Goal: Task Accomplishment & Management: Use online tool/utility

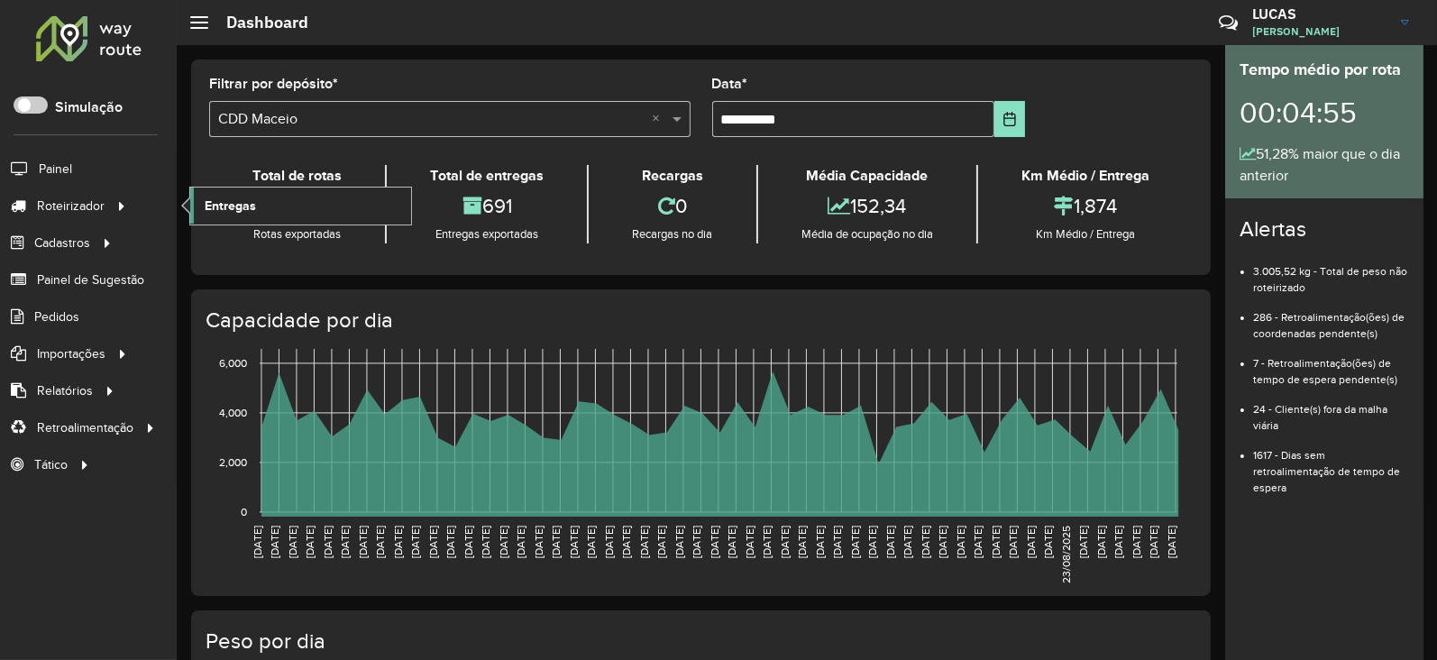
click at [242, 205] on span "Entregas" at bounding box center [230, 206] width 51 height 19
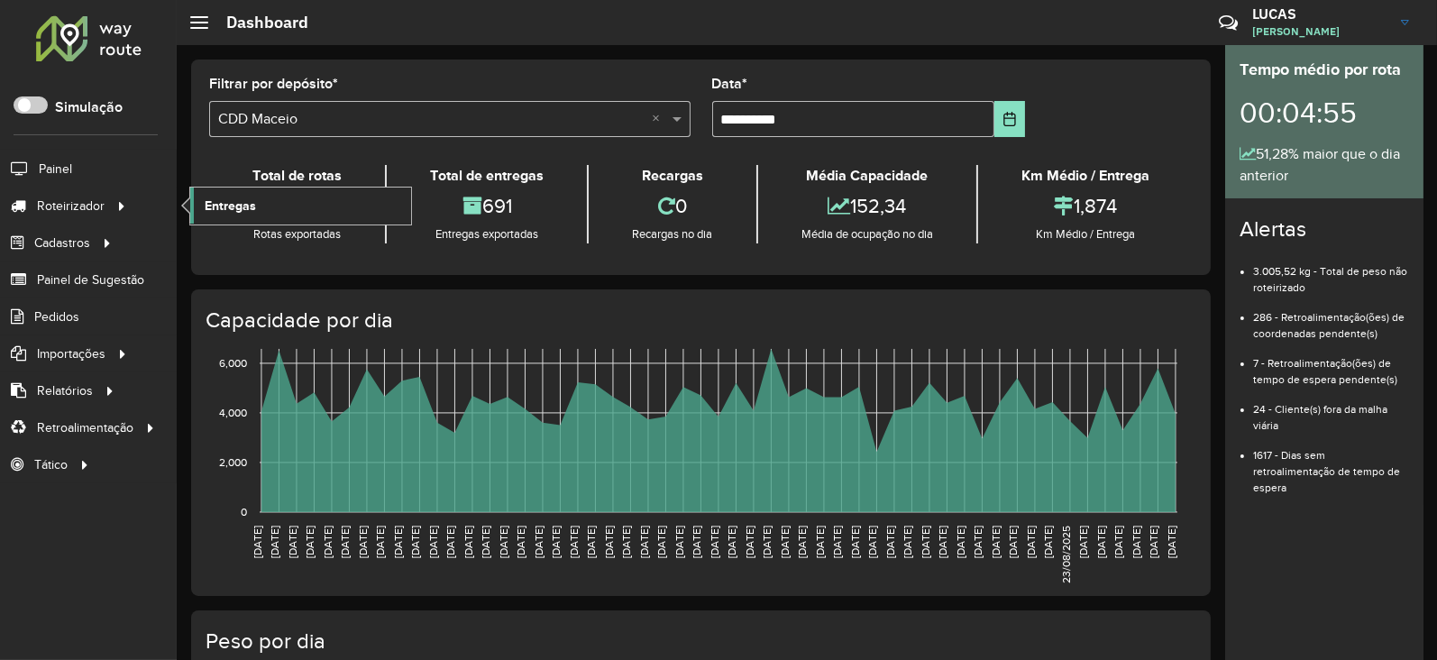
click at [242, 209] on span "Entregas" at bounding box center [230, 206] width 51 height 19
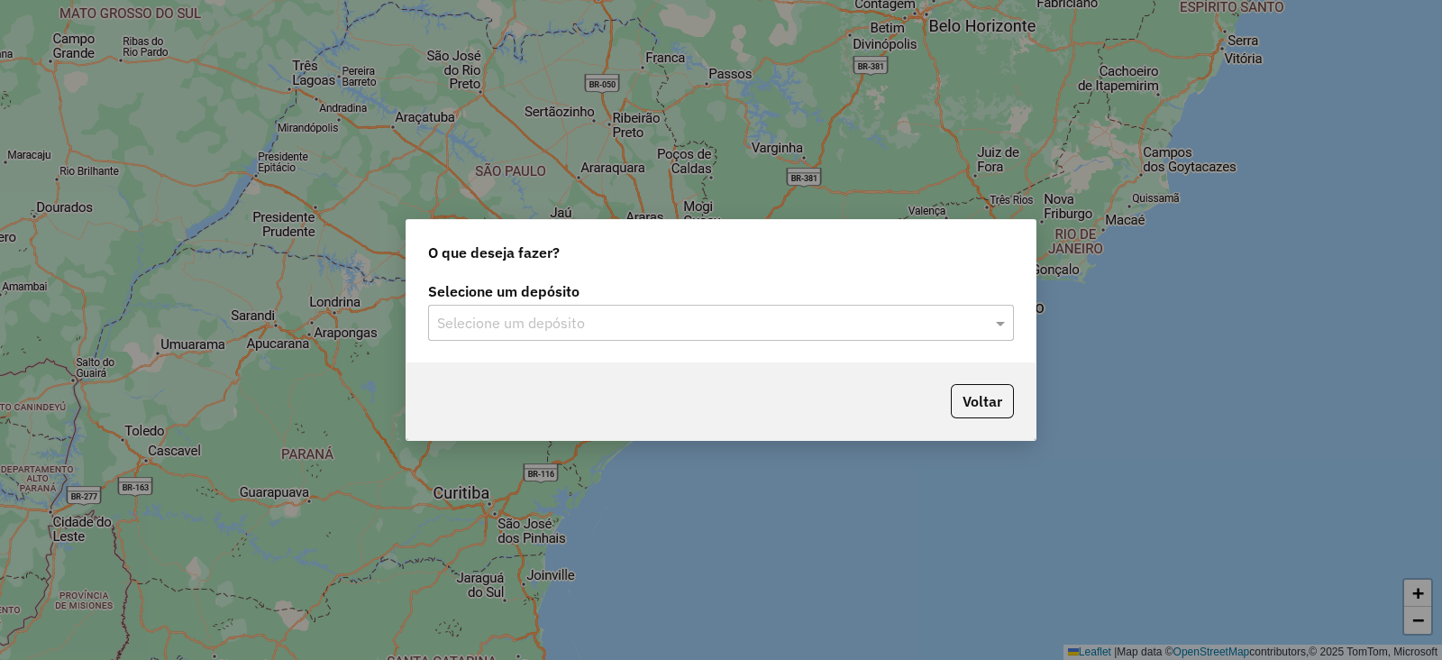
click at [618, 325] on input "text" at bounding box center [703, 324] width 532 height 22
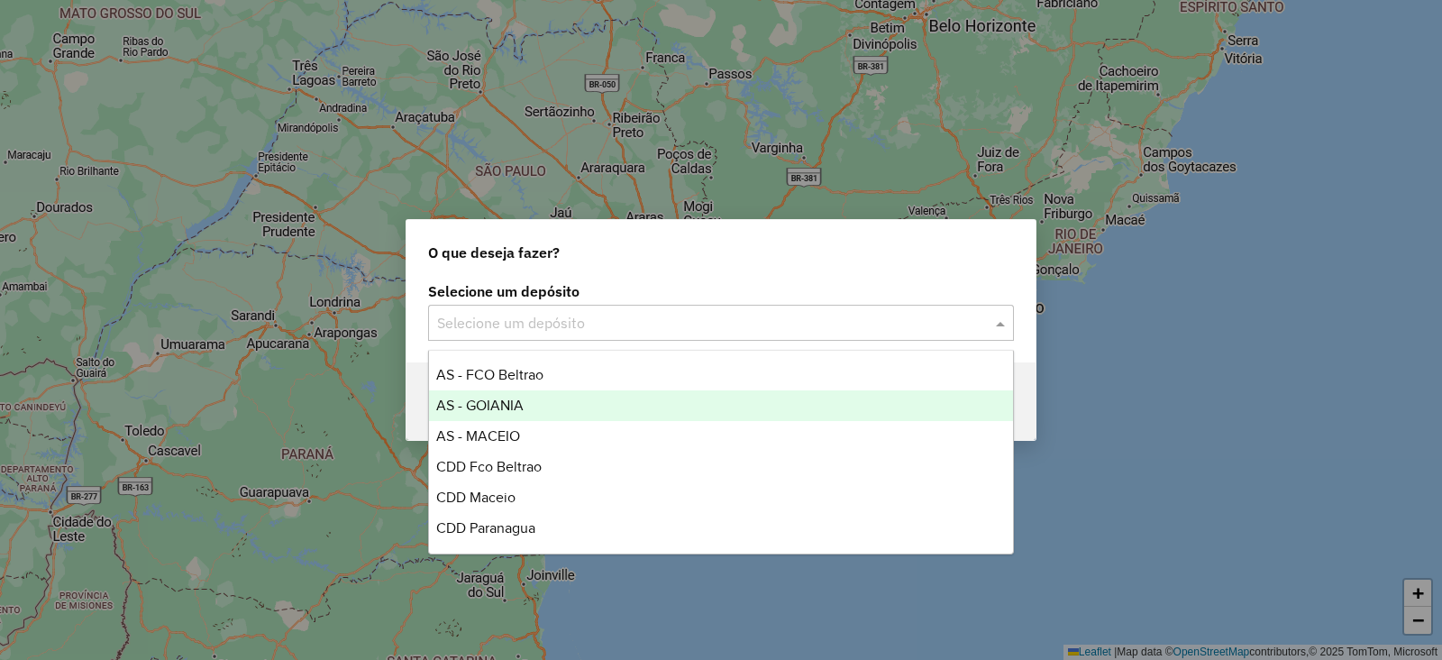
click at [535, 409] on div "AS - GOIANIA" at bounding box center [721, 405] width 584 height 31
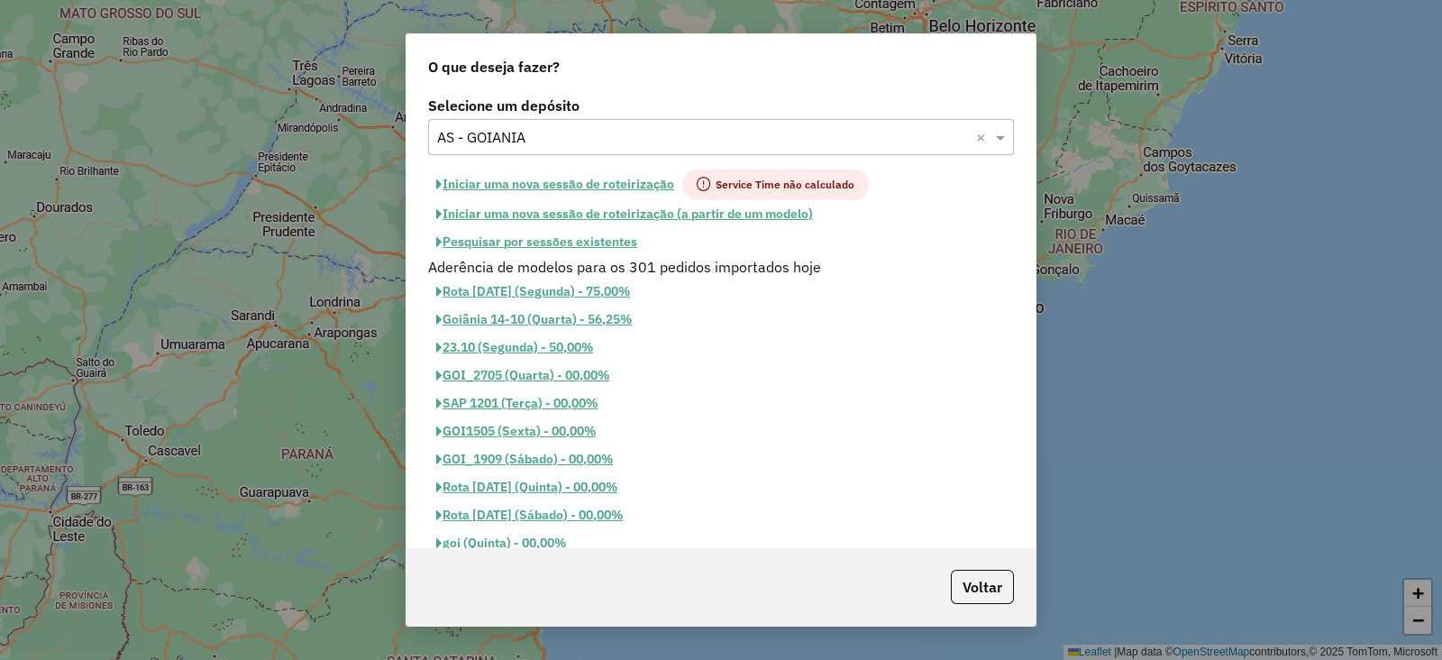
click at [590, 186] on button "Iniciar uma nova sessão de roteirização" at bounding box center [555, 184] width 254 height 31
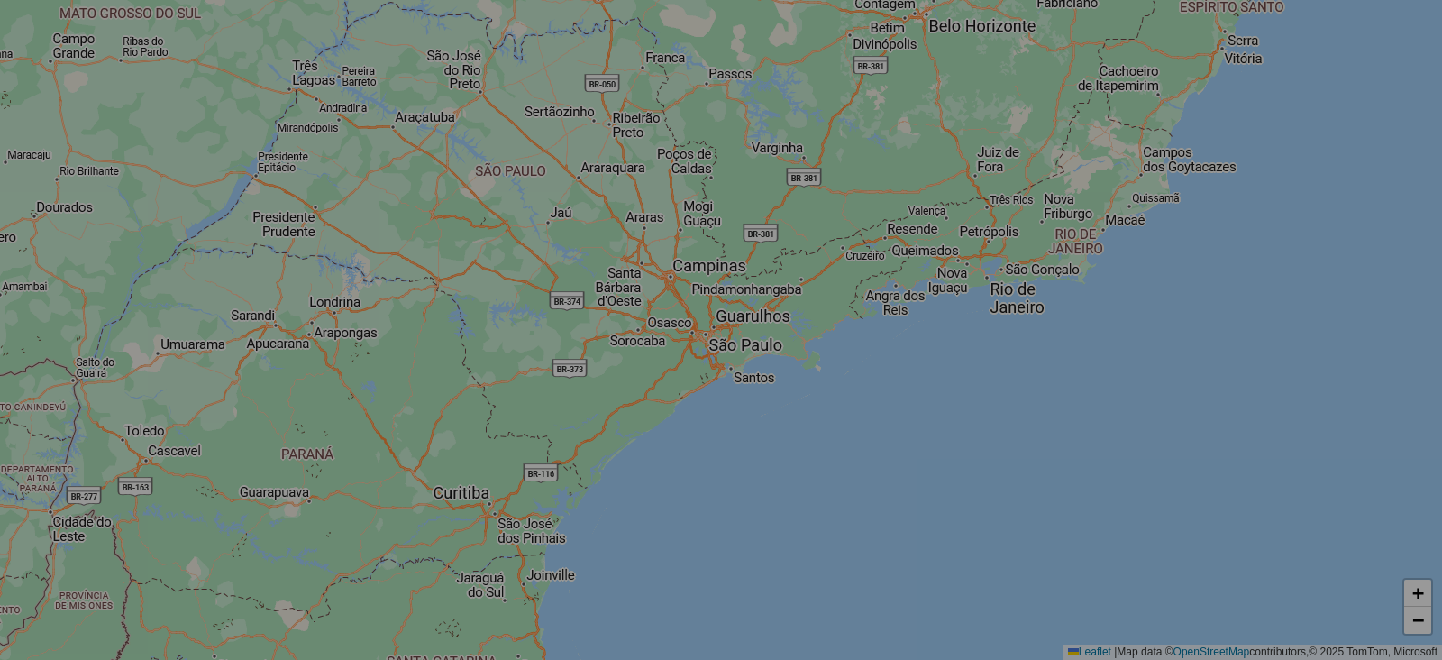
select select "*"
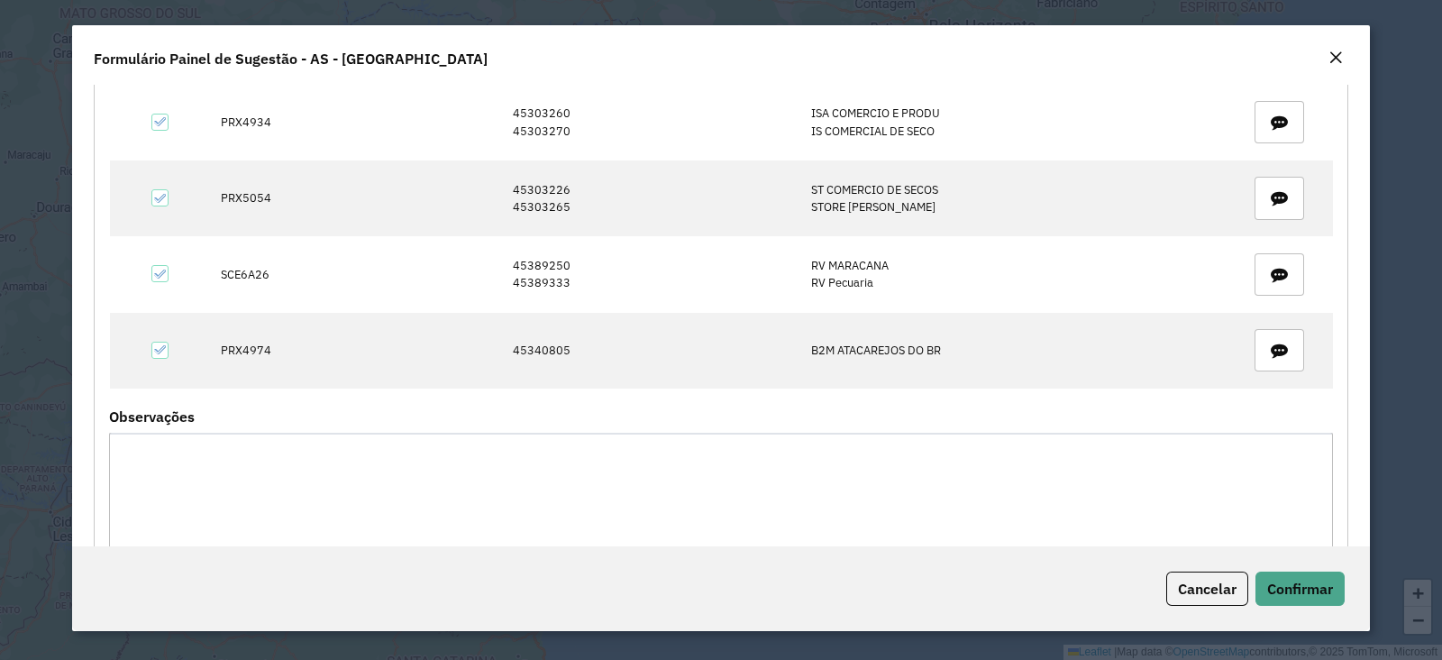
scroll to position [619, 0]
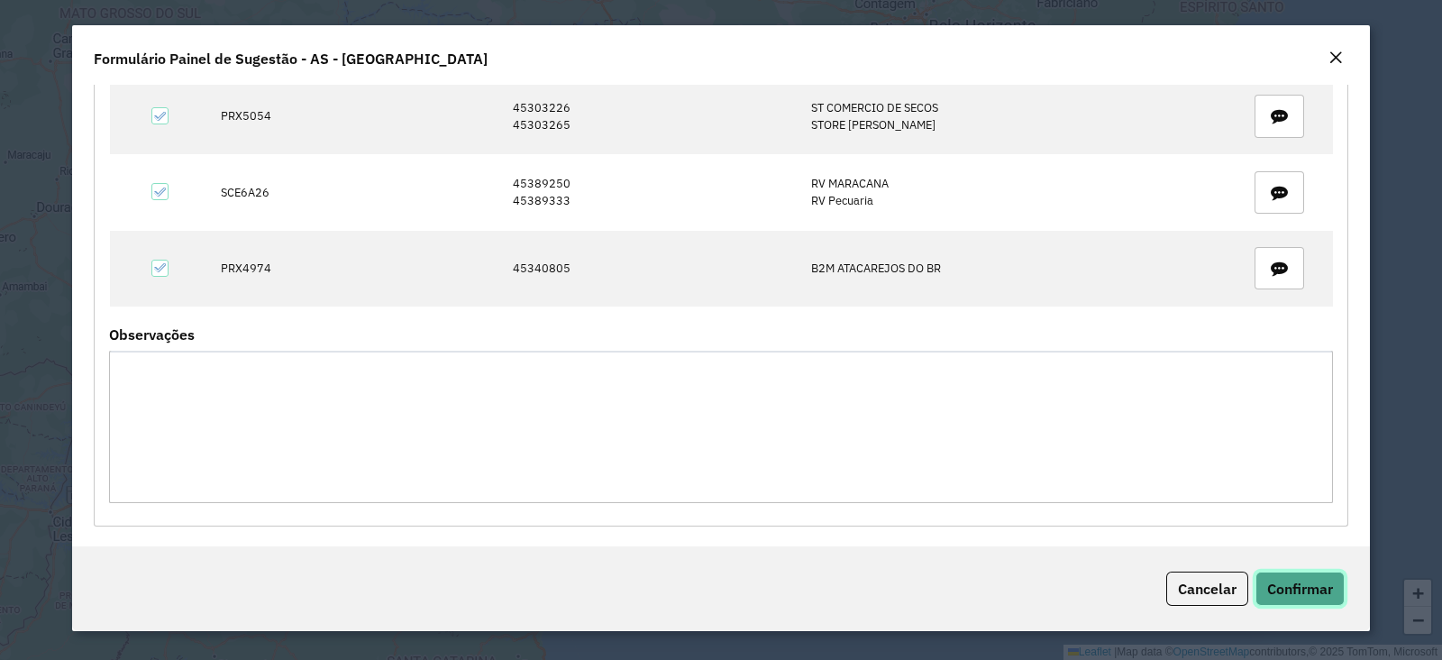
click at [1293, 583] on span "Confirmar" at bounding box center [1300, 589] width 66 height 18
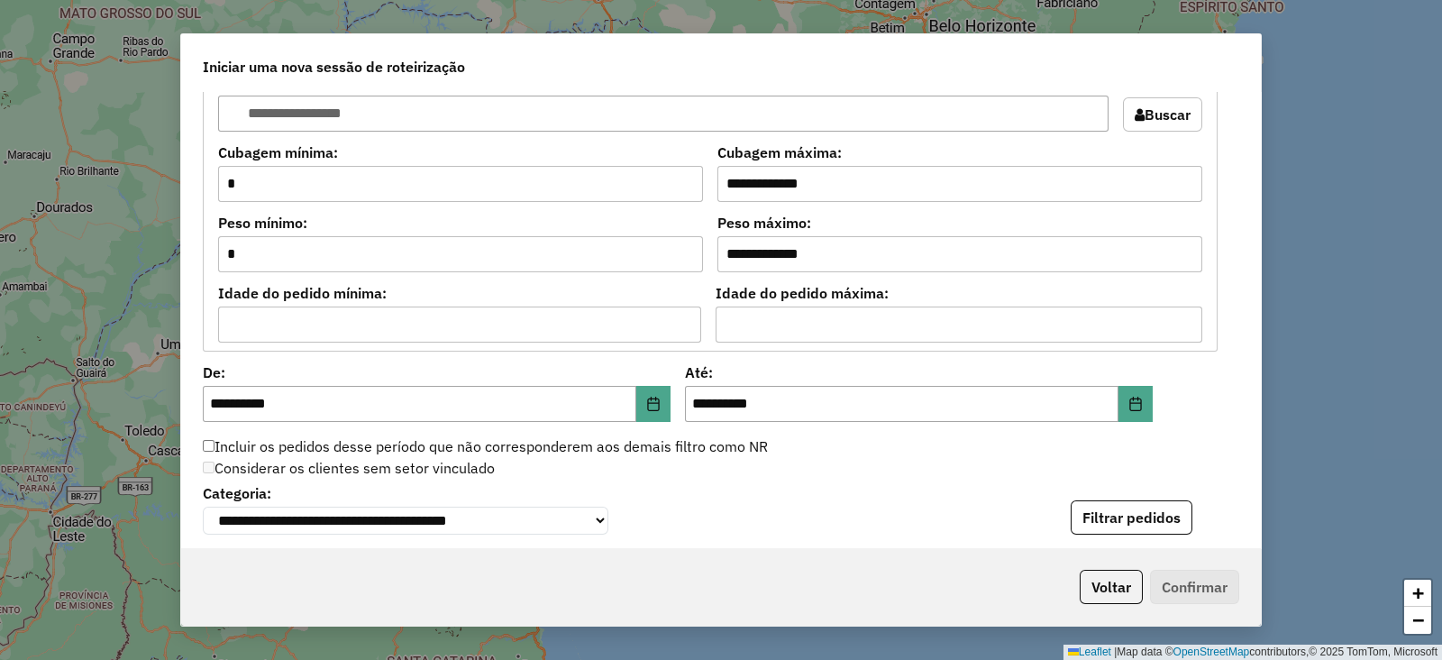
scroll to position [1802, 0]
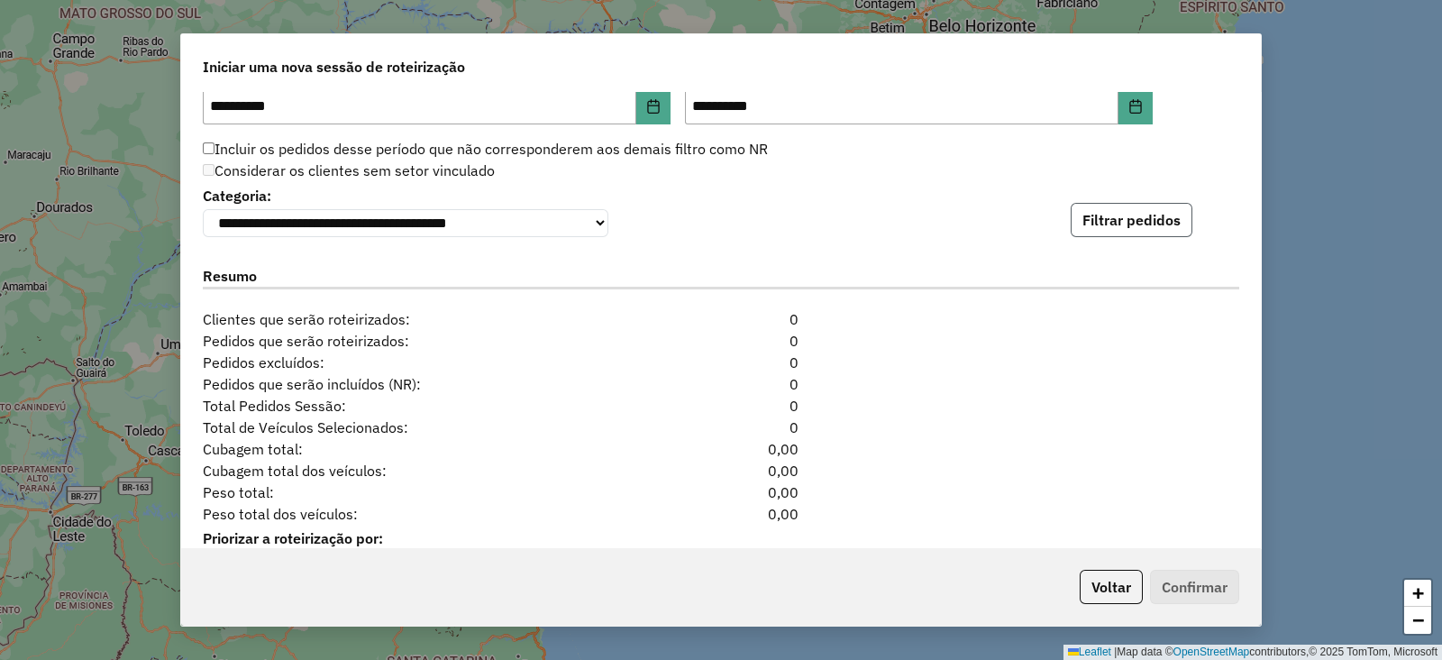
click at [1083, 216] on button "Filtrar pedidos" at bounding box center [1132, 220] width 122 height 34
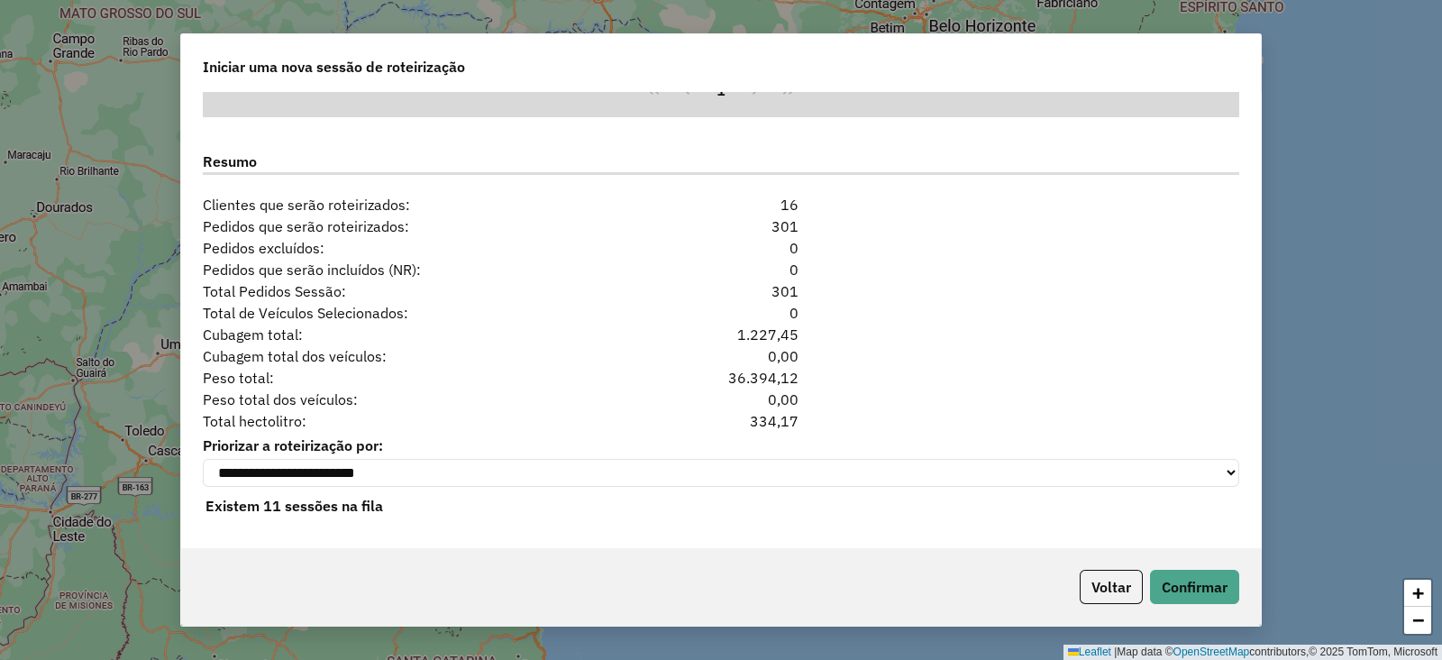
scroll to position [2292, 0]
click at [1177, 594] on button "Confirmar" at bounding box center [1194, 587] width 89 height 34
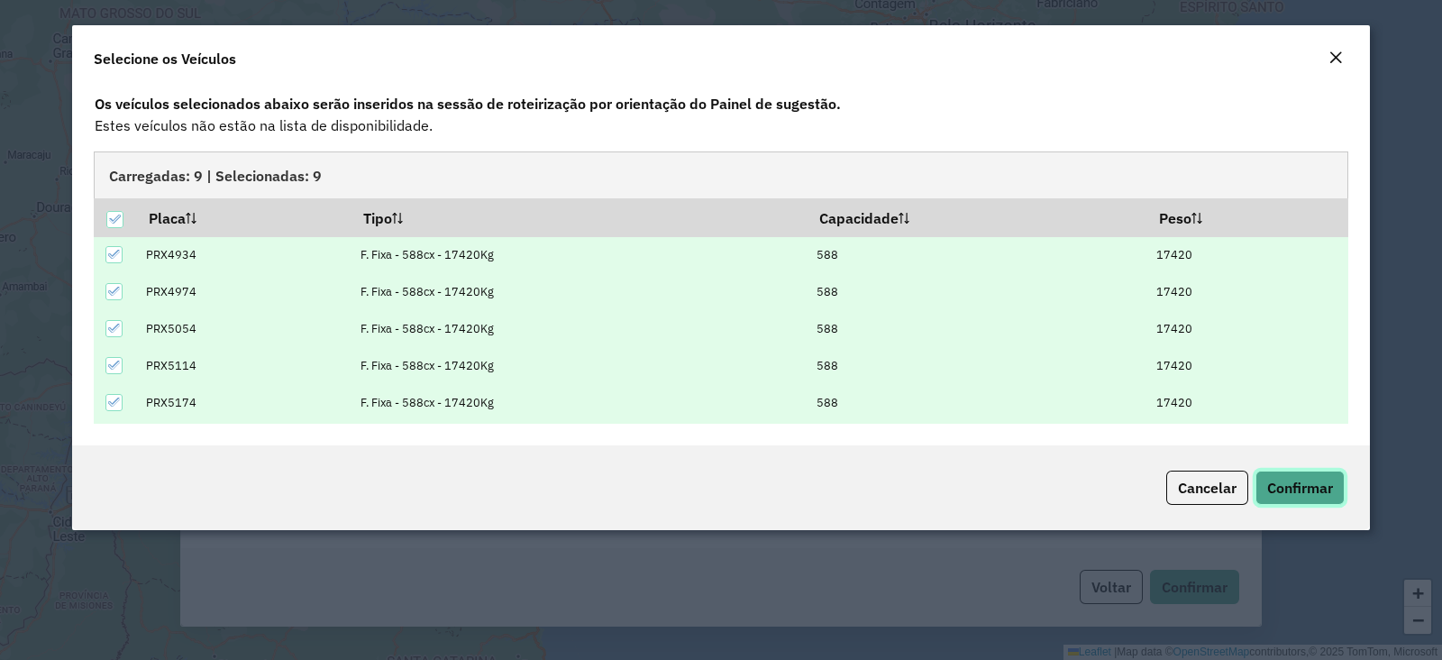
click at [1295, 481] on span "Confirmar" at bounding box center [1300, 488] width 66 height 18
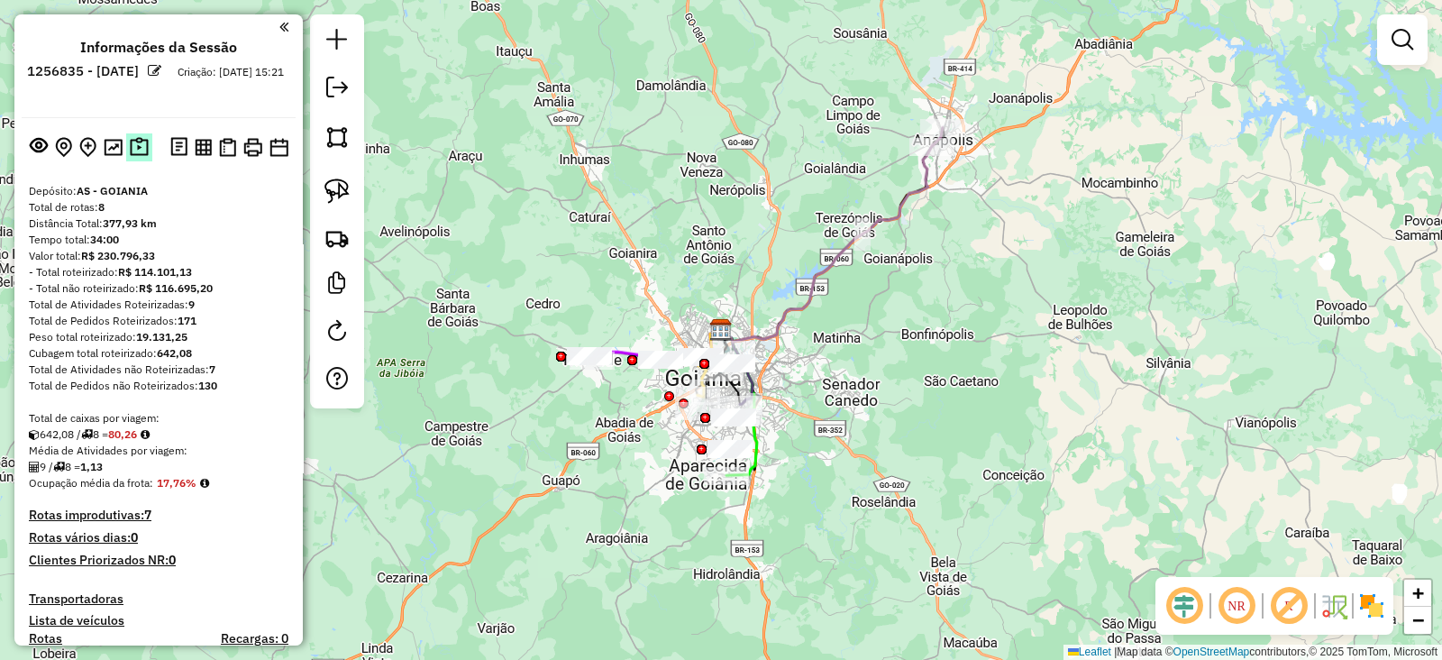
click at [141, 145] on img at bounding box center [139, 147] width 19 height 21
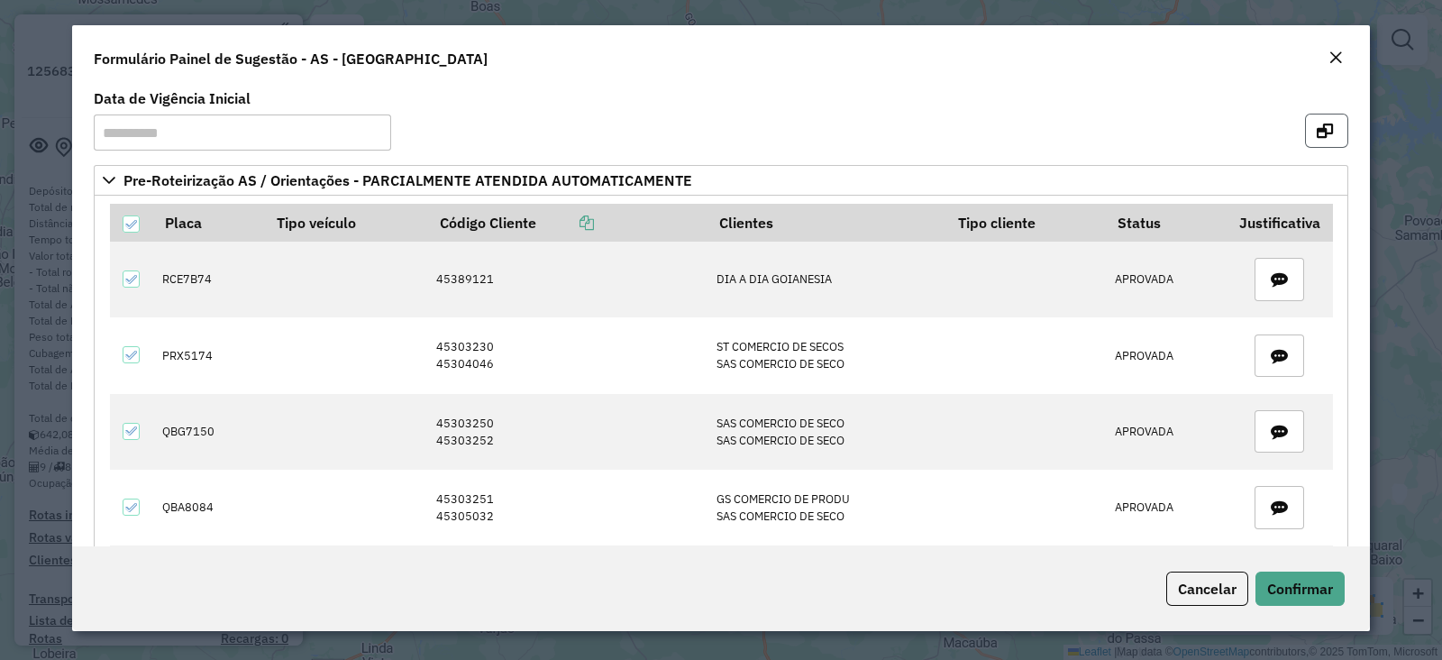
click at [1335, 133] on button "button" at bounding box center [1326, 131] width 43 height 34
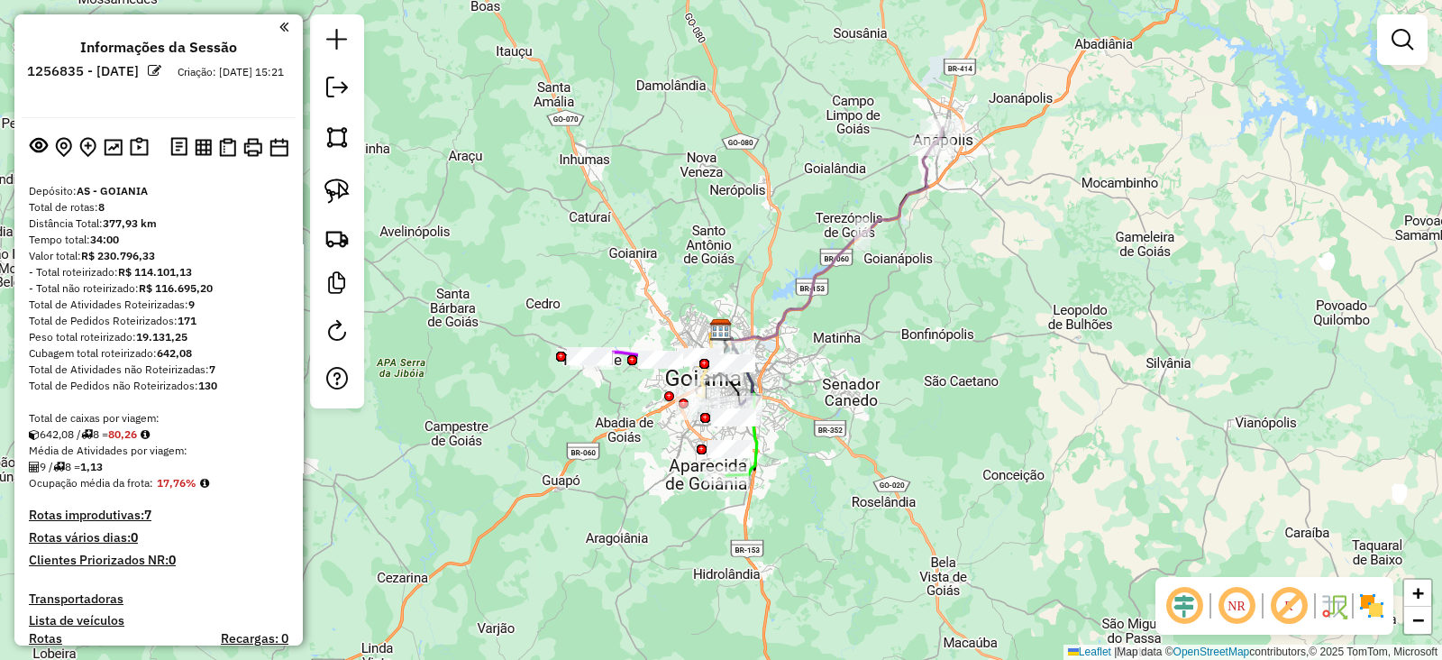
click at [362, 258] on div at bounding box center [337, 211] width 54 height 394
click at [348, 252] on link at bounding box center [337, 238] width 40 height 40
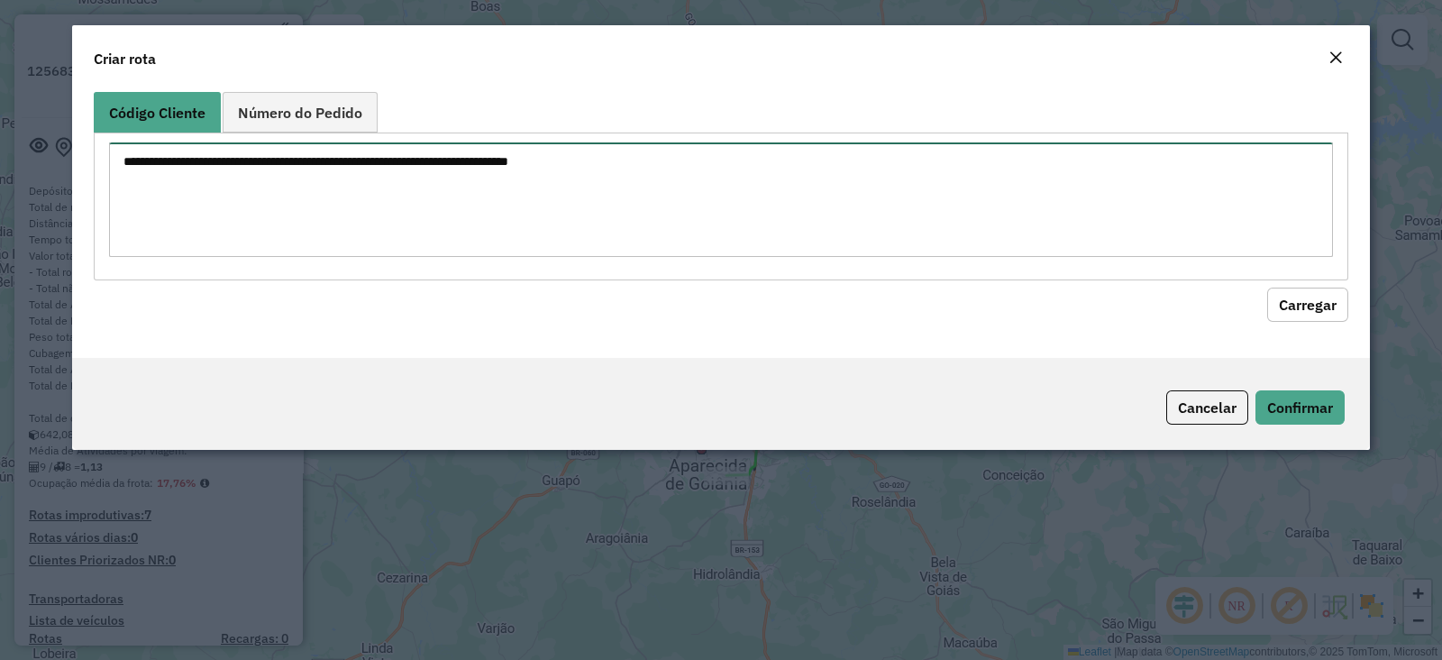
click at [581, 208] on textarea at bounding box center [721, 199] width 1224 height 114
paste textarea "********"
type textarea "********"
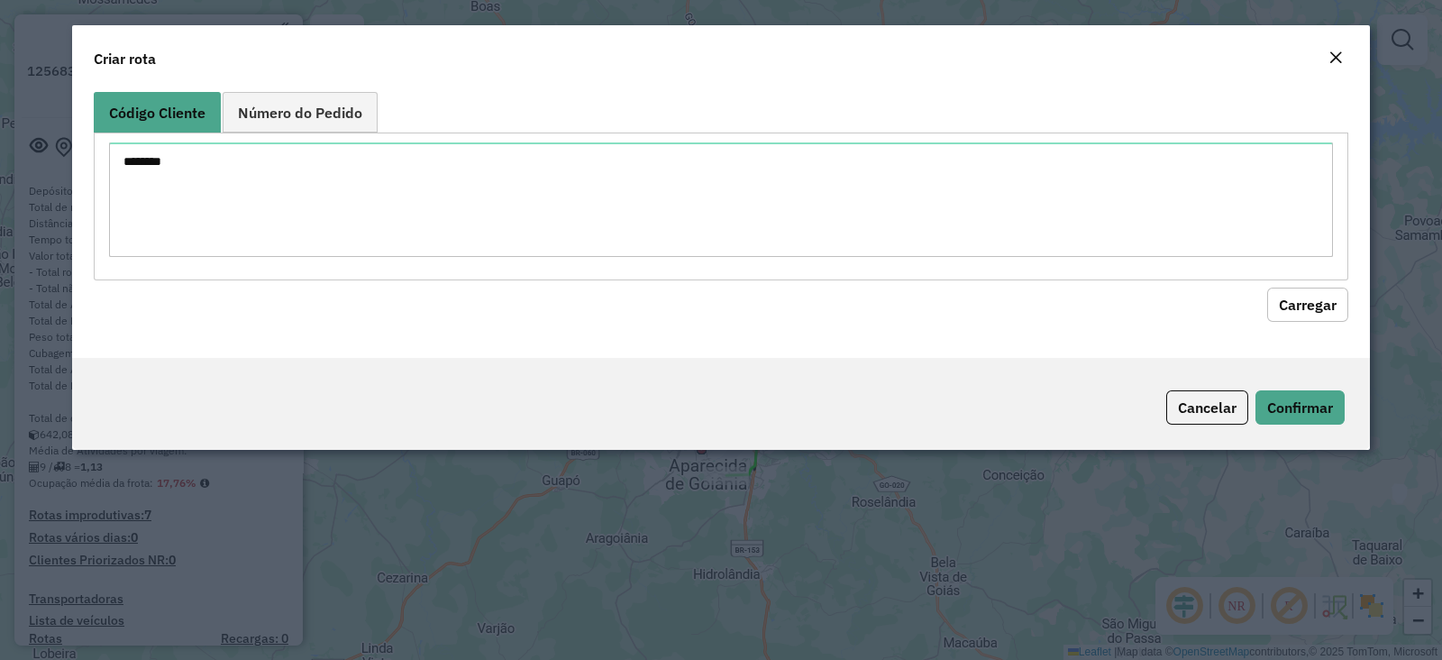
click at [1318, 311] on button "Carregar" at bounding box center [1307, 305] width 81 height 34
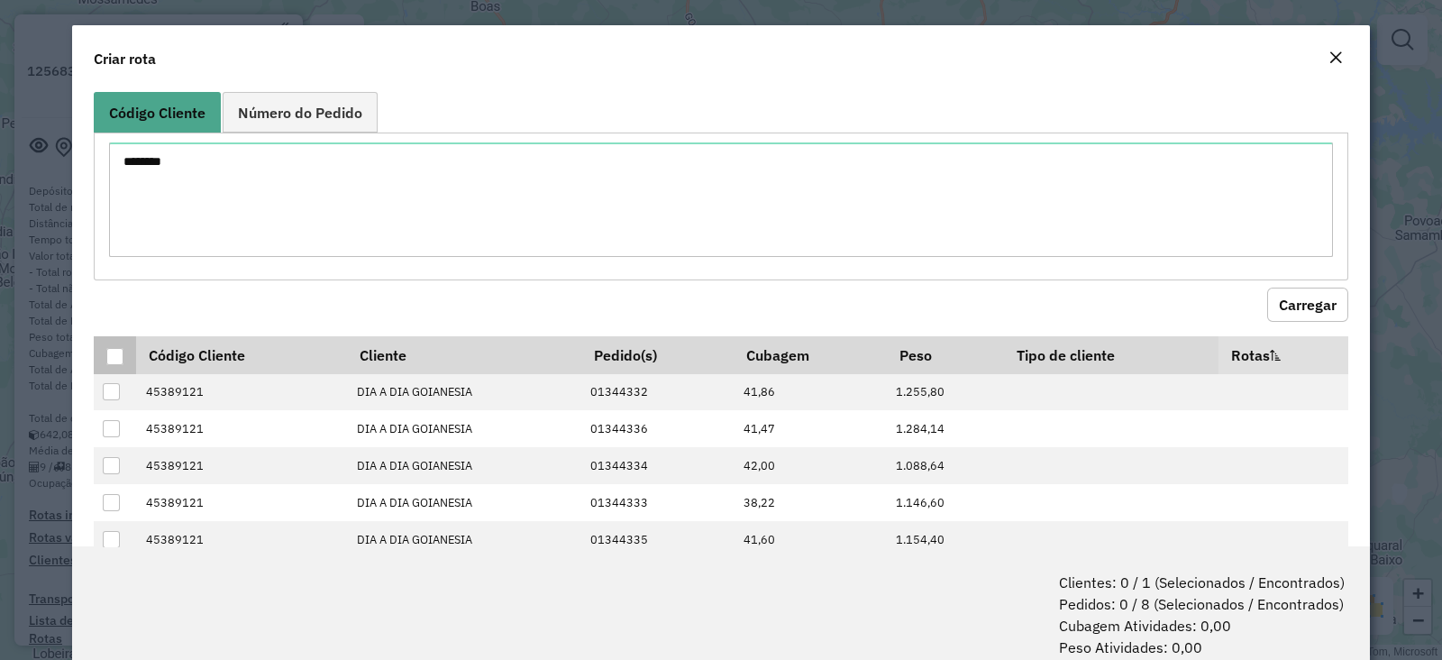
click at [108, 356] on div at bounding box center [114, 356] width 17 height 17
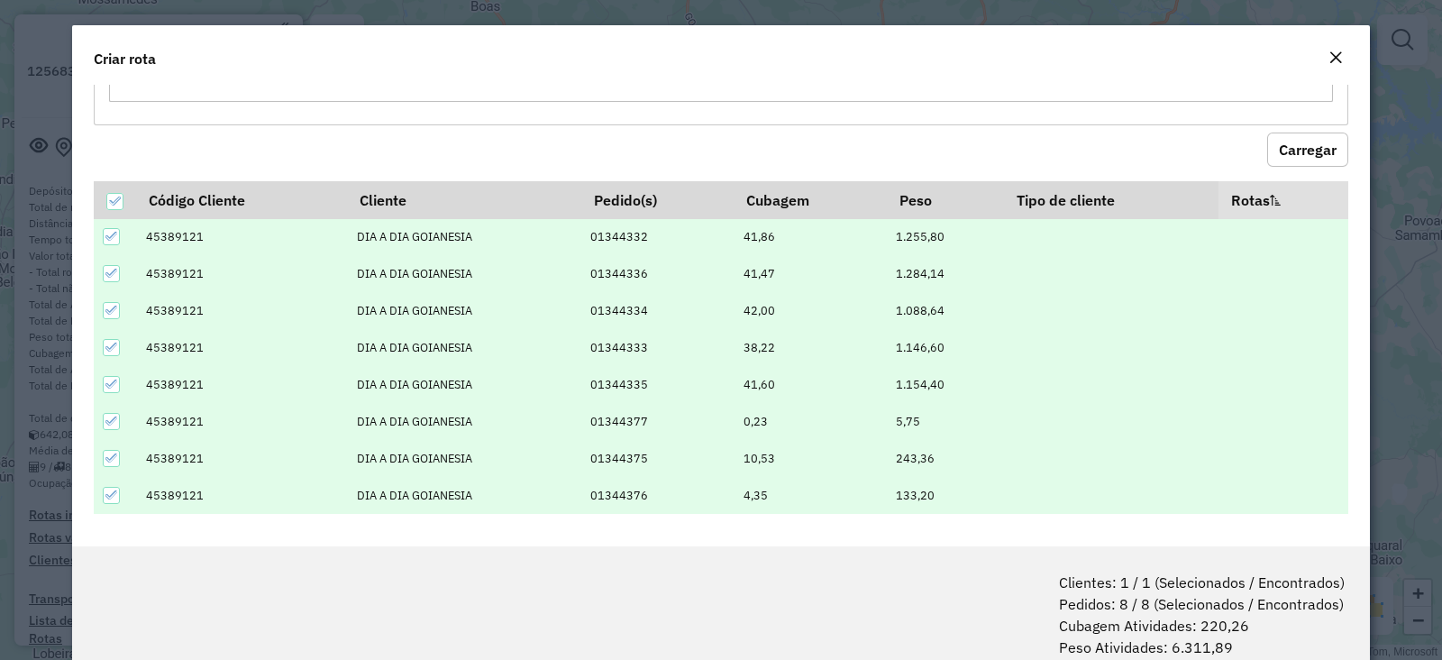
scroll to position [89, 0]
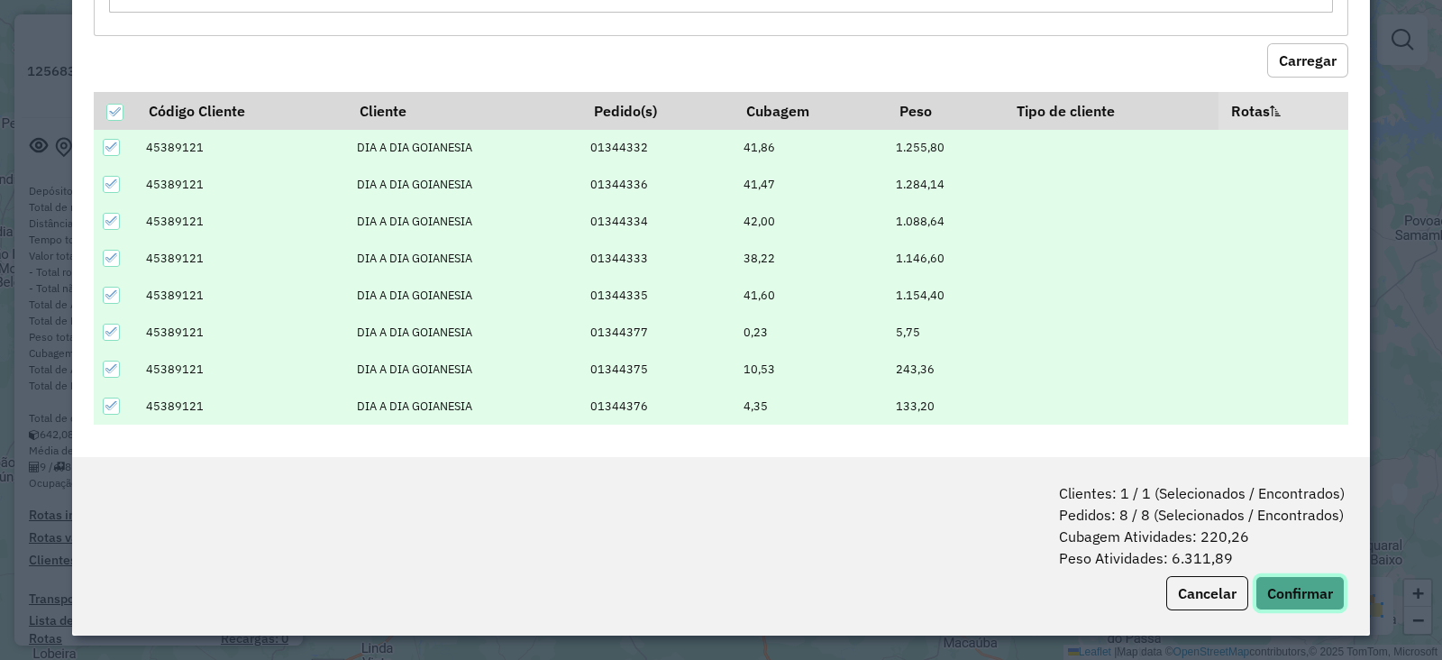
click at [1302, 583] on button "Confirmar" at bounding box center [1300, 593] width 89 height 34
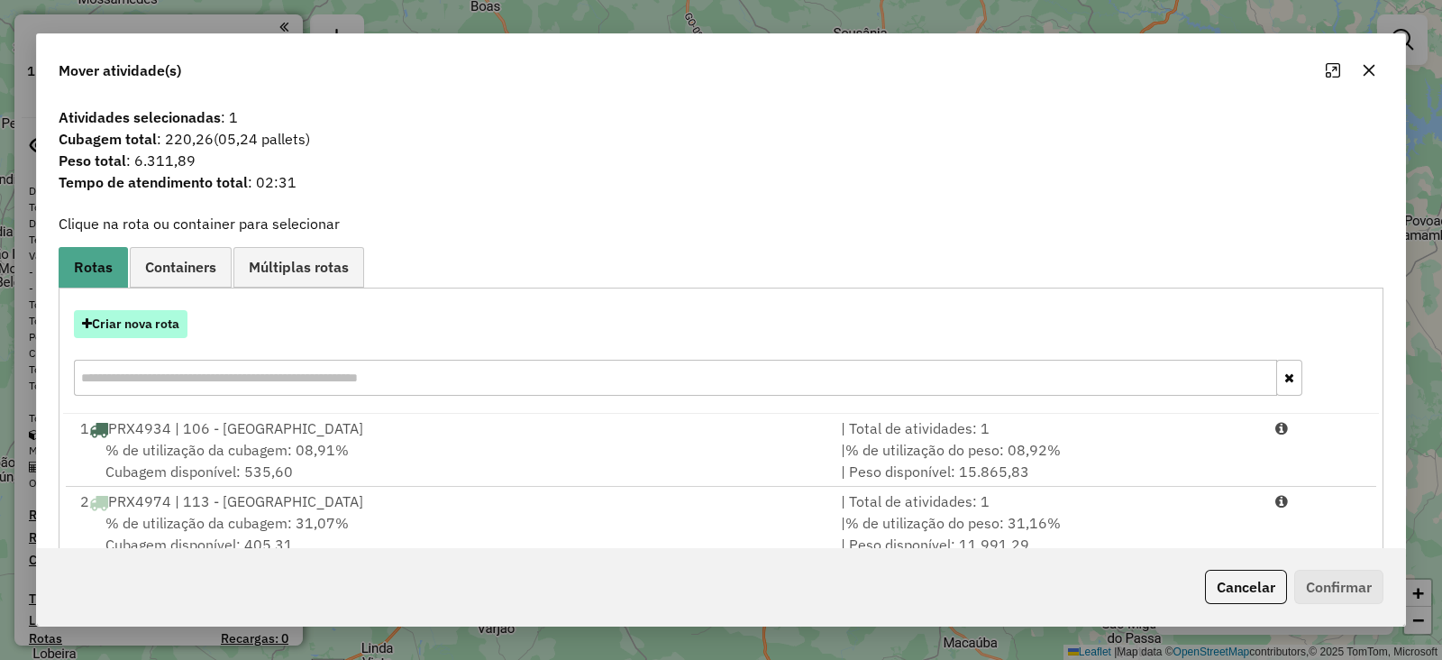
click at [153, 312] on button "Criar nova rota" at bounding box center [131, 324] width 114 height 28
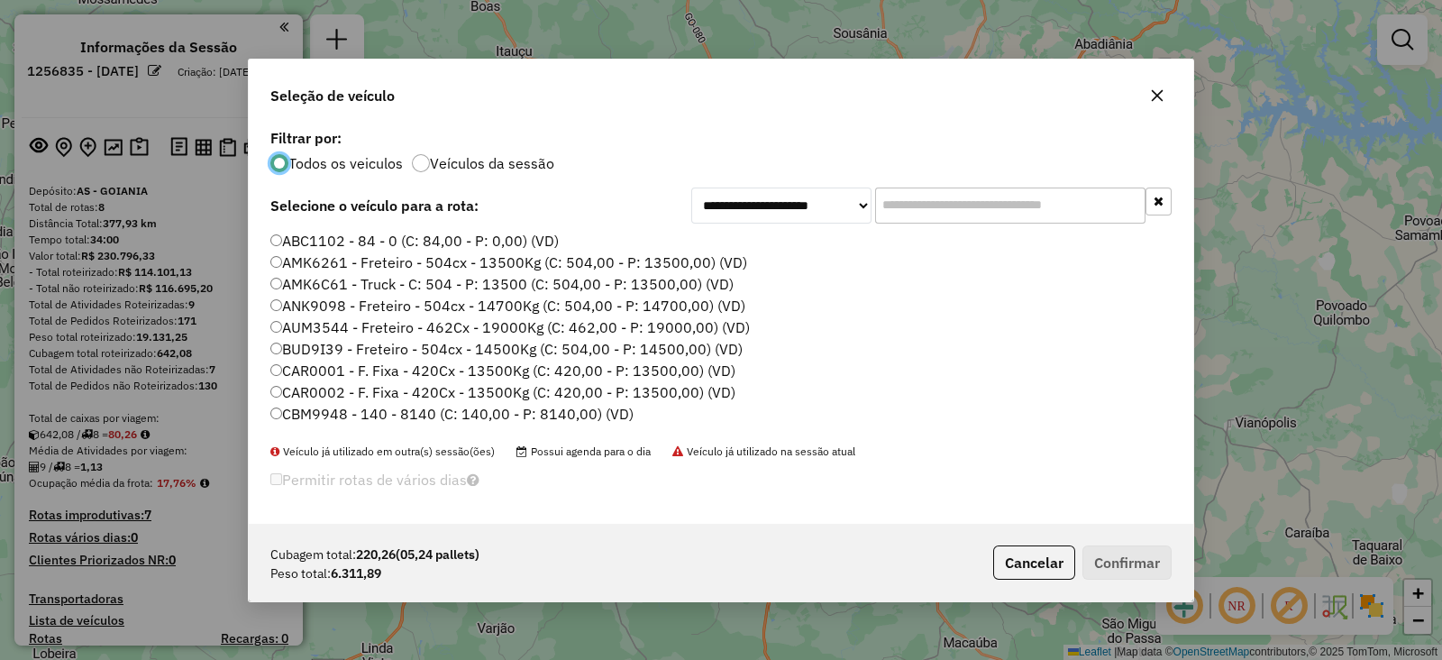
scroll to position [9, 5]
click at [953, 199] on input "text" at bounding box center [1010, 206] width 270 height 36
paste input "*******"
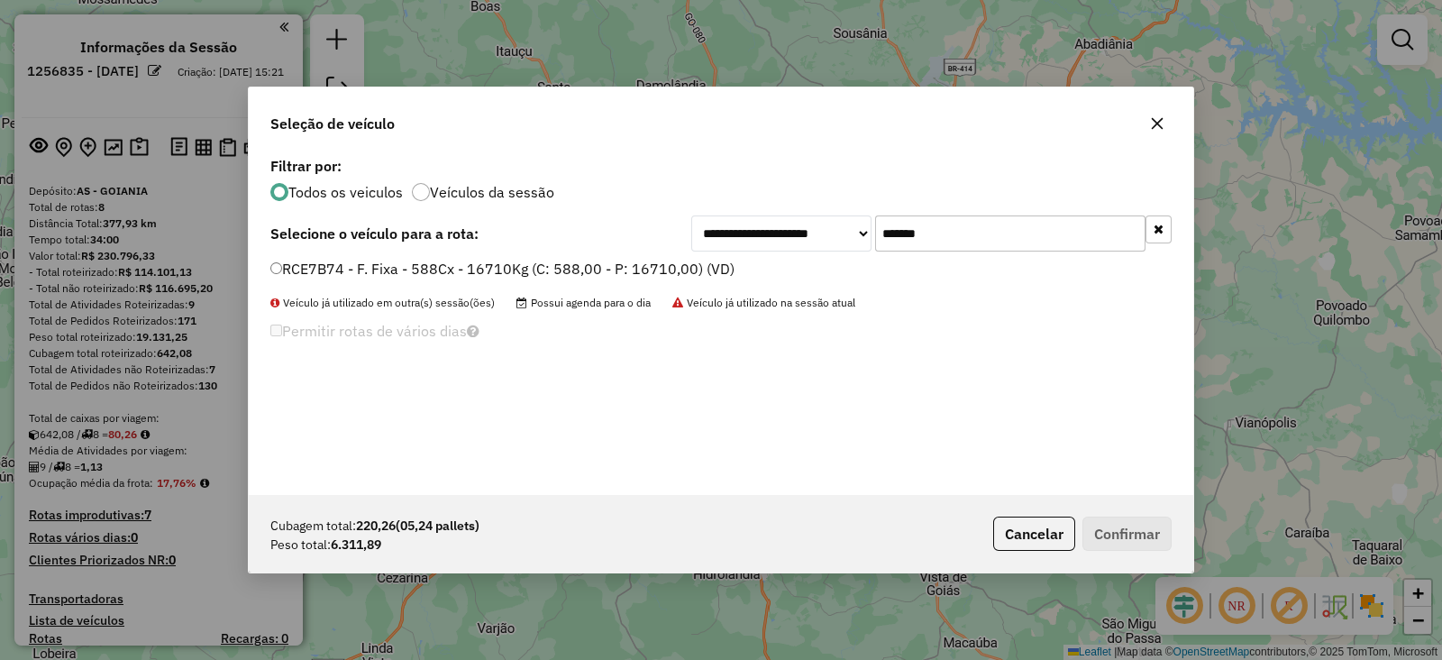
type input "*******"
click at [634, 265] on label "RCE7B74 - F. Fixa - 588Cx - 16710Kg (C: 588,00 - P: 16710,00) (VD)" at bounding box center [502, 269] width 464 height 22
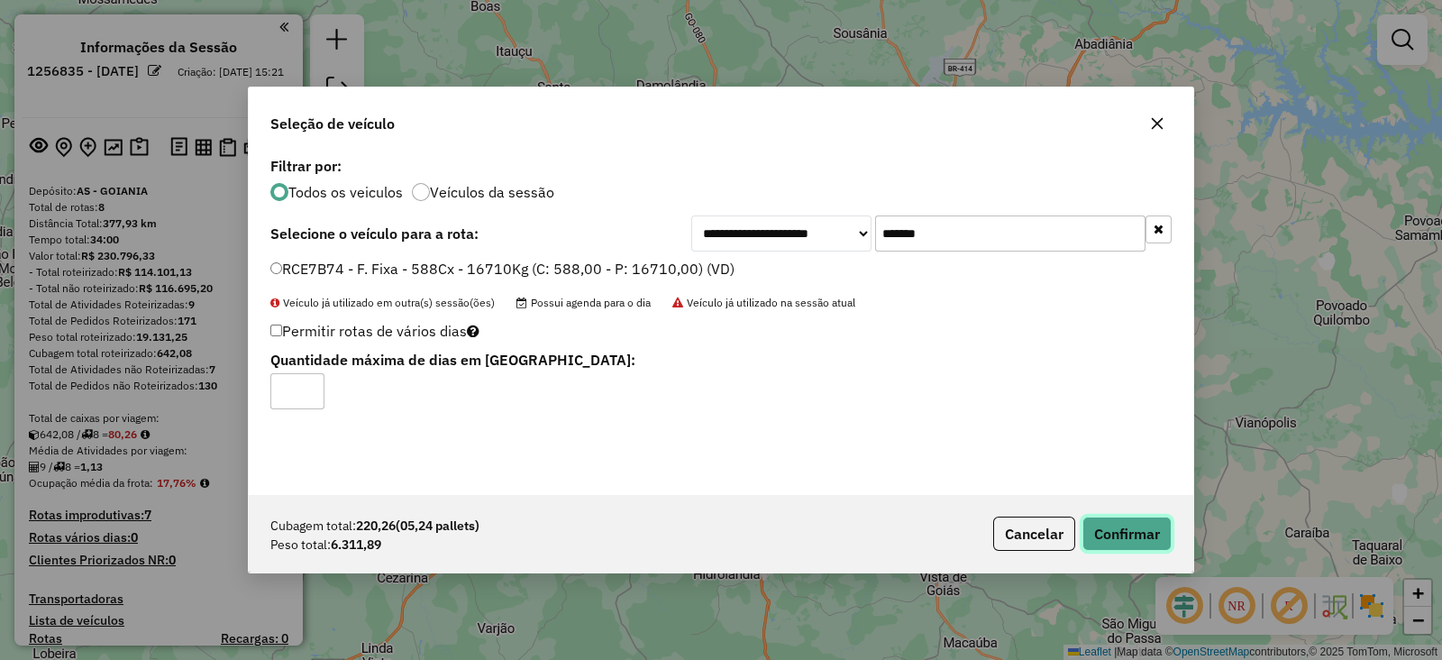
click at [1118, 517] on button "Confirmar" at bounding box center [1127, 534] width 89 height 34
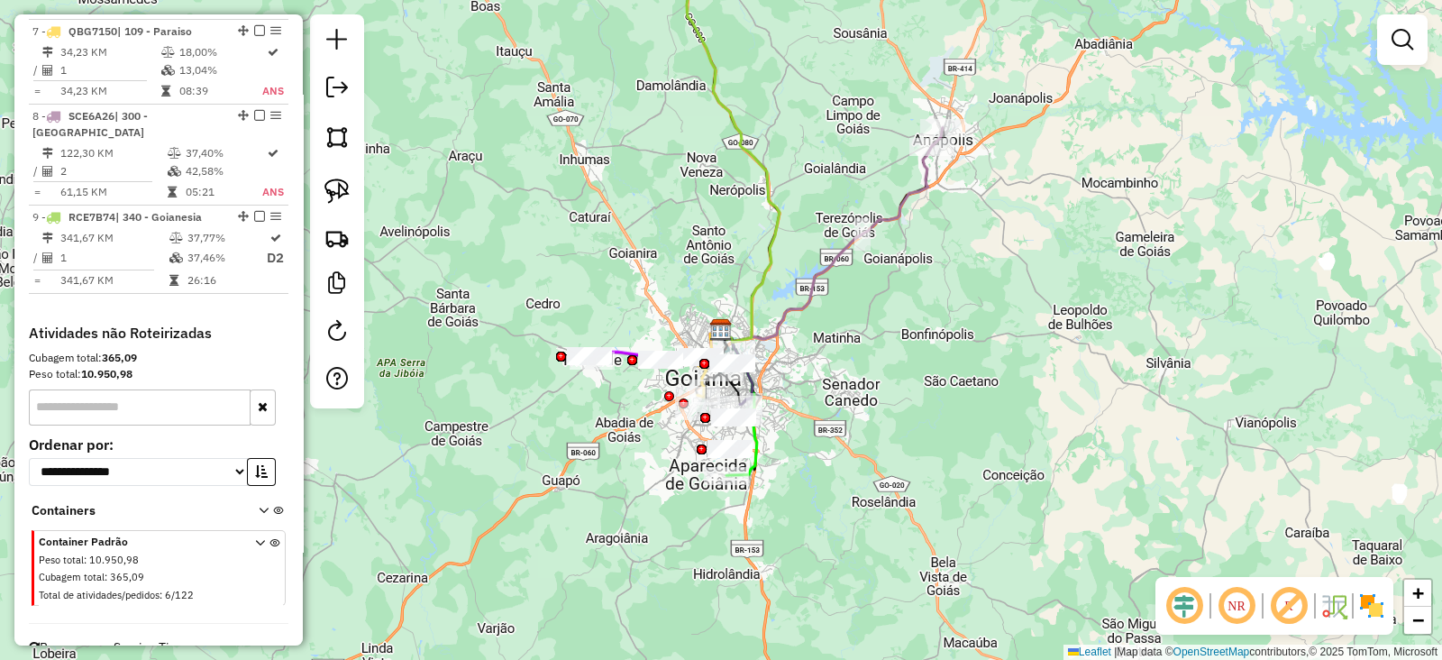
scroll to position [1182, 0]
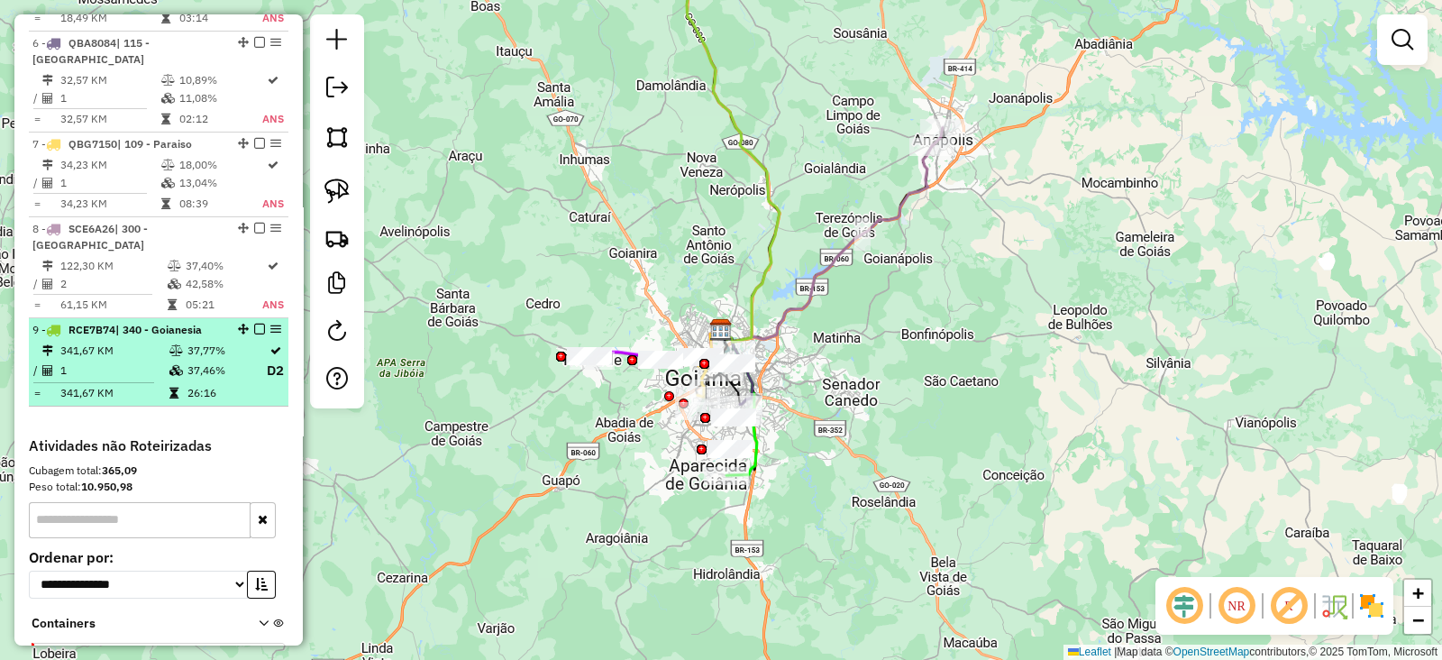
click at [254, 324] on em at bounding box center [259, 329] width 11 height 11
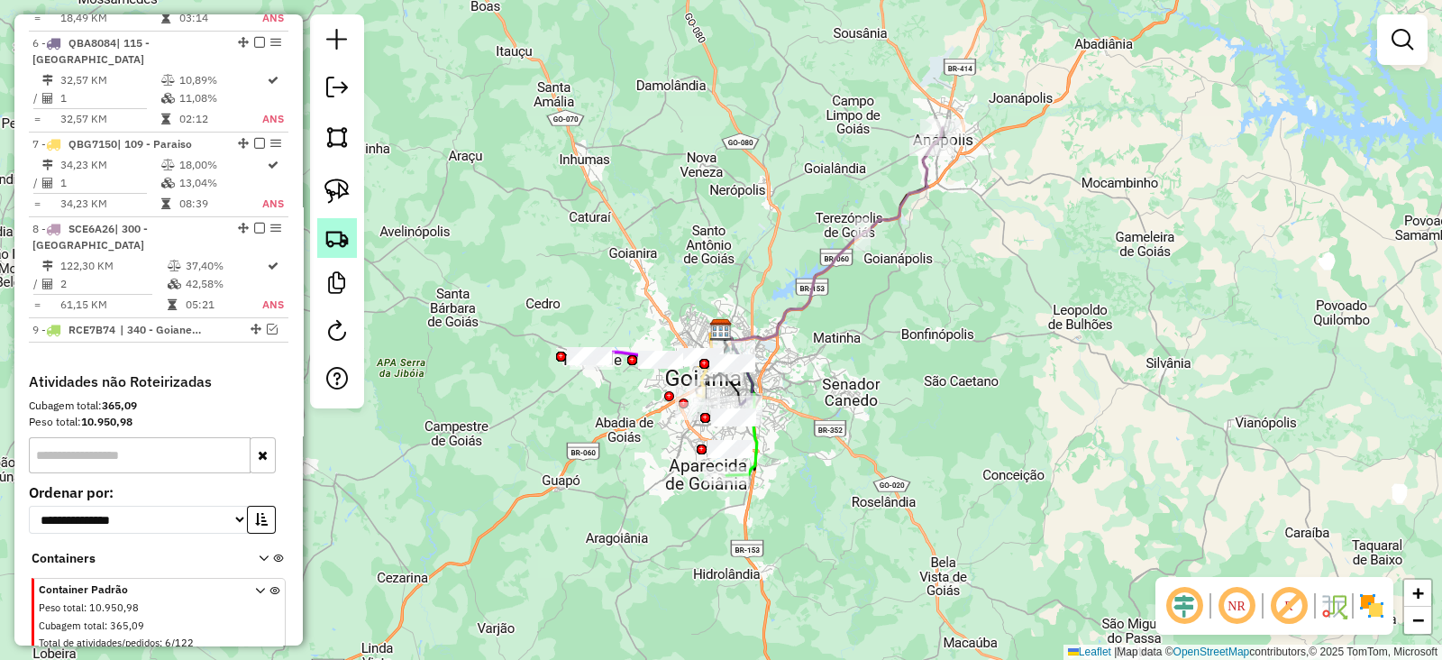
click at [344, 234] on img at bounding box center [337, 237] width 25 height 25
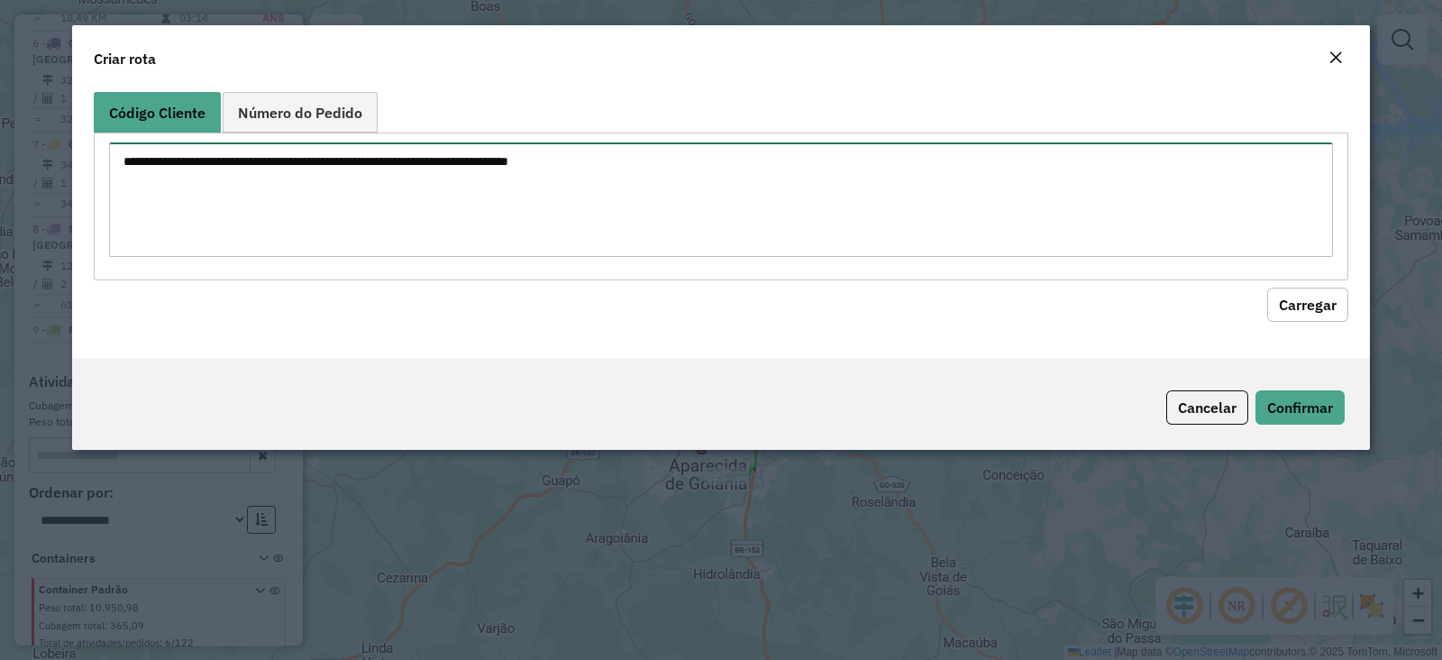
click at [803, 204] on textarea at bounding box center [721, 199] width 1224 height 114
paste textarea "******** ********"
type textarea "******** ********"
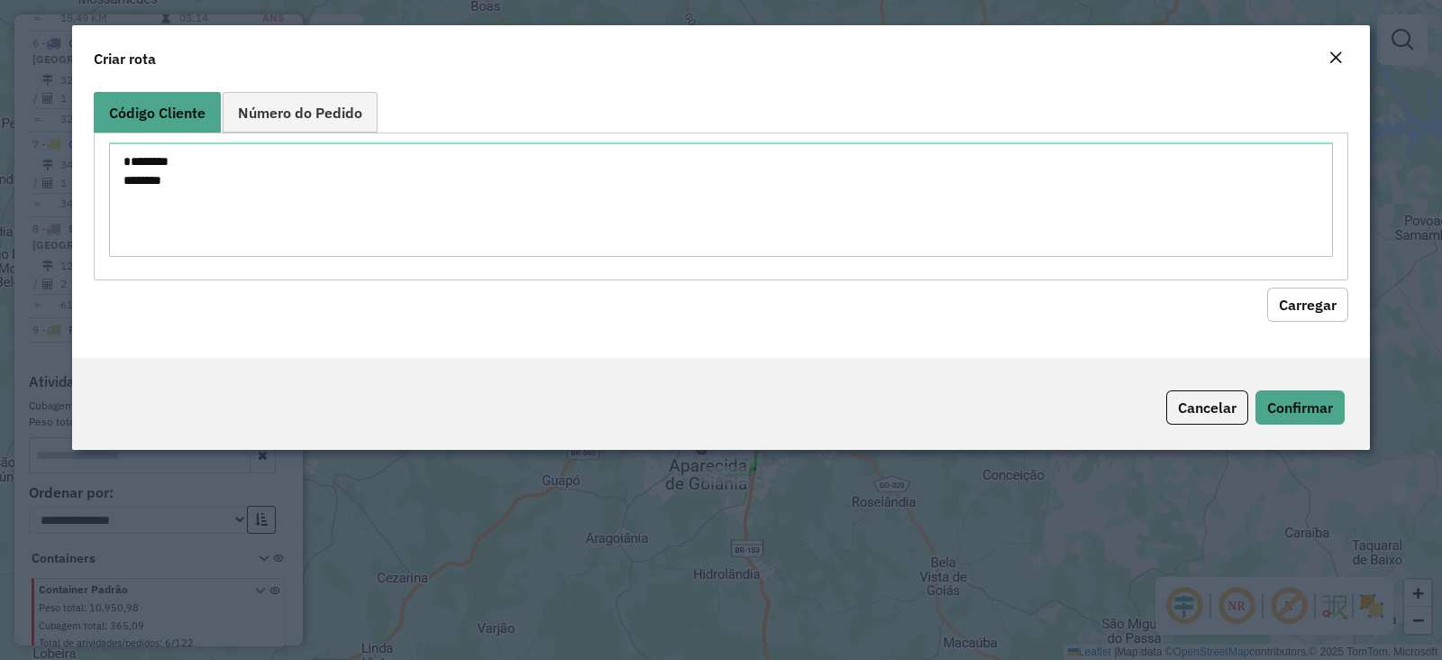
click at [1297, 294] on button "Carregar" at bounding box center [1307, 305] width 81 height 34
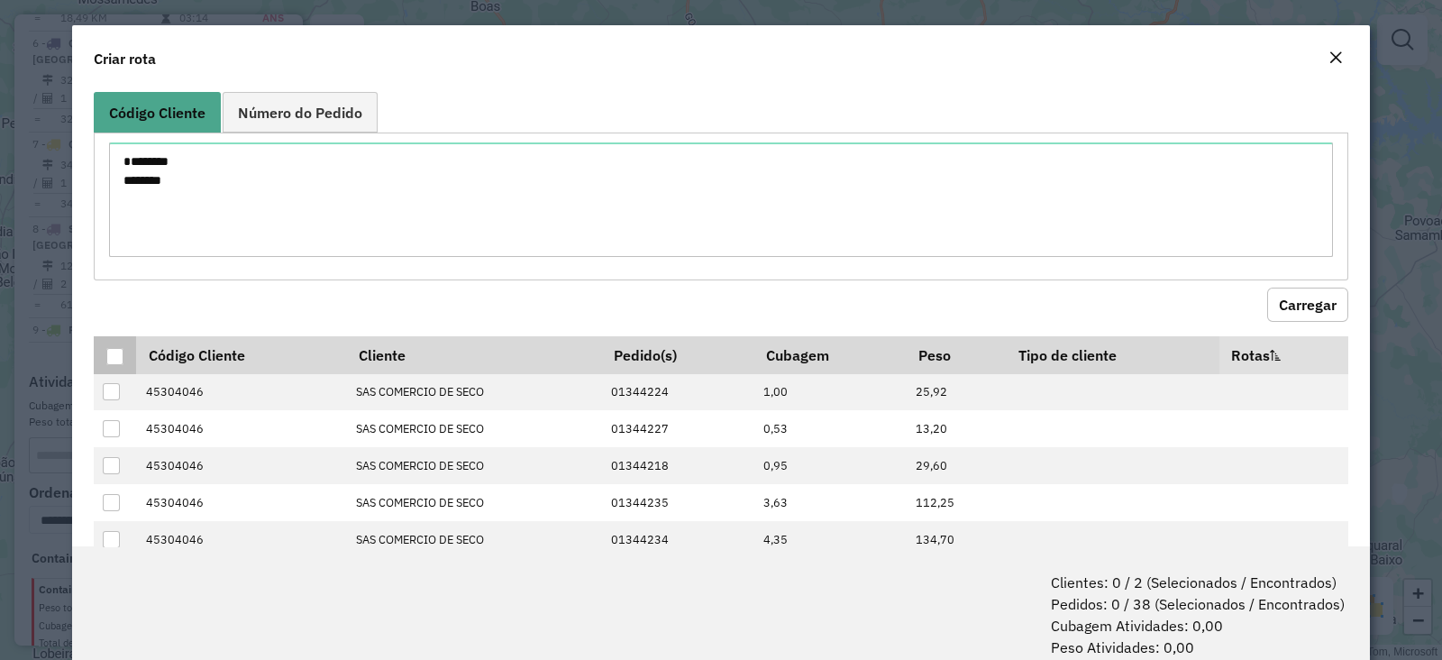
click at [106, 348] on div at bounding box center [115, 357] width 18 height 18
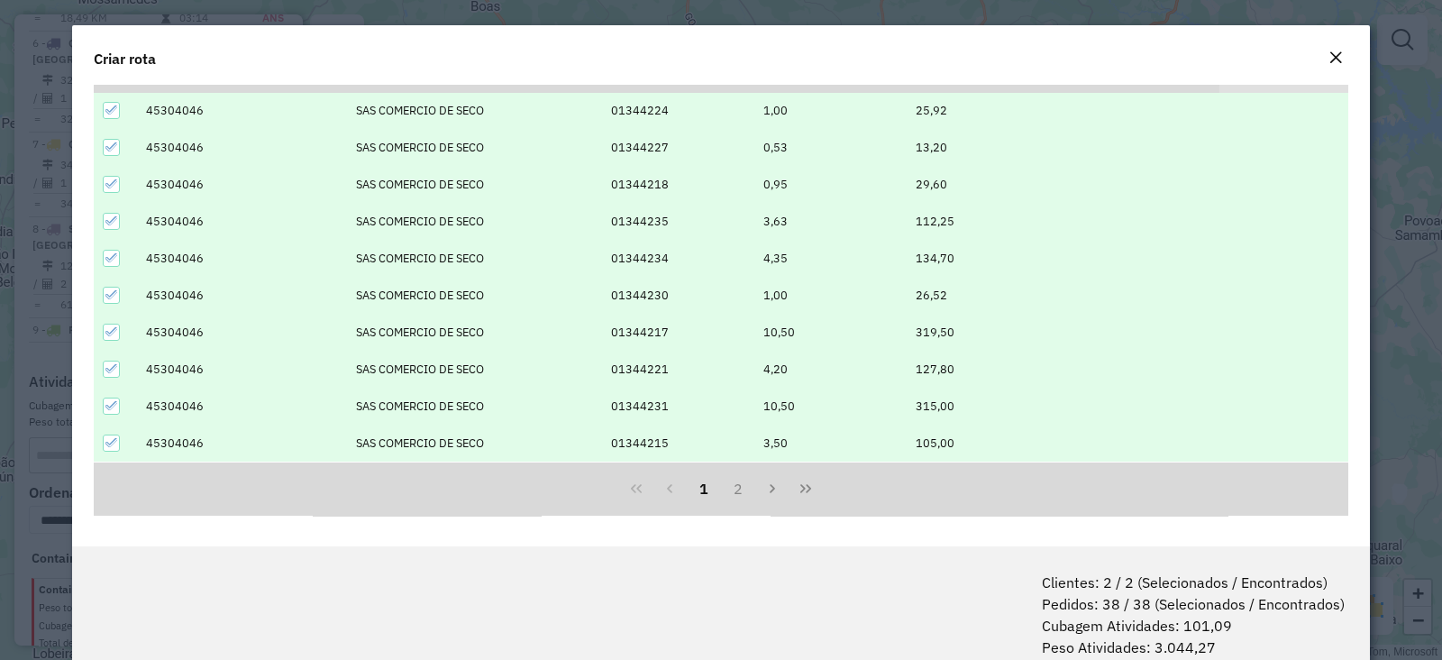
scroll to position [89, 0]
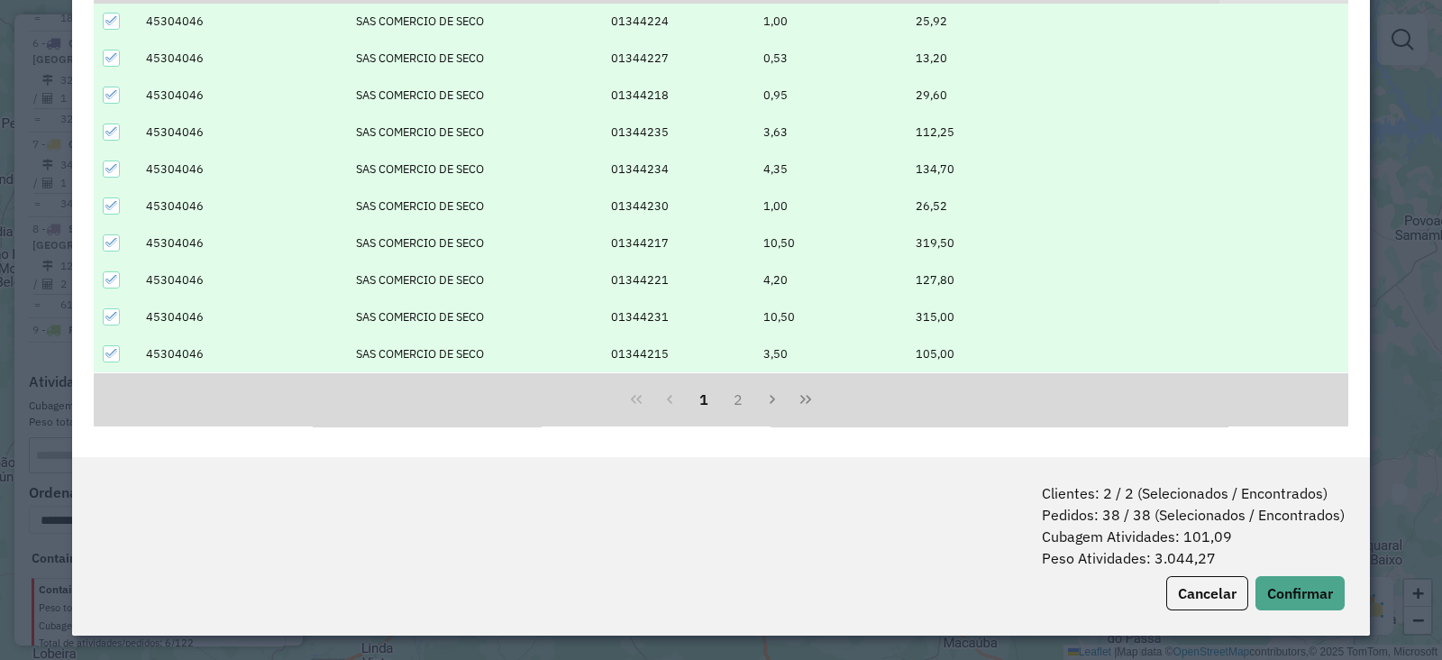
click at [1276, 574] on div "Clientes: 2 / 2 (Selecionados / Encontrados) Pedidos: 38 / 38 (Selecionados / E…" at bounding box center [721, 546] width 1298 height 178
click at [1277, 582] on button "Confirmar" at bounding box center [1300, 593] width 89 height 34
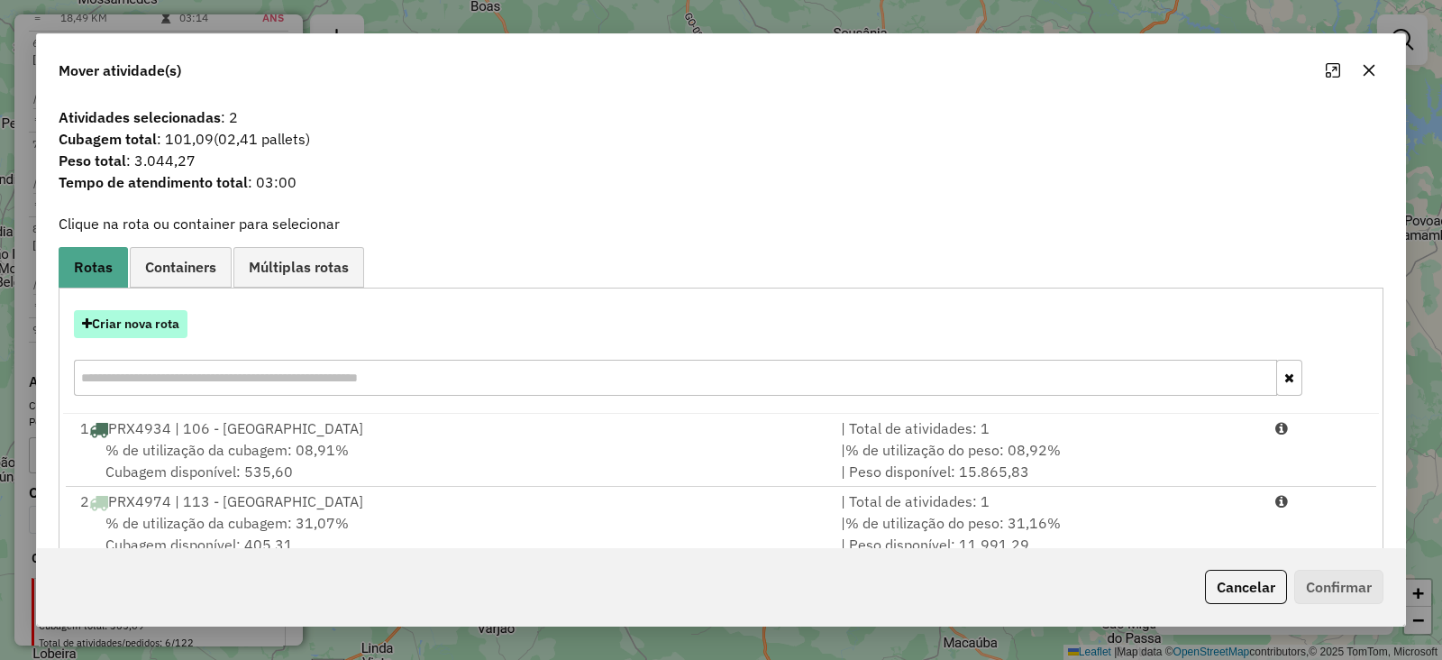
click at [163, 323] on button "Criar nova rota" at bounding box center [131, 324] width 114 height 28
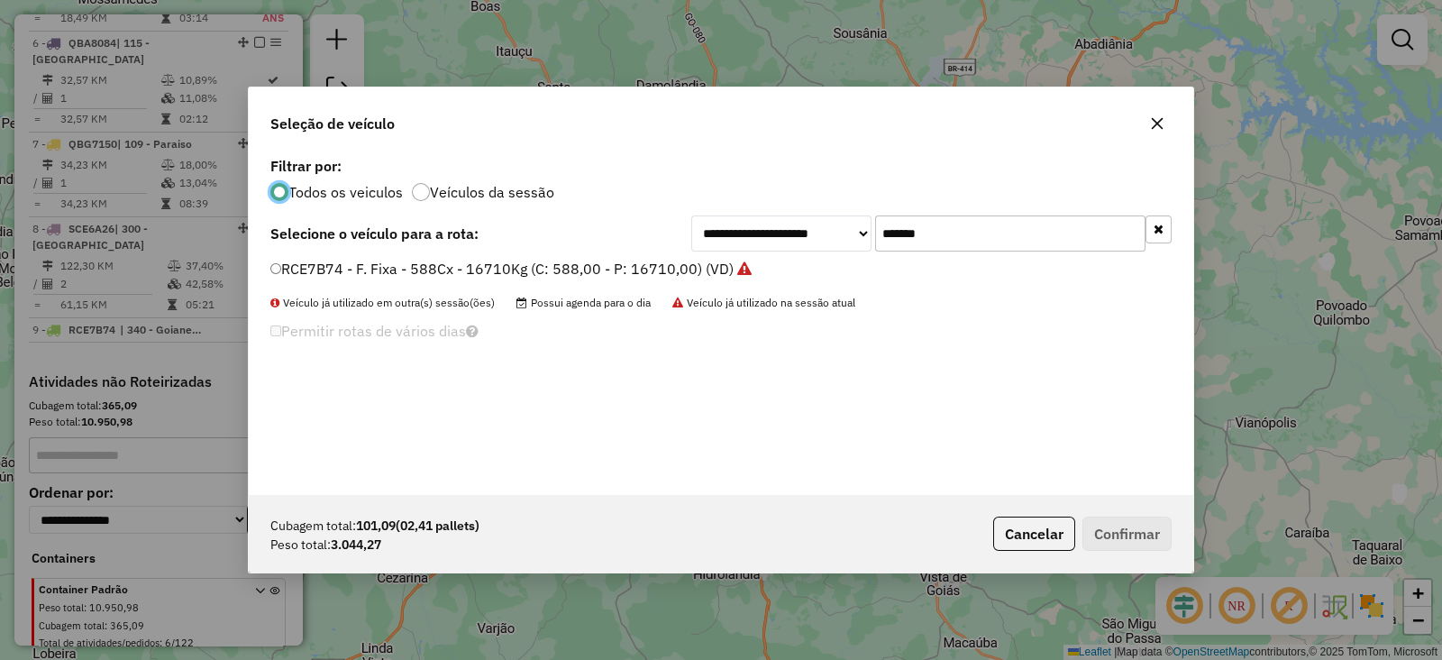
scroll to position [9, 5]
drag, startPoint x: 975, startPoint y: 225, endPoint x: 590, endPoint y: 232, distance: 385.0
click at [590, 232] on div "**********" at bounding box center [720, 233] width 901 height 36
paste input "text"
type input "*******"
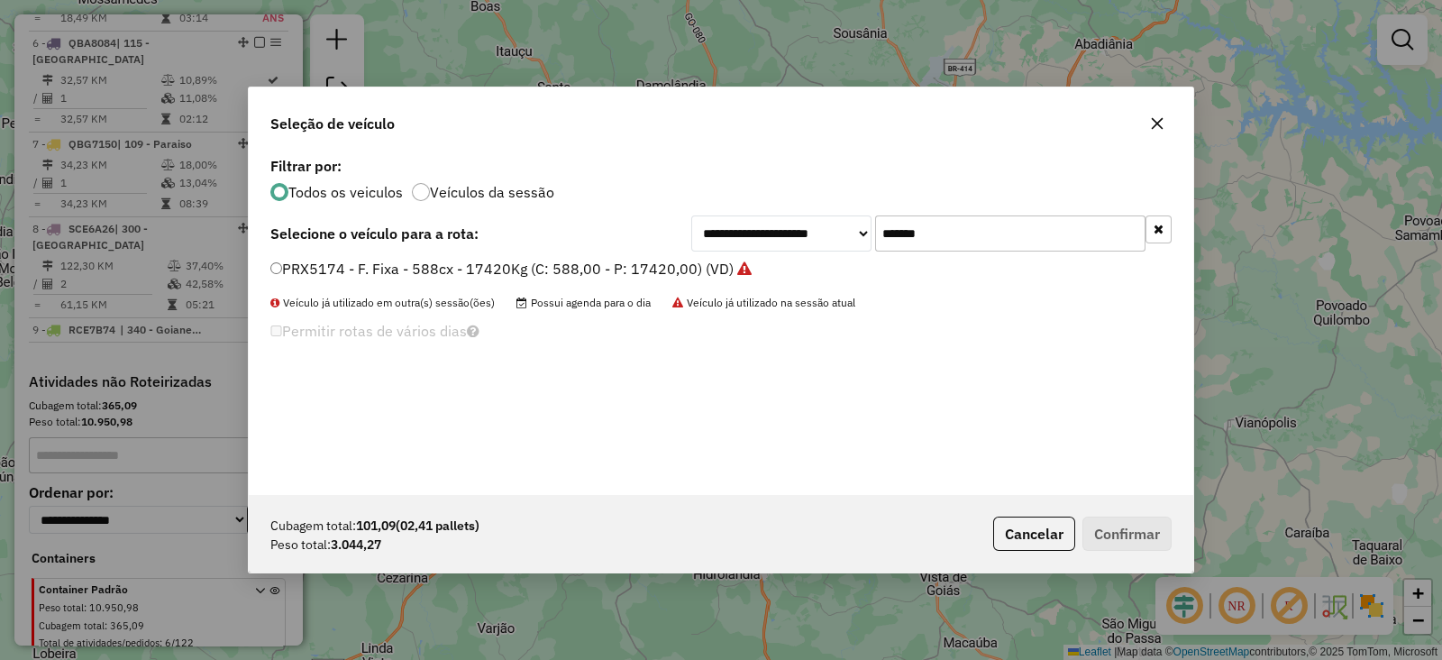
click at [564, 271] on label "PRX5174 - F. Fixa - 588cx - 17420Kg (C: 588,00 - P: 17420,00) (VD)" at bounding box center [510, 269] width 481 height 22
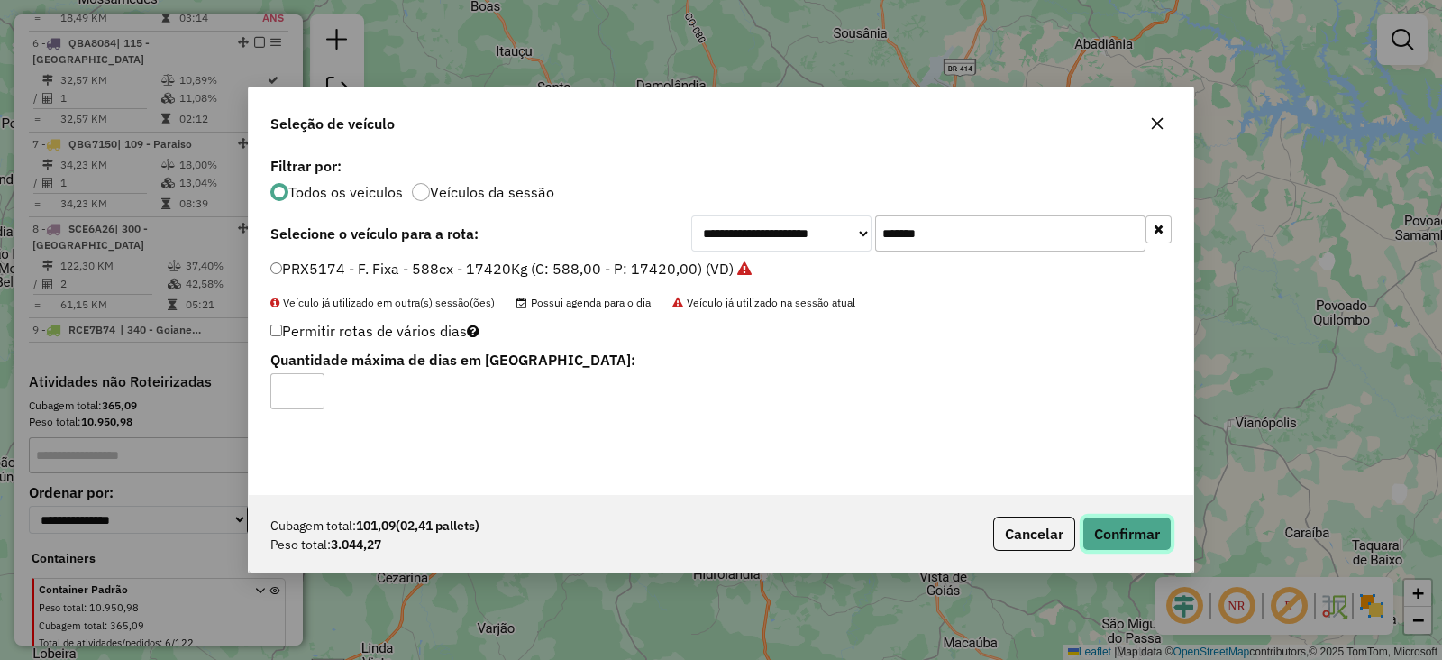
click at [1161, 519] on button "Confirmar" at bounding box center [1127, 534] width 89 height 34
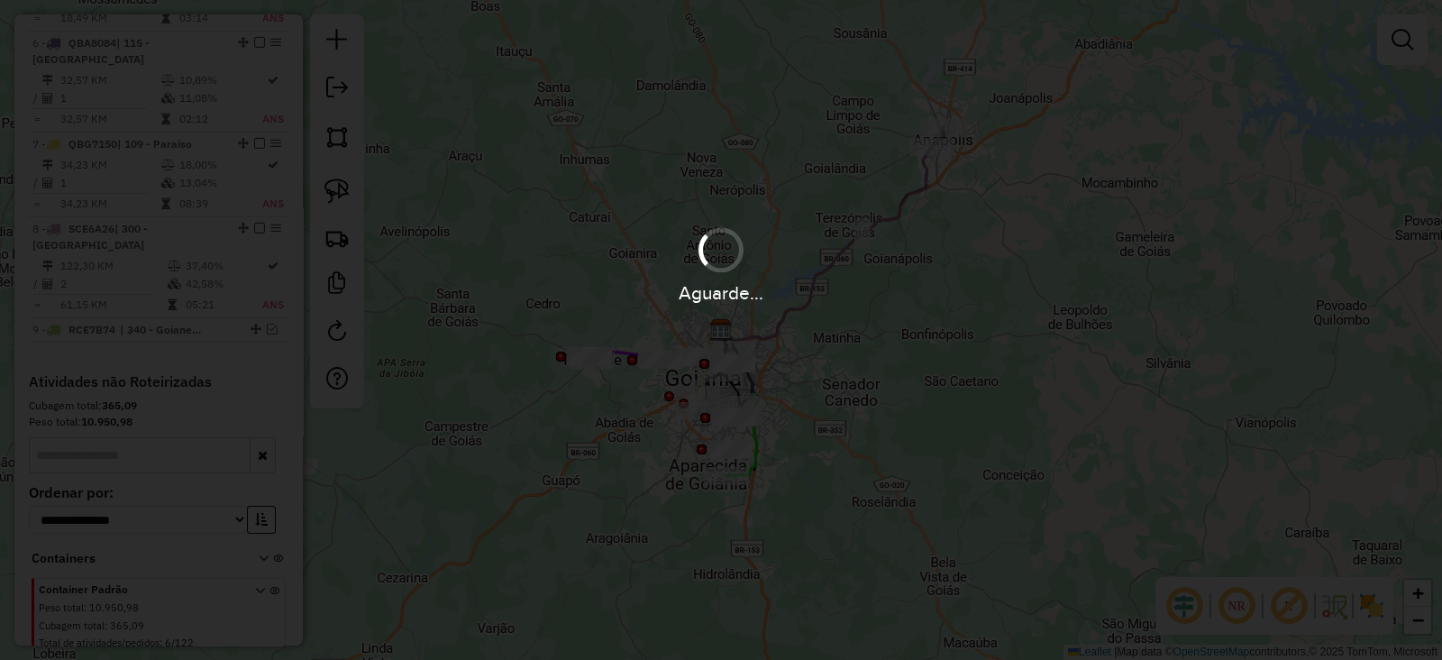
scroll to position [1097, 0]
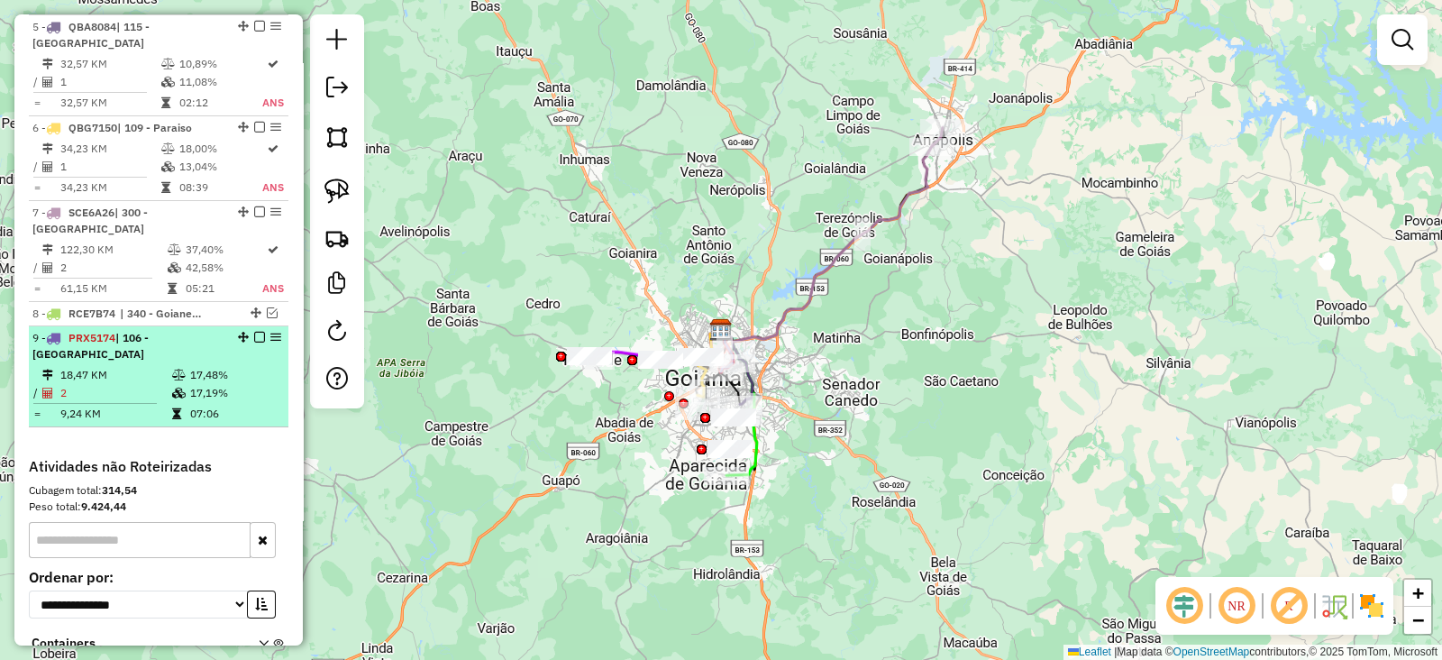
click at [254, 332] on em at bounding box center [259, 337] width 11 height 11
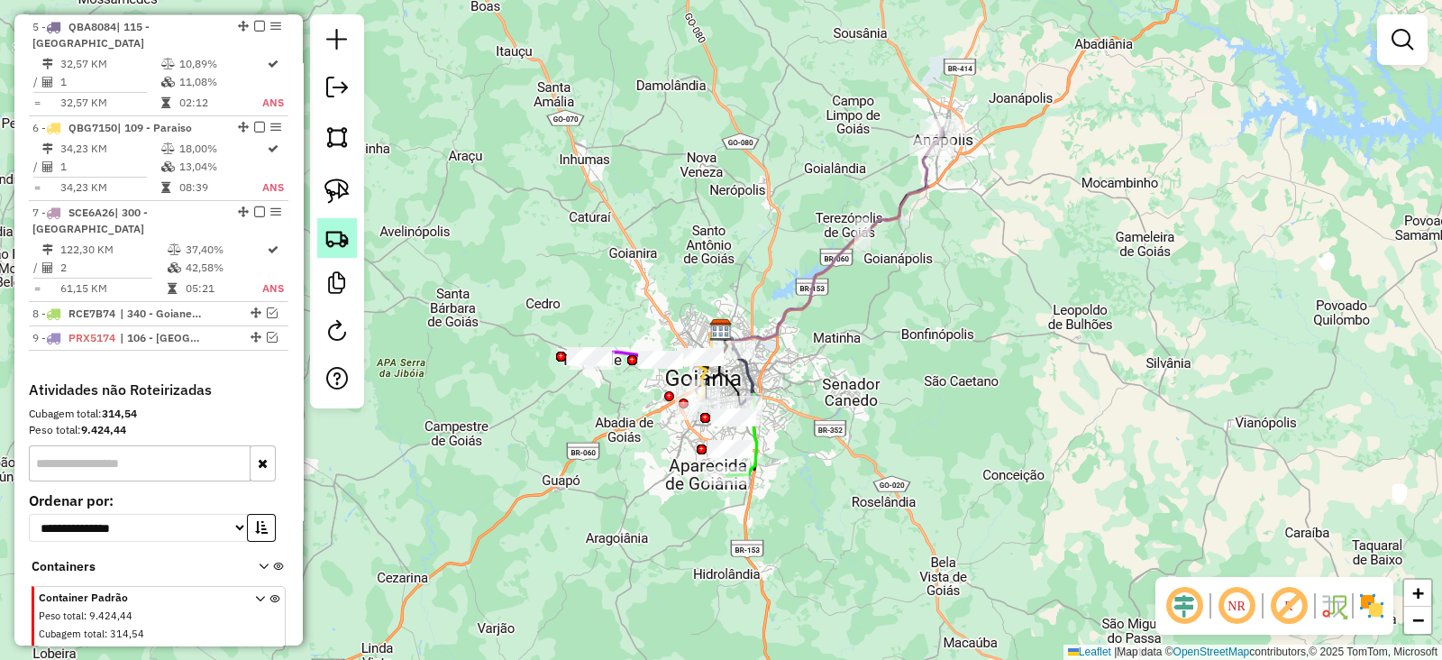
click at [345, 234] on img at bounding box center [337, 237] width 25 height 25
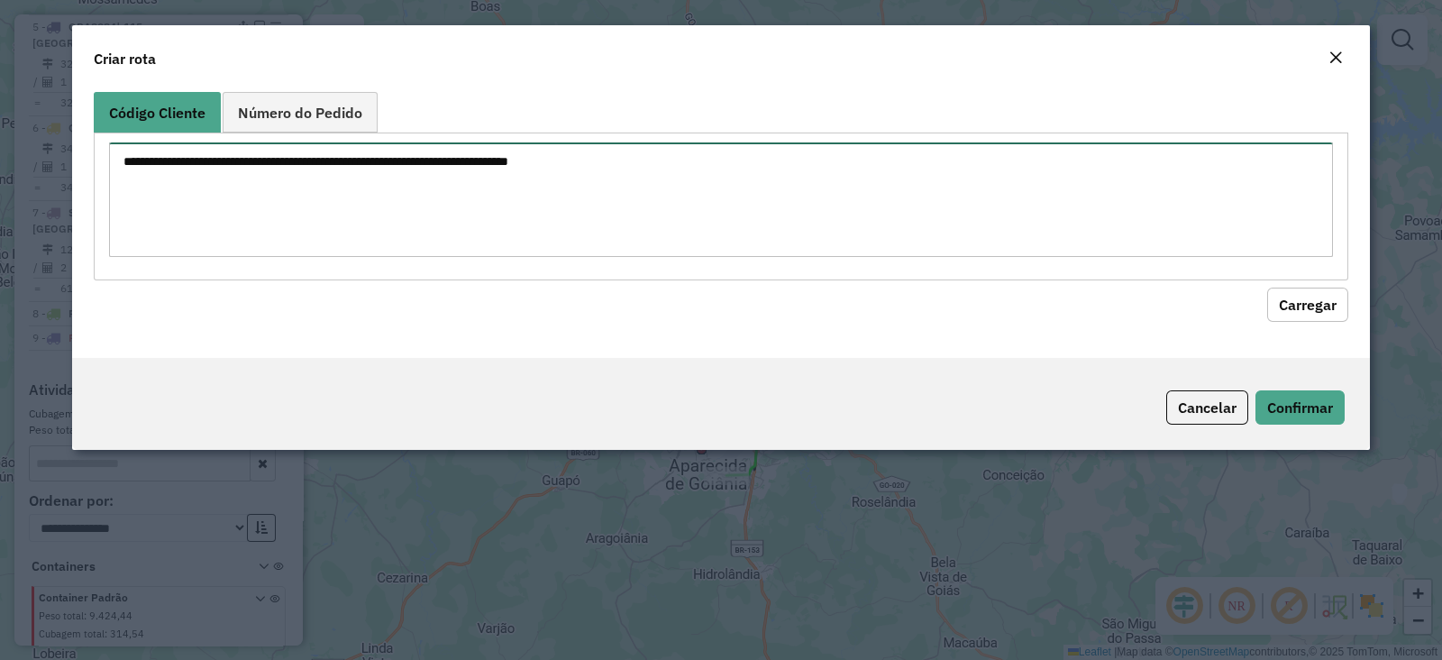
click at [604, 173] on textarea at bounding box center [721, 199] width 1224 height 114
paste textarea "******** ********"
type textarea "******** ********"
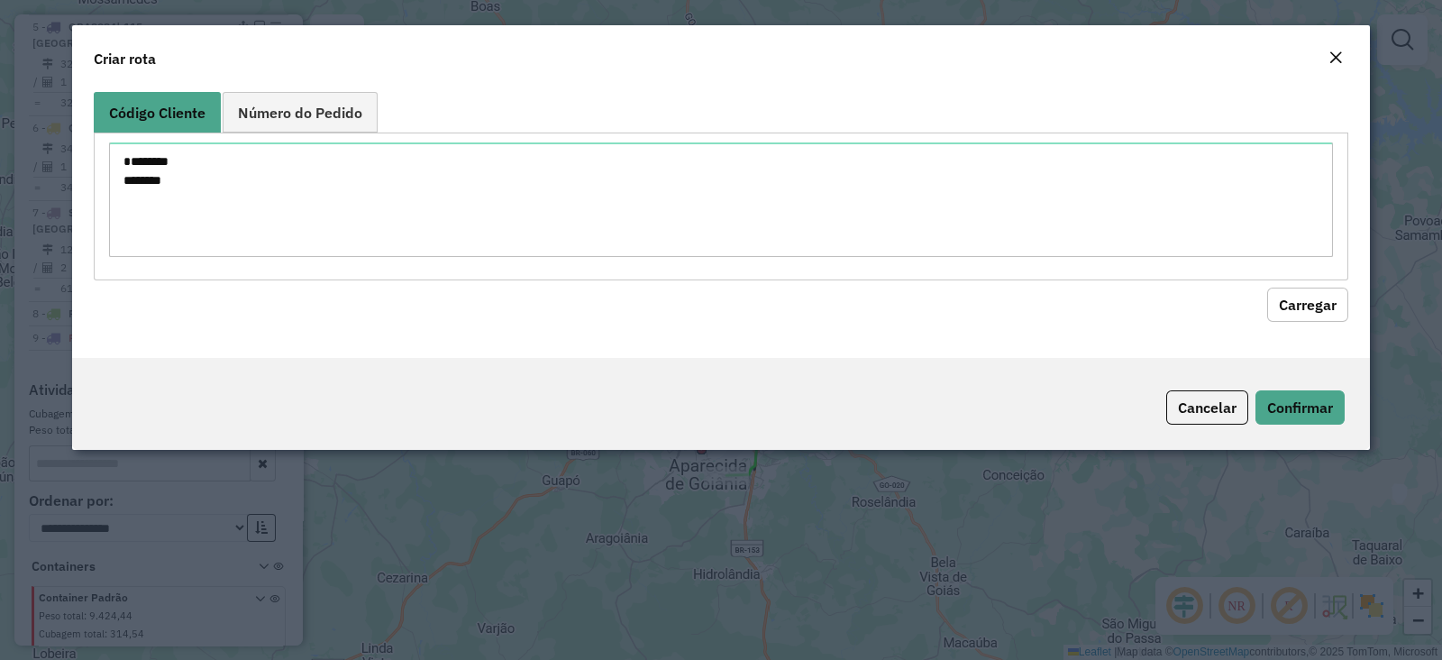
click at [1329, 304] on button "Carregar" at bounding box center [1307, 305] width 81 height 34
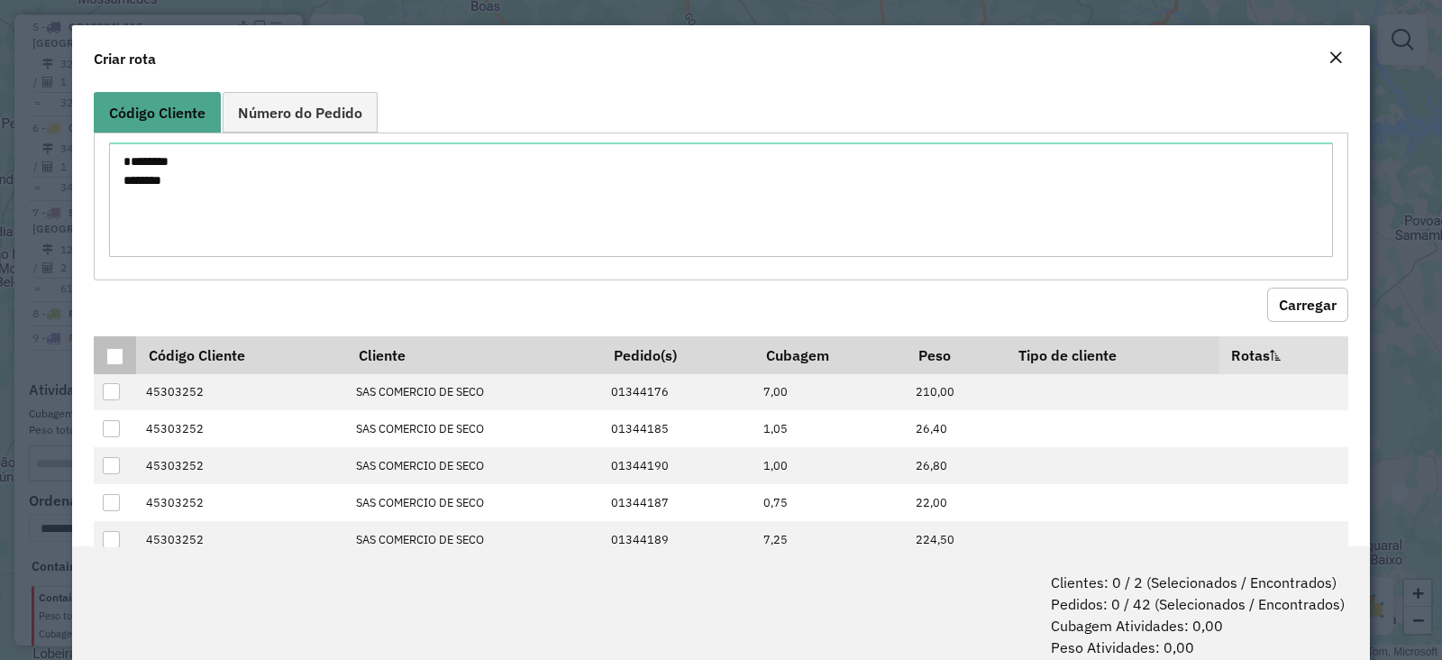
click at [121, 349] on div at bounding box center [114, 356] width 17 height 17
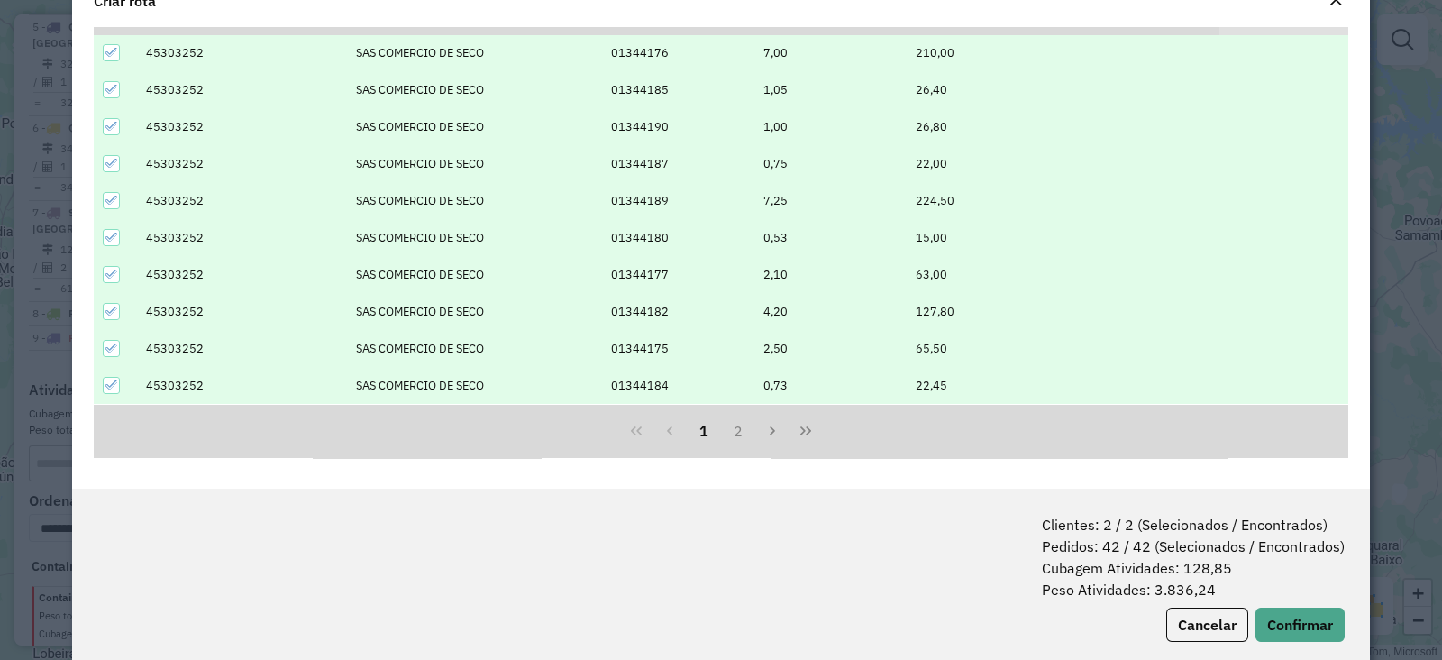
scroll to position [89, 0]
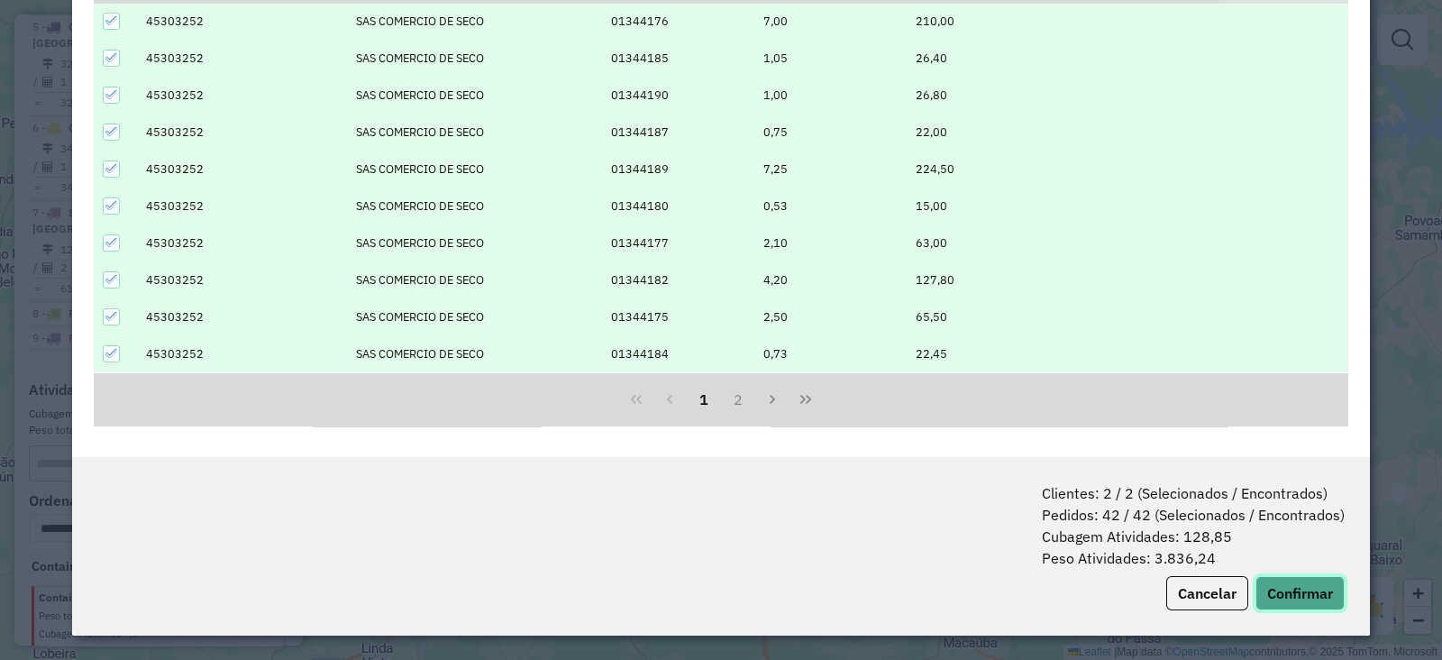
click at [1288, 595] on button "Confirmar" at bounding box center [1300, 593] width 89 height 34
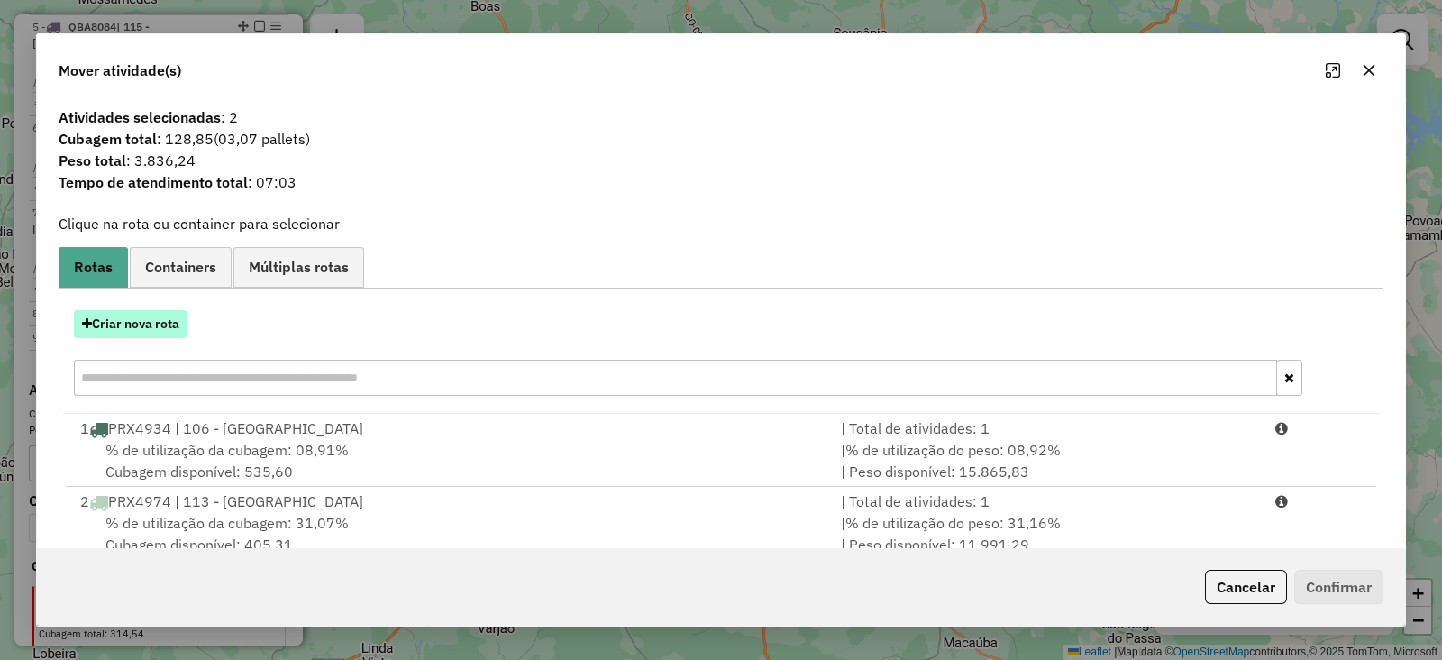
click at [149, 318] on button "Criar nova rota" at bounding box center [131, 324] width 114 height 28
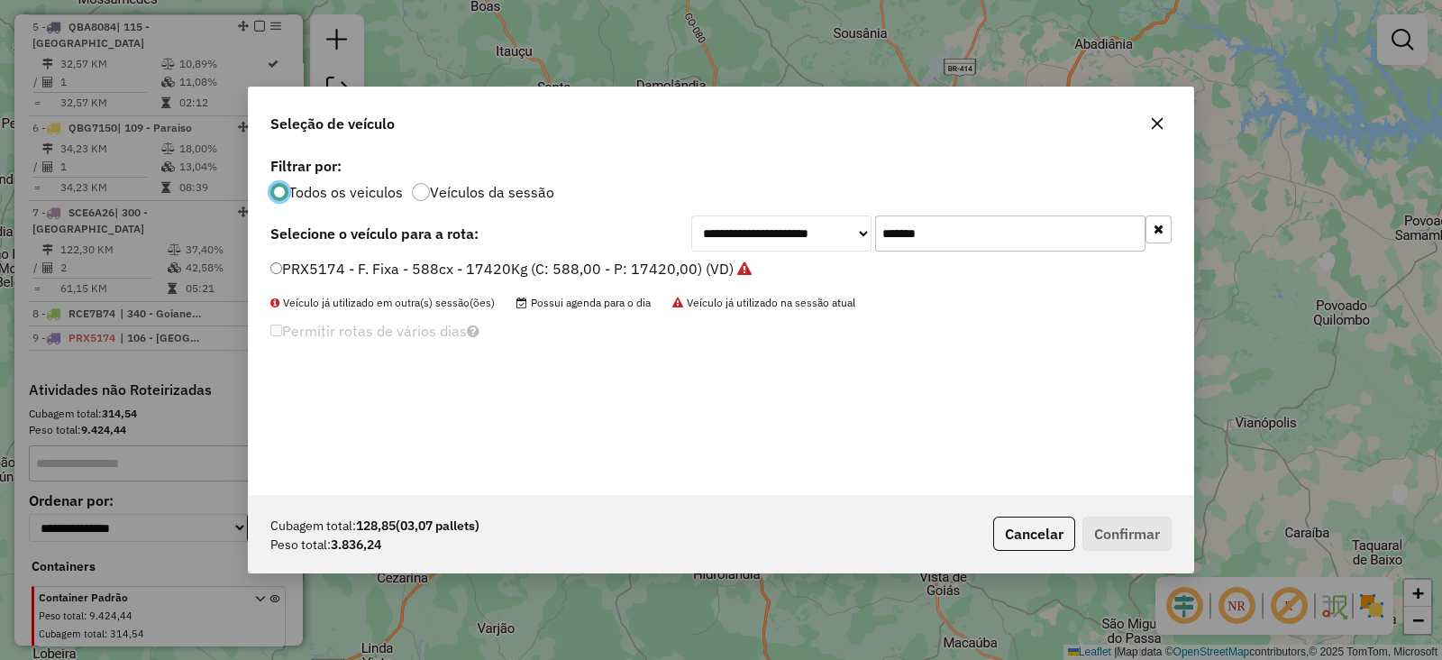
scroll to position [9, 5]
drag, startPoint x: 967, startPoint y: 224, endPoint x: 494, endPoint y: 231, distance: 473.3
click at [494, 231] on div "**********" at bounding box center [720, 233] width 901 height 36
paste input "text"
type input "*******"
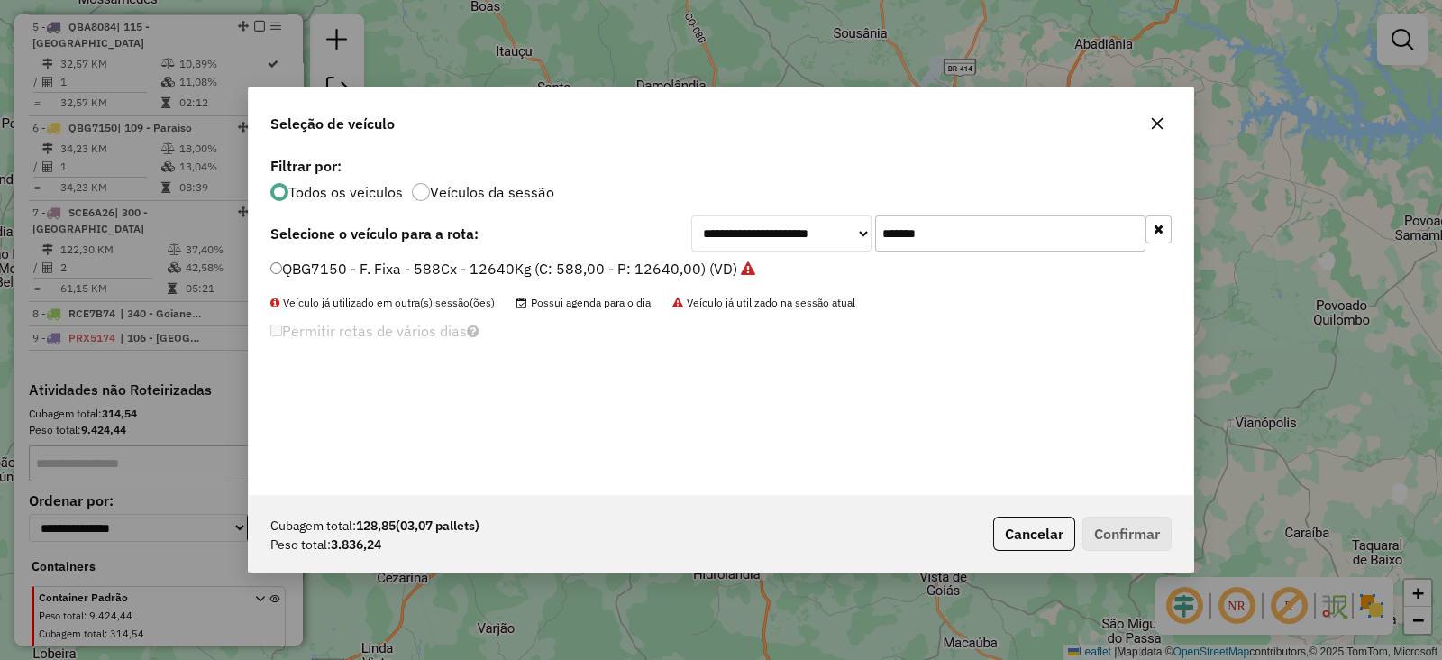
click at [424, 268] on label "QBG7150 - F. Fixa - 588Cx - 12640Kg (C: 588,00 - P: 12640,00) (VD)" at bounding box center [512, 269] width 485 height 22
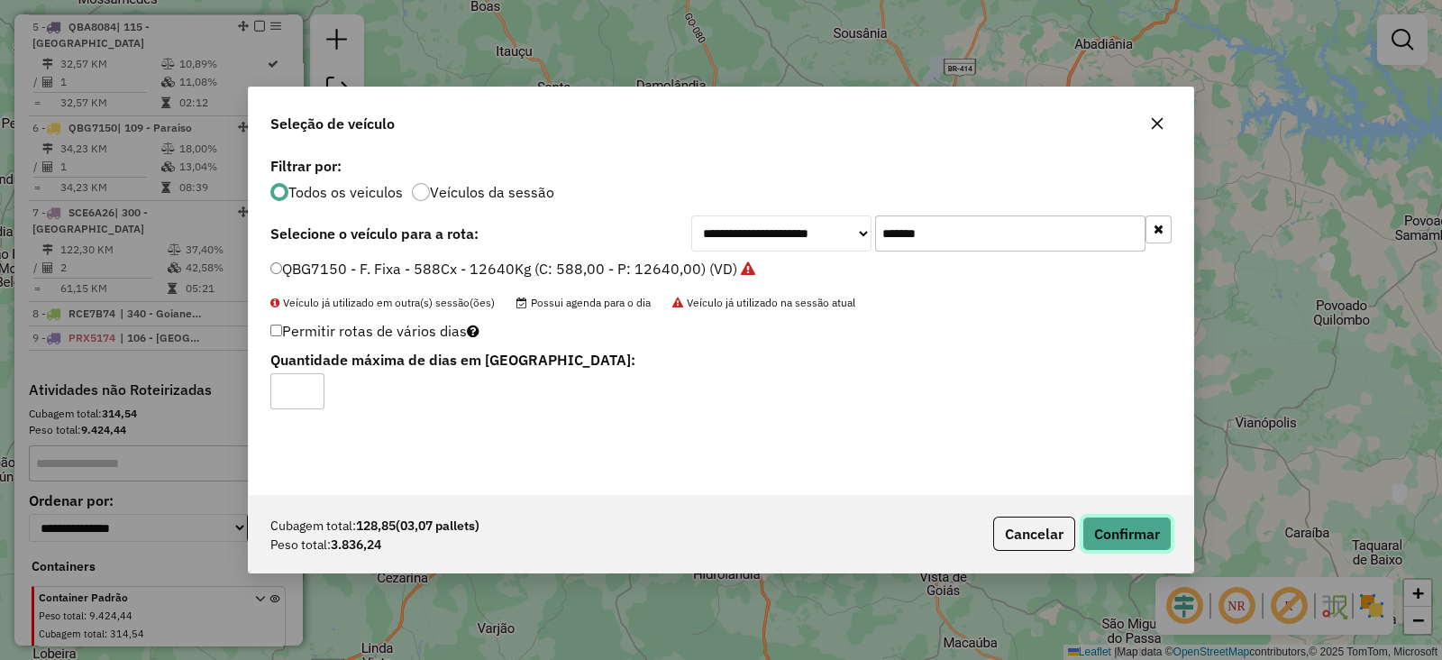
click at [1155, 521] on button "Confirmar" at bounding box center [1127, 534] width 89 height 34
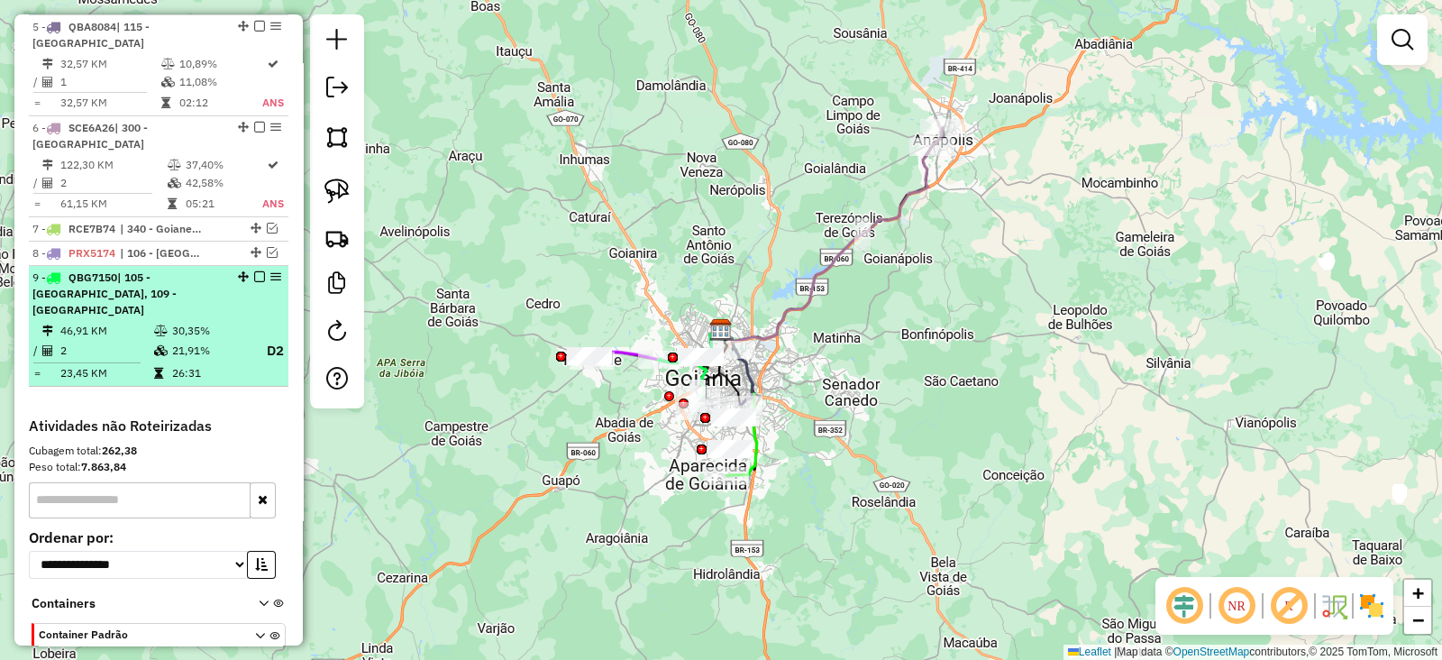
click at [256, 271] on em at bounding box center [259, 276] width 11 height 11
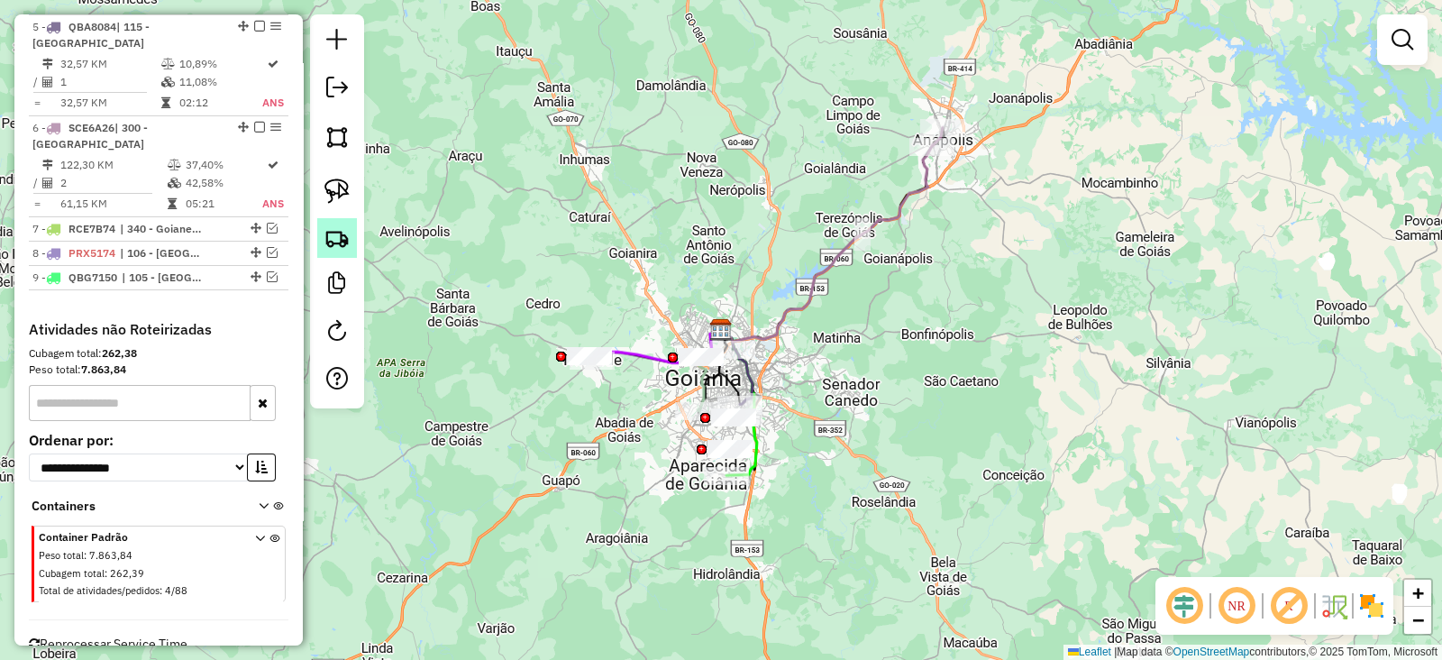
click at [343, 232] on img at bounding box center [337, 237] width 25 height 25
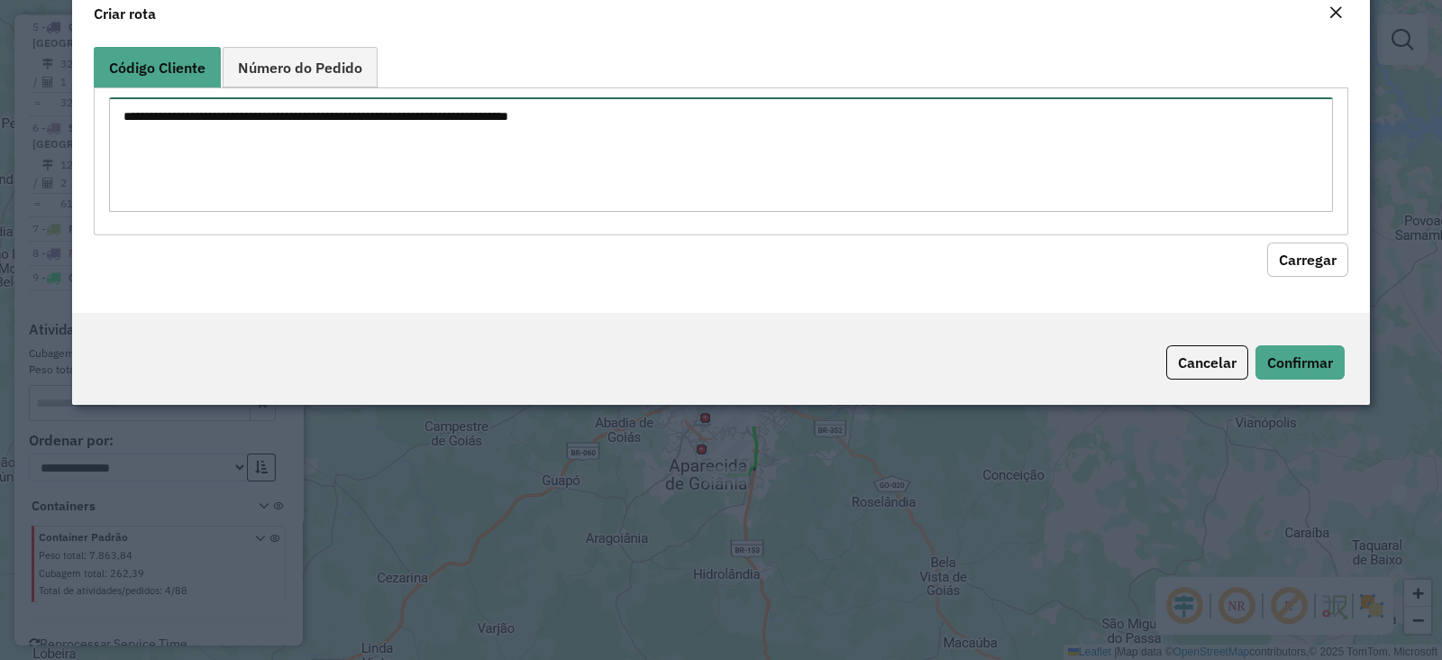
click at [524, 169] on textarea at bounding box center [721, 154] width 1224 height 114
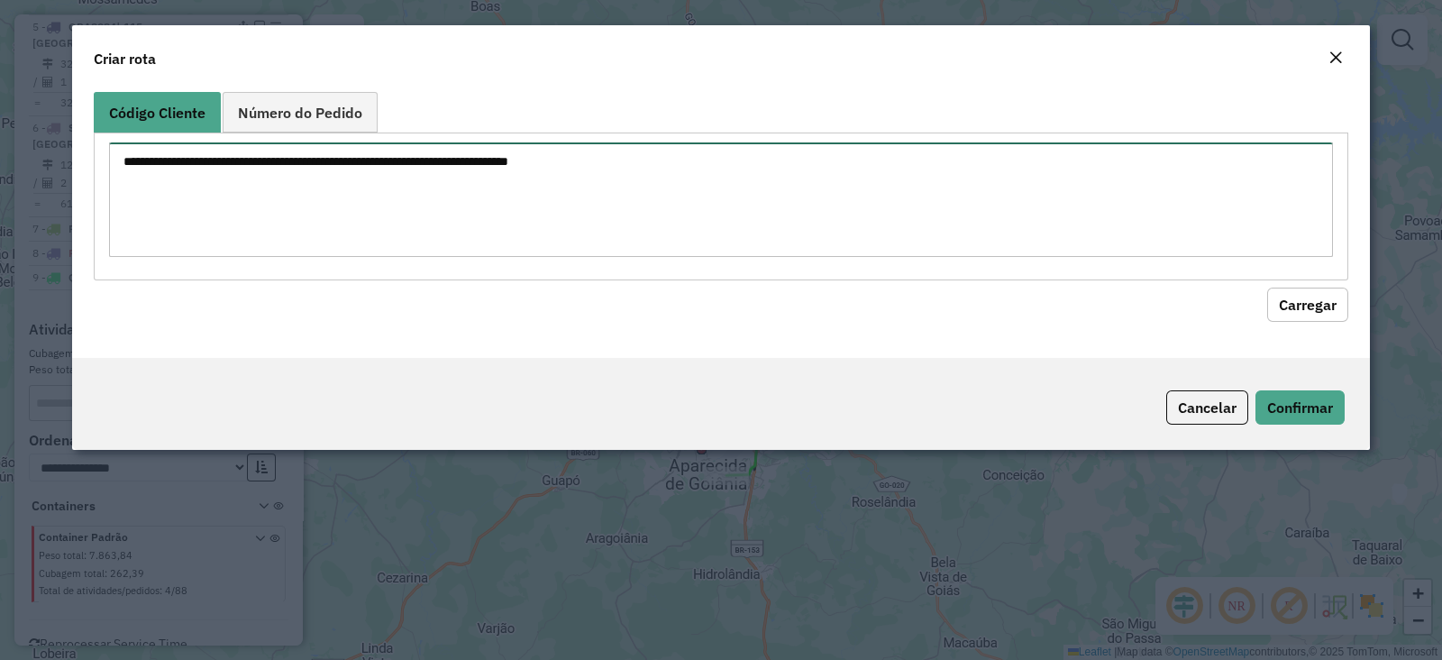
paste textarea "******** ********"
type textarea "******** ********"
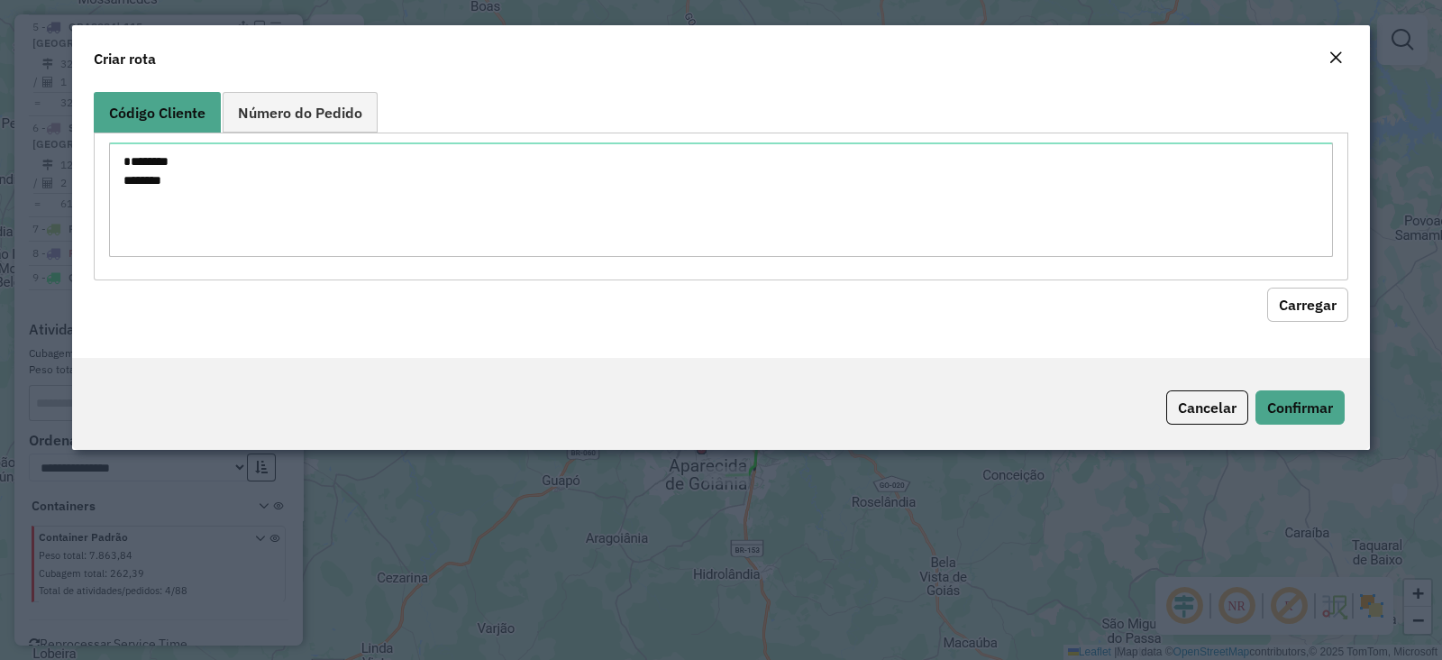
click at [1359, 318] on div "Código Cliente Número do Pedido ******** ******** Carregar" at bounding box center [721, 221] width 1298 height 273
click at [1336, 314] on button "Carregar" at bounding box center [1307, 305] width 81 height 34
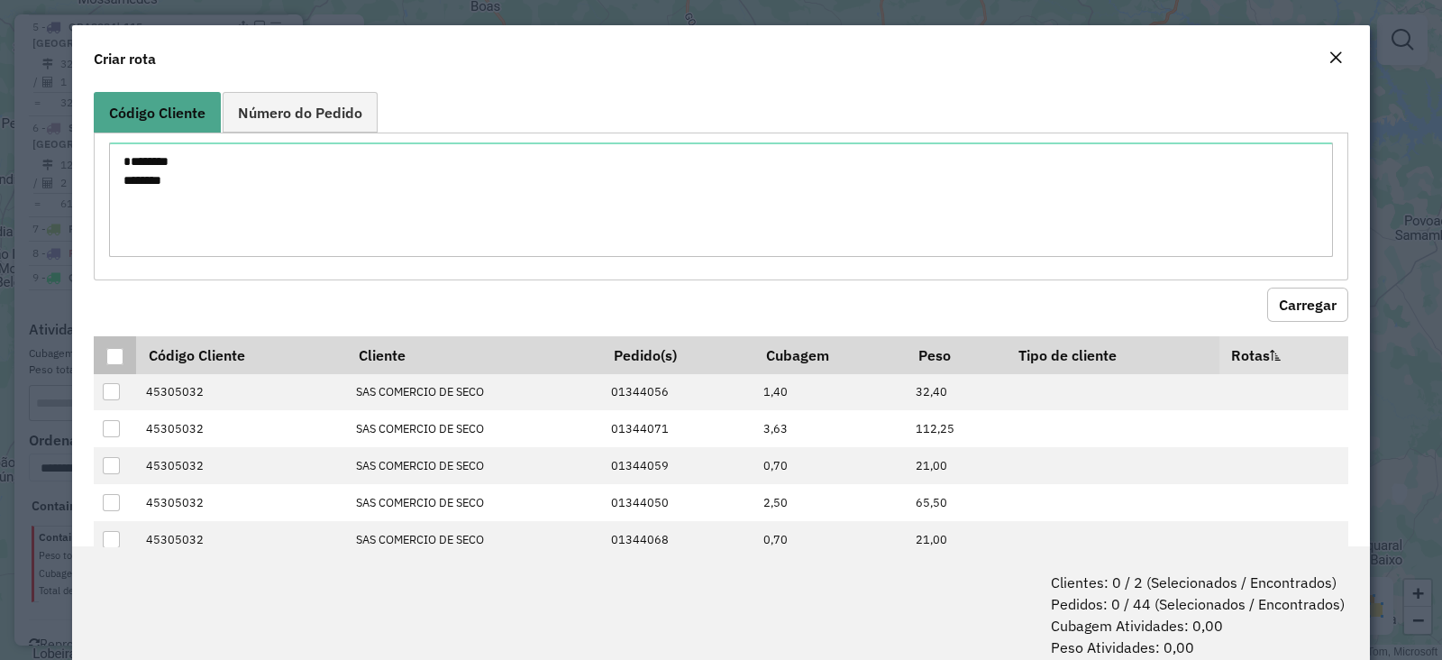
click at [104, 346] on th at bounding box center [115, 355] width 42 height 38
click at [106, 348] on div at bounding box center [115, 357] width 18 height 18
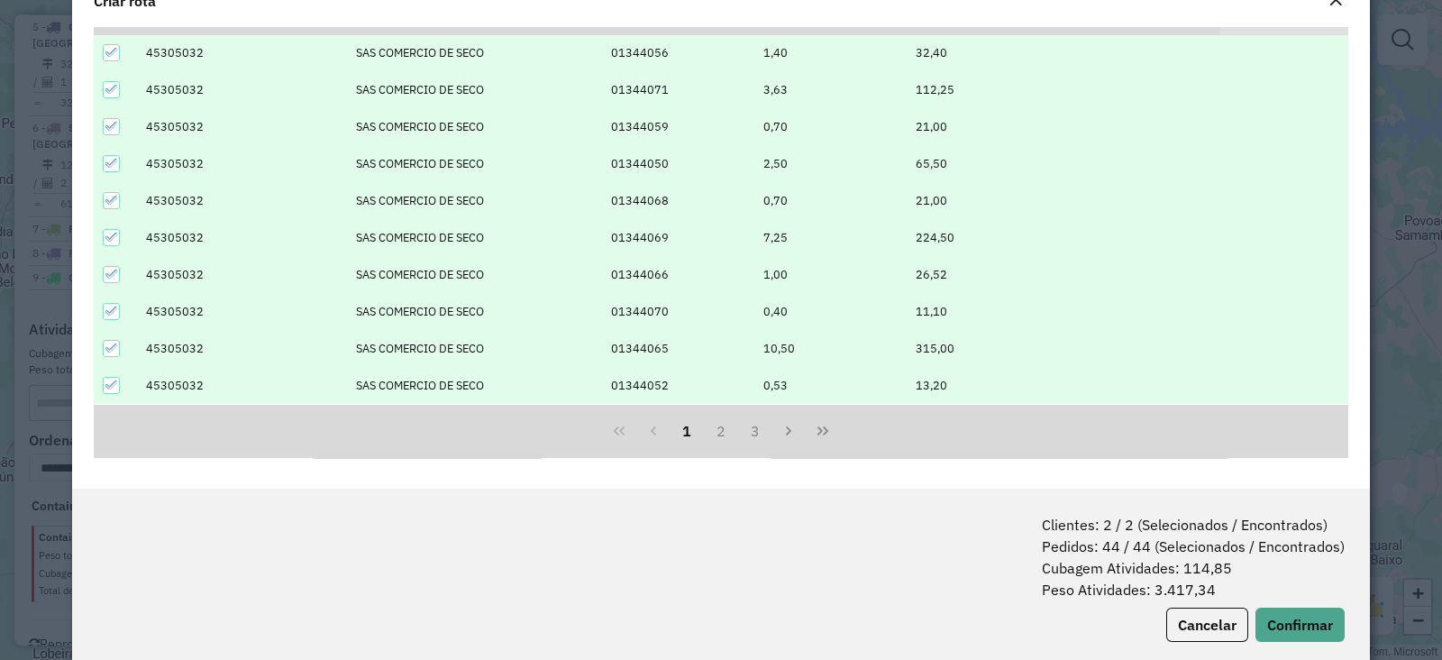
scroll to position [89, 0]
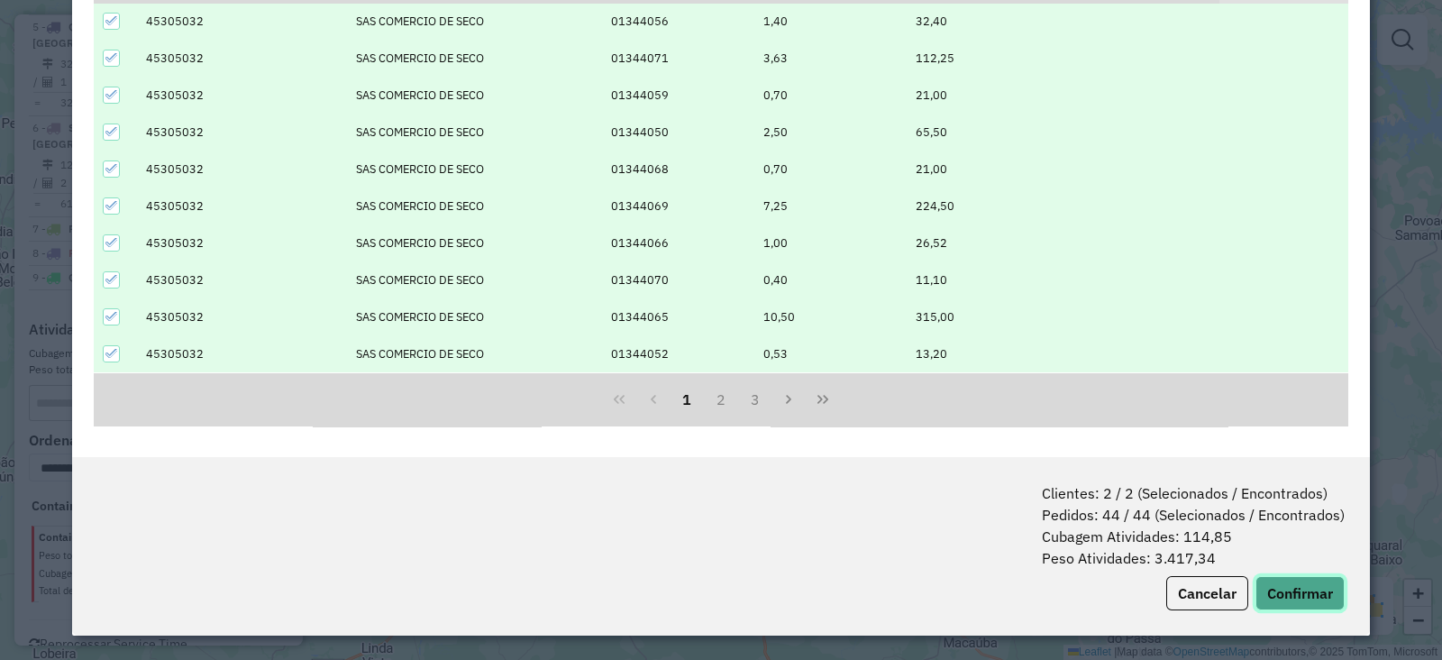
click at [1285, 601] on button "Confirmar" at bounding box center [1300, 593] width 89 height 34
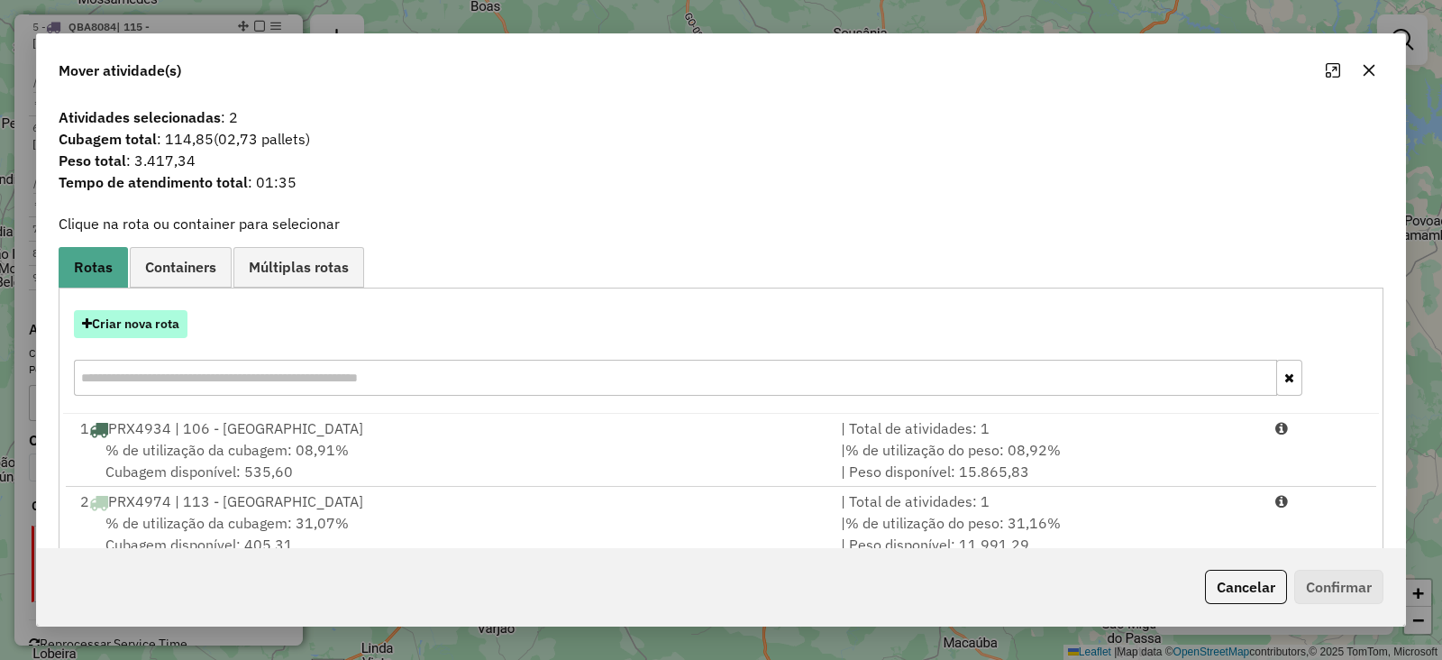
click at [133, 326] on button "Criar nova rota" at bounding box center [131, 324] width 114 height 28
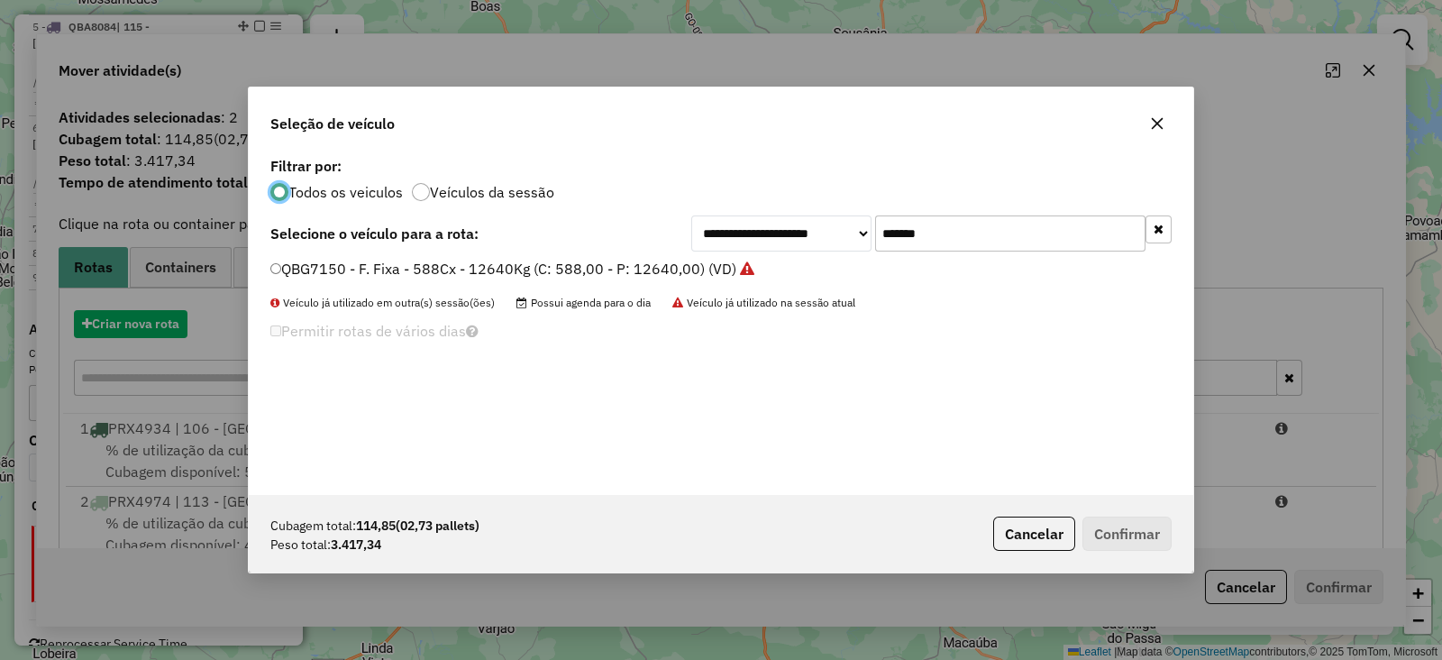
scroll to position [9, 5]
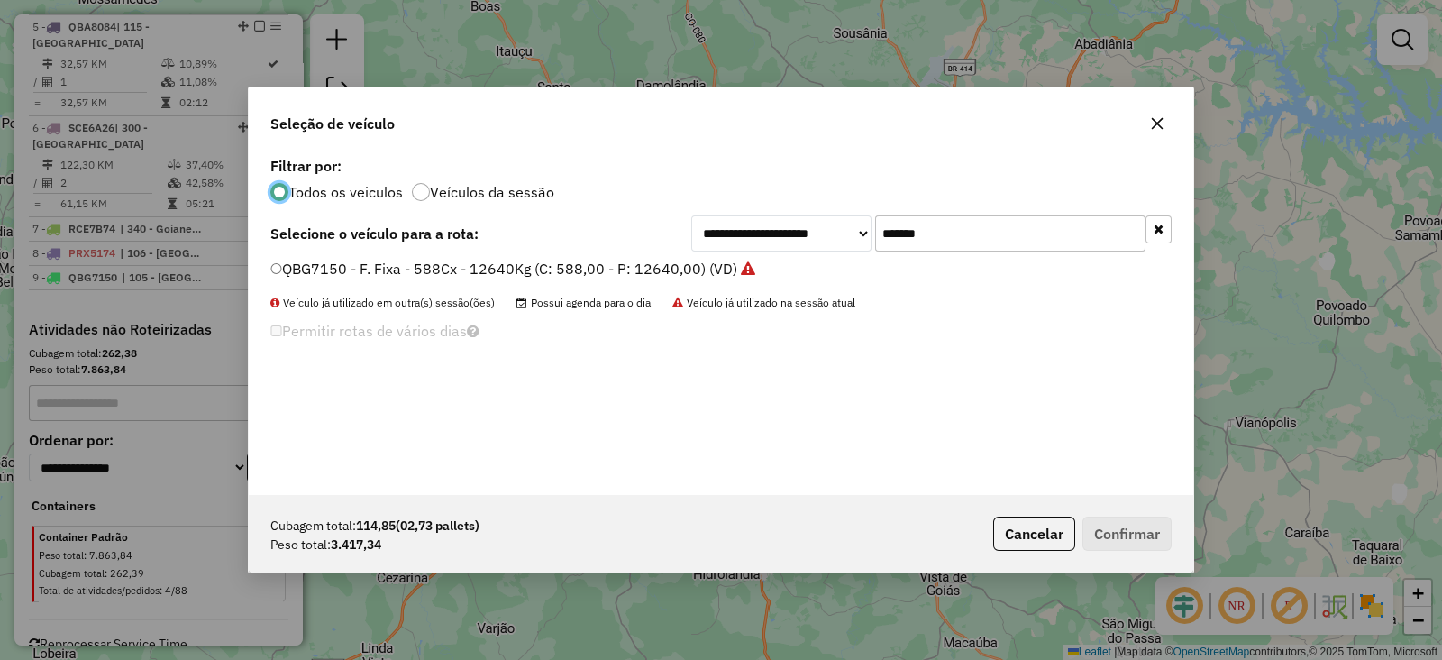
drag, startPoint x: 982, startPoint y: 237, endPoint x: 183, endPoint y: 237, distance: 798.7
click at [183, 237] on div "**********" at bounding box center [721, 330] width 1442 height 660
paste input "text"
type input "*******"
click at [429, 269] on label "QBA8084 - F. Fixa - 588Cx - 17850Kg (C: 588,00 - P: 17850,00) (VD)" at bounding box center [512, 269] width 484 height 22
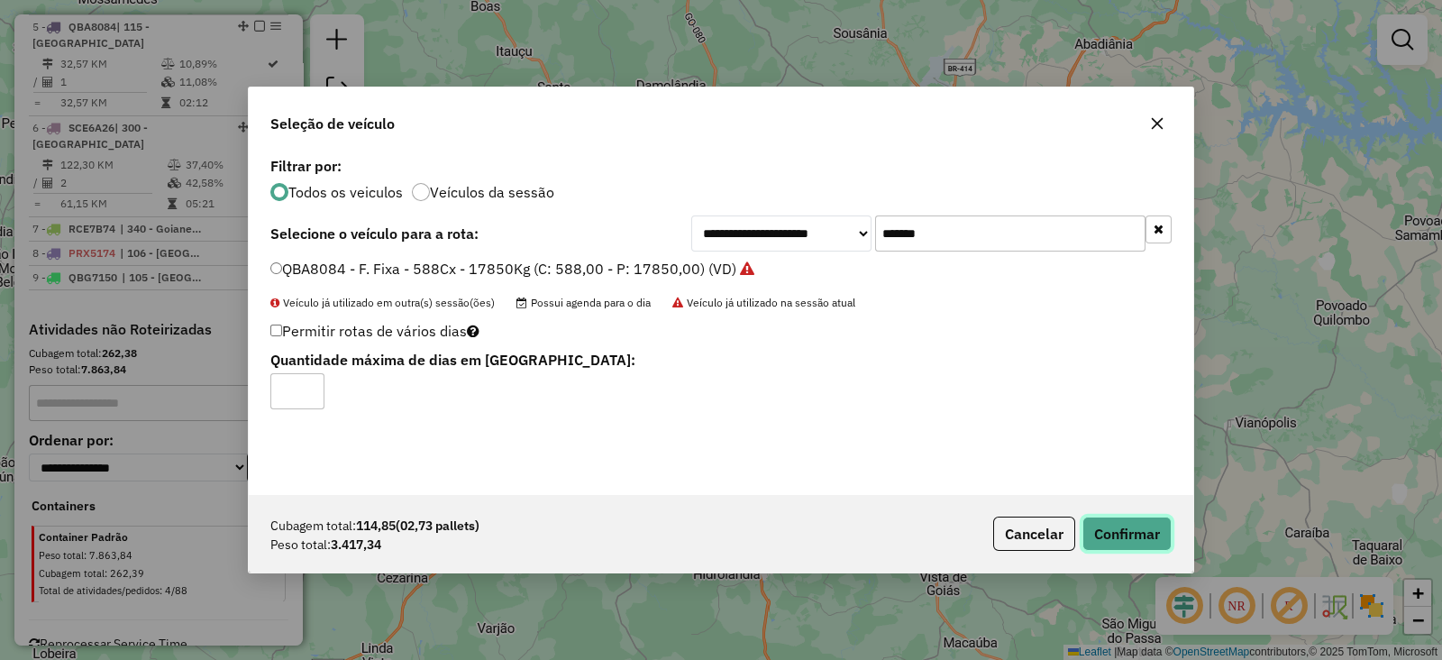
click at [1124, 525] on button "Confirmar" at bounding box center [1127, 534] width 89 height 34
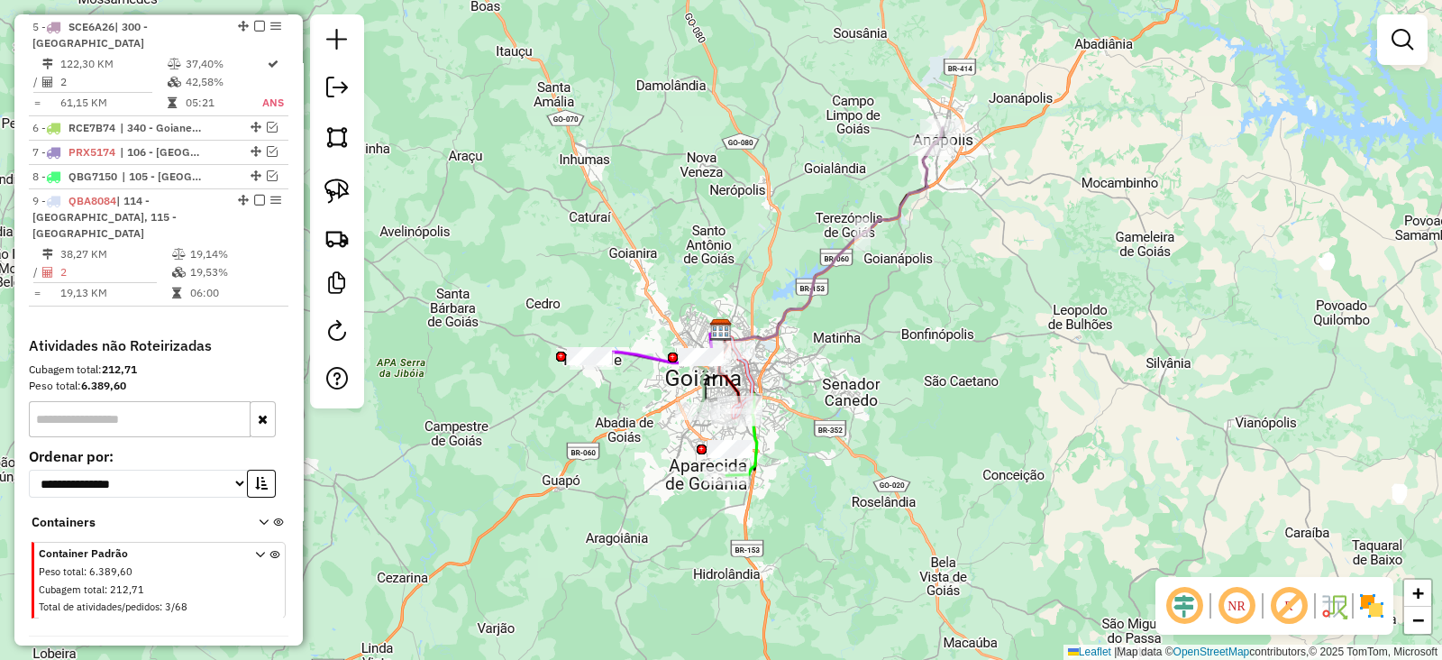
scroll to position [996, 0]
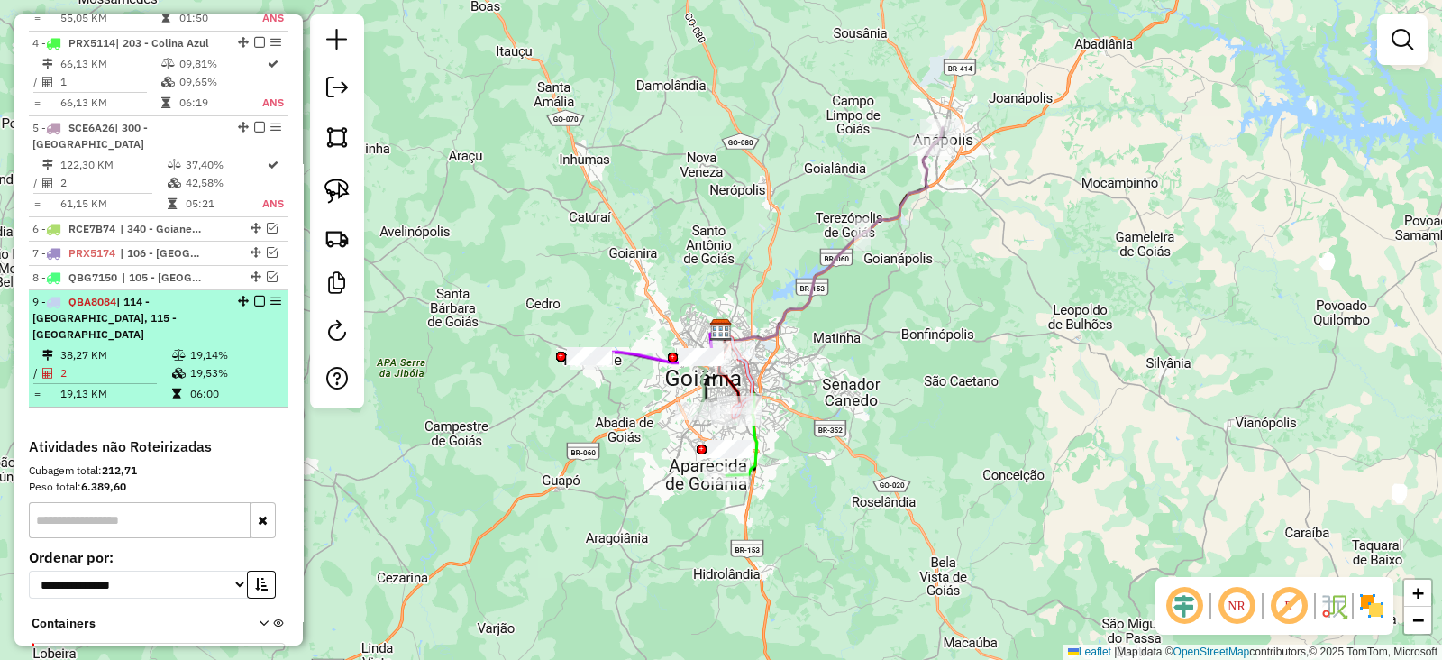
click at [256, 296] on em at bounding box center [259, 301] width 11 height 11
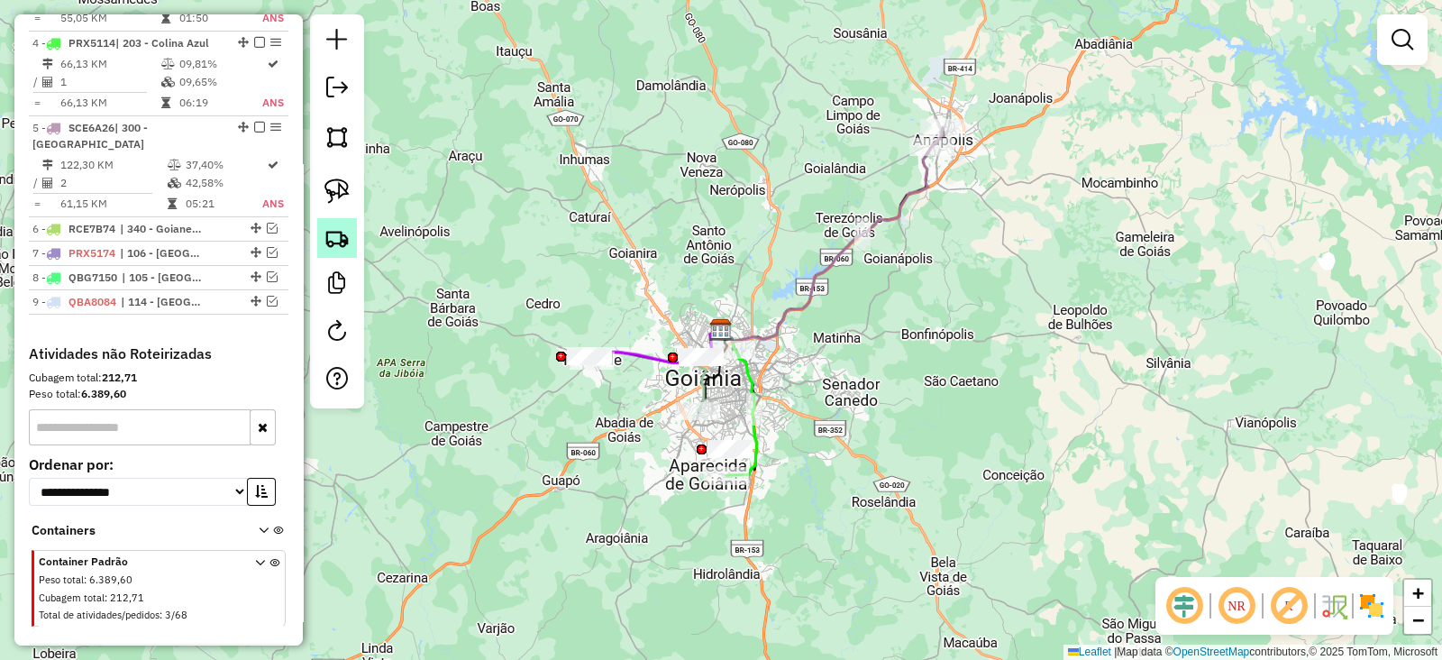
click at [343, 241] on img at bounding box center [337, 237] width 25 height 25
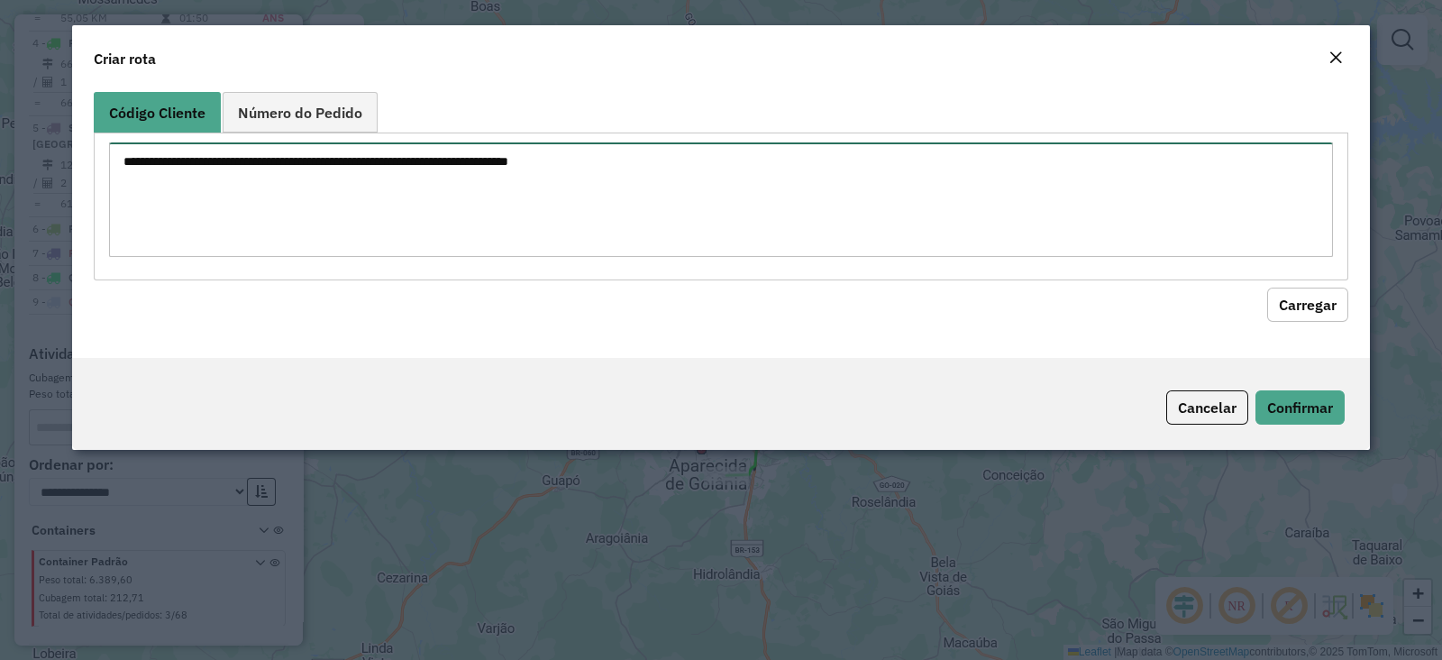
click at [599, 198] on textarea at bounding box center [721, 199] width 1224 height 114
paste textarea "******** ********"
type textarea "******** ********"
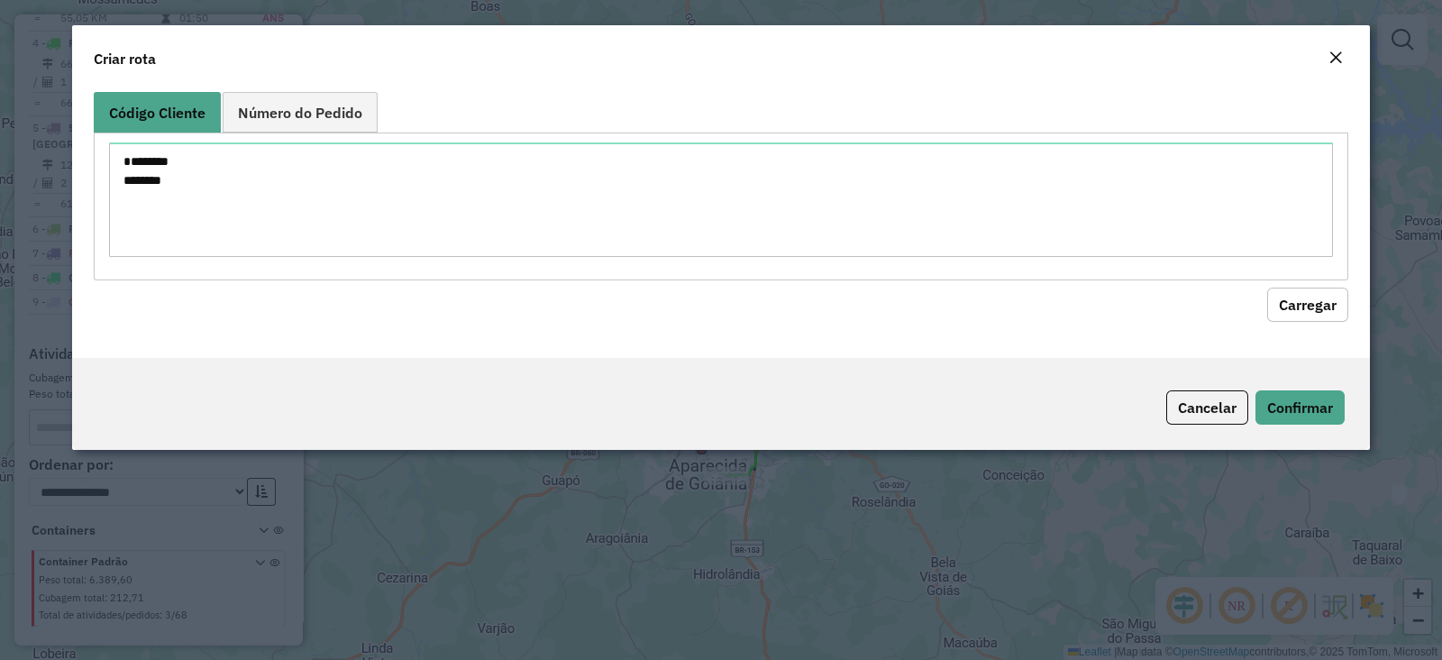
click at [1304, 308] on button "Carregar" at bounding box center [1307, 305] width 81 height 34
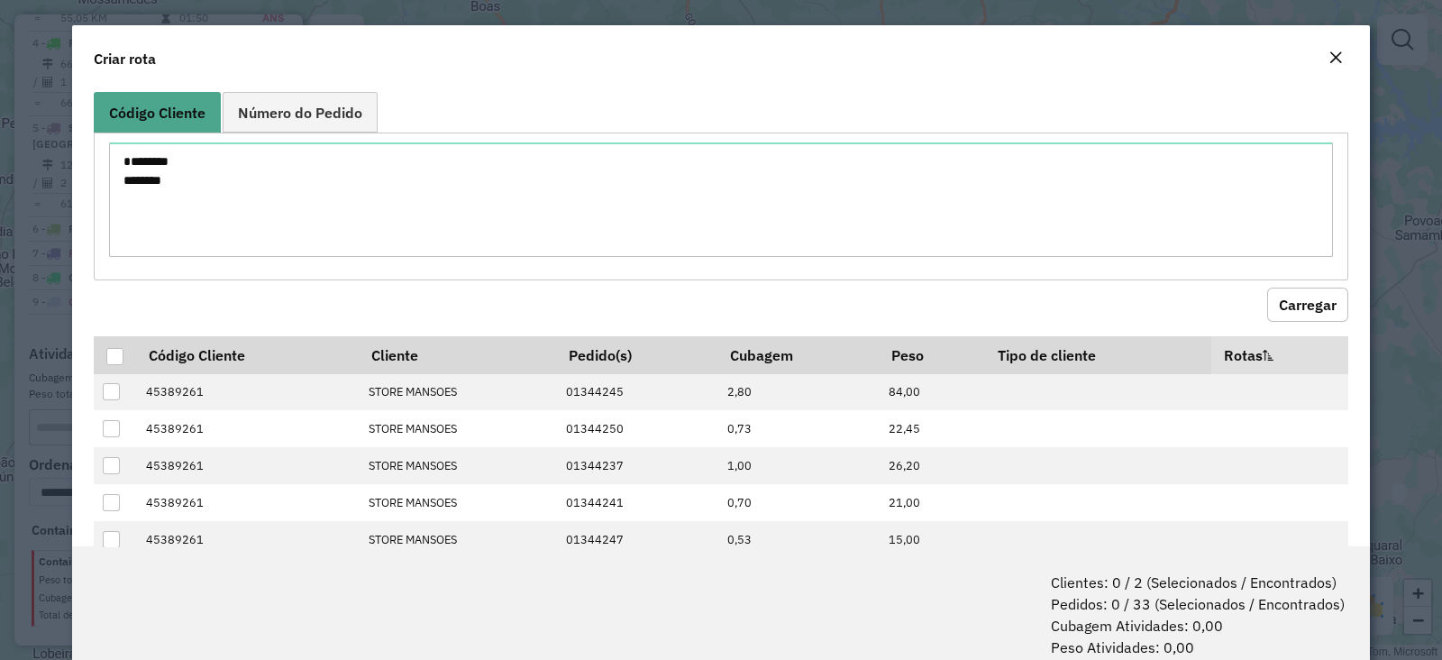
drag, startPoint x: 117, startPoint y: 349, endPoint x: 418, endPoint y: 294, distance: 306.1
click at [117, 349] on div at bounding box center [114, 356] width 17 height 17
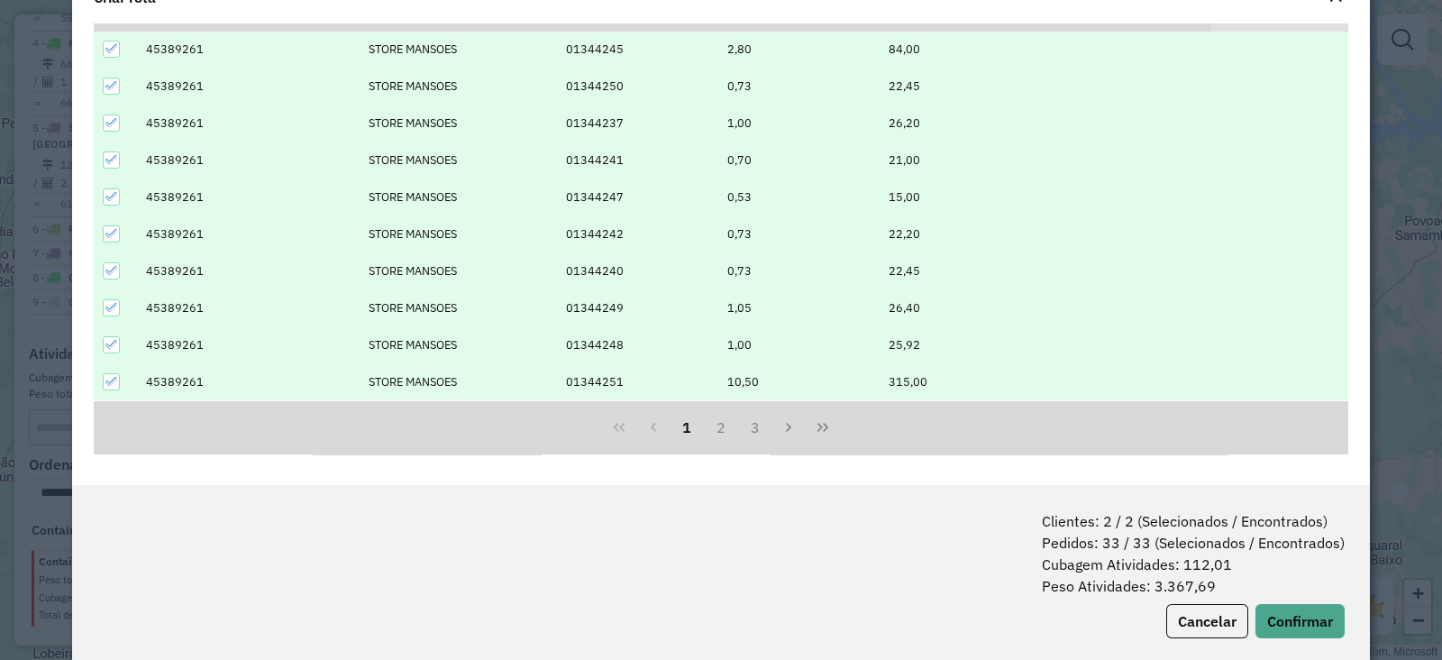
scroll to position [89, 0]
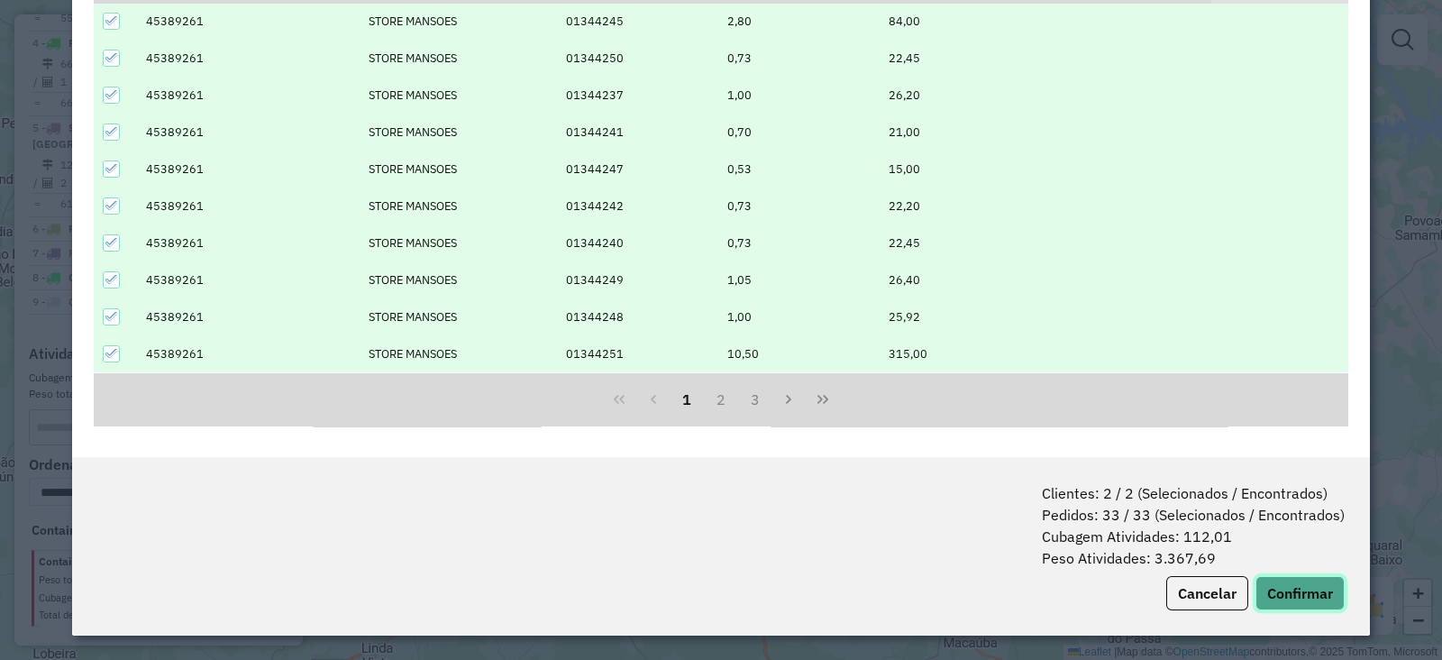
click at [1264, 576] on button "Confirmar" at bounding box center [1300, 593] width 89 height 34
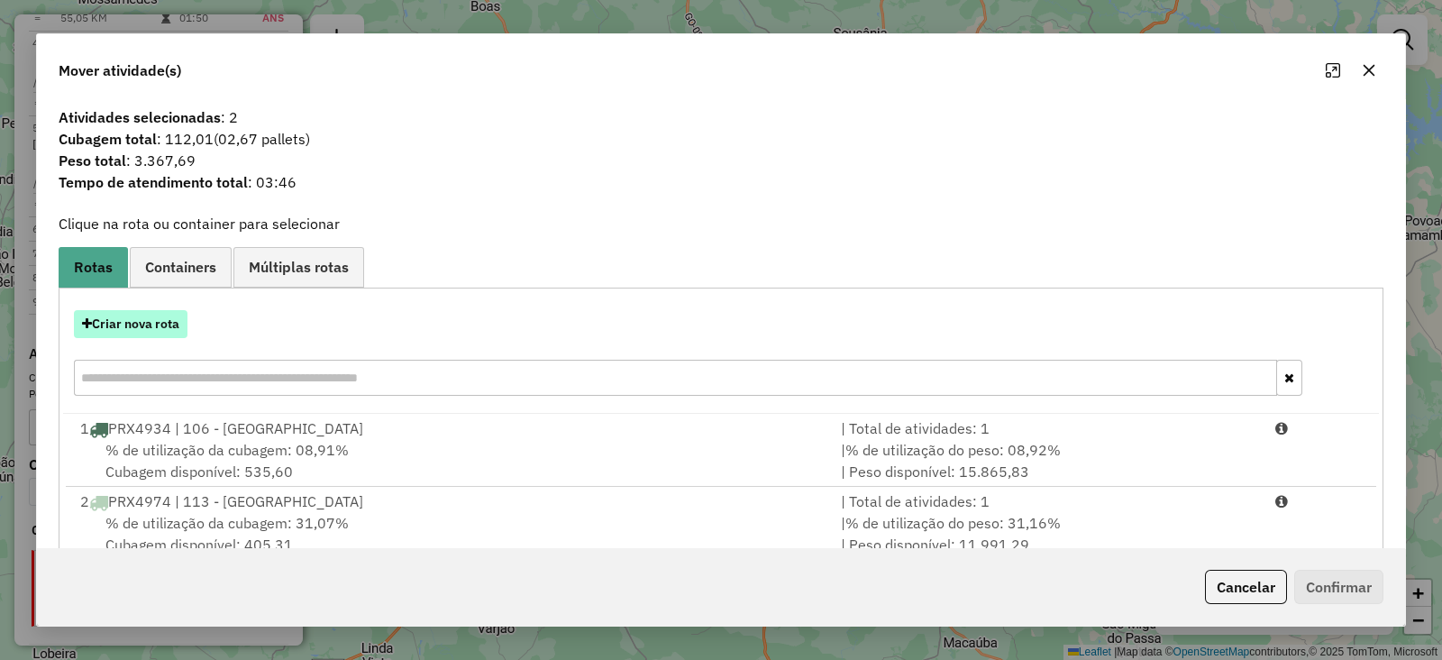
click at [160, 321] on button "Criar nova rota" at bounding box center [131, 324] width 114 height 28
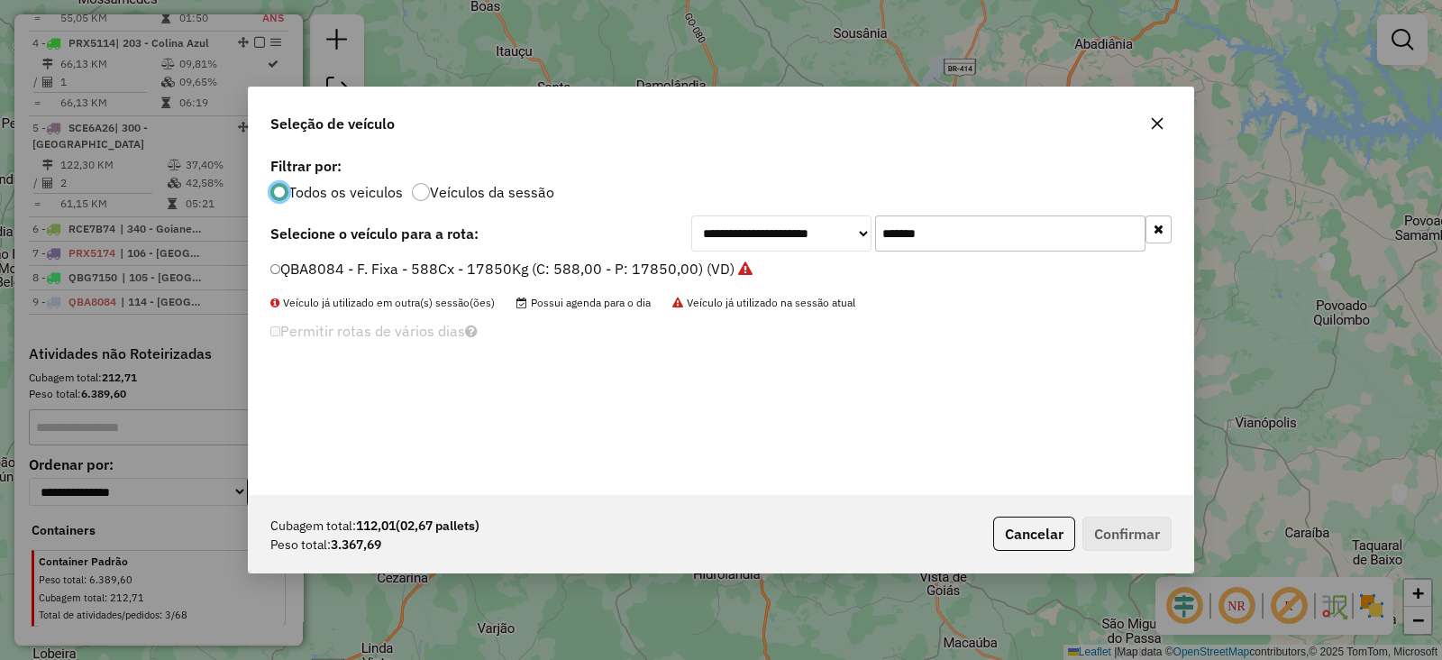
scroll to position [9, 5]
drag, startPoint x: 957, startPoint y: 238, endPoint x: 605, endPoint y: 239, distance: 352.5
click at [605, 239] on div "**********" at bounding box center [720, 233] width 901 height 36
paste input "text"
type input "*******"
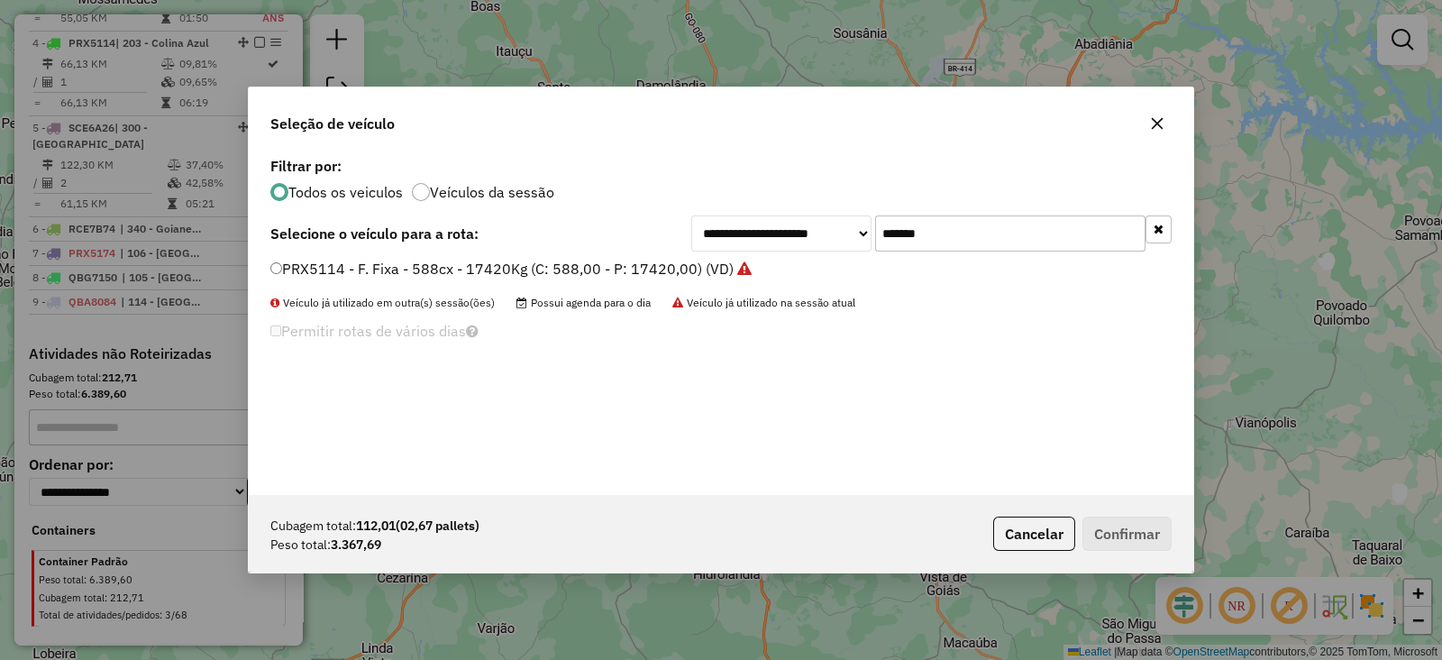
click at [579, 264] on label "PRX5114 - F. Fixa - 588cx - 17420Kg (C: 588,00 - P: 17420,00) (VD)" at bounding box center [510, 269] width 481 height 22
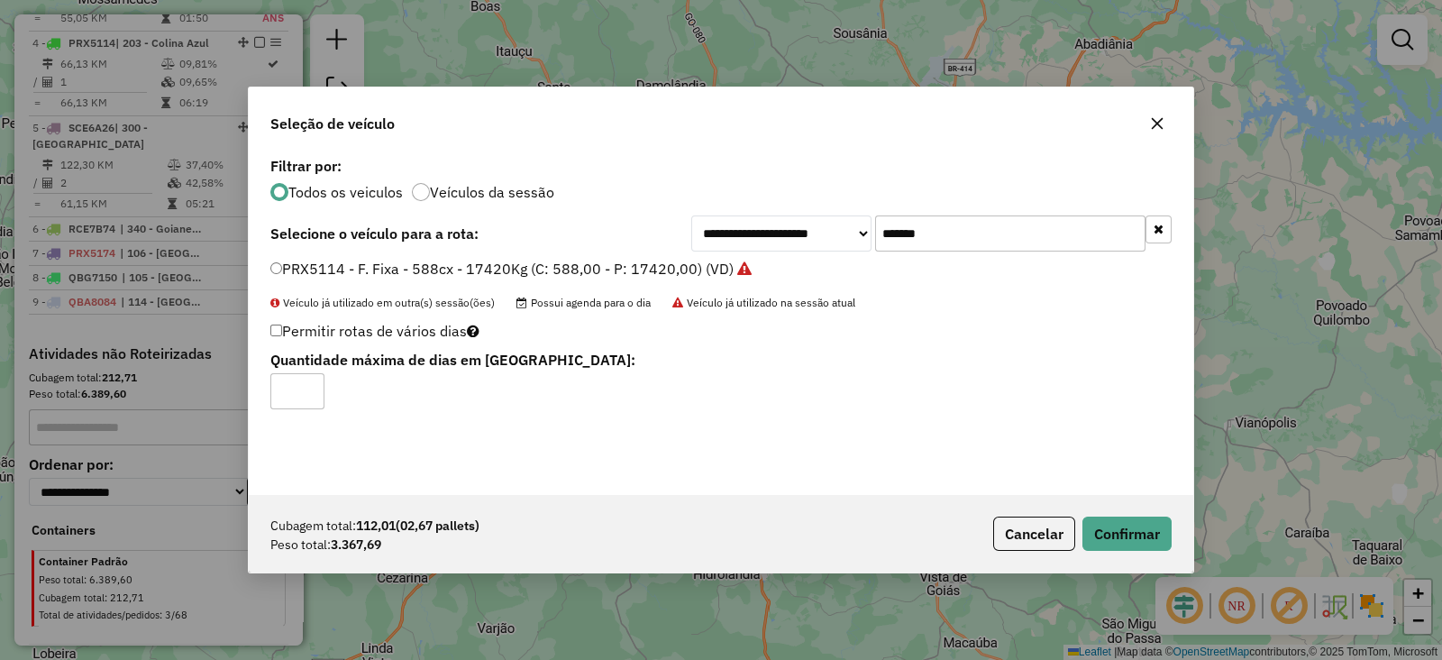
click at [1118, 509] on div "Cubagem total: 112,01 (02,67 pallets) Peso total: 3.367,69 Cancelar Confirmar" at bounding box center [721, 534] width 945 height 78
click at [1122, 517] on button "Confirmar" at bounding box center [1127, 534] width 89 height 34
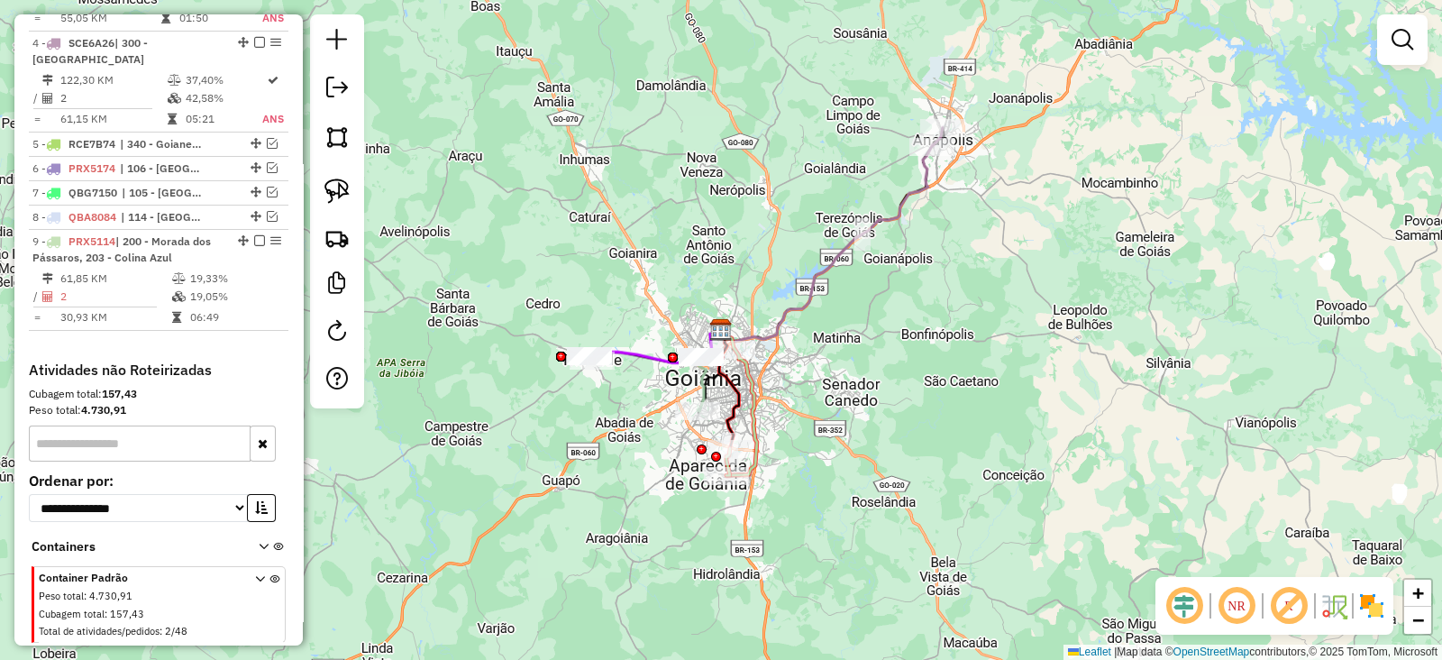
scroll to position [911, 0]
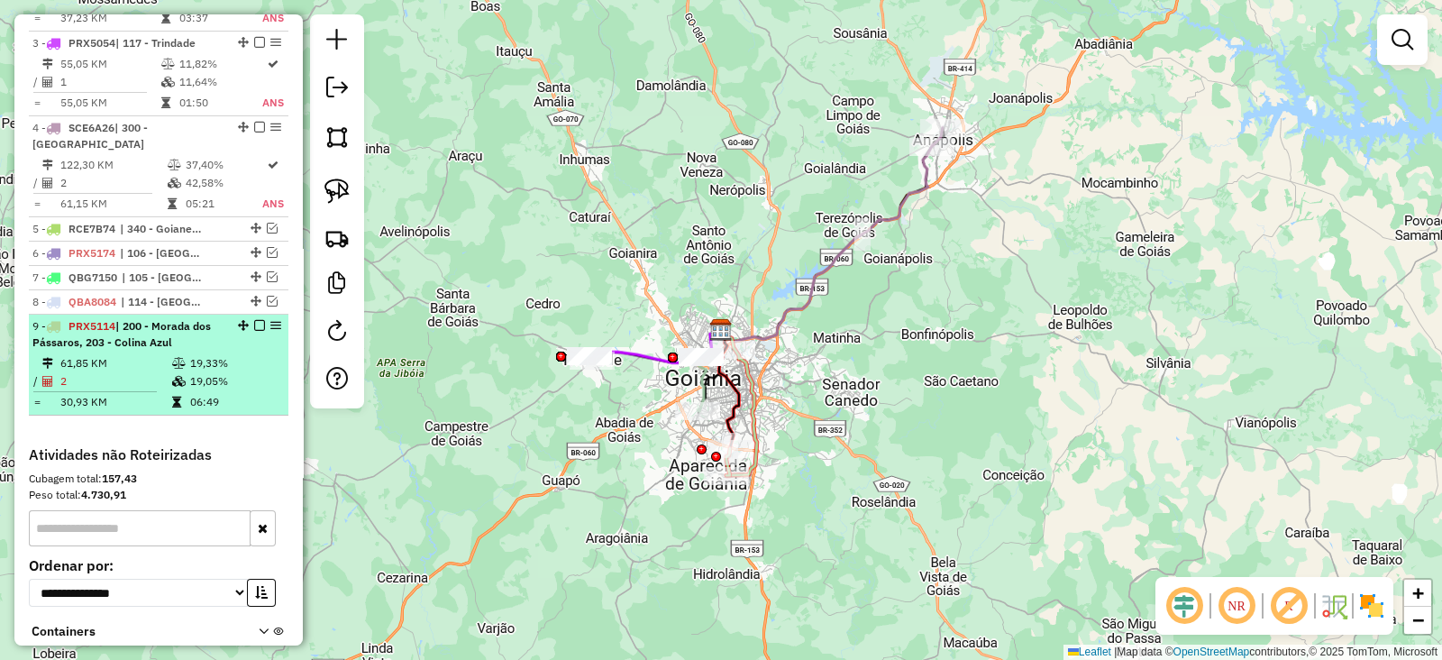
click at [255, 320] on em at bounding box center [259, 325] width 11 height 11
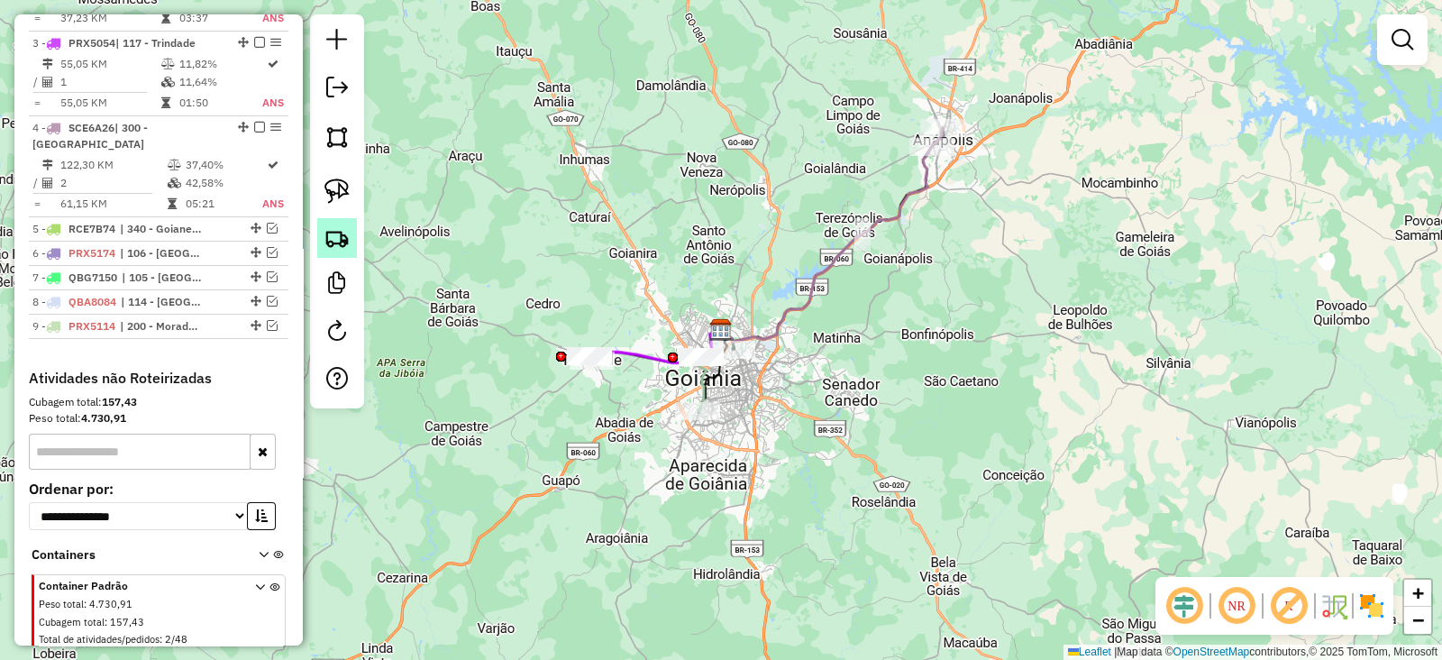
click at [338, 242] on img at bounding box center [337, 237] width 25 height 25
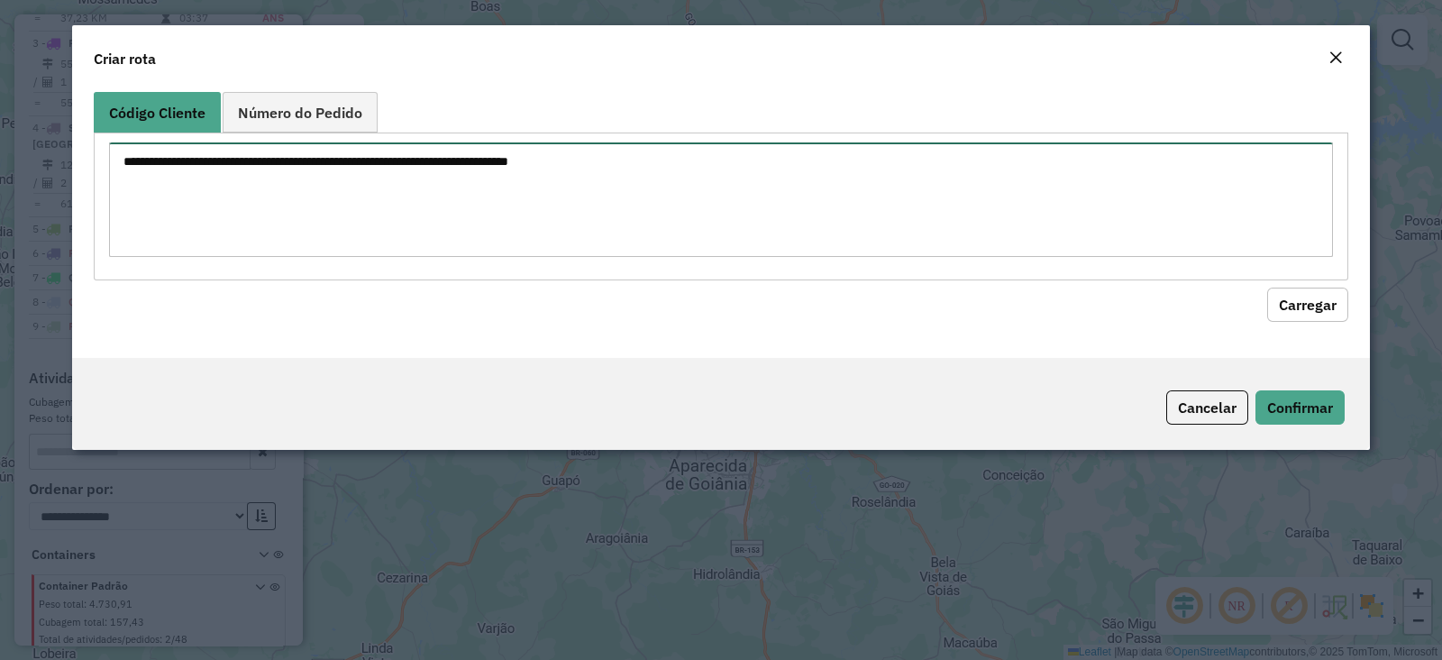
click at [737, 192] on textarea at bounding box center [721, 199] width 1224 height 114
paste textarea "******** ********"
type textarea "******** ********"
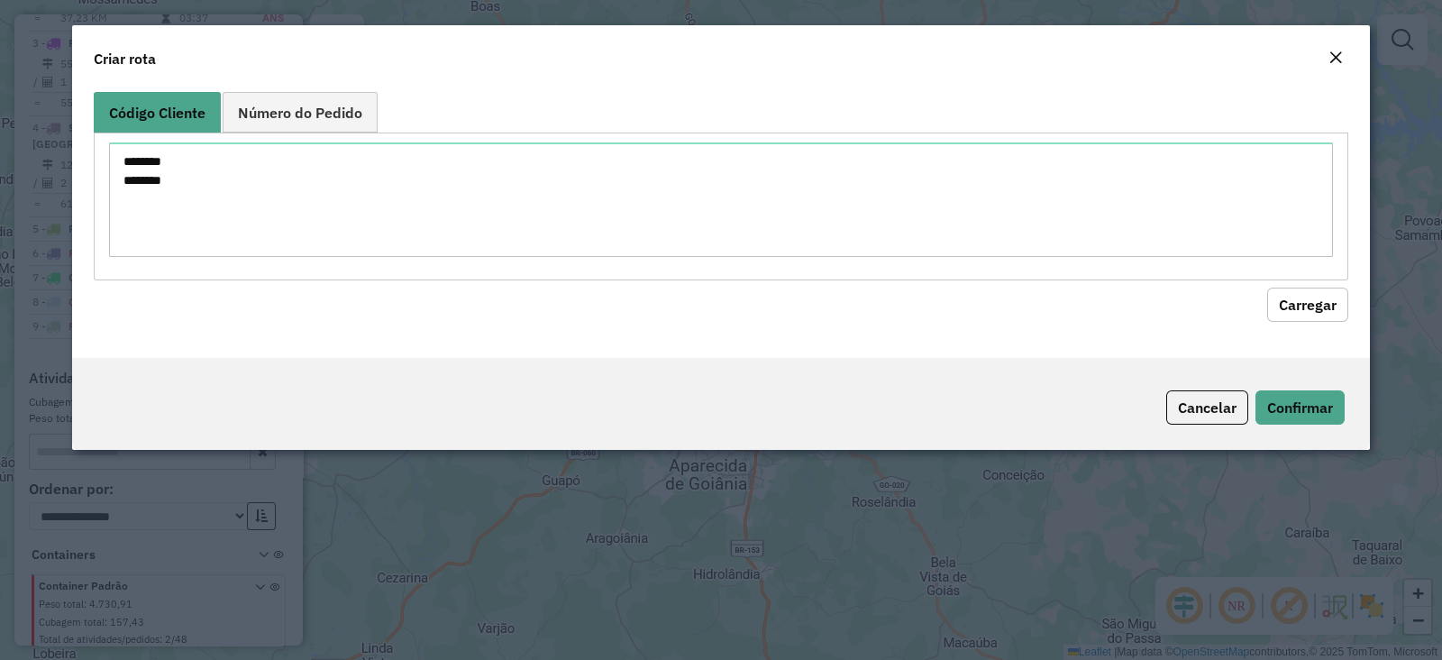
click at [1321, 310] on button "Carregar" at bounding box center [1307, 305] width 81 height 34
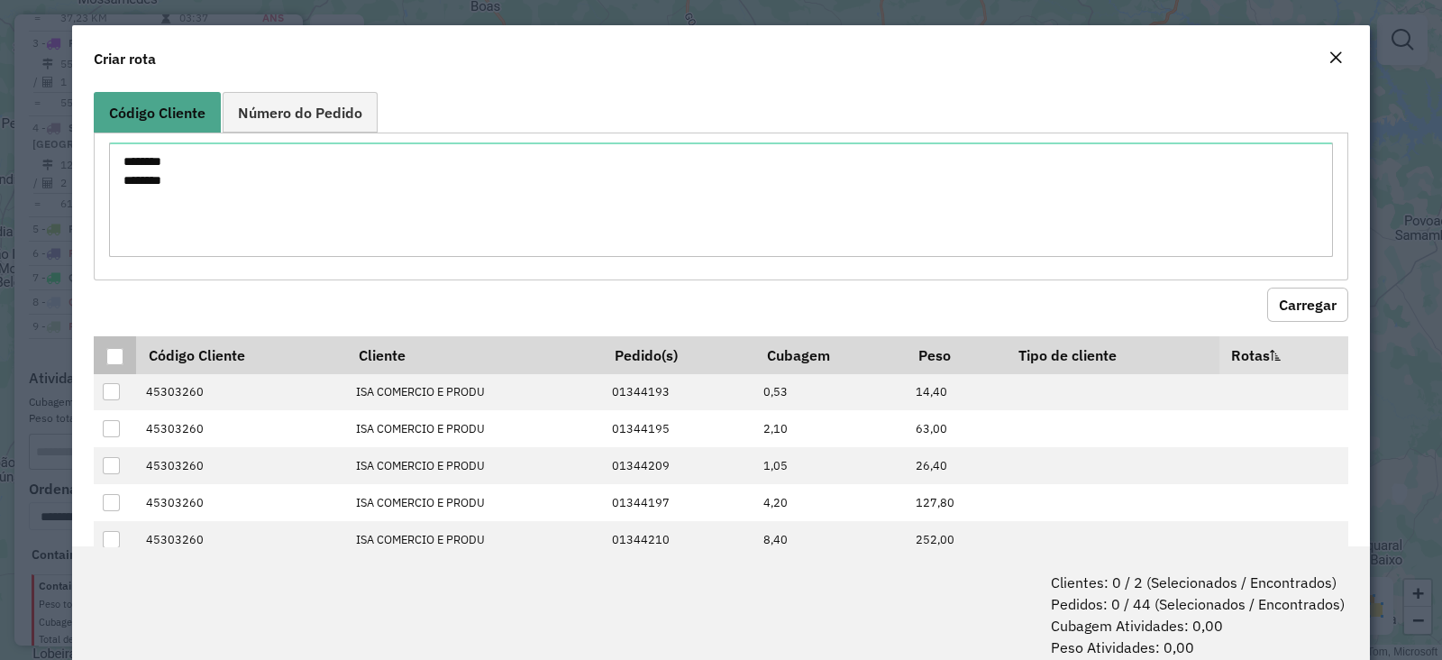
click at [118, 356] on div at bounding box center [114, 356] width 17 height 17
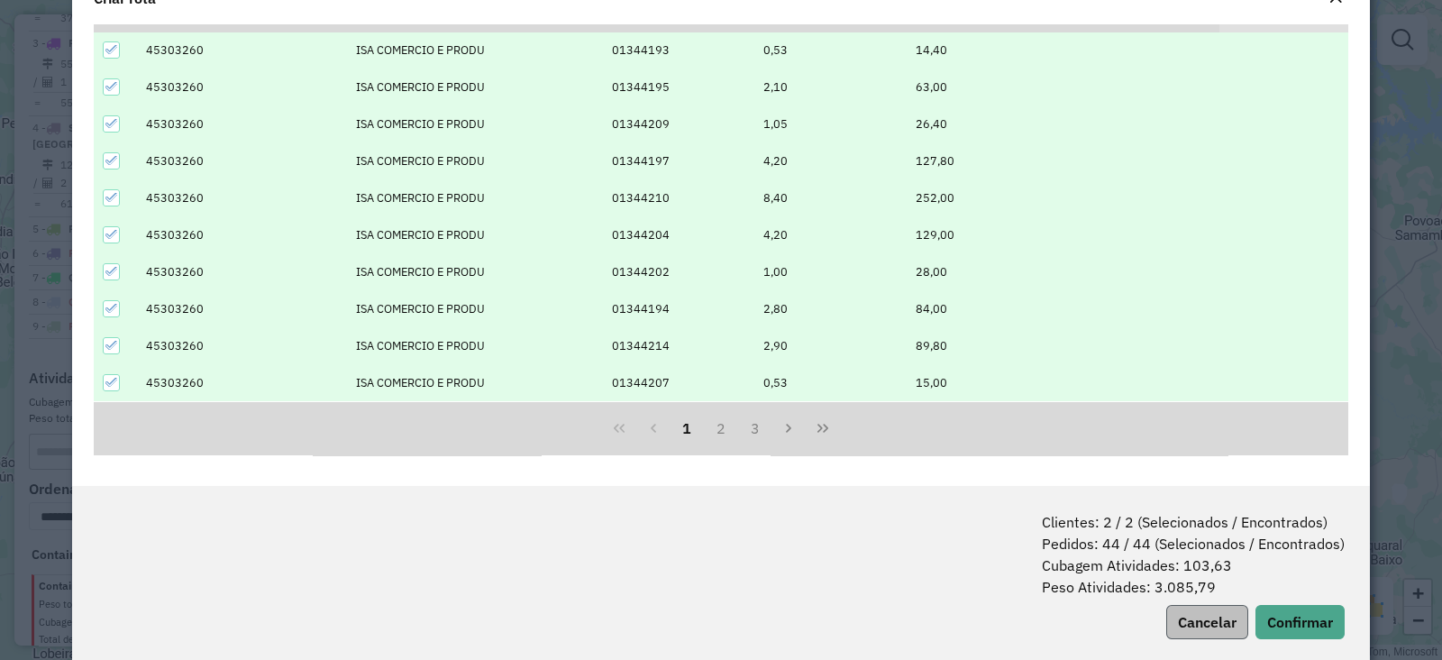
scroll to position [89, 0]
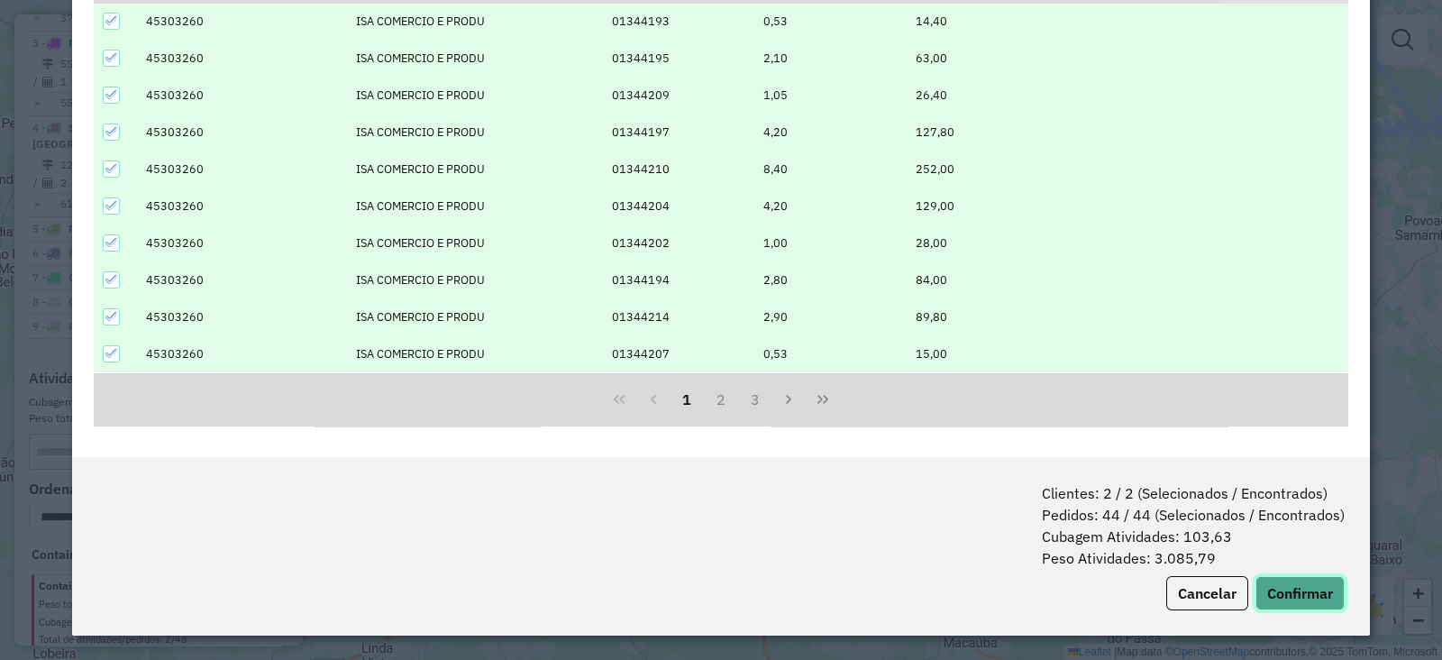
click at [1258, 592] on button "Confirmar" at bounding box center [1300, 593] width 89 height 34
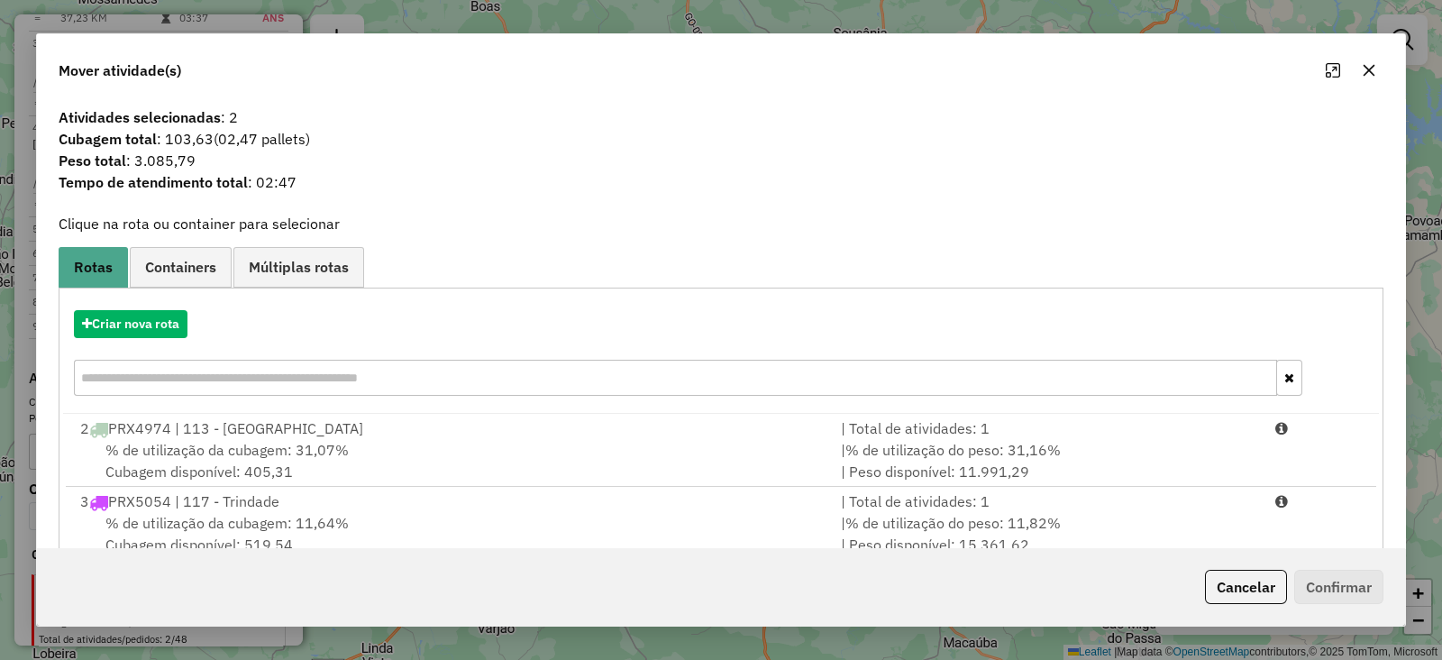
click at [92, 352] on div "Criar nova rota" at bounding box center [721, 355] width 1316 height 117
click at [115, 340] on div "Criar nova rota" at bounding box center [721, 355] width 1316 height 117
click at [110, 317] on button "Criar nova rota" at bounding box center [131, 324] width 114 height 28
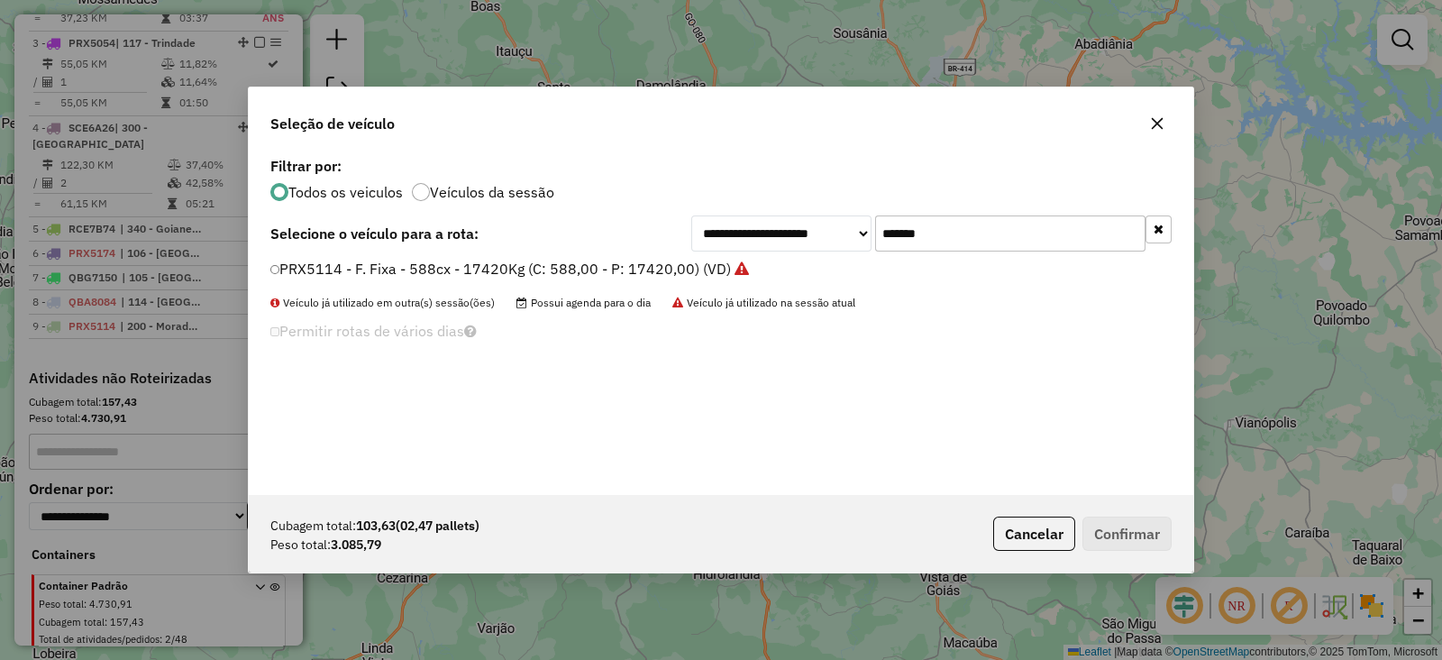
scroll to position [9, 5]
drag, startPoint x: 1010, startPoint y: 242, endPoint x: 597, endPoint y: 270, distance: 413.9
click at [610, 263] on div "**********" at bounding box center [721, 323] width 945 height 343
paste input "text"
type input "*******"
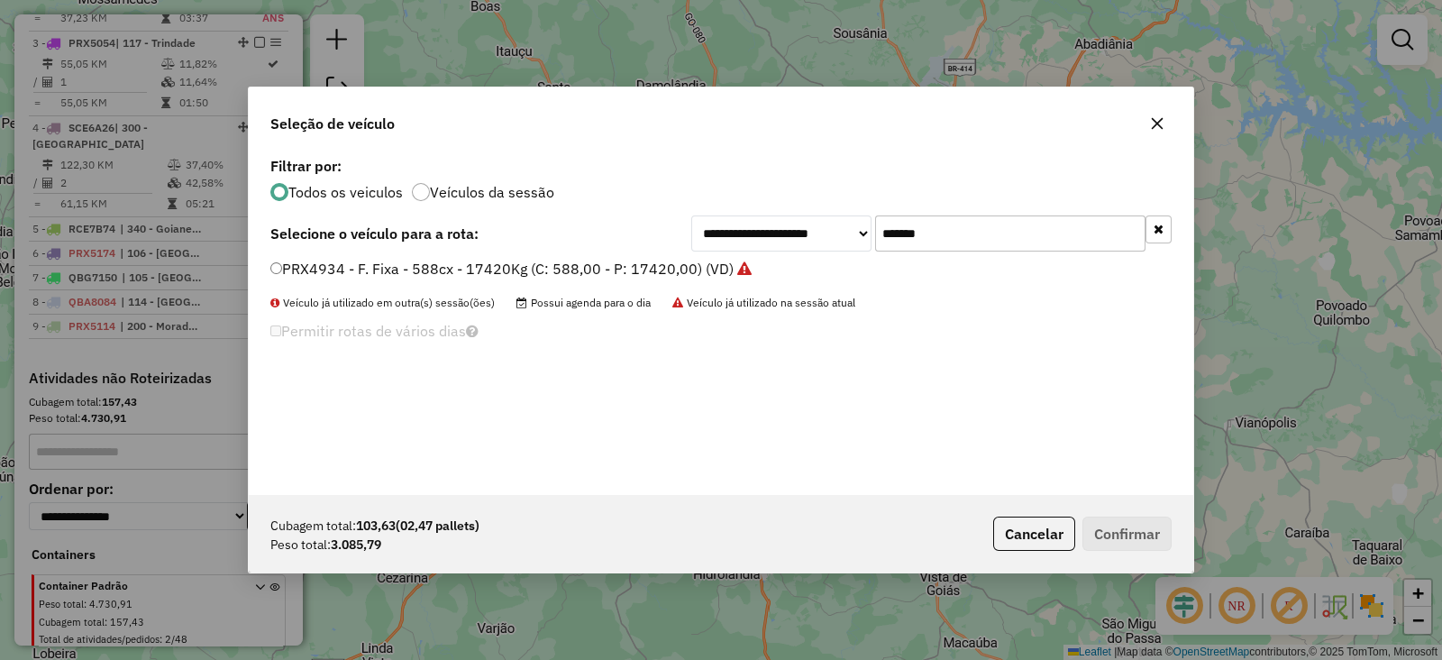
click at [632, 269] on label "PRX4934 - F. Fixa - 588cx - 17420Kg (C: 588,00 - P: 17420,00) (VD)" at bounding box center [510, 269] width 481 height 22
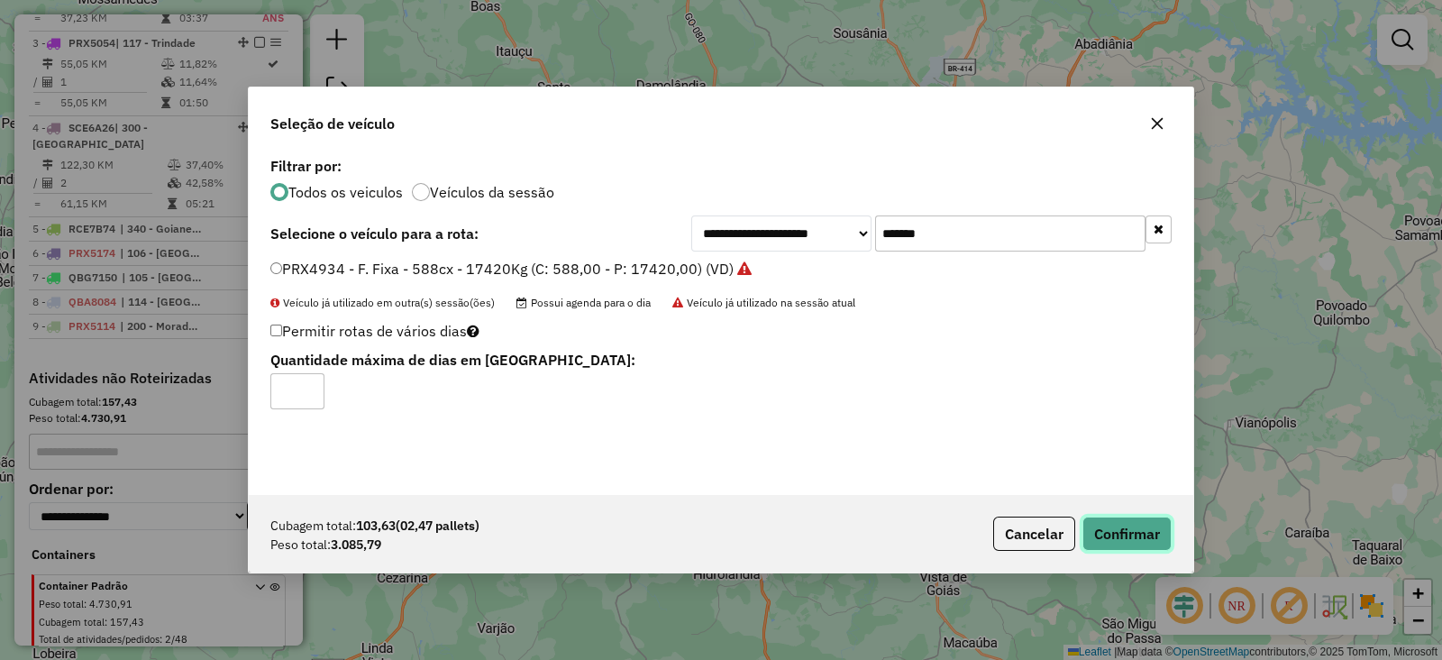
click at [1122, 526] on button "Confirmar" at bounding box center [1127, 534] width 89 height 34
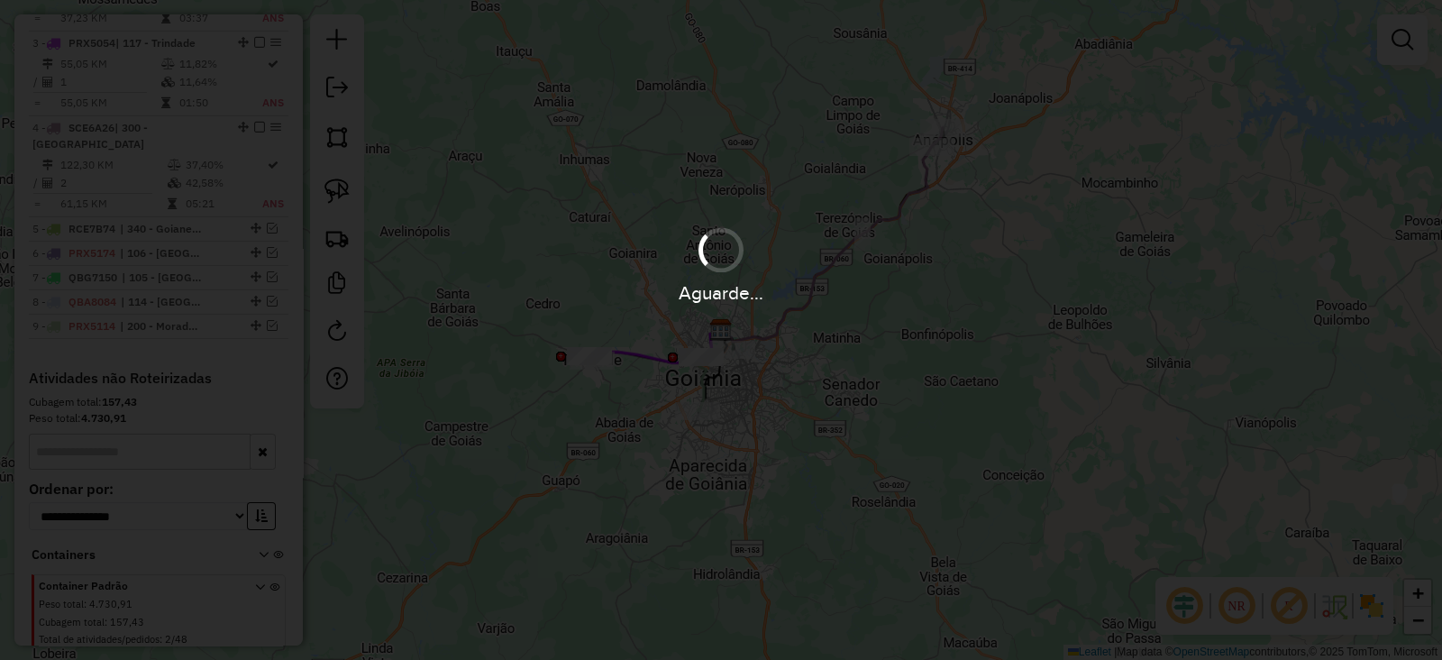
scroll to position [828, 0]
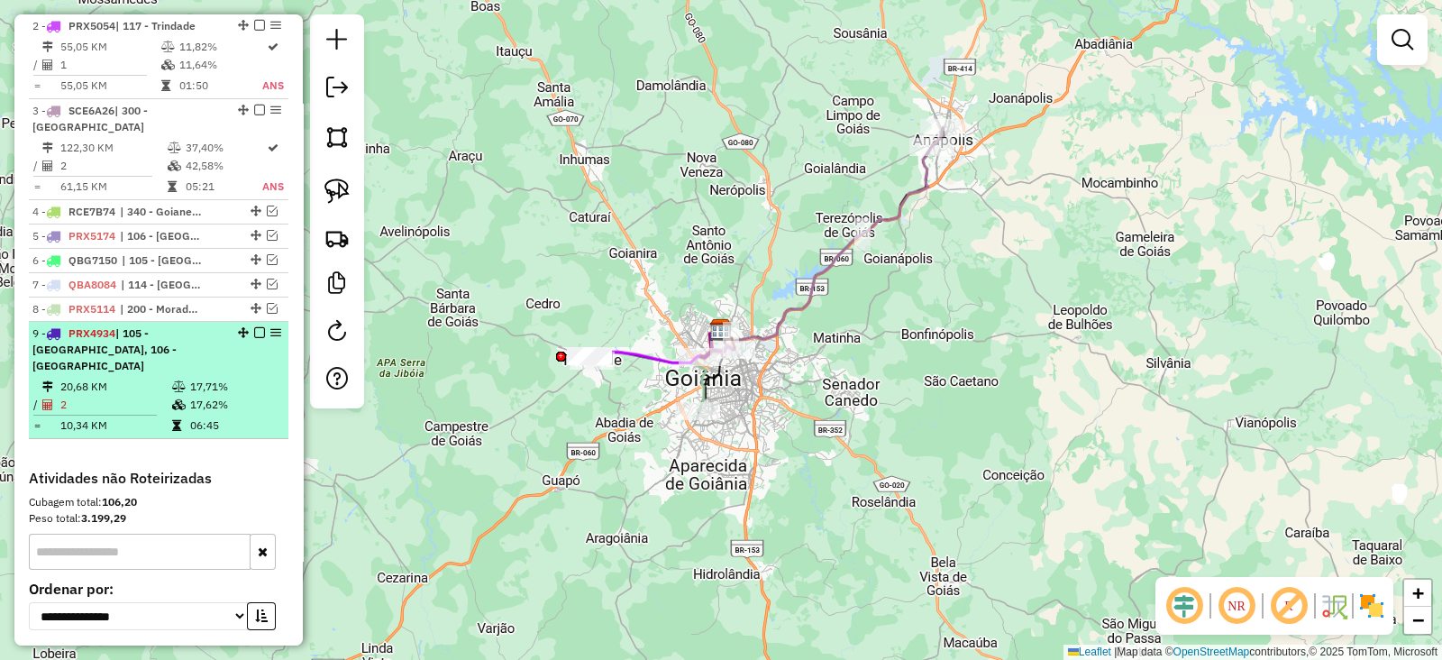
click at [254, 327] on em at bounding box center [259, 332] width 11 height 11
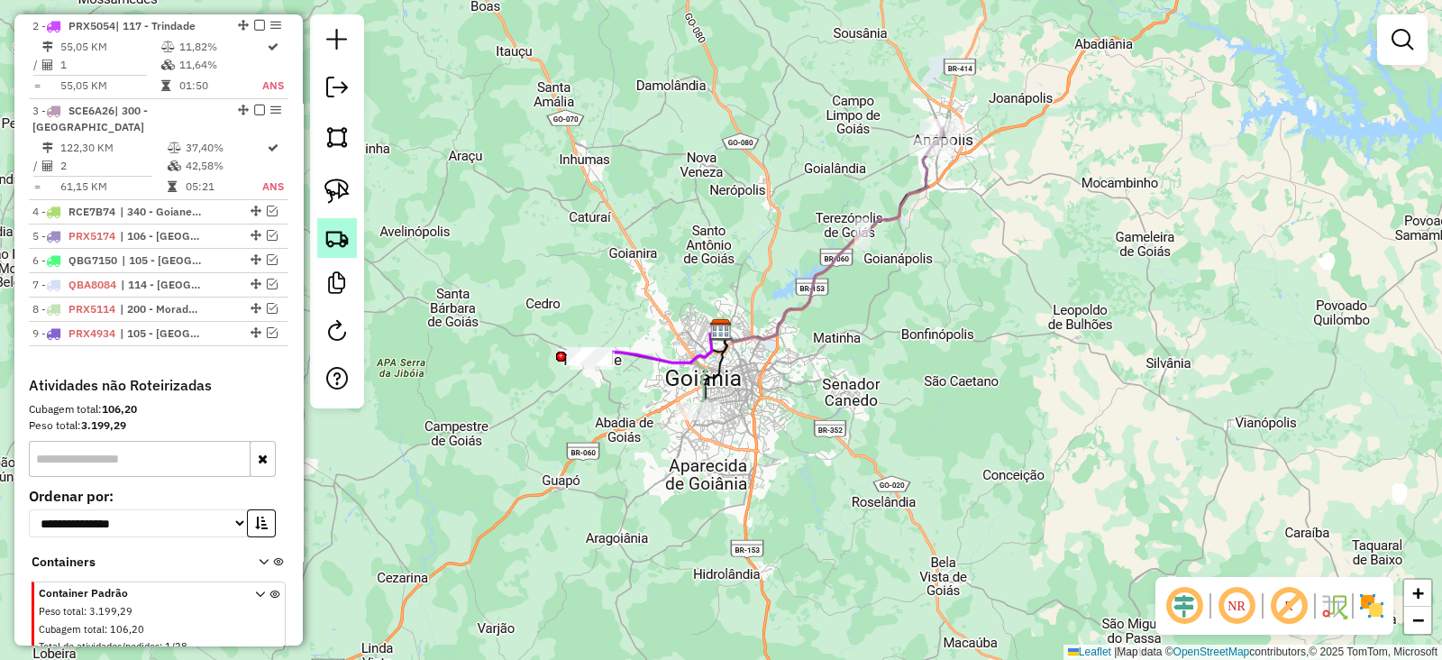
click at [334, 247] on img at bounding box center [337, 237] width 25 height 25
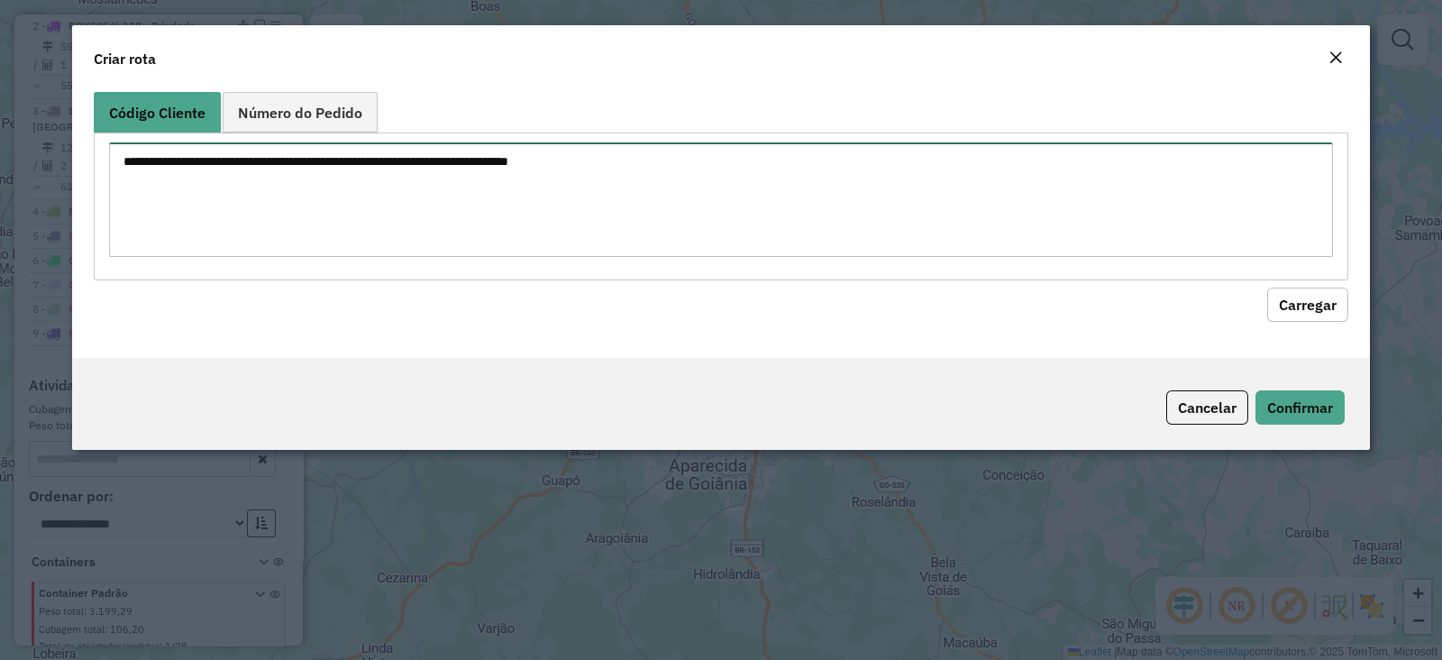
click at [530, 205] on textarea at bounding box center [721, 199] width 1224 height 114
paste textarea "******** ********"
type textarea "******** ********"
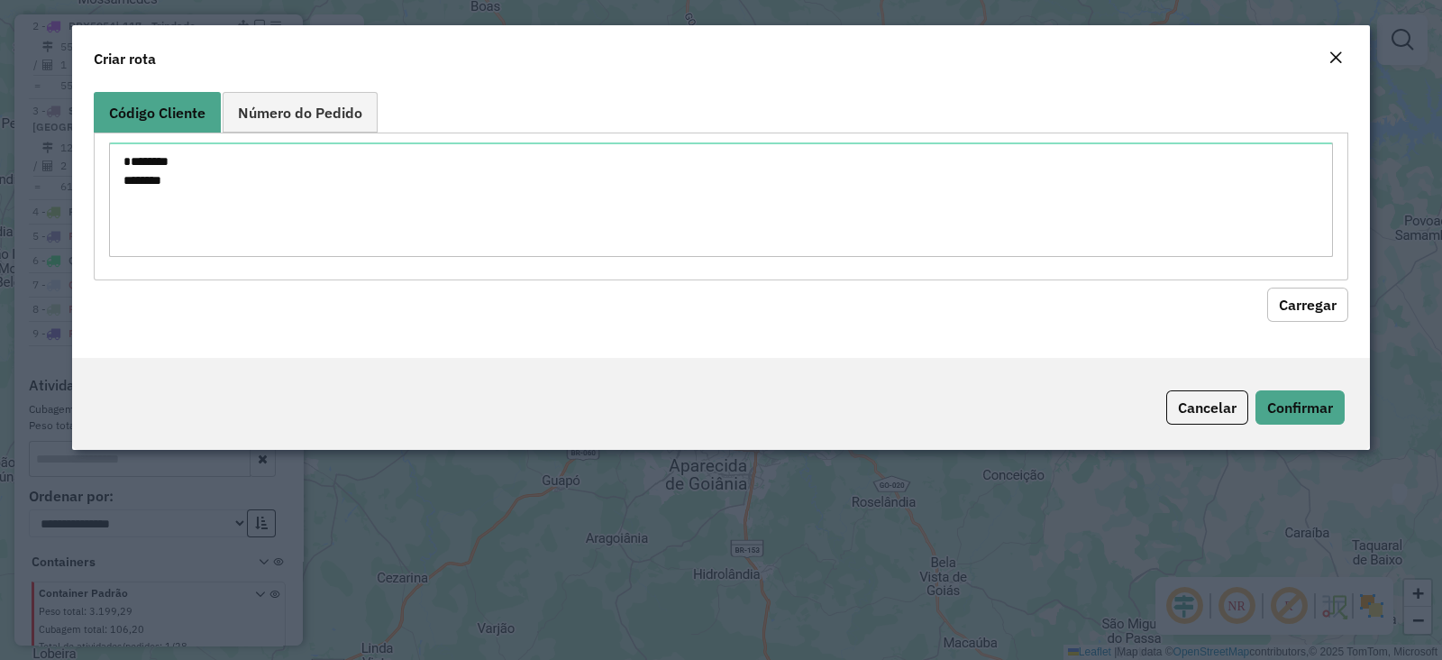
drag, startPoint x: 1294, startPoint y: 298, endPoint x: 1143, endPoint y: 323, distance: 152.5
click at [1293, 298] on button "Carregar" at bounding box center [1307, 305] width 81 height 34
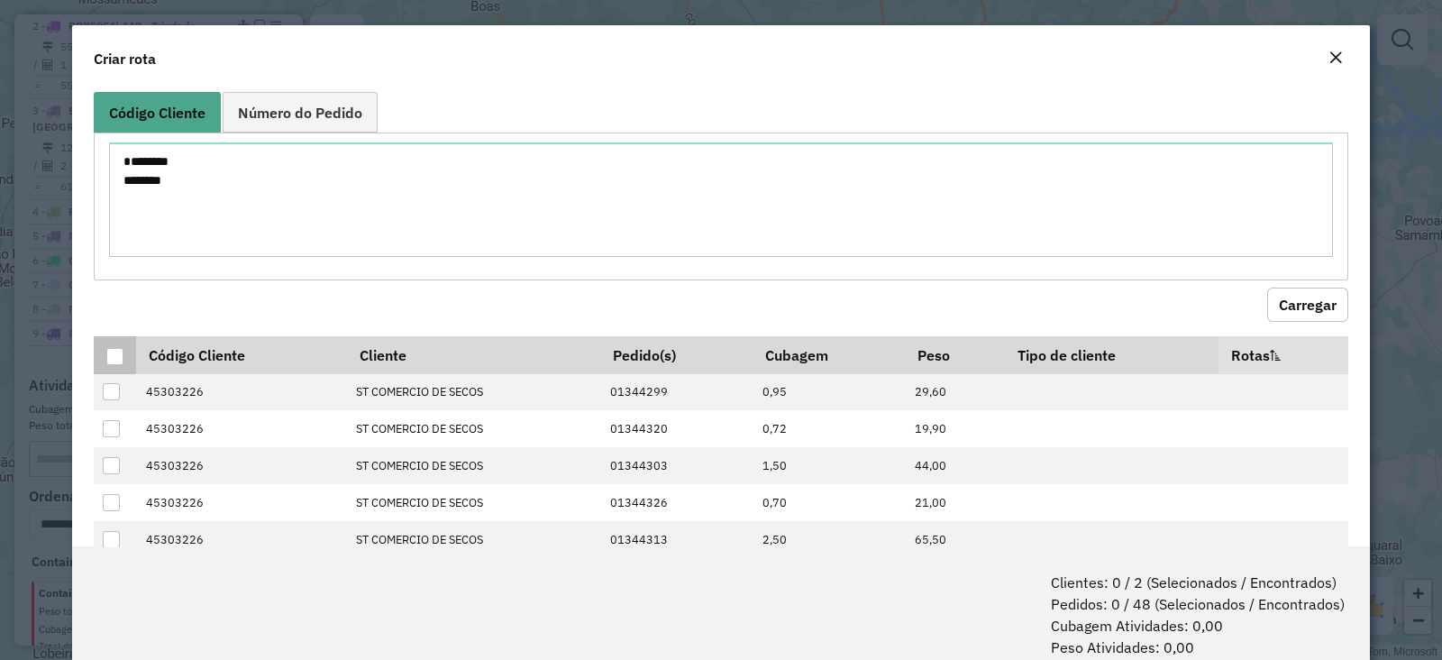
click at [120, 356] on div at bounding box center [114, 356] width 17 height 17
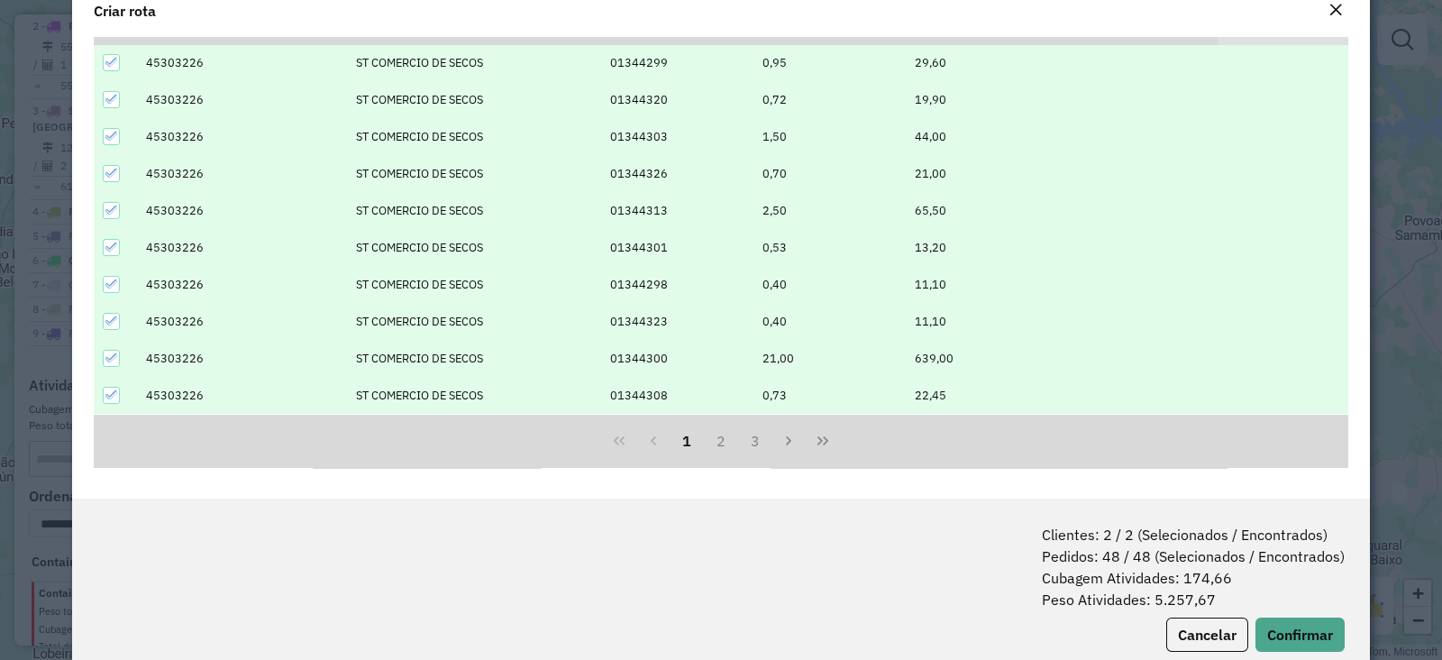
scroll to position [89, 0]
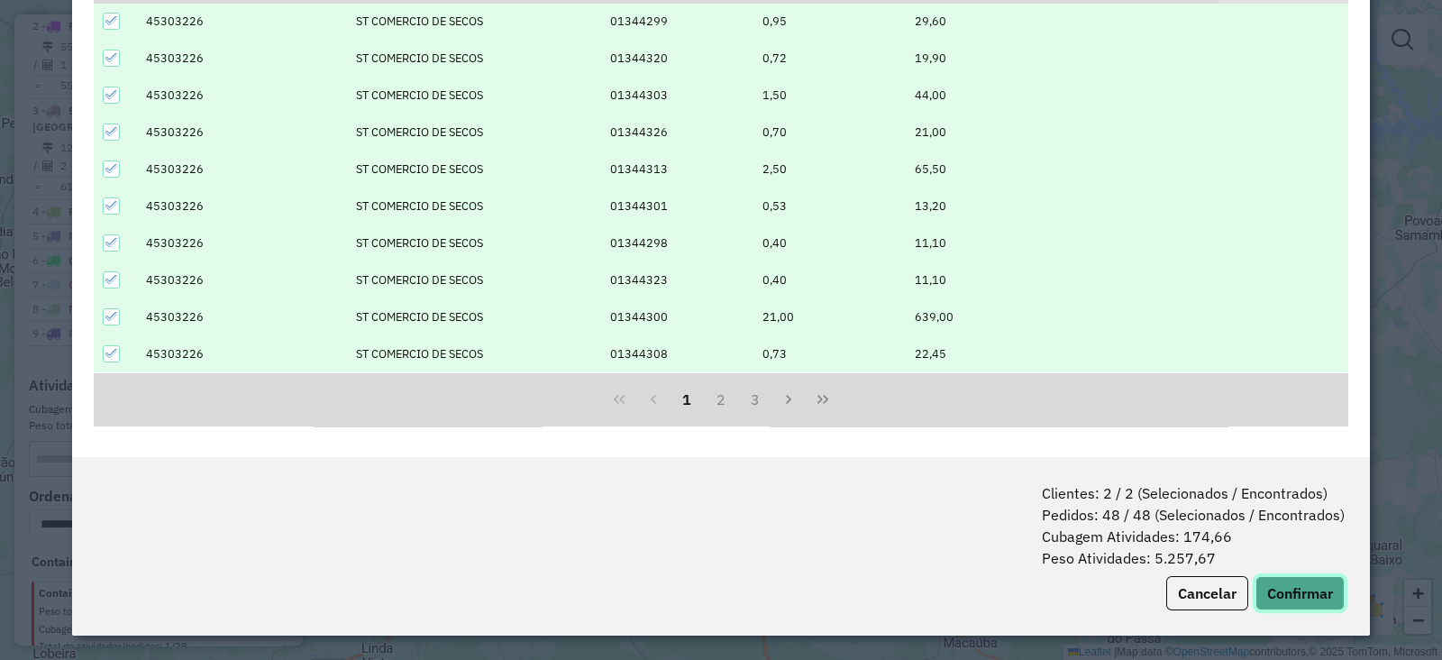
click at [1295, 583] on button "Confirmar" at bounding box center [1300, 593] width 89 height 34
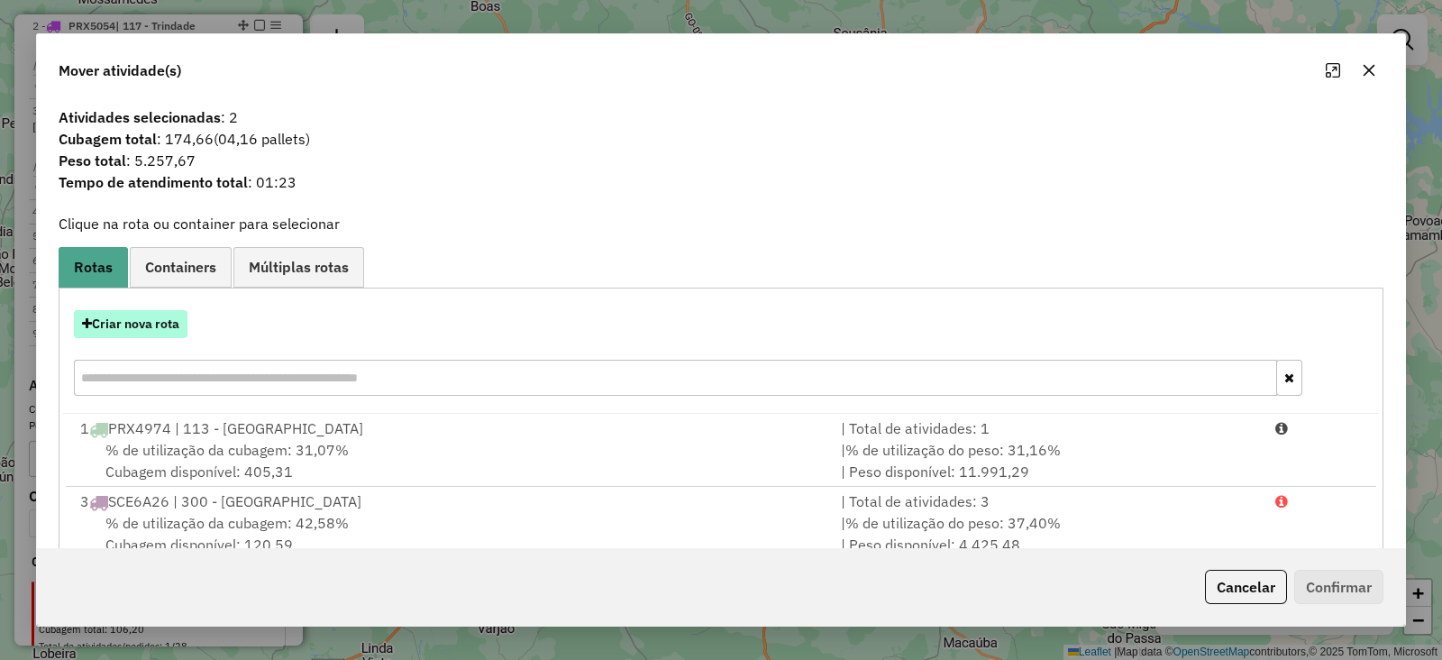
click at [176, 313] on button "Criar nova rota" at bounding box center [131, 324] width 114 height 28
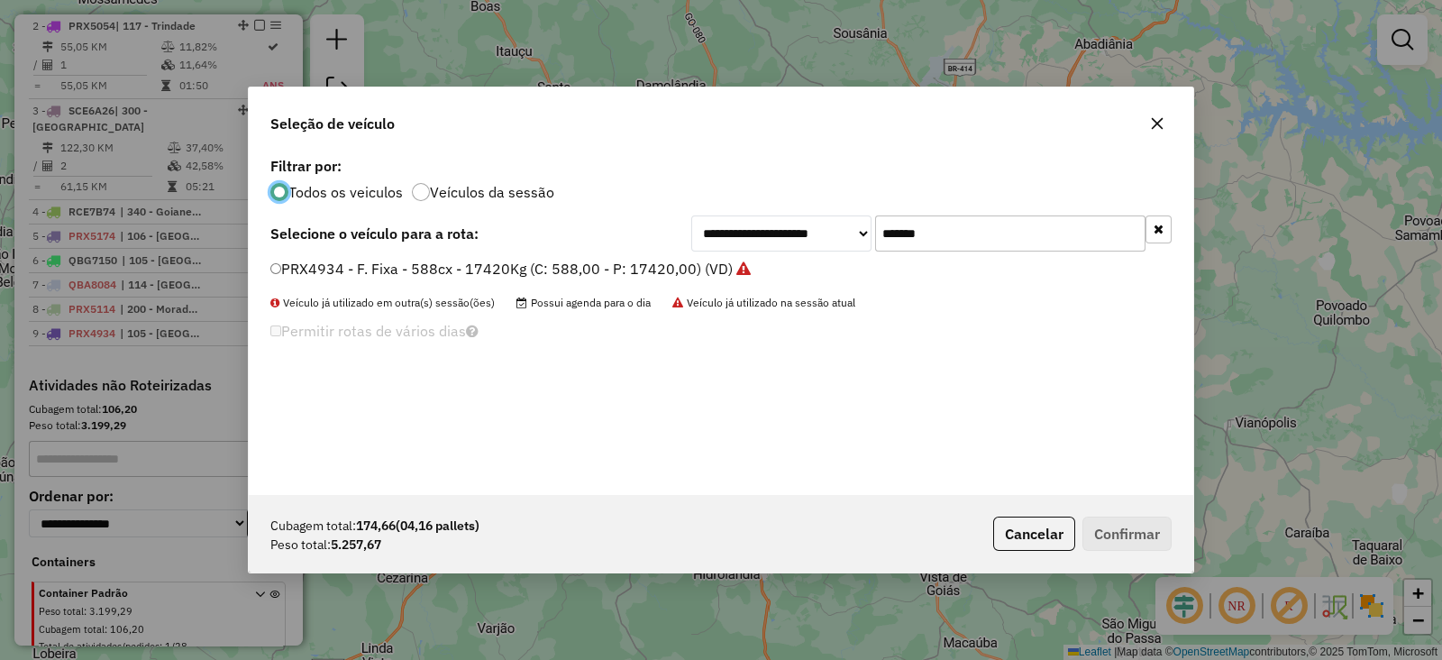
scroll to position [9, 5]
drag, startPoint x: 957, startPoint y: 218, endPoint x: 613, endPoint y: 261, distance: 347.1
click at [613, 261] on div "**********" at bounding box center [721, 323] width 945 height 343
paste input "text"
type input "*******"
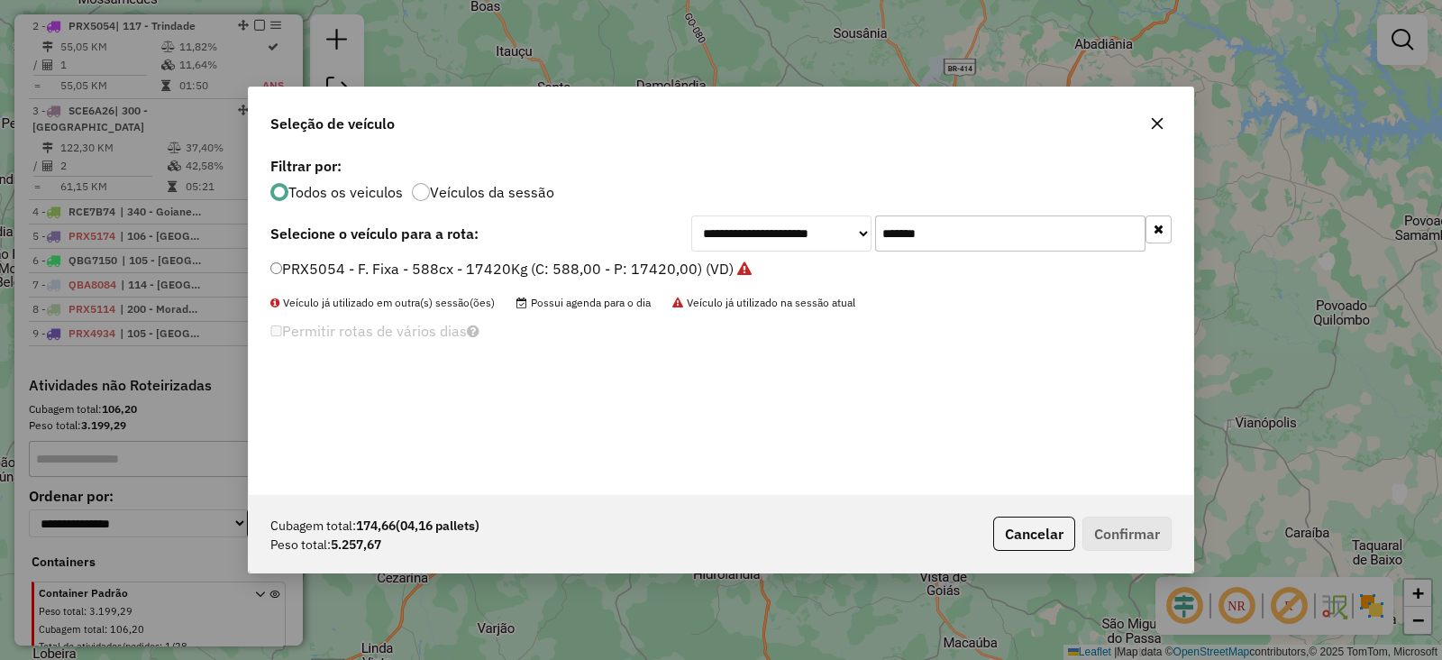
click at [512, 285] on div "PRX5054 - F. Fixa - 588cx - 17420Kg (C: 588,00 - P: 17420,00) (VD)" at bounding box center [721, 277] width 923 height 36
click at [495, 272] on label "PRX5054 - F. Fixa - 588cx - 17420Kg (C: 588,00 - P: 17420,00) (VD)" at bounding box center [510, 269] width 481 height 22
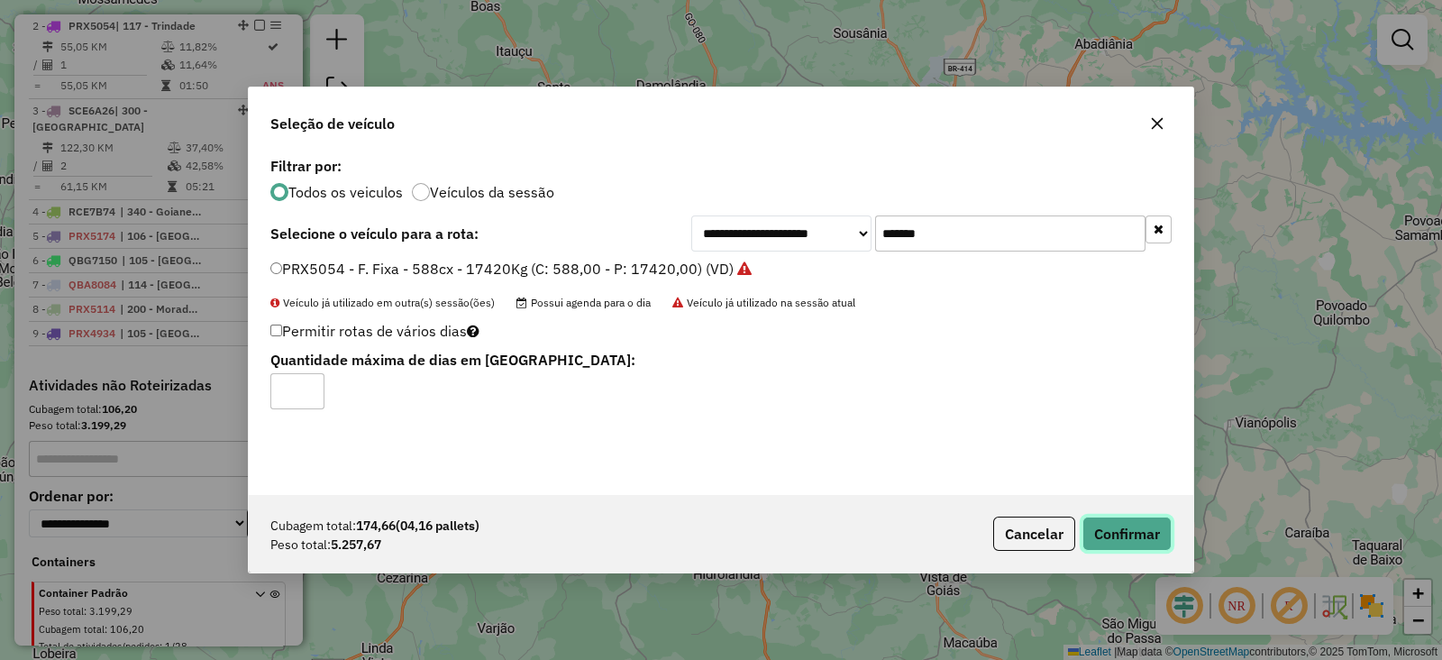
click at [1109, 526] on button "Confirmar" at bounding box center [1127, 534] width 89 height 34
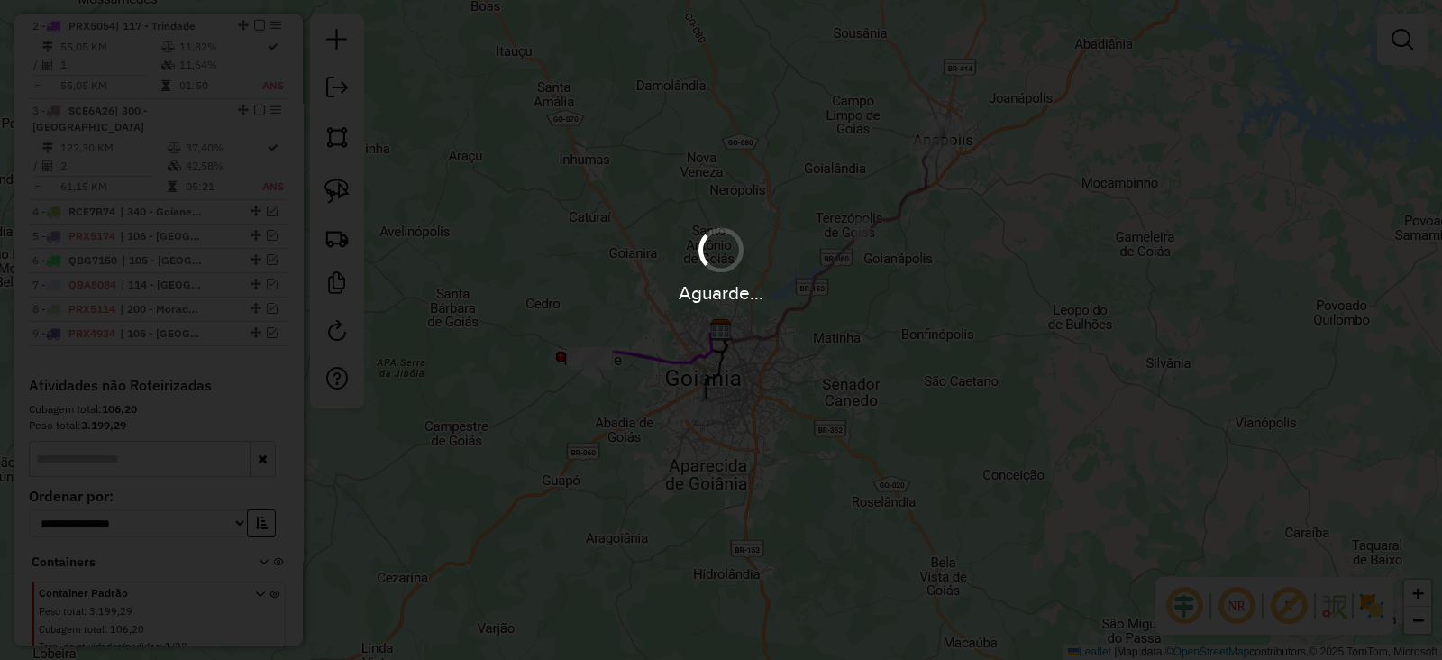
scroll to position [629, 0]
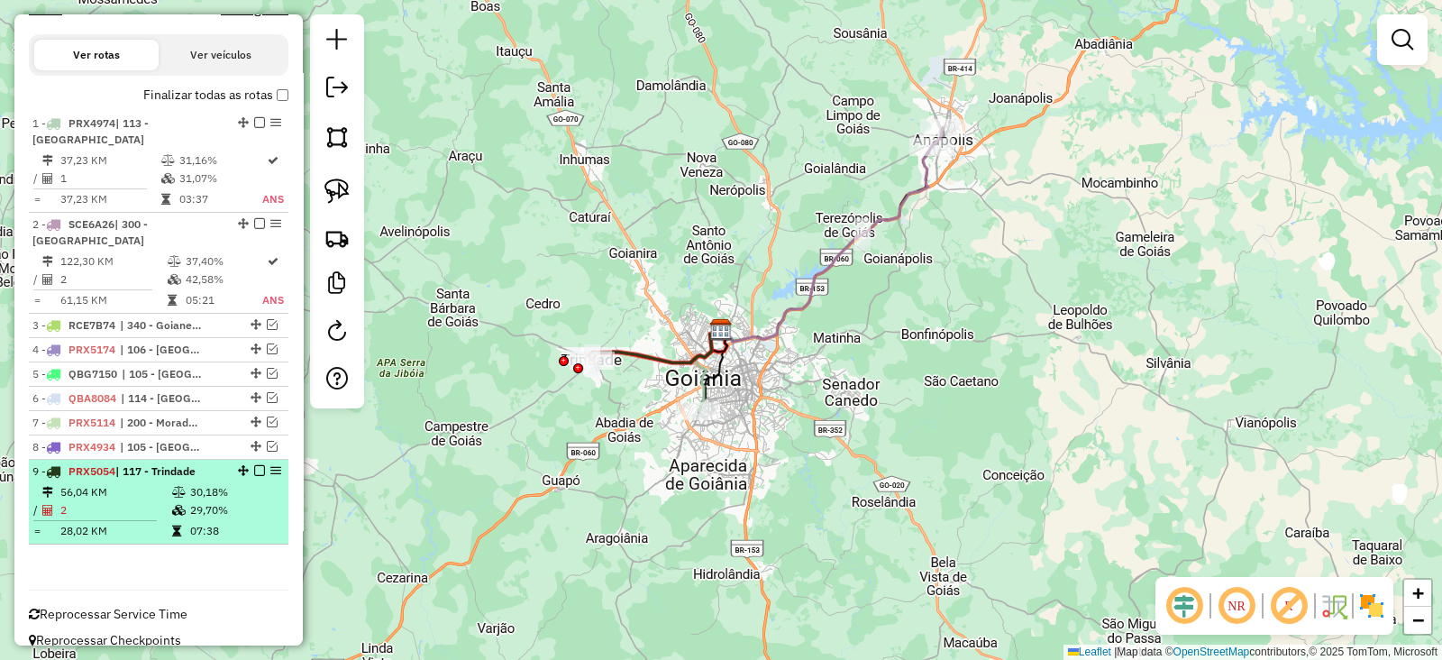
click at [257, 465] on em at bounding box center [259, 470] width 11 height 11
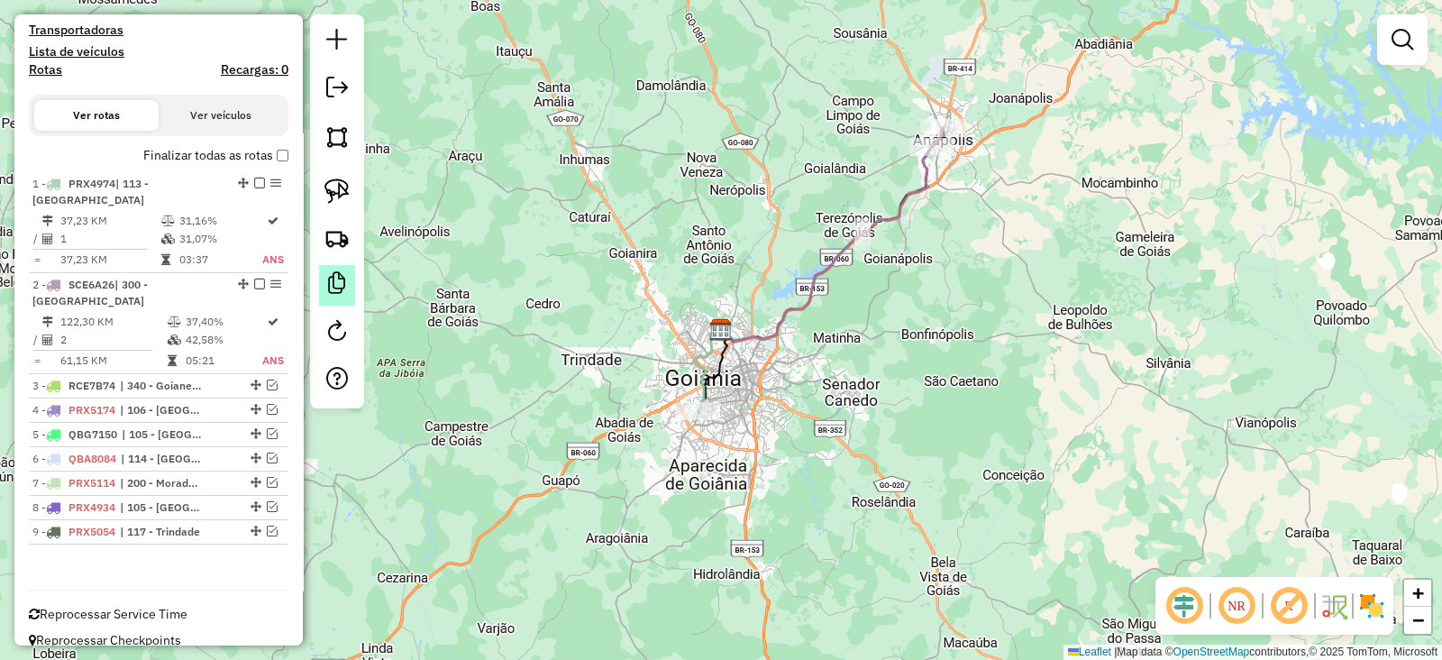
click at [336, 279] on em at bounding box center [337, 283] width 22 height 22
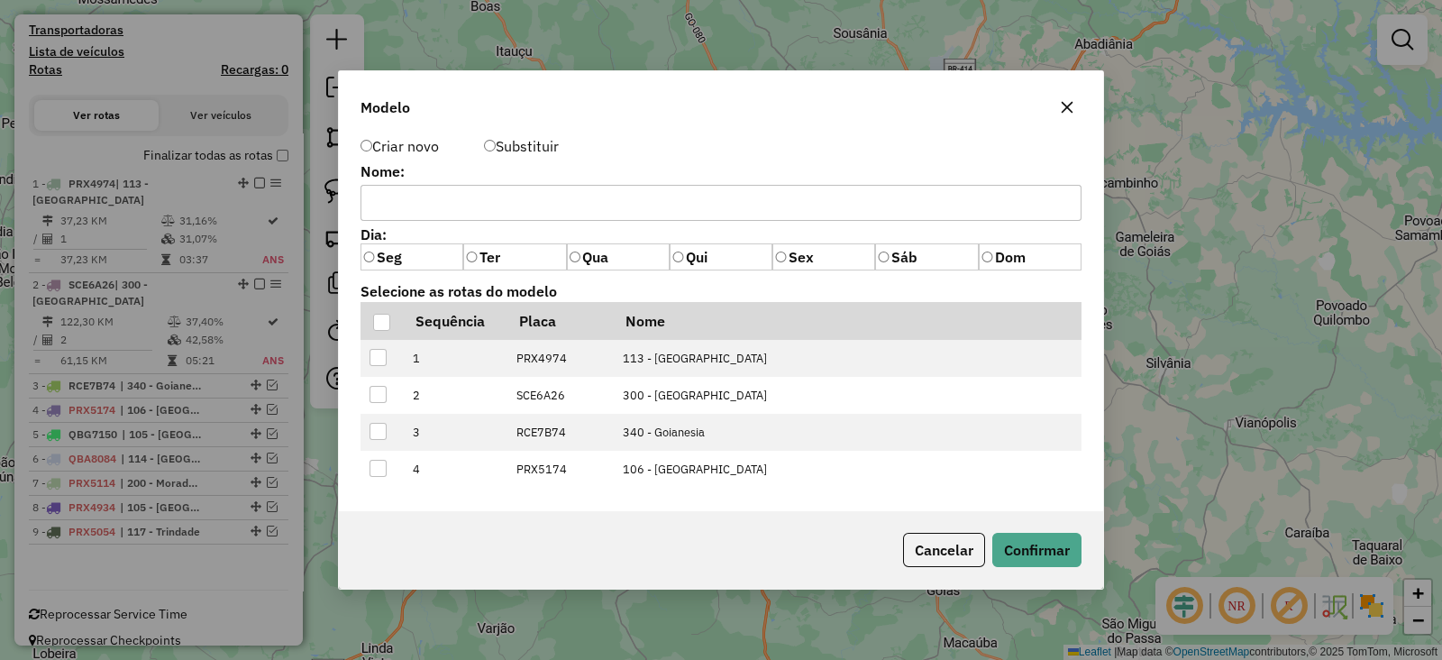
click at [1073, 114] on icon "button" at bounding box center [1067, 107] width 14 height 14
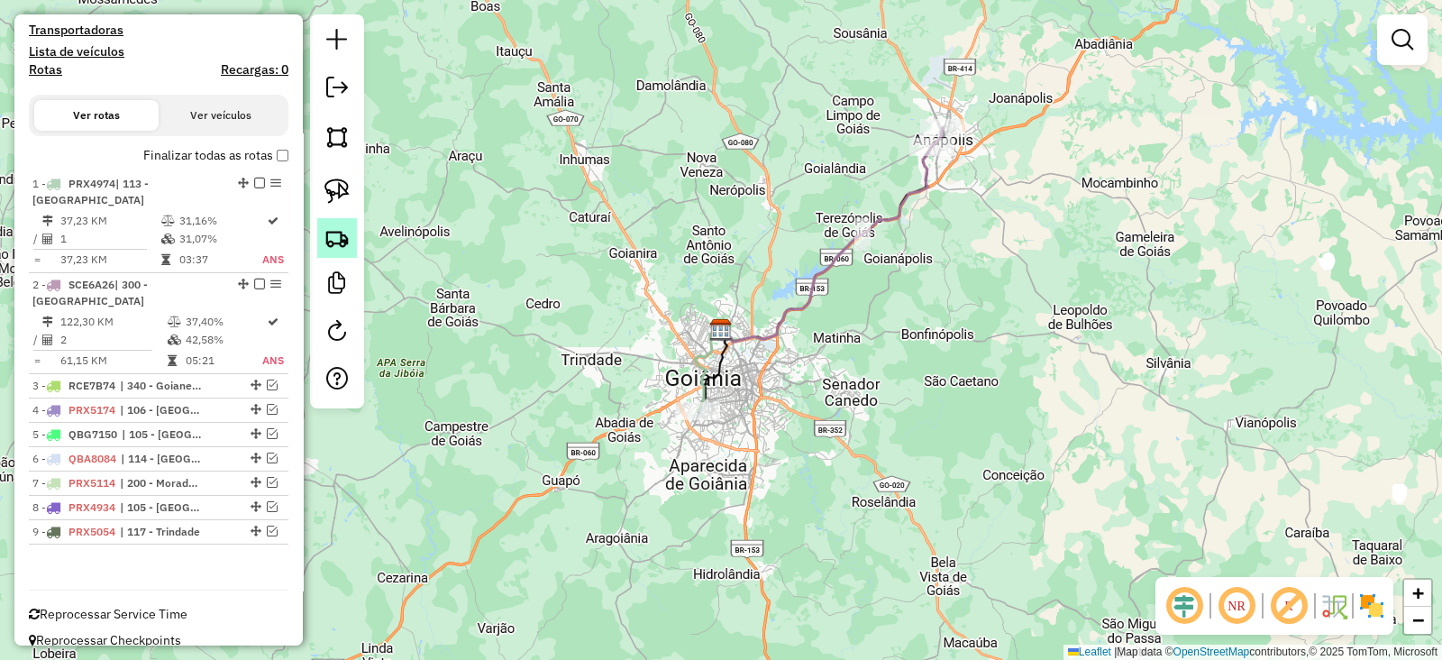
click at [334, 241] on img at bounding box center [337, 237] width 25 height 25
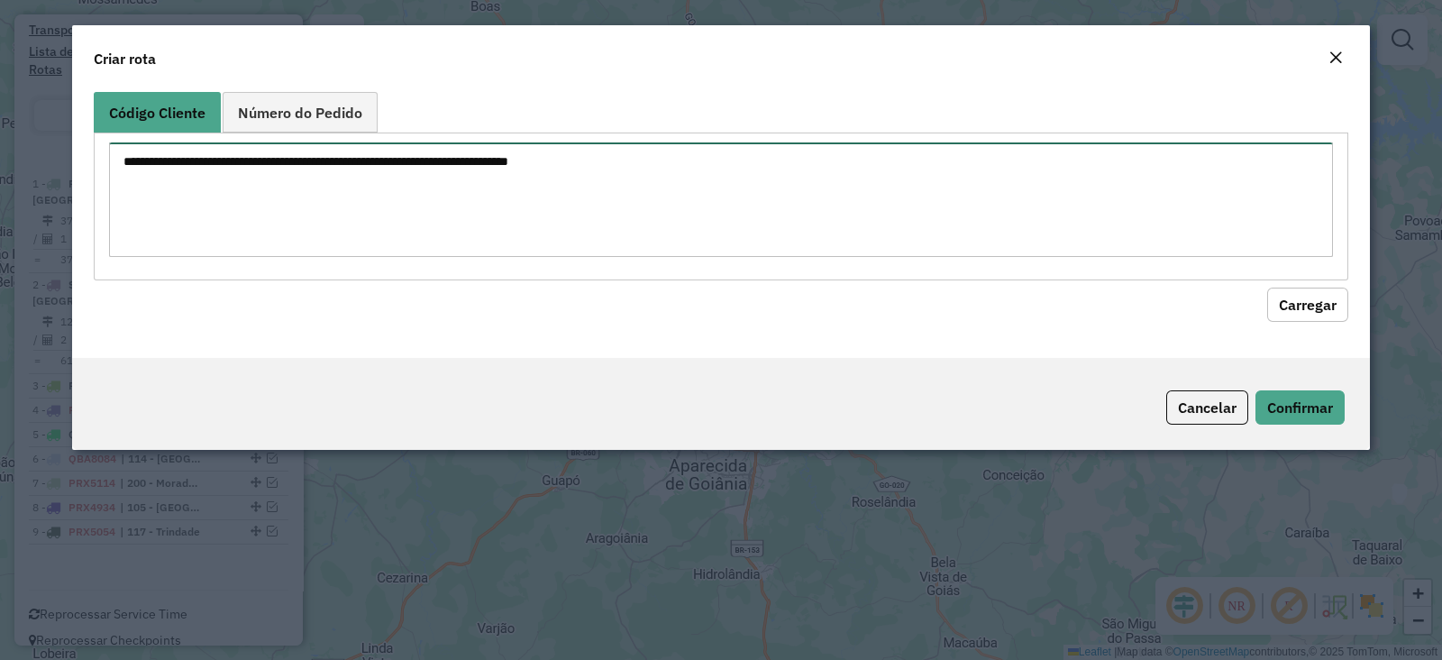
click at [517, 212] on textarea at bounding box center [721, 199] width 1224 height 114
paste textarea "******** ********"
type textarea "******** ********"
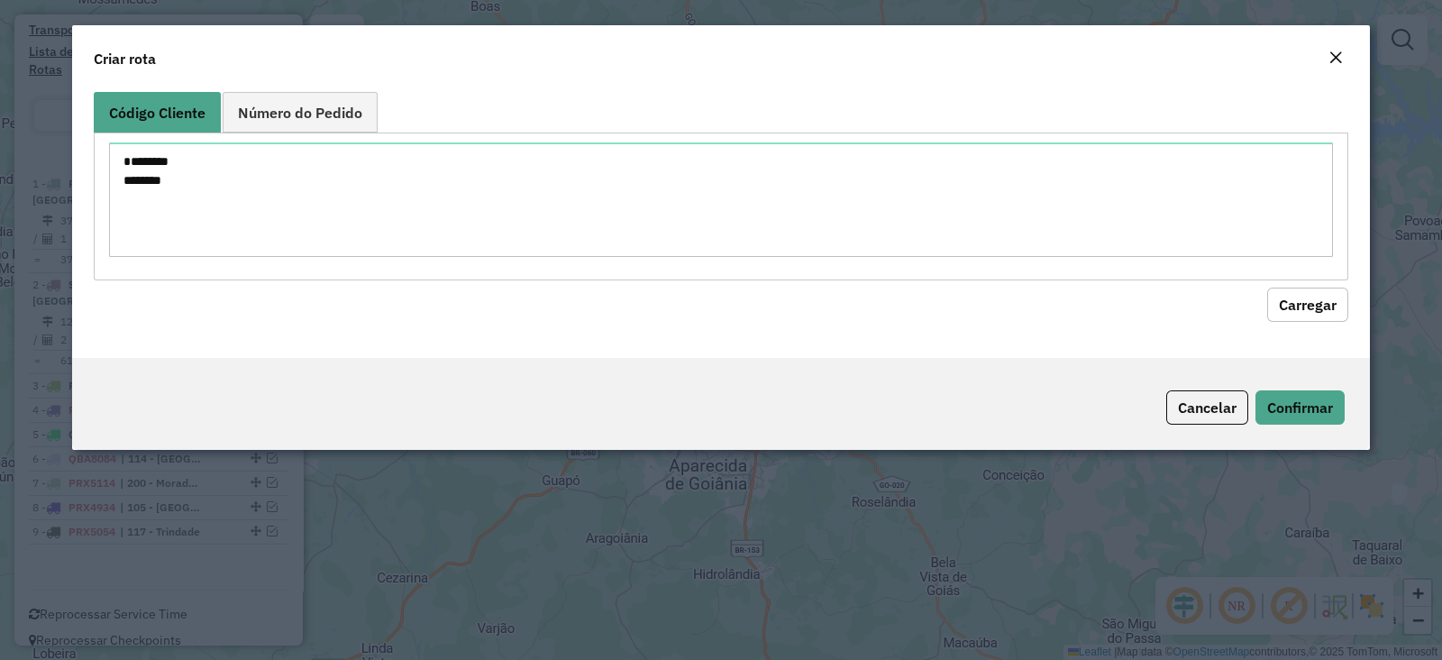
click at [1316, 297] on button "Carregar" at bounding box center [1307, 305] width 81 height 34
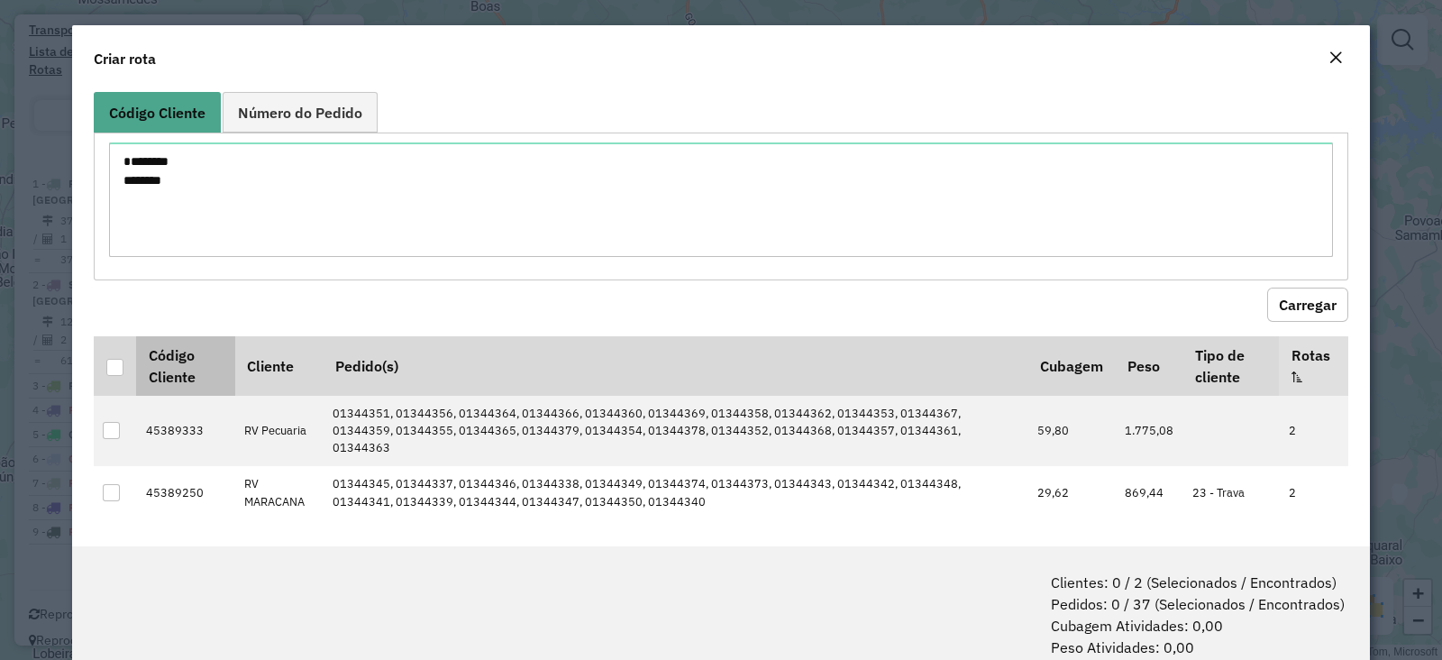
drag, startPoint x: 112, startPoint y: 363, endPoint x: 180, endPoint y: 344, distance: 71.1
click at [111, 362] on div at bounding box center [114, 367] width 17 height 17
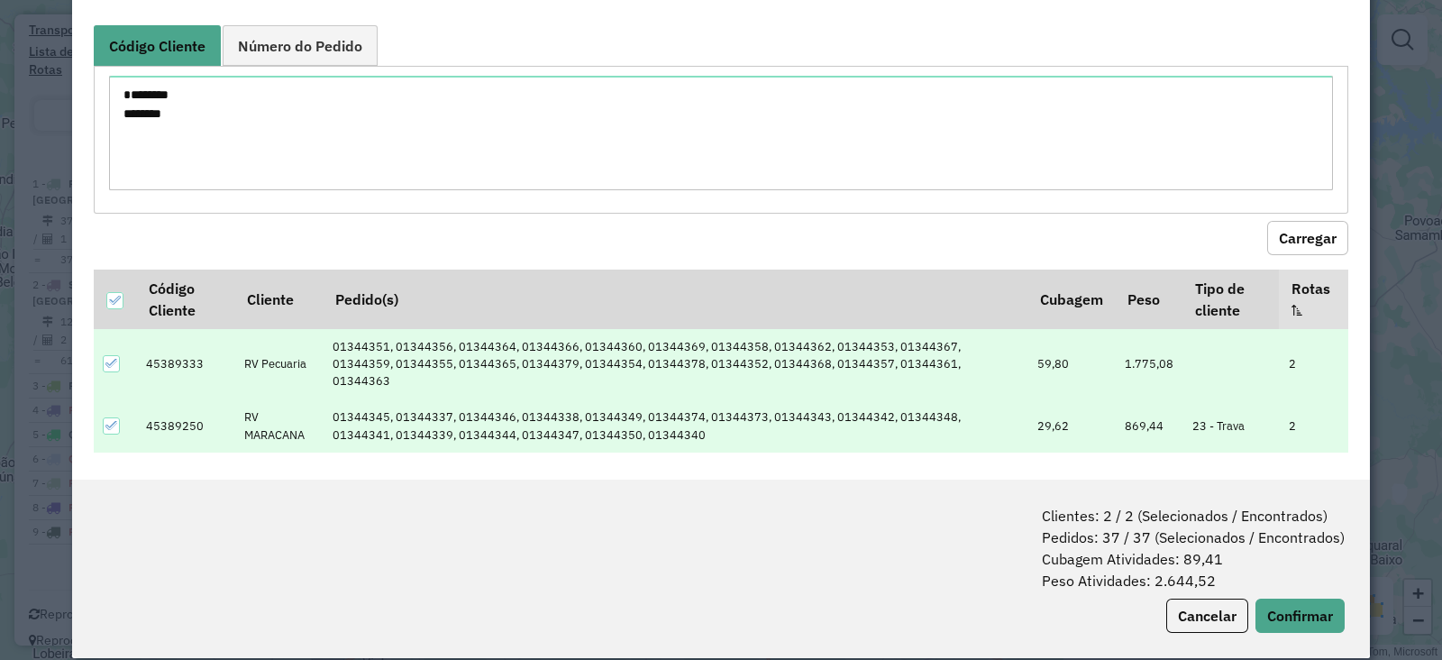
scroll to position [79, 0]
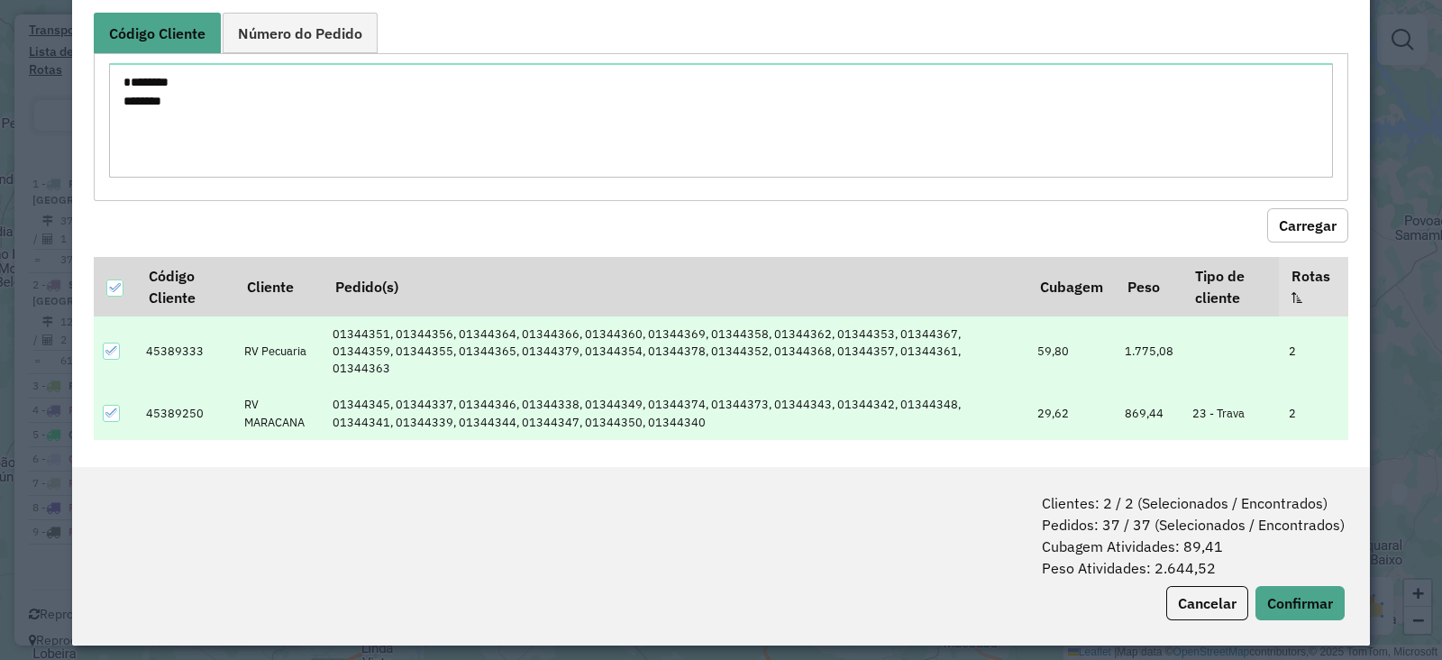
click at [1282, 573] on div "Clientes: 2 / 2 (Selecionados / Encontrados) Pedidos: 37 / 37 (Selecionados / E…" at bounding box center [721, 556] width 1298 height 178
click at [1282, 586] on button "Confirmar" at bounding box center [1300, 603] width 89 height 34
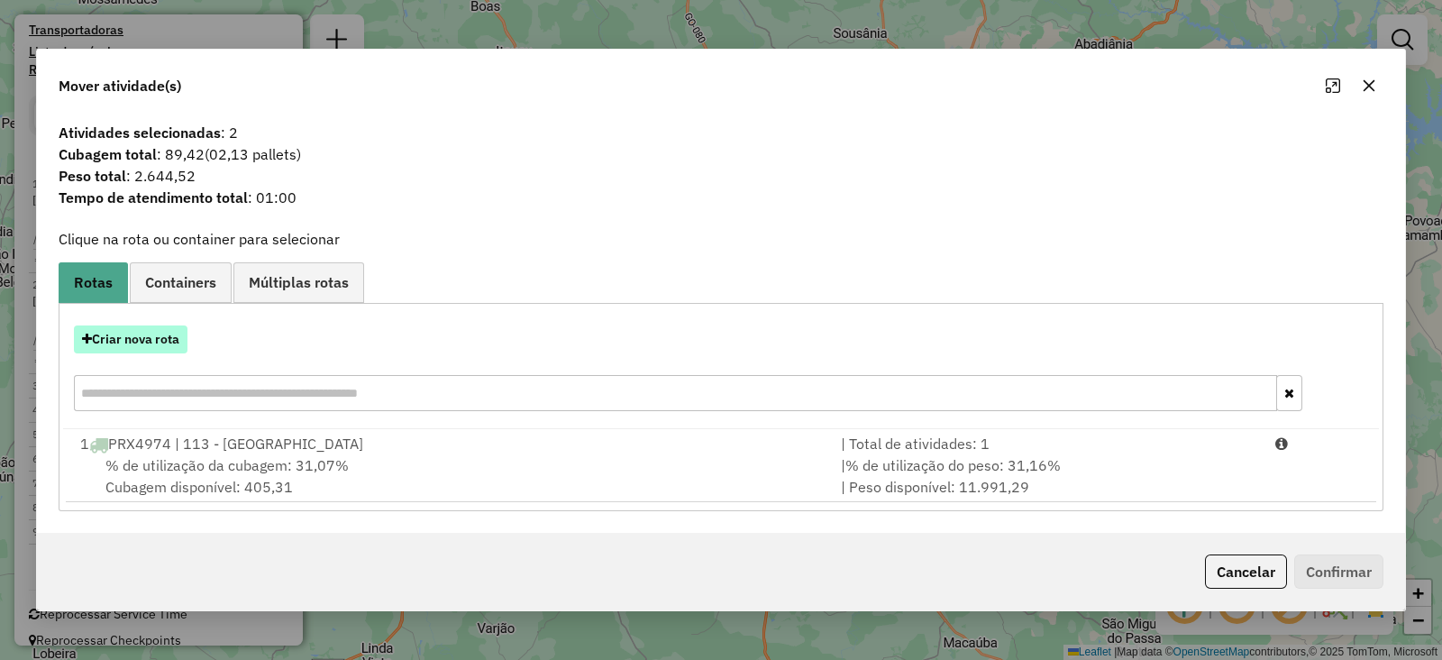
click at [149, 339] on button "Criar nova rota" at bounding box center [131, 339] width 114 height 28
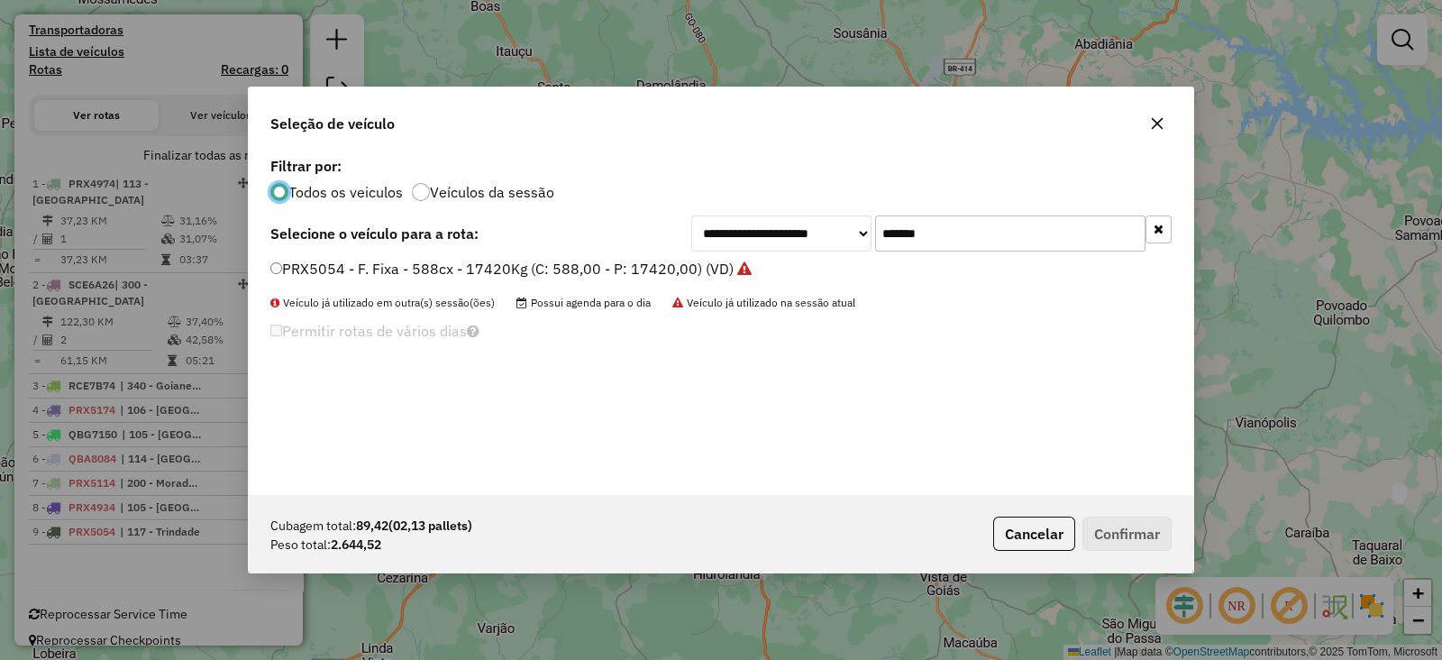
scroll to position [9, 5]
drag, startPoint x: 1012, startPoint y: 234, endPoint x: 424, endPoint y: 221, distance: 588.8
click at [431, 213] on div "**********" at bounding box center [721, 323] width 945 height 343
paste input "text"
type input "*******"
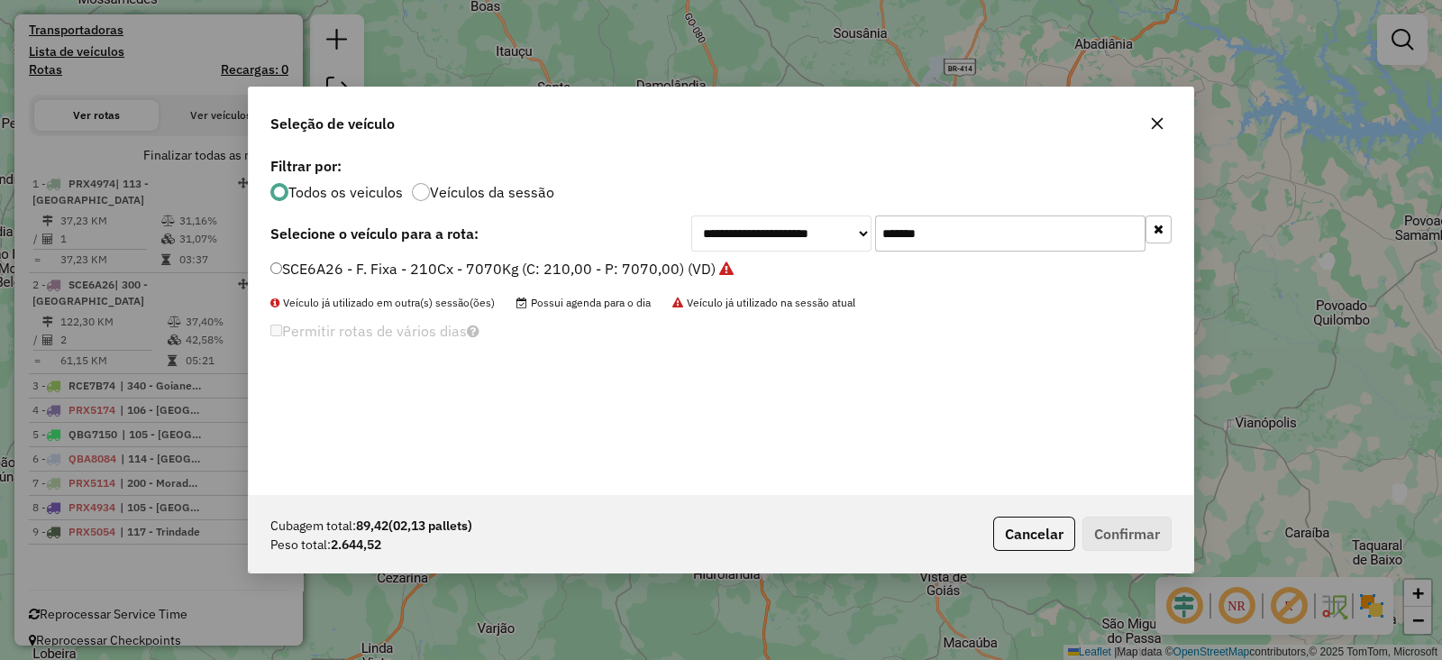
click at [526, 268] on label "SCE6A26 - F. Fixa - 210Cx - 7070Kg (C: 210,00 - P: 7070,00) (VD)" at bounding box center [501, 269] width 463 height 22
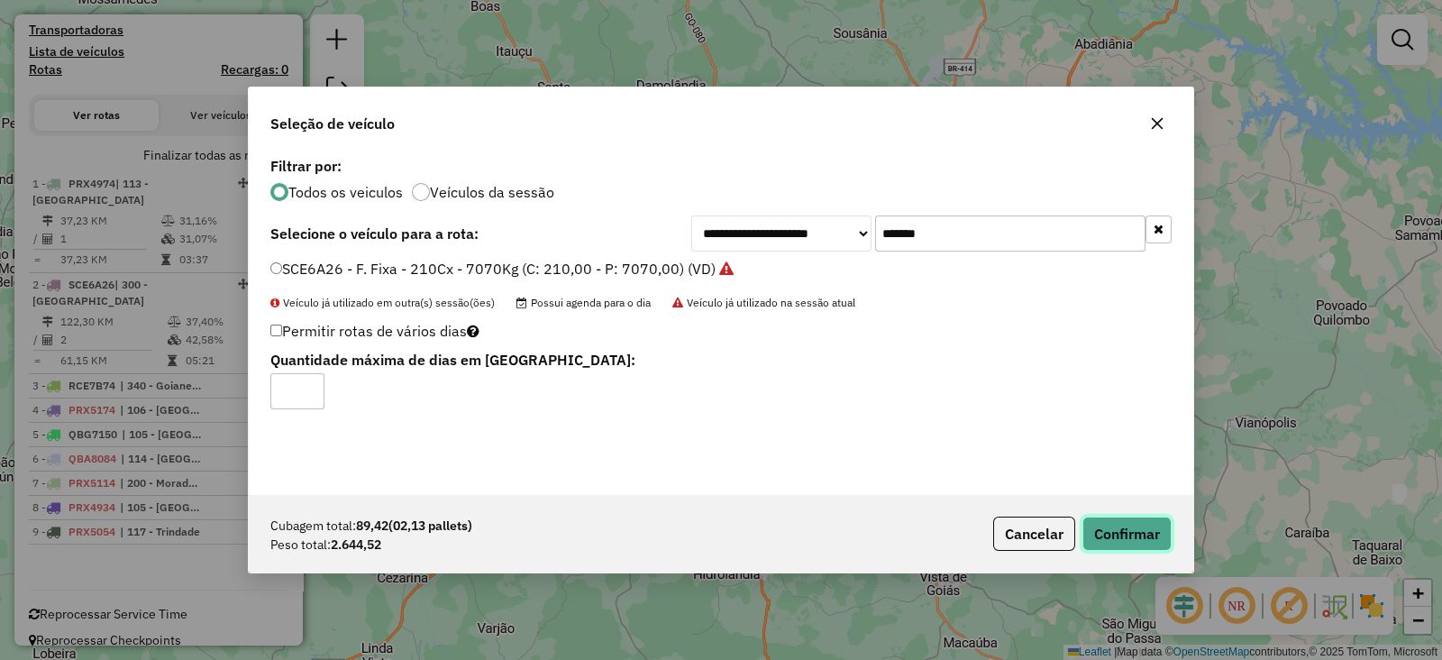
click at [1136, 531] on button "Confirmar" at bounding box center [1127, 534] width 89 height 34
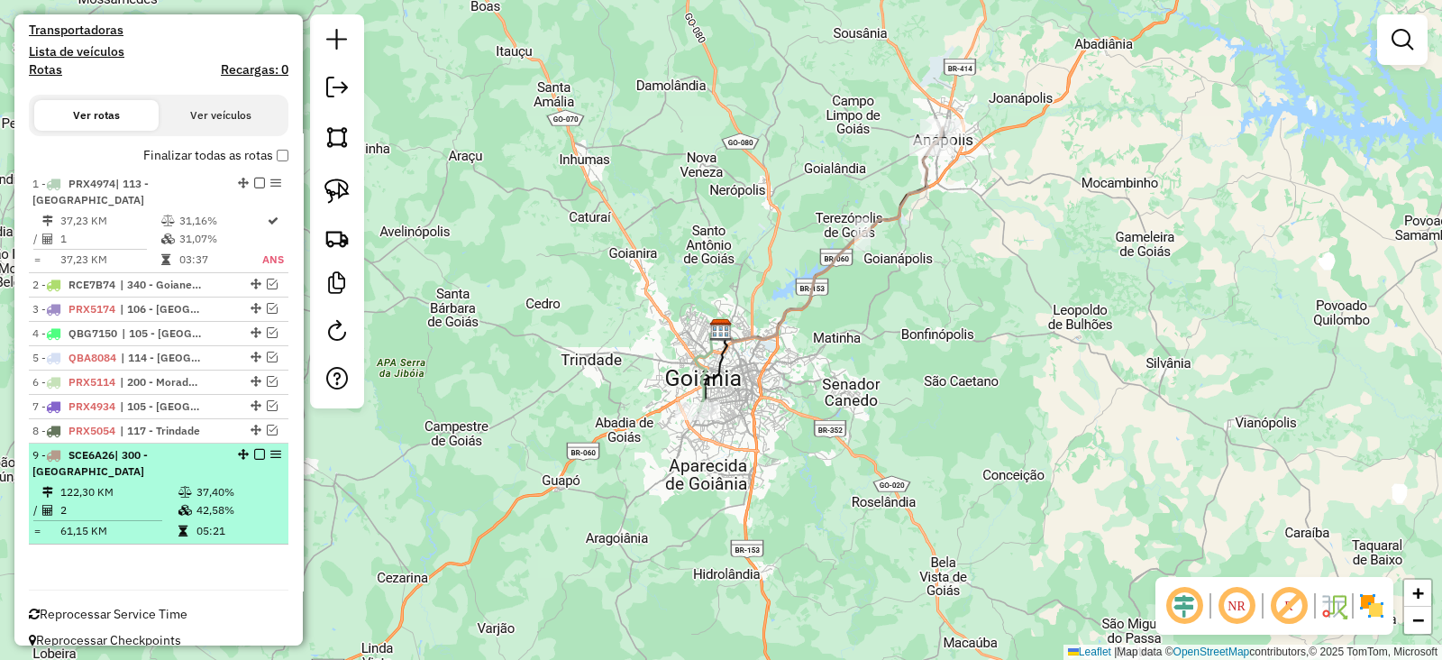
click at [256, 452] on em at bounding box center [259, 454] width 11 height 11
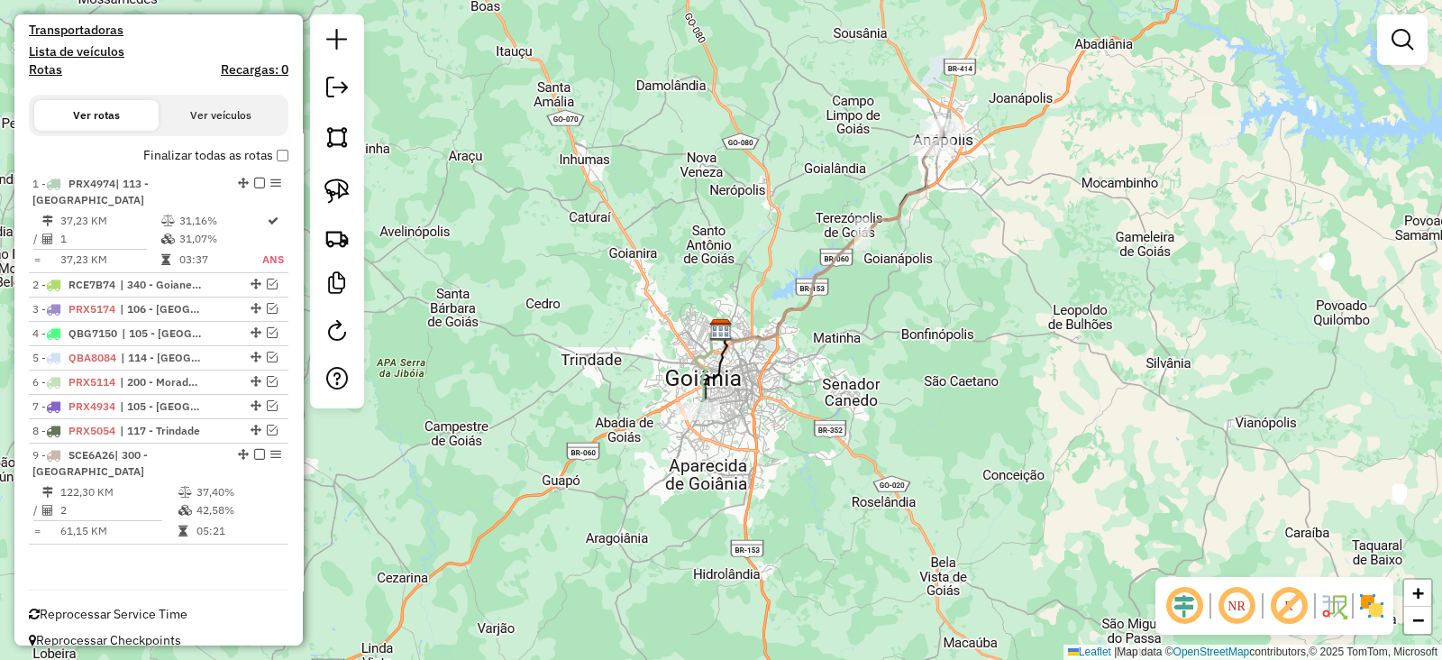
scroll to position [508, 0]
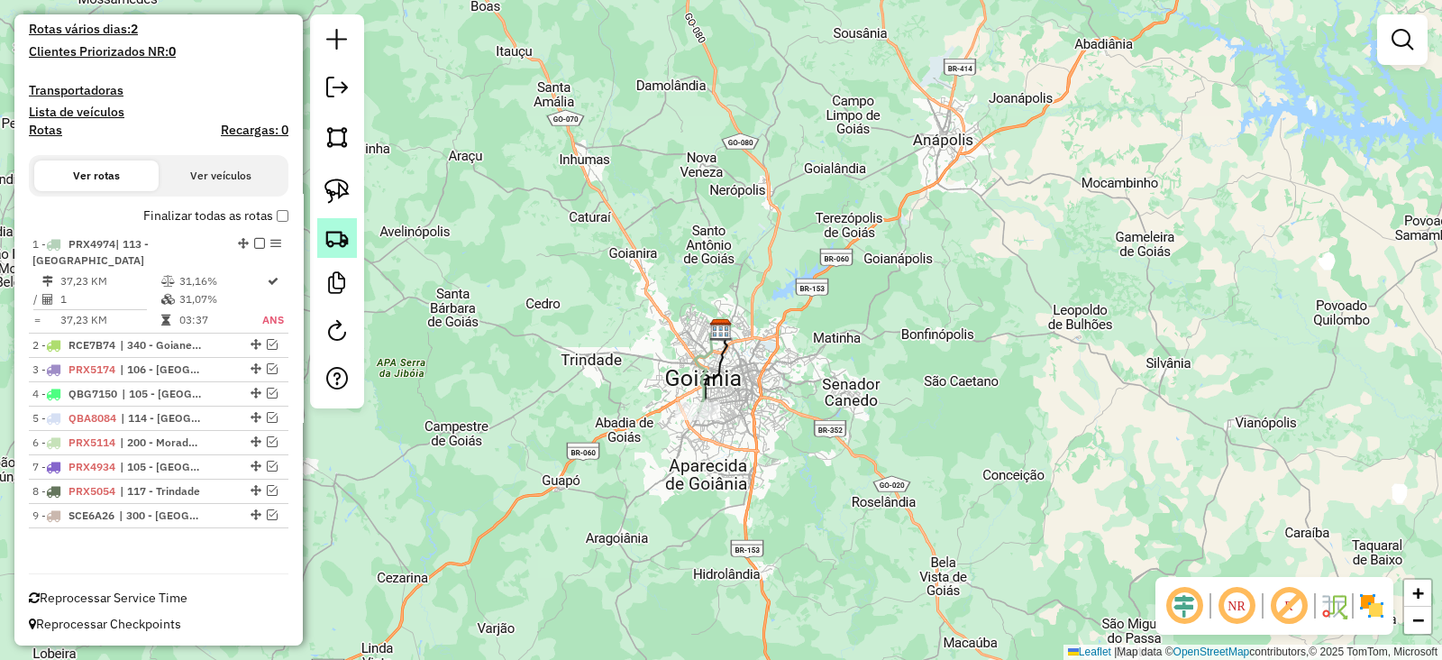
click at [349, 238] on img at bounding box center [337, 237] width 25 height 25
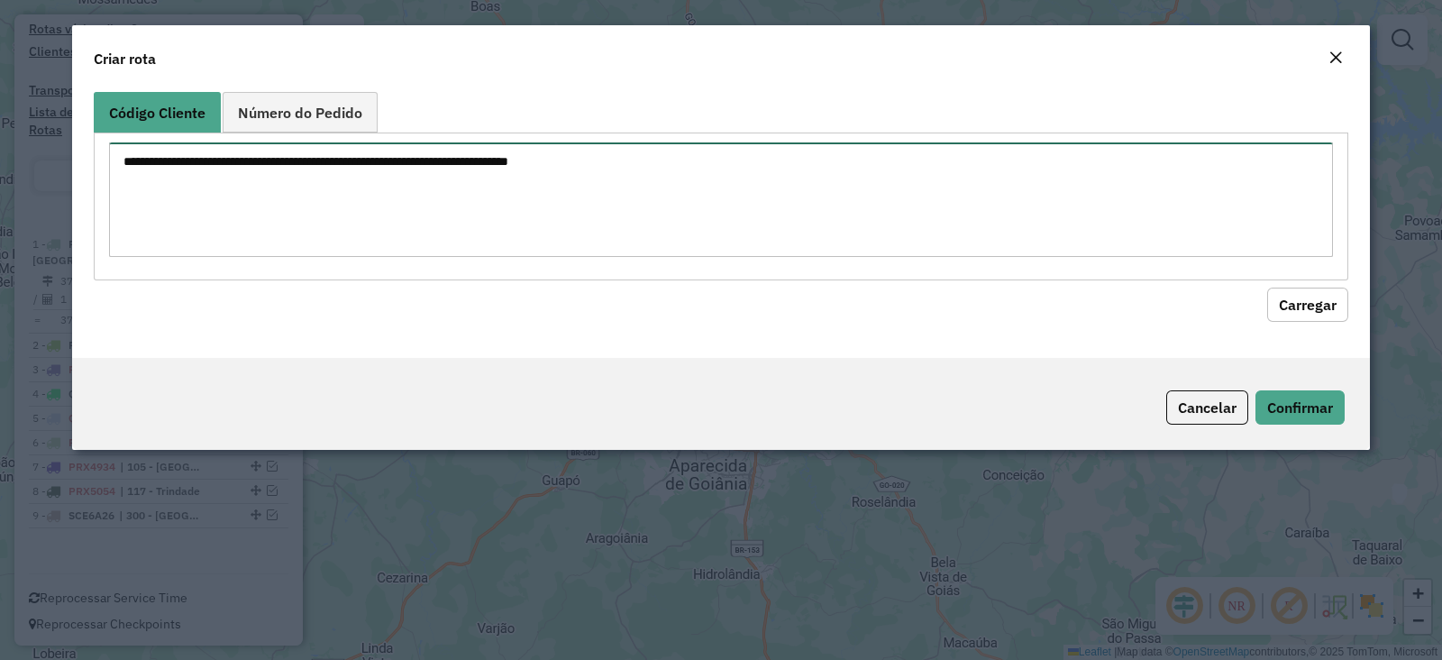
click at [641, 180] on textarea at bounding box center [721, 199] width 1224 height 114
paste textarea "********"
type textarea "********"
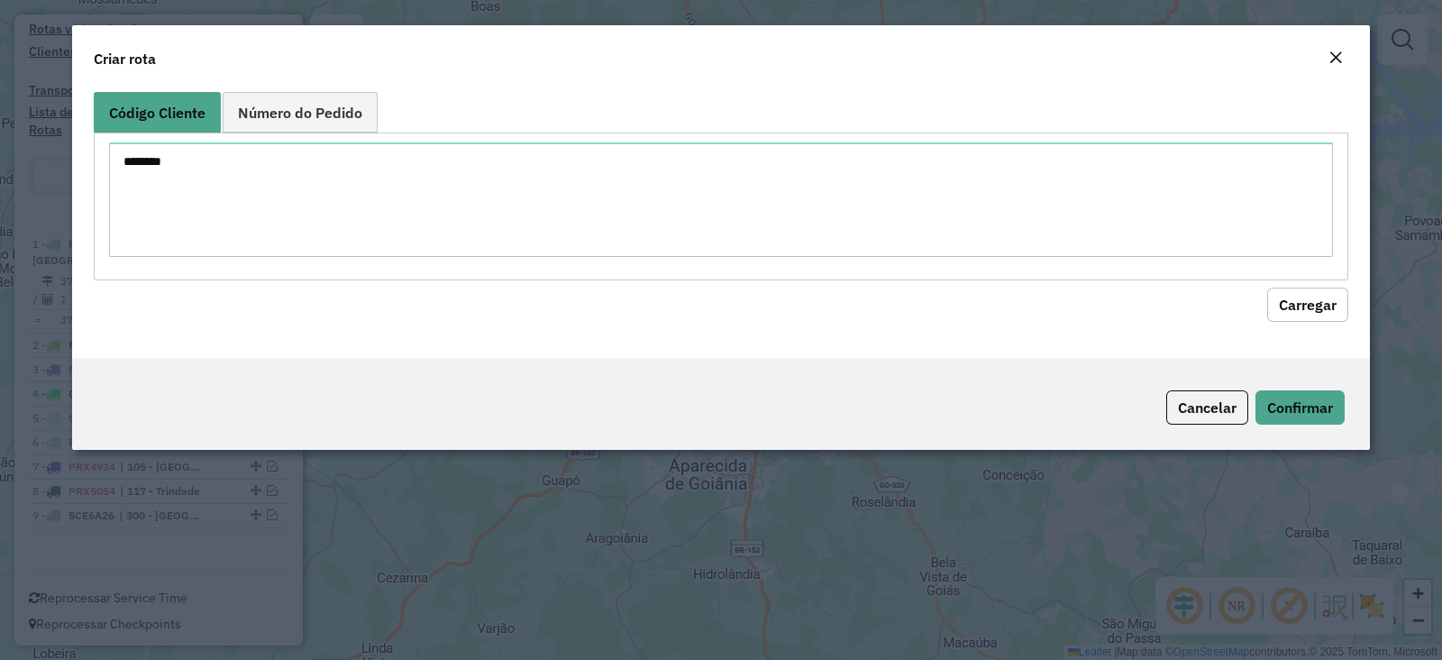
click at [1294, 304] on button "Carregar" at bounding box center [1307, 305] width 81 height 34
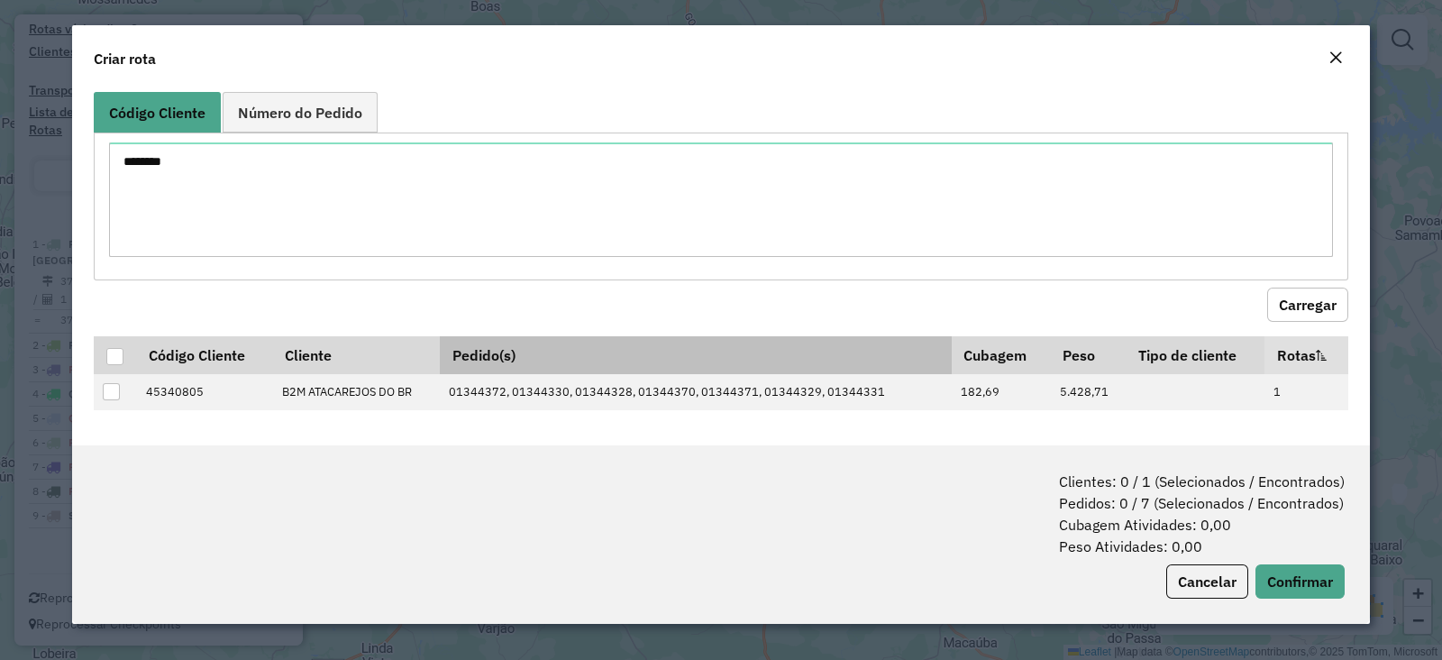
drag, startPoint x: 108, startPoint y: 354, endPoint x: 573, endPoint y: 354, distance: 465.2
click at [113, 354] on div at bounding box center [114, 356] width 17 height 17
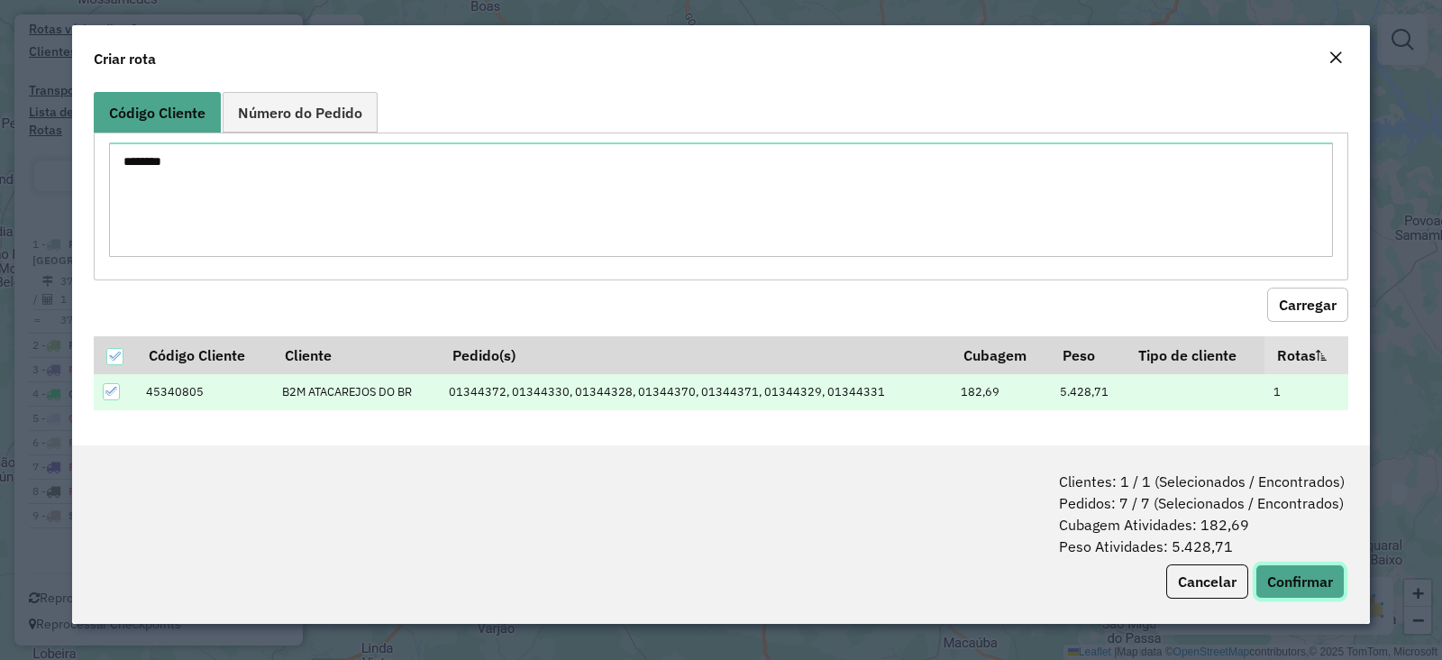
click at [1325, 580] on button "Confirmar" at bounding box center [1300, 581] width 89 height 34
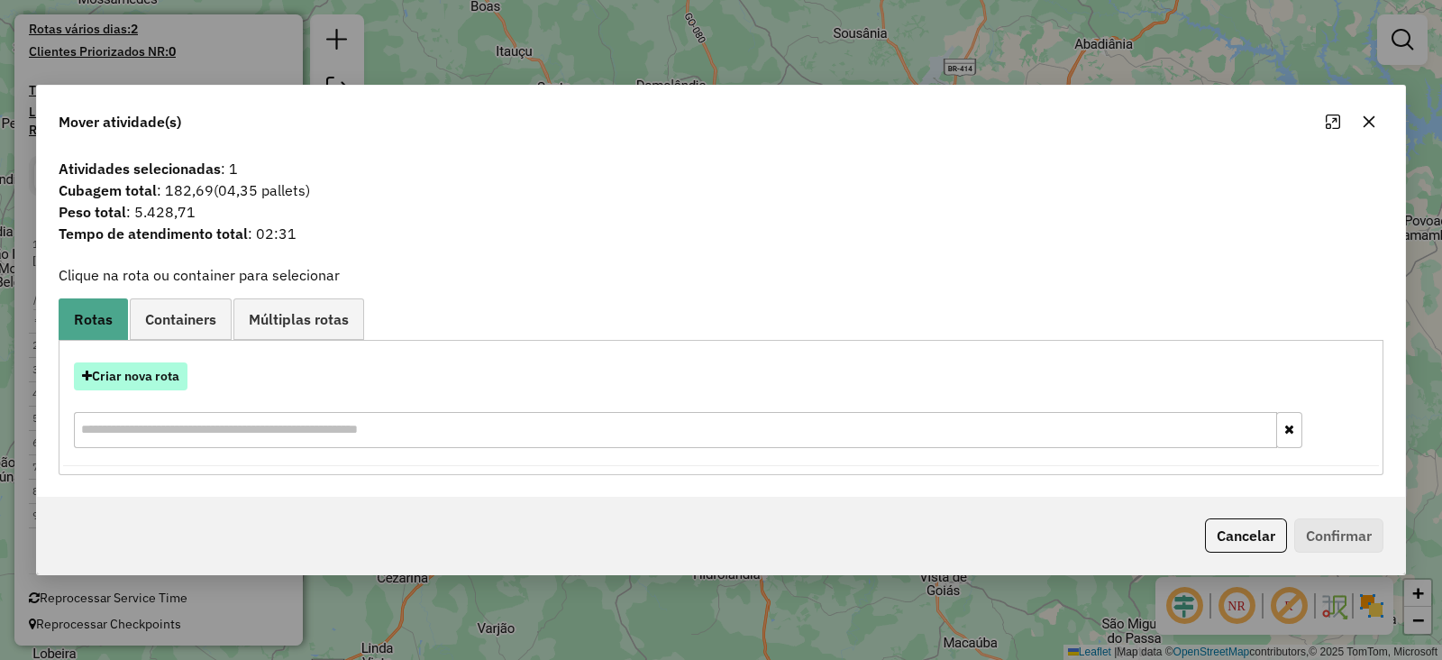
click at [144, 389] on button "Criar nova rota" at bounding box center [131, 376] width 114 height 28
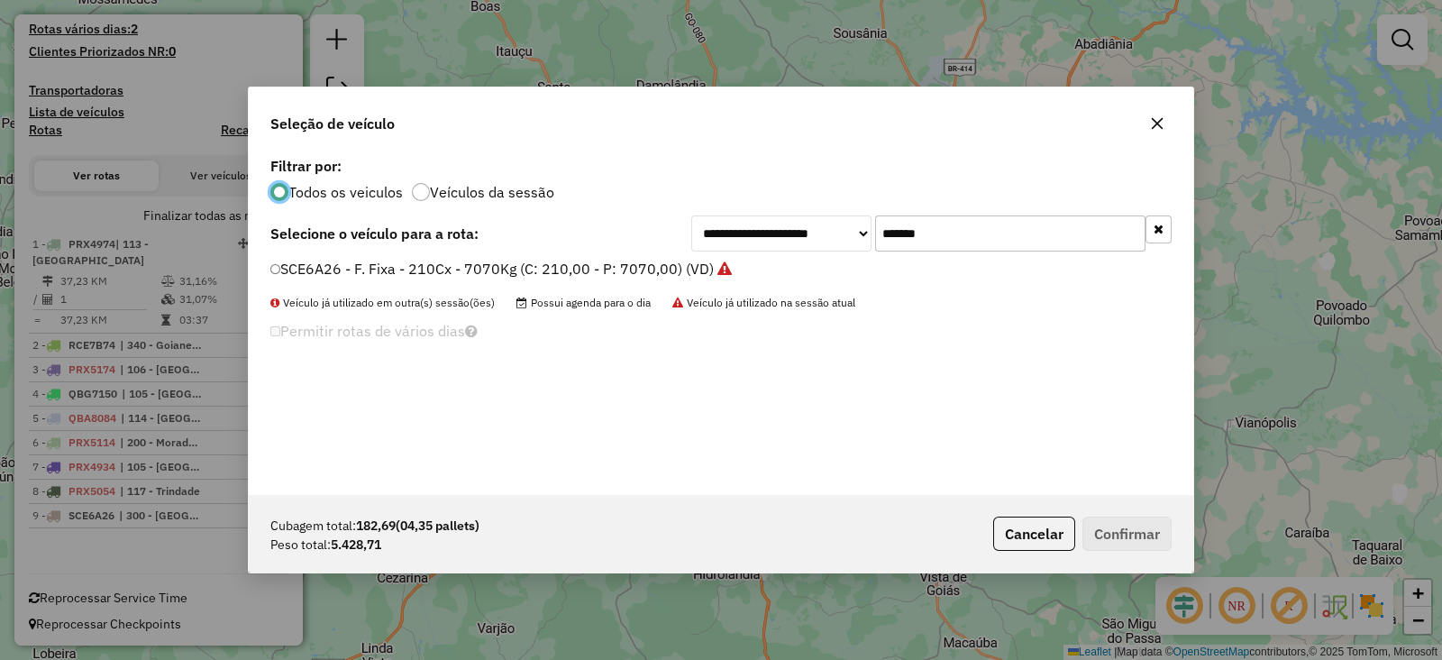
scroll to position [9, 5]
drag, startPoint x: 925, startPoint y: 250, endPoint x: 320, endPoint y: 270, distance: 605.2
click at [320, 270] on div "**********" at bounding box center [721, 323] width 945 height 343
paste input "text"
type input "*******"
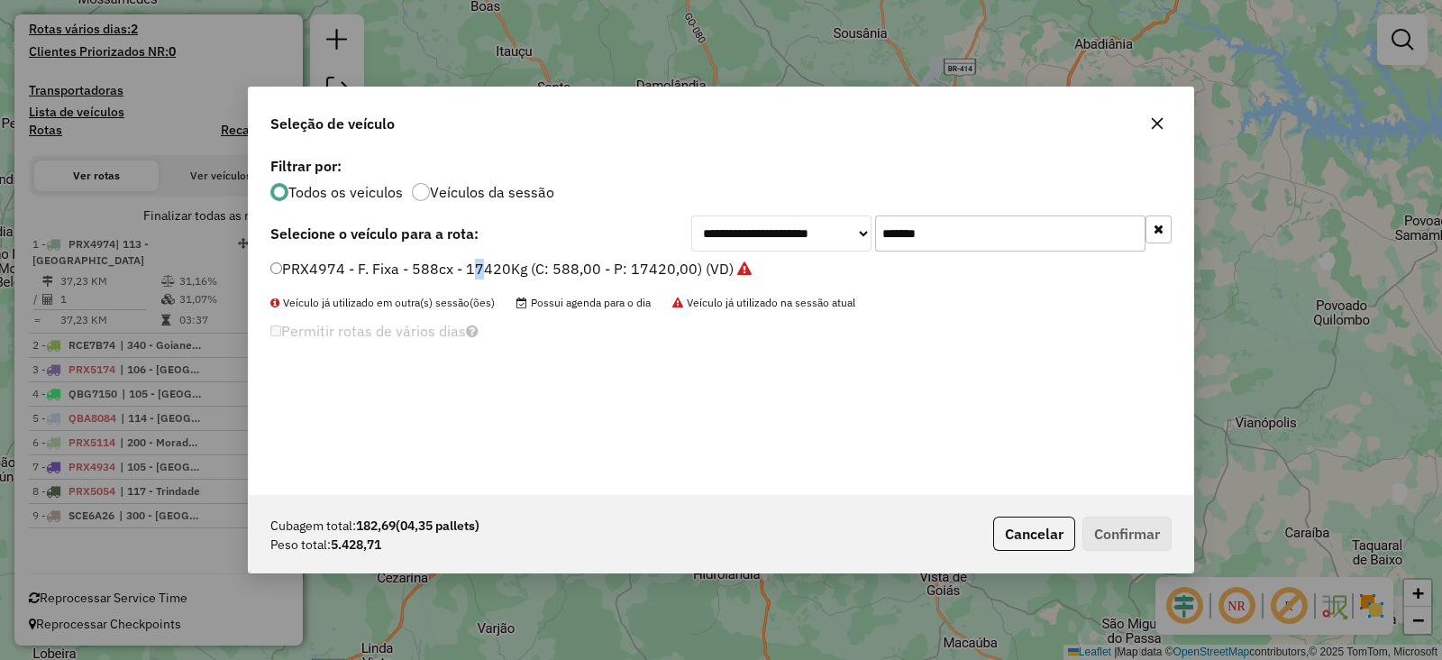
click at [466, 270] on label "PRX4974 - F. Fixa - 588cx - 17420Kg (C: 588,00 - P: 17420,00) (VD)" at bounding box center [510, 269] width 481 height 22
click at [266, 259] on div "PRX4974 - F. Fixa - 588cx - 17420Kg (C: 588,00 - P: 17420,00) (VD)" at bounding box center [721, 277] width 923 height 36
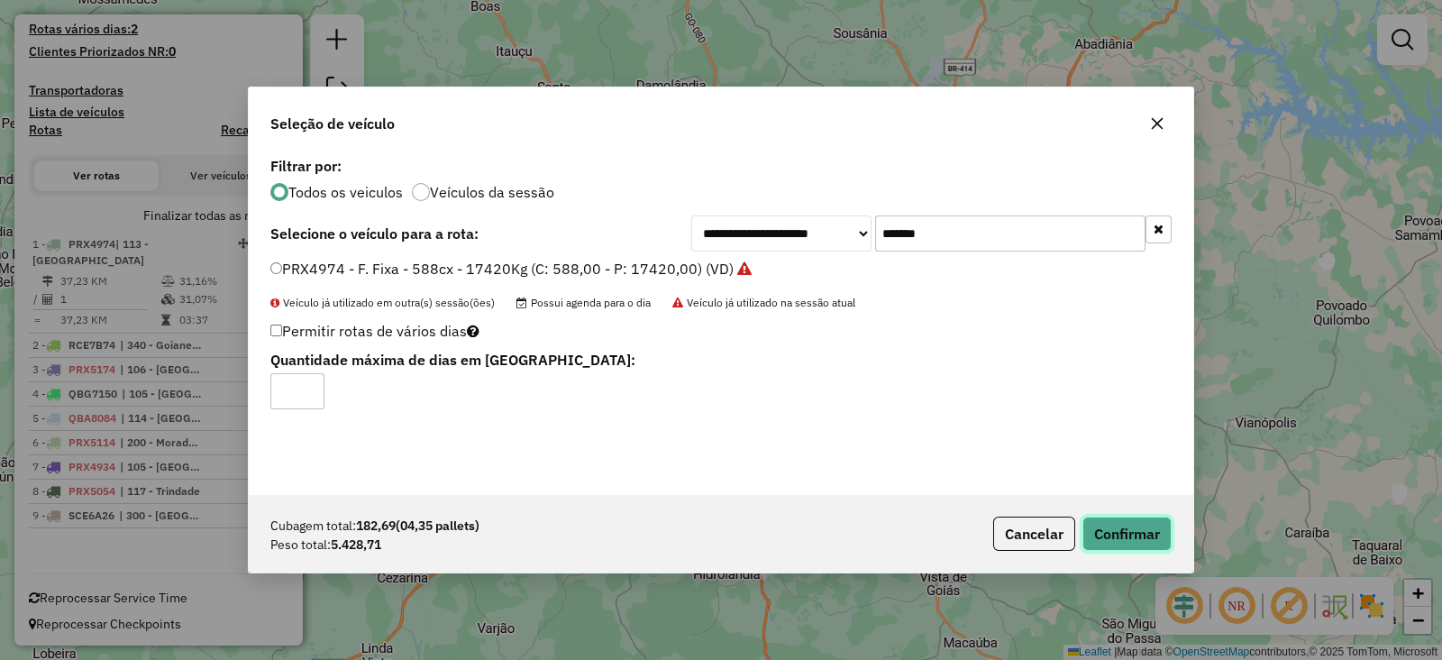
click at [1122, 542] on button "Confirmar" at bounding box center [1127, 534] width 89 height 34
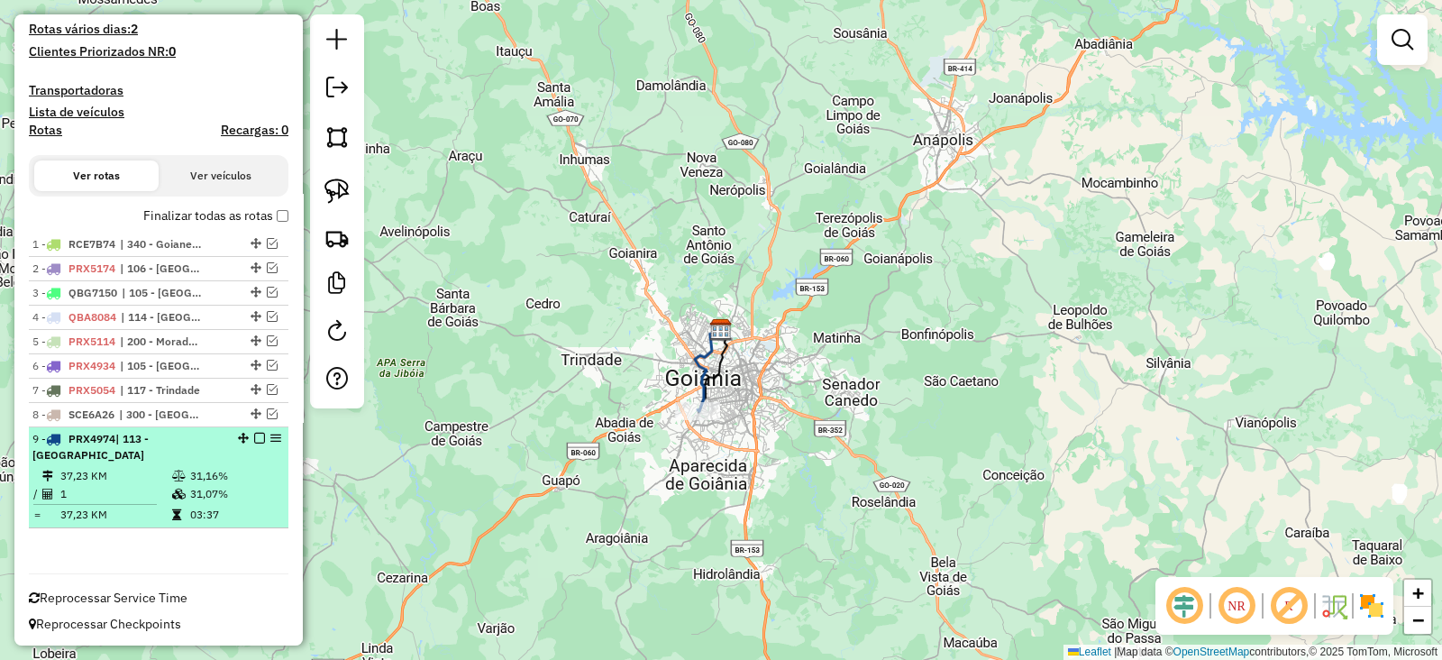
click at [255, 435] on em at bounding box center [259, 438] width 11 height 11
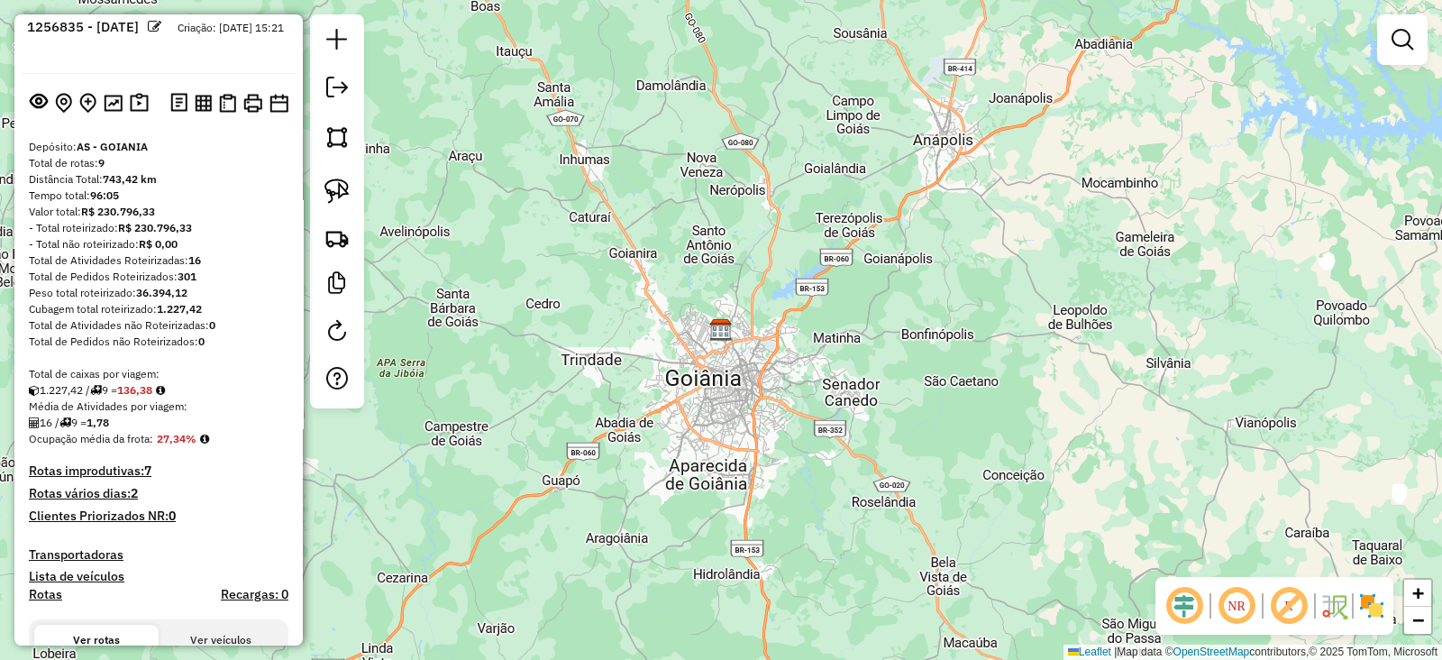
scroll to position [0, 0]
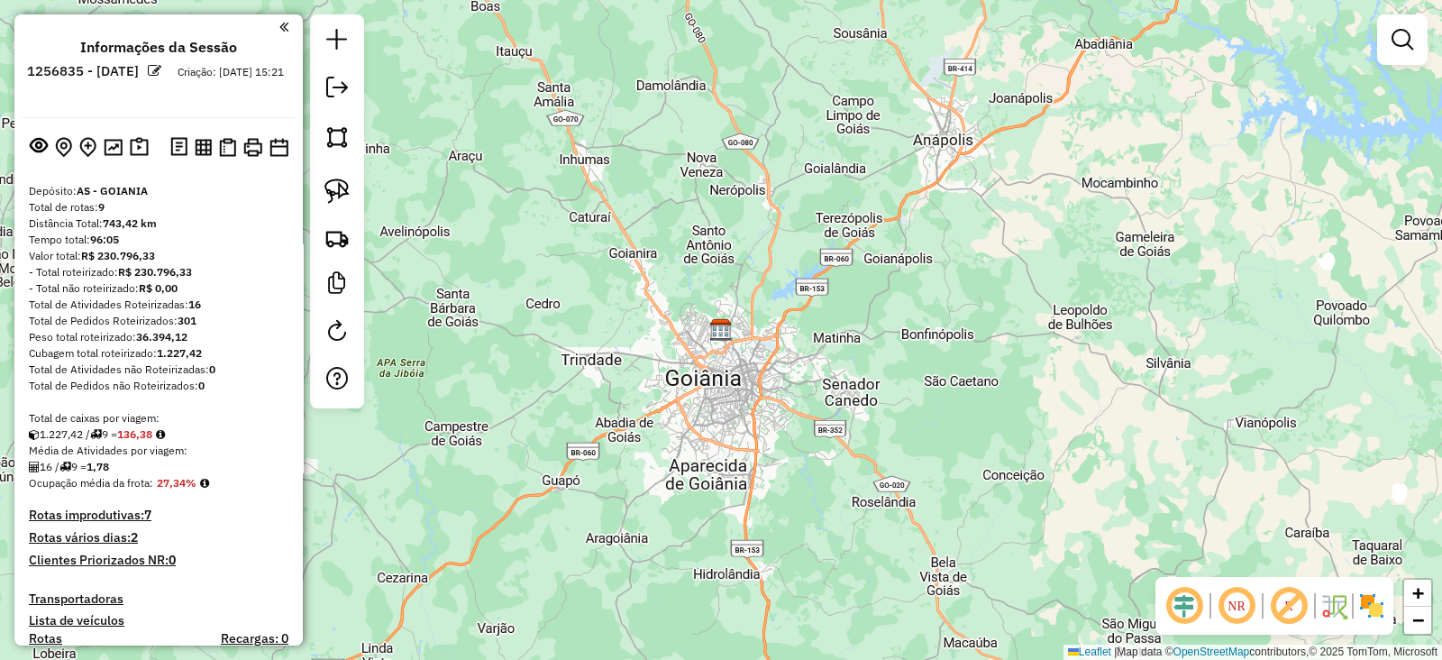
click at [167, 430] on div "1.227,42 / 9 = 136,38" at bounding box center [159, 434] width 260 height 16
click at [165, 432] on icon at bounding box center [160, 434] width 9 height 11
click at [165, 435] on icon at bounding box center [160, 434] width 9 height 11
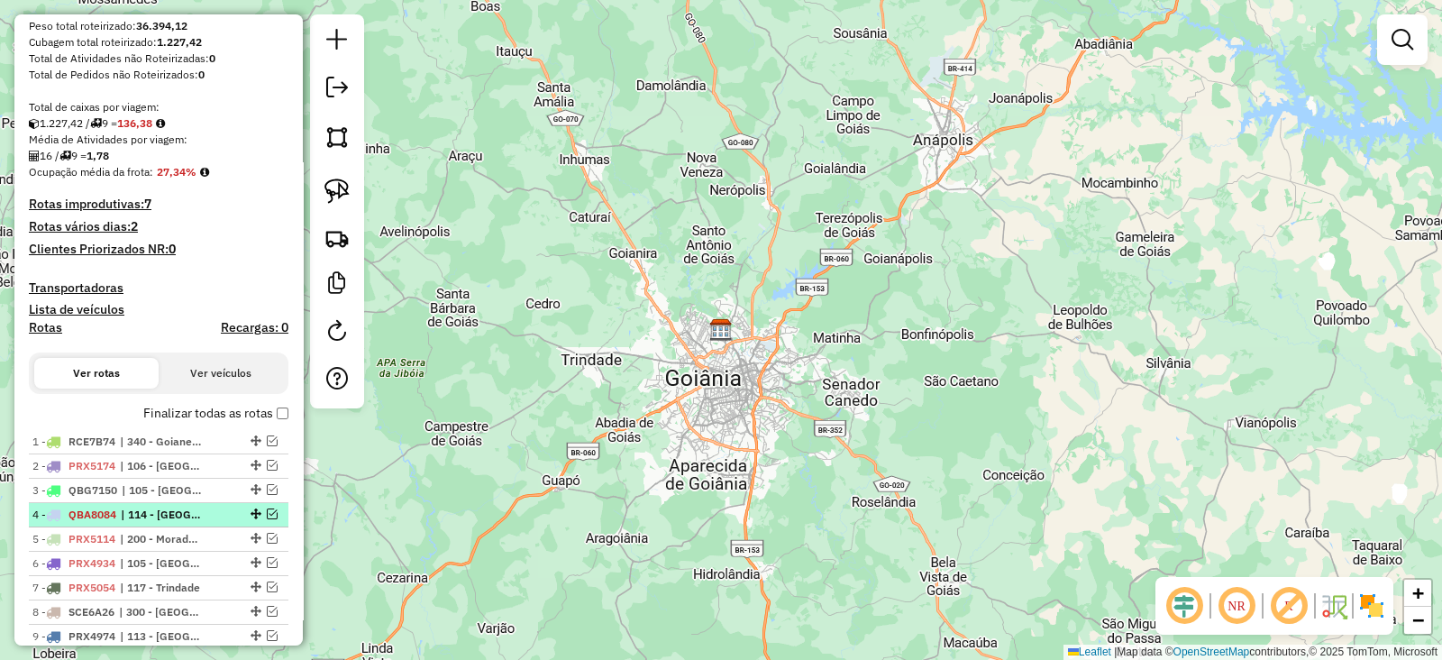
scroll to position [94, 0]
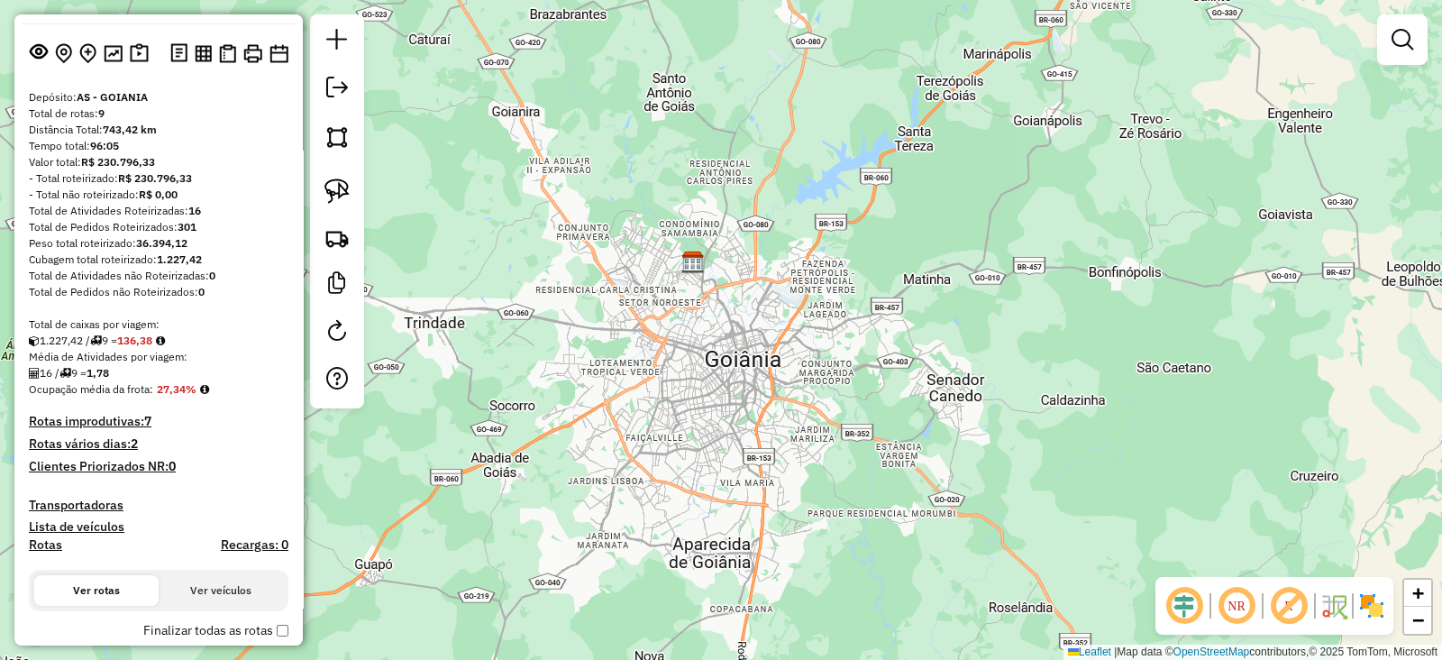
click at [112, 448] on h4 "Rotas vários dias: 2" at bounding box center [159, 443] width 260 height 15
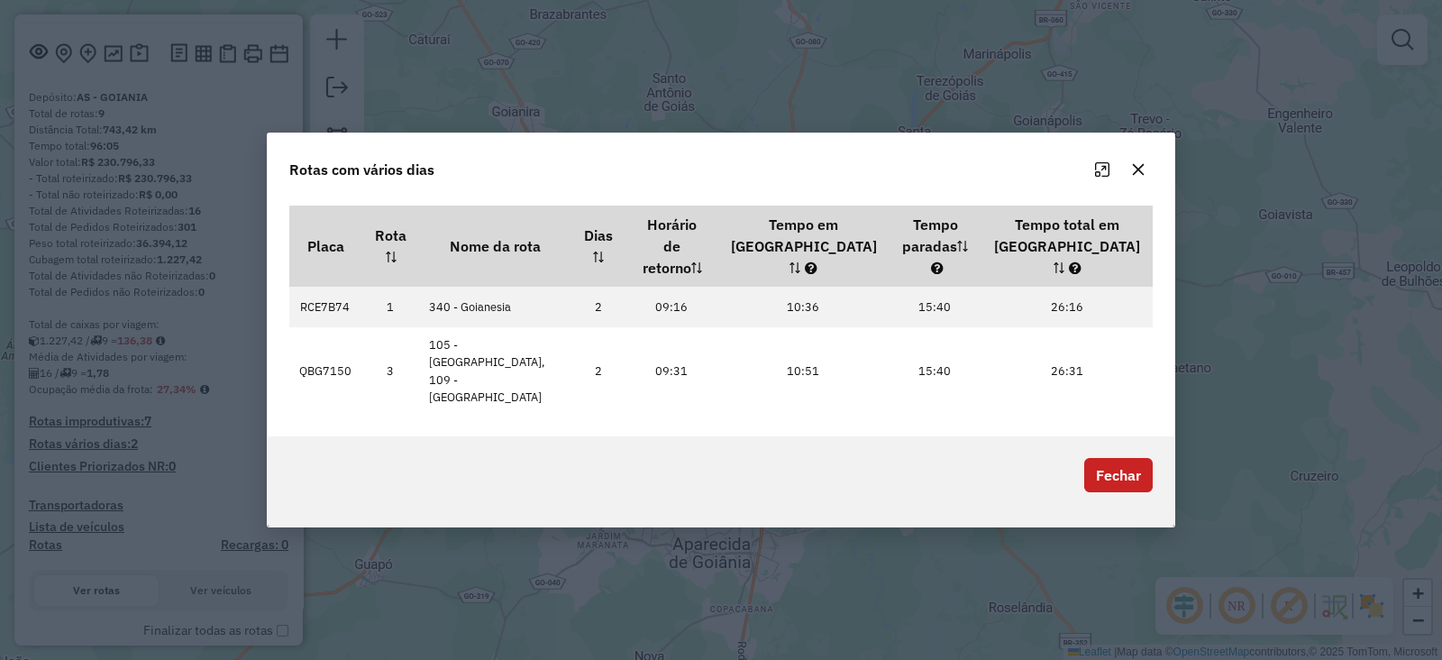
scroll to position [0, 0]
click at [1097, 458] on button "Fechar" at bounding box center [1118, 475] width 69 height 34
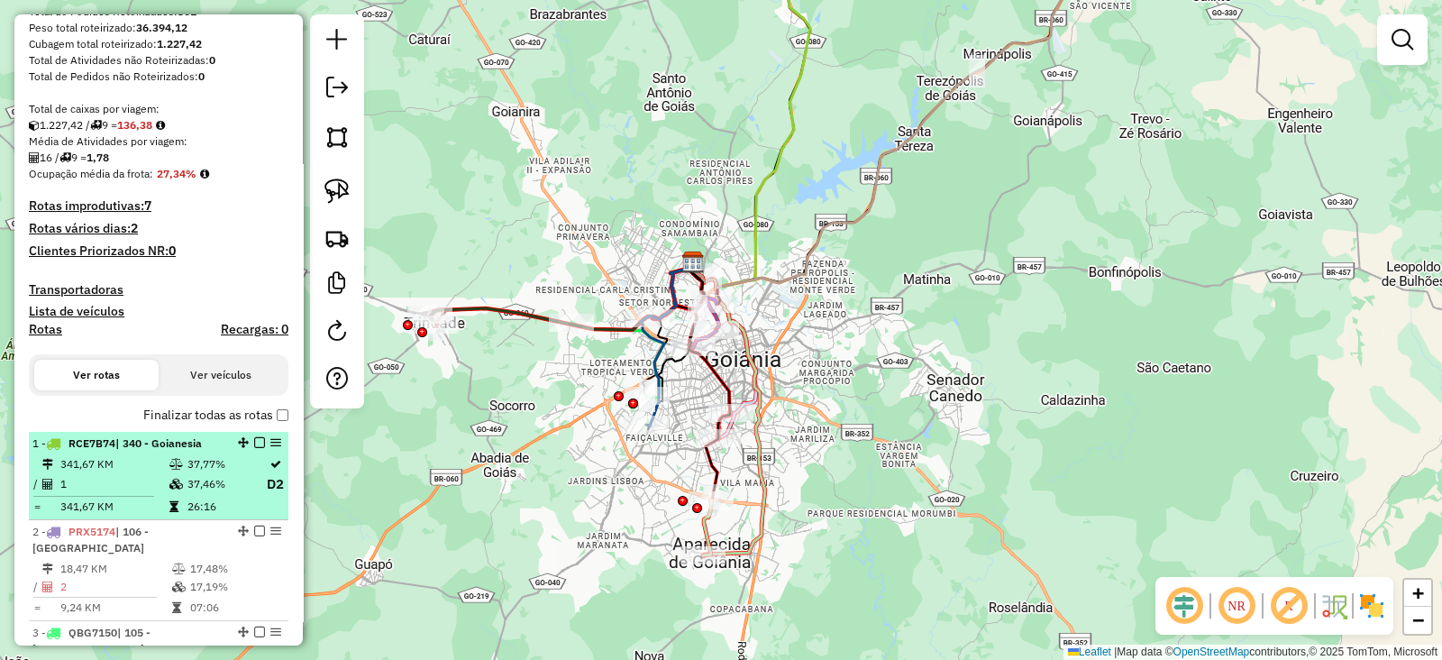
scroll to position [179, 0]
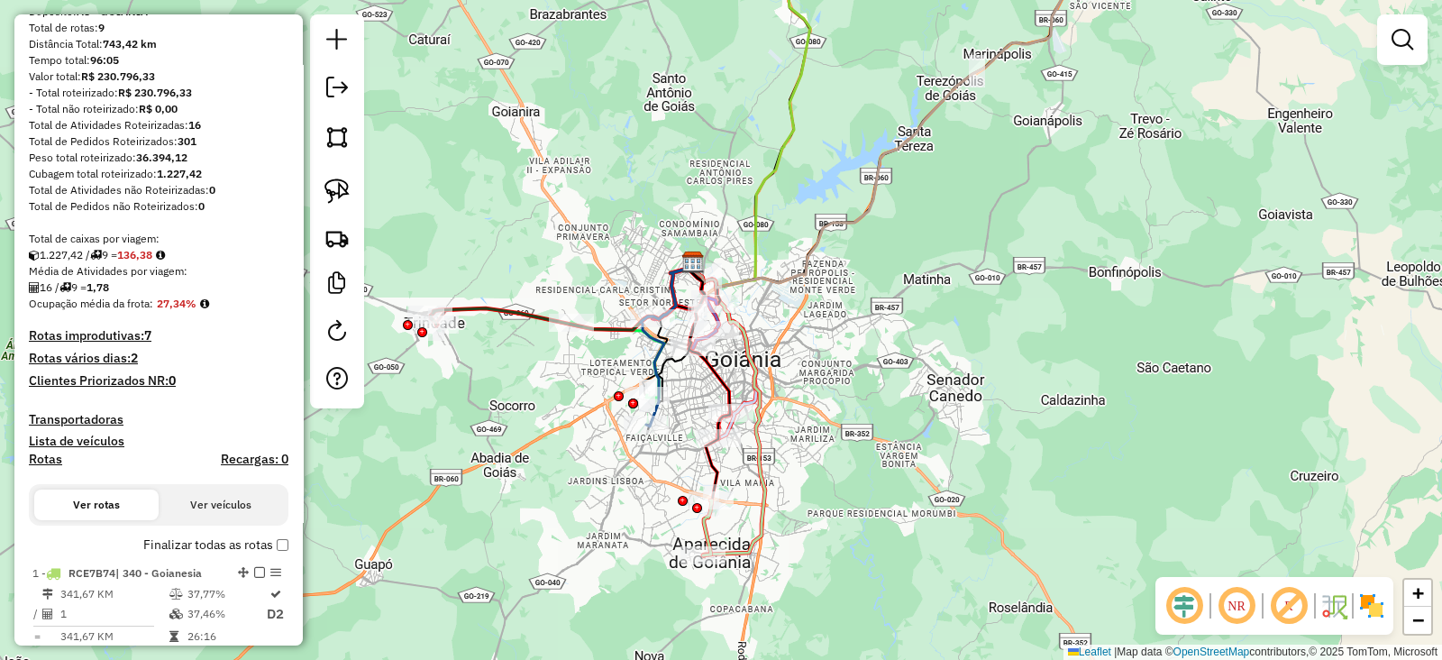
click at [270, 547] on label "Finalizar todas as rotas" at bounding box center [215, 544] width 145 height 19
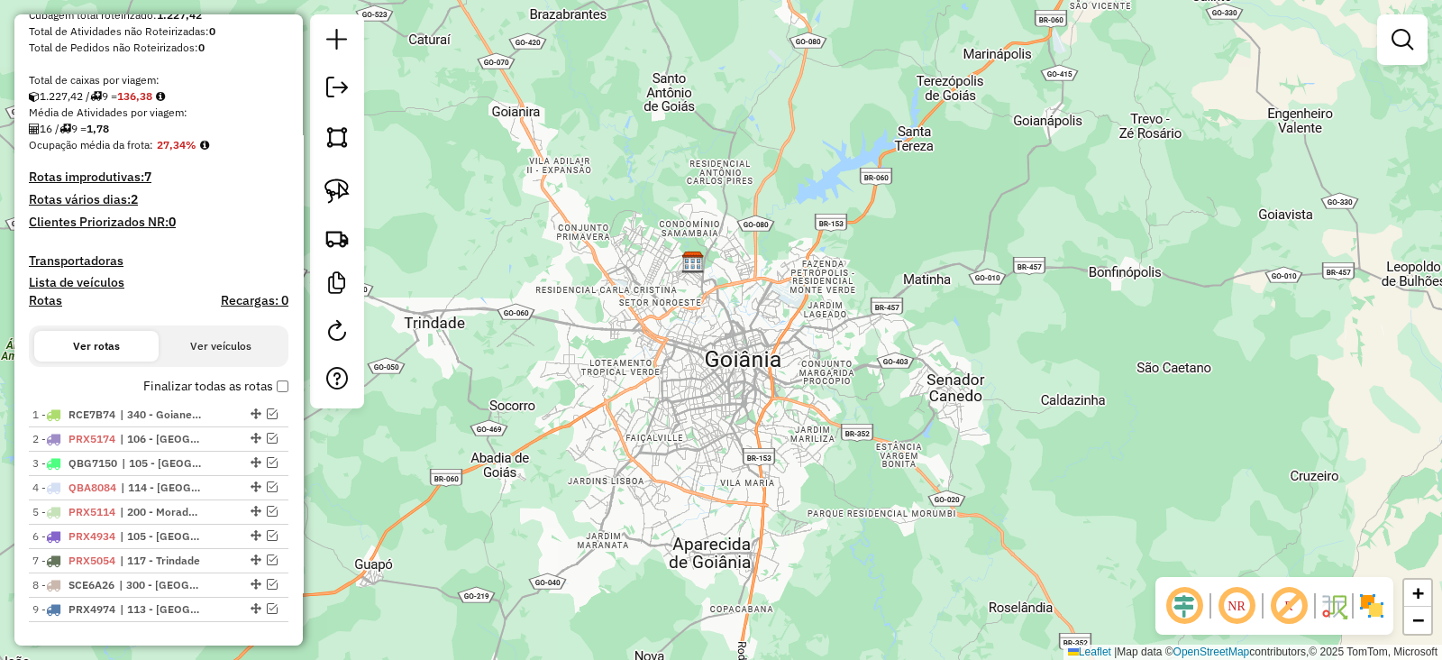
scroll to position [432, 0]
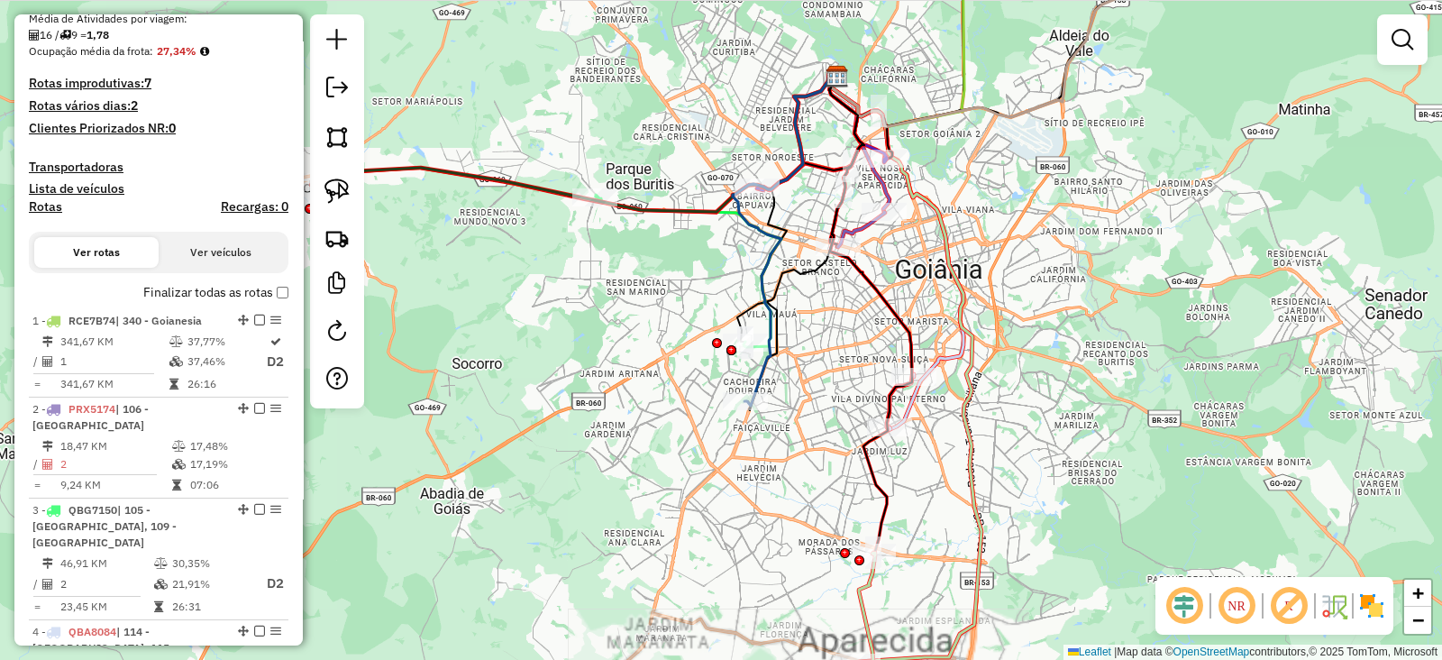
drag, startPoint x: 589, startPoint y: 439, endPoint x: 563, endPoint y: 437, distance: 25.3
click at [563, 437] on div "Janela de atendimento Grade de atendimento Capacidade Transportadoras Veículos …" at bounding box center [721, 330] width 1442 height 660
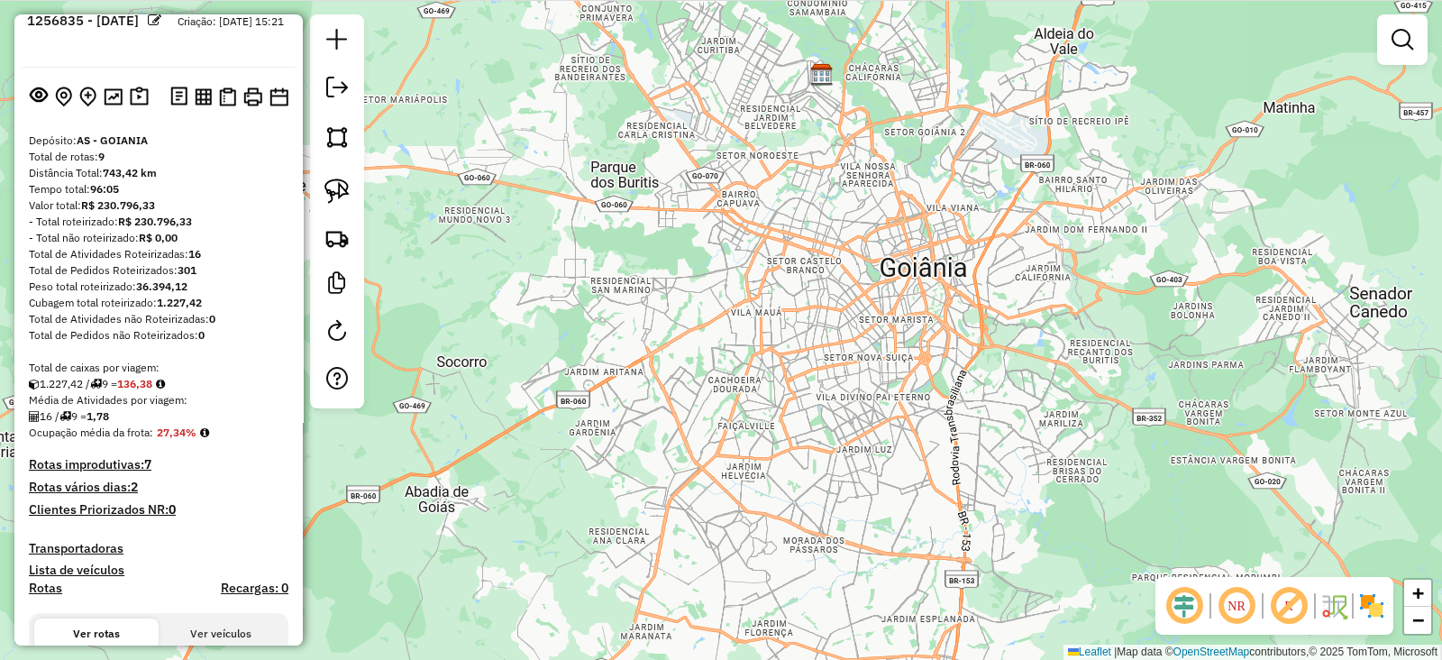
scroll to position [0, 0]
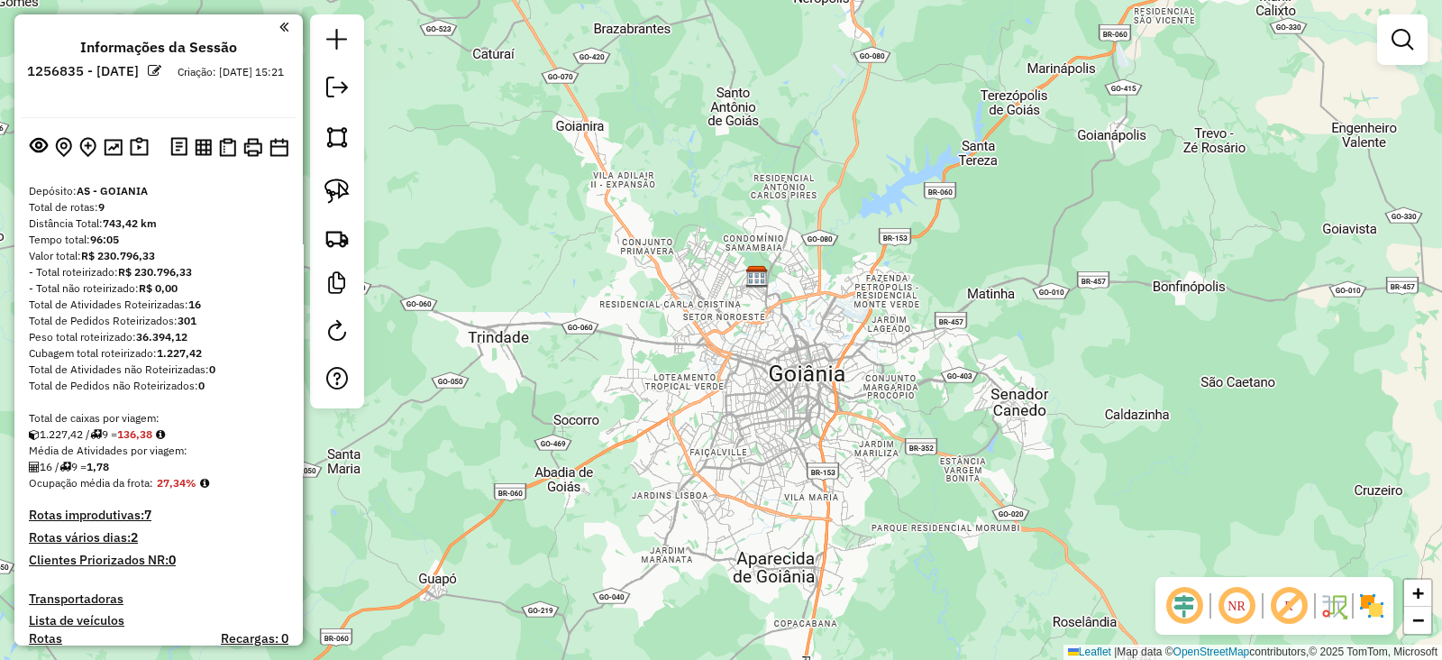
drag, startPoint x: 933, startPoint y: 453, endPoint x: 844, endPoint y: 449, distance: 89.3
click at [844, 449] on div "Janela de atendimento Grade de atendimento Capacidade Transportadoras Veículos …" at bounding box center [721, 330] width 1442 height 660
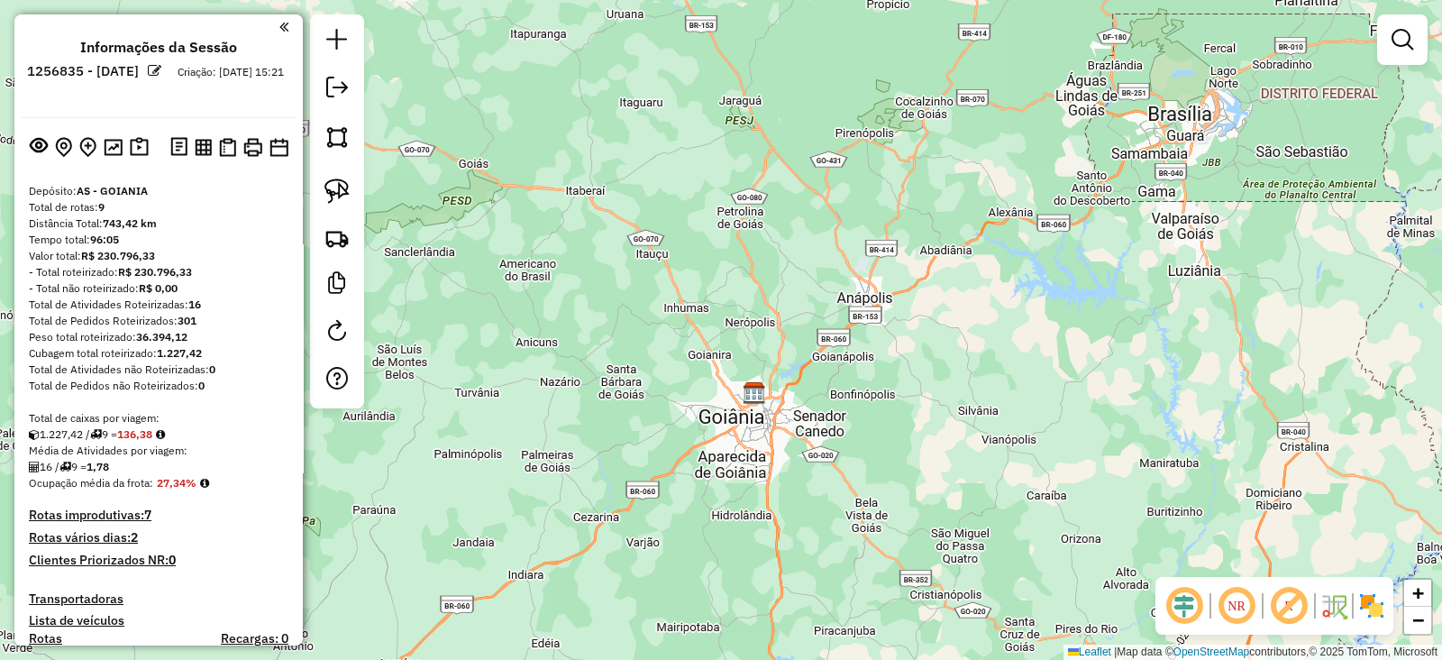
drag, startPoint x: 865, startPoint y: 473, endPoint x: 798, endPoint y: 461, distance: 67.9
click at [798, 461] on div "Janela de atendimento Grade de atendimento Capacidade Transportadoras Veículos …" at bounding box center [721, 330] width 1442 height 660
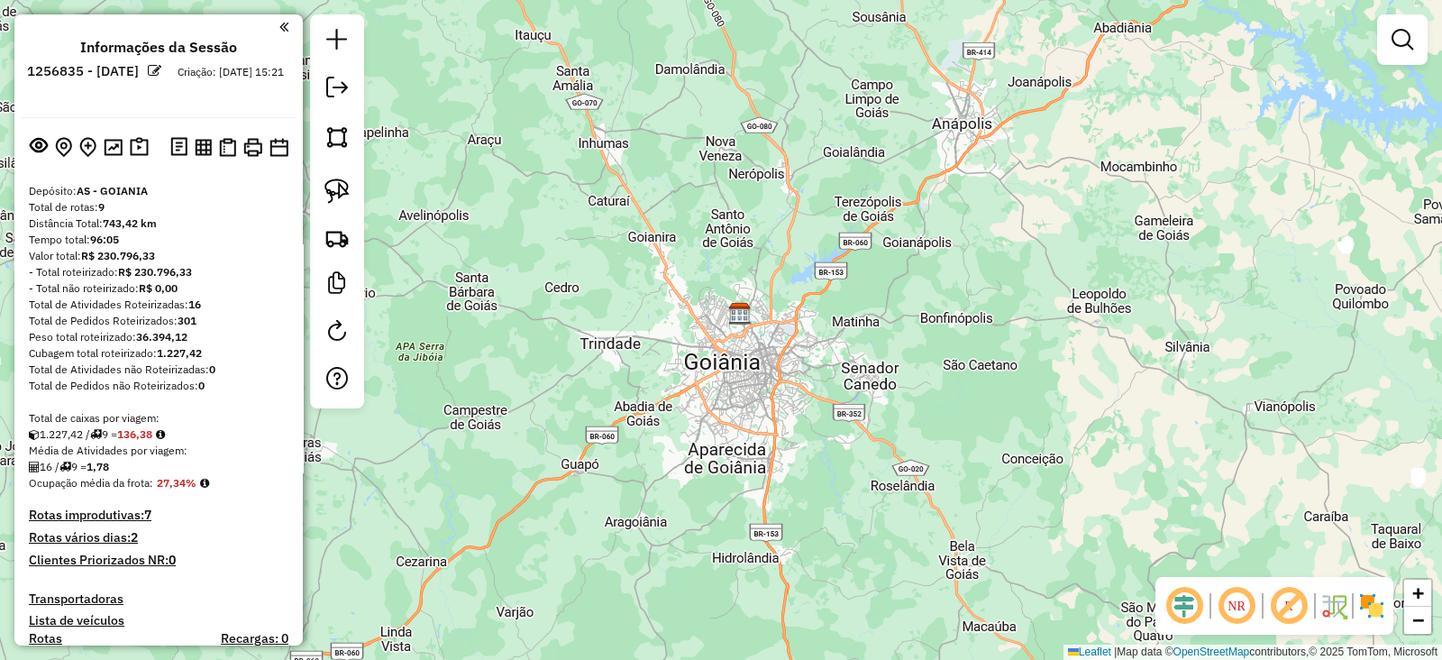
drag, startPoint x: 809, startPoint y: 437, endPoint x: 830, endPoint y: 475, distance: 43.6
click at [830, 475] on div "Janela de atendimento Grade de atendimento Capacidade Transportadoras Veículos …" at bounding box center [721, 330] width 1442 height 660
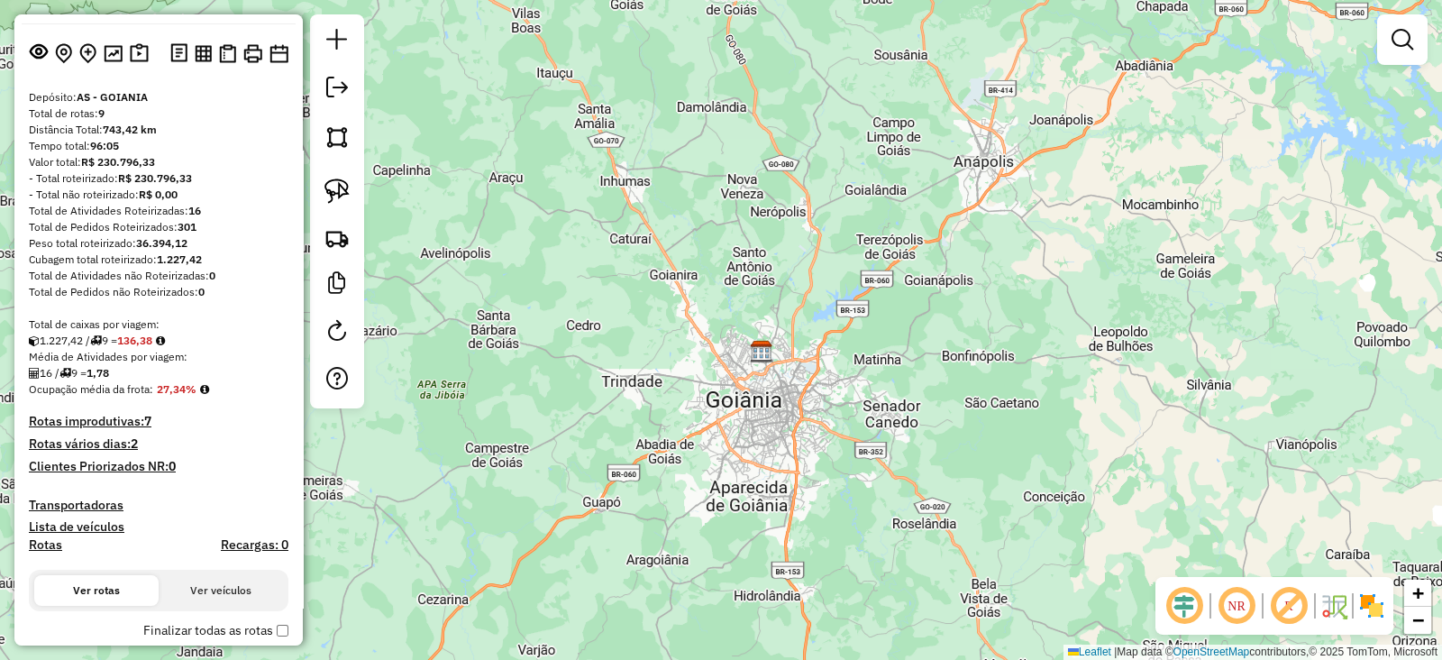
scroll to position [112, 0]
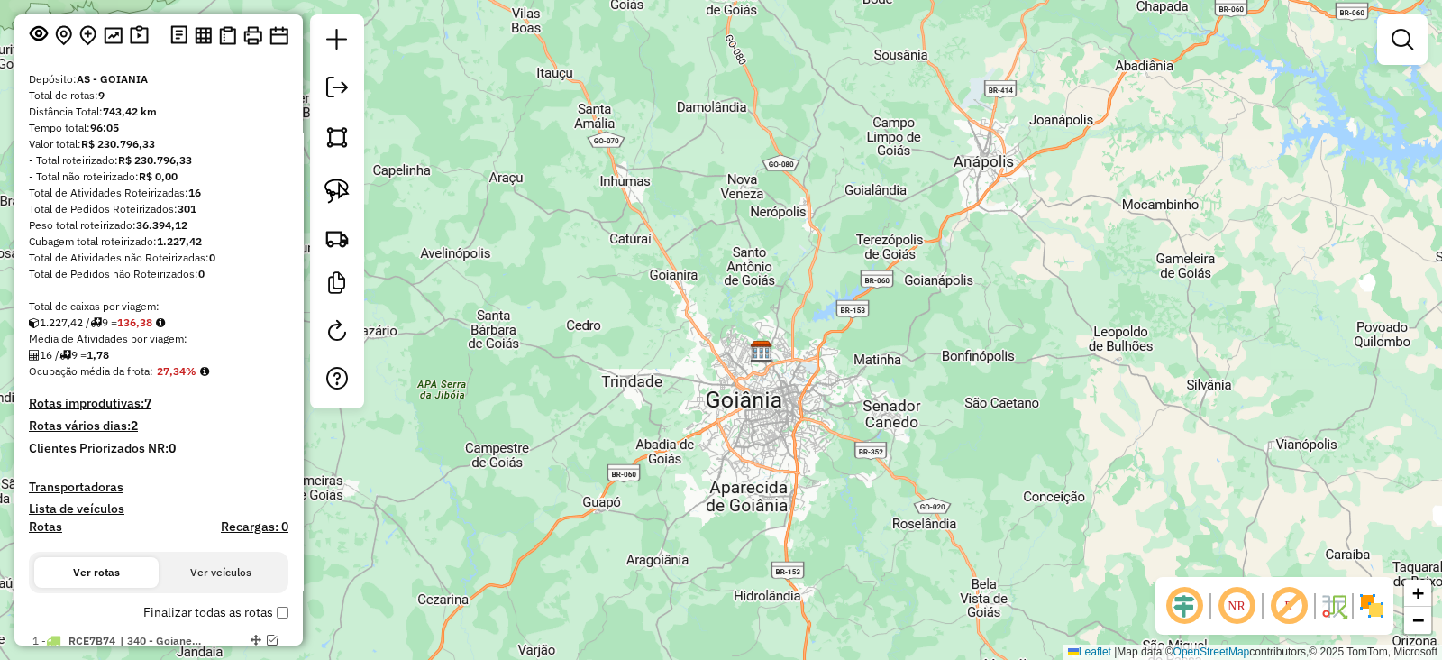
click at [151, 325] on strong "136,38" at bounding box center [134, 323] width 35 height 14
click at [149, 316] on strong "136,38" at bounding box center [134, 323] width 35 height 14
click at [142, 308] on div "Total de caixas por viagem:" at bounding box center [159, 306] width 260 height 16
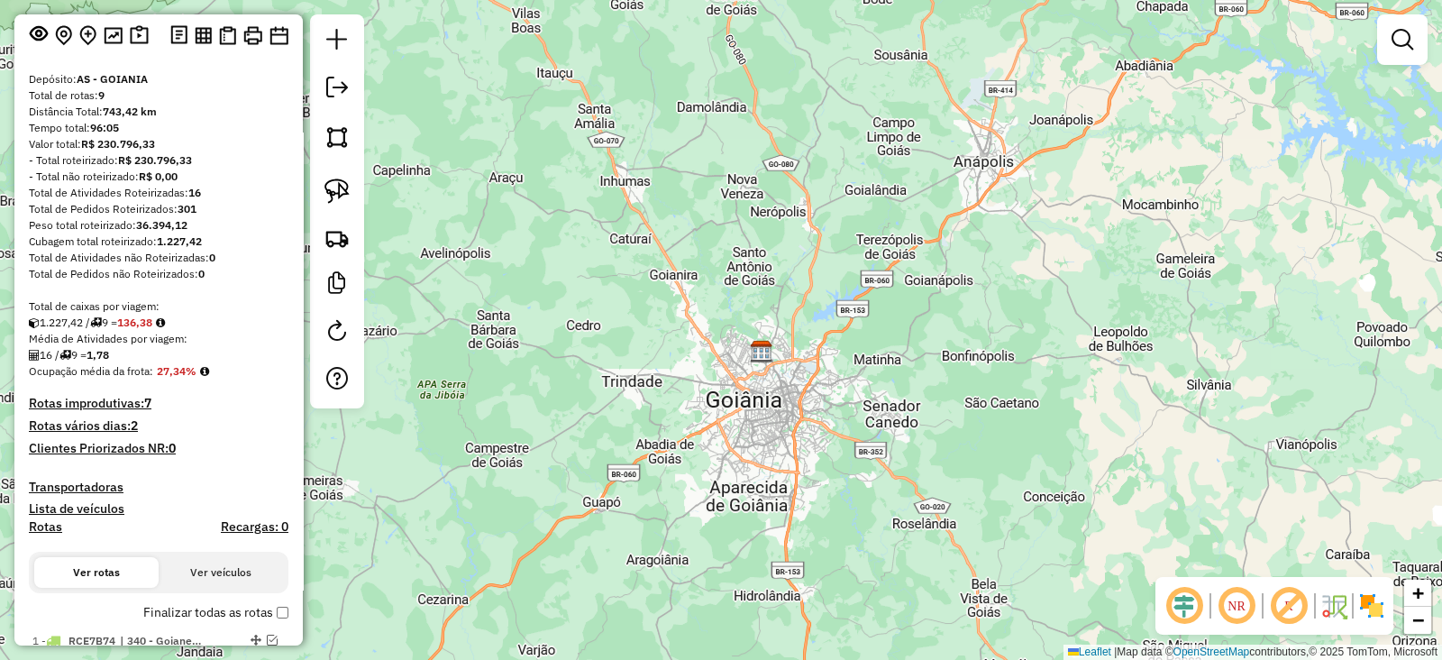
click at [145, 312] on div "Total de caixas por viagem:" at bounding box center [159, 306] width 260 height 16
click at [149, 318] on strong "136,38" at bounding box center [134, 323] width 35 height 14
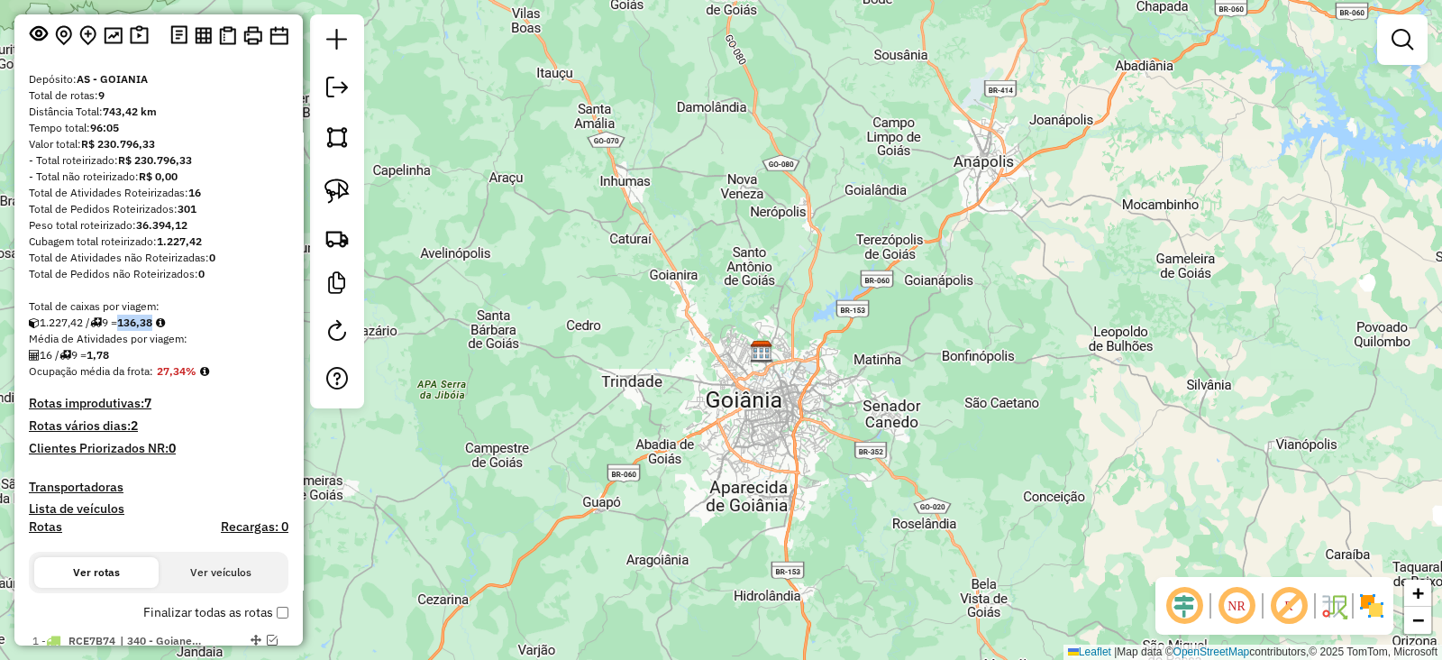
click at [149, 318] on strong "136,38" at bounding box center [134, 323] width 35 height 14
click at [150, 318] on strong "136,38" at bounding box center [134, 323] width 35 height 14
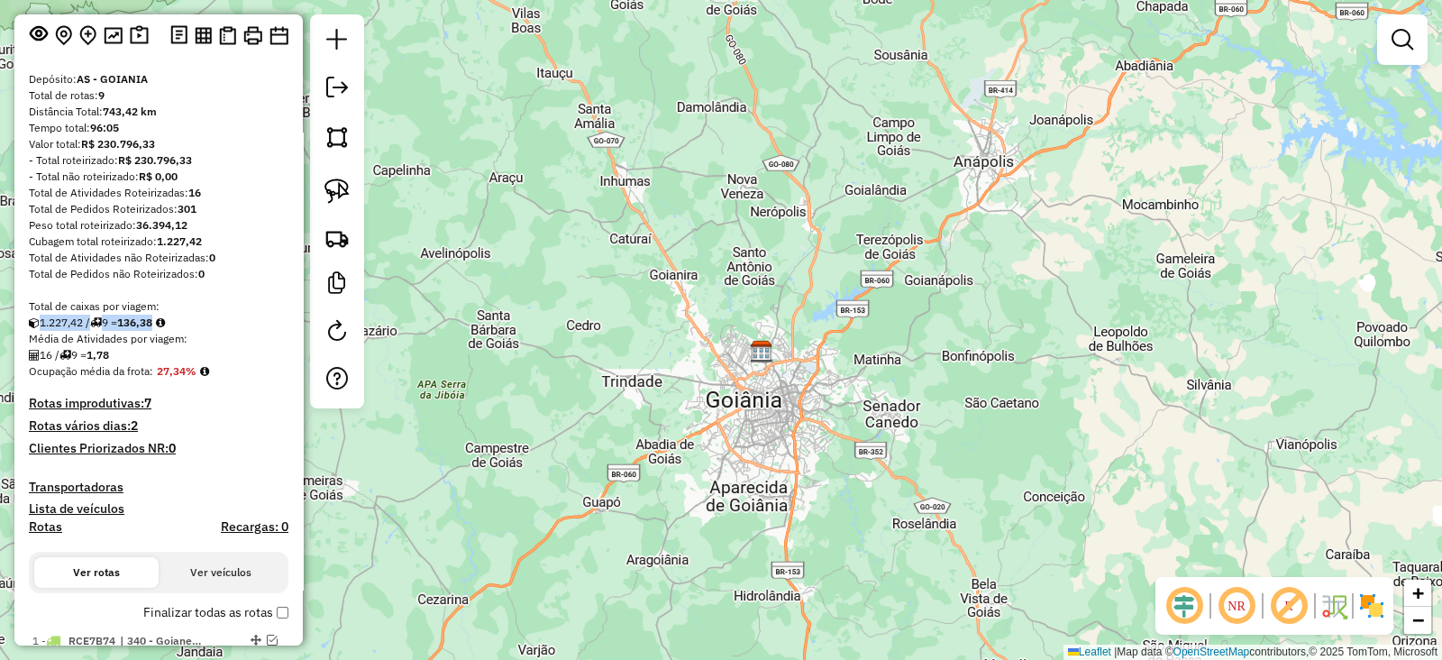
click at [151, 318] on strong "136,38" at bounding box center [134, 323] width 35 height 14
click at [186, 295] on div "Depósito: AS - GOIANIA Total de rotas: 9 Distância Total: 743,42 km Tempo total…" at bounding box center [159, 475] width 274 height 808
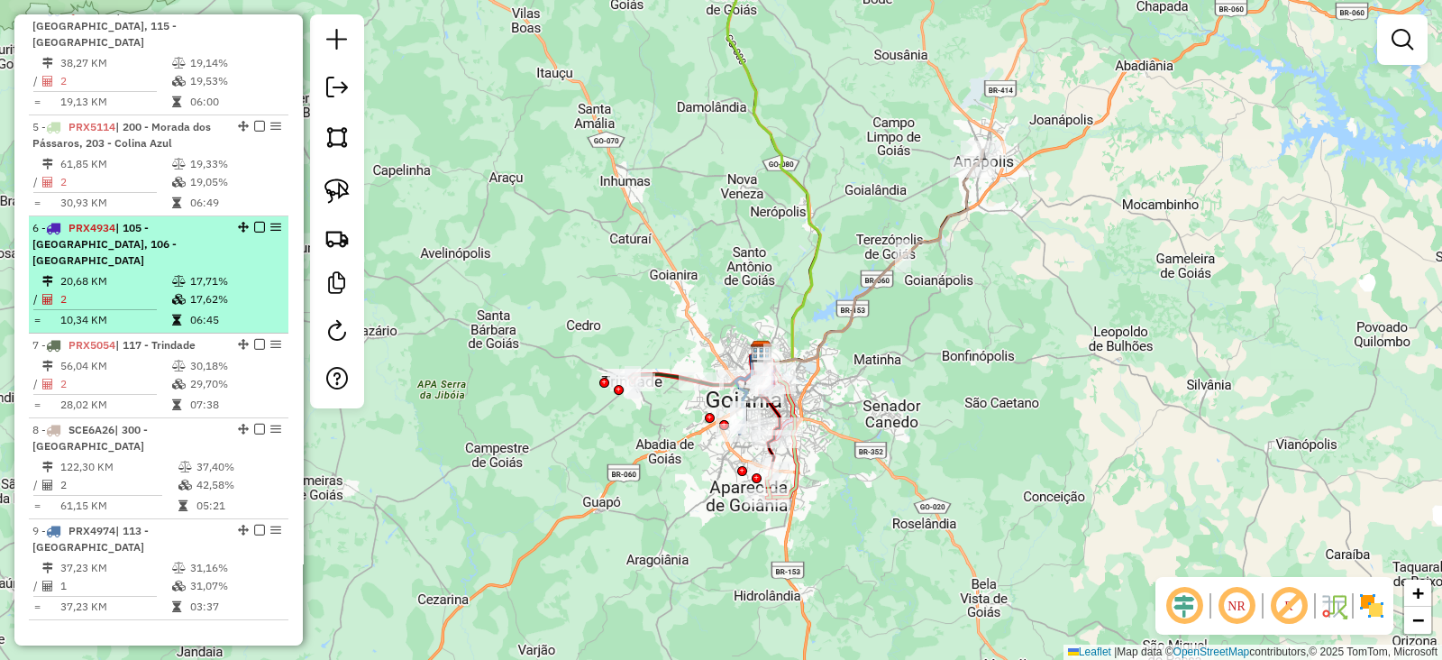
scroll to position [1081, 0]
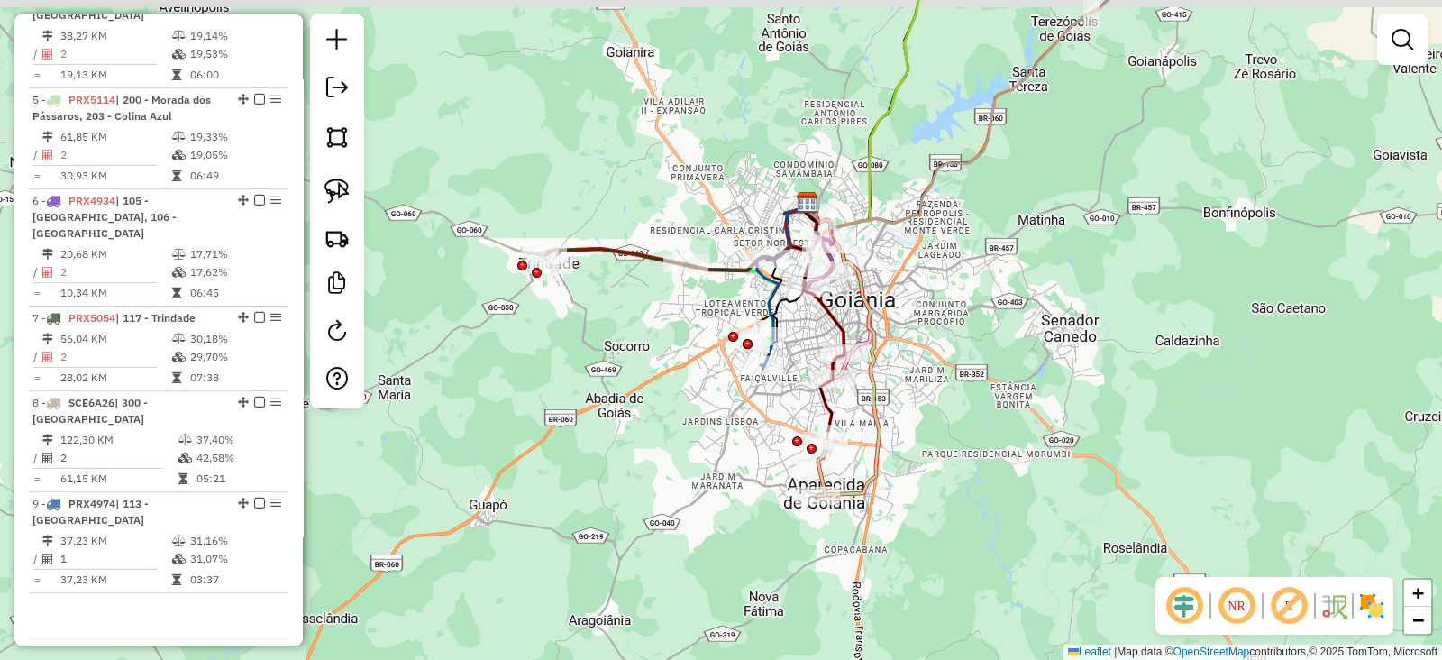
drag, startPoint x: 692, startPoint y: 454, endPoint x: 668, endPoint y: 487, distance: 40.6
click at [668, 487] on div "Janela de atendimento Grade de atendimento Capacidade Transportadoras Veículos …" at bounding box center [721, 330] width 1442 height 660
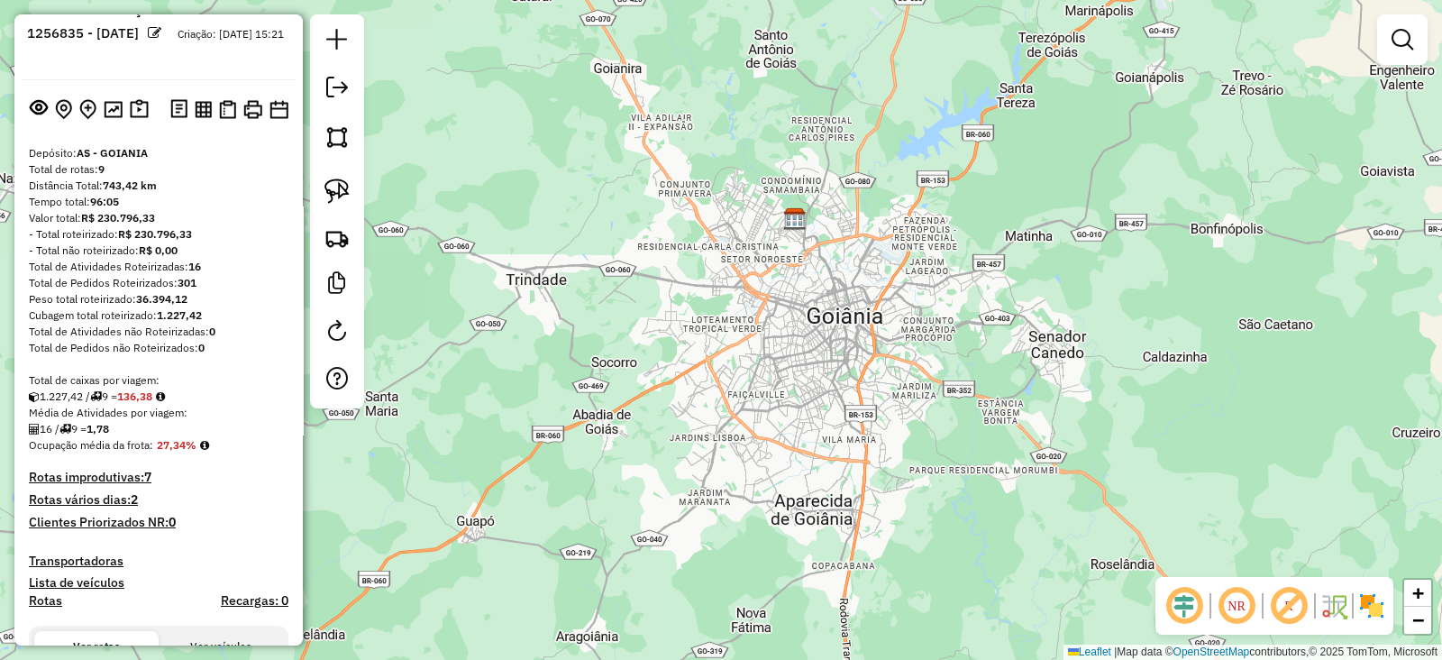
scroll to position [0, 0]
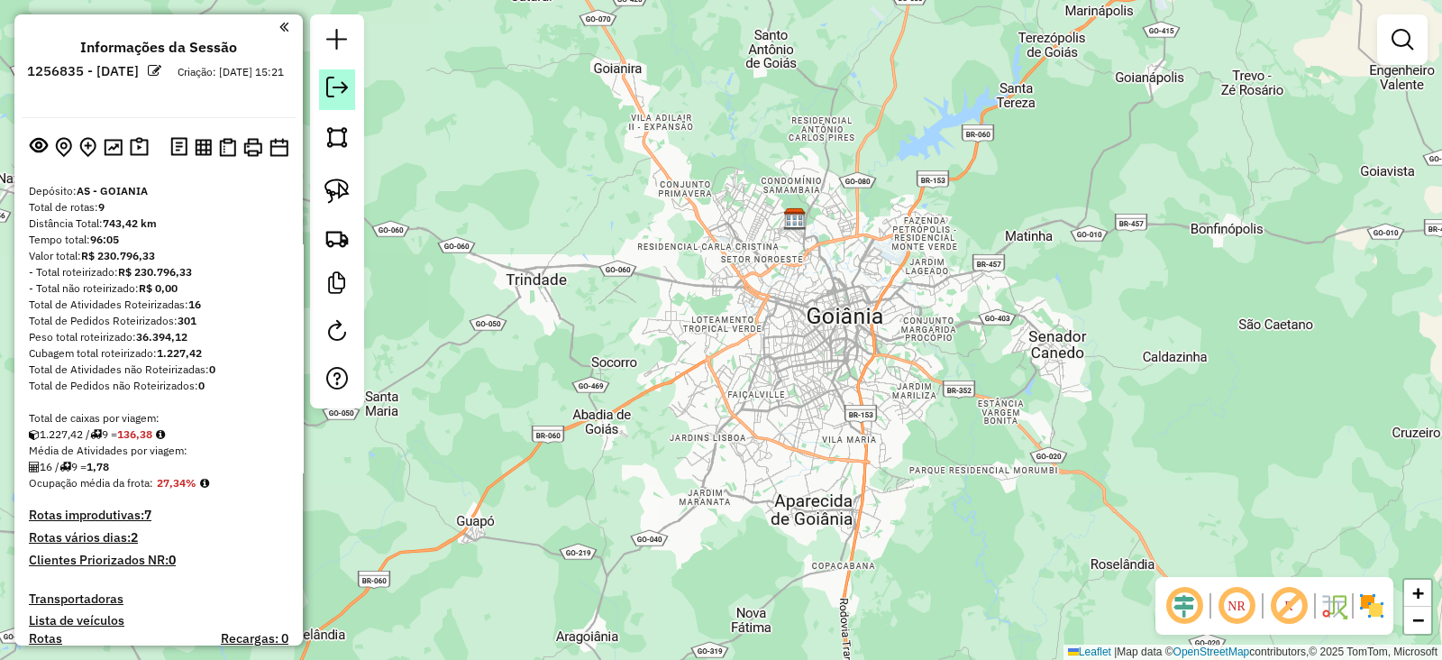
click at [349, 90] on link at bounding box center [337, 89] width 36 height 41
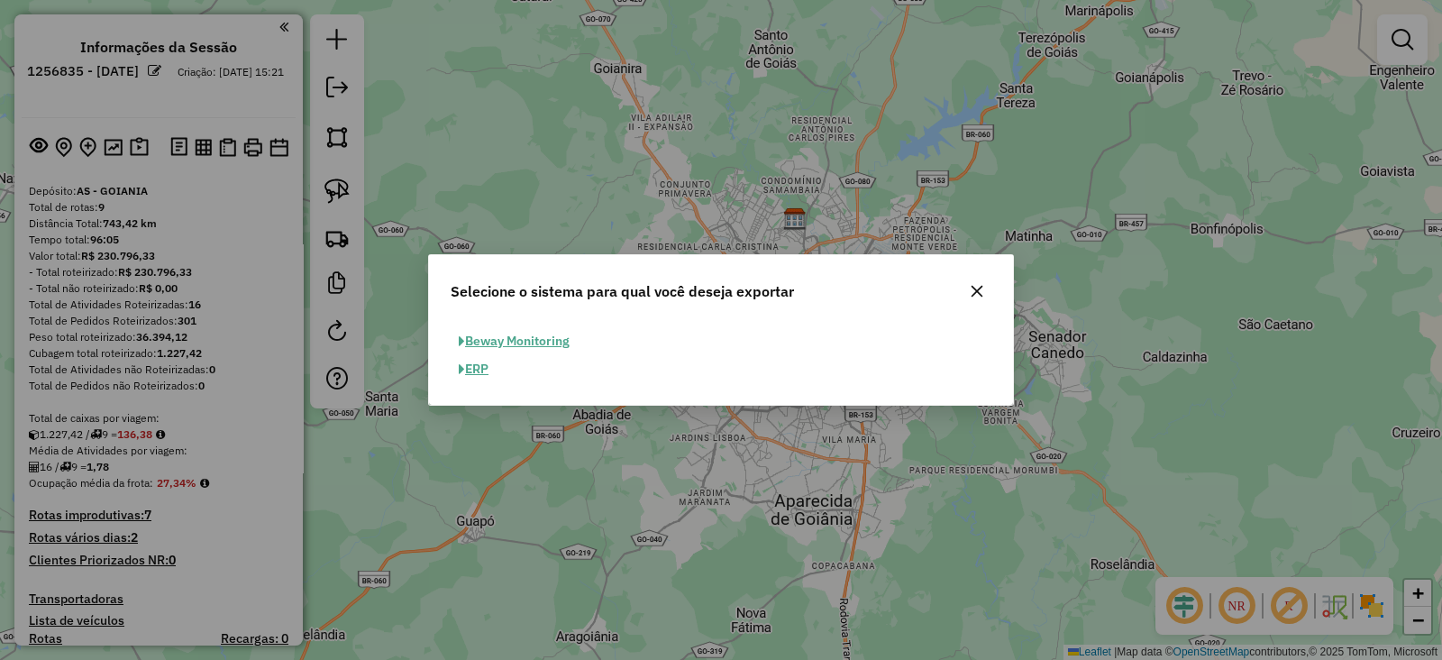
click at [491, 370] on button "ERP" at bounding box center [474, 369] width 46 height 28
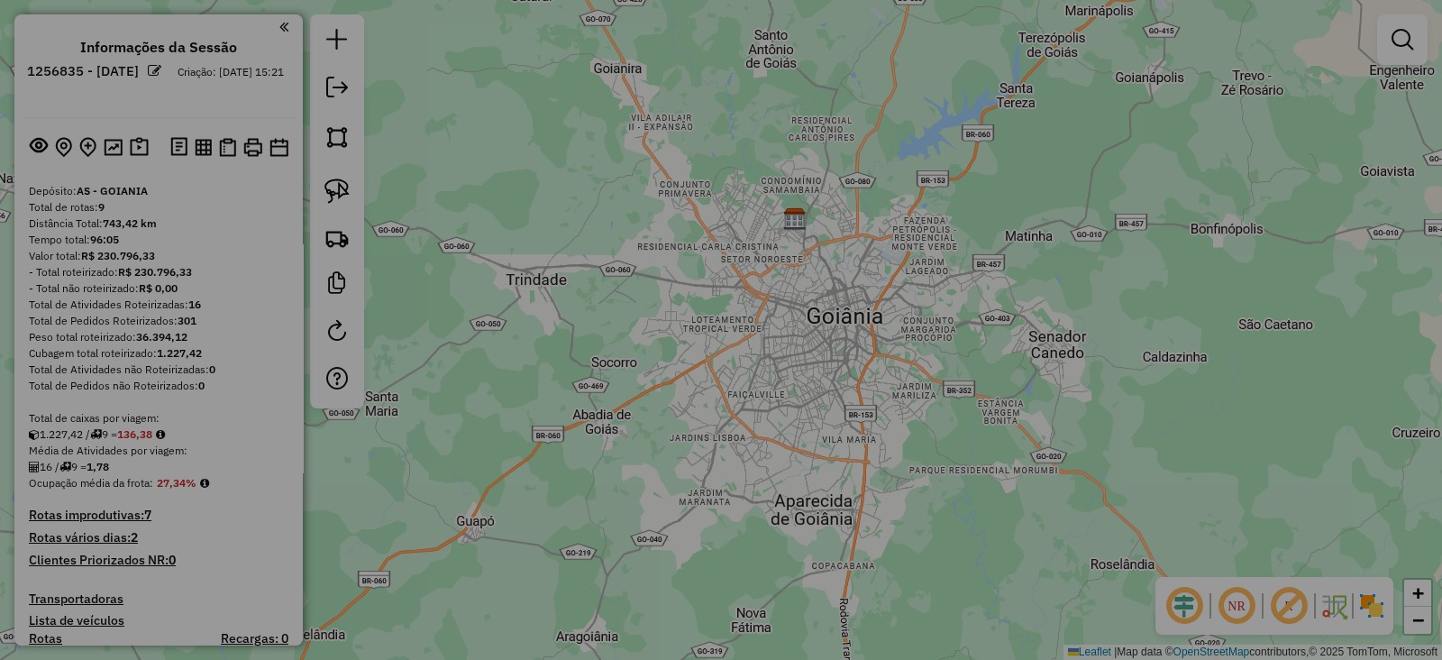
select select "**"
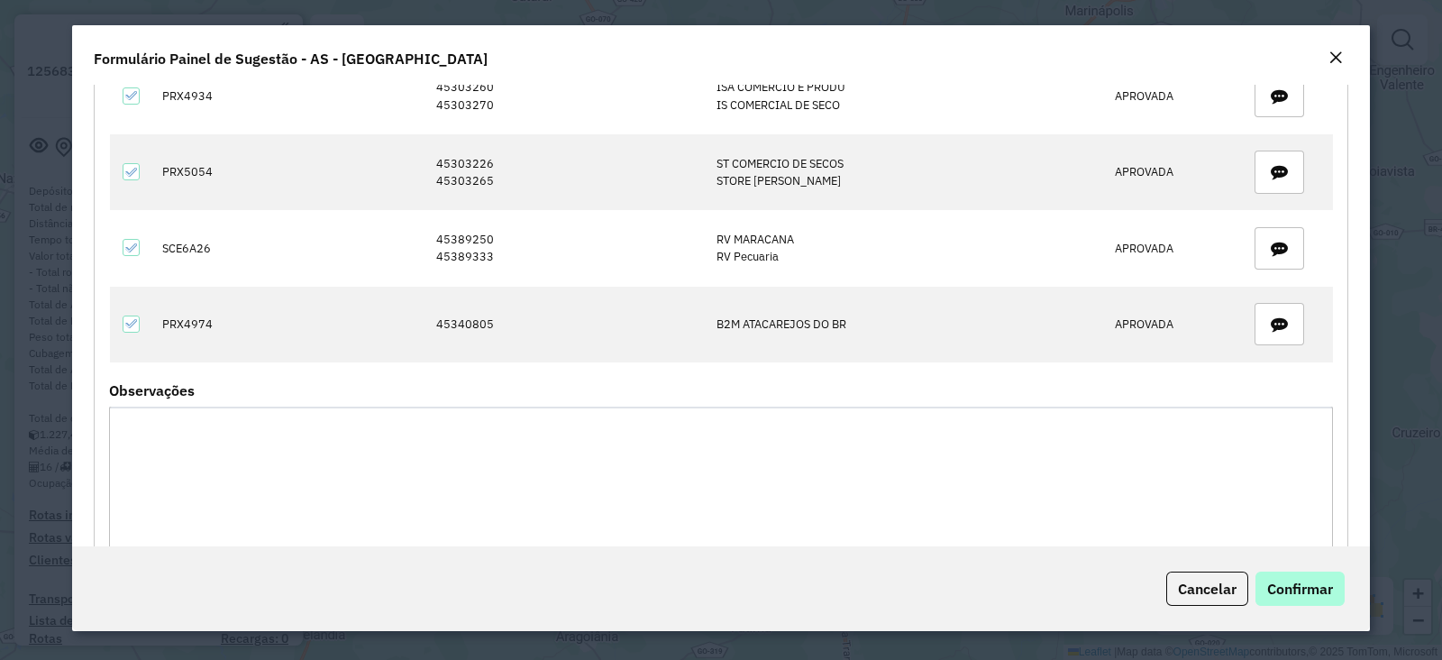
scroll to position [716, 0]
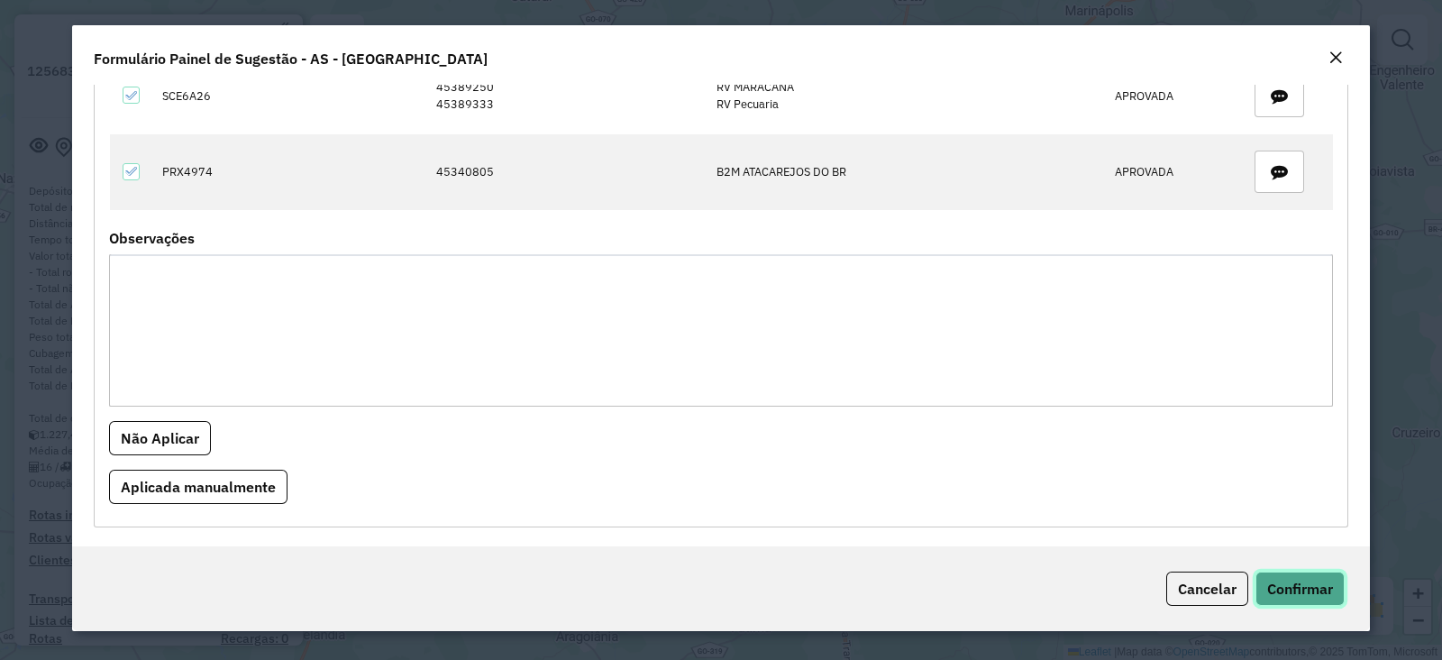
click at [1291, 580] on span "Confirmar" at bounding box center [1300, 589] width 66 height 18
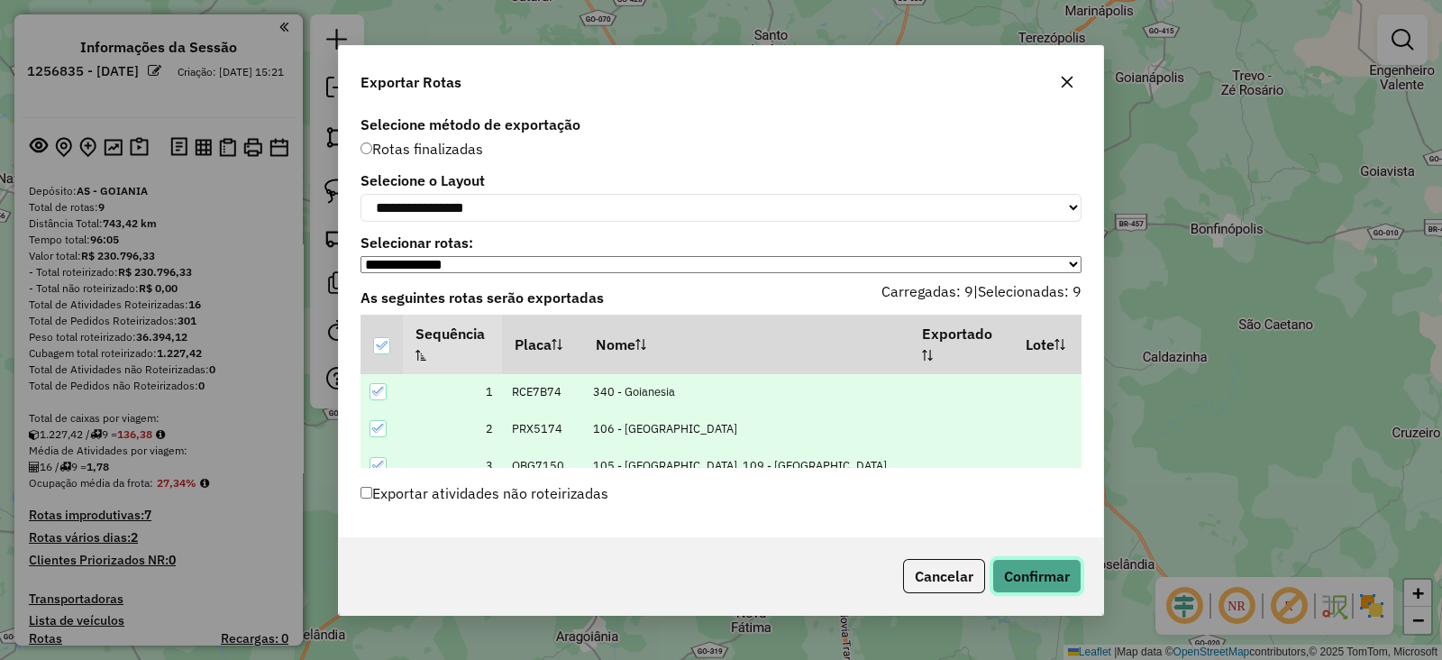
click at [996, 578] on button "Confirmar" at bounding box center [1037, 576] width 89 height 34
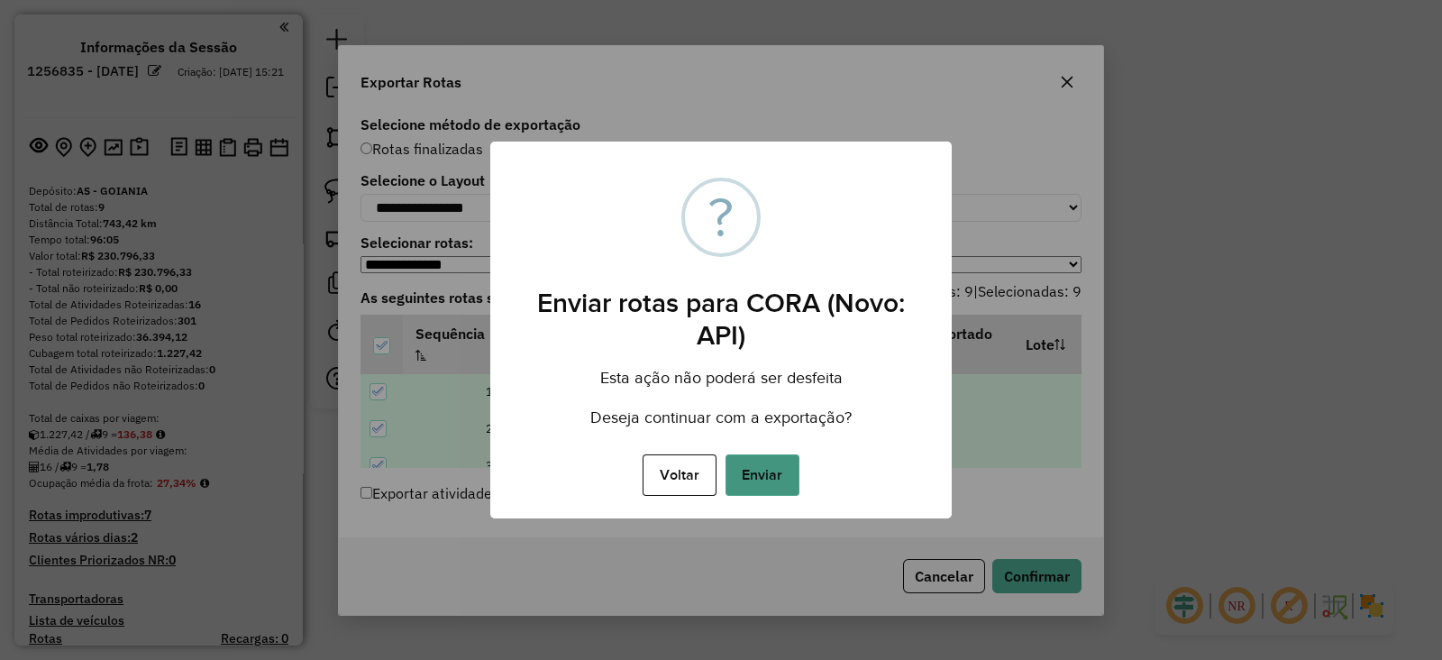
click at [777, 460] on button "Enviar" at bounding box center [763, 474] width 74 height 41
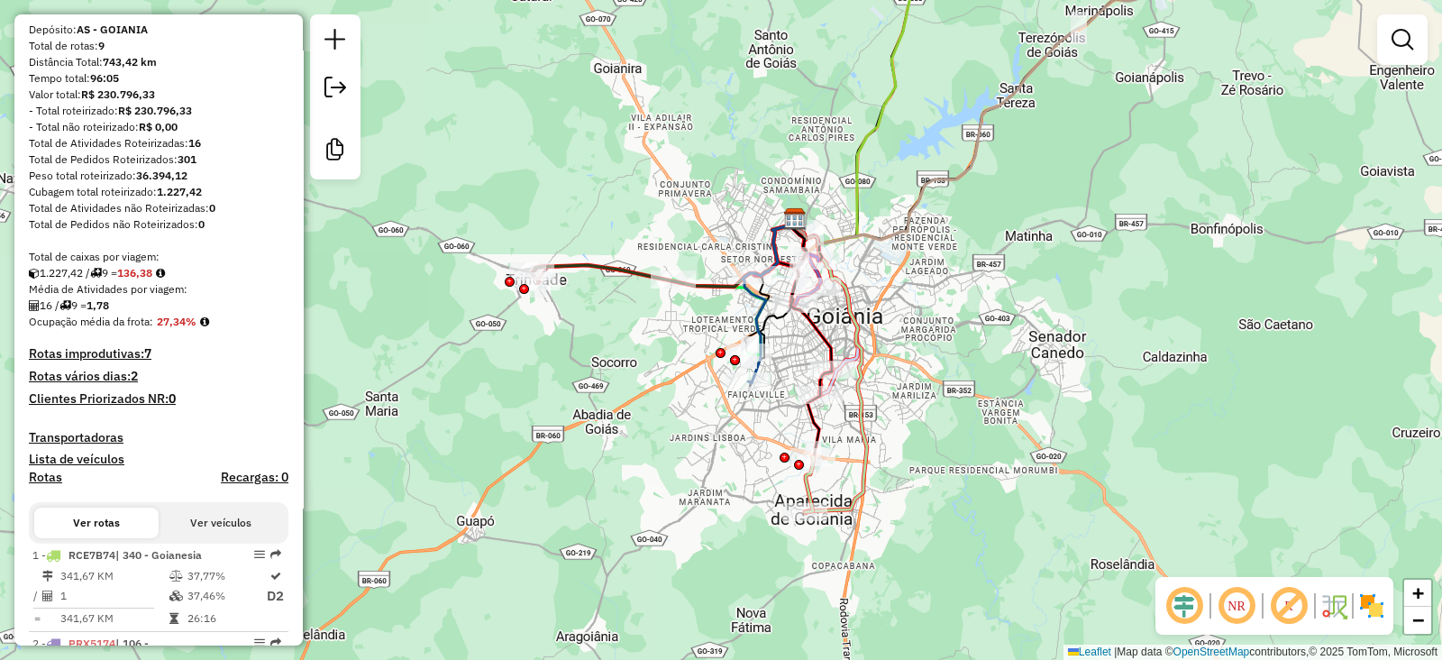
scroll to position [102, 0]
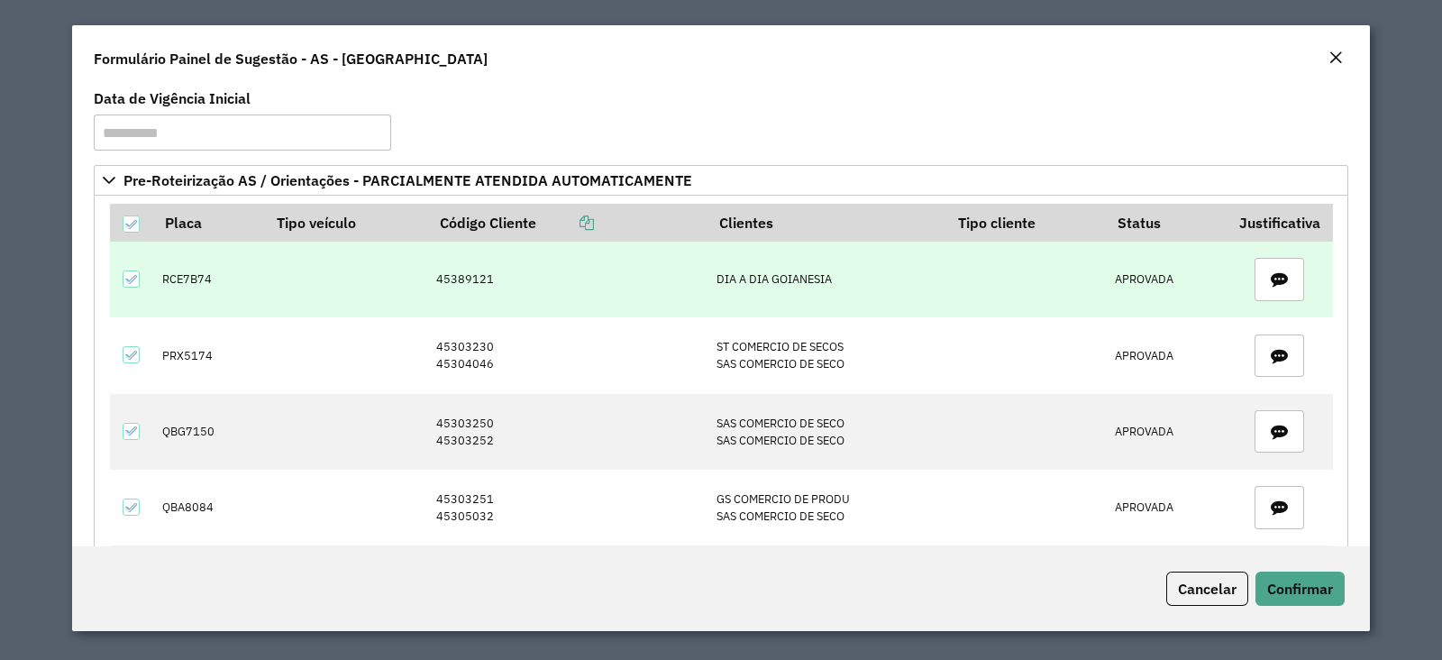
click at [470, 272] on td "45389121" at bounding box center [567, 280] width 280 height 76
copy td "45389121"
click at [203, 279] on td "RCE7B74" at bounding box center [209, 280] width 112 height 76
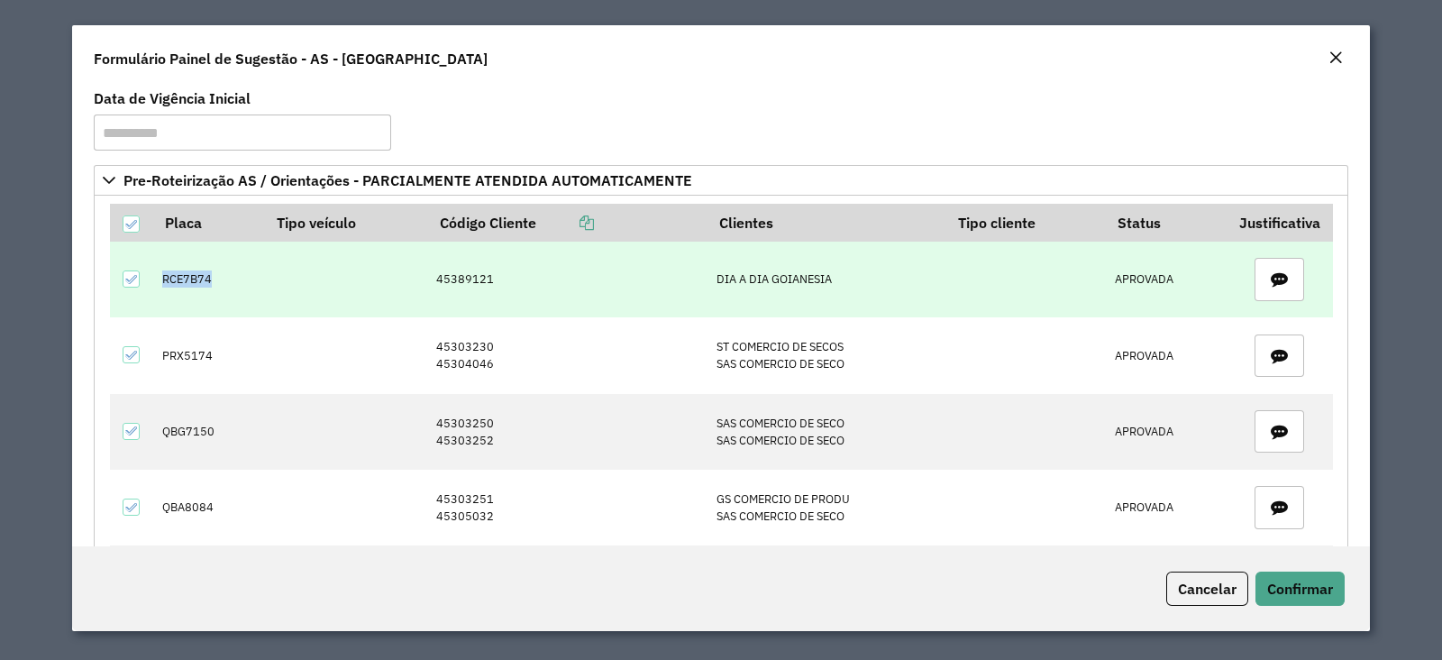
copy td "RCE7B74"
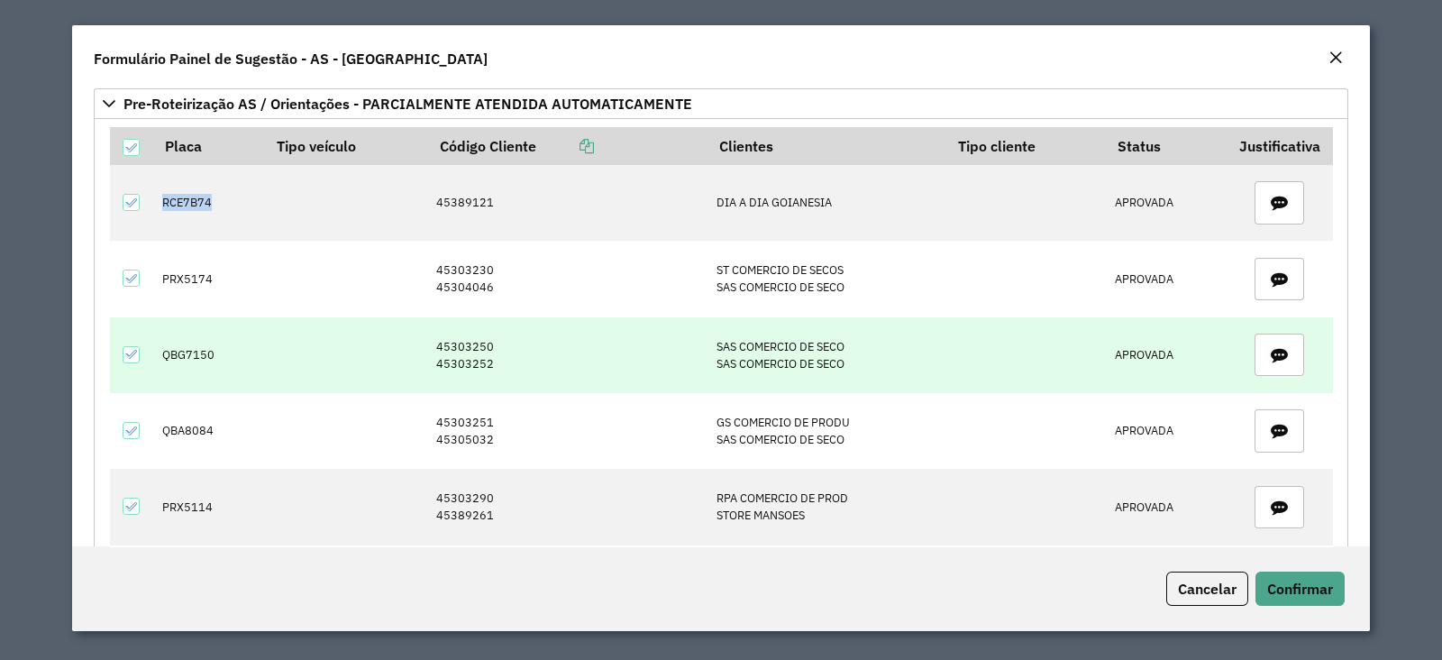
scroll to position [112, 0]
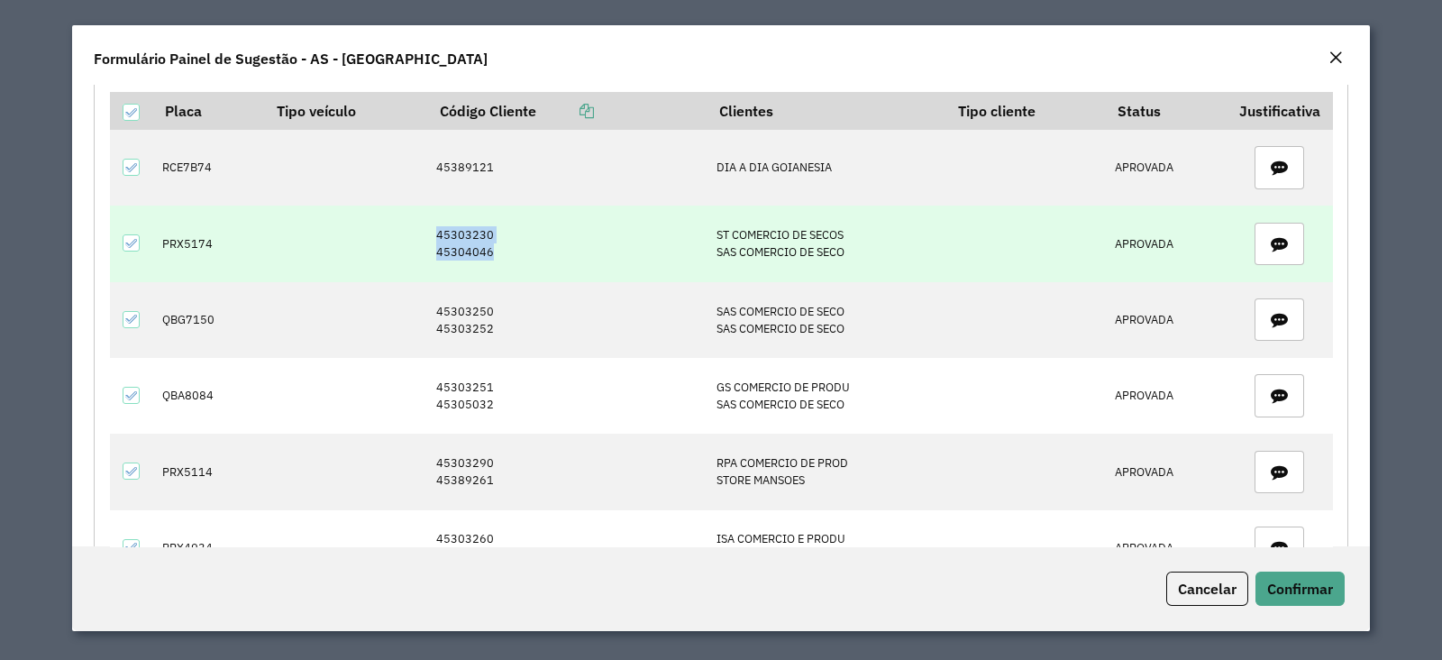
drag, startPoint x: 515, startPoint y: 253, endPoint x: 316, endPoint y: 212, distance: 203.5
click at [316, 212] on tr "PRX5174 45303230 45304046 ST COMERCIO DE SECOS SAS COMERCIO DE SECO APROVADA" at bounding box center [721, 244] width 1223 height 76
copy tr "45303230 45304046"
click at [191, 250] on td "PRX5174" at bounding box center [209, 244] width 112 height 76
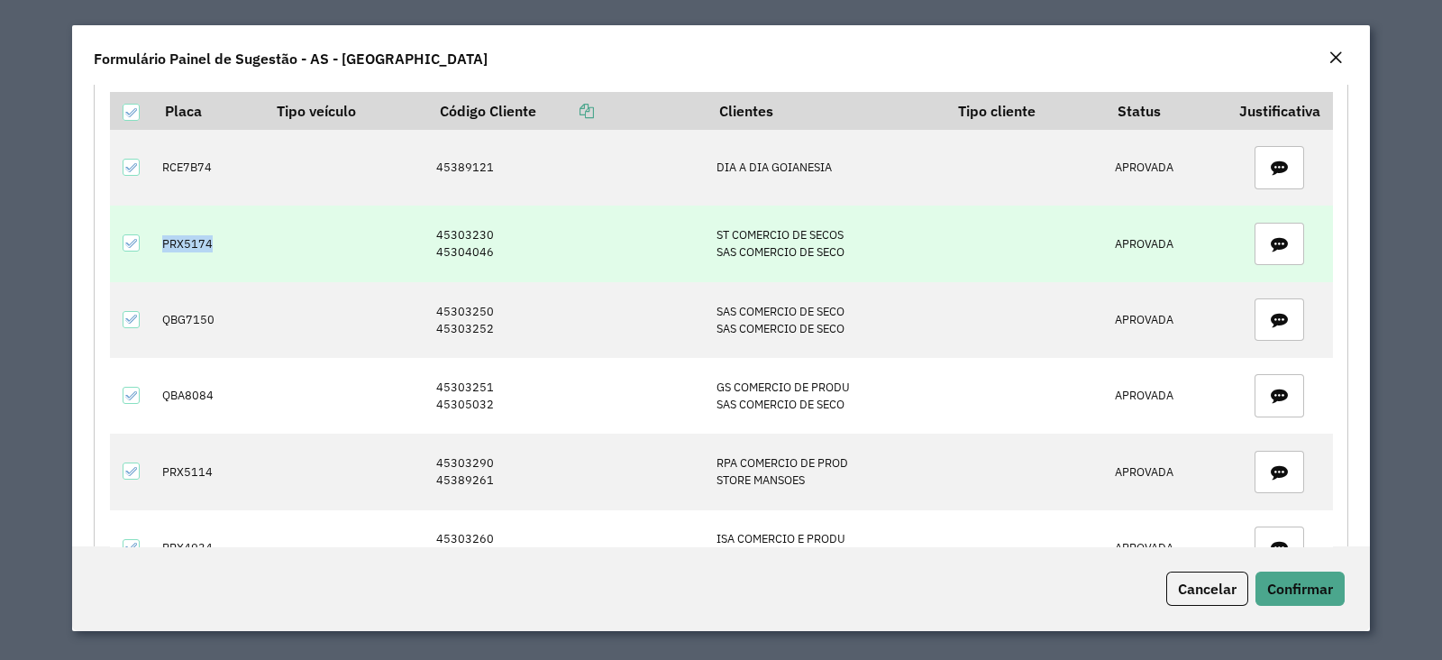
copy td "PRX5174"
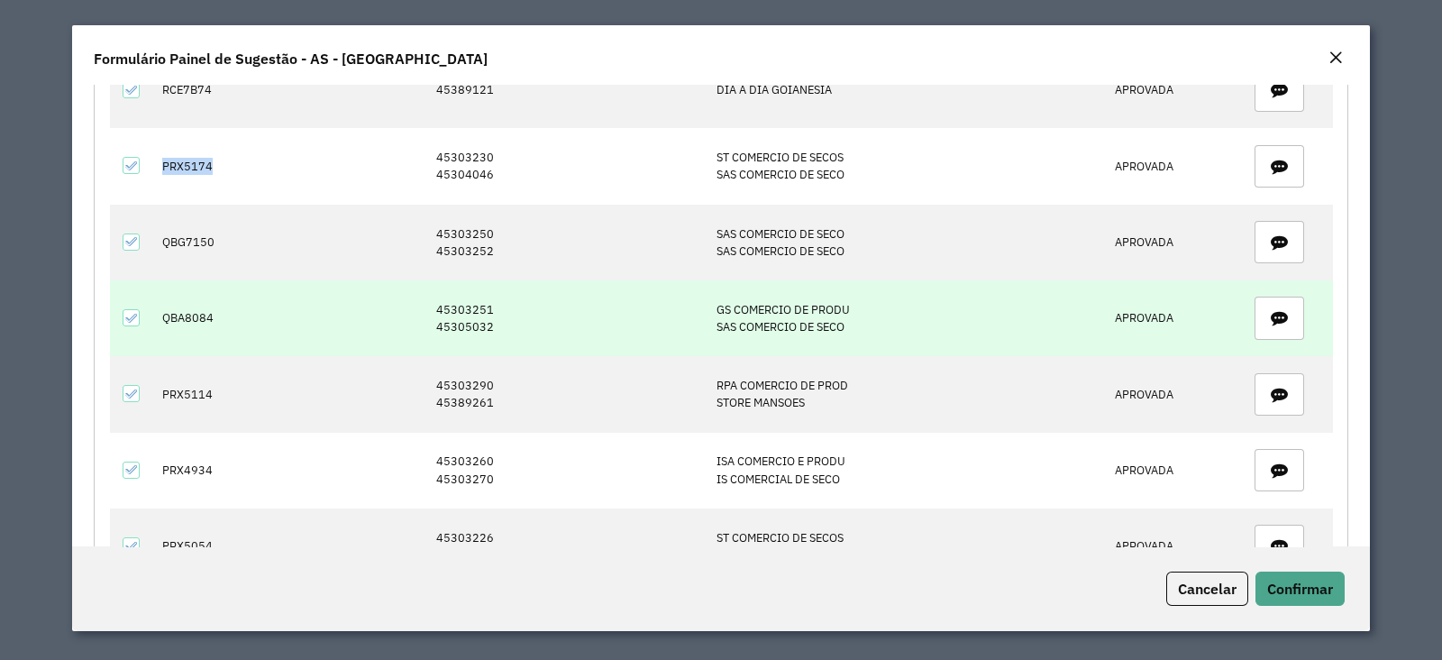
scroll to position [224, 0]
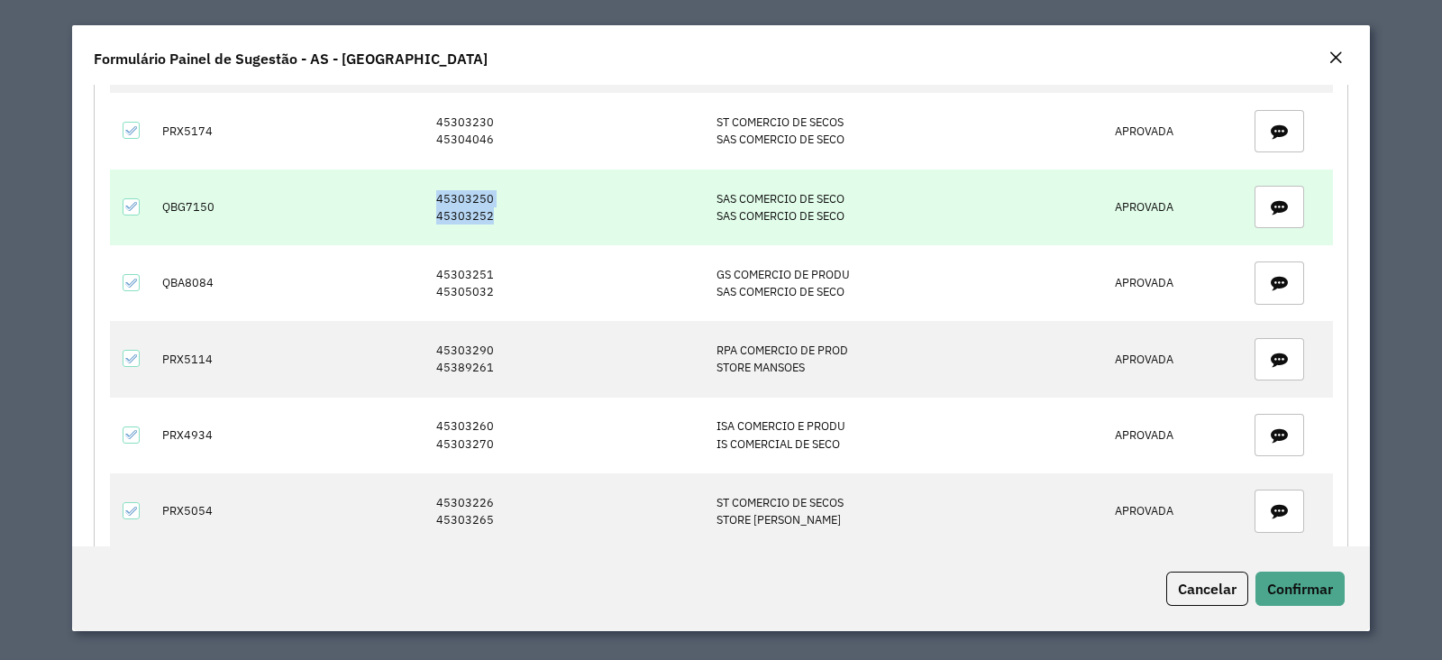
drag, startPoint x: 506, startPoint y: 220, endPoint x: 422, endPoint y: 203, distance: 85.6
click at [422, 203] on tr "QBG7150 45303250 45303252 SAS COMERCIO DE SECO SAS COMERCIO DE SECO APROVADA" at bounding box center [721, 207] width 1223 height 76
copy tr "45303250 45303252"
click at [197, 214] on td "QBG7150" at bounding box center [209, 207] width 112 height 76
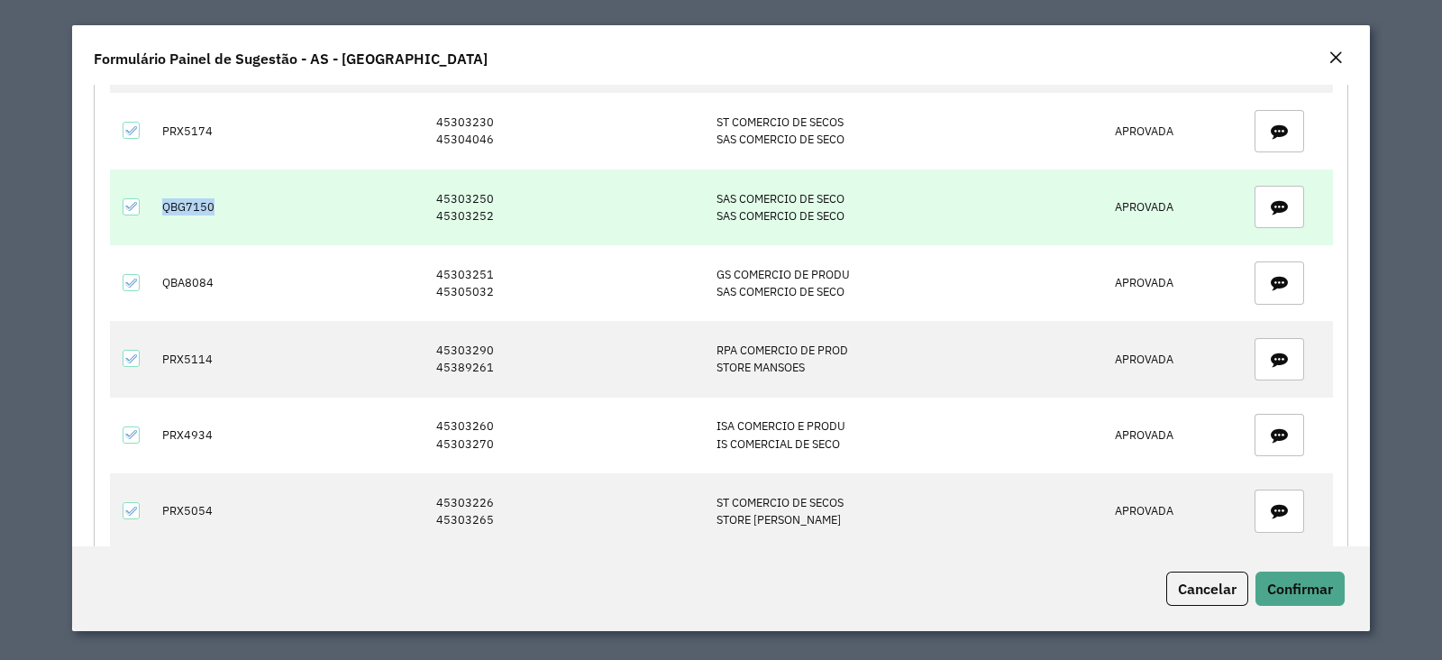
copy td "QBG7150"
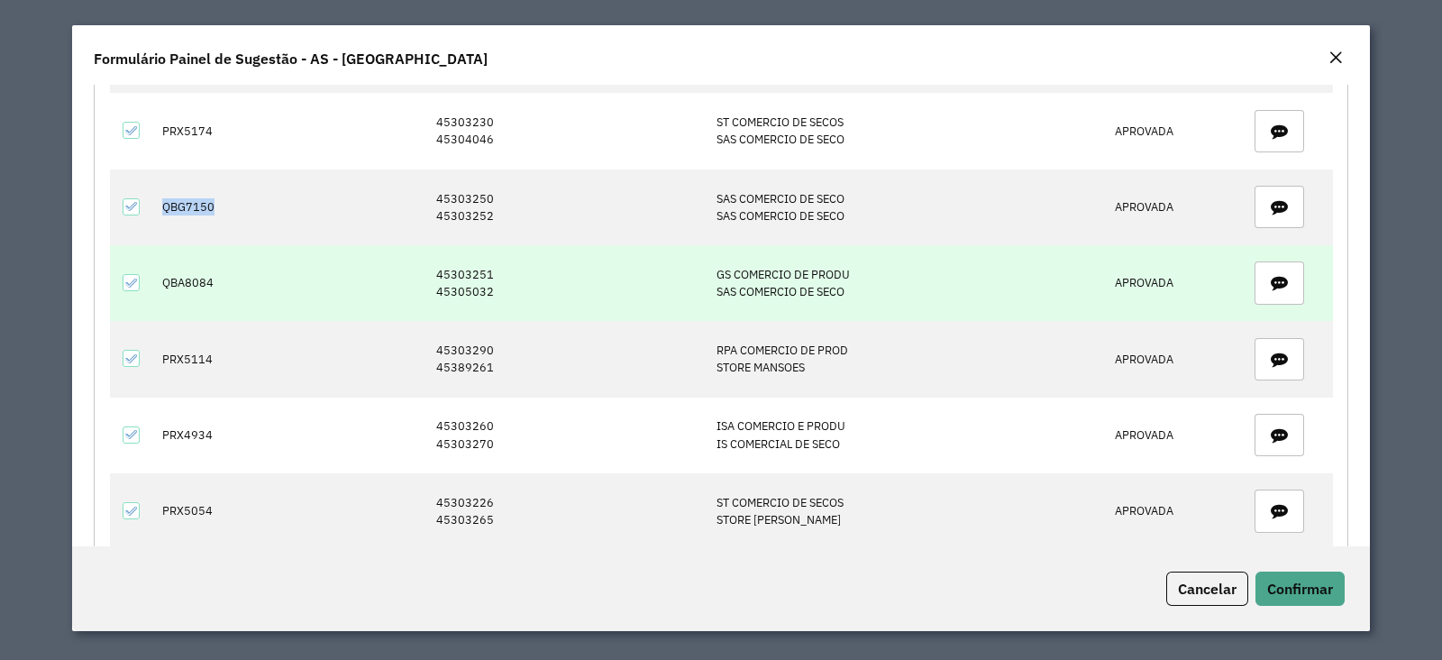
scroll to position [338, 0]
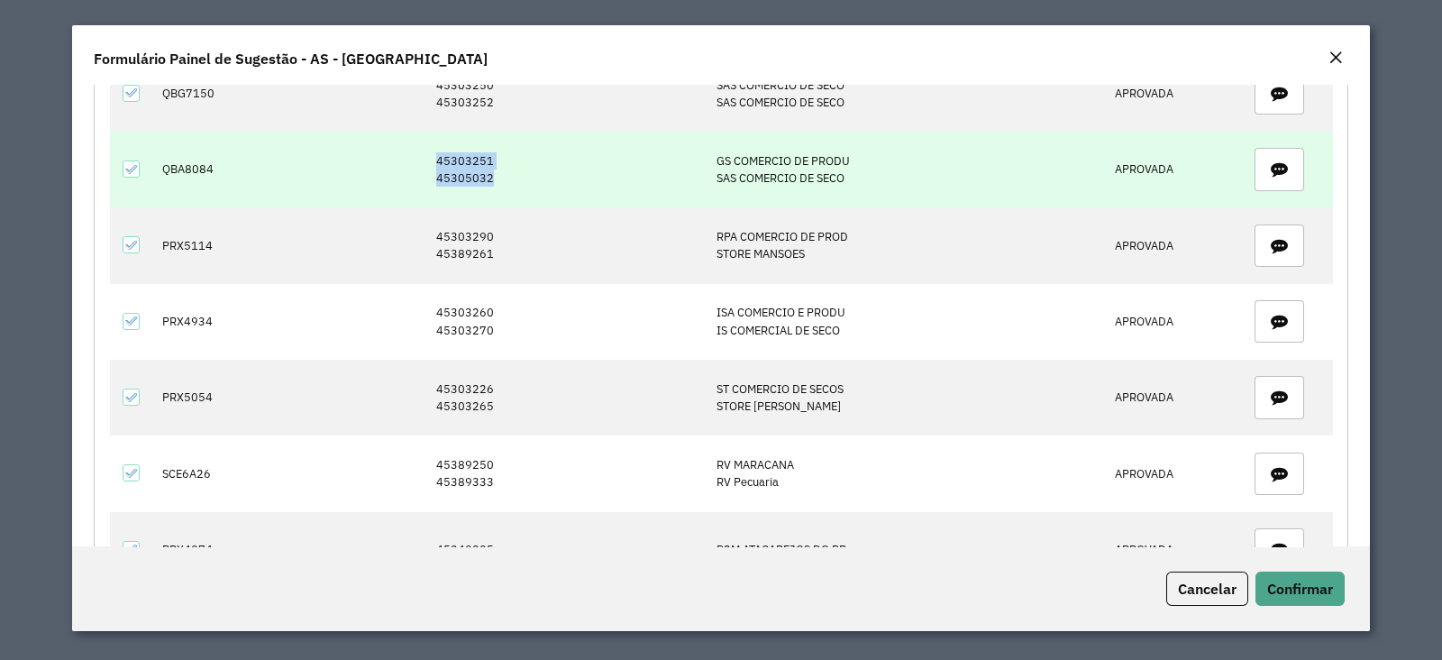
drag, startPoint x: 515, startPoint y: 184, endPoint x: 385, endPoint y: 155, distance: 133.0
click at [385, 155] on tr "QBA8084 45303251 45305032 GS COMERCIO DE PRODU SAS COMERCIO DE SECO APROVADA" at bounding box center [721, 170] width 1223 height 76
copy tr "45303251 45305032"
click at [189, 164] on td "QBA8084" at bounding box center [209, 170] width 112 height 76
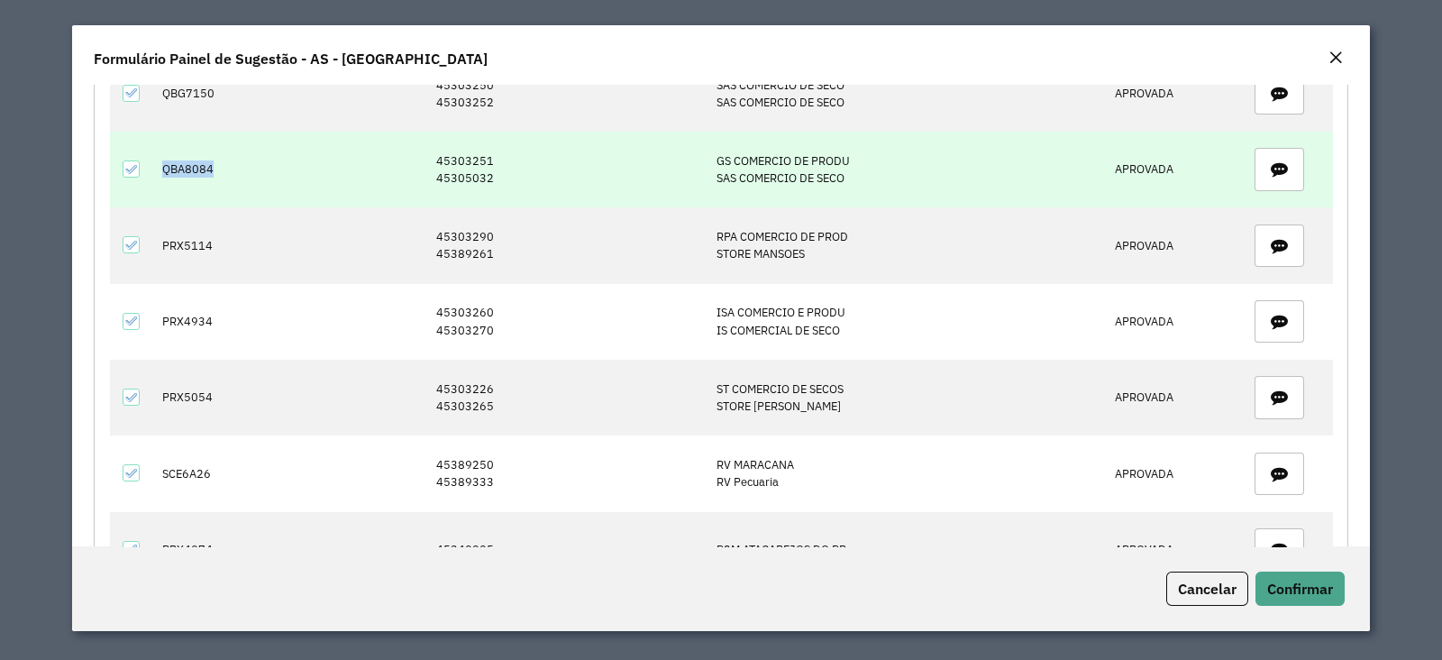
copy td "QBA8084"
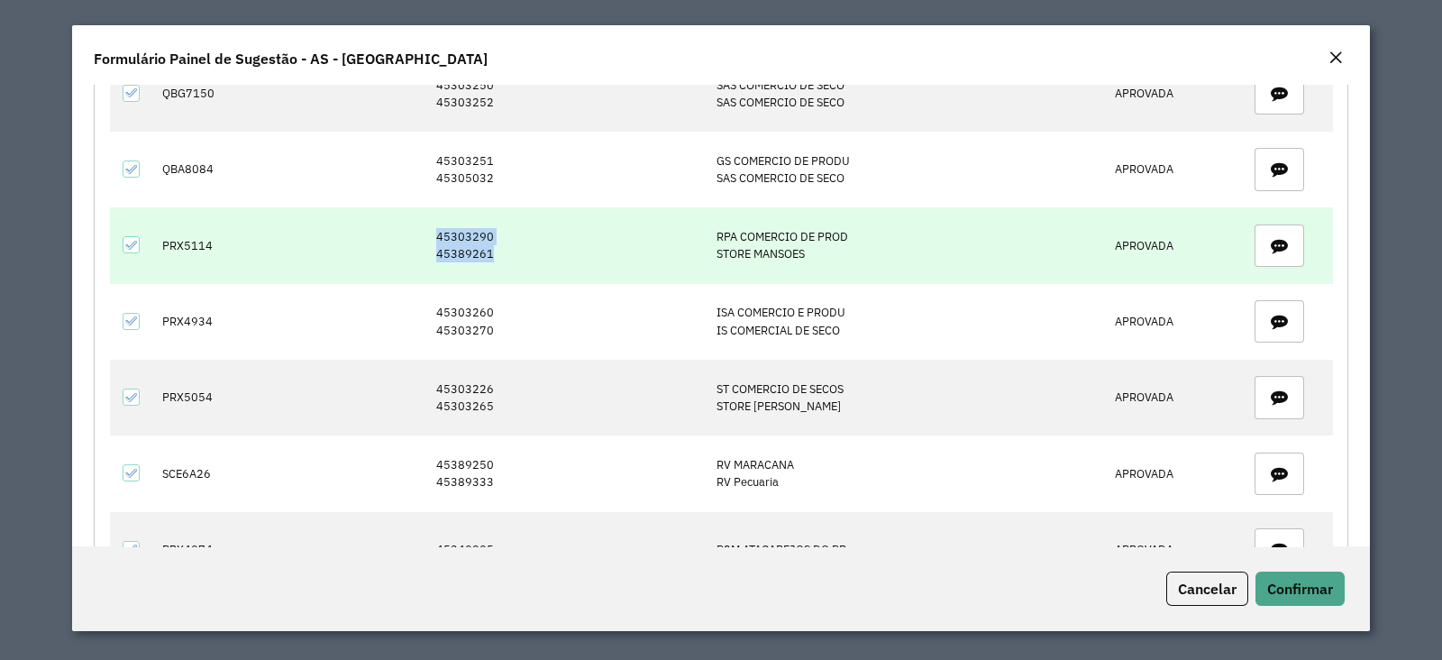
drag, startPoint x: 501, startPoint y: 252, endPoint x: 335, endPoint y: 218, distance: 169.2
click at [335, 218] on tr "PRX5114 45303290 45389261 RPA COMERCIO DE PROD STORE MANSOES APROVADA" at bounding box center [721, 245] width 1223 height 76
copy tr "45303290 45389261"
click at [198, 240] on td "PRX5114" at bounding box center [209, 245] width 112 height 76
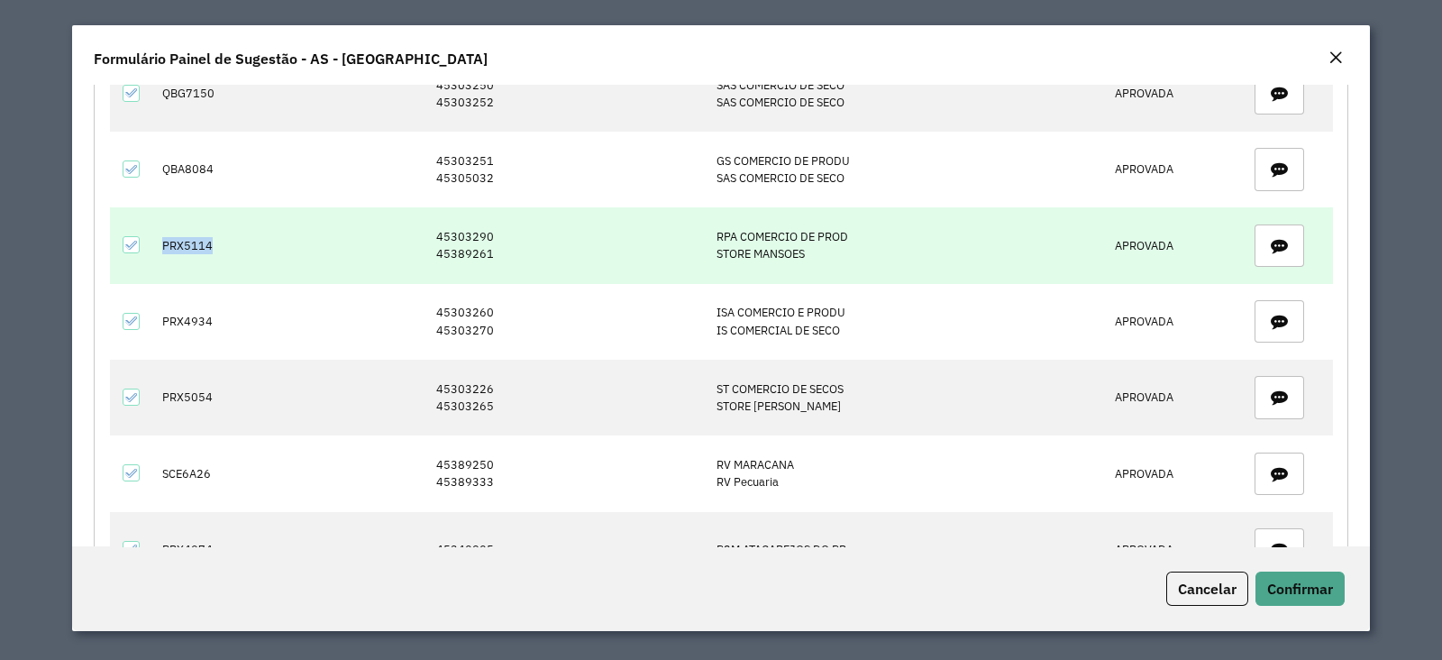
copy td "PRX5114"
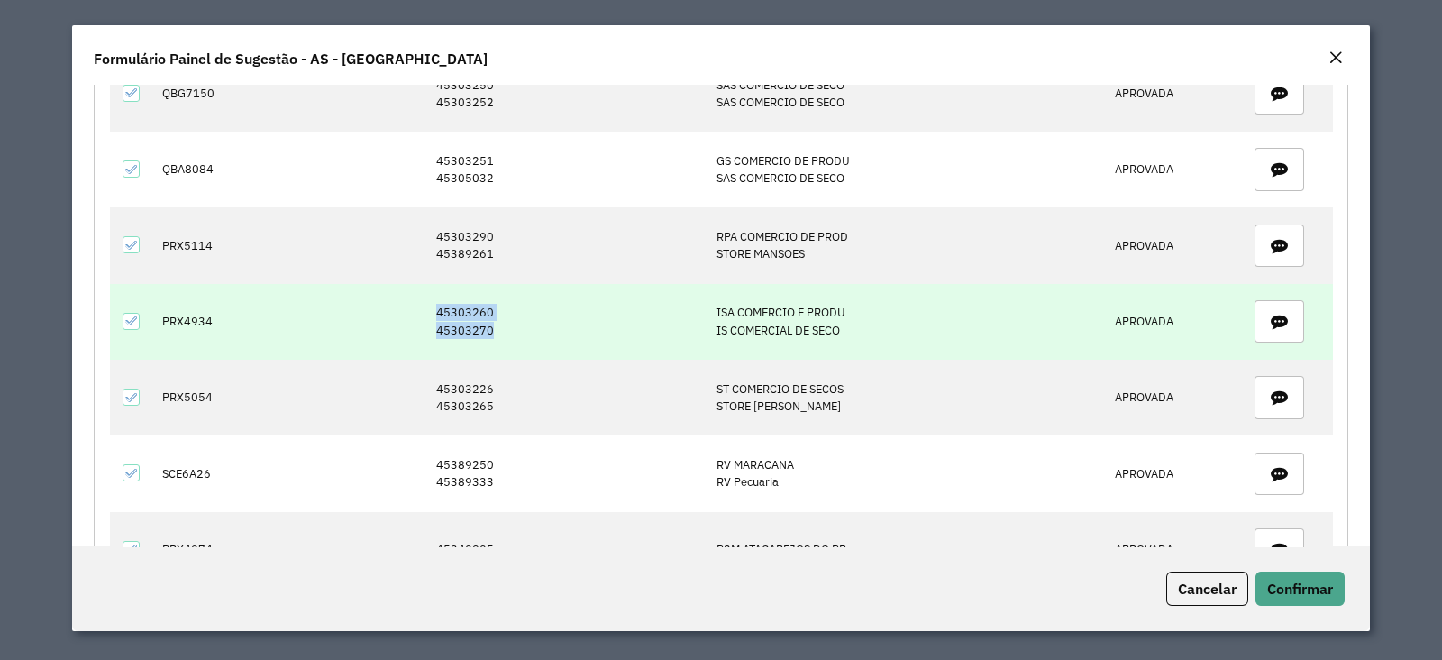
drag, startPoint x: 509, startPoint y: 328, endPoint x: 433, endPoint y: 308, distance: 79.1
click at [434, 308] on td "45303260 45303270" at bounding box center [567, 322] width 280 height 76
click at [166, 323] on td "PRX4934" at bounding box center [209, 322] width 112 height 76
click at [167, 323] on td "PRX4934" at bounding box center [209, 322] width 112 height 76
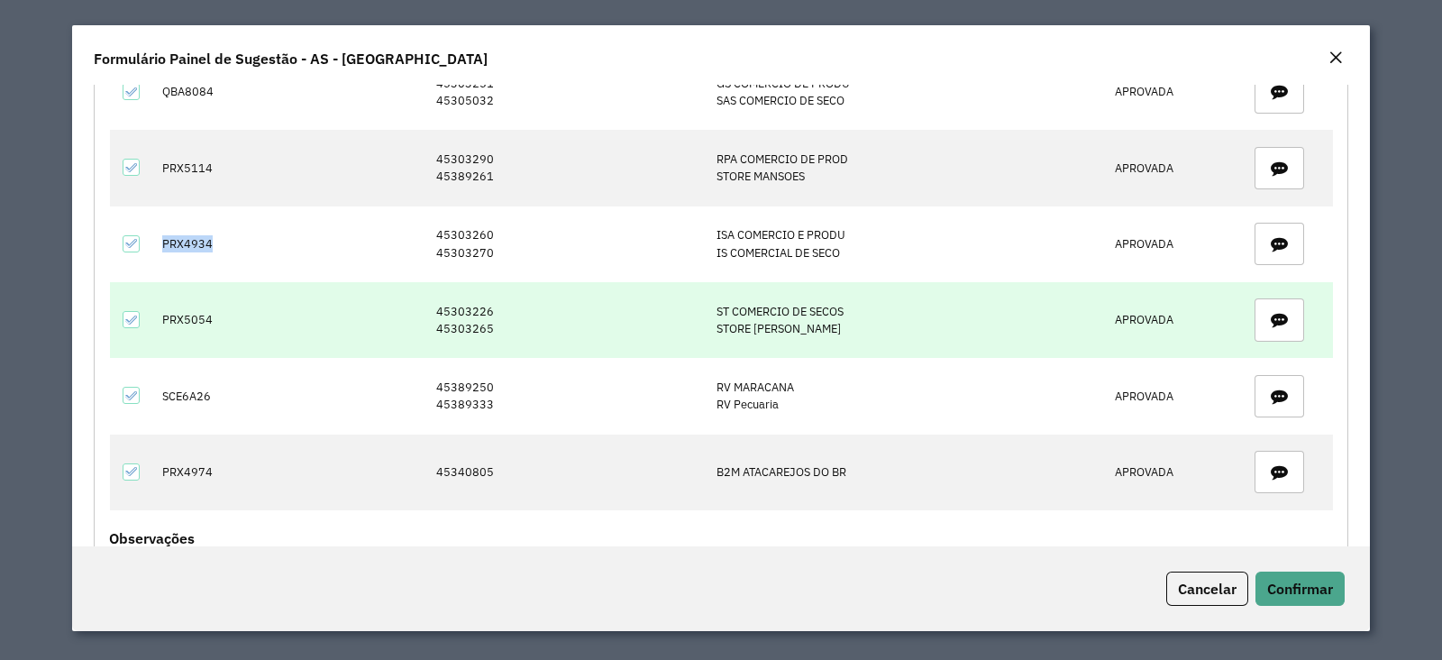
scroll to position [450, 0]
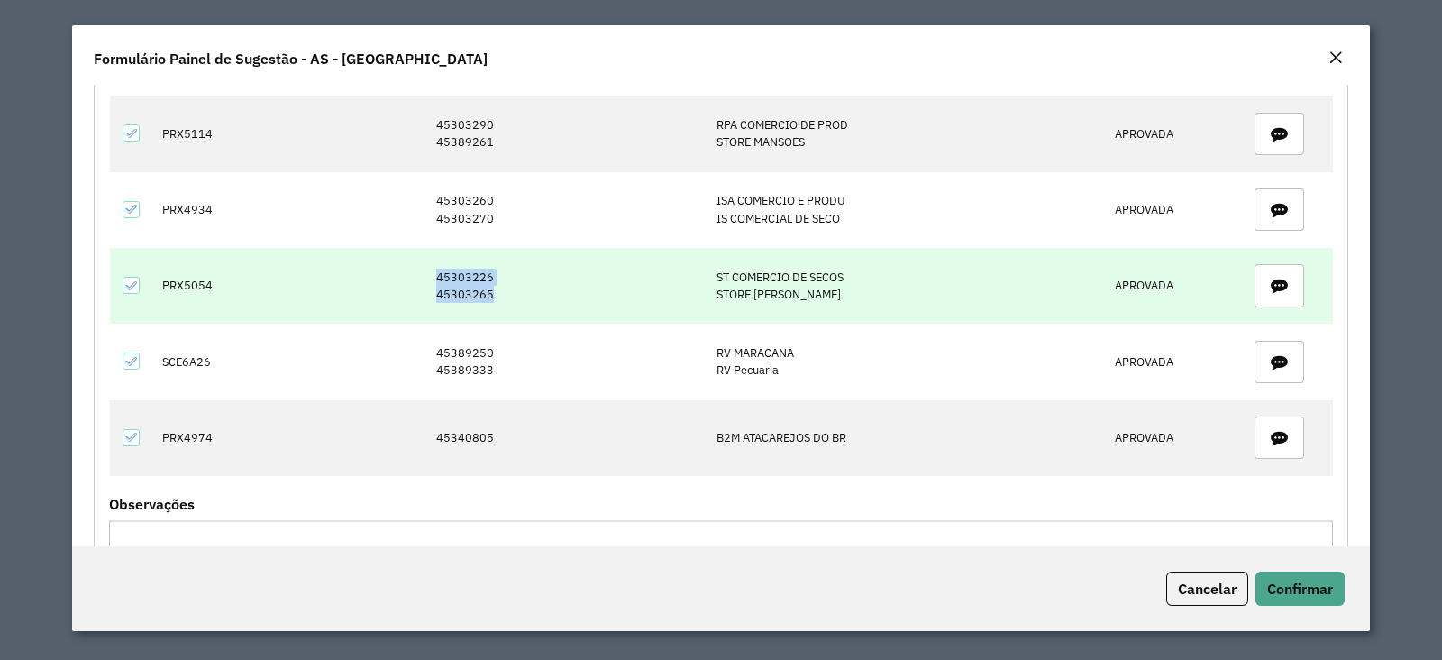
drag, startPoint x: 512, startPoint y: 297, endPoint x: 410, endPoint y: 279, distance: 103.6
click at [410, 279] on tr "PRX5054 45303226 45303265 ST COMERCIO DE SECOS STORE JD SALVADOR APROVADA" at bounding box center [721, 286] width 1223 height 76
click at [165, 273] on td "PRX5054" at bounding box center [209, 286] width 112 height 76
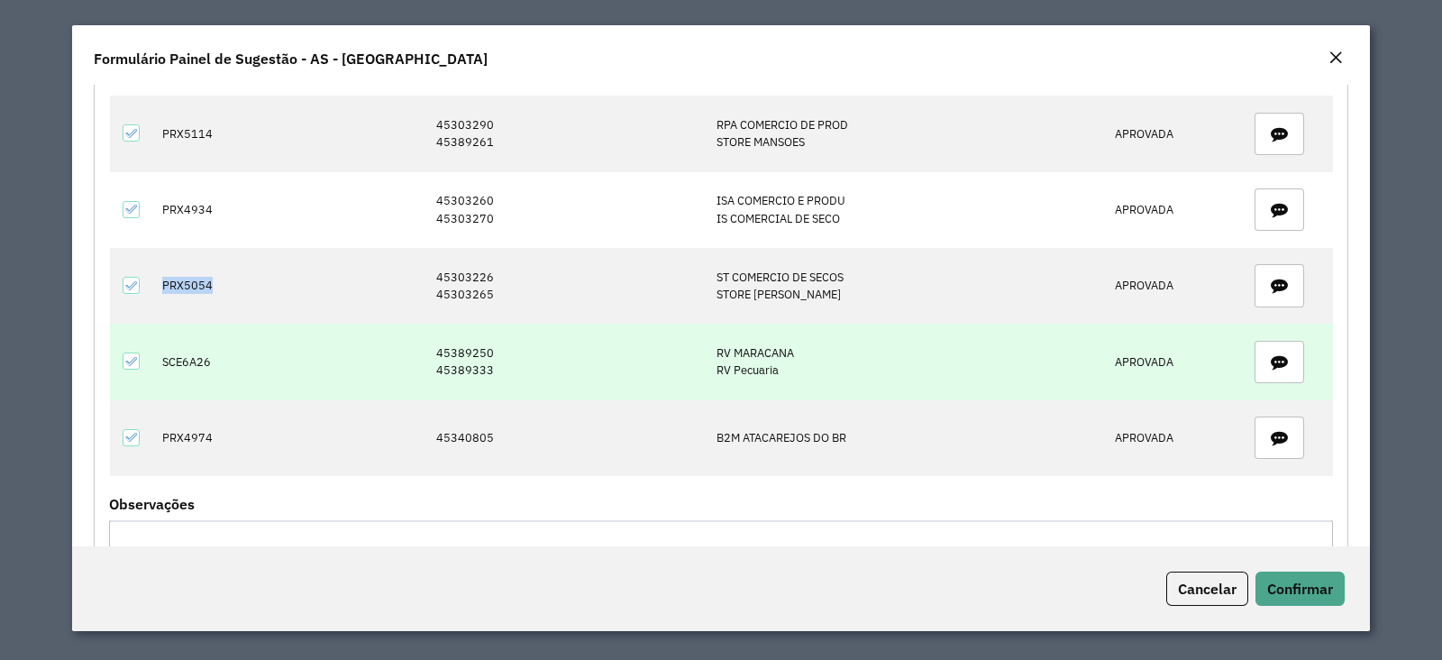
scroll to position [563, 0]
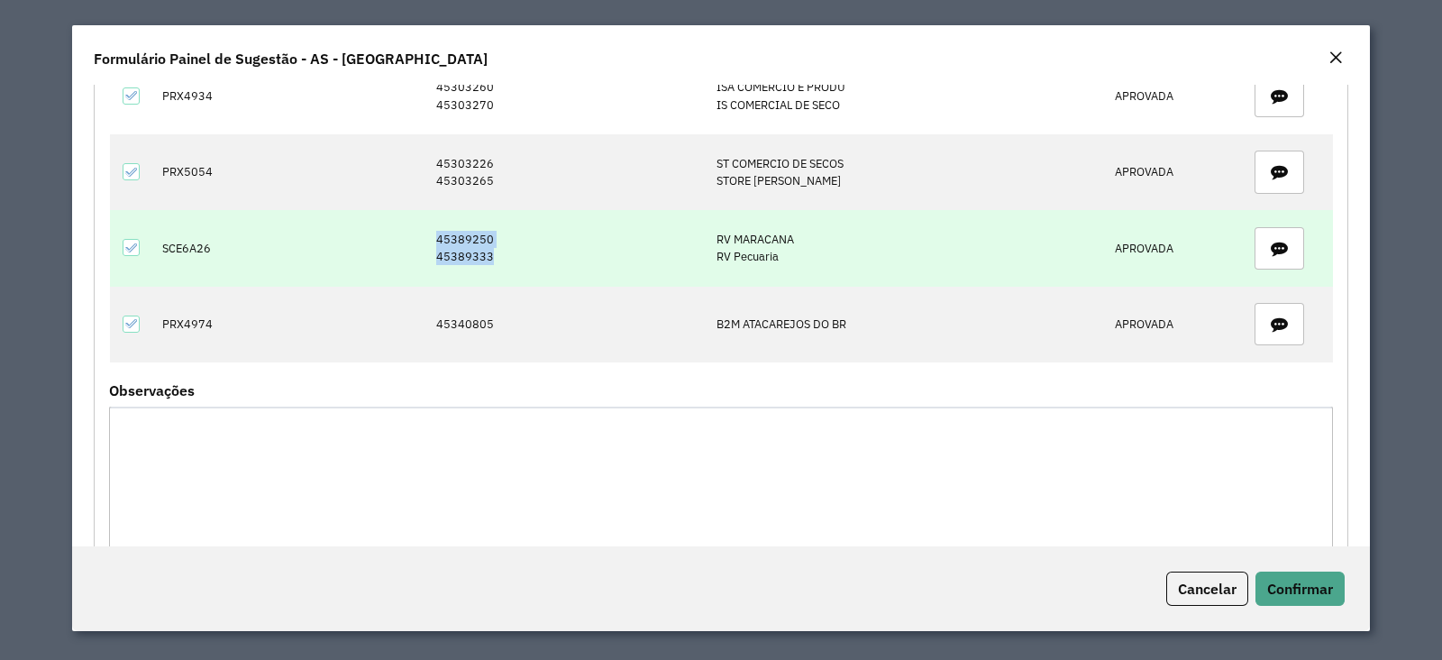
drag, startPoint x: 515, startPoint y: 263, endPoint x: 388, endPoint y: 240, distance: 129.2
click at [388, 240] on tr "SCE6A26 45389250 45389333 RV MARACANA RV Pecuaria APROVADA" at bounding box center [721, 248] width 1223 height 76
click at [185, 233] on td "SCE6A26" at bounding box center [209, 248] width 112 height 76
click at [187, 242] on td "SCE6A26" at bounding box center [209, 248] width 112 height 76
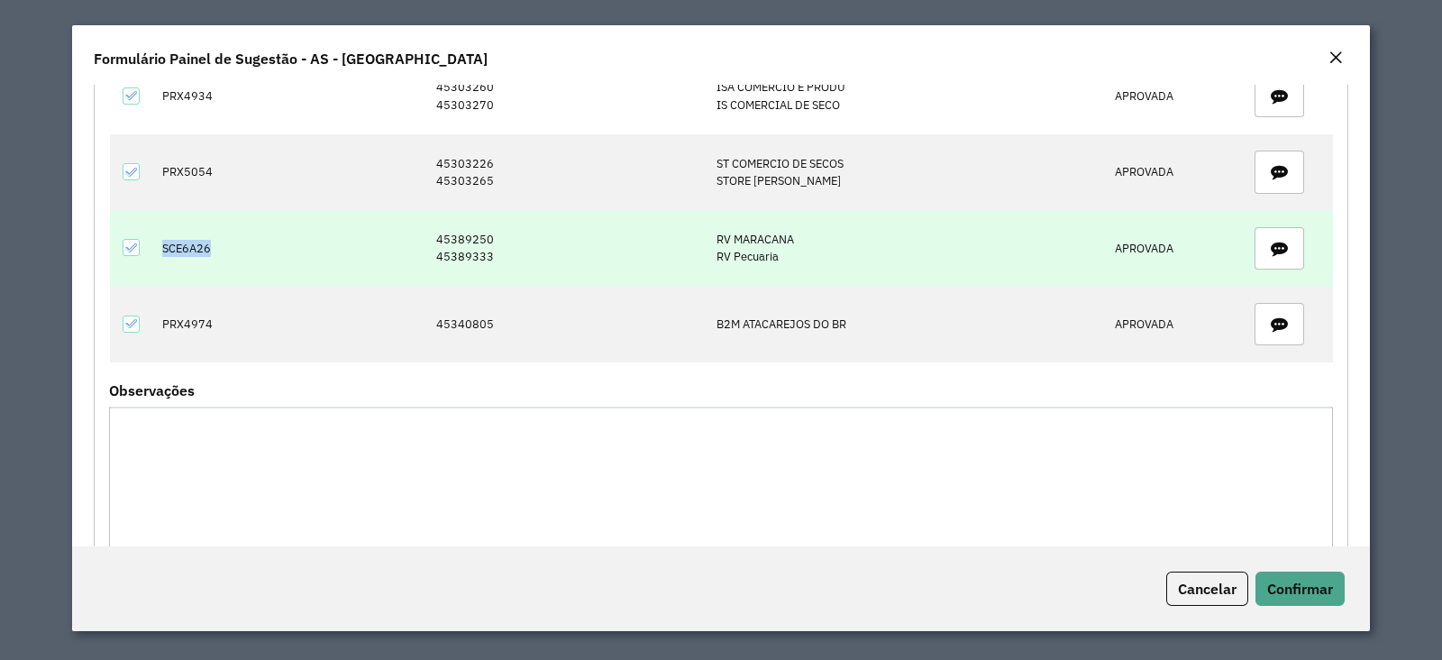
click at [187, 242] on td "SCE6A26" at bounding box center [209, 248] width 112 height 76
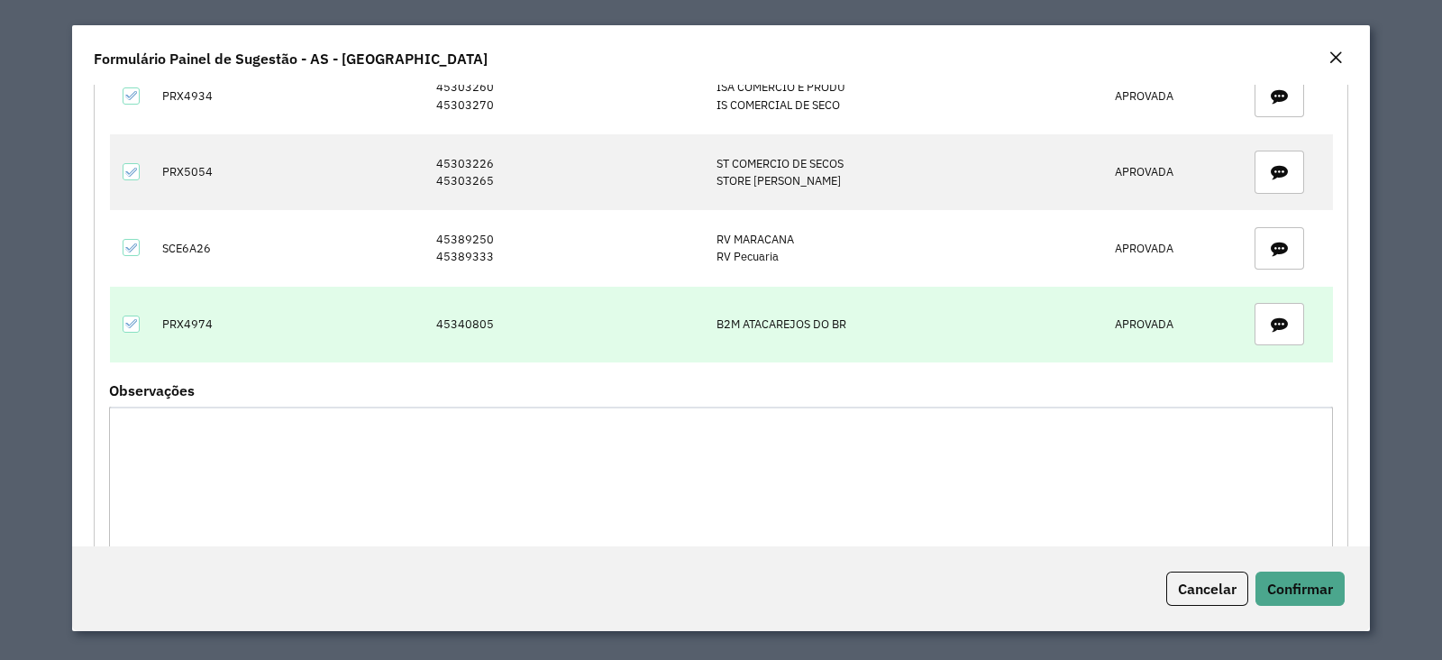
click at [481, 317] on td "45340805" at bounding box center [567, 325] width 280 height 76
click at [481, 318] on td "45340805" at bounding box center [567, 325] width 280 height 76
click at [206, 326] on td "PRX4974" at bounding box center [209, 325] width 112 height 76
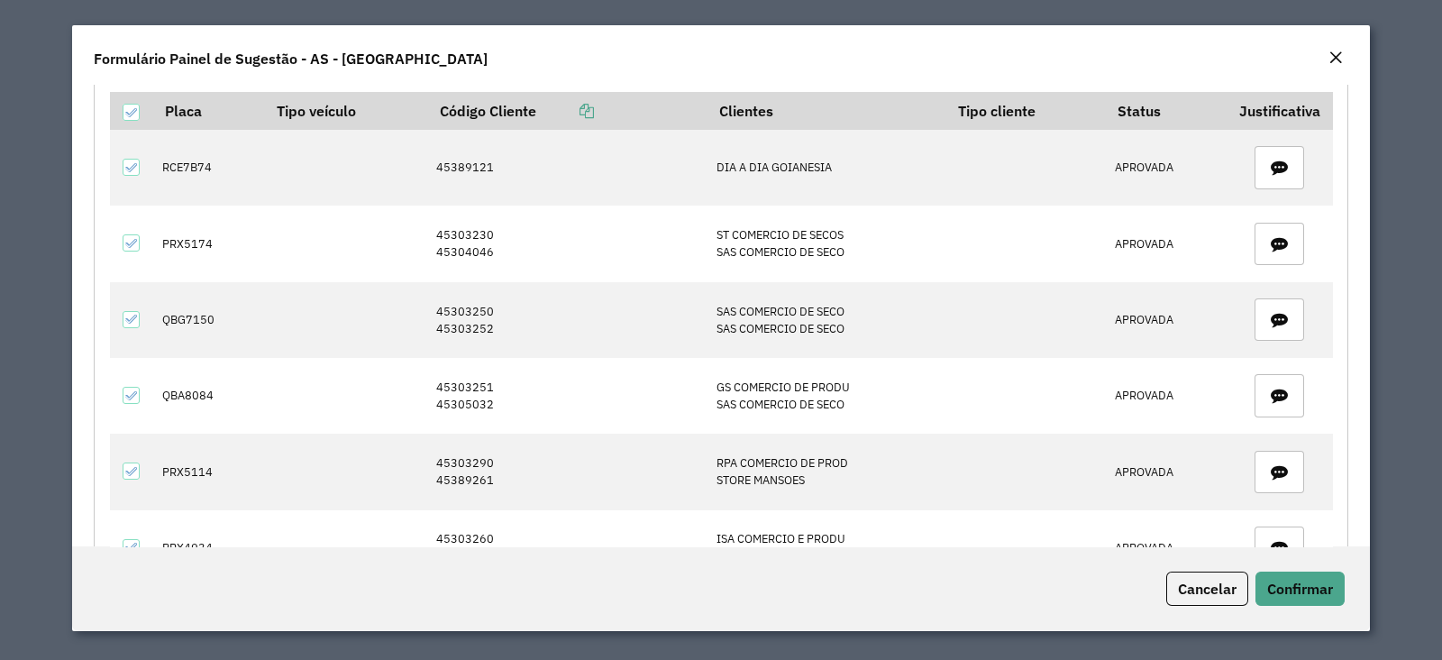
scroll to position [0, 0]
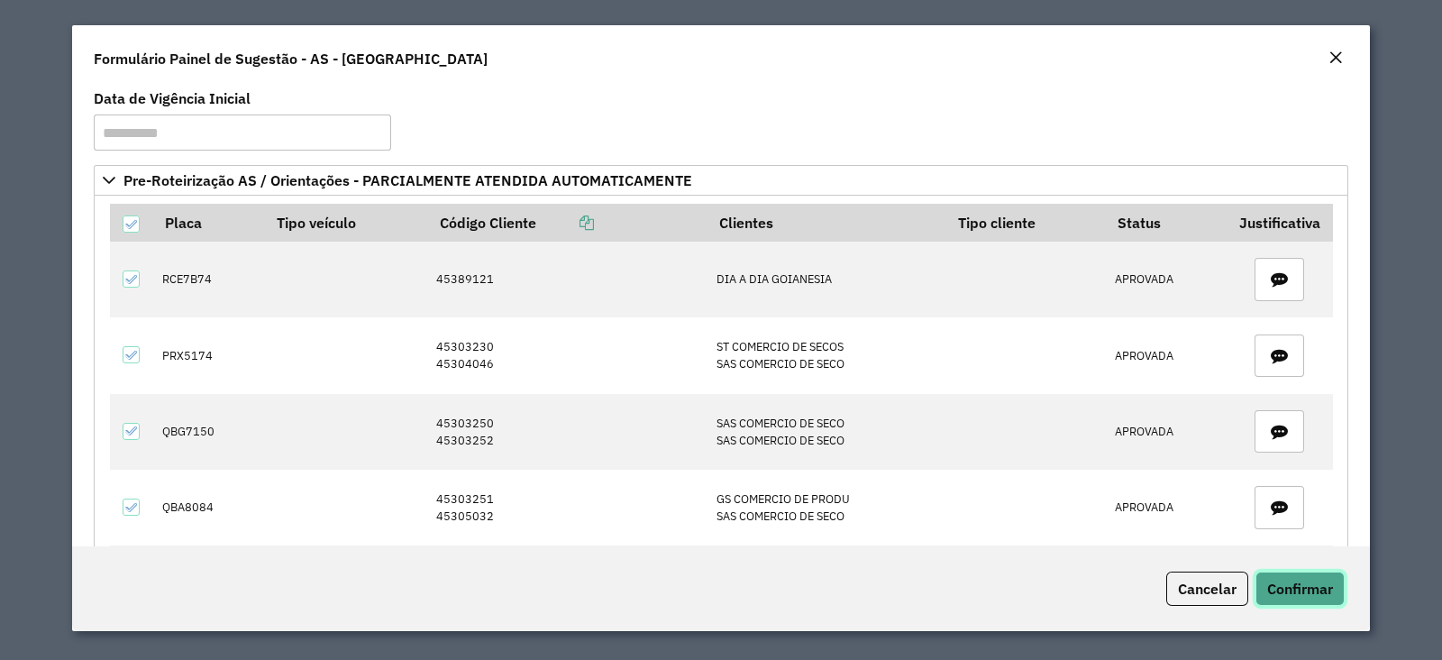
click at [1171, 586] on span "Confirmar" at bounding box center [1300, 589] width 66 height 18
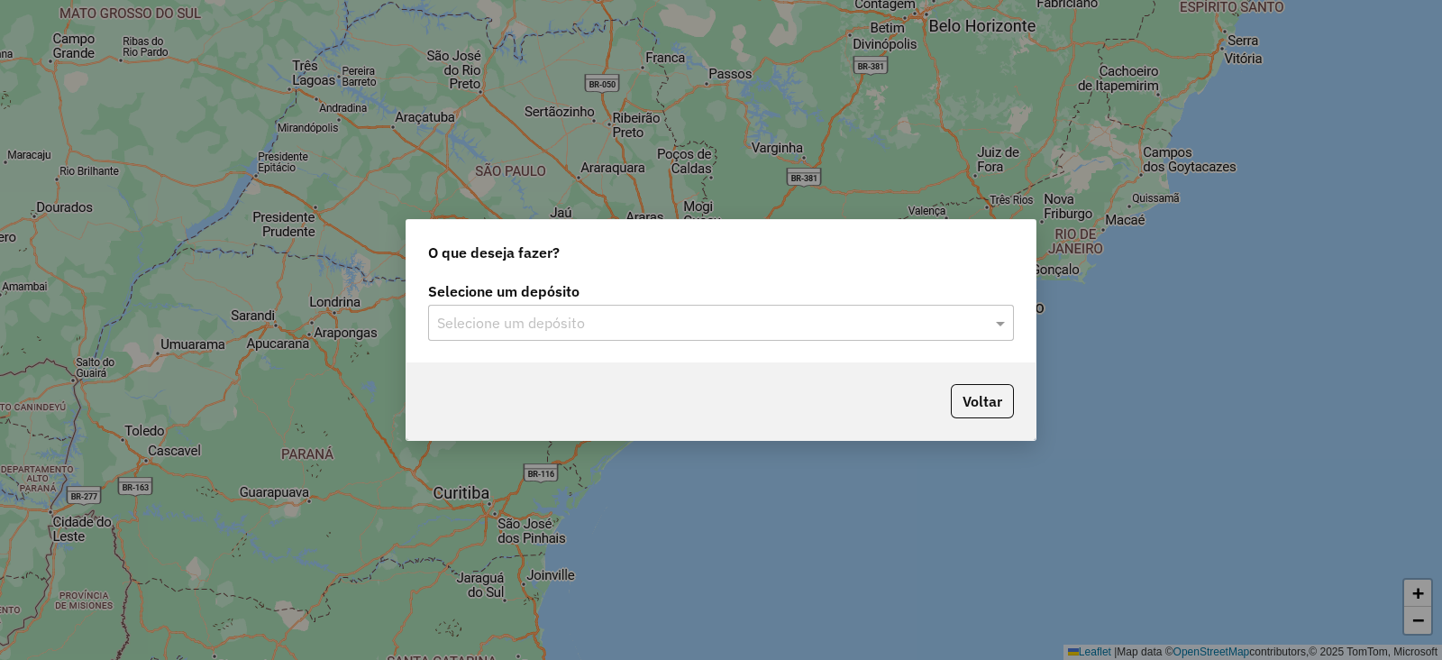
click at [714, 310] on div "Selecione um depósito" at bounding box center [721, 323] width 586 height 36
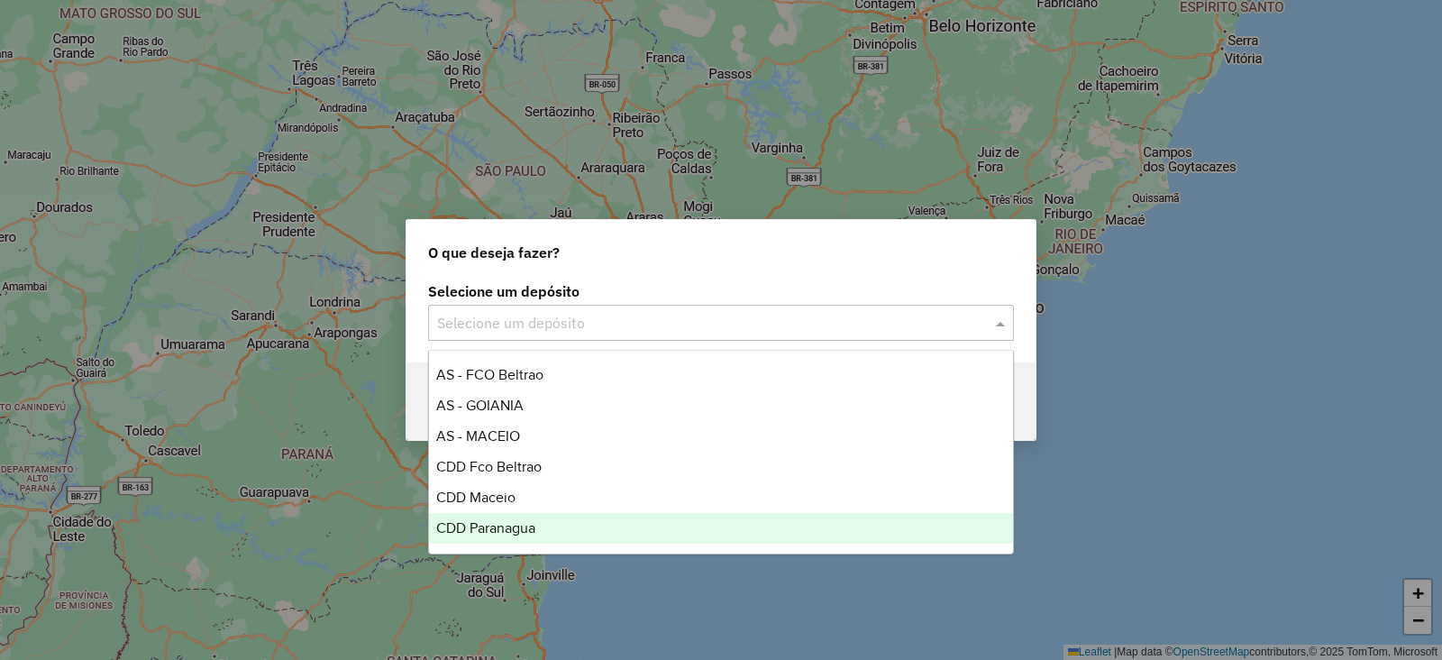
click at [507, 526] on span "CDD Paranagua" at bounding box center [485, 527] width 99 height 15
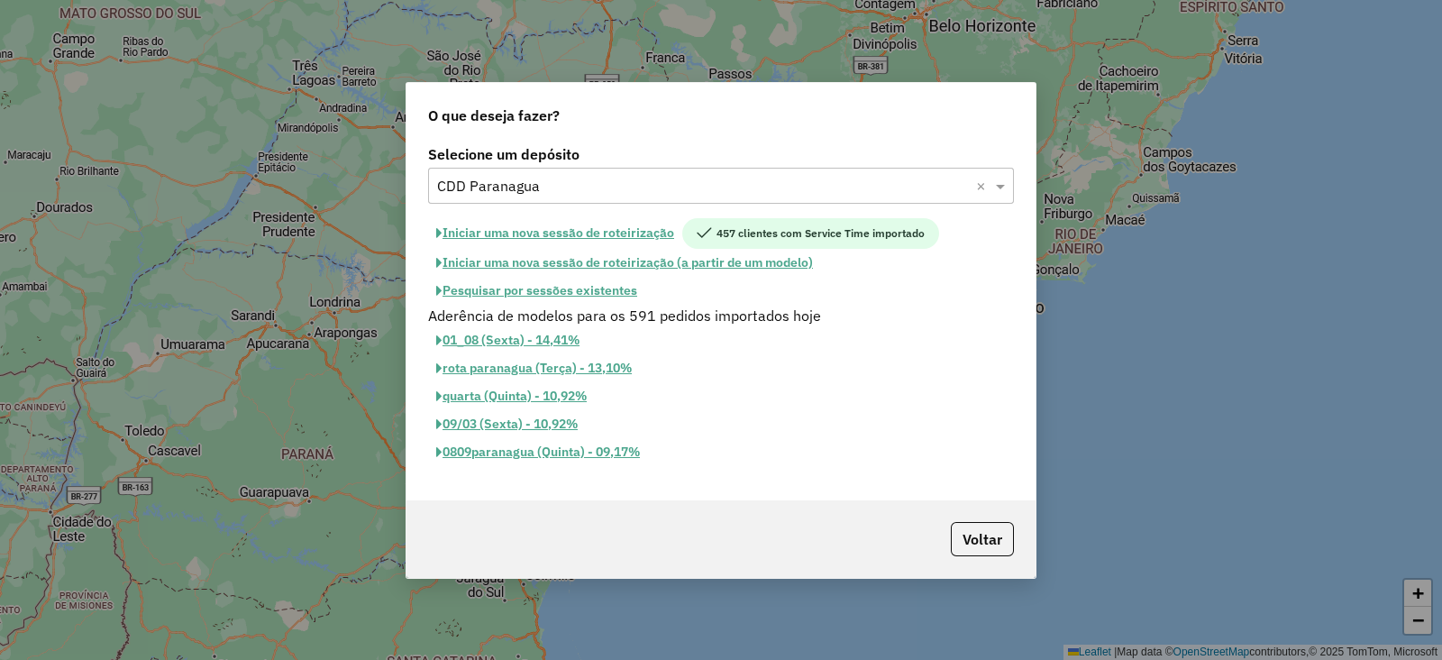
click at [621, 236] on button "Iniciar uma nova sessão de roteirização" at bounding box center [555, 233] width 254 height 31
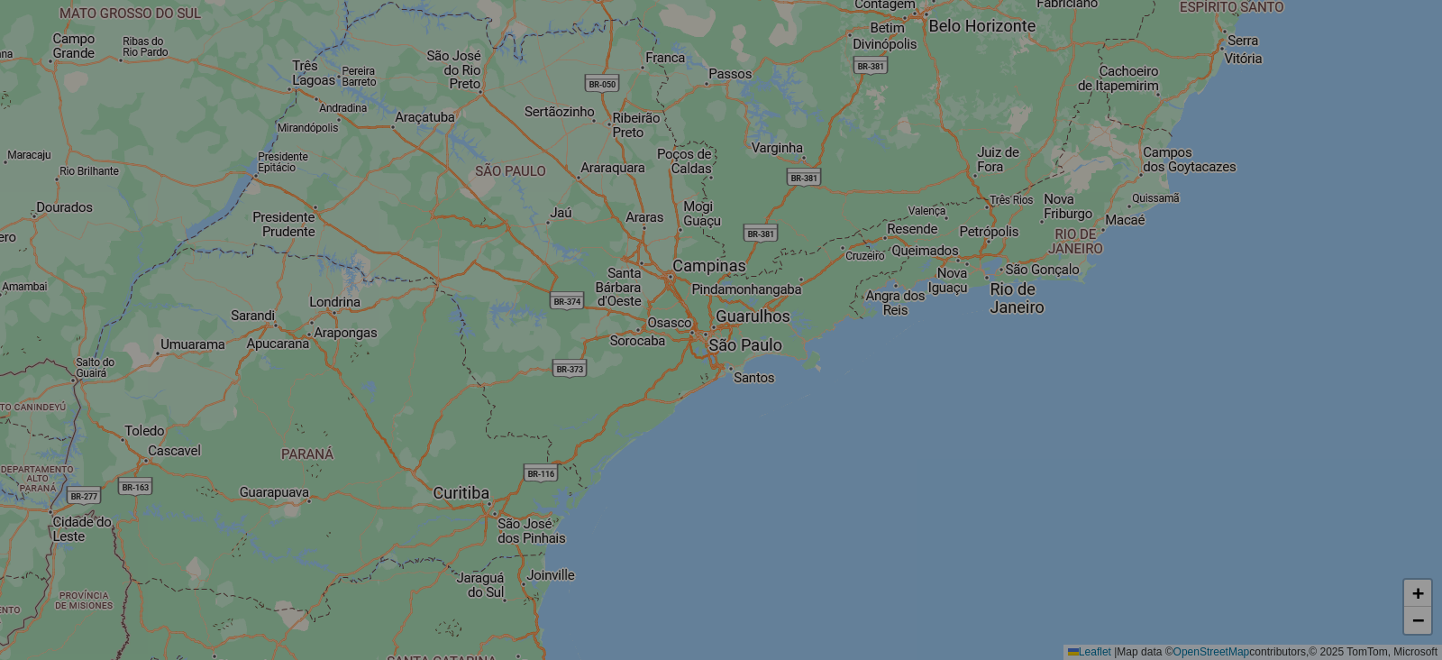
select select "*"
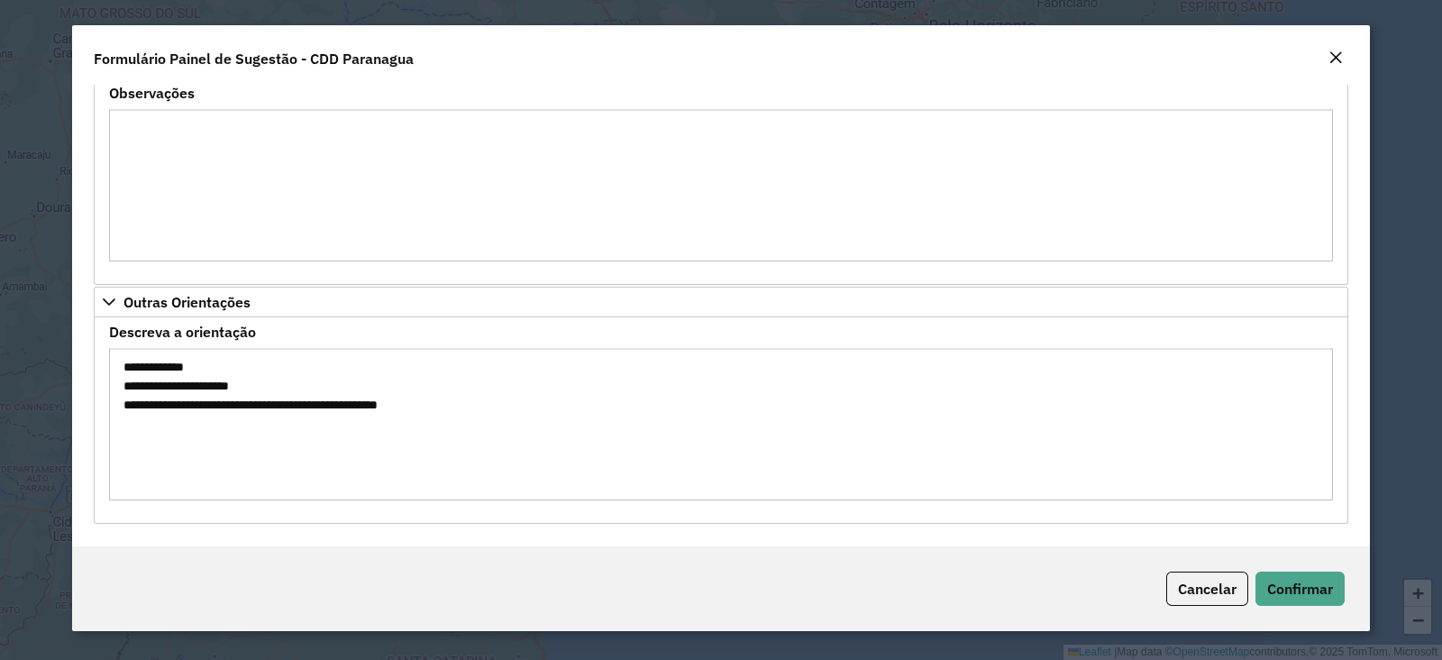
scroll to position [329, 0]
click at [1303, 585] on span "Confirmar" at bounding box center [1300, 589] width 66 height 18
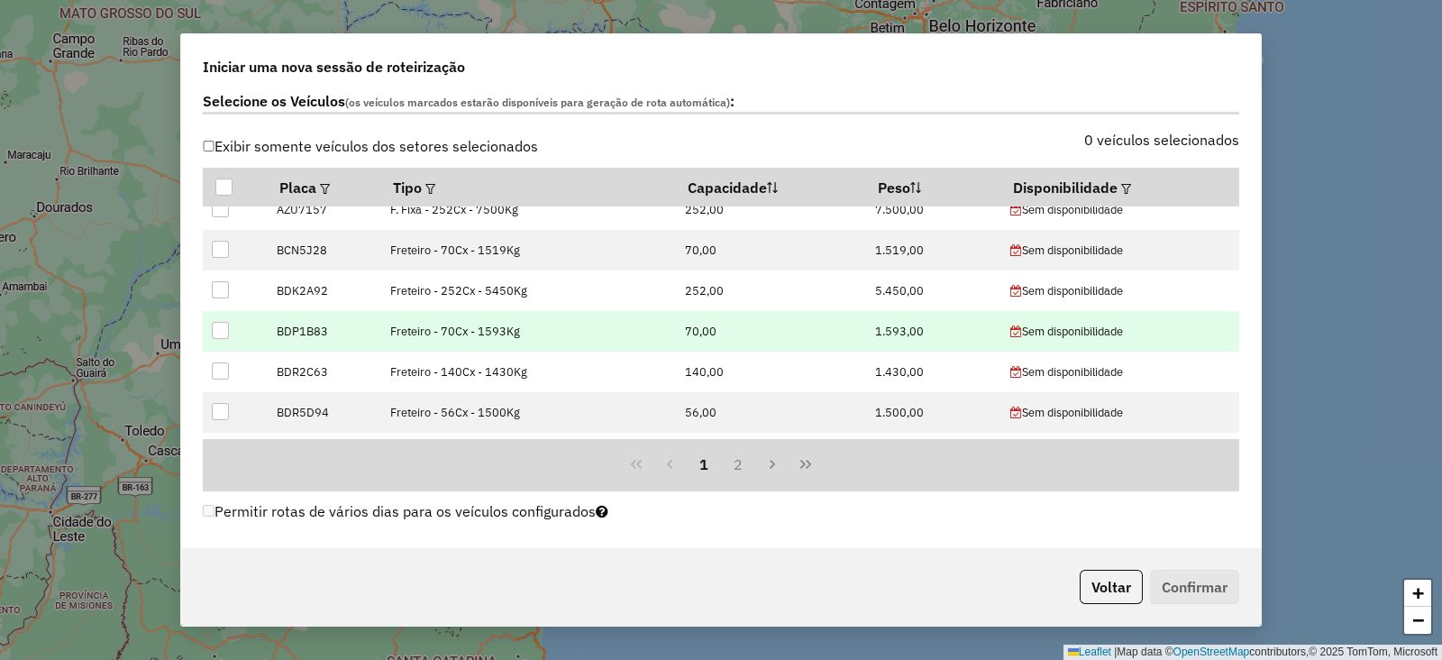
scroll to position [676, 0]
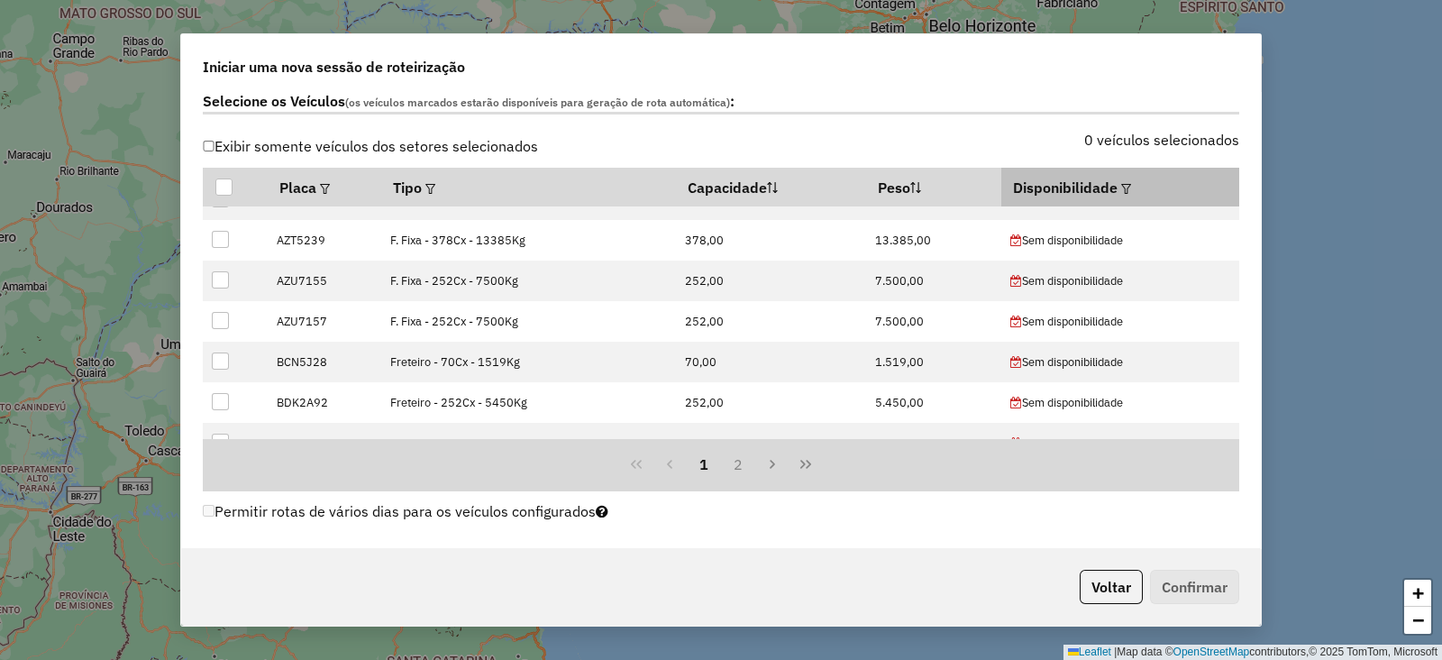
click at [1121, 194] on div at bounding box center [1125, 188] width 14 height 22
click at [1121, 187] on em at bounding box center [1126, 189] width 10 height 10
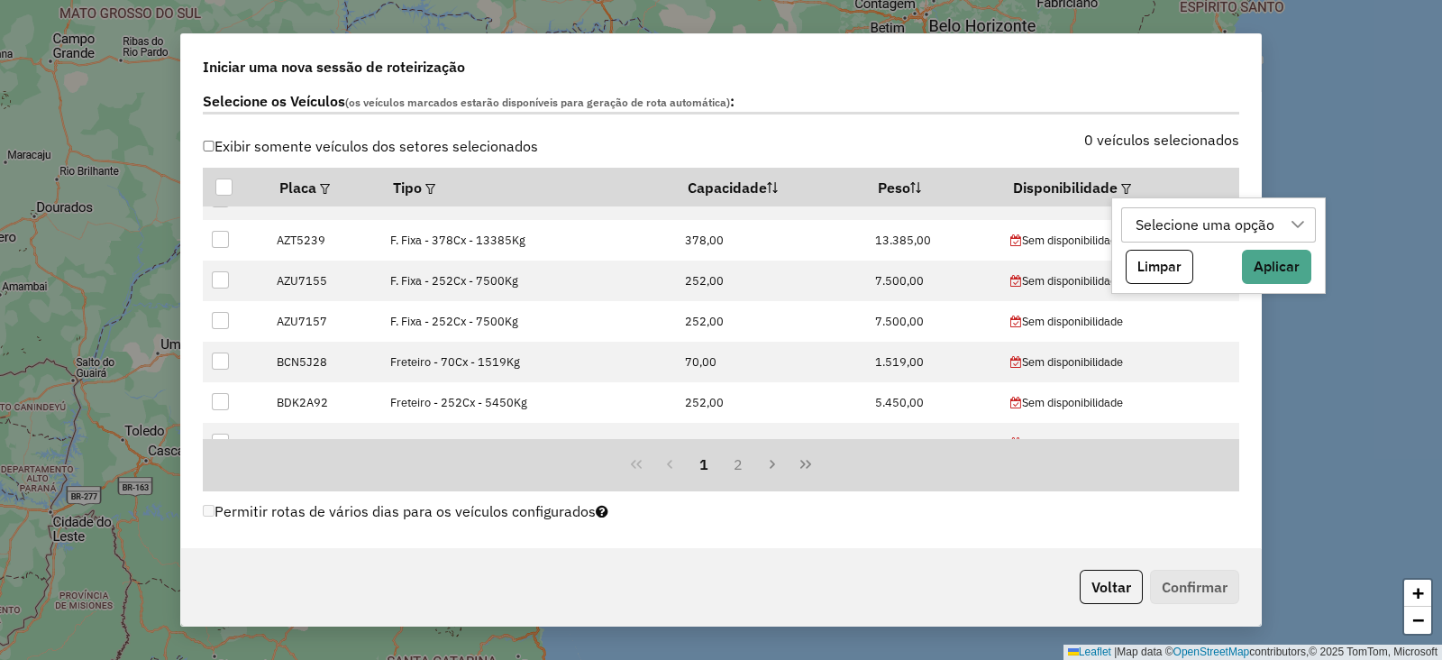
click at [1148, 227] on div "Selecione uma opção" at bounding box center [1205, 225] width 151 height 34
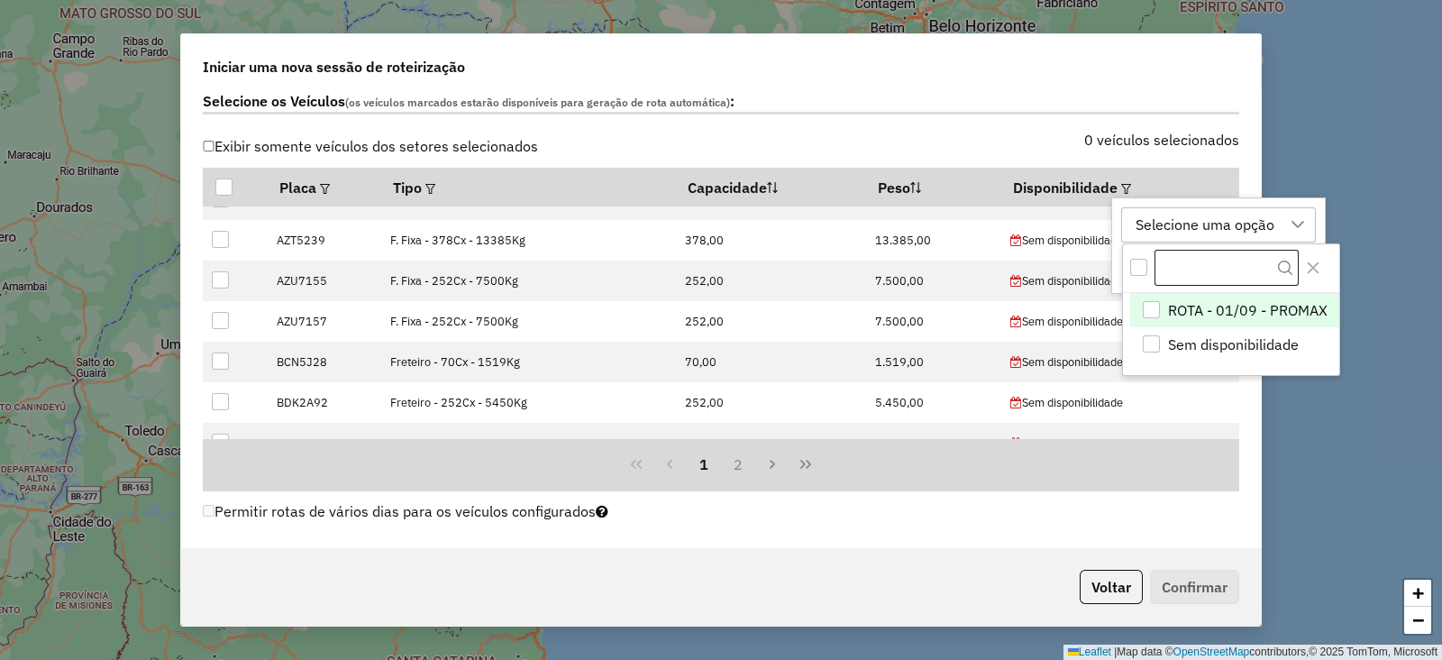
scroll to position [13, 83]
click at [1154, 306] on div "ROTA - 01/09 - PROMAX" at bounding box center [1151, 309] width 17 height 17
click at [1179, 213] on div "ROTA - 01/09 - PROMAX" at bounding box center [1216, 225] width 172 height 34
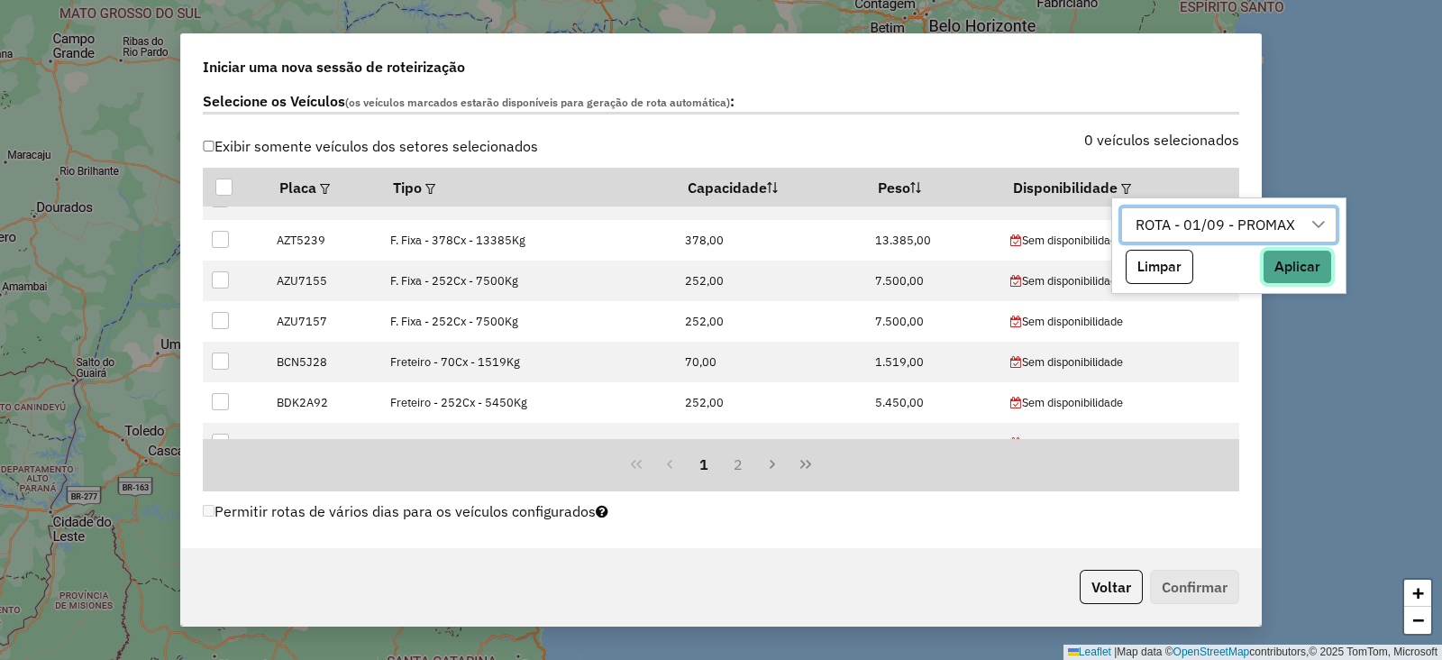
click at [1290, 266] on button "Aplicar" at bounding box center [1297, 267] width 69 height 34
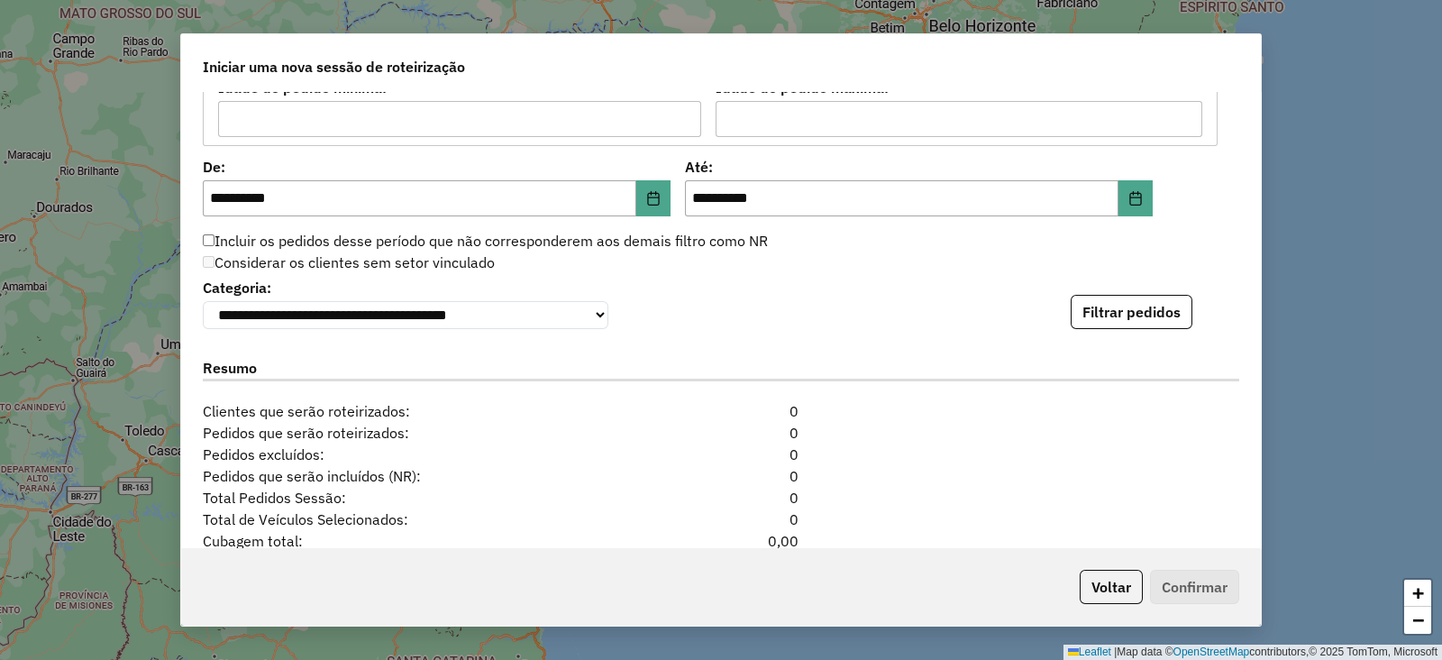
scroll to position [1802, 0]
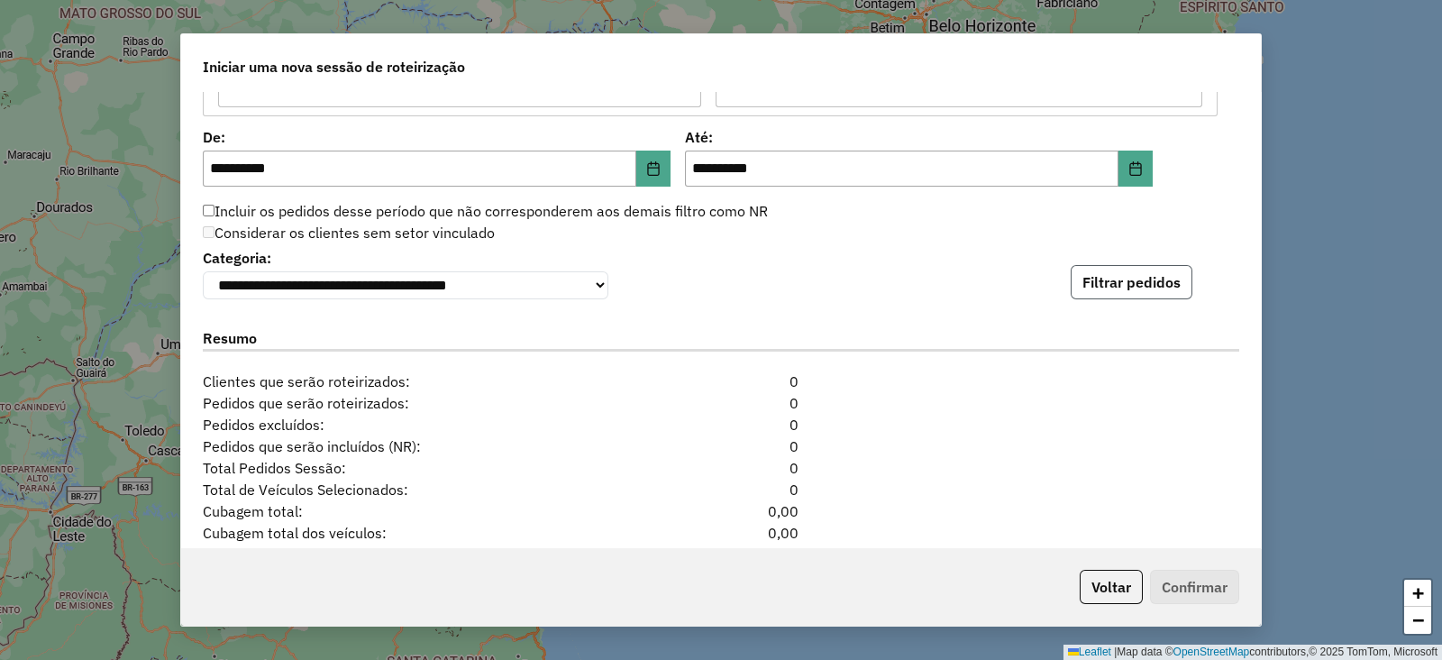
click at [1105, 274] on button "Filtrar pedidos" at bounding box center [1132, 282] width 122 height 34
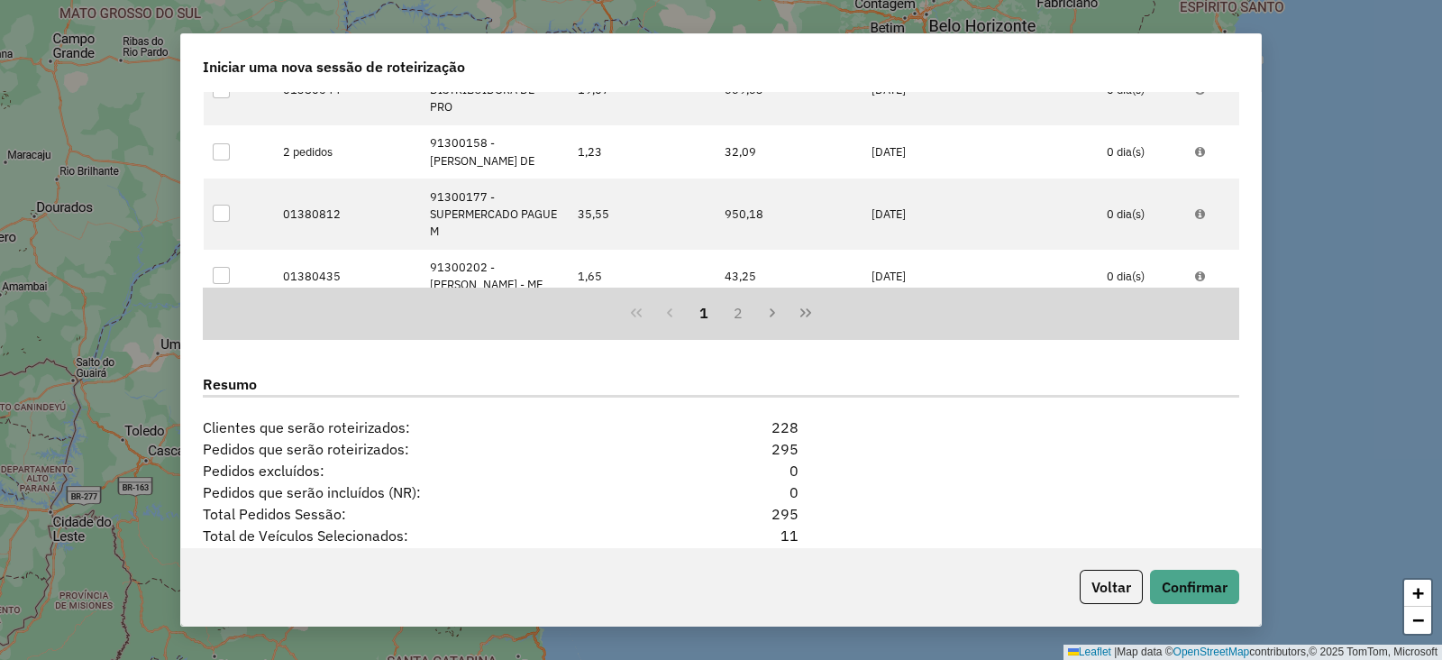
scroll to position [2354, 0]
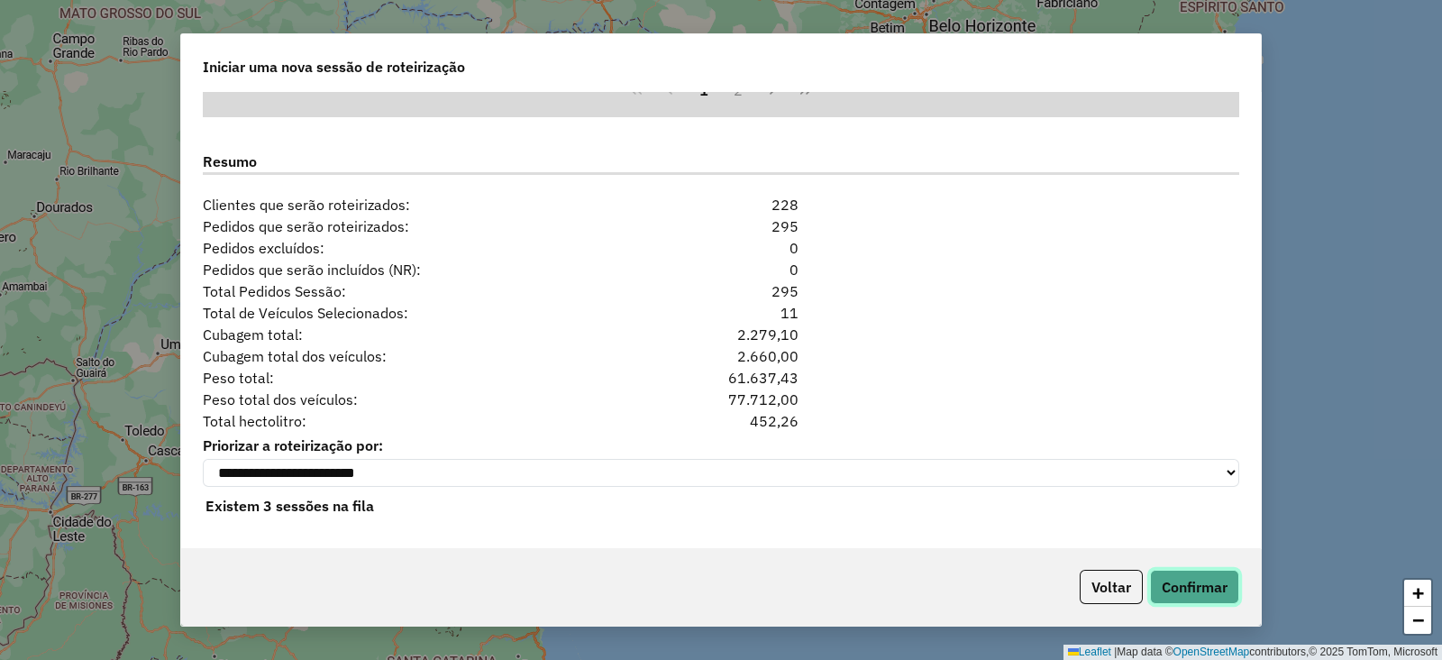
click at [1191, 599] on button "Confirmar" at bounding box center [1194, 587] width 89 height 34
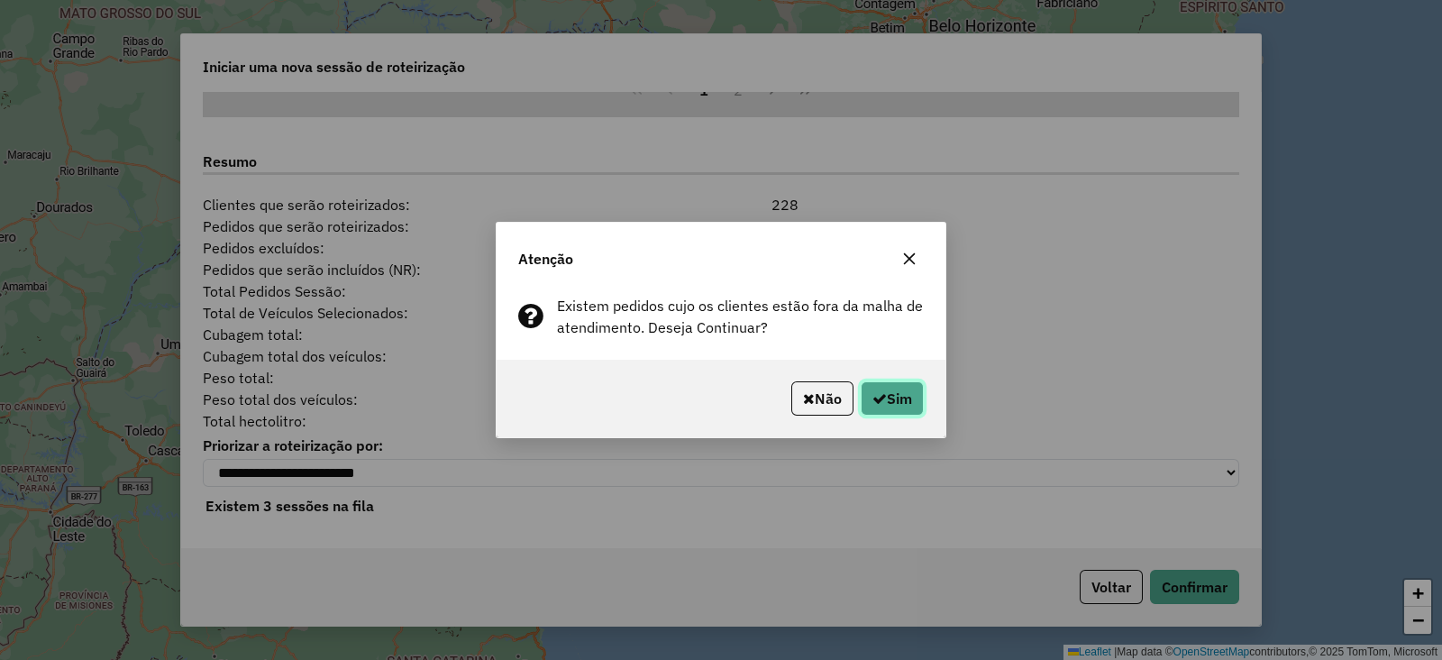
click at [892, 400] on button "Sim" at bounding box center [892, 398] width 63 height 34
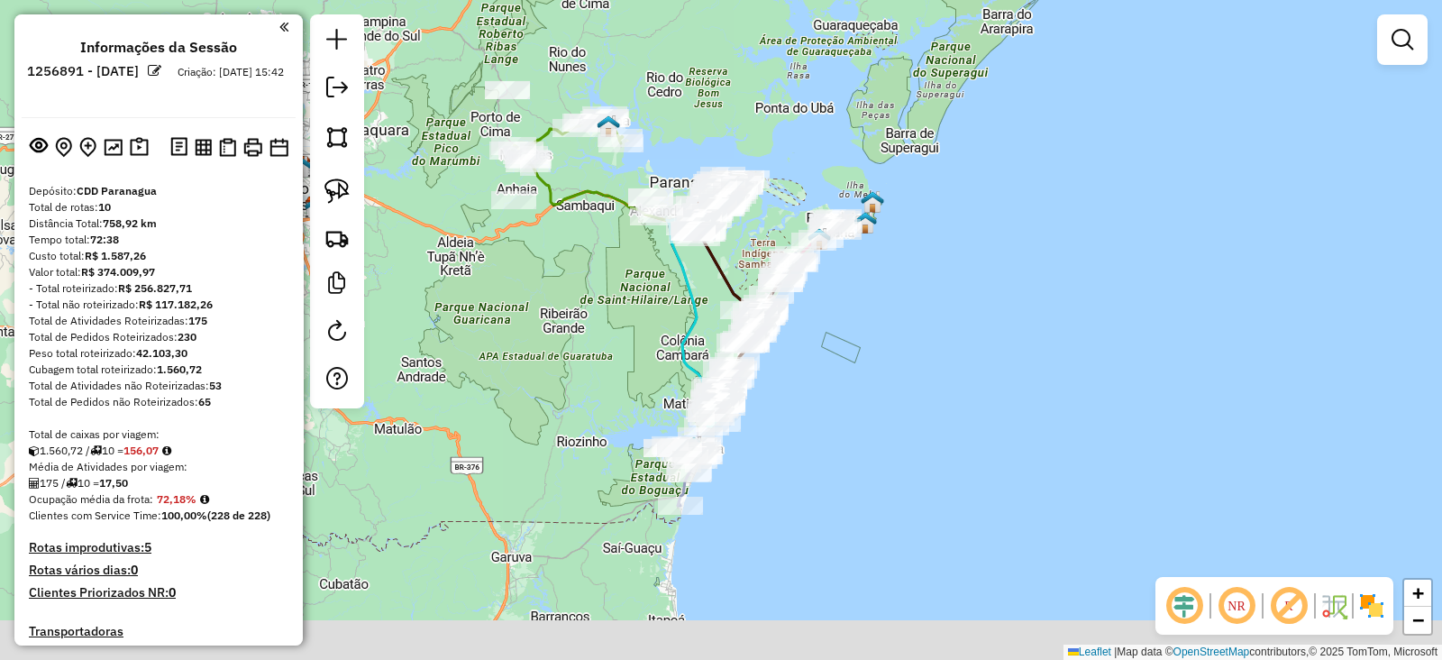
drag, startPoint x: 858, startPoint y: 504, endPoint x: 844, endPoint y: 386, distance: 119.0
click at [844, 386] on div "Janela de atendimento Grade de atendimento Capacidade Transportadoras Veículos …" at bounding box center [721, 330] width 1442 height 660
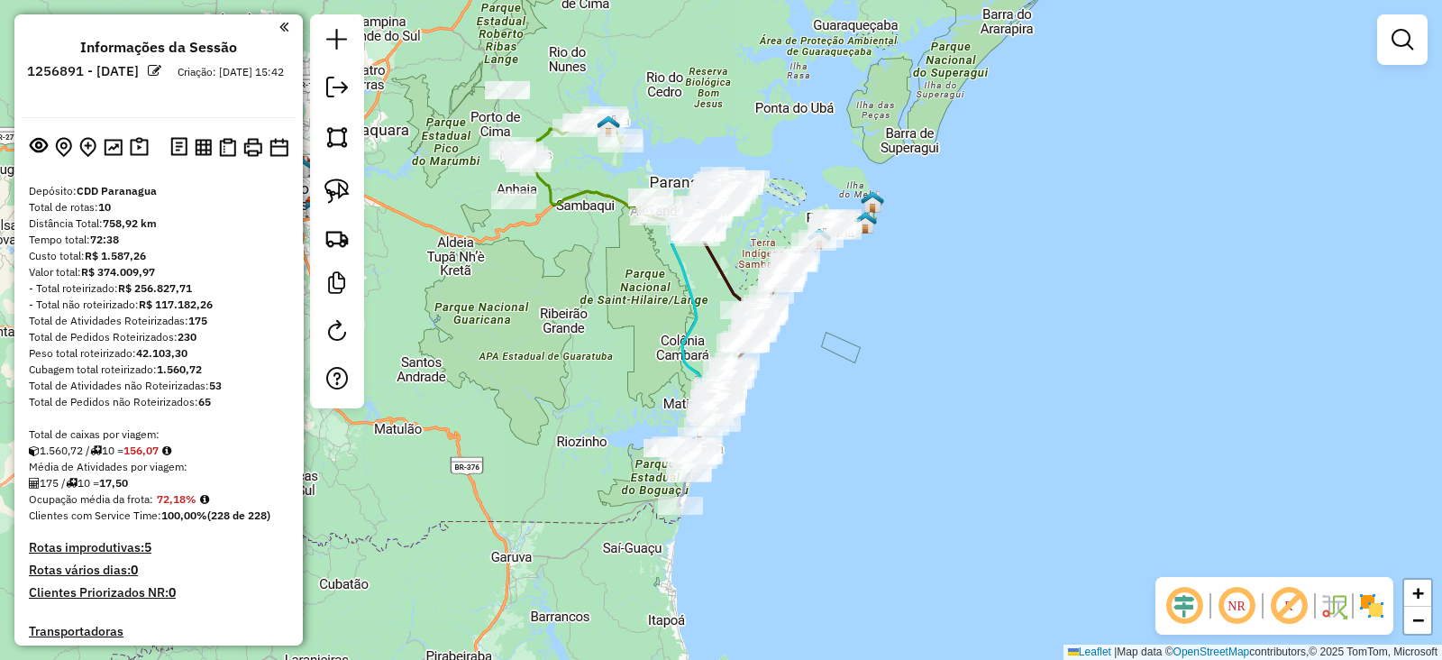
click at [1294, 614] on em at bounding box center [1288, 605] width 43 height 43
click at [1365, 605] on img at bounding box center [1372, 605] width 29 height 29
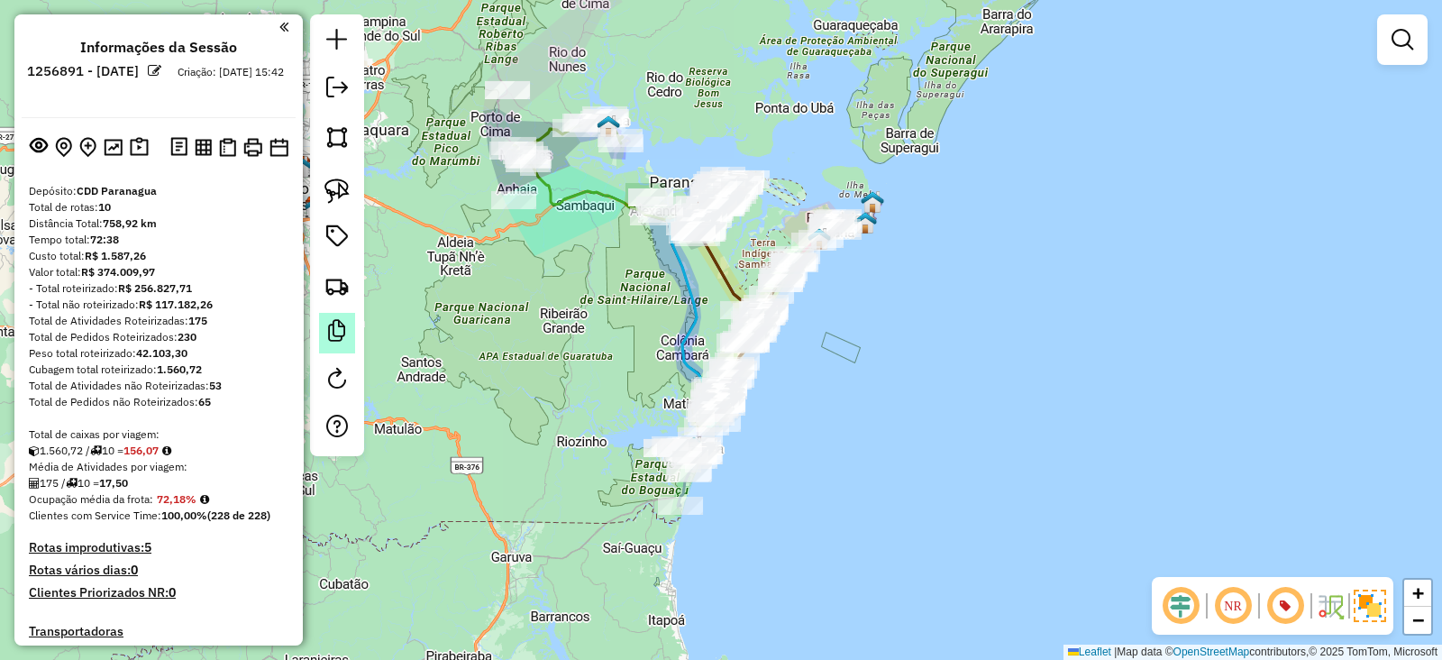
click at [352, 331] on link at bounding box center [337, 333] width 36 height 41
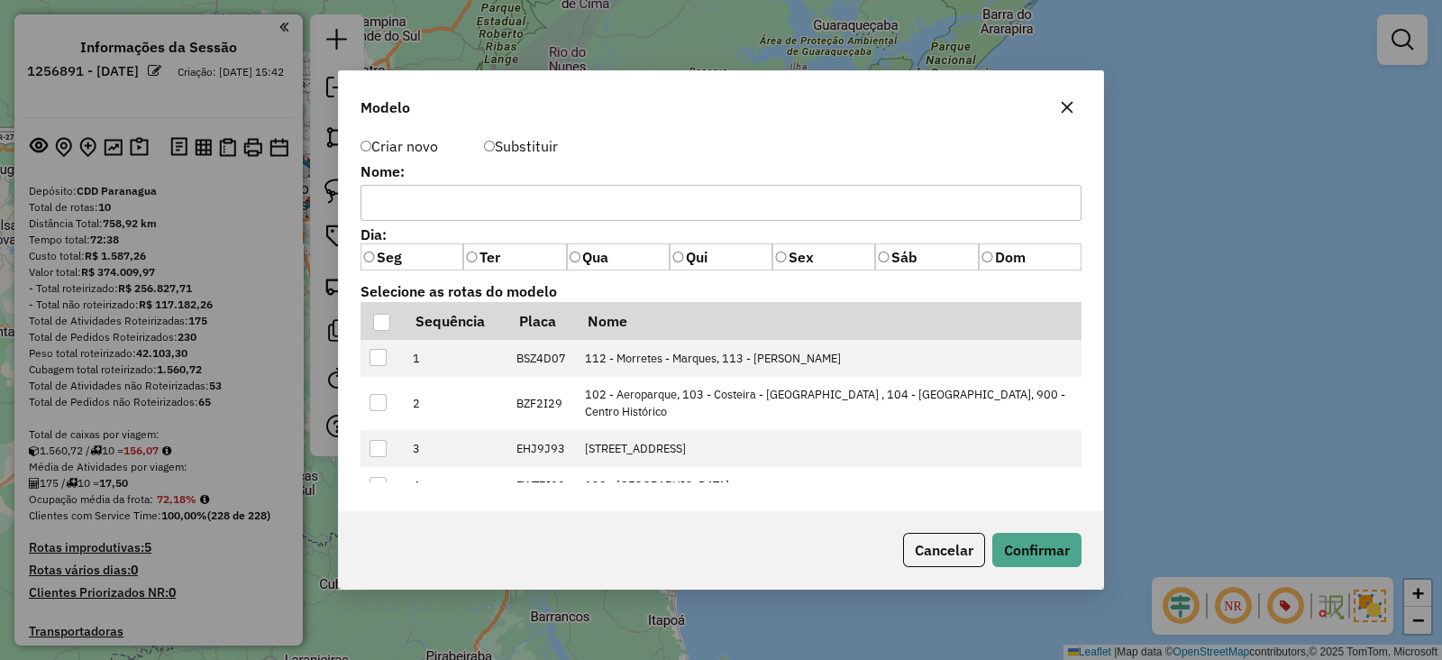
click at [1068, 121] on button "button" at bounding box center [1067, 107] width 29 height 29
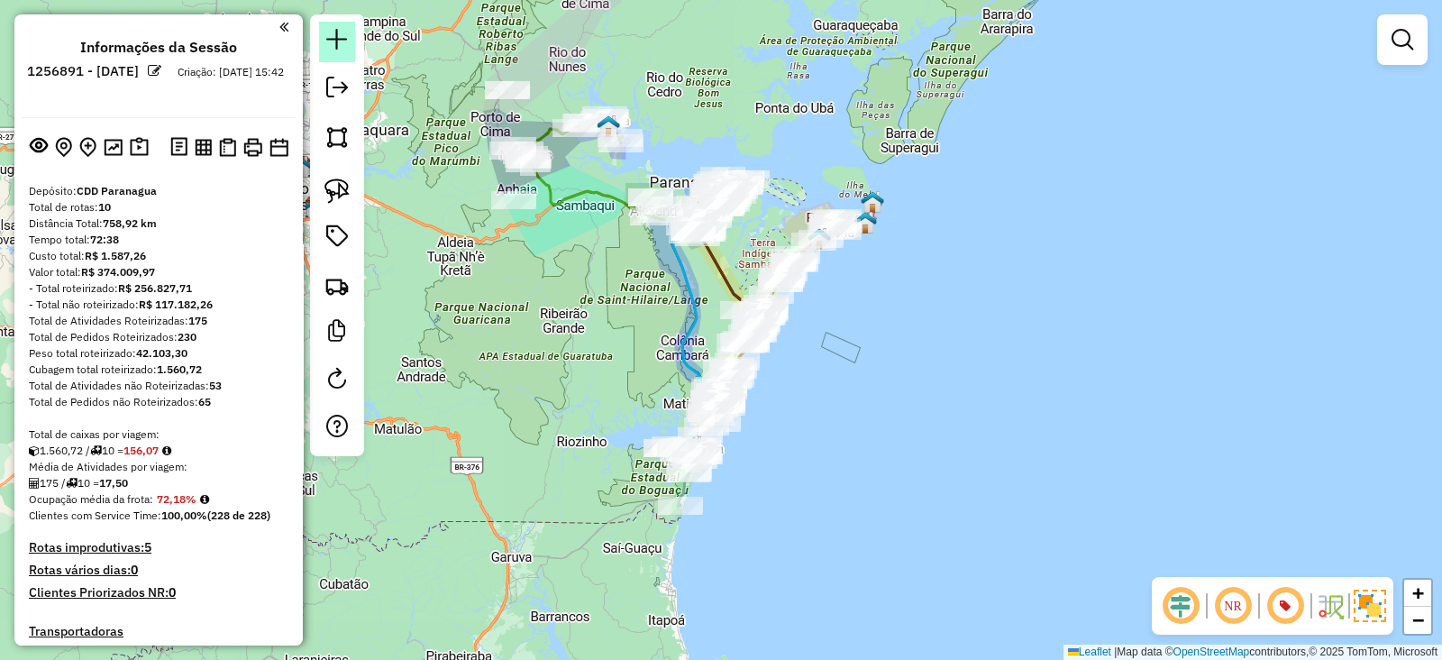
click at [331, 44] on em at bounding box center [337, 40] width 22 height 22
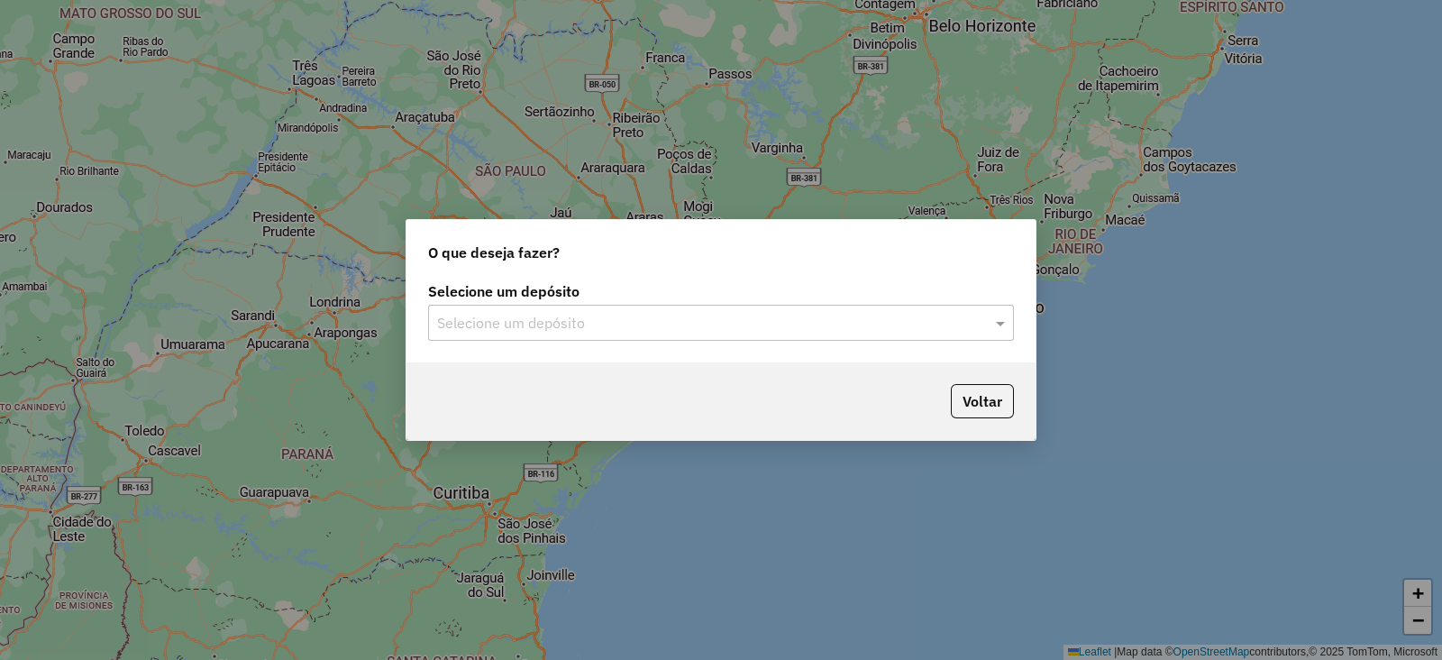
click at [518, 341] on div "Selecione um depósito Selecione um depósito" at bounding box center [721, 320] width 629 height 85
click at [503, 325] on input "text" at bounding box center [703, 324] width 532 height 22
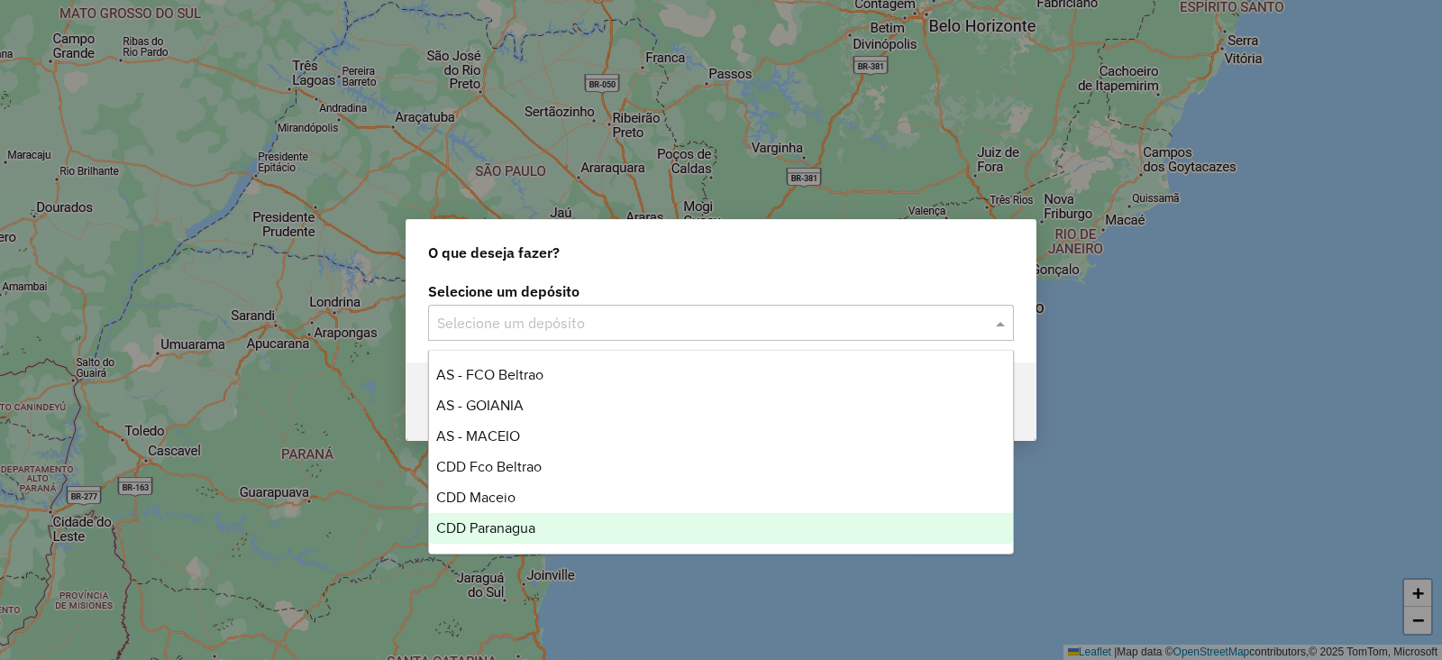
click at [505, 524] on span "CDD Paranagua" at bounding box center [485, 527] width 99 height 15
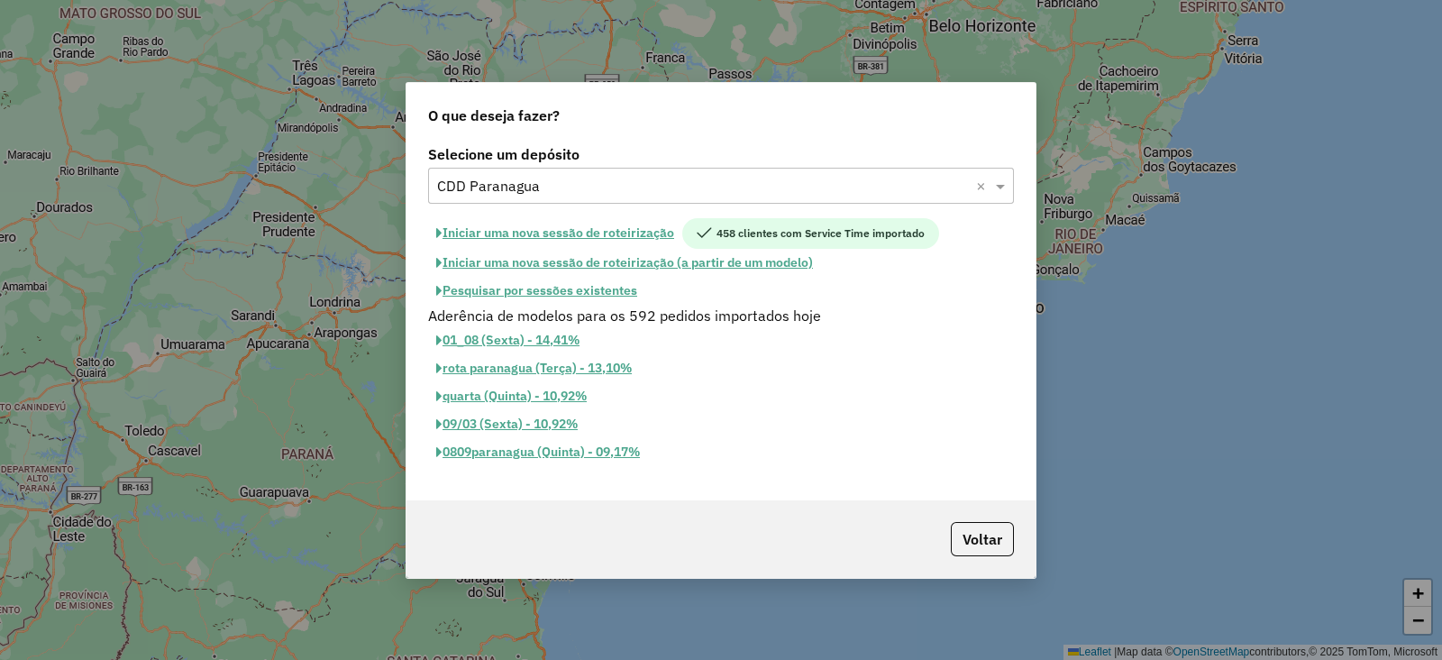
click at [635, 233] on button "Iniciar uma nova sessão de roteirização" at bounding box center [555, 233] width 254 height 31
select select "*"
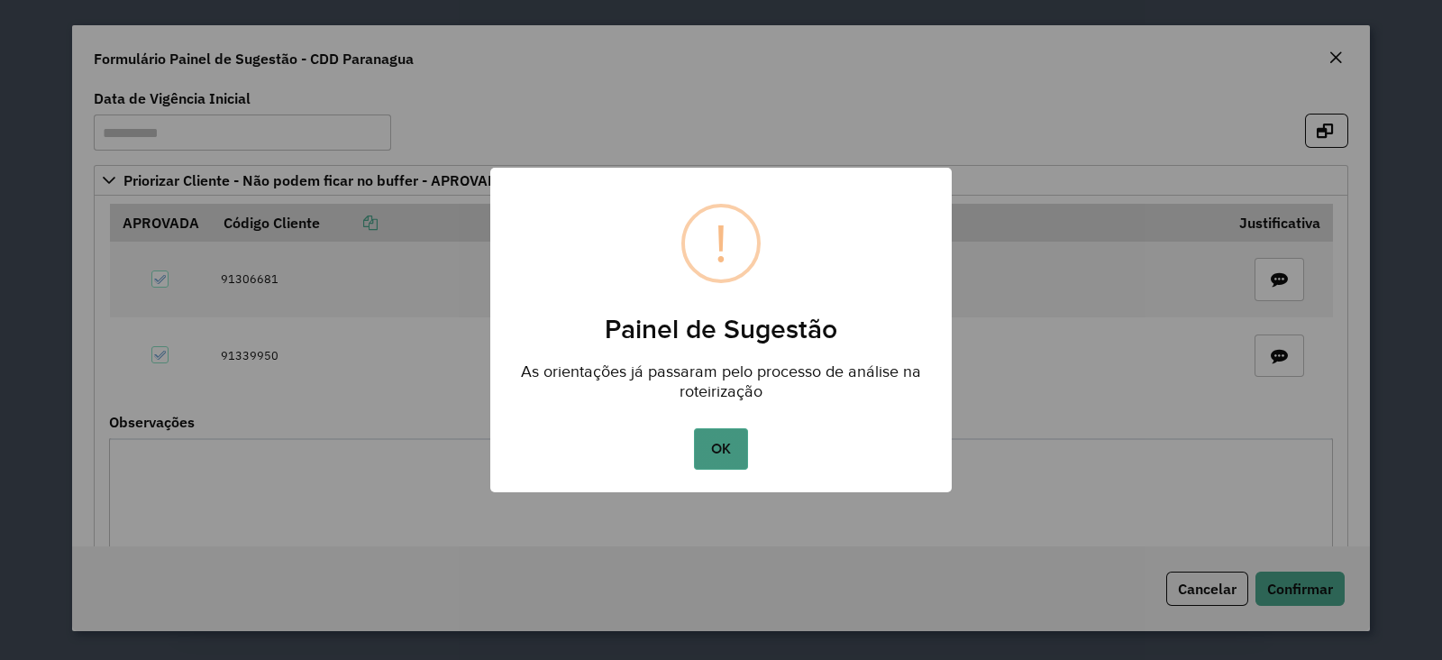
click at [733, 445] on button "OK" at bounding box center [720, 448] width 53 height 41
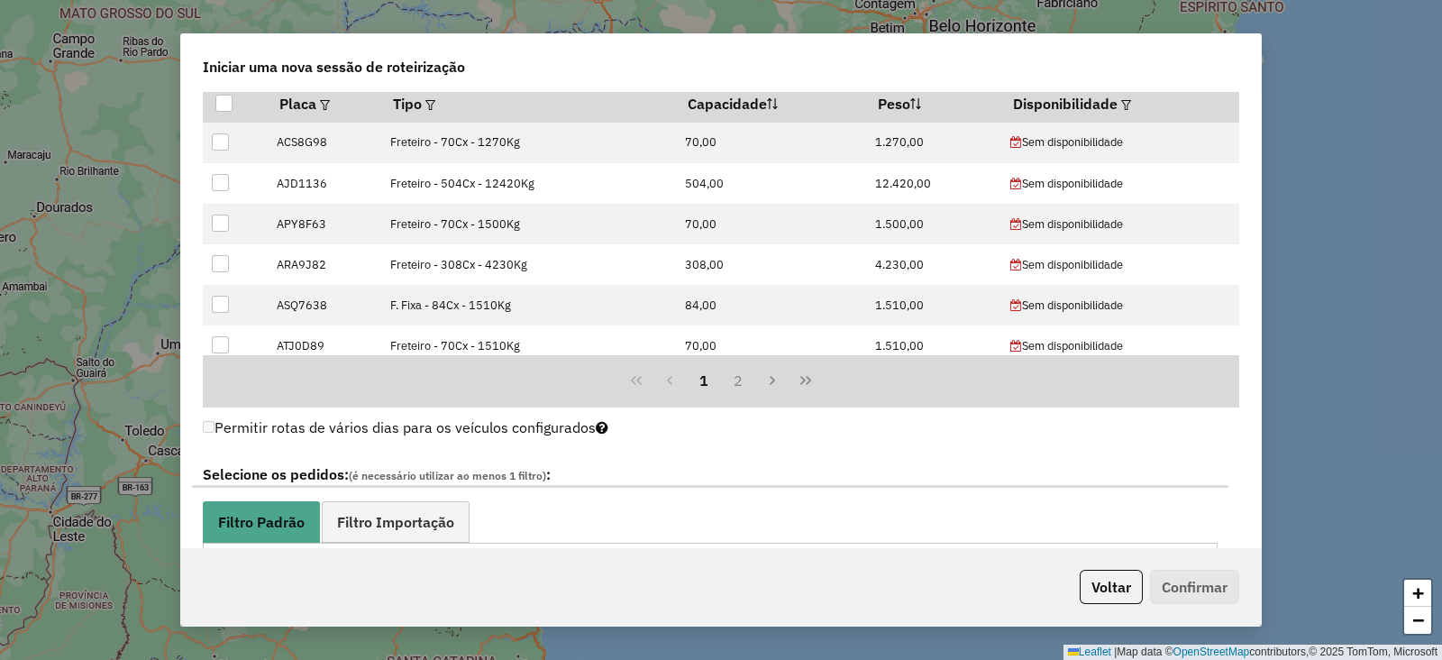
scroll to position [676, 0]
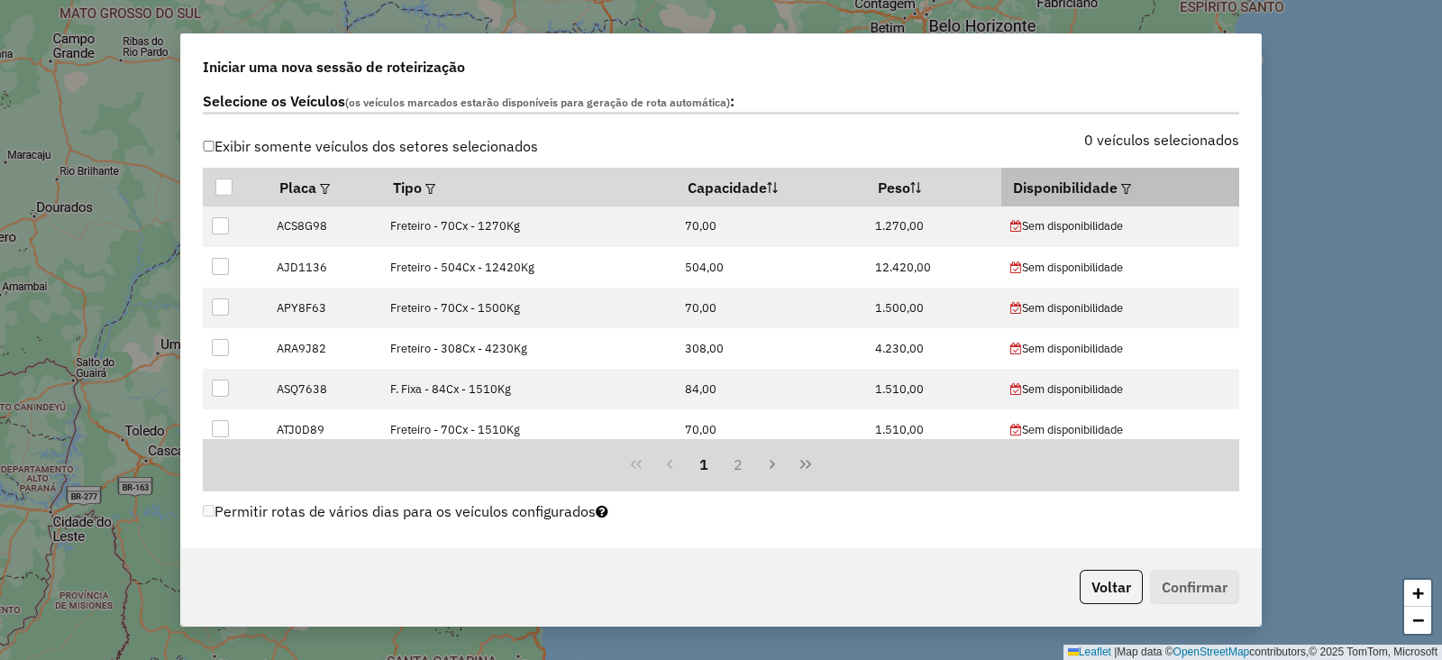
click at [1122, 184] on em at bounding box center [1126, 189] width 10 height 10
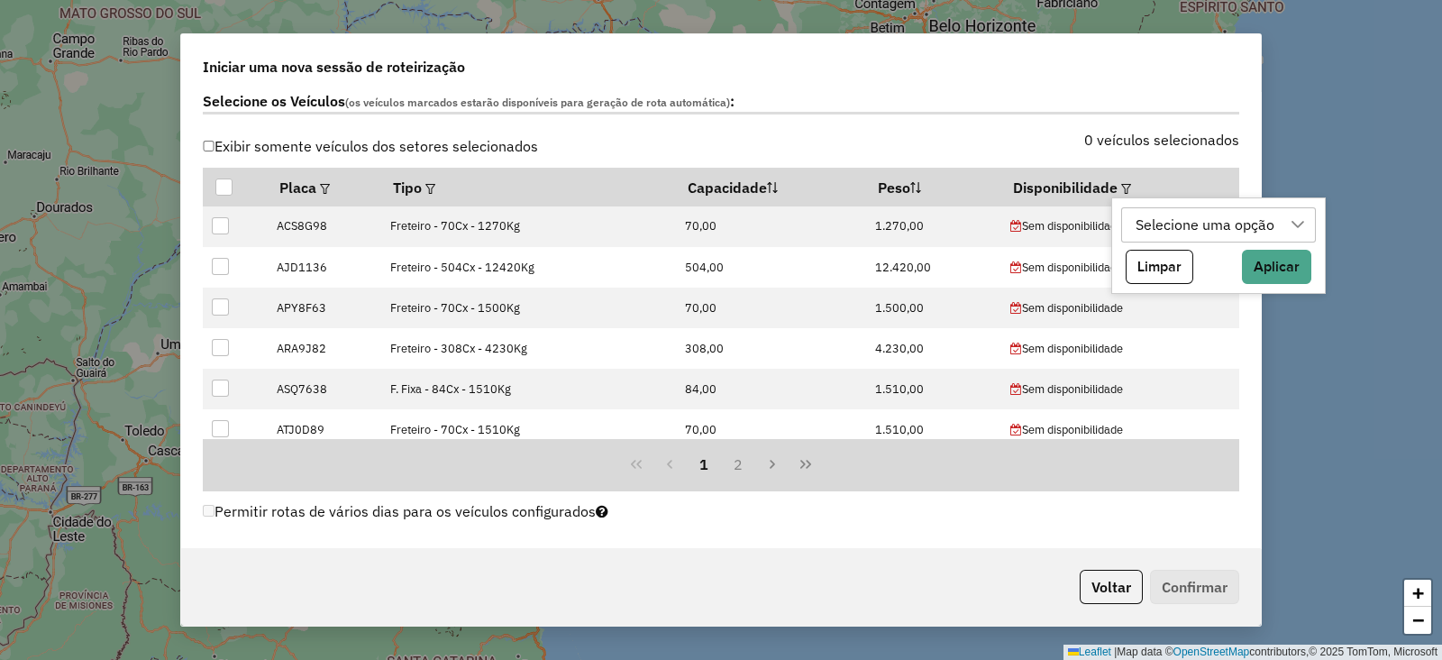
click at [1154, 222] on div "Selecione uma opção" at bounding box center [1205, 225] width 151 height 34
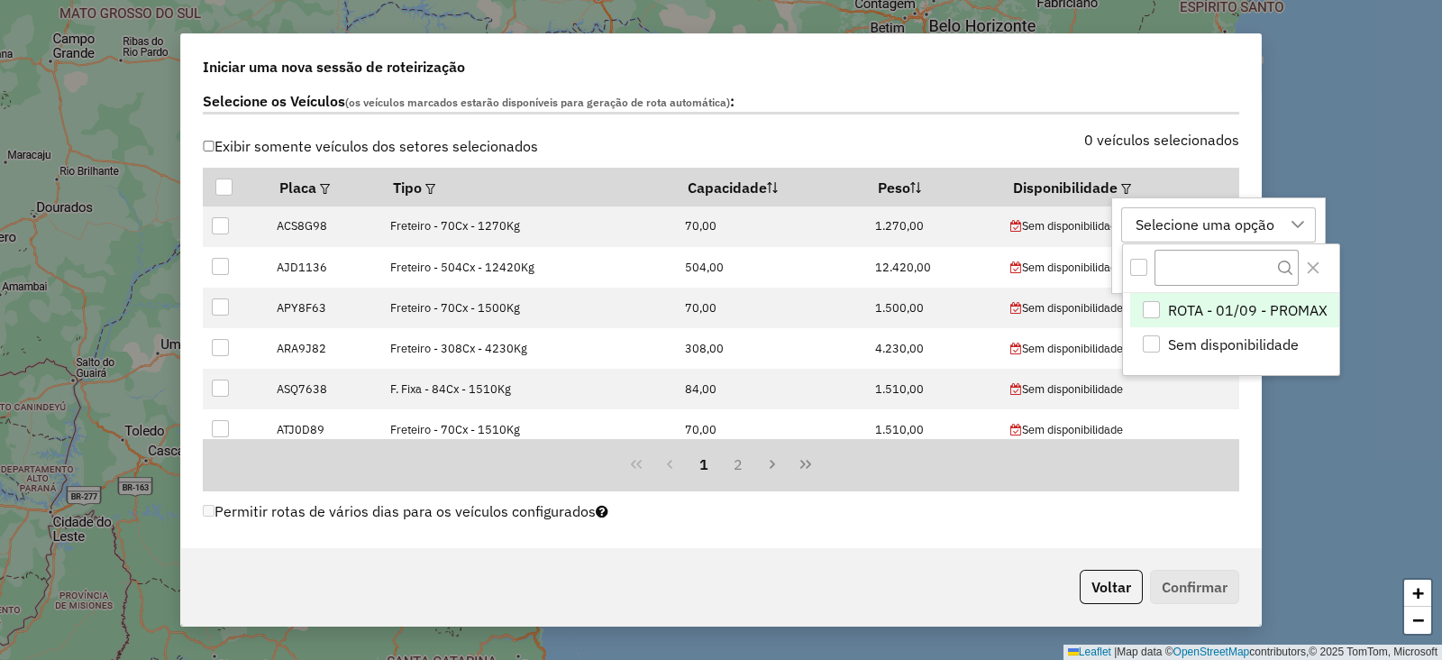
scroll to position [13, 83]
click at [1154, 304] on div "ROTA - 01/09 - PROMAX" at bounding box center [1151, 309] width 17 height 17
click at [1326, 262] on div at bounding box center [1231, 268] width 216 height 49
drag, startPoint x: 1312, startPoint y: 259, endPoint x: 1305, endPoint y: 285, distance: 26.9
click at [1313, 261] on icon "Close" at bounding box center [1313, 268] width 14 height 14
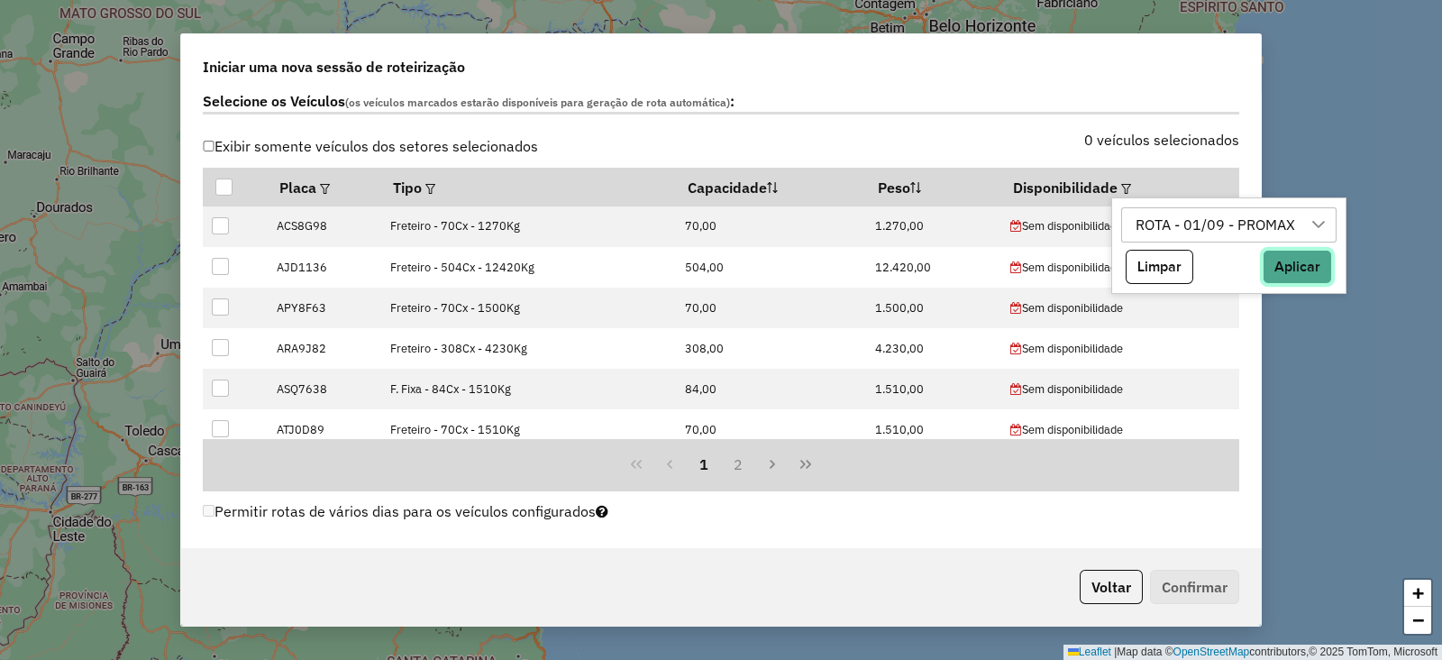
click at [1300, 265] on button "Aplicar" at bounding box center [1297, 267] width 69 height 34
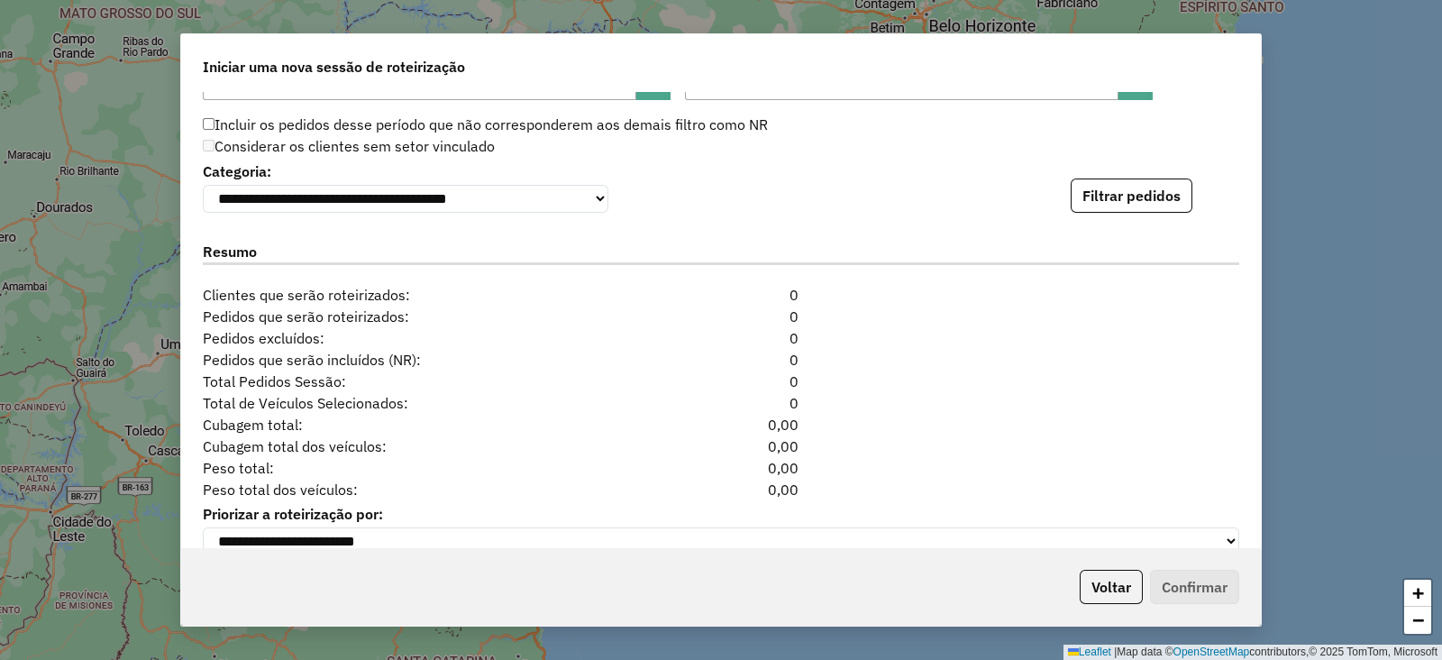
scroll to position [1916, 0]
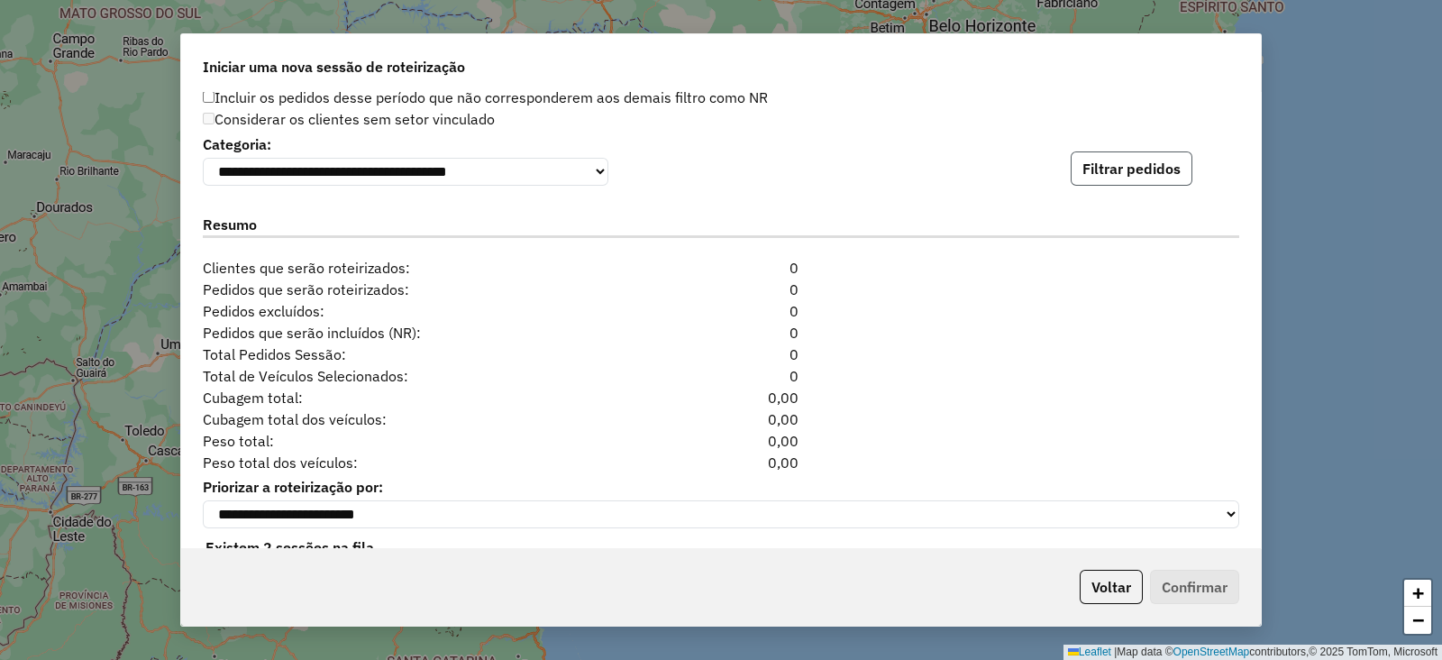
click at [1109, 169] on button "Filtrar pedidos" at bounding box center [1132, 168] width 122 height 34
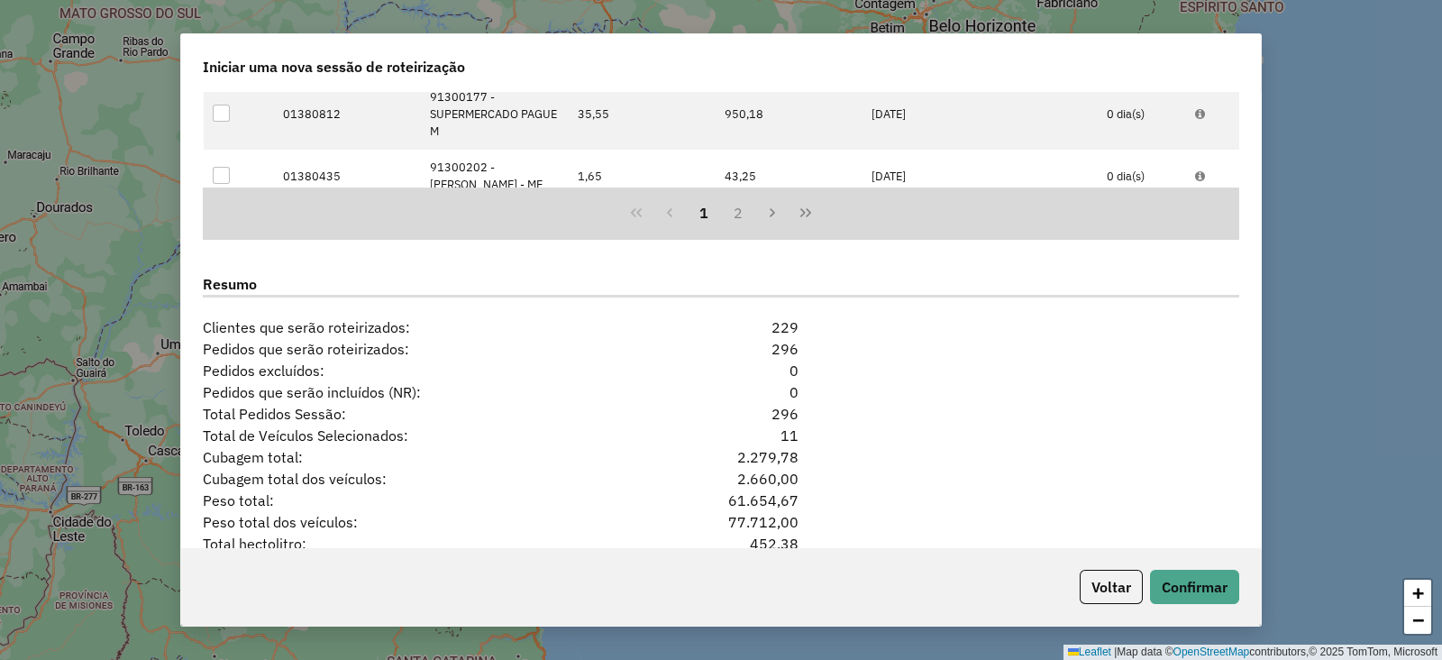
scroll to position [2354, 0]
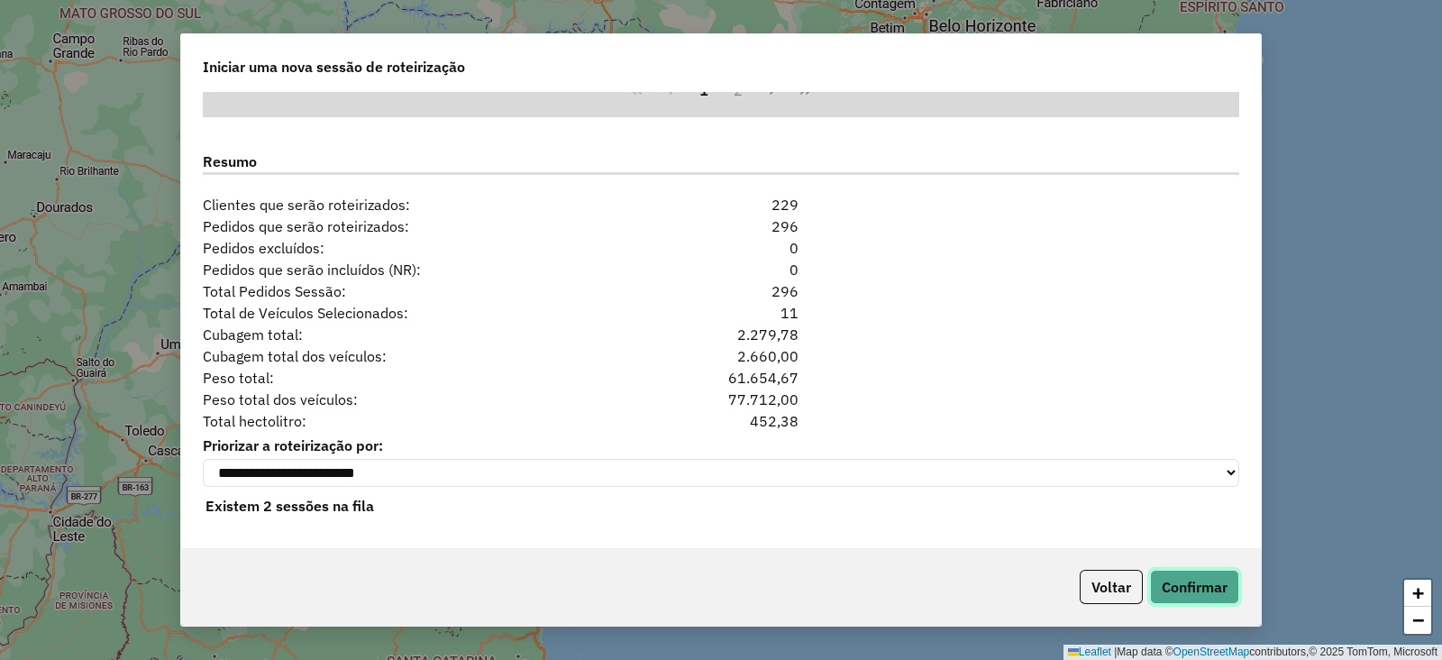
click at [1199, 588] on button "Confirmar" at bounding box center [1194, 587] width 89 height 34
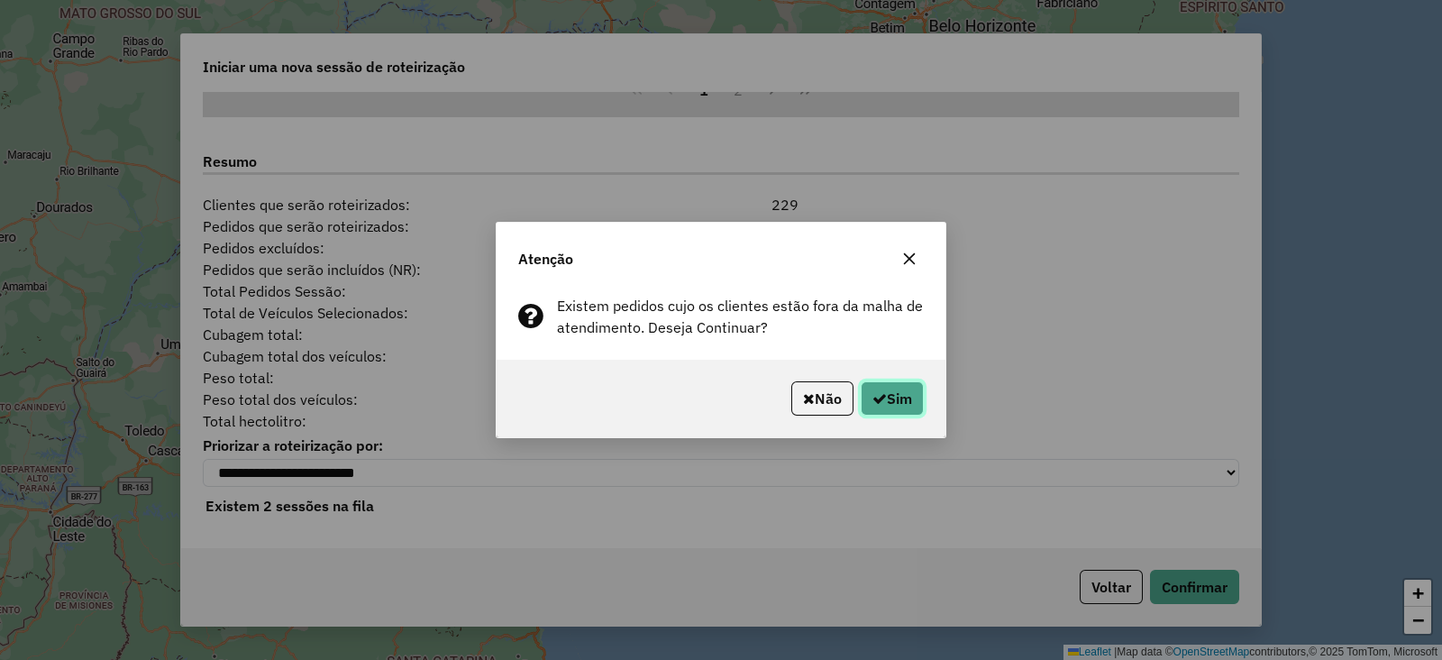
click at [878, 387] on button "Sim" at bounding box center [892, 398] width 63 height 34
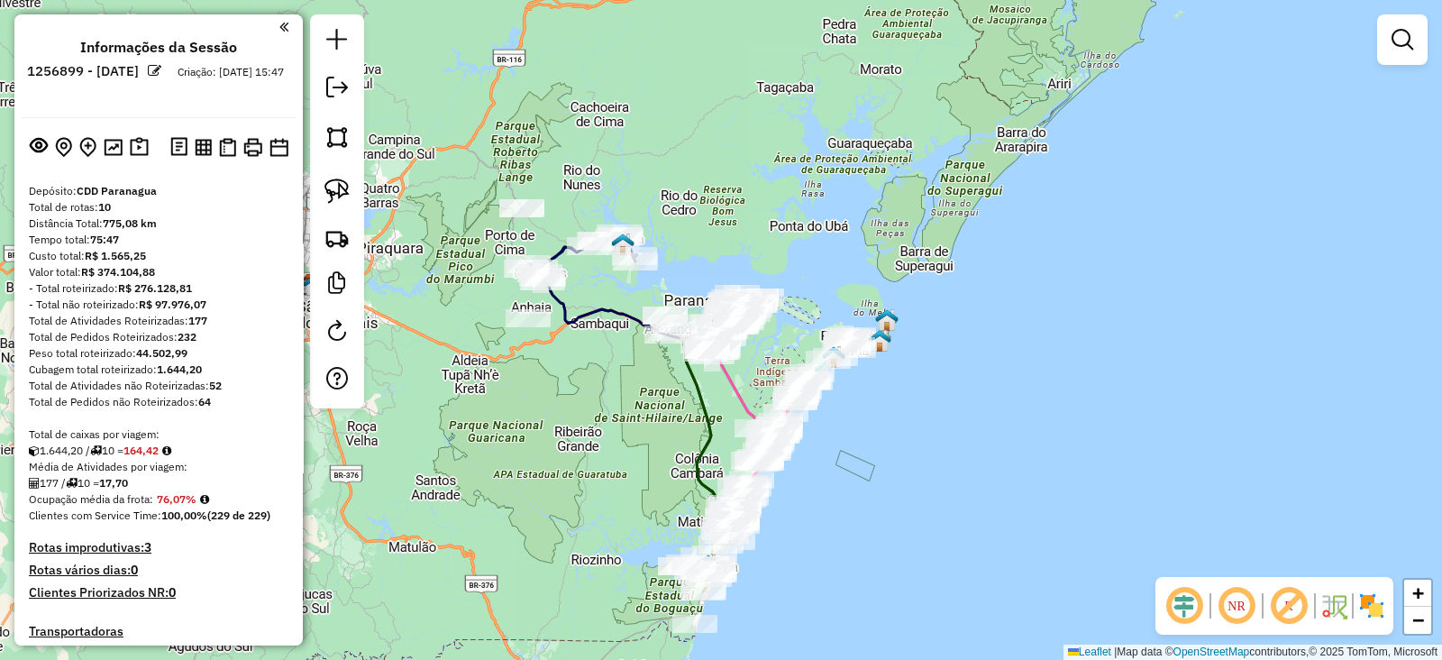
click at [1376, 601] on img at bounding box center [1372, 605] width 29 height 29
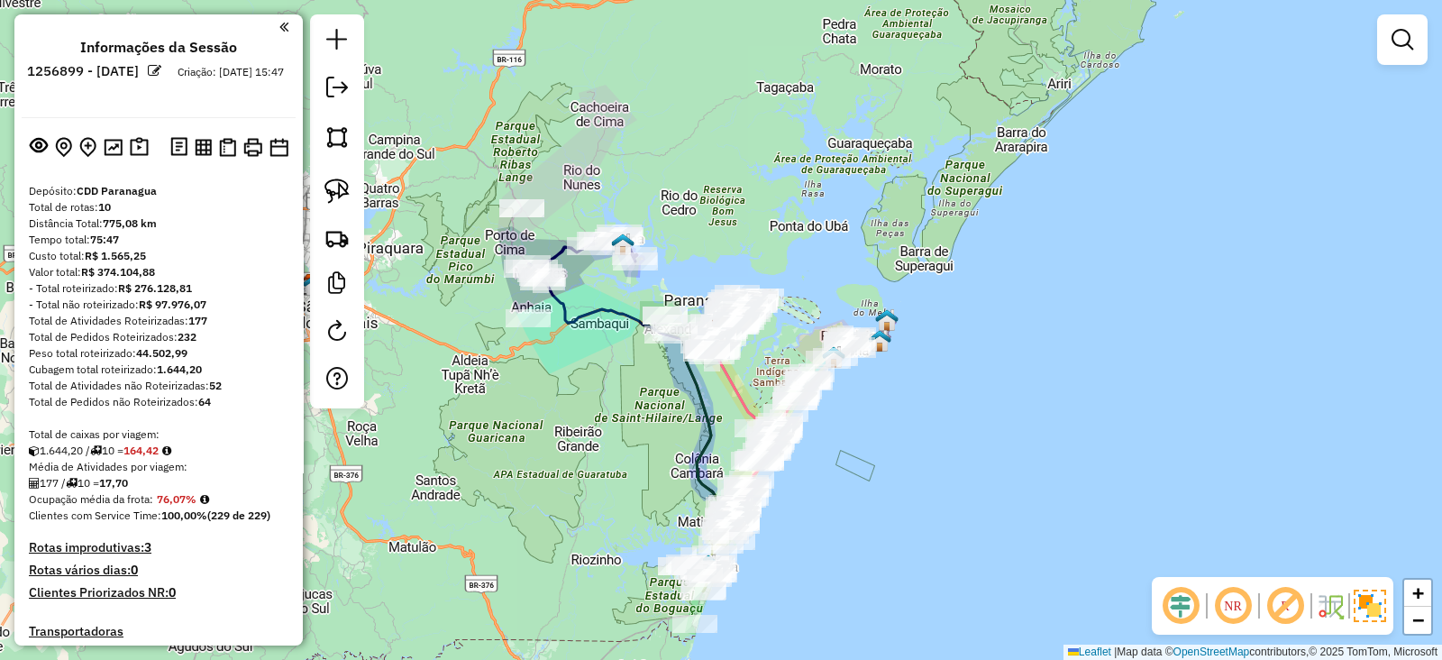
click at [1285, 599] on em at bounding box center [1285, 605] width 43 height 43
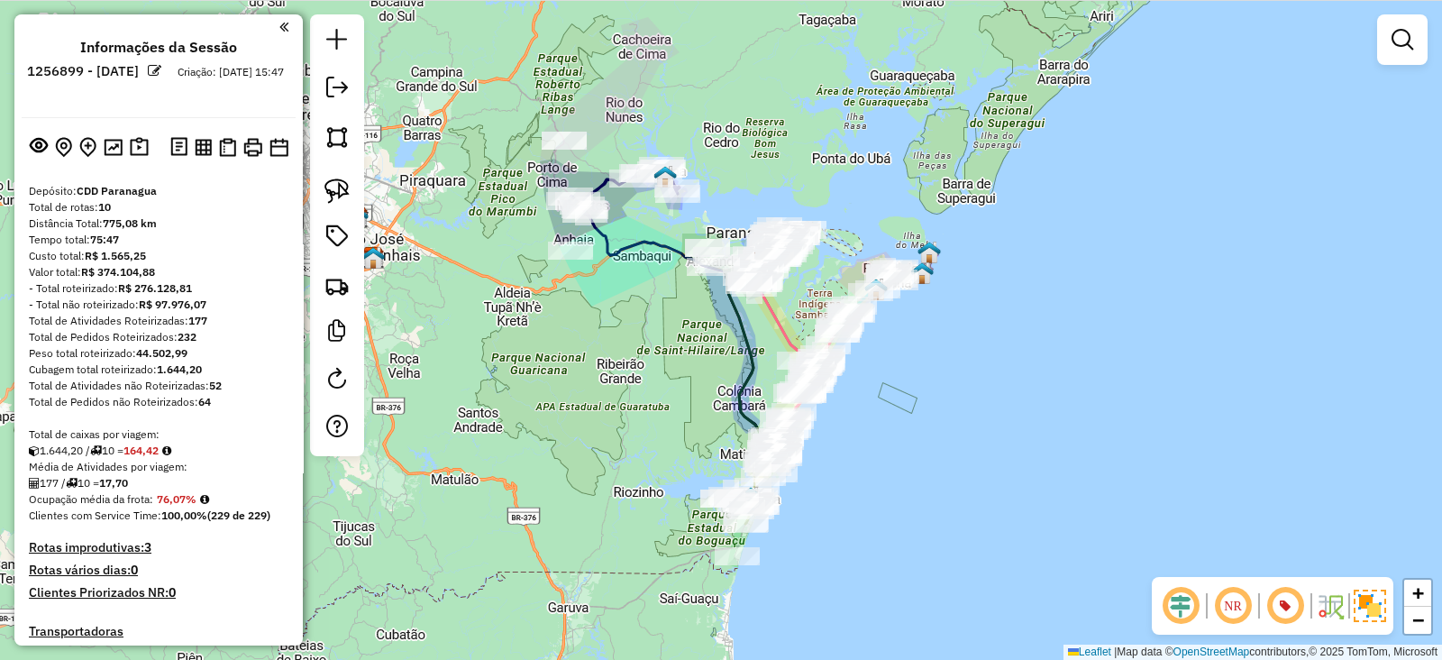
drag, startPoint x: 982, startPoint y: 134, endPoint x: 999, endPoint y: 110, distance: 29.8
click at [999, 110] on div "Janela de atendimento Grade de atendimento Capacidade Transportadoras Veículos …" at bounding box center [721, 330] width 1442 height 660
click at [1208, 113] on div "Janela de atendimento Grade de atendimento Capacidade Transportadoras Veículos …" at bounding box center [721, 330] width 1442 height 660
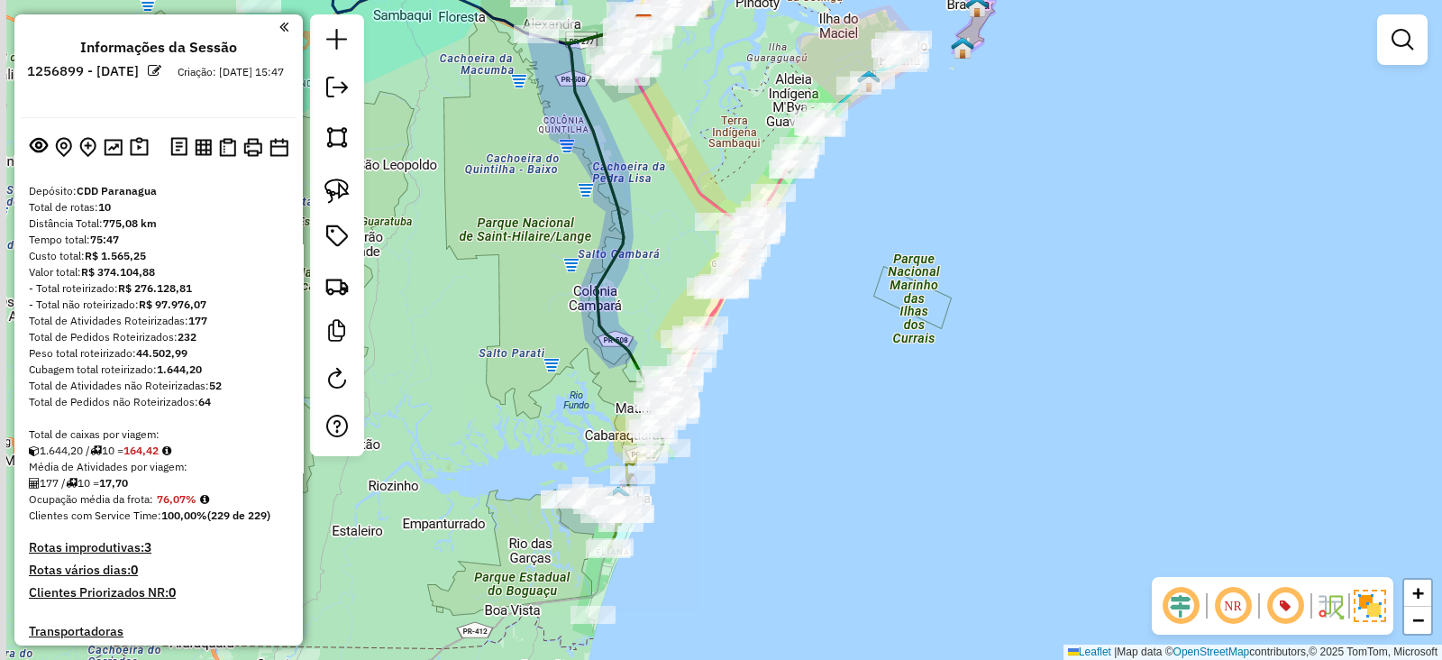
drag, startPoint x: 768, startPoint y: 421, endPoint x: 819, endPoint y: 342, distance: 94.5
click at [819, 342] on div "Janela de atendimento Grade de atendimento Capacidade Transportadoras Veículos …" at bounding box center [721, 330] width 1442 height 660
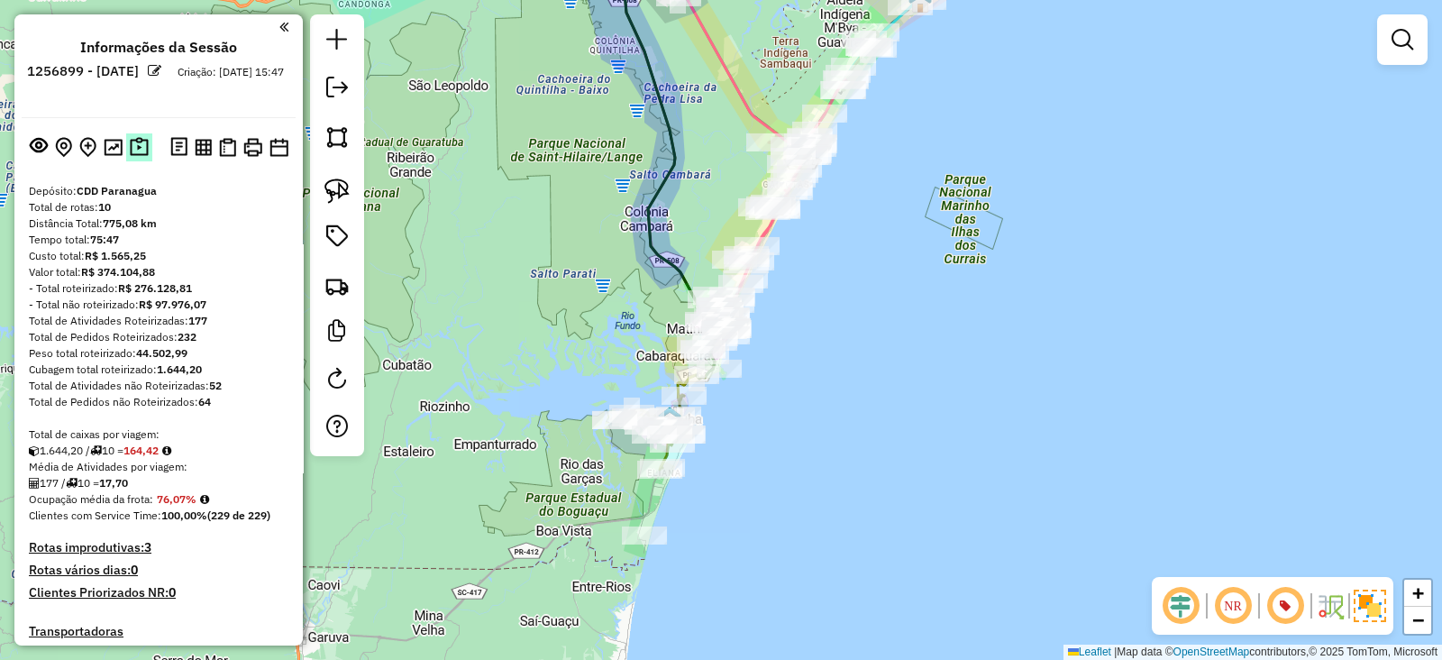
click at [133, 139] on img at bounding box center [139, 147] width 19 height 21
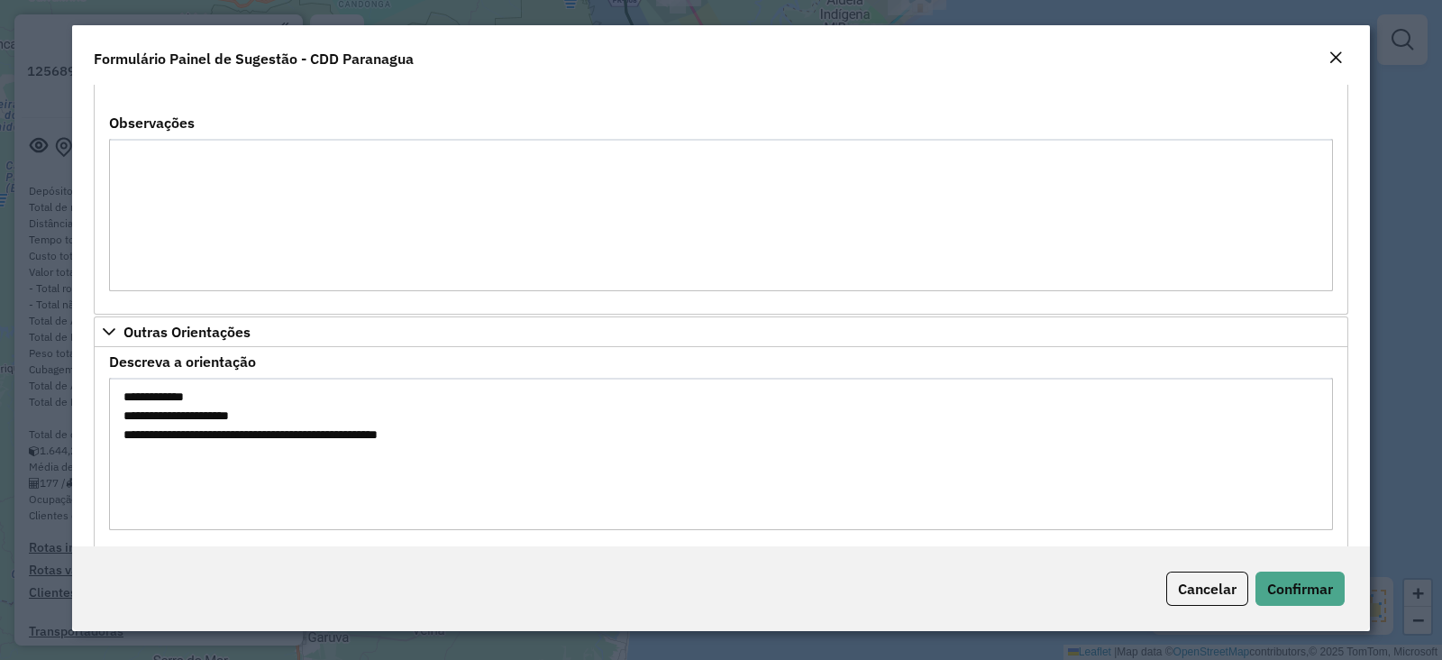
scroll to position [329, 0]
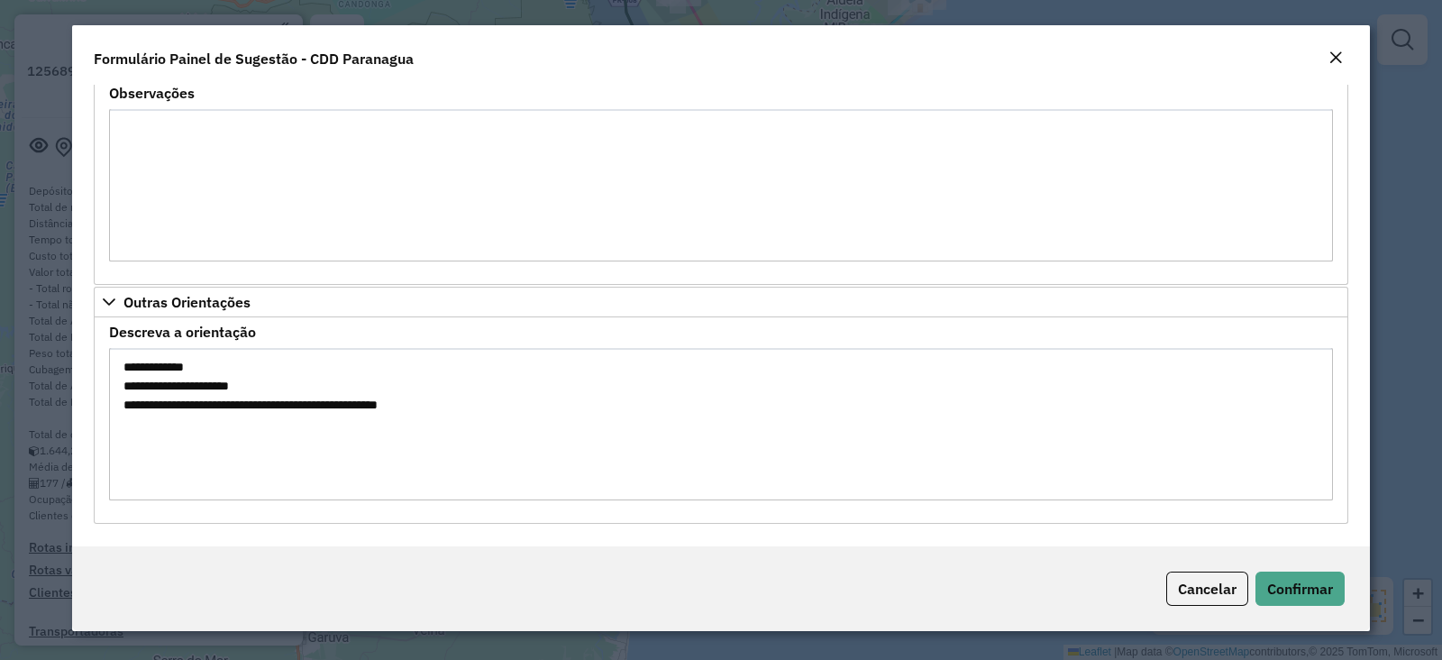
click at [1339, 52] on em "Close" at bounding box center [1336, 57] width 14 height 14
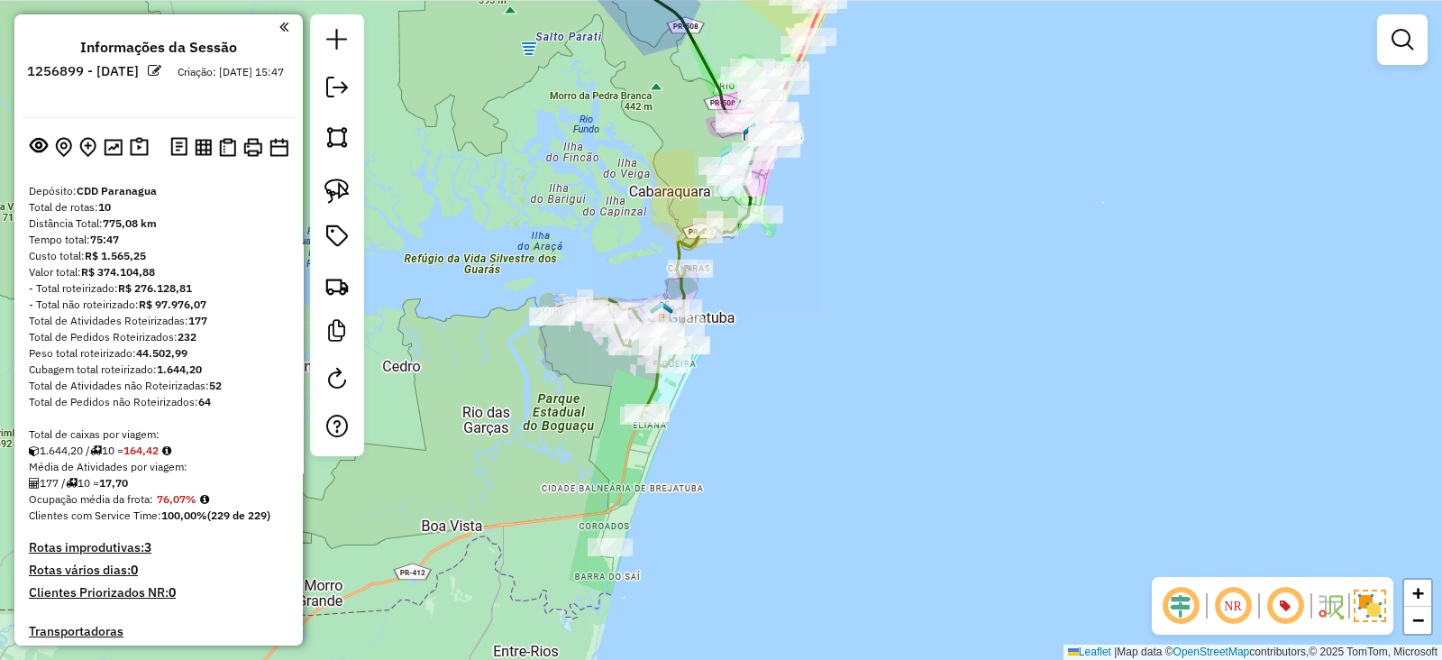
drag, startPoint x: 627, startPoint y: 398, endPoint x: 694, endPoint y: 437, distance: 77.2
click at [691, 436] on div "Janela de atendimento Grade de atendimento Capacidade Transportadoras Veículos …" at bounding box center [721, 330] width 1442 height 660
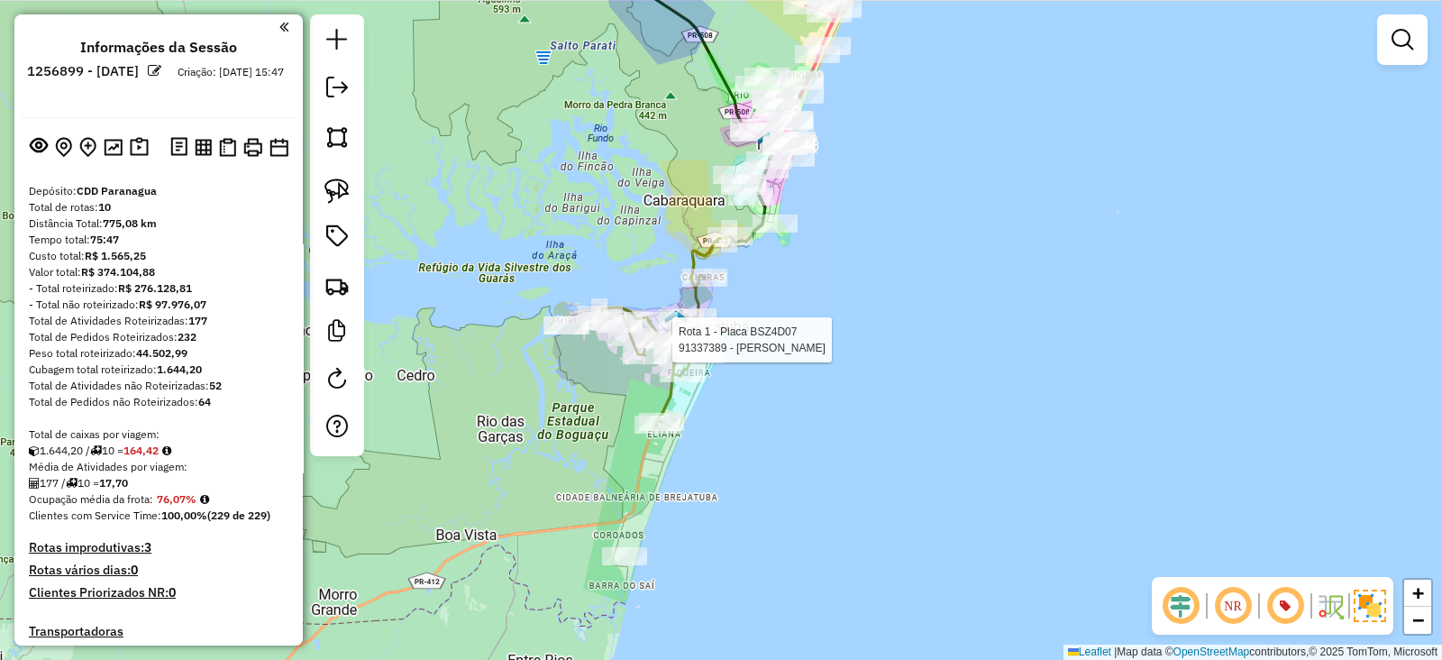
select select "**********"
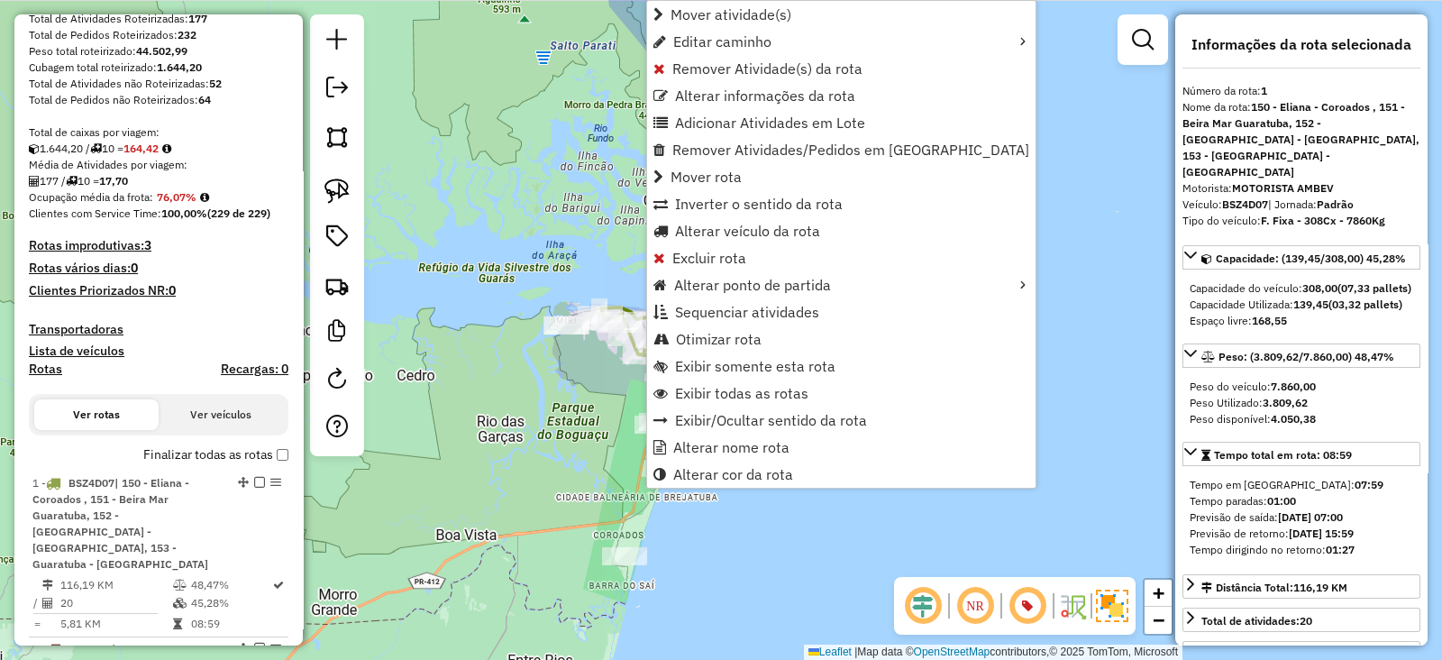
scroll to position [757, 0]
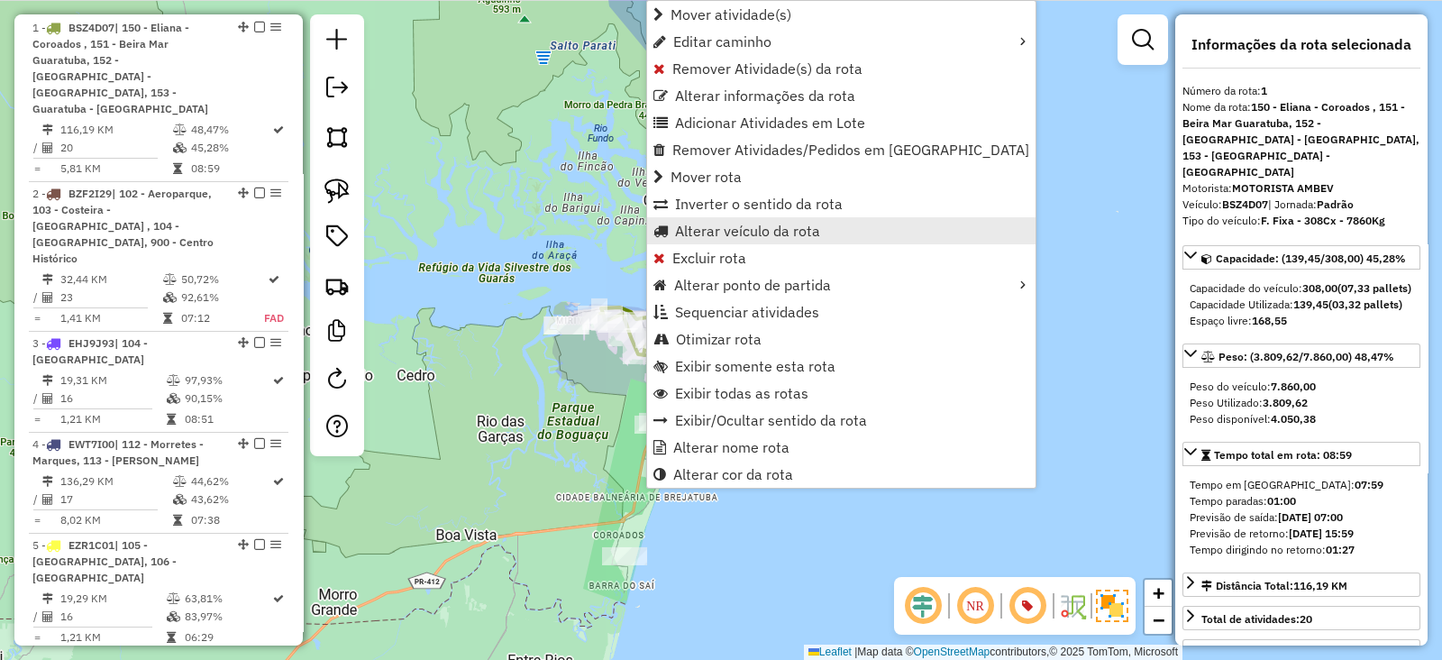
click at [745, 224] on span "Alterar veículo da rota" at bounding box center [747, 231] width 145 height 14
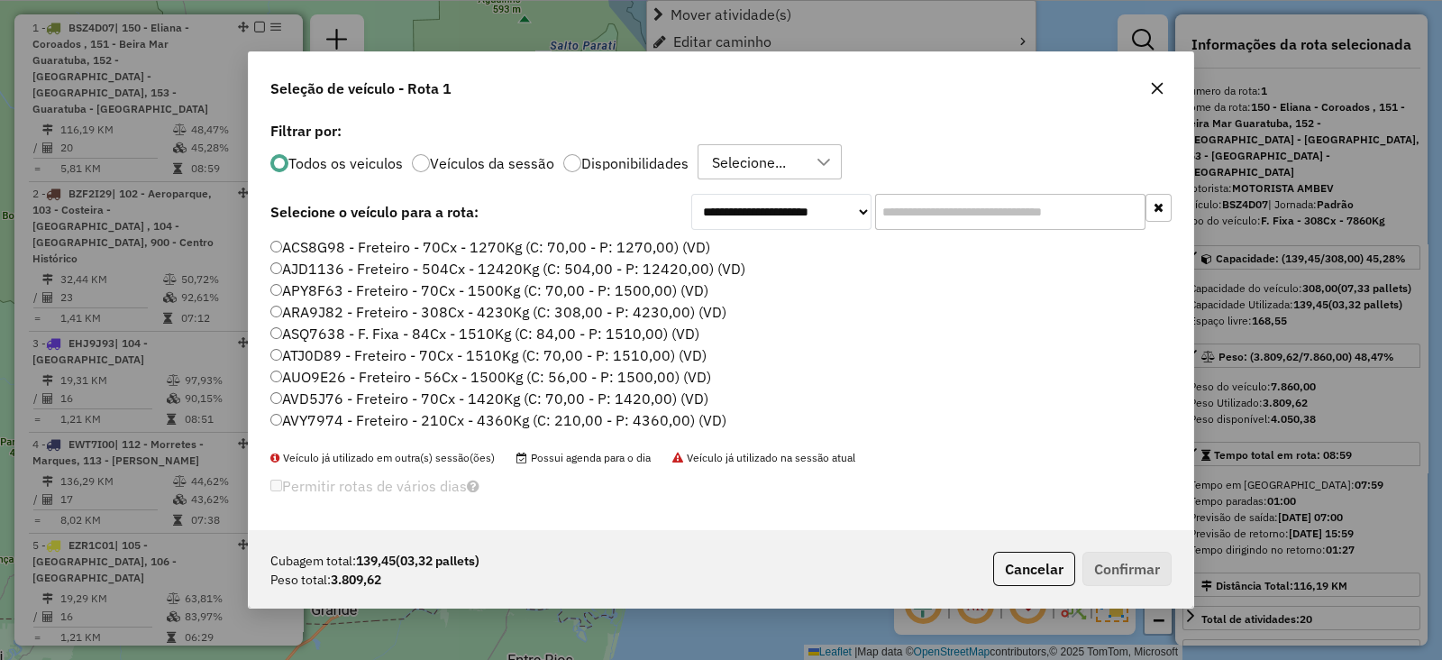
click at [925, 224] on input "text" at bounding box center [1010, 212] width 270 height 36
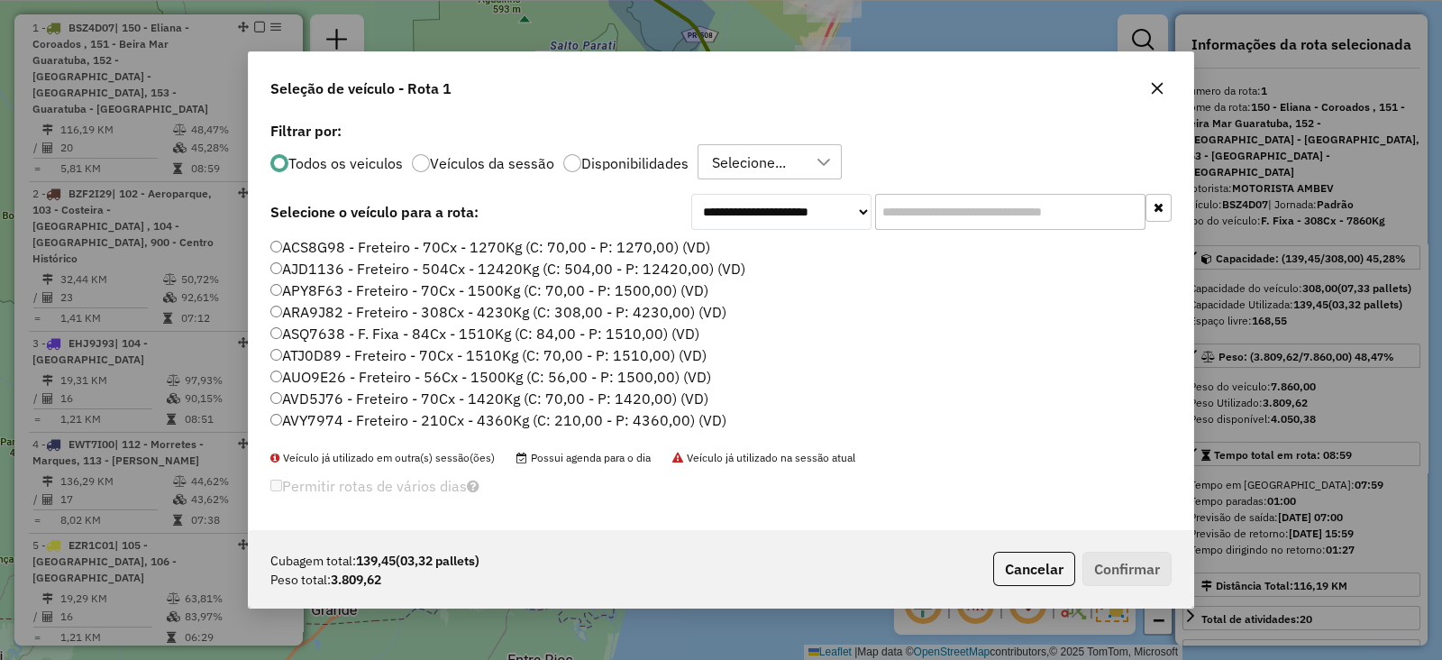
scroll to position [9, 5]
paste input "*******"
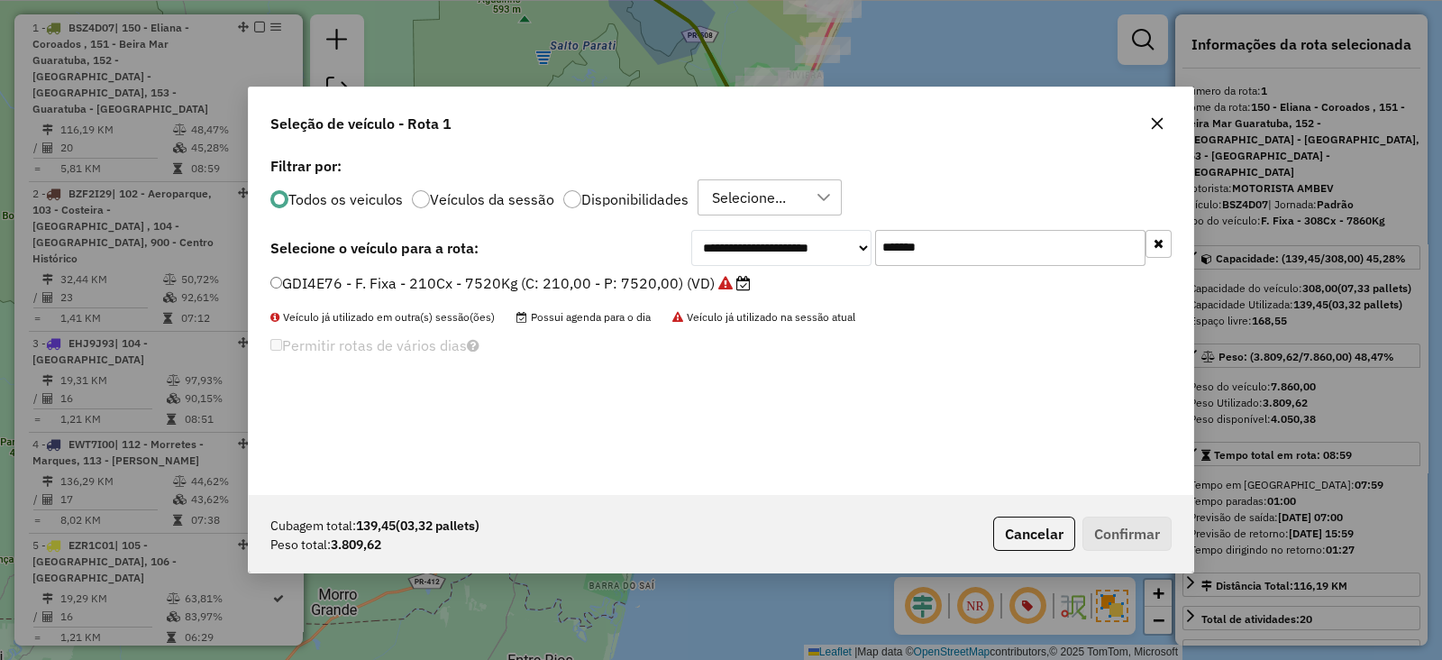
type input "*******"
click at [561, 281] on label "GDI4E76 - F. Fixa - 210Cx - 7520Kg (C: 210,00 - P: 7520,00) (VD)" at bounding box center [510, 283] width 480 height 22
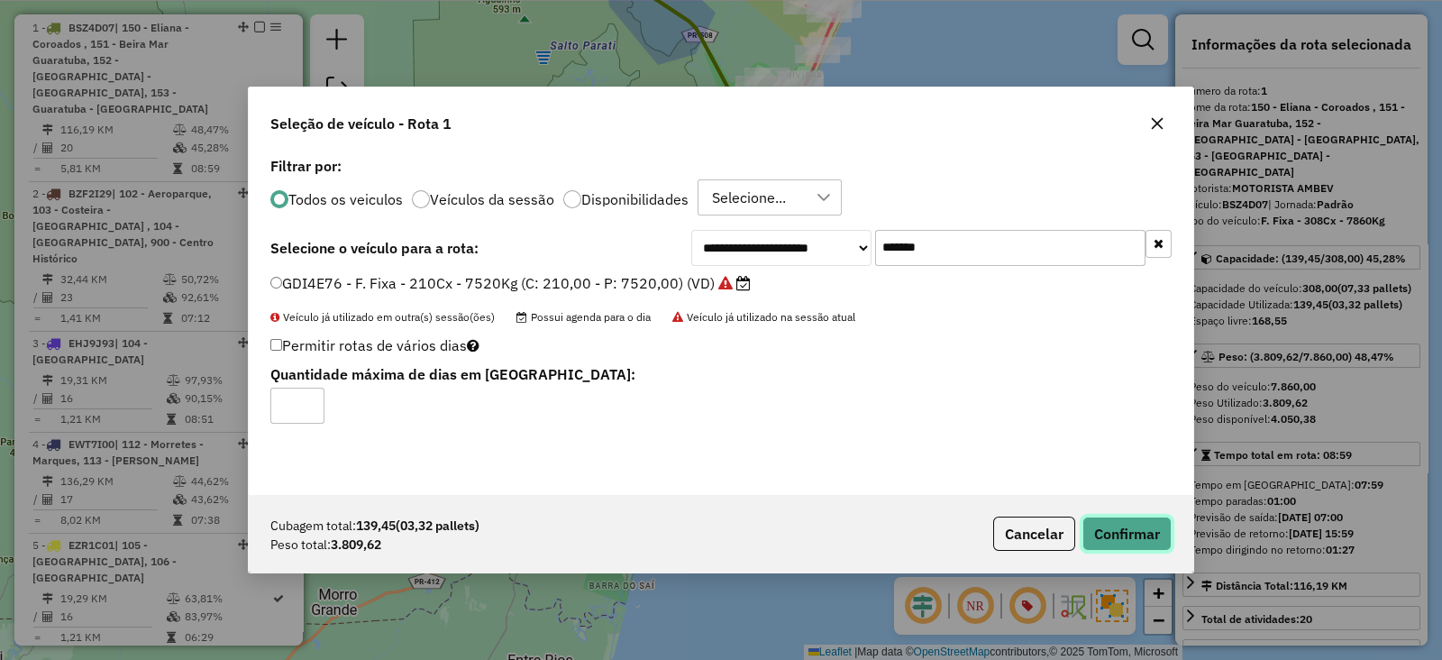
click at [1123, 527] on button "Confirmar" at bounding box center [1127, 534] width 89 height 34
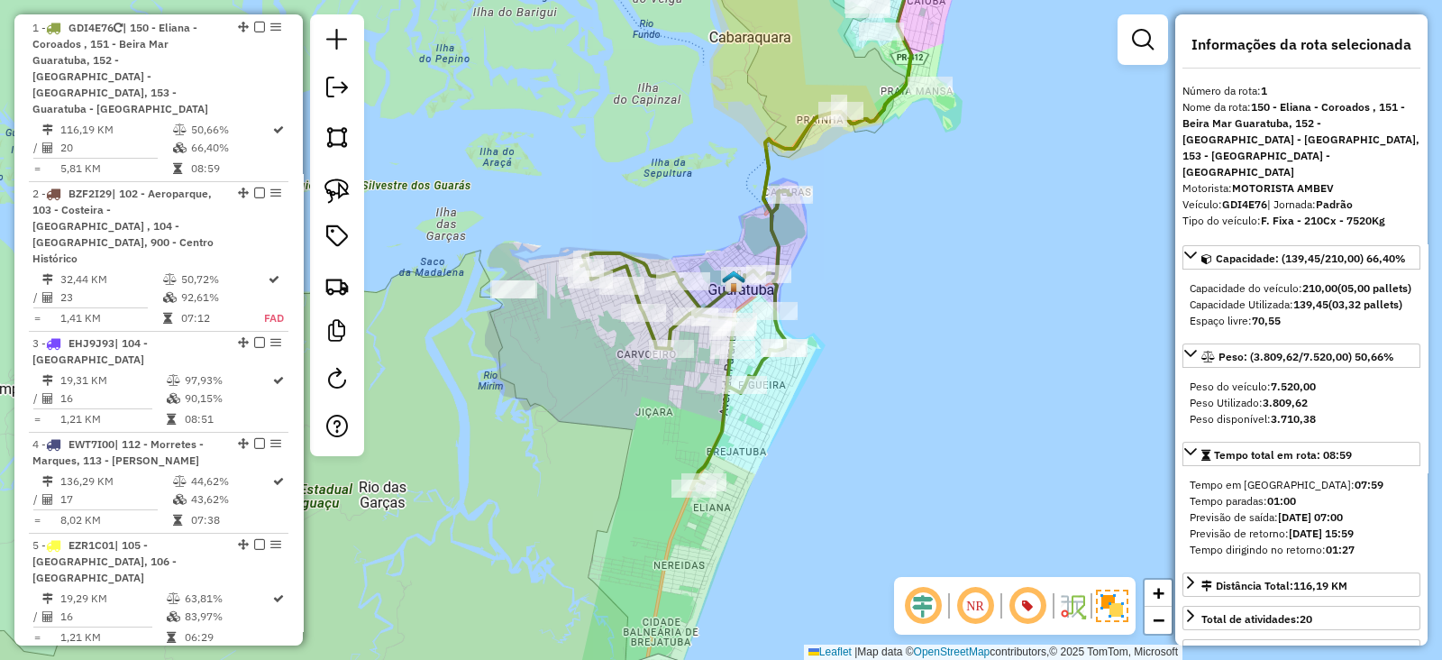
drag, startPoint x: 624, startPoint y: 403, endPoint x: 676, endPoint y: 410, distance: 52.8
click at [676, 410] on div "Janela de atendimento Grade de atendimento Capacidade Transportadoras Veículos …" at bounding box center [721, 330] width 1442 height 660
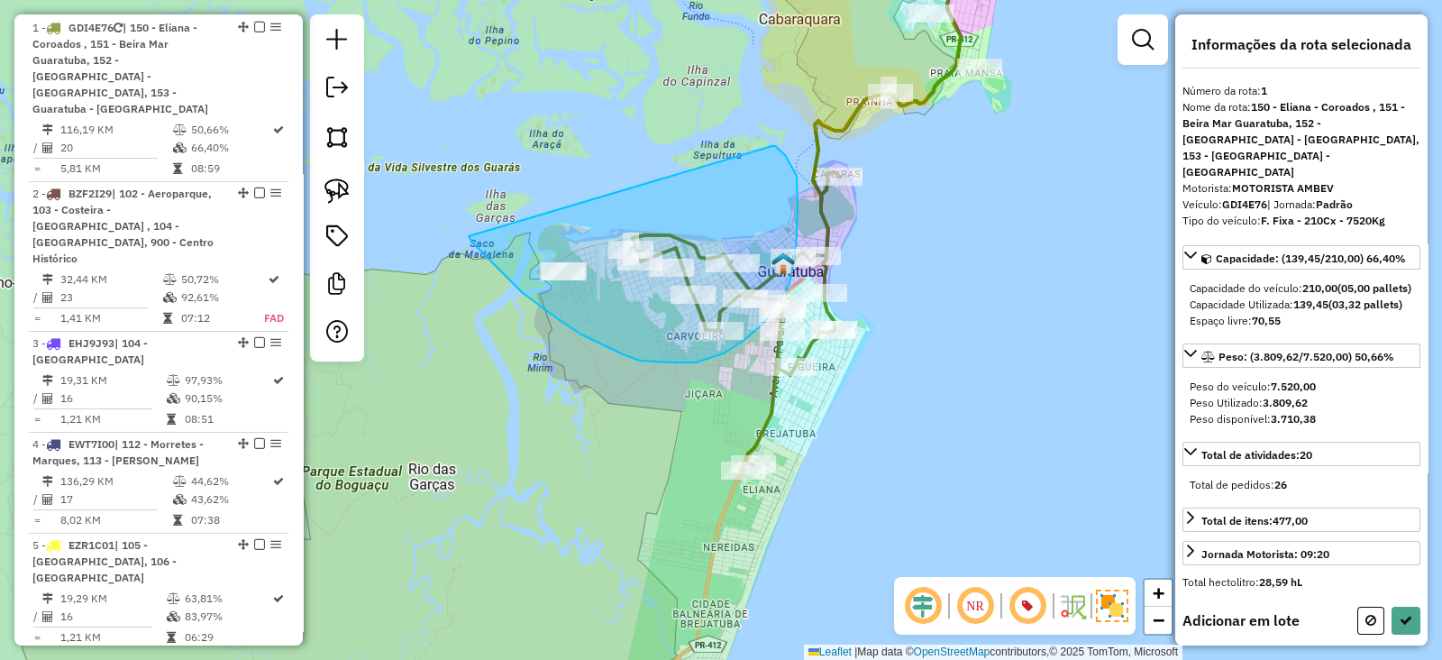
drag, startPoint x: 473, startPoint y: 243, endPoint x: 761, endPoint y: 151, distance: 302.2
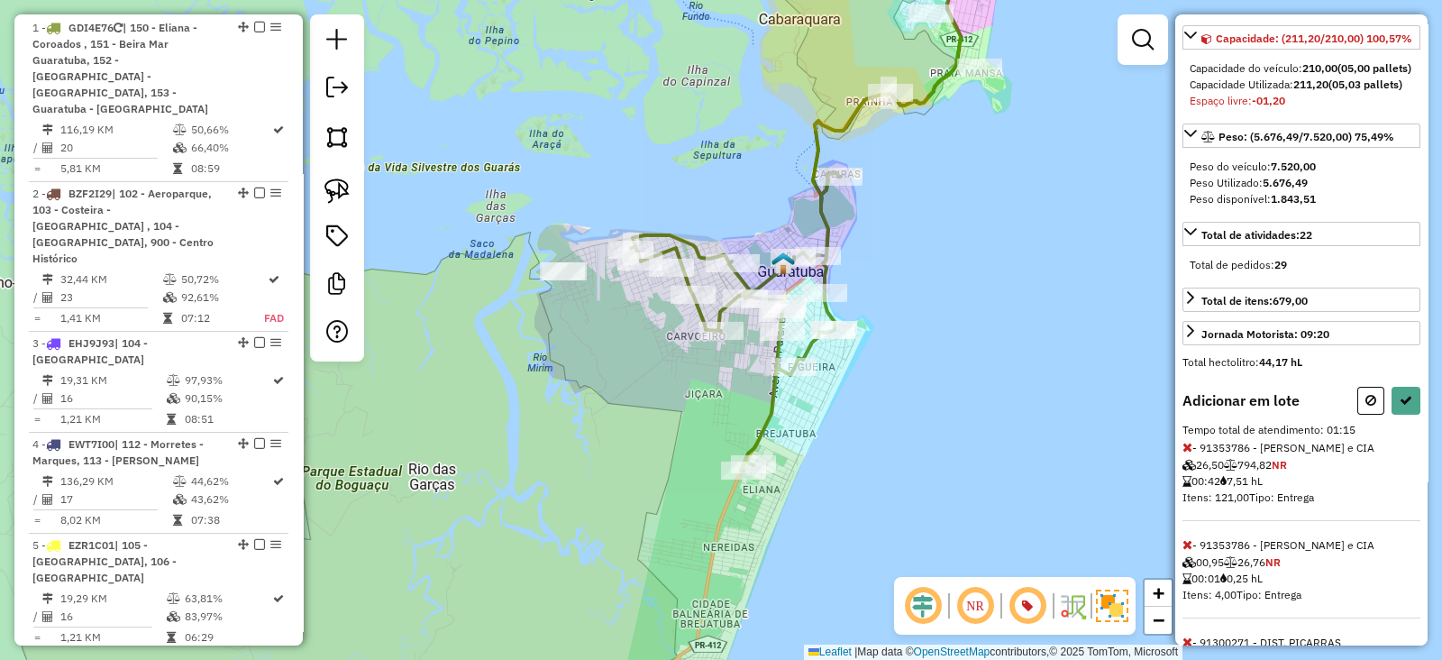
scroll to position [325, 0]
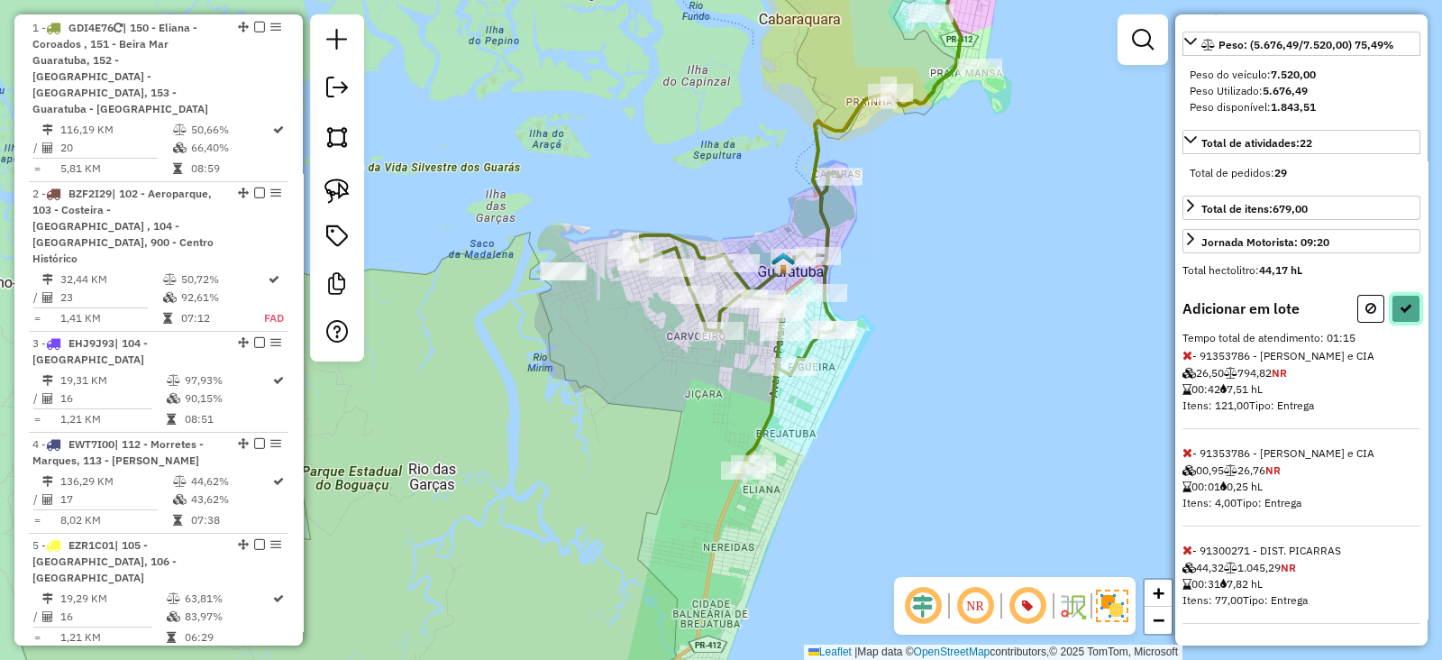
click at [1404, 310] on icon at bounding box center [1406, 308] width 13 height 13
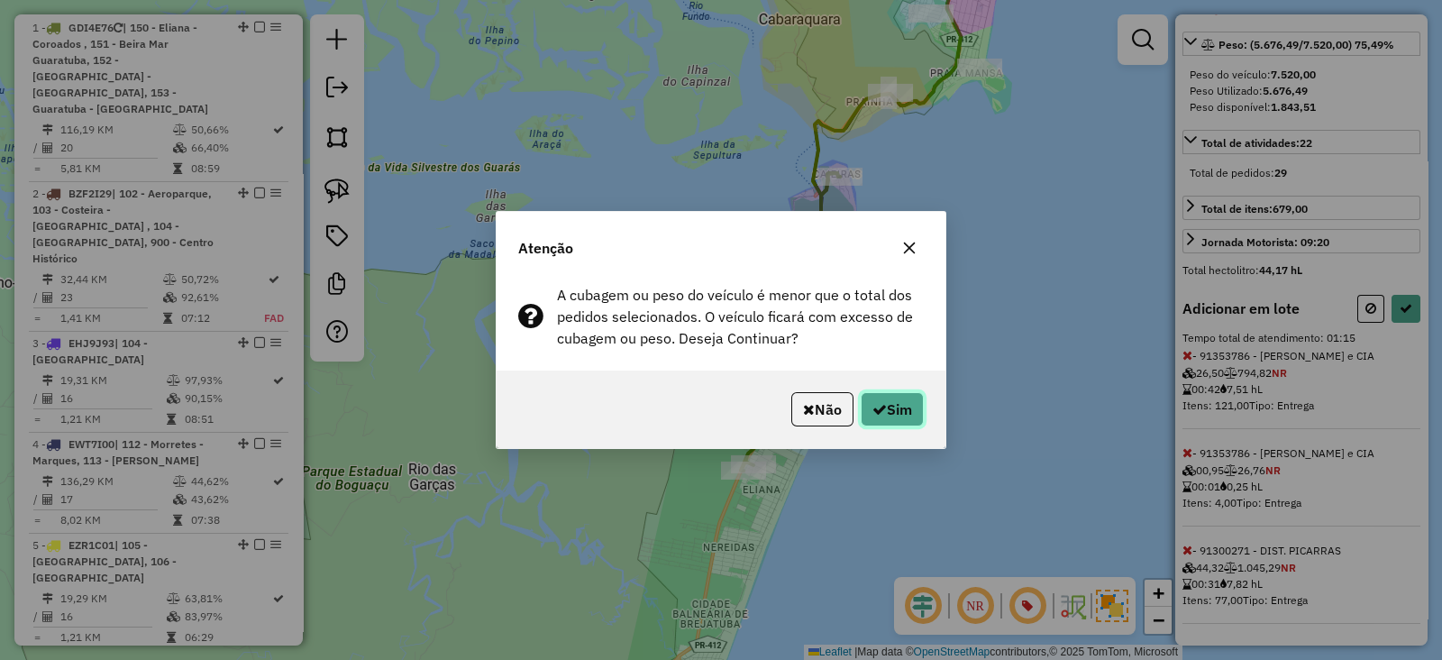
click at [874, 402] on icon "button" at bounding box center [880, 409] width 14 height 14
select select "**********"
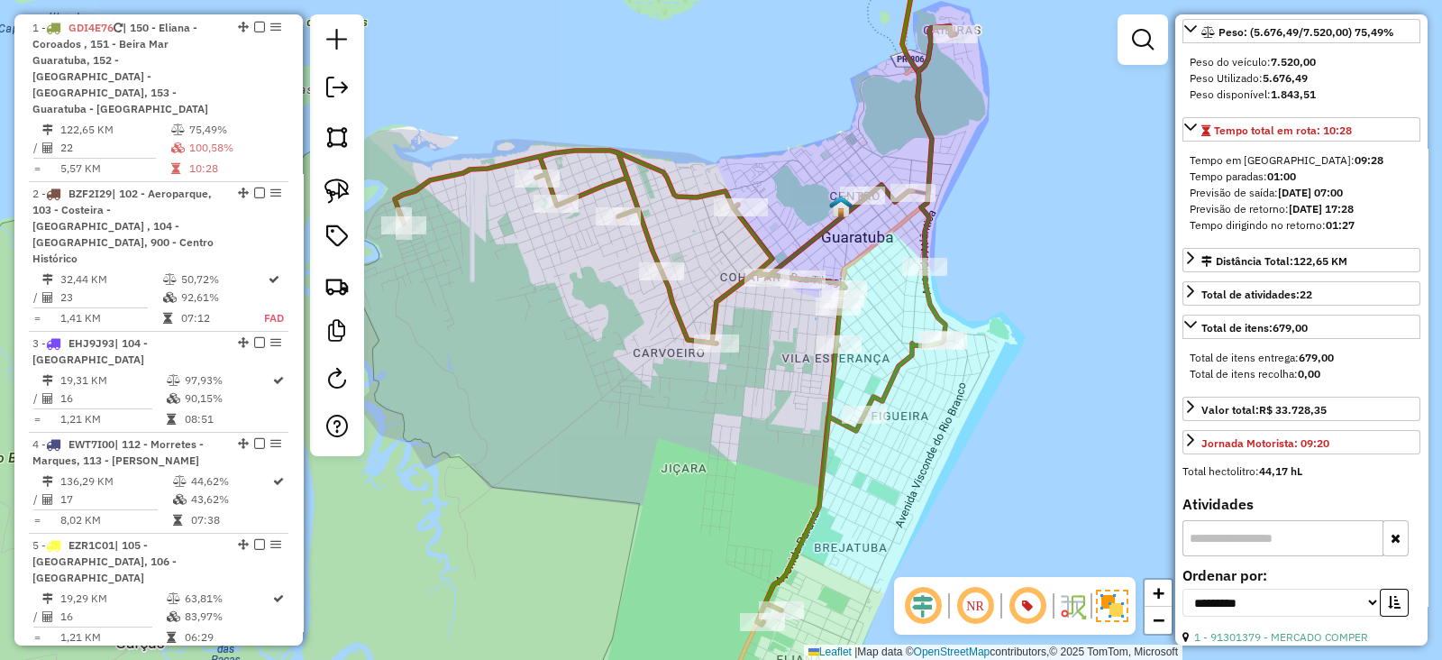
drag, startPoint x: 892, startPoint y: 250, endPoint x: 793, endPoint y: 306, distance: 113.8
click at [793, 306] on div "Janela de atendimento Grade de atendimento Capacidade Transportadoras Veículos …" at bounding box center [721, 330] width 1442 height 660
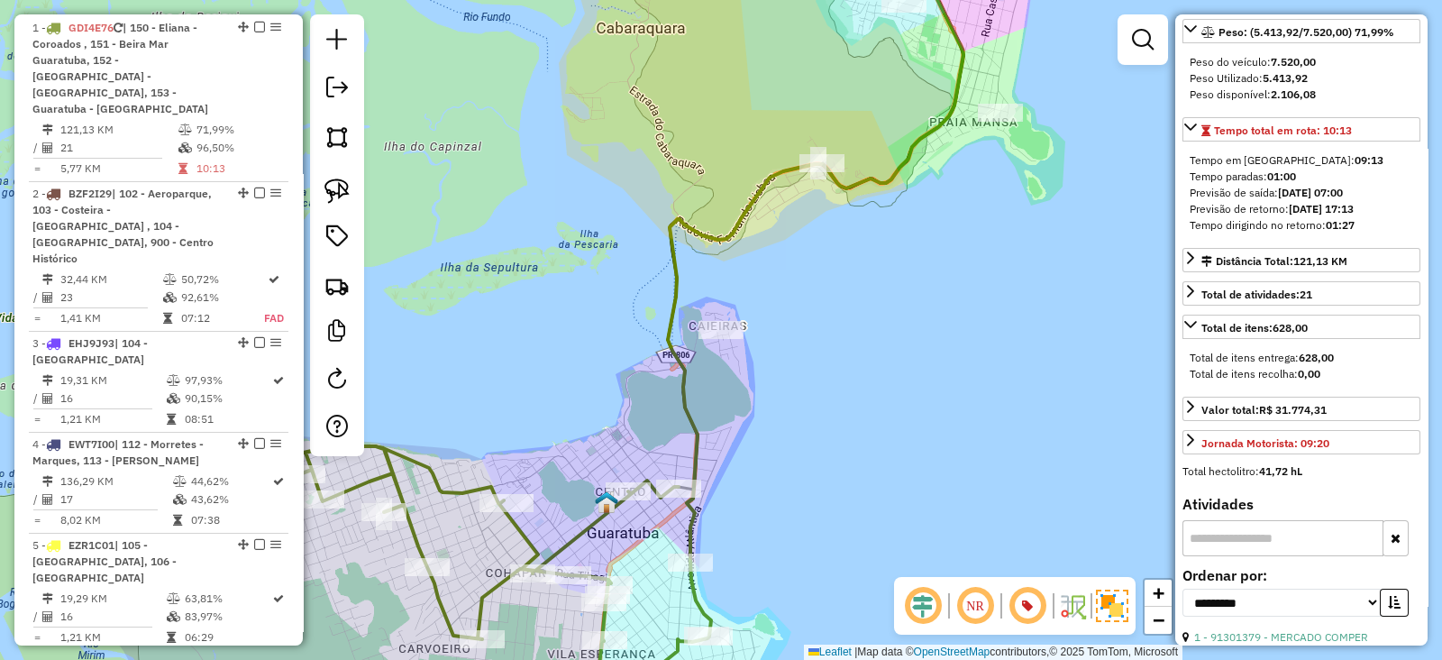
scroll to position [307, 0]
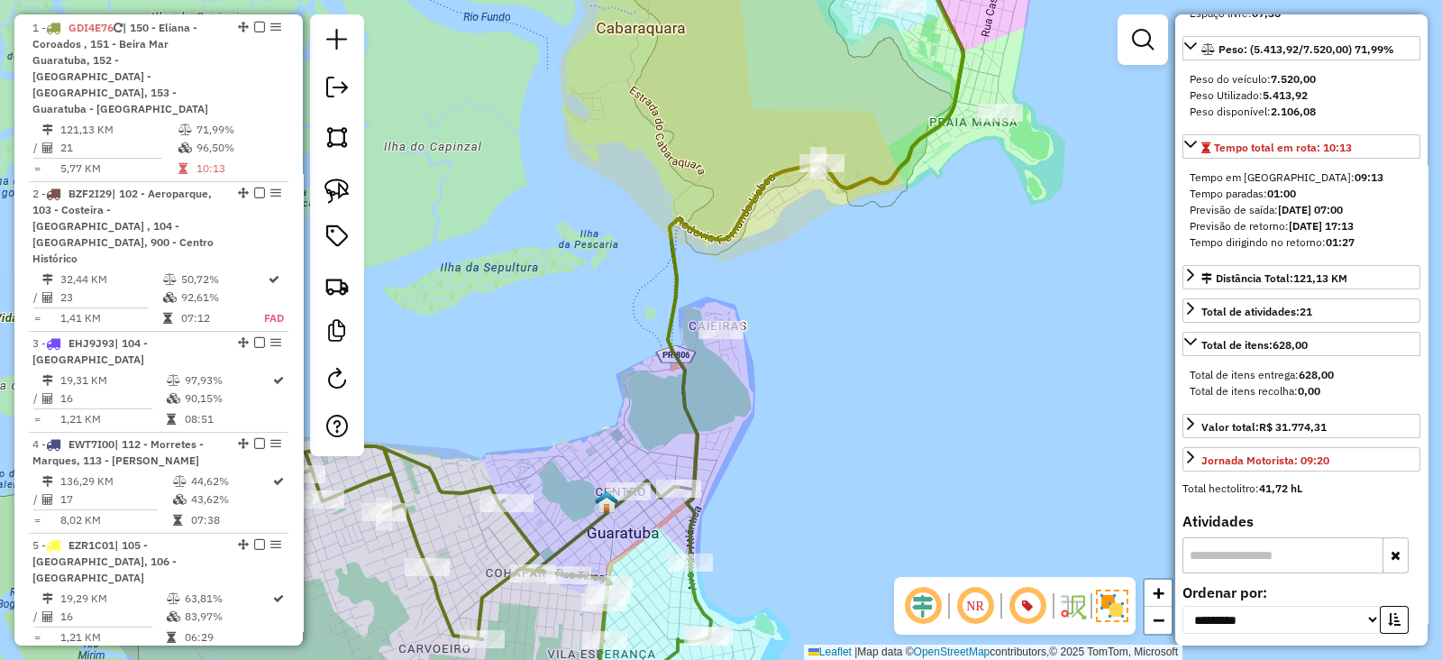
drag, startPoint x: 722, startPoint y: 461, endPoint x: 747, endPoint y: 346, distance: 117.2
click at [747, 346] on div "Janela de atendimento Grade de atendimento Capacidade Transportadoras Veículos …" at bounding box center [721, 330] width 1442 height 660
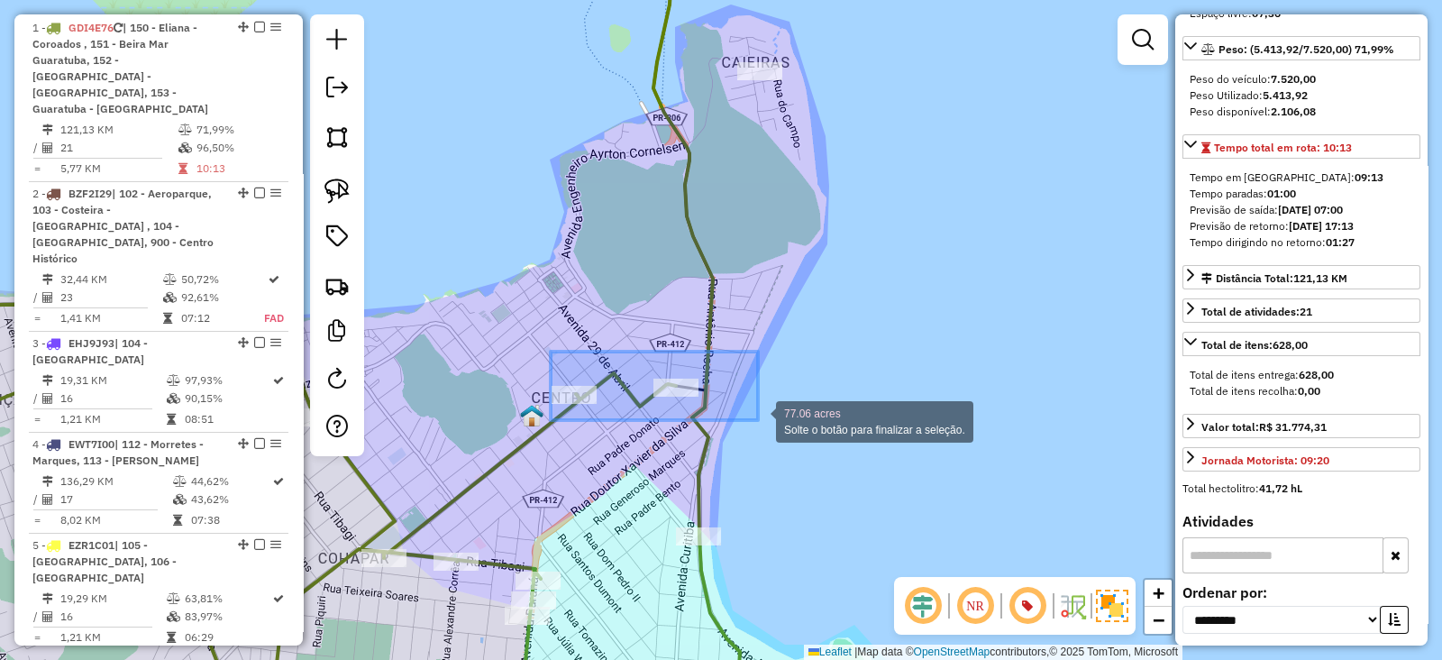
drag, startPoint x: 551, startPoint y: 352, endPoint x: 761, endPoint y: 420, distance: 220.9
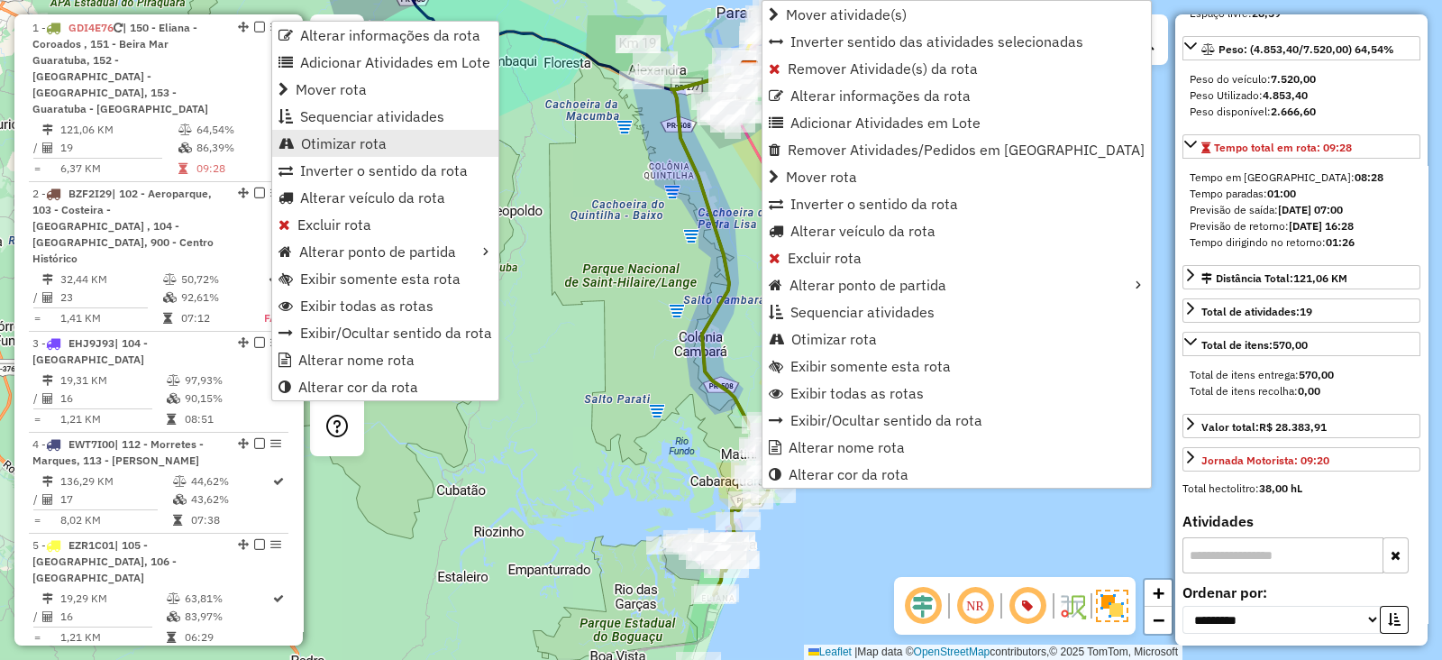
click at [381, 136] on span "Otimizar rota" at bounding box center [344, 143] width 86 height 14
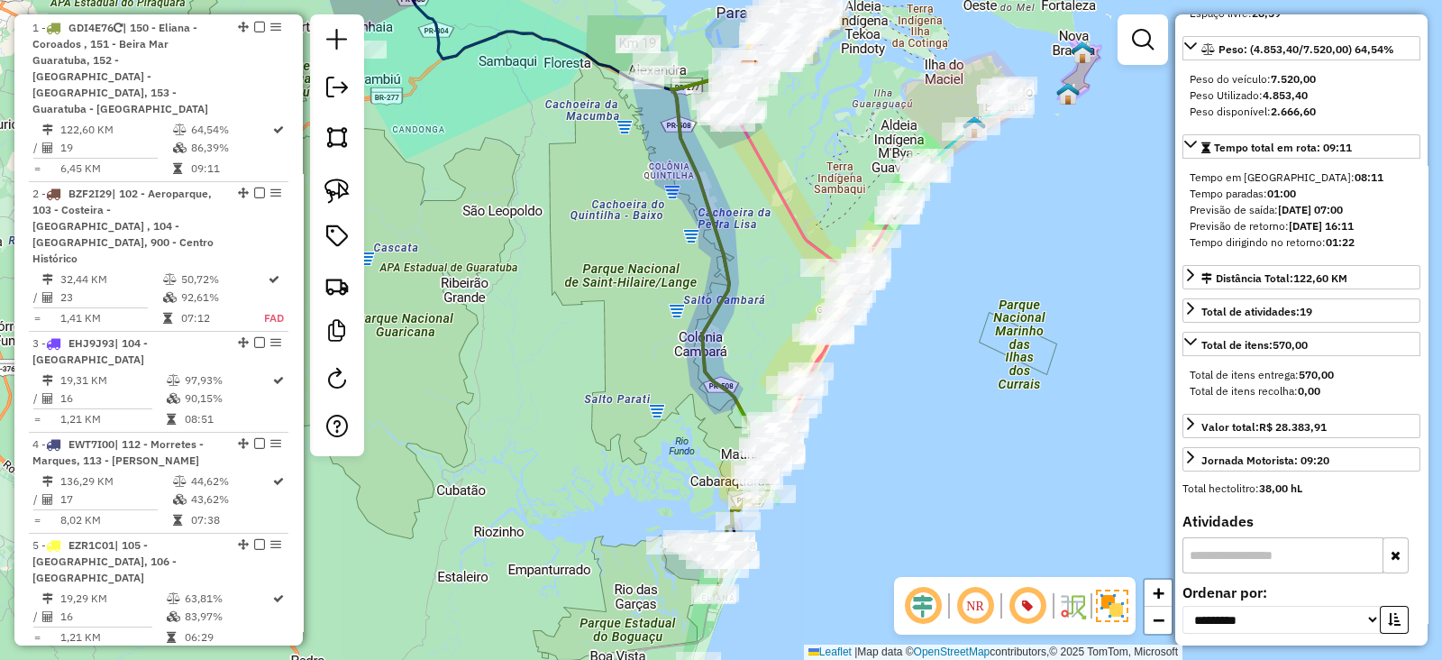
drag, startPoint x: 587, startPoint y: 444, endPoint x: 572, endPoint y: 313, distance: 131.5
click at [572, 313] on div "Janela de atendimento Grade de atendimento Capacidade Transportadoras Veículos …" at bounding box center [721, 330] width 1442 height 660
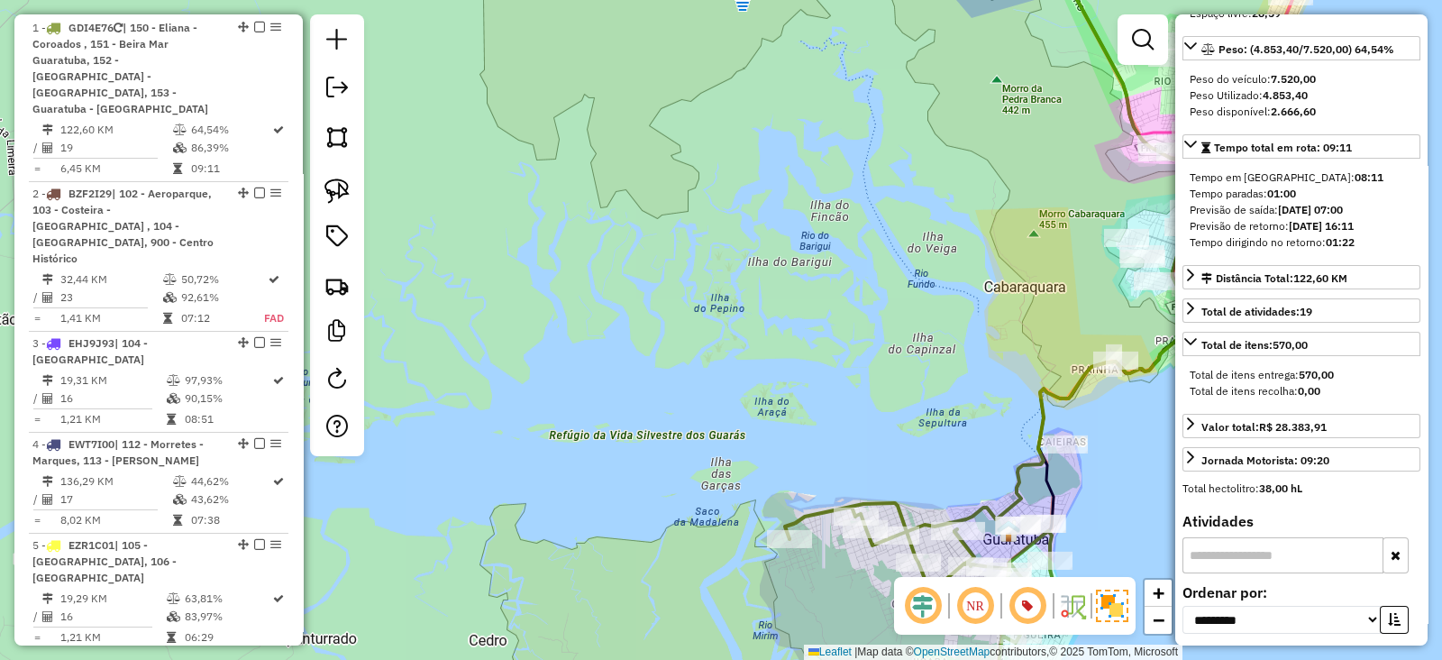
drag, startPoint x: 743, startPoint y: 457, endPoint x: 667, endPoint y: 223, distance: 246.3
click at [667, 224] on div "Janela de atendimento Grade de atendimento Capacidade Transportadoras Veículos …" at bounding box center [721, 330] width 1442 height 660
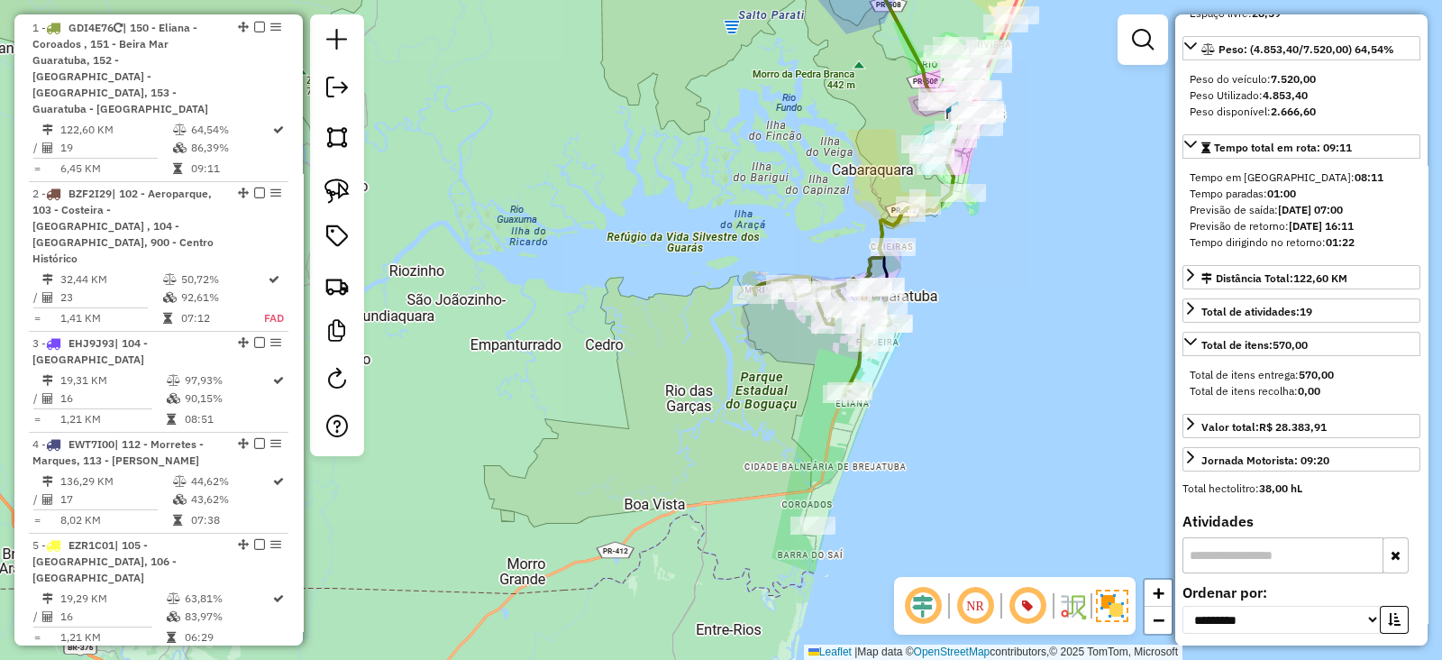
drag, startPoint x: 909, startPoint y: 572, endPoint x: 897, endPoint y: 493, distance: 80.2
click at [897, 493] on div "Janela de atendimento Grade de atendimento Capacidade Transportadoras Veículos …" at bounding box center [721, 330] width 1442 height 660
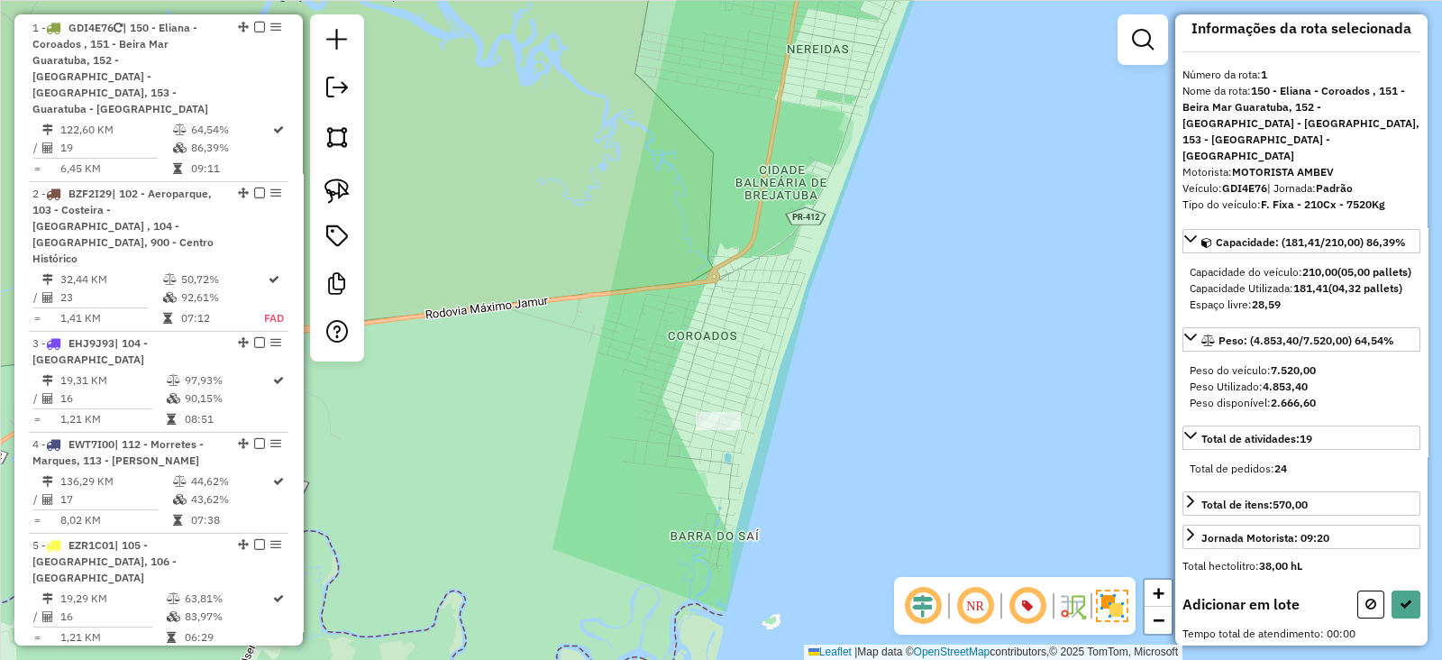
scroll to position [113, 0]
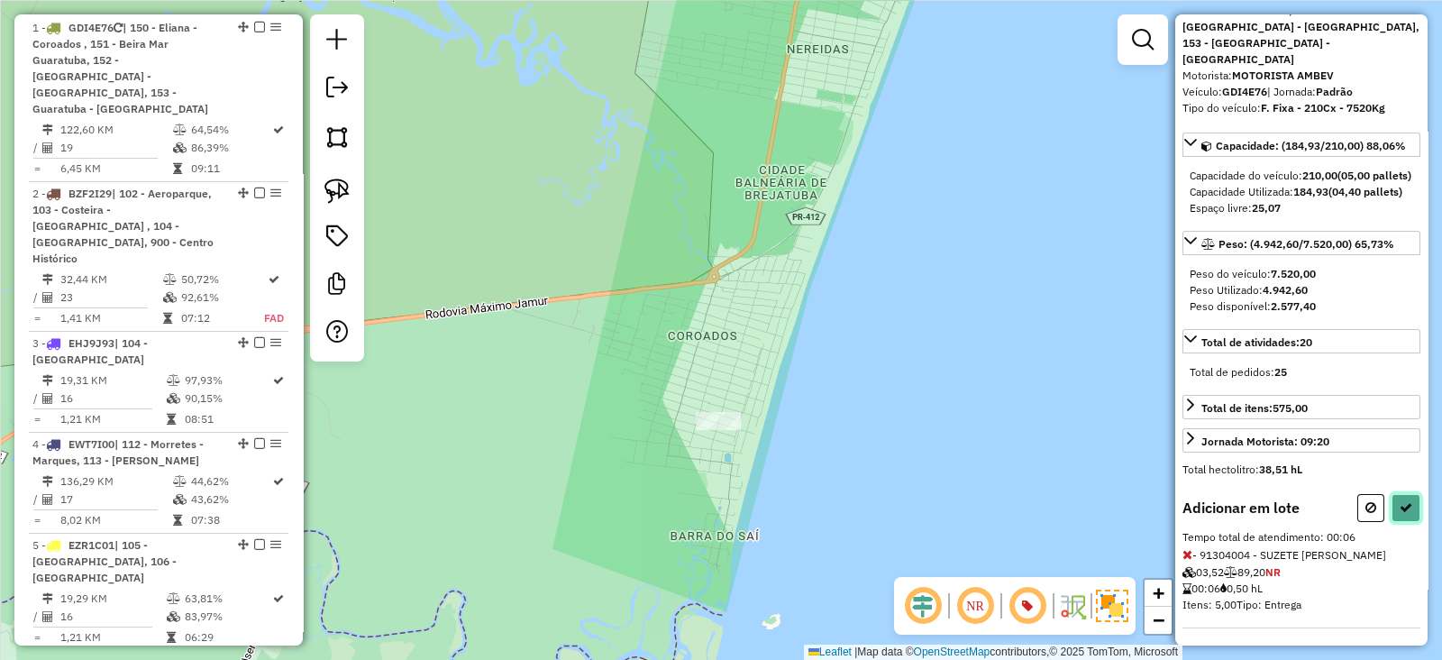
click at [1400, 502] on icon at bounding box center [1406, 507] width 13 height 13
select select "**********"
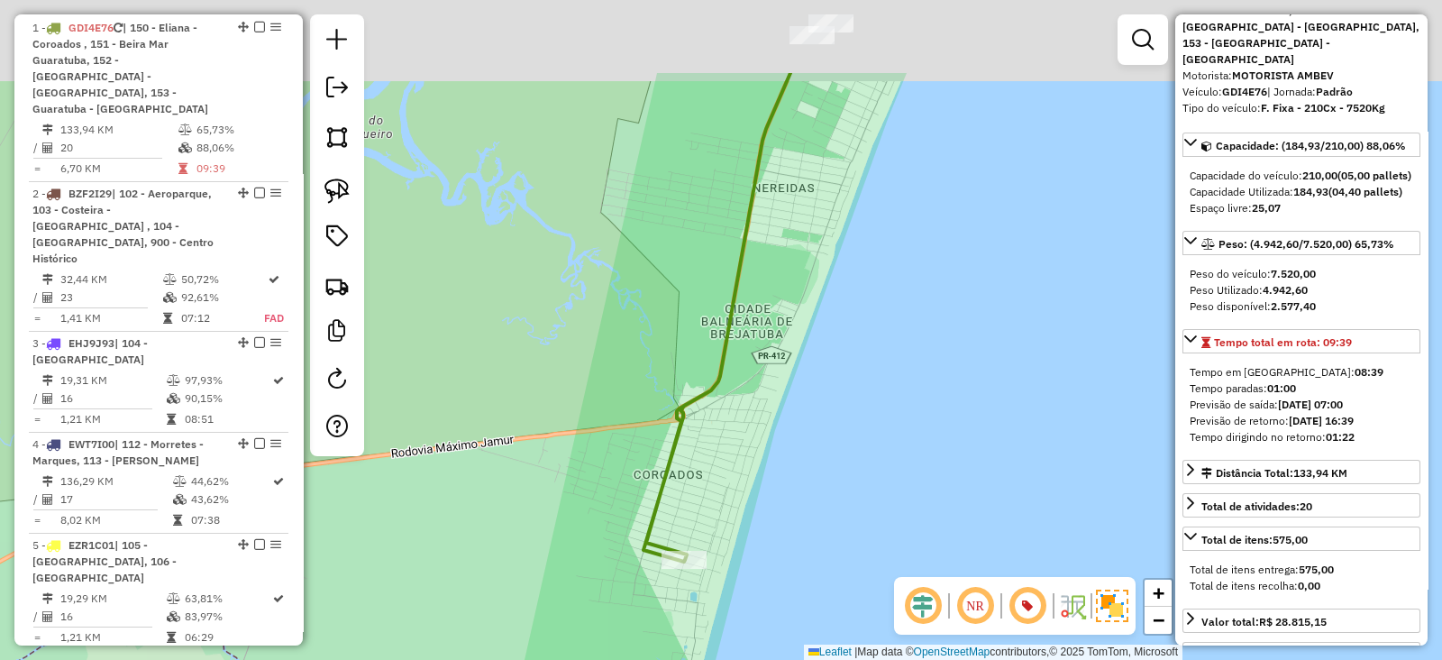
drag, startPoint x: 855, startPoint y: 197, endPoint x: 797, endPoint y: 457, distance: 266.8
click at [806, 425] on div "Janela de atendimento Grade de atendimento Capacidade Transportadoras Veículos …" at bounding box center [721, 330] width 1442 height 660
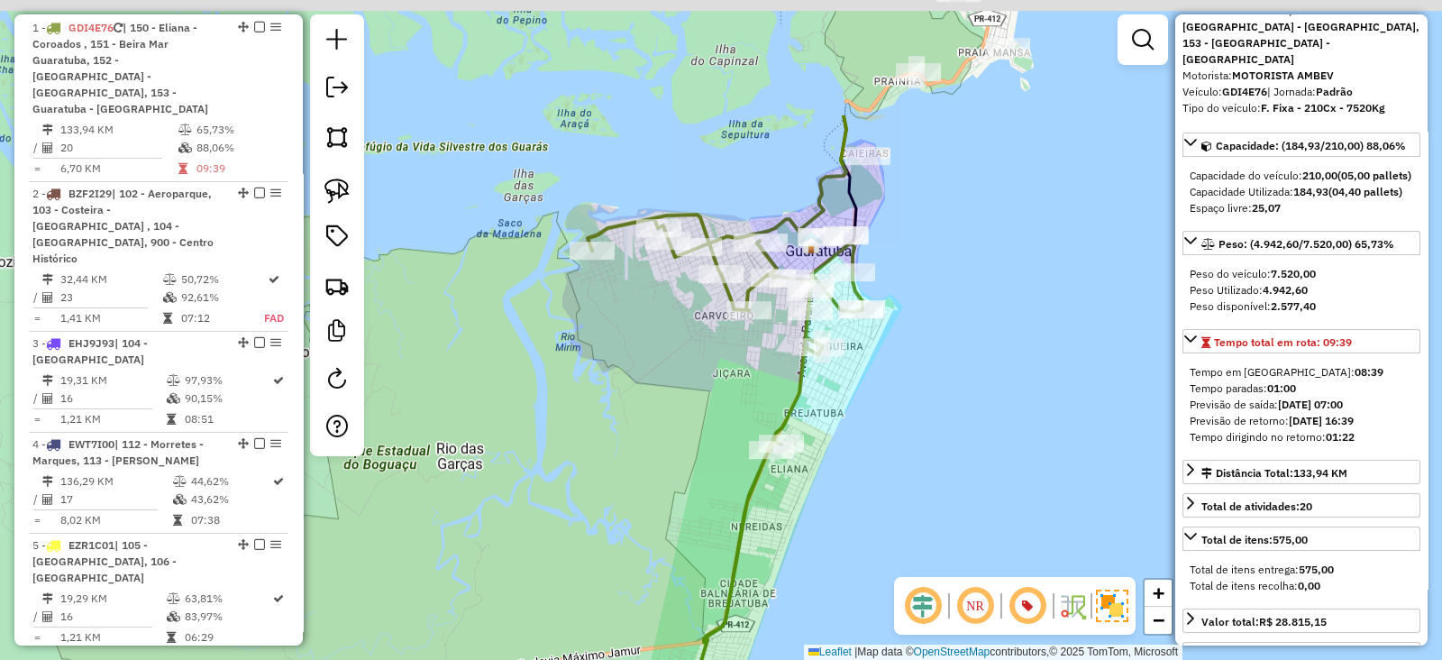
drag, startPoint x: 874, startPoint y: 224, endPoint x: 846, endPoint y: 407, distance: 186.0
click at [847, 407] on div "Janela de atendimento Grade de atendimento Capacidade Transportadoras Veículos …" at bounding box center [721, 330] width 1442 height 660
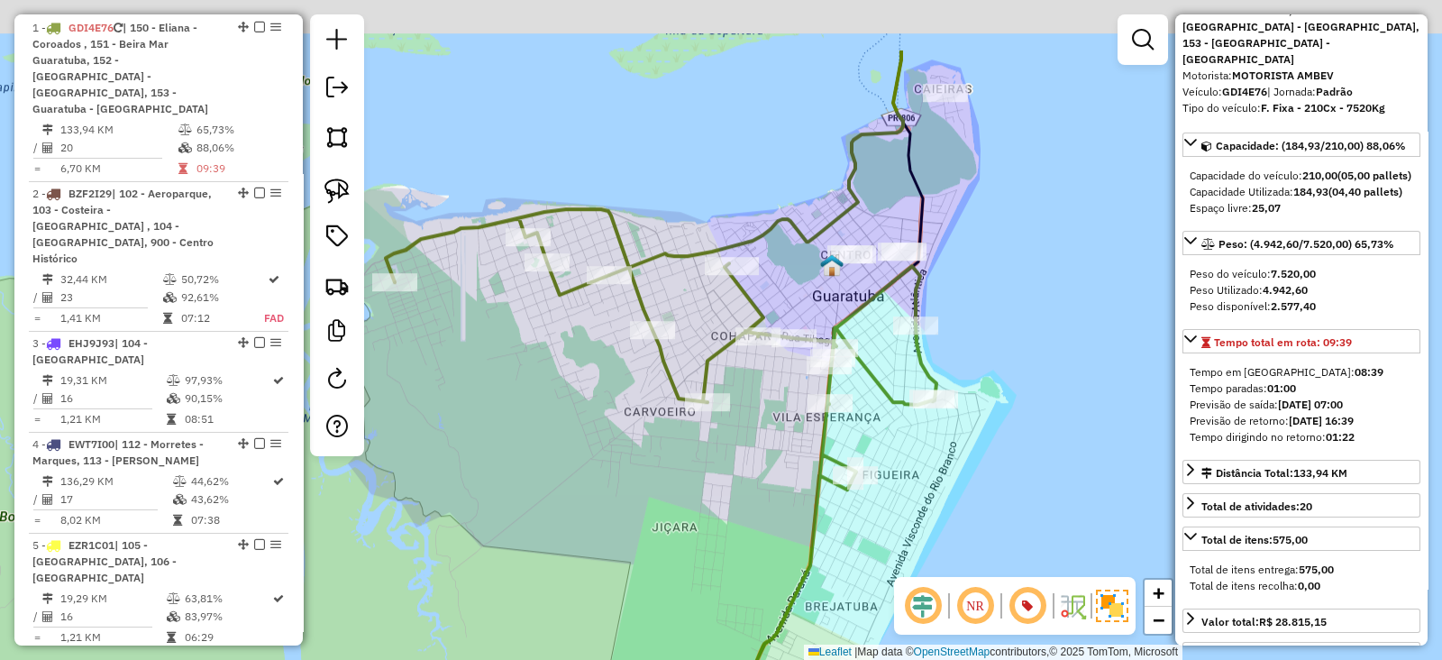
drag, startPoint x: 736, startPoint y: 158, endPoint x: 782, endPoint y: 295, distance: 144.2
click at [785, 277] on div "Janela de atendimento Grade de atendimento Capacidade Transportadoras Veículos …" at bounding box center [721, 330] width 1442 height 660
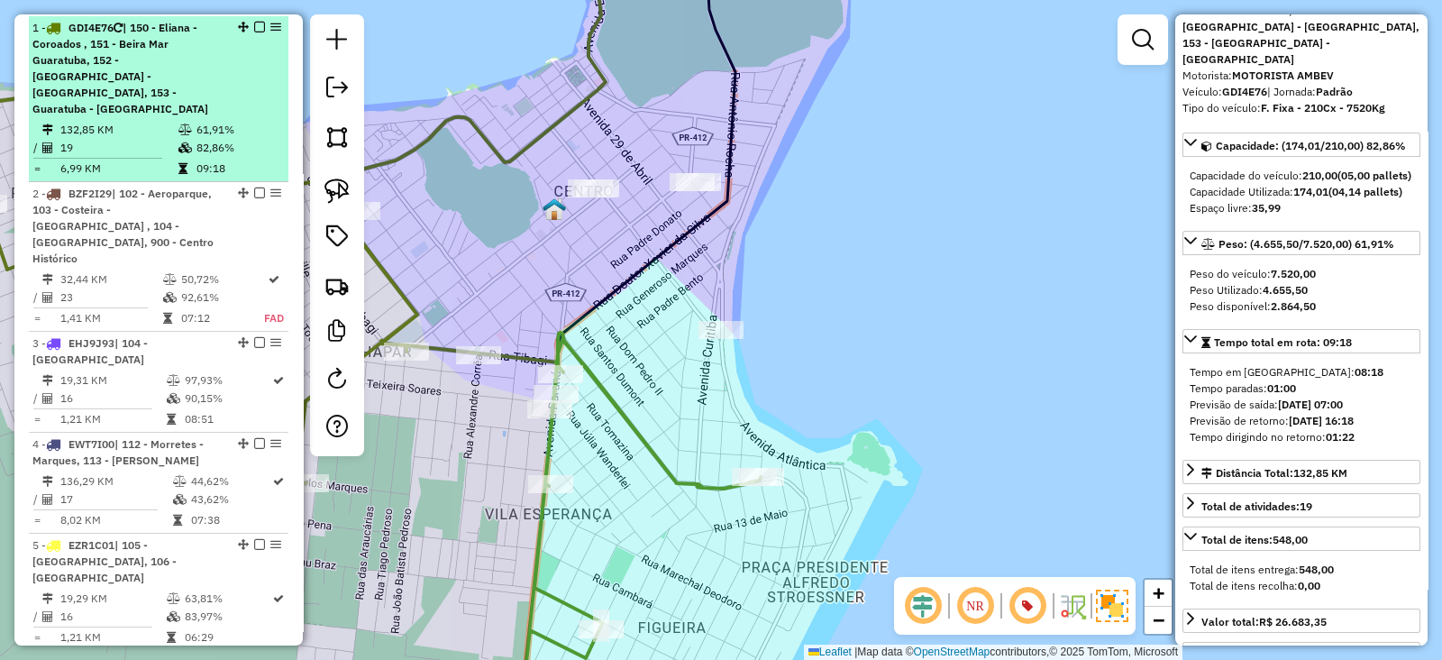
click at [255, 28] on em at bounding box center [259, 27] width 11 height 11
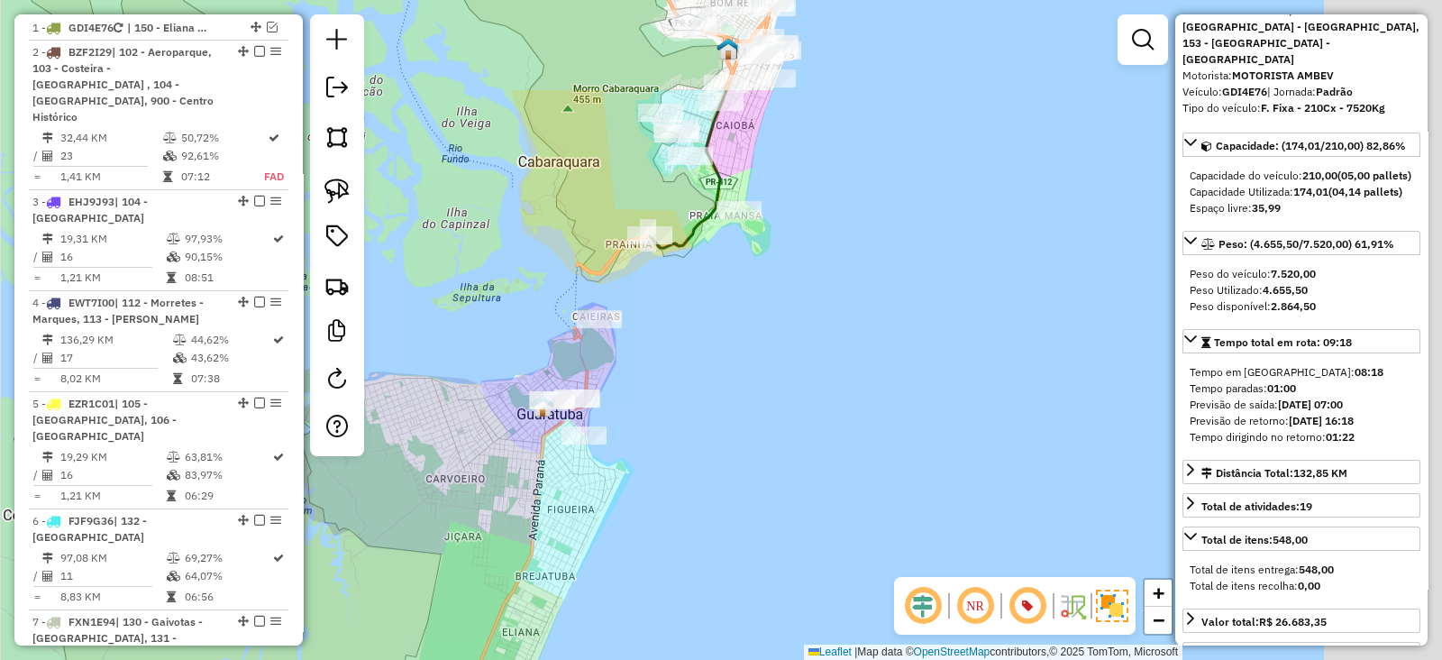
drag, startPoint x: 848, startPoint y: 208, endPoint x: 658, endPoint y: 369, distance: 248.9
click at [658, 369] on div "Janela de atendimento Grade de atendimento Capacidade Transportadoras Veículos …" at bounding box center [721, 330] width 1442 height 660
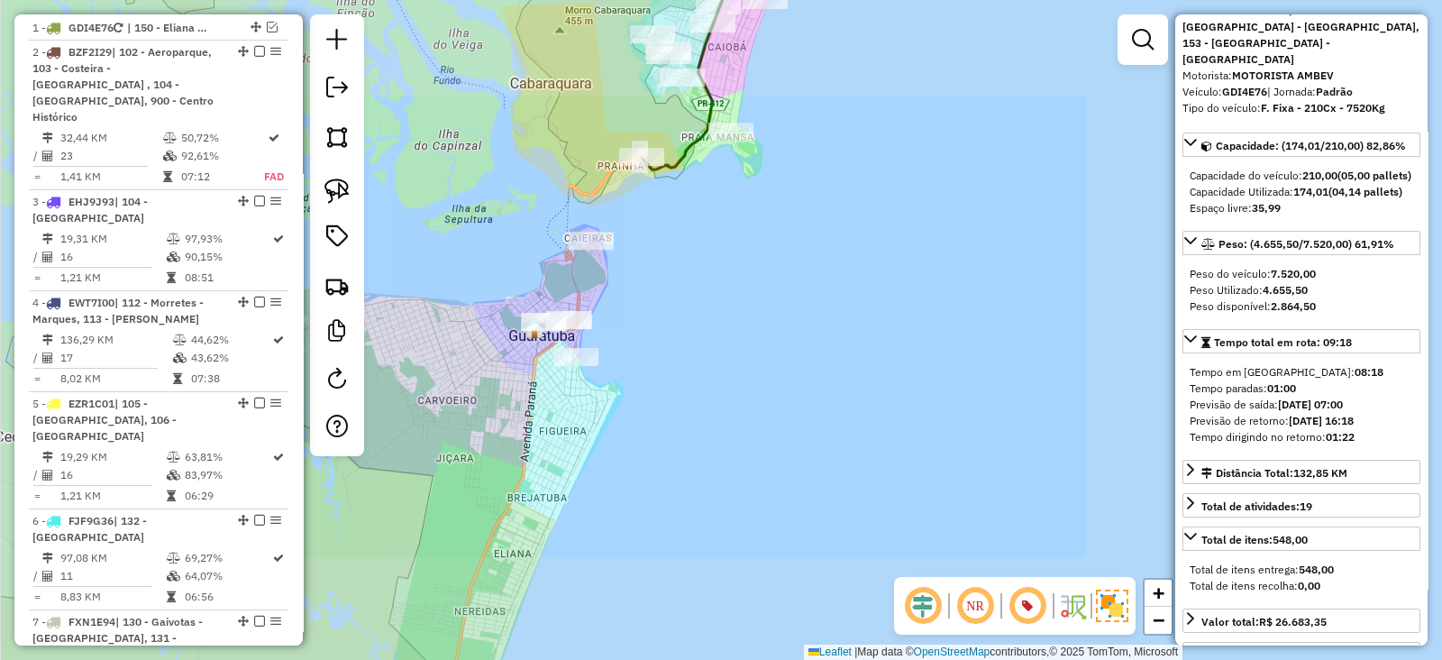
drag, startPoint x: 686, startPoint y: 235, endPoint x: 755, endPoint y: 430, distance: 206.4
click at [755, 430] on div "Janela de atendimento Grade de atendimento Capacidade Transportadoras Veículos …" at bounding box center [721, 330] width 1442 height 660
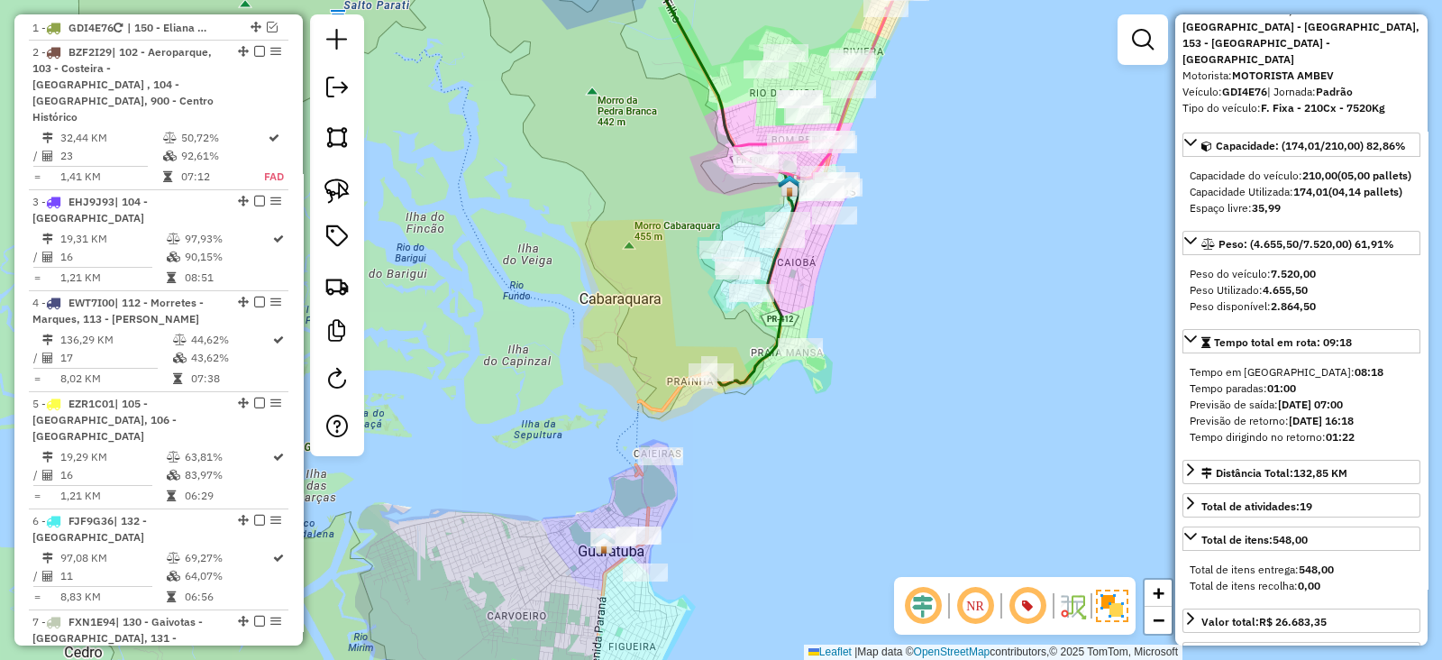
drag, startPoint x: 942, startPoint y: 293, endPoint x: 920, endPoint y: 362, distance: 72.7
click at [920, 362] on div "Janela de atendimento Grade de atendimento Capacidade Transportadoras Veículos …" at bounding box center [721, 330] width 1442 height 660
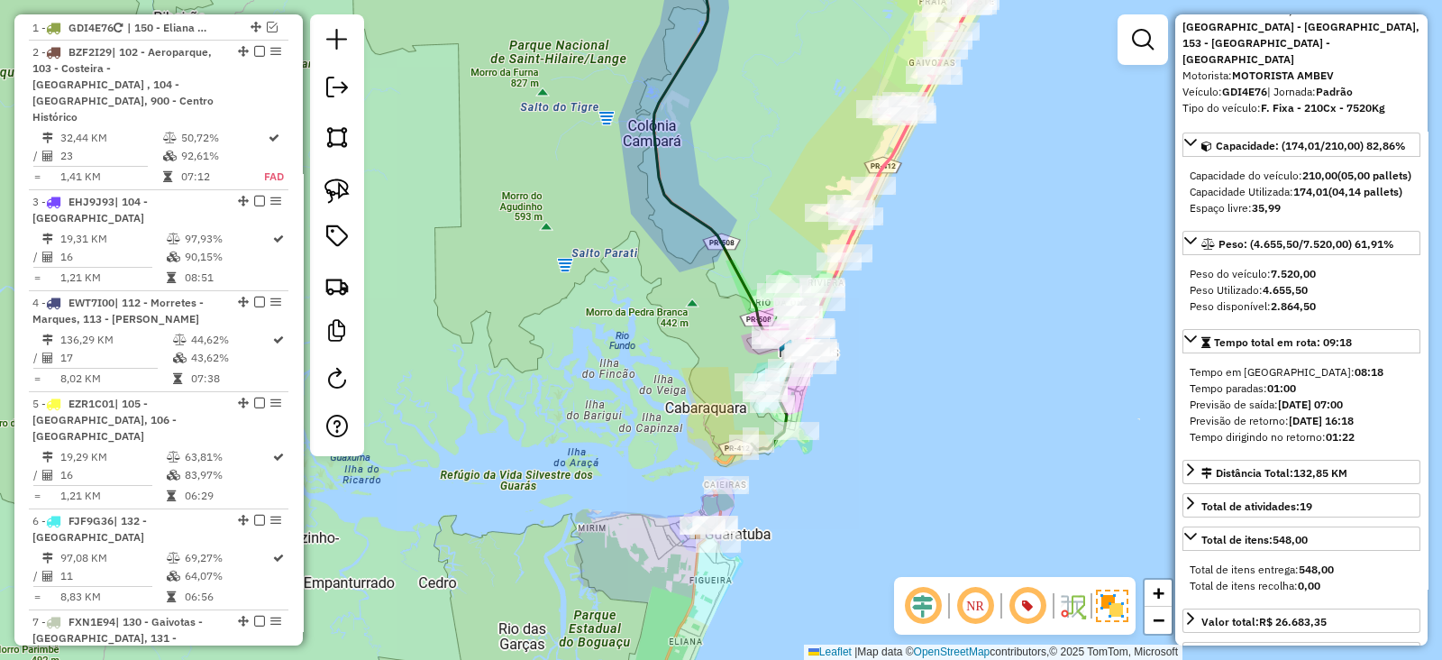
drag, startPoint x: 968, startPoint y: 295, endPoint x: 889, endPoint y: 375, distance: 112.8
click at [889, 375] on div "Janela de atendimento Grade de atendimento Capacidade Transportadoras Veículos …" at bounding box center [721, 330] width 1442 height 660
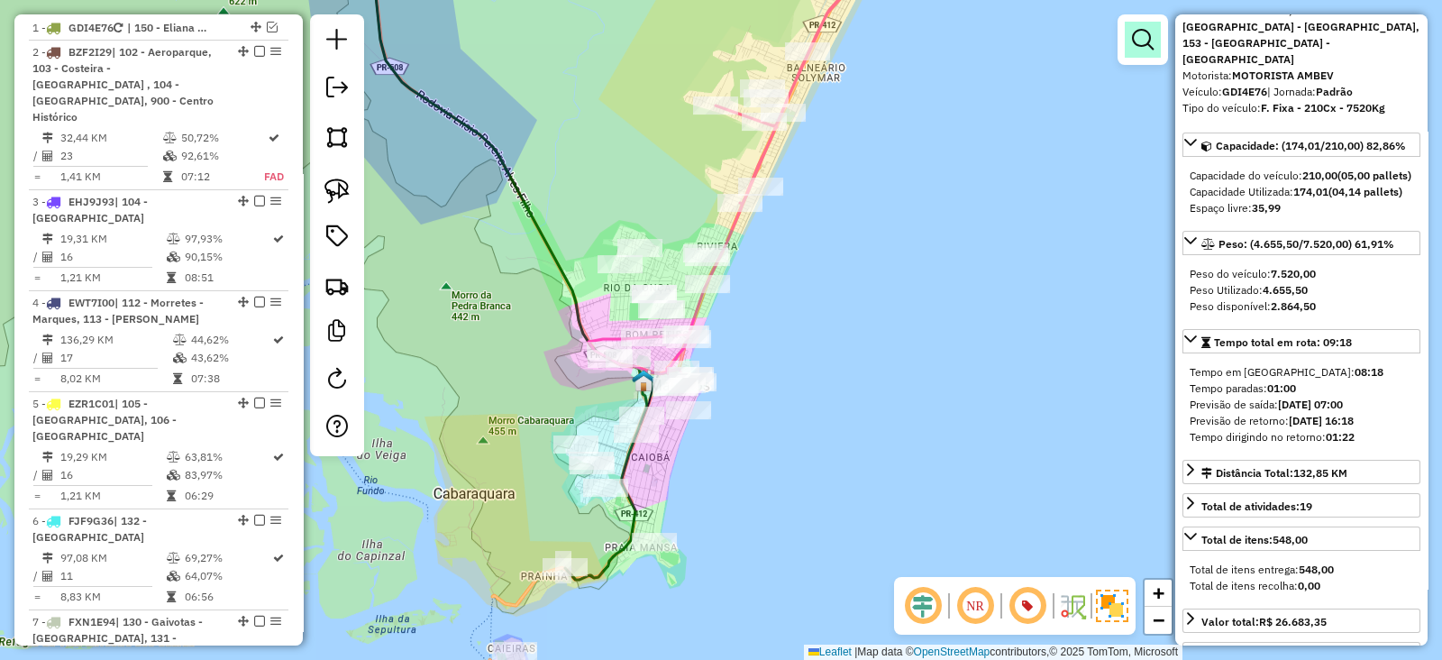
click at [1138, 25] on link at bounding box center [1143, 40] width 36 height 36
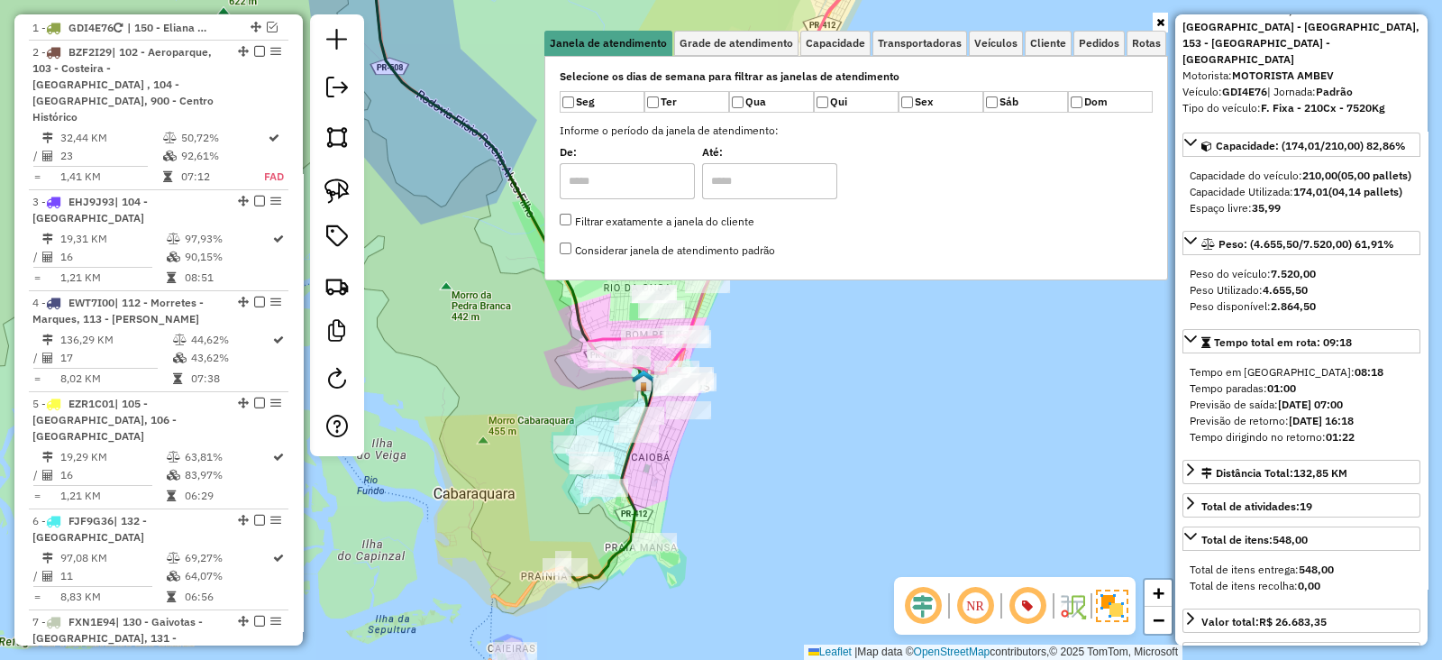
click at [1156, 16] on link at bounding box center [1160, 23] width 15 height 20
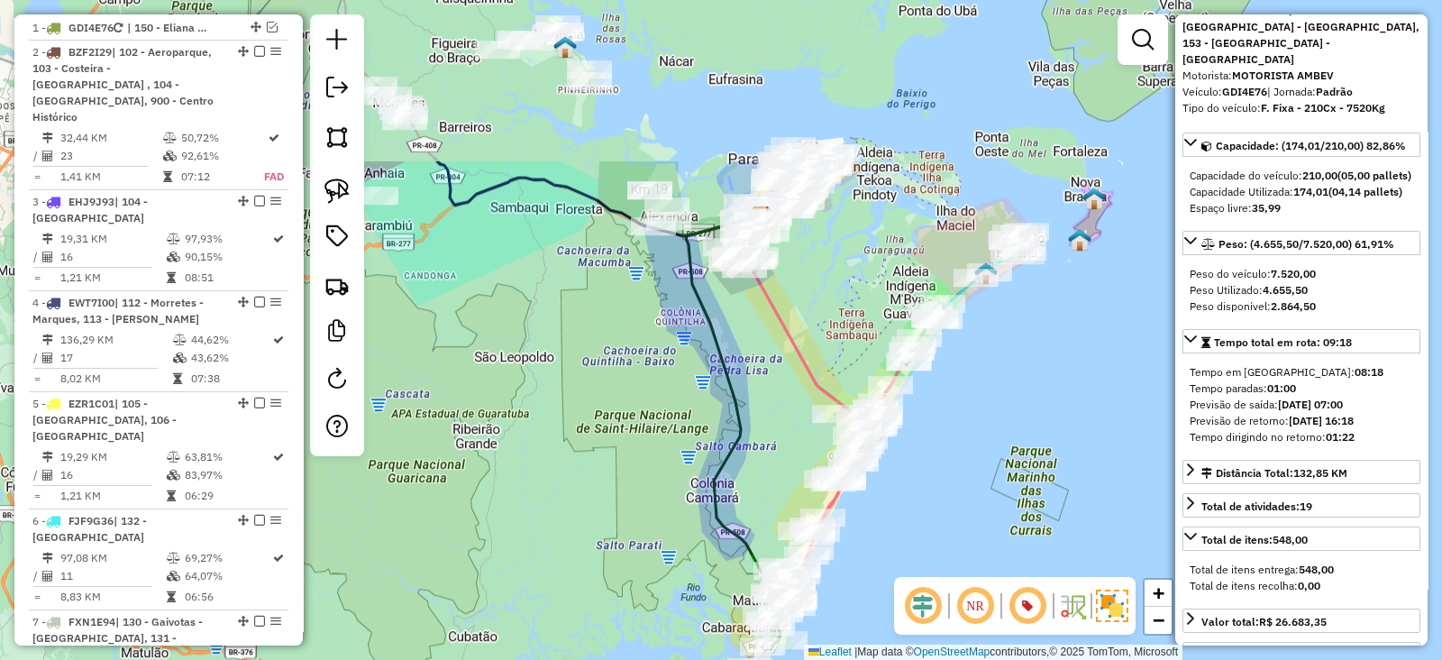
drag, startPoint x: 633, startPoint y: 214, endPoint x: 753, endPoint y: 441, distance: 256.9
click at [753, 441] on div "Janela de atendimento Grade de atendimento Capacidade Transportadoras Veículos …" at bounding box center [721, 330] width 1442 height 660
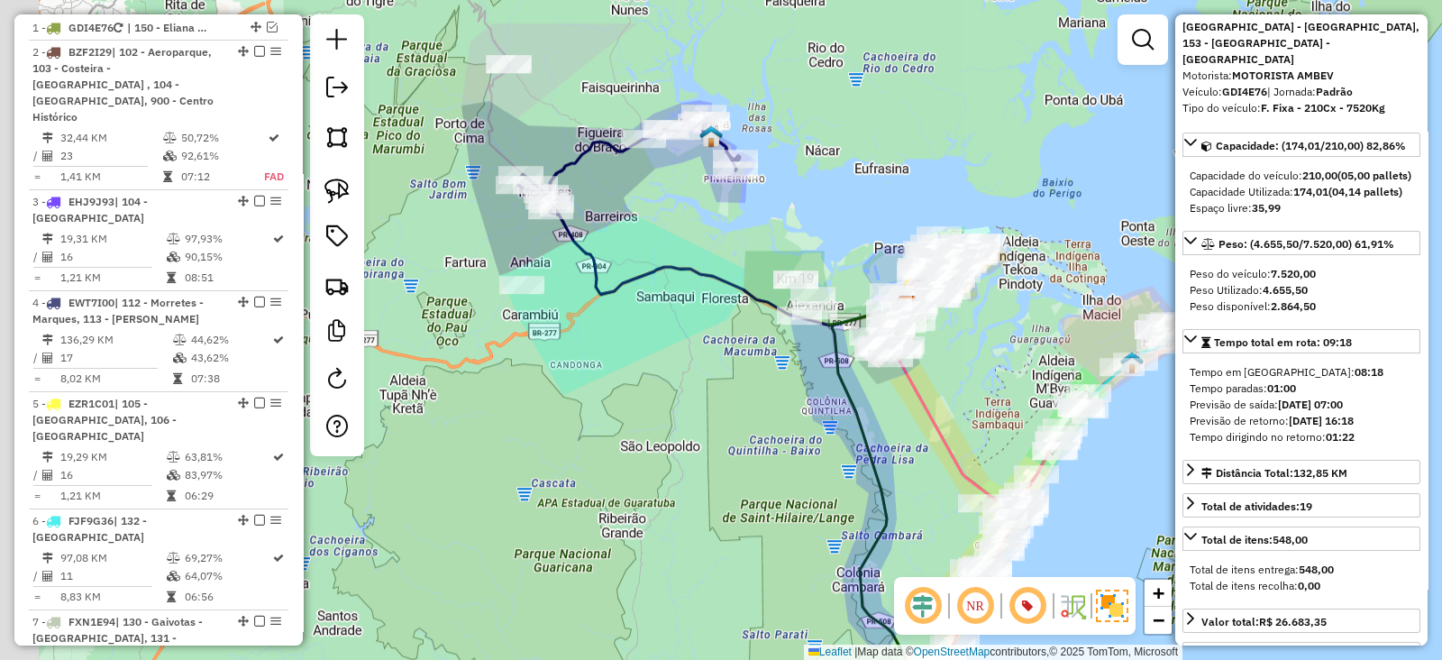
drag, startPoint x: 563, startPoint y: 325, endPoint x: 712, endPoint y: 416, distance: 174.4
click at [712, 416] on div "Janela de atendimento Grade de atendimento Capacidade Transportadoras Veículos …" at bounding box center [721, 330] width 1442 height 660
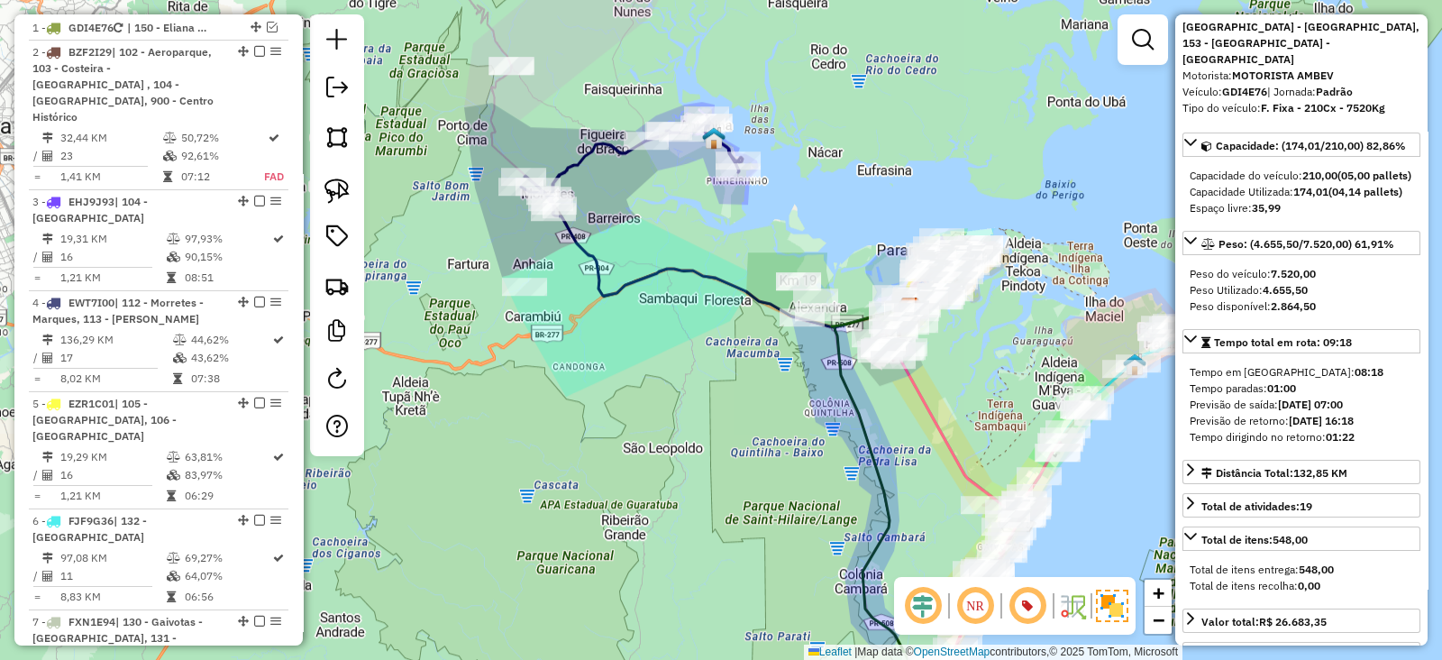
drag, startPoint x: 723, startPoint y: 471, endPoint x: 618, endPoint y: 253, distance: 241.5
click at [639, 303] on div "Janela de atendimento Grade de atendimento Capacidade Transportadoras Veículos …" at bounding box center [721, 330] width 1442 height 660
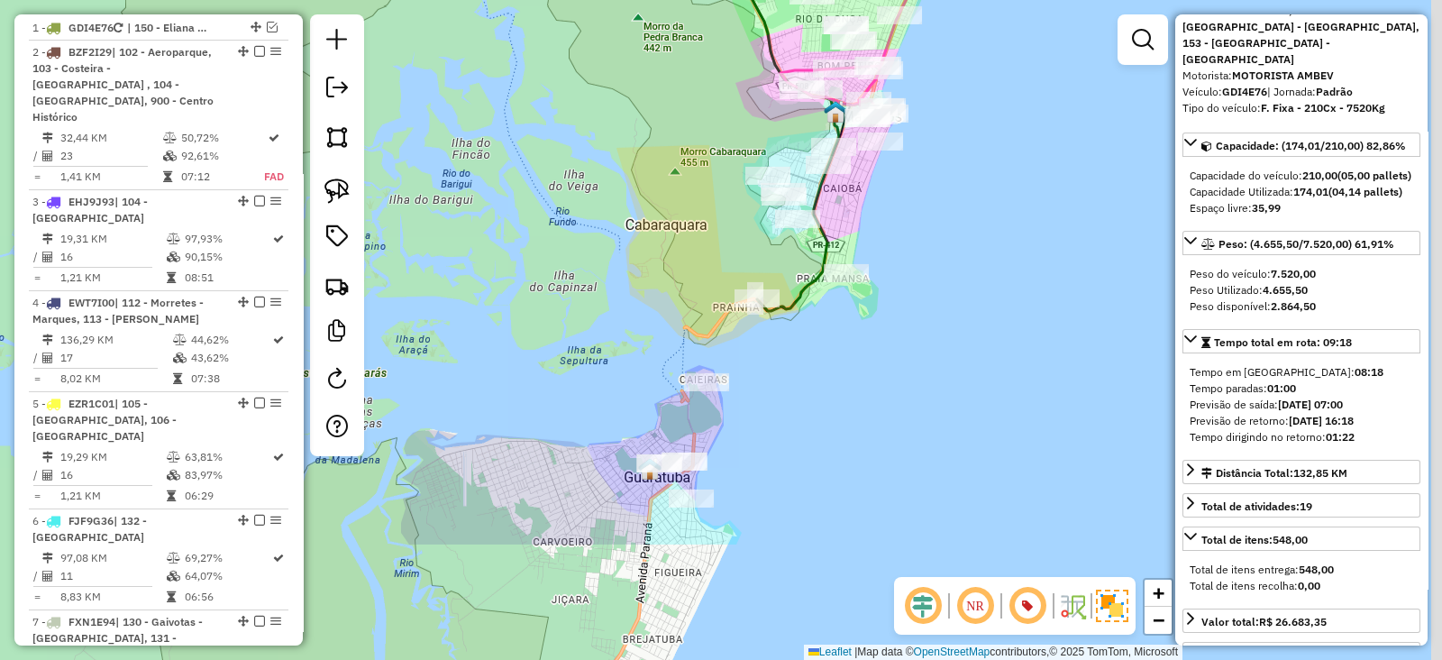
drag, startPoint x: 766, startPoint y: 360, endPoint x: 520, endPoint y: 227, distance: 279.5
click at [520, 227] on div "Janela de atendimento Grade de atendimento Capacidade Transportadoras Veículos …" at bounding box center [721, 330] width 1442 height 660
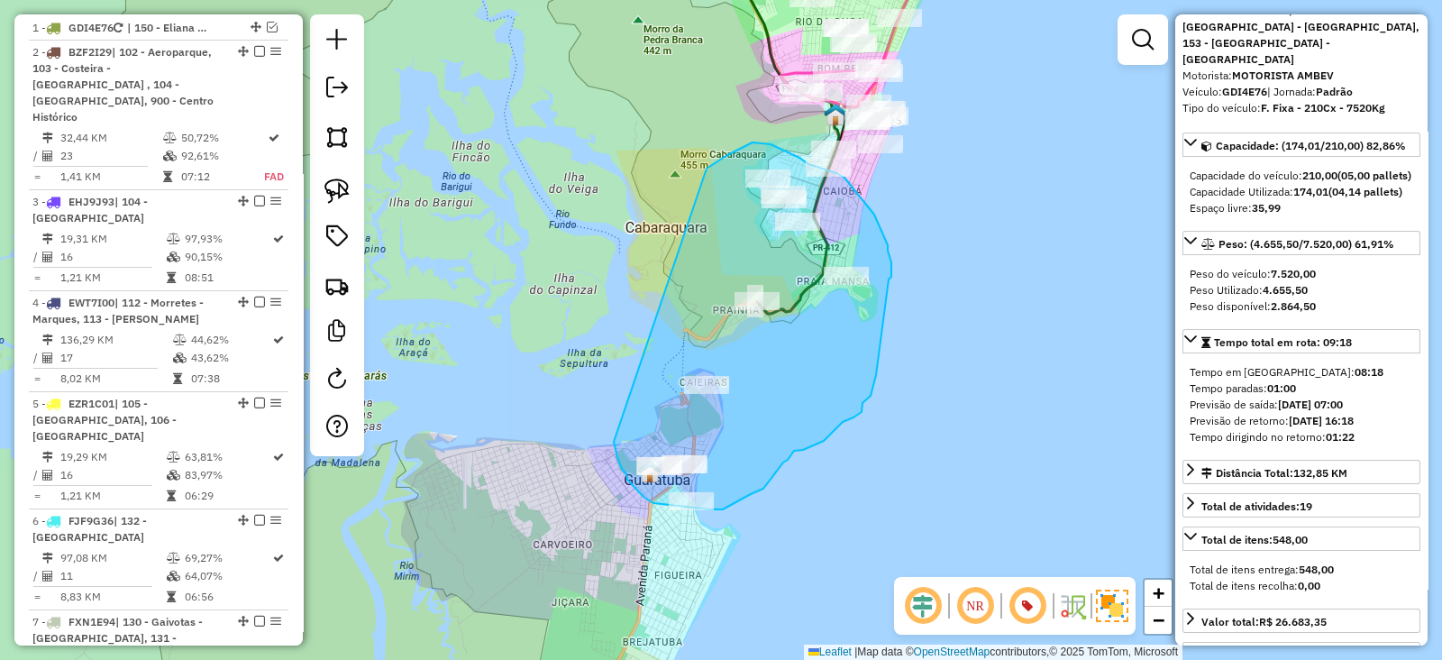
drag, startPoint x: 618, startPoint y: 457, endPoint x: 667, endPoint y: 208, distance: 253.7
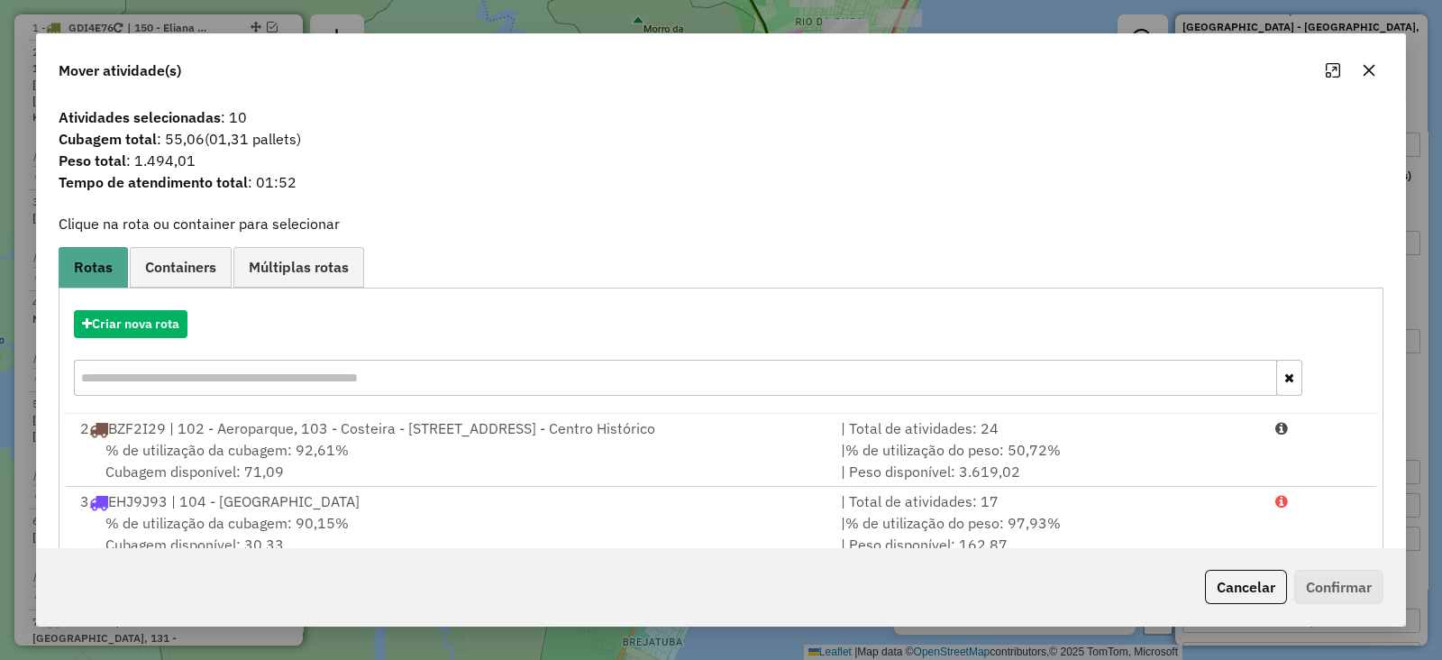
click at [138, 337] on div "Criar nova rota" at bounding box center [721, 355] width 1316 height 117
click at [162, 322] on button "Criar nova rota" at bounding box center [131, 324] width 114 height 28
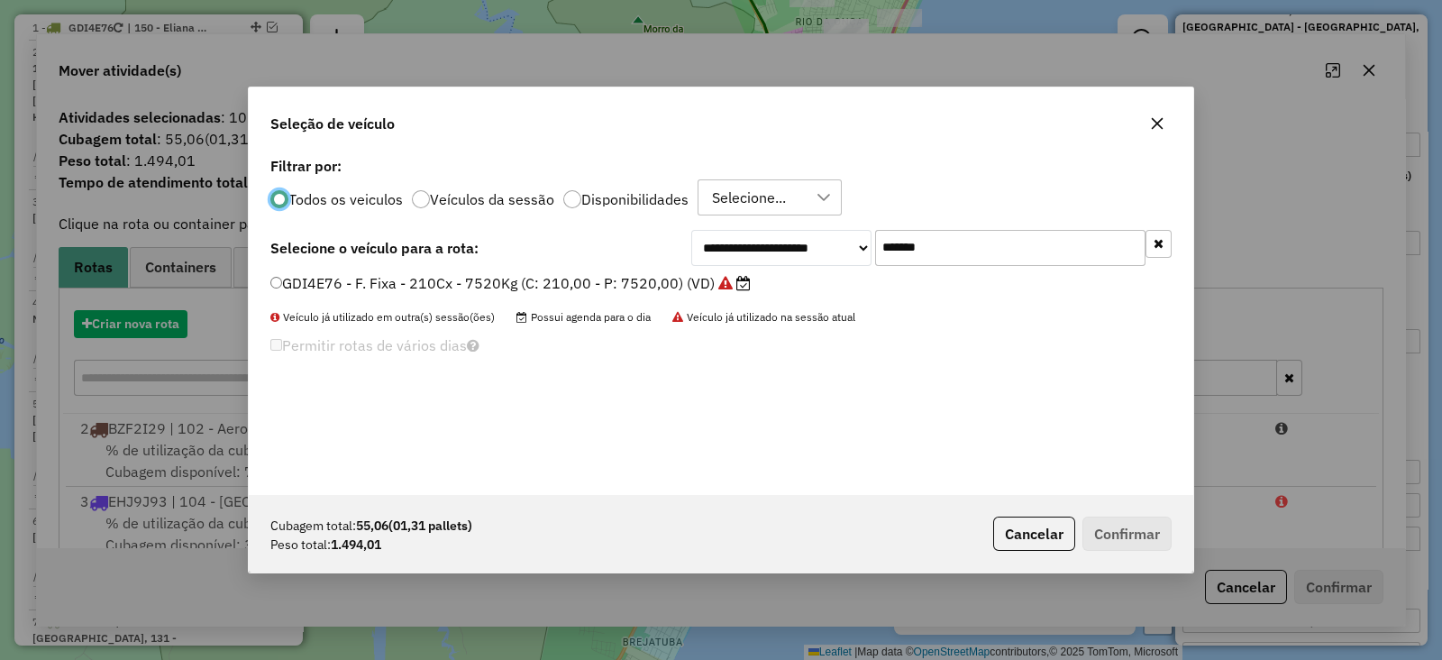
scroll to position [9, 5]
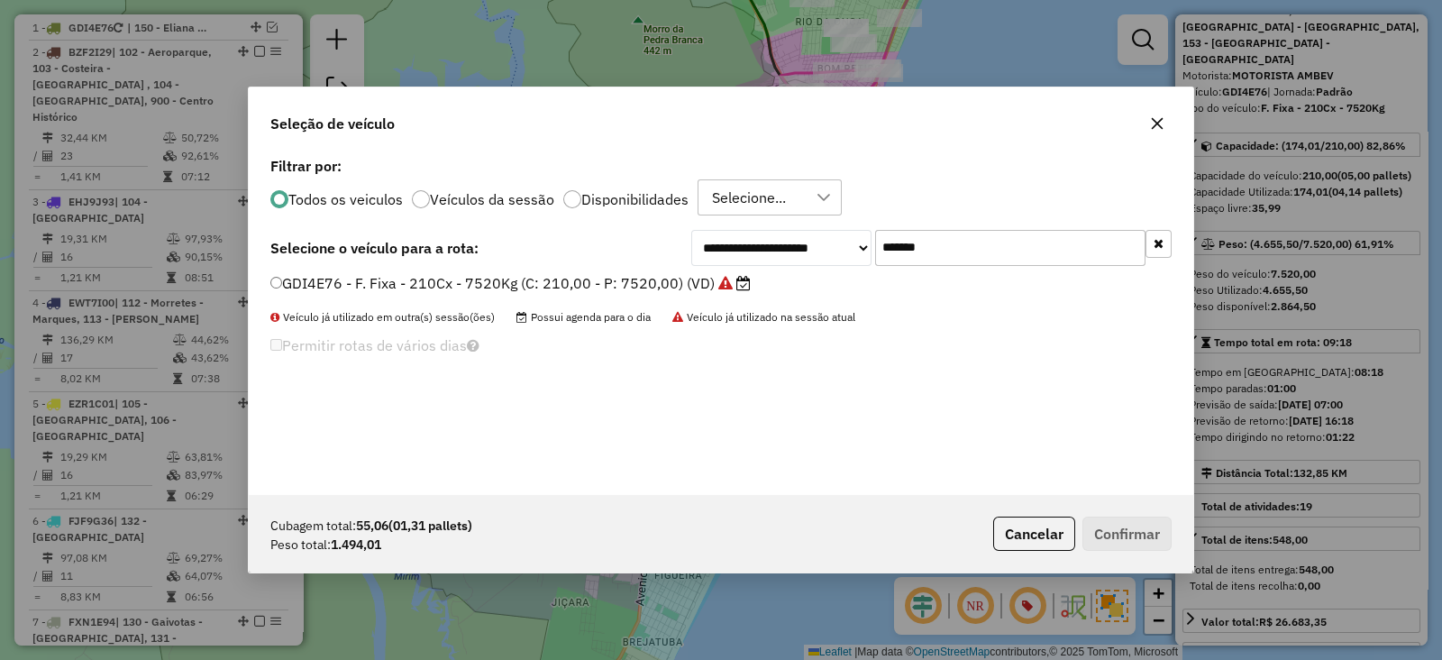
drag, startPoint x: 736, startPoint y: 252, endPoint x: 559, endPoint y: 249, distance: 176.7
click at [559, 249] on div "**********" at bounding box center [720, 248] width 901 height 36
paste input "text"
type input "*******"
click at [676, 275] on label "EWT7I00 - F. Fixa - 308Cx - 7860Kg (C: 308,00 - P: 7860,00) (VD)" at bounding box center [510, 283] width 481 height 22
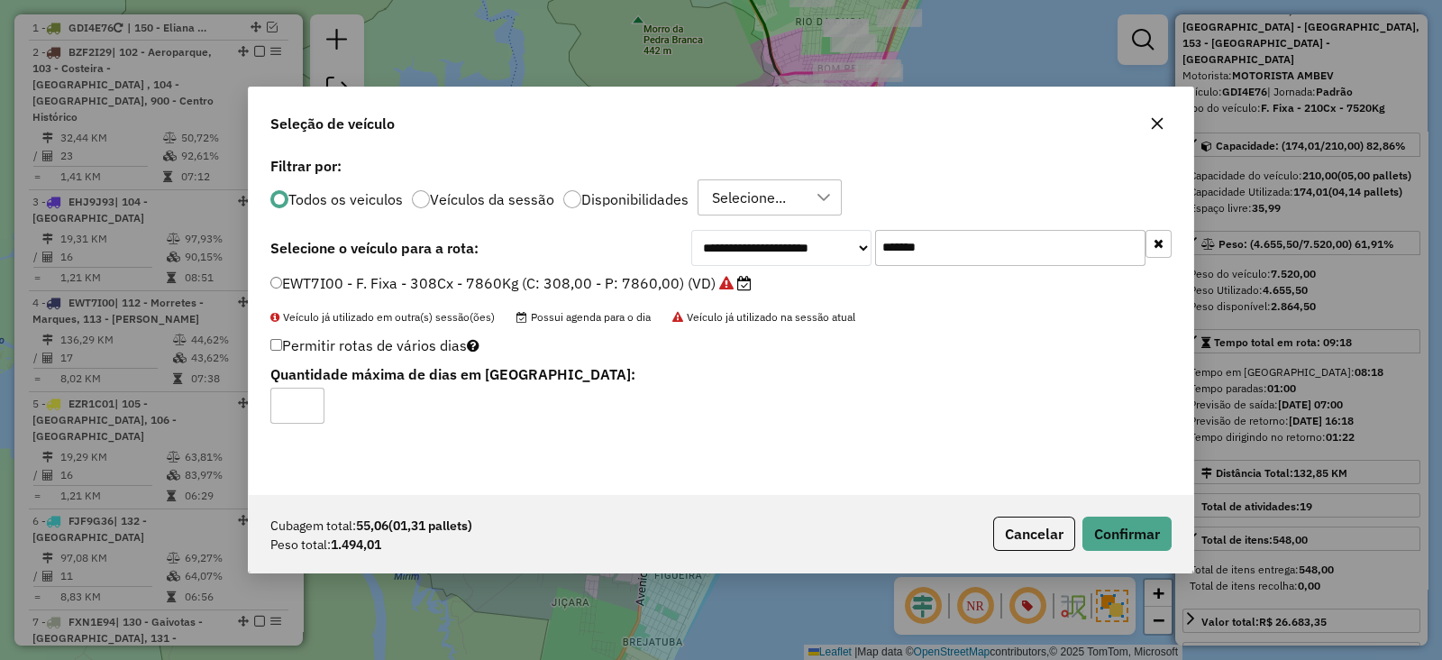
click at [1120, 515] on div "Cubagem total: 55,06 (01,31 pallets) Peso total: 1.494,01 Cancelar Confirmar" at bounding box center [721, 534] width 945 height 78
click at [1115, 518] on button "Confirmar" at bounding box center [1127, 534] width 89 height 34
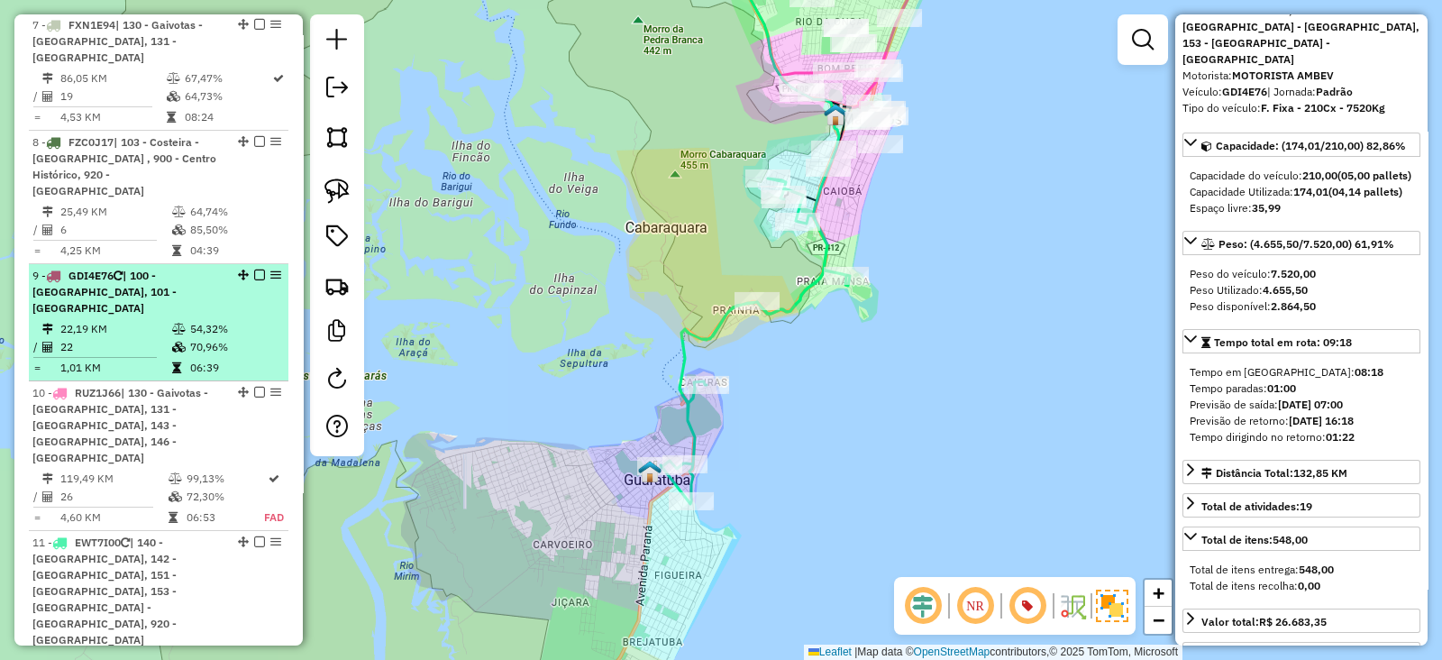
scroll to position [1433, 0]
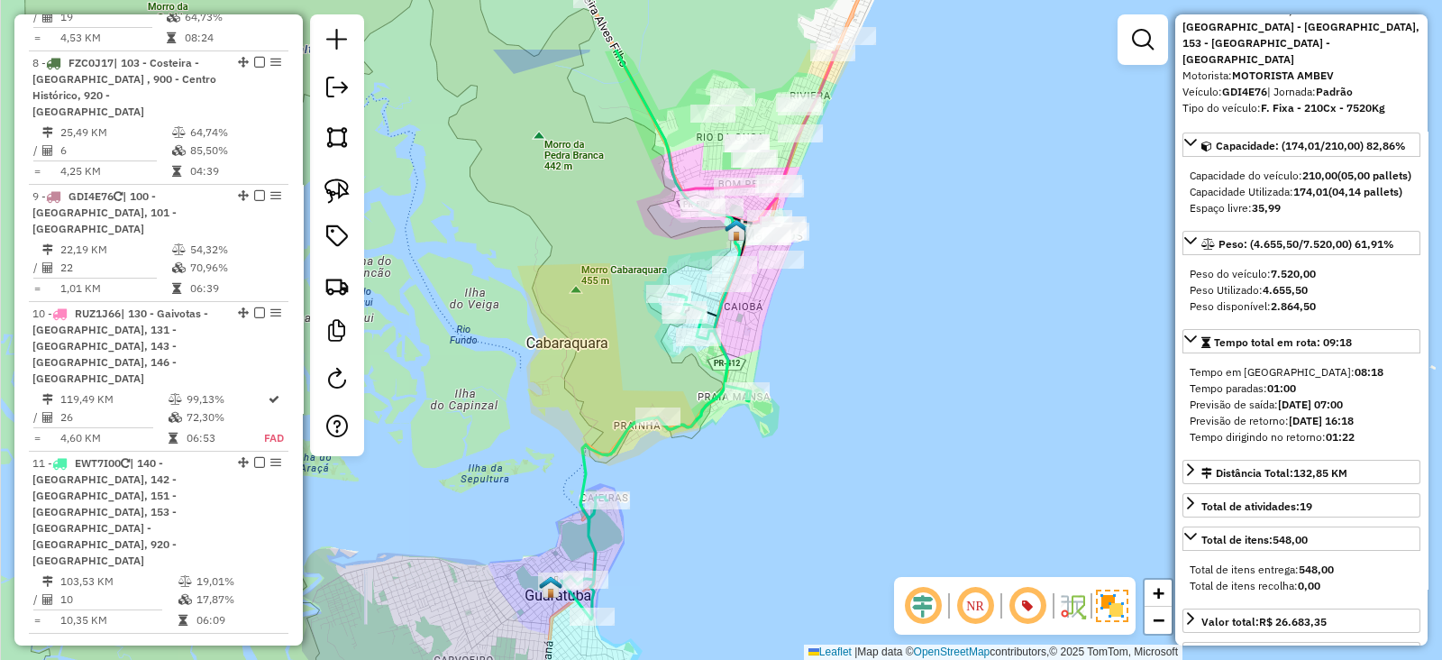
drag, startPoint x: 901, startPoint y: 206, endPoint x: 798, endPoint y: 325, distance: 157.8
click at [798, 325] on div "Janela de atendimento Grade de atendimento Capacidade Transportadoras Veículos …" at bounding box center [721, 330] width 1442 height 660
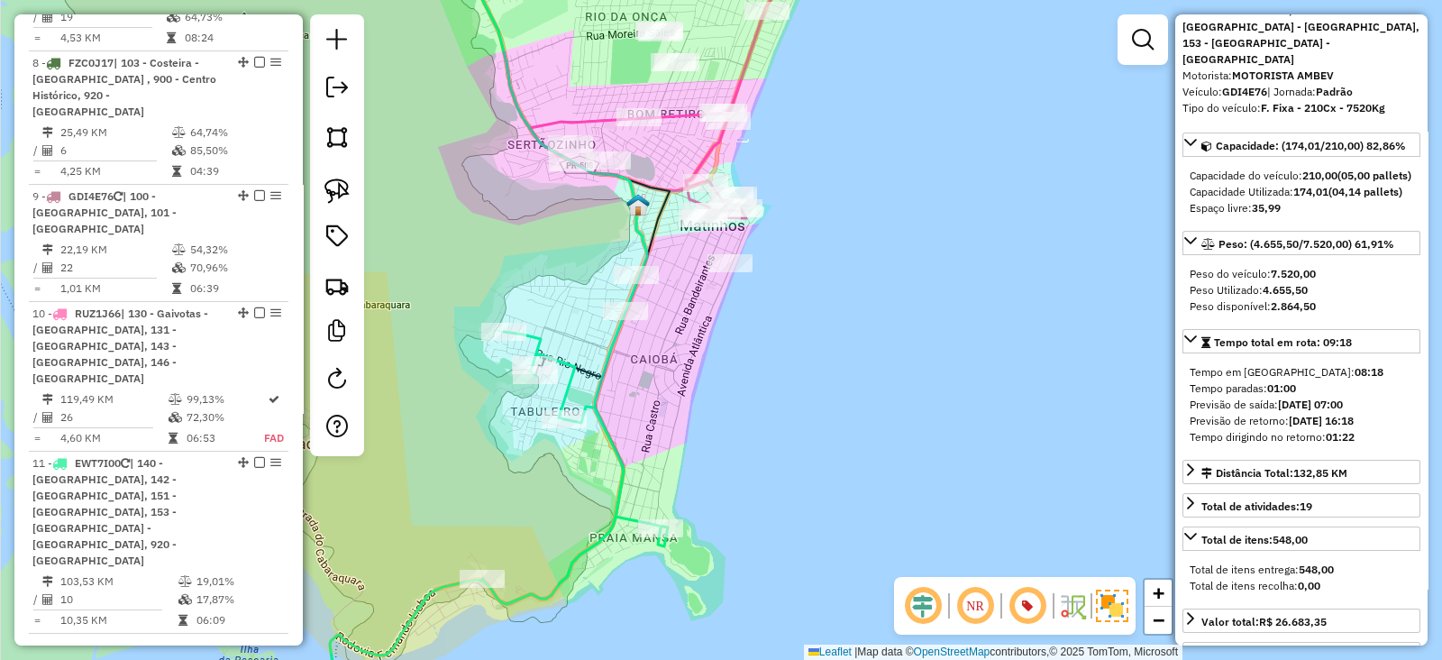
drag, startPoint x: 811, startPoint y: 207, endPoint x: 736, endPoint y: 348, distance: 159.3
click at [736, 348] on div "Janela de atendimento Grade de atendimento Capacidade Transportadoras Veículos …" at bounding box center [721, 330] width 1442 height 660
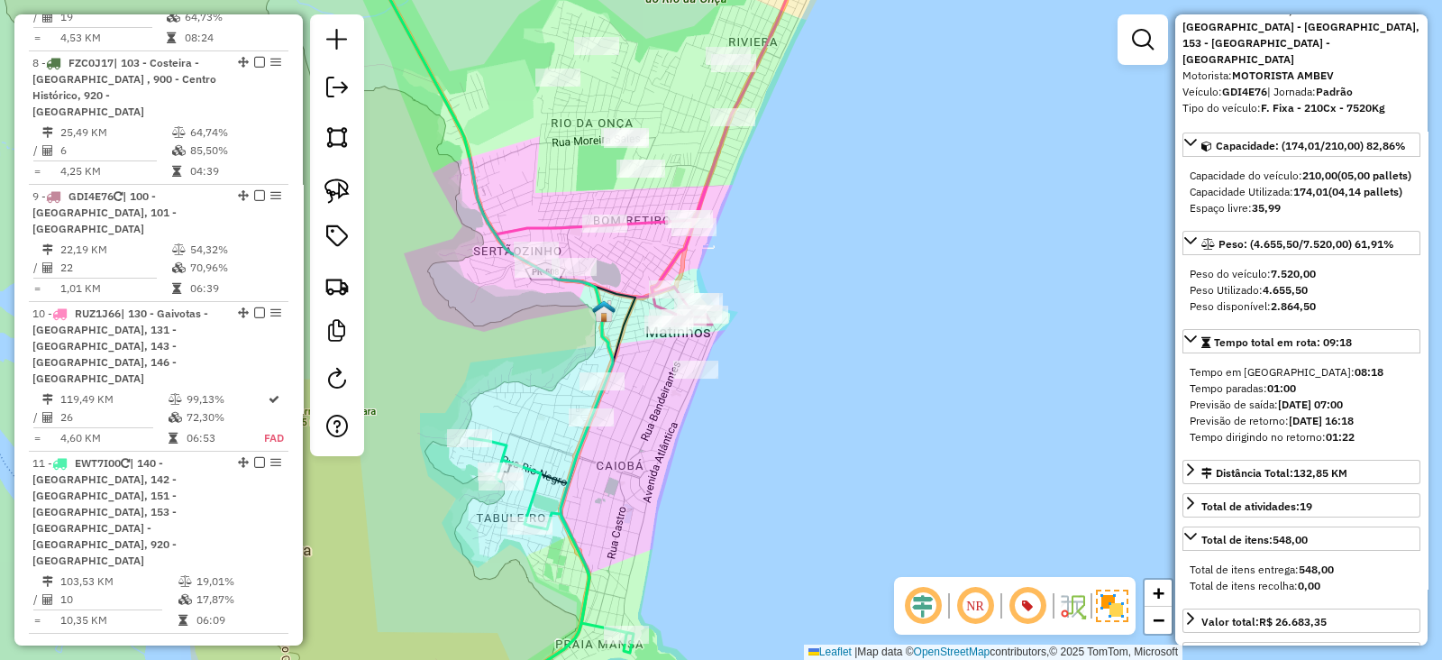
drag, startPoint x: 834, startPoint y: 241, endPoint x: 853, endPoint y: 308, distance: 70.2
click at [853, 308] on div "Janela de atendimento Grade de atendimento Capacidade Transportadoras Veículos …" at bounding box center [721, 330] width 1442 height 660
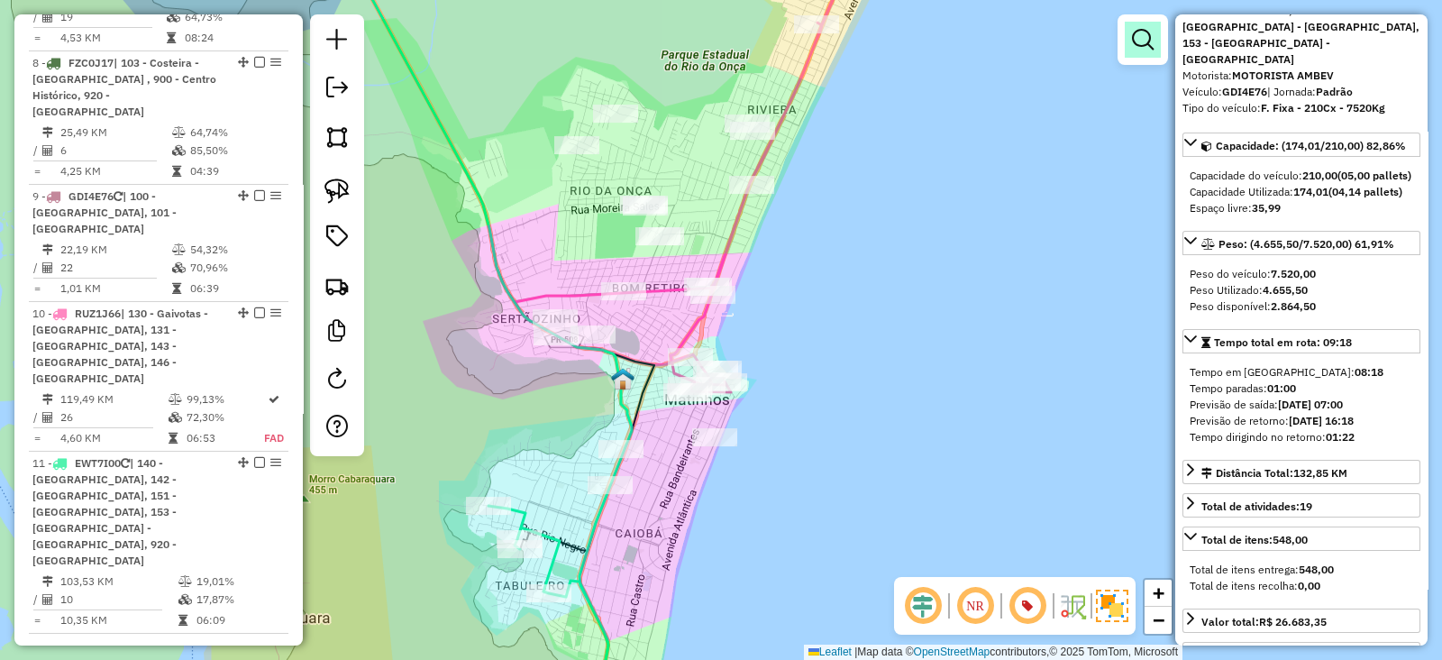
click at [1150, 33] on em at bounding box center [1143, 40] width 22 height 22
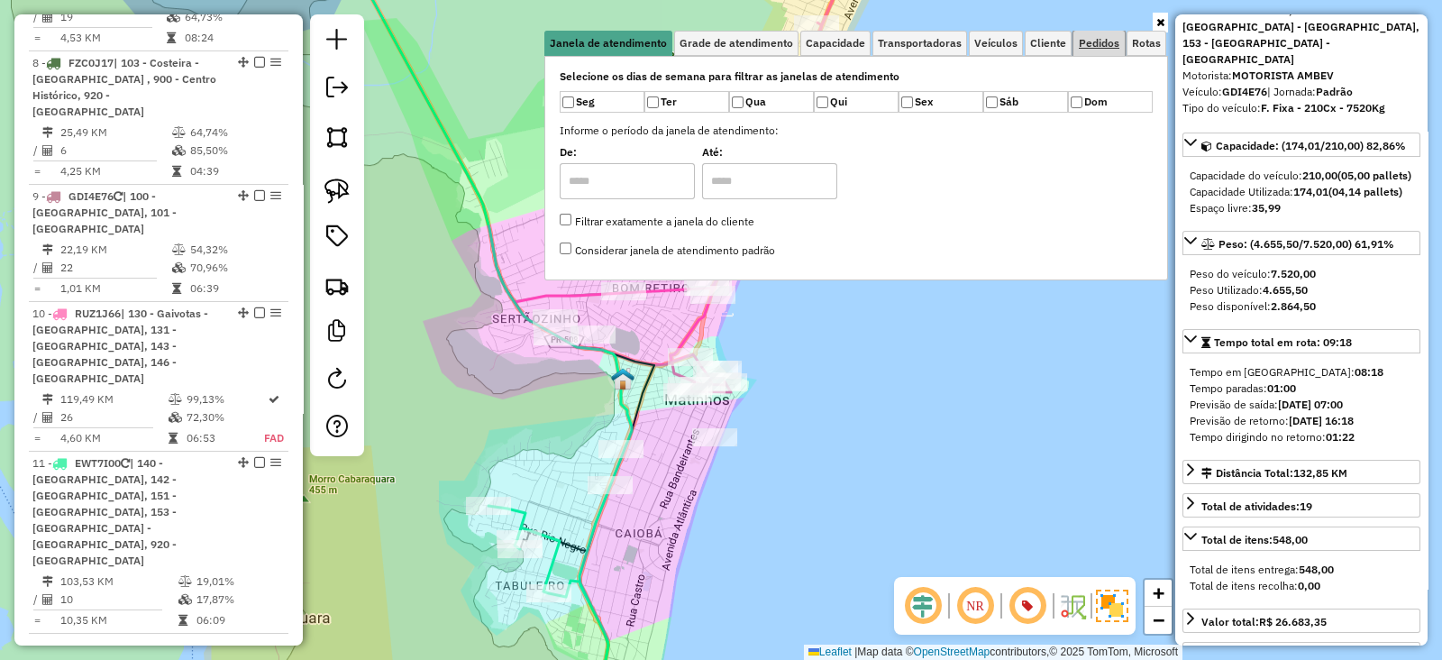
click at [1092, 41] on span "Pedidos" at bounding box center [1099, 43] width 41 height 11
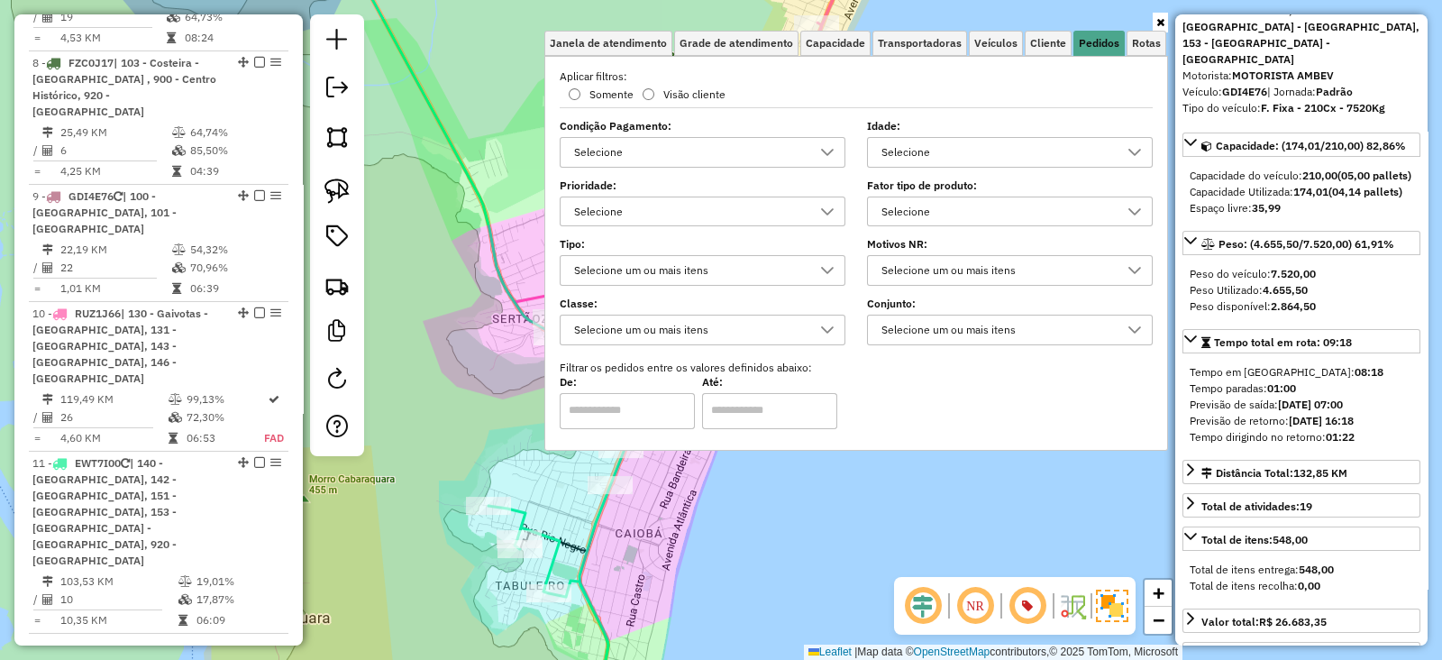
click at [952, 27] on div at bounding box center [856, 22] width 624 height 16
click at [1002, 50] on link "Veículos" at bounding box center [996, 43] width 54 height 25
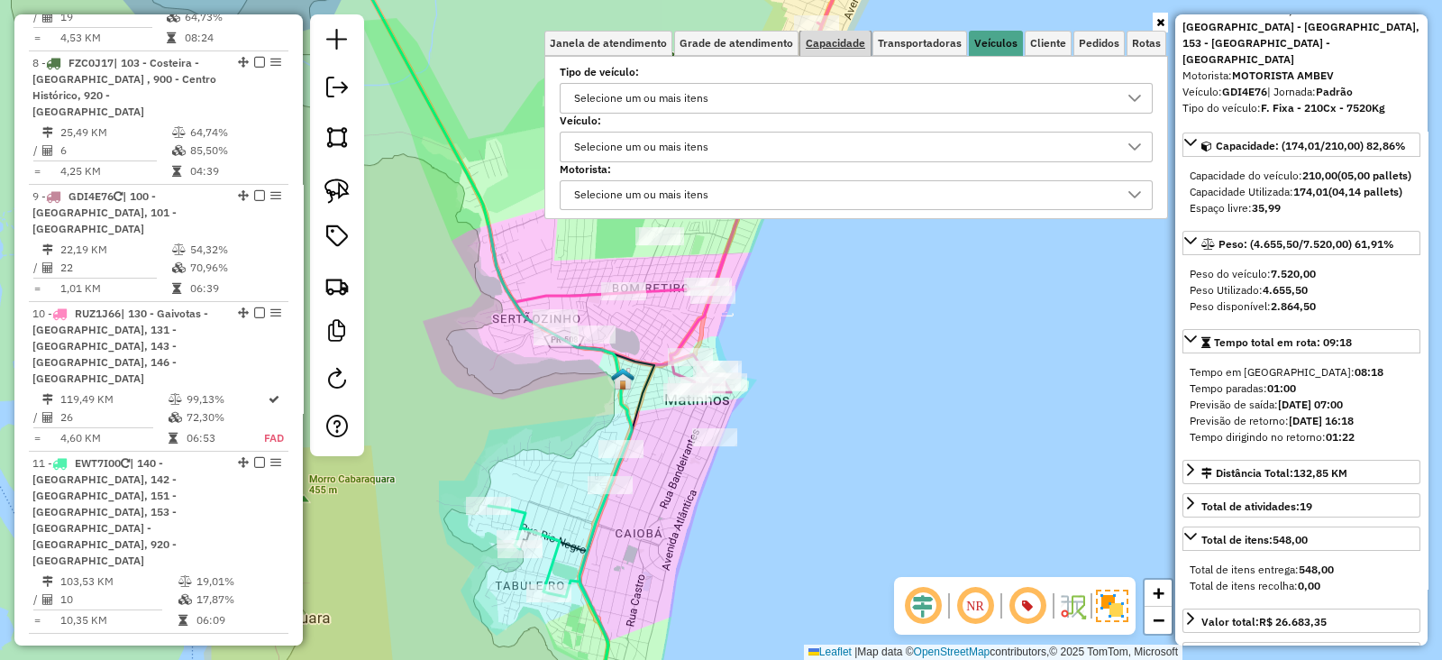
click at [865, 48] on span "Capacidade" at bounding box center [835, 43] width 59 height 11
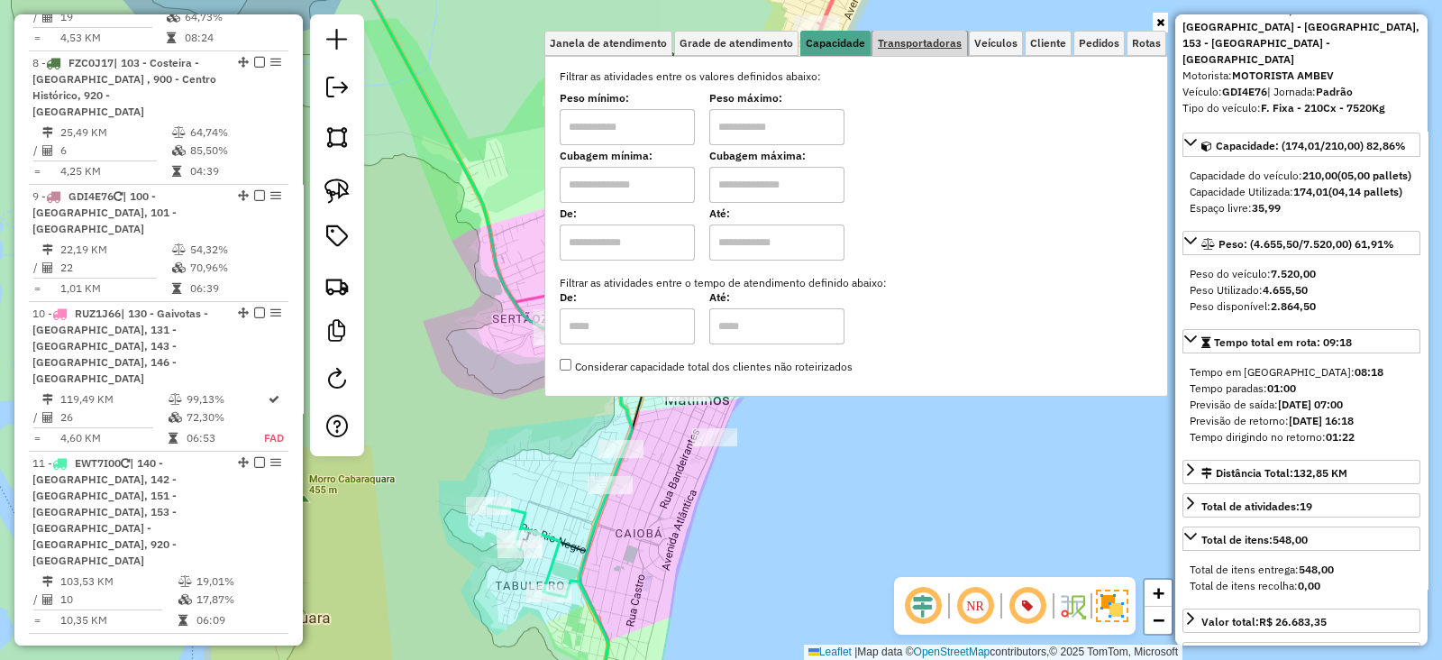
click at [929, 50] on link "Transportadoras" at bounding box center [920, 43] width 95 height 25
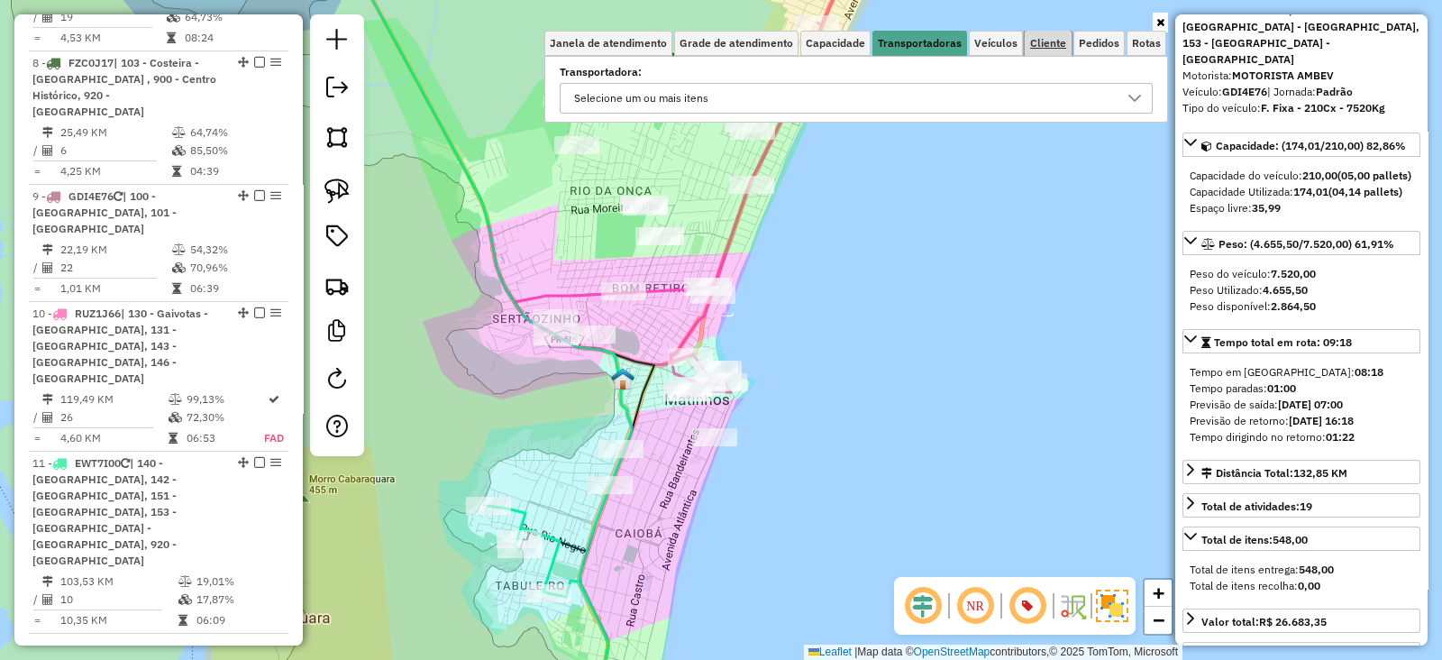
click at [1030, 40] on link "Cliente" at bounding box center [1048, 43] width 47 height 25
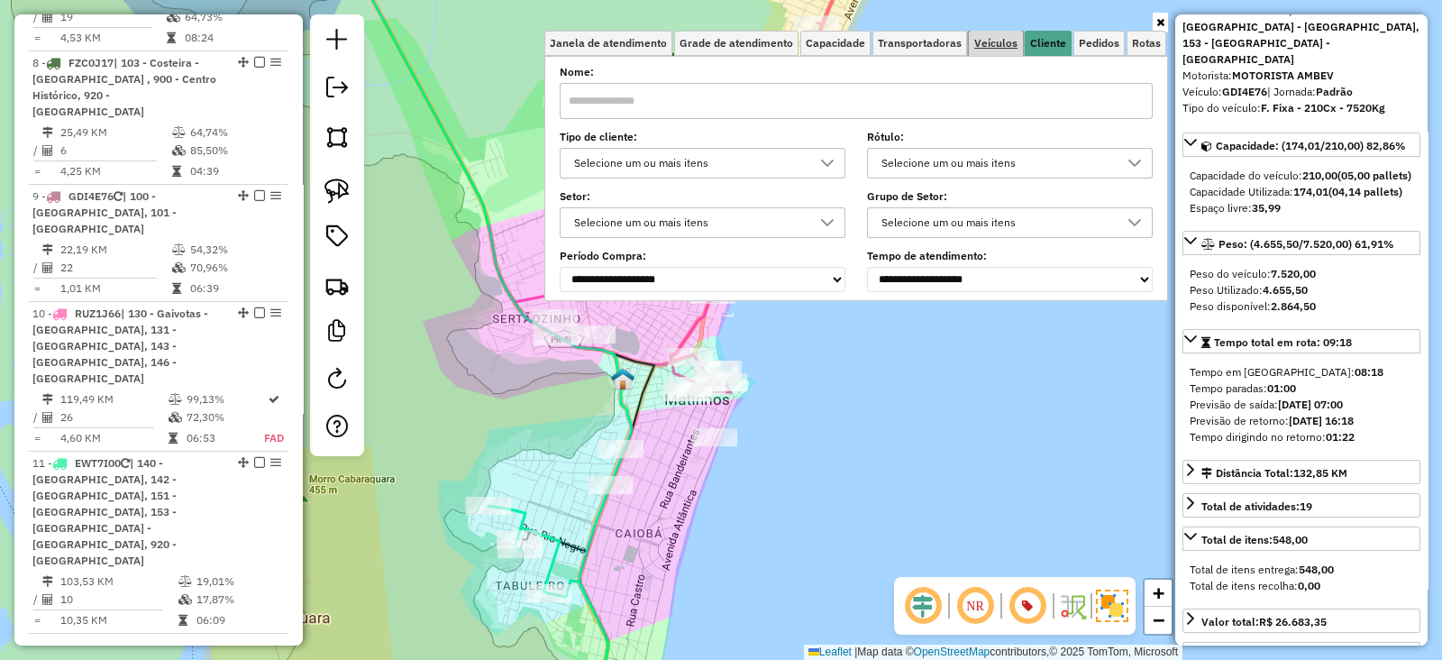
click at [1008, 45] on span "Veículos" at bounding box center [995, 43] width 43 height 11
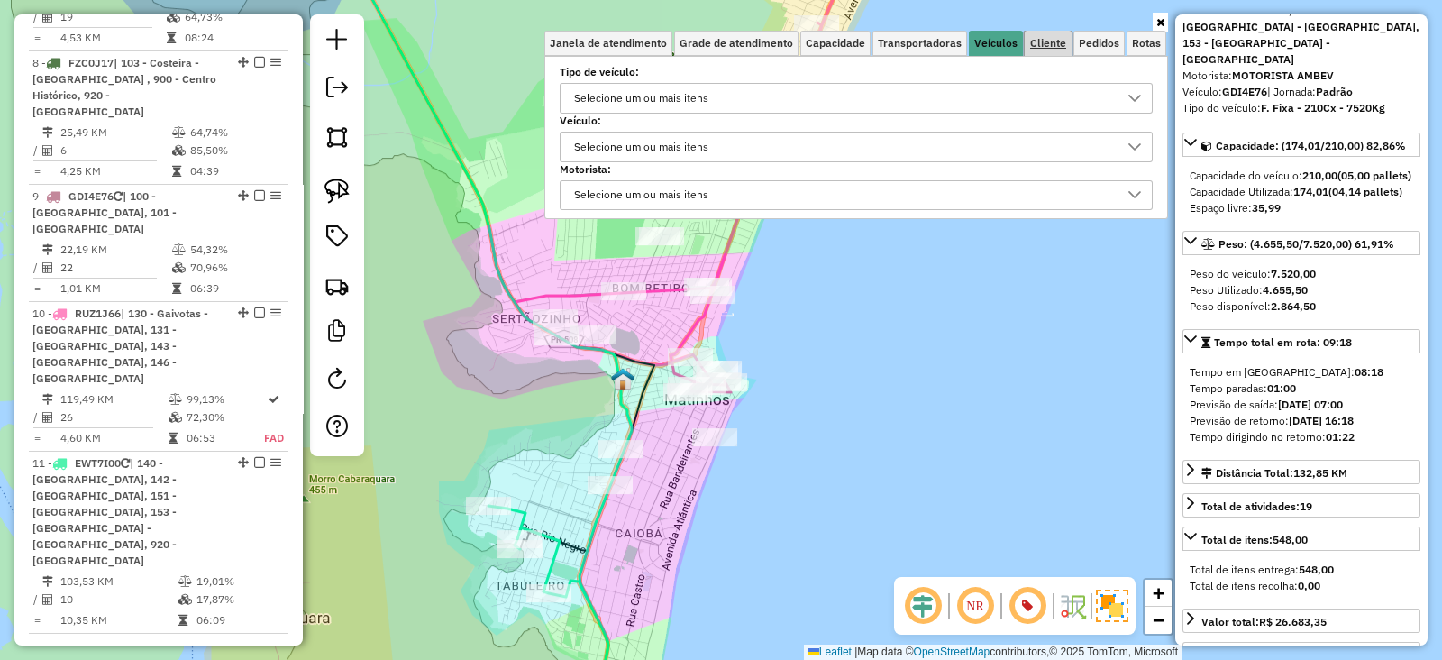
click at [1064, 40] on span "Cliente" at bounding box center [1048, 43] width 36 height 11
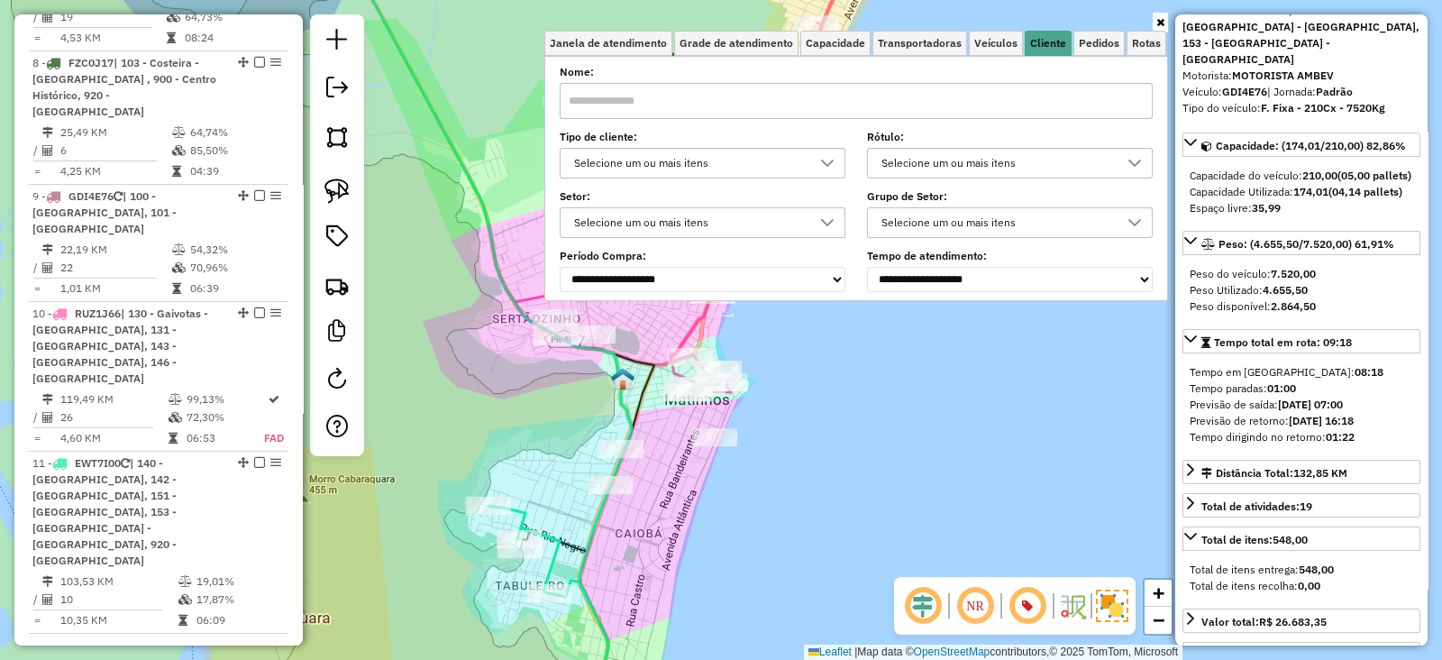
click at [650, 160] on div "Selecione um ou mais itens" at bounding box center [689, 163] width 242 height 29
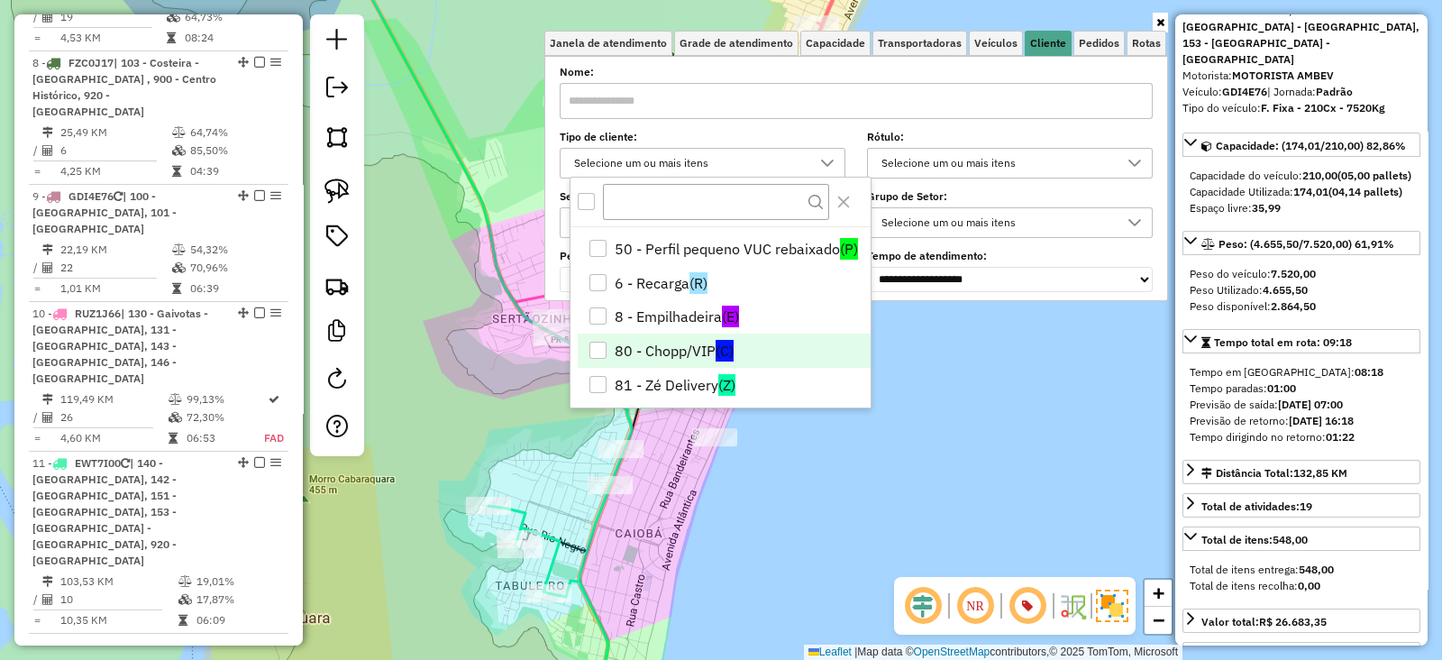
scroll to position [140, 0]
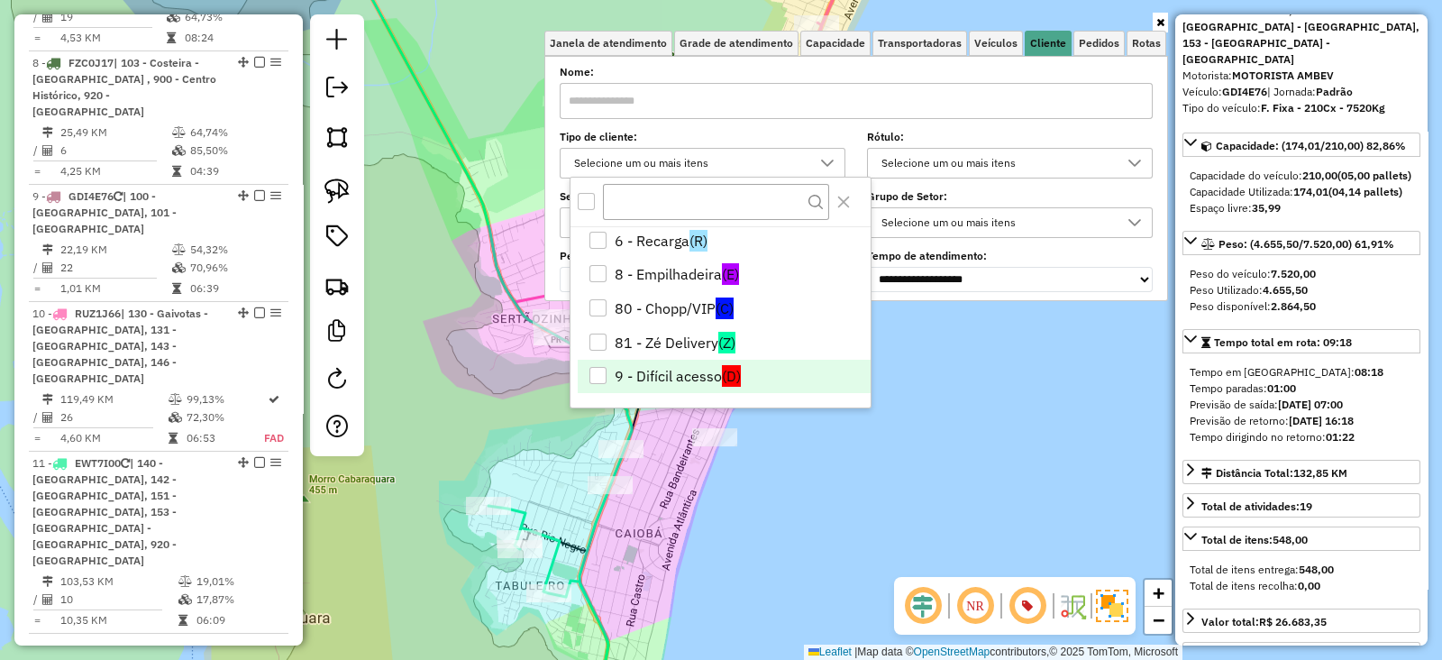
click at [608, 363] on li "9 - Difícil acesso (D)" at bounding box center [724, 377] width 293 height 34
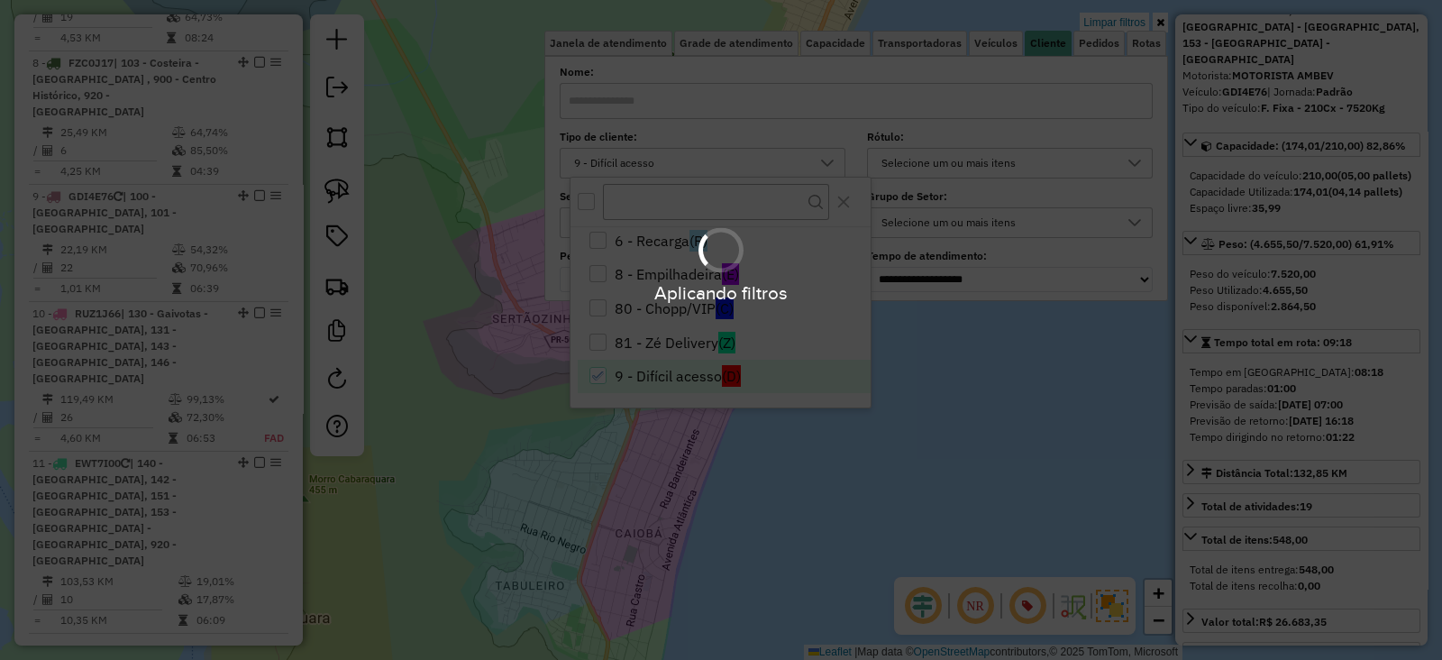
click at [900, 481] on div "Limpar filtros Janela de atendimento Grade de atendimento Capacidade Transporta…" at bounding box center [721, 330] width 1442 height 660
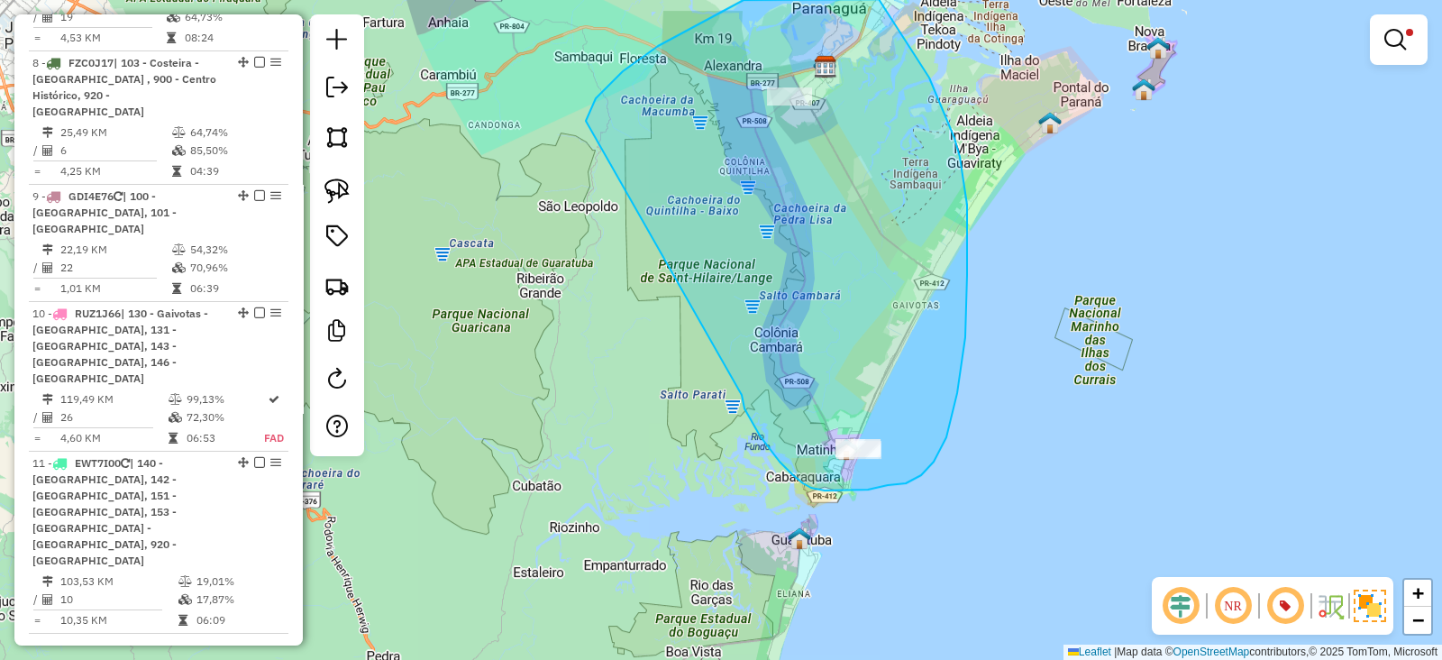
drag, startPoint x: 793, startPoint y: 475, endPoint x: 586, endPoint y: 126, distance: 405.8
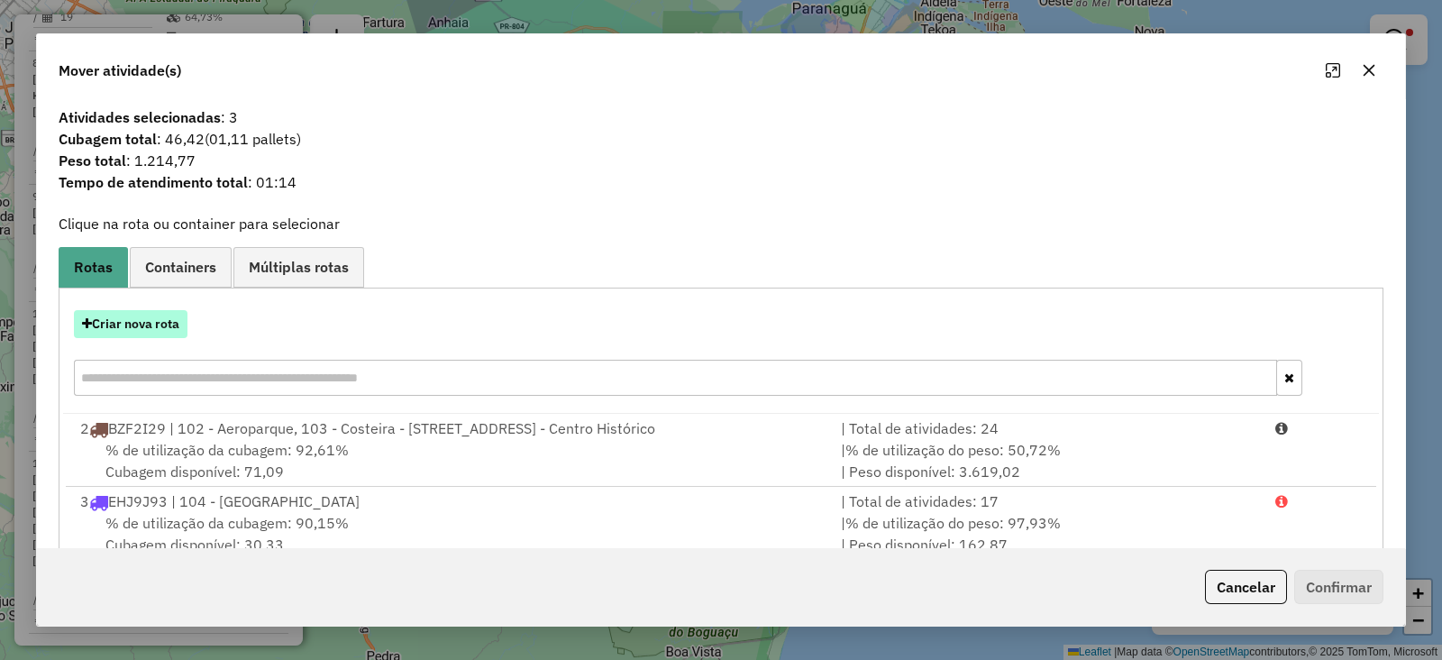
click at [142, 315] on button "Criar nova rota" at bounding box center [131, 324] width 114 height 28
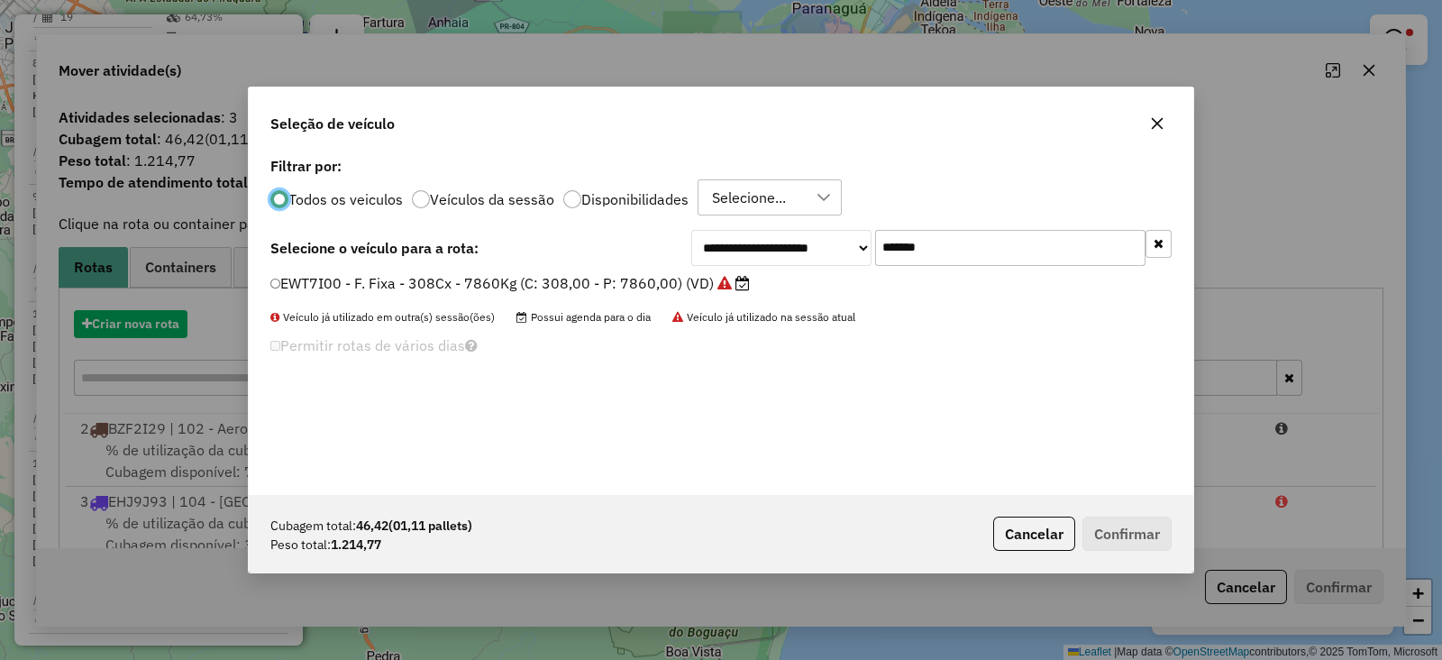
scroll to position [9, 5]
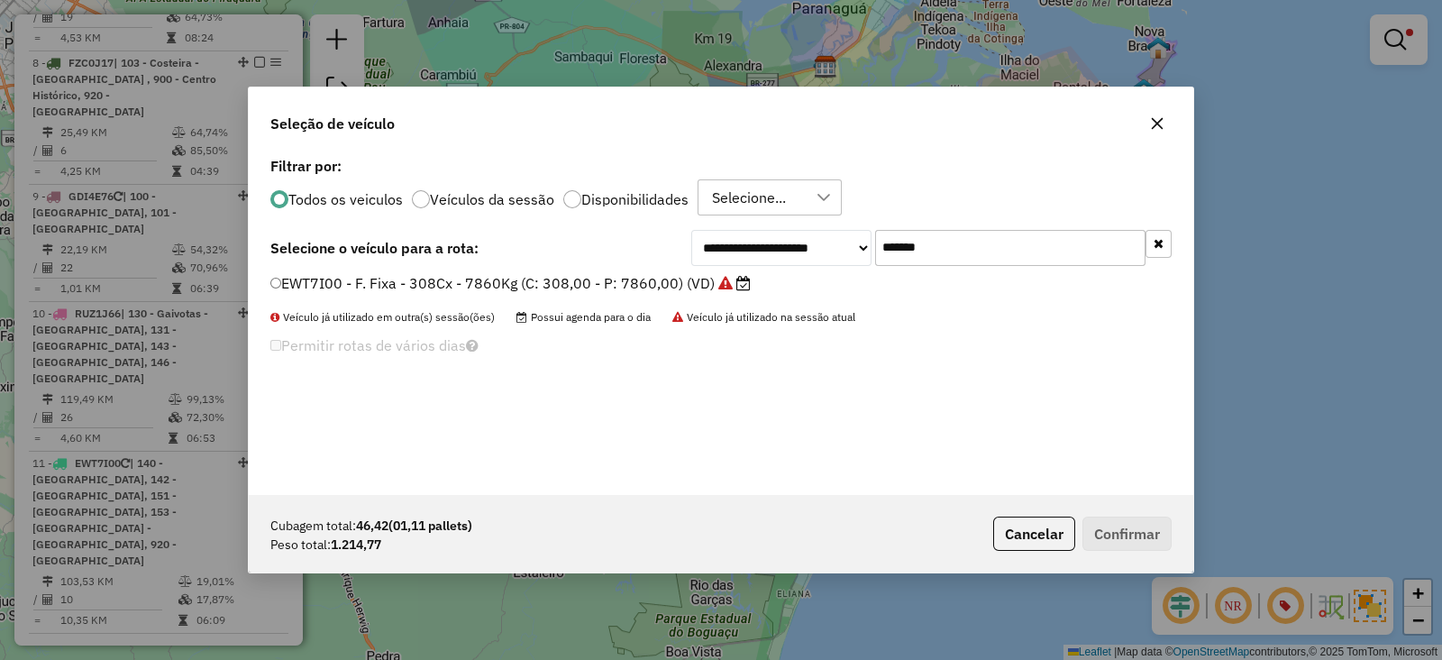
drag, startPoint x: 914, startPoint y: 250, endPoint x: 746, endPoint y: 286, distance: 171.5
click at [746, 286] on div "**********" at bounding box center [721, 323] width 945 height 343
drag, startPoint x: 951, startPoint y: 251, endPoint x: 691, endPoint y: 263, distance: 260.8
click at [691, 263] on div "**********" at bounding box center [720, 248] width 901 height 36
paste input "text"
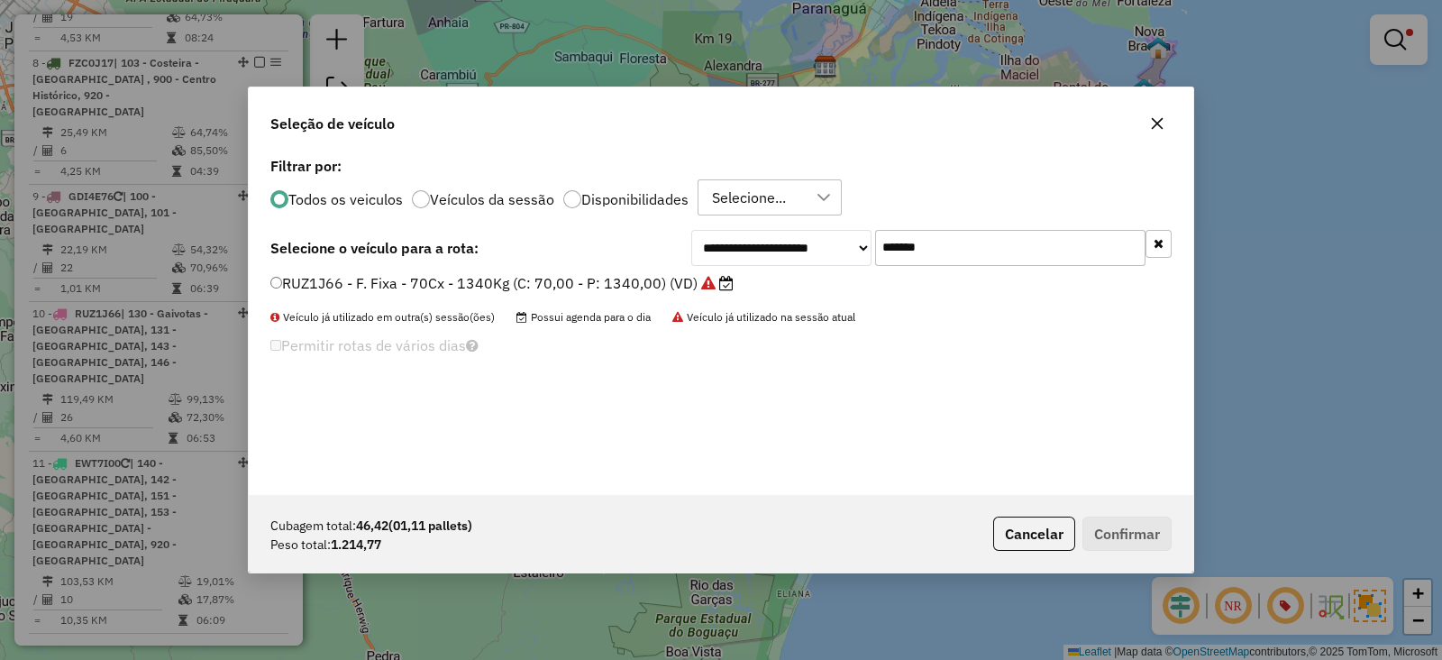
type input "*******"
click at [612, 266] on div "**********" at bounding box center [721, 323] width 945 height 343
click at [581, 280] on label "RUZ1J66 - F. Fixa - 70Cx - 1340Kg (C: 70,00 - P: 1340,00) (VD)" at bounding box center [501, 283] width 463 height 22
click at [582, 271] on div "**********" at bounding box center [721, 323] width 945 height 343
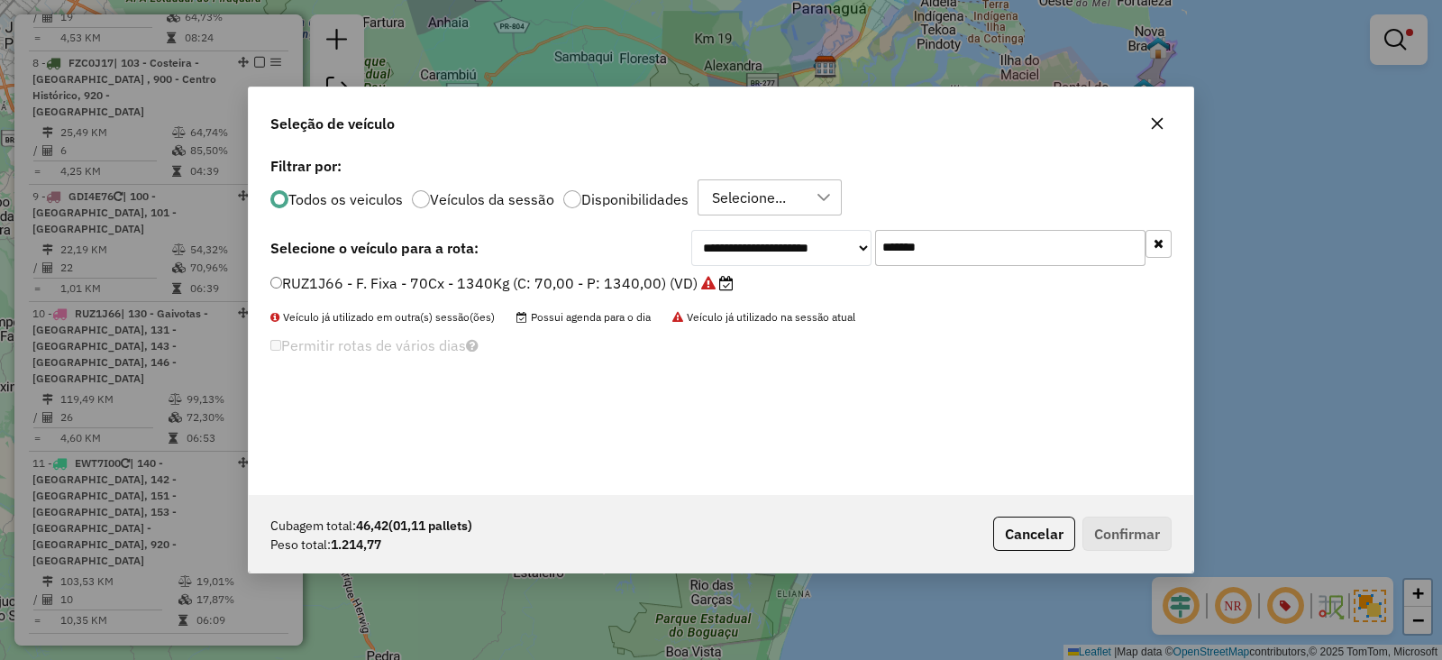
click at [483, 273] on label "RUZ1J66 - F. Fixa - 70Cx - 1340Kg (C: 70,00 - P: 1340,00) (VD)" at bounding box center [501, 283] width 463 height 22
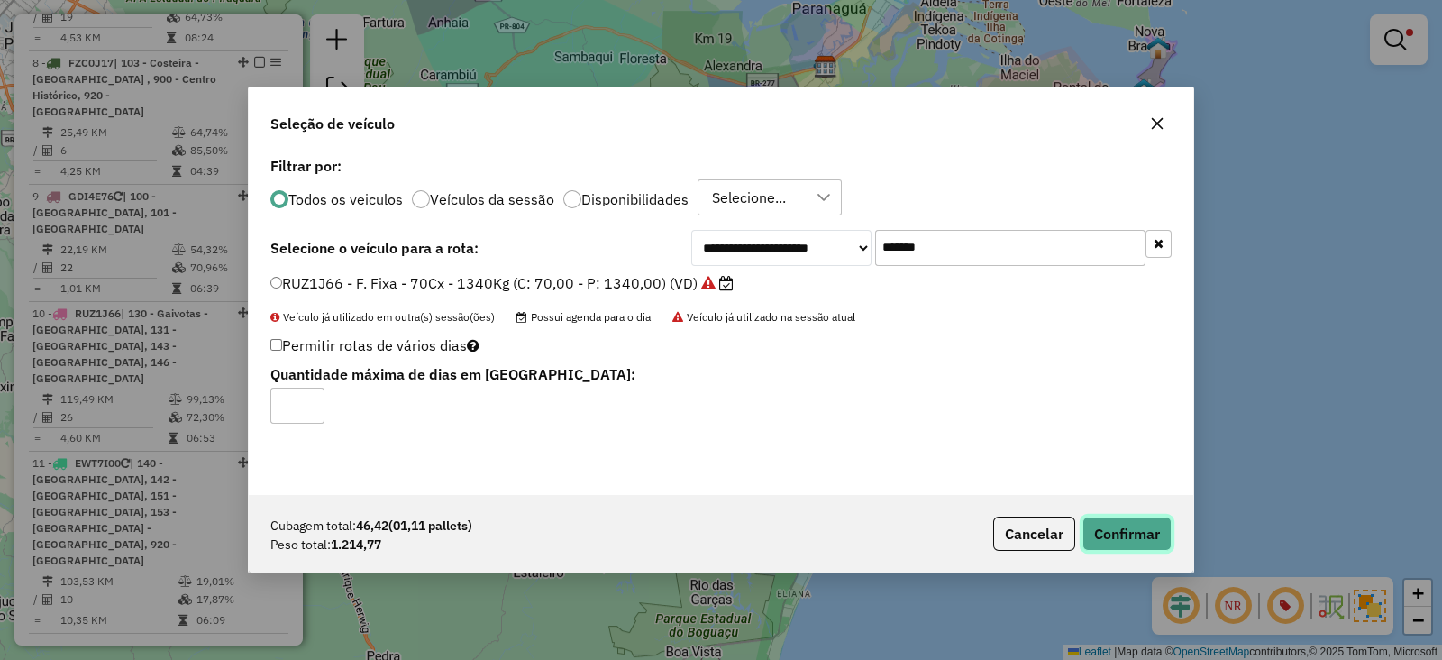
click at [1104, 534] on button "Confirmar" at bounding box center [1127, 534] width 89 height 34
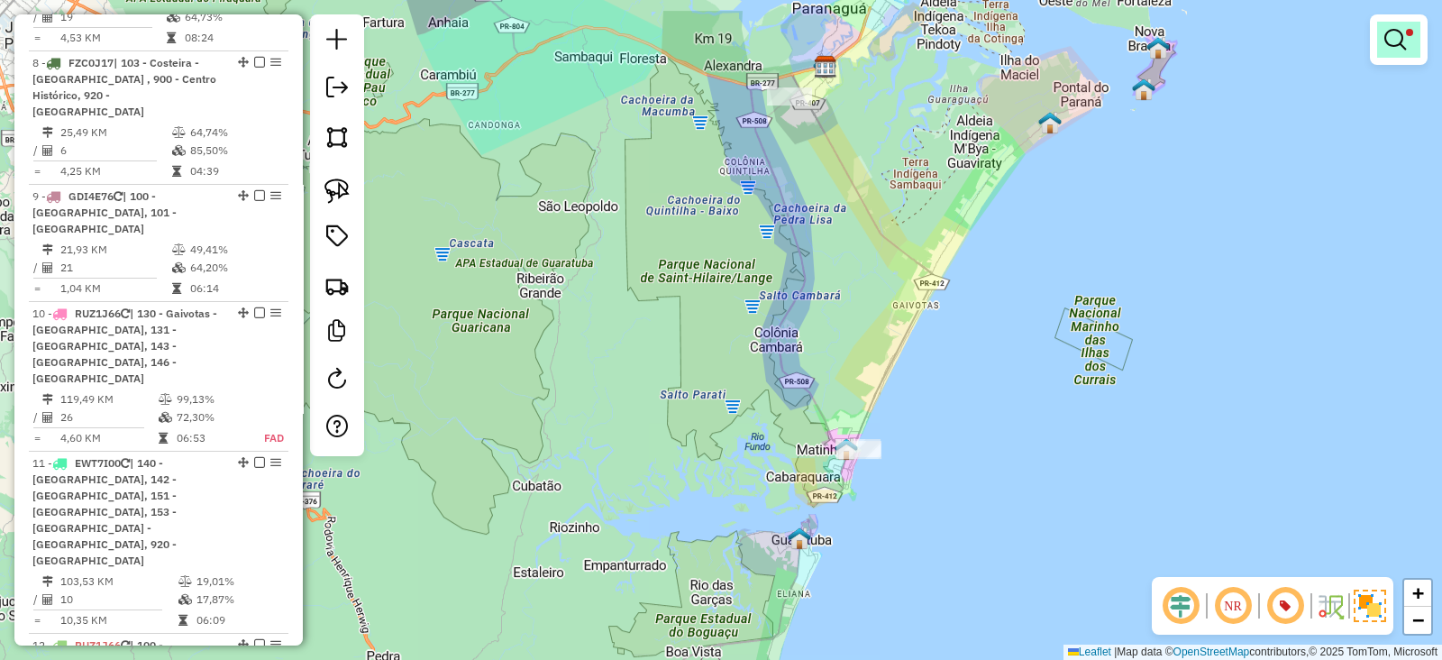
click at [1396, 23] on link at bounding box center [1398, 40] width 43 height 36
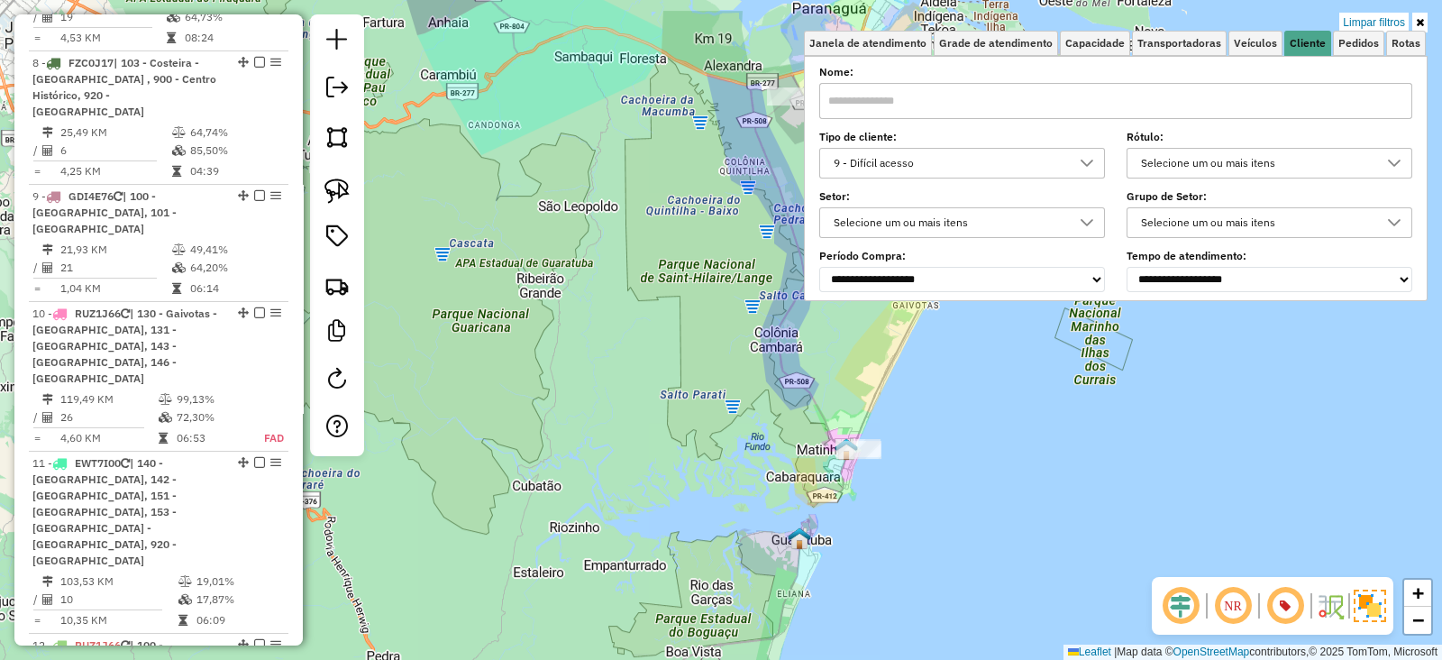
click at [1379, 6] on div "Limpar filtros Janela de atendimento Grade de atendimento Capacidade Transporta…" at bounding box center [721, 330] width 1442 height 660
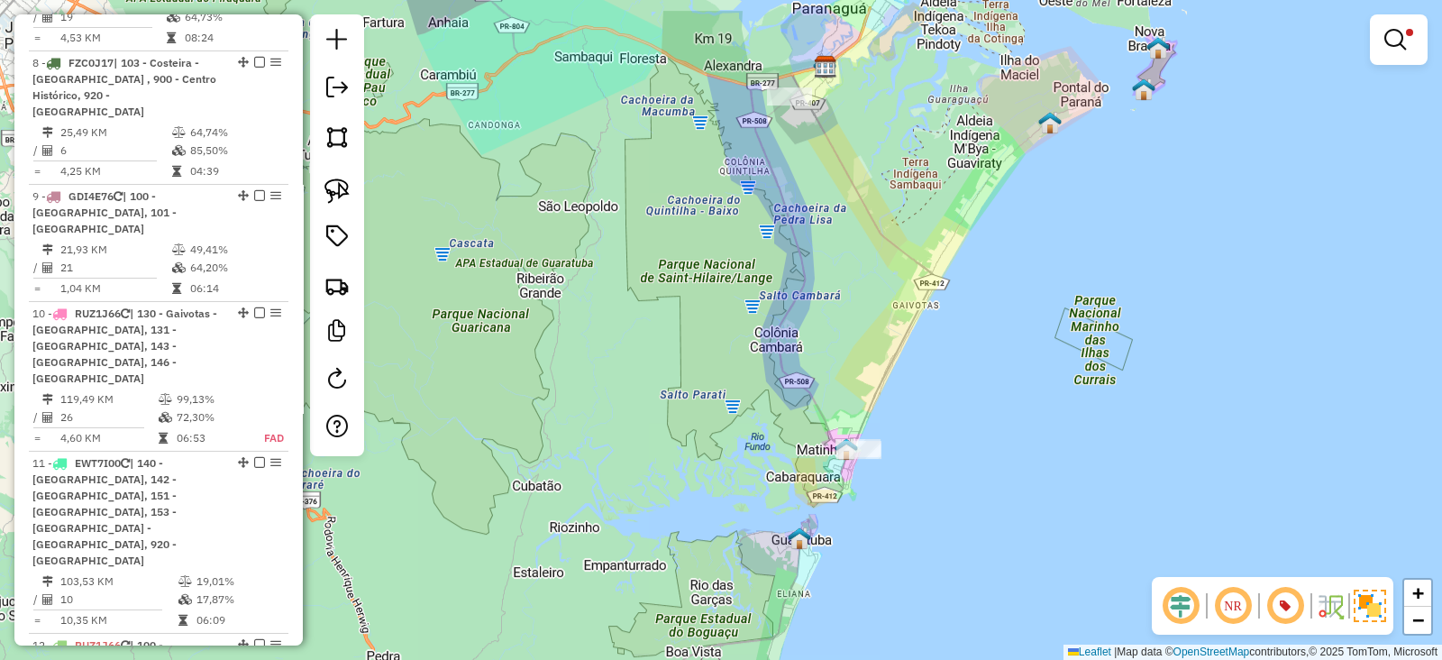
click at [1397, 22] on link at bounding box center [1398, 40] width 43 height 36
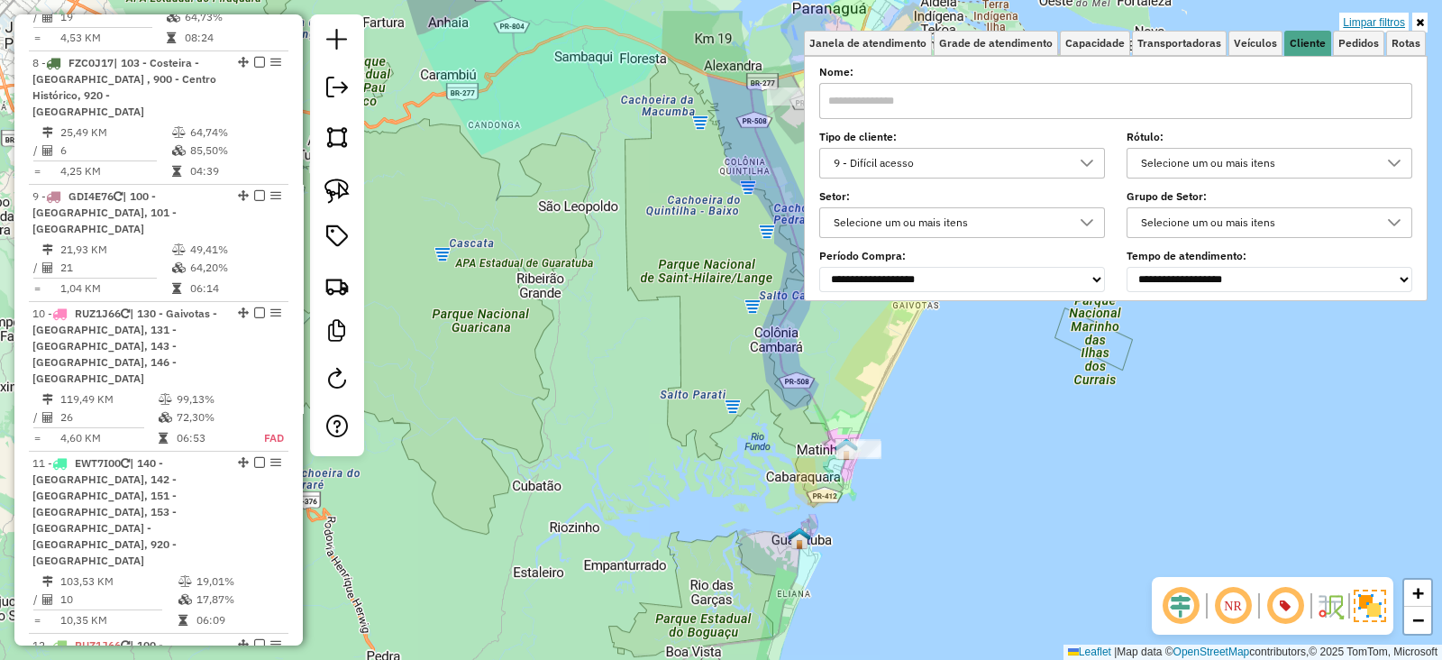
click at [1366, 23] on link "Limpar filtros" at bounding box center [1374, 23] width 69 height 20
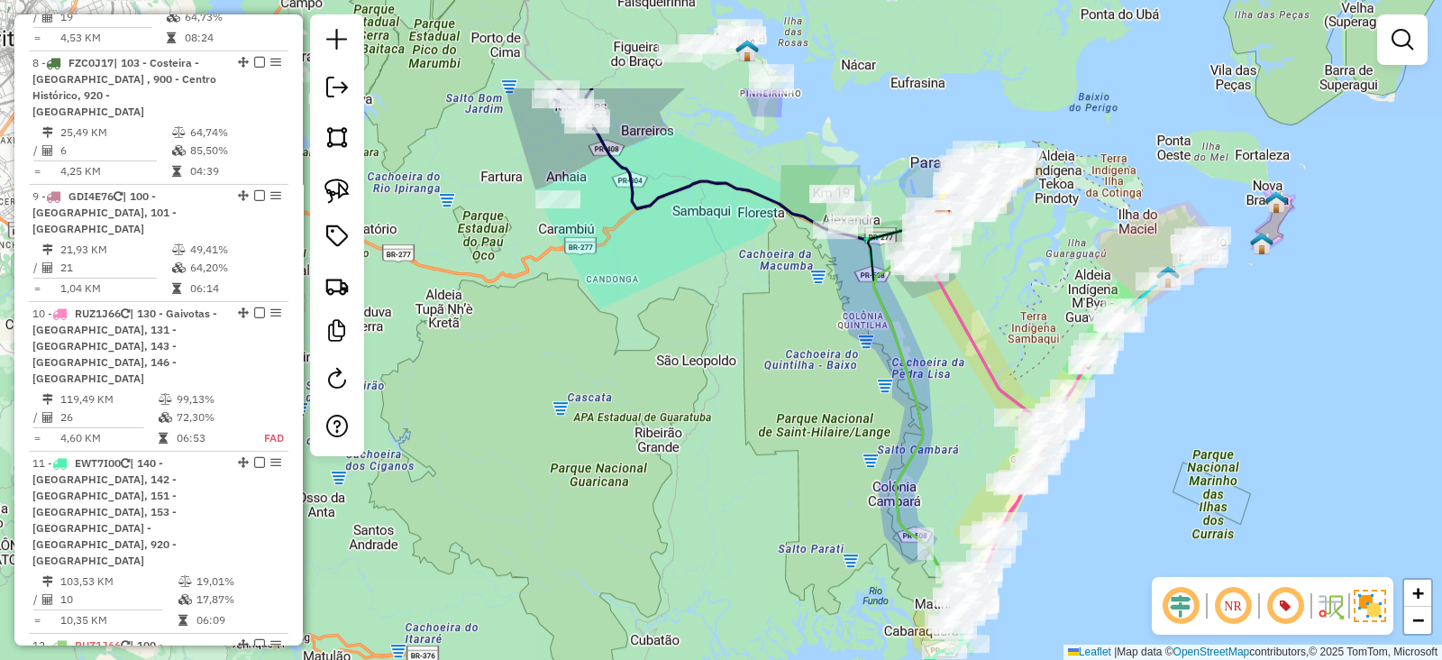
drag, startPoint x: 820, startPoint y: 192, endPoint x: 938, endPoint y: 346, distance: 194.2
click at [938, 346] on div "Janela de atendimento Grade de atendimento Capacidade Transportadoras Veículos …" at bounding box center [721, 330] width 1442 height 660
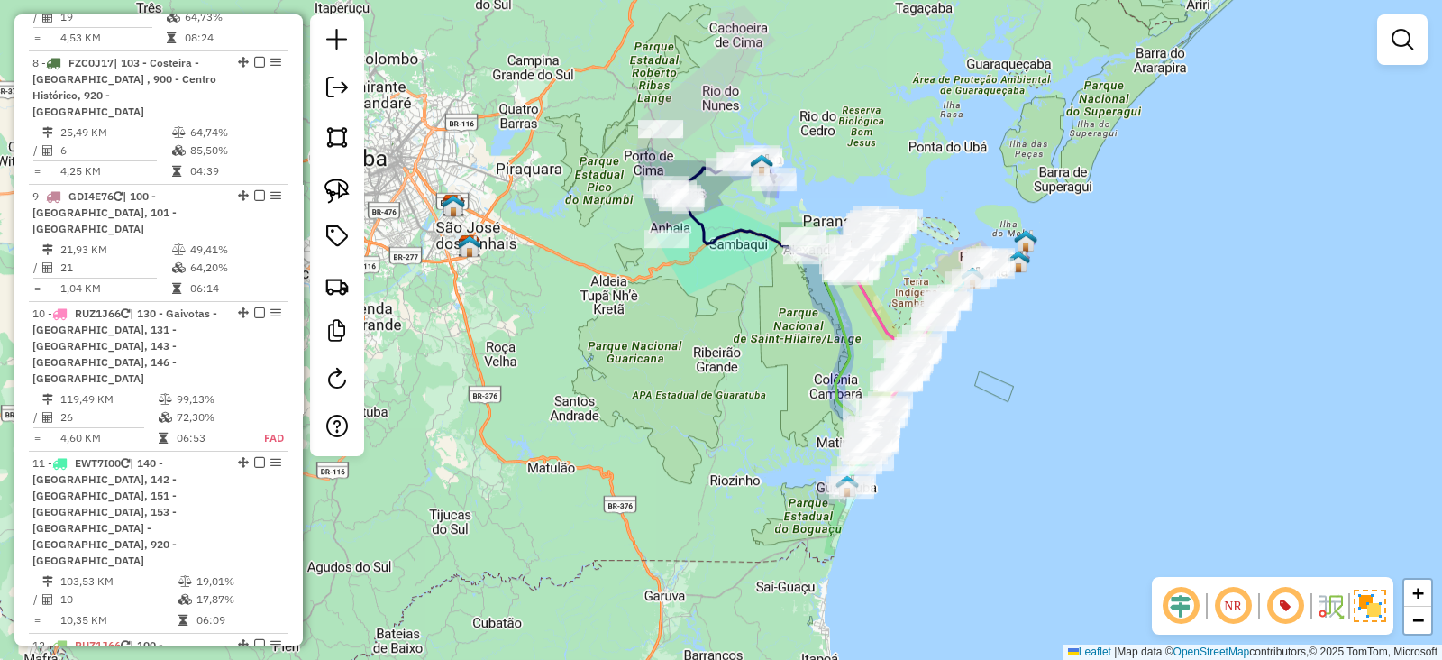
drag, startPoint x: 742, startPoint y: 223, endPoint x: 800, endPoint y: 269, distance: 73.8
click at [800, 260] on icon at bounding box center [772, 231] width 181 height 58
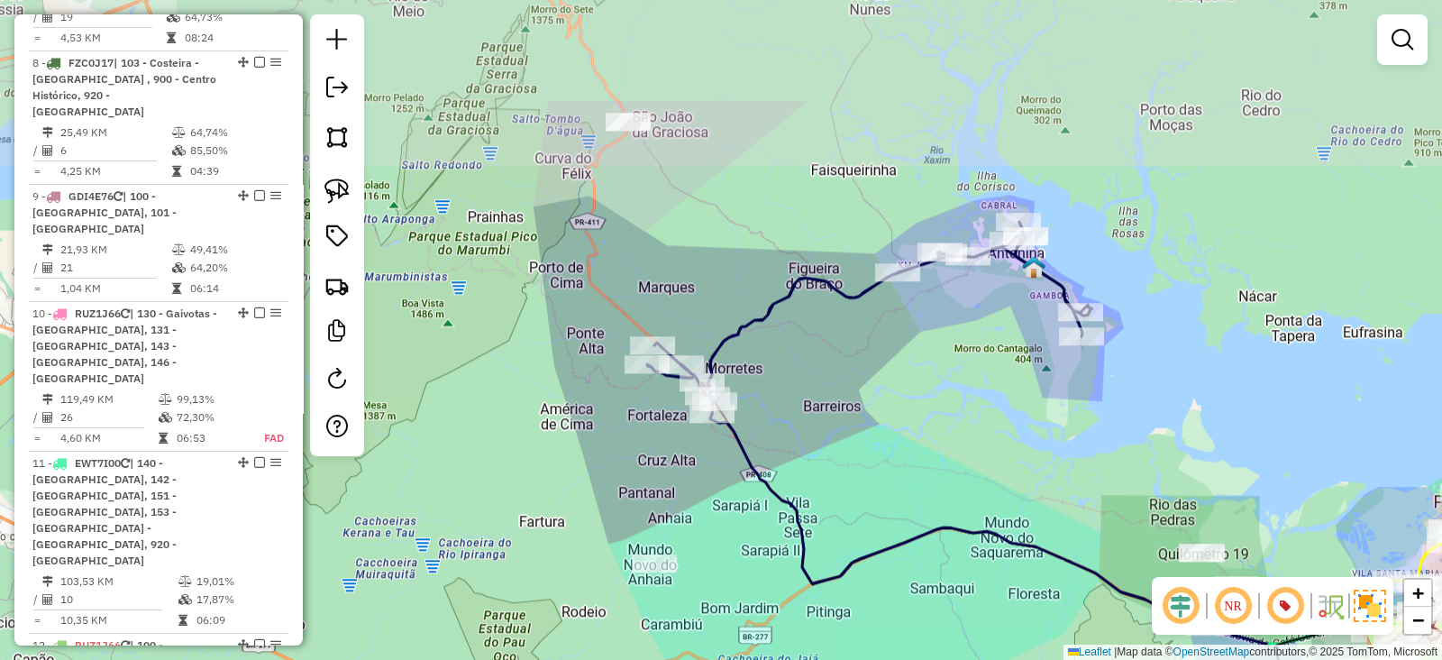
drag, startPoint x: 882, startPoint y: 362, endPoint x: 889, endPoint y: 397, distance: 35.0
click at [889, 397] on div "Janela de atendimento Grade de atendimento Capacidade Transportadoras Veículos …" at bounding box center [721, 330] width 1442 height 660
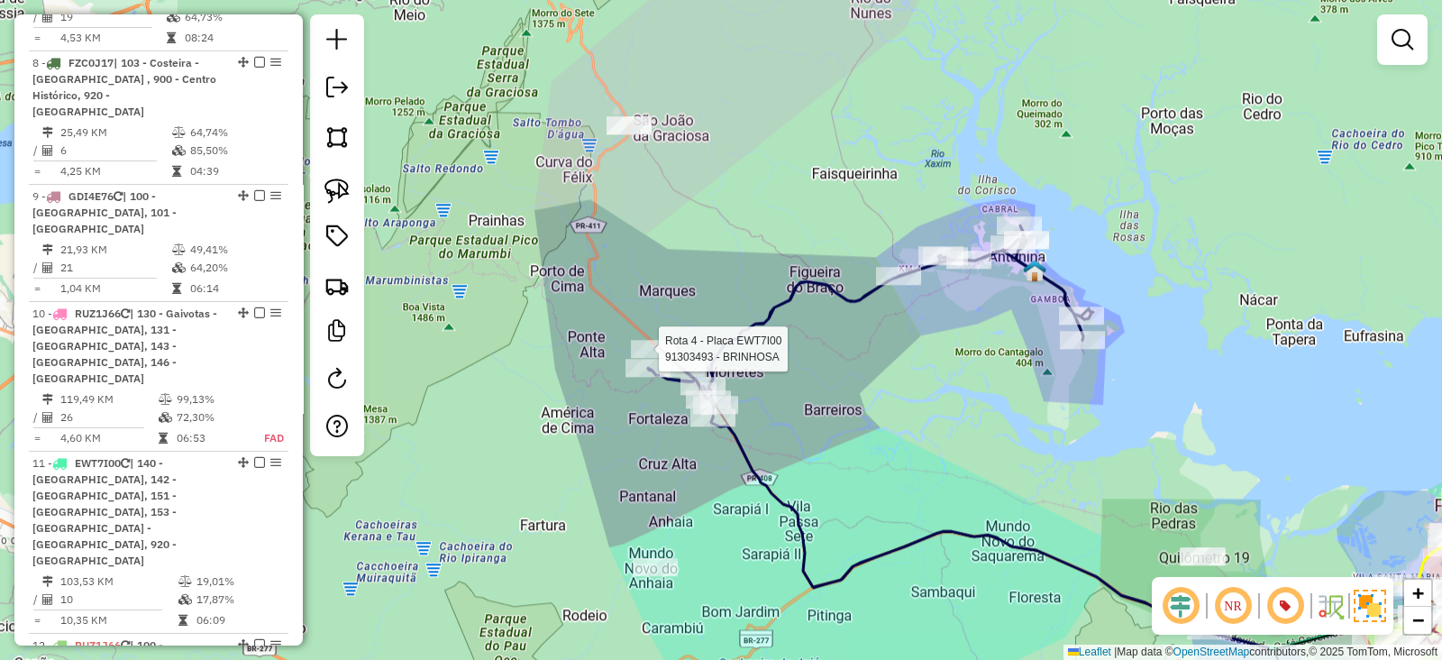
select select "**********"
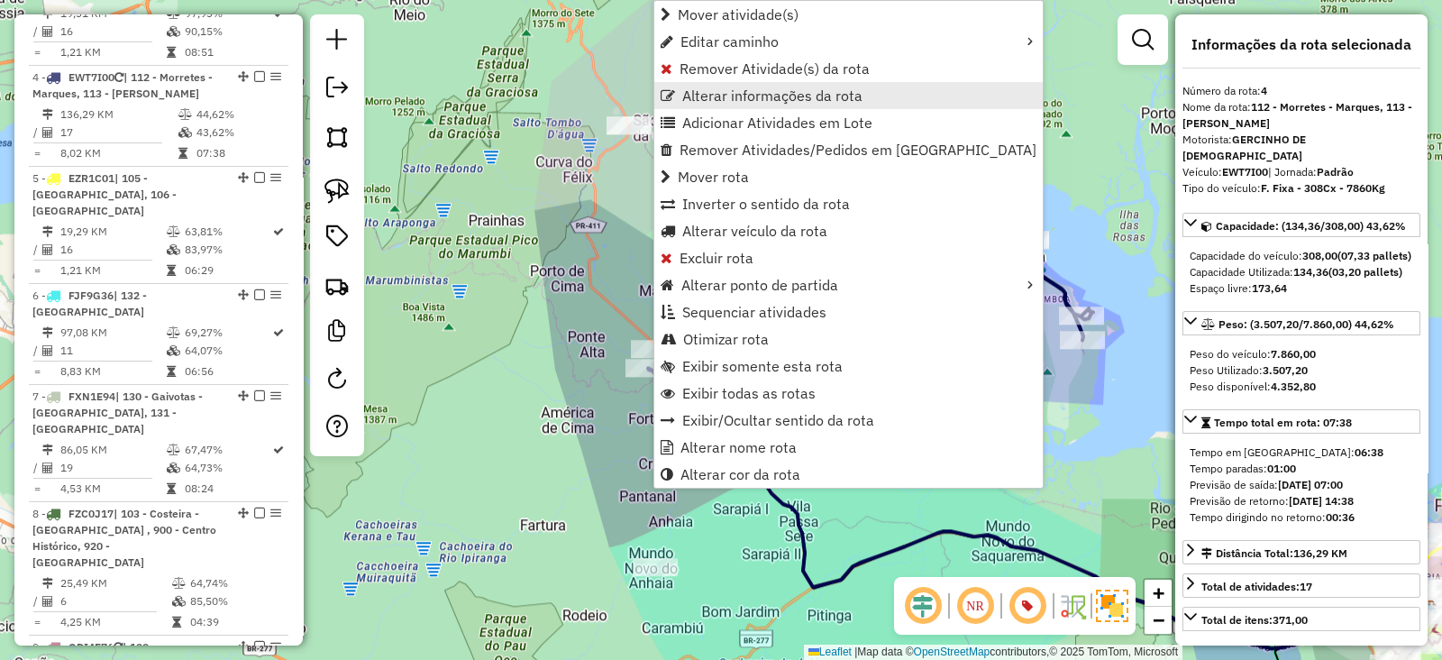
scroll to position [983, 0]
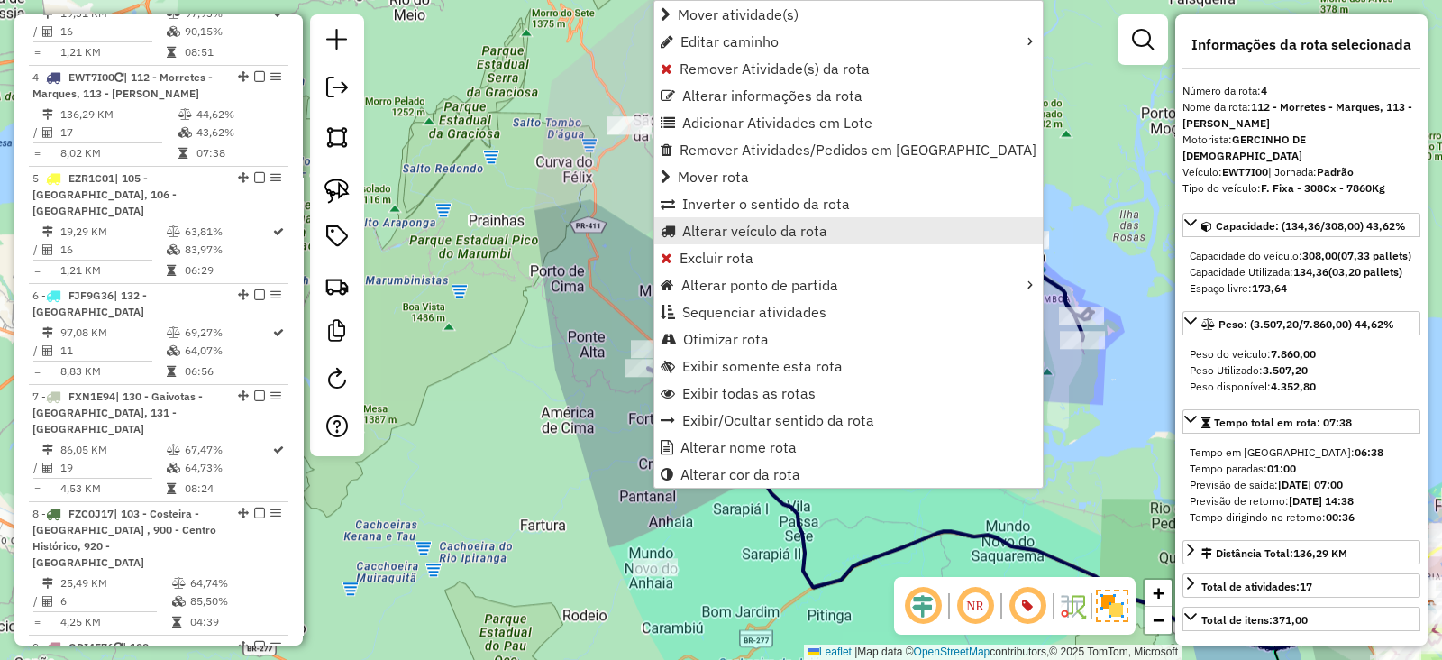
click at [739, 227] on span "Alterar veículo da rota" at bounding box center [754, 231] width 145 height 14
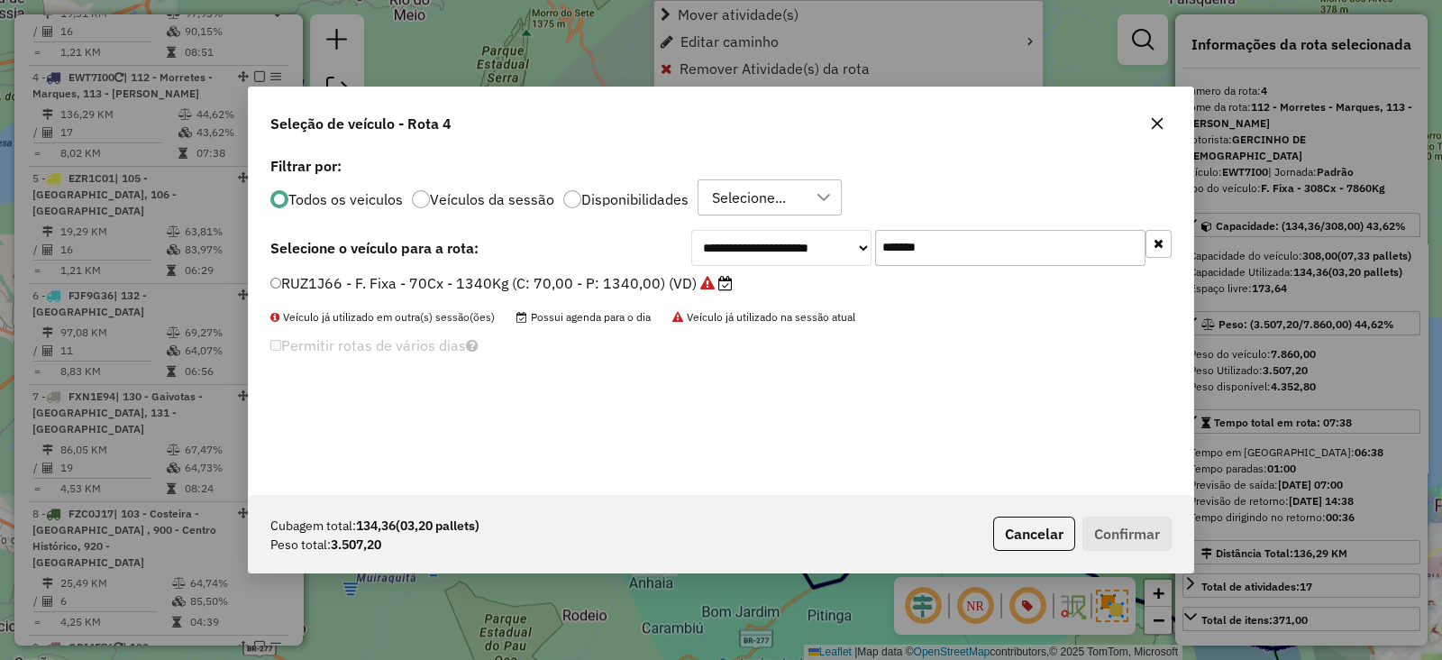
scroll to position [9, 5]
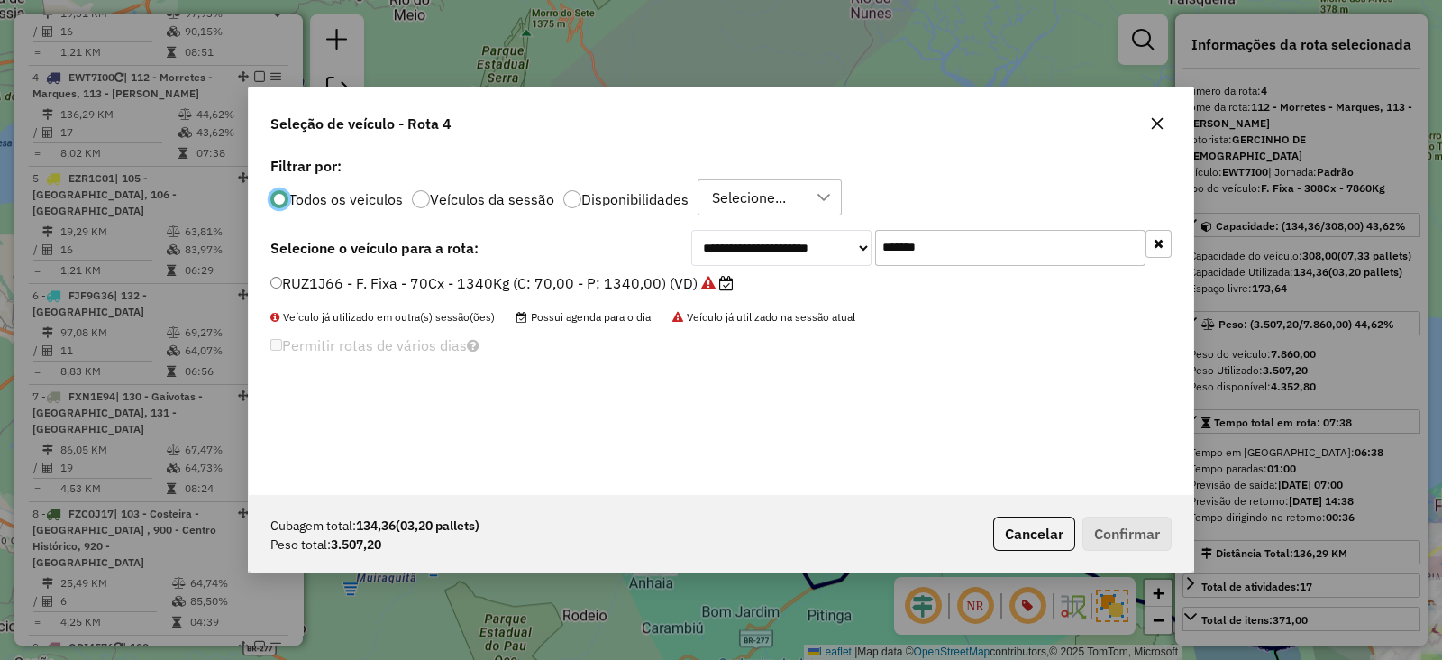
drag, startPoint x: 753, startPoint y: 240, endPoint x: 414, endPoint y: 240, distance: 339.0
click at [414, 240] on div "**********" at bounding box center [720, 248] width 901 height 36
paste input "text"
type input "*******"
click at [609, 280] on label "EWT7I00 - F. Fixa - 308Cx - 7860Kg (C: 308,00 - P: 7860,00) (VD)" at bounding box center [510, 283] width 481 height 22
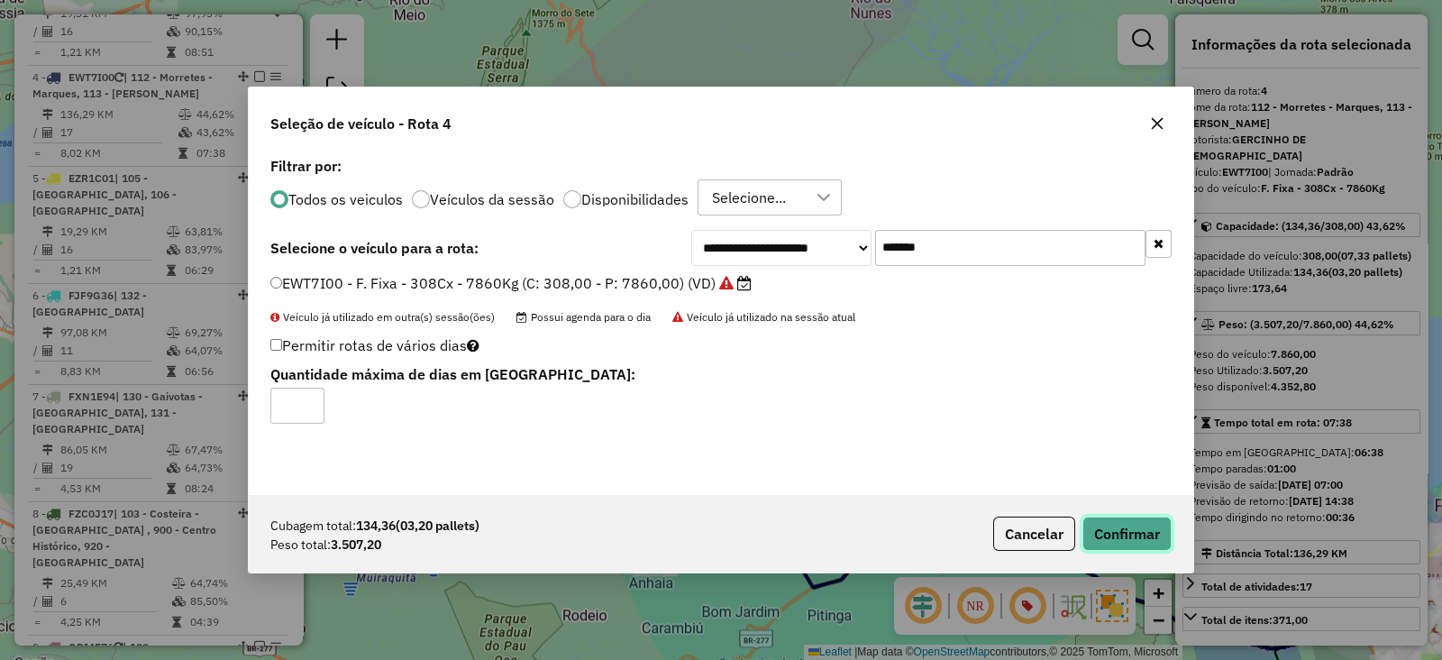
click at [1131, 538] on button "Confirmar" at bounding box center [1127, 534] width 89 height 34
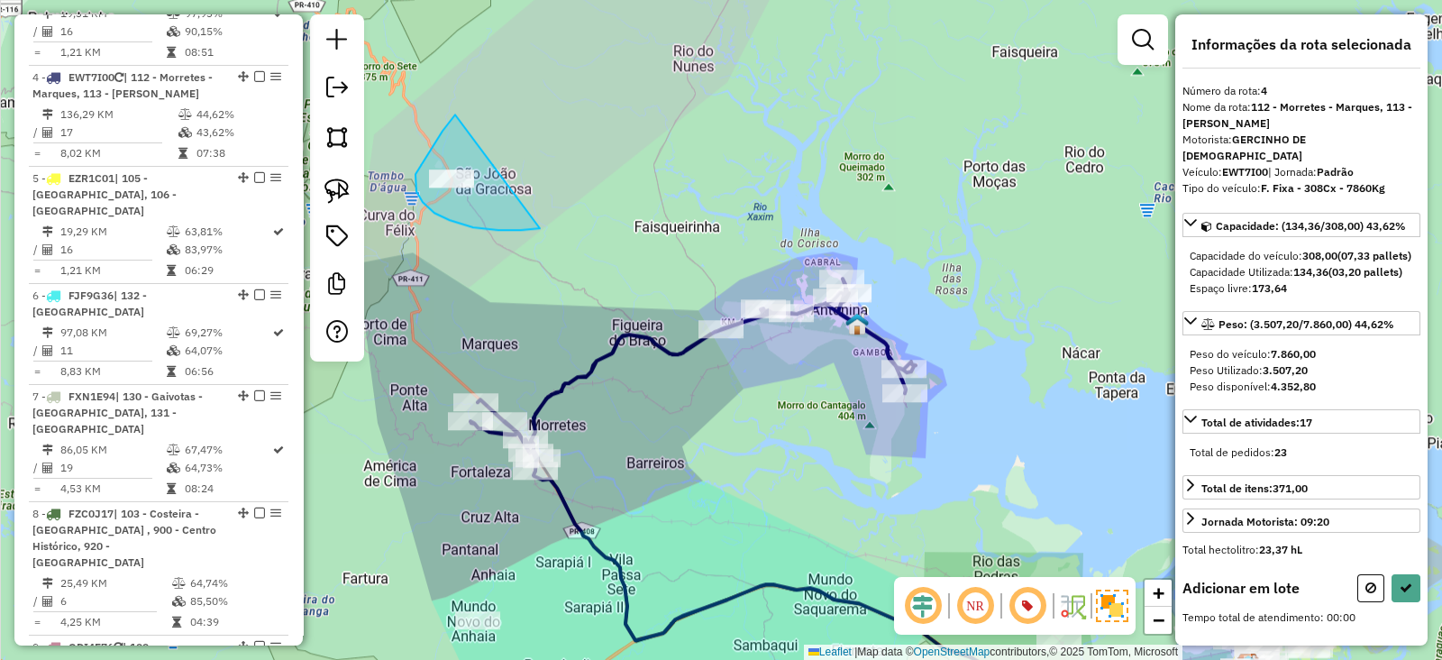
drag, startPoint x: 451, startPoint y: 119, endPoint x: 583, endPoint y: 192, distance: 151.3
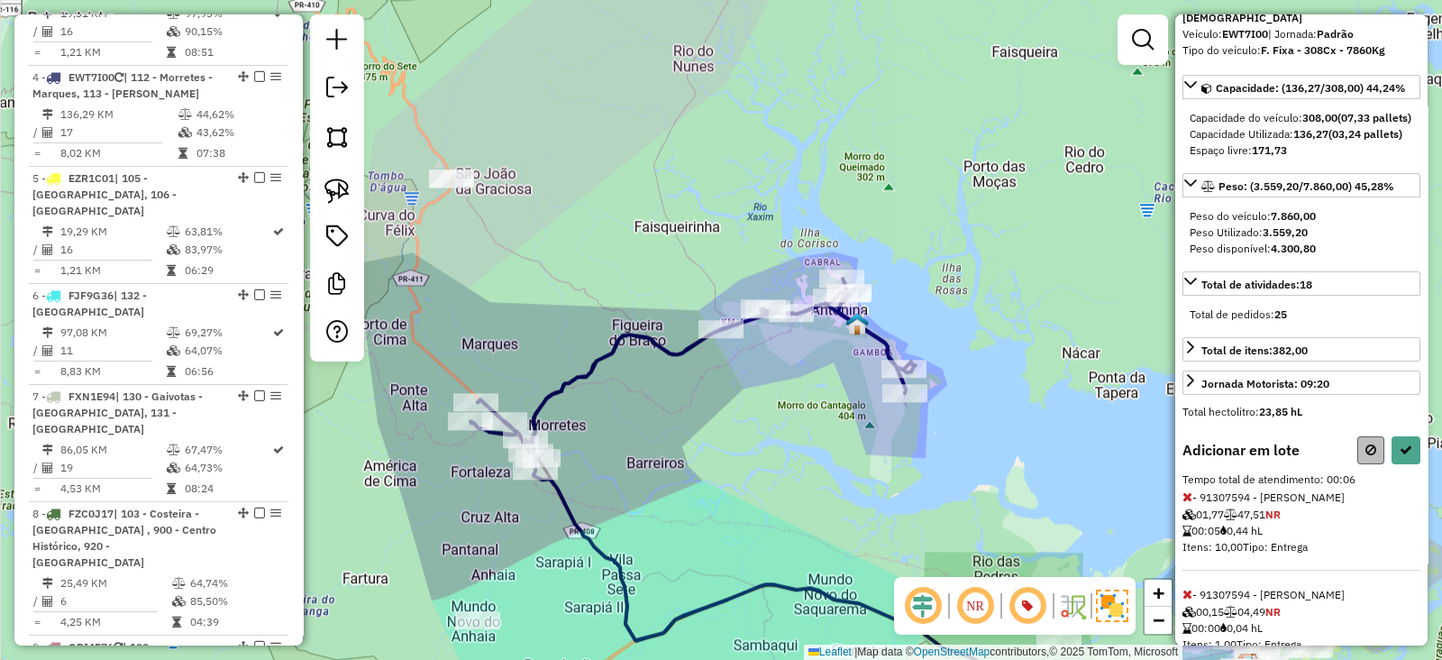
scroll to position [194, 0]
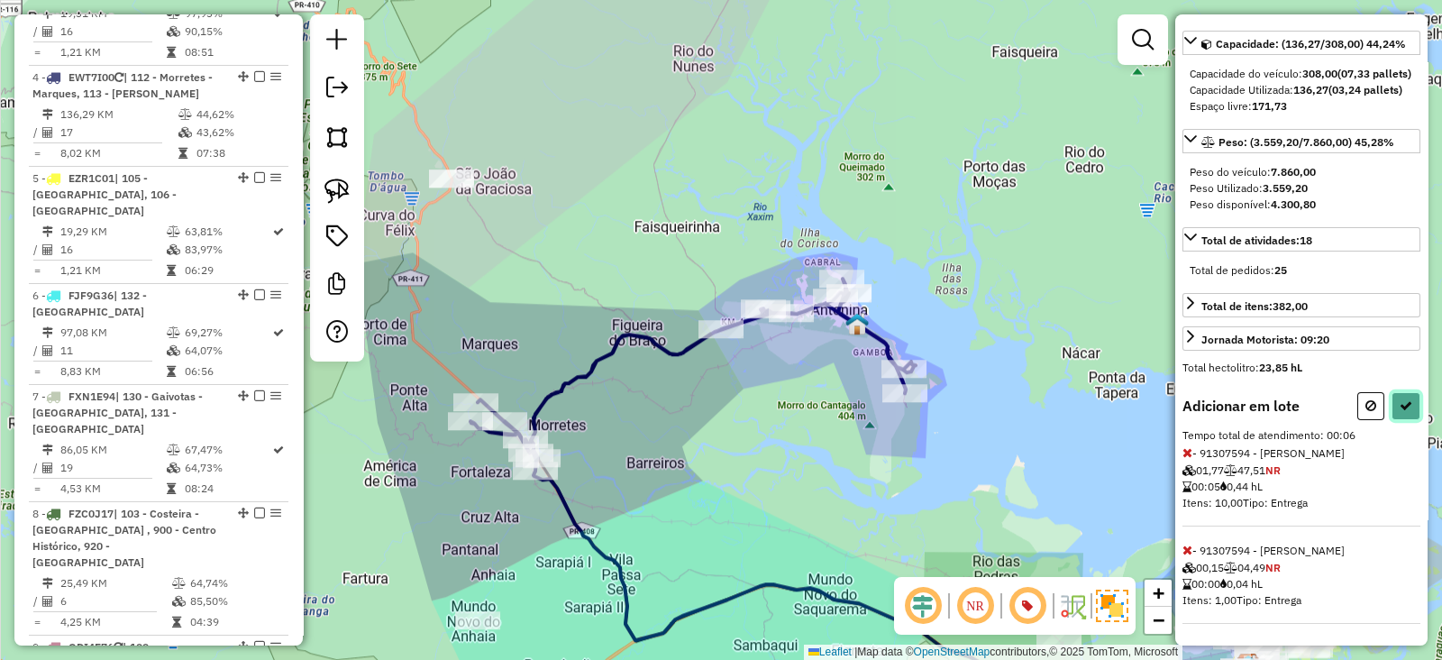
click at [1400, 399] on icon at bounding box center [1406, 405] width 13 height 13
select select "**********"
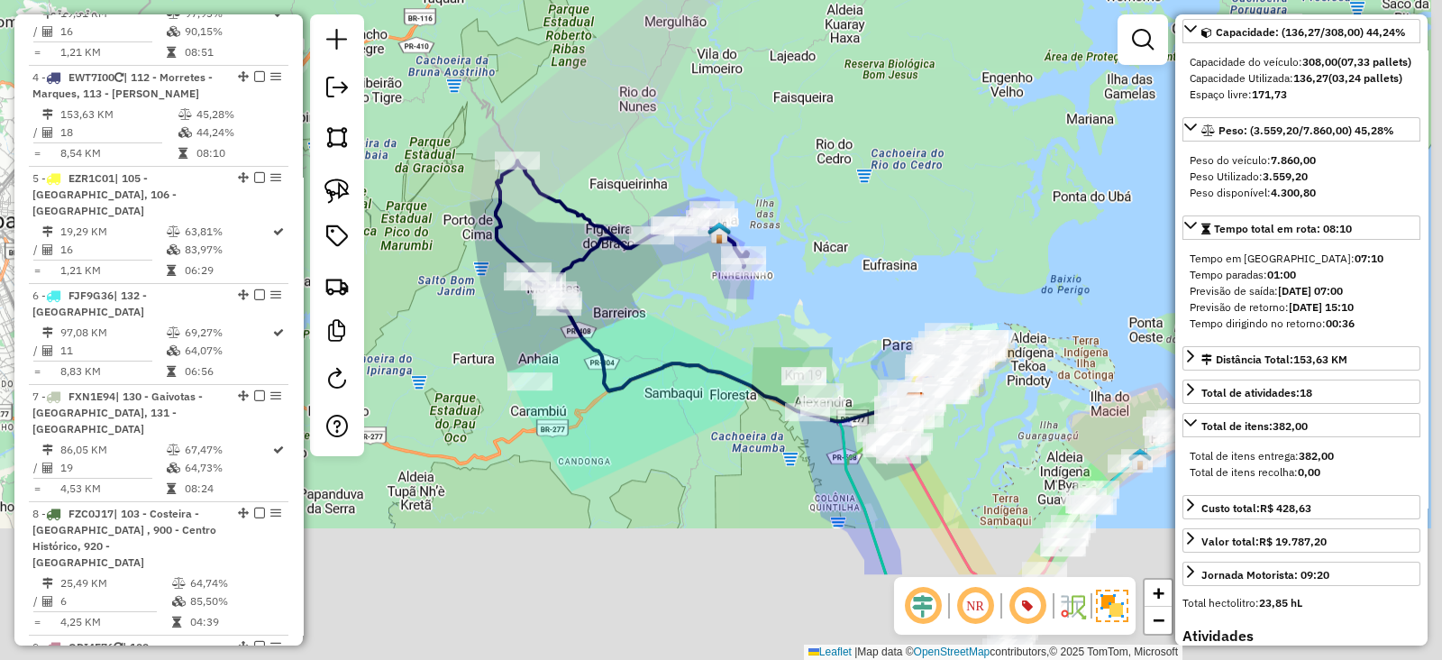
drag, startPoint x: 710, startPoint y: 480, endPoint x: 654, endPoint y: 325, distance: 164.3
click at [654, 325] on div "Janela de atendimento Grade de atendimento Capacidade Transportadoras Veículos …" at bounding box center [721, 330] width 1442 height 660
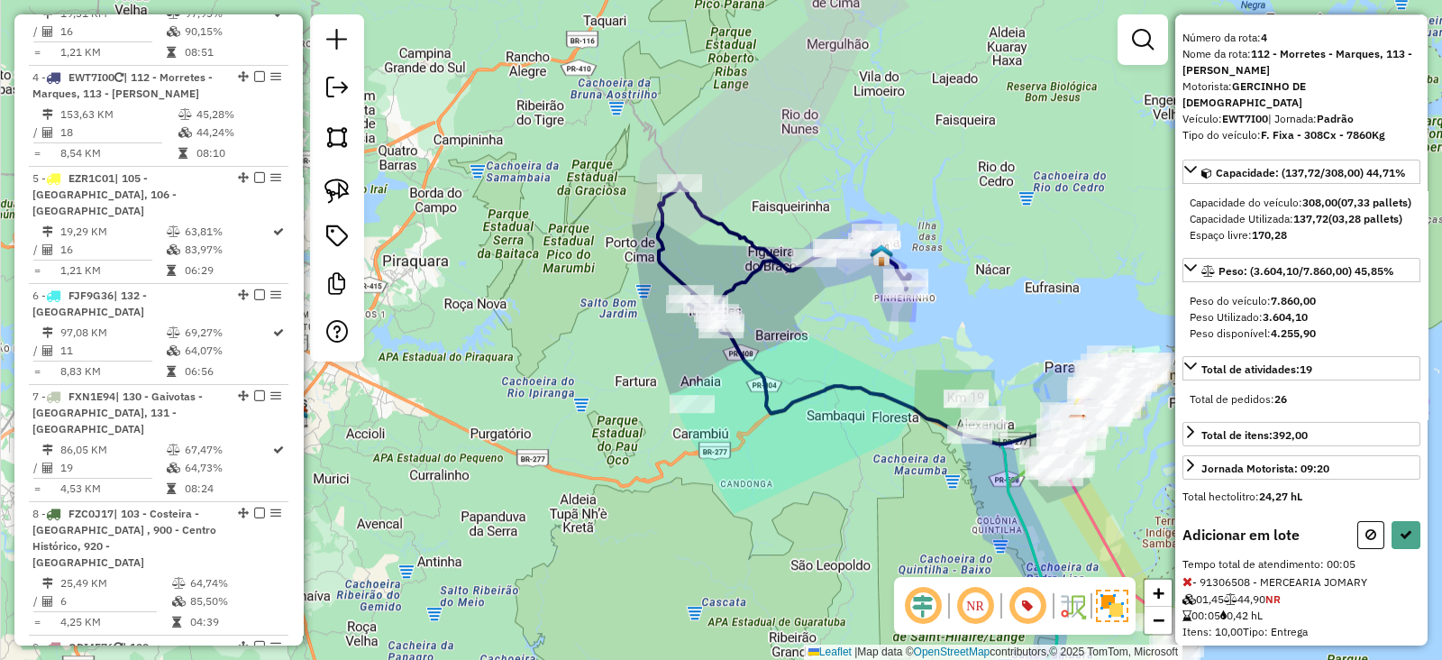
scroll to position [97, 0]
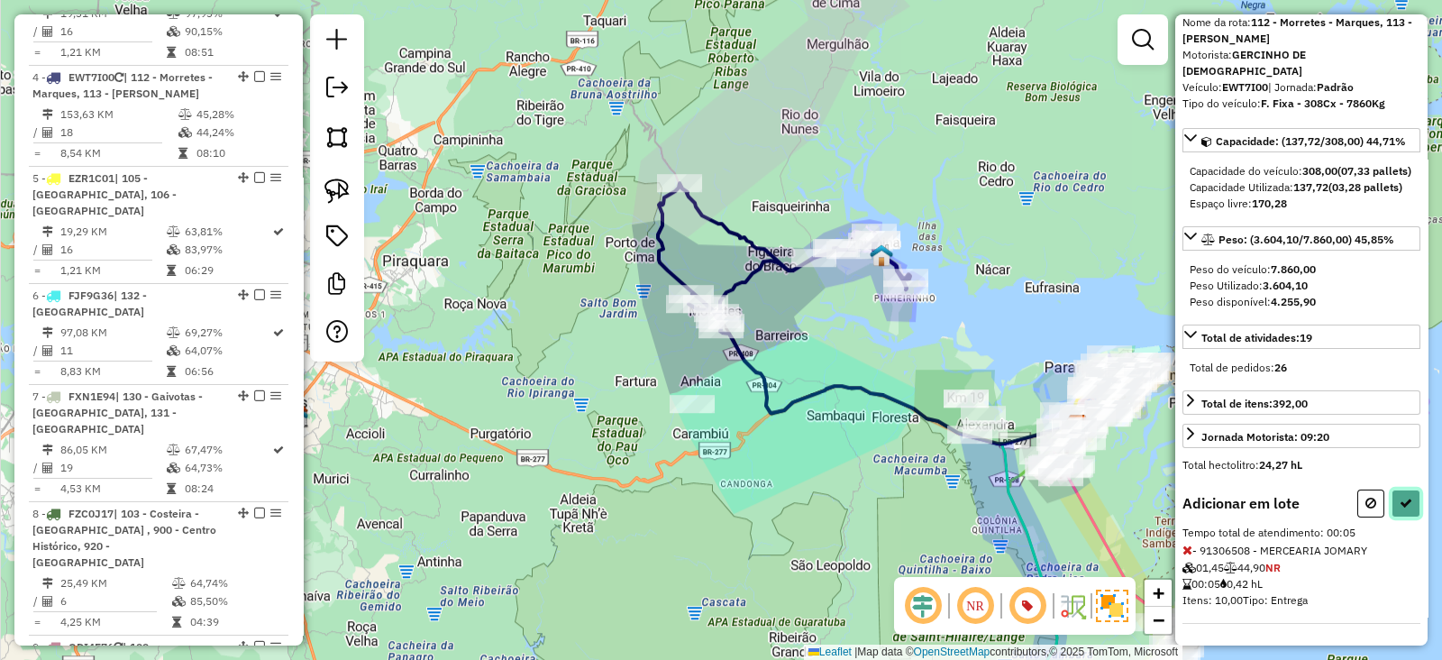
click at [1406, 493] on button at bounding box center [1406, 503] width 29 height 28
select select "**********"
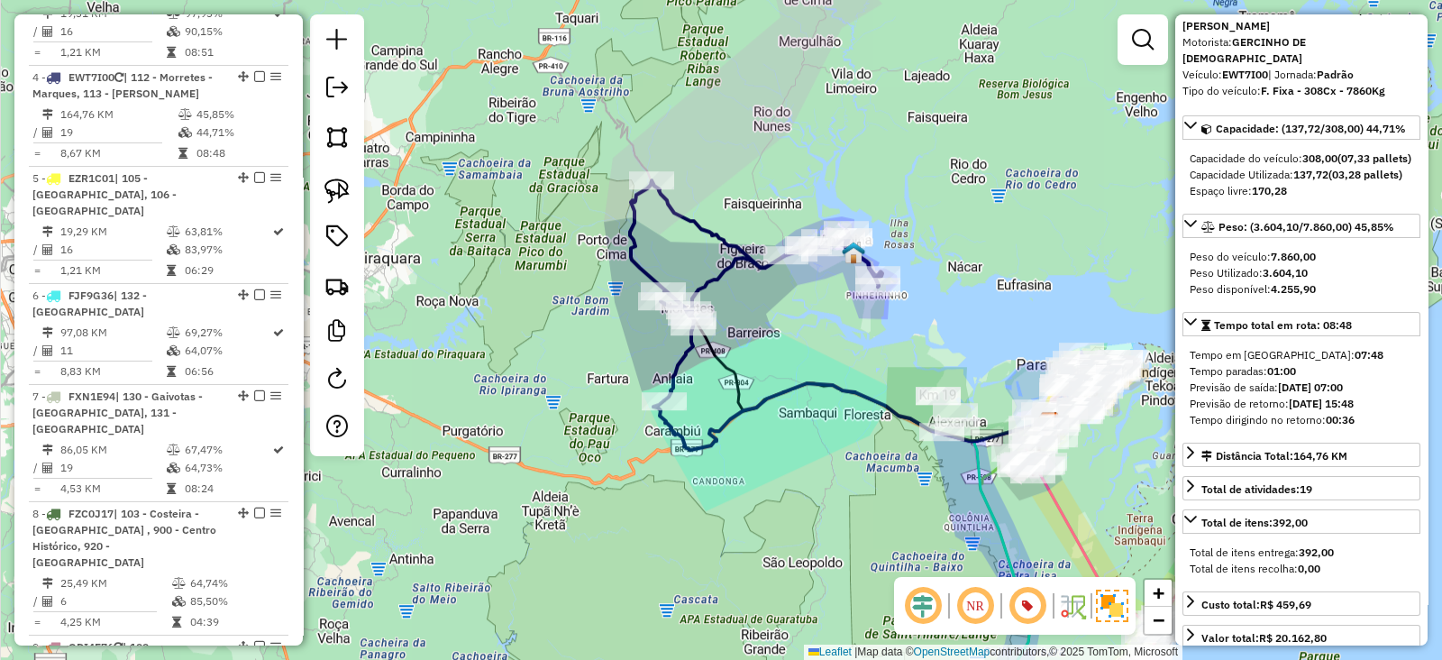
drag, startPoint x: 903, startPoint y: 361, endPoint x: 678, endPoint y: 299, distance: 233.8
click at [678, 299] on div "Janela de atendimento Grade de atendimento Capacidade Transportadoras Veículos …" at bounding box center [721, 330] width 1442 height 660
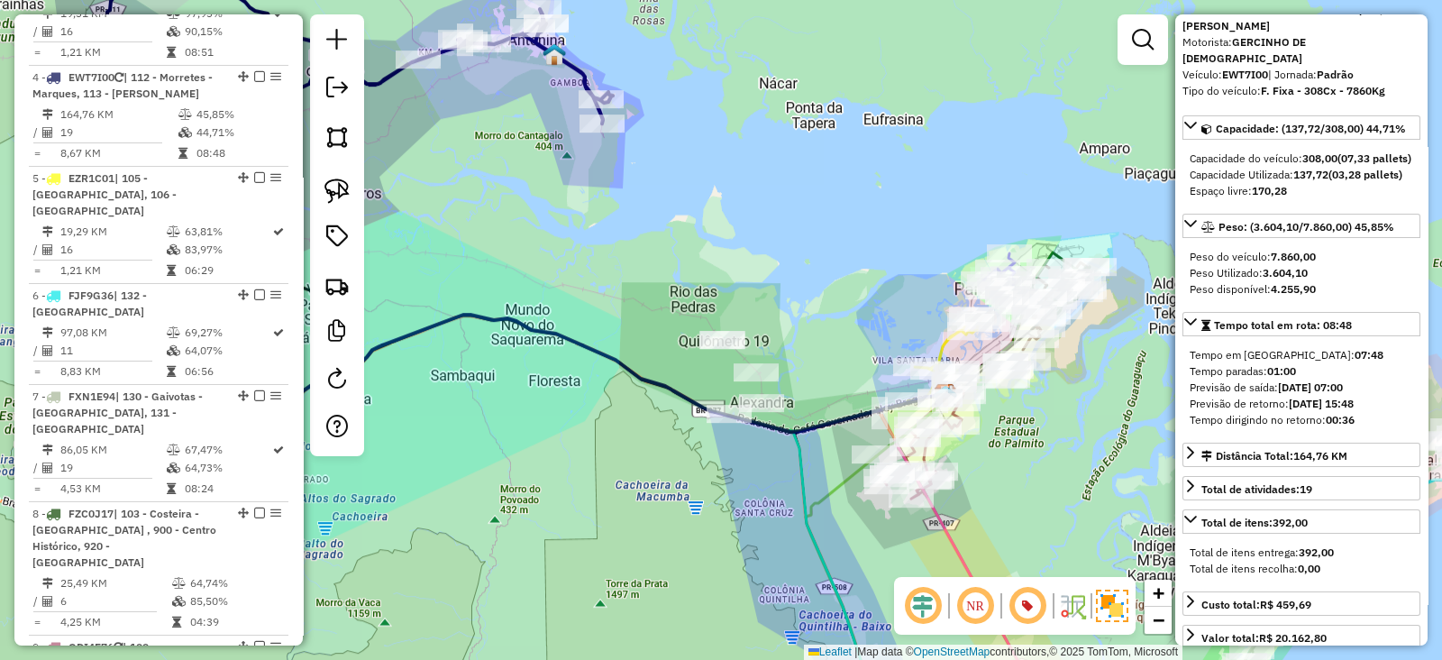
drag, startPoint x: 929, startPoint y: 330, endPoint x: 828, endPoint y: 280, distance: 111.7
click at [828, 280] on div "Janela de atendimento Grade de atendimento Capacidade Transportadoras Veículos …" at bounding box center [721, 330] width 1442 height 660
click at [618, 361] on icon at bounding box center [556, 382] width 805 height 135
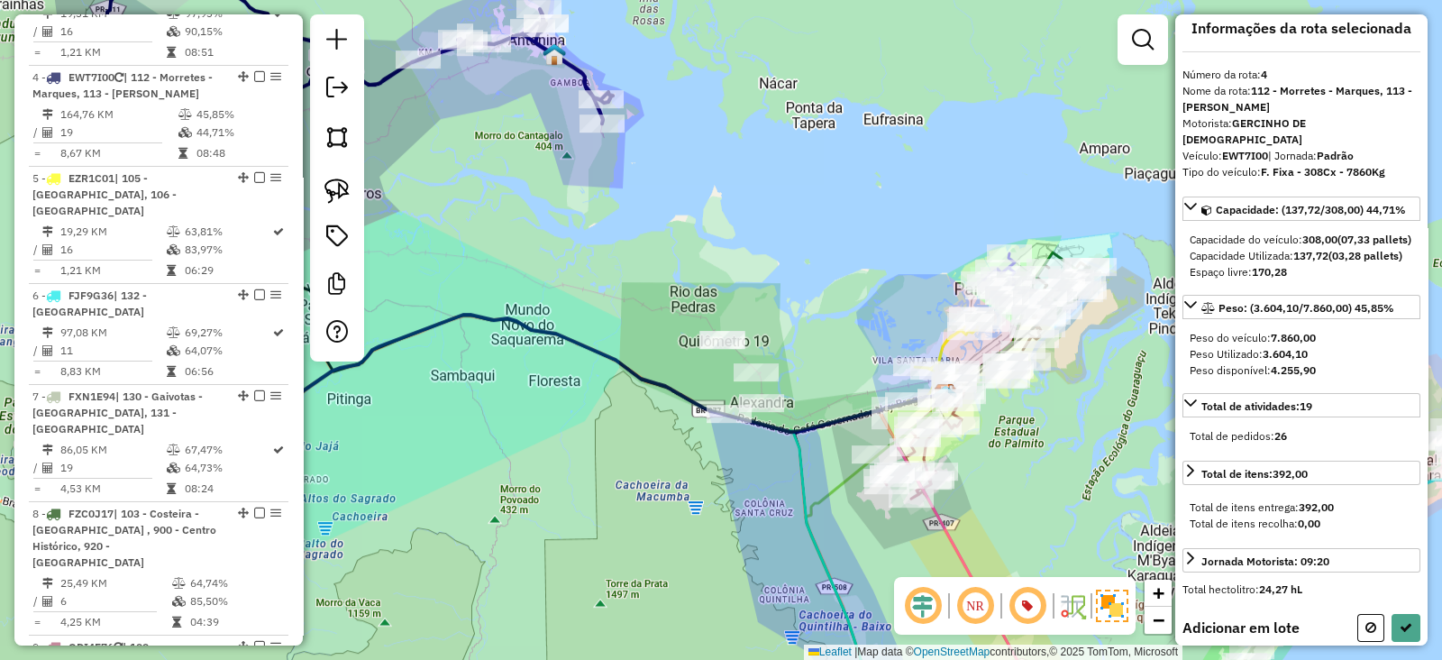
scroll to position [0, 0]
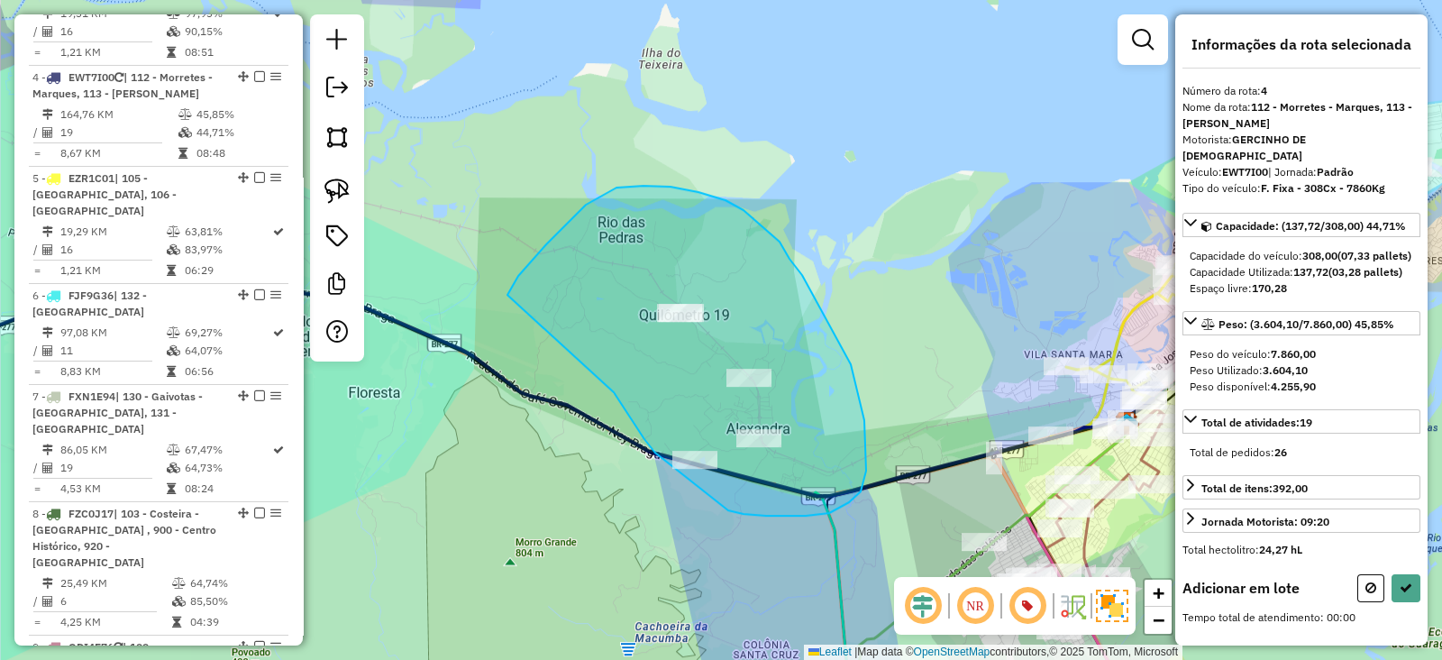
drag, startPoint x: 634, startPoint y: 422, endPoint x: 508, endPoint y: 295, distance: 179.1
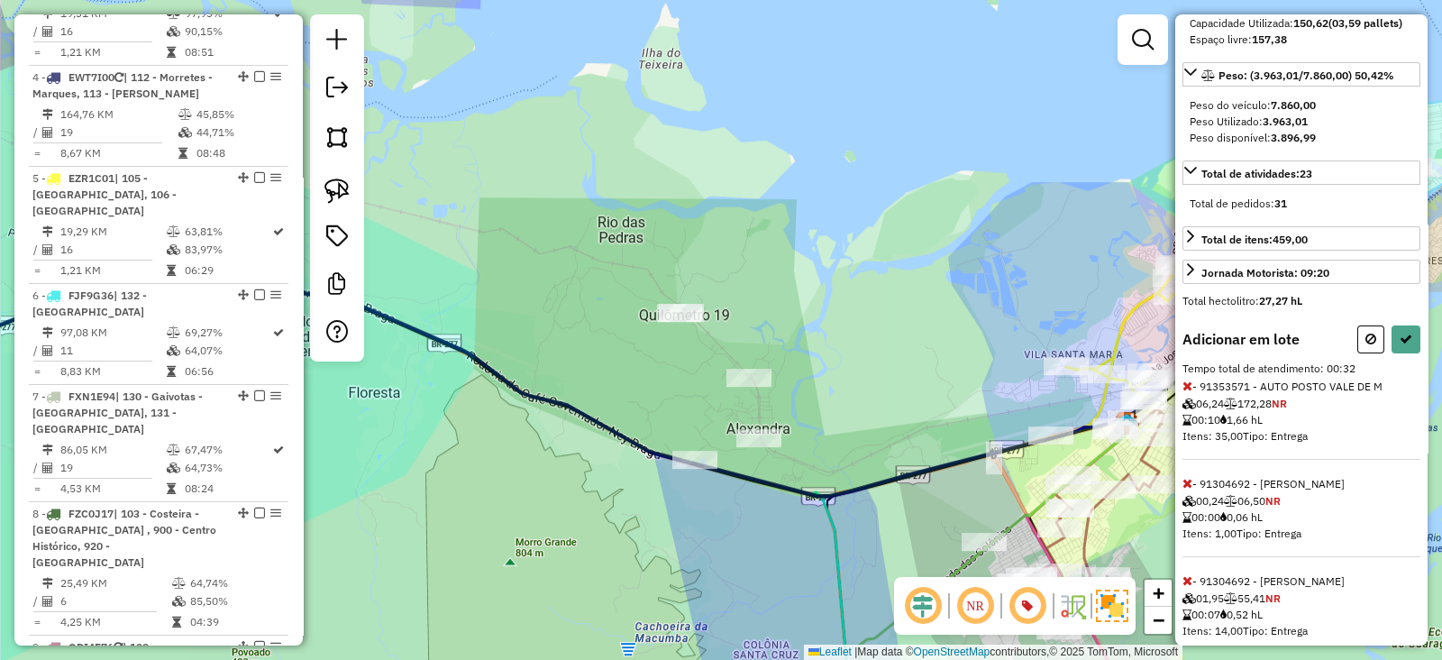
scroll to position [450, 0]
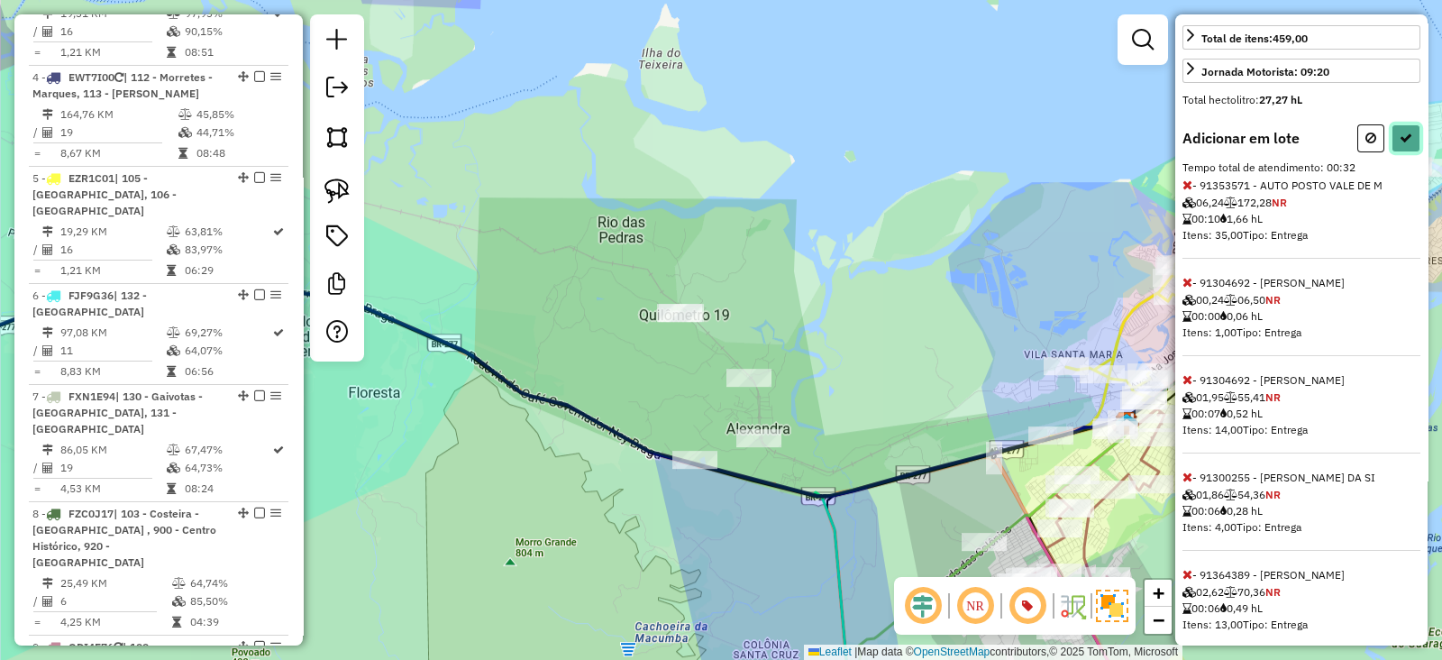
click at [1403, 144] on icon at bounding box center [1406, 138] width 13 height 13
select select "**********"
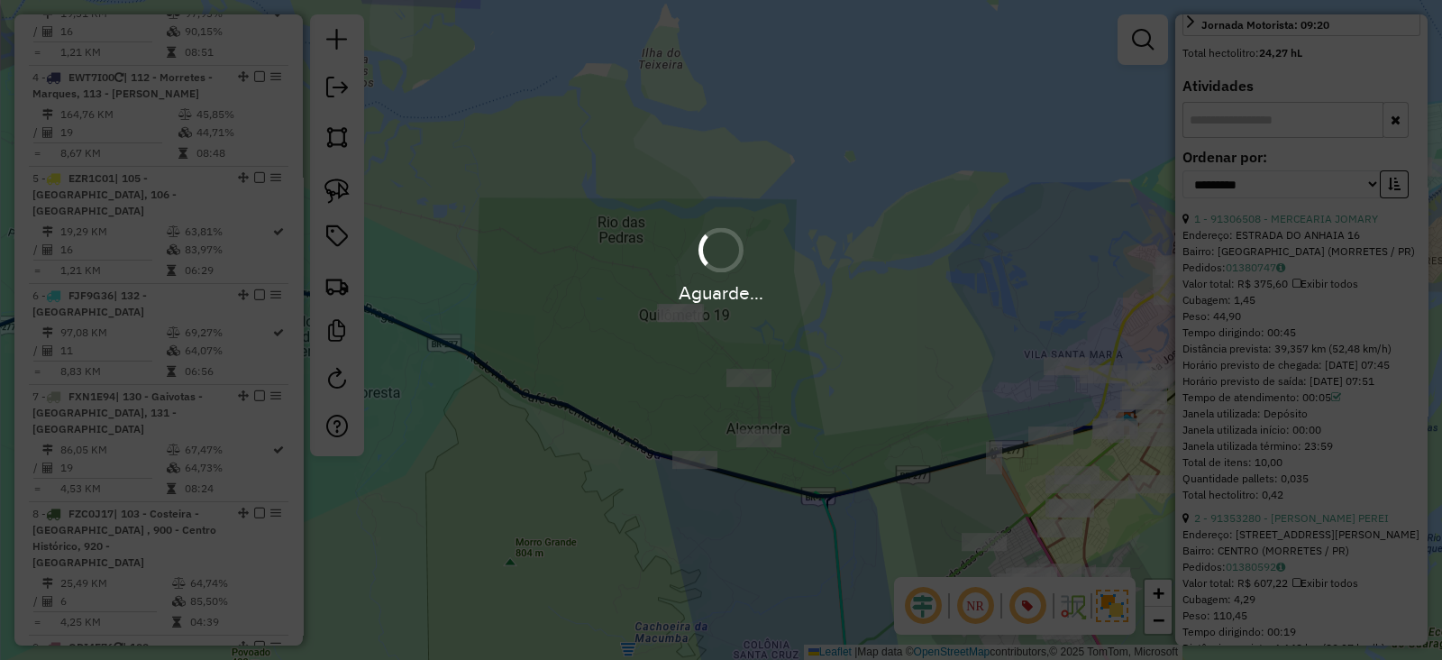
scroll to position [755, 0]
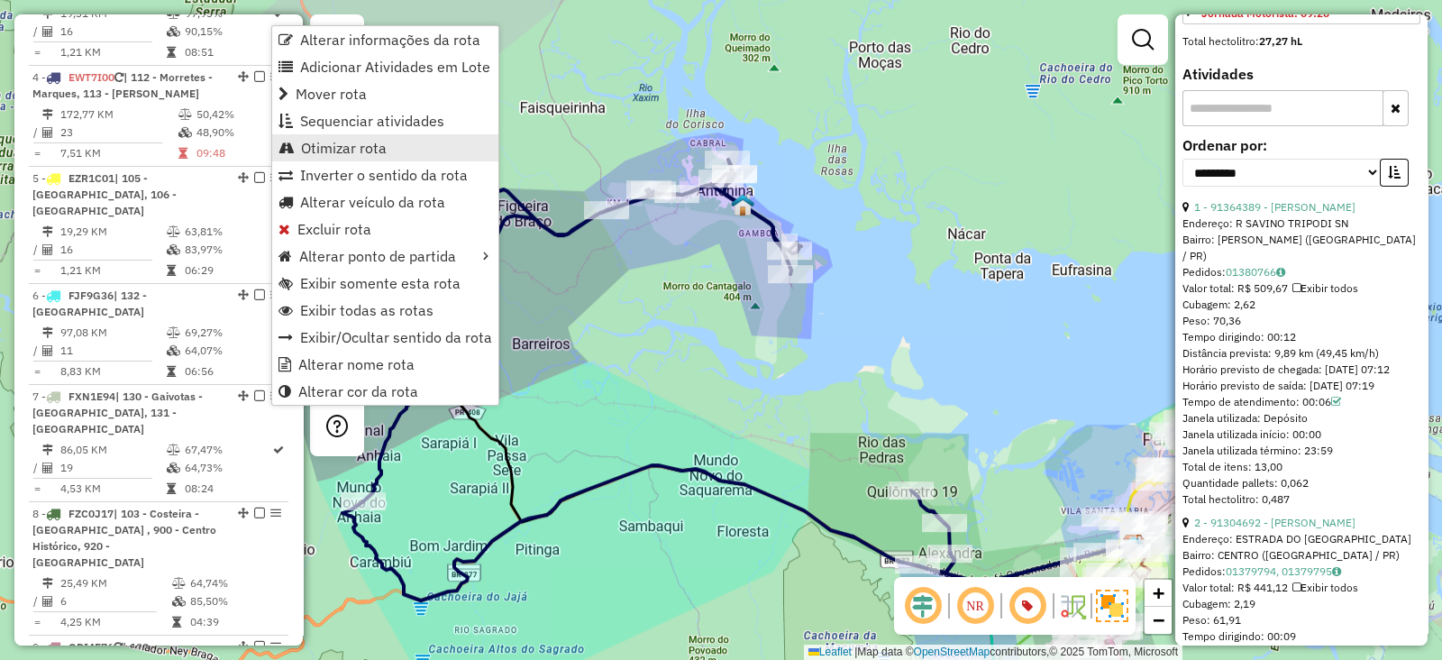
click at [352, 151] on span "Otimizar rota" at bounding box center [344, 148] width 86 height 14
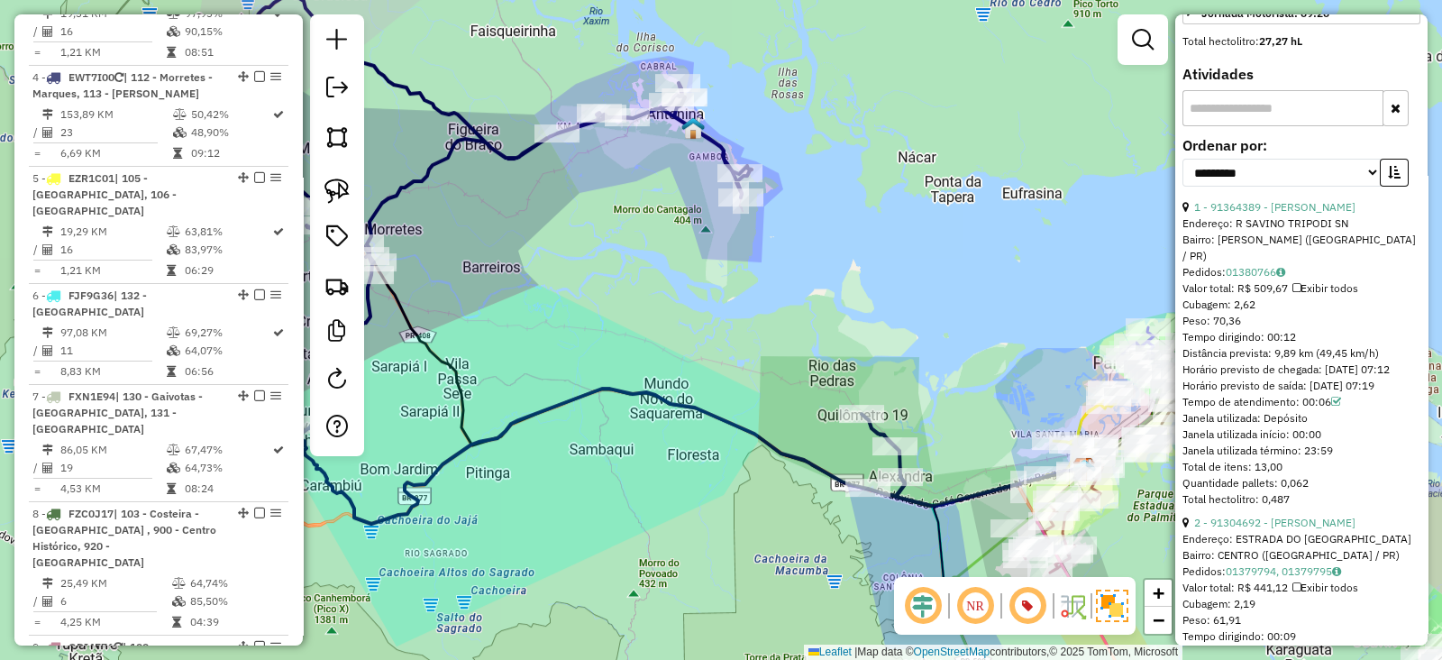
drag, startPoint x: 846, startPoint y: 430, endPoint x: 795, endPoint y: 353, distance: 92.3
click at [795, 353] on div "Janela de atendimento Grade de atendimento Capacidade Transportadoras Veículos …" at bounding box center [721, 330] width 1442 height 660
click at [1154, 46] on em at bounding box center [1143, 40] width 22 height 22
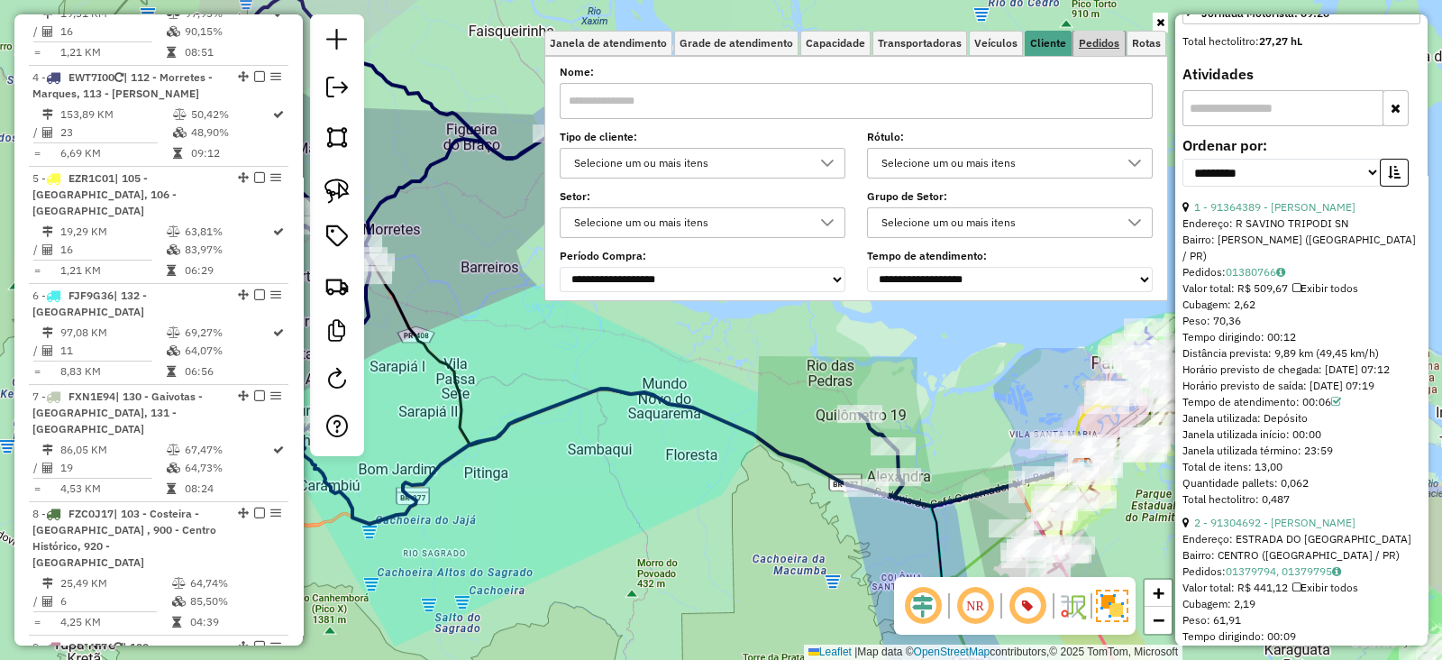
click at [1093, 41] on span "Pedidos" at bounding box center [1099, 43] width 41 height 11
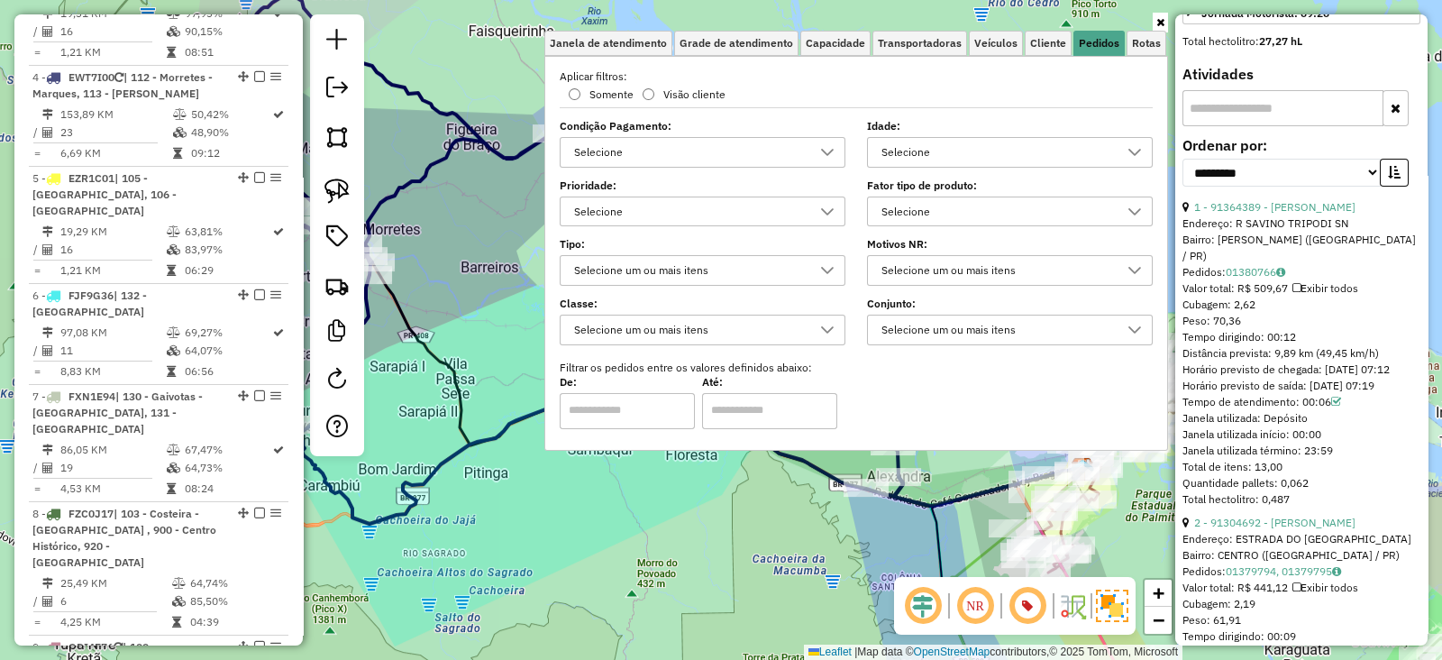
click at [775, 560] on div "Rota 4 - Placa EWT7I00 91353571 - AUTO POSTO VALE DE M Janela de atendimento Gr…" at bounding box center [721, 330] width 1442 height 660
click at [776, 561] on div "Janela de atendimento Grade de atendimento Capacidade Transportadoras Veículos …" at bounding box center [721, 330] width 1442 height 660
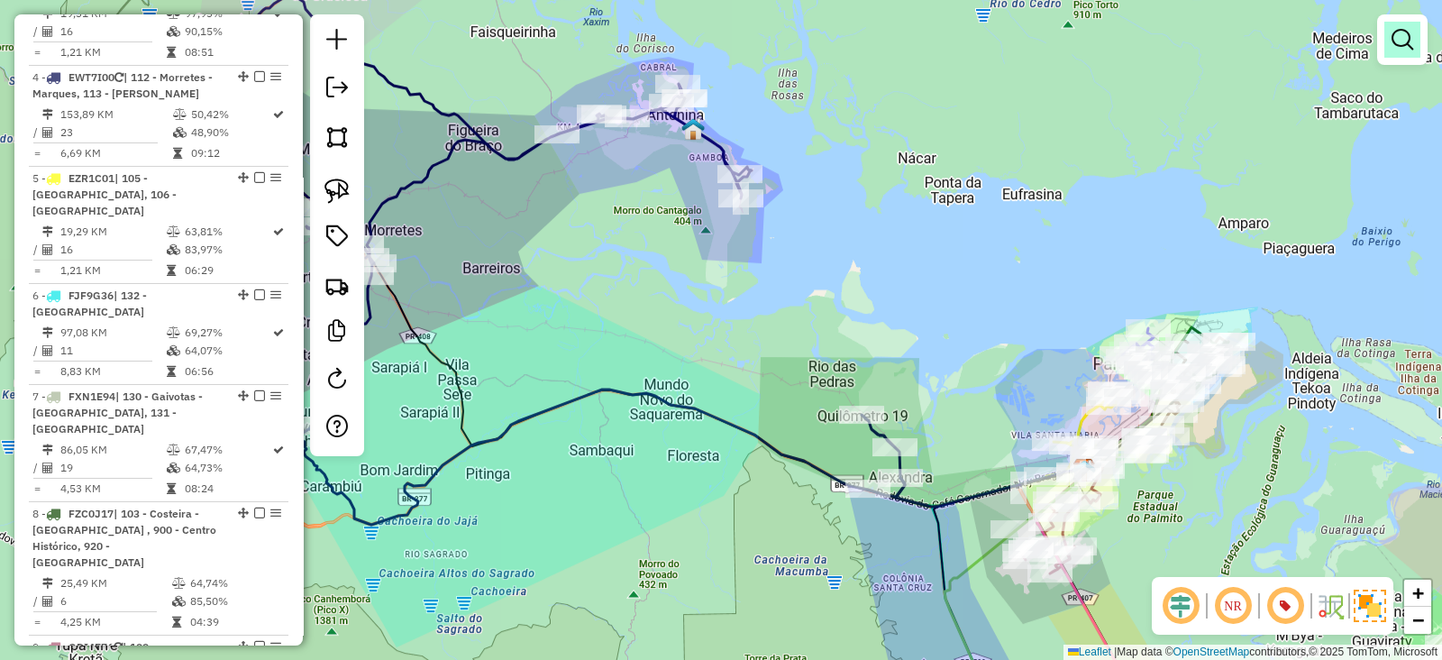
click at [1399, 48] on em at bounding box center [1403, 40] width 22 height 22
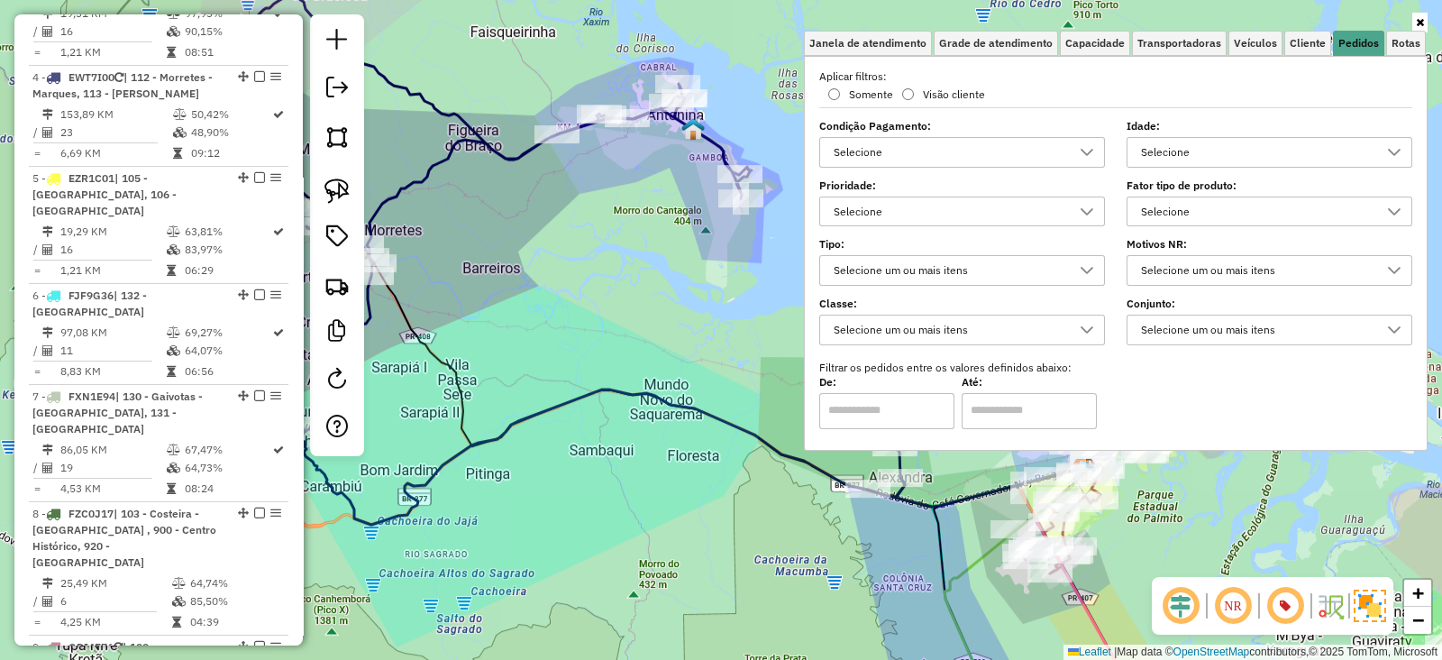
click at [1248, 147] on div "Selecione" at bounding box center [1256, 152] width 242 height 29
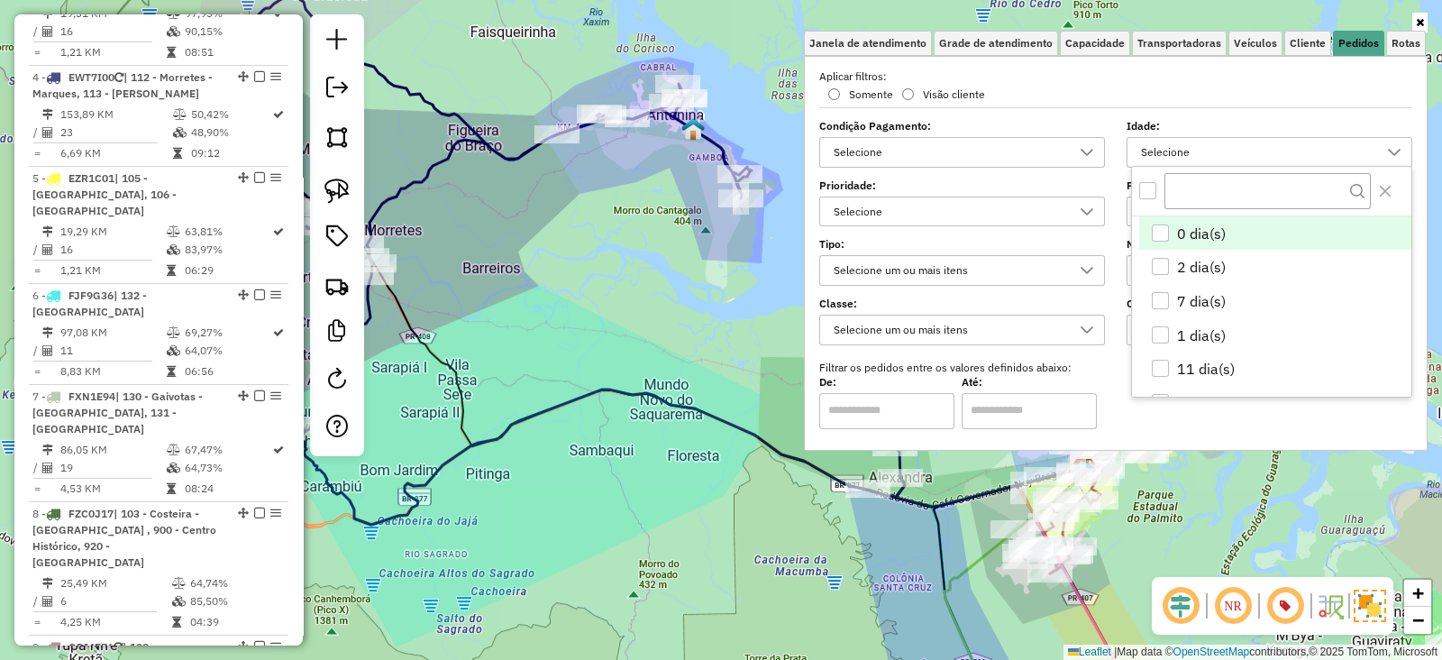
click at [1248, 147] on div "Selecione" at bounding box center [1256, 152] width 242 height 29
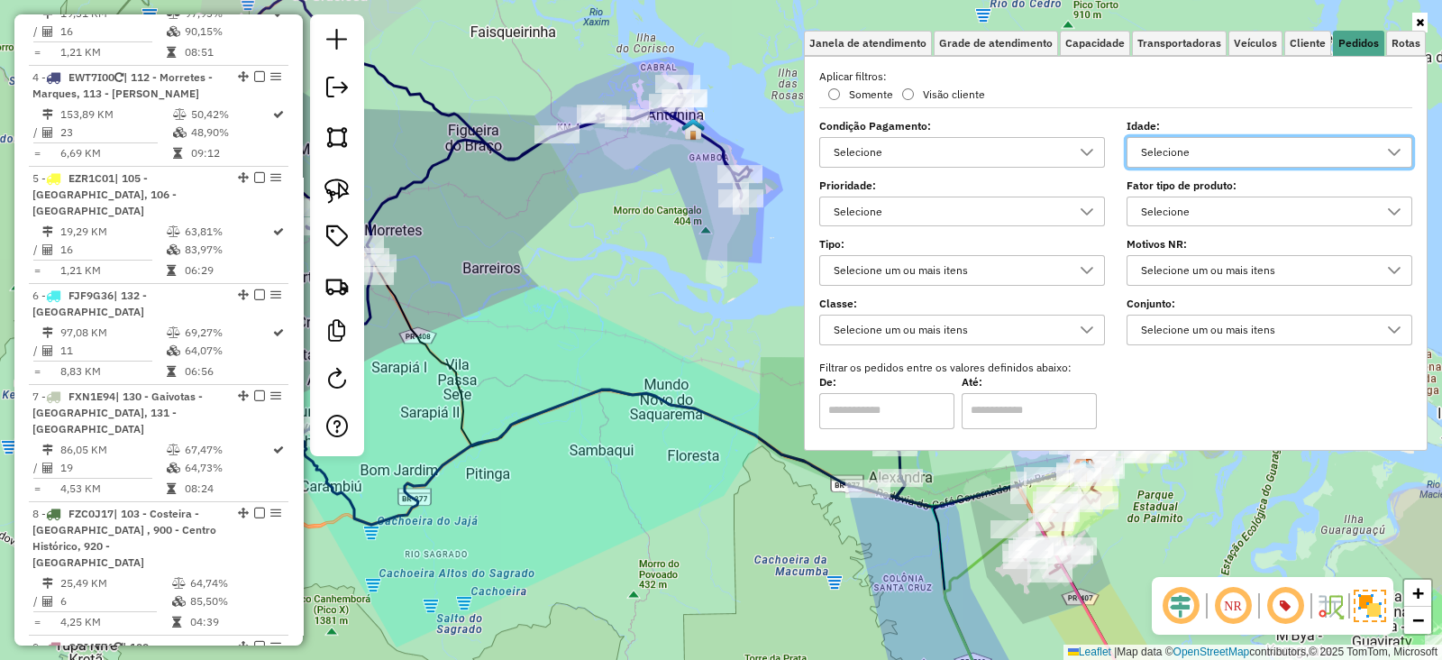
click at [1220, 209] on div "Selecione" at bounding box center [1256, 211] width 242 height 29
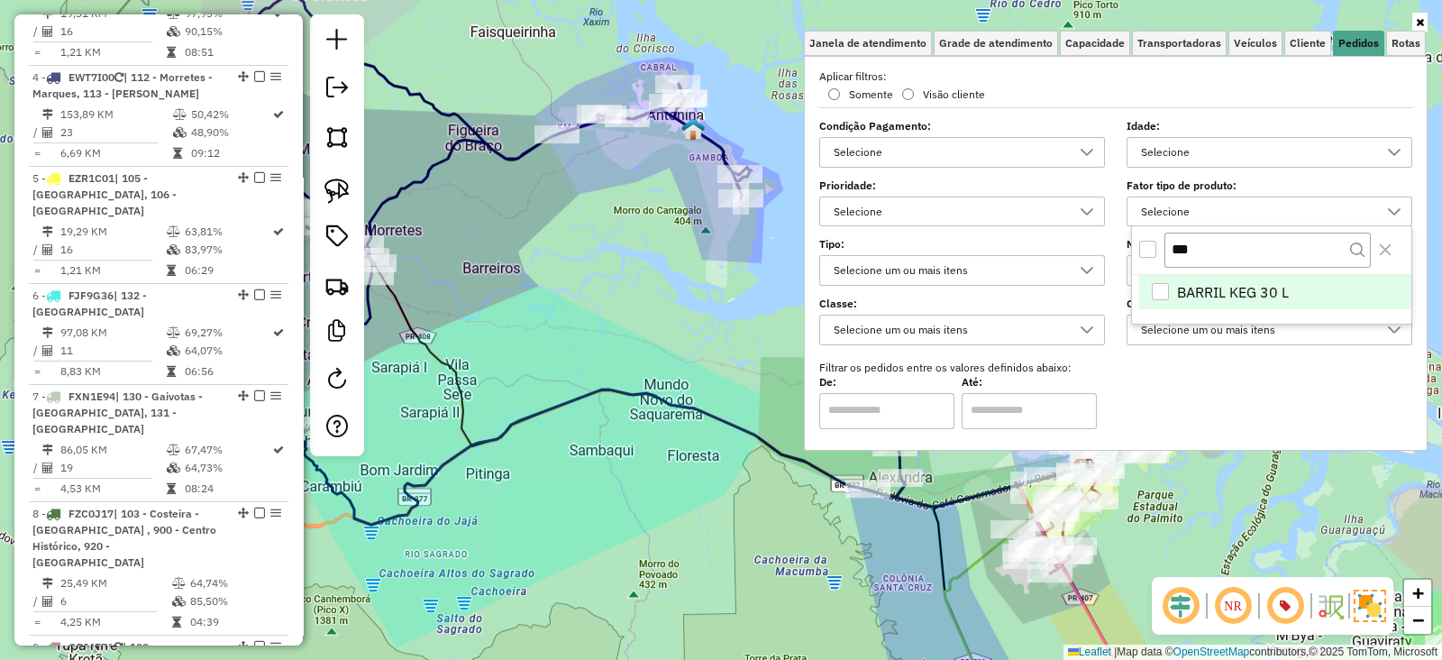
type input "***"
click at [1164, 283] on div "BARRIL KEG 30 L" at bounding box center [1160, 291] width 17 height 17
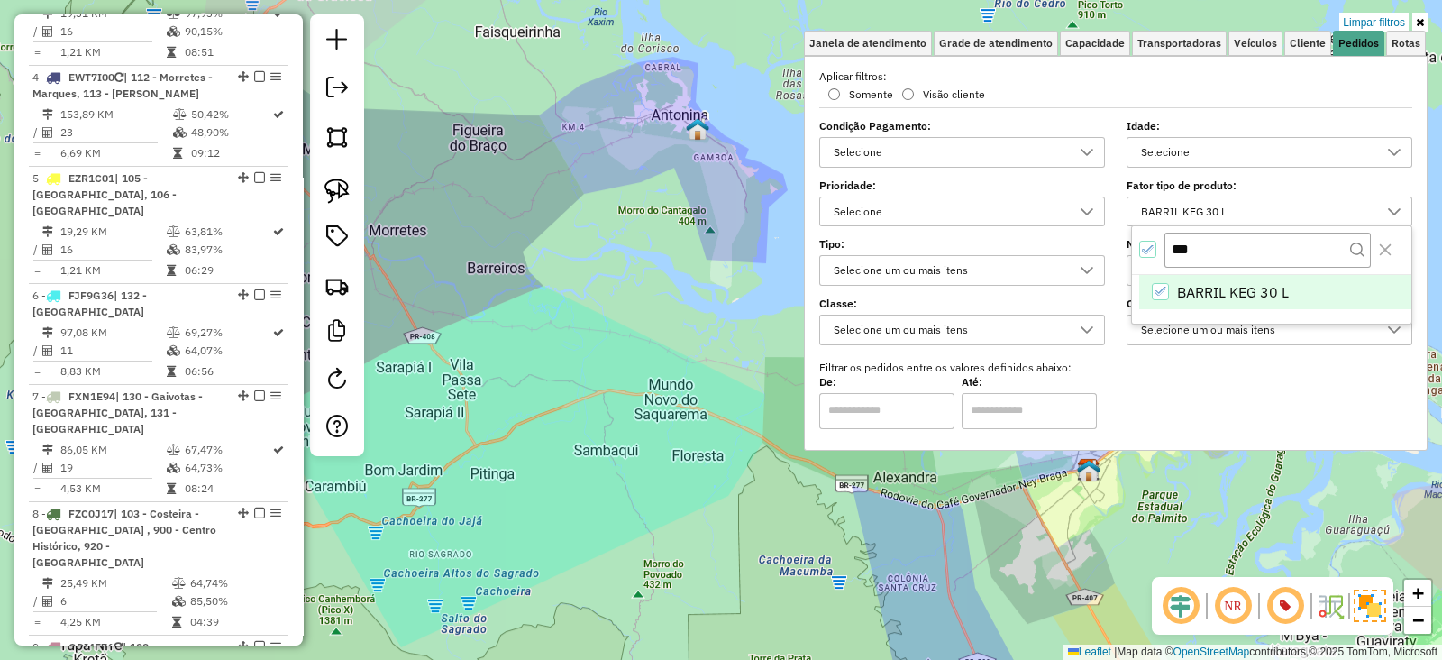
click at [655, 311] on div "Limpar filtros Janela de atendimento Grade de atendimento Capacidade Transporta…" at bounding box center [721, 330] width 1442 height 660
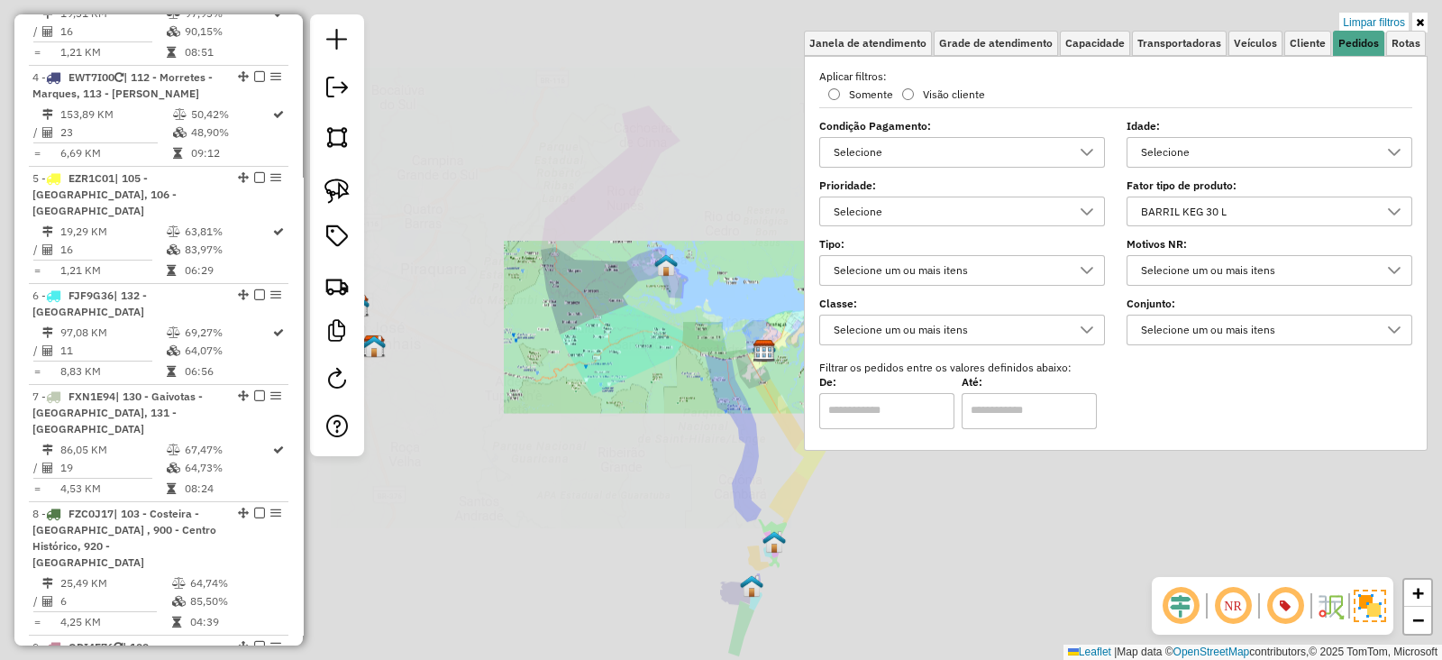
click at [656, 310] on div "Limpar filtros Janela de atendimento Grade de atendimento Capacidade Transporta…" at bounding box center [721, 330] width 1442 height 660
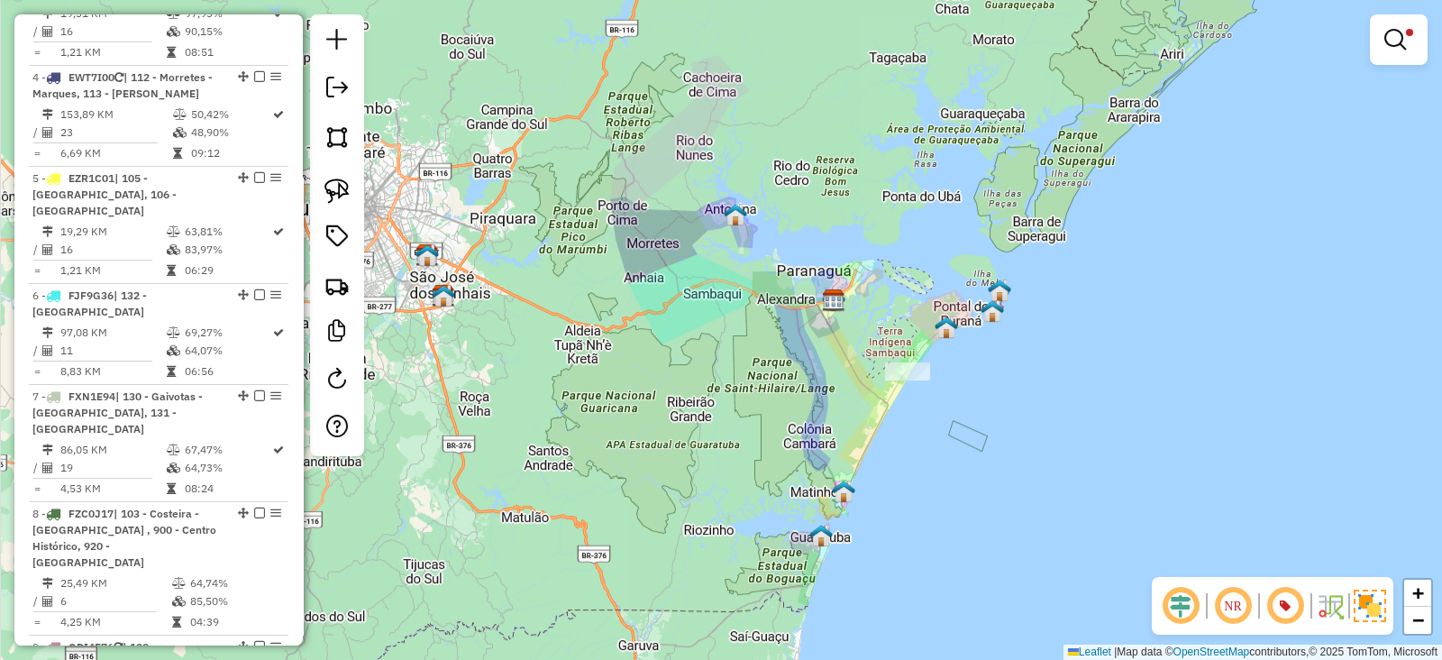
drag, startPoint x: 679, startPoint y: 313, endPoint x: 748, endPoint y: 262, distance: 85.8
click at [748, 262] on div "Limpar filtros Janela de atendimento Grade de atendimento Capacidade Transporta…" at bounding box center [721, 330] width 1442 height 660
click at [1412, 42] on link at bounding box center [1398, 40] width 43 height 36
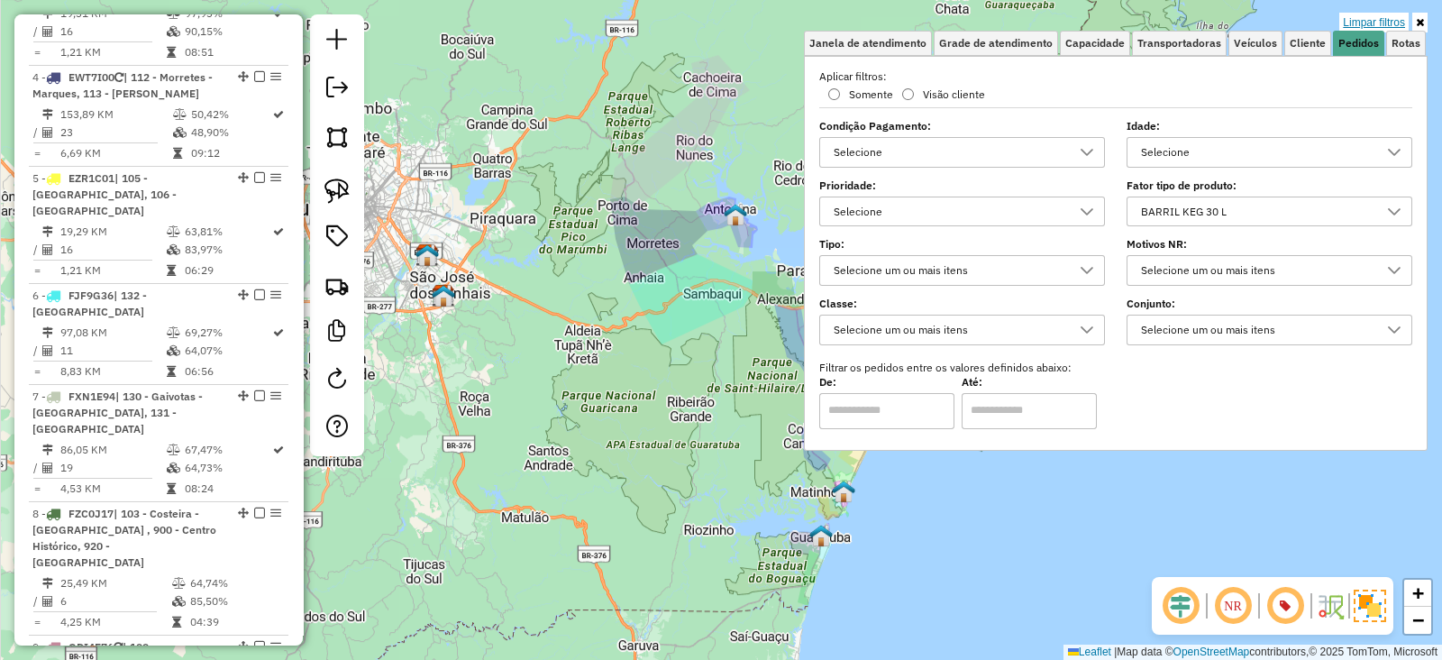
click at [1380, 13] on link "Limpar filtros" at bounding box center [1374, 23] width 69 height 20
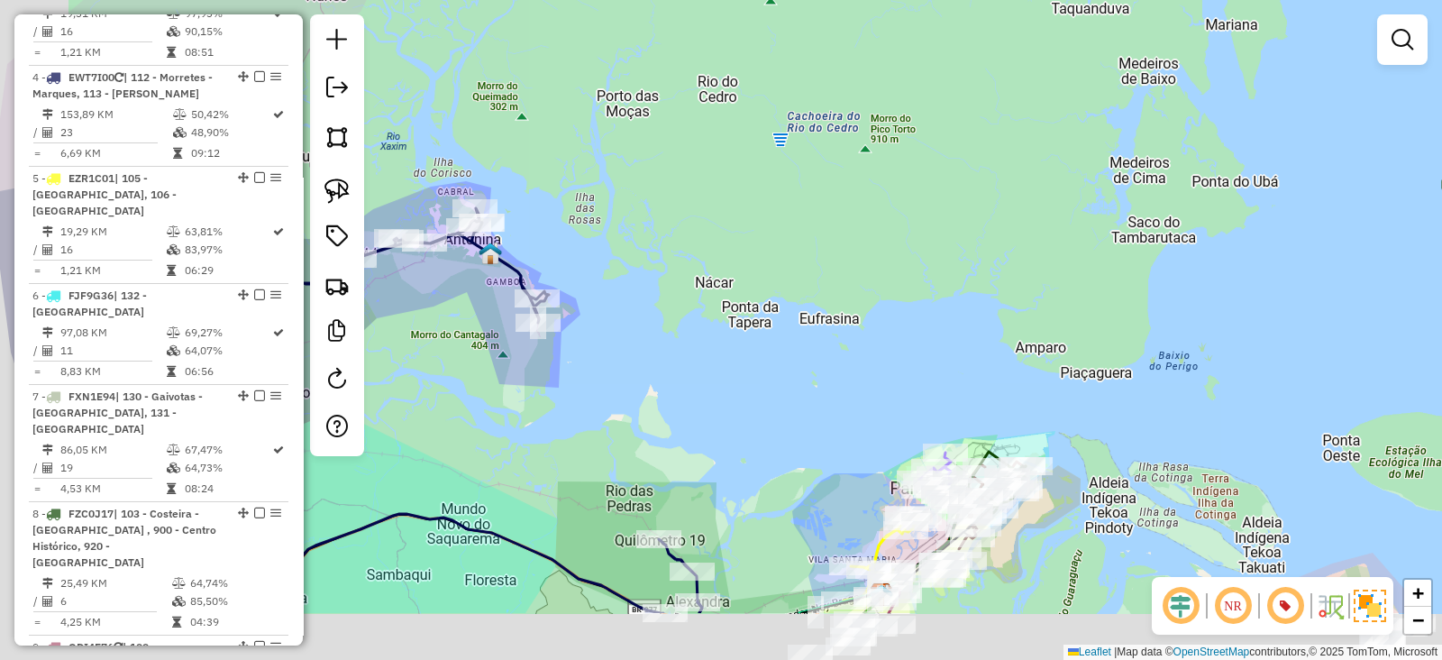
drag, startPoint x: 799, startPoint y: 224, endPoint x: 910, endPoint y: 29, distance: 225.3
click at [888, 82] on div "Janela de atendimento Grade de atendimento Capacidade Transportadoras Veículos …" at bounding box center [721, 330] width 1442 height 660
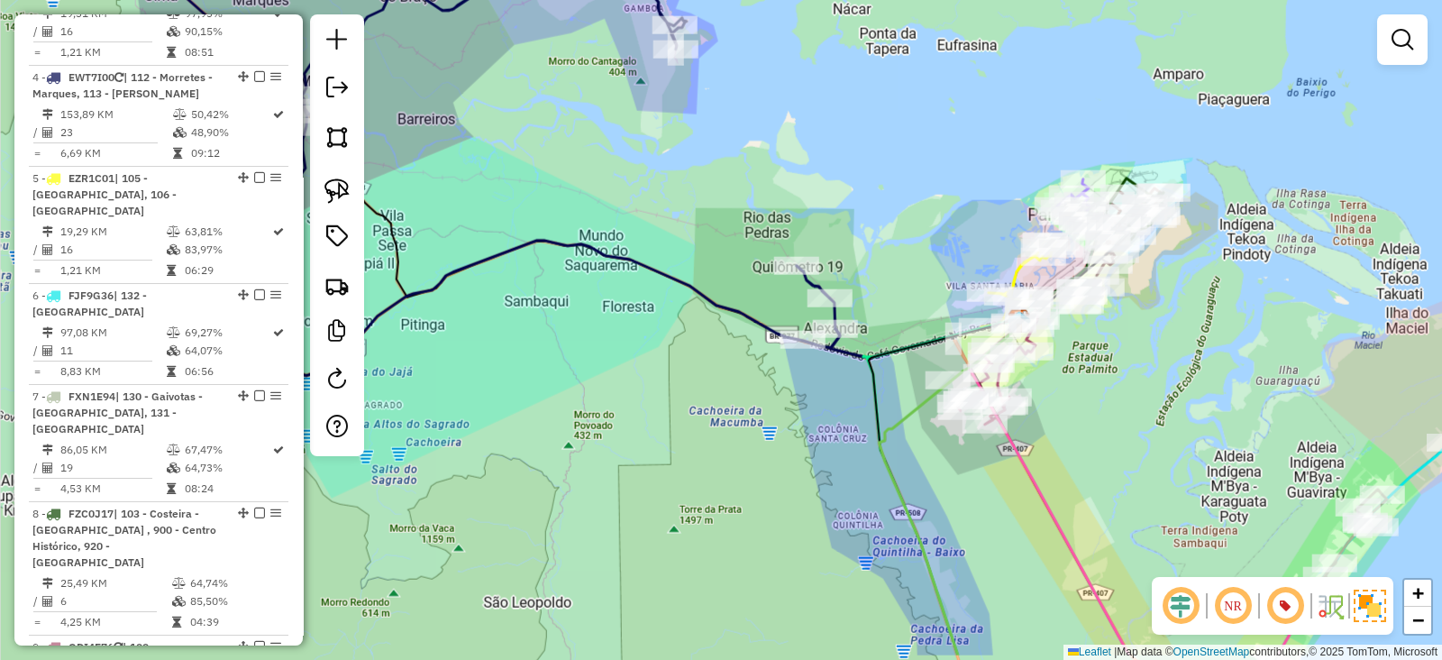
drag, startPoint x: 843, startPoint y: 233, endPoint x: 856, endPoint y: 160, distance: 74.3
click at [856, 160] on div "Janela de atendimento Grade de atendimento Capacidade Transportadoras Veículos …" at bounding box center [721, 330] width 1442 height 660
select select "**********"
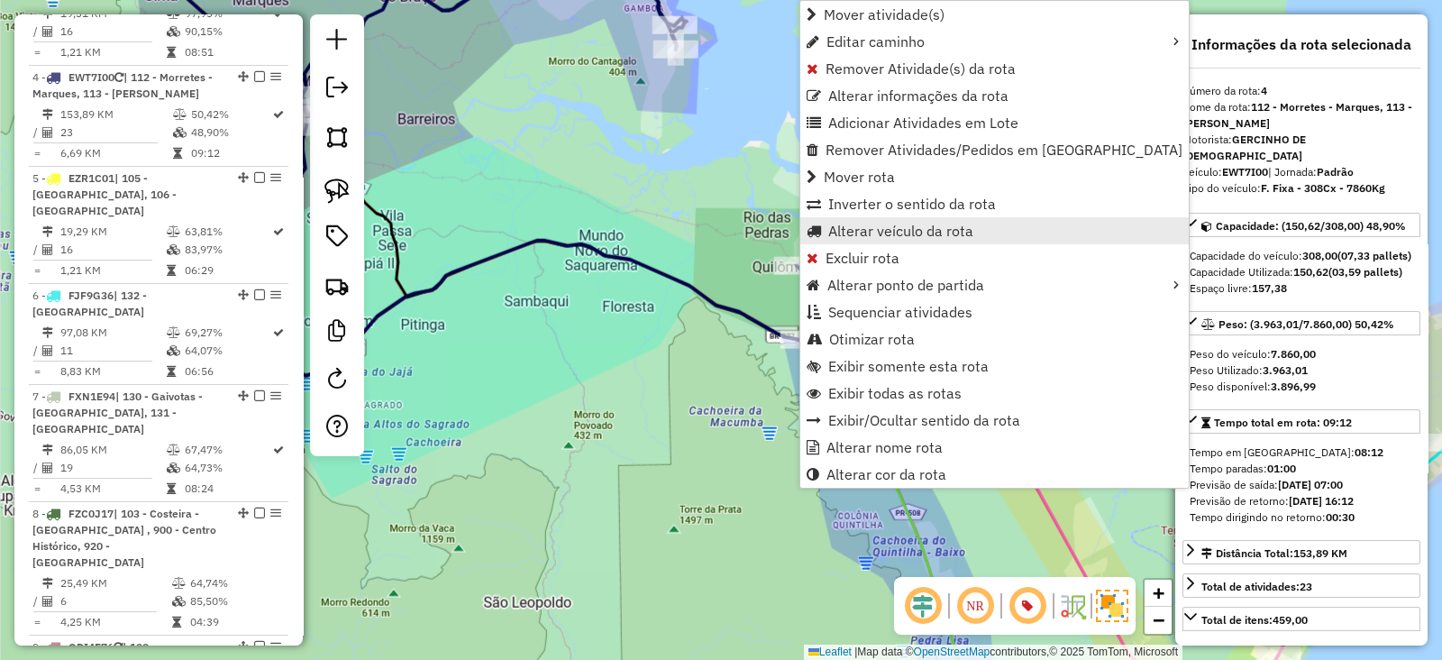
click at [886, 232] on span "Alterar veículo da rota" at bounding box center [900, 231] width 145 height 14
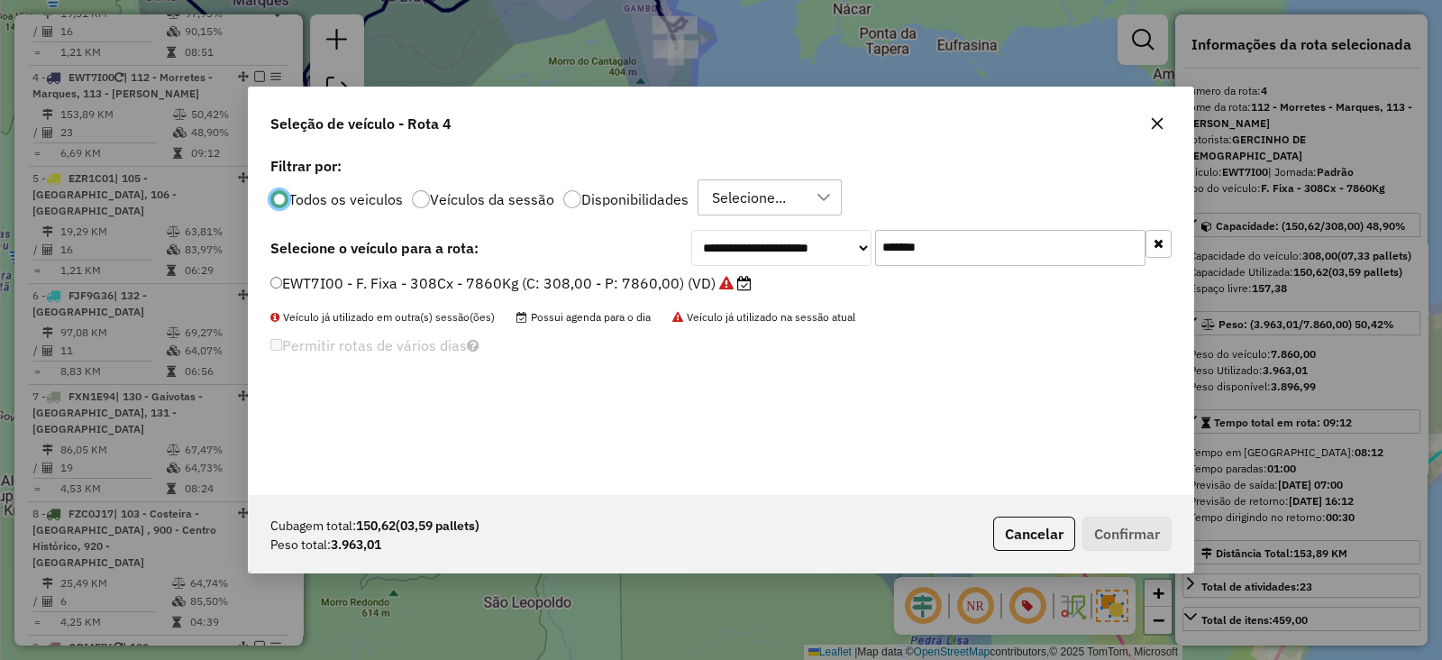
scroll to position [9, 5]
drag, startPoint x: 948, startPoint y: 238, endPoint x: 714, endPoint y: 256, distance: 235.1
click at [715, 256] on div "**********" at bounding box center [931, 248] width 480 height 36
paste input "text"
type input "*******"
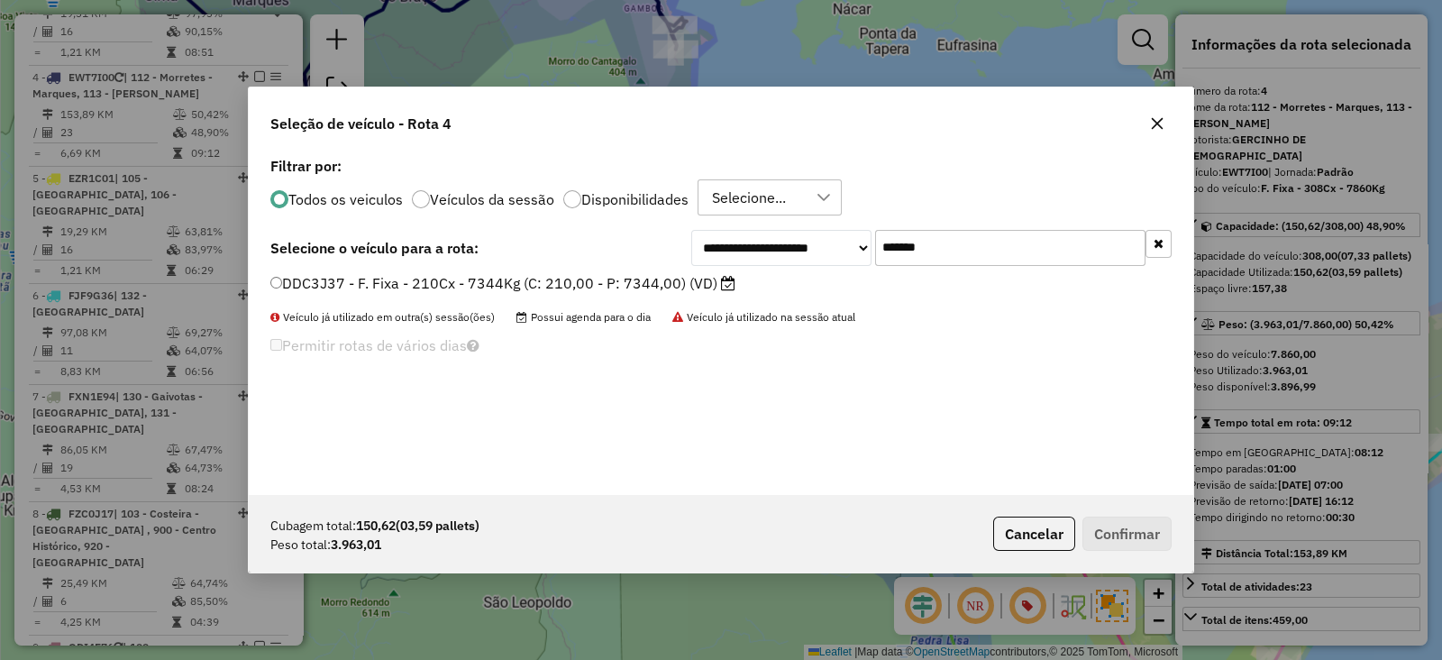
click at [551, 282] on label "DDC3J37 - F. Fixa - 210Cx - 7344Kg (C: 210,00 - P: 7344,00) (VD)" at bounding box center [502, 283] width 465 height 22
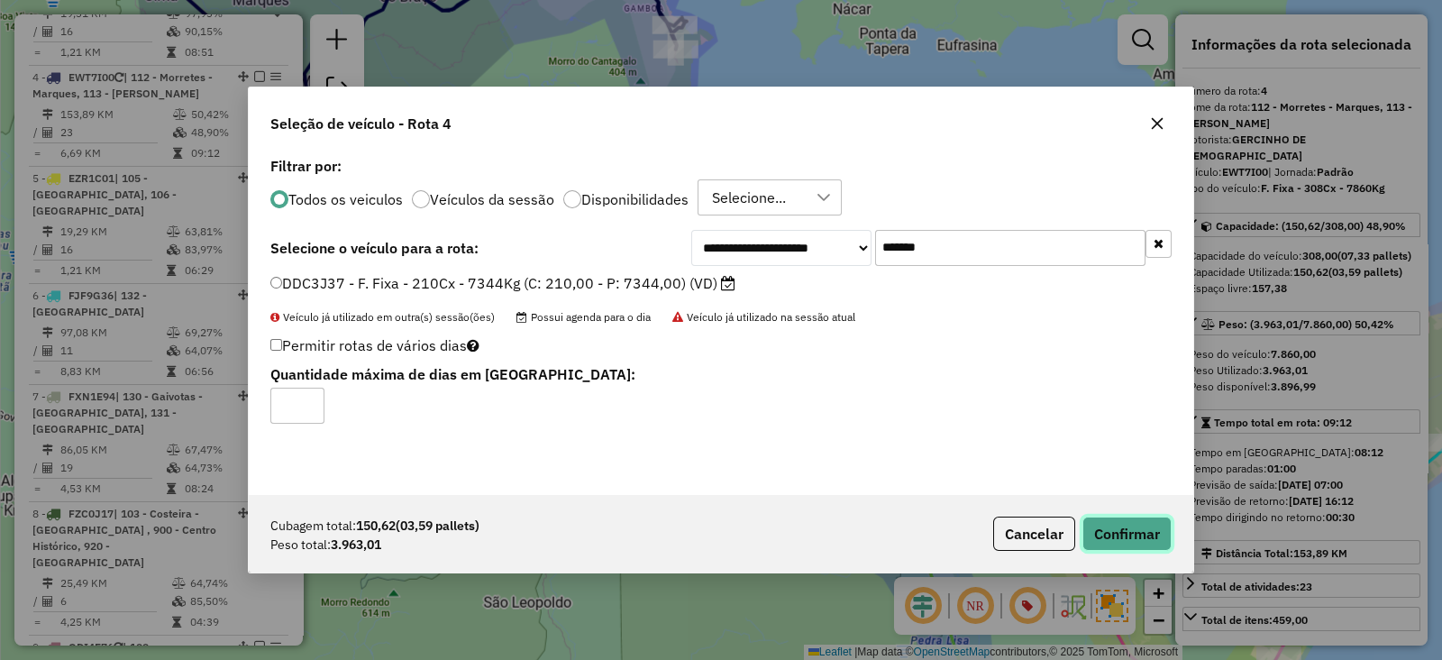
click at [1124, 520] on button "Confirmar" at bounding box center [1127, 534] width 89 height 34
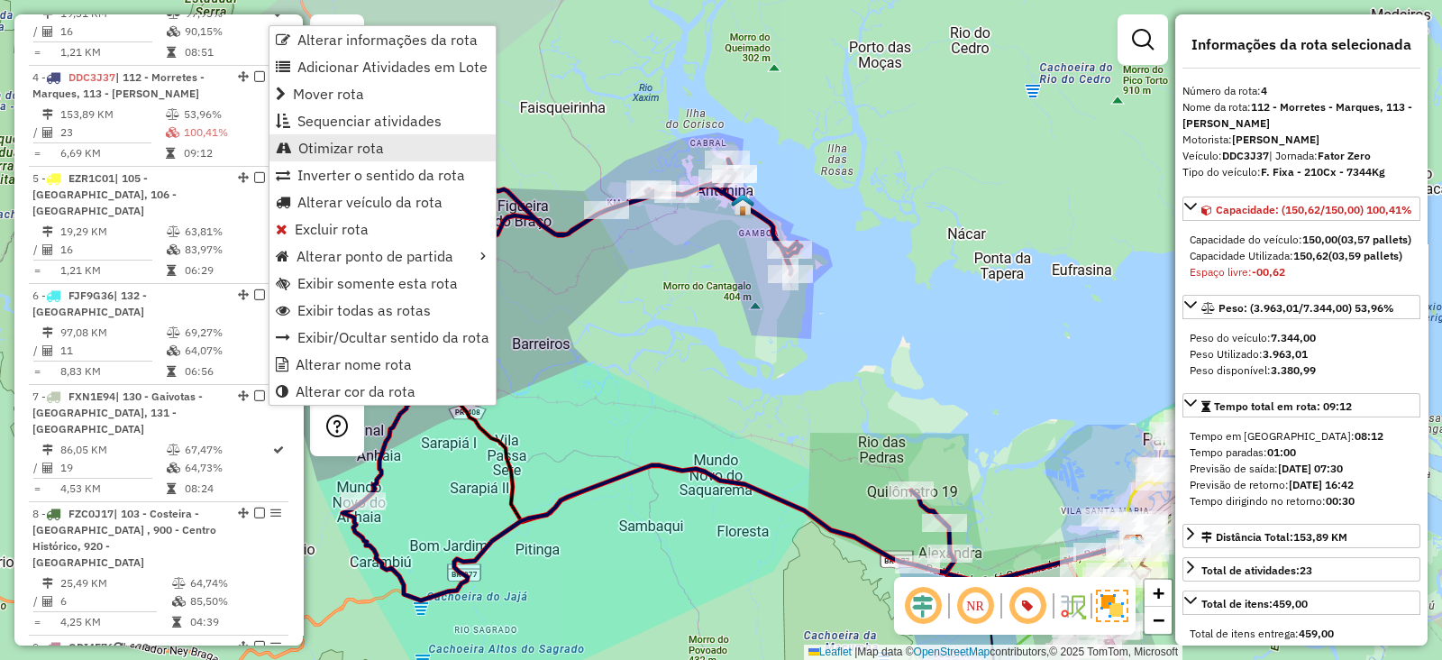
click at [372, 159] on link "Otimizar rota" at bounding box center [383, 147] width 226 height 27
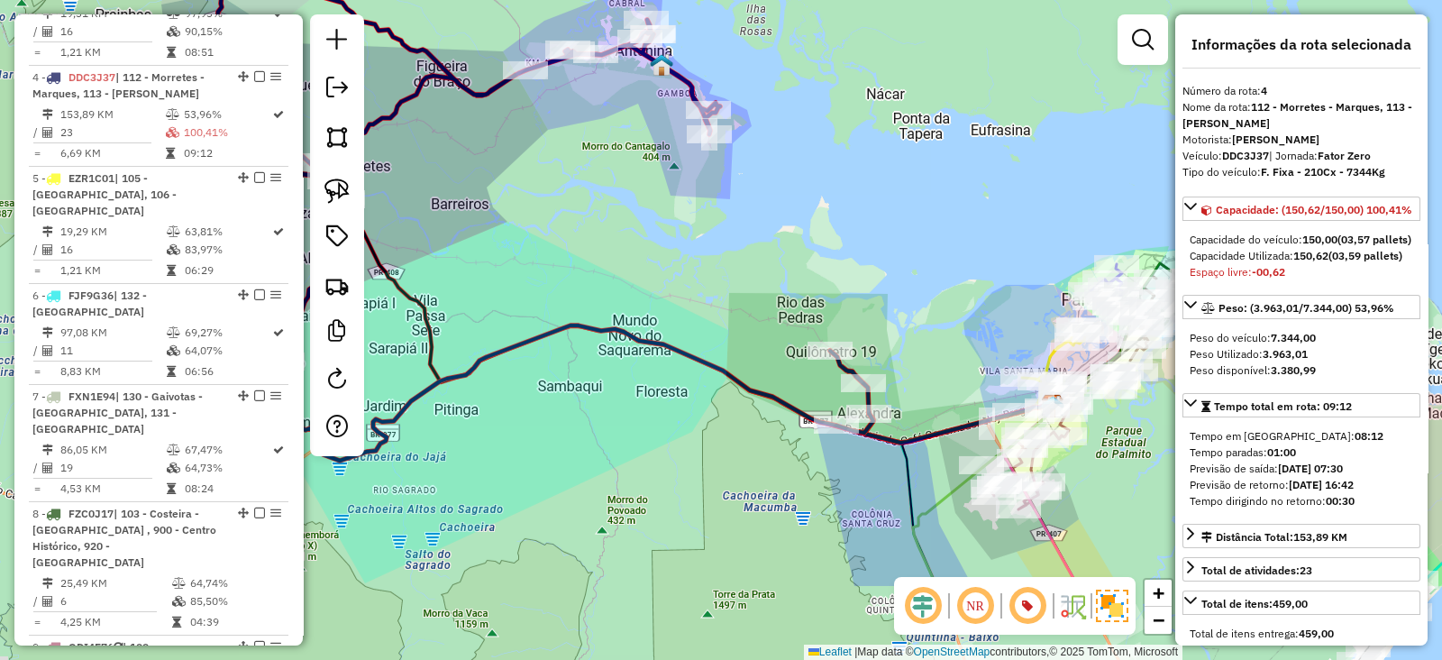
drag, startPoint x: 773, startPoint y: 304, endPoint x: 718, endPoint y: 229, distance: 92.3
click at [718, 230] on div "Janela de atendimento Grade de atendimento Capacidade Transportadoras Veículos …" at bounding box center [721, 330] width 1442 height 660
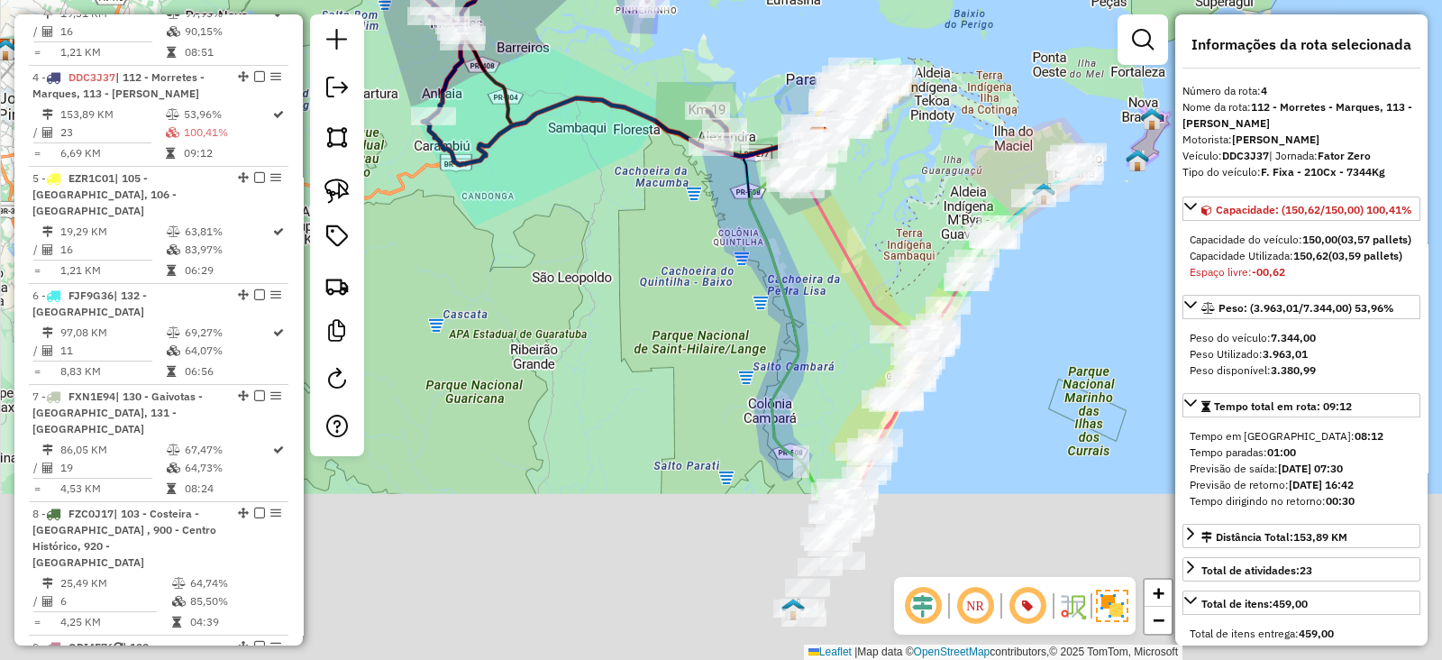
drag, startPoint x: 720, startPoint y: 410, endPoint x: 679, endPoint y: 244, distance: 171.0
click at [679, 244] on div "Janela de atendimento Grade de atendimento Capacidade Transportadoras Veículos …" at bounding box center [721, 330] width 1442 height 660
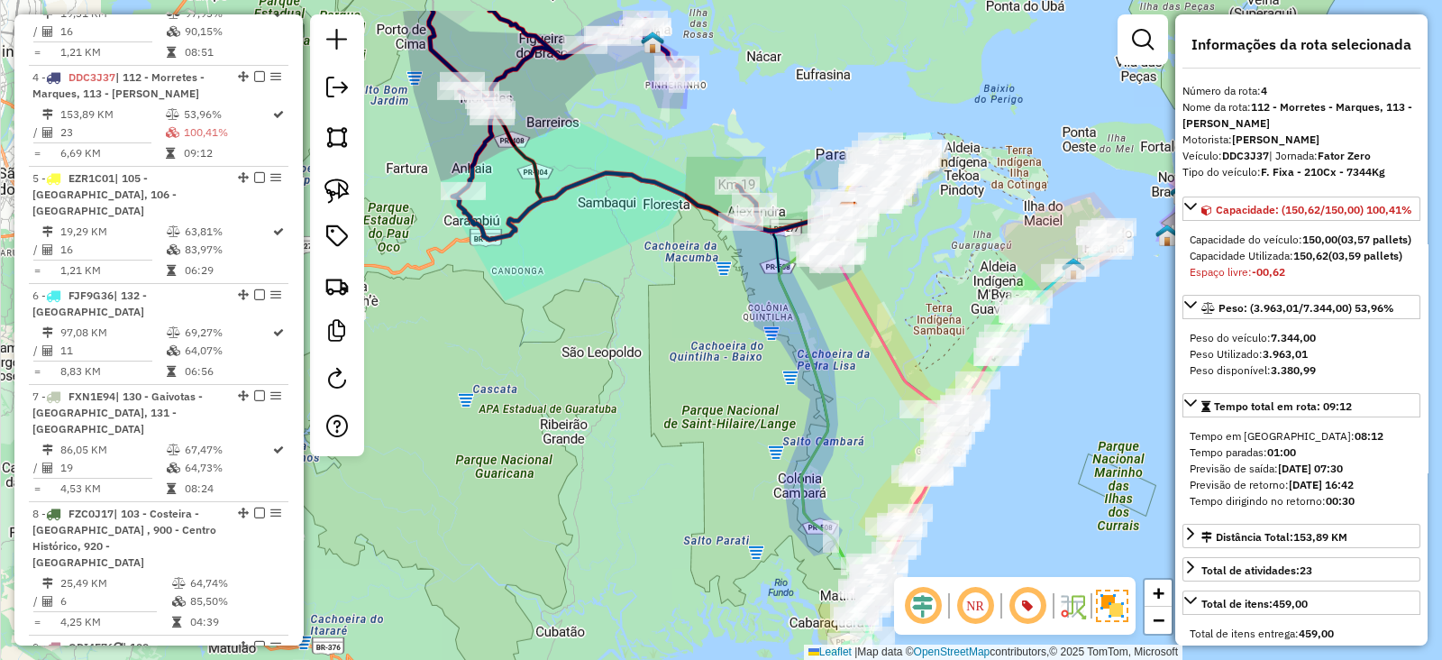
drag, startPoint x: 690, startPoint y: 272, endPoint x: 721, endPoint y: 349, distance: 82.9
click at [721, 349] on div "Janela de atendimento Grade de atendimento Capacidade Transportadoras Veículos …" at bounding box center [721, 330] width 1442 height 660
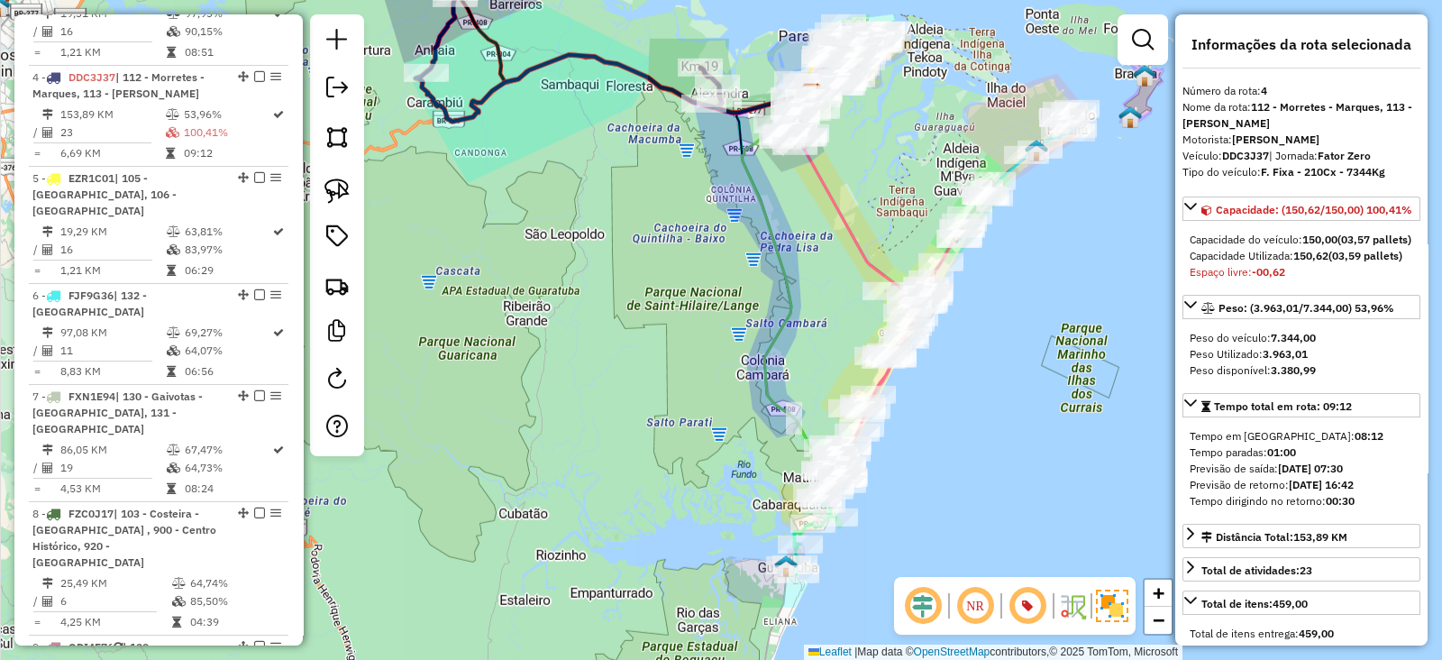
drag, startPoint x: 691, startPoint y: 286, endPoint x: 615, endPoint y: 53, distance: 244.9
click at [617, 38] on div "Janela de atendimento Grade de atendimento Capacidade Transportadoras Veículos …" at bounding box center [721, 330] width 1442 height 660
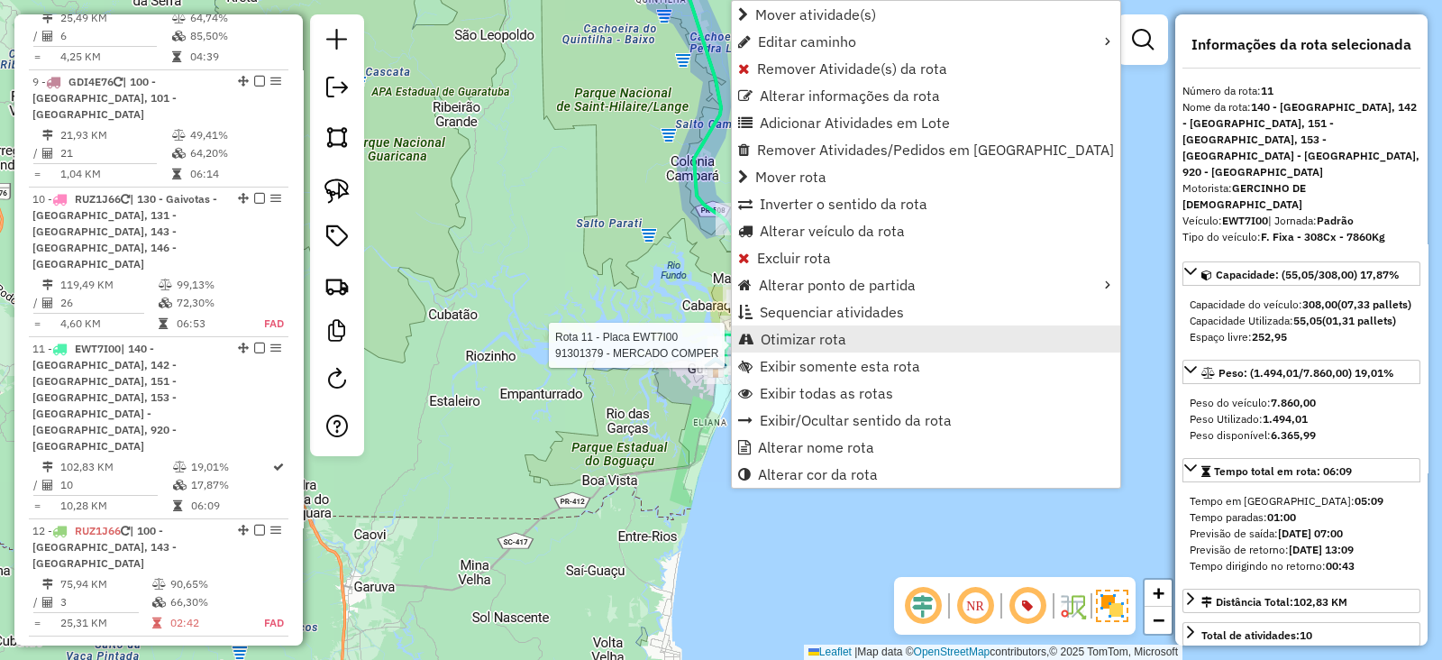
scroll to position [1738, 0]
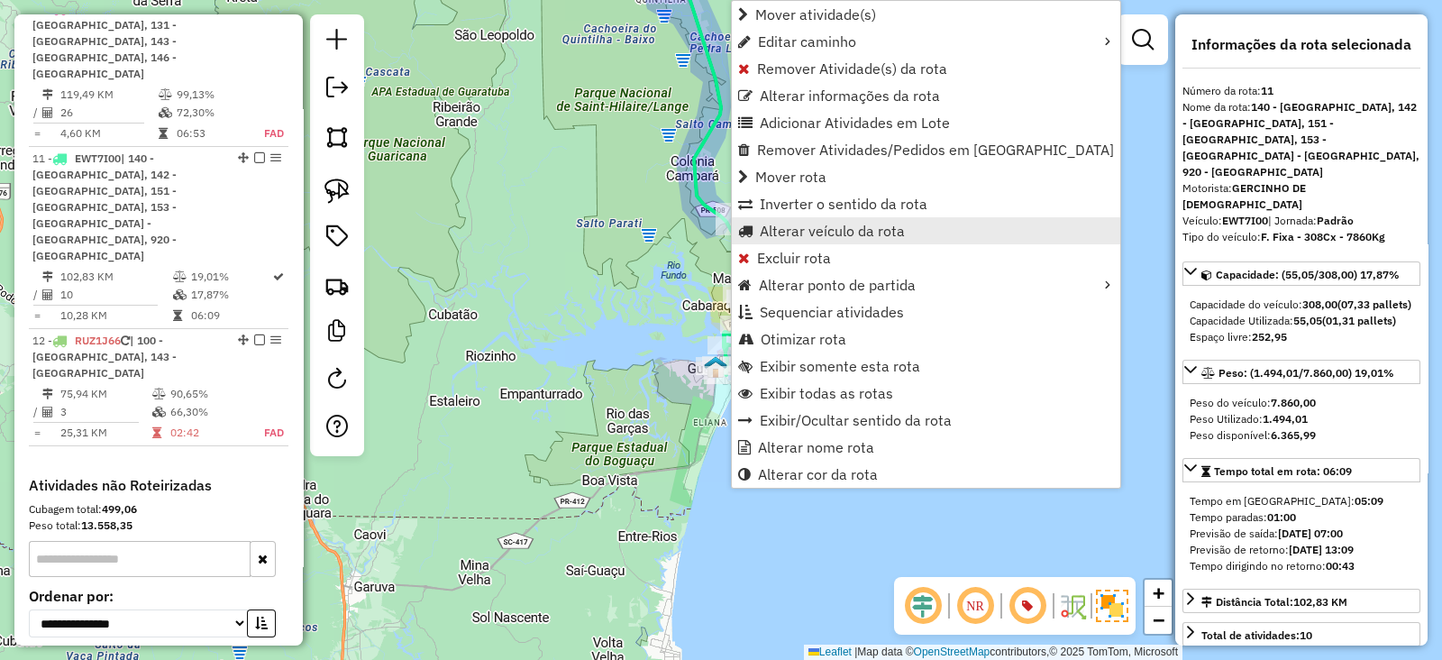
click at [807, 237] on span "Alterar veículo da rota" at bounding box center [832, 231] width 145 height 14
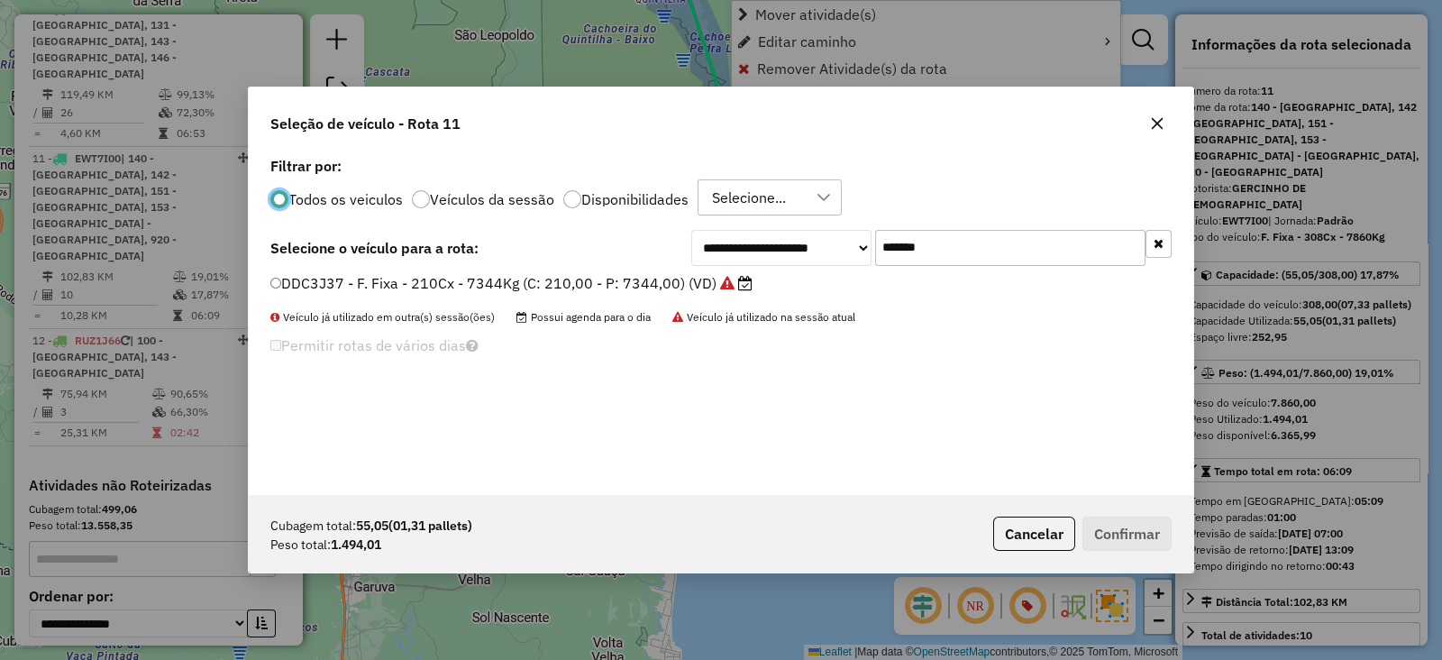
scroll to position [9, 5]
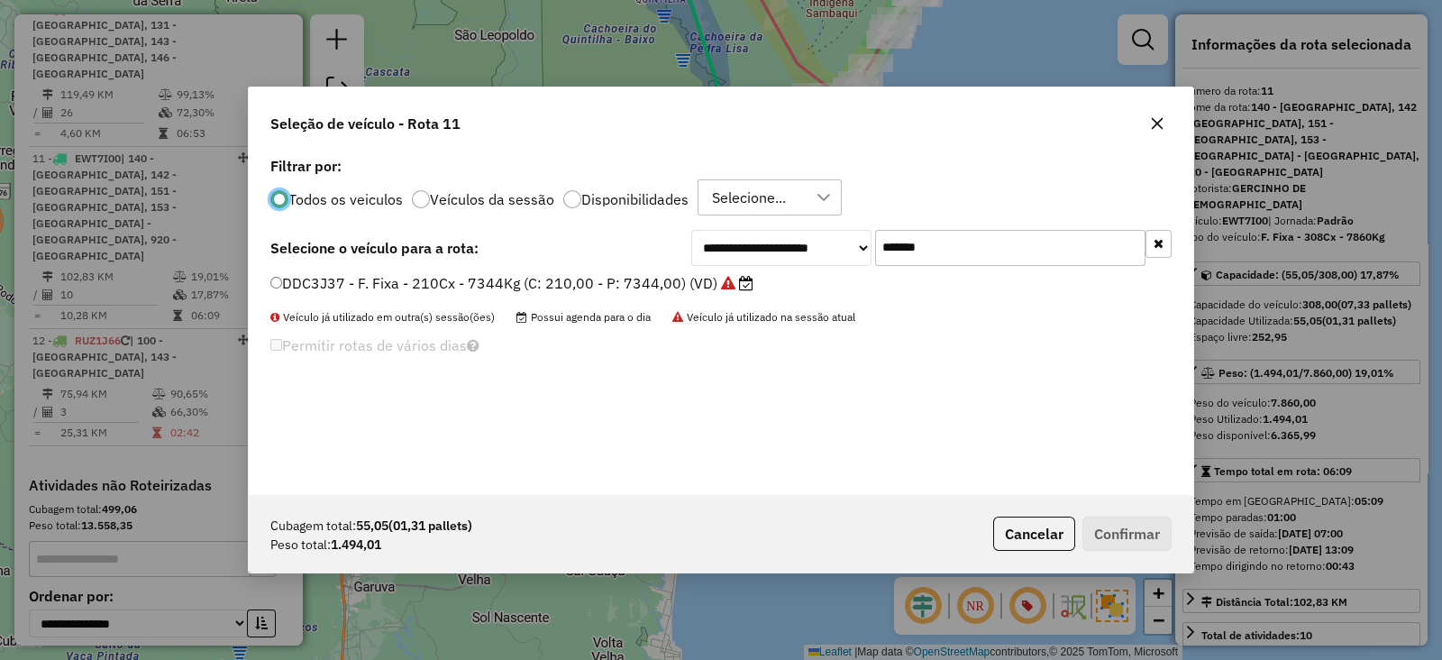
drag, startPoint x: 988, startPoint y: 236, endPoint x: 545, endPoint y: 215, distance: 443.1
click at [545, 215] on div "**********" at bounding box center [721, 323] width 945 height 343
click at [550, 270] on div "**********" at bounding box center [721, 323] width 945 height 343
click at [545, 272] on label "DDC3J37 - F. Fixa - 210Cx - 7344Kg (C: 210,00 - P: 7344,00) (VD)" at bounding box center [511, 283] width 483 height 22
click at [583, 295] on div "DDC3J37 - F. Fixa - 210Cx - 7344Kg (C: 210,00 - P: 7344,00) (VD)" at bounding box center [721, 291] width 923 height 36
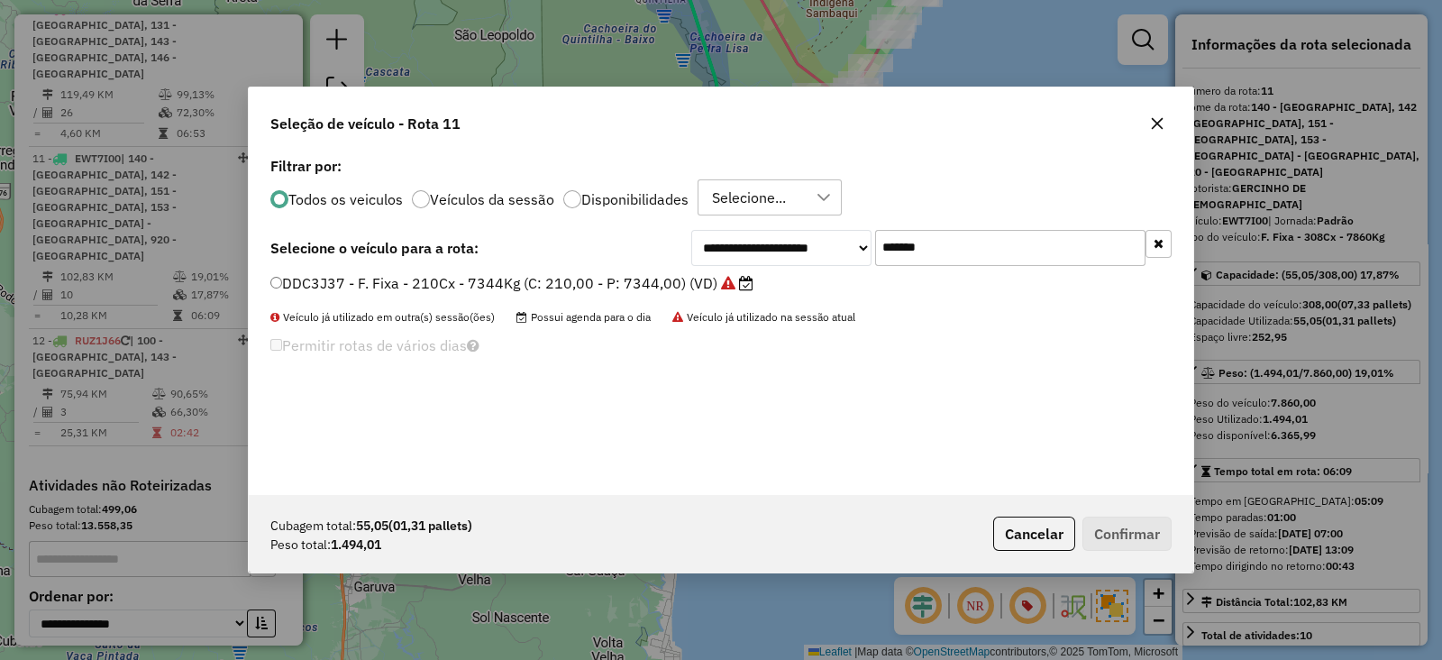
click at [547, 274] on label "DDC3J37 - F. Fixa - 210Cx - 7344Kg (C: 210,00 - P: 7344,00) (VD)" at bounding box center [511, 283] width 483 height 22
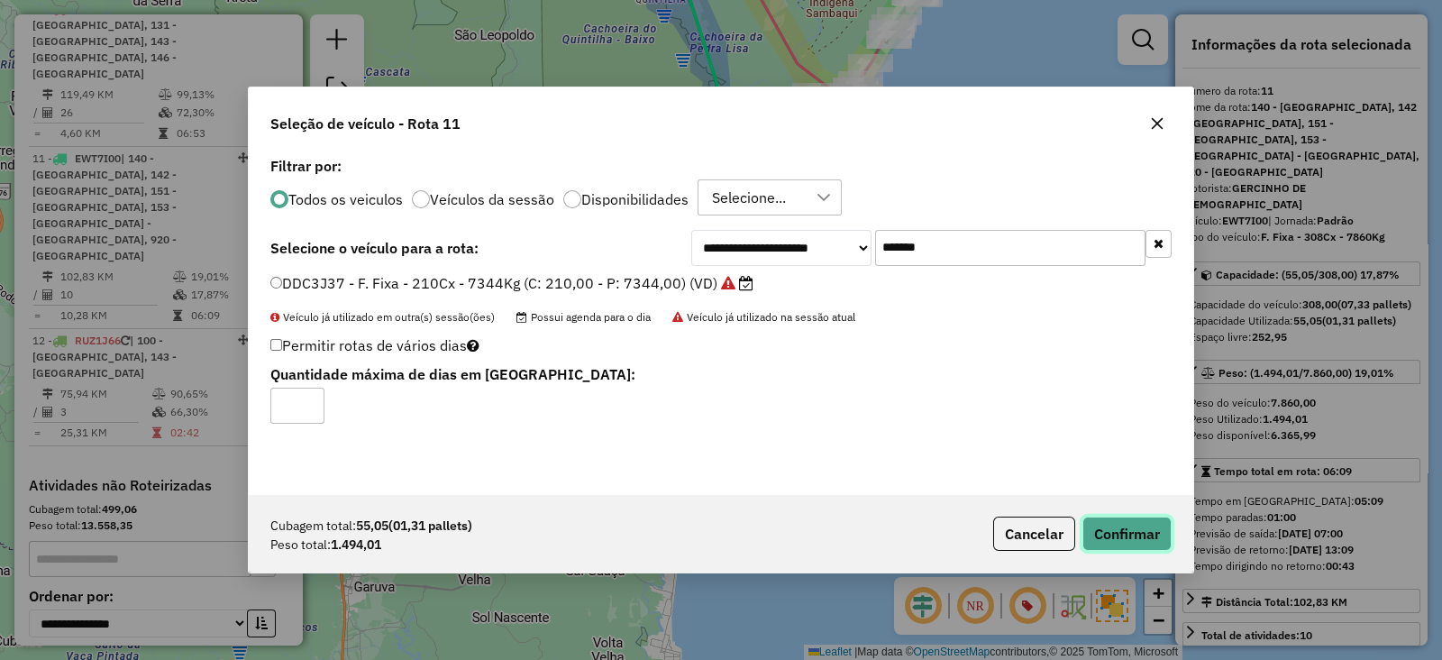
click at [1163, 534] on button "Confirmar" at bounding box center [1127, 534] width 89 height 34
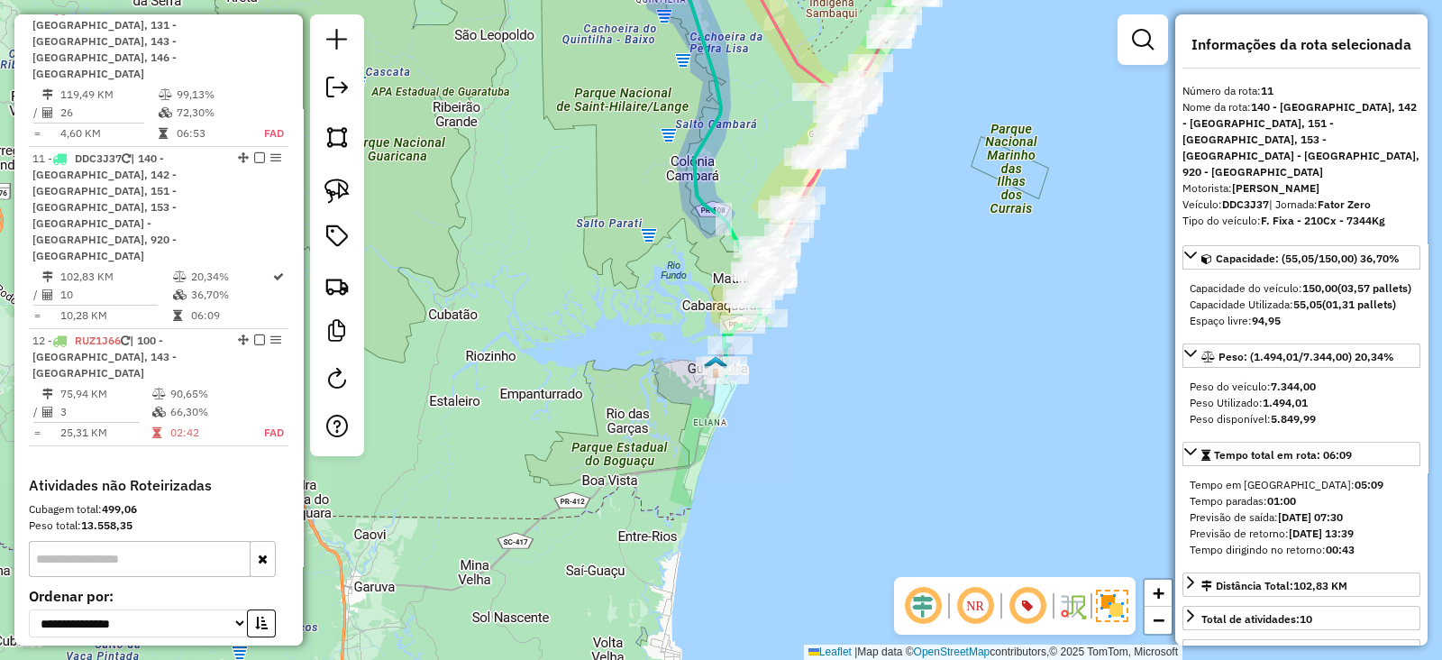
drag, startPoint x: 595, startPoint y: 223, endPoint x: 645, endPoint y: 303, distance: 94.8
click at [643, 304] on div "Janela de atendimento Grade de atendimento Capacidade Transportadoras Veículos …" at bounding box center [721, 330] width 1442 height 660
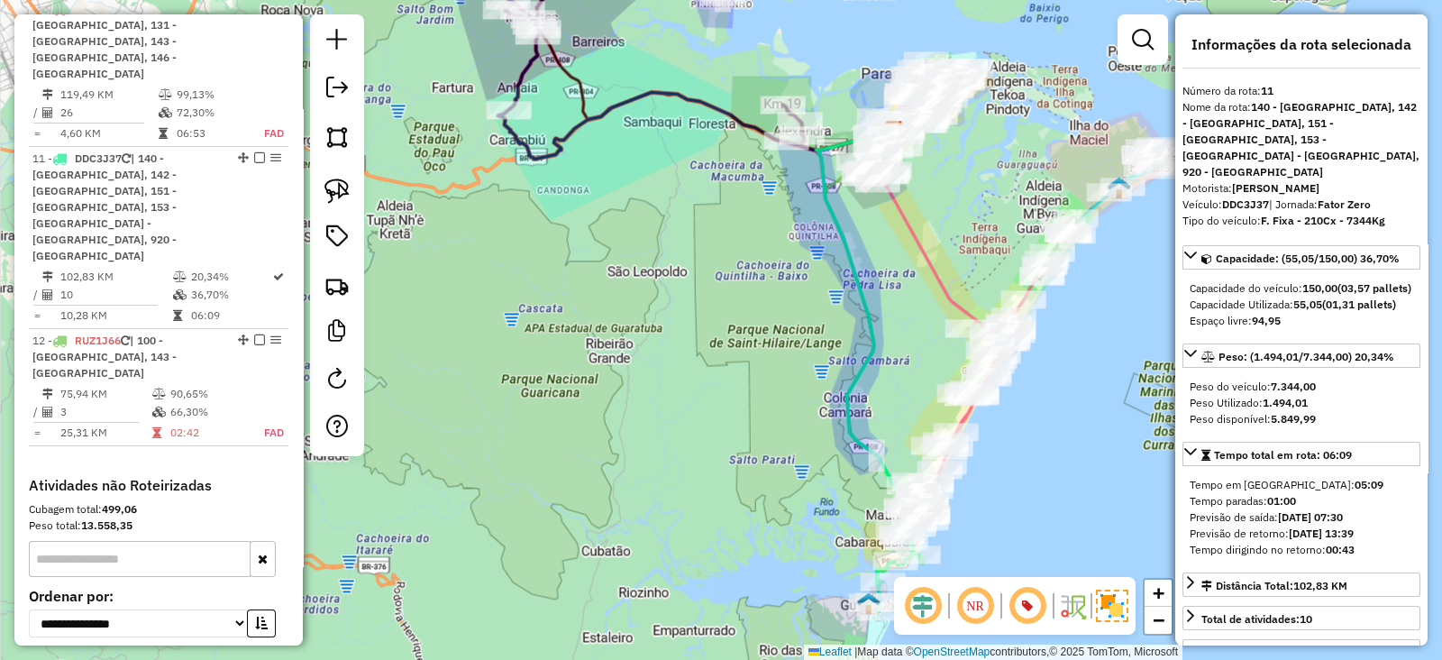
drag, startPoint x: 666, startPoint y: 203, endPoint x: 651, endPoint y: 308, distance: 106.6
click at [651, 308] on div "Janela de atendimento Grade de atendimento Capacidade Transportadoras Veículos …" at bounding box center [721, 330] width 1442 height 660
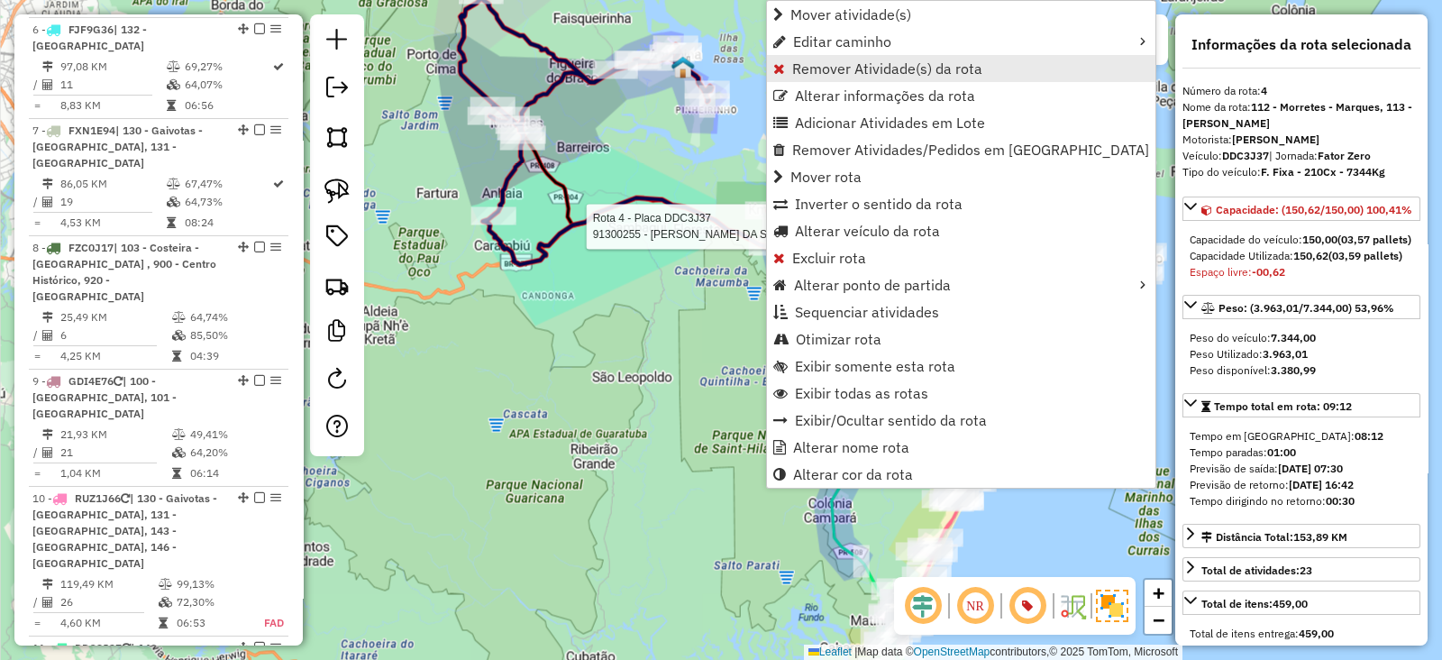
scroll to position [983, 0]
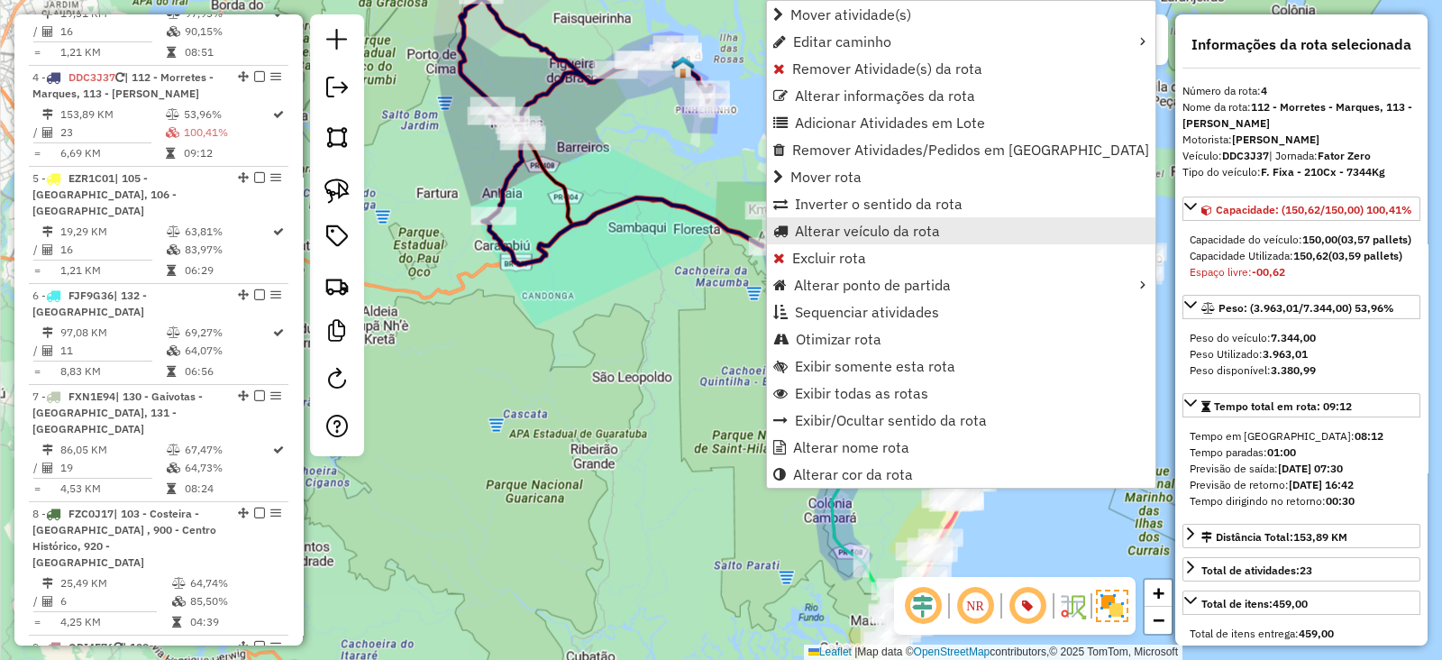
click at [881, 227] on span "Alterar veículo da rota" at bounding box center [867, 231] width 145 height 14
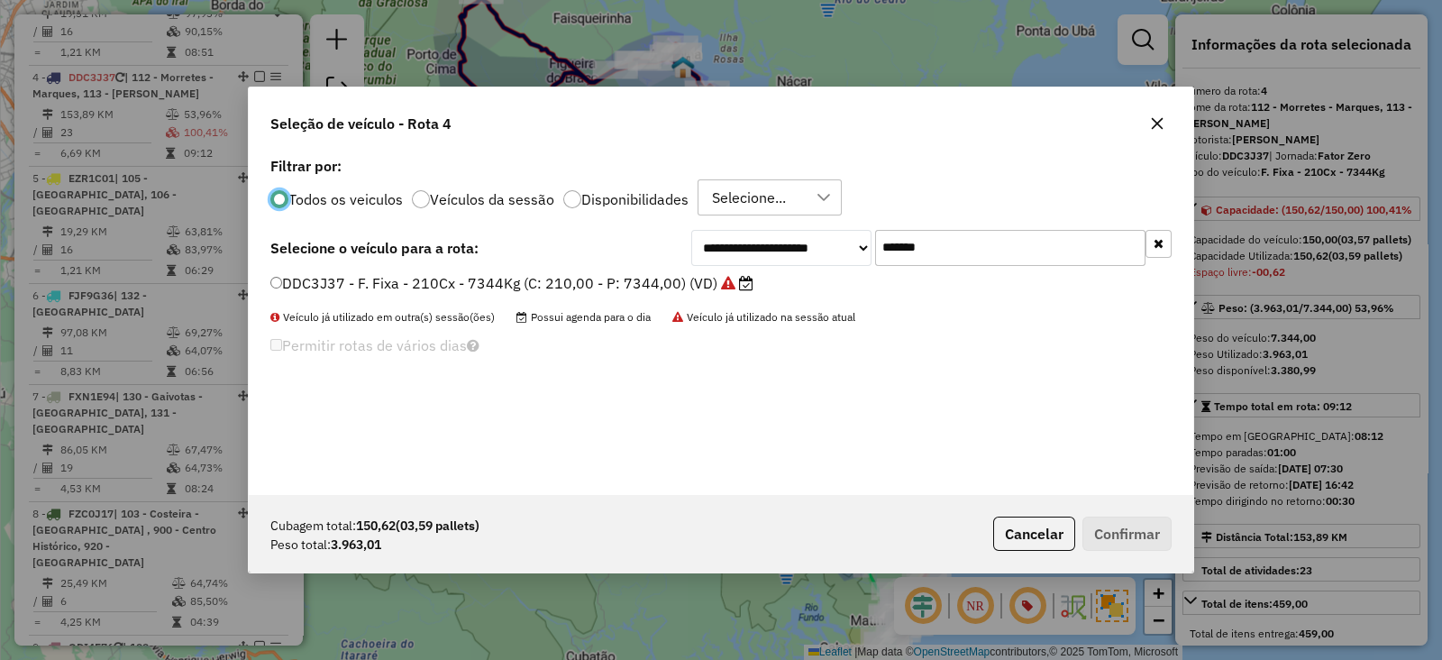
scroll to position [9, 5]
drag, startPoint x: 916, startPoint y: 246, endPoint x: 769, endPoint y: 270, distance: 148.8
click at [769, 270] on div "**********" at bounding box center [721, 323] width 945 height 343
drag, startPoint x: 919, startPoint y: 254, endPoint x: 652, endPoint y: 260, distance: 267.8
click at [652, 260] on div "**********" at bounding box center [720, 248] width 901 height 36
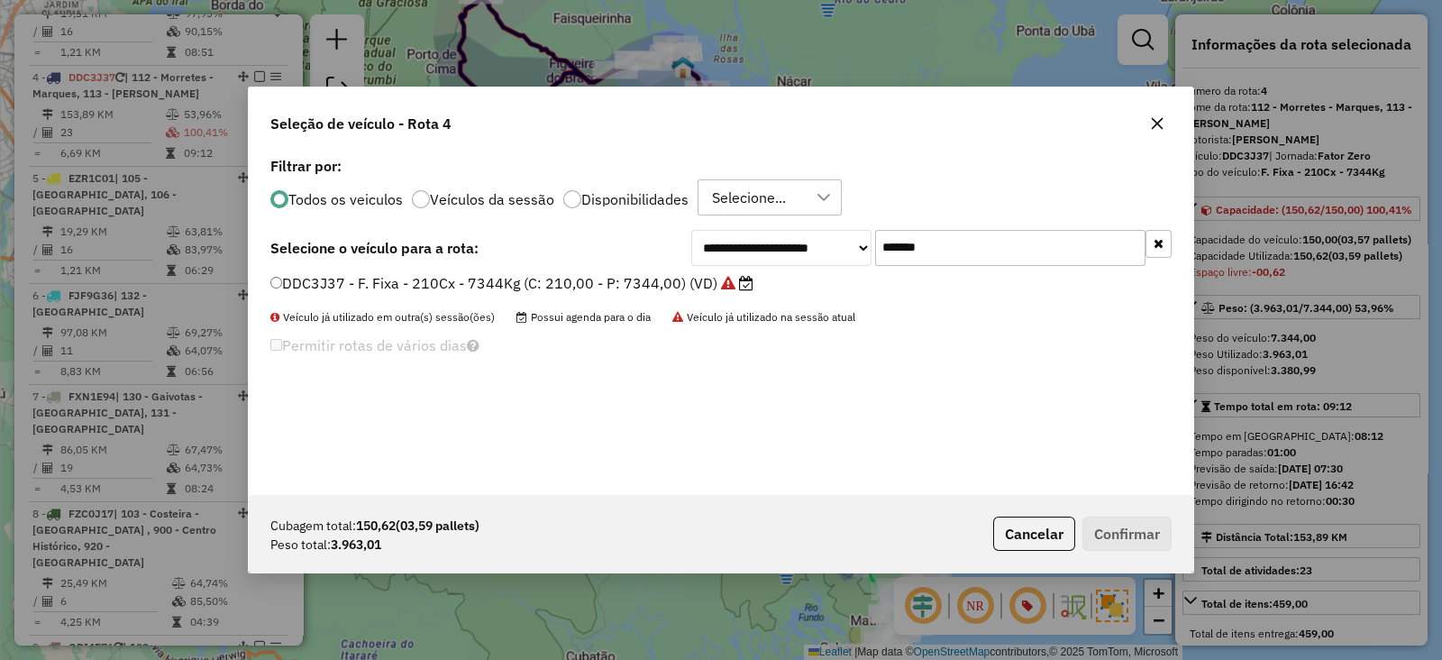
paste input "text"
type input "*******"
click at [654, 281] on label "EWT7I00 - F. Fixa - 308Cx - 7860Kg (C: 308,00 - P: 7860,00) (VD)" at bounding box center [501, 283] width 463 height 22
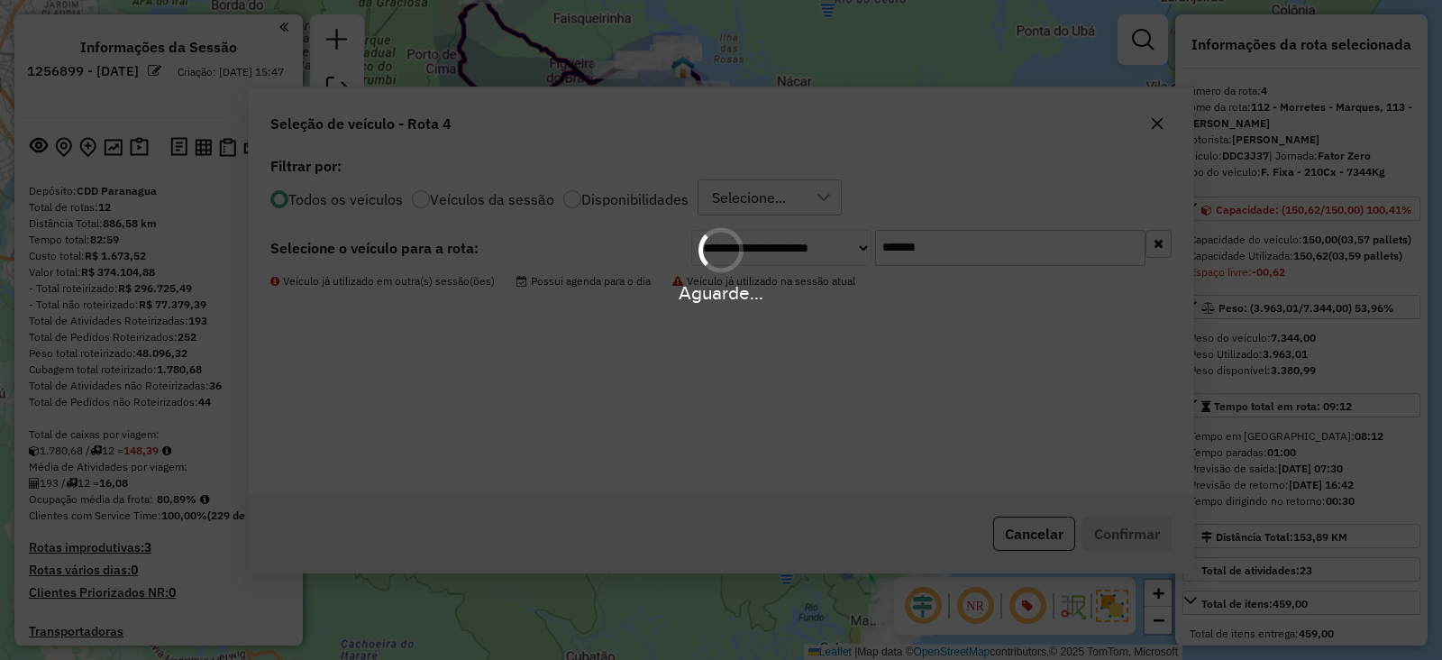
select select "**********"
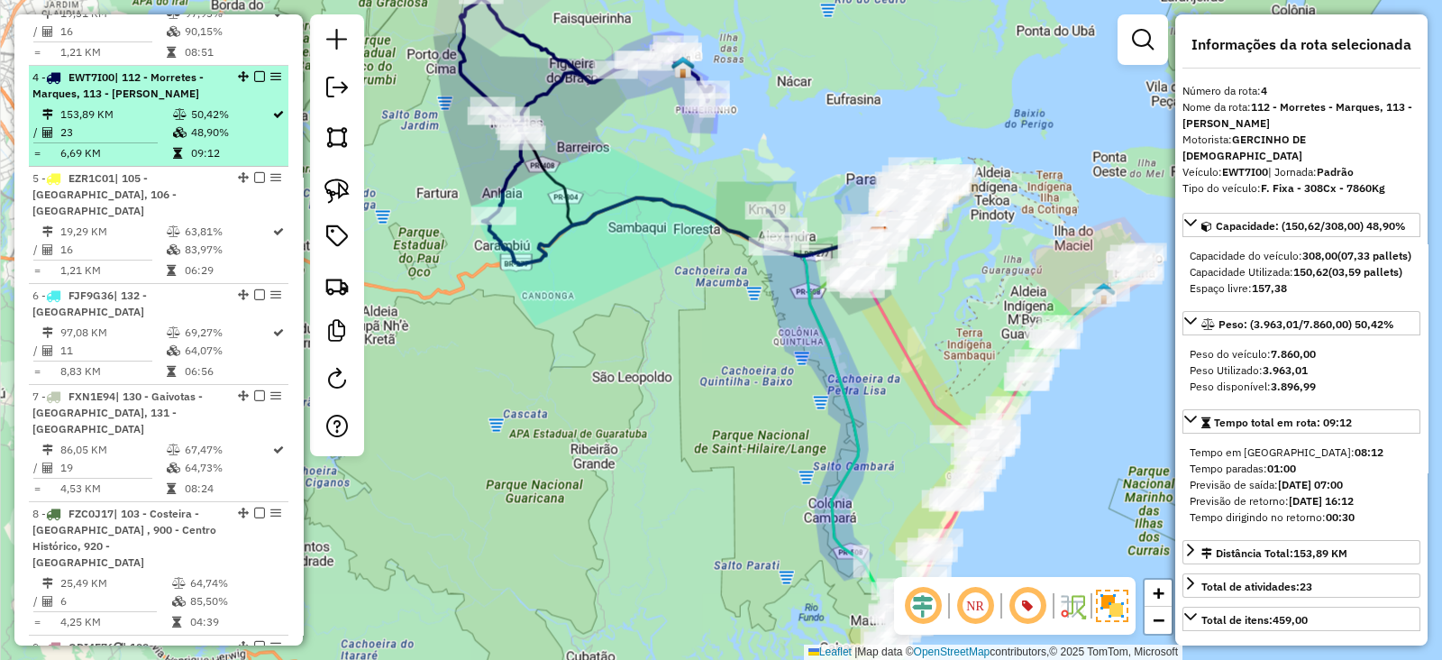
click at [254, 71] on em at bounding box center [259, 76] width 11 height 11
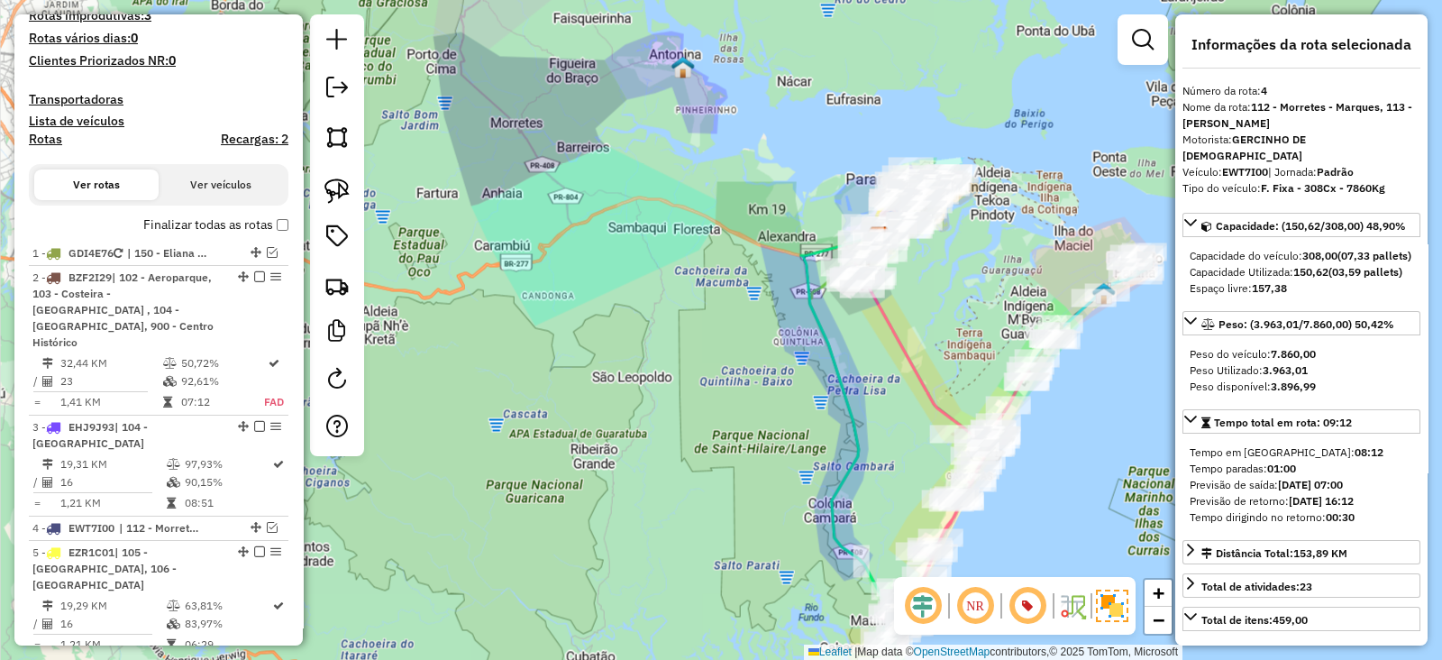
scroll to position [757, 0]
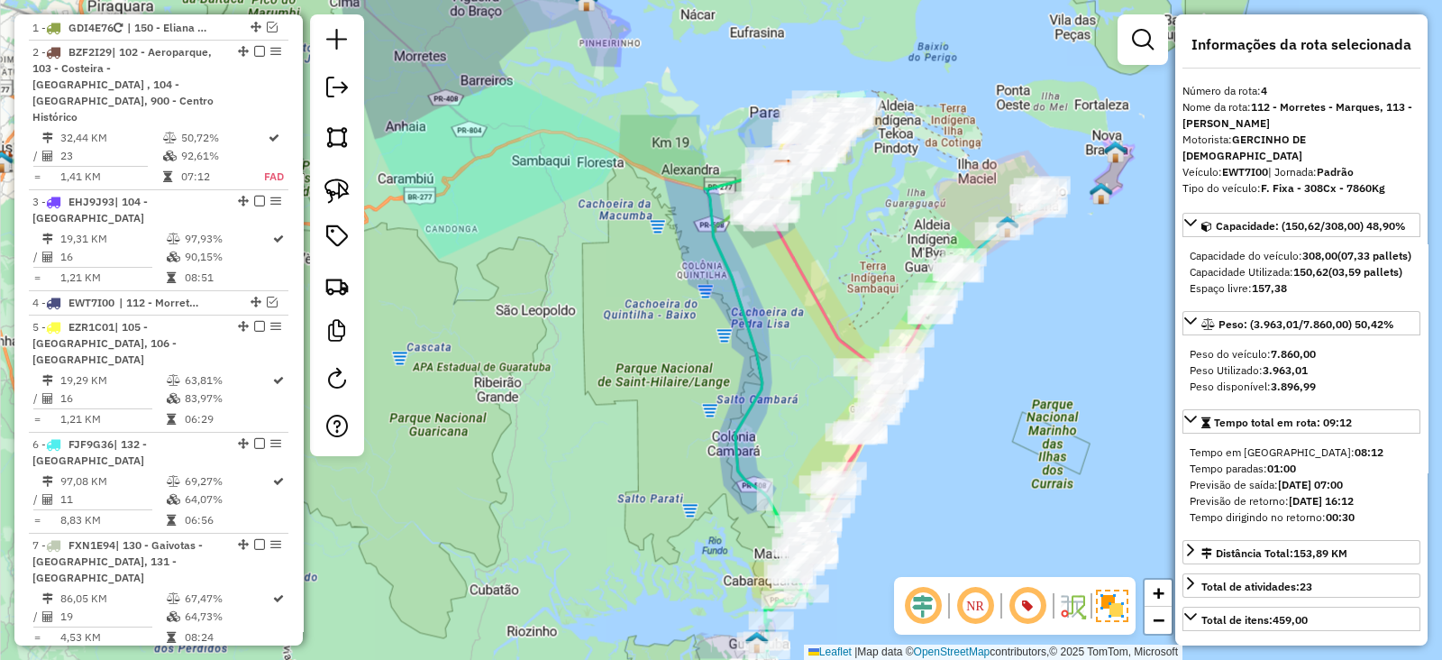
click at [535, 255] on div "Janela de atendimento Grade de atendimento Capacidade Transportadoras Veículos …" at bounding box center [721, 330] width 1442 height 660
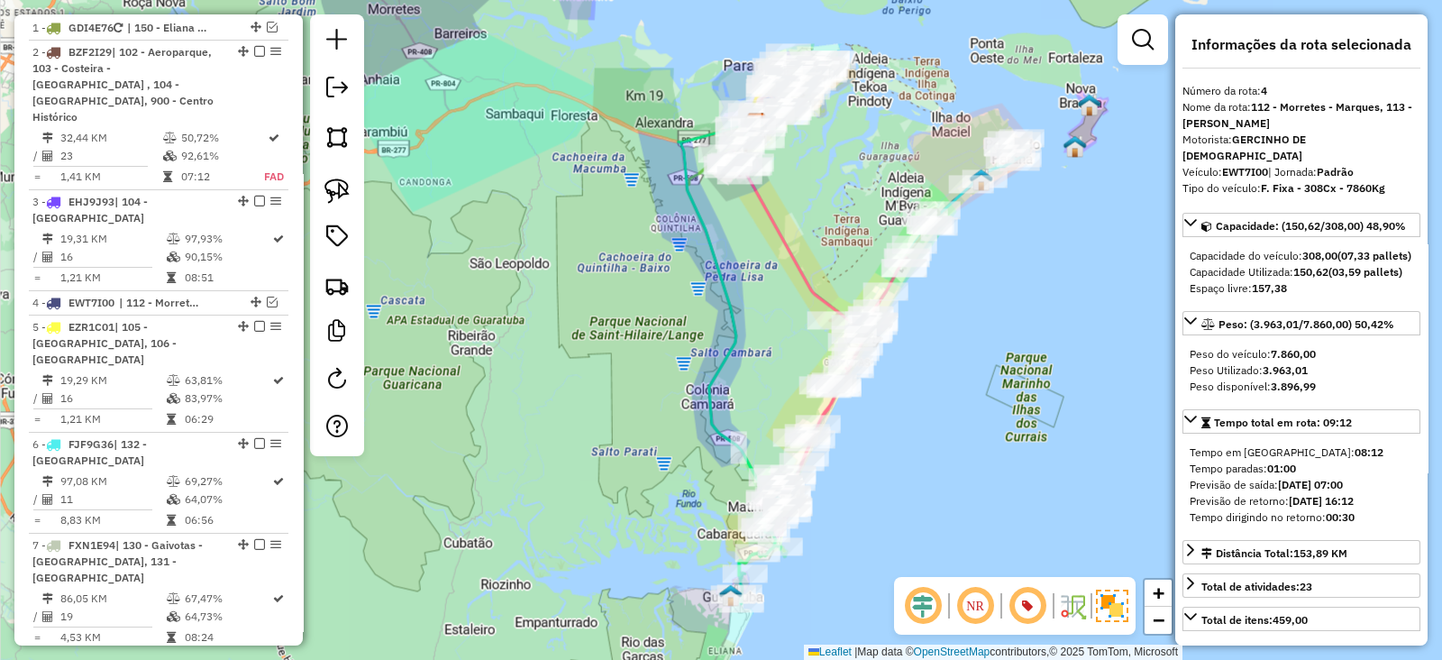
drag, startPoint x: 679, startPoint y: 257, endPoint x: 672, endPoint y: 246, distance: 13.0
click at [672, 246] on div "Janela de atendimento Grade de atendimento Capacidade Transportadoras Veículos …" at bounding box center [721, 330] width 1442 height 660
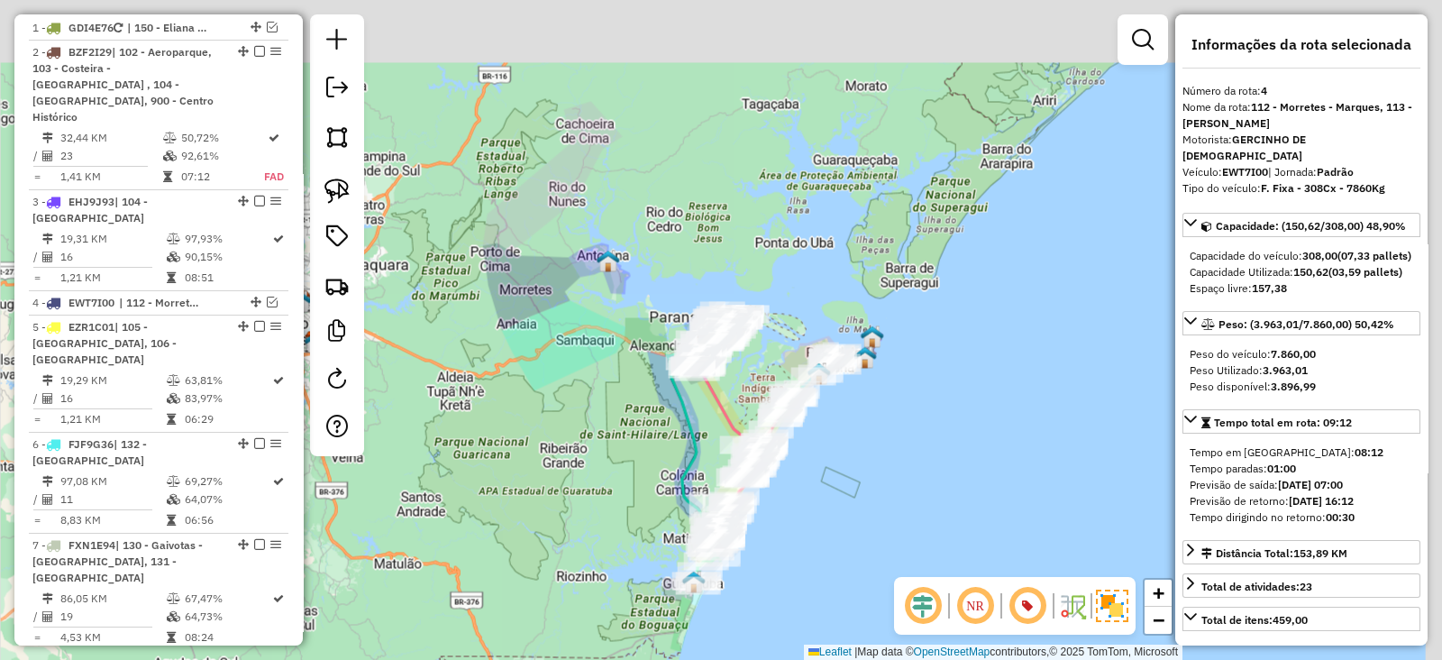
drag, startPoint x: 782, startPoint y: 232, endPoint x: 697, endPoint y: 412, distance: 199.6
click at [697, 412] on icon at bounding box center [728, 397] width 69 height 103
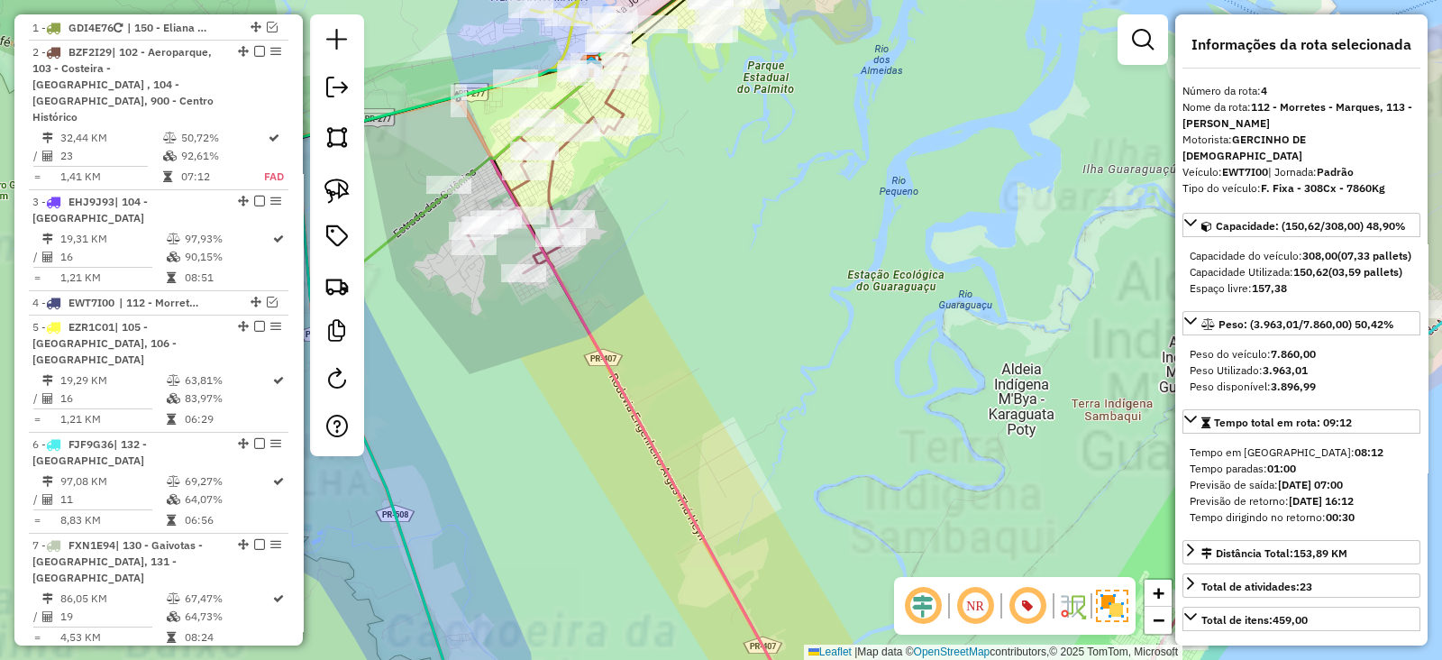
drag, startPoint x: 875, startPoint y: 356, endPoint x: 618, endPoint y: 245, distance: 280.7
click at [637, 250] on div "Janela de atendimento Grade de atendimento Capacidade Transportadoras Veículos …" at bounding box center [721, 330] width 1442 height 660
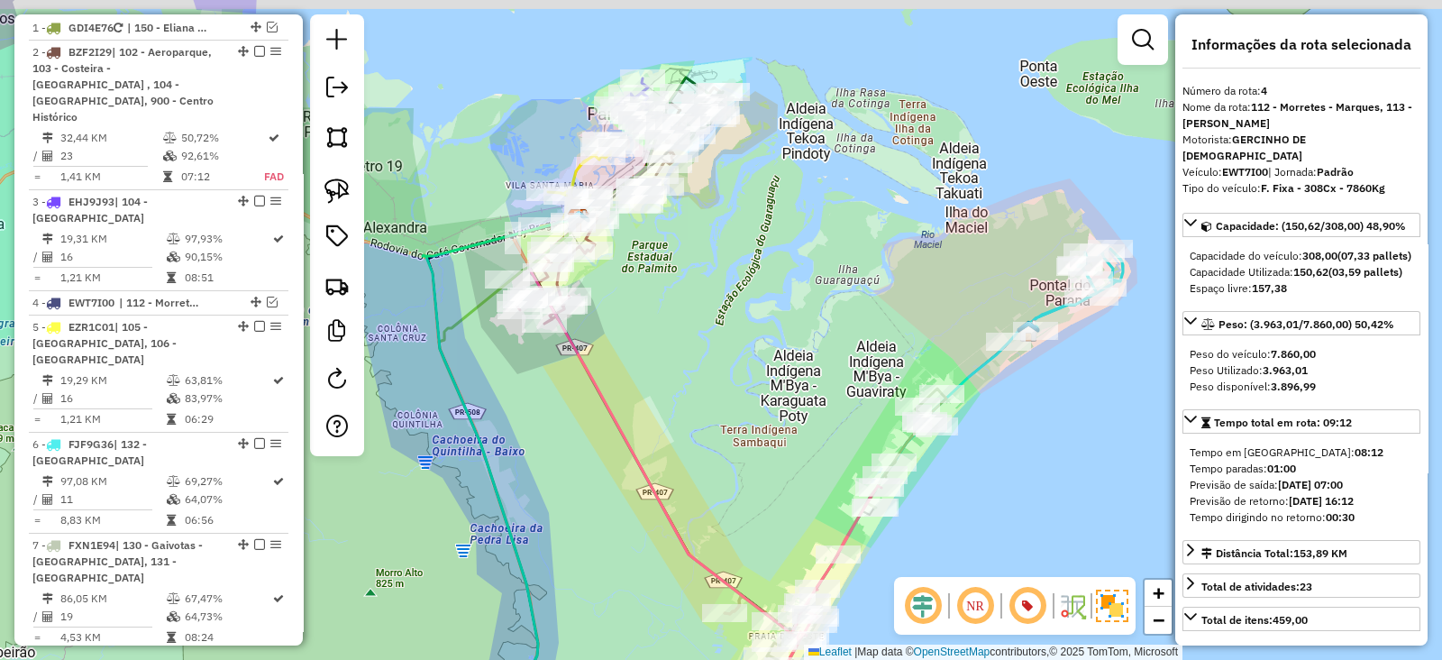
drag, startPoint x: 640, startPoint y: 241, endPoint x: 708, endPoint y: 352, distance: 130.6
click at [701, 340] on div "Janela de atendimento Grade de atendimento Capacidade Transportadoras Veículos …" at bounding box center [721, 330] width 1442 height 660
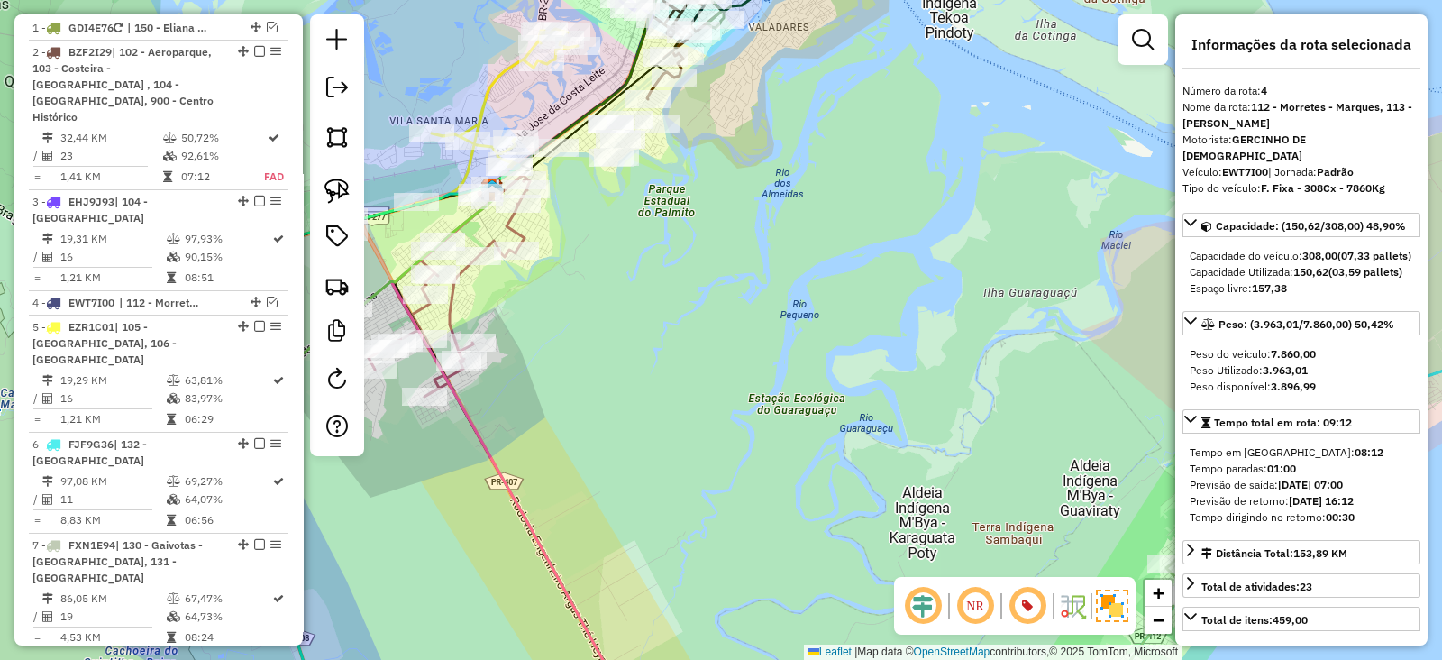
drag, startPoint x: 695, startPoint y: 228, endPoint x: 739, endPoint y: 380, distance: 157.8
click at [739, 380] on div "Janela de atendimento Grade de atendimento Capacidade Transportadoras Veículos …" at bounding box center [721, 330] width 1442 height 660
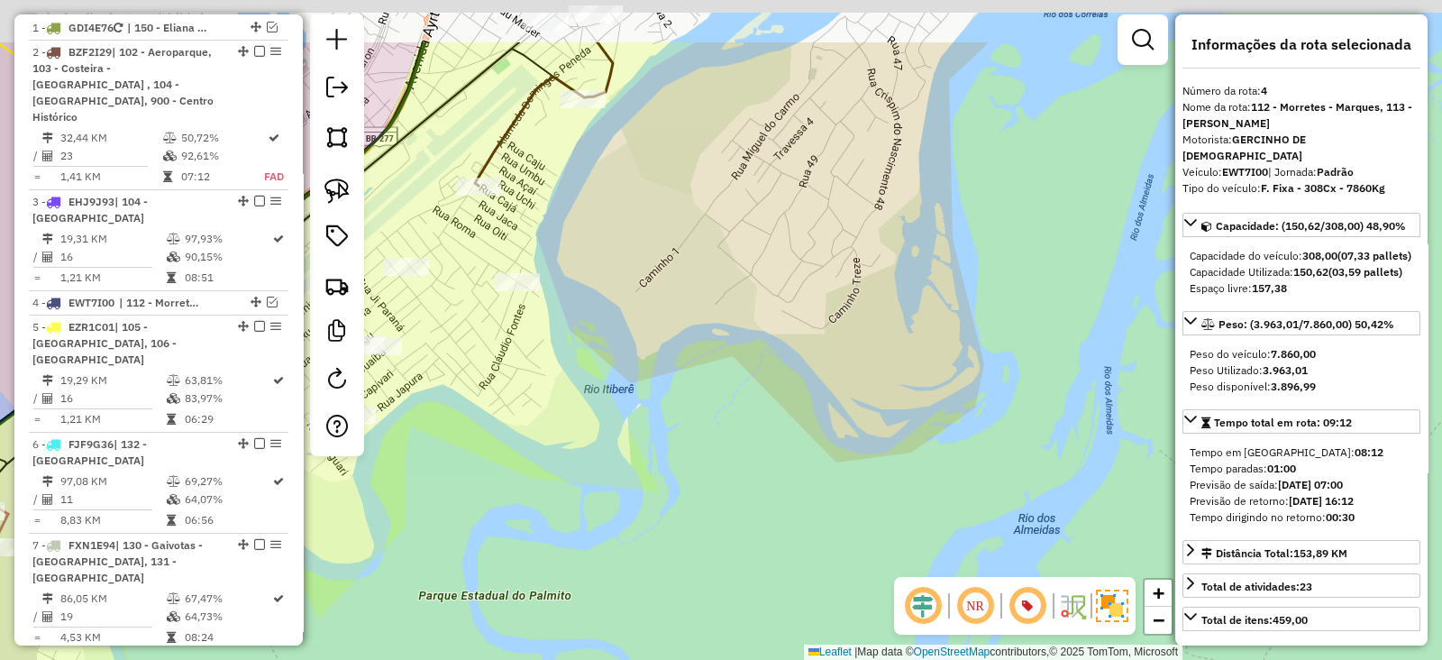
drag, startPoint x: 837, startPoint y: 322, endPoint x: 882, endPoint y: 460, distance: 145.1
click at [875, 448] on div "Janela de atendimento Grade de atendimento Capacidade Transportadoras Veículos …" at bounding box center [721, 330] width 1442 height 660
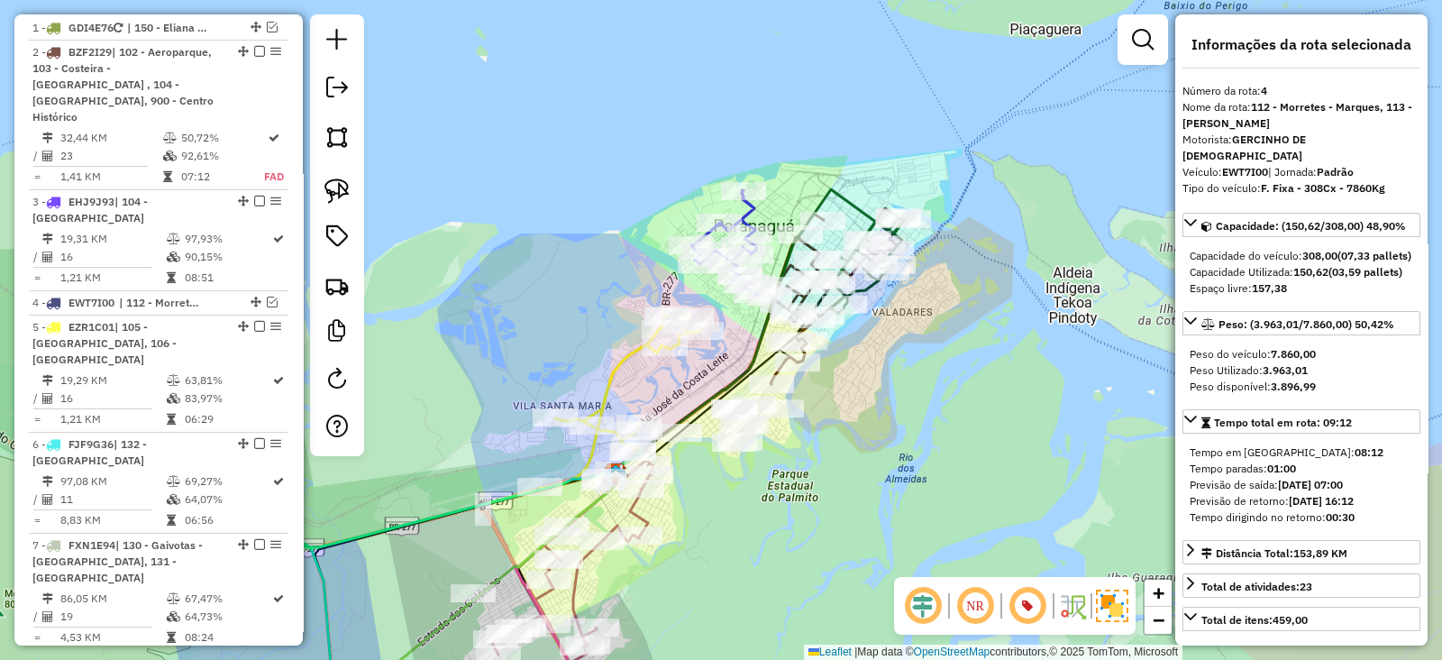
drag, startPoint x: 844, startPoint y: 344, endPoint x: 852, endPoint y: 358, distance: 15.8
click at [852, 358] on div "Janela de atendimento Grade de atendimento Capacidade Transportadoras Veículos …" at bounding box center [721, 330] width 1442 height 660
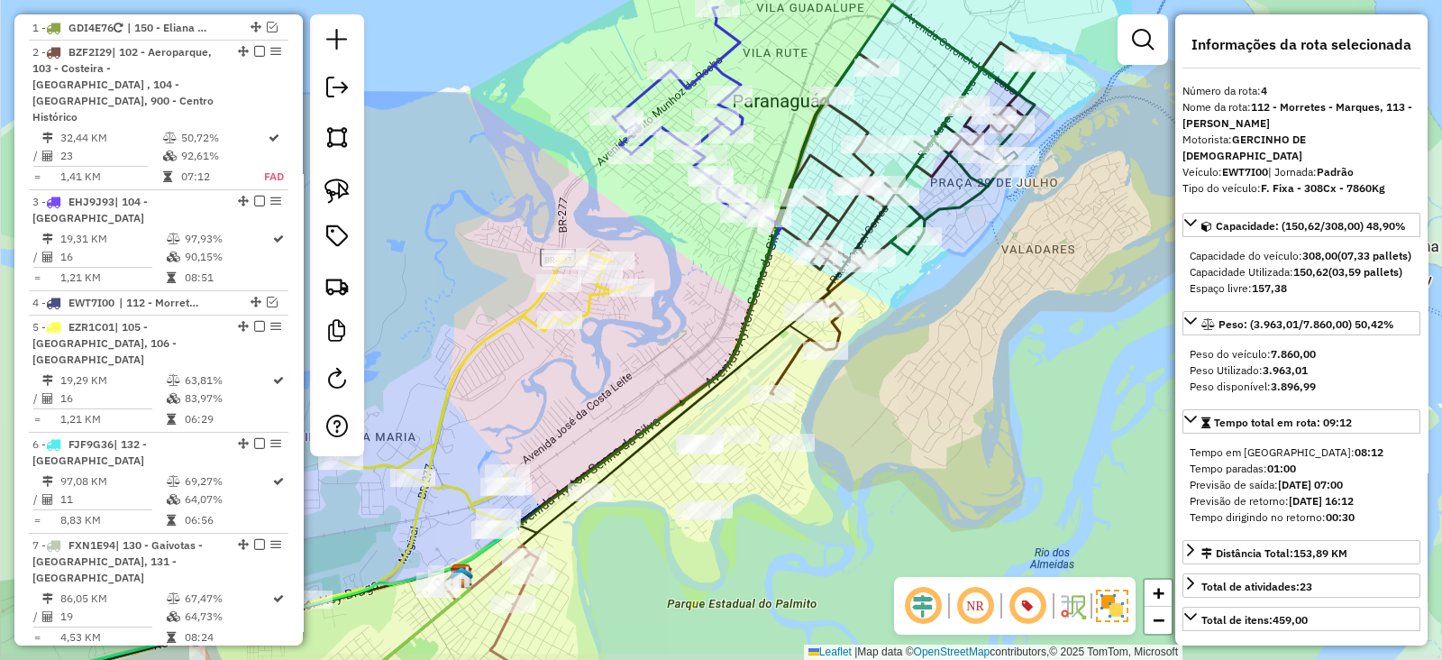
drag, startPoint x: 861, startPoint y: 398, endPoint x: 923, endPoint y: 389, distance: 62.9
click at [923, 389] on div "Janela de atendimento Grade de atendimento Capacidade Transportadoras Veículos …" at bounding box center [721, 330] width 1442 height 660
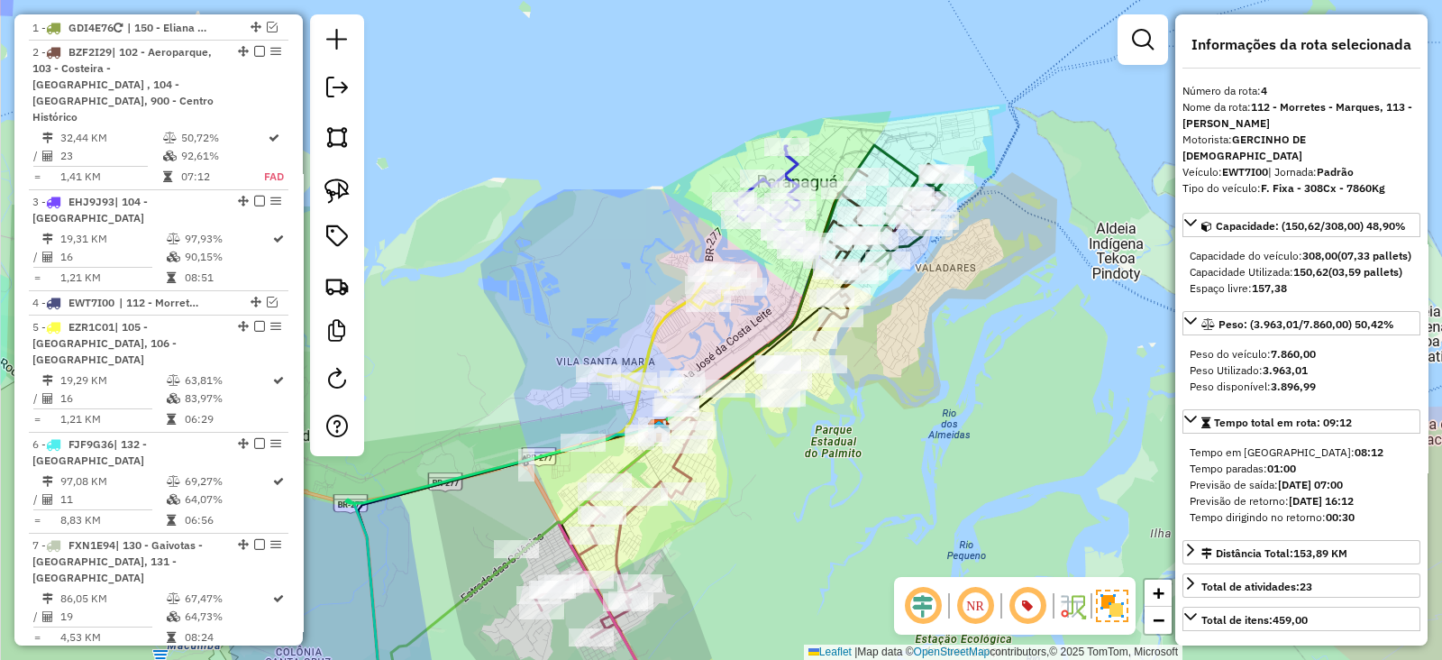
drag, startPoint x: 966, startPoint y: 425, endPoint x: 901, endPoint y: 331, distance: 114.8
click at [902, 333] on div "Janela de atendimento Grade de atendimento Capacidade Transportadoras Veículos …" at bounding box center [721, 330] width 1442 height 660
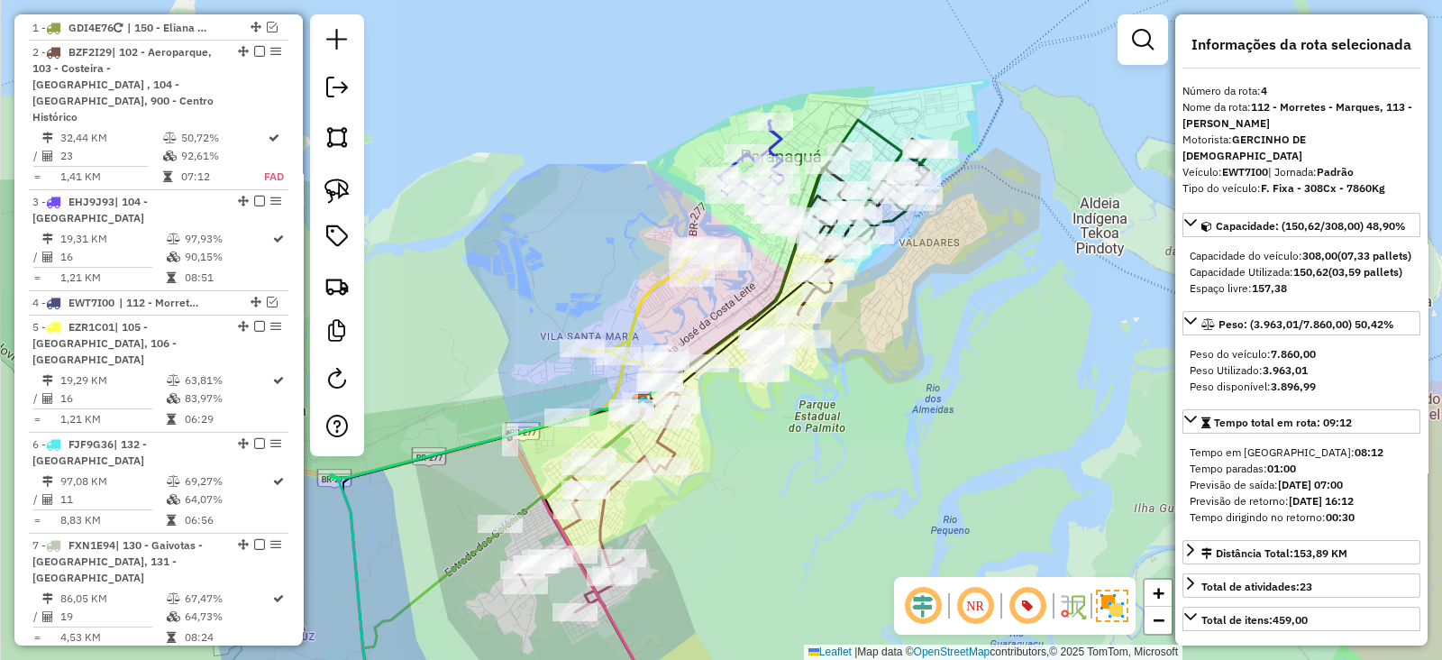
drag, startPoint x: 791, startPoint y: 281, endPoint x: 676, endPoint y: 163, distance: 164.5
click at [677, 164] on div "Janela de atendimento Grade de atendimento Capacidade Transportadoras Veículos …" at bounding box center [721, 330] width 1442 height 660
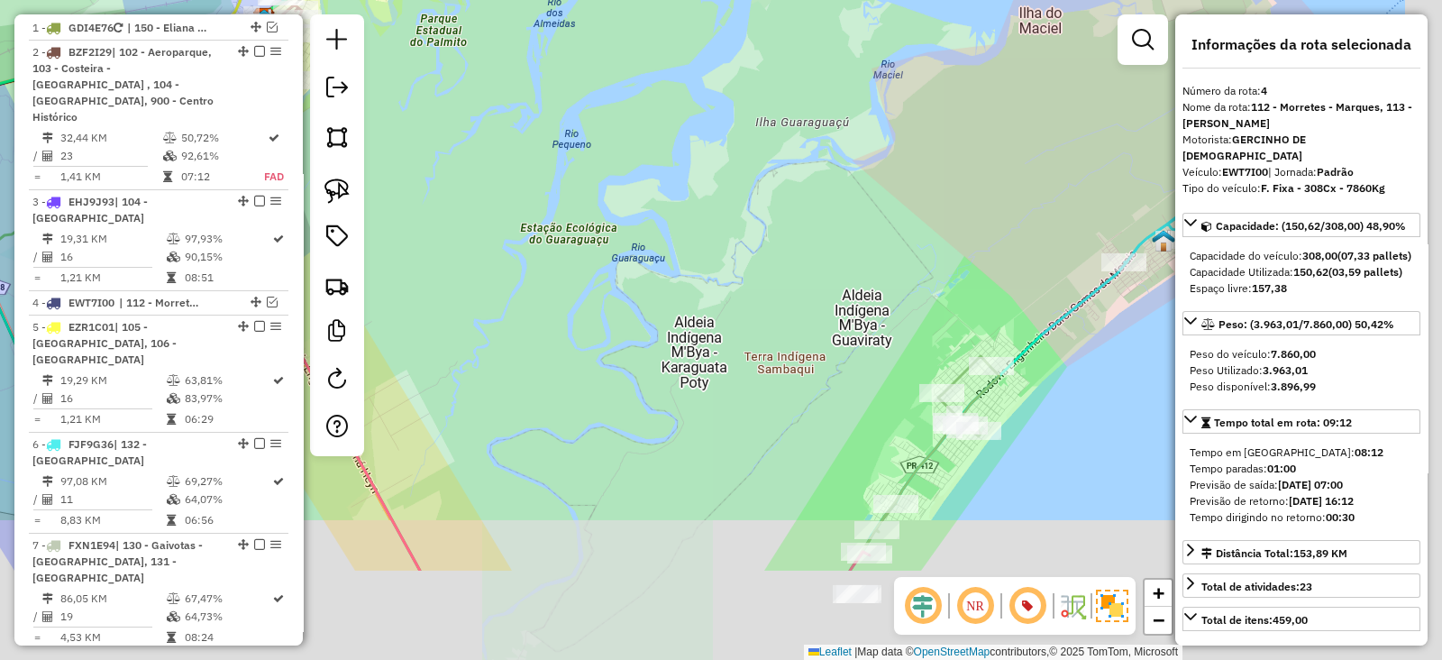
drag, startPoint x: 743, startPoint y: 238, endPoint x: 575, endPoint y: 33, distance: 264.6
click at [551, 5] on div "Janela de atendimento Grade de atendimento Capacidade Transportadoras Veículos …" at bounding box center [721, 330] width 1442 height 660
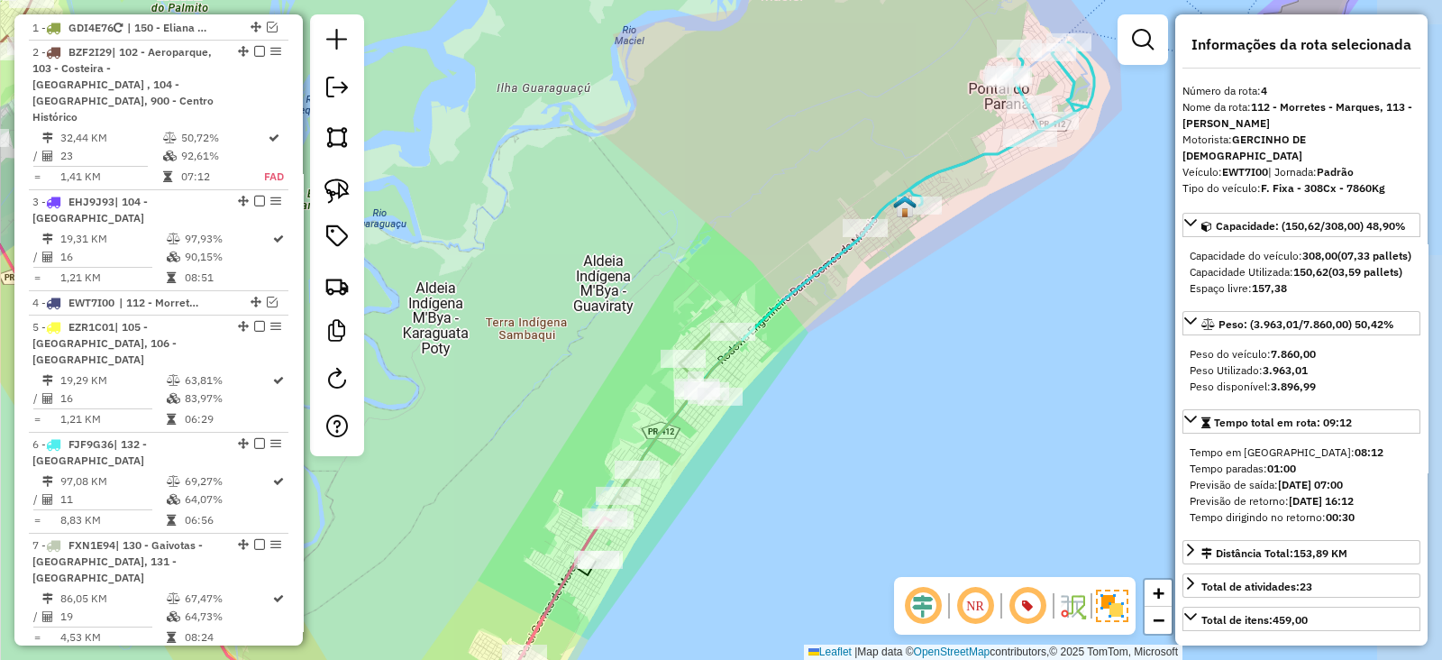
drag, startPoint x: 654, startPoint y: 92, endPoint x: 453, endPoint y: 136, distance: 205.8
click at [453, 136] on div "Janela de atendimento Grade de atendimento Capacidade Transportadoras Veículos …" at bounding box center [721, 330] width 1442 height 660
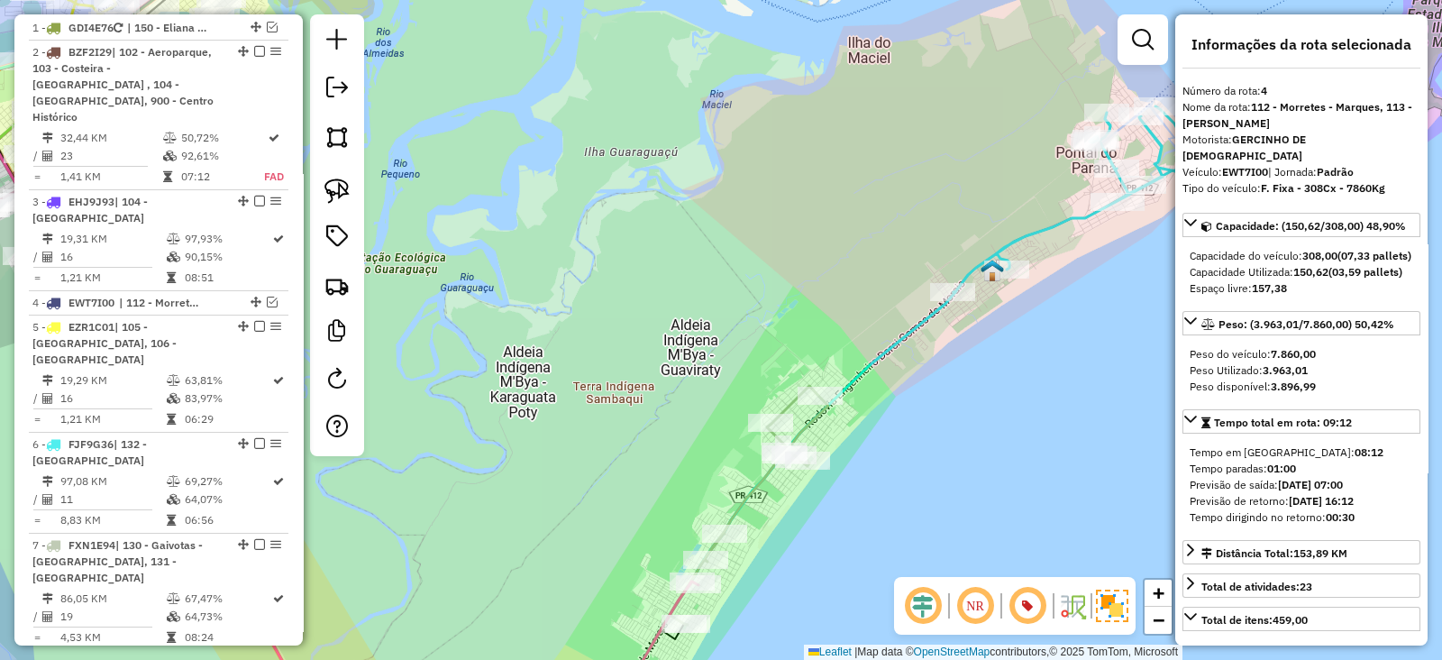
drag, startPoint x: 629, startPoint y: 234, endPoint x: 690, endPoint y: 256, distance: 64.2
click at [674, 256] on div "Janela de atendimento Grade de atendimento Capacidade Transportadoras Veículos …" at bounding box center [721, 330] width 1442 height 660
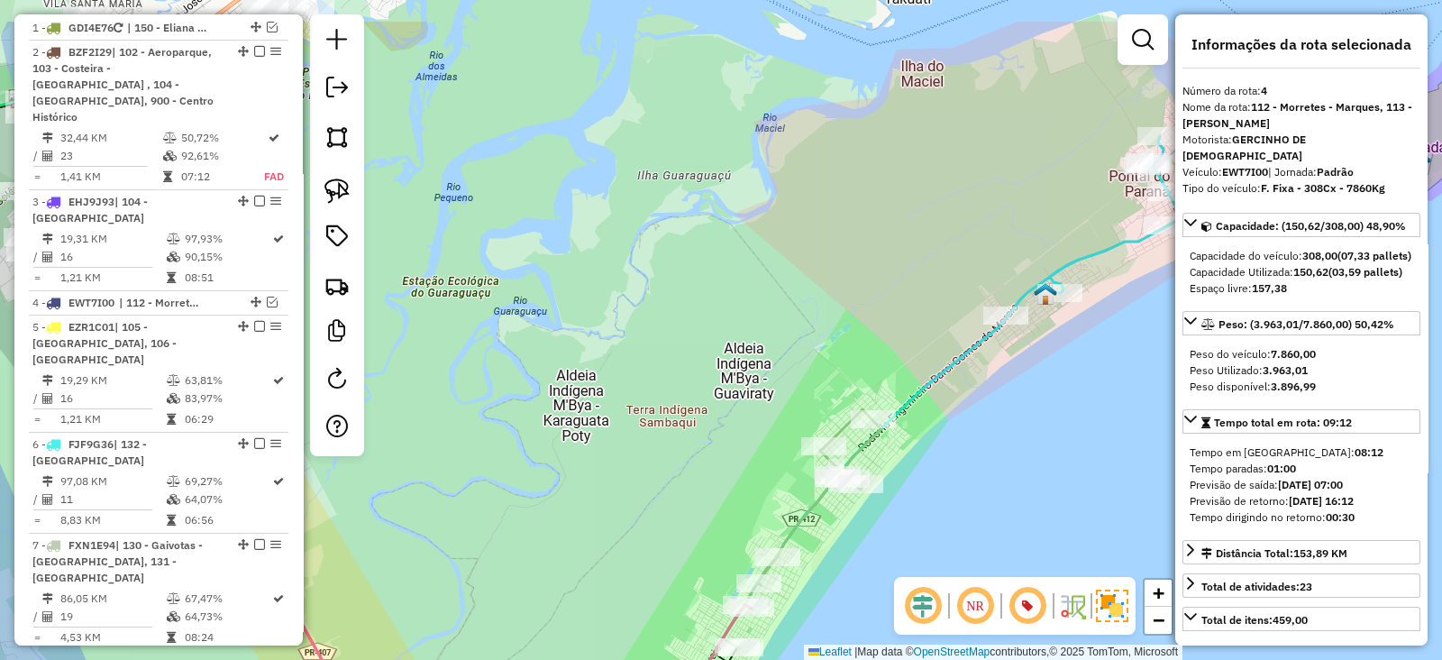
drag, startPoint x: 563, startPoint y: 141, endPoint x: 729, endPoint y: 244, distance: 195.6
click at [698, 224] on div "Janela de atendimento Grade de atendimento Capacidade Transportadoras Veículos …" at bounding box center [721, 330] width 1442 height 660
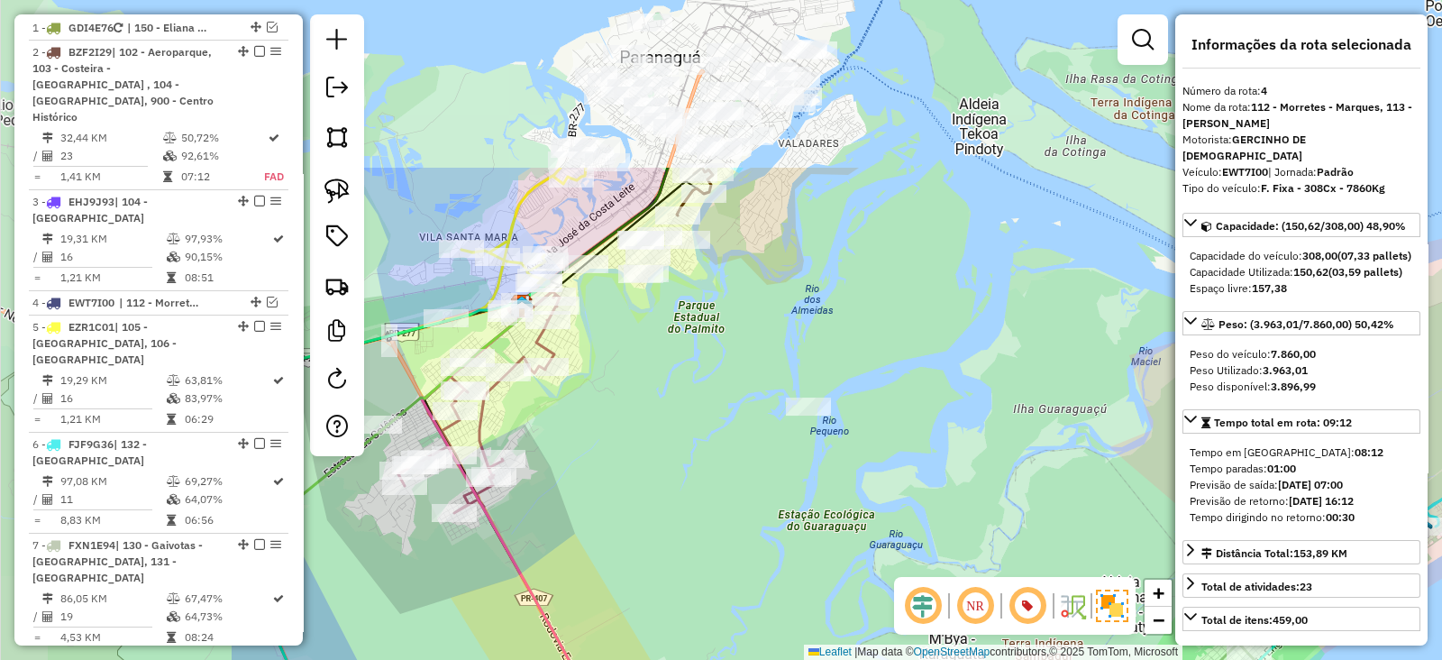
click at [775, 376] on div "Janela de atendimento Grade de atendimento Capacidade Transportadoras Veículos …" at bounding box center [721, 330] width 1442 height 660
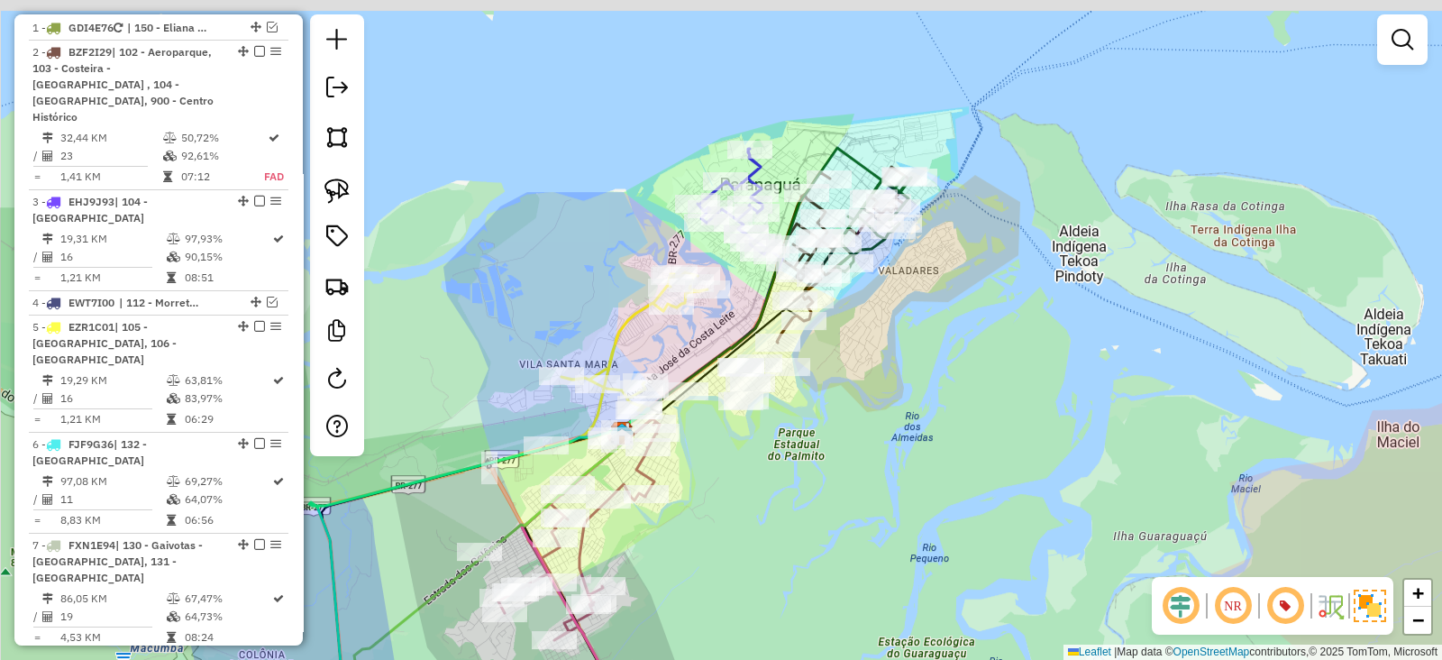
drag, startPoint x: 782, startPoint y: 260, endPoint x: 881, endPoint y: 389, distance: 162.8
click at [881, 389] on div "Janela de atendimento Grade de atendimento Capacidade Transportadoras Veículos …" at bounding box center [721, 330] width 1442 height 660
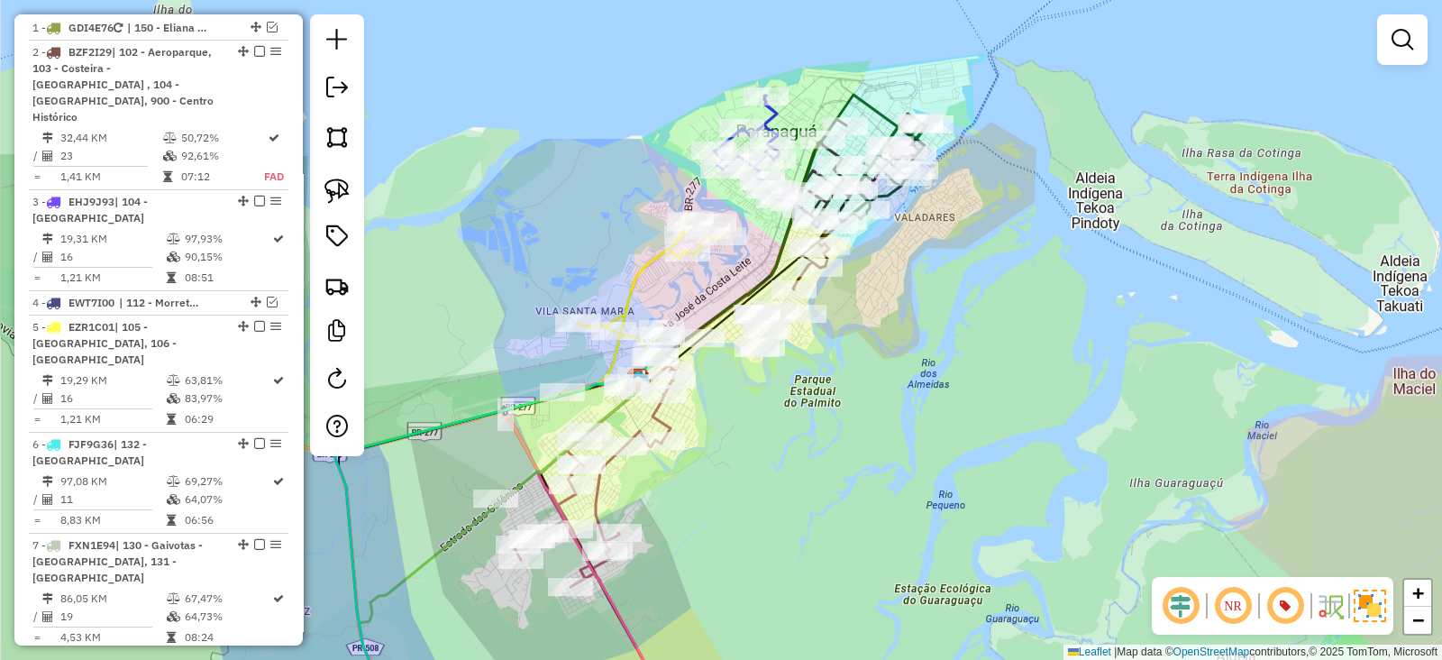
drag, startPoint x: 883, startPoint y: 264, endPoint x: 948, endPoint y: 364, distance: 119.8
click at [948, 364] on div "Janela de atendimento Grade de atendimento Capacidade Transportadoras Veículos …" at bounding box center [721, 330] width 1442 height 660
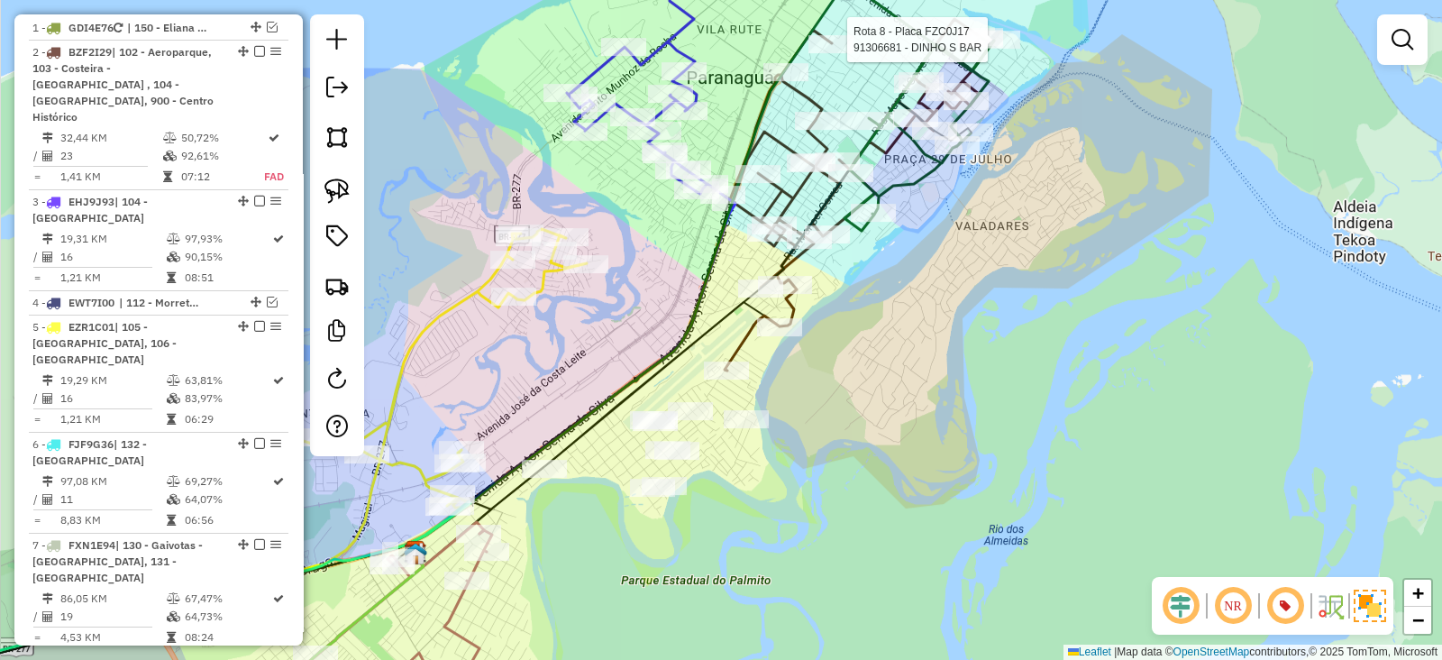
select select "**********"
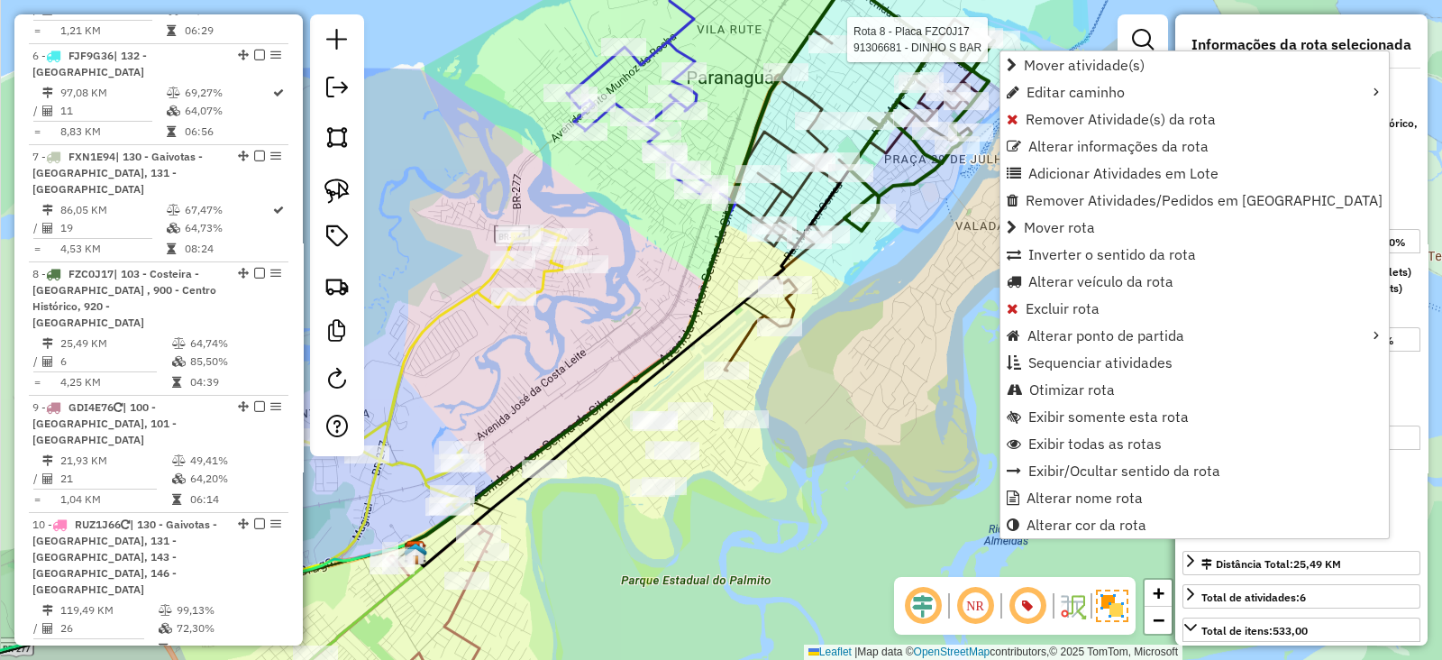
scroll to position [1311, 0]
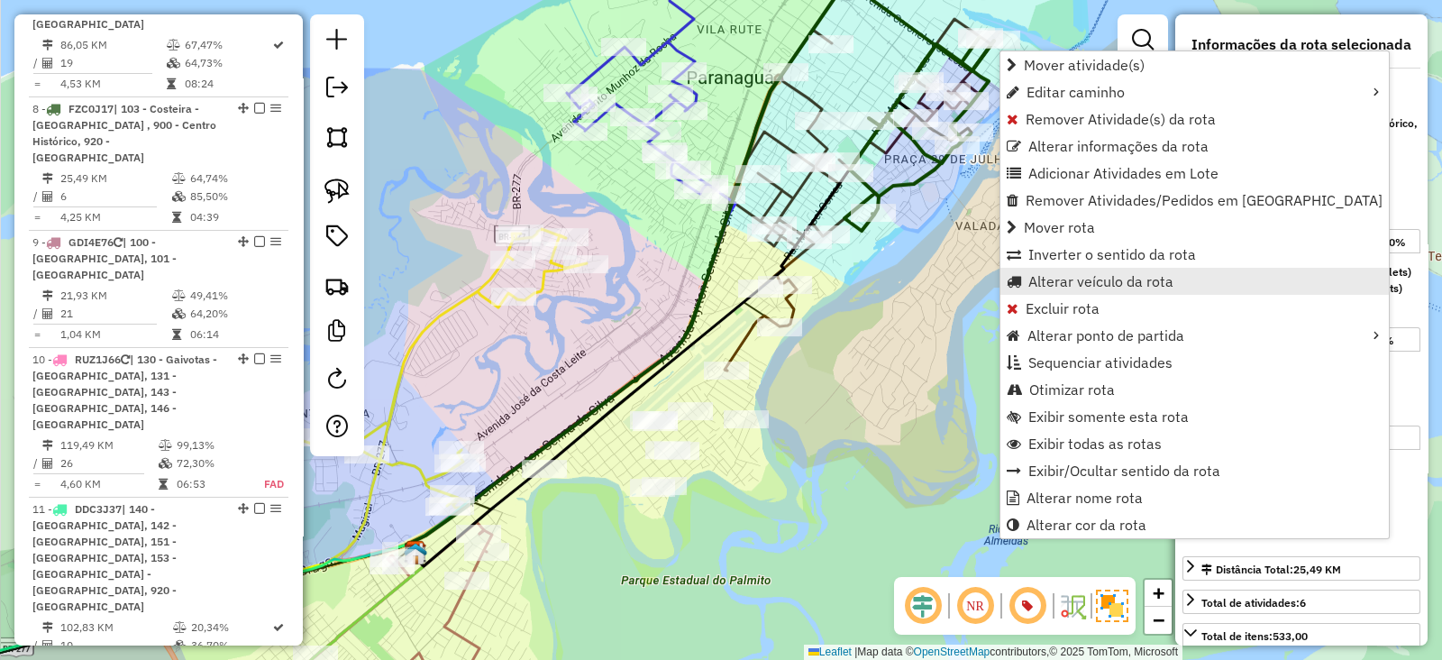
click at [1086, 274] on span "Alterar veículo da rota" at bounding box center [1101, 281] width 145 height 14
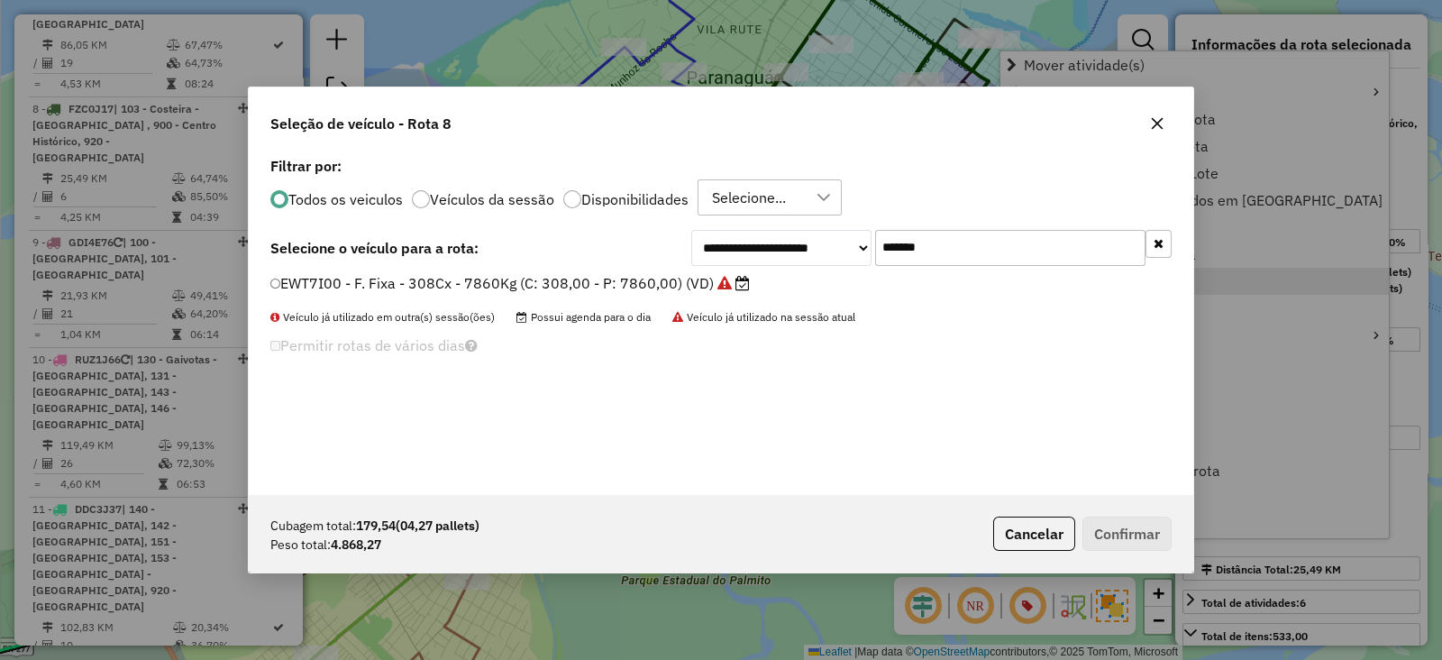
scroll to position [9, 5]
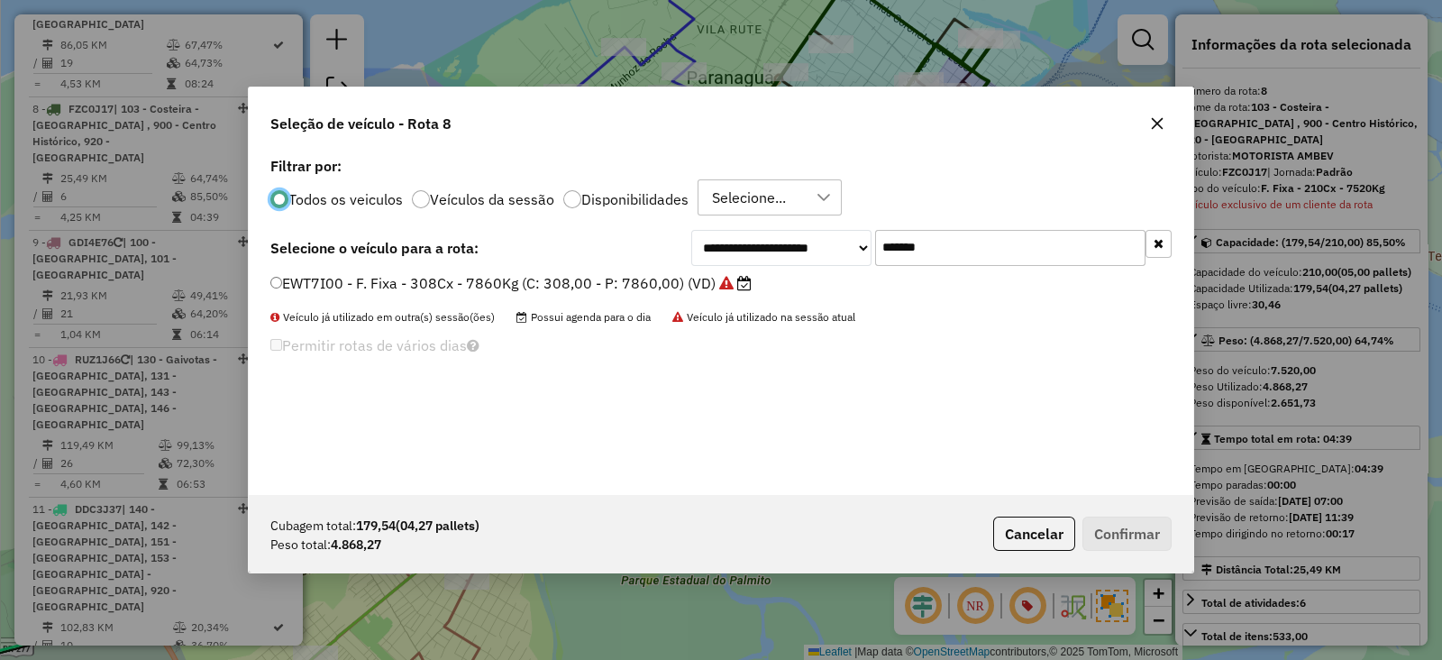
drag, startPoint x: 932, startPoint y: 243, endPoint x: 803, endPoint y: 253, distance: 129.3
click at [810, 251] on div "**********" at bounding box center [931, 248] width 480 height 36
paste input "text"
type input "*******"
click at [619, 287] on label "BZF2I29 - F. Fixa - 210Cx - 7344Kg (C: 210,00 - P: 7344,00) (VD)" at bounding box center [509, 283] width 478 height 22
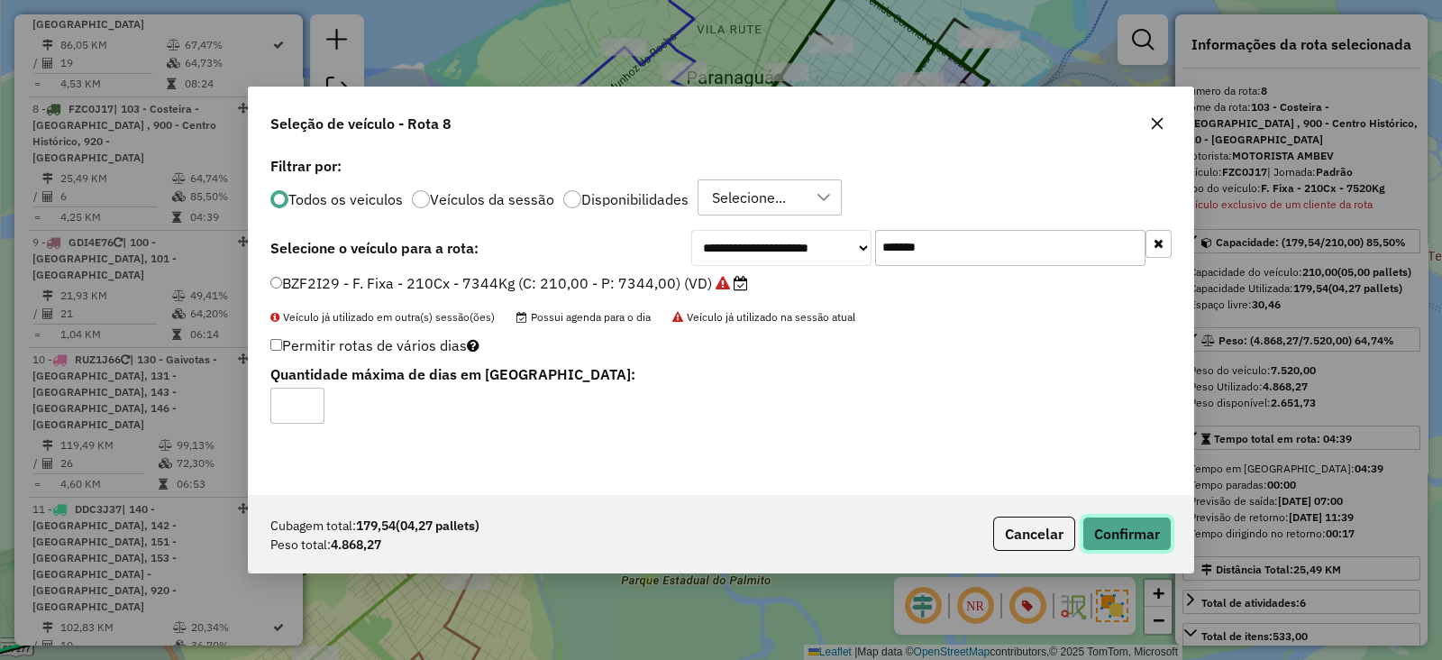
click at [1111, 534] on button "Confirmar" at bounding box center [1127, 534] width 89 height 34
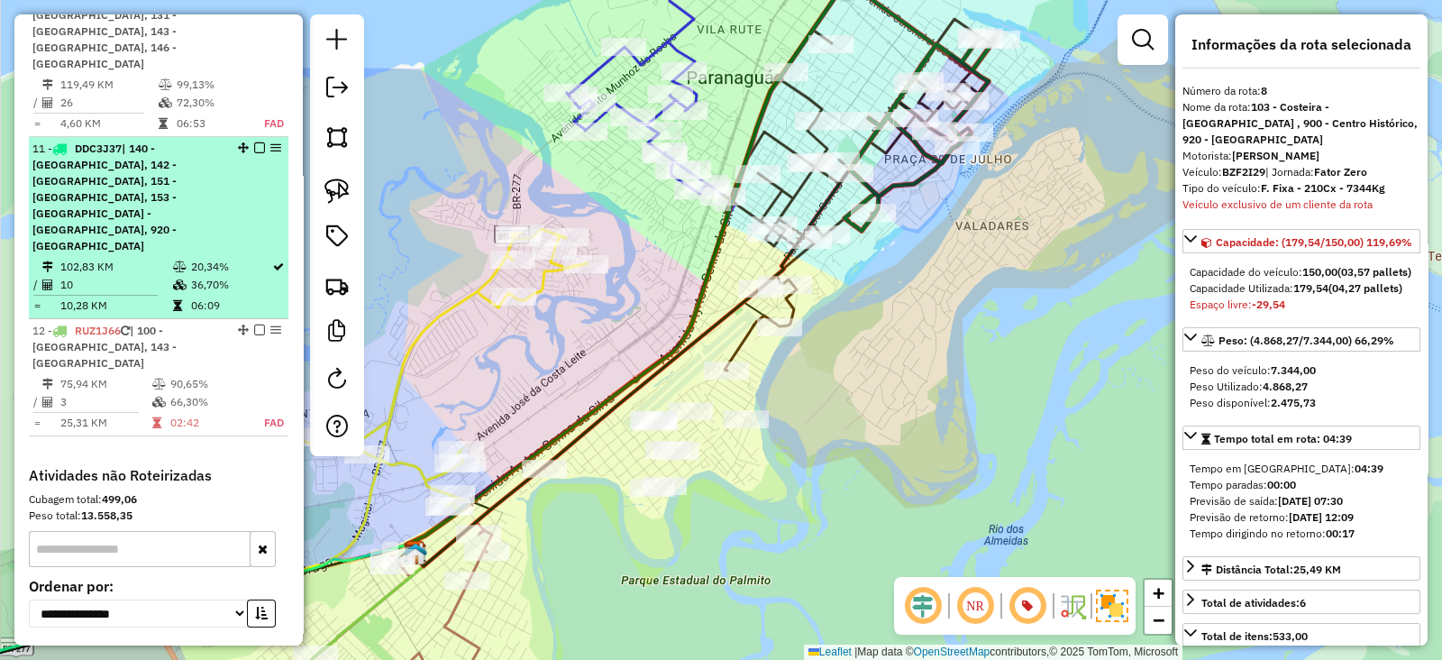
scroll to position [1683, 0]
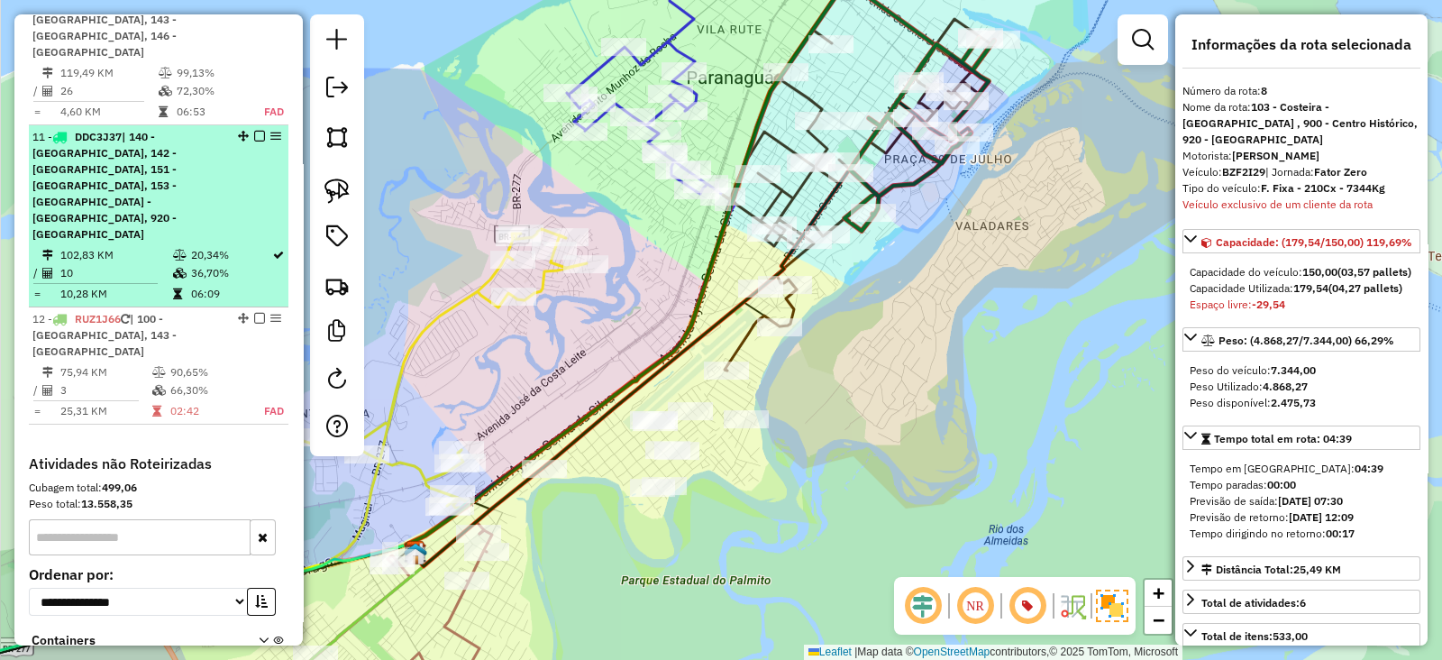
click at [233, 246] on table "102,83 KM 20,34% / 10 36,70% = 10,28 KM 06:09" at bounding box center [158, 274] width 252 height 57
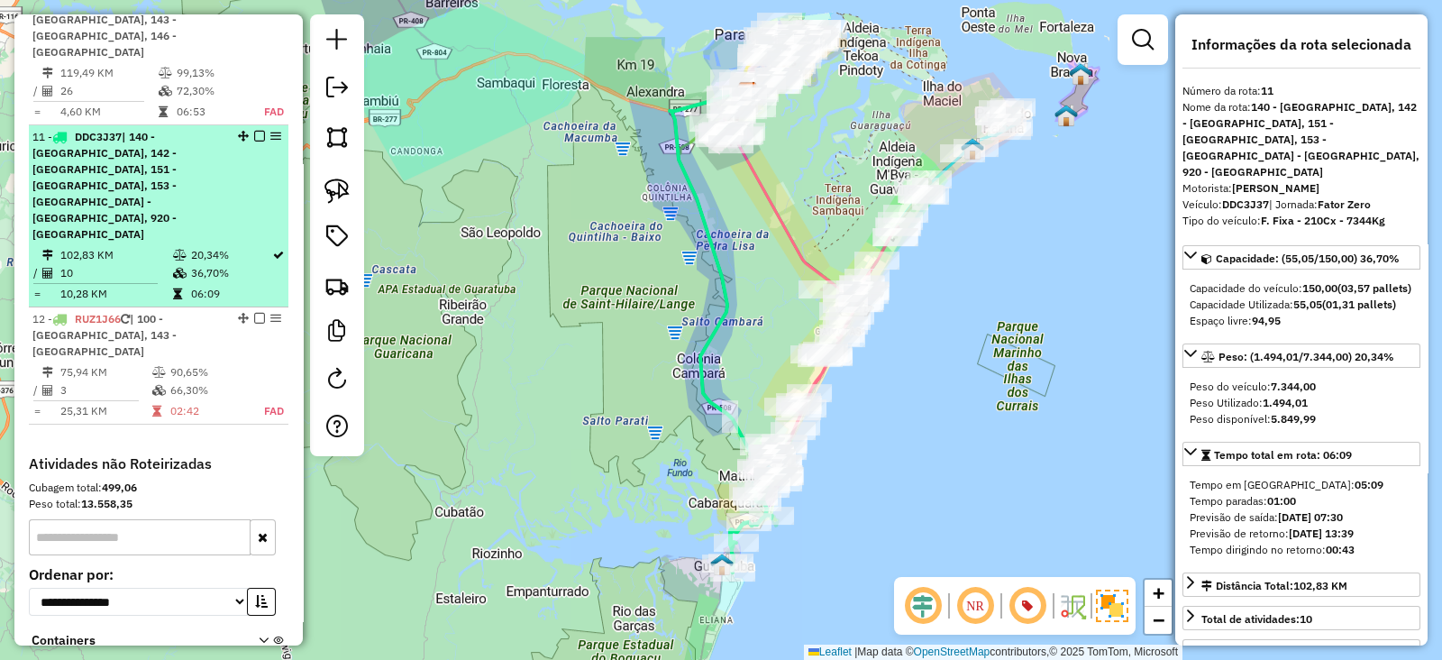
click at [254, 131] on em at bounding box center [259, 136] width 11 height 11
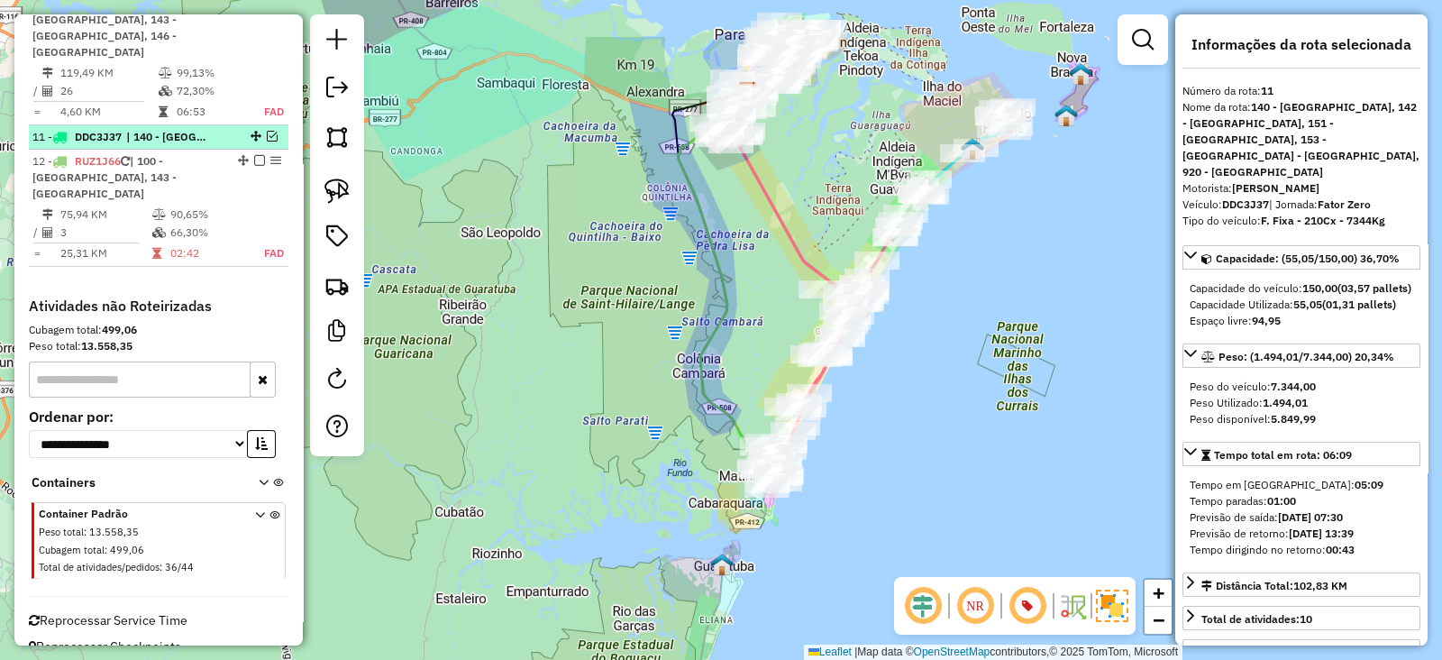
scroll to position [1574, 0]
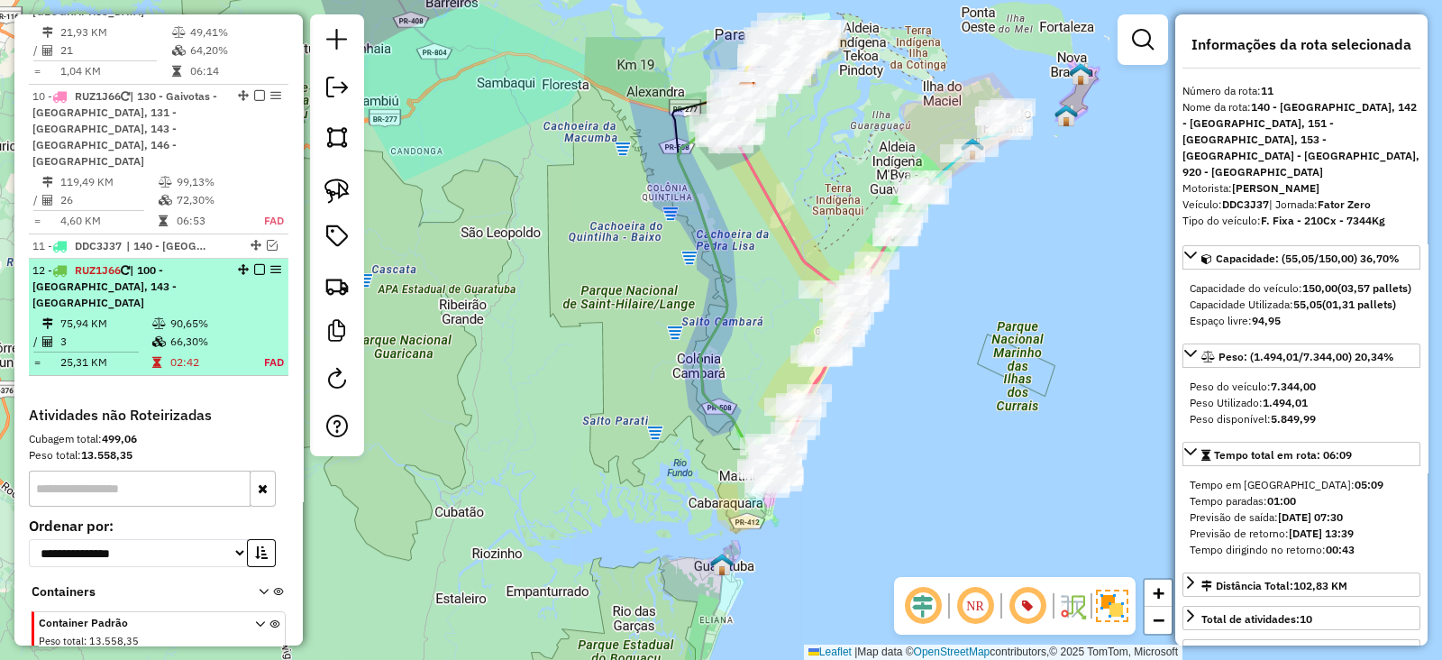
click at [257, 264] on em at bounding box center [259, 269] width 11 height 11
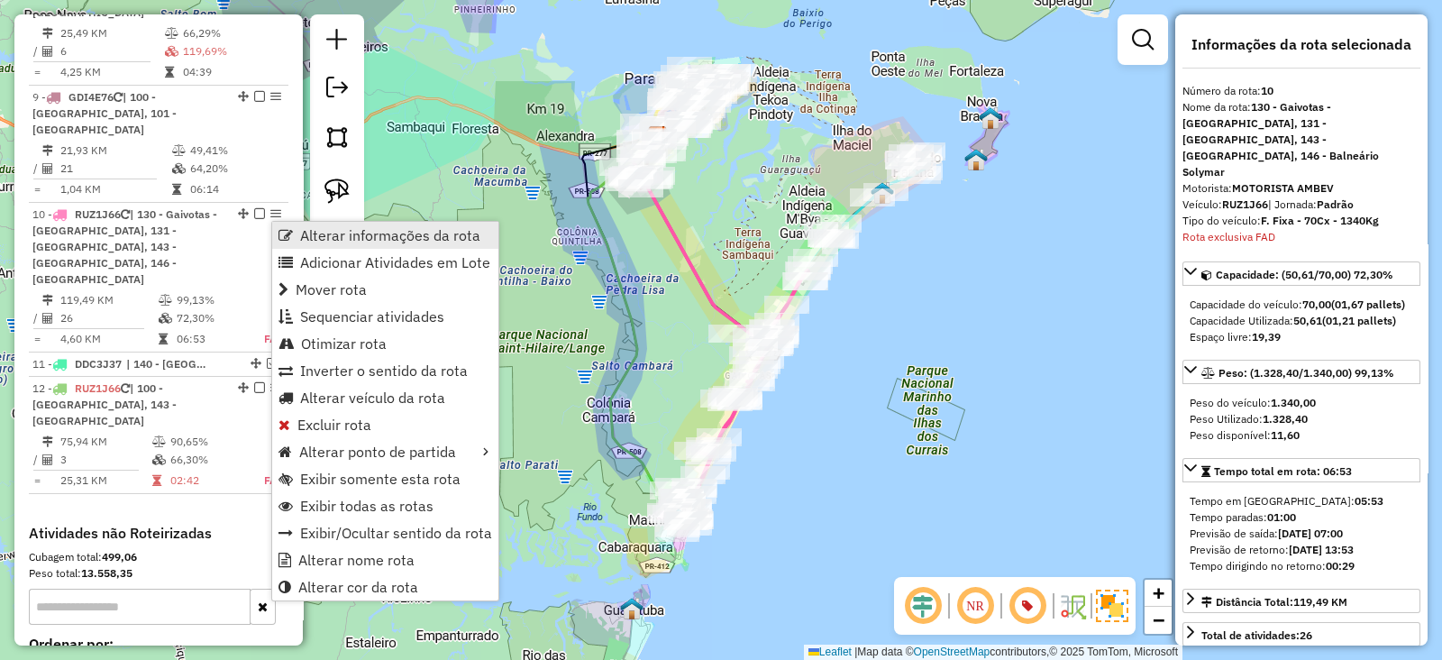
scroll to position [1544, 0]
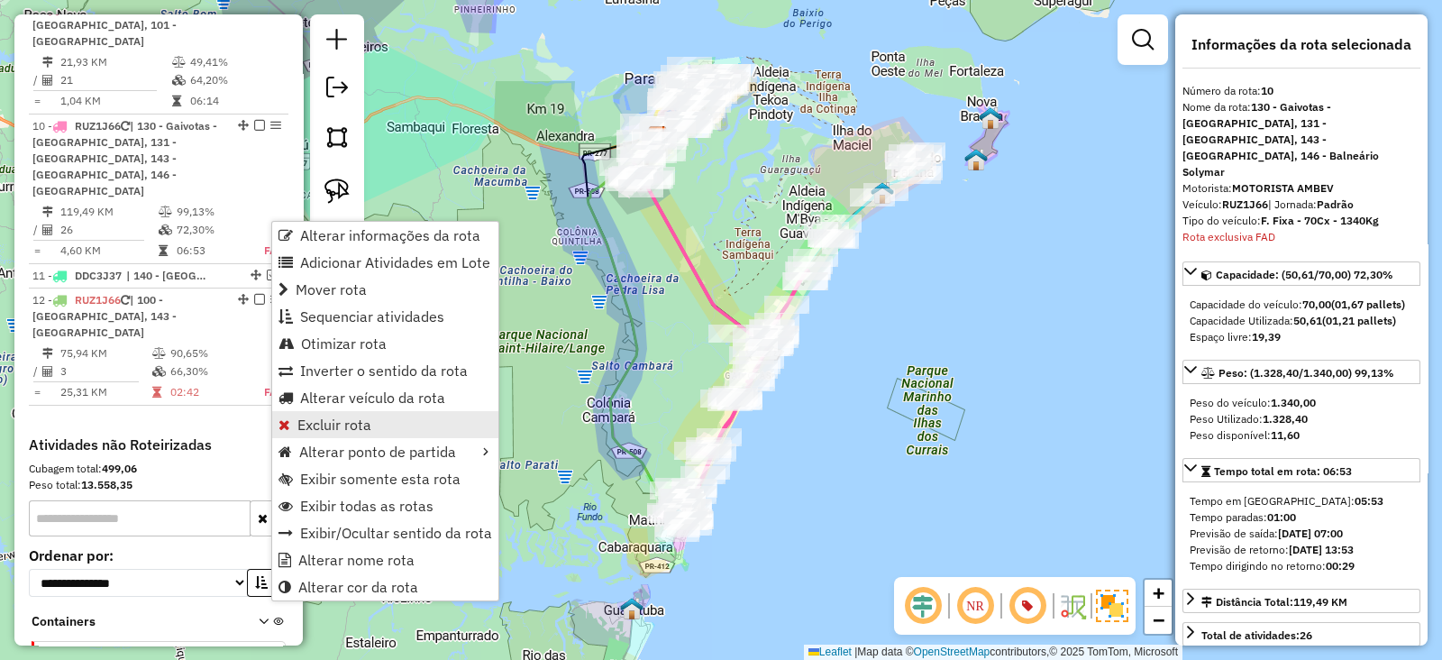
click at [382, 425] on link "Excluir rota" at bounding box center [385, 424] width 226 height 27
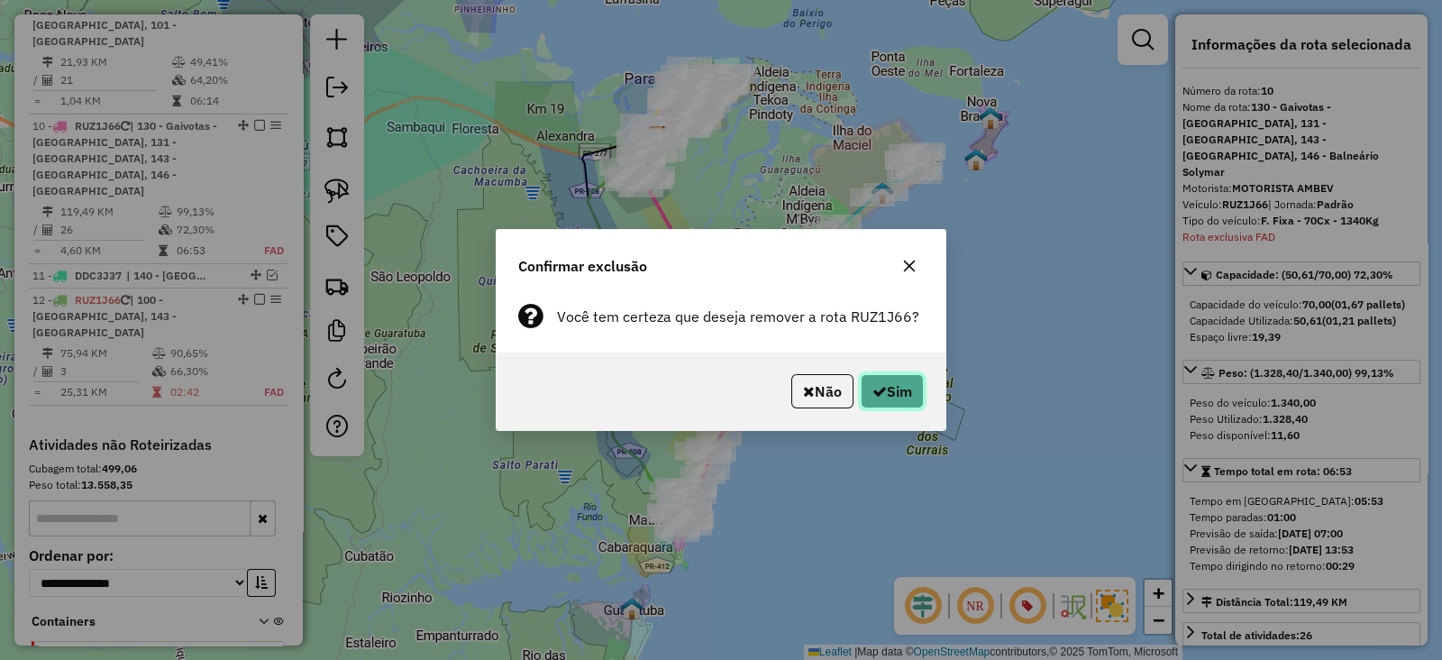
click at [883, 389] on button "Sim" at bounding box center [892, 391] width 63 height 34
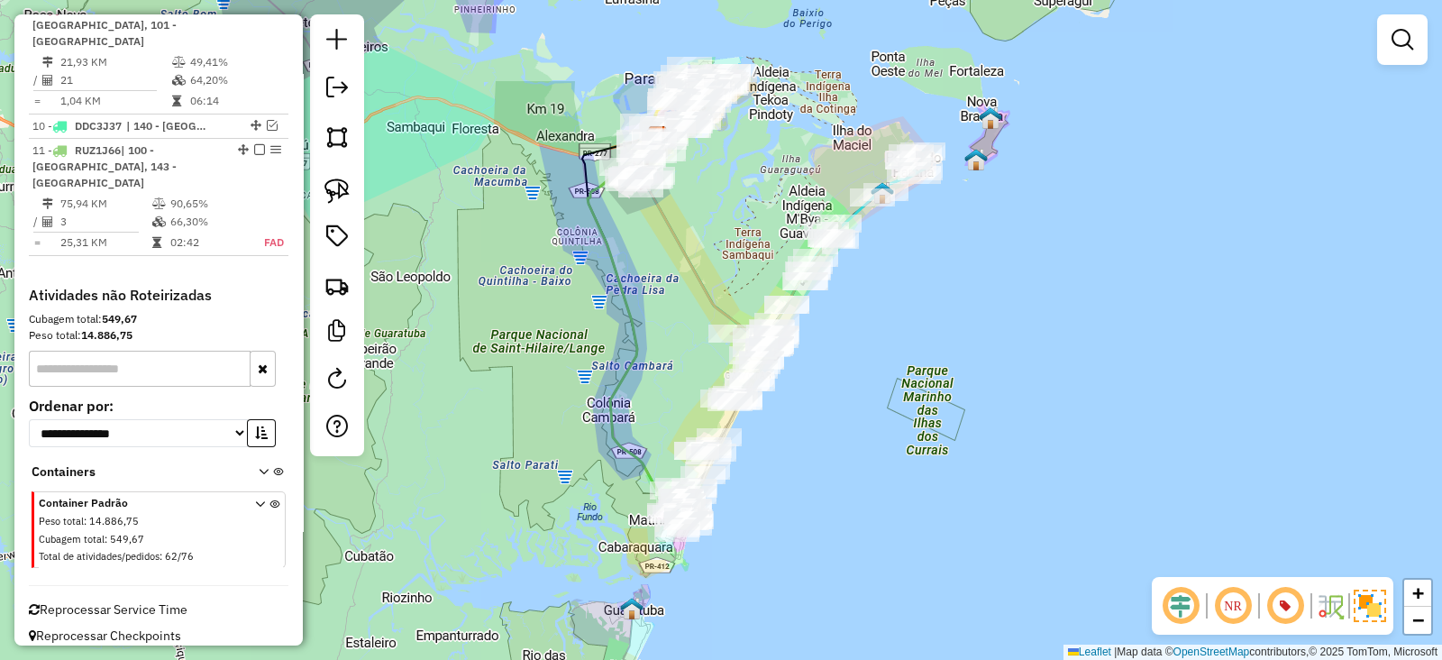
scroll to position [1411, 0]
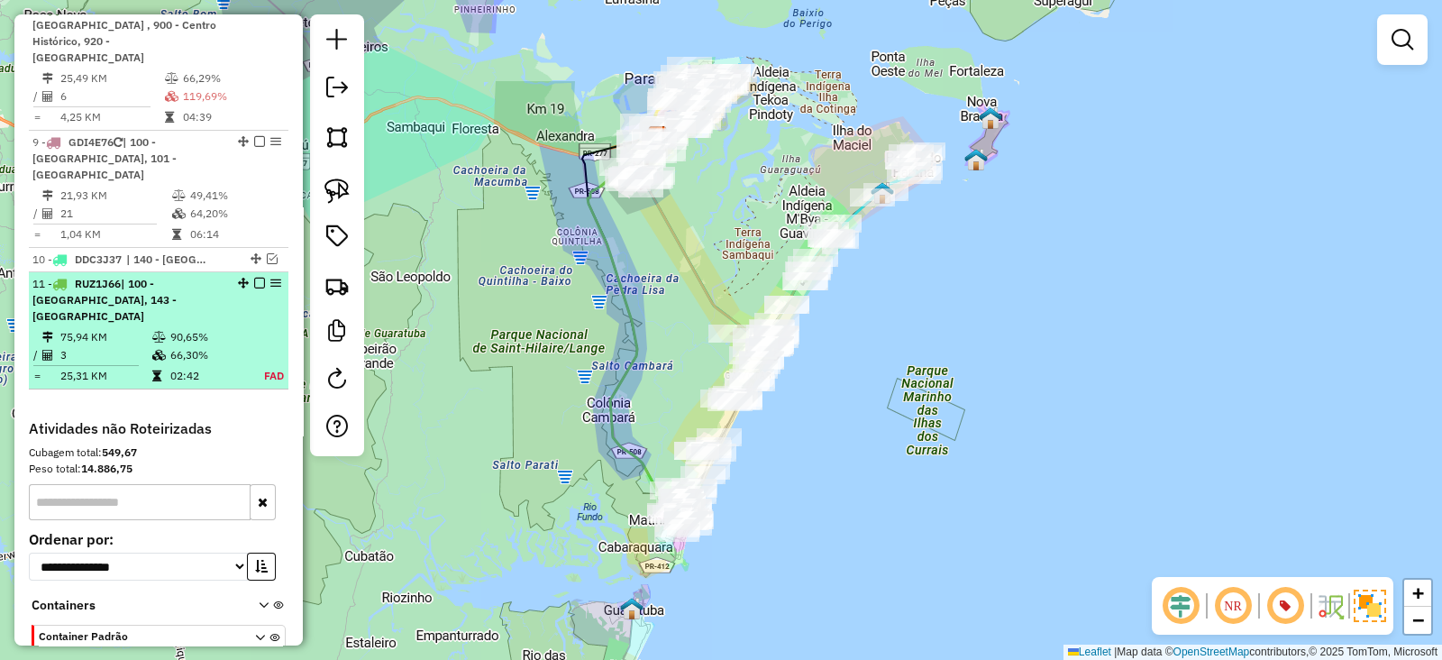
click at [258, 278] on em at bounding box center [259, 283] width 11 height 11
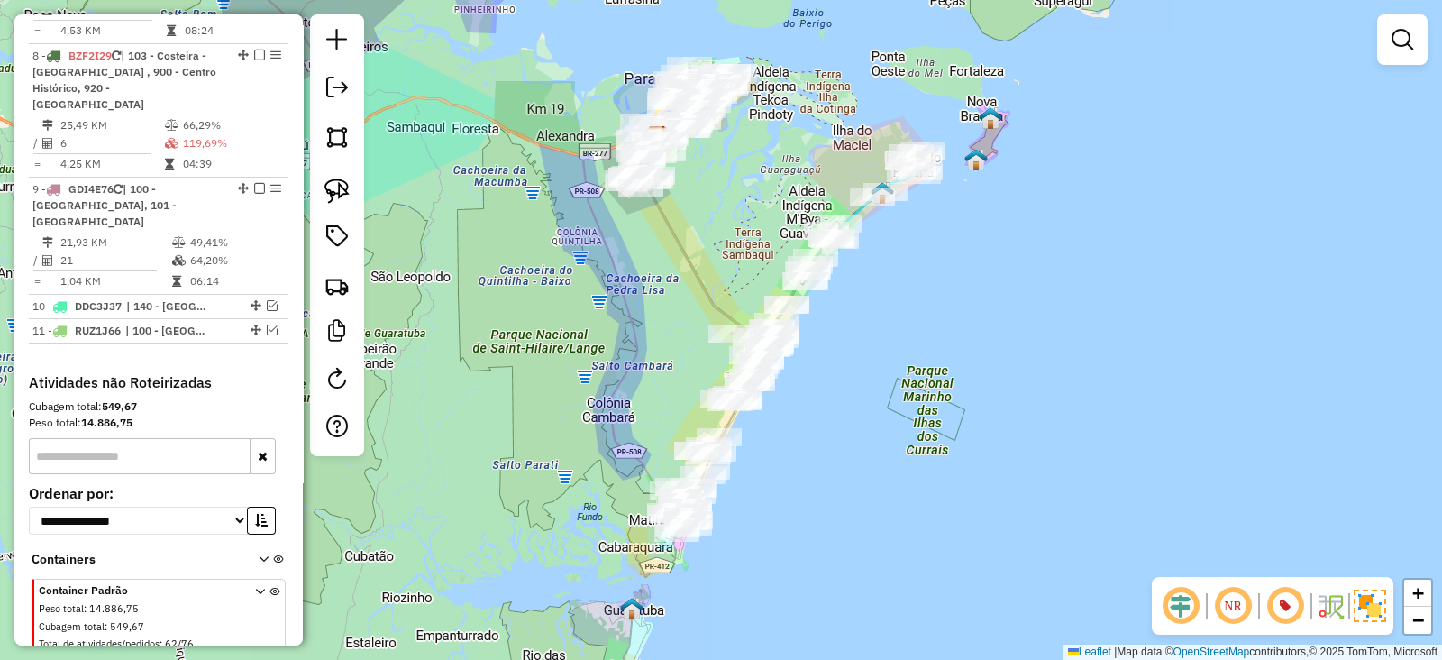
click at [336, 358] on div at bounding box center [337, 235] width 54 height 442
click at [339, 368] on em at bounding box center [337, 379] width 22 height 22
select select "*"
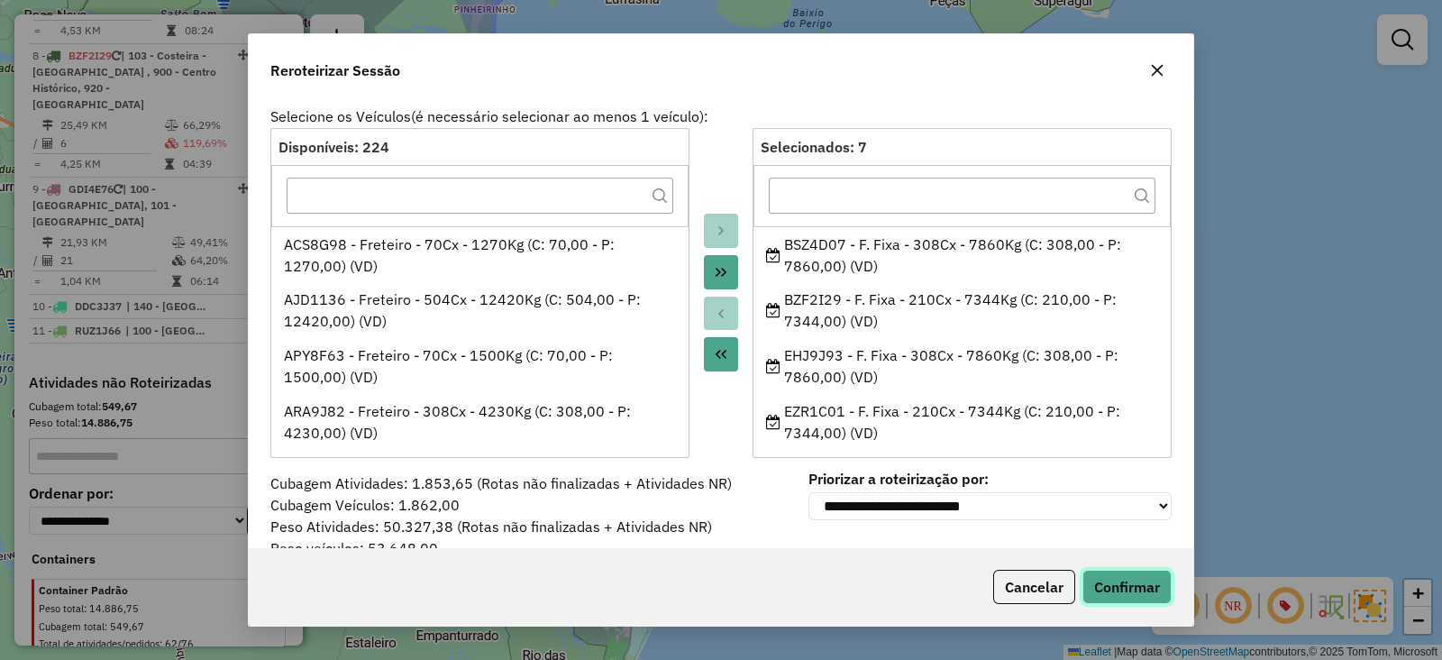
click at [1118, 581] on button "Confirmar" at bounding box center [1127, 587] width 89 height 34
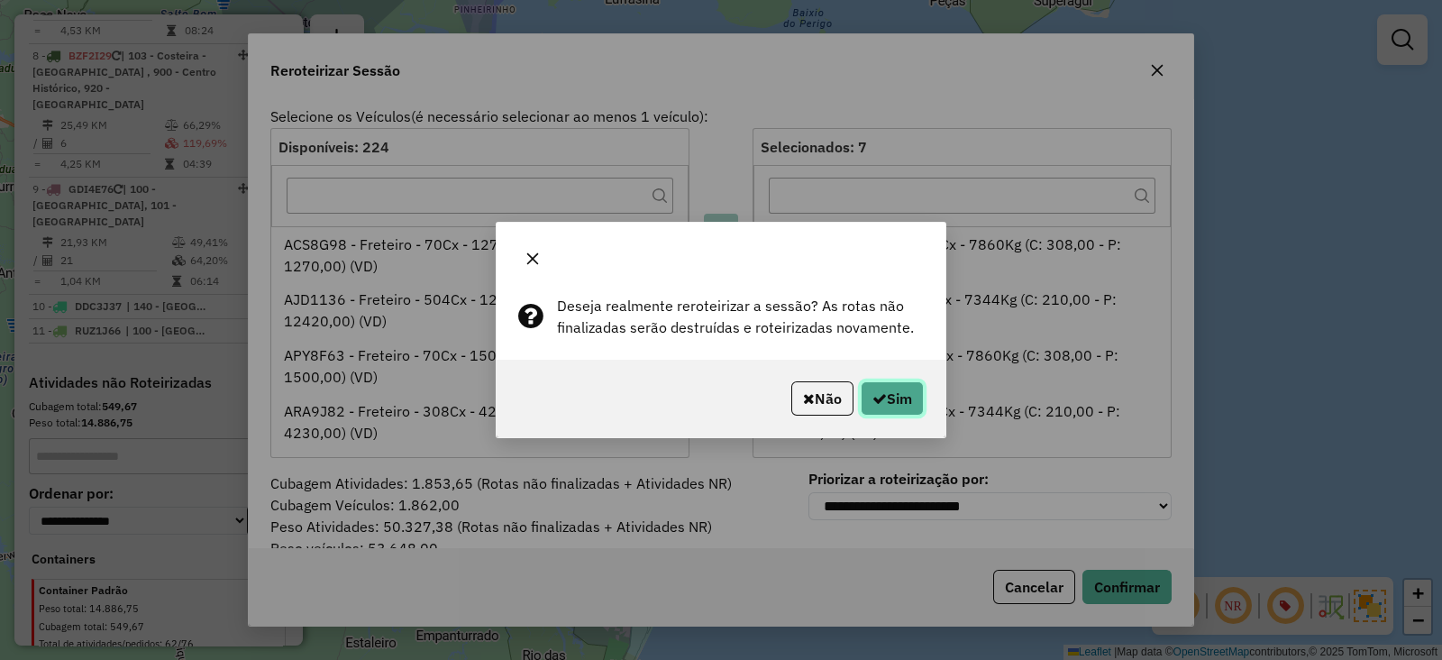
click at [910, 411] on button "Sim" at bounding box center [892, 398] width 63 height 34
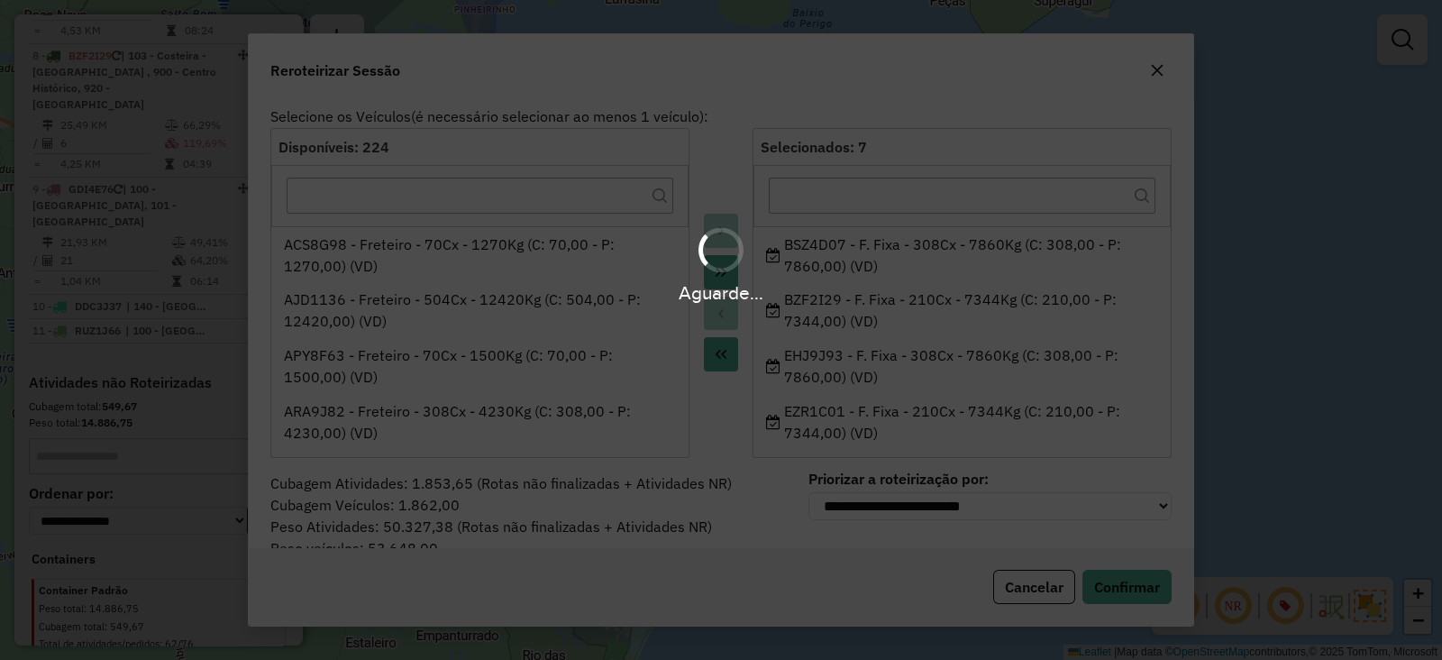
scroll to position [0, 0]
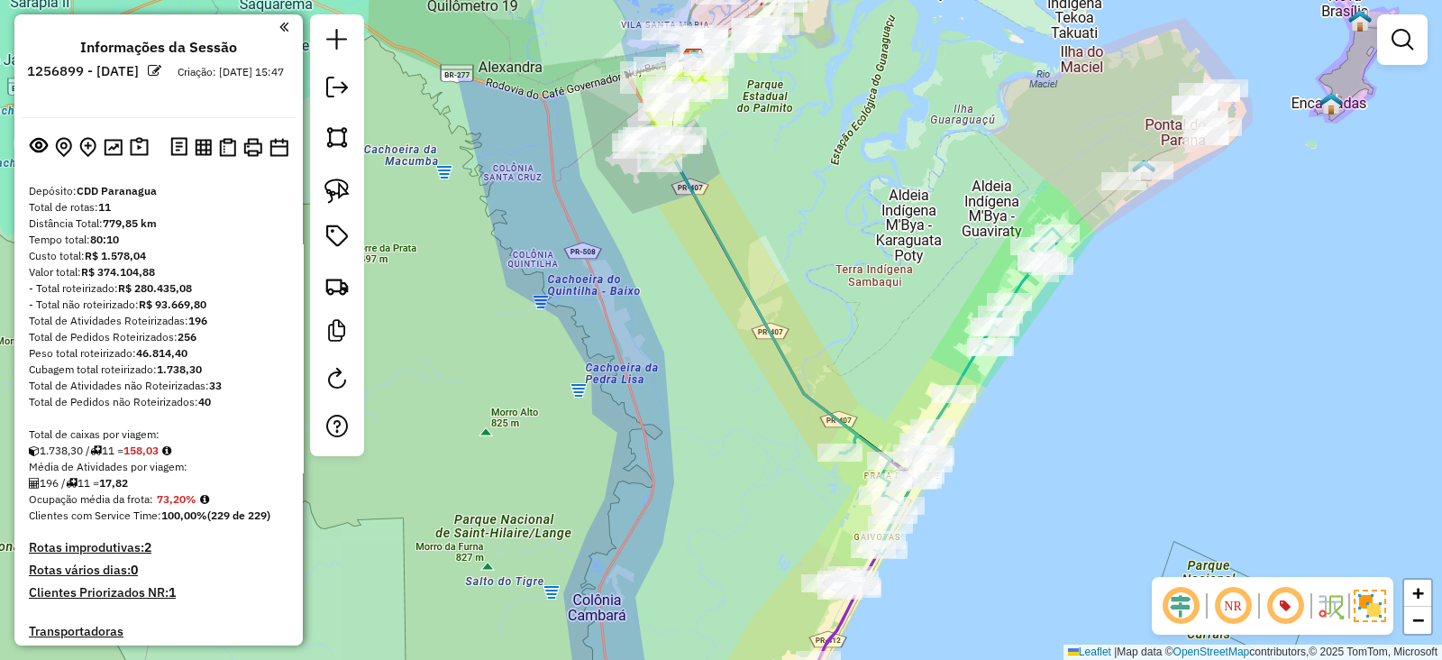
drag, startPoint x: 846, startPoint y: 146, endPoint x: 825, endPoint y: 240, distance: 96.2
click at [825, 240] on div "Janela de atendimento Grade de atendimento Capacidade Transportadoras Veículos …" at bounding box center [721, 330] width 1442 height 660
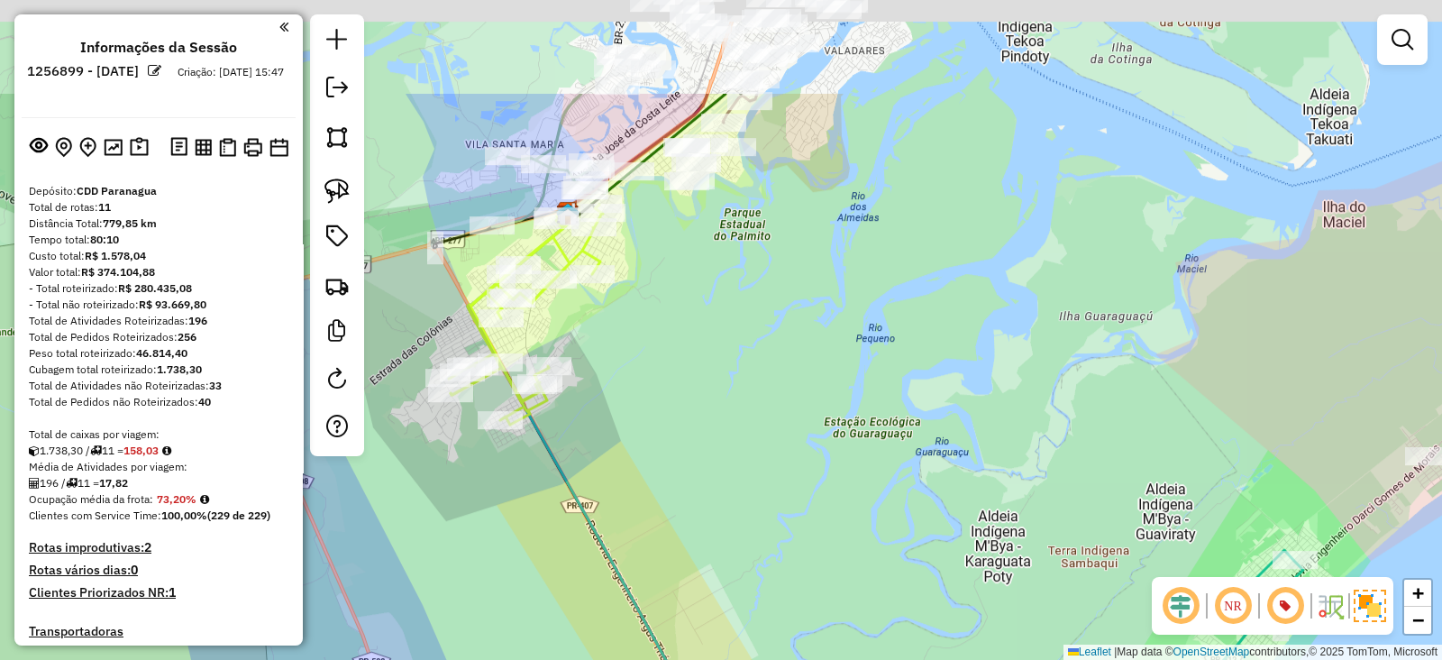
drag, startPoint x: 834, startPoint y: 184, endPoint x: 858, endPoint y: 270, distance: 89.0
click at [856, 265] on div "Janela de atendimento Grade de atendimento Capacidade Transportadoras Veículos …" at bounding box center [721, 330] width 1442 height 660
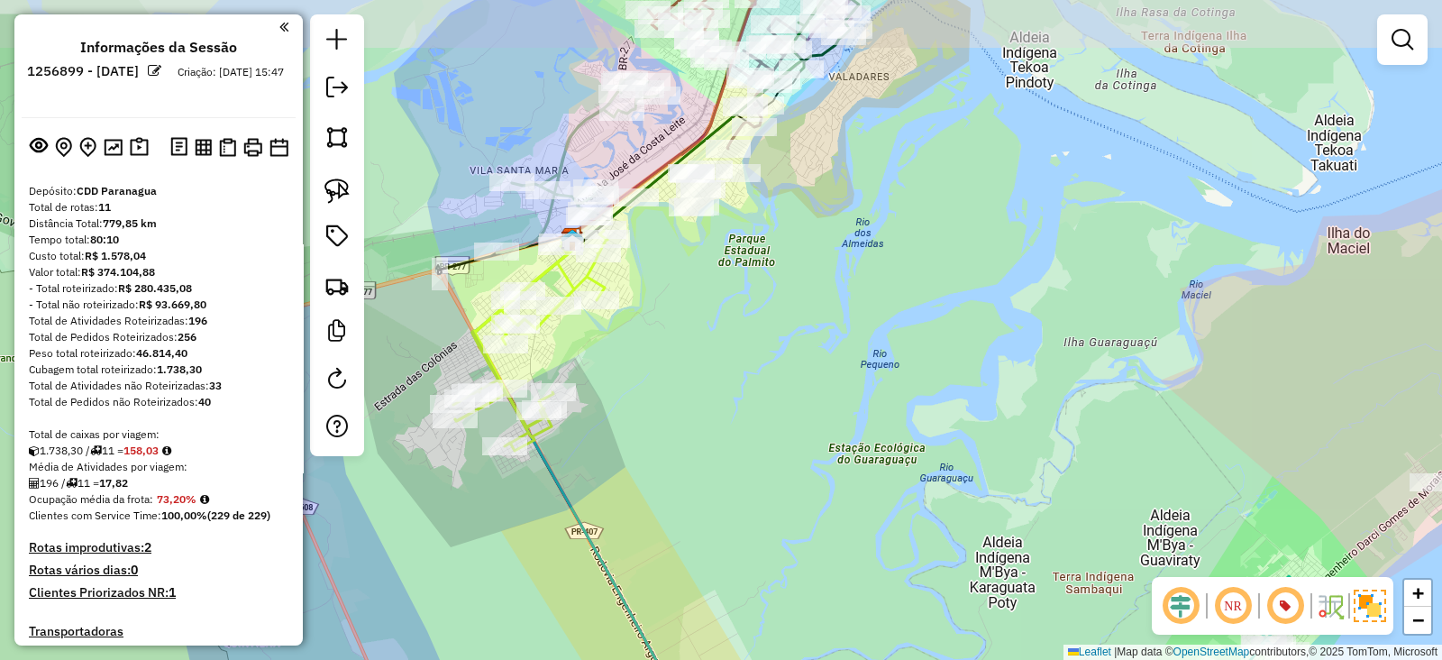
drag, startPoint x: 960, startPoint y: 182, endPoint x: 877, endPoint y: 309, distance: 151.8
click at [877, 309] on div "Janela de atendimento Grade de atendimento Capacidade Transportadoras Veículos …" at bounding box center [721, 330] width 1442 height 660
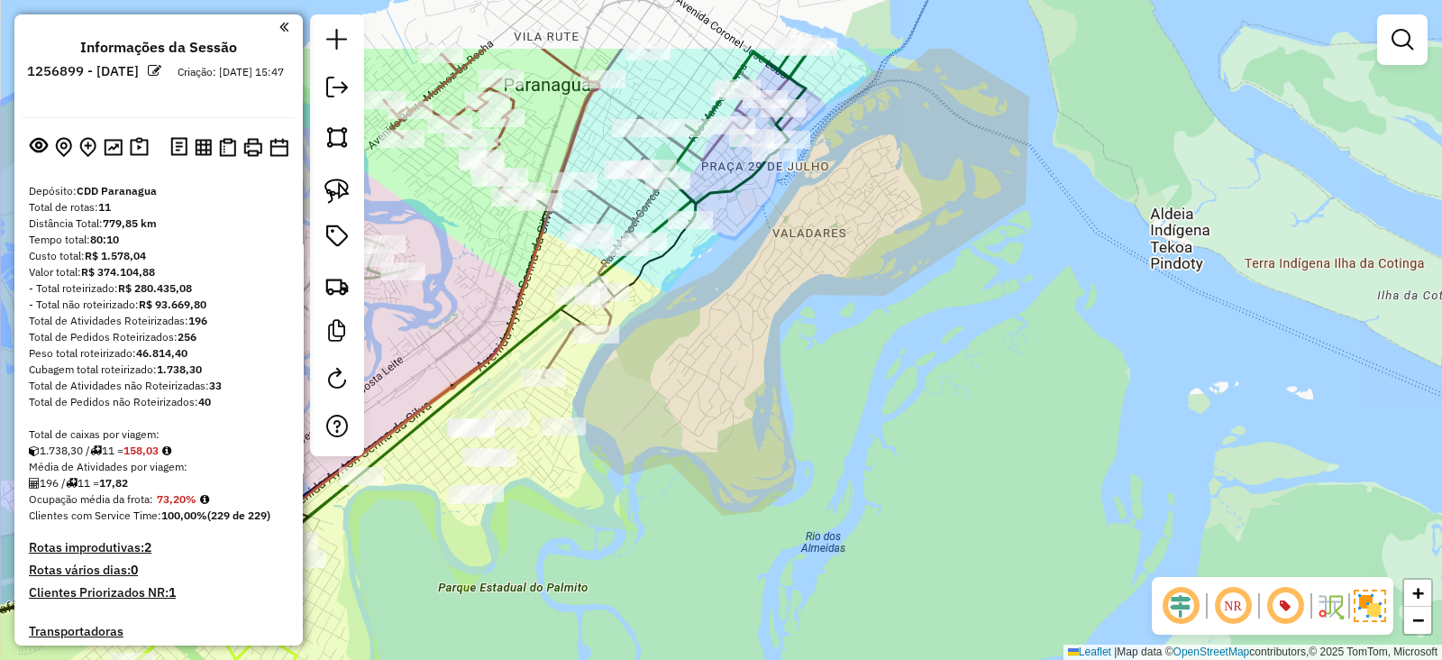
click at [931, 334] on div "Janela de atendimento Grade de atendimento Capacidade Transportadoras Veículos …" at bounding box center [721, 330] width 1442 height 660
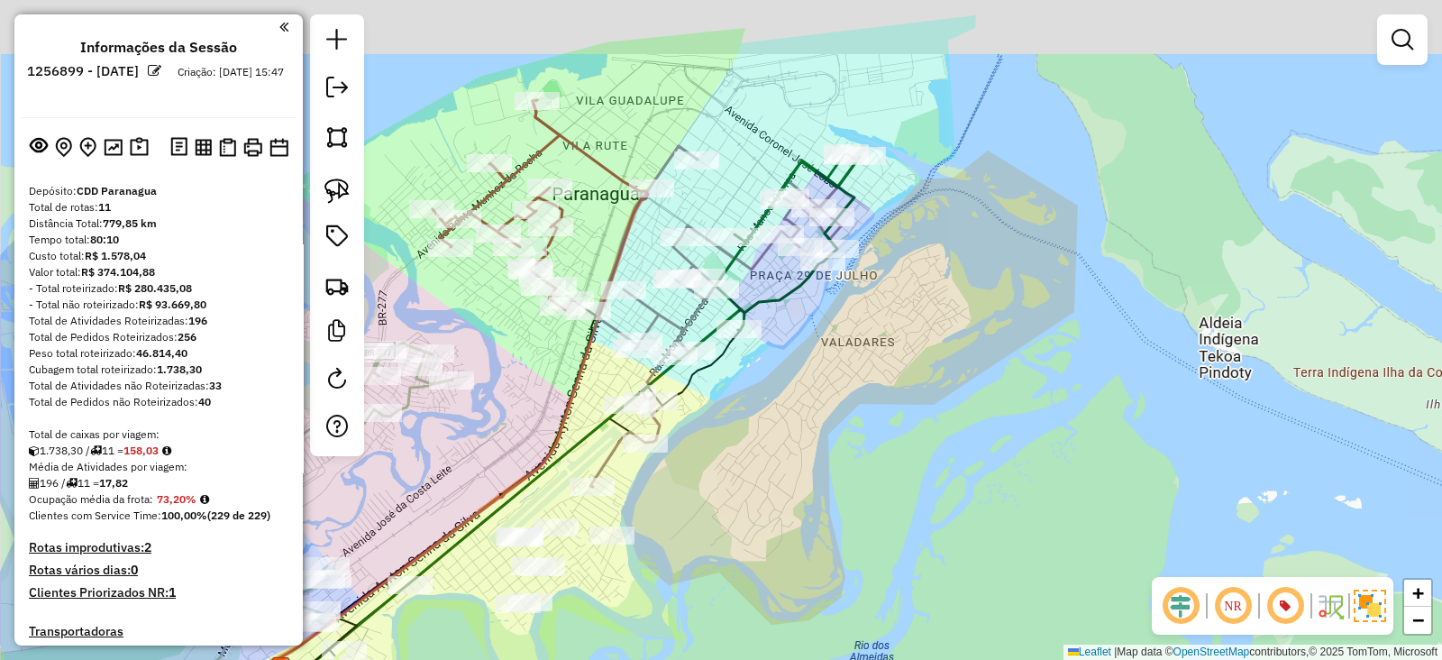
drag, startPoint x: 903, startPoint y: 277, endPoint x: 906, endPoint y: 343, distance: 66.8
click at [906, 343] on div "Janela de atendimento Grade de atendimento Capacidade Transportadoras Veículos …" at bounding box center [721, 330] width 1442 height 660
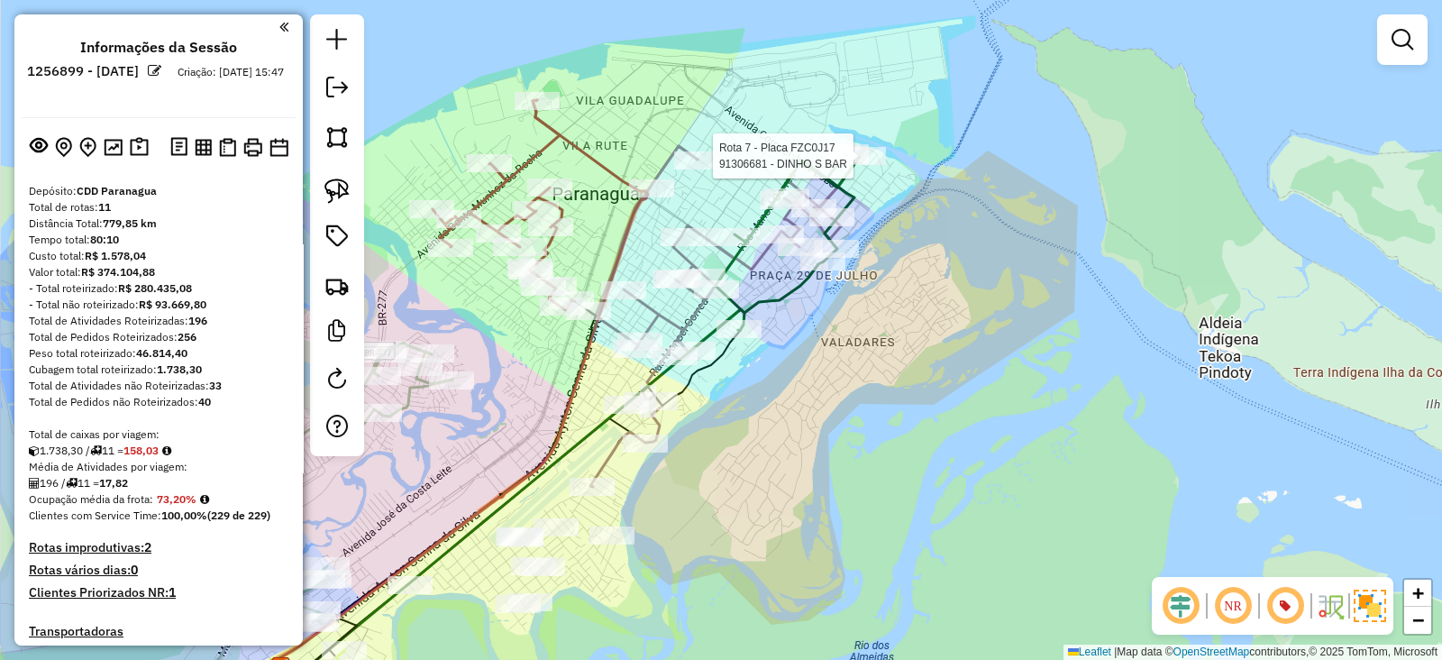
select select "**********"
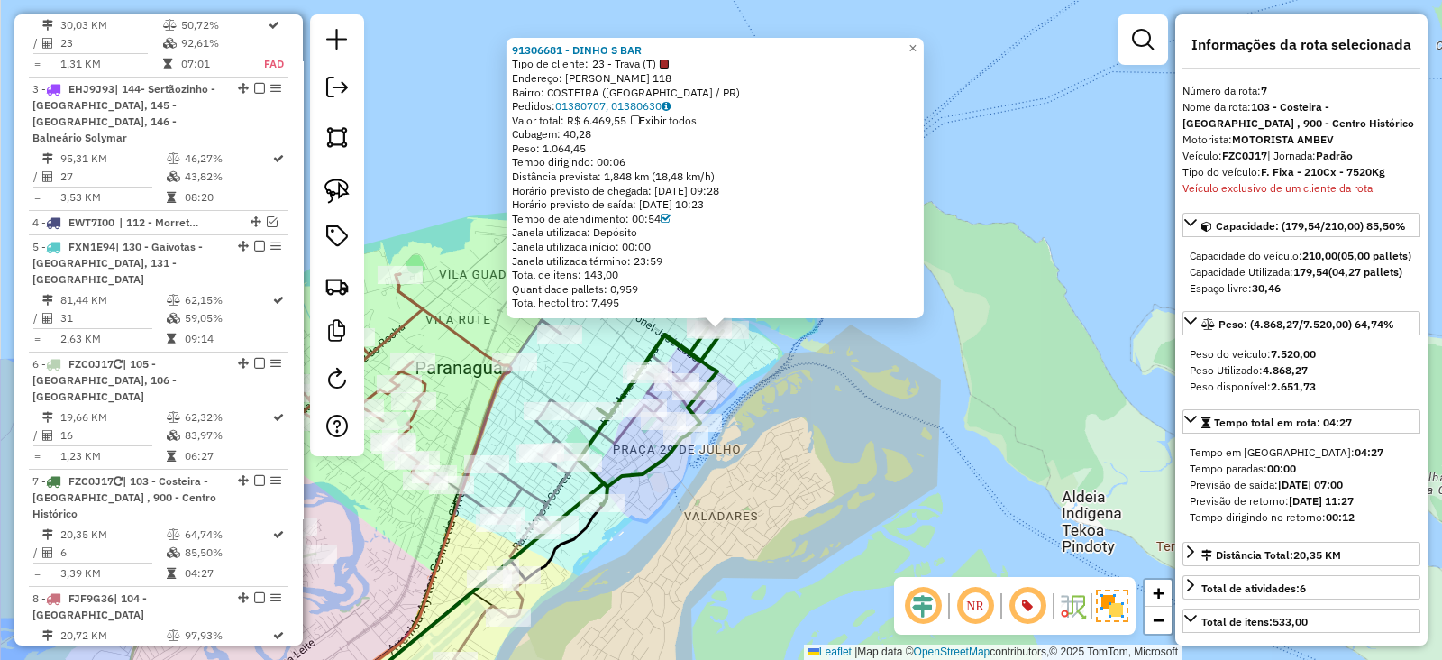
scroll to position [1242, 0]
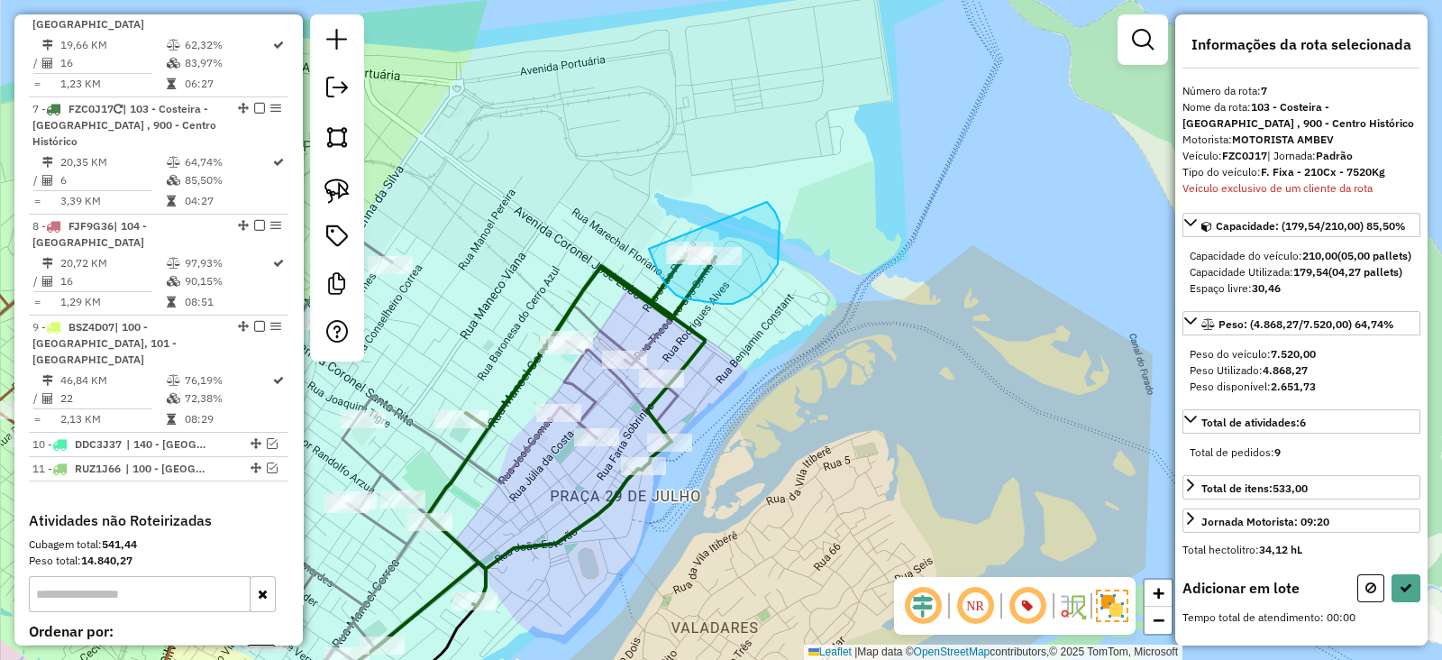
drag, startPoint x: 663, startPoint y: 279, endPoint x: 663, endPoint y: 237, distance: 41.5
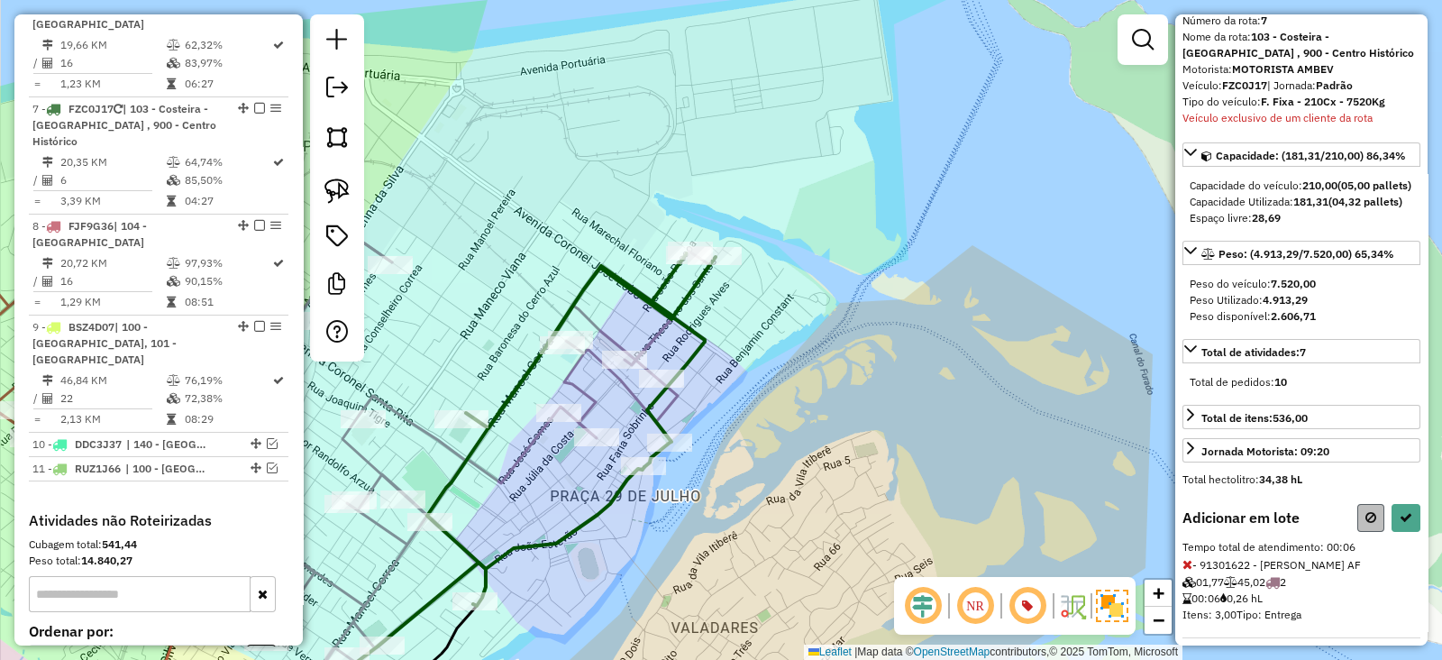
scroll to position [113, 0]
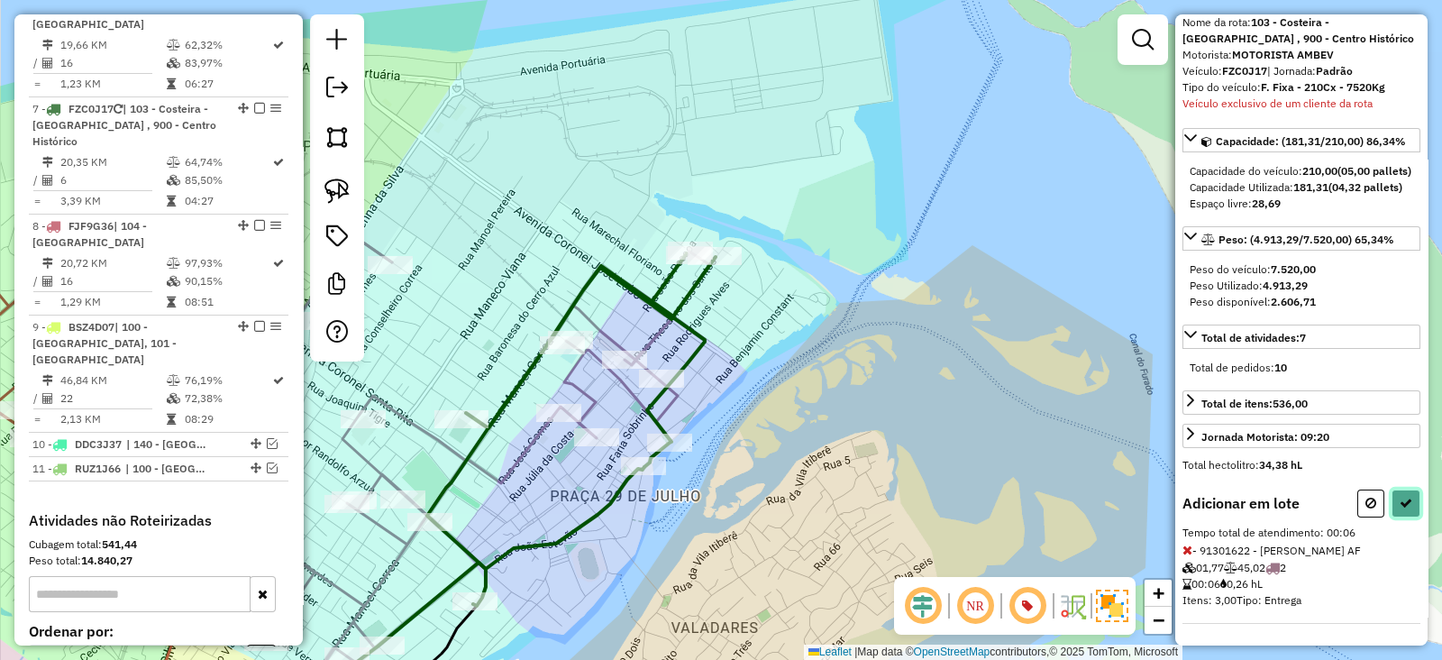
click at [1400, 493] on button at bounding box center [1406, 503] width 29 height 28
select select "**********"
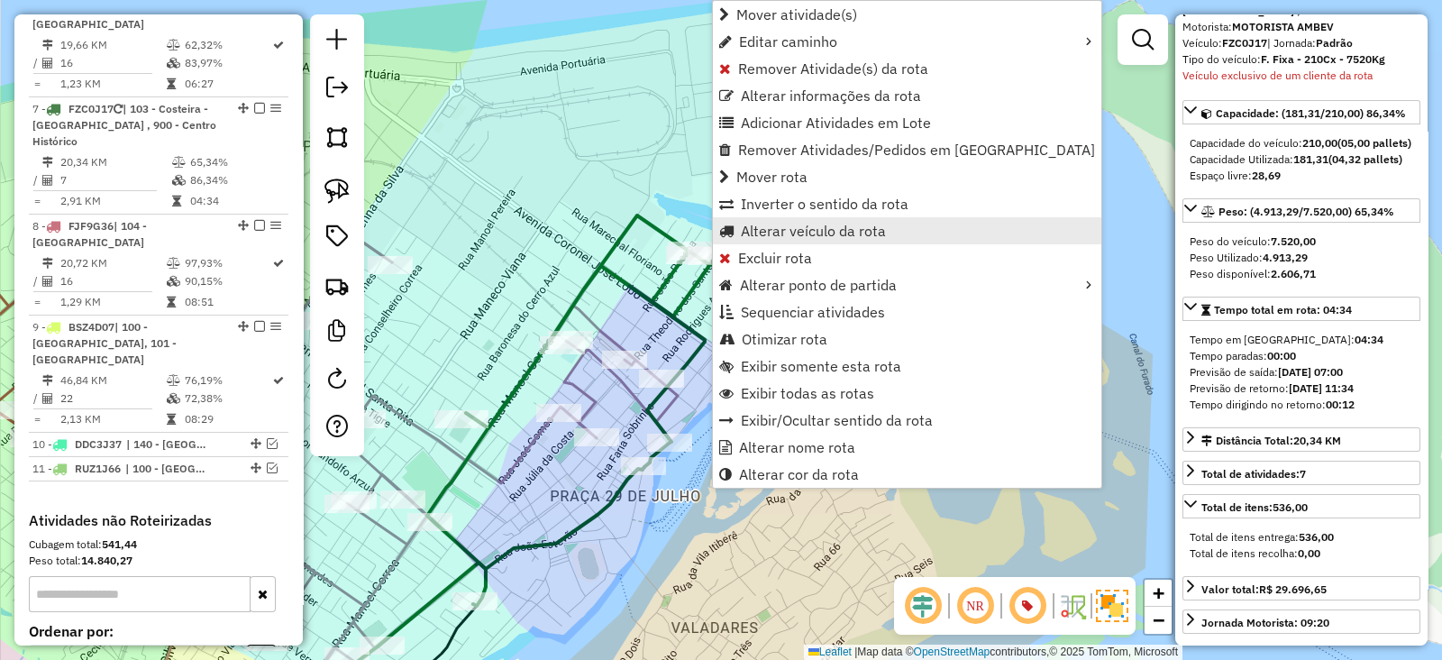
click at [795, 225] on span "Alterar veículo da rota" at bounding box center [813, 231] width 145 height 14
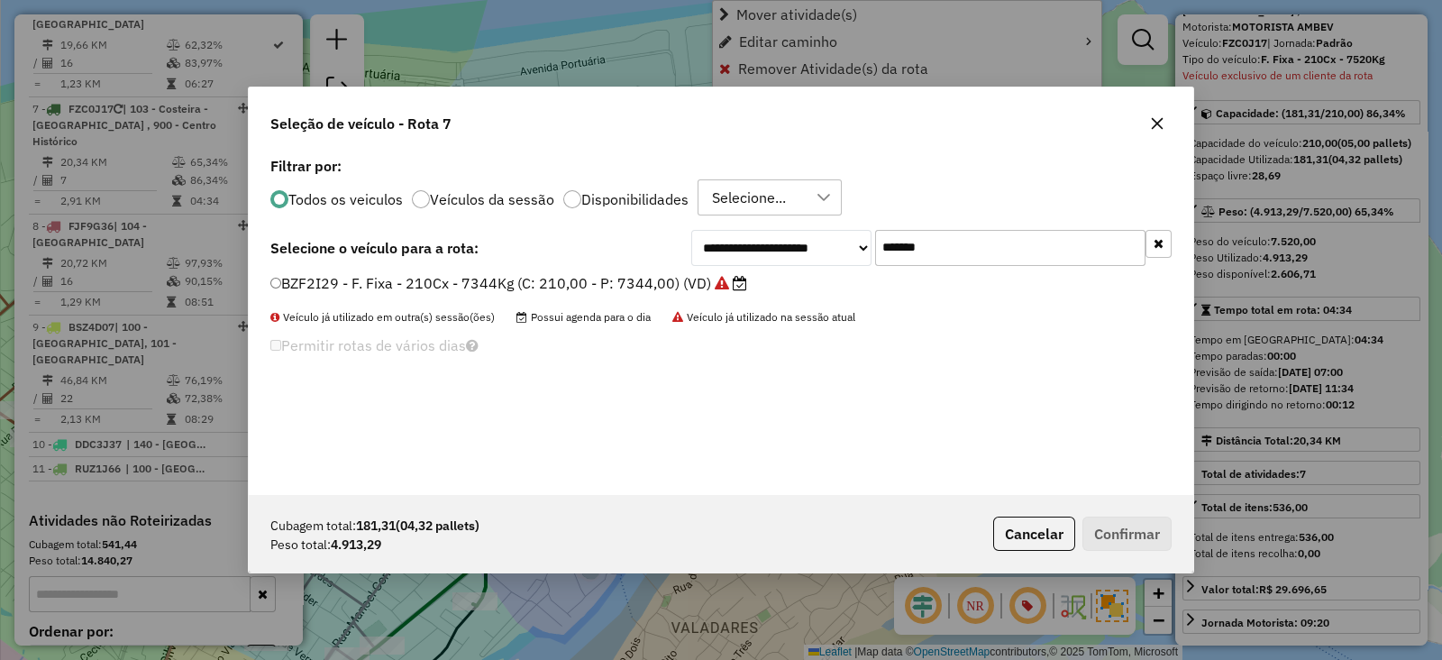
scroll to position [9, 5]
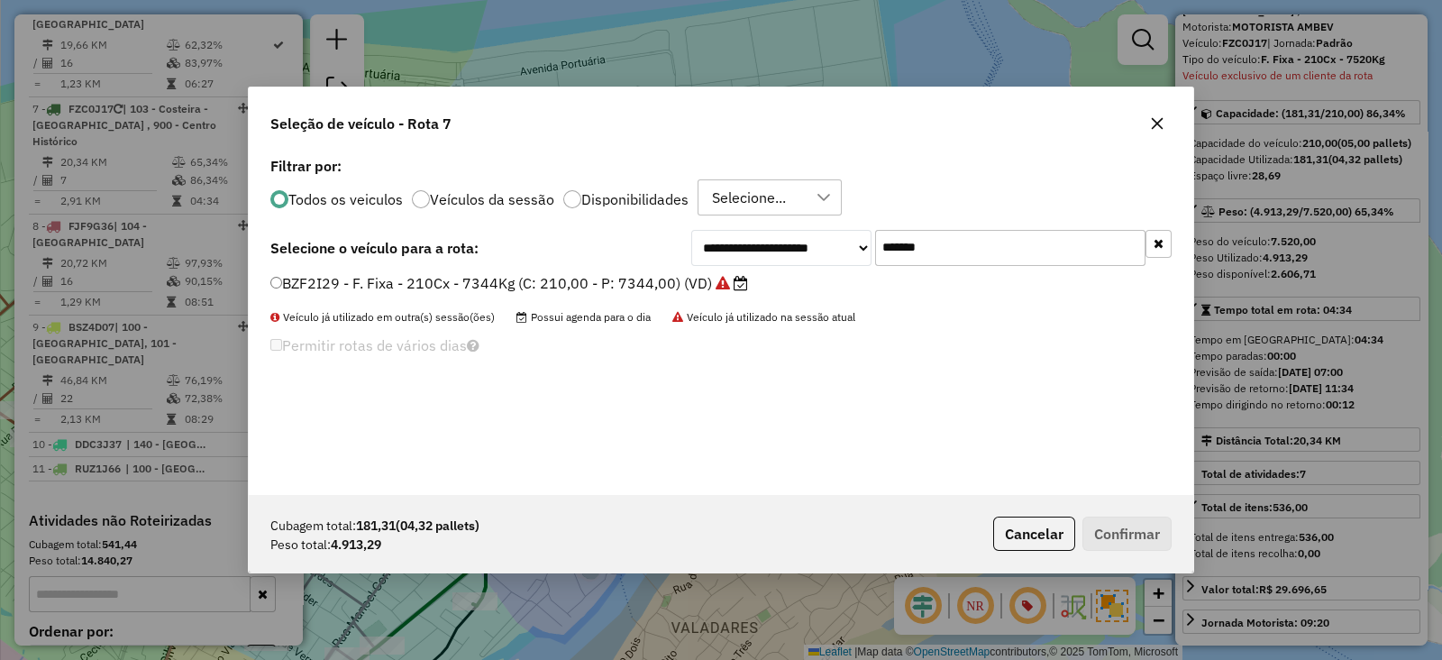
drag, startPoint x: 965, startPoint y: 241, endPoint x: 535, endPoint y: 241, distance: 430.0
click at [535, 241] on div "**********" at bounding box center [720, 248] width 901 height 36
click at [517, 295] on div "BZF2I29 - F. Fixa - 210Cx - 7344Kg (C: 210,00 - P: 7344,00) (VD)" at bounding box center [721, 291] width 923 height 36
click at [498, 285] on label "BZF2I29 - F. Fixa - 210Cx - 7344Kg (C: 210,00 - P: 7344,00) (VD)" at bounding box center [509, 283] width 478 height 22
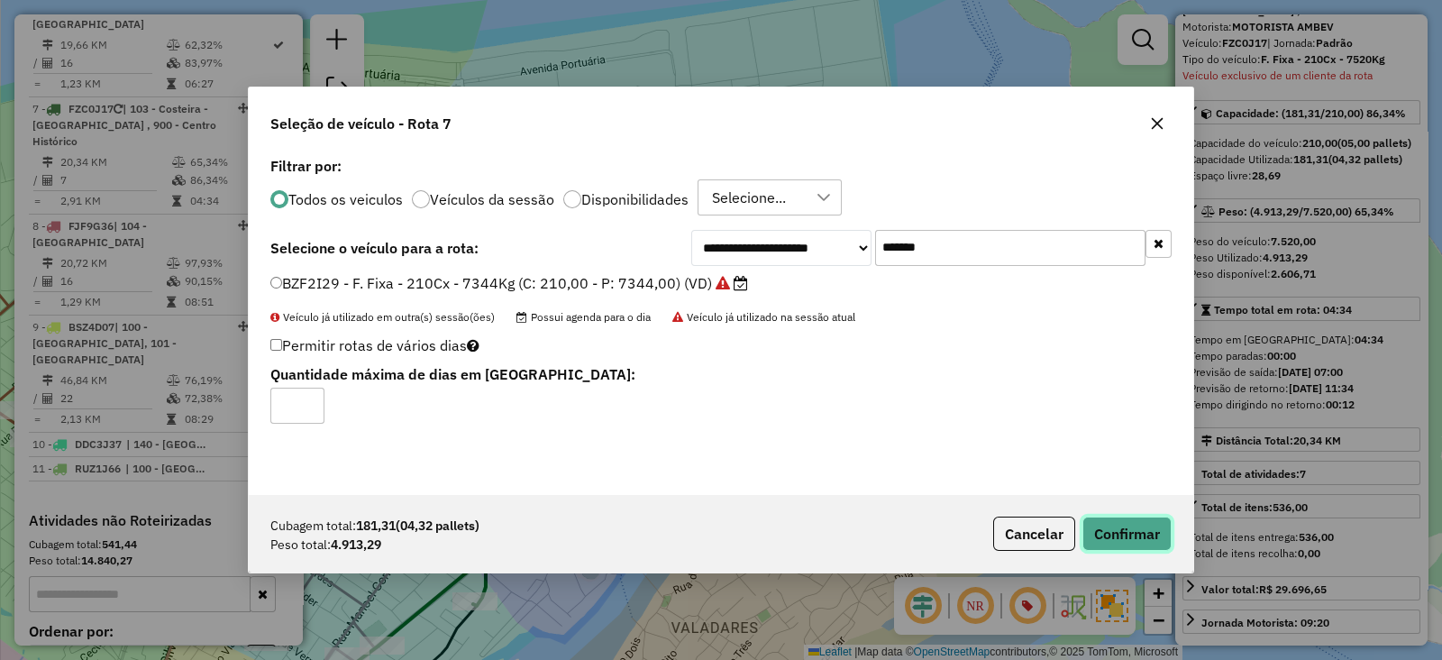
click at [1112, 517] on button "Confirmar" at bounding box center [1127, 534] width 89 height 34
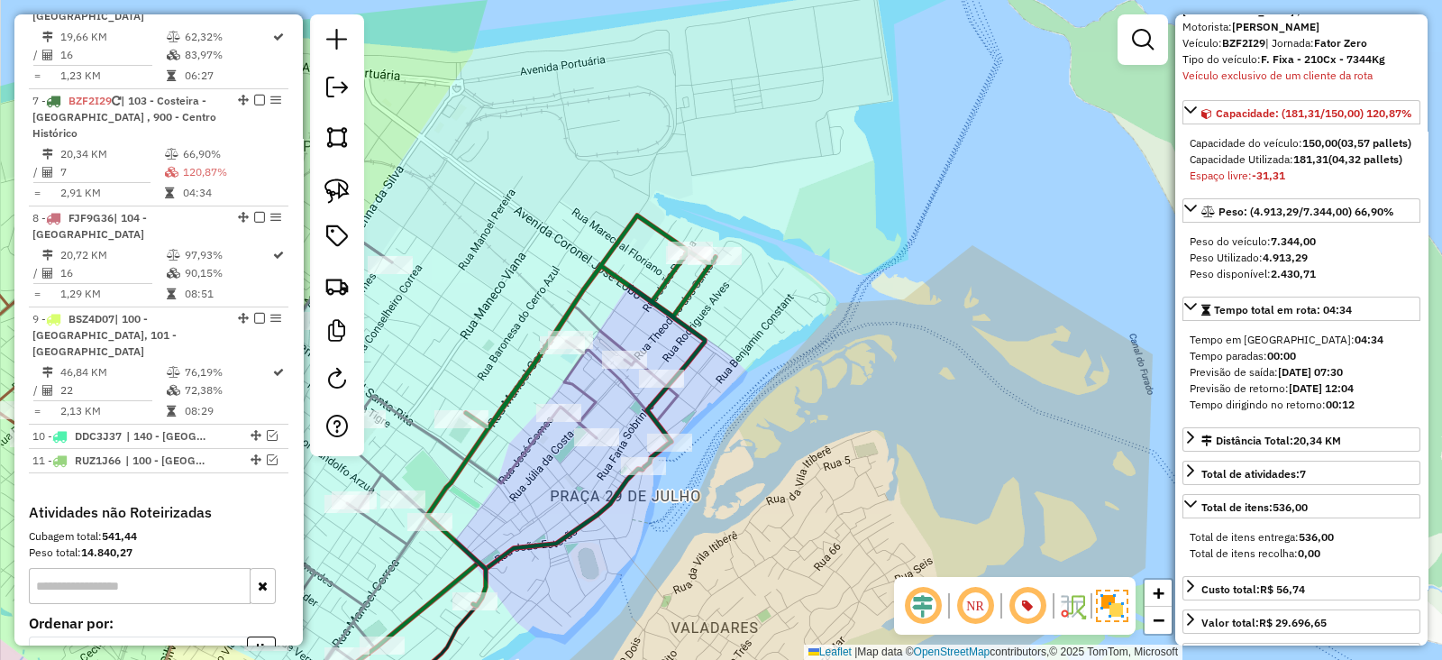
scroll to position [1242, 0]
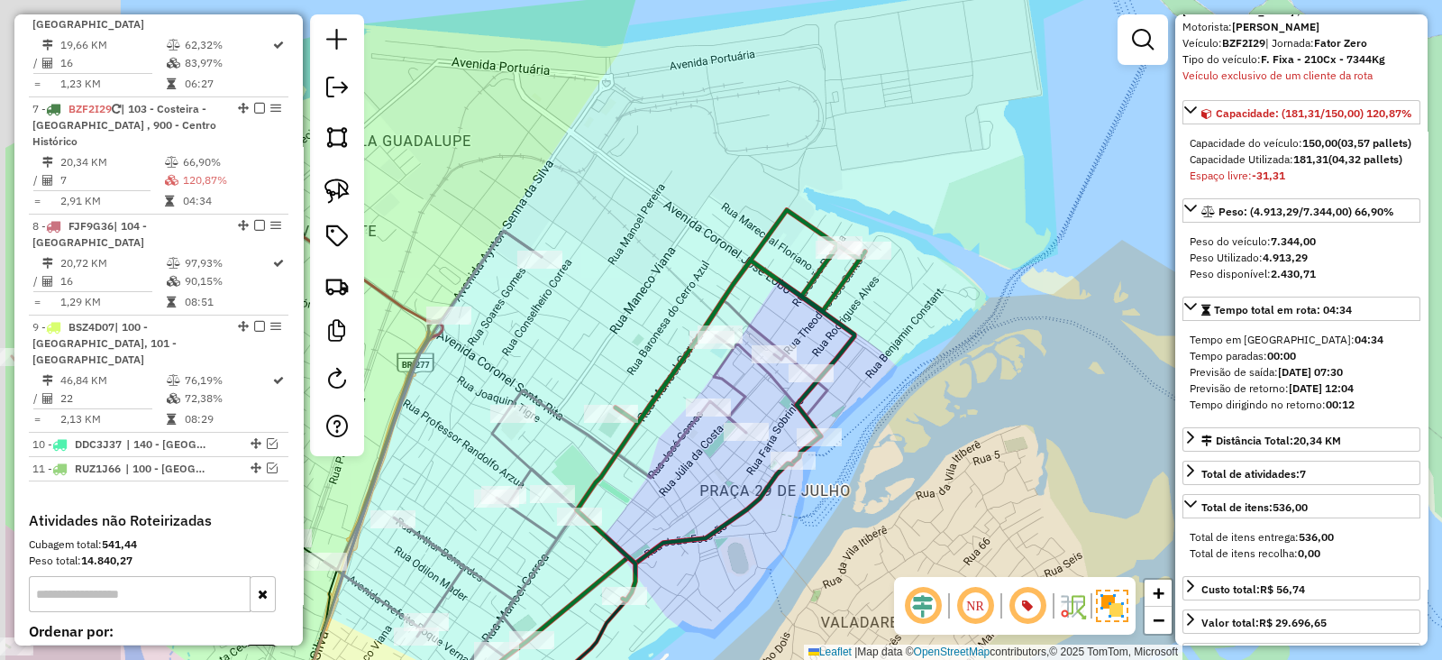
click at [858, 522] on div "Janela de atendimento Grade de atendimento Capacidade Transportadoras Veículos …" at bounding box center [721, 330] width 1442 height 660
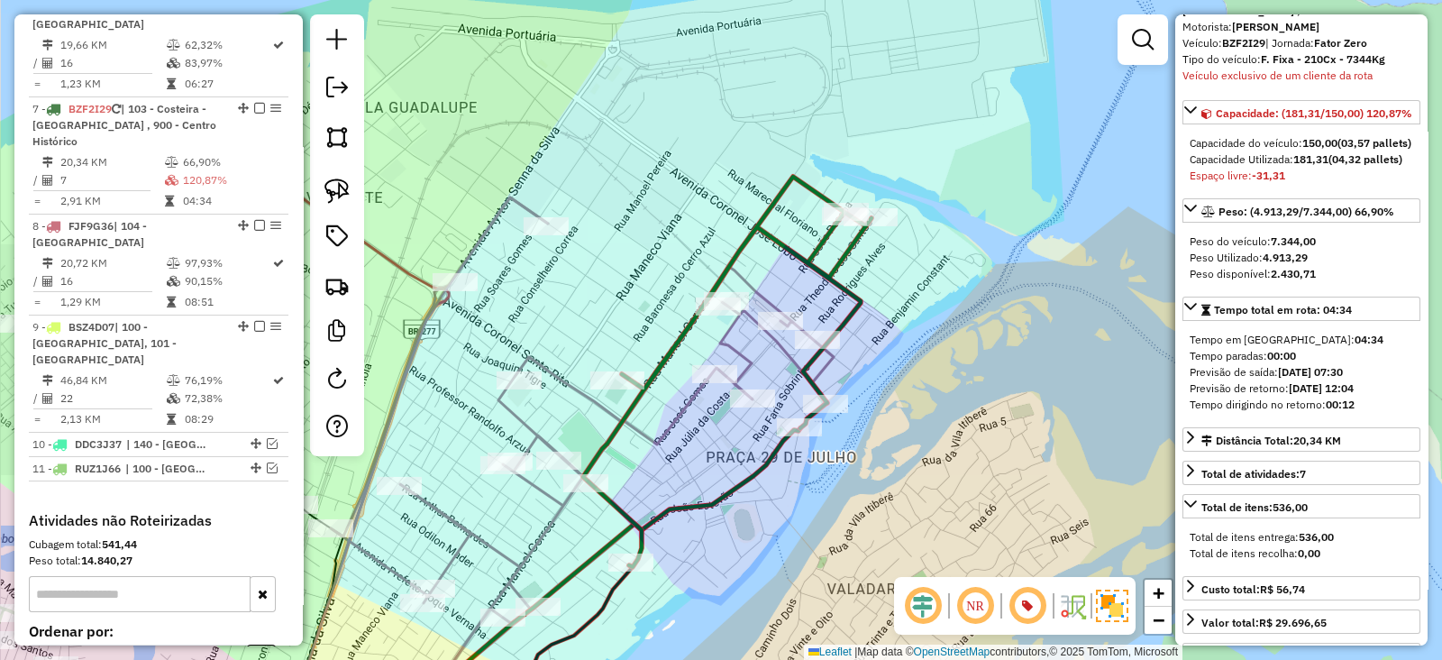
drag, startPoint x: 873, startPoint y: 546, endPoint x: 936, endPoint y: 407, distance: 153.3
click at [936, 407] on div "Janela de atendimento Grade de atendimento Capacidade Transportadoras Veículos …" at bounding box center [721, 330] width 1442 height 660
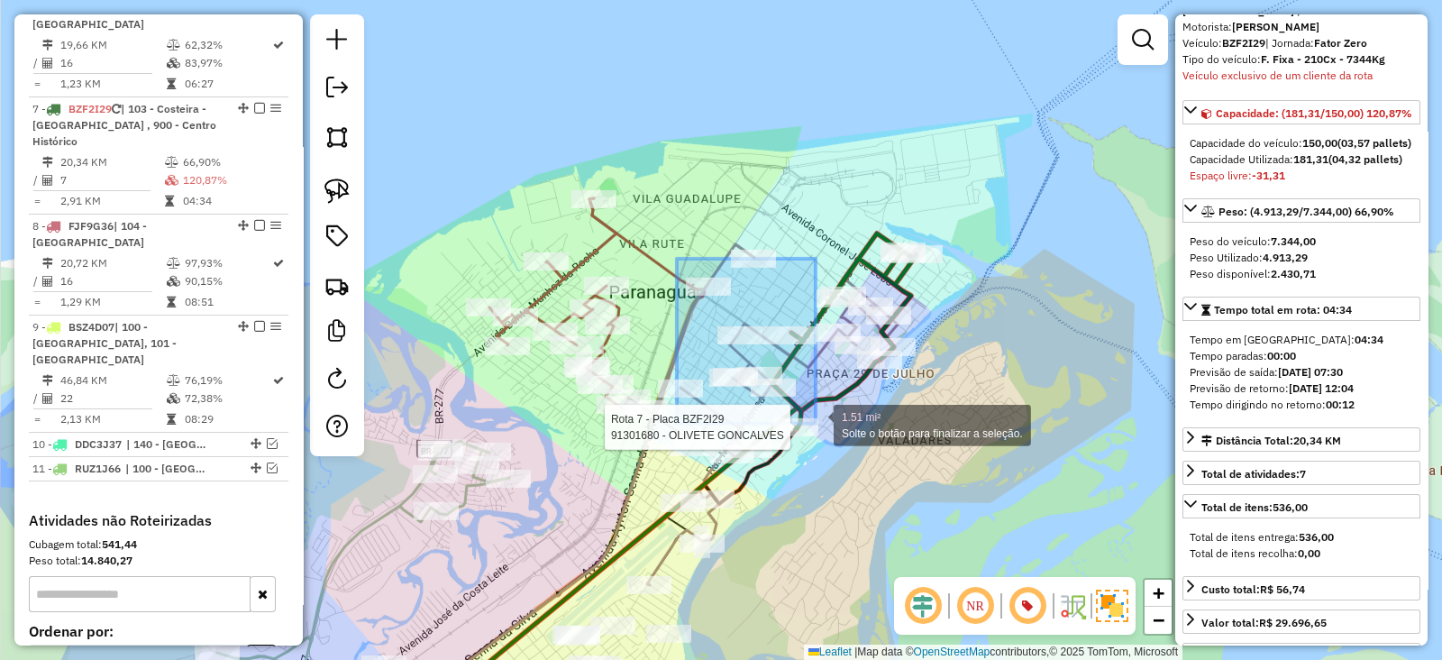
drag, startPoint x: 726, startPoint y: 321, endPoint x: 742, endPoint y: 364, distance: 46.2
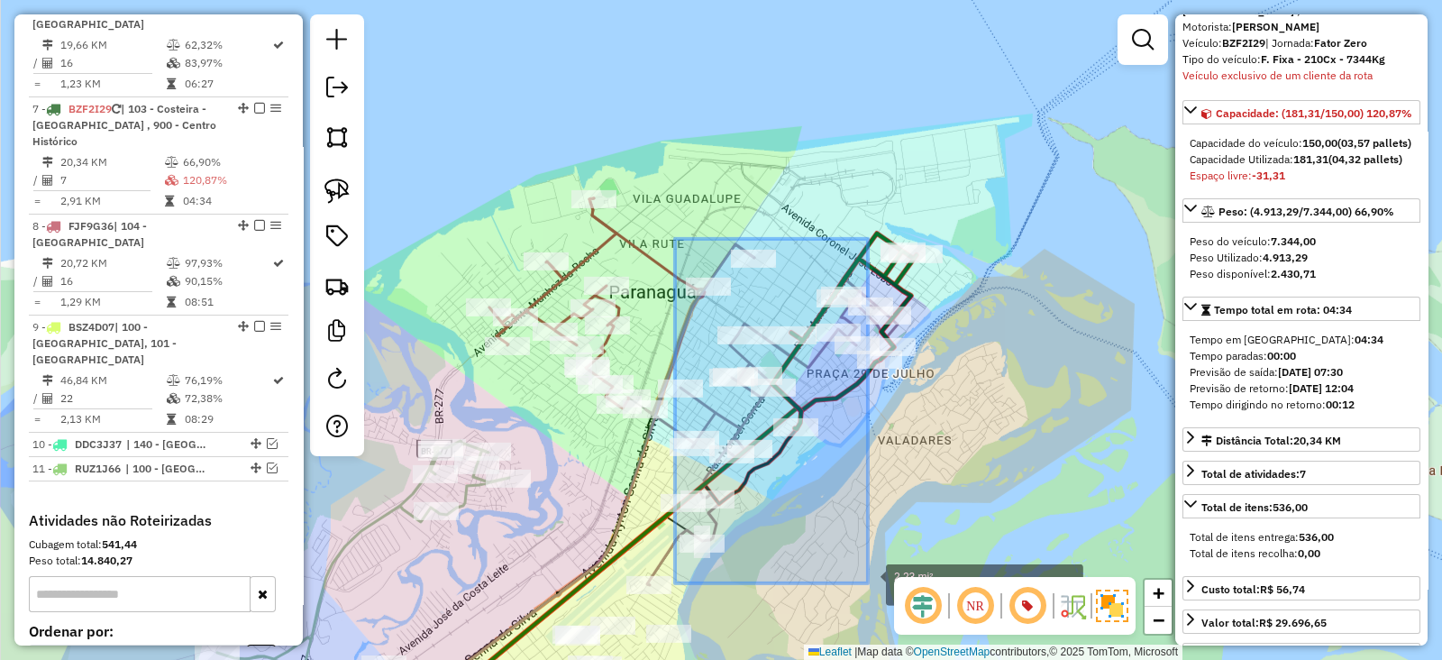
drag, startPoint x: 675, startPoint y: 302, endPoint x: 868, endPoint y: 583, distance: 341.1
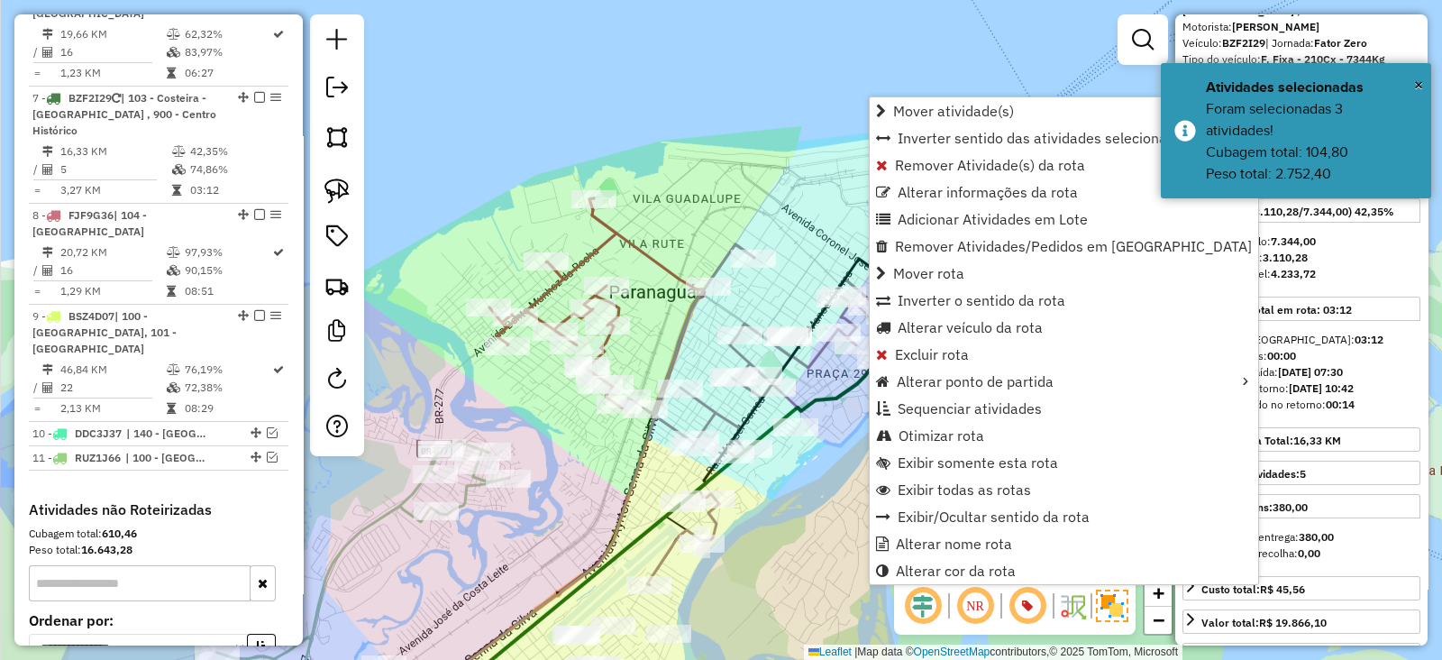
scroll to position [1258, 0]
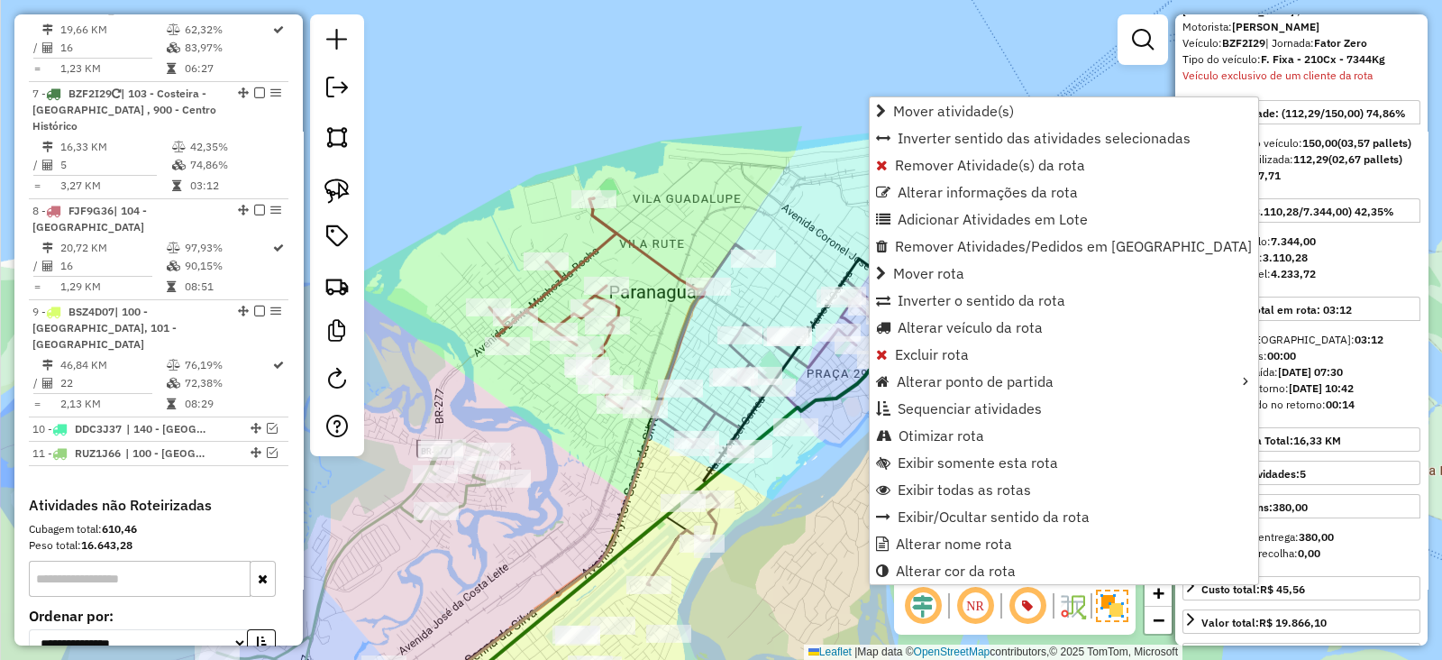
click at [809, 205] on div "Rota 2 - Placa BZF2I29 91337703 - POSTO GAROTINHO PARA Rota 2 - Placa BZF2I29 9…" at bounding box center [721, 330] width 1442 height 660
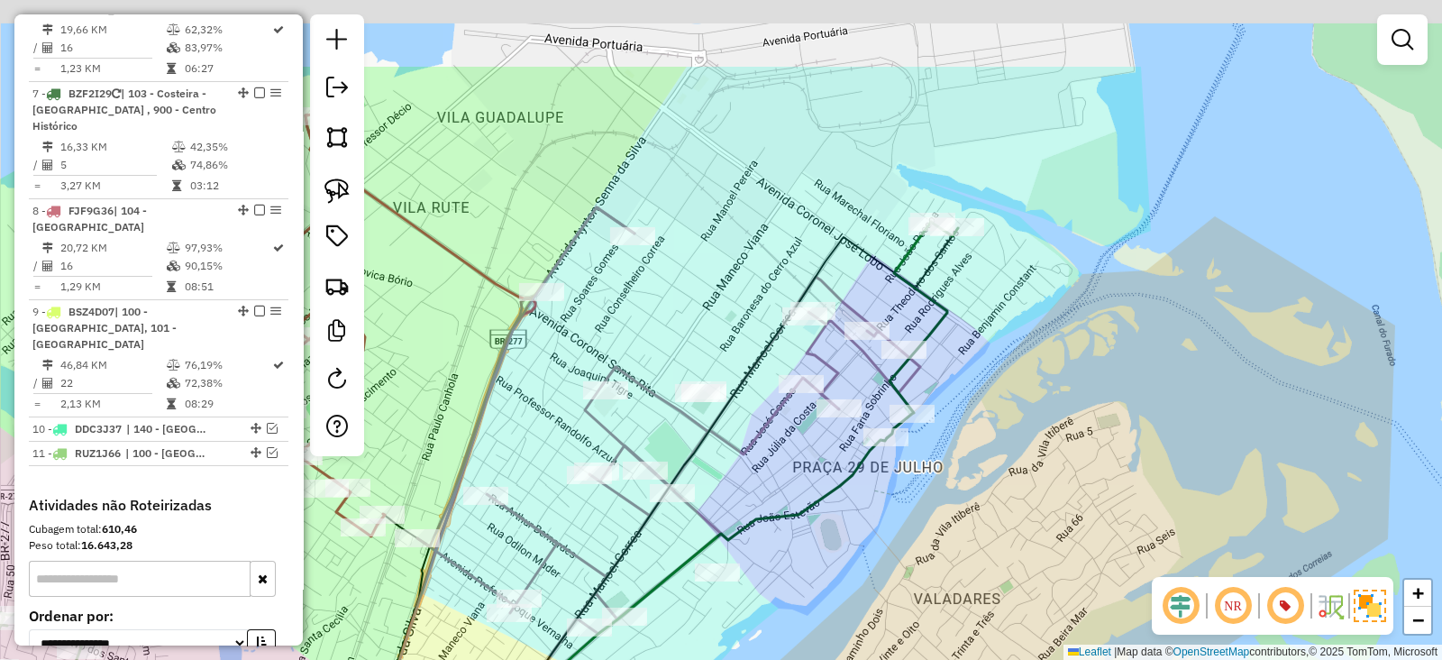
drag, startPoint x: 937, startPoint y: 311, endPoint x: 1011, endPoint y: 444, distance: 151.7
click at [1011, 444] on div "Janela de atendimento Grade de atendimento Capacidade Transportadoras Veículos …" at bounding box center [721, 330] width 1442 height 660
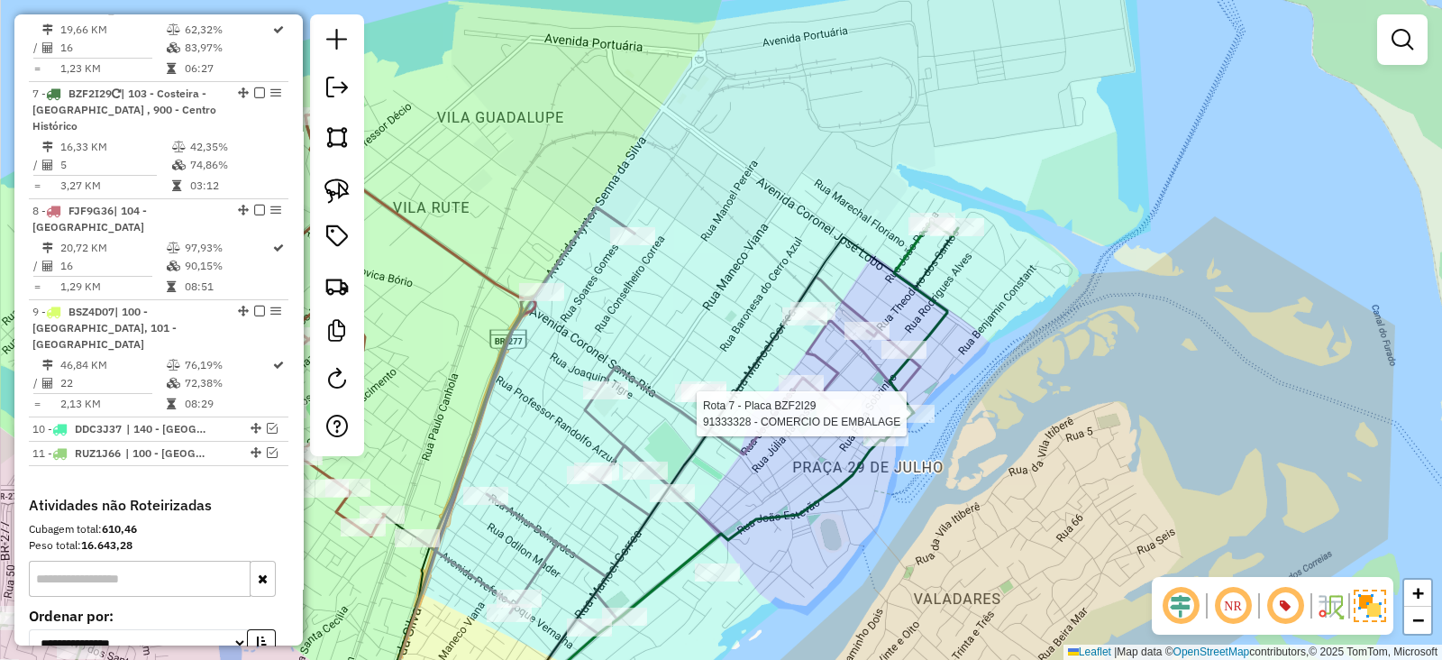
select select "**********"
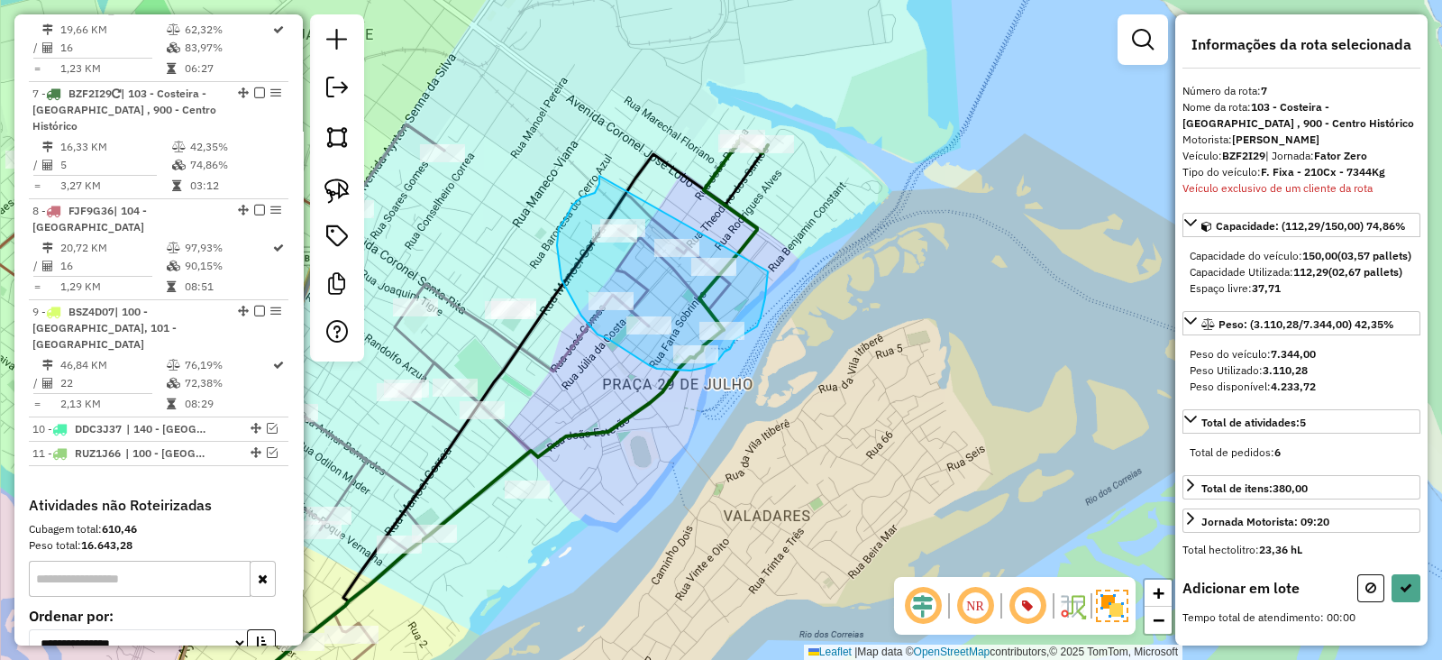
drag, startPoint x: 599, startPoint y: 179, endPoint x: 768, endPoint y: 271, distance: 192.0
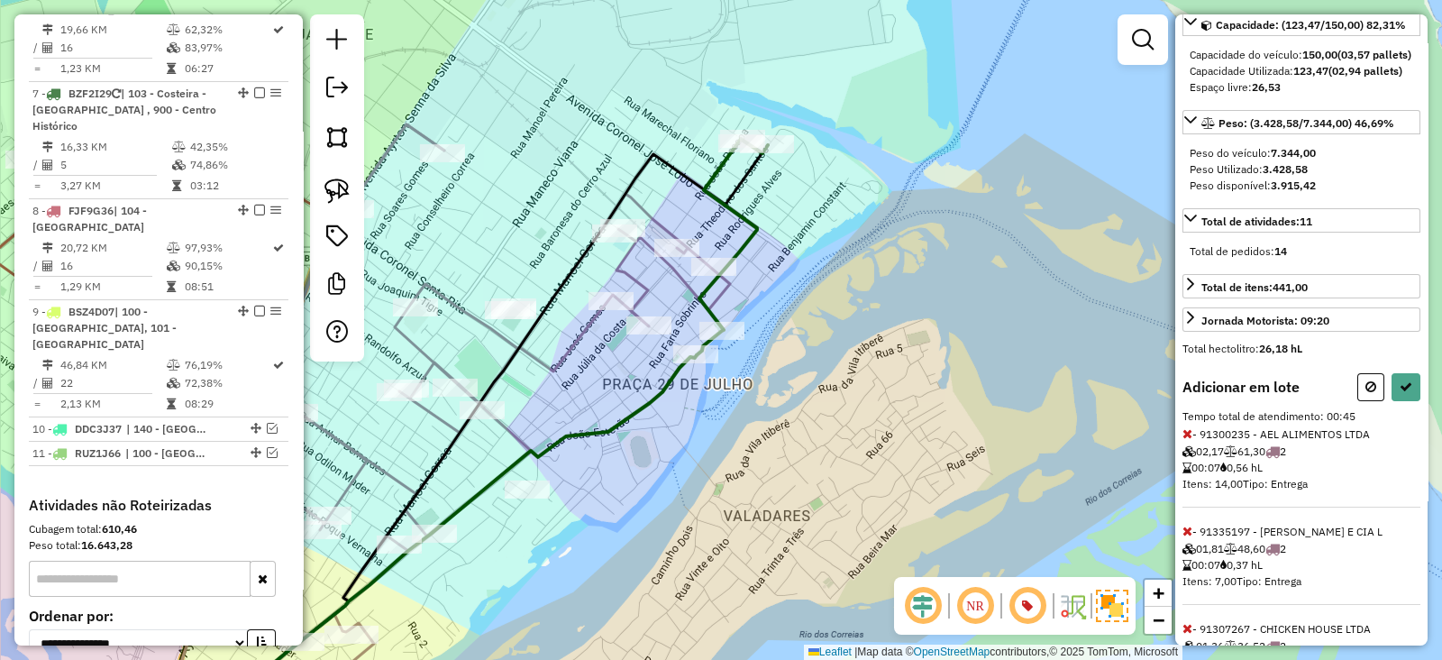
scroll to position [450, 0]
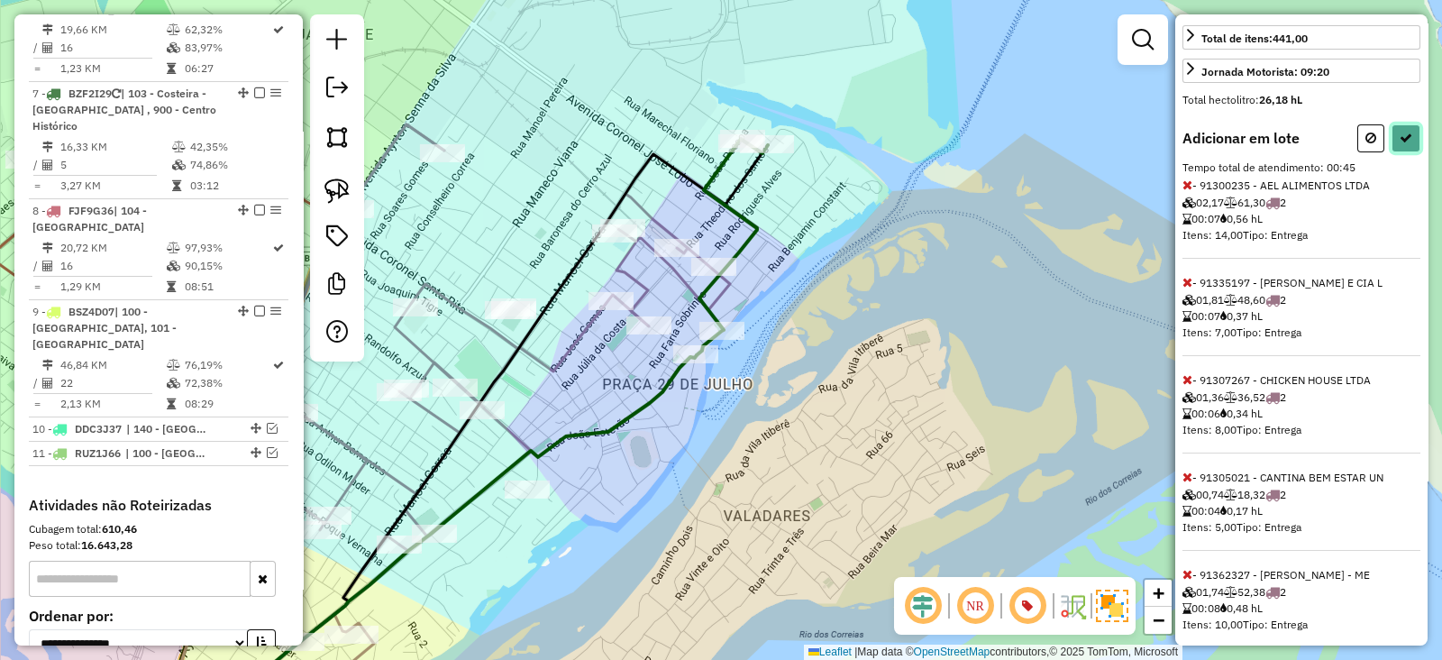
click at [1400, 144] on icon at bounding box center [1406, 138] width 13 height 13
select select "**********"
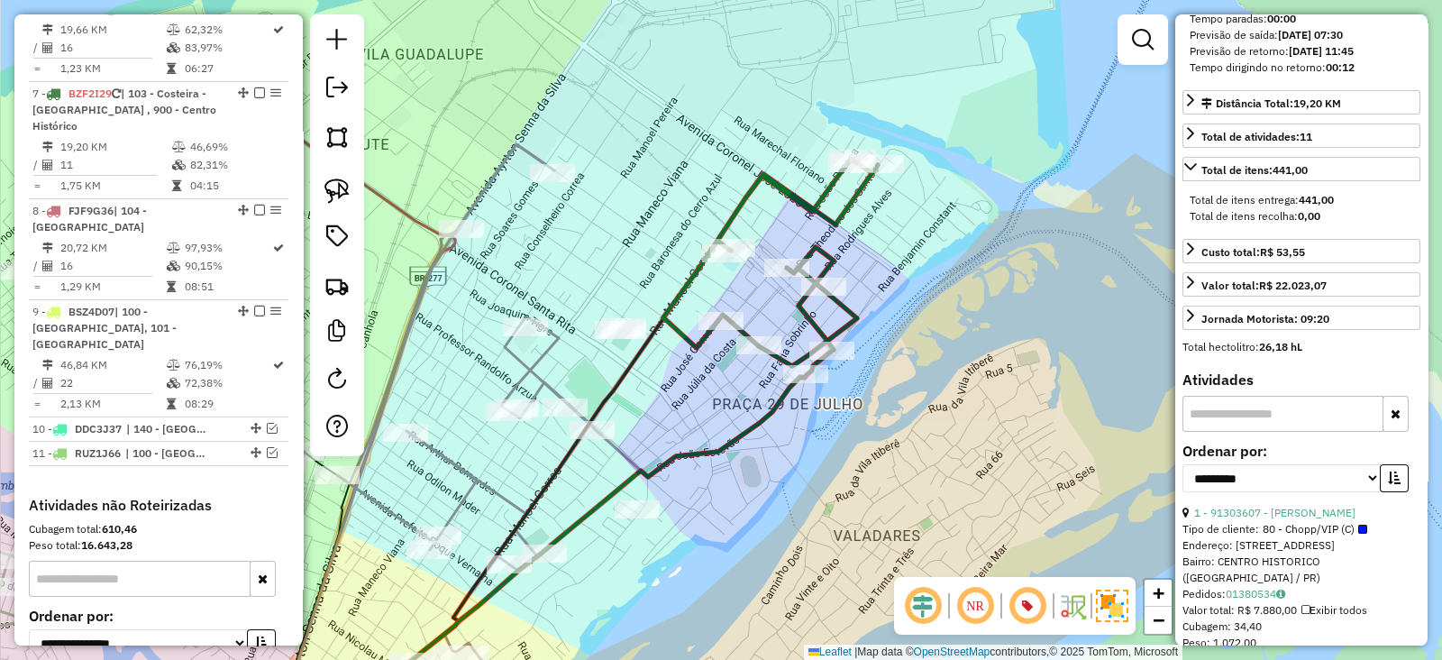
drag, startPoint x: 563, startPoint y: 281, endPoint x: 810, endPoint y: 340, distance: 253.0
click at [810, 340] on div "Janela de atendimento Grade de atendimento Capacidade Transportadoras Veículos …" at bounding box center [721, 330] width 1442 height 660
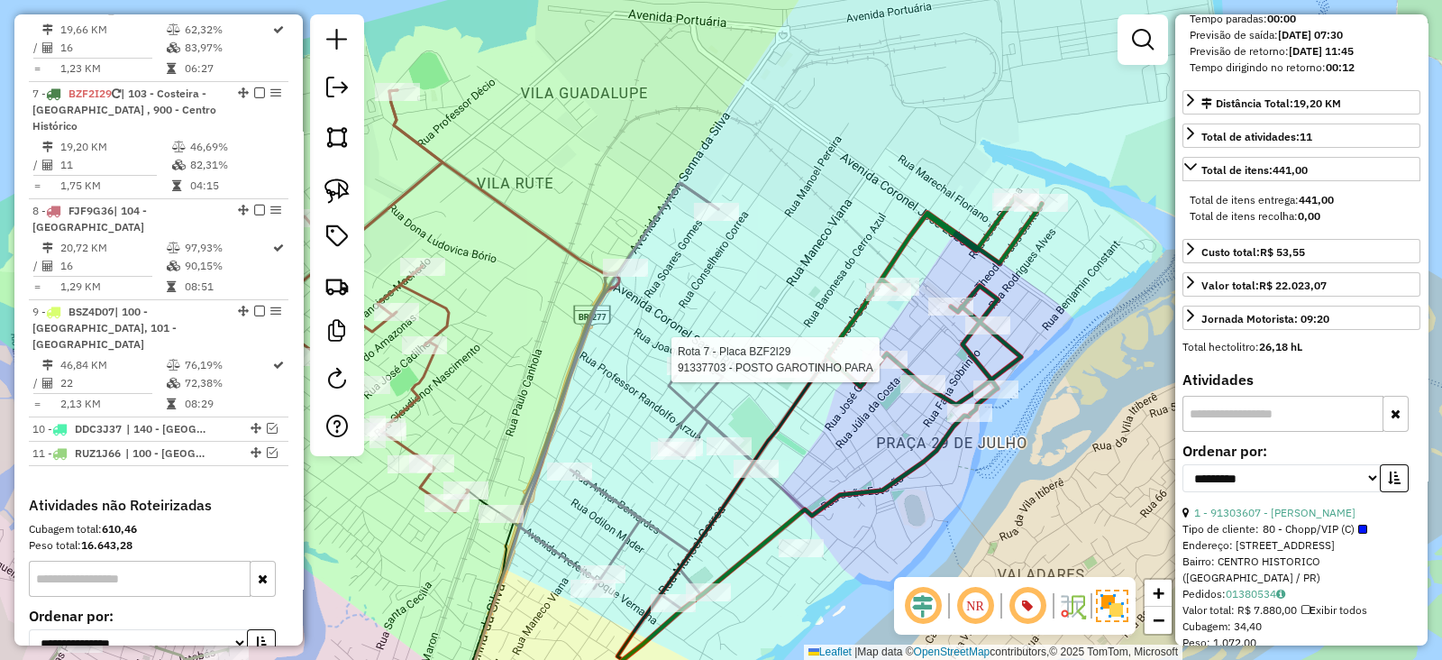
click at [956, 358] on div "Rota 7 - Placa BZF2I29 91337703 - POSTO GAROTINHO PARA Janela de atendimento Gr…" at bounding box center [721, 330] width 1442 height 660
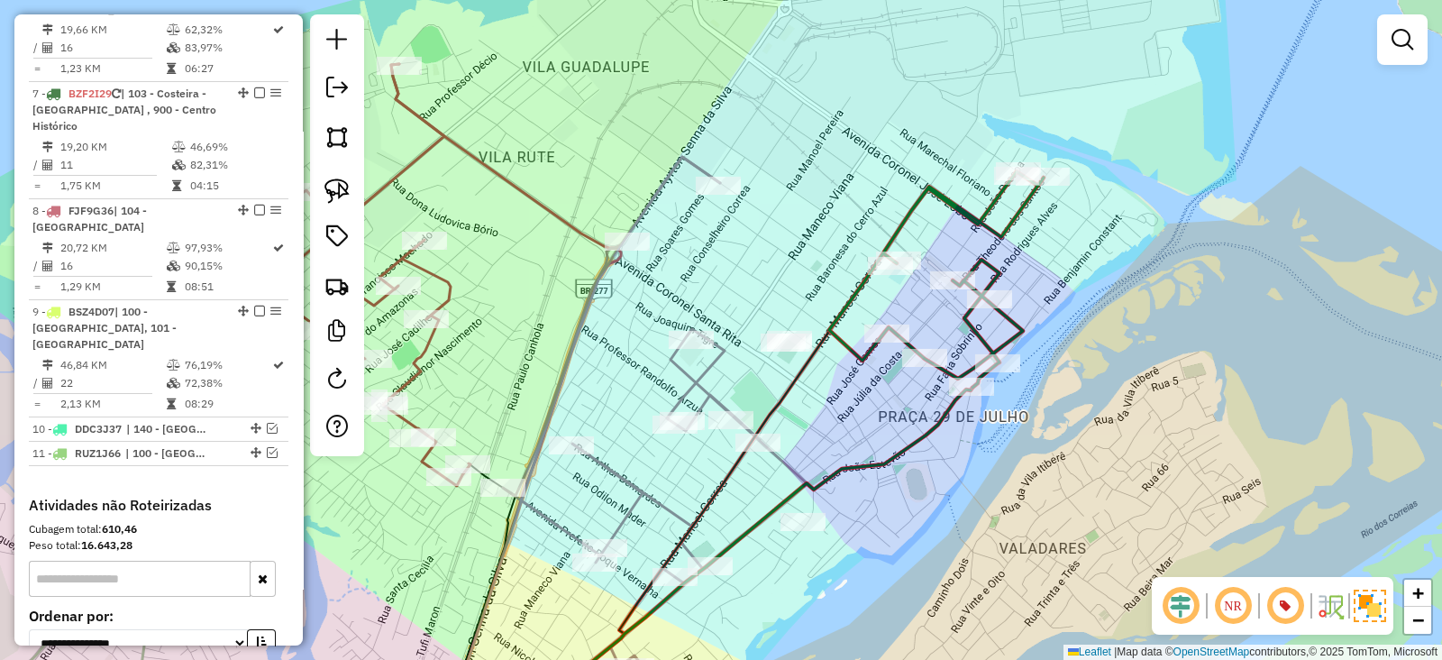
drag, startPoint x: 1021, startPoint y: 443, endPoint x: 1089, endPoint y: 295, distance: 162.6
click at [1089, 295] on div "Janela de atendimento Grade de atendimento Capacidade Transportadoras Veículos …" at bounding box center [721, 330] width 1442 height 660
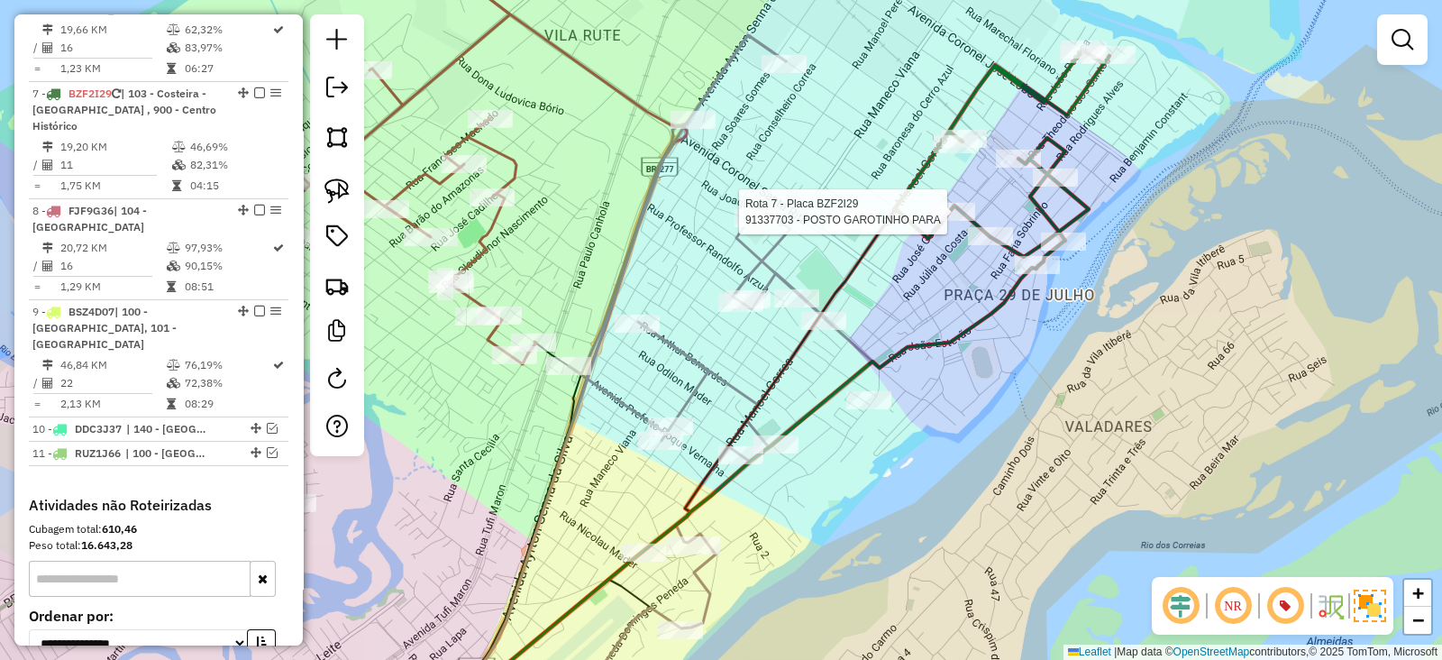
select select "**********"
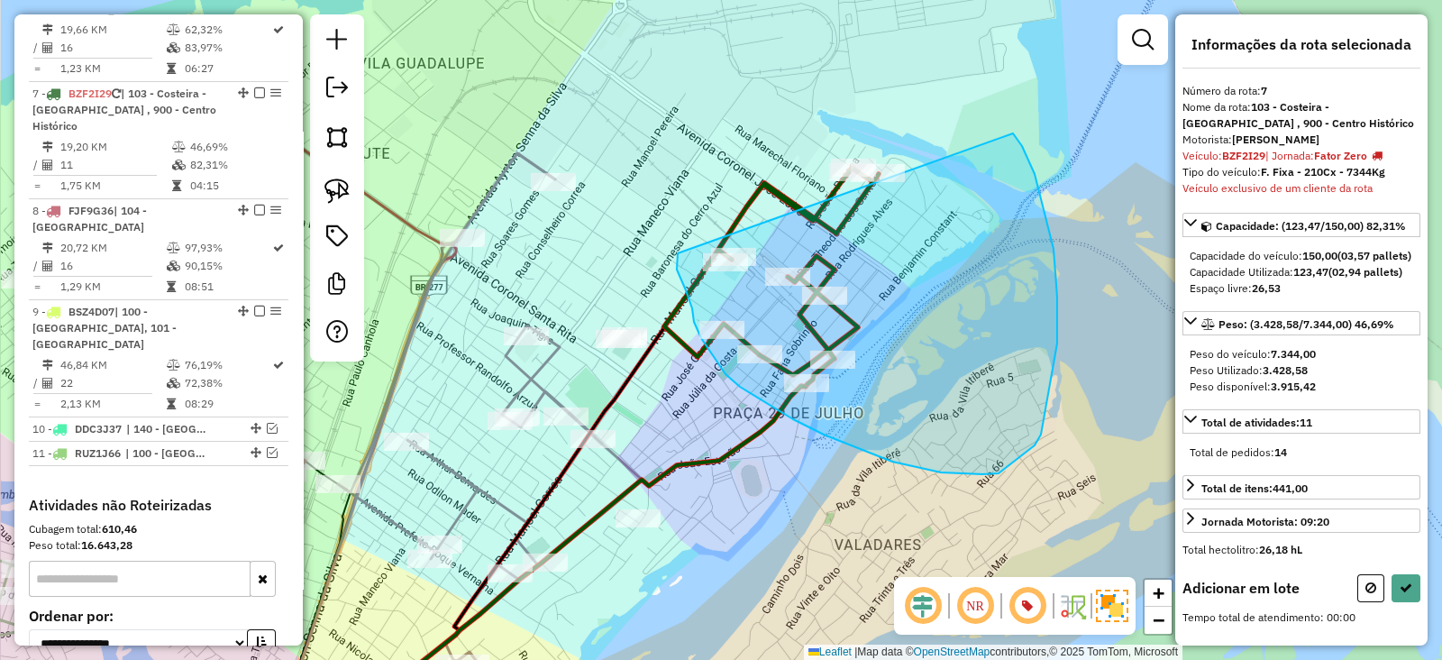
drag, startPoint x: 692, startPoint y: 308, endPoint x: 850, endPoint y: 112, distance: 252.0
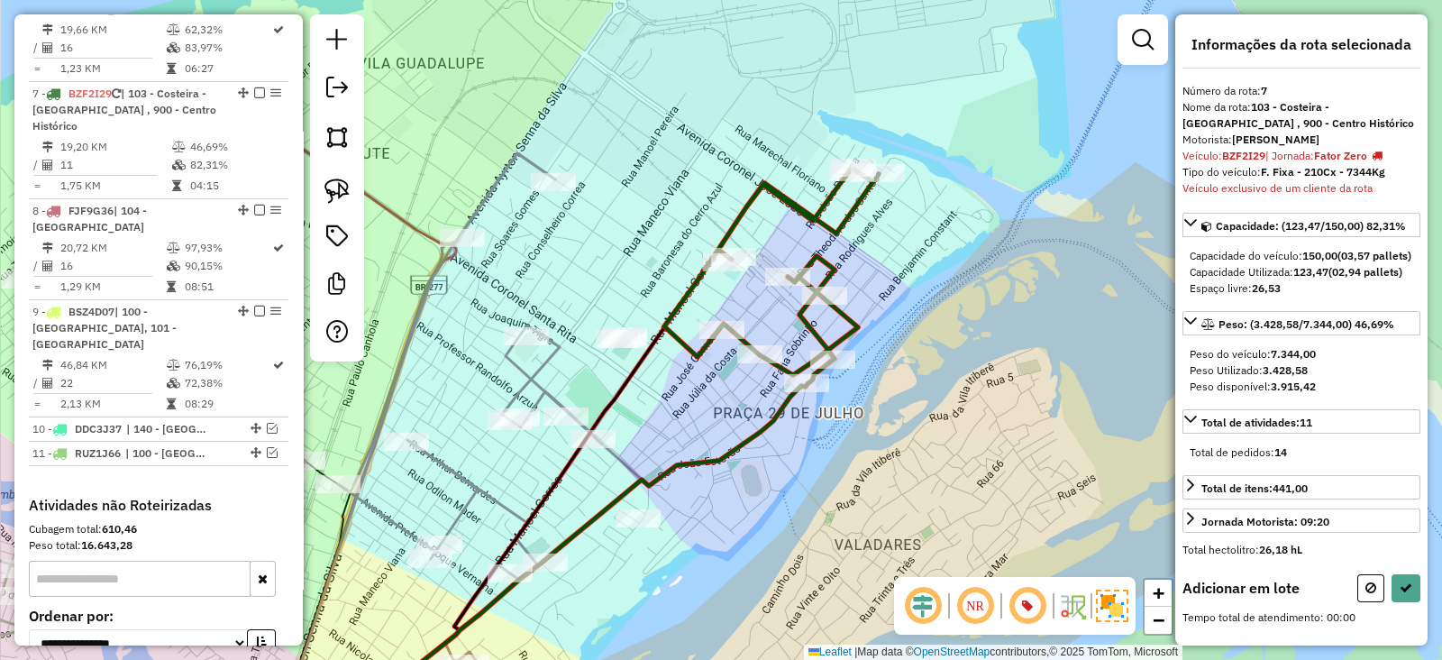
scroll to position [32, 0]
click at [618, 291] on div "Janela de atendimento Grade de atendimento Capacidade Transportadoras Veículos …" at bounding box center [721, 330] width 1442 height 660
drag, startPoint x: 617, startPoint y: 291, endPoint x: 700, endPoint y: 351, distance: 102.8
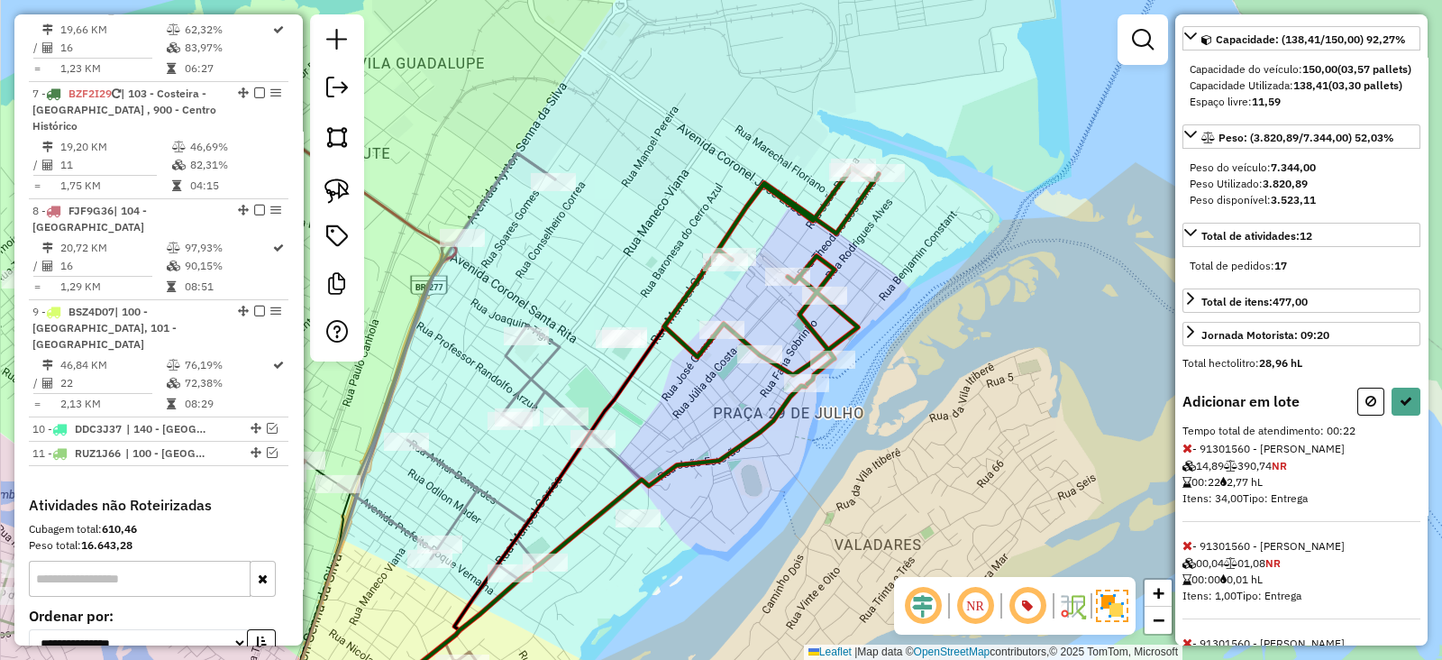
scroll to position [325, 0]
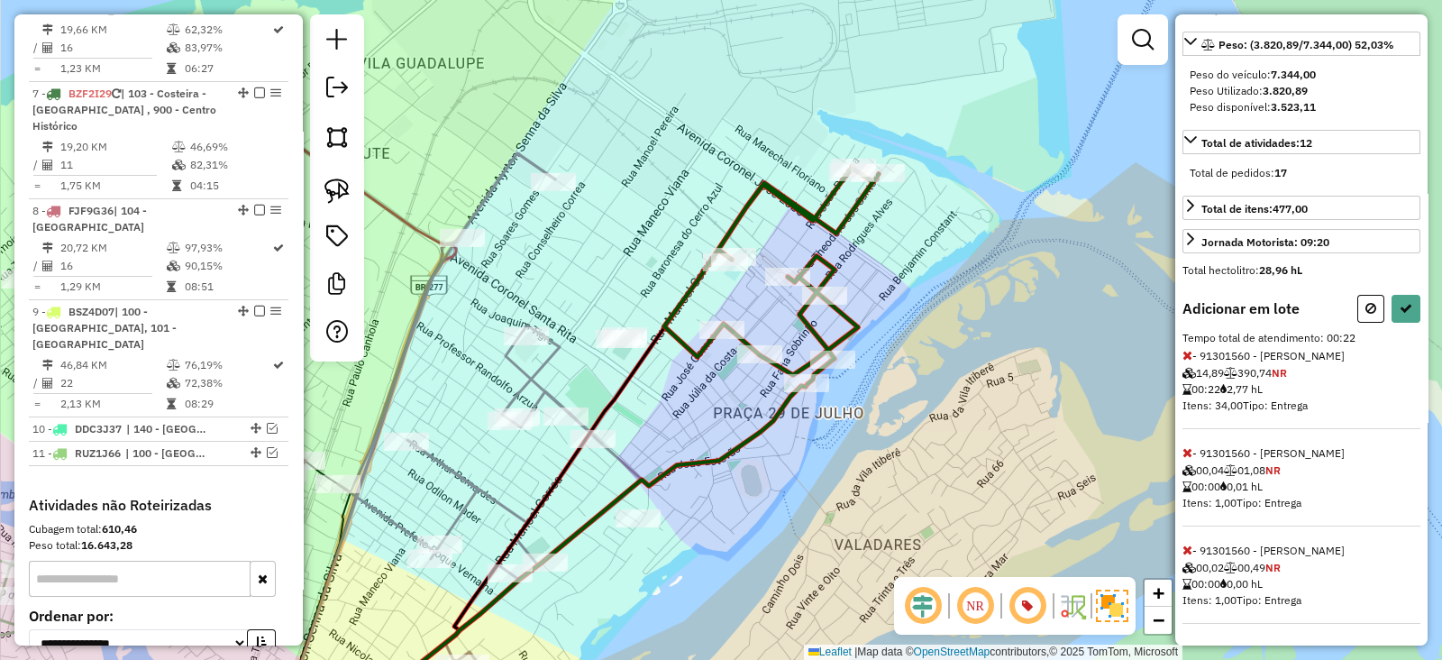
click at [1391, 291] on div "Informações da rota selecionada Número da rota: 7 Nome da rota: 103 - Costeira …" at bounding box center [1302, 329] width 252 height 631
click at [1400, 304] on icon at bounding box center [1406, 308] width 13 height 13
select select "**********"
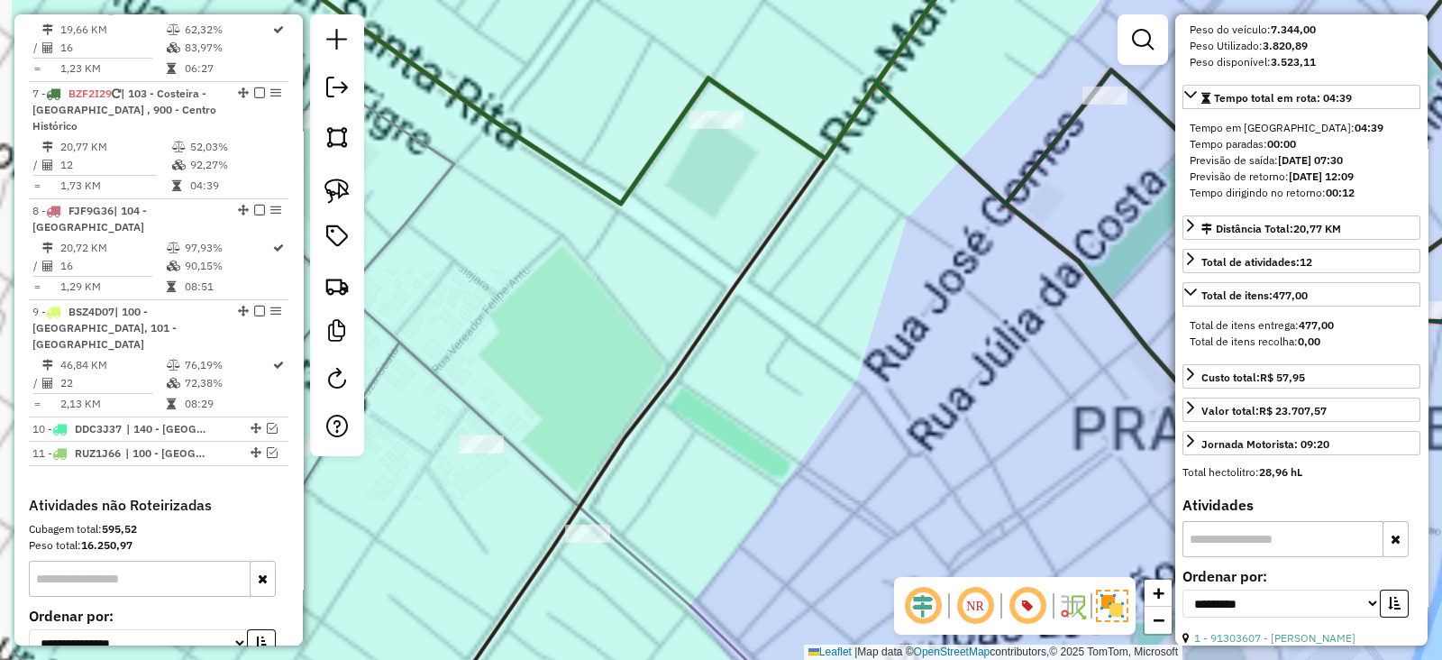
drag, startPoint x: 663, startPoint y: 366, endPoint x: 861, endPoint y: 335, distance: 199.8
click at [844, 342] on div "Janela de atendimento Grade de atendimento Capacidade Transportadoras Veículos …" at bounding box center [721, 330] width 1442 height 660
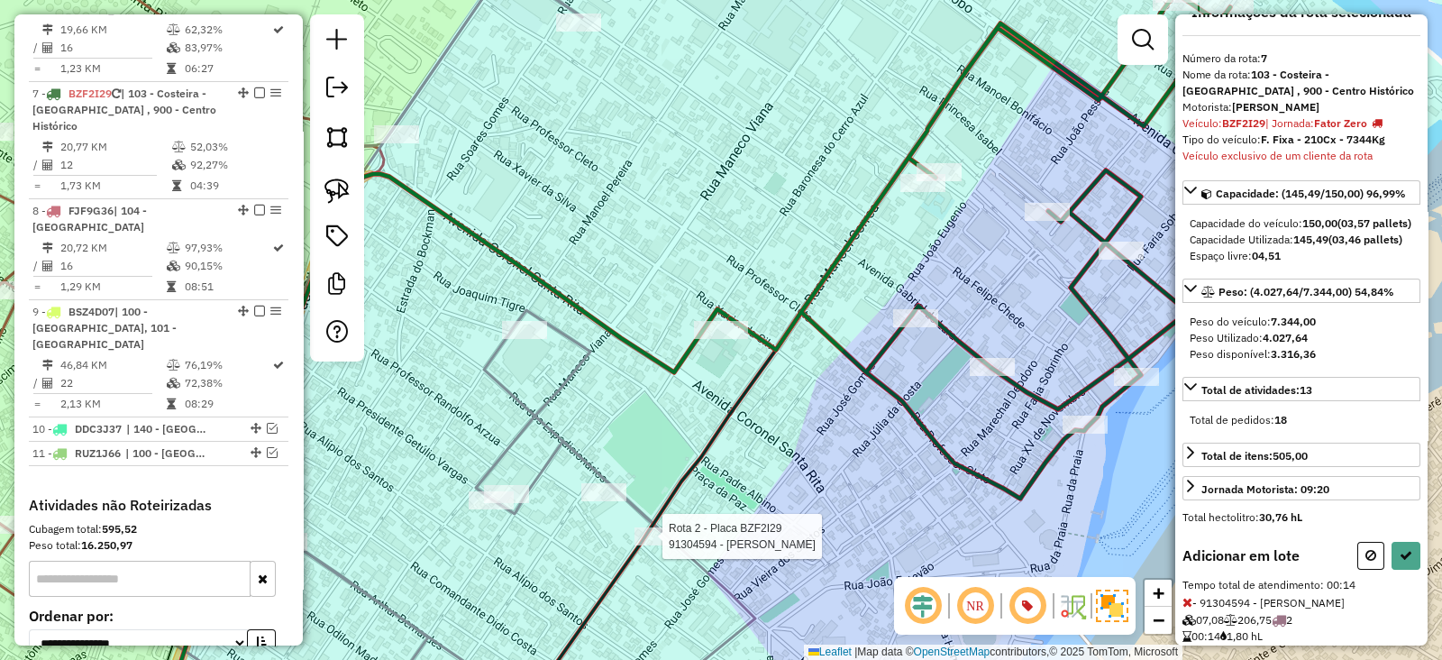
scroll to position [130, 0]
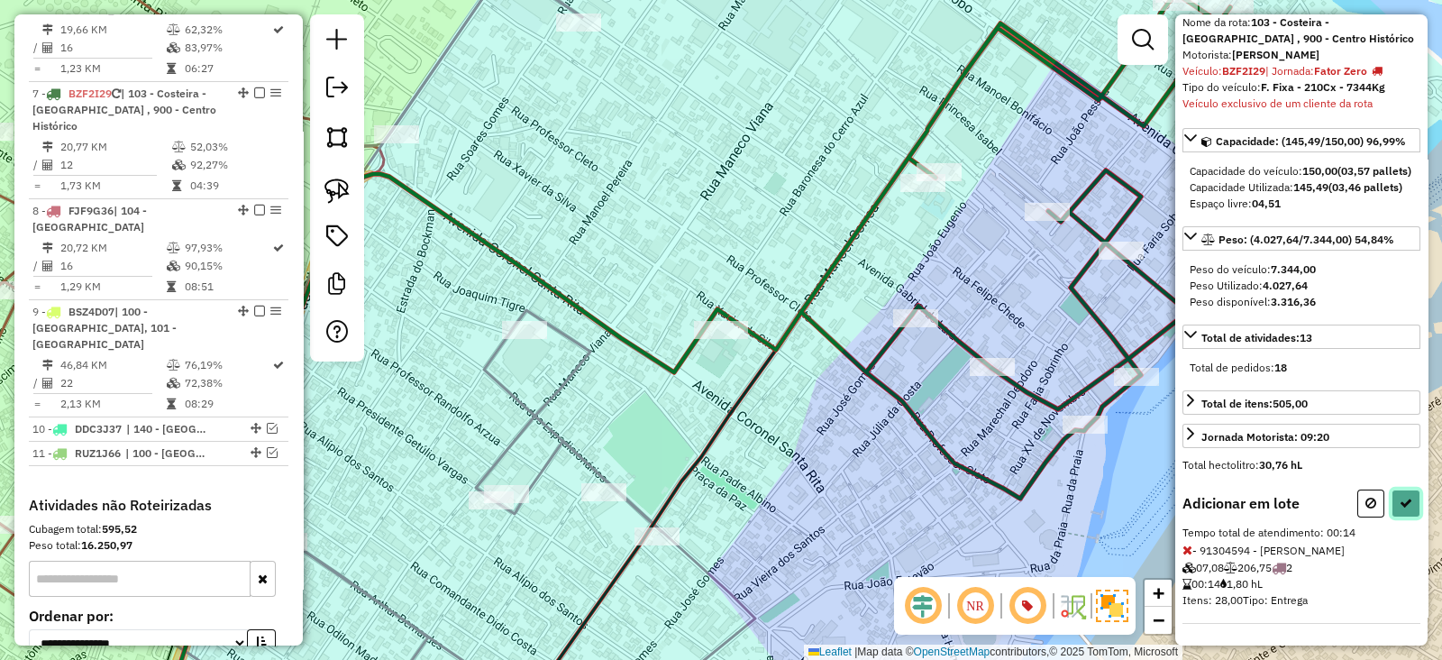
click at [1405, 499] on icon at bounding box center [1406, 503] width 13 height 13
select select "**********"
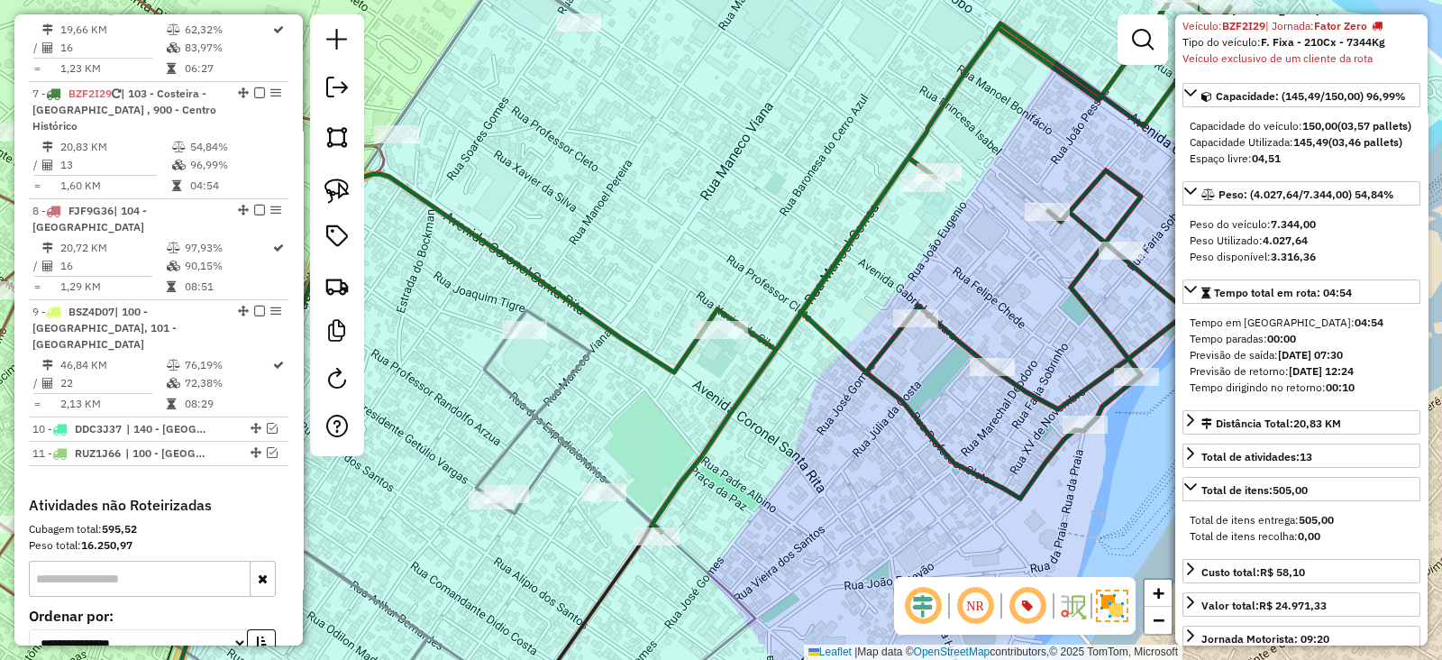
drag, startPoint x: 664, startPoint y: 441, endPoint x: 714, endPoint y: 258, distance: 189.6
click at [714, 258] on div "Janela de atendimento Grade de atendimento Capacidade Transportadoras Veículos …" at bounding box center [721, 330] width 1442 height 660
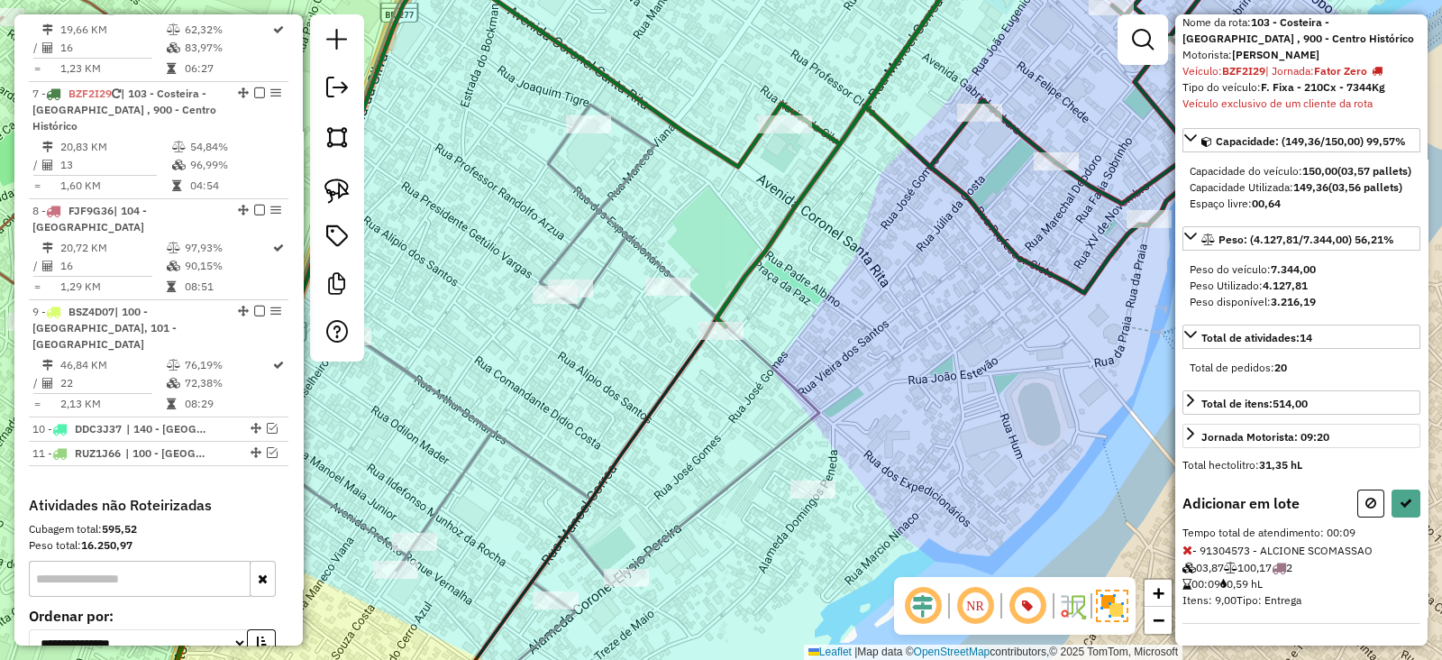
scroll to position [0, 0]
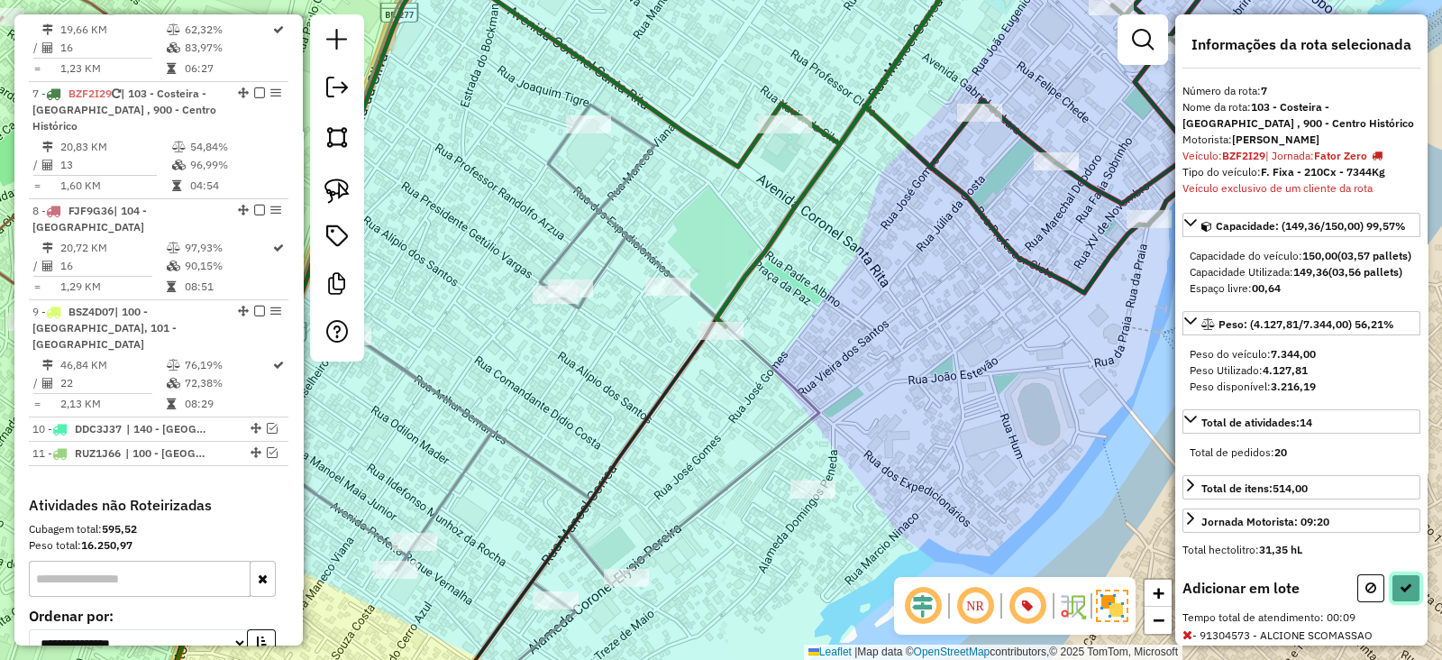
click at [1402, 594] on icon at bounding box center [1406, 587] width 13 height 13
select select "**********"
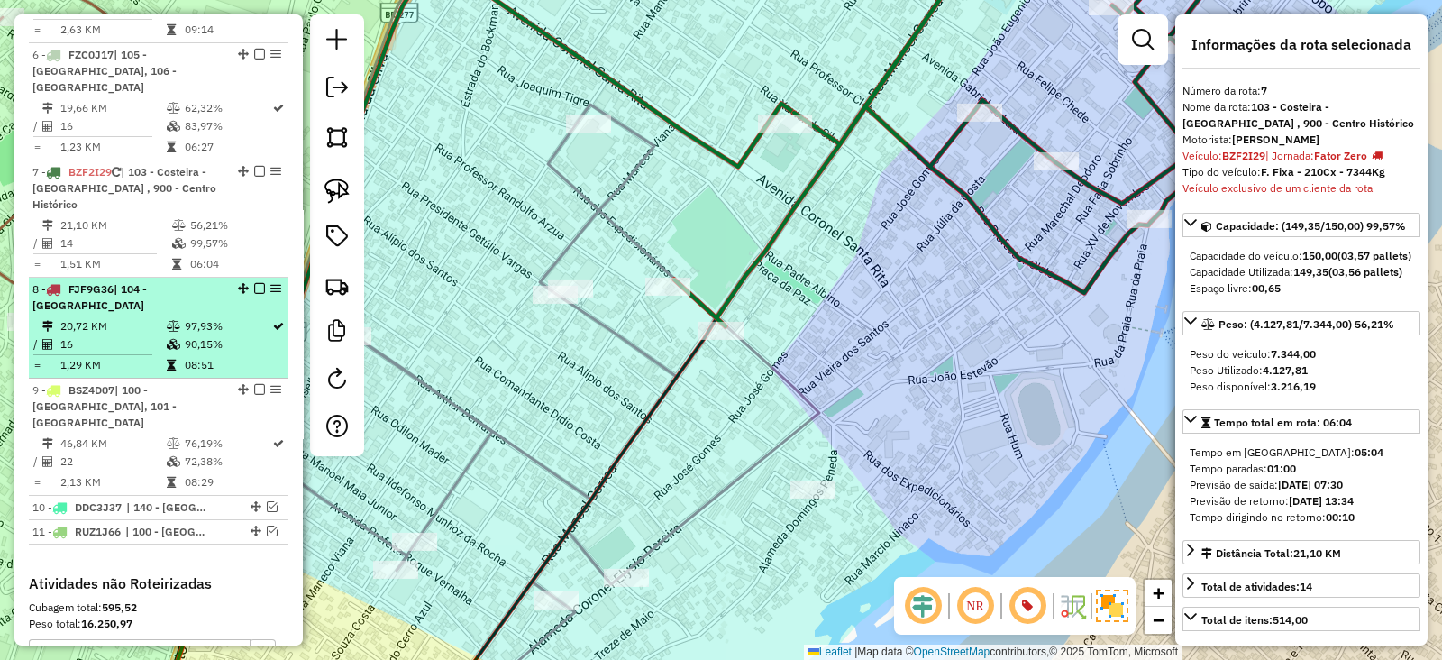
scroll to position [1145, 0]
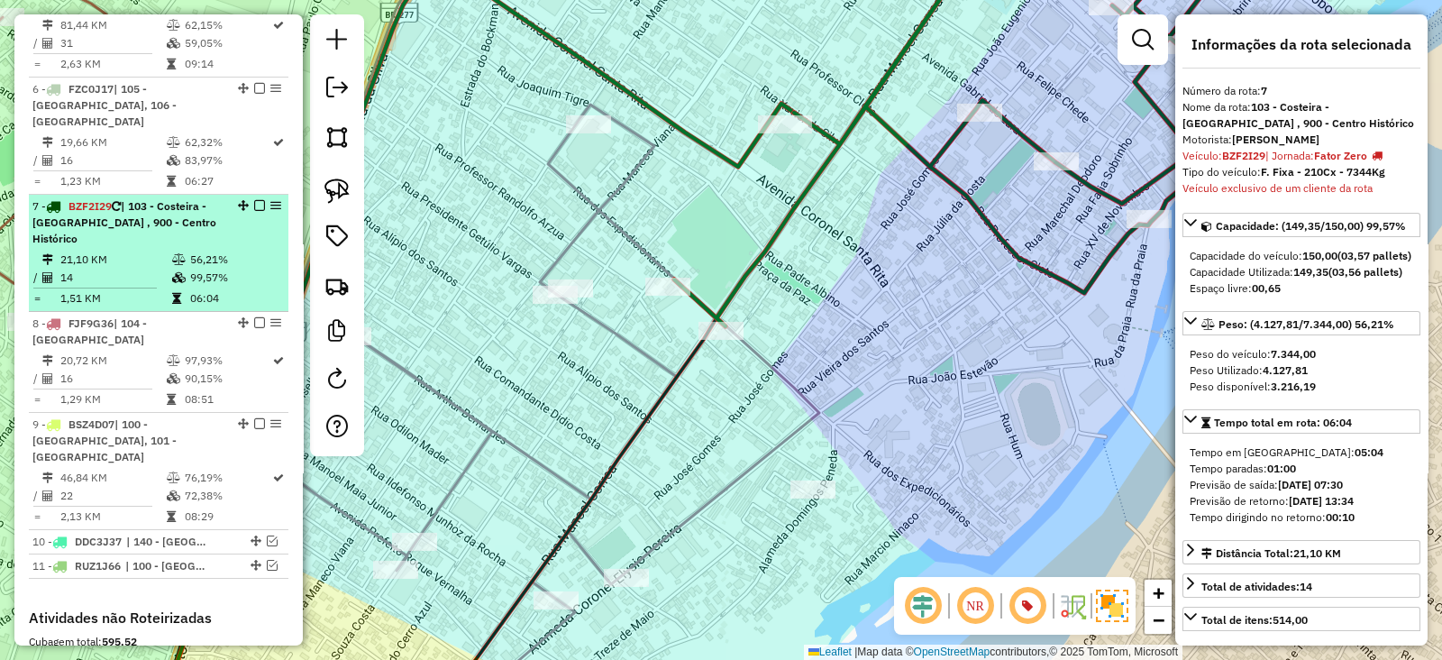
click at [254, 200] on em at bounding box center [259, 205] width 11 height 11
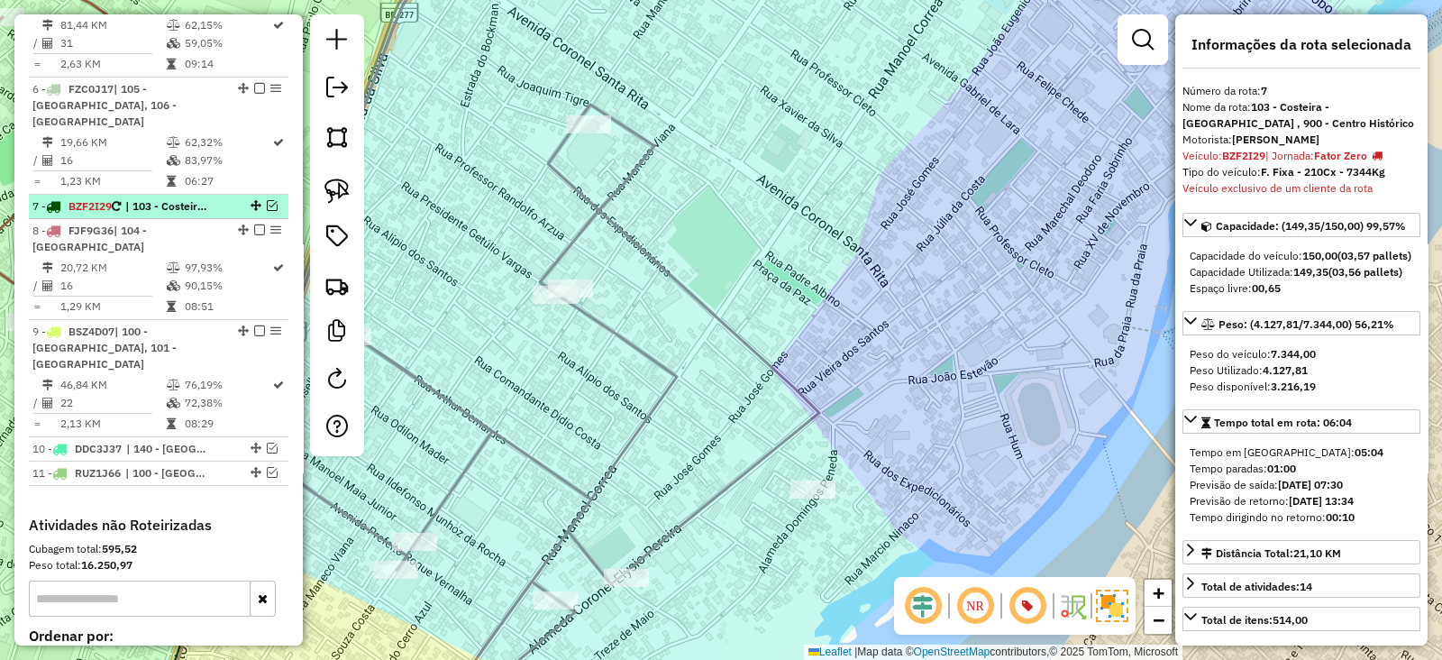
click at [267, 200] on em at bounding box center [272, 205] width 11 height 11
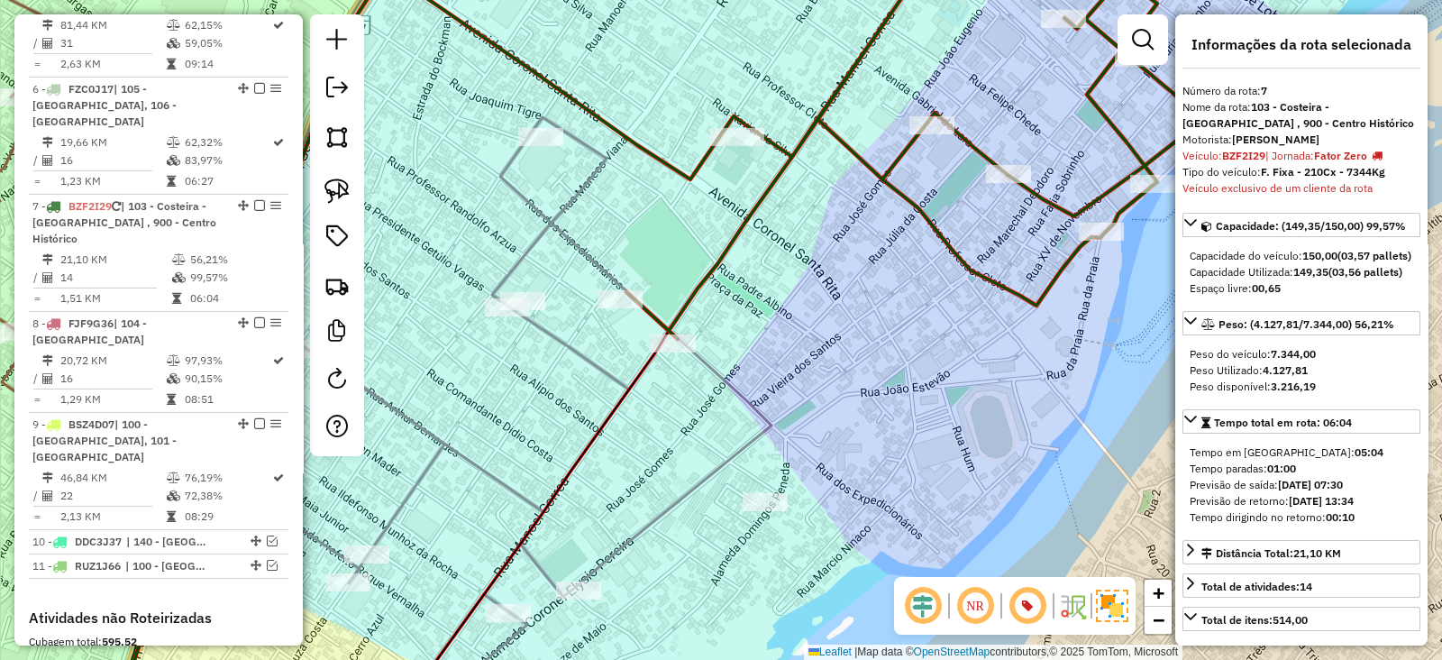
drag, startPoint x: 872, startPoint y: 323, endPoint x: 813, endPoint y: 338, distance: 60.6
click at [813, 338] on div "Janela de atendimento Grade de atendimento Capacidade Transportadoras Veículos …" at bounding box center [721, 330] width 1442 height 660
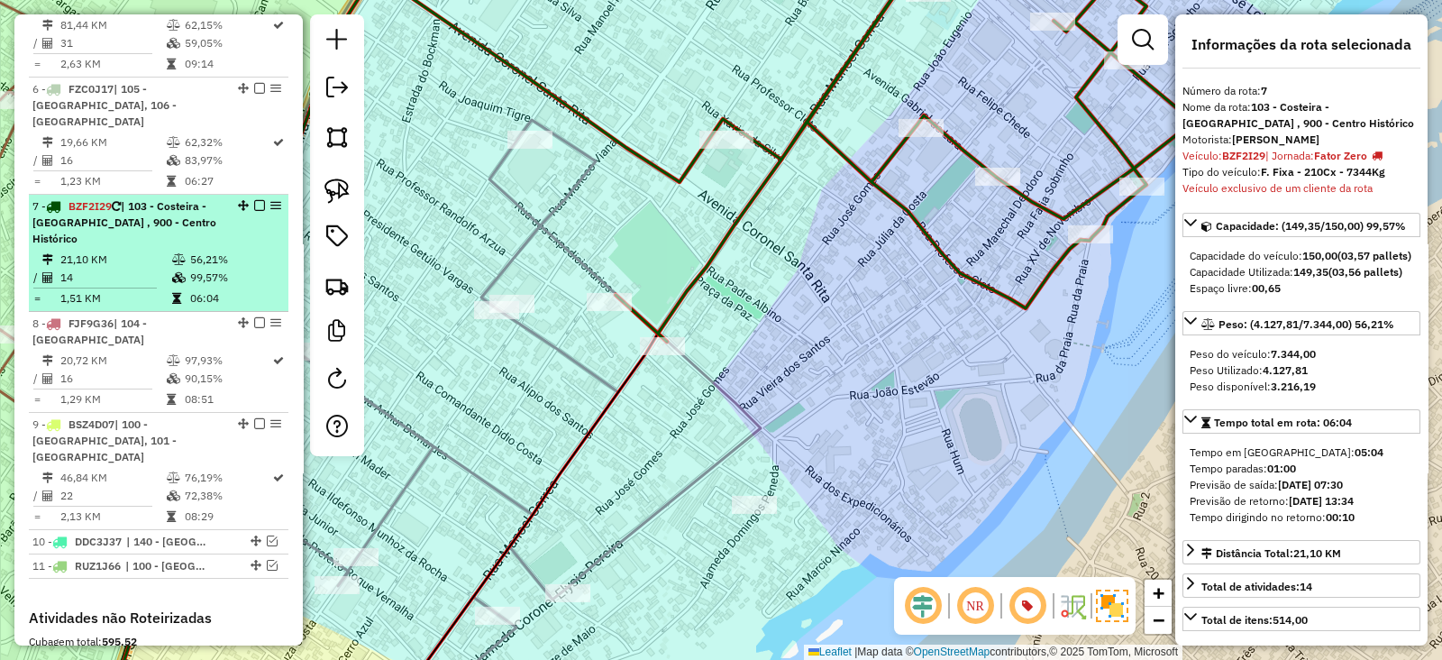
click at [208, 289] on td "06:04" at bounding box center [234, 298] width 91 height 18
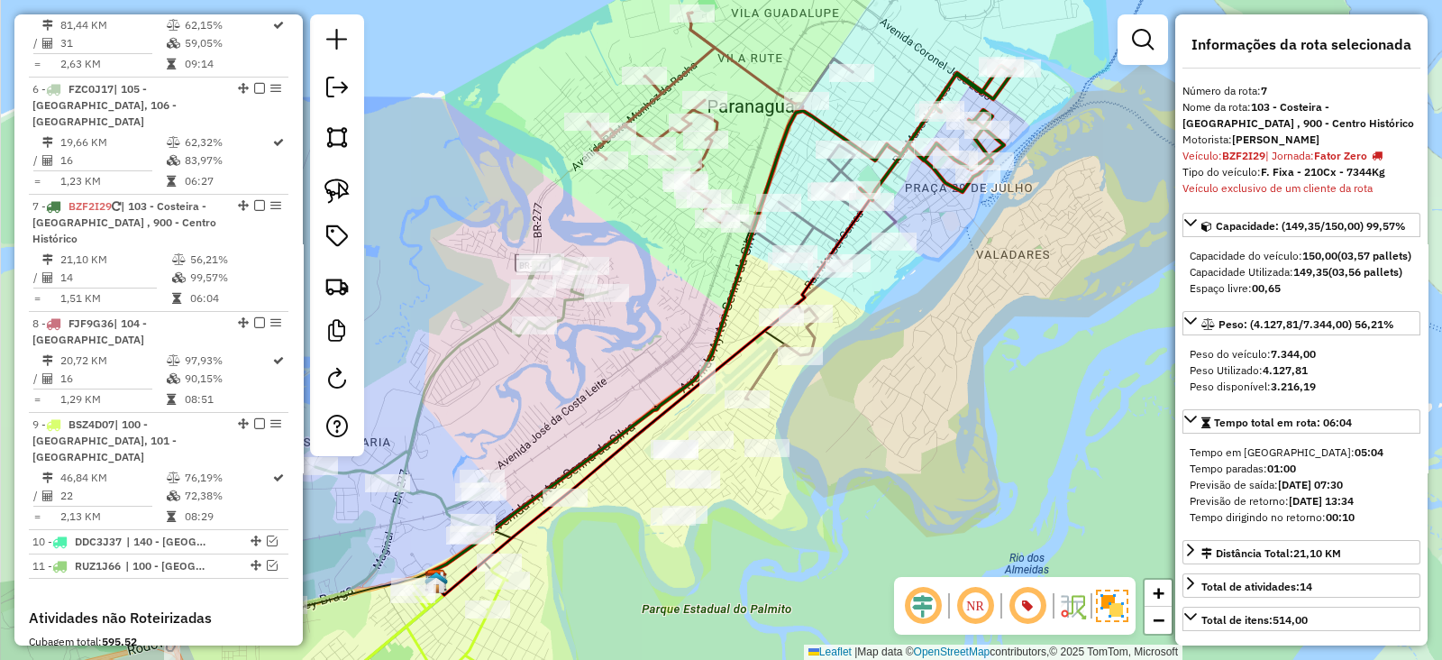
click at [1178, 21] on div "Informações da rota selecionada Número da rota: 7 Nome da rota: 103 - Costeira …" at bounding box center [1302, 329] width 252 height 631
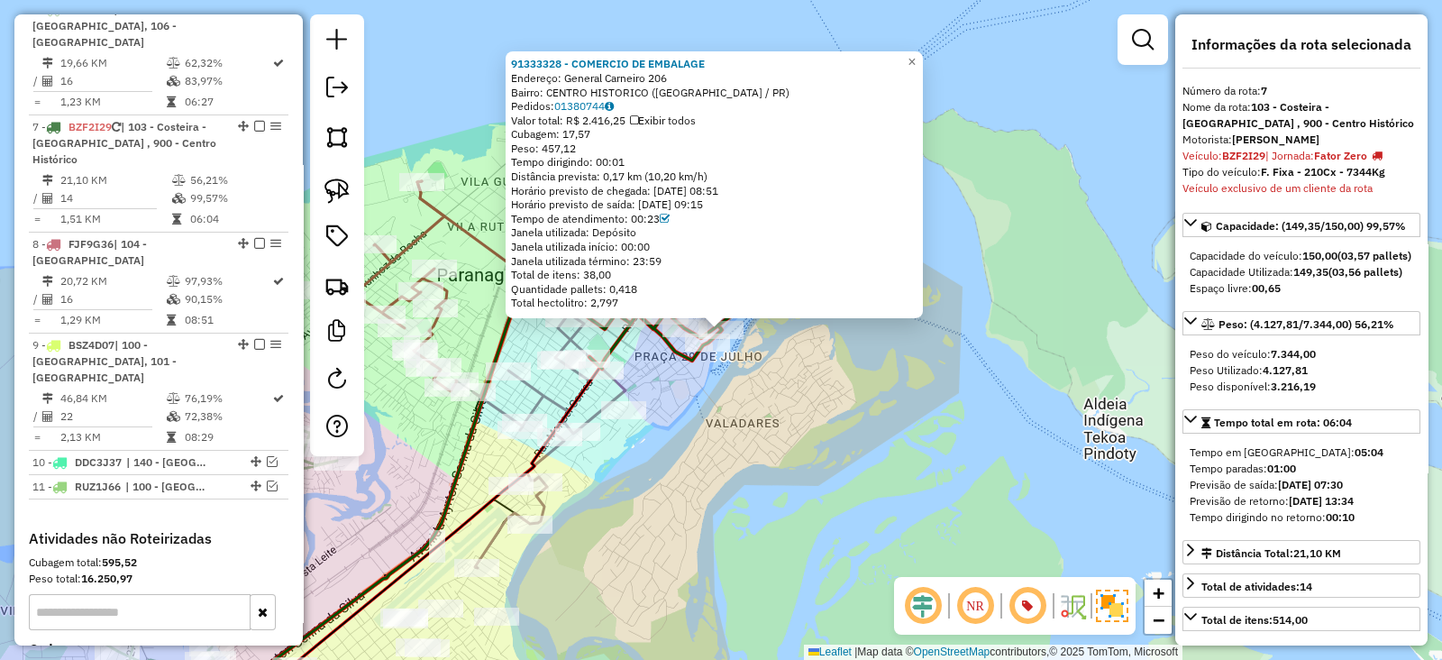
scroll to position [1258, 0]
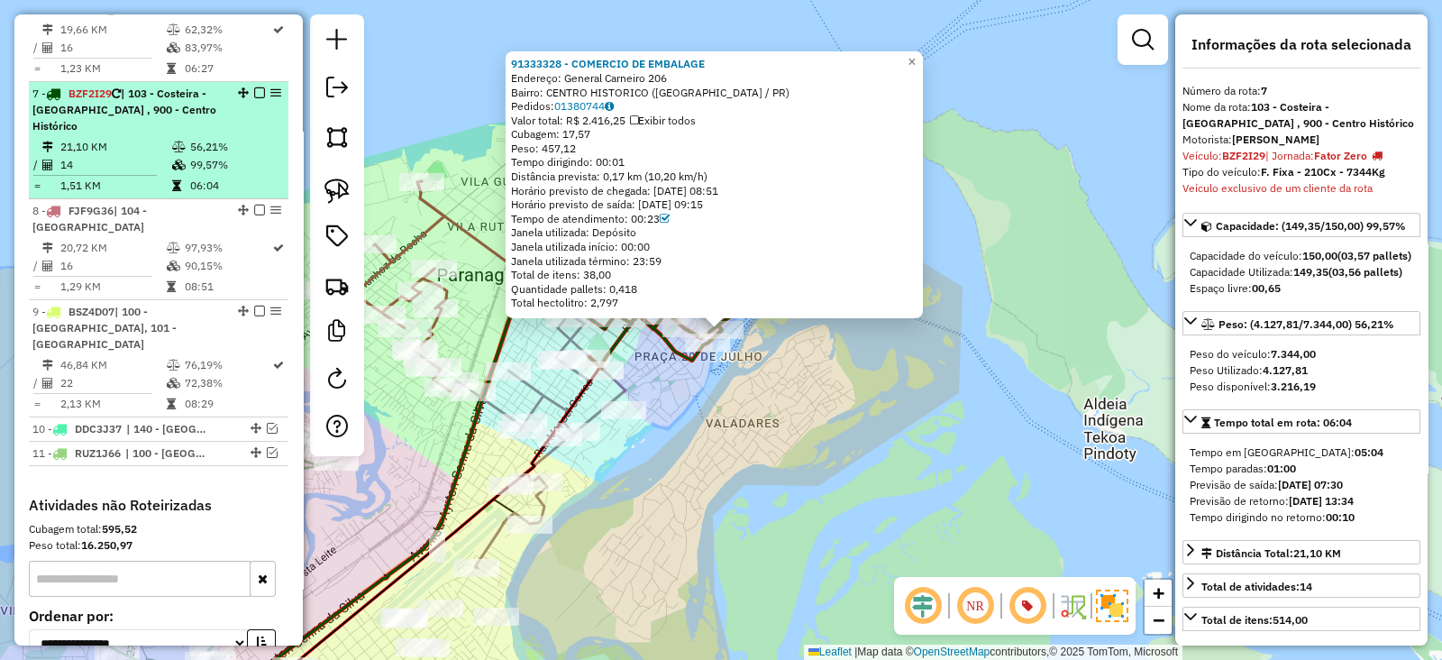
click at [254, 87] on em at bounding box center [259, 92] width 11 height 11
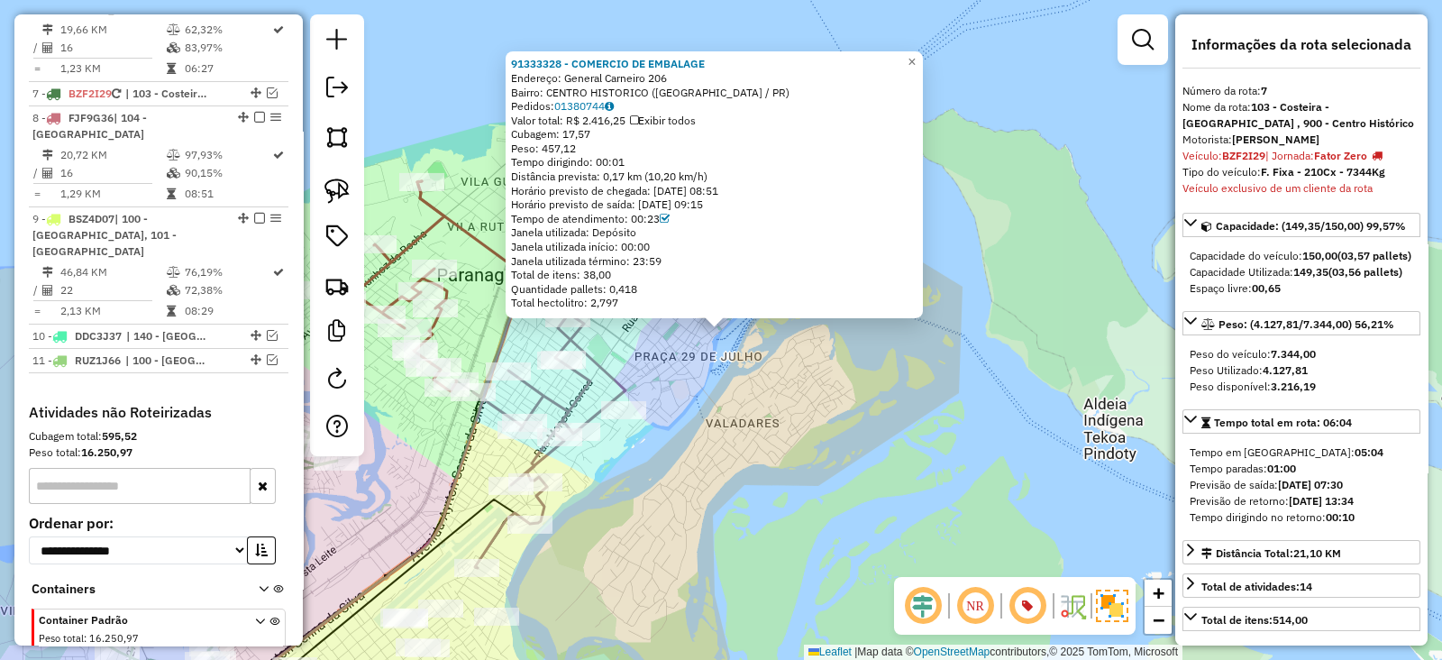
click at [770, 471] on div "91333328 - COMERCIO DE EMBALAGE Endereço: General Carneiro 206 Bairro: CENTRO H…" at bounding box center [721, 330] width 1442 height 660
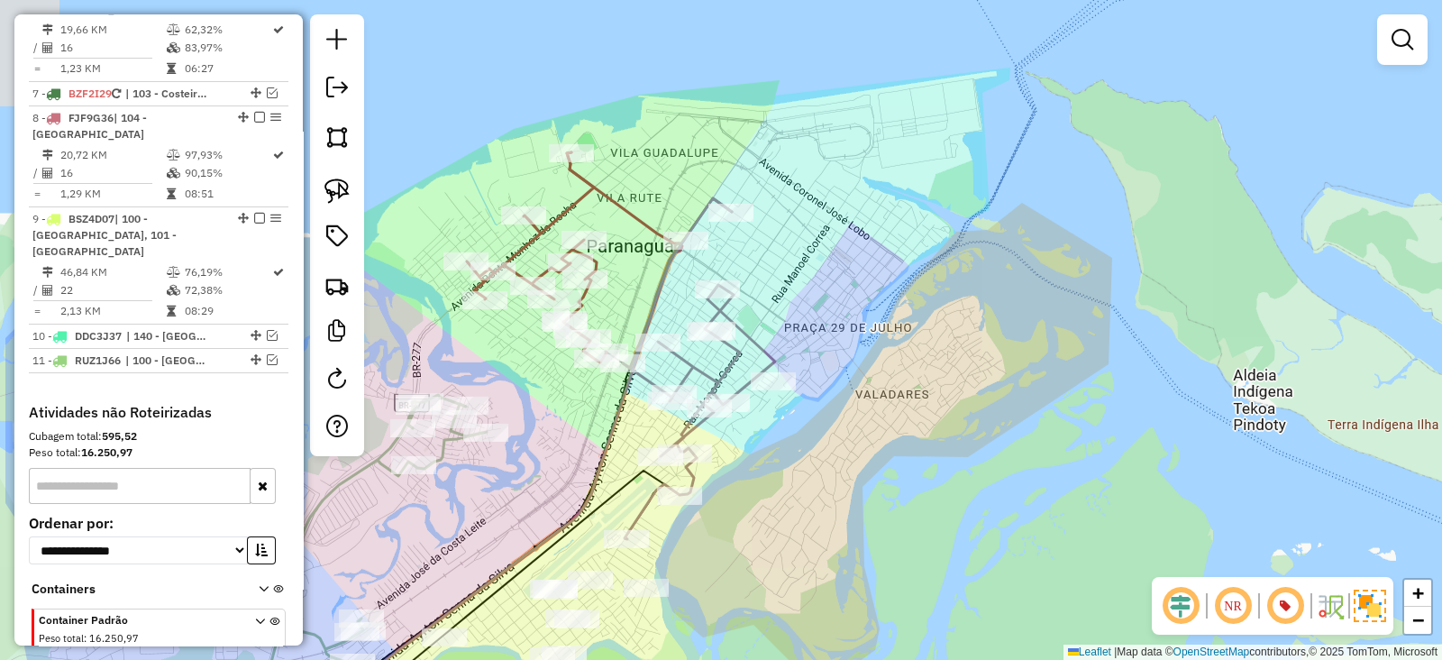
drag, startPoint x: 666, startPoint y: 345, endPoint x: 817, endPoint y: 316, distance: 153.3
click at [817, 316] on div "Janela de atendimento Grade de atendimento Capacidade Transportadoras Veículos …" at bounding box center [721, 330] width 1442 height 660
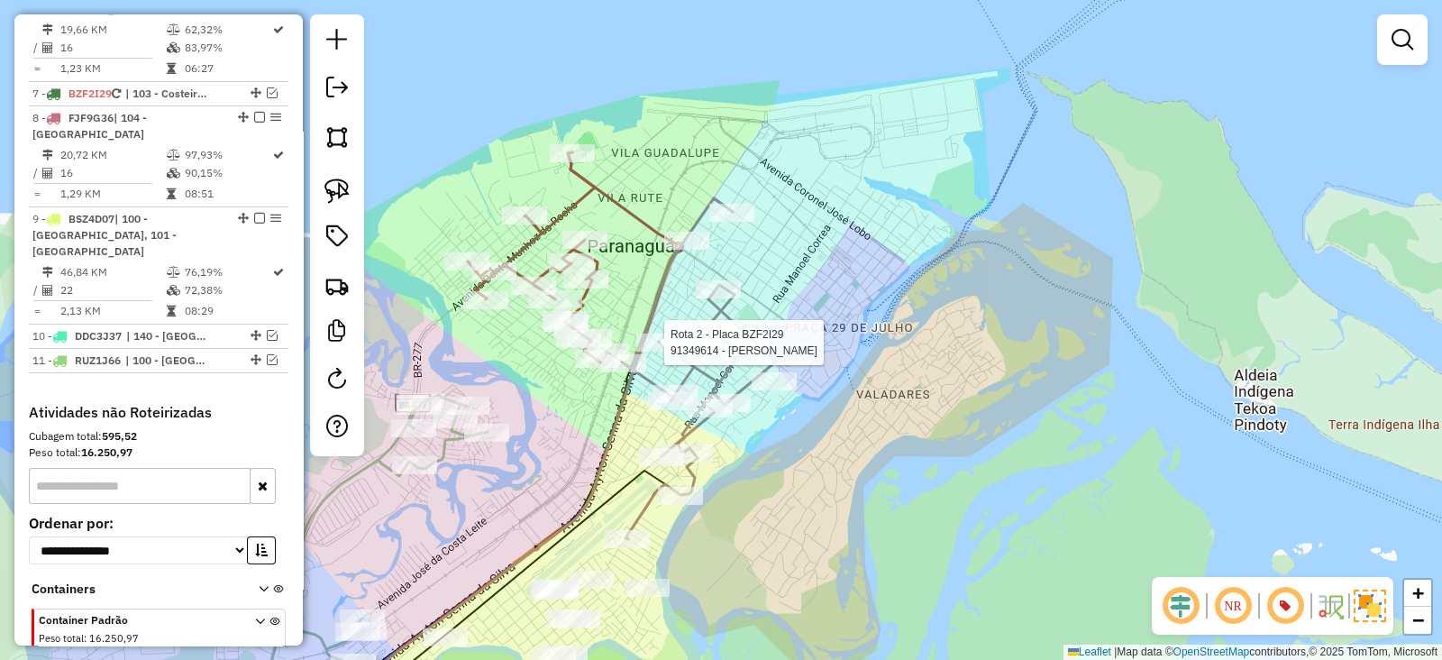
select select "**********"
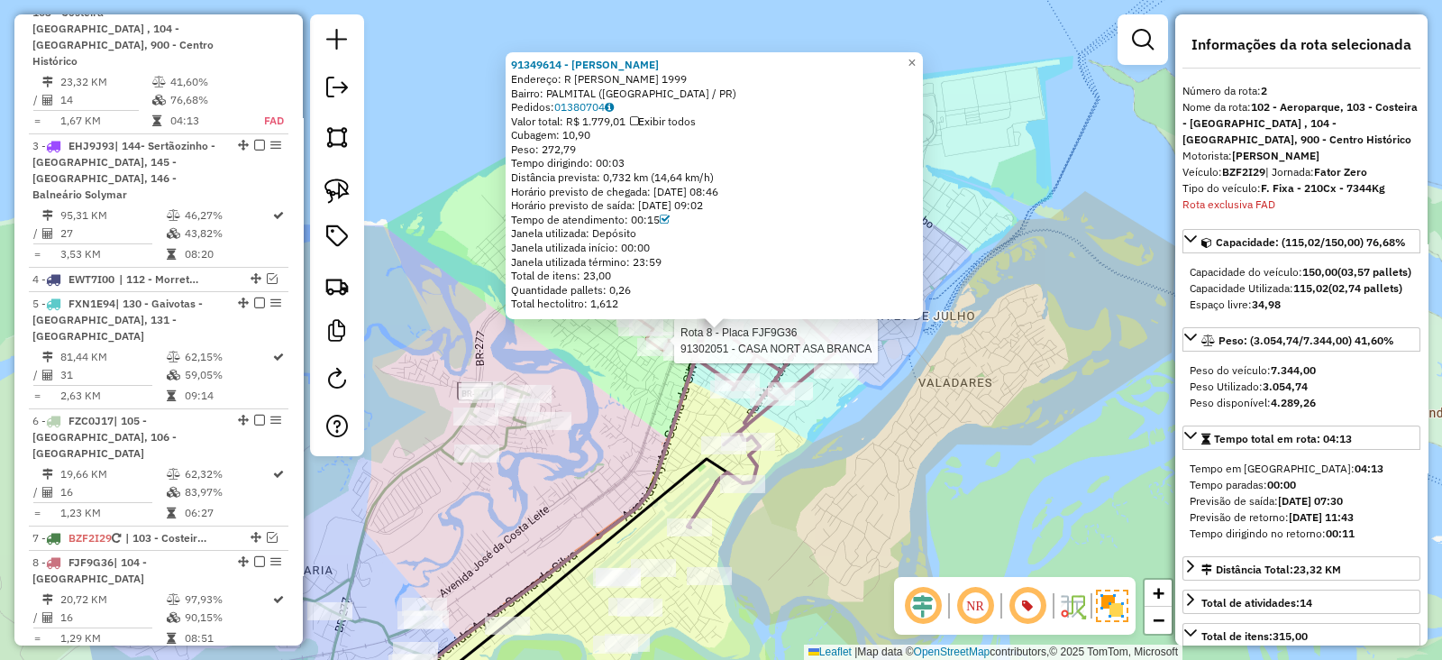
scroll to position [782, 0]
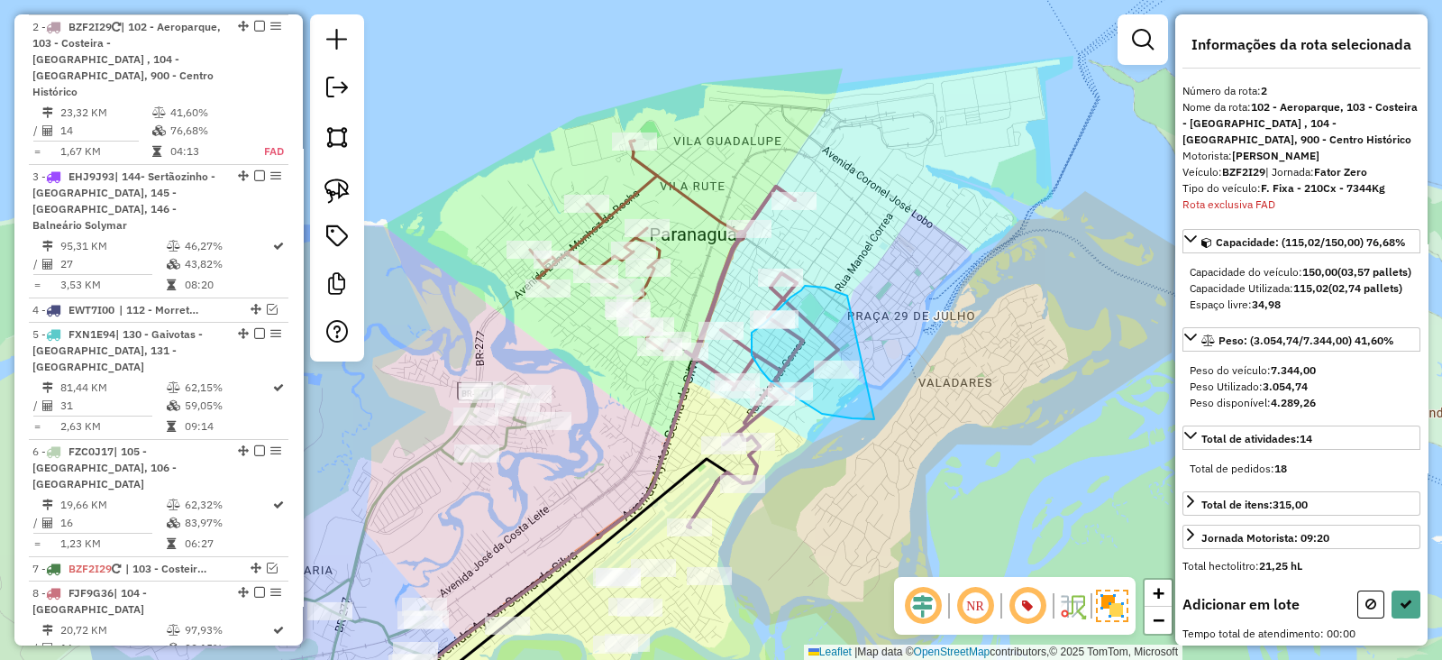
drag, startPoint x: 819, startPoint y: 287, endPoint x: 887, endPoint y: 412, distance: 142.4
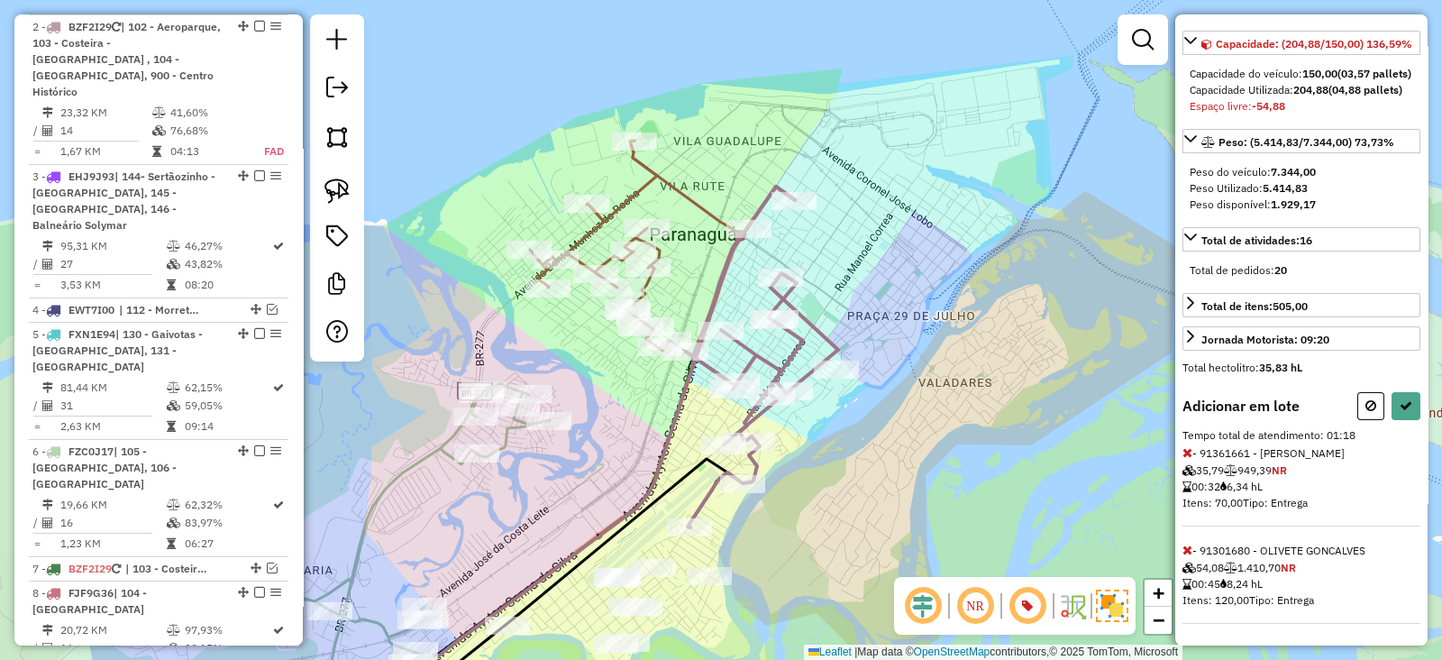
scroll to position [260, 0]
click at [1185, 448] on icon at bounding box center [1188, 452] width 10 height 13
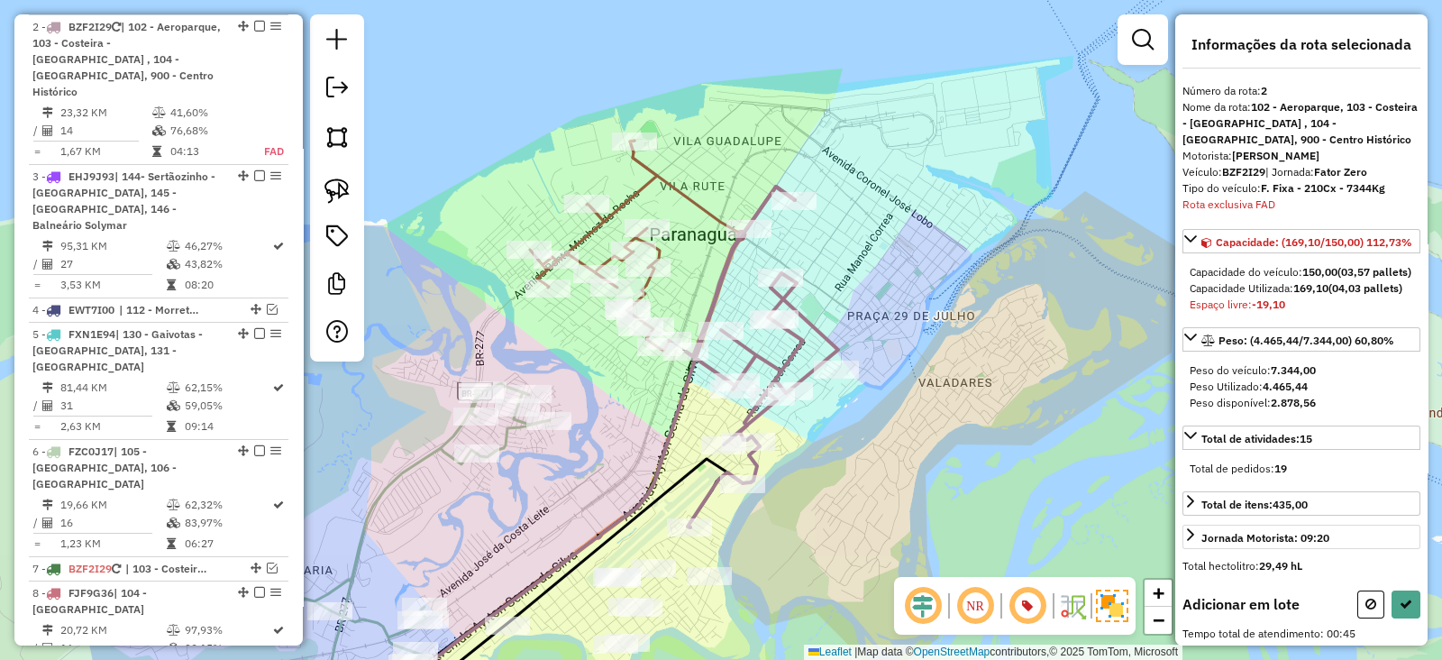
scroll to position [162, 0]
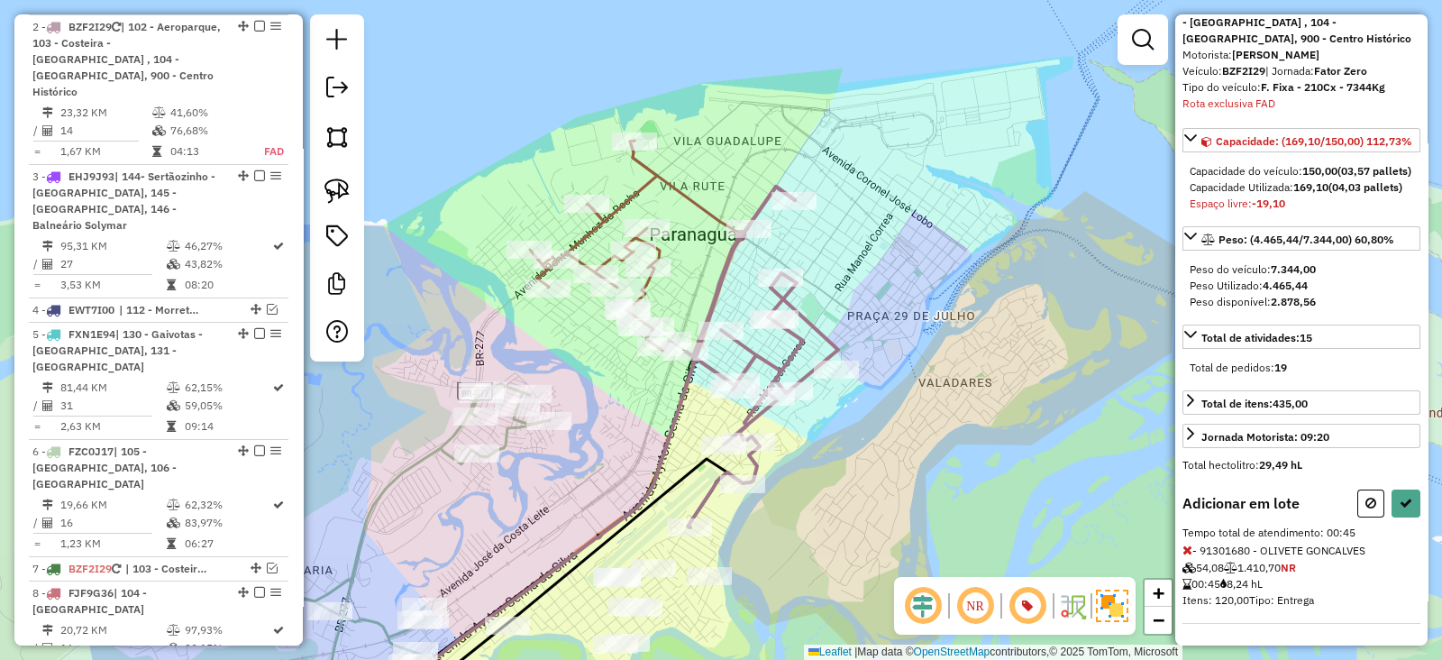
click at [1185, 546] on icon at bounding box center [1188, 550] width 10 height 13
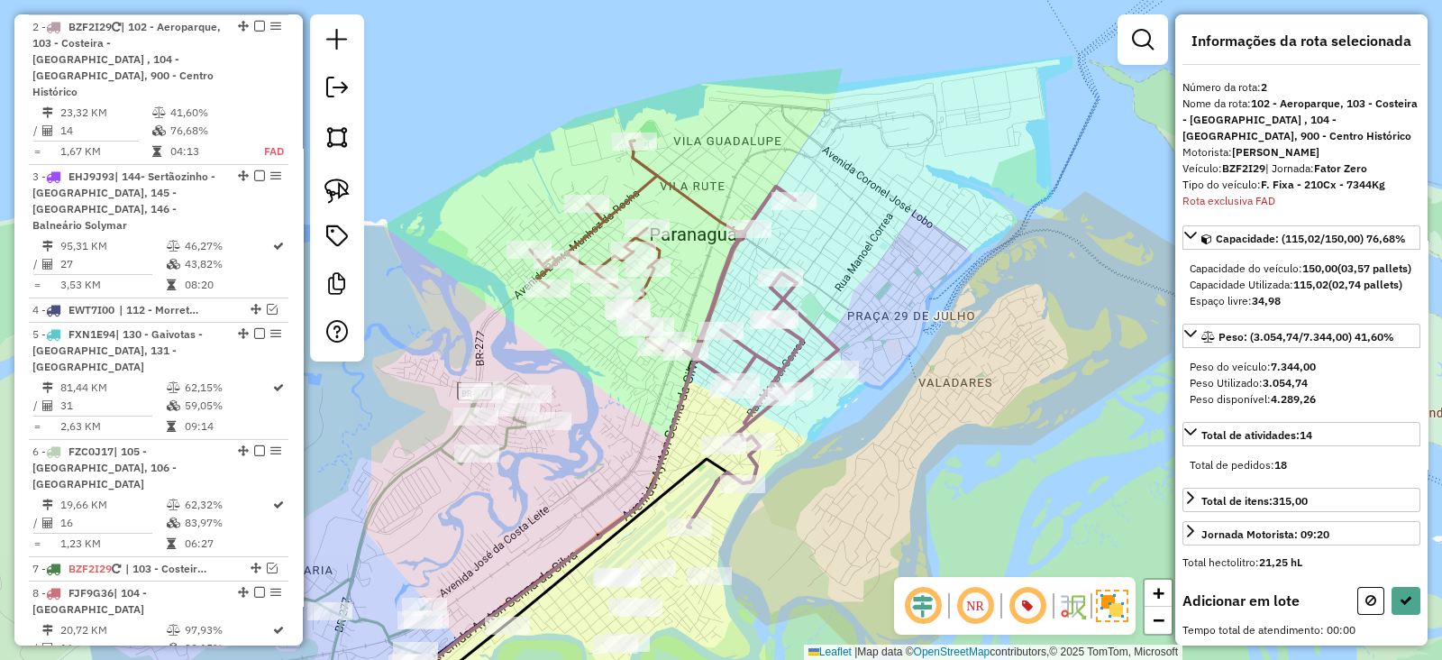
scroll to position [0, 0]
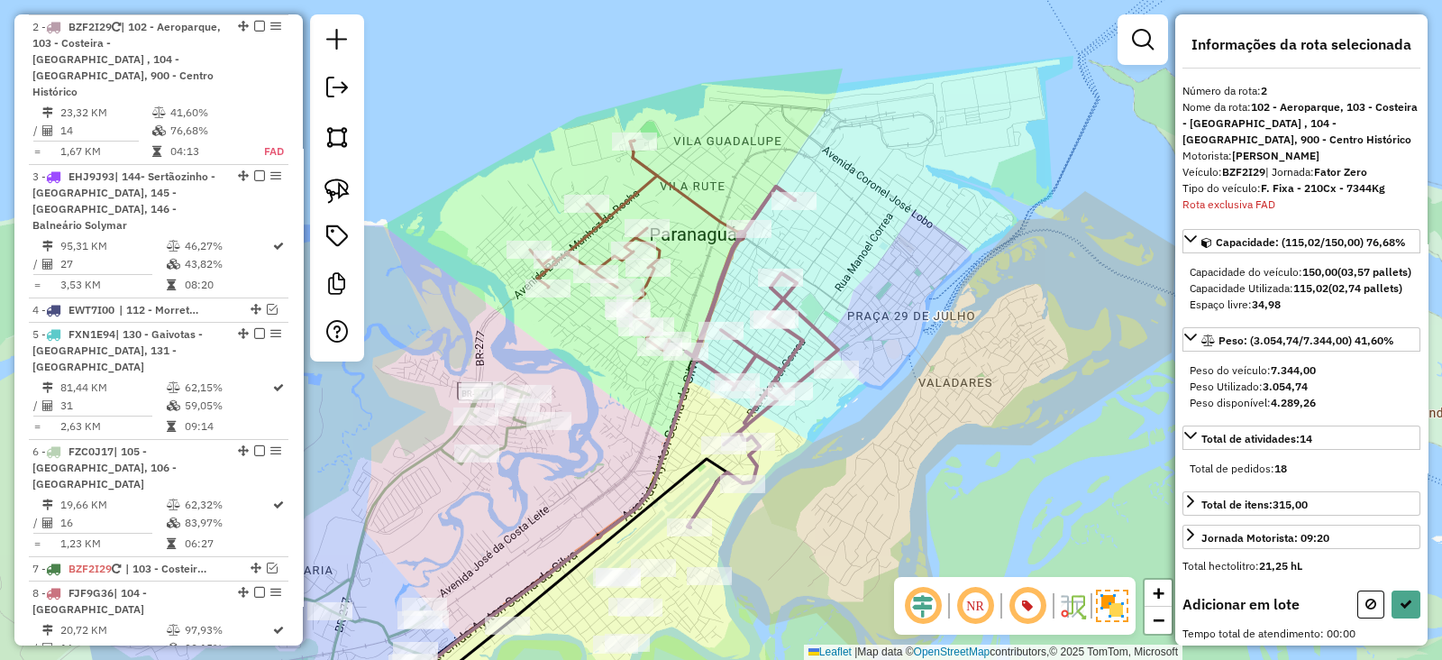
click at [992, 239] on div "Janela de atendimento Grade de atendimento Capacidade Transportadoras Veículos …" at bounding box center [721, 330] width 1442 height 660
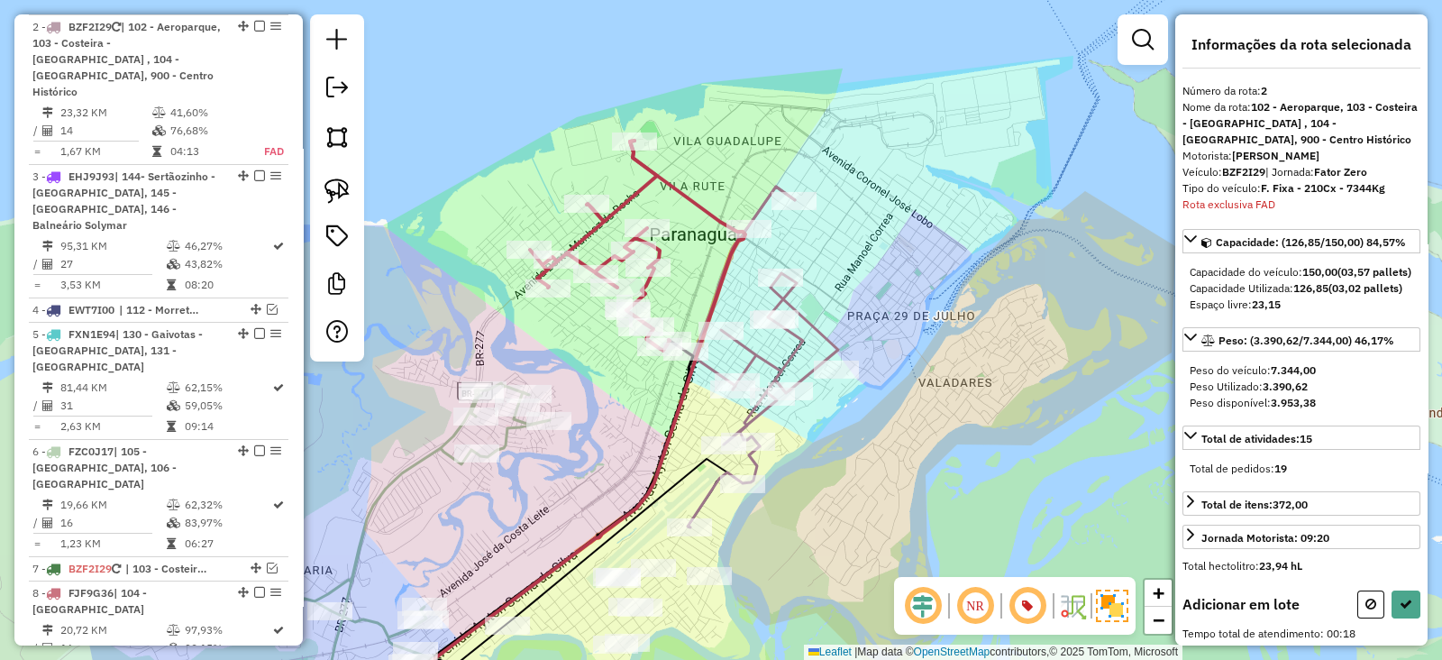
click at [518, 211] on div "Rota 8 - Placa FJF9G36 91335081 - ABNE DE ARRUDA MAIA Janela de atendimento Gra…" at bounding box center [721, 330] width 1442 height 660
select select "**********"
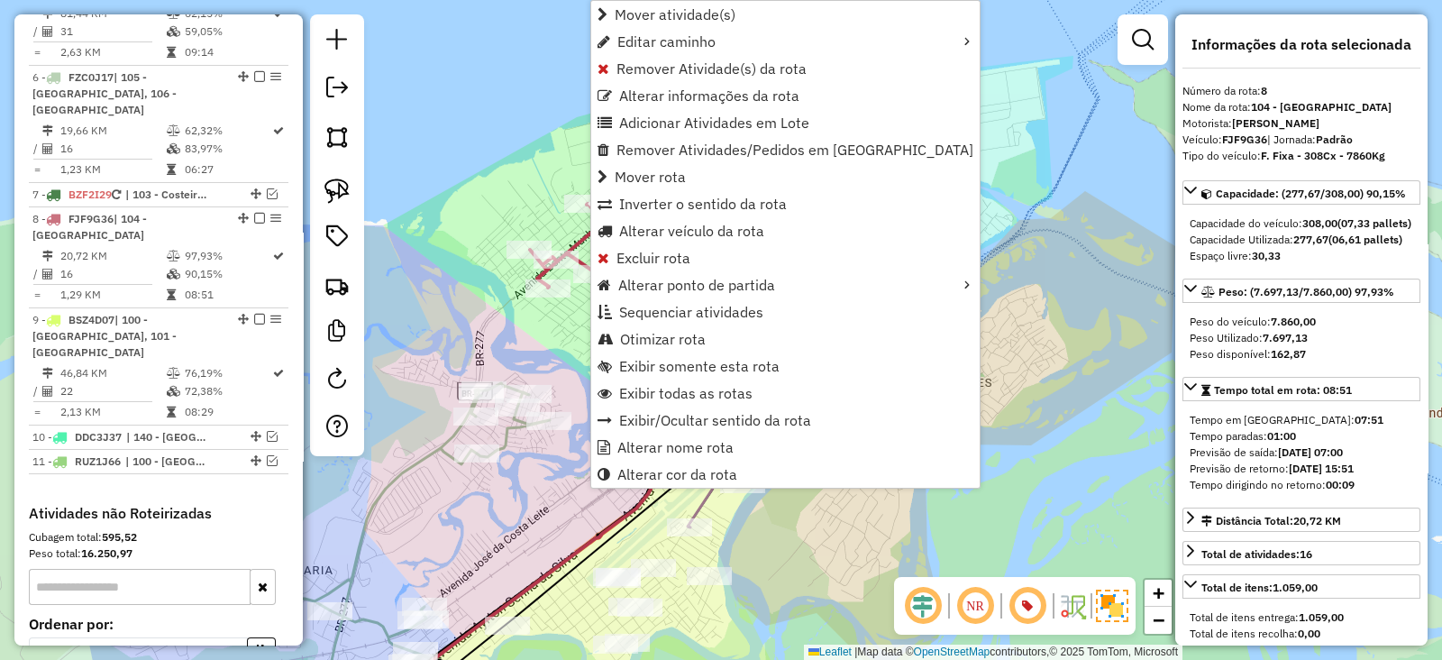
scroll to position [1283, 0]
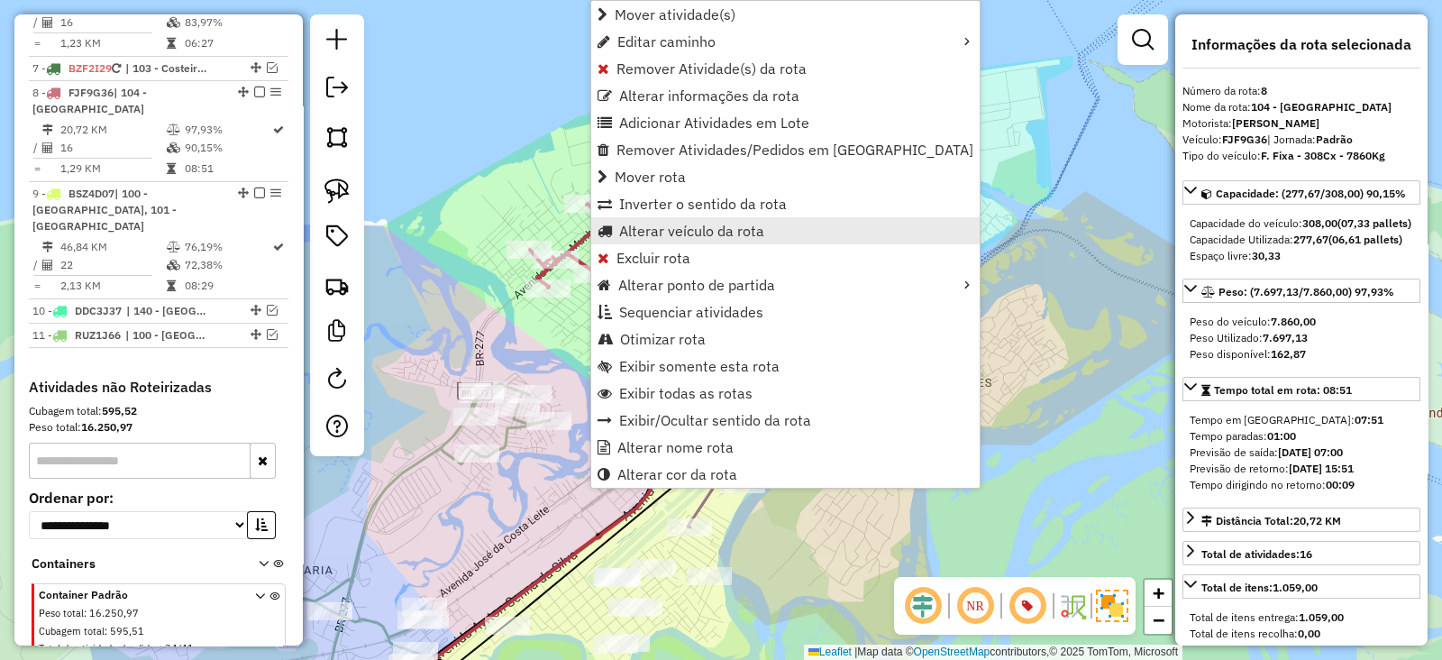
click at [650, 224] on span "Alterar veículo da rota" at bounding box center [691, 231] width 145 height 14
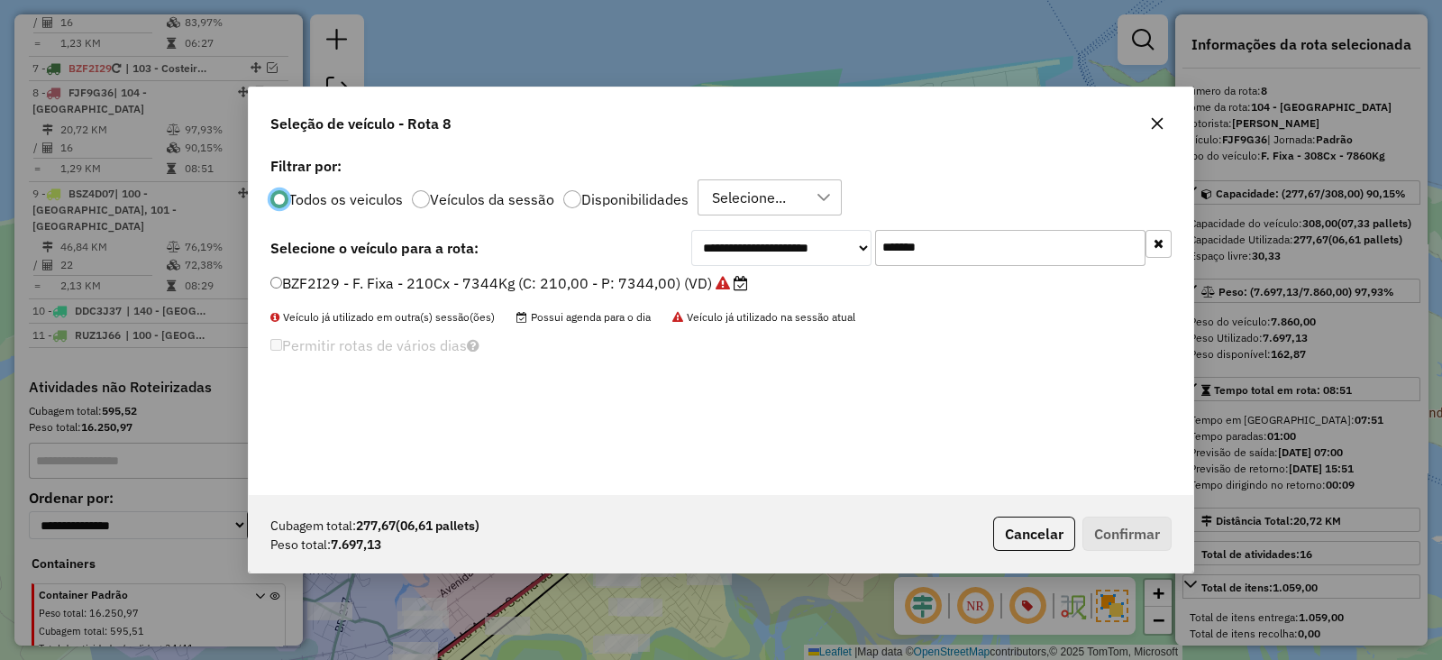
scroll to position [9, 5]
drag, startPoint x: 962, startPoint y: 237, endPoint x: 691, endPoint y: 210, distance: 271.8
click at [774, 230] on div "**********" at bounding box center [931, 248] width 480 height 36
paste input "text"
type input "*******"
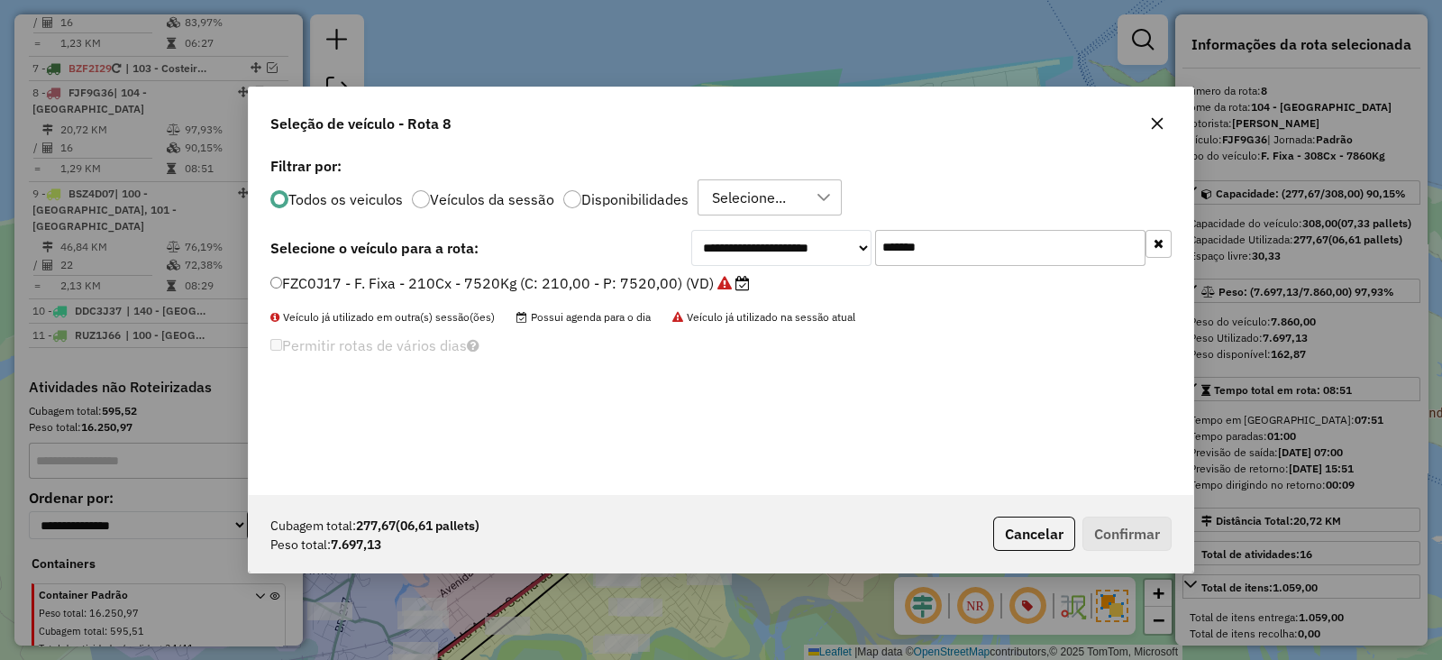
click at [635, 275] on label "FZC0J17 - F. Fixa - 210Cx - 7520Kg (C: 210,00 - P: 7520,00) (VD)" at bounding box center [510, 283] width 480 height 22
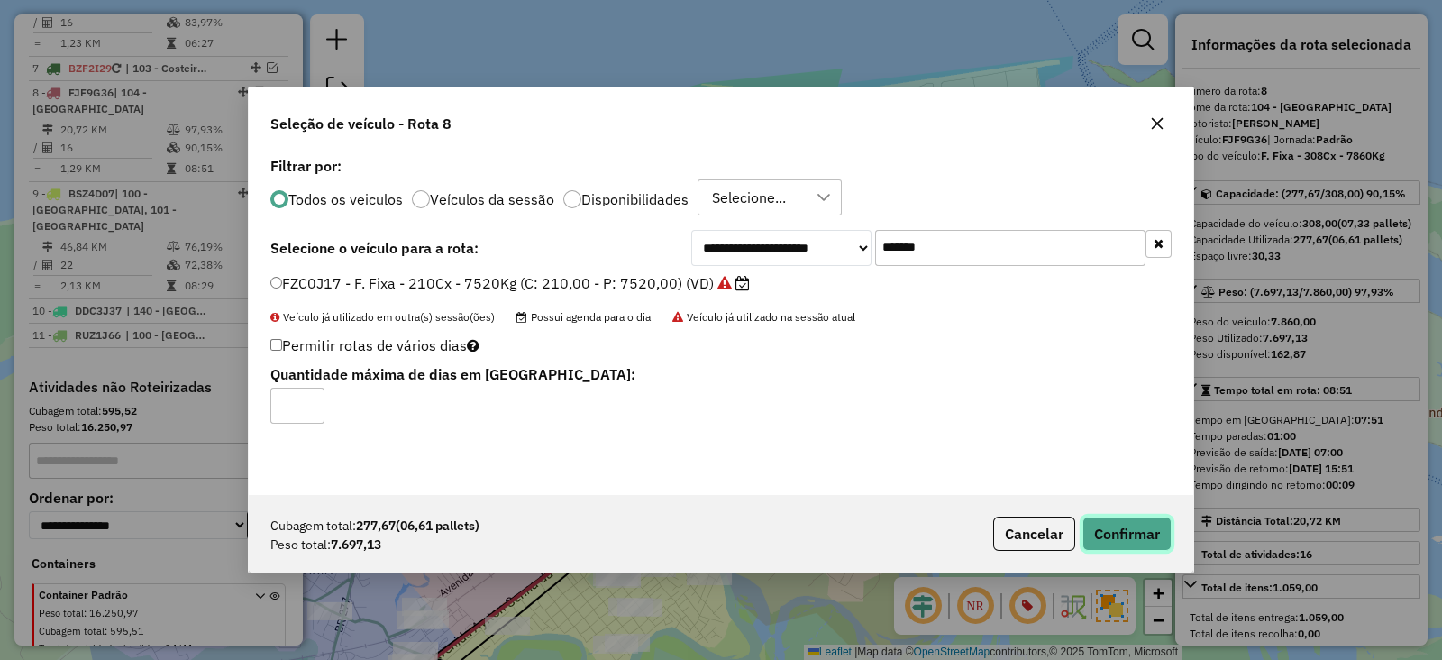
click at [1131, 526] on button "Confirmar" at bounding box center [1127, 534] width 89 height 34
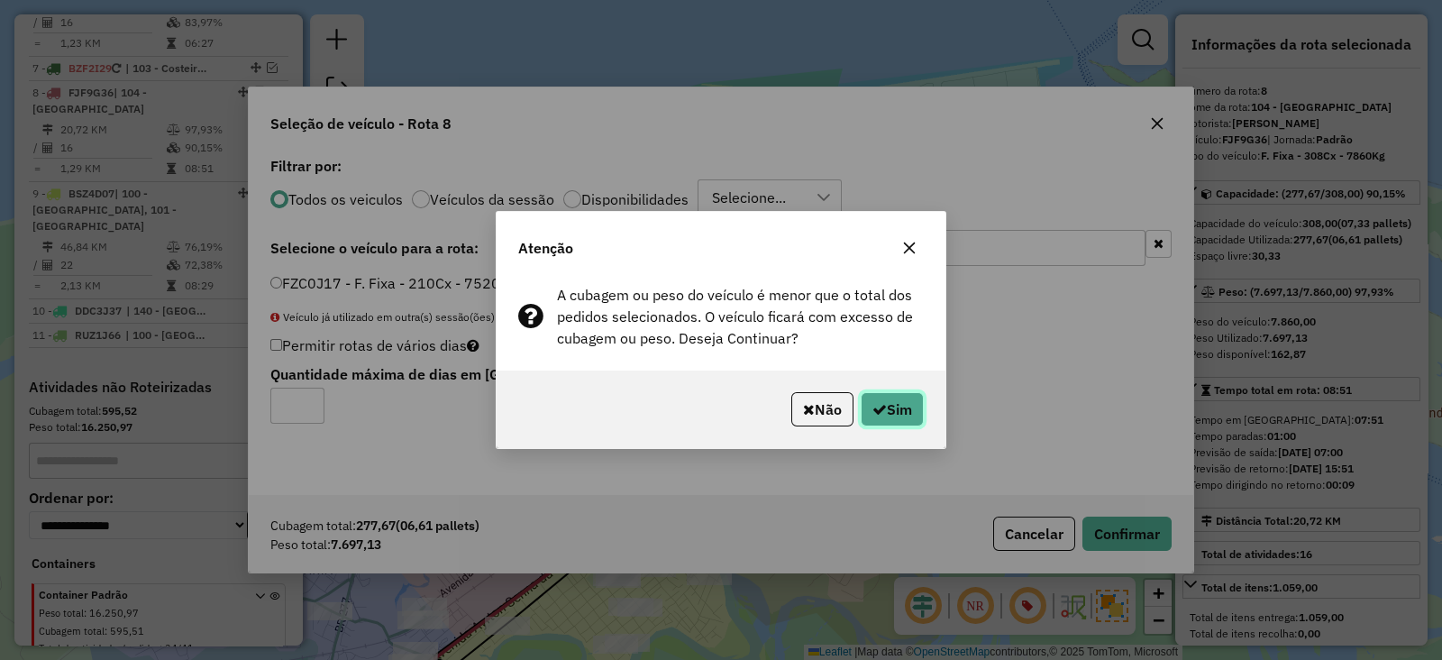
click at [886, 407] on button "Sim" at bounding box center [892, 409] width 63 height 34
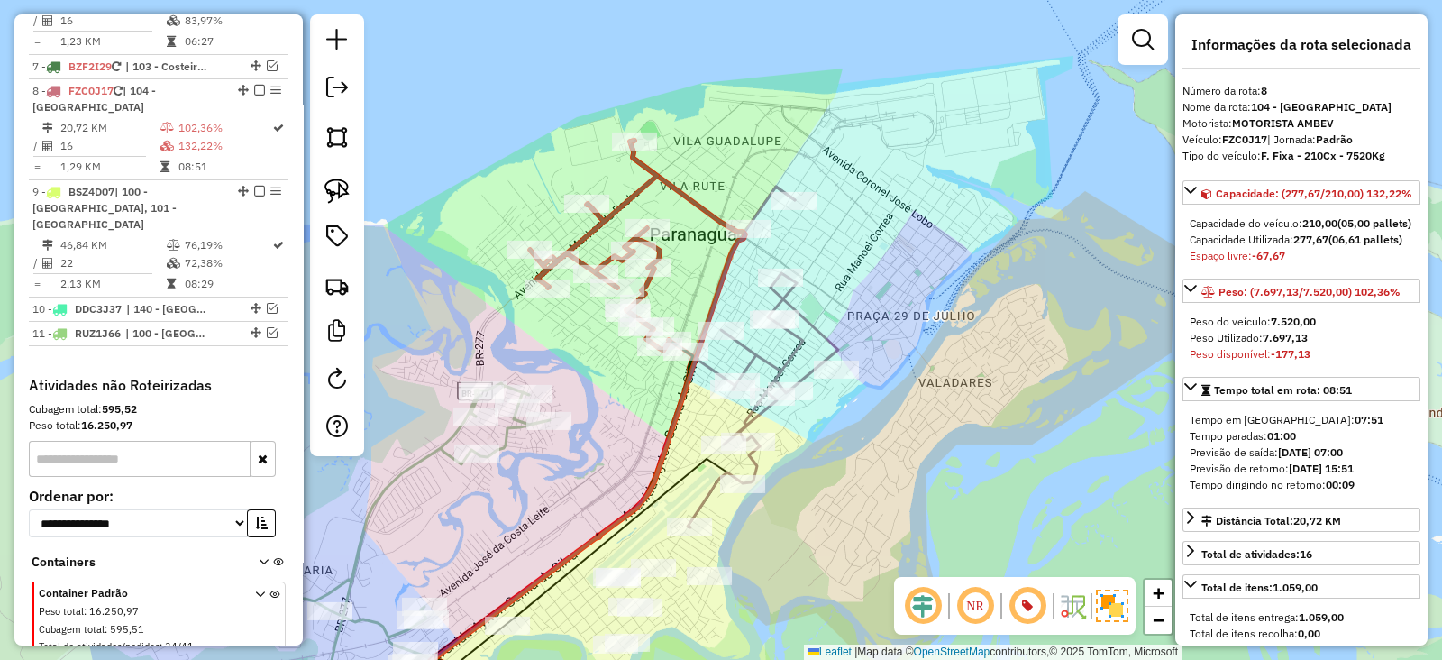
scroll to position [1283, 0]
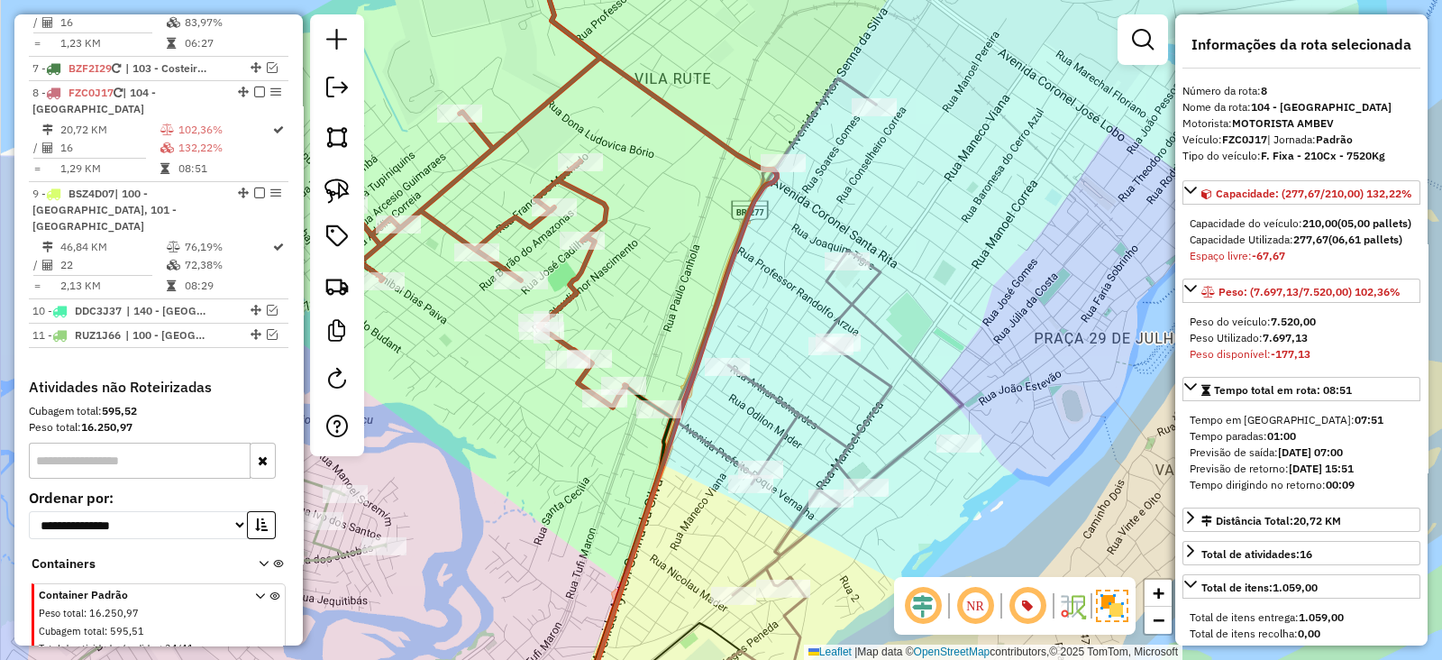
click at [735, 302] on div "Janela de atendimento Grade de atendimento Capacidade Transportadoras Veículos …" at bounding box center [721, 330] width 1442 height 660
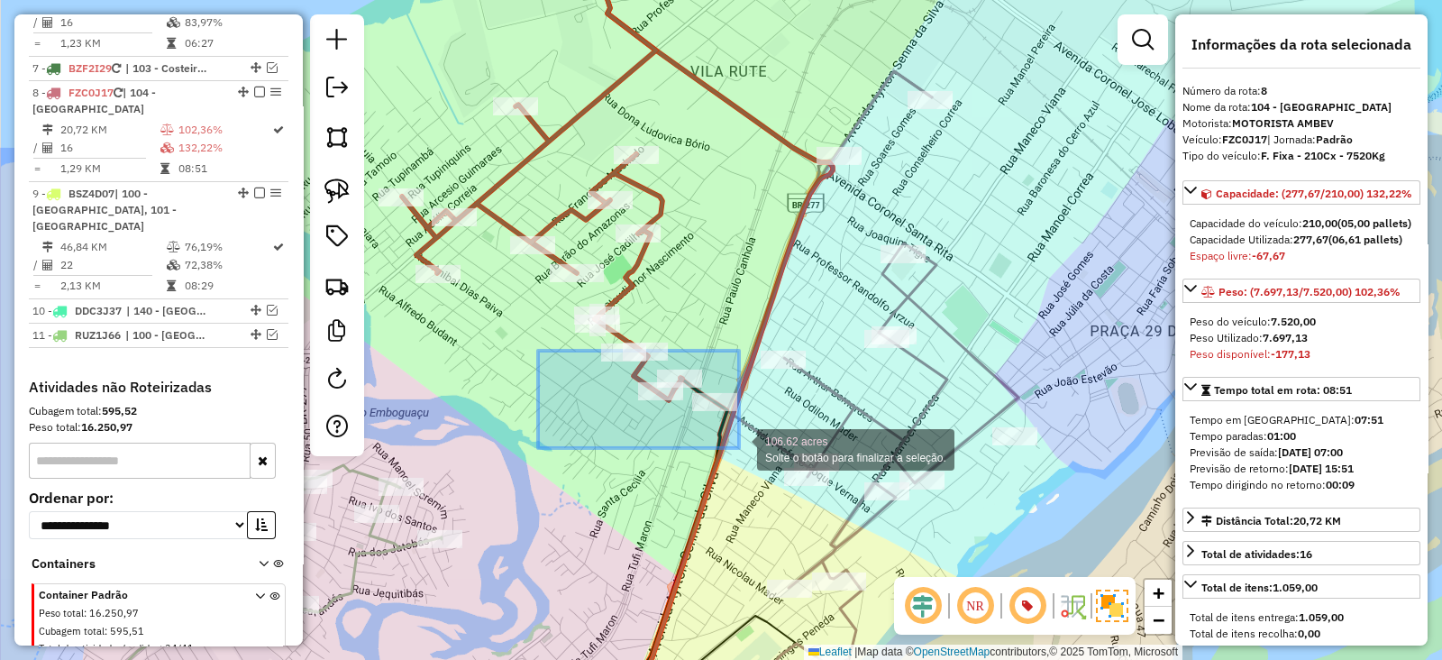
drag, startPoint x: 538, startPoint y: 351, endPoint x: 739, endPoint y: 448, distance: 223.4
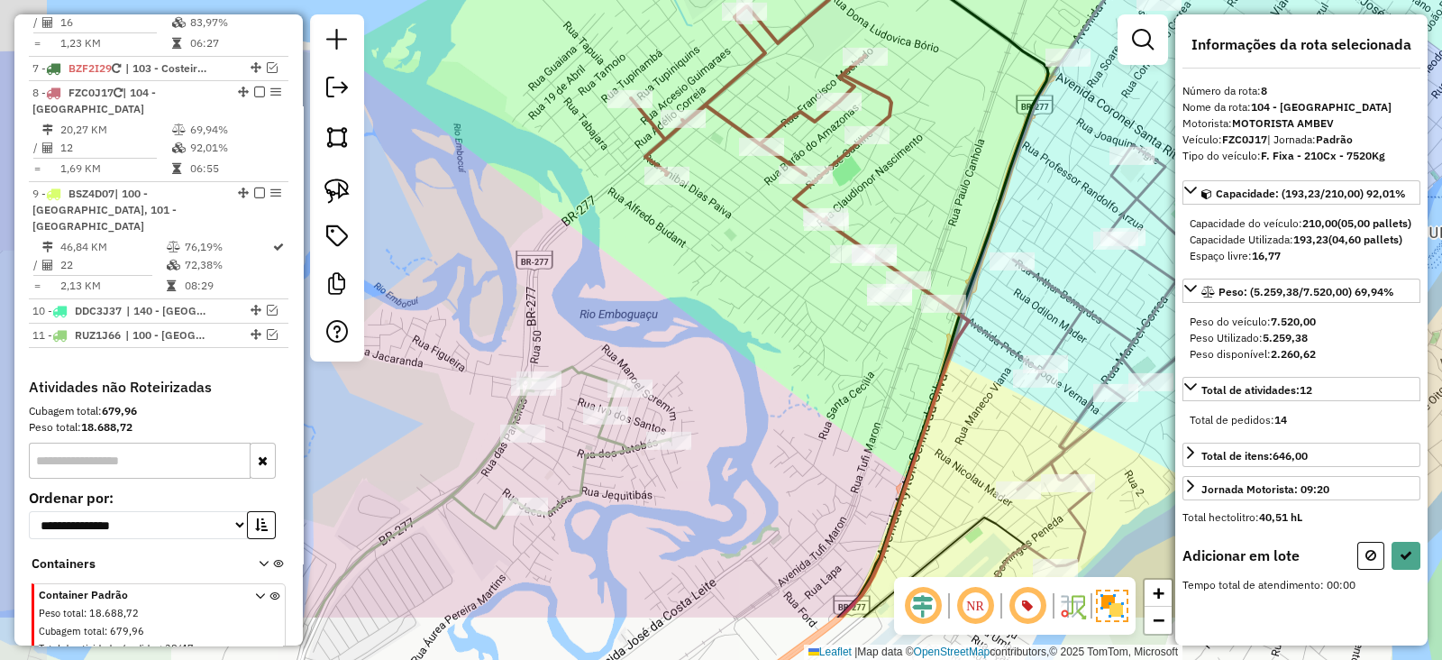
drag, startPoint x: 807, startPoint y: 419, endPoint x: 849, endPoint y: 374, distance: 61.9
click at [849, 374] on div "Janela de atendimento Grade de atendimento Capacidade Transportadoras Veículos …" at bounding box center [721, 330] width 1442 height 660
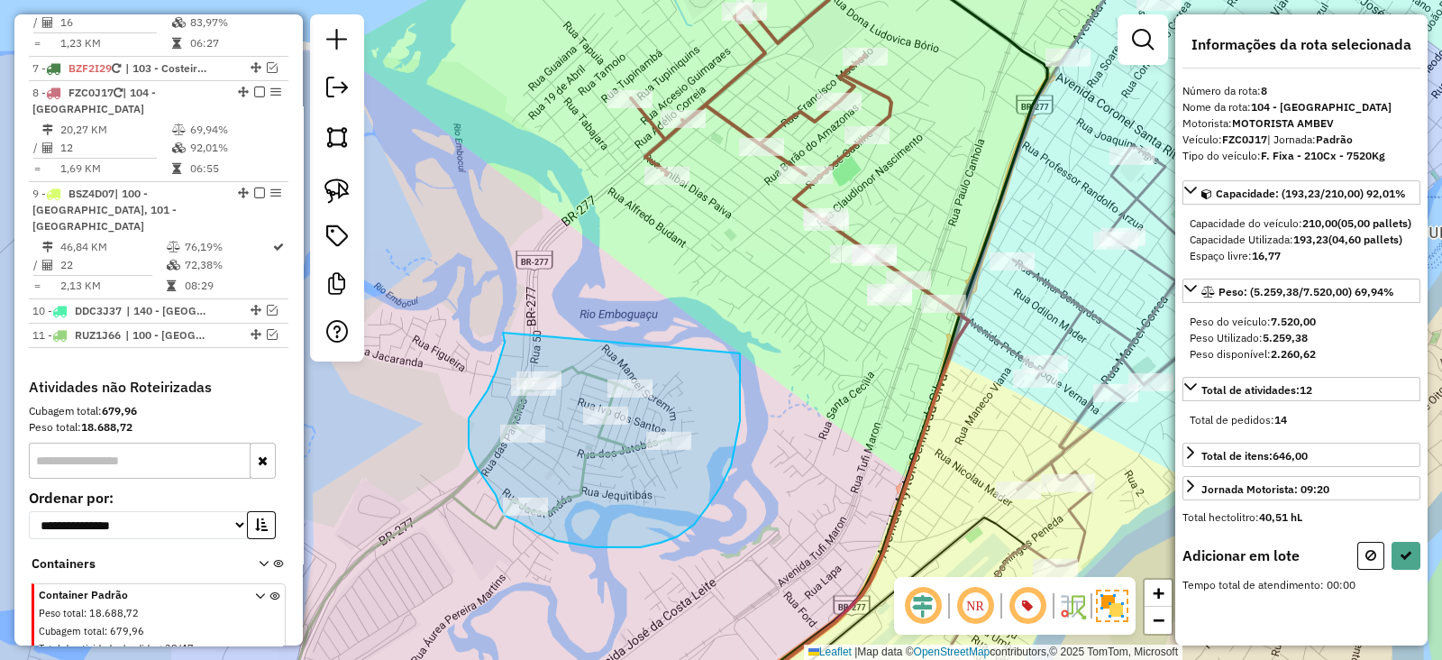
drag, startPoint x: 503, startPoint y: 332, endPoint x: 726, endPoint y: 348, distance: 223.3
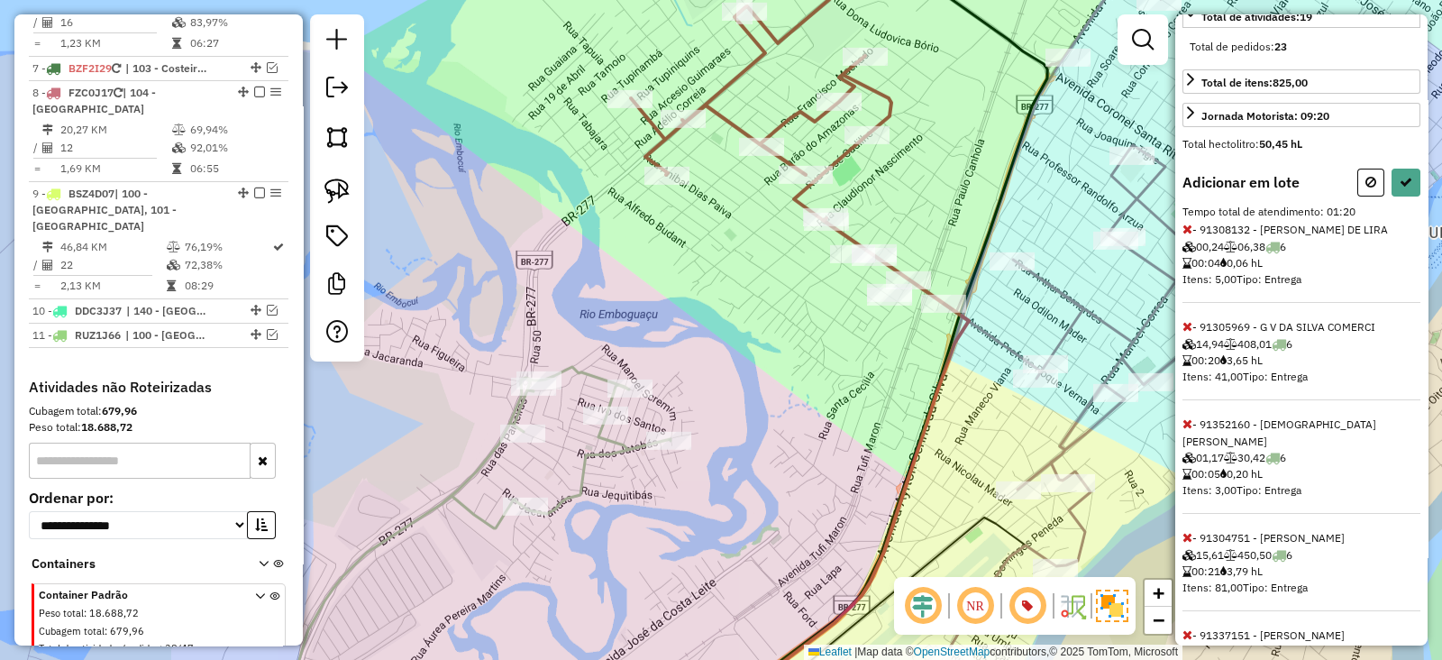
scroll to position [343, 0]
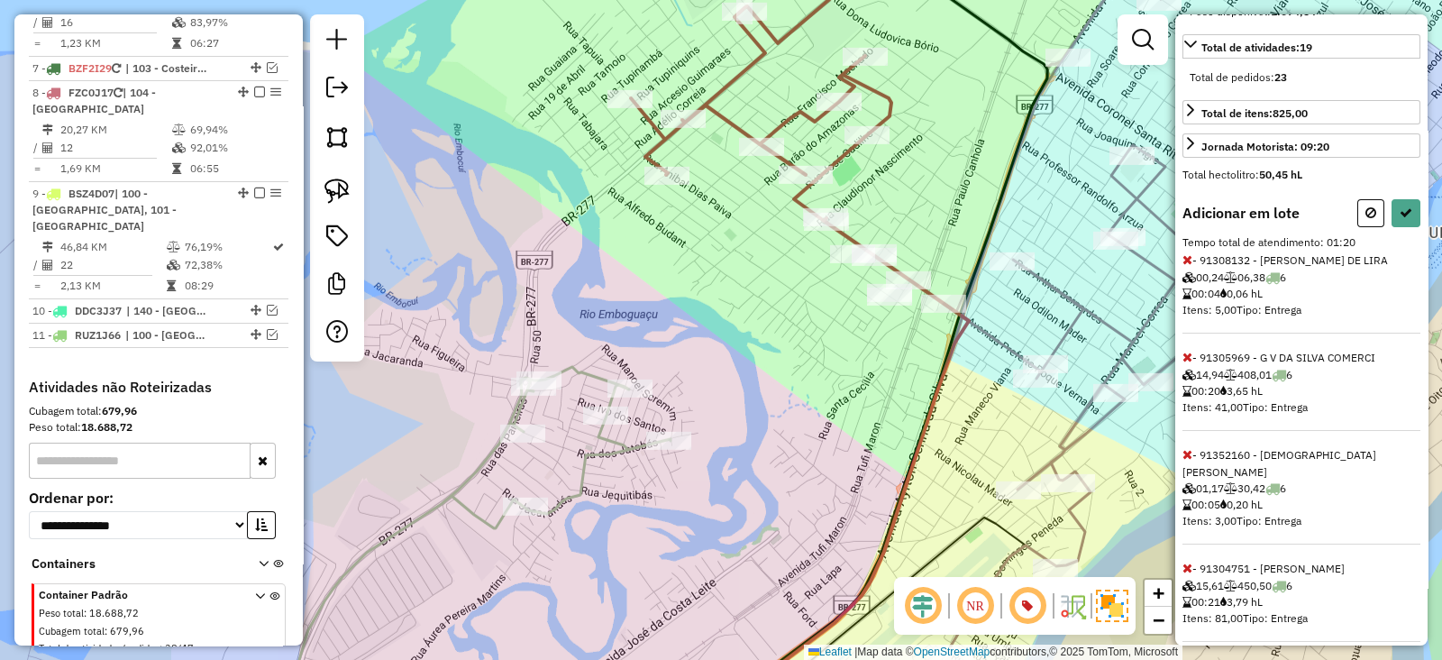
click at [1189, 363] on icon at bounding box center [1188, 357] width 10 height 13
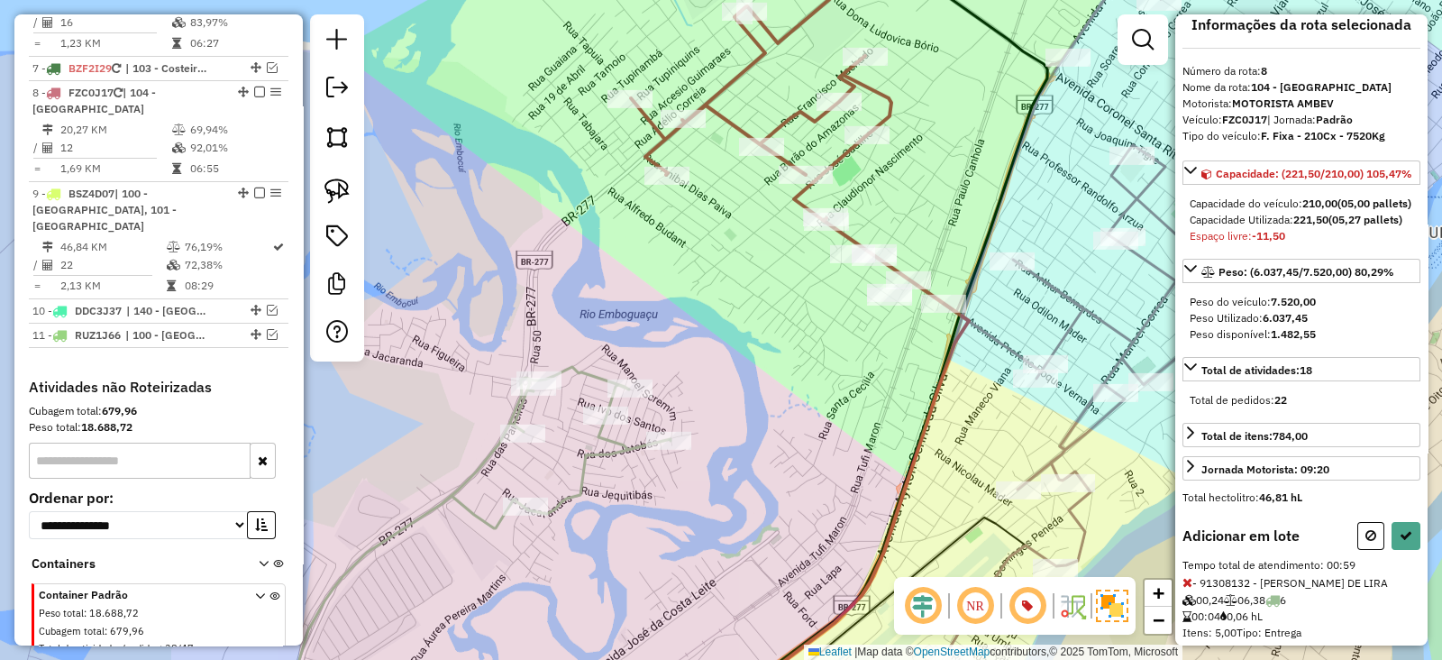
scroll to position [0, 0]
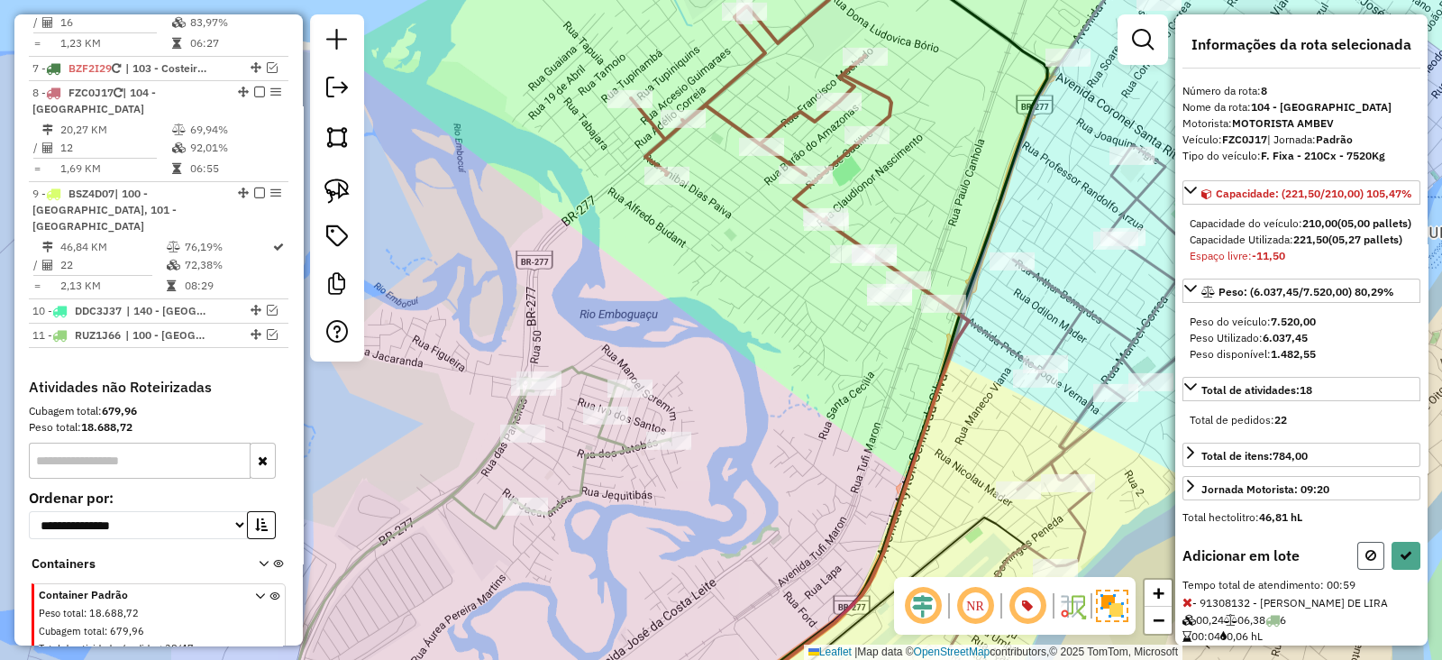
click at [1377, 570] on button at bounding box center [1371, 556] width 27 height 28
select select "**********"
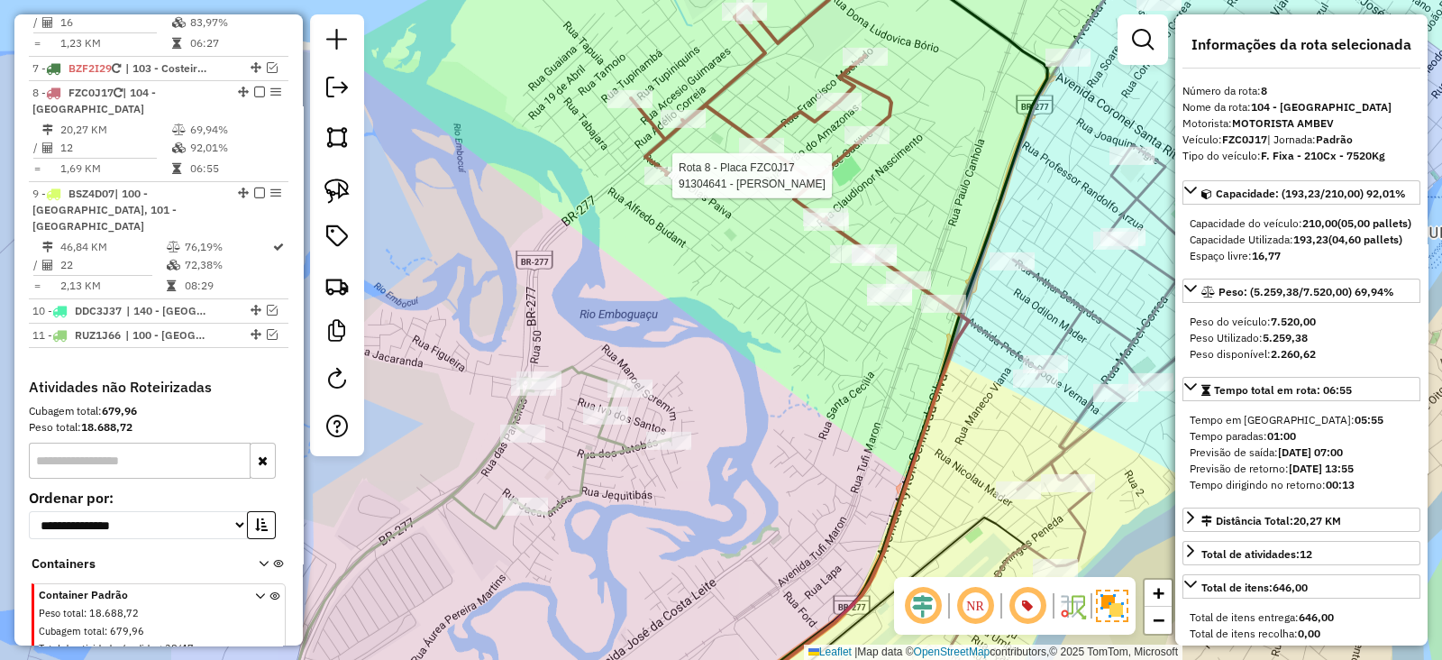
click at [656, 185] on div at bounding box center [667, 176] width 45 height 18
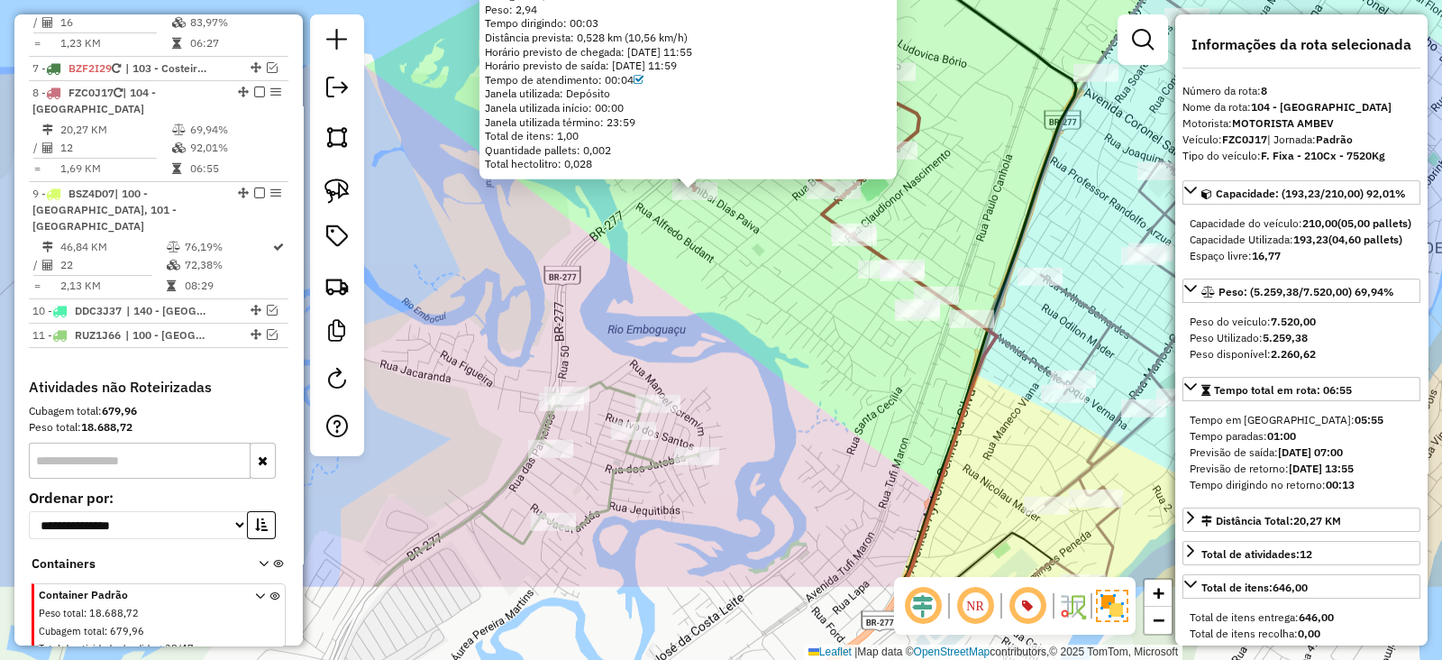
drag, startPoint x: 865, startPoint y: 516, endPoint x: 838, endPoint y: 377, distance: 141.3
click at [838, 377] on div "91304641 - DIEGO RAFAEL ELIAS R Endereço: ALZIR DOS SANTOS ANTUNES 935 Bairro: …" at bounding box center [721, 330] width 1442 height 660
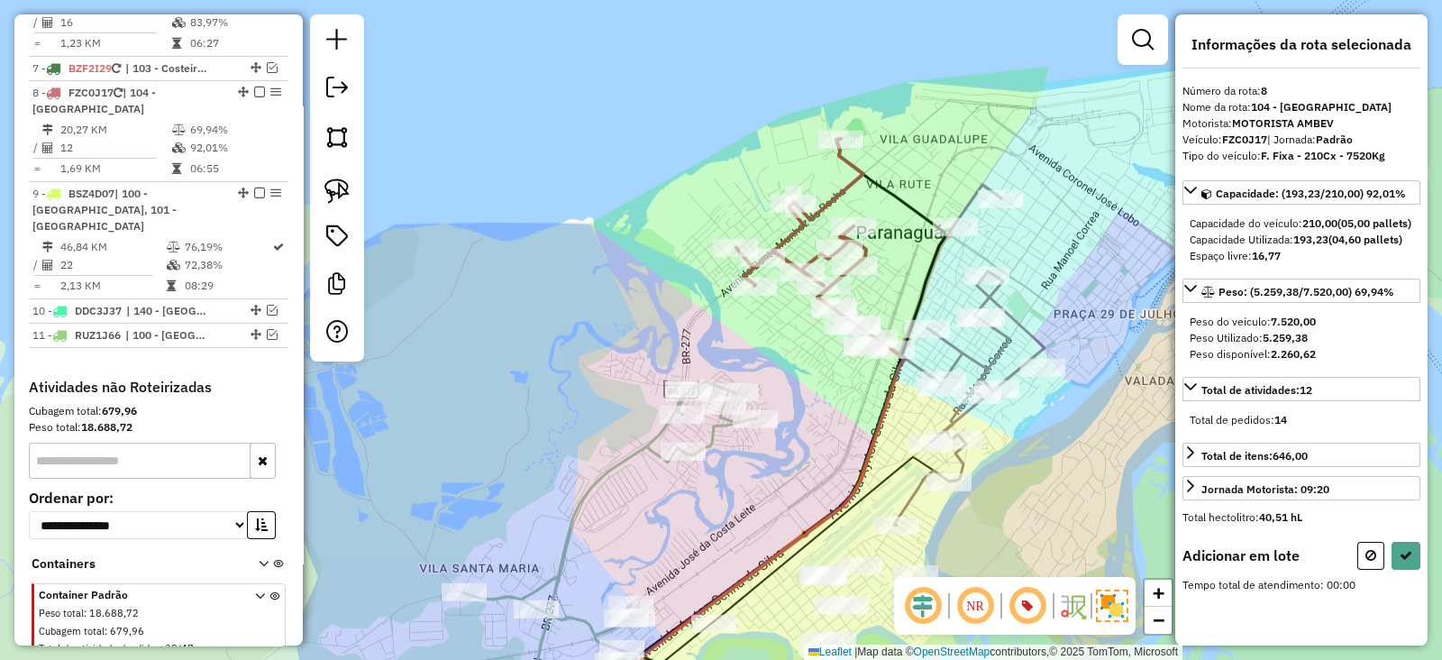
drag, startPoint x: 929, startPoint y: 232, endPoint x: 900, endPoint y: 246, distance: 32.3
click at [900, 246] on div "Janela de atendimento Grade de atendimento Capacidade Transportadoras Veículos …" at bounding box center [721, 330] width 1442 height 660
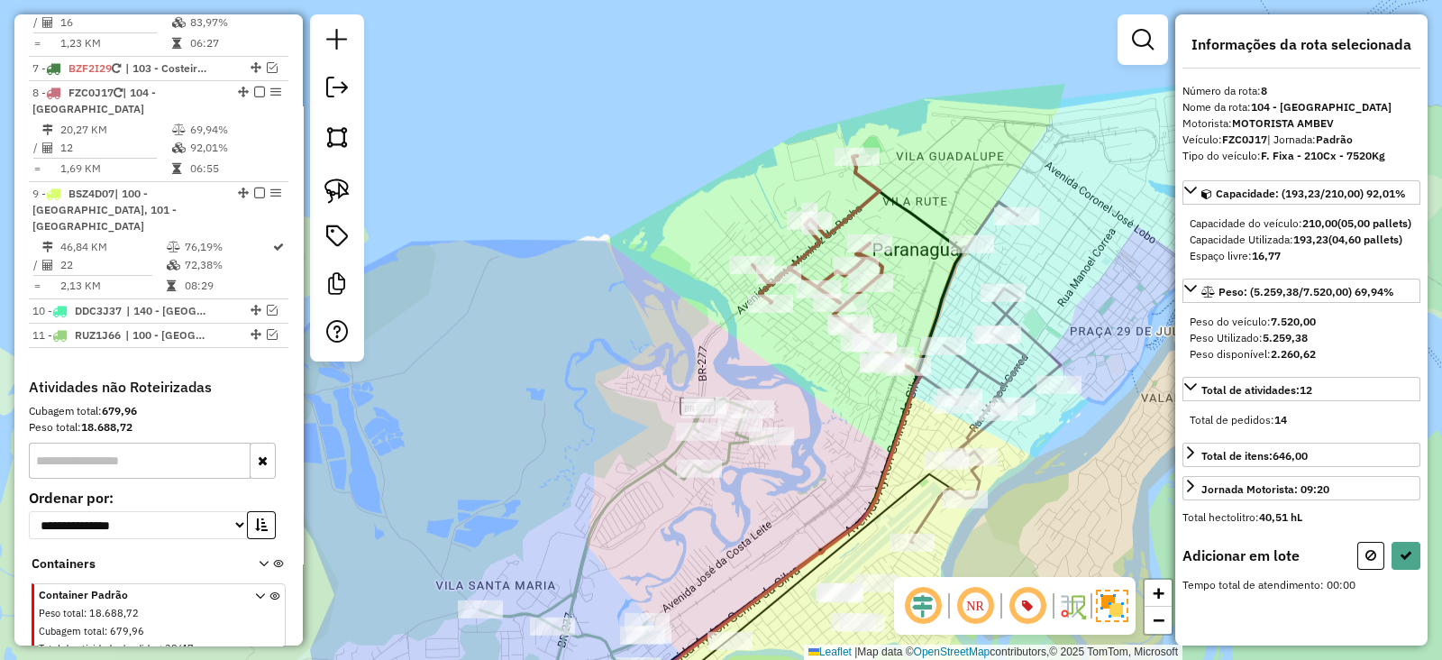
drag, startPoint x: 912, startPoint y: 224, endPoint x: 906, endPoint y: 213, distance: 12.5
click at [906, 213] on div "Janela de atendimento Grade de atendimento Capacidade Transportadoras Veículos …" at bounding box center [721, 330] width 1442 height 660
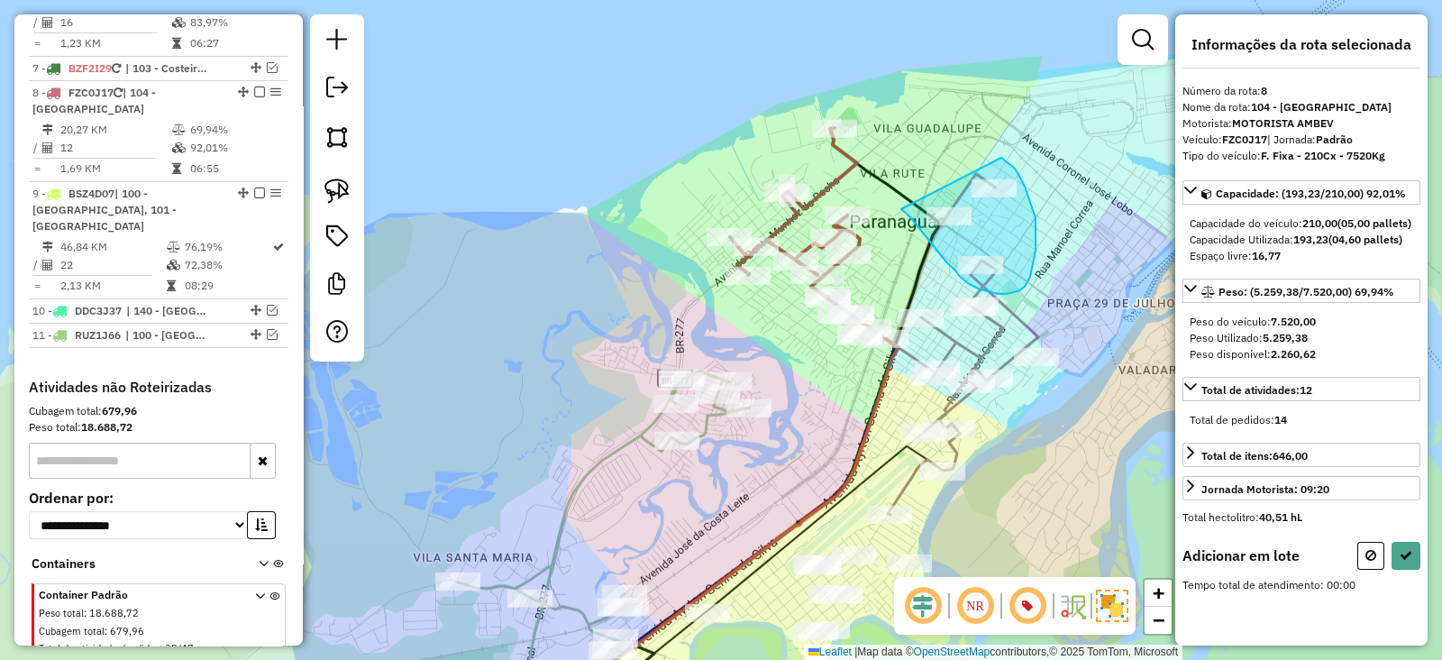
drag, startPoint x: 901, startPoint y: 209, endPoint x: 1000, endPoint y: 158, distance: 110.9
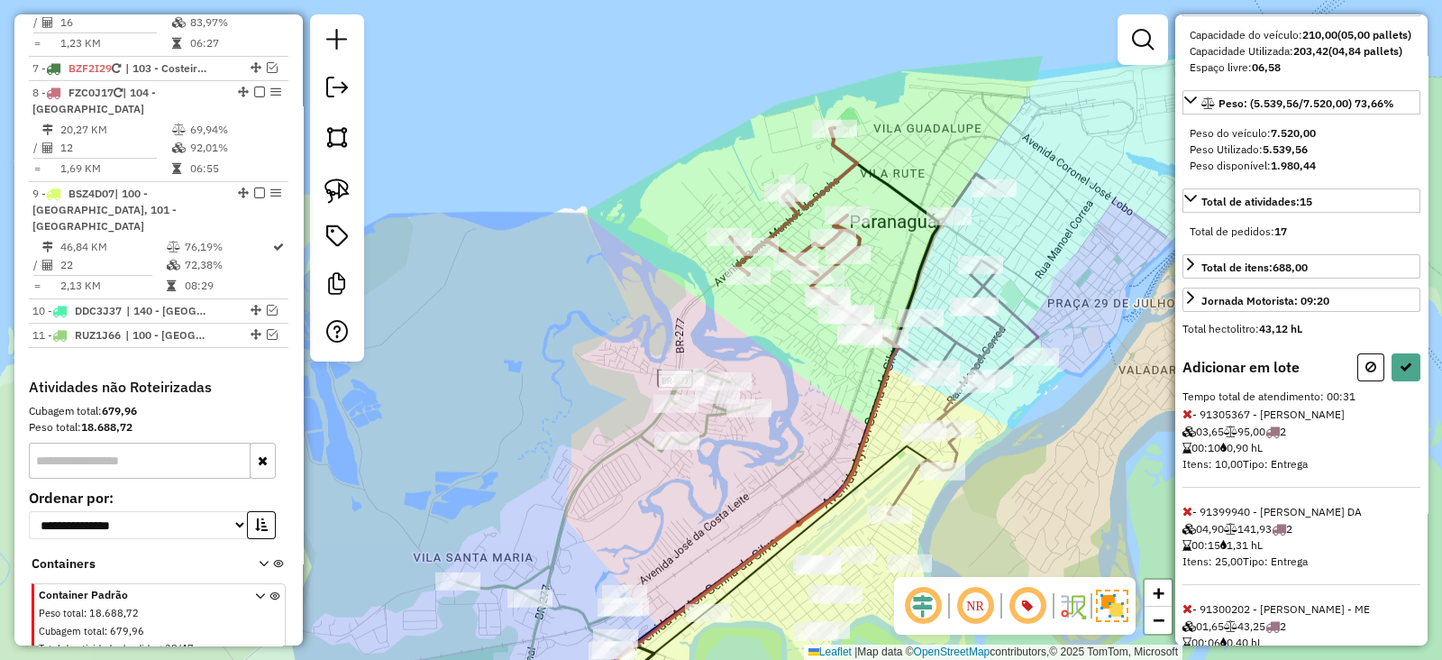
scroll to position [275, 0]
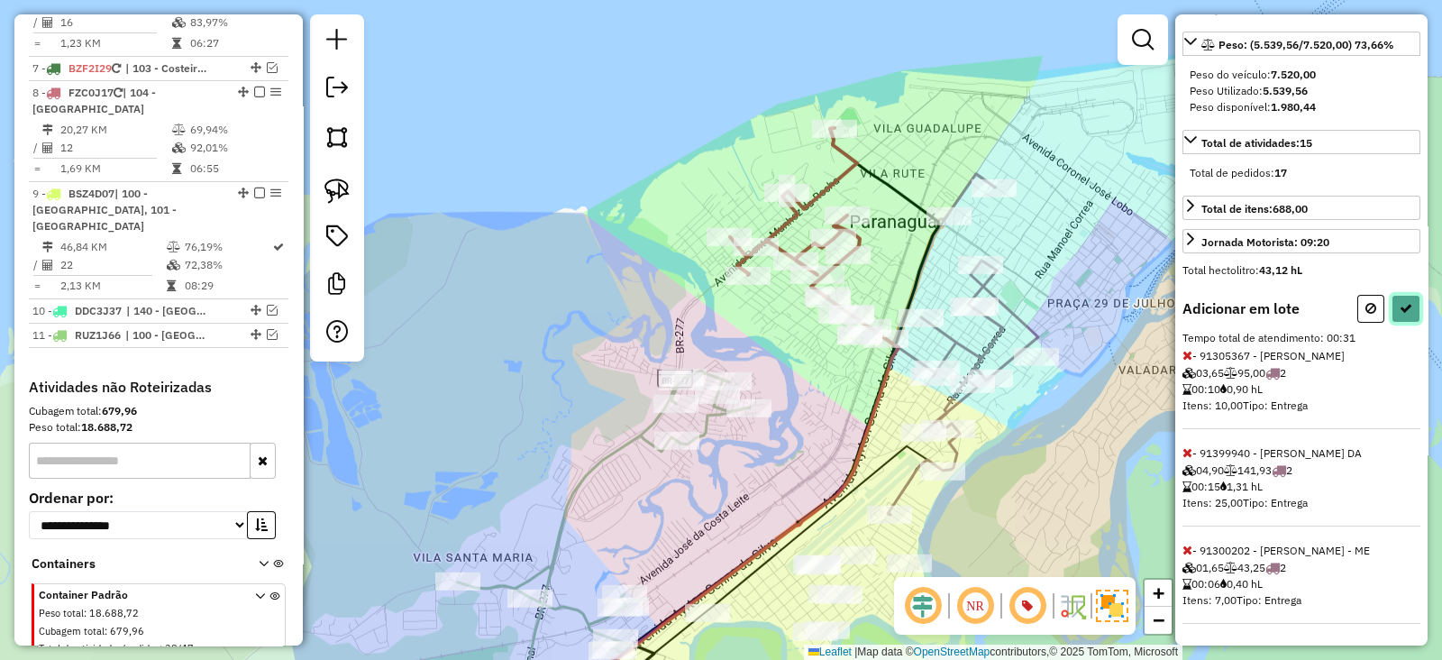
click at [1396, 301] on button at bounding box center [1406, 309] width 29 height 28
select select "**********"
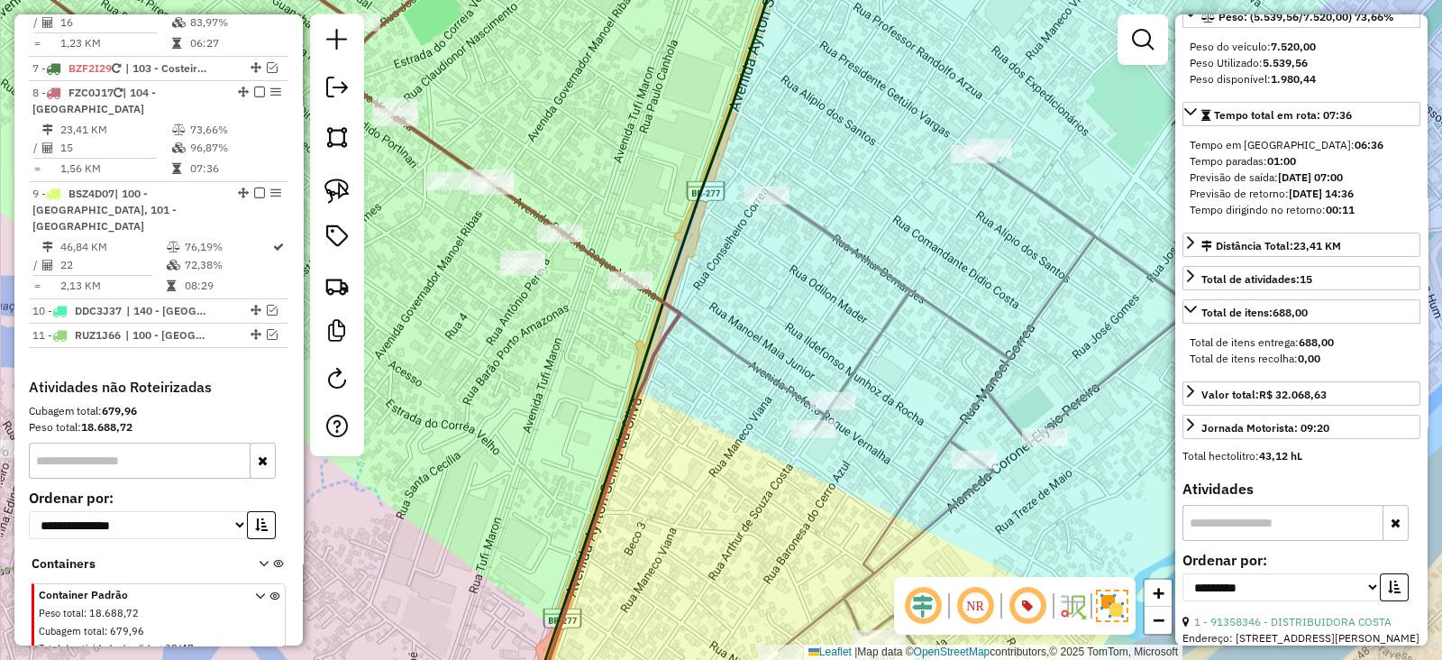
drag, startPoint x: 602, startPoint y: 101, endPoint x: 828, endPoint y: 334, distance: 325.1
click at [805, 293] on div "Janela de atendimento Grade de atendimento Capacidade Transportadoras Veículos …" at bounding box center [721, 330] width 1442 height 660
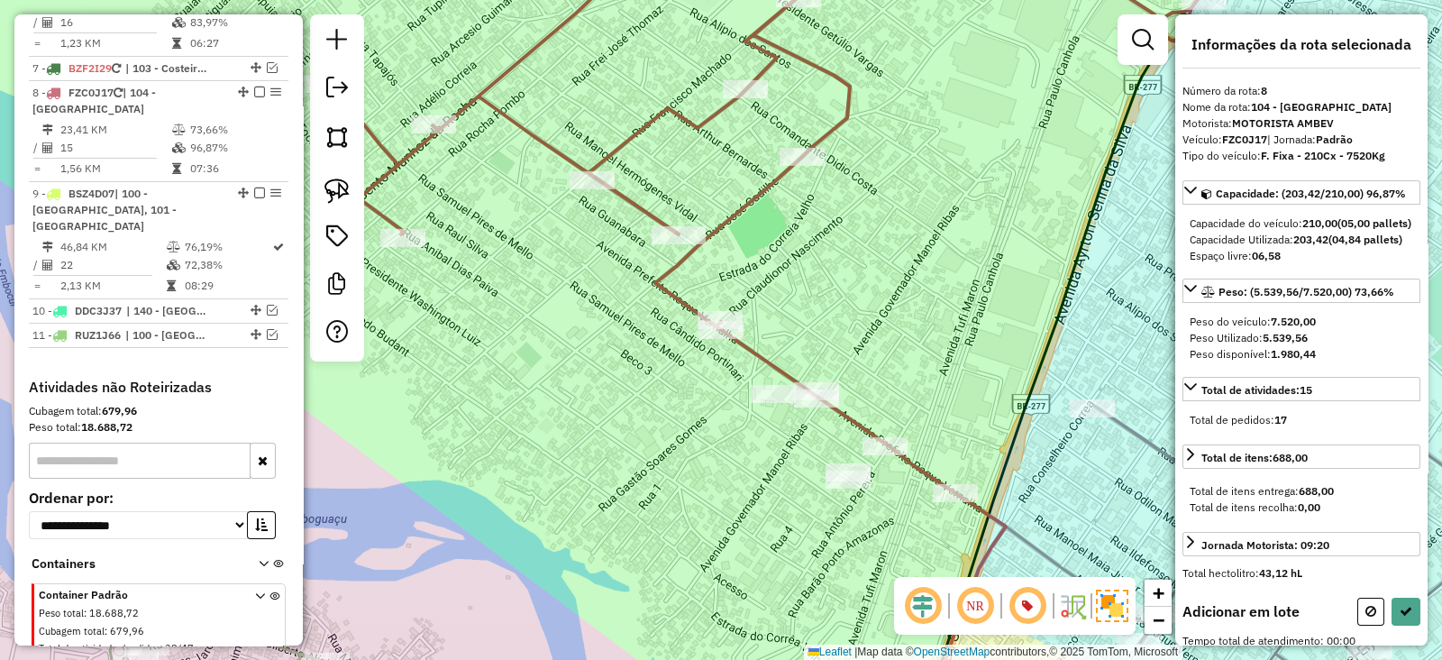
scroll to position [0, 0]
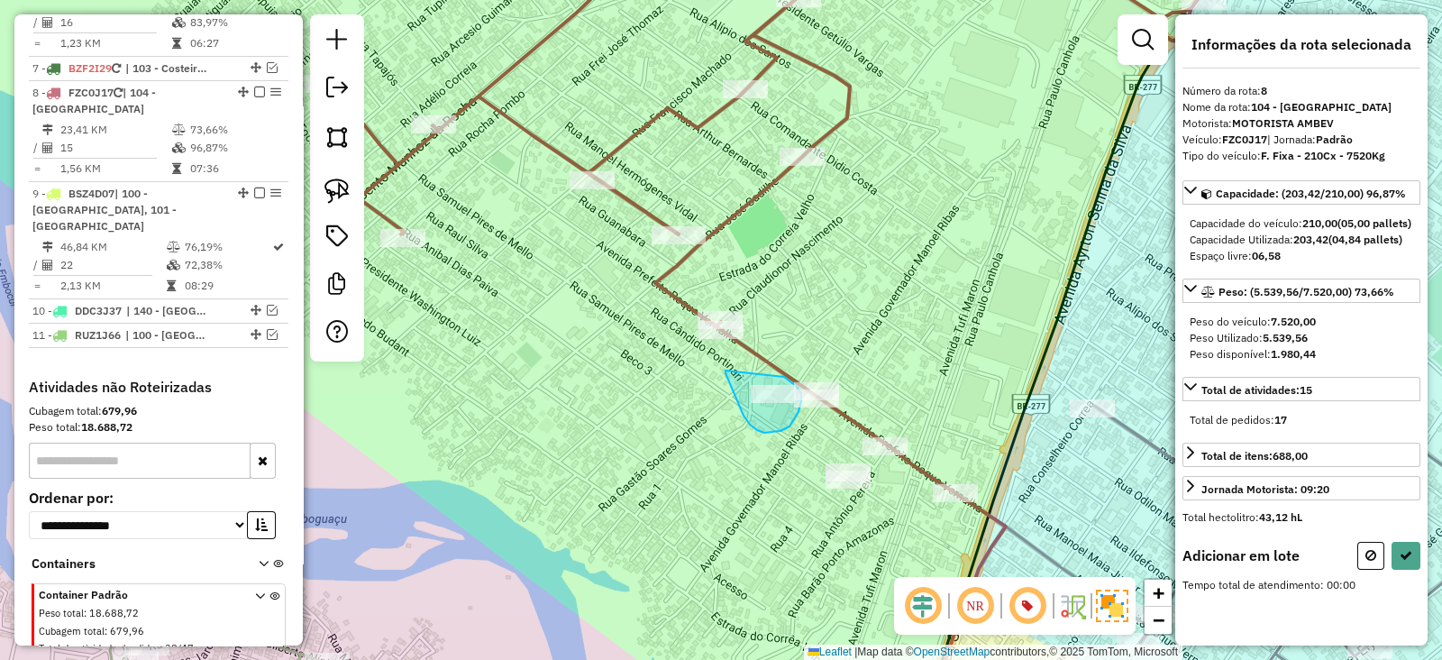
drag, startPoint x: 768, startPoint y: 433, endPoint x: 782, endPoint y: 377, distance: 57.7
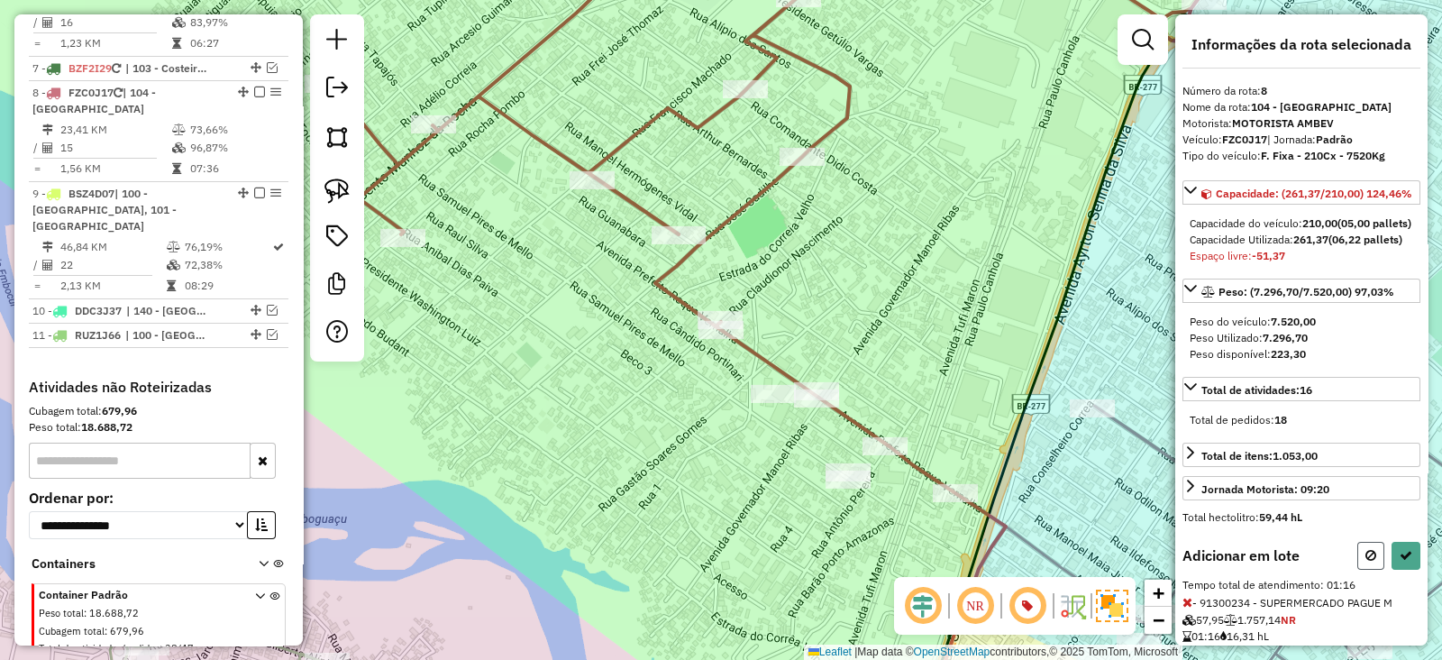
click at [1358, 570] on button at bounding box center [1371, 556] width 27 height 28
select select "**********"
click at [1359, 570] on button at bounding box center [1371, 556] width 27 height 28
select select "**********"
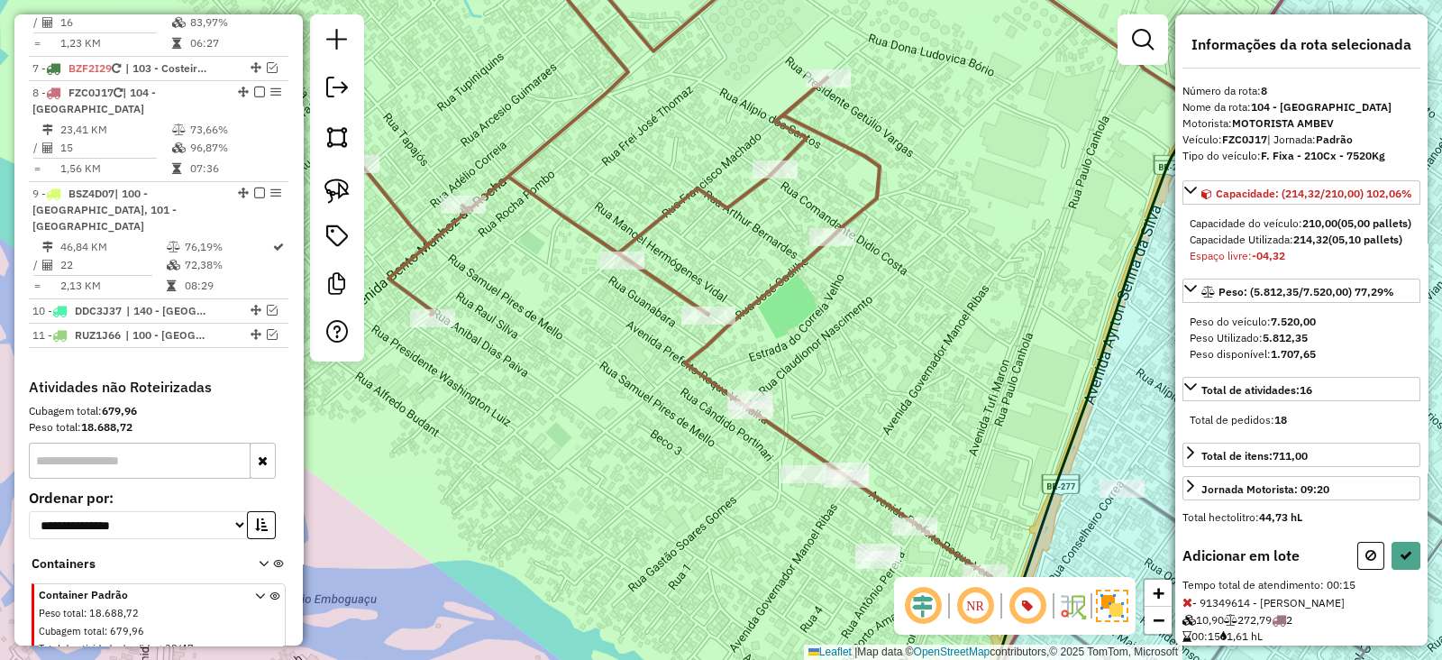
drag, startPoint x: 1033, startPoint y: 394, endPoint x: 901, endPoint y: 205, distance: 231.1
click at [901, 205] on div "Janela de atendimento Grade de atendimento Capacidade Transportadoras Veículos …" at bounding box center [721, 330] width 1442 height 660
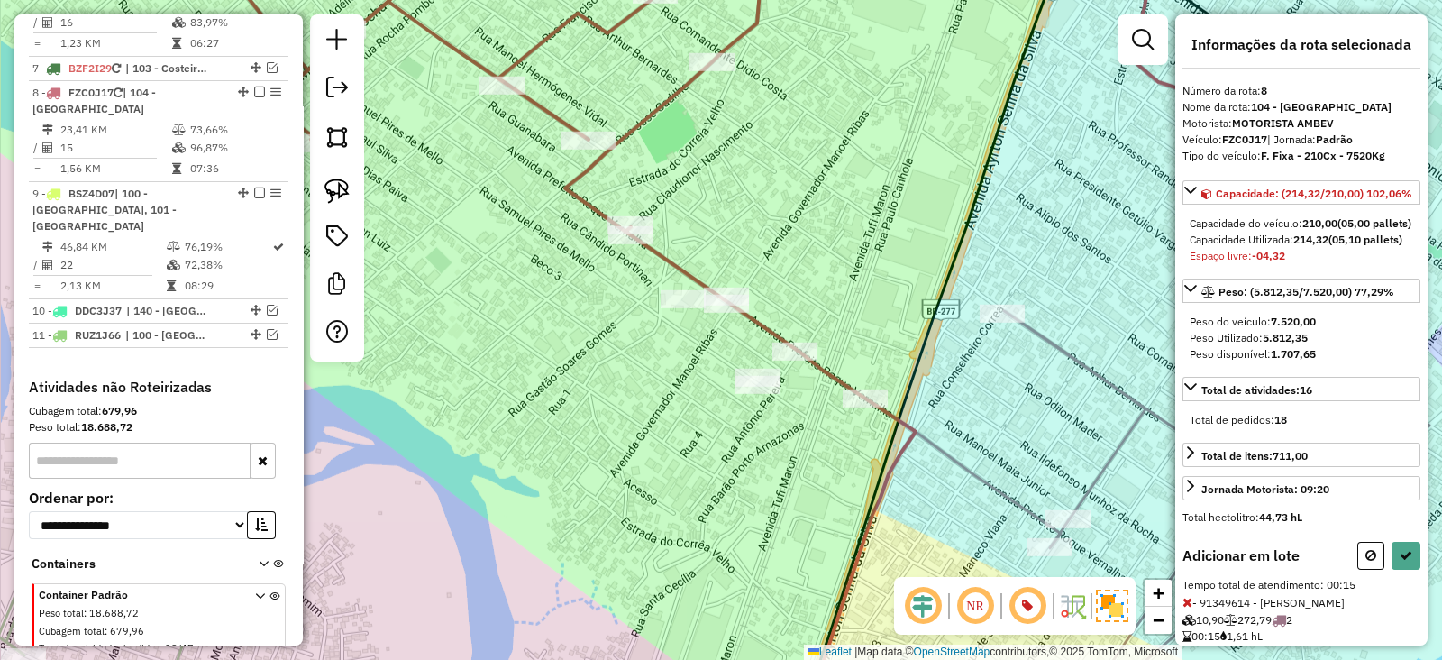
select select "**********"
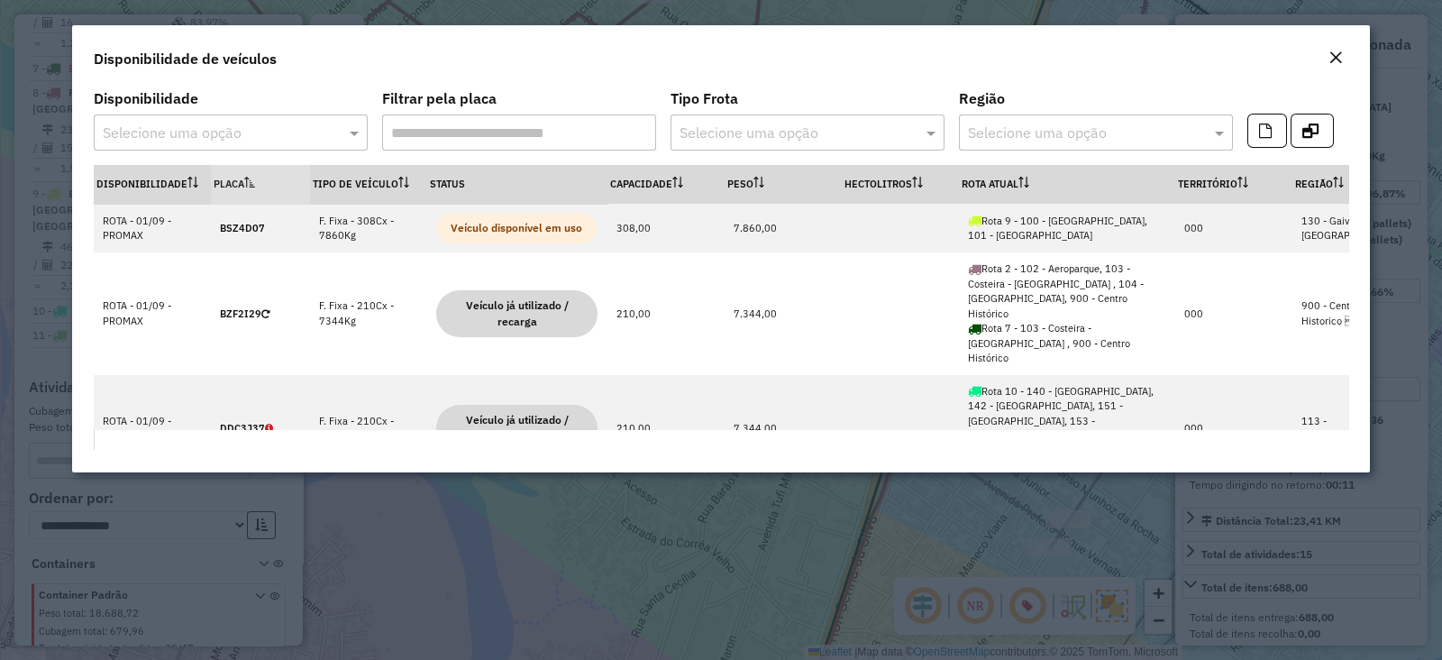
click at [1327, 44] on div "Disponibilidade de veículos" at bounding box center [721, 54] width 1298 height 59
click at [1333, 55] on em "Close" at bounding box center [1336, 57] width 14 height 14
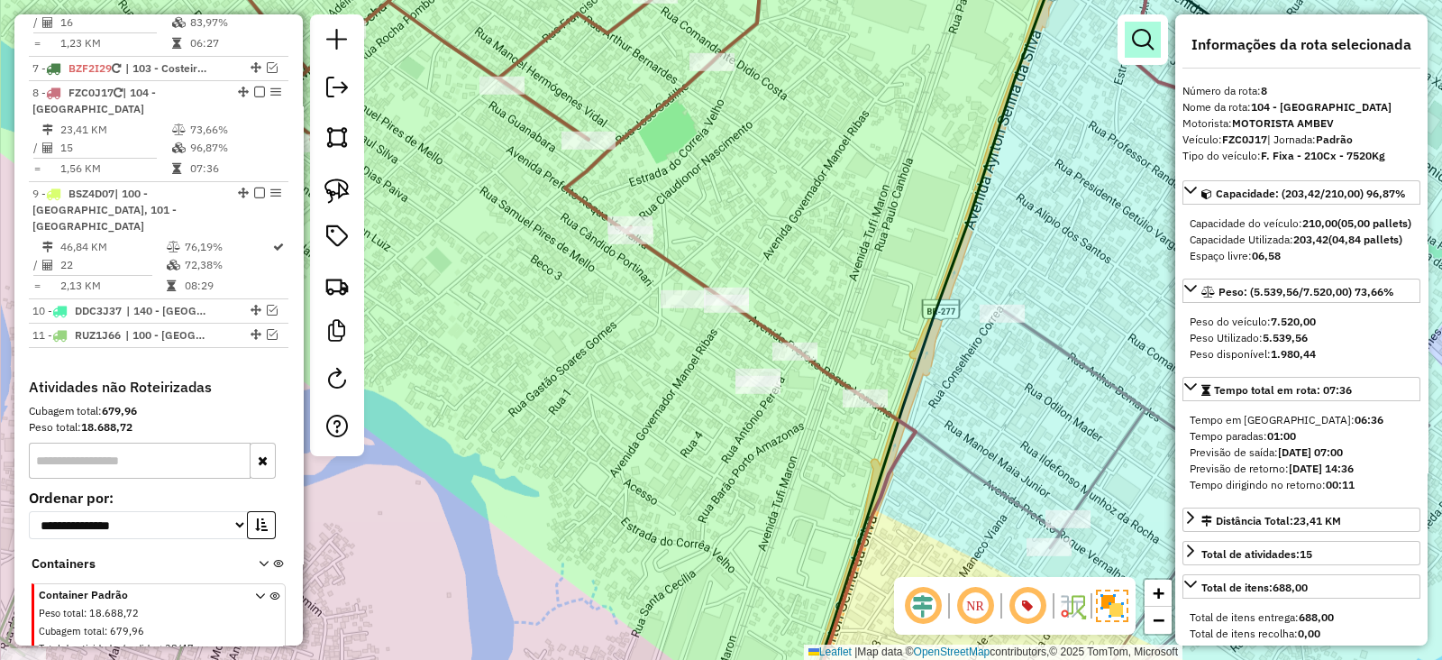
click at [1141, 39] on em at bounding box center [1143, 40] width 22 height 22
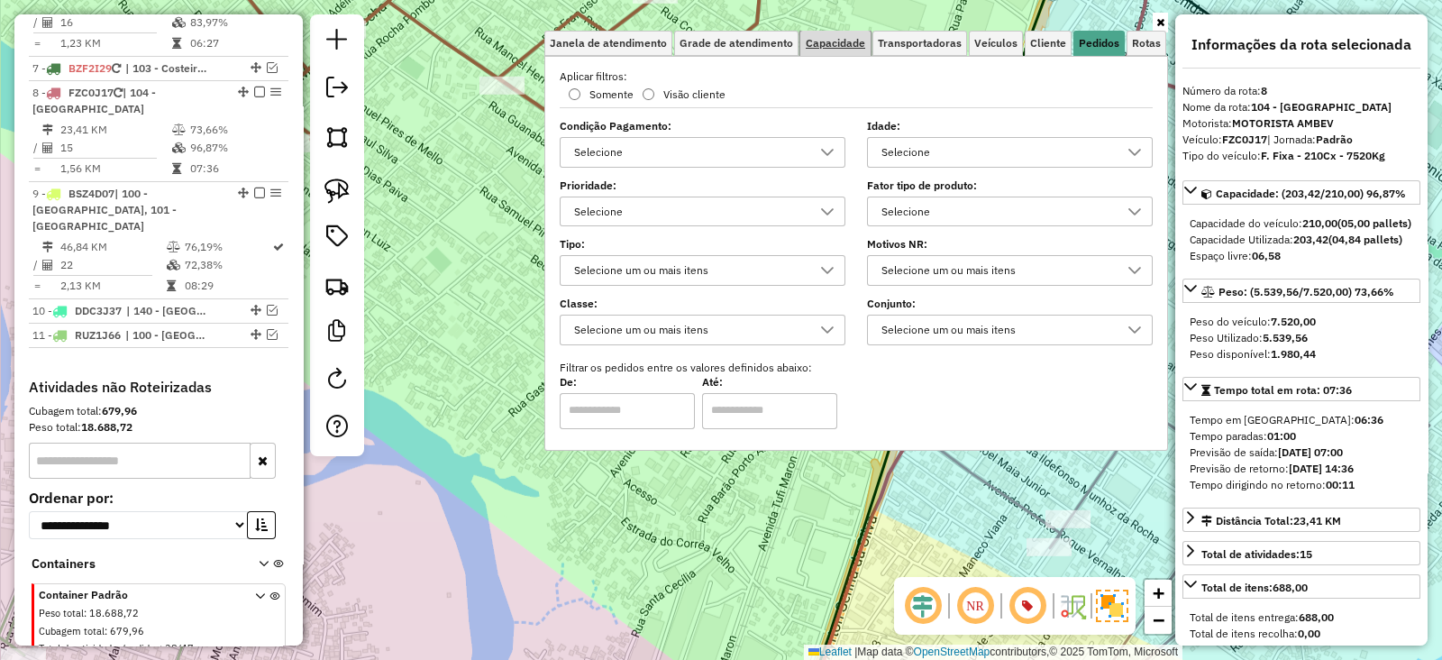
click at [857, 43] on span "Capacidade" at bounding box center [835, 43] width 59 height 11
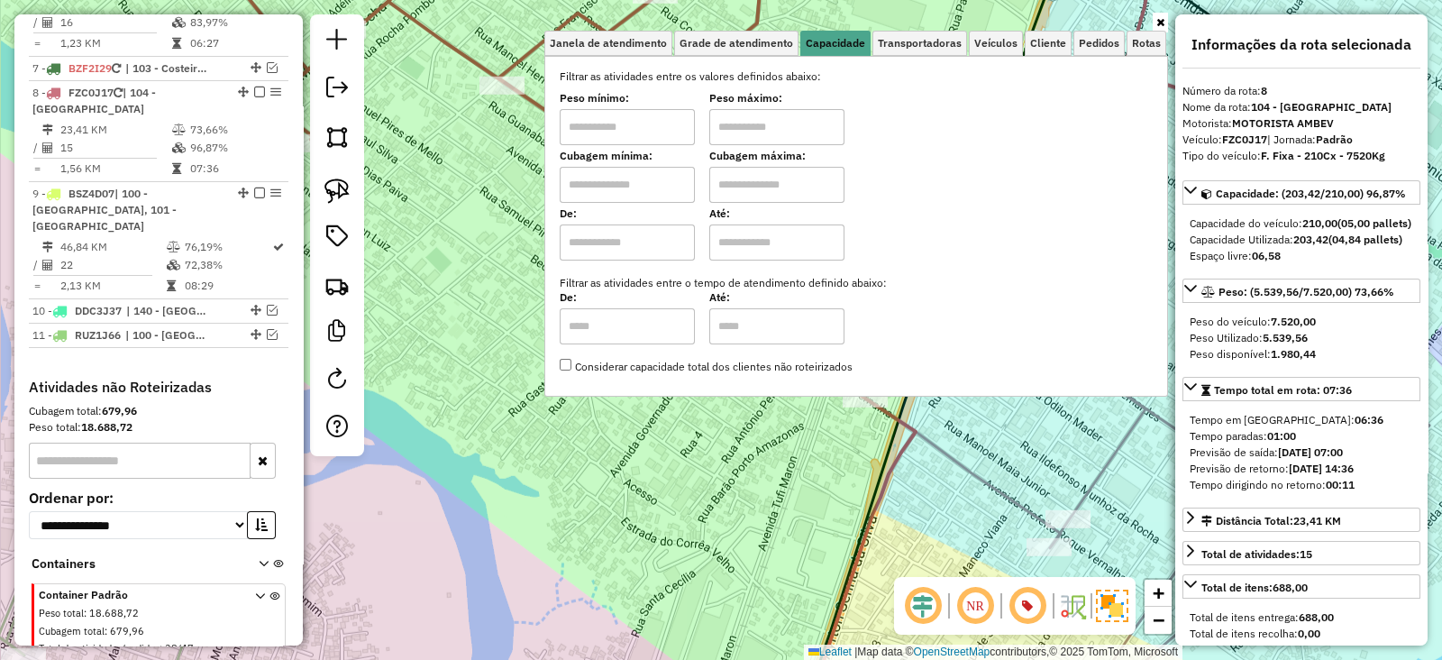
click at [619, 185] on input "text" at bounding box center [627, 185] width 135 height 36
type input "****"
click at [763, 199] on input "text" at bounding box center [776, 185] width 135 height 36
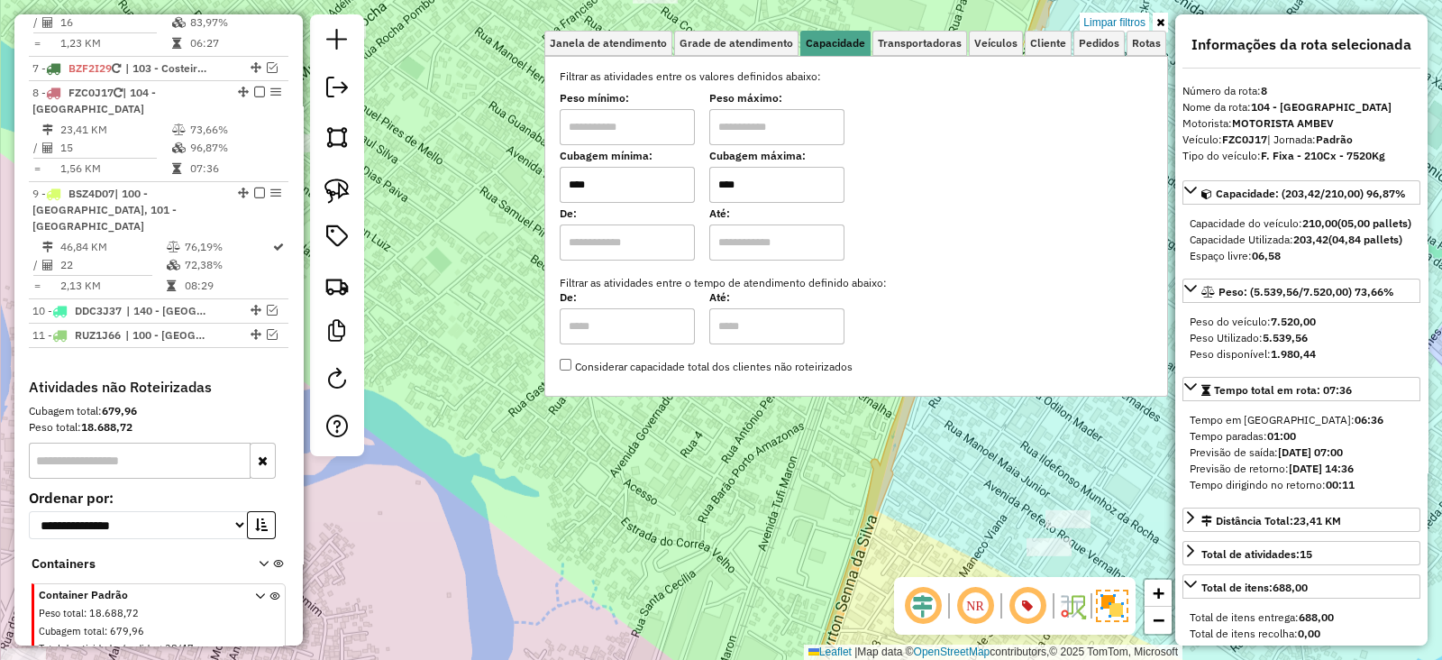
type input "****"
click at [552, 224] on div "Limpar filtros Janela de atendimento Grade de atendimento Capacidade Transporta…" at bounding box center [721, 330] width 1442 height 660
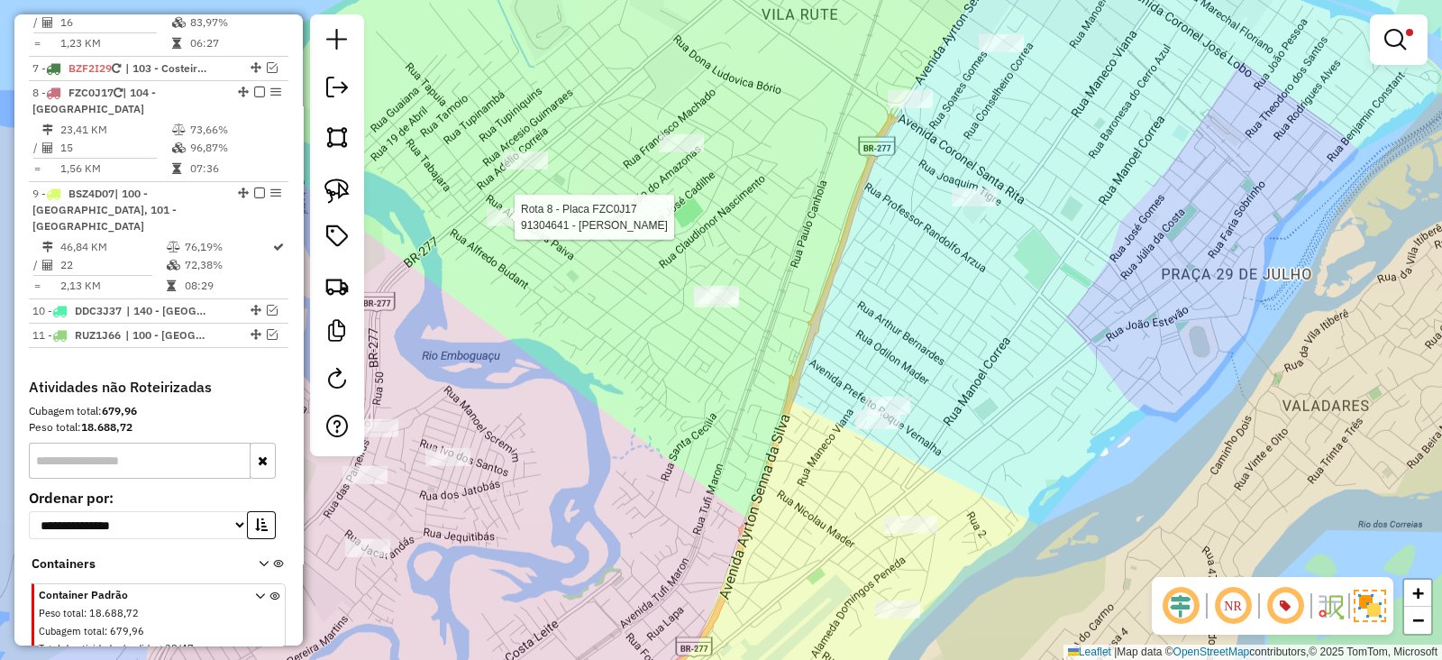
select select "**********"
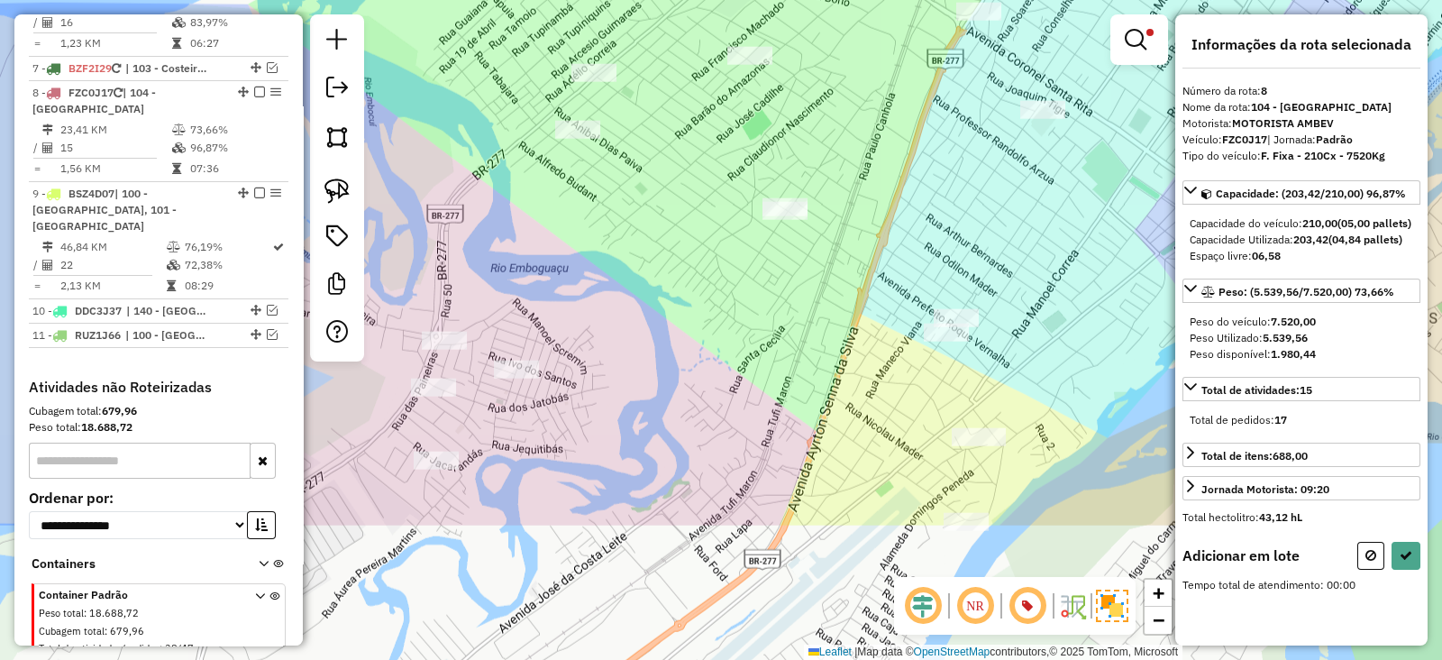
drag, startPoint x: 923, startPoint y: 318, endPoint x: 775, endPoint y: 122, distance: 245.9
click at [783, 116] on div "Limpar filtros Janela de atendimento Grade de atendimento Capacidade Transporta…" at bounding box center [721, 330] width 1442 height 660
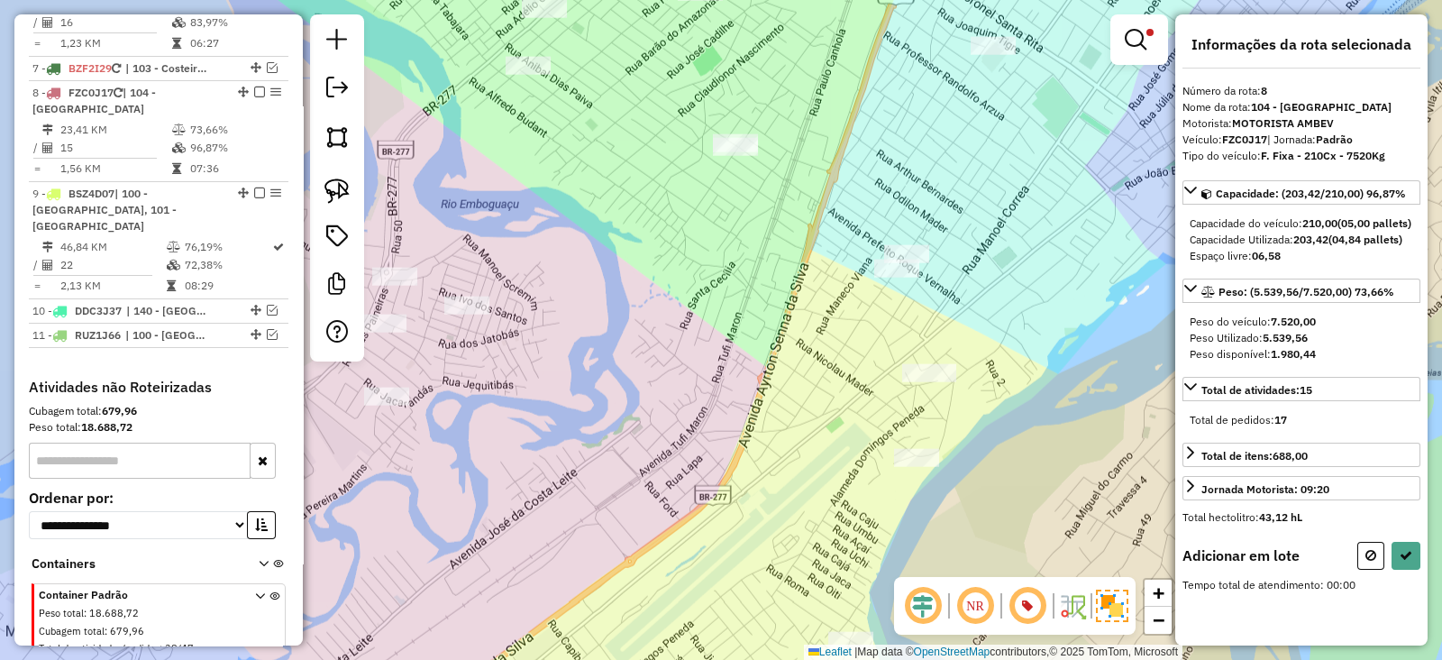
drag, startPoint x: 876, startPoint y: 370, endPoint x: 813, endPoint y: 295, distance: 97.9
click at [813, 295] on div "Limpar filtros Janela de atendimento Grade de atendimento Capacidade Transporta…" at bounding box center [721, 330] width 1442 height 660
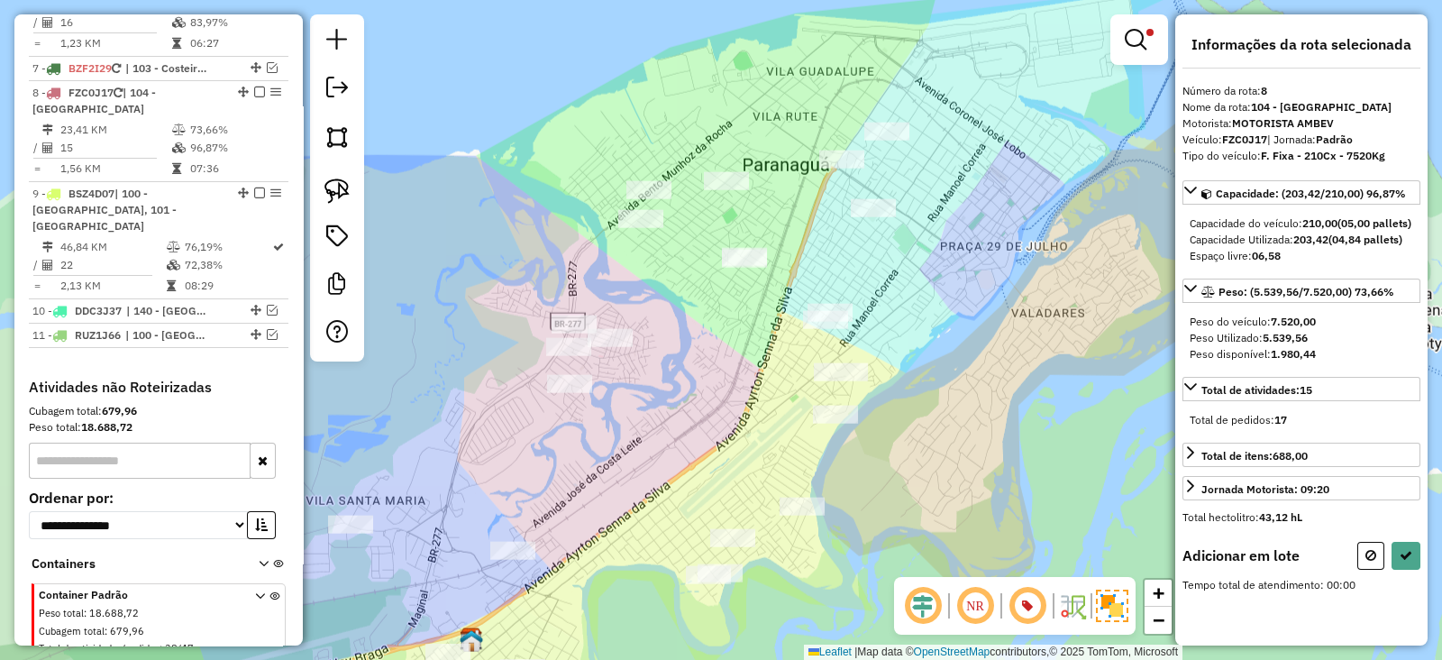
drag, startPoint x: 769, startPoint y: 465, endPoint x: 748, endPoint y: 453, distance: 23.8
click at [748, 453] on div "Limpar filtros Janela de atendimento Grade de atendimento Capacidade Transporta…" at bounding box center [721, 330] width 1442 height 660
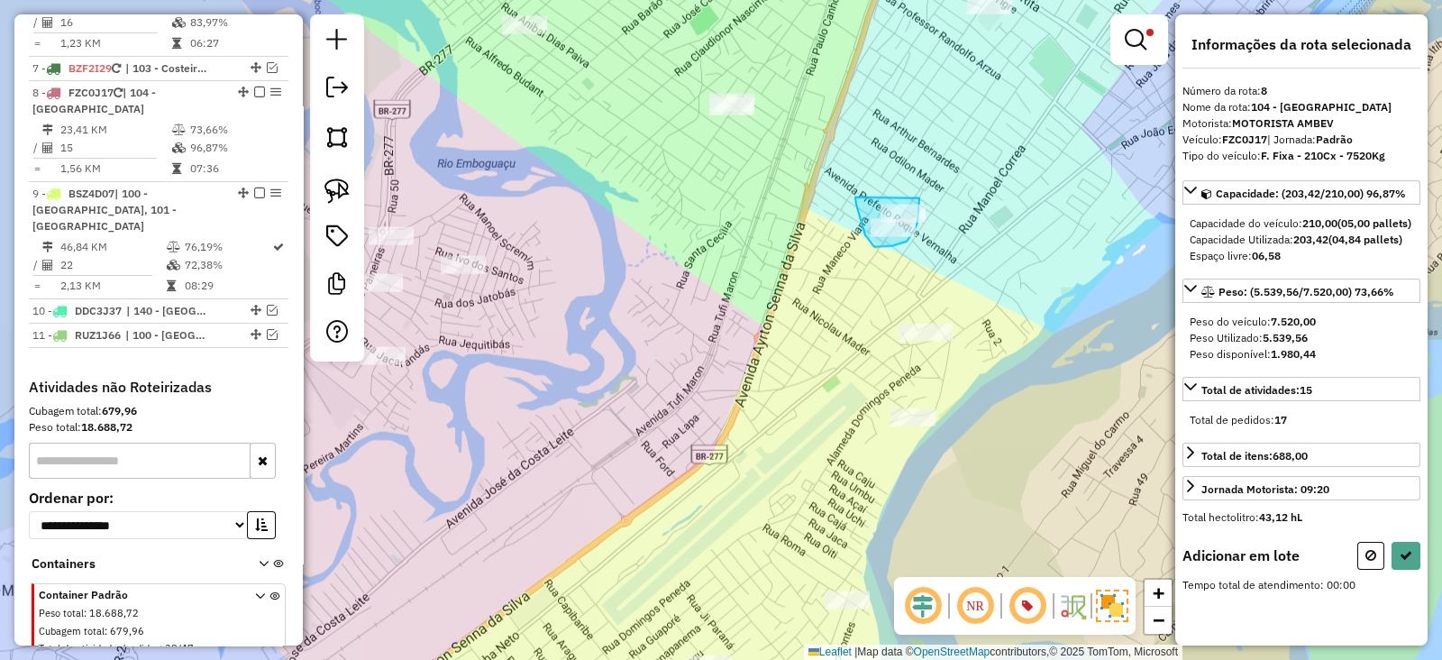
drag, startPoint x: 855, startPoint y: 197, endPoint x: 919, endPoint y: 187, distance: 64.8
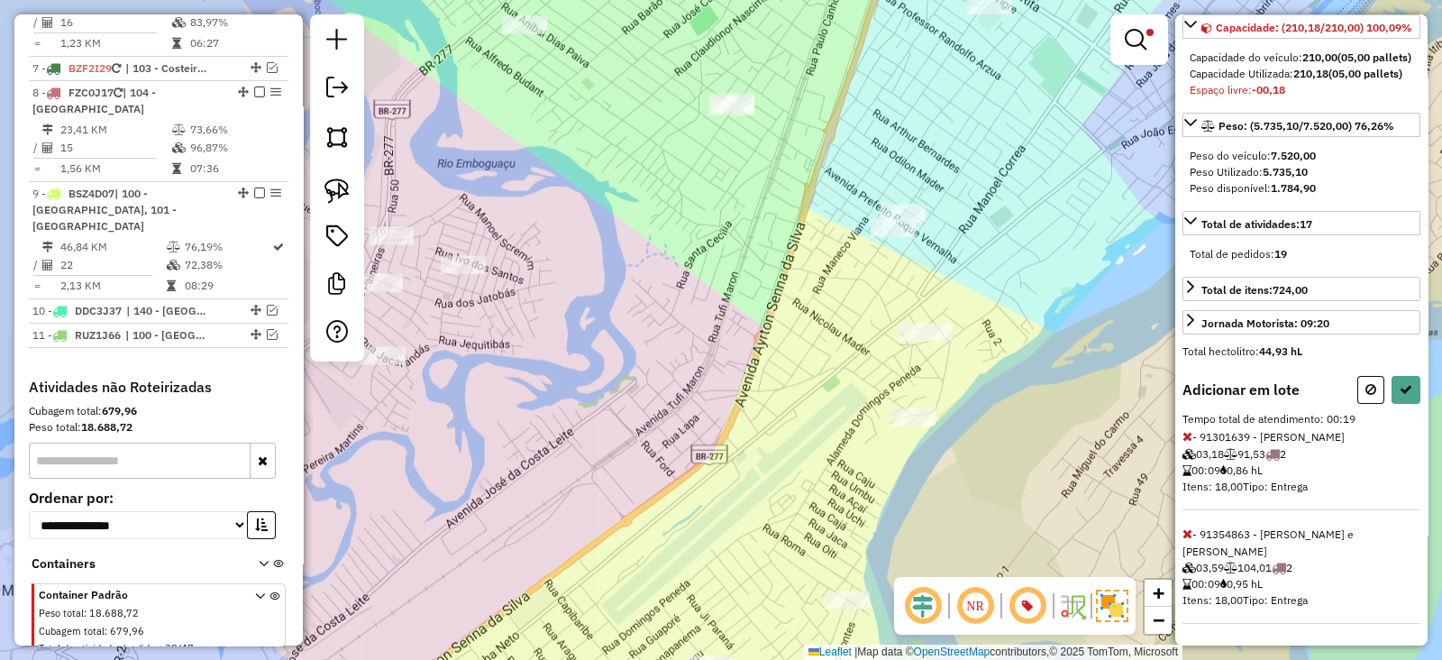
click at [1192, 443] on icon at bounding box center [1188, 436] width 10 height 13
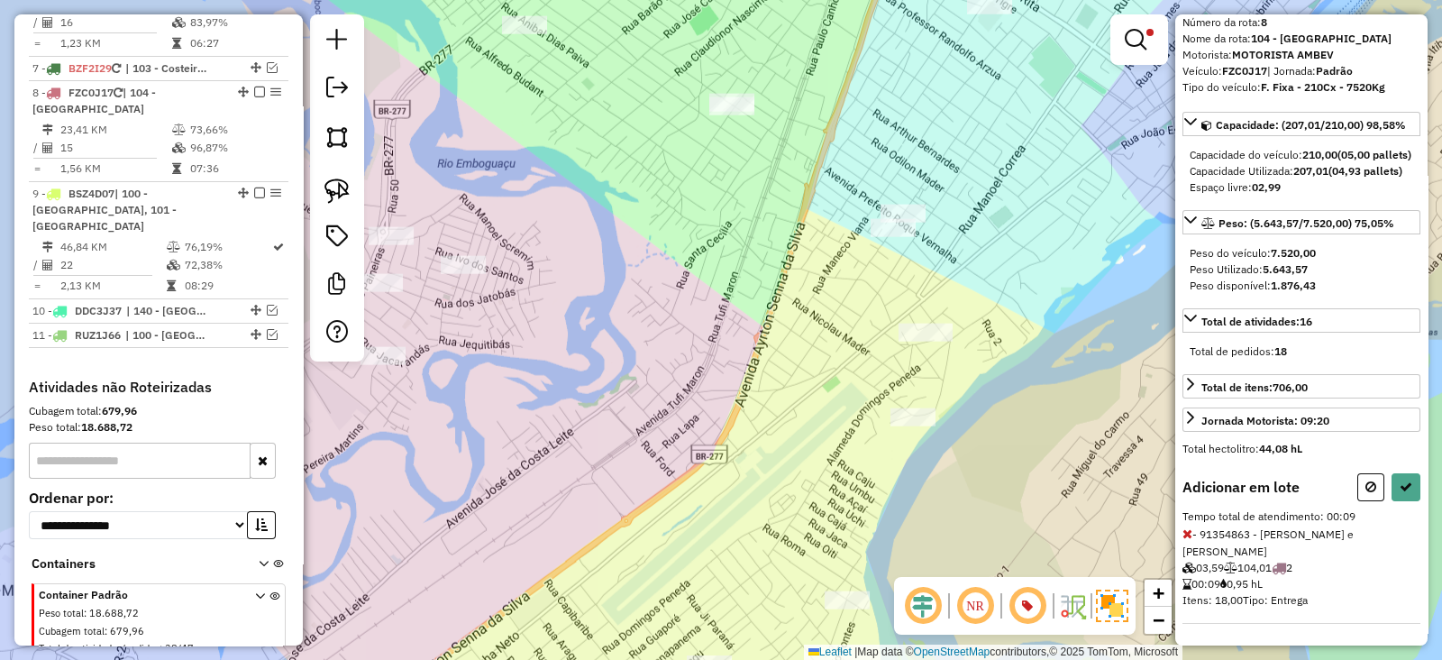
scroll to position [81, 0]
click at [1406, 501] on button at bounding box center [1406, 487] width 29 height 28
select select "**********"
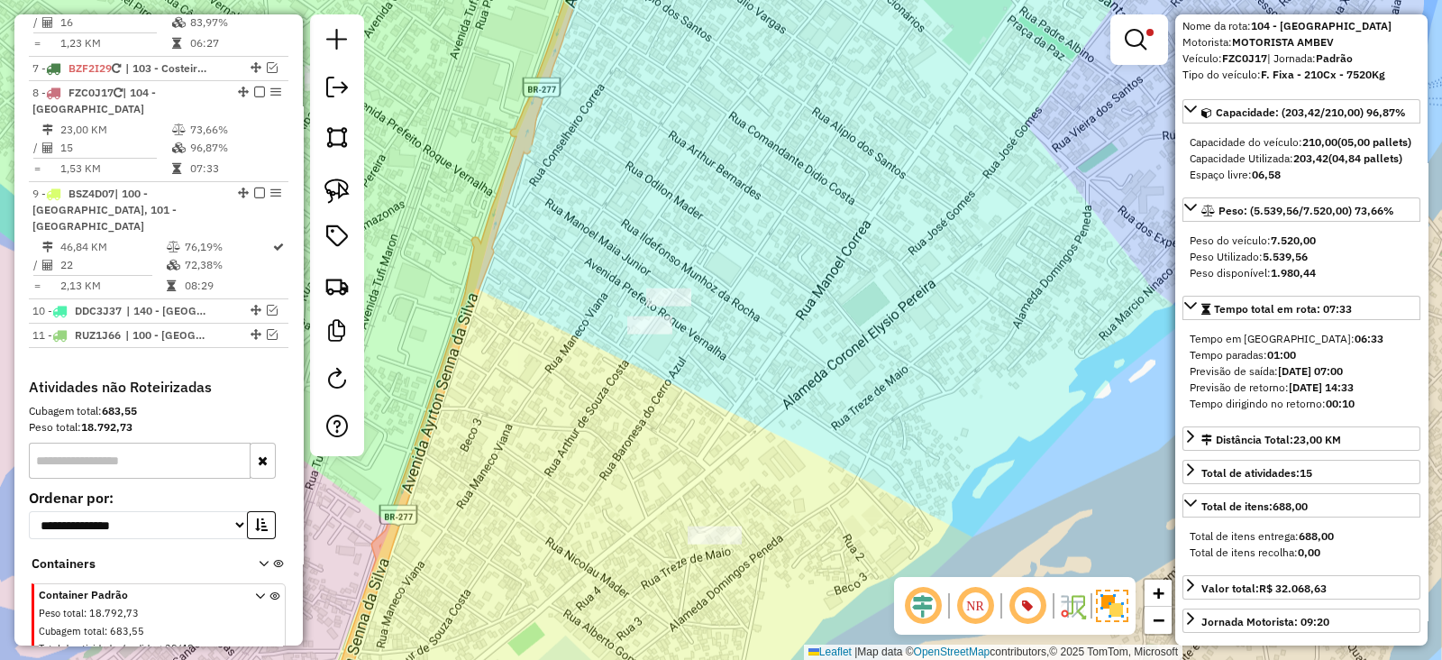
drag, startPoint x: 654, startPoint y: 398, endPoint x: 938, endPoint y: -88, distance: 563.6
click at [938, 0] on html "Aguarde... Pop-up bloqueado! Seu navegador bloqueou automáticamente a abertura …" at bounding box center [721, 330] width 1442 height 660
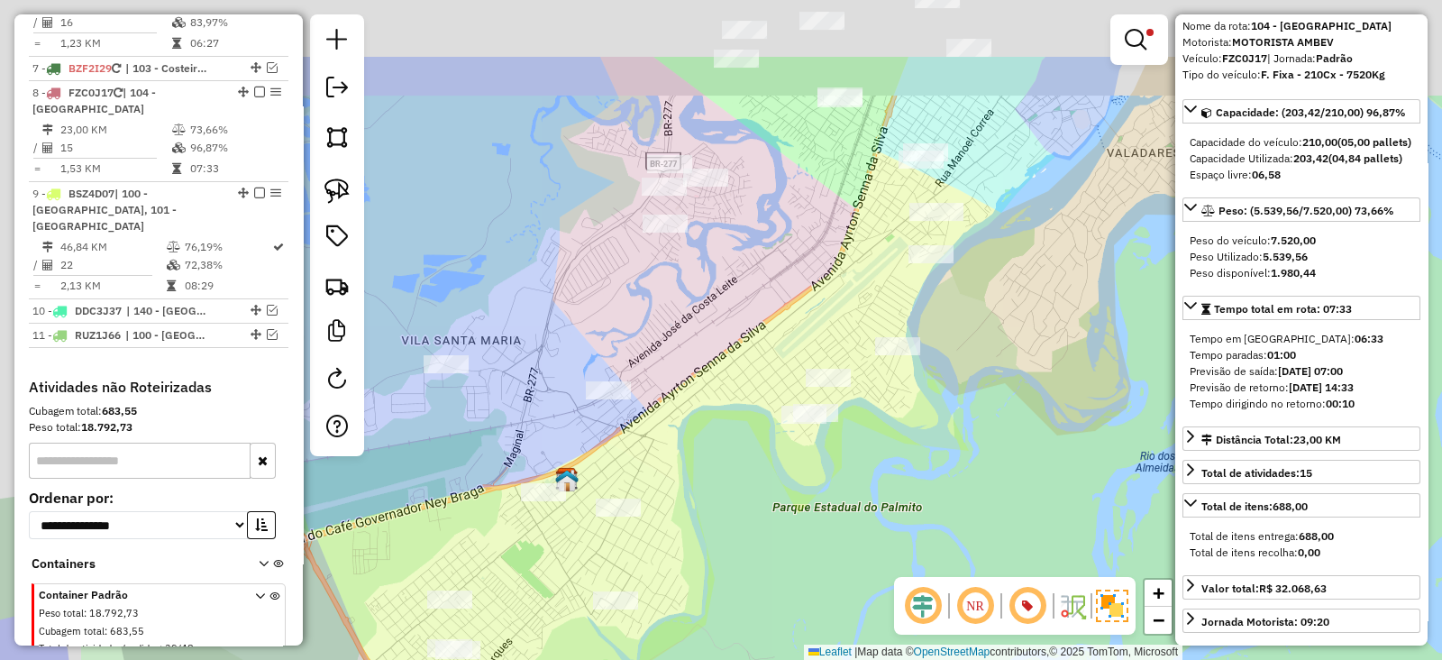
drag, startPoint x: 836, startPoint y: 306, endPoint x: 864, endPoint y: 412, distance: 110.0
click at [866, 409] on div "Limpar filtros Janela de atendimento Grade de atendimento Capacidade Transporta…" at bounding box center [721, 330] width 1442 height 660
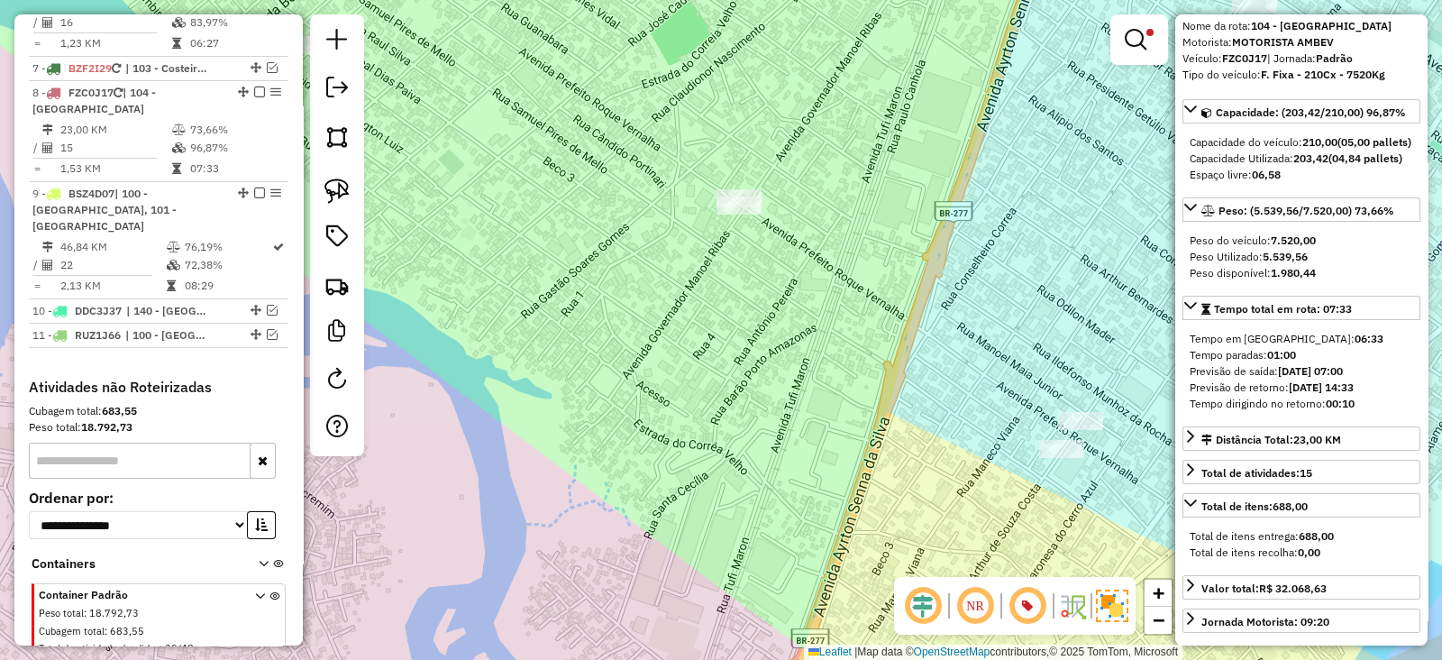
drag, startPoint x: 795, startPoint y: 205, endPoint x: 819, endPoint y: 245, distance: 46.9
click at [819, 245] on div "Limpar filtros Janela de atendimento Grade de atendimento Capacidade Transporta…" at bounding box center [721, 330] width 1442 height 660
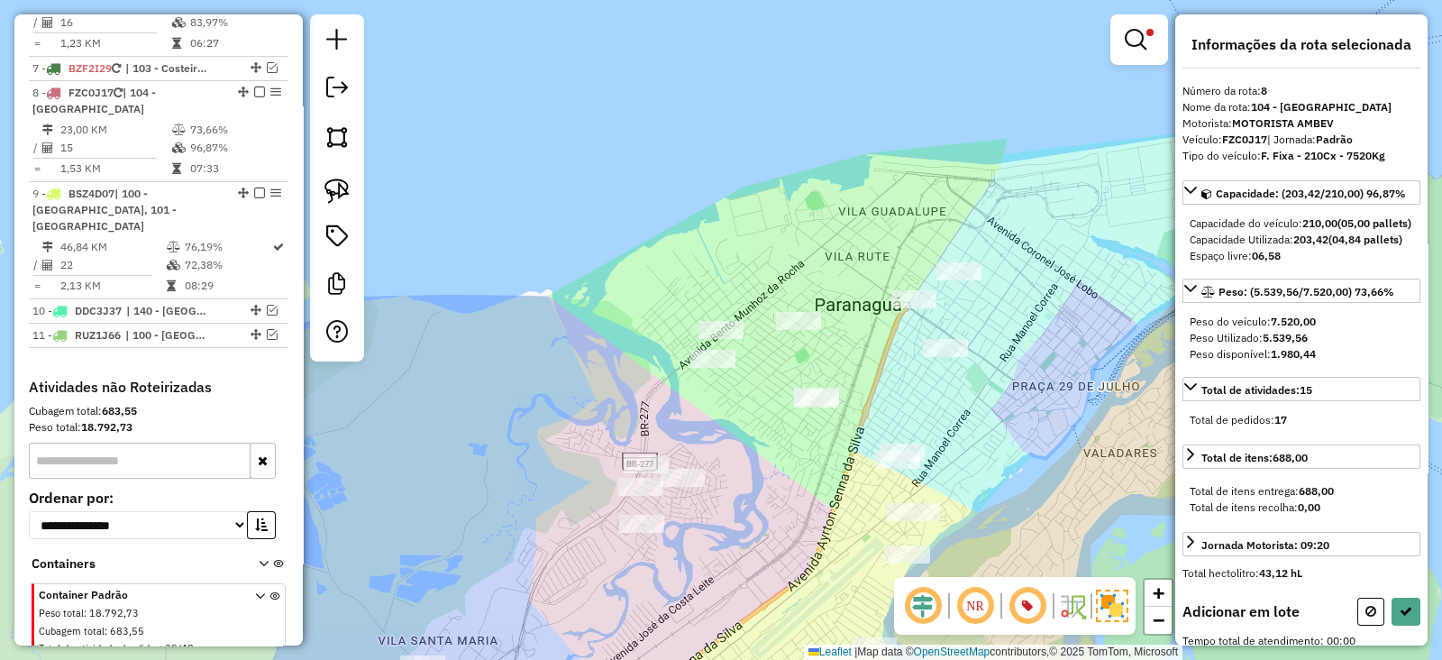
scroll to position [0, 0]
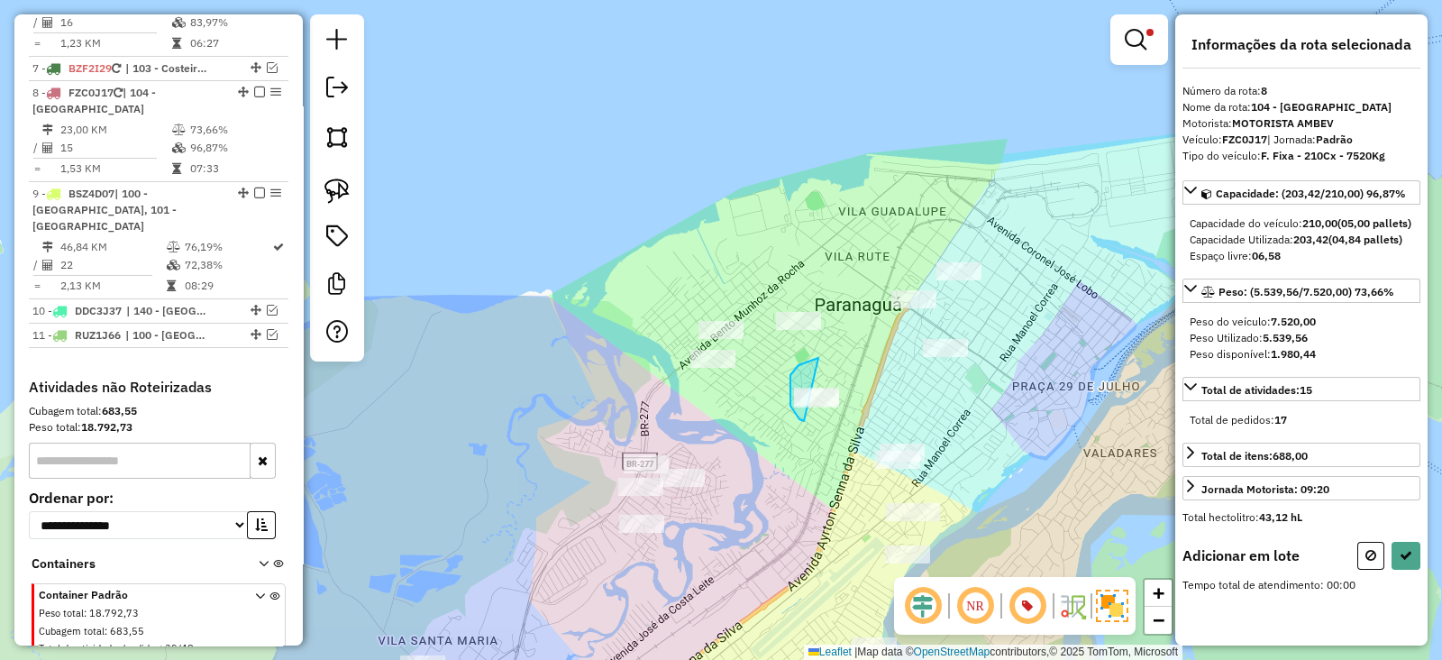
drag, startPoint x: 819, startPoint y: 358, endPoint x: 878, endPoint y: 380, distance: 63.3
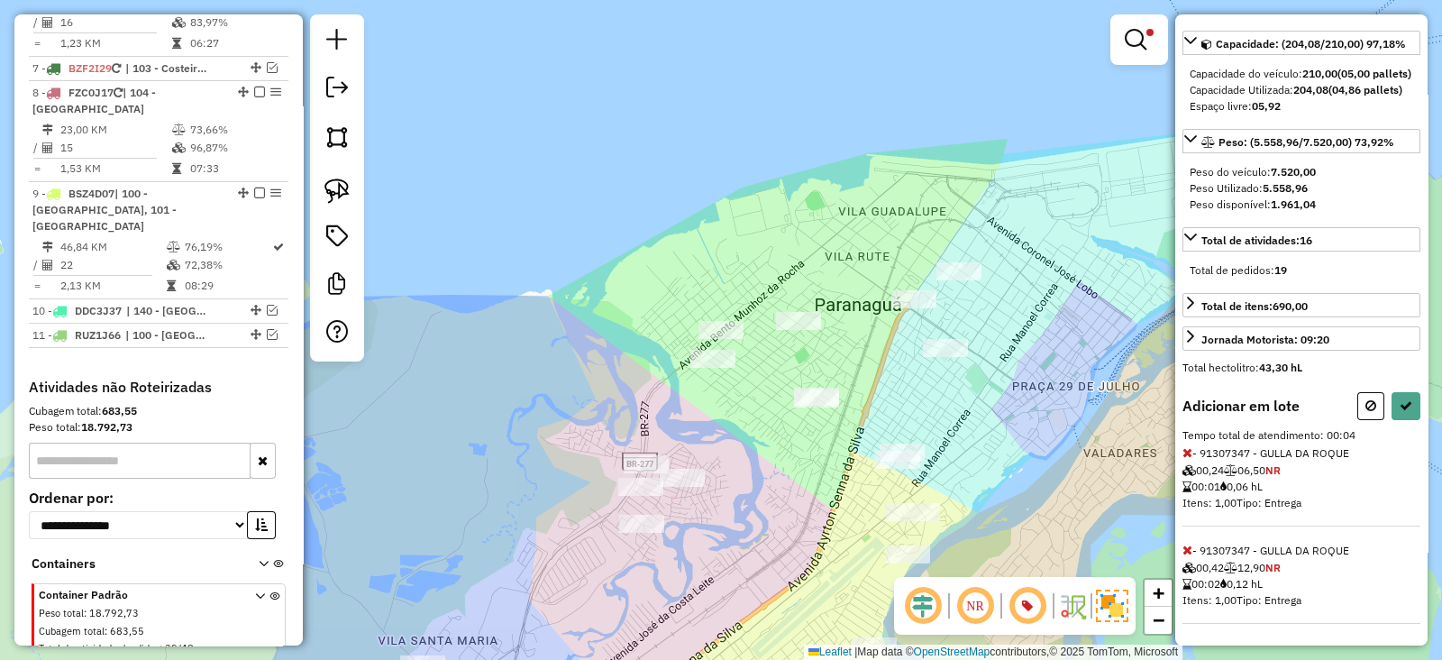
scroll to position [178, 0]
click at [1393, 421] on div "Adicionar em lote Tempo total de atendimento: 00:04 - 91307347 - GULLA DA ROQUE…" at bounding box center [1302, 508] width 238 height 232
click at [1393, 403] on button at bounding box center [1406, 406] width 29 height 28
select select "**********"
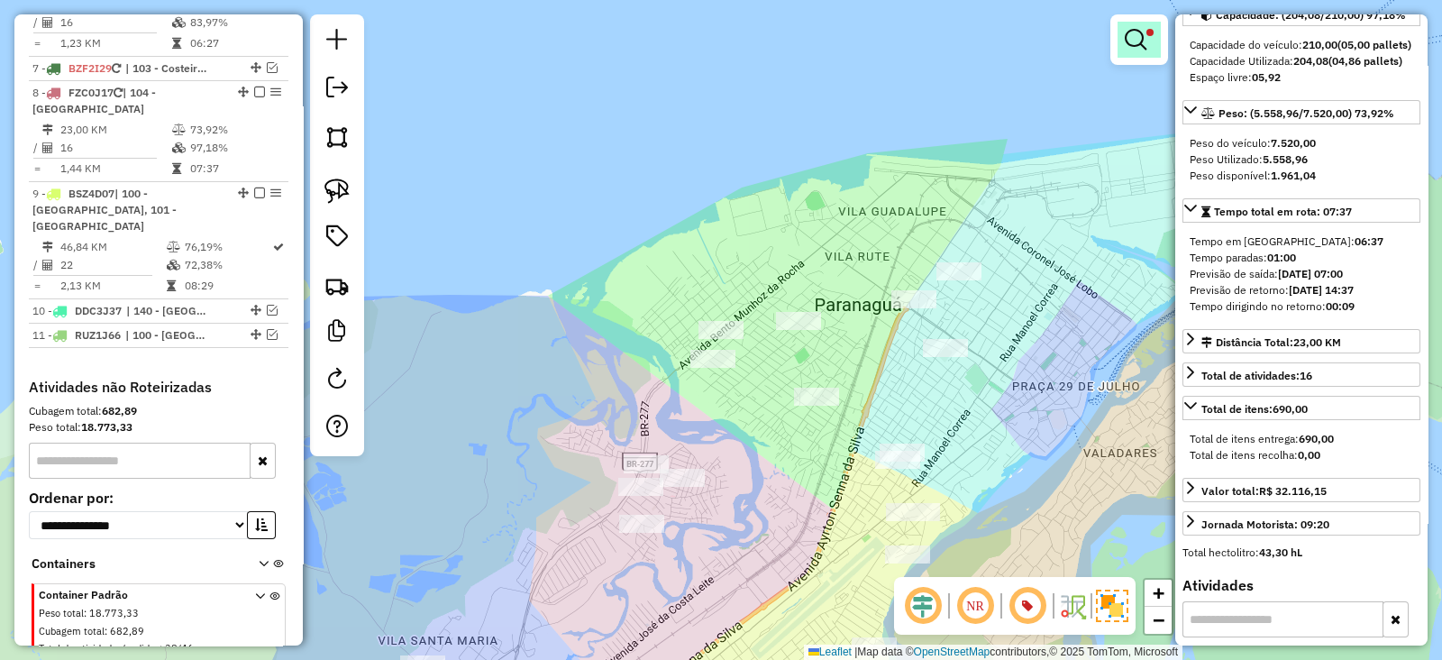
click at [1149, 42] on link at bounding box center [1139, 40] width 43 height 36
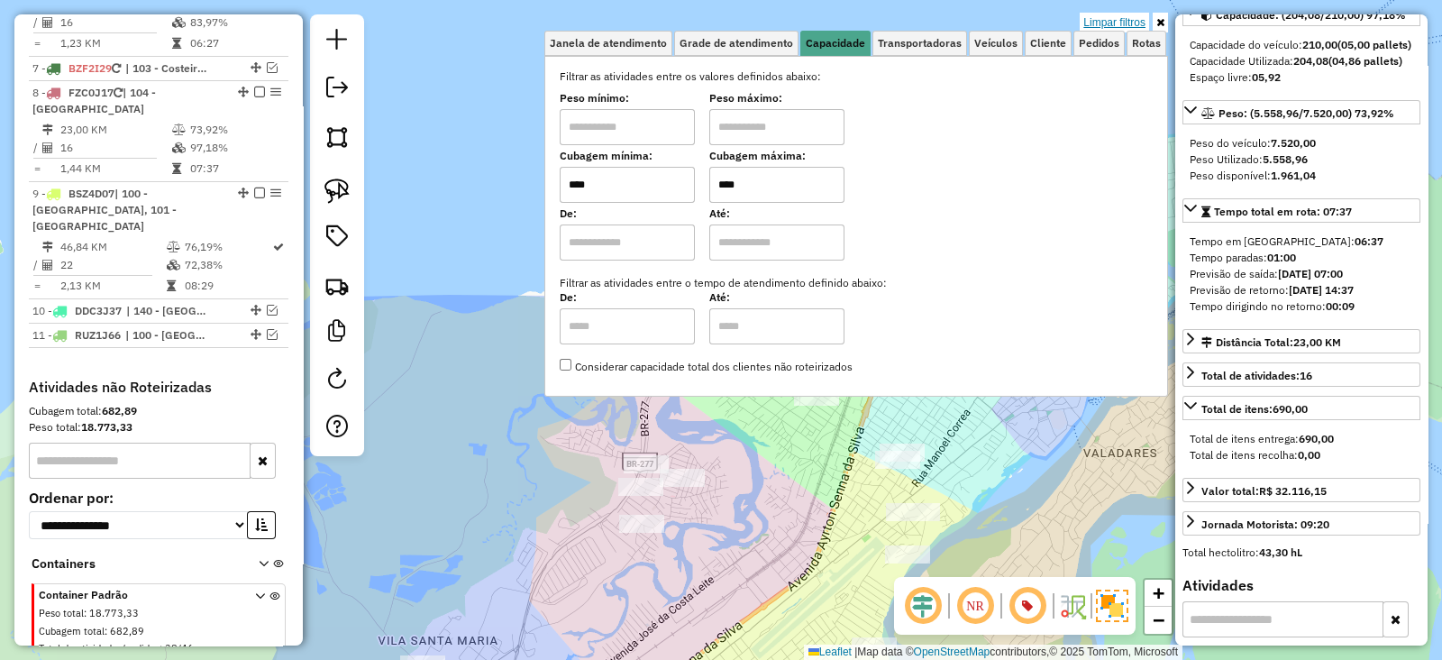
click at [1118, 21] on link "Limpar filtros" at bounding box center [1114, 23] width 69 height 20
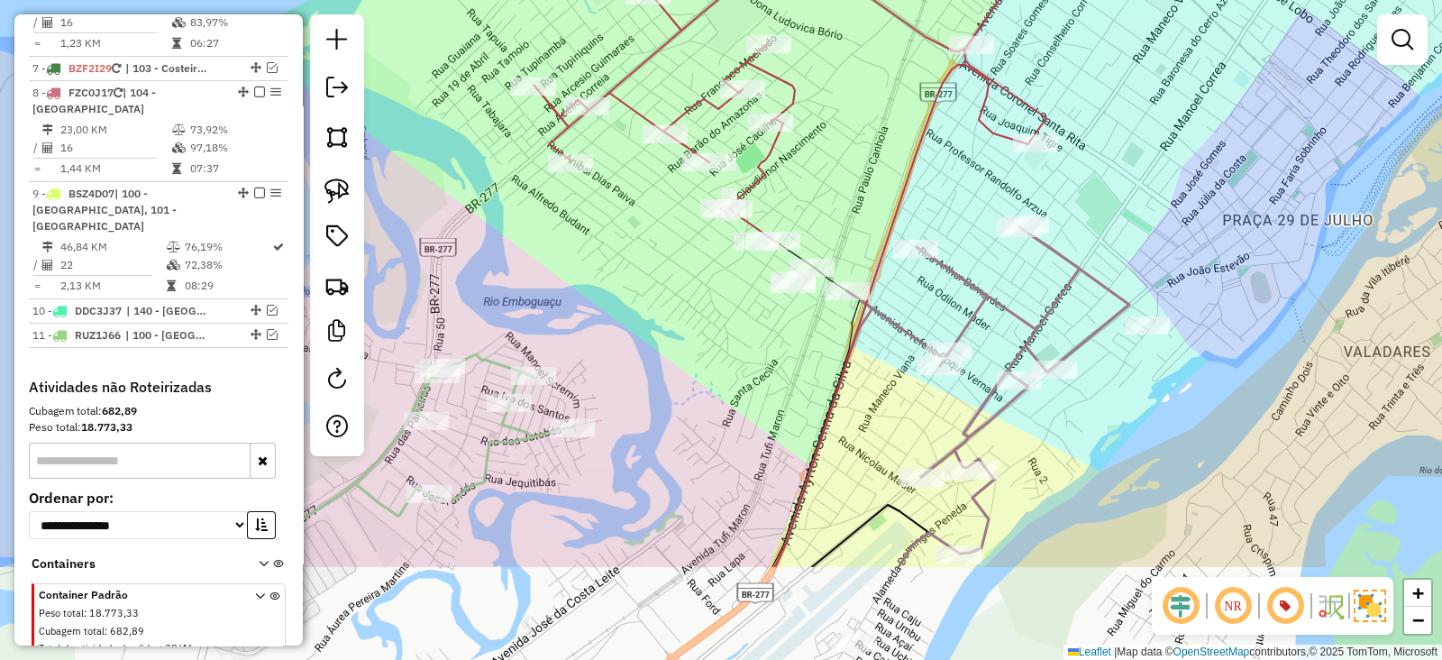
drag, startPoint x: 992, startPoint y: 411, endPoint x: 938, endPoint y: 258, distance: 162.5
click at [938, 258] on icon at bounding box center [988, 397] width 282 height 340
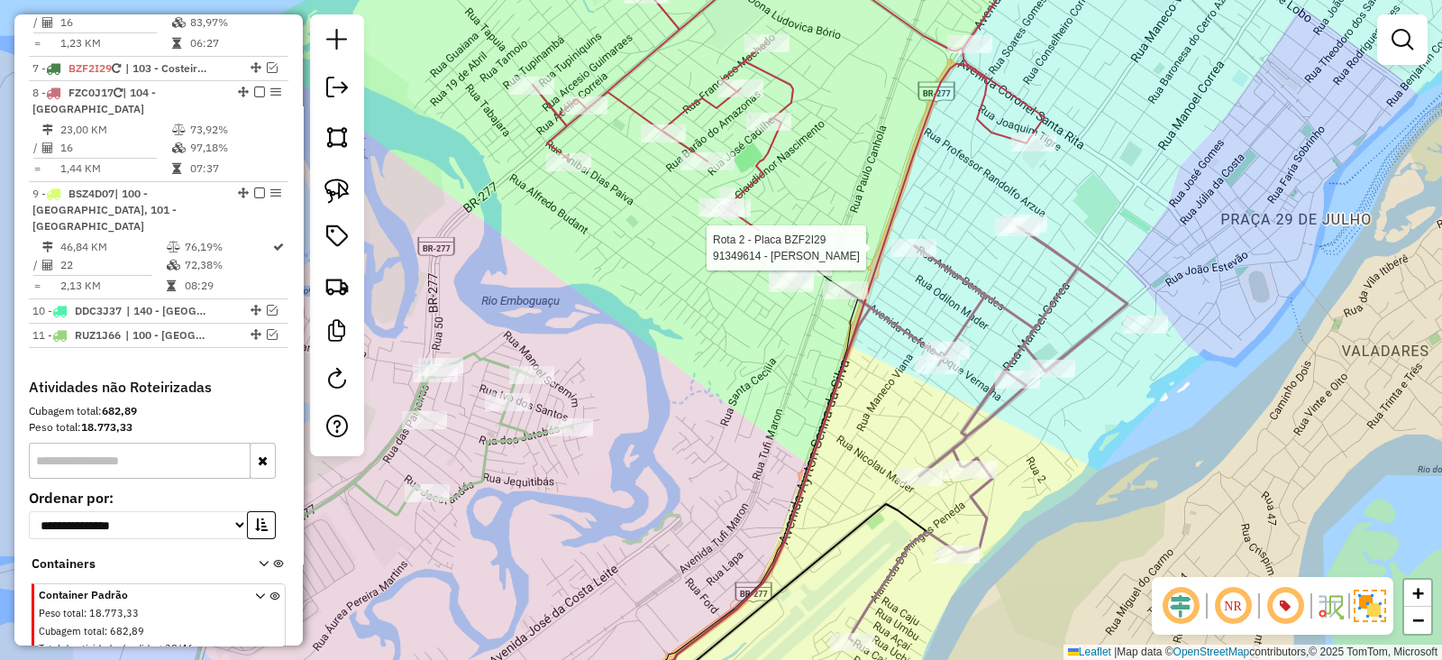
drag, startPoint x: 928, startPoint y: 434, endPoint x: 990, endPoint y: 233, distance: 209.6
click at [985, 243] on div "Rota 2 - Placa BZF2I29 91349614 - FRANCISCO JOSE ALVES Rota 2 - Placa BZF2I29 9…" at bounding box center [721, 330] width 1442 height 660
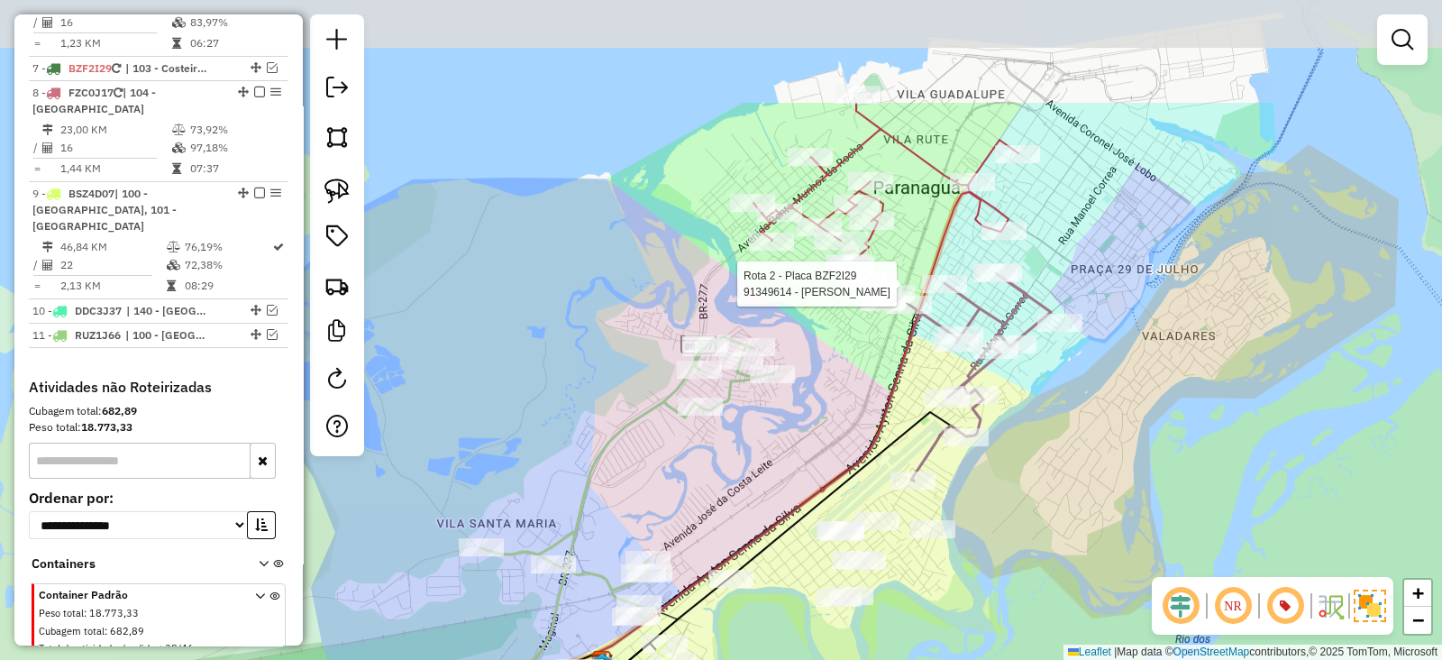
drag, startPoint x: 1079, startPoint y: 188, endPoint x: 1068, endPoint y: 359, distance: 171.6
click at [1073, 358] on div "Rota 2 - Placa BZF2I29 91349614 - FRANCISCO JOSE ALVES Janela de atendimento Gr…" at bounding box center [721, 330] width 1442 height 660
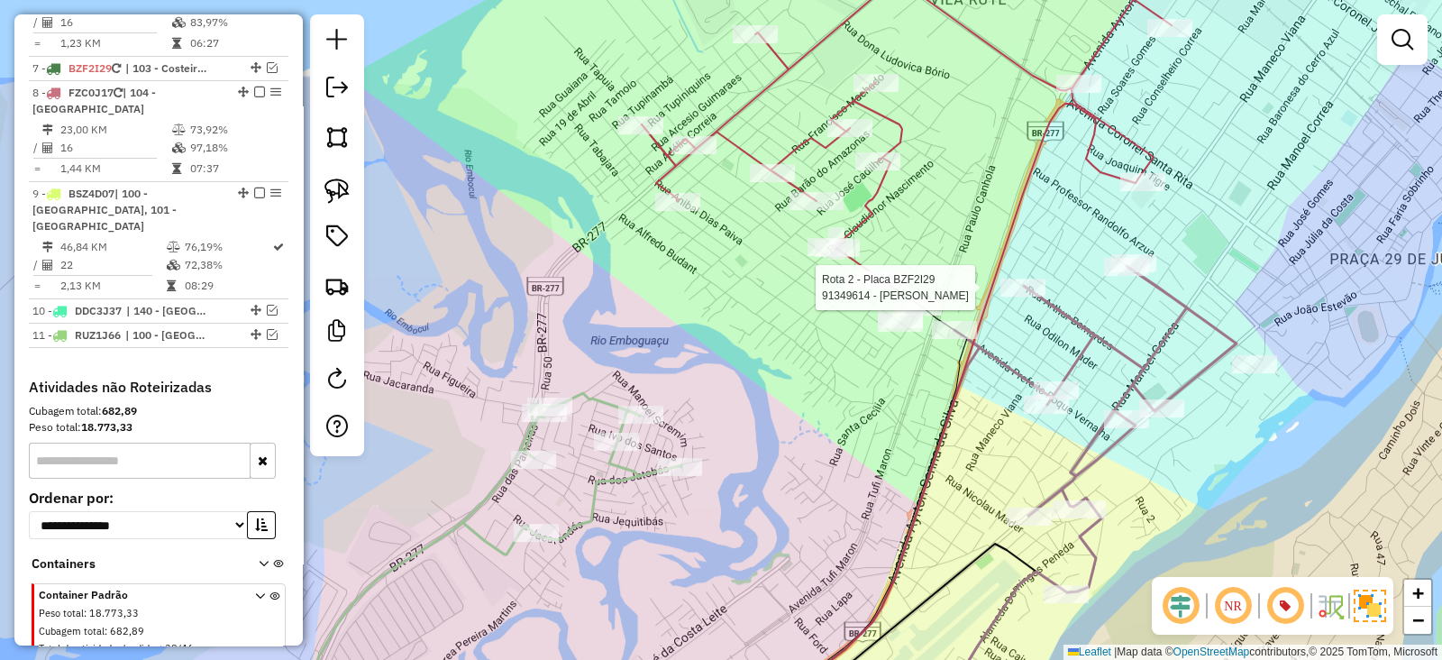
drag, startPoint x: 977, startPoint y: 224, endPoint x: 915, endPoint y: 265, distance: 74.8
click at [915, 265] on div "Rota 2 - Placa BZF2I29 91349614 - FRANCISCO JOSE ALVES Janela de atendimento Gr…" at bounding box center [721, 330] width 1442 height 660
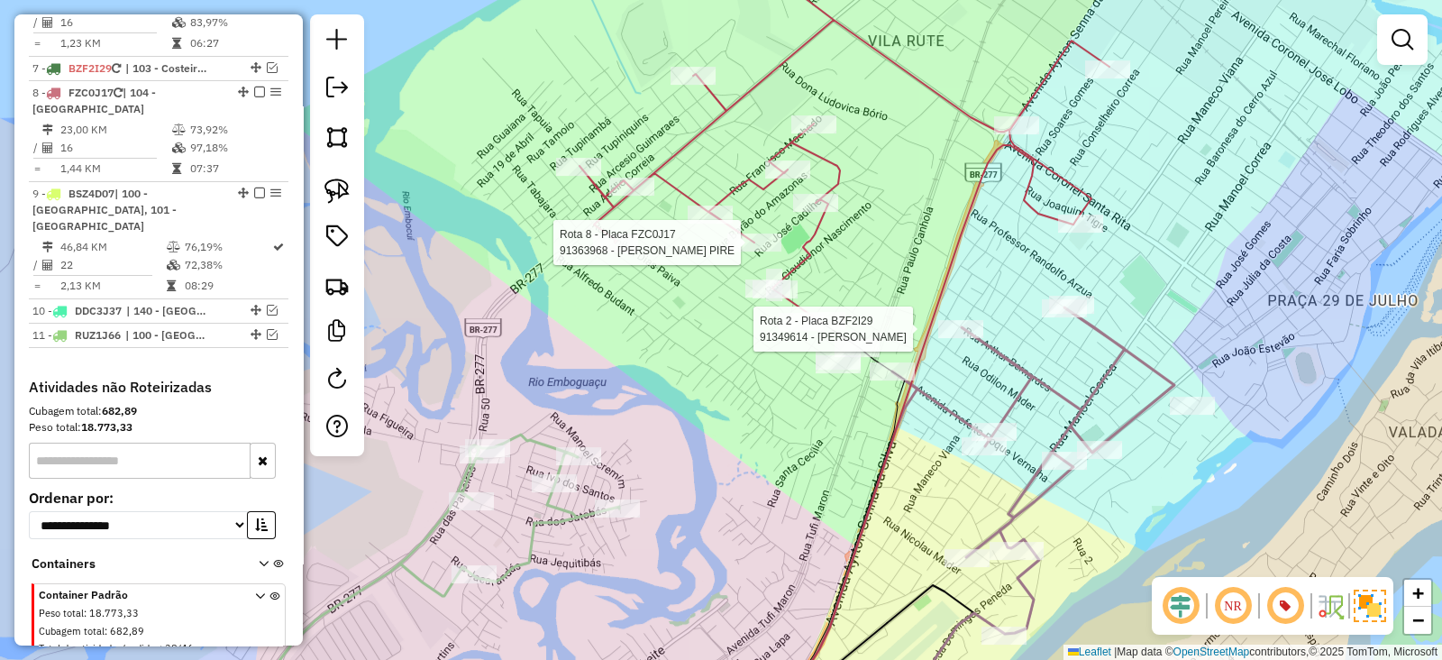
select select "**********"
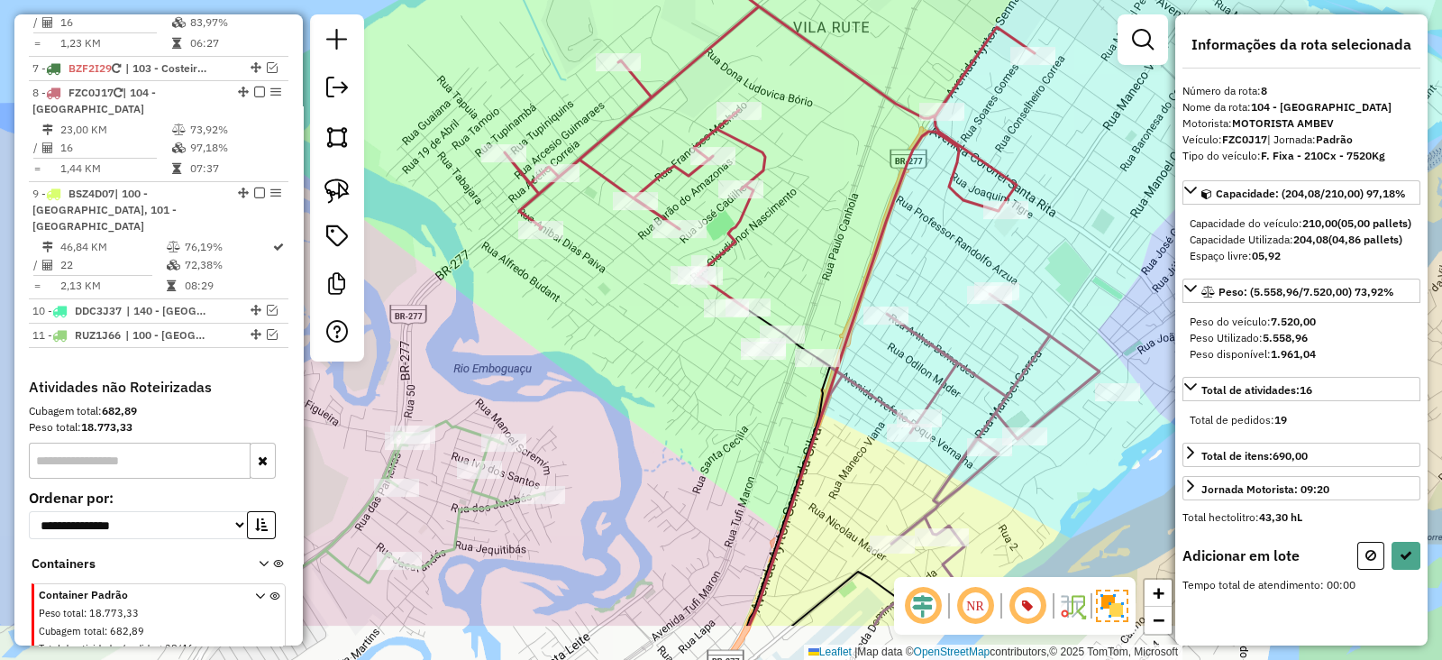
click at [816, 292] on div "Janela de atendimento Grade de atendimento Capacidade Transportadoras Veículos …" at bounding box center [721, 330] width 1442 height 660
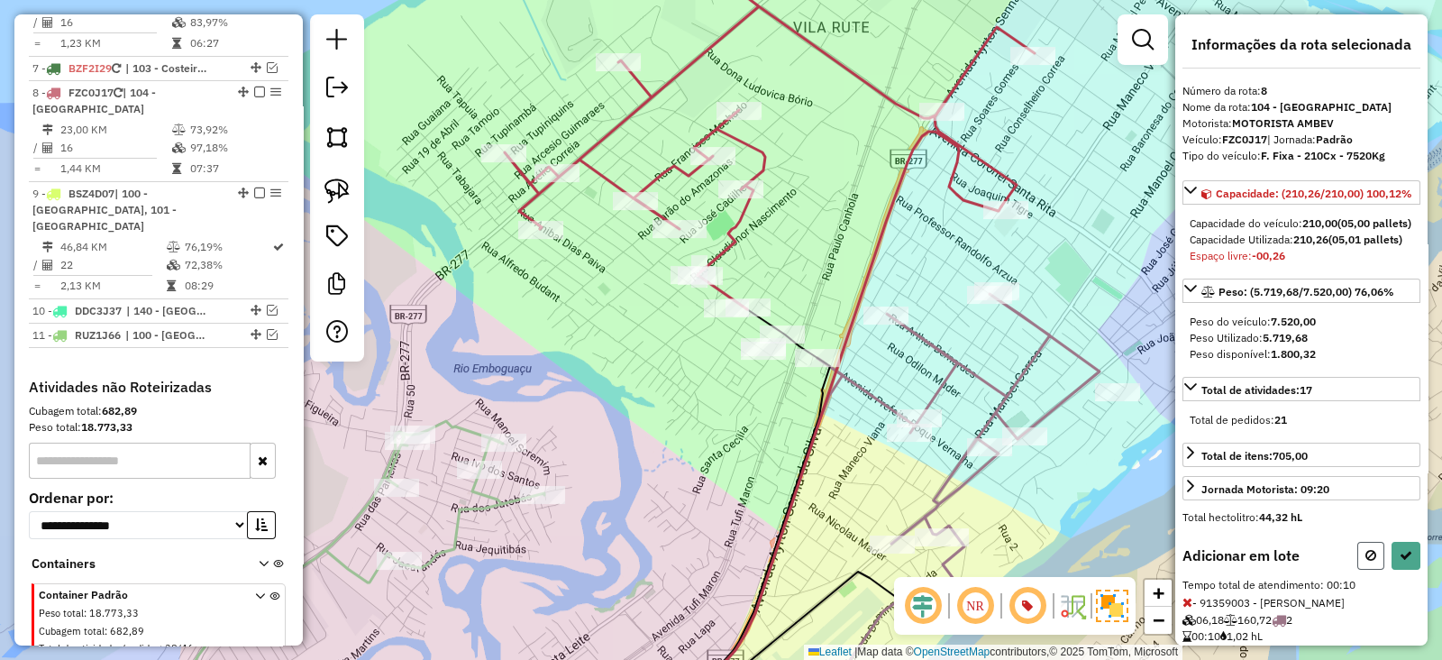
click at [1358, 570] on button at bounding box center [1371, 556] width 27 height 28
select select "**********"
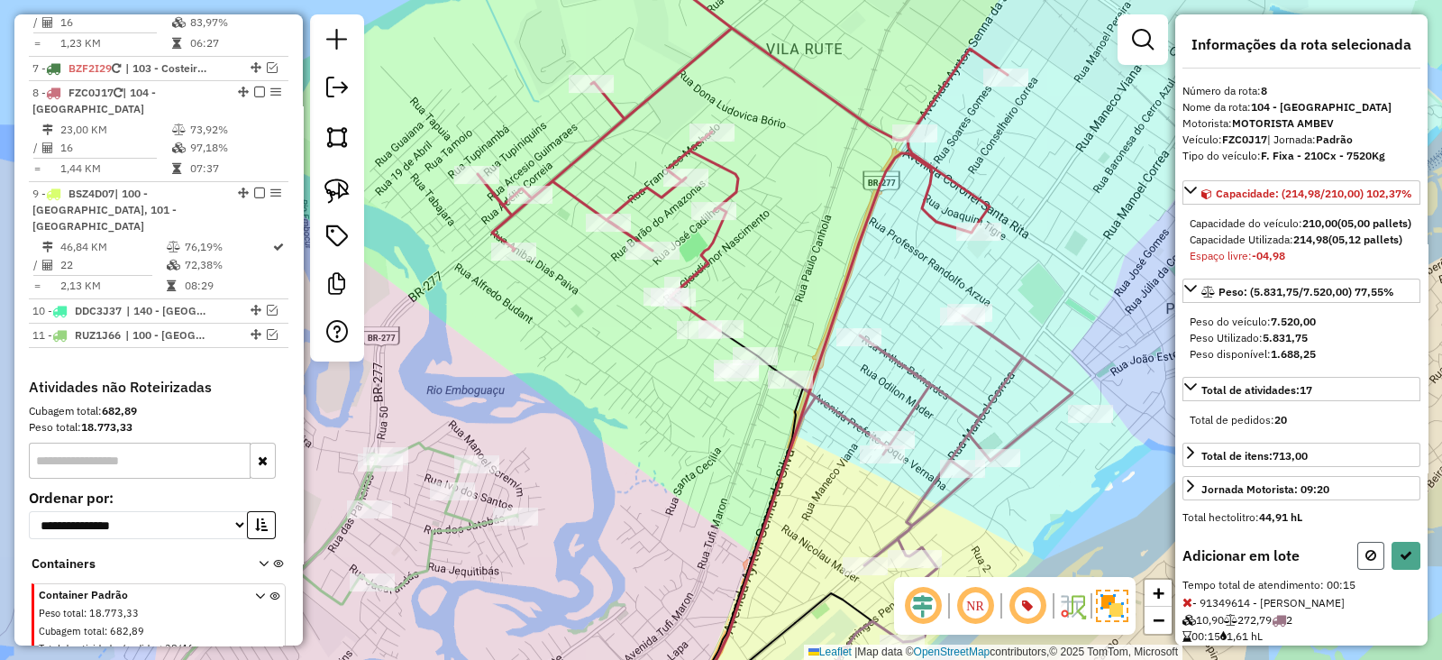
click at [1366, 562] on icon at bounding box center [1371, 555] width 11 height 13
select select "**********"
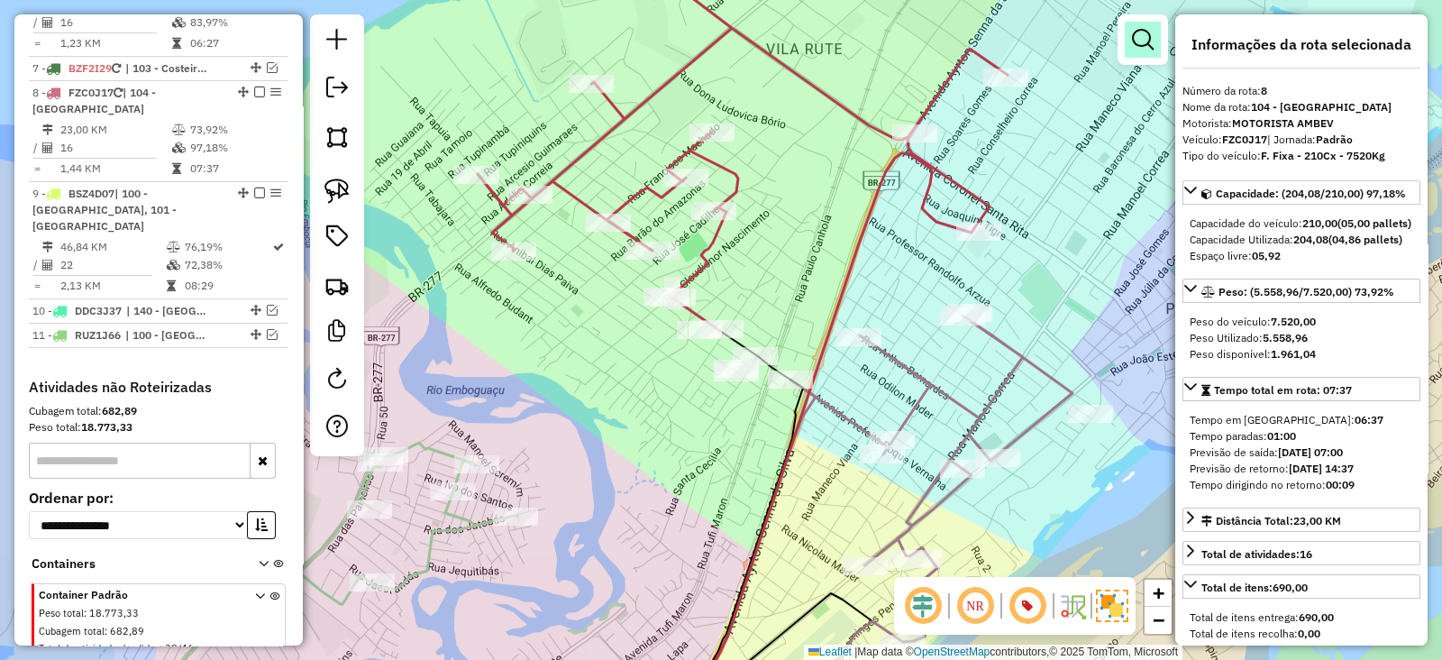
click at [1130, 32] on link at bounding box center [1143, 40] width 36 height 36
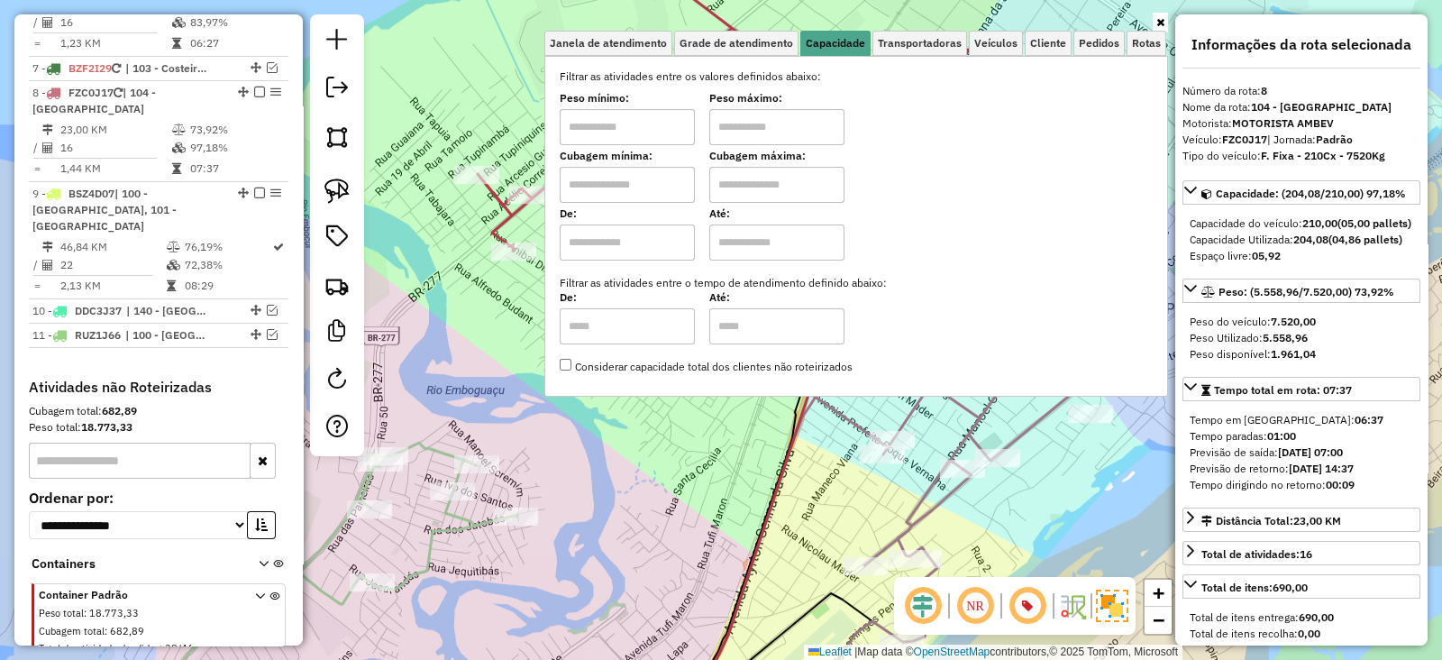
click at [780, 196] on input "text" at bounding box center [776, 185] width 135 height 36
type input "****"
click at [727, 495] on div "Janela de atendimento Grade de atendimento Capacidade Transportadoras Veículos …" at bounding box center [721, 330] width 1442 height 660
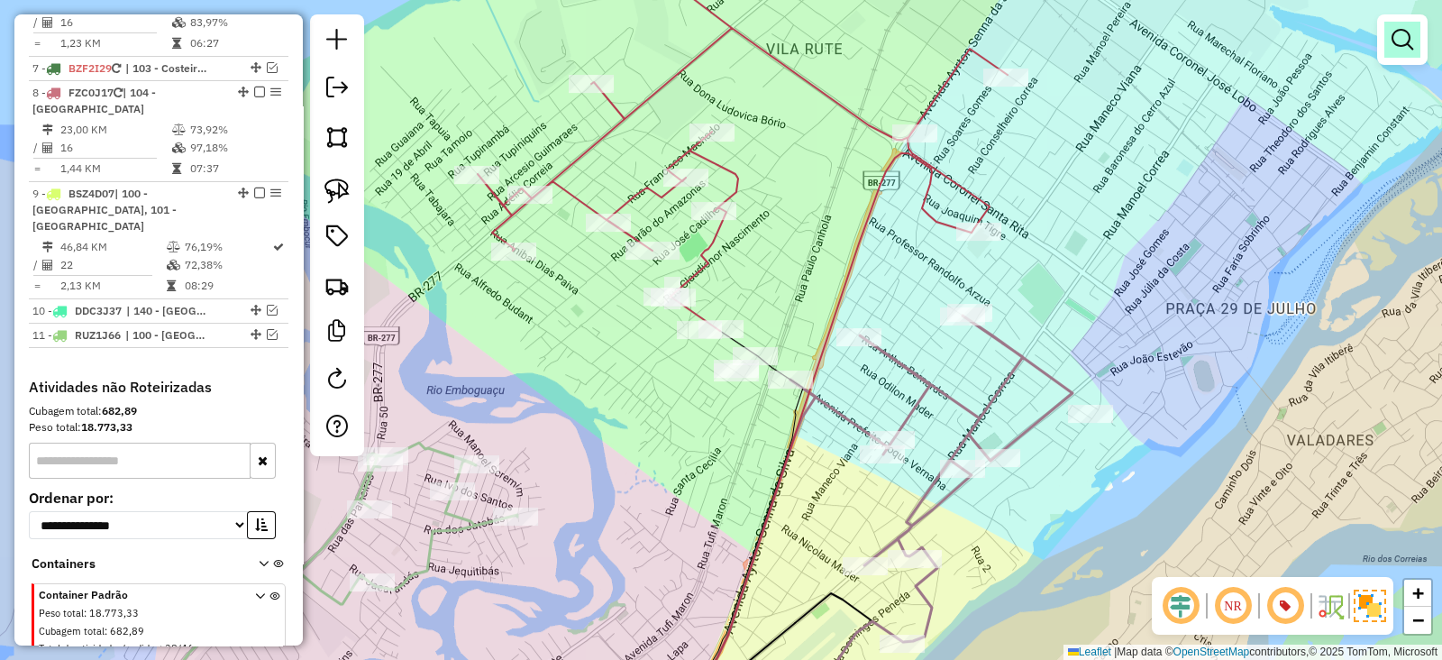
click at [1393, 57] on link at bounding box center [1403, 40] width 36 height 36
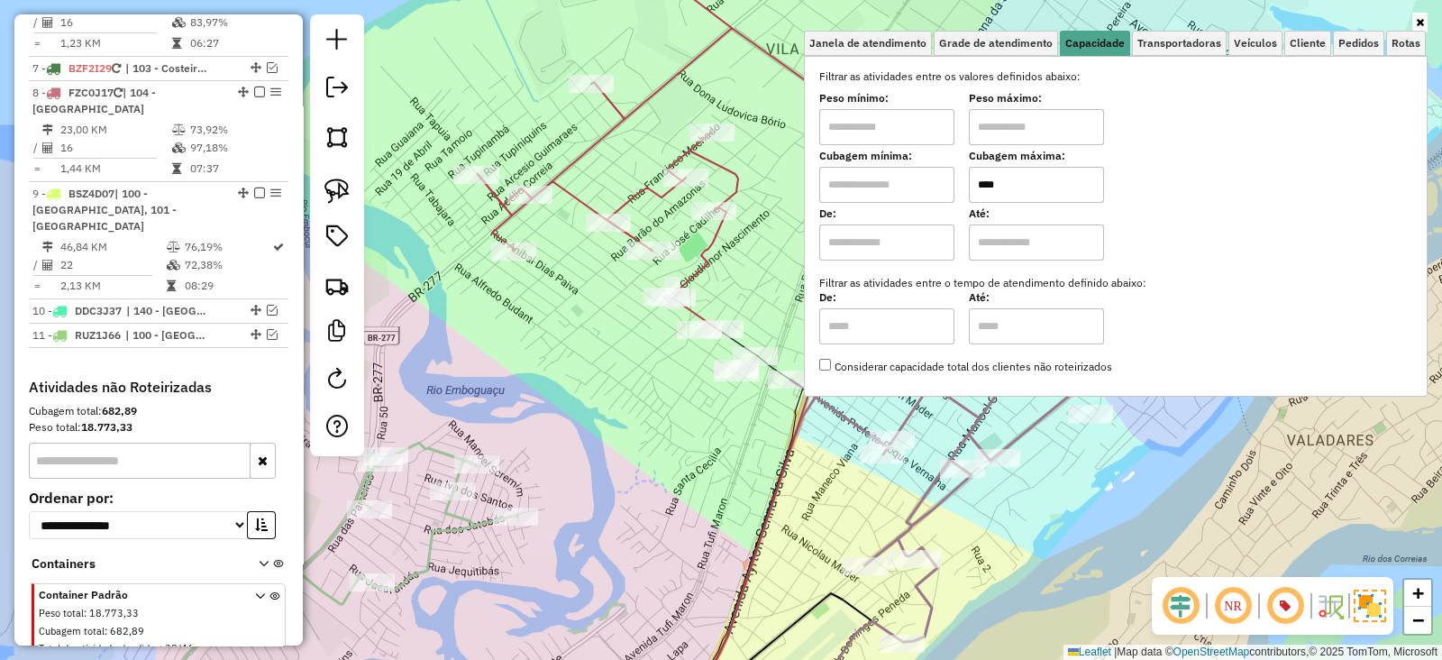
drag, startPoint x: 930, startPoint y: 189, endPoint x: 928, endPoint y: 200, distance: 11.2
click at [930, 189] on input "text" at bounding box center [886, 185] width 135 height 36
type input "****"
click at [726, 443] on div "Janela de atendimento Grade de atendimento Capacidade Transportadoras Veículos …" at bounding box center [721, 330] width 1442 height 660
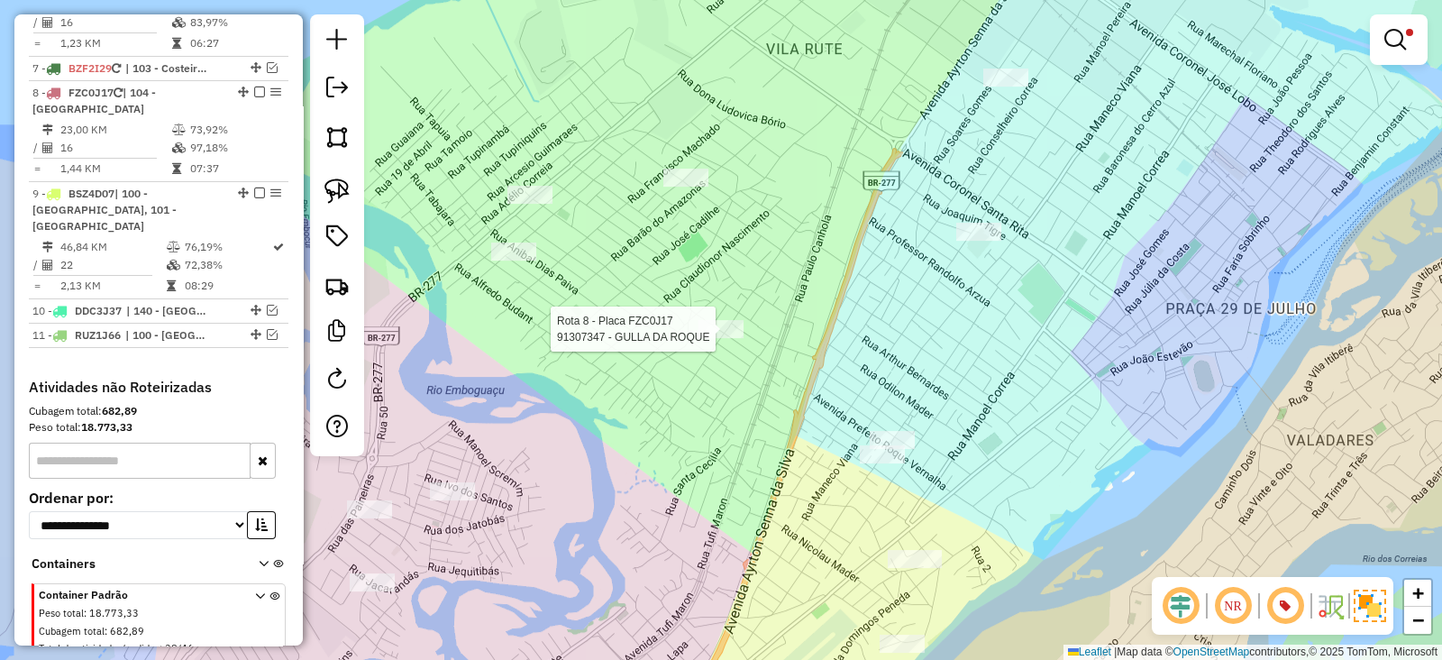
select select "**********"
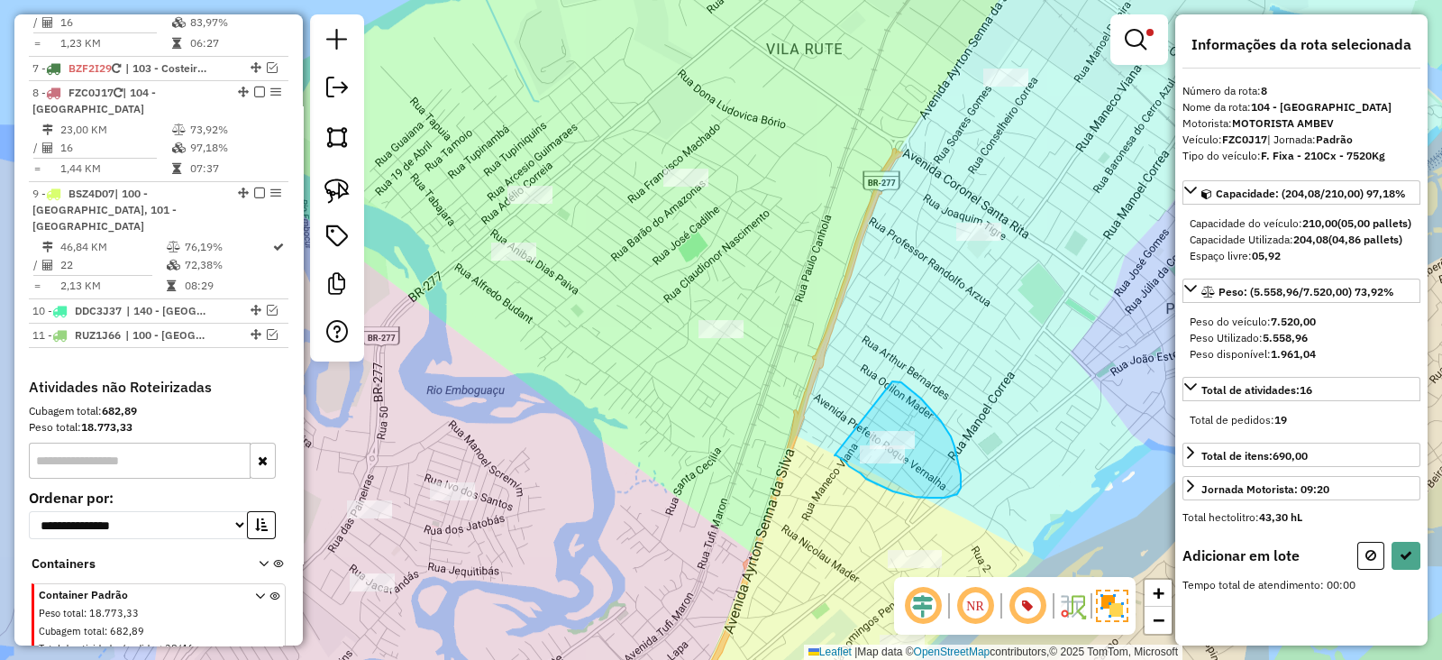
drag, startPoint x: 883, startPoint y: 486, endPoint x: 873, endPoint y: 433, distance: 54.3
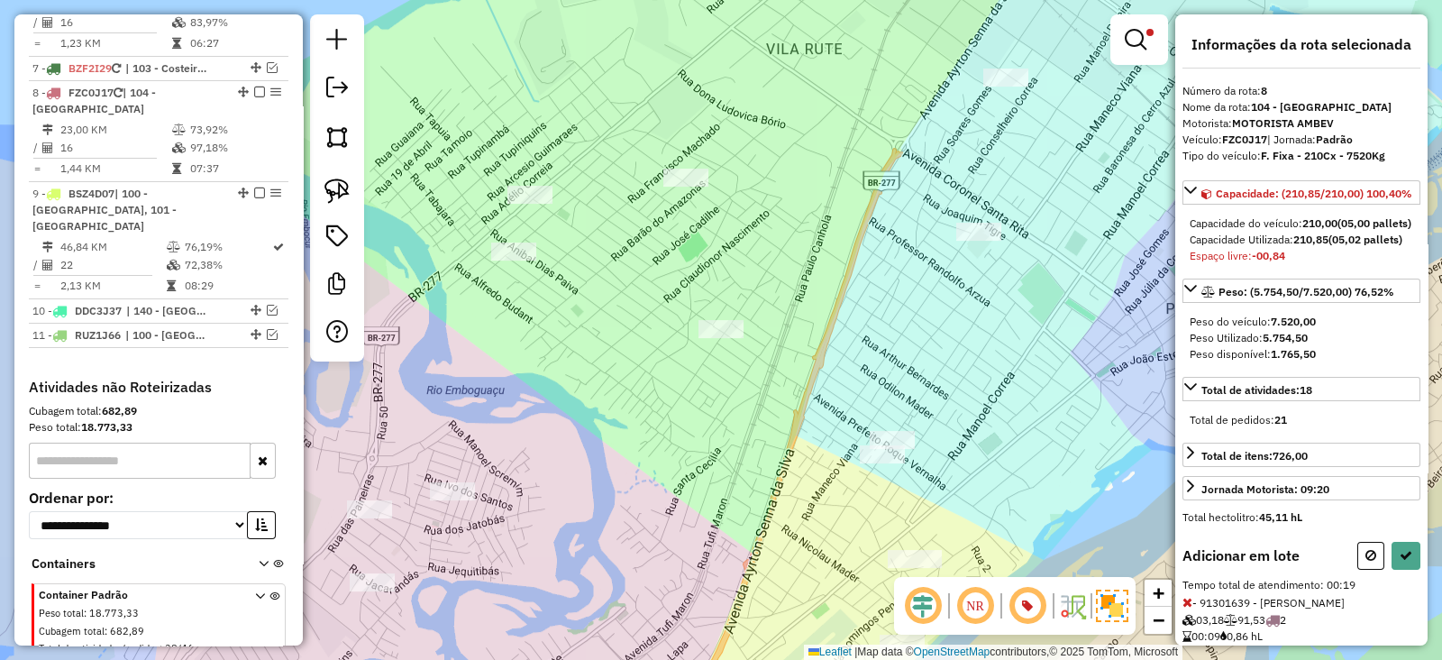
scroll to position [194, 0]
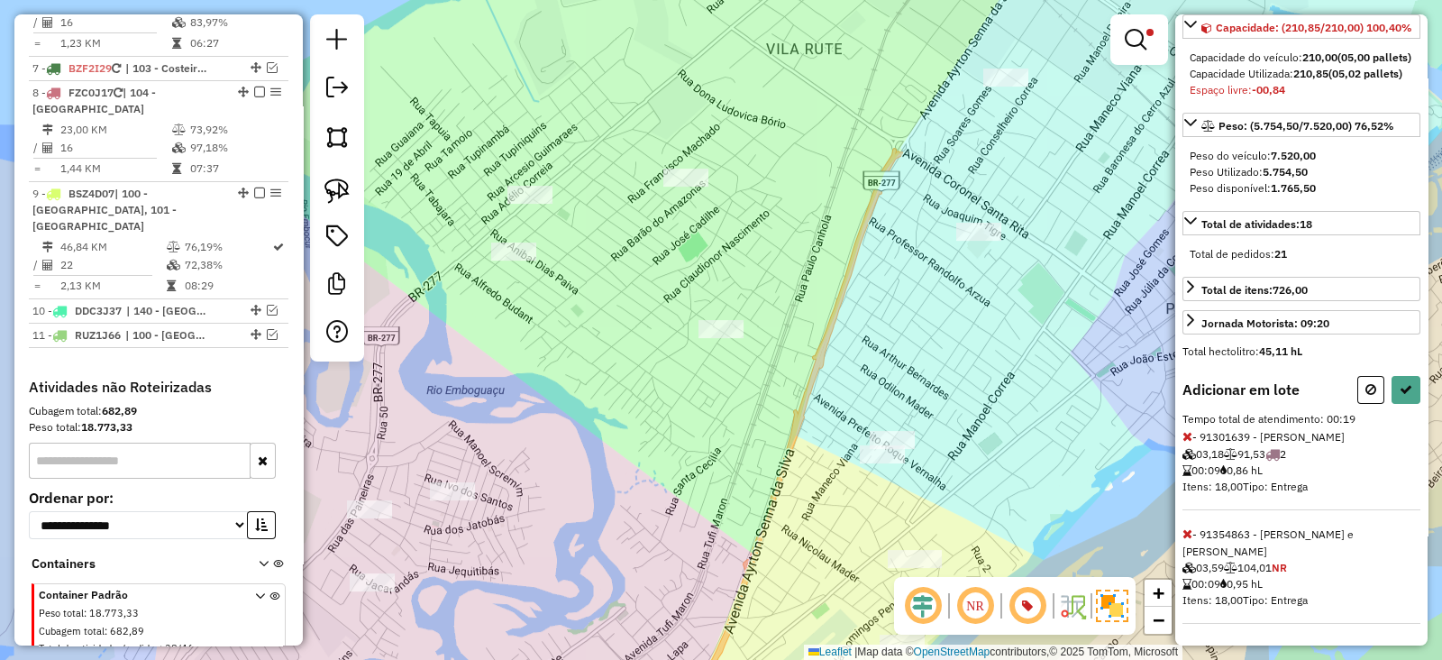
click at [1190, 443] on icon at bounding box center [1188, 436] width 10 height 13
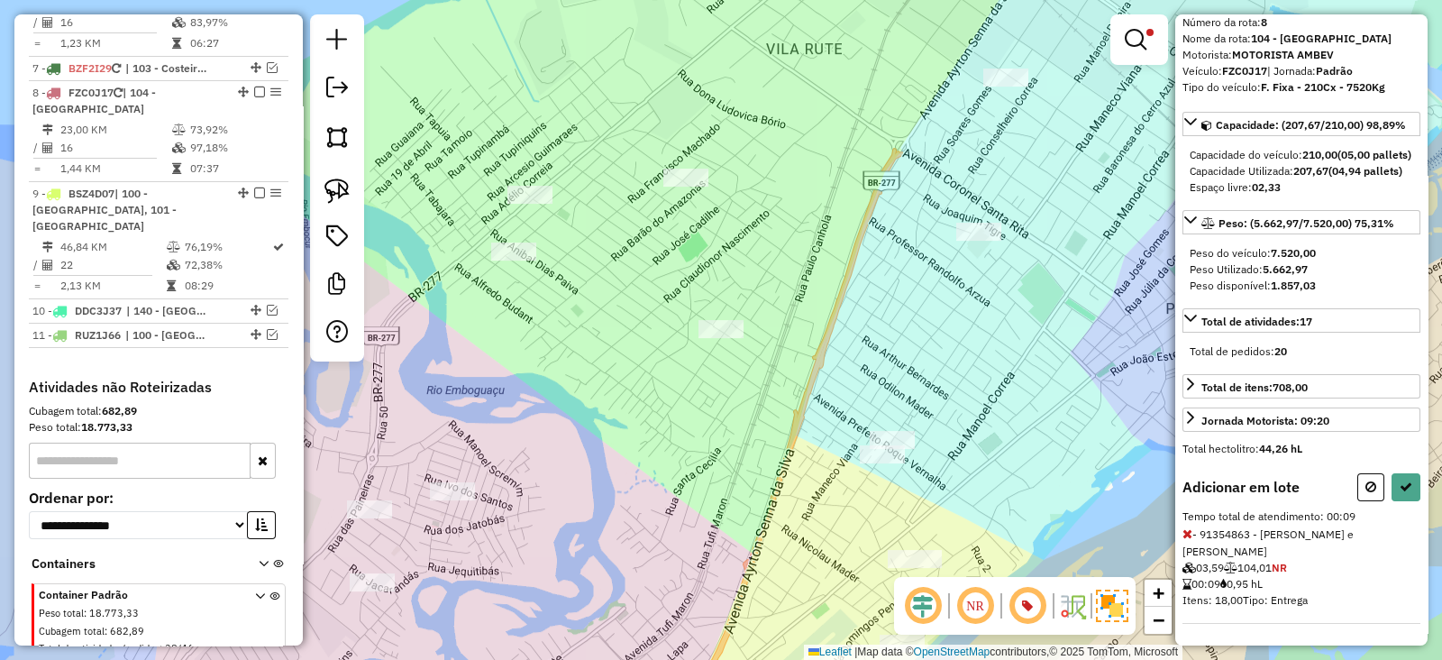
scroll to position [81, 0]
click at [1392, 501] on button at bounding box center [1406, 487] width 29 height 28
select select "**********"
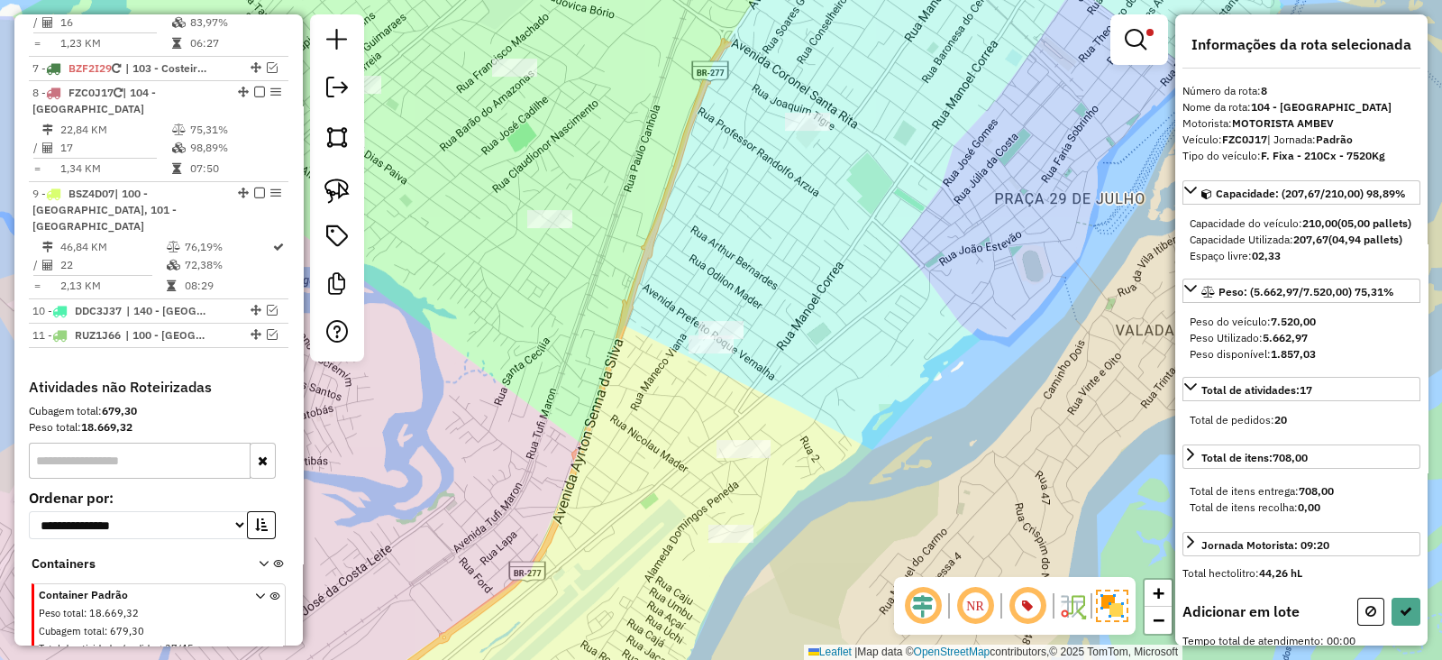
scroll to position [0, 0]
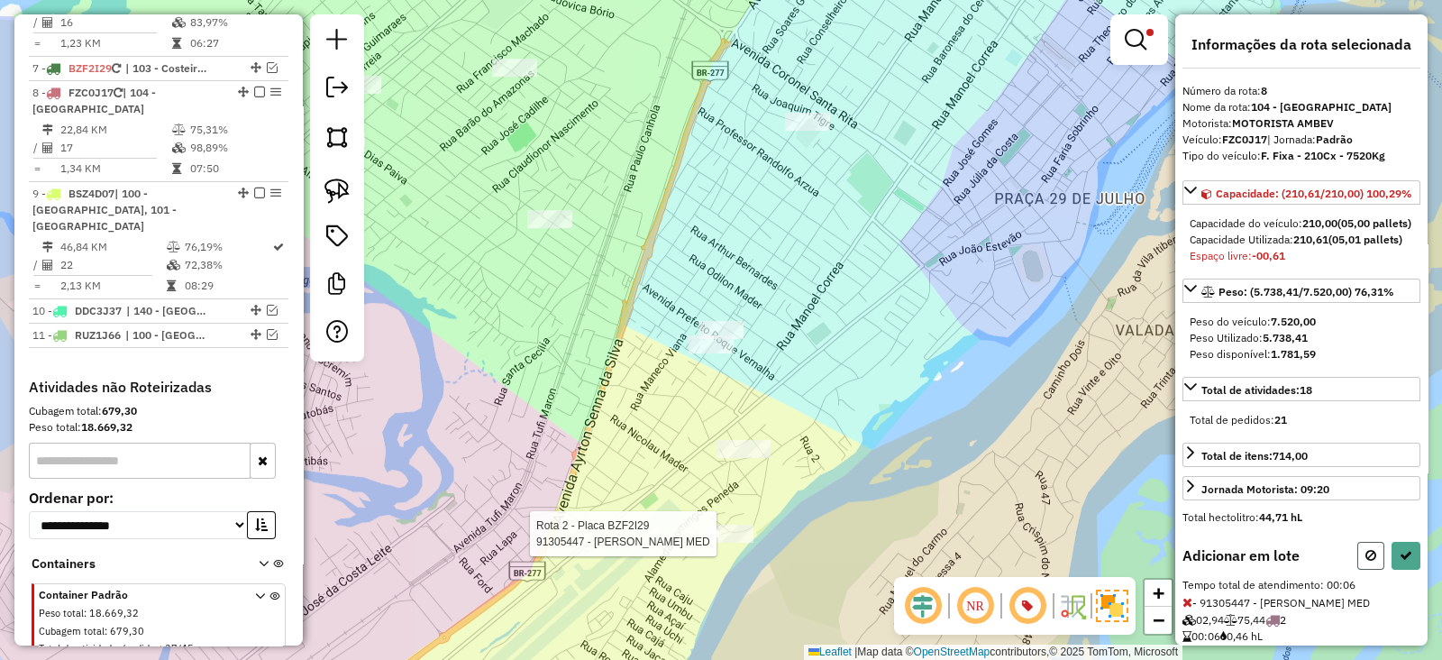
click at [1358, 570] on button at bounding box center [1371, 556] width 27 height 28
select select "**********"
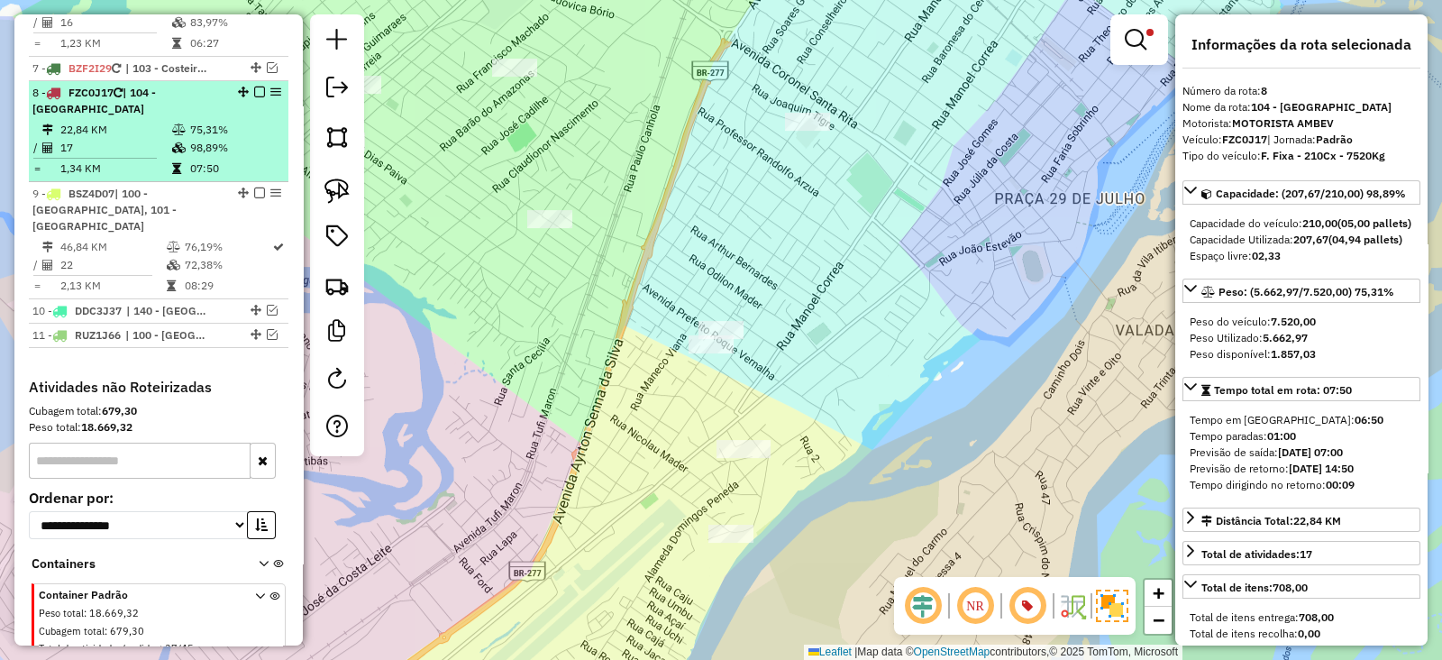
click at [254, 87] on em at bounding box center [259, 92] width 11 height 11
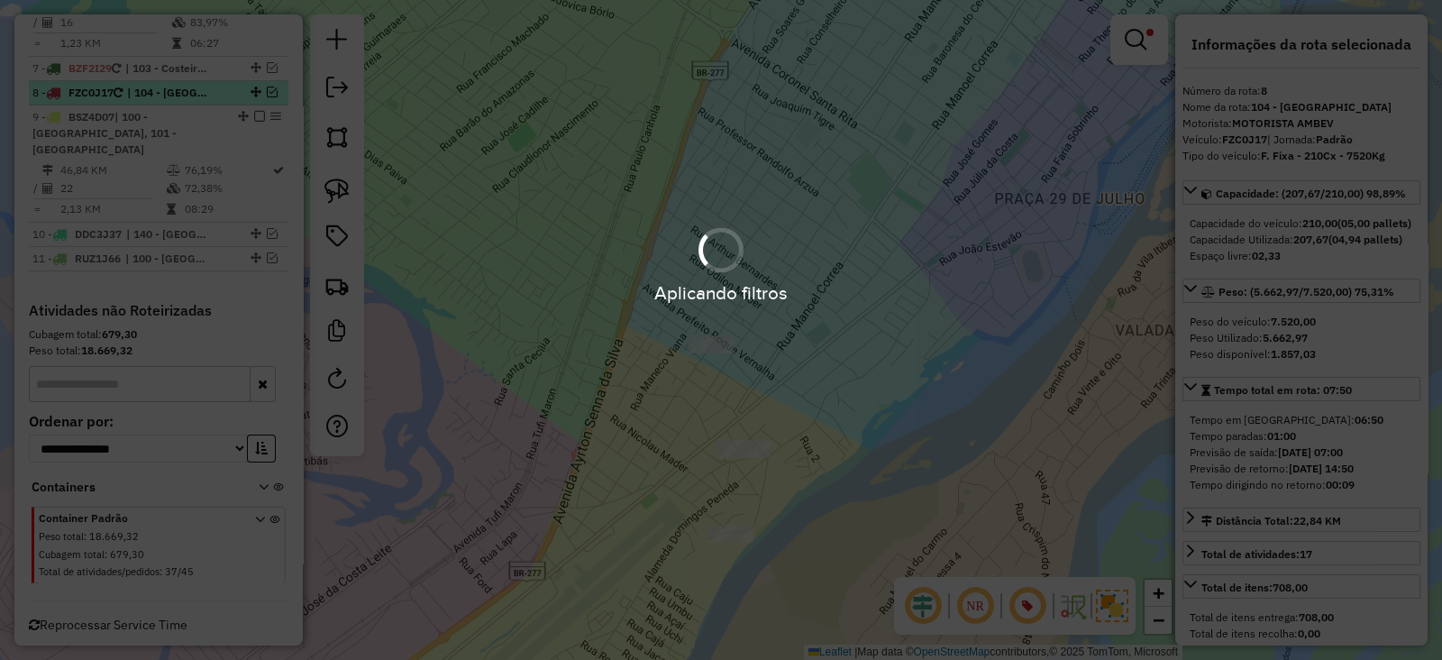
scroll to position [1206, 0]
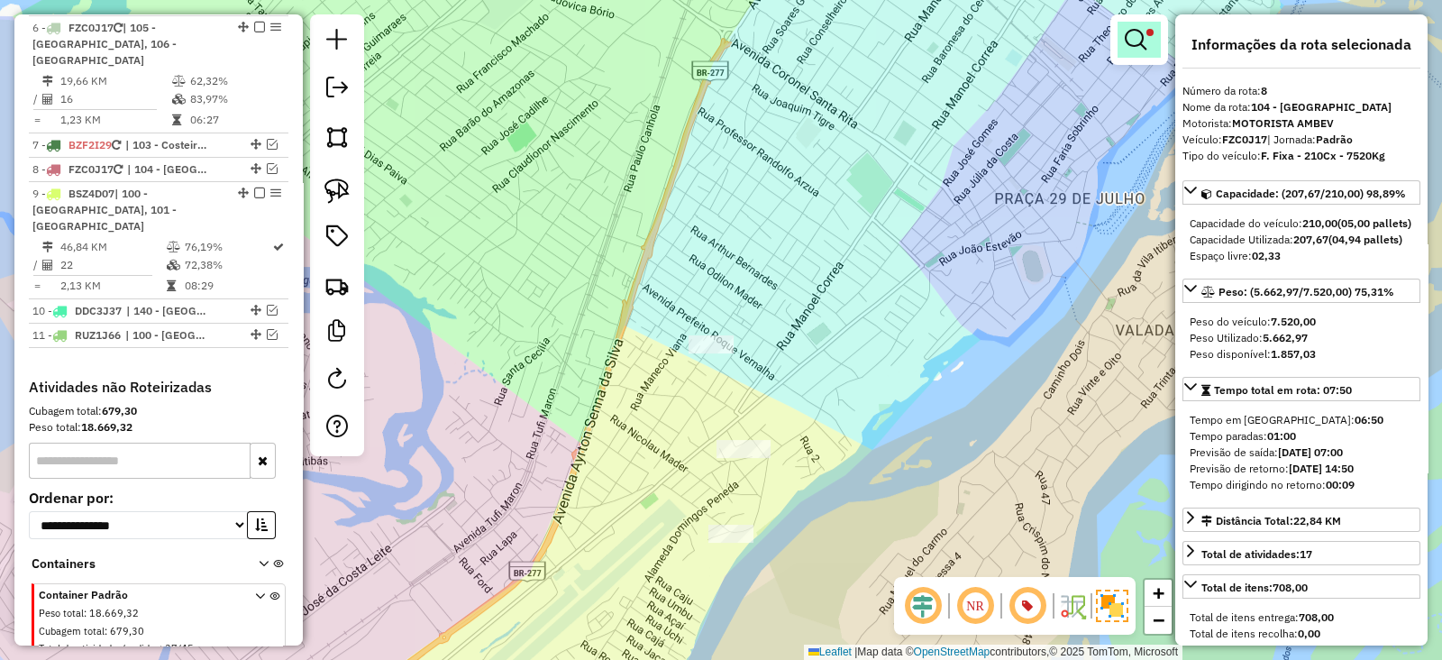
click at [1137, 43] on em at bounding box center [1136, 40] width 22 height 22
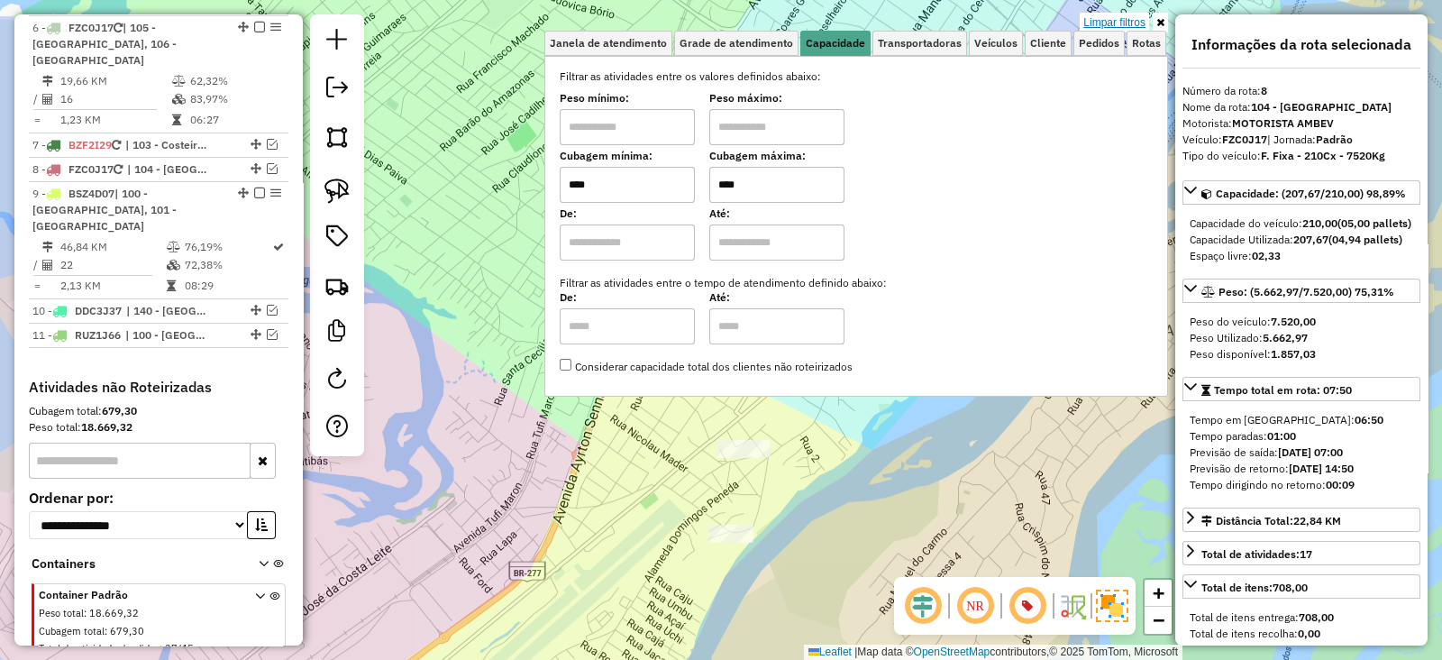
click at [1118, 20] on link "Limpar filtros" at bounding box center [1114, 23] width 69 height 20
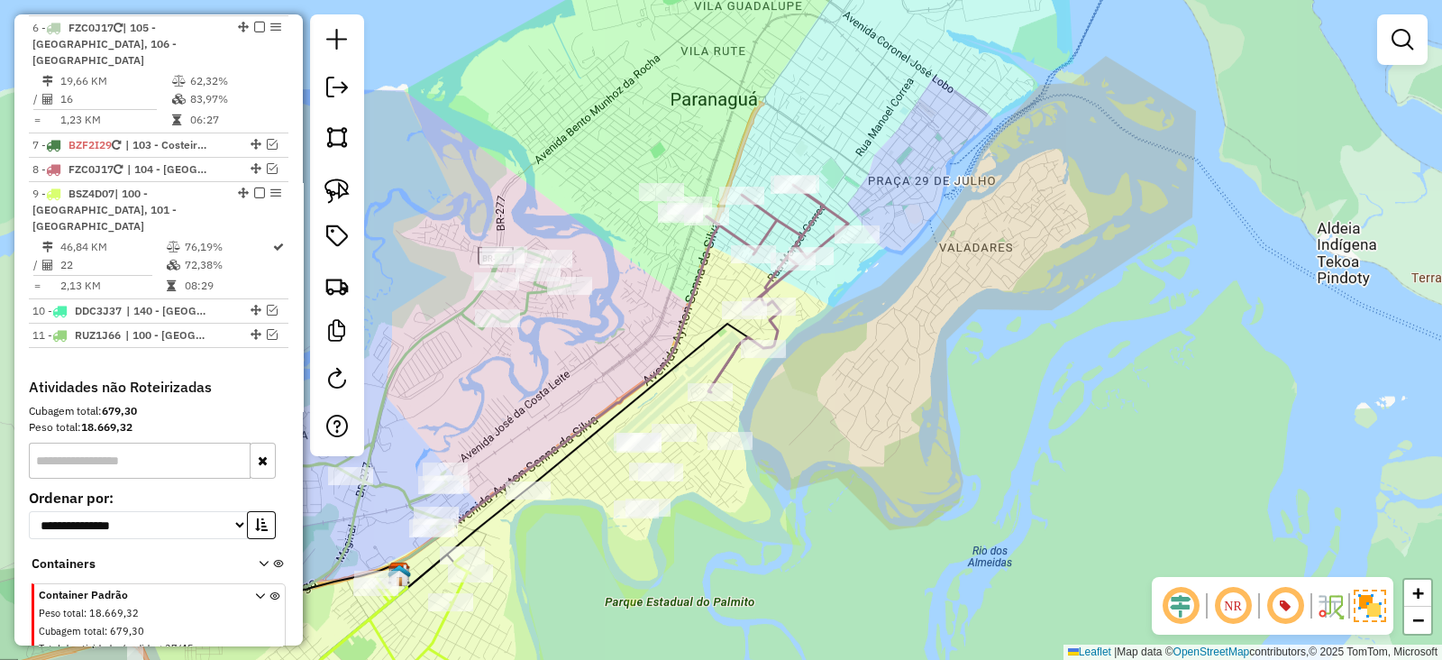
drag, startPoint x: 861, startPoint y: 351, endPoint x: 961, endPoint y: 407, distance: 114.6
click at [961, 407] on div "Janela de atendimento Grade de atendimento Capacidade Transportadoras Veículos …" at bounding box center [721, 330] width 1442 height 660
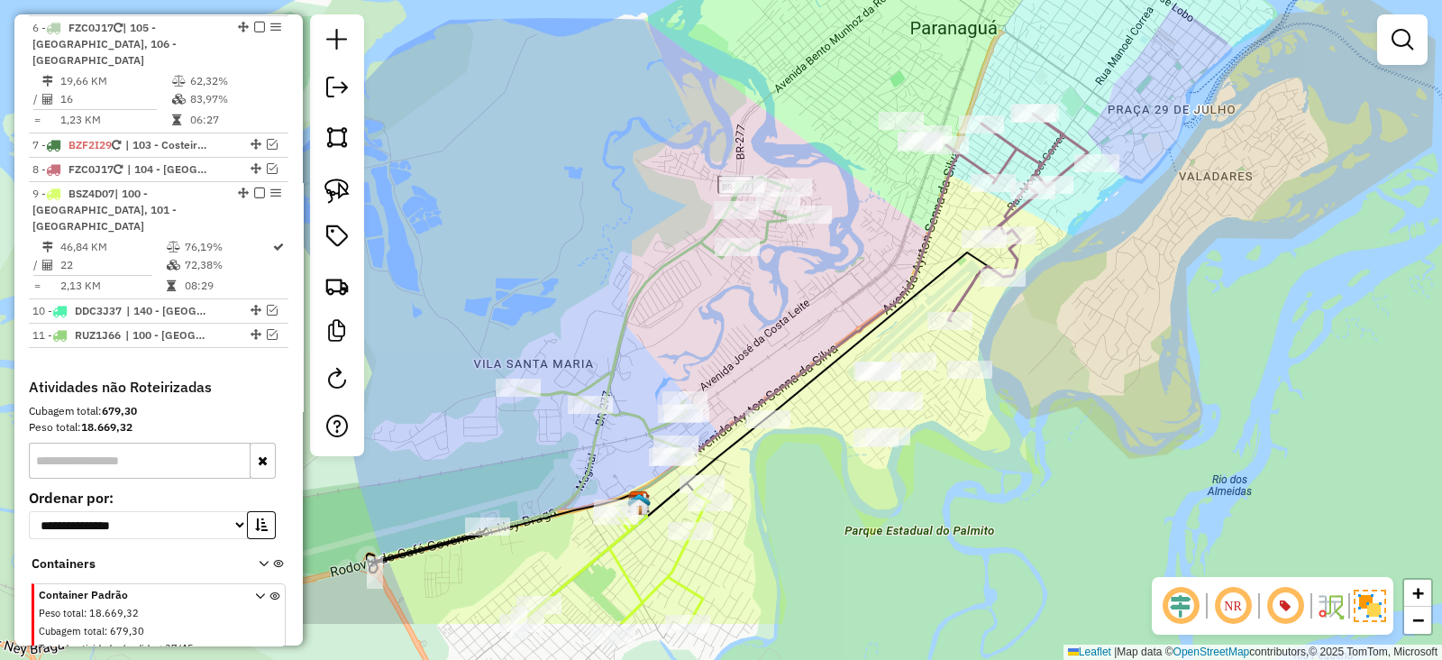
drag, startPoint x: 718, startPoint y: 363, endPoint x: 892, endPoint y: 281, distance: 192.4
click at [892, 281] on div "Janela de atendimento Grade de atendimento Capacidade Transportadoras Veículos …" at bounding box center [721, 330] width 1442 height 660
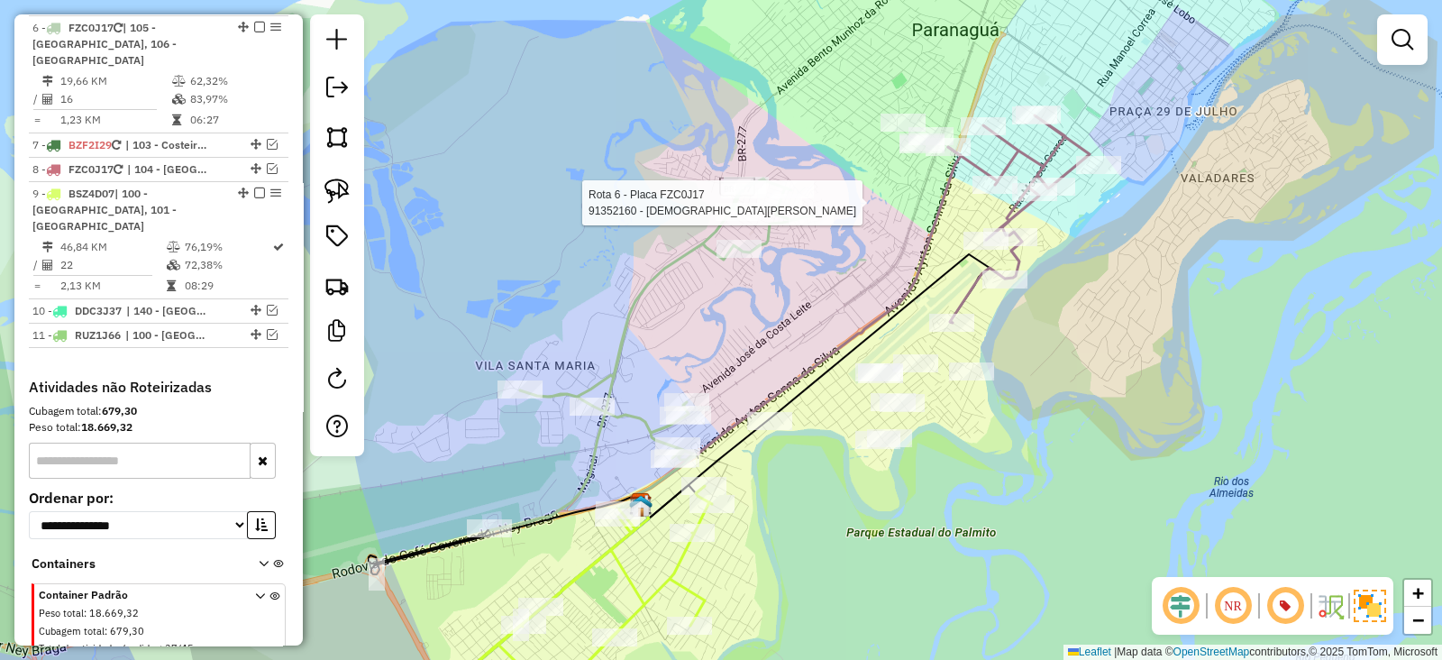
select select "**********"
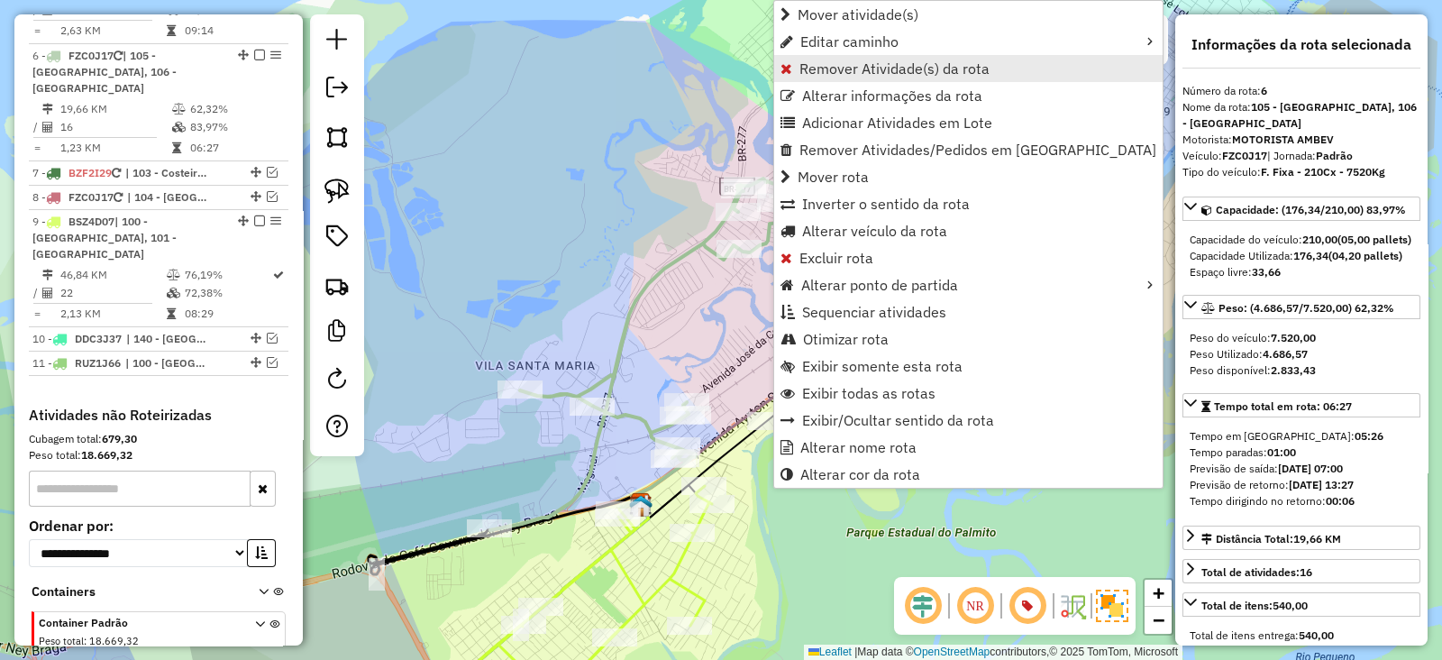
scroll to position [1157, 0]
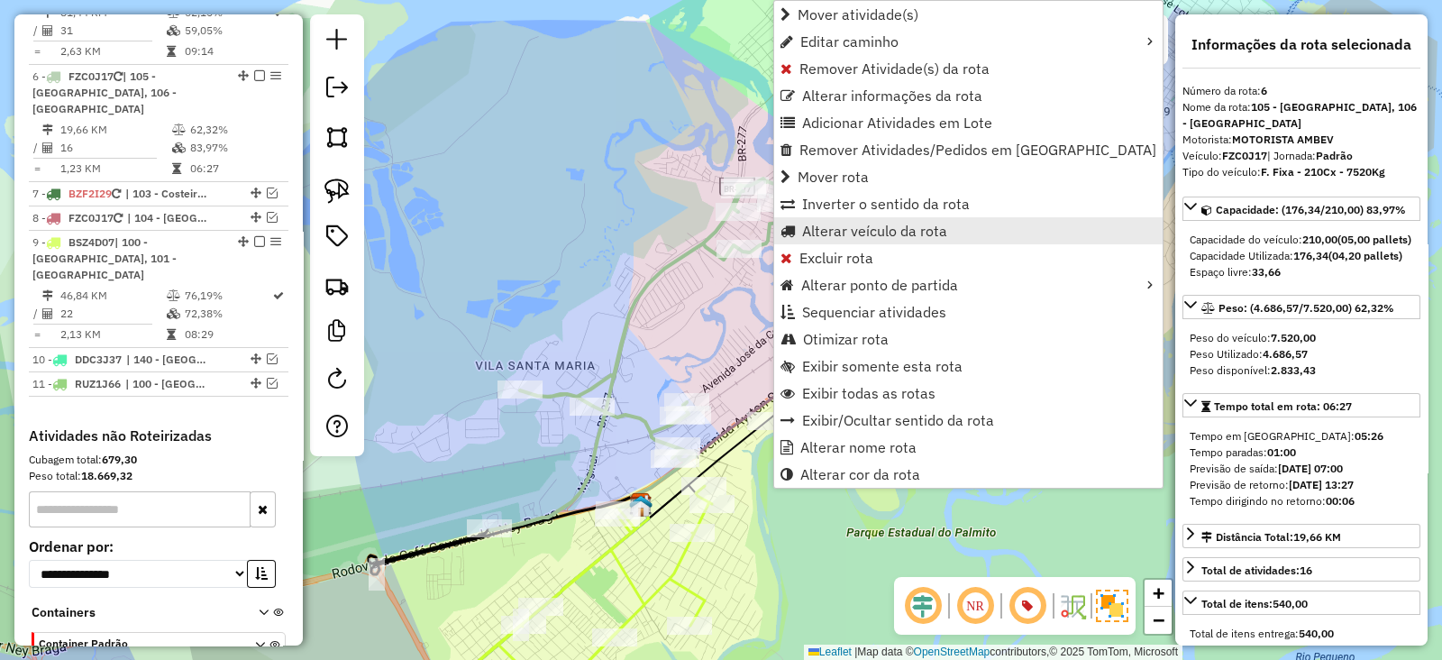
click at [842, 233] on span "Alterar veículo da rota" at bounding box center [874, 231] width 145 height 14
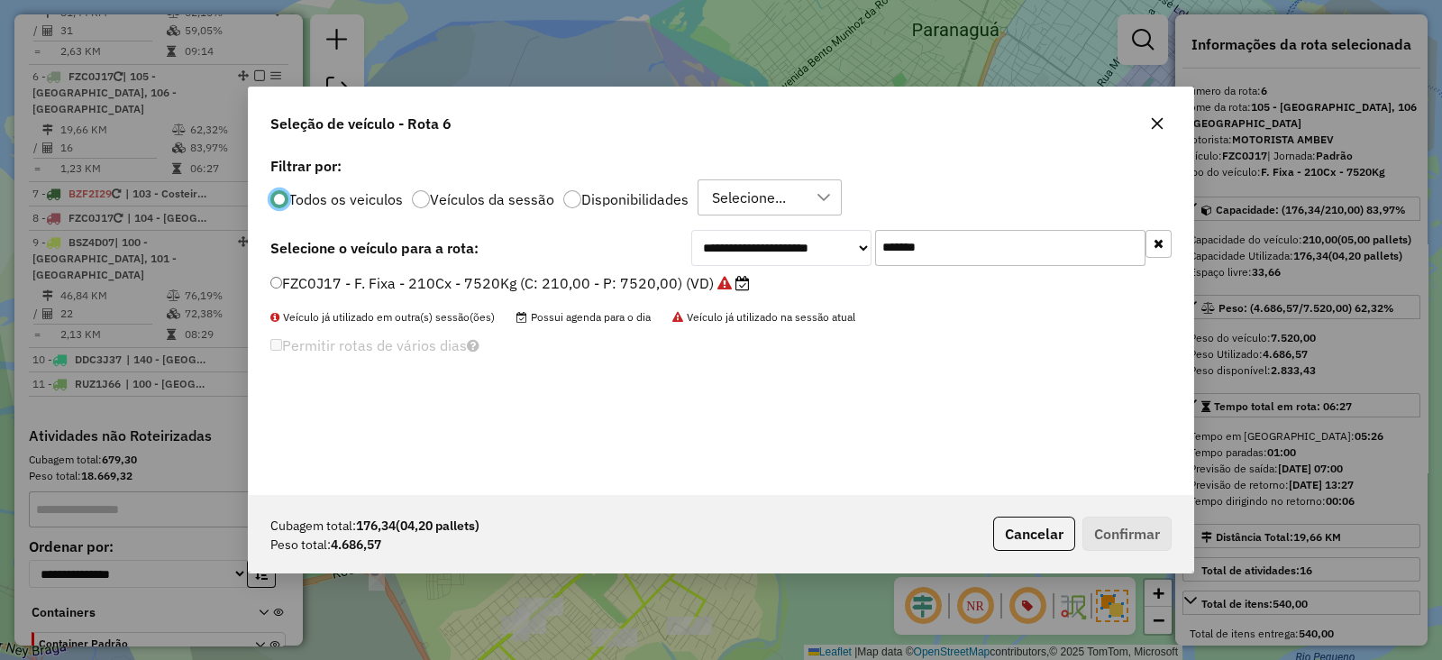
scroll to position [9, 5]
drag, startPoint x: 942, startPoint y: 243, endPoint x: 725, endPoint y: 243, distance: 217.3
click at [725, 243] on div "**********" at bounding box center [931, 248] width 480 height 36
paste input "text"
type input "*******"
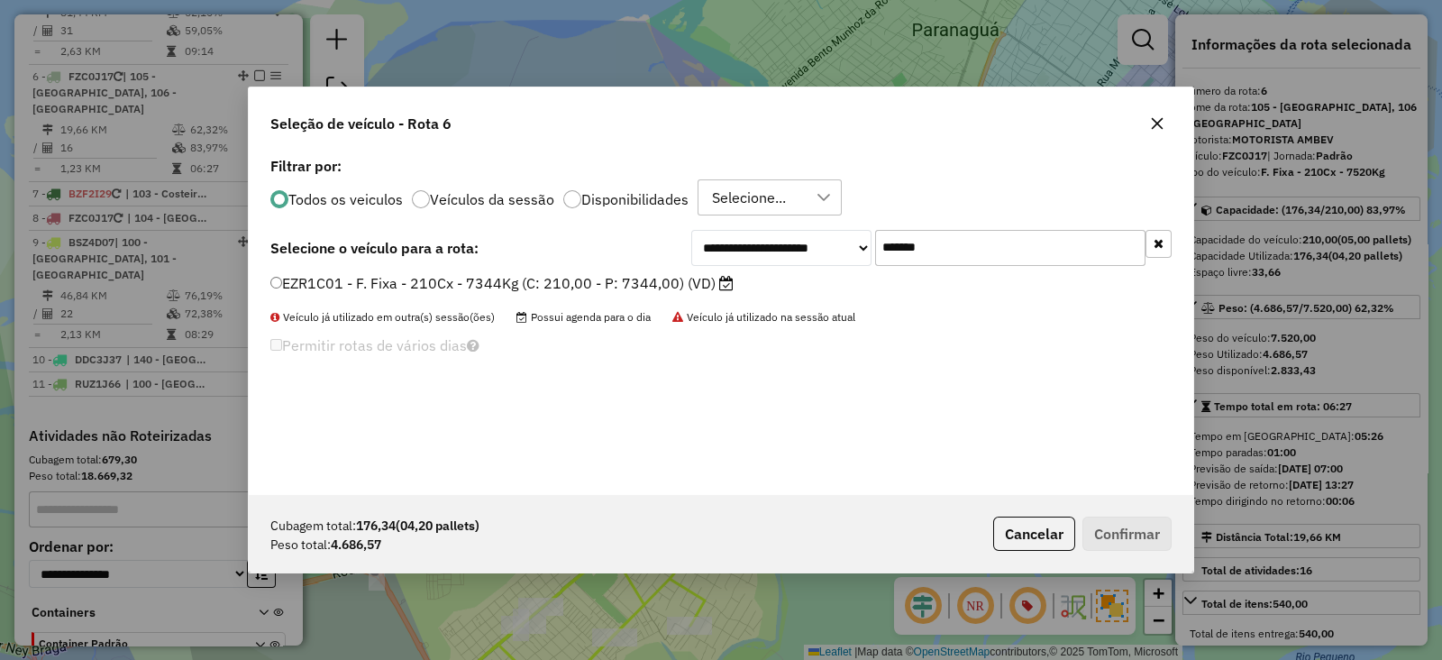
click at [634, 286] on label "EZR1C01 - F. Fixa - 210Cx - 7344Kg (C: 210,00 - P: 7344,00) (VD)" at bounding box center [501, 283] width 463 height 22
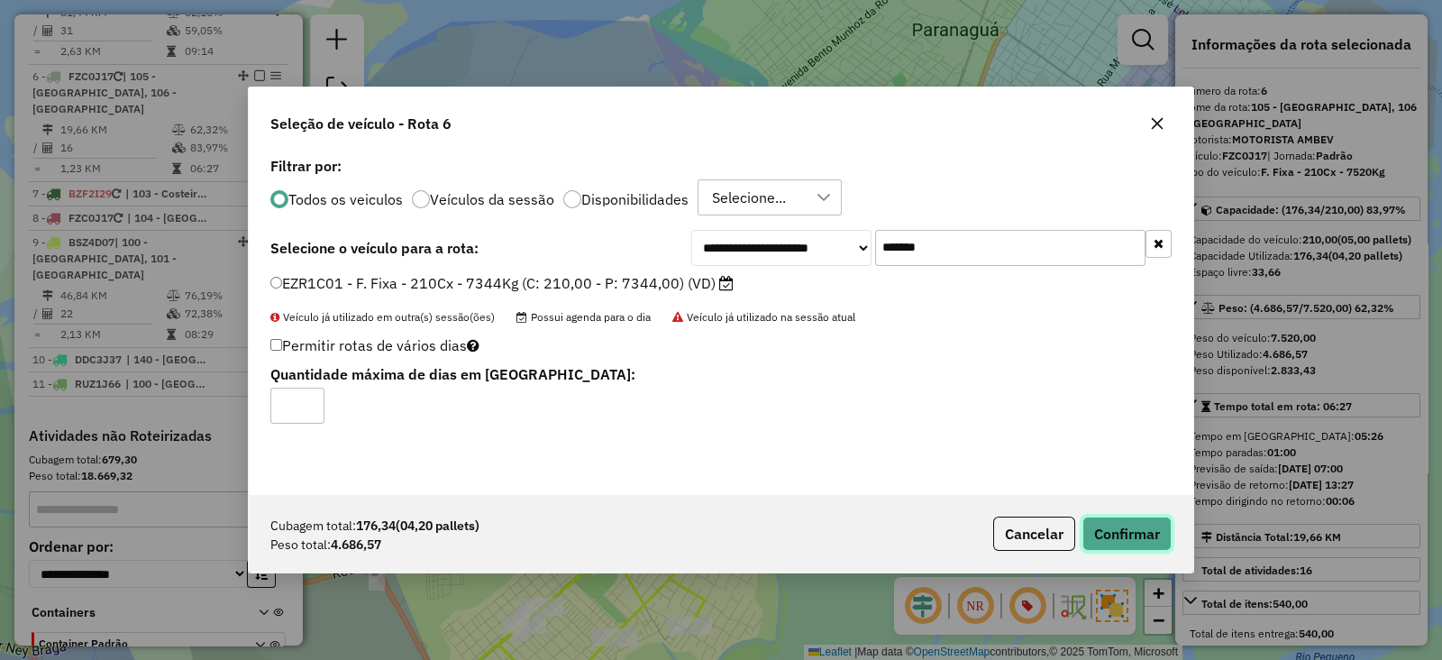
click at [1110, 534] on button "Confirmar" at bounding box center [1127, 534] width 89 height 34
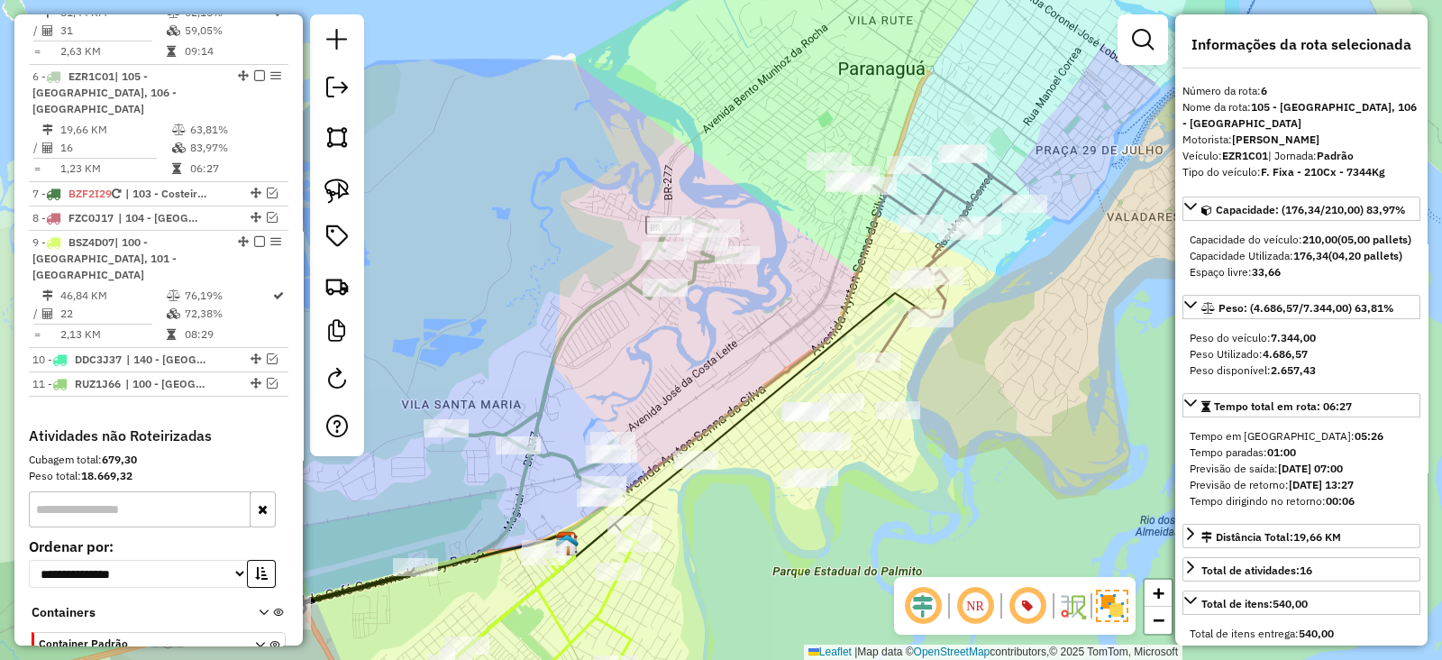
drag, startPoint x: 885, startPoint y: 187, endPoint x: 798, endPoint y: 241, distance: 102.8
click at [798, 241] on div "Janela de atendimento Grade de atendimento Capacidade Transportadoras Veículos …" at bounding box center [721, 330] width 1442 height 660
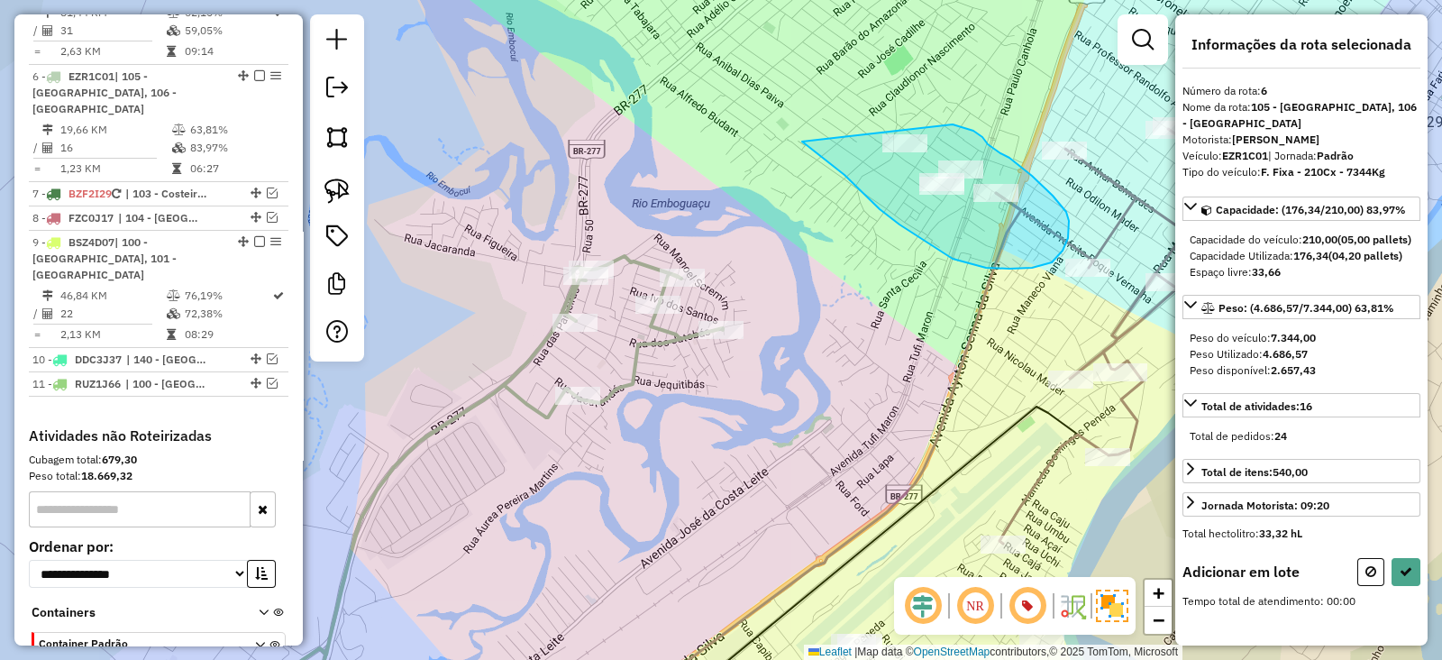
drag, startPoint x: 802, startPoint y: 142, endPoint x: 919, endPoint y: 148, distance: 116.5
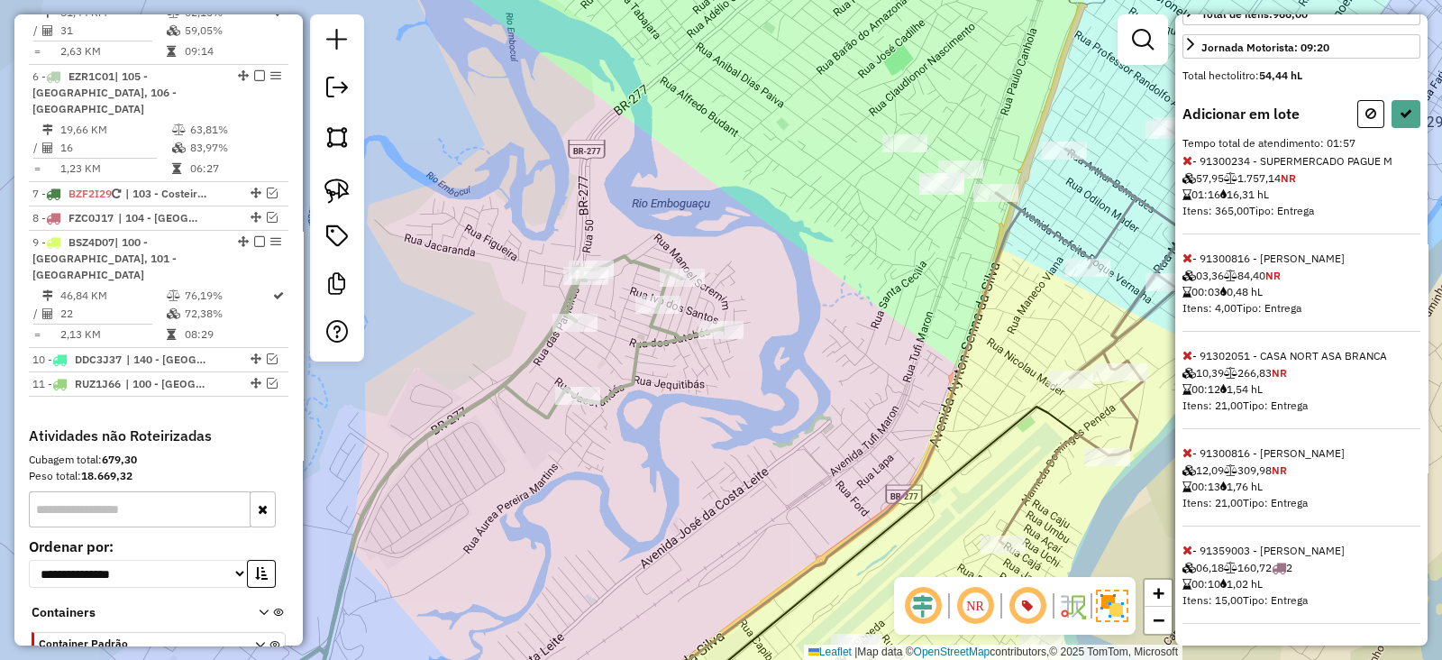
scroll to position [502, 0]
click at [1185, 260] on icon at bounding box center [1188, 258] width 10 height 13
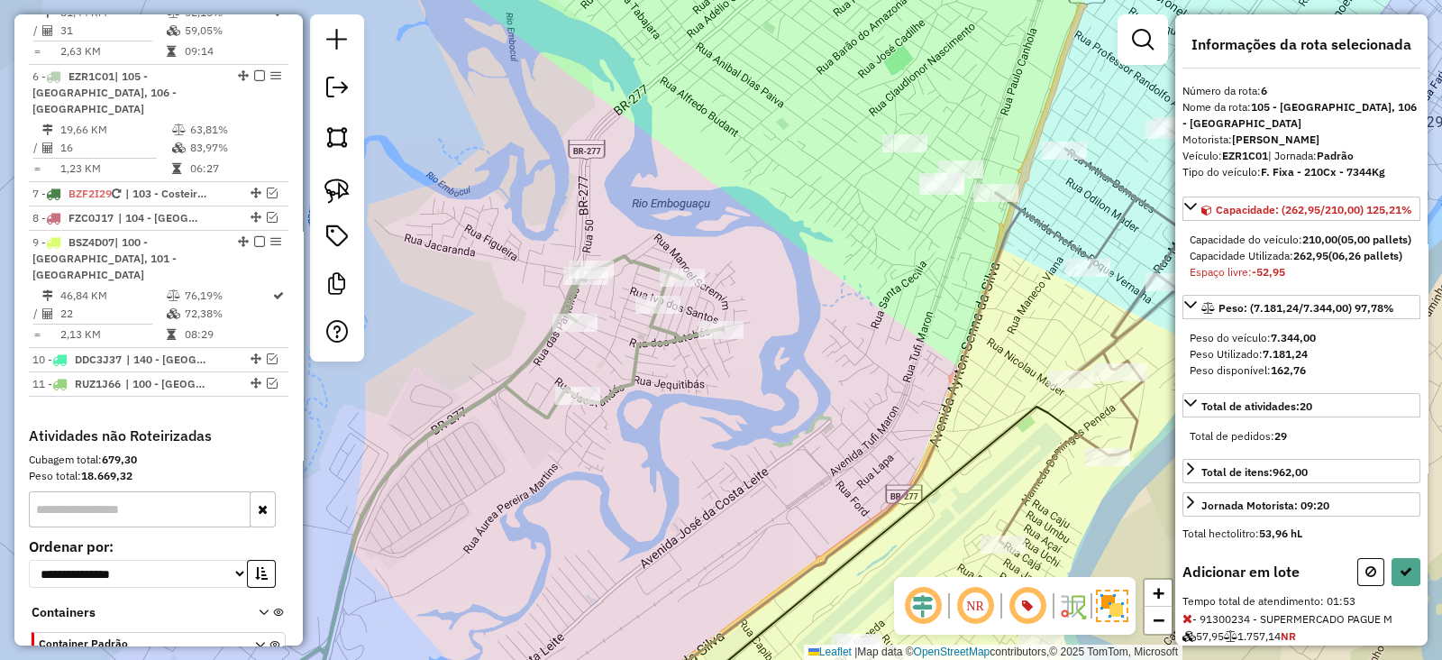
scroll to position [405, 0]
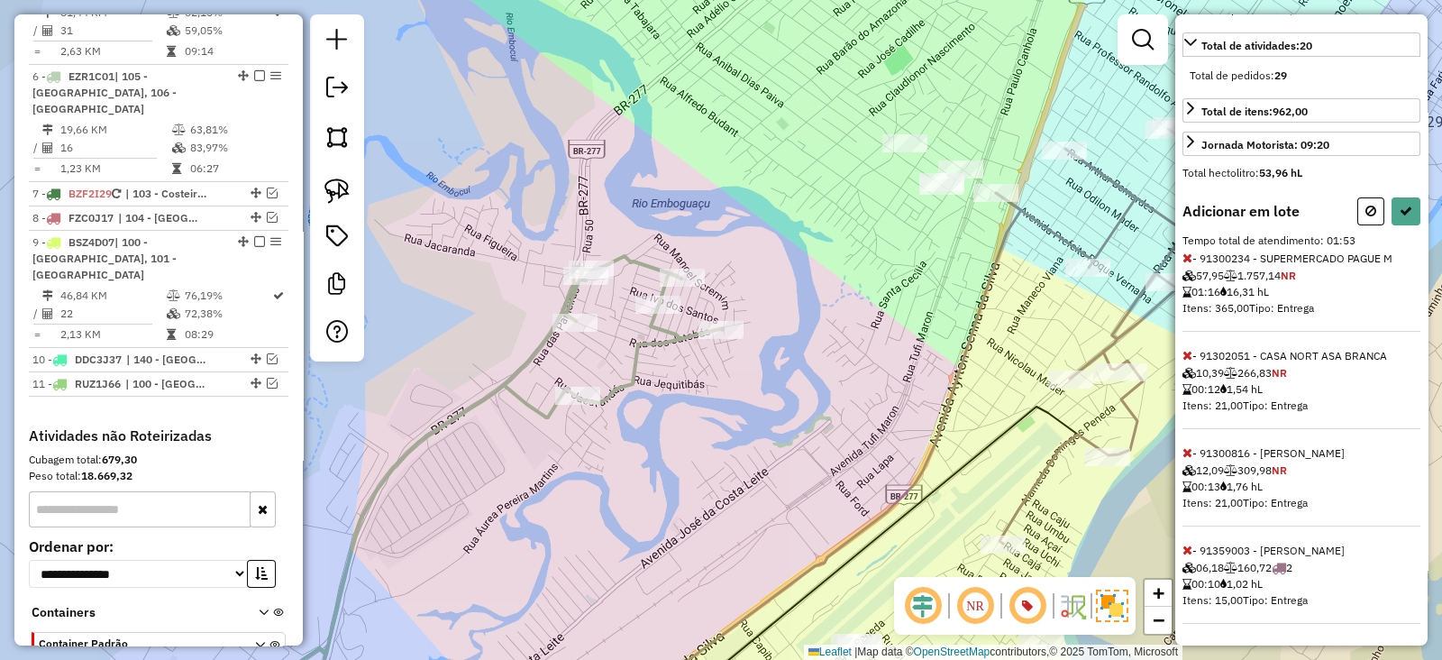
click at [1191, 256] on icon at bounding box center [1188, 258] width 10 height 13
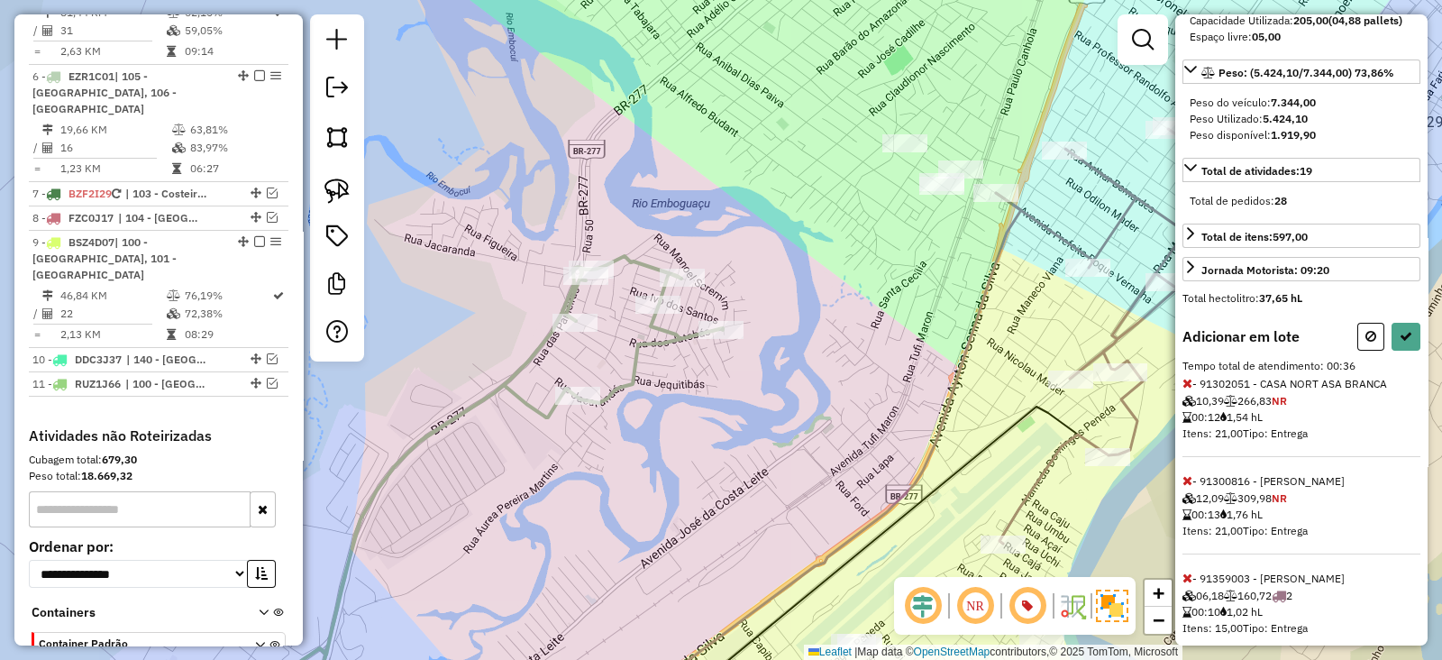
scroll to position [292, 0]
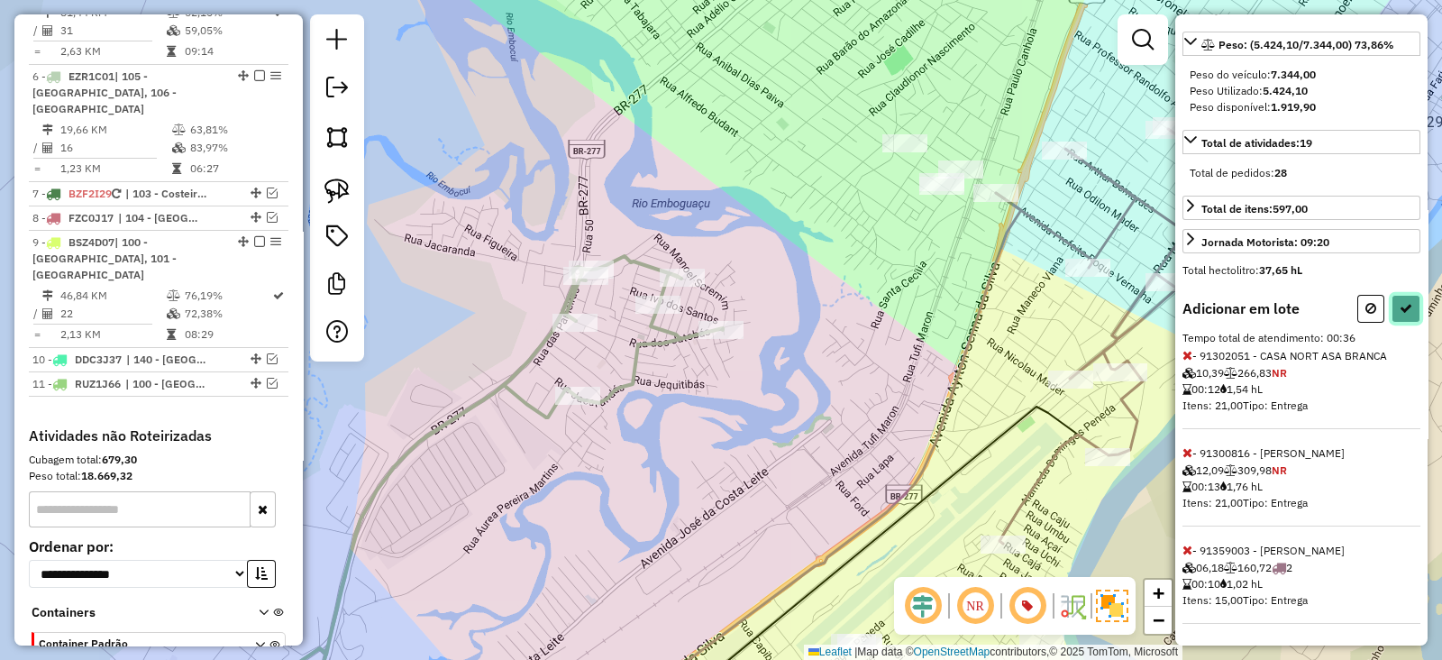
click at [1393, 299] on button at bounding box center [1406, 309] width 29 height 28
select select "**********"
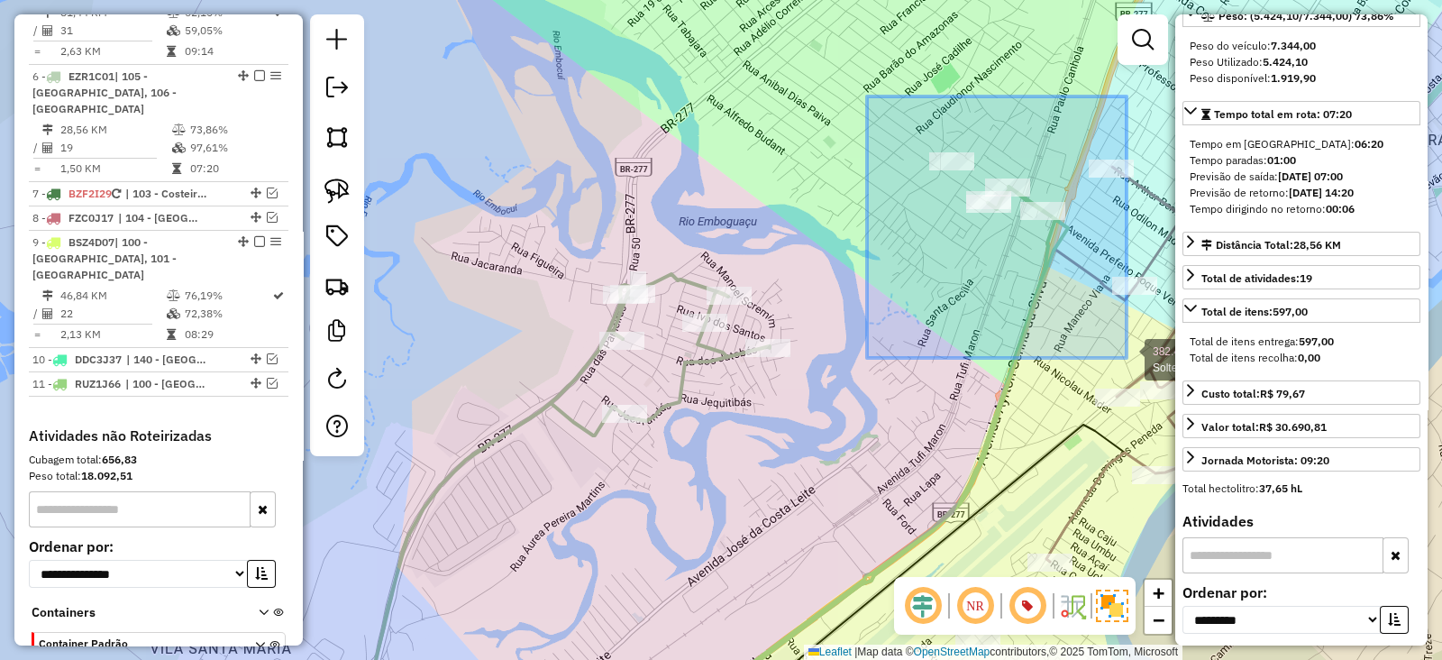
drag, startPoint x: 867, startPoint y: 96, endPoint x: 1127, endPoint y: 358, distance: 368.4
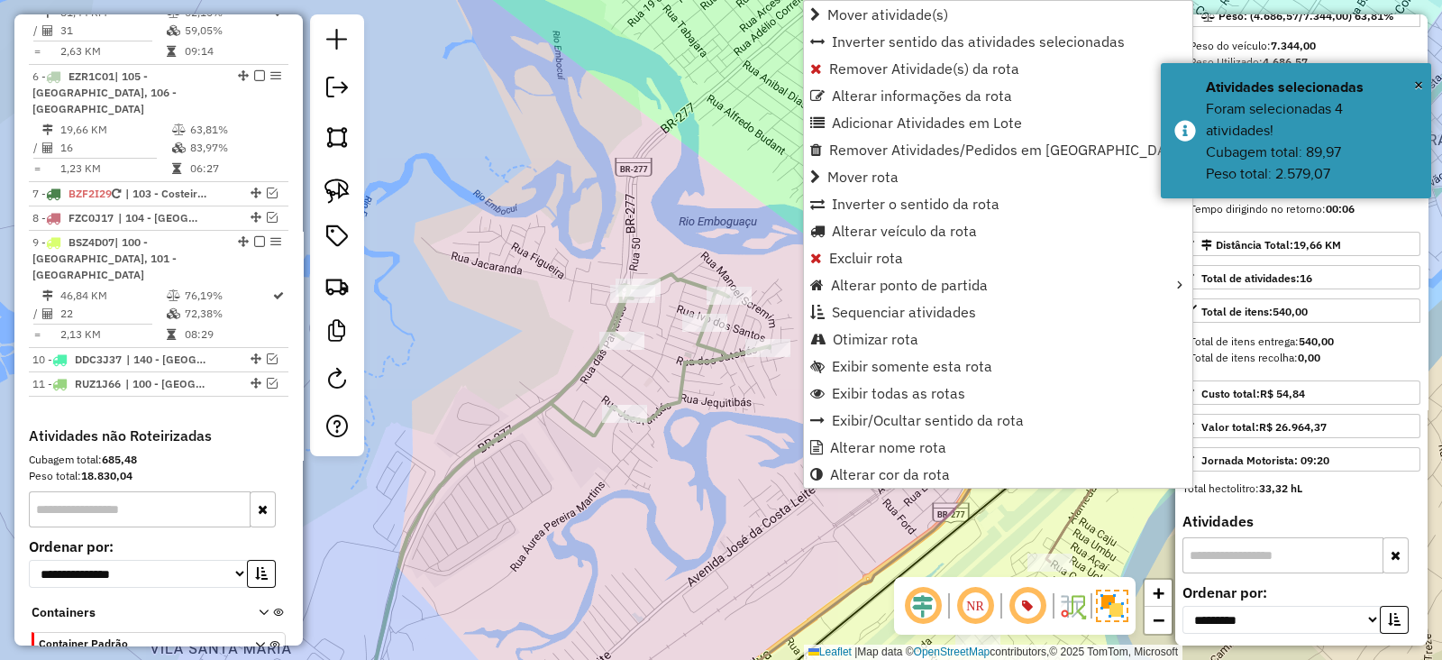
click at [746, 207] on div "Janela de atendimento Grade de atendimento Capacidade Transportadoras Veículos …" at bounding box center [721, 330] width 1442 height 660
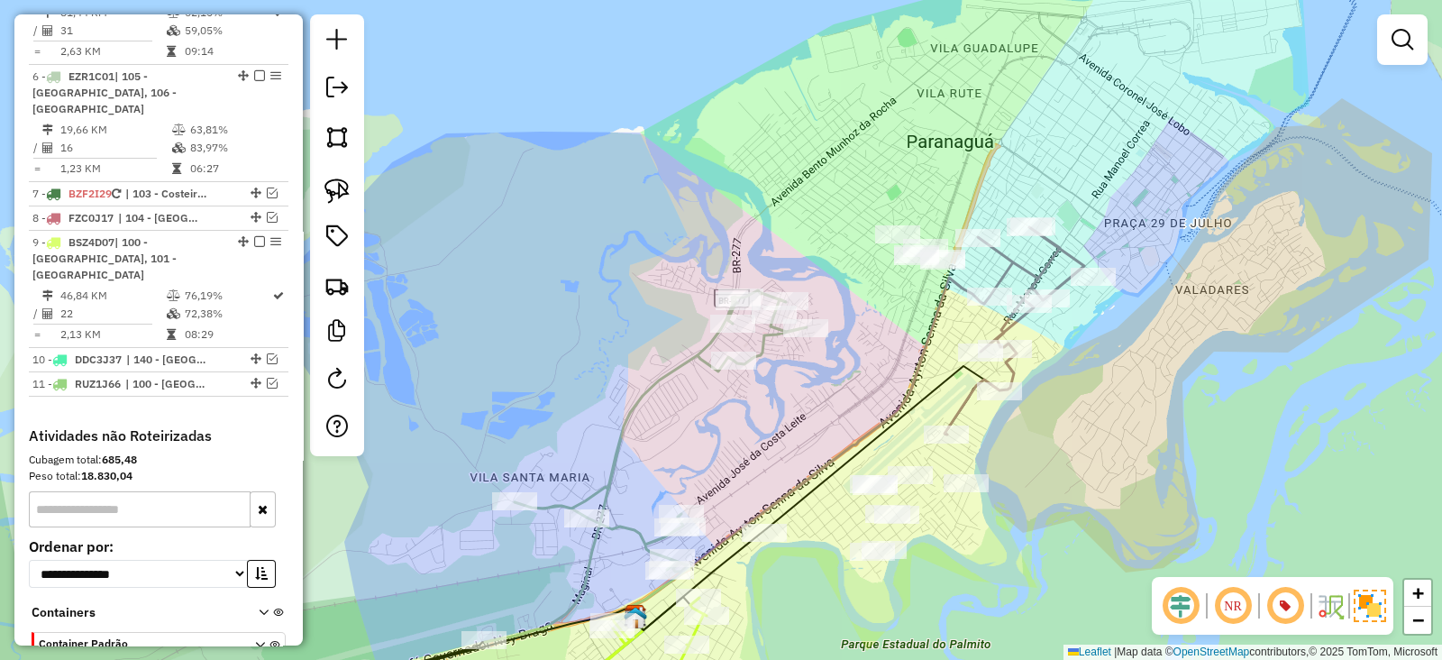
drag, startPoint x: 969, startPoint y: 455, endPoint x: 947, endPoint y: 402, distance: 57.8
click at [947, 402] on icon at bounding box center [1015, 330] width 140 height 207
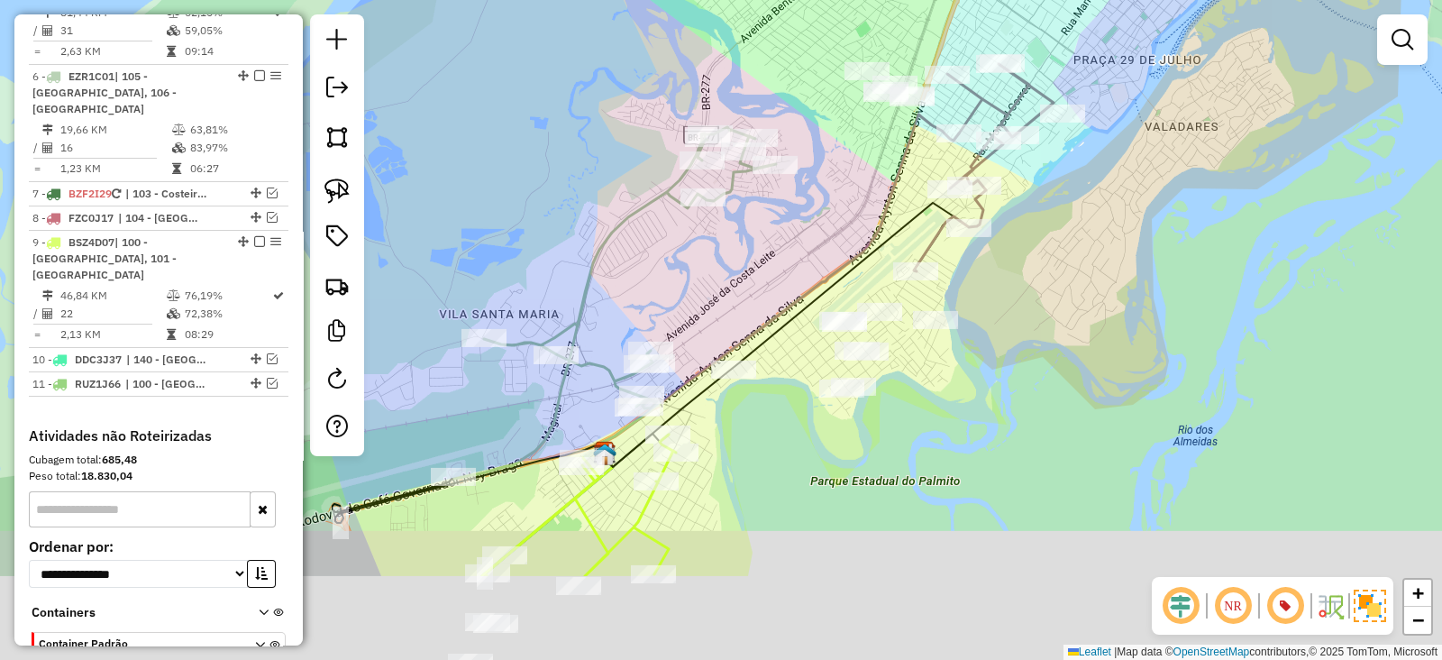
drag, startPoint x: 873, startPoint y: 367, endPoint x: 853, endPoint y: 222, distance: 146.5
click at [853, 222] on div "Janela de atendimento Grade de atendimento Capacidade Transportadoras Veículos …" at bounding box center [721, 330] width 1442 height 660
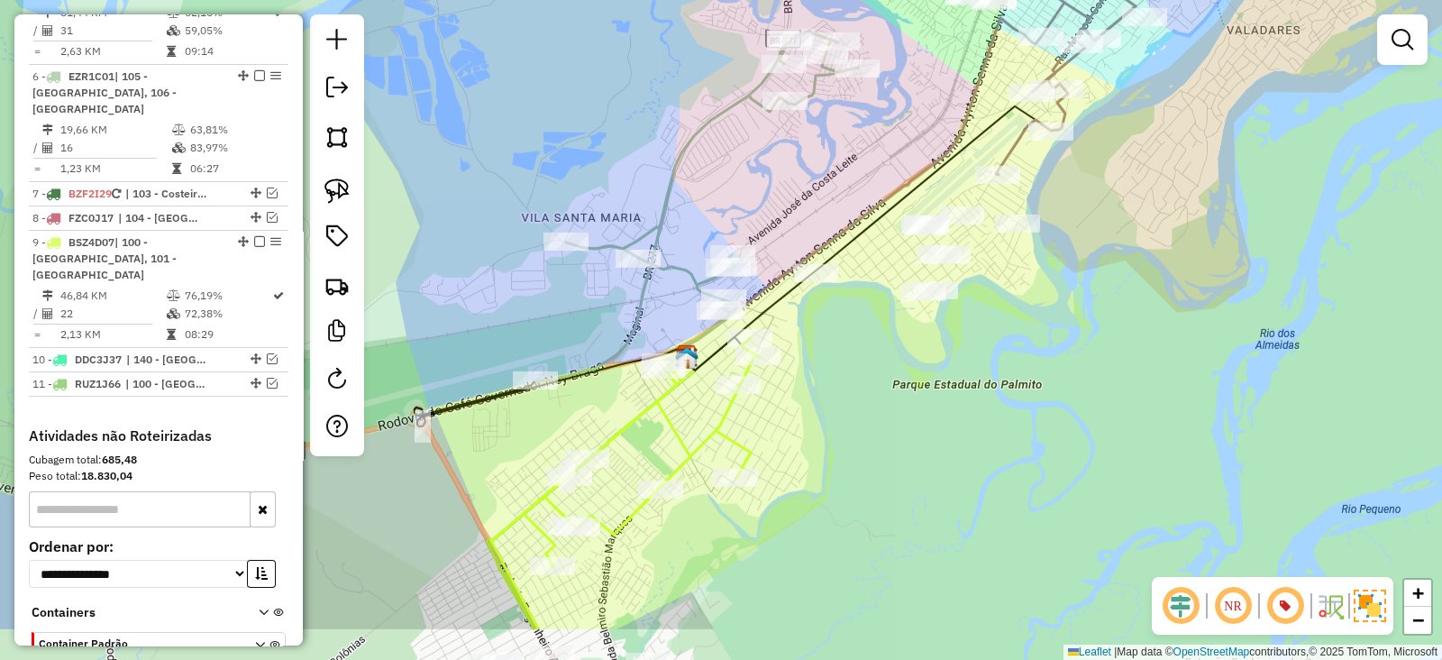
drag, startPoint x: 874, startPoint y: 178, endPoint x: 897, endPoint y: 147, distance: 39.3
click at [897, 147] on div "Janela de atendimento Grade de atendimento Capacidade Transportadoras Veículos …" at bounding box center [721, 330] width 1442 height 660
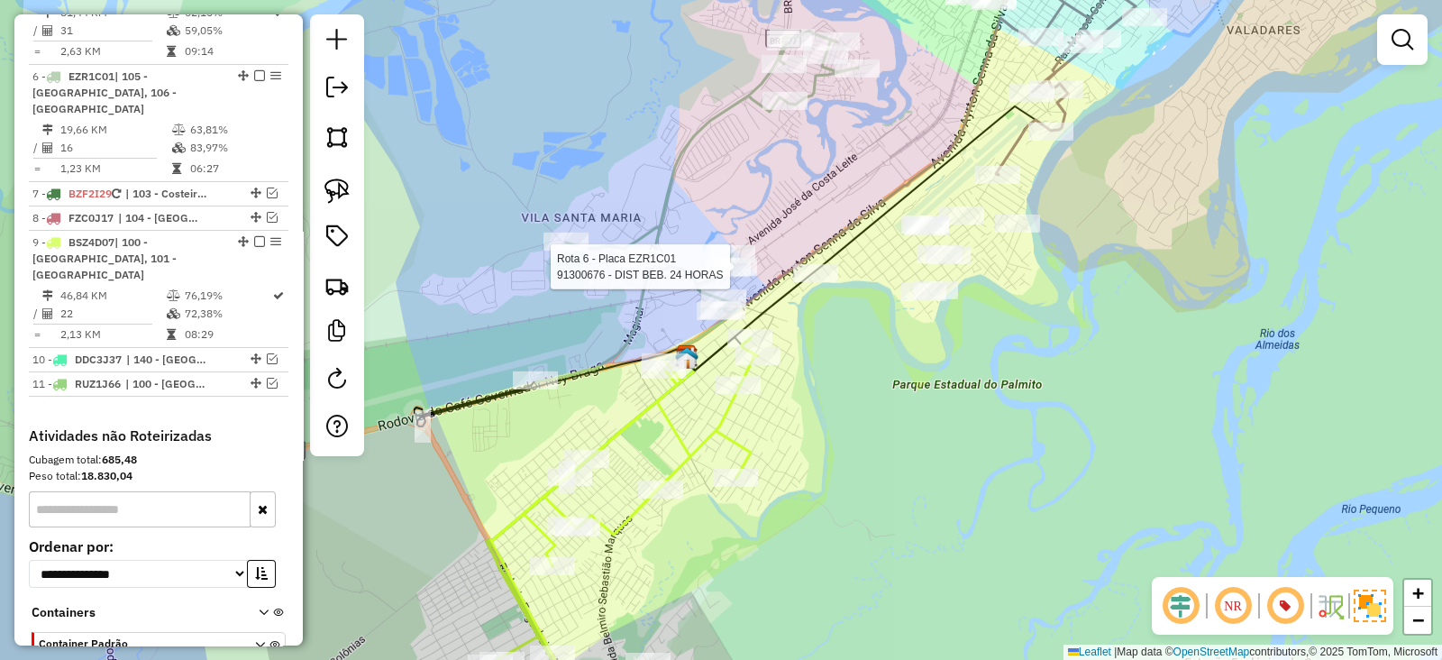
select select "**********"
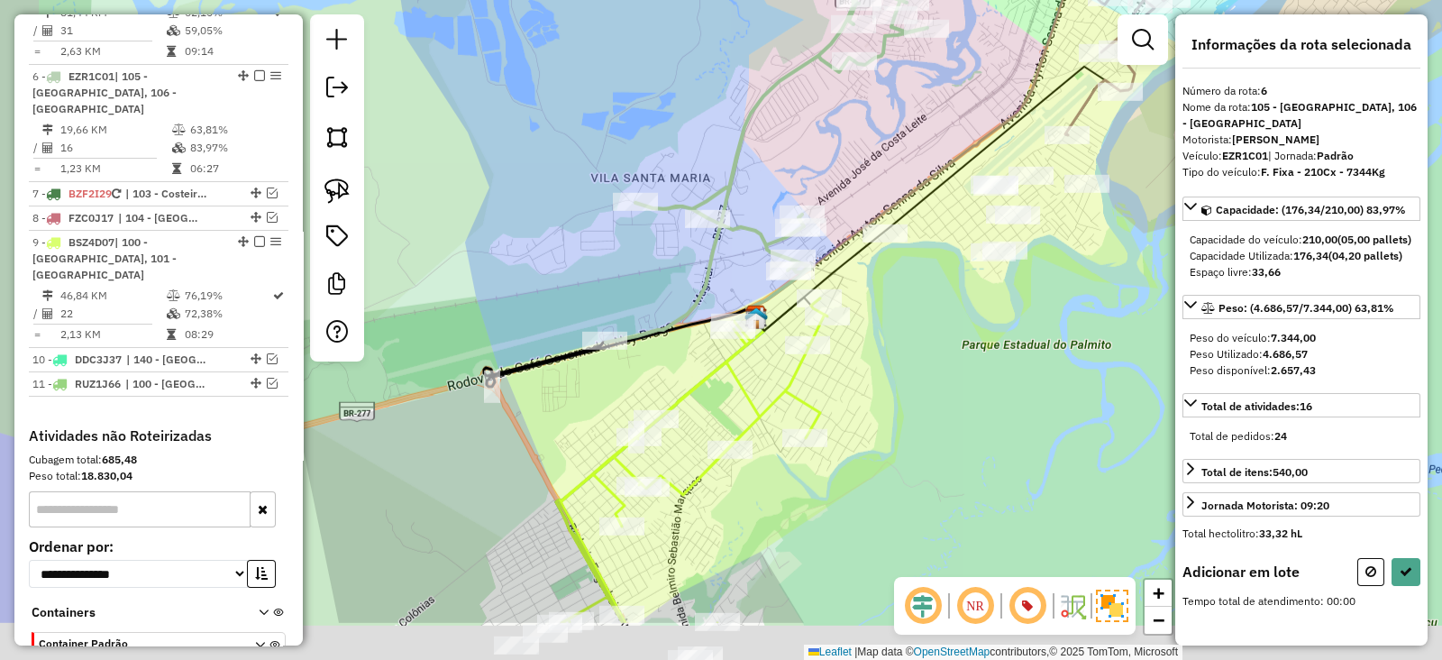
drag, startPoint x: 848, startPoint y: 235, endPoint x: 894, endPoint y: 182, distance: 70.3
click at [886, 191] on div "Janela de atendimento Grade de atendimento Capacidade Transportadoras Veículos …" at bounding box center [721, 330] width 1442 height 660
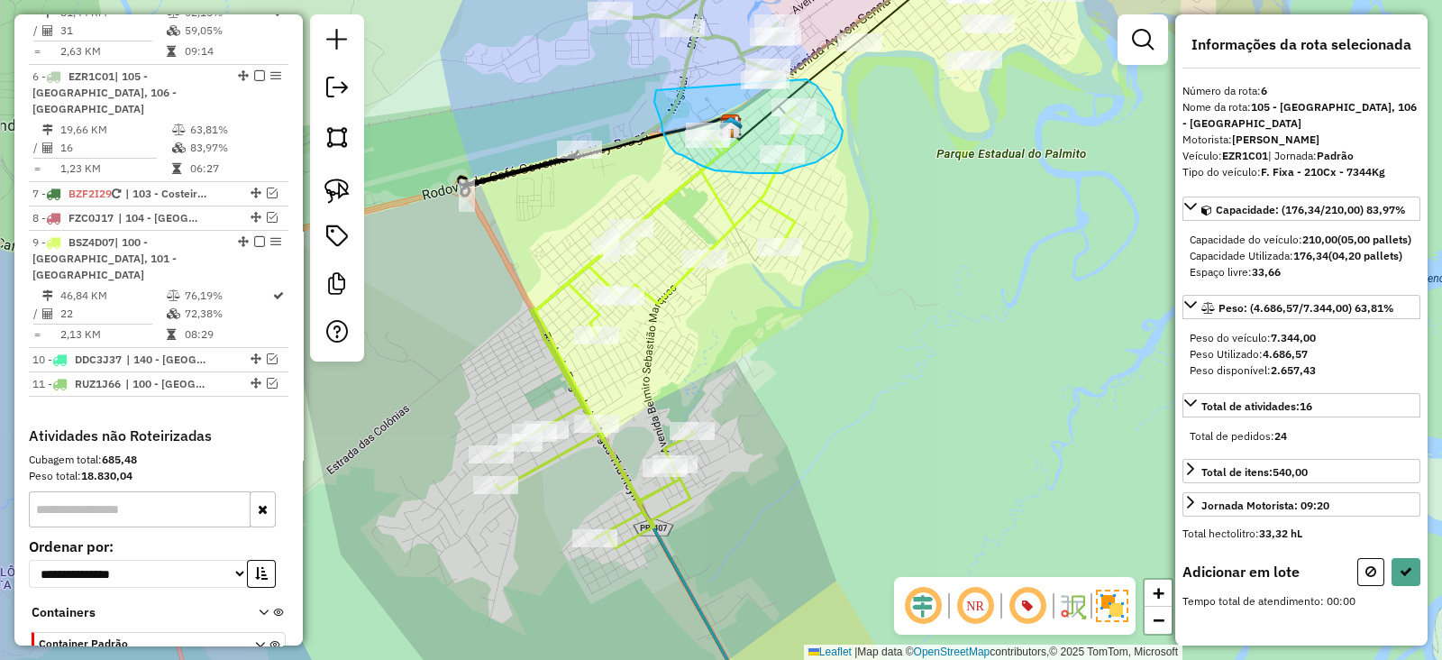
drag, startPoint x: 656, startPoint y: 90, endPoint x: 803, endPoint y: 78, distance: 147.4
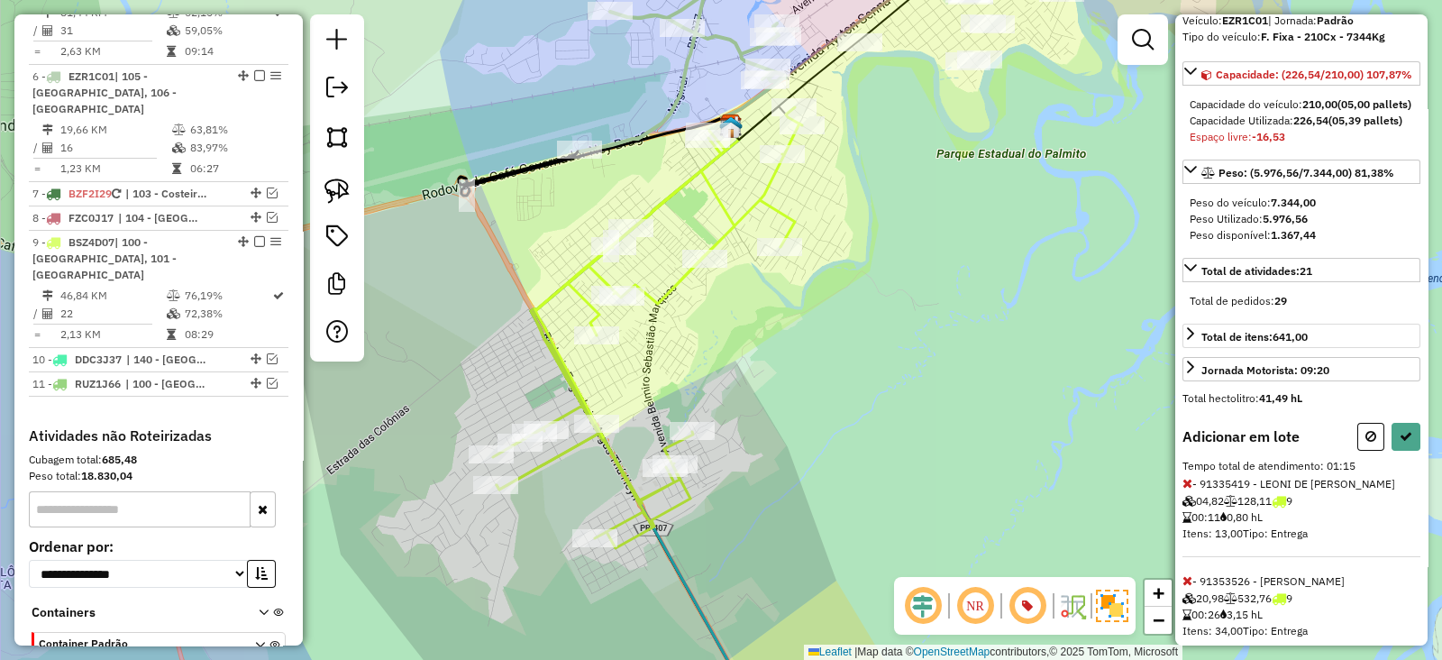
scroll to position [164, 0]
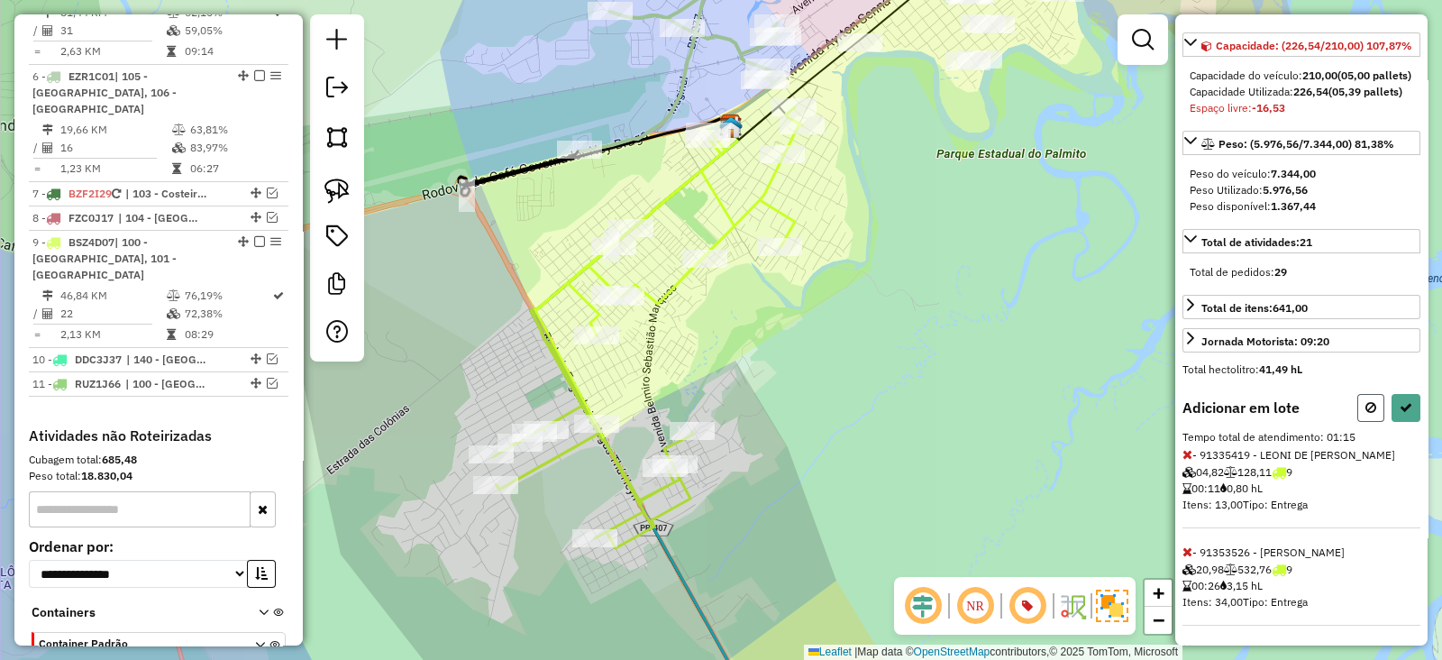
click at [1371, 422] on button at bounding box center [1371, 408] width 27 height 28
select select "**********"
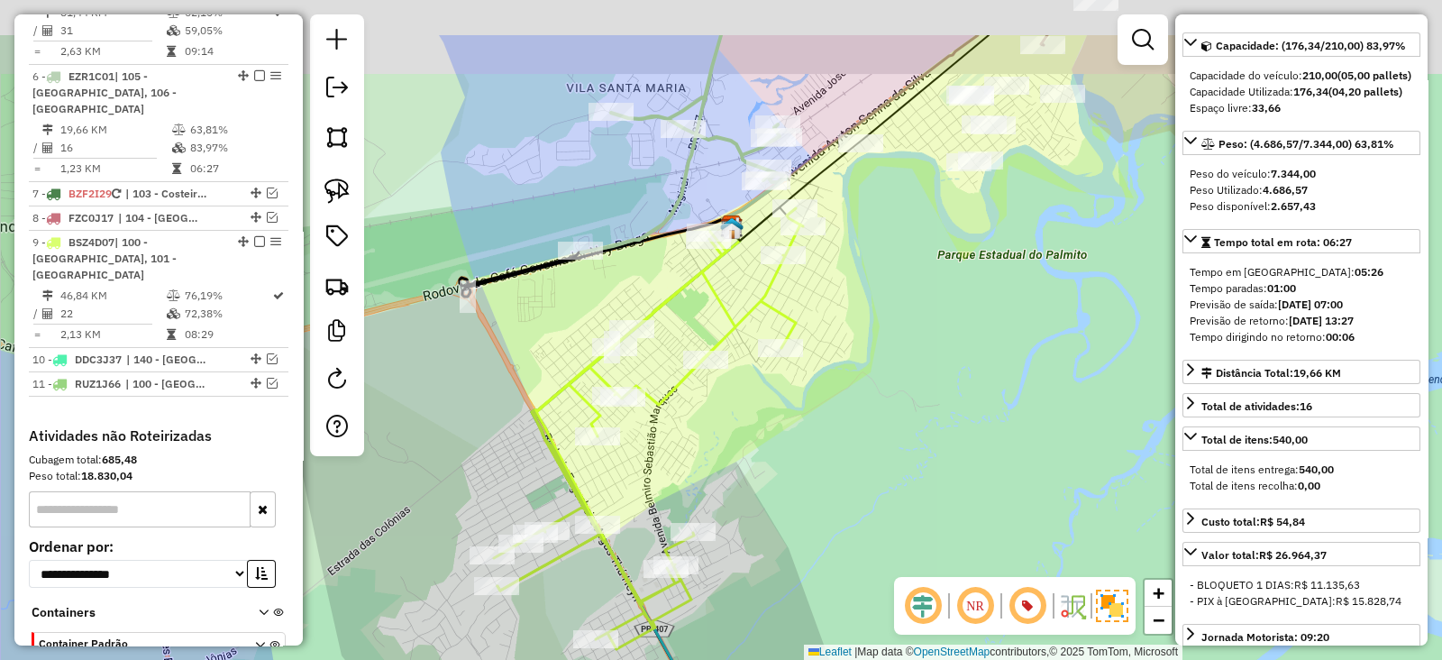
drag, startPoint x: 986, startPoint y: 338, endPoint x: 947, endPoint y: 561, distance: 226.2
click at [947, 561] on div "Janela de atendimento Grade de atendimento Capacidade Transportadoras Veículos …" at bounding box center [721, 330] width 1442 height 660
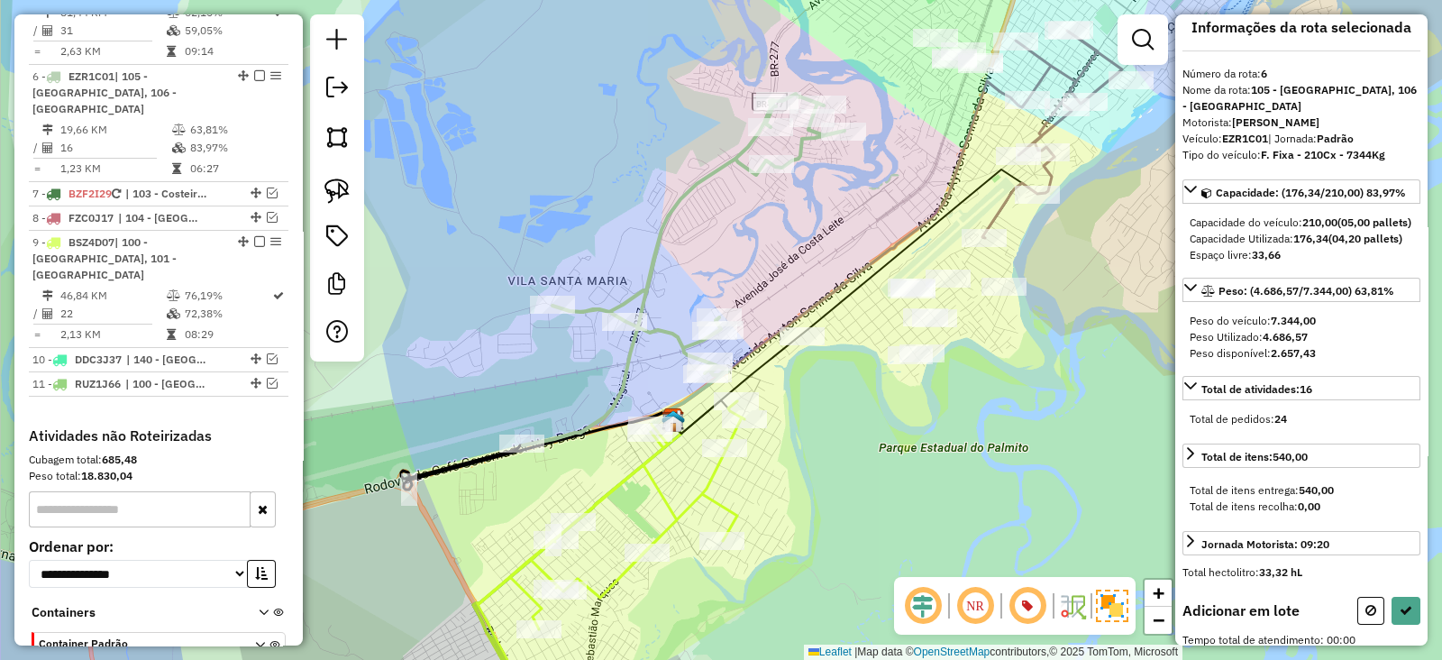
scroll to position [0, 0]
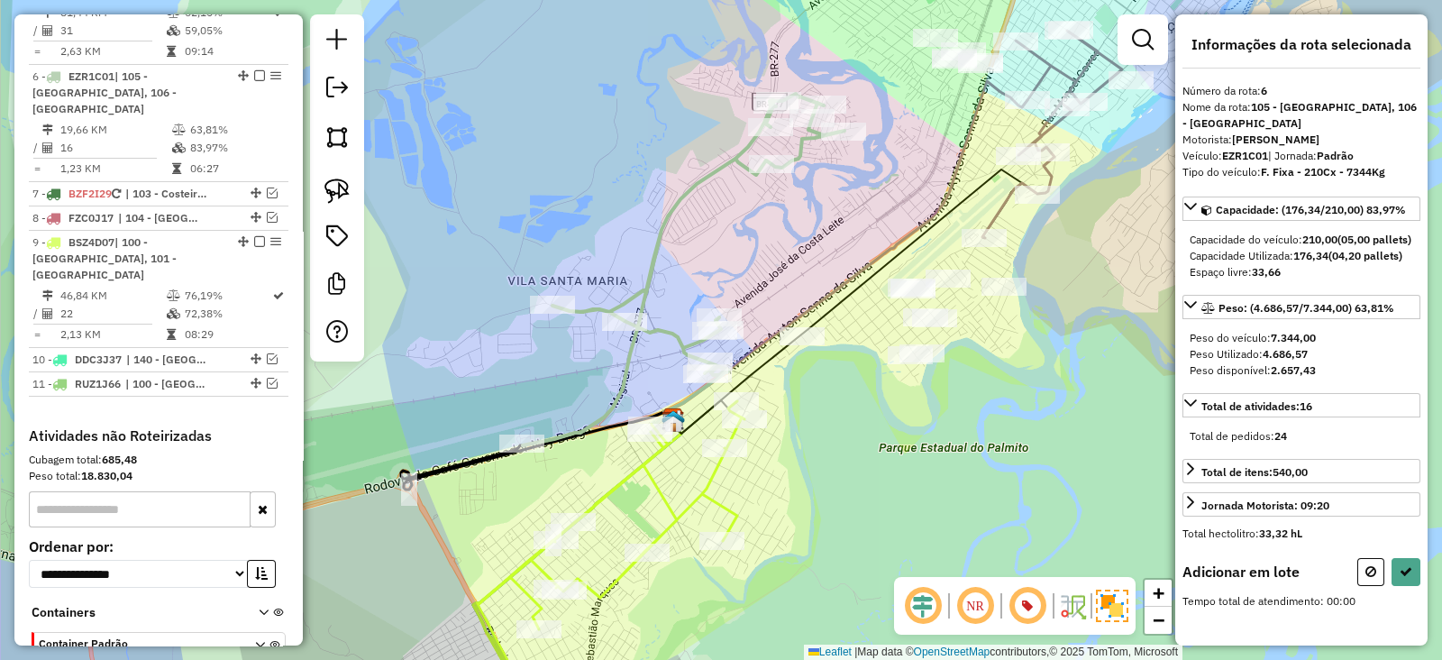
click at [810, 345] on div at bounding box center [802, 336] width 45 height 18
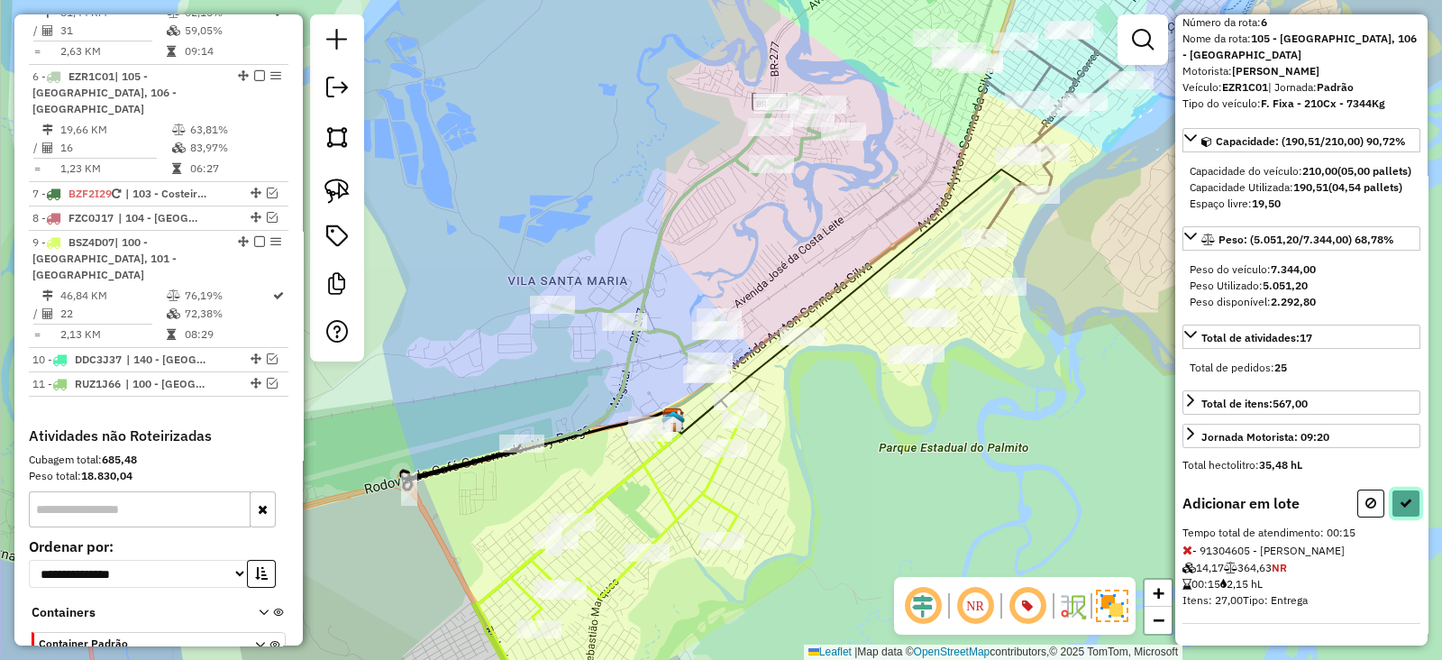
click at [1403, 499] on icon at bounding box center [1406, 503] width 13 height 13
select select "**********"
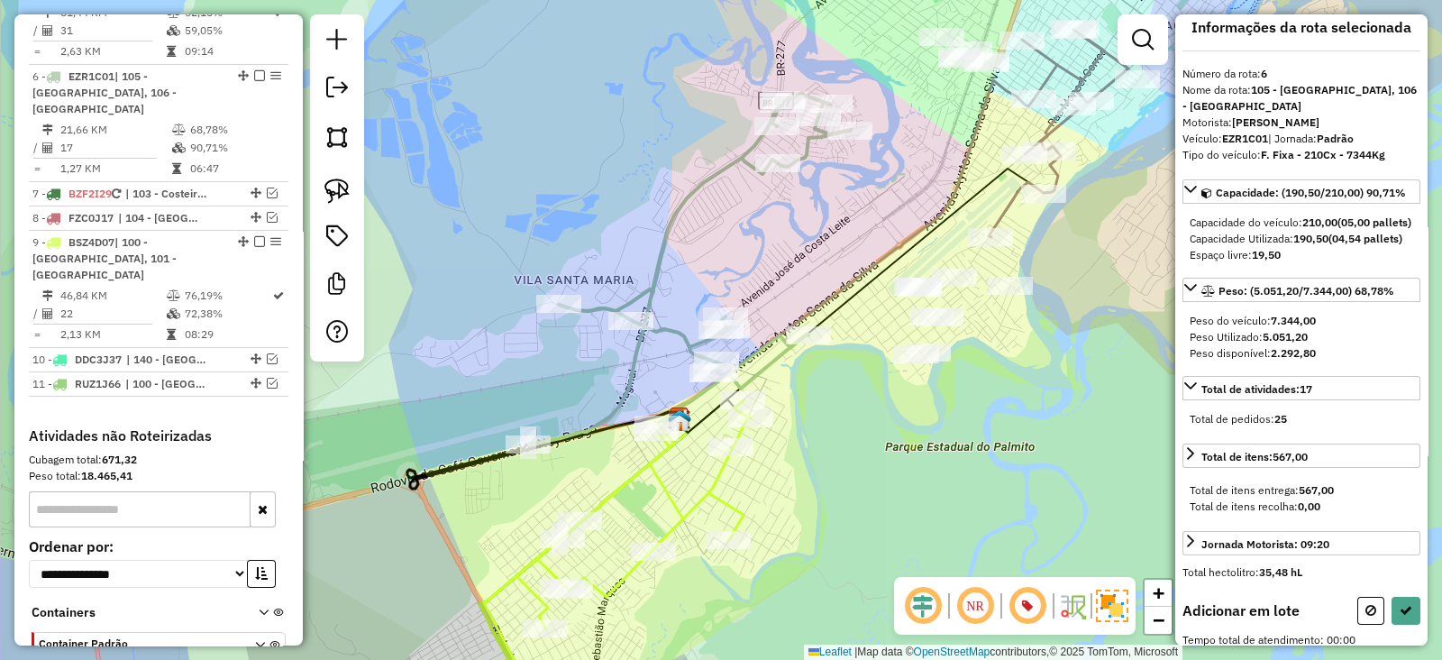
scroll to position [0, 0]
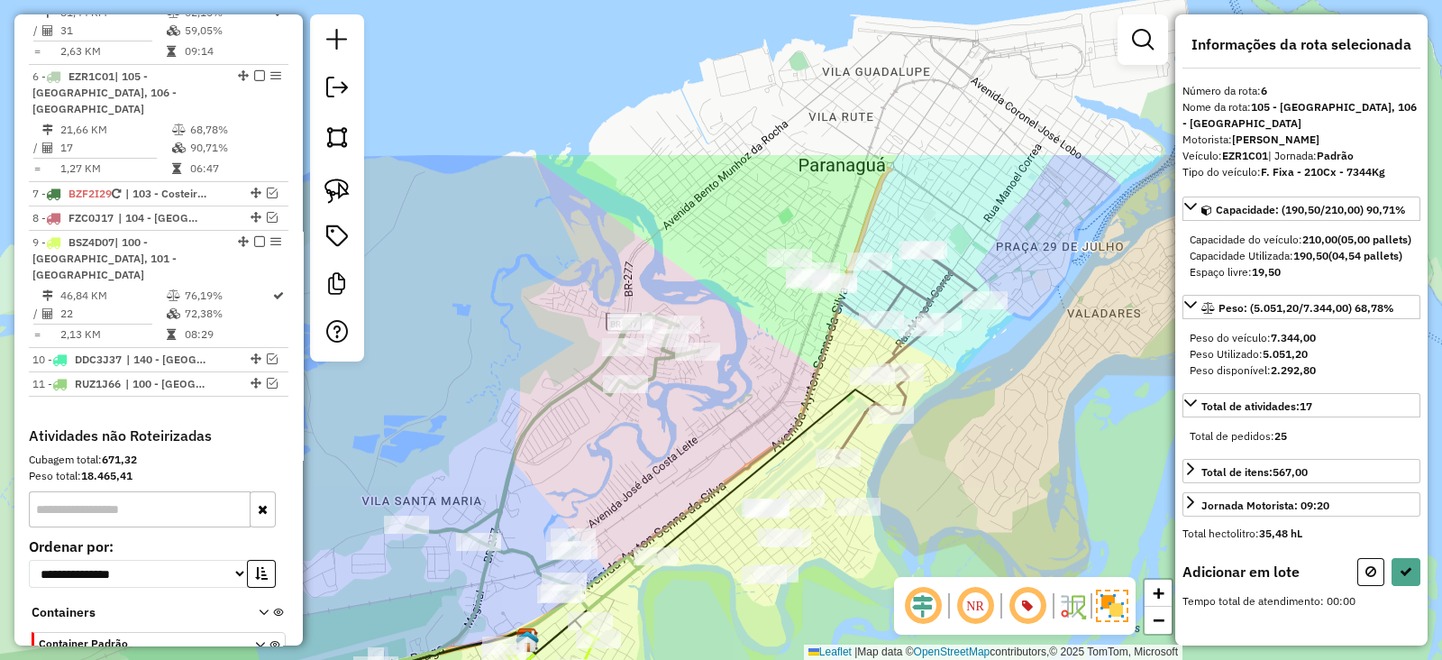
drag, startPoint x: 950, startPoint y: 78, endPoint x: 798, endPoint y: 299, distance: 268.3
click at [798, 299] on div "Janela de atendimento Grade de atendimento Capacidade Transportadoras Veículos …" at bounding box center [721, 330] width 1442 height 660
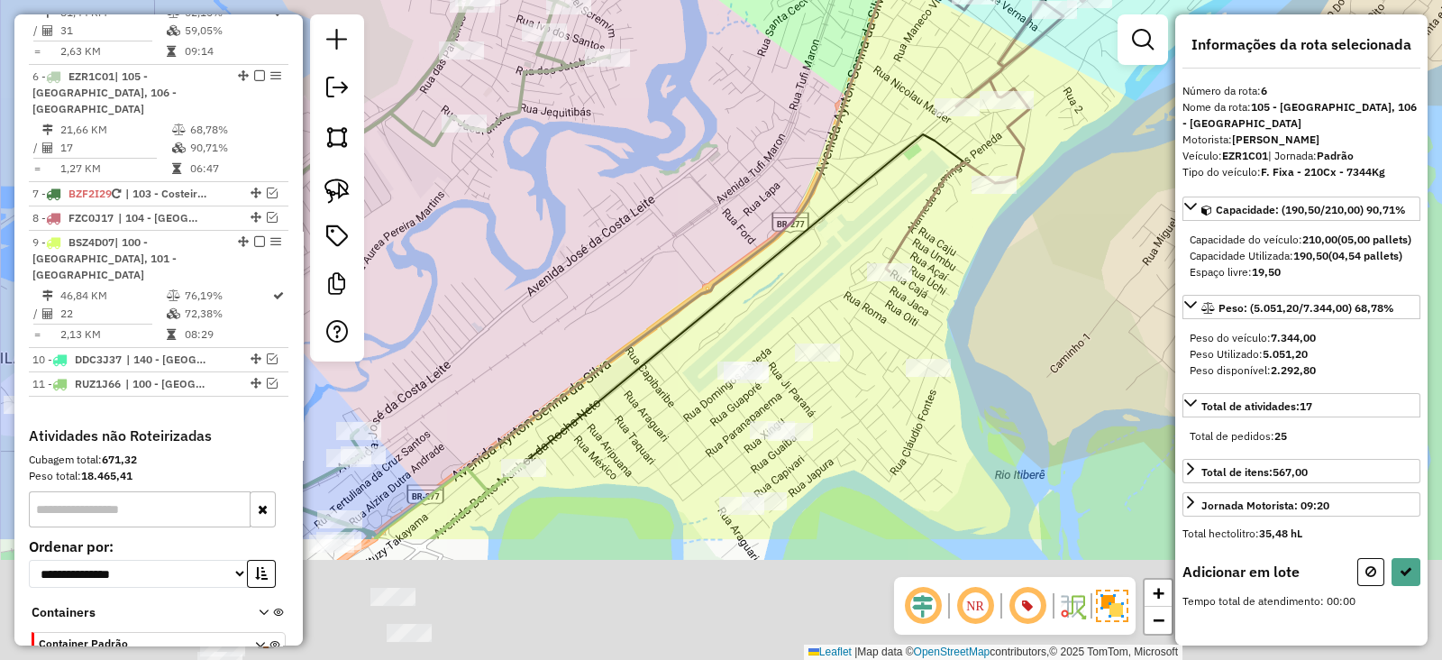
drag, startPoint x: 771, startPoint y: 507, endPoint x: 698, endPoint y: 229, distance: 287.1
click at [698, 229] on div "Janela de atendimento Grade de atendimento Capacidade Transportadoras Veículos …" at bounding box center [721, 330] width 1442 height 660
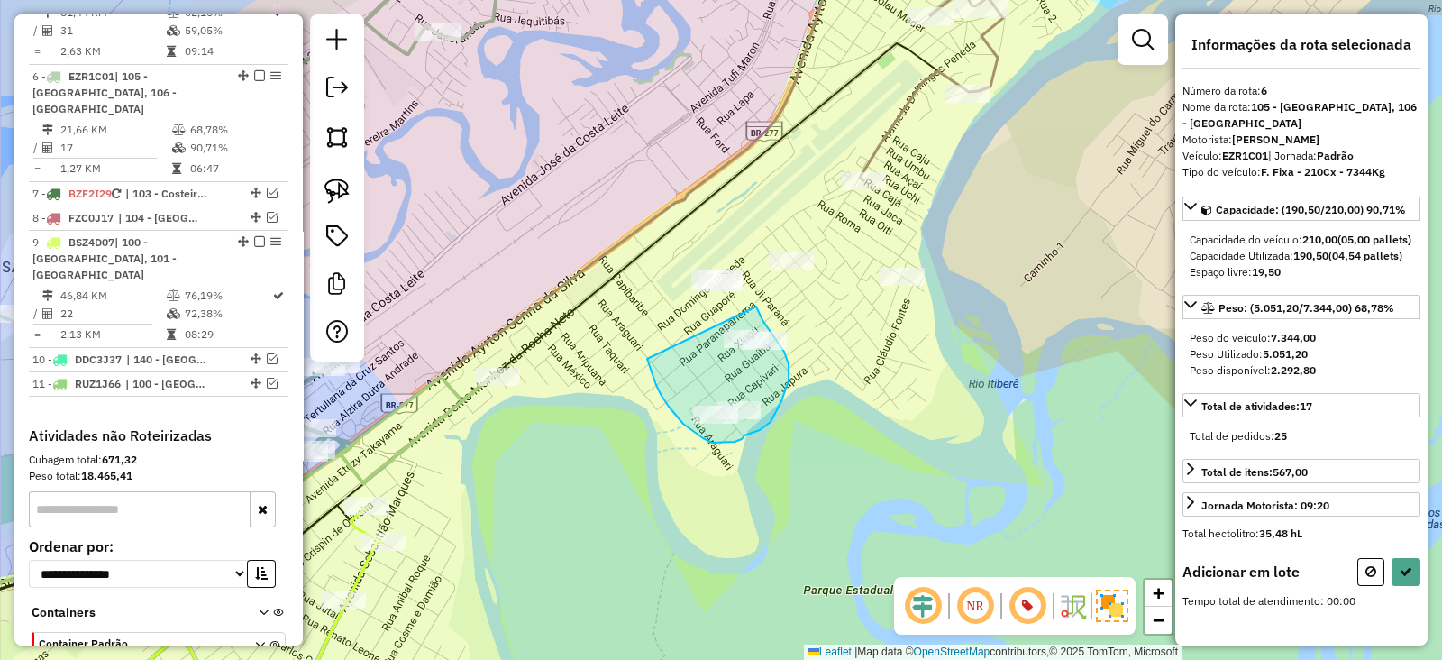
drag, startPoint x: 654, startPoint y: 378, endPoint x: 739, endPoint y: 305, distance: 111.9
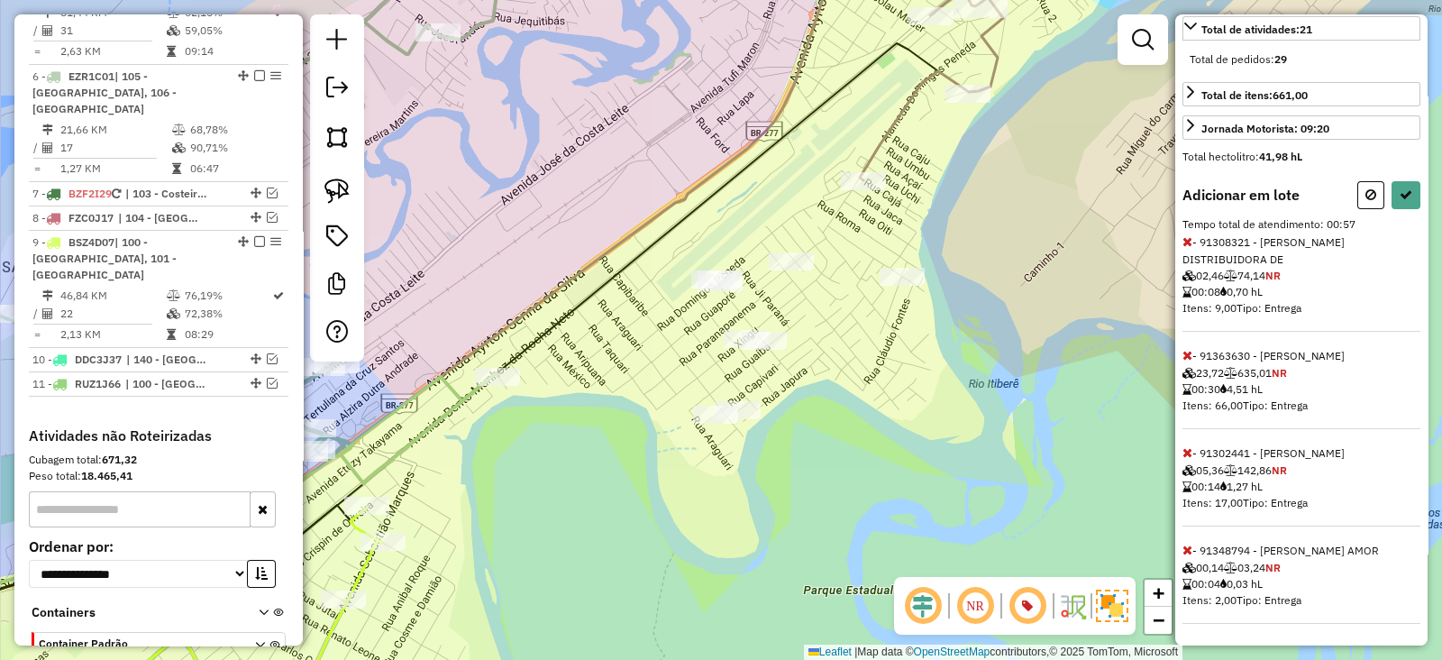
click at [1187, 243] on icon at bounding box center [1188, 241] width 10 height 13
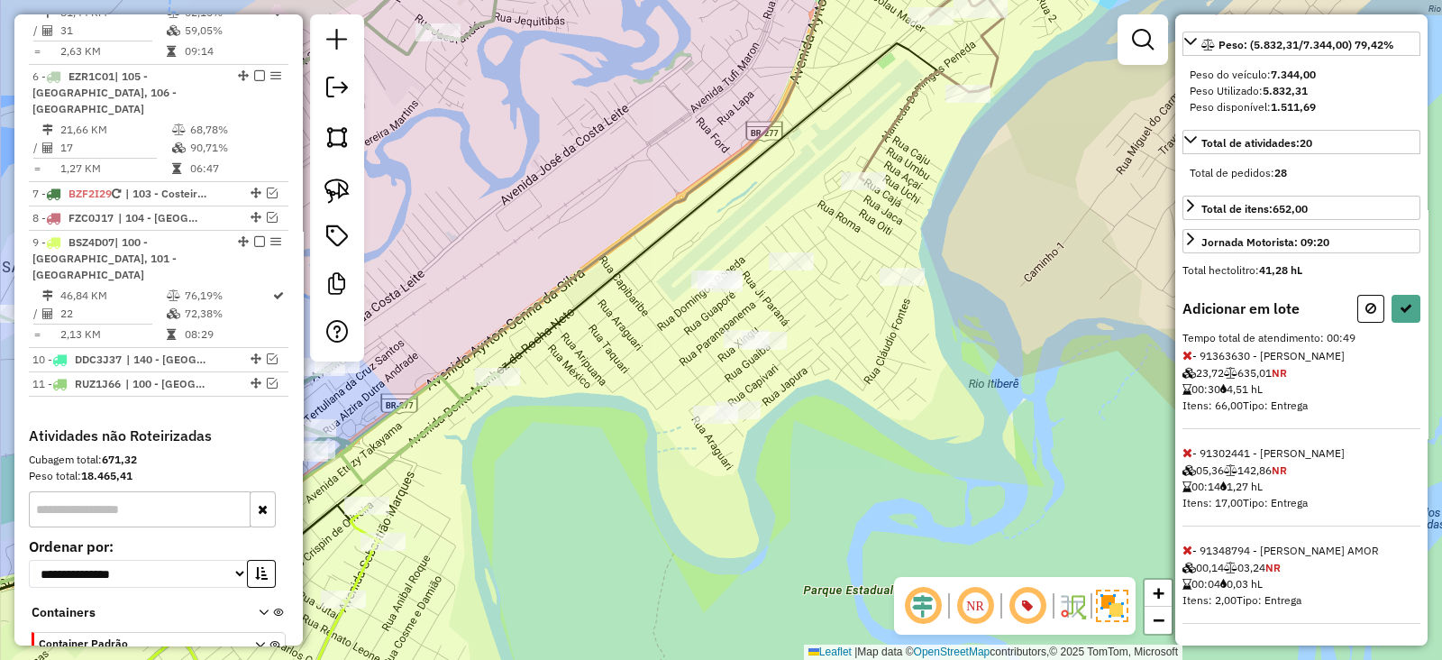
scroll to position [307, 0]
click at [1370, 306] on icon at bounding box center [1371, 308] width 11 height 13
select select "**********"
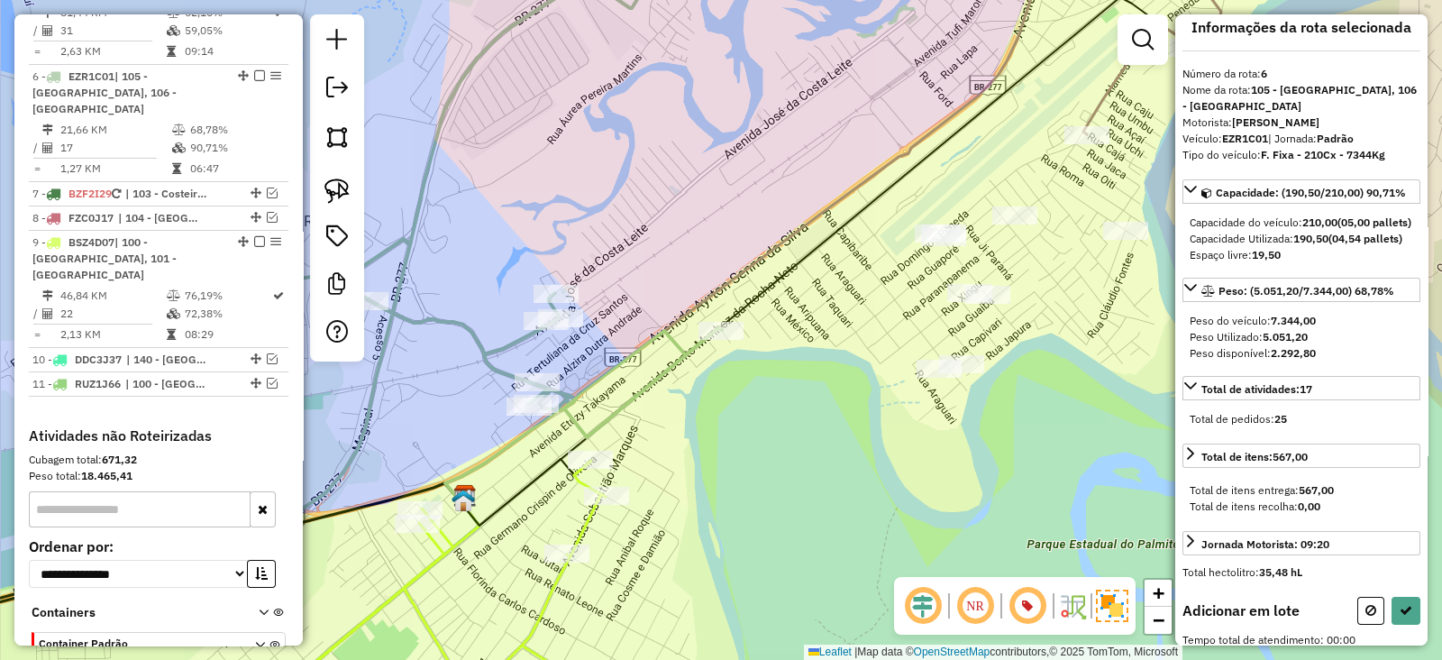
scroll to position [0, 0]
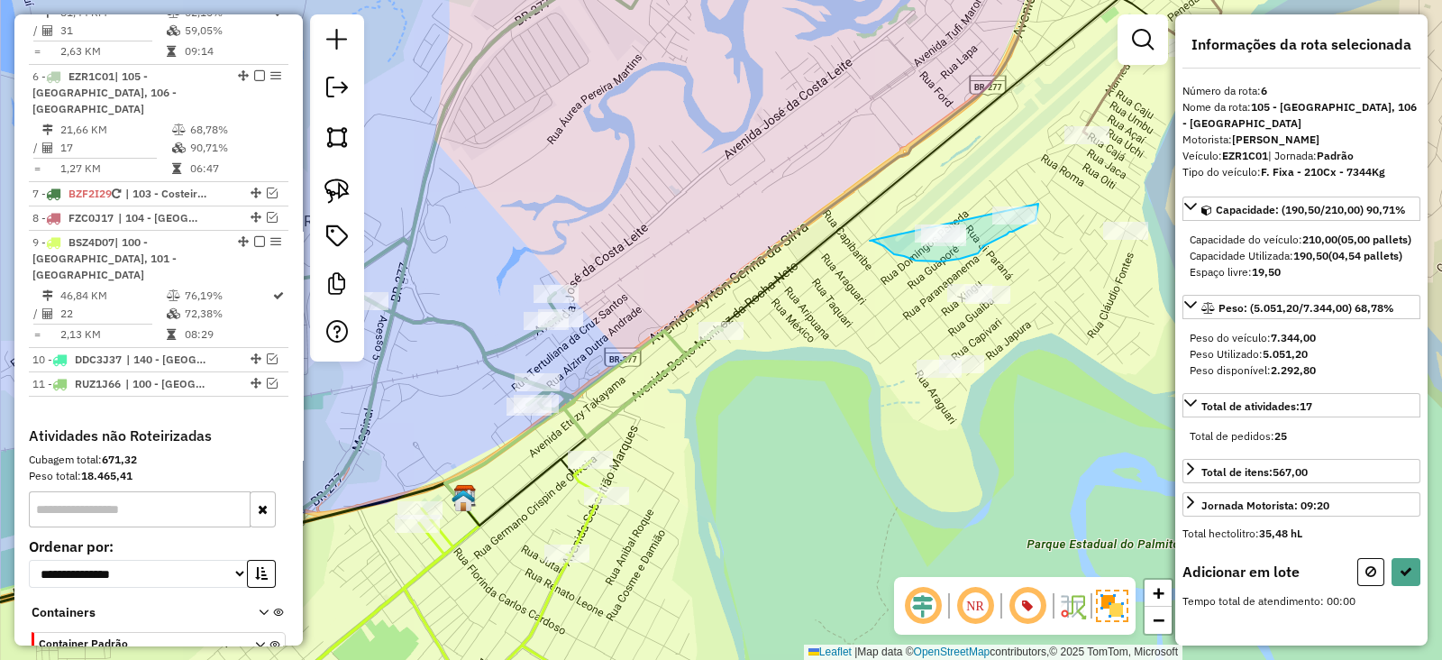
drag, startPoint x: 879, startPoint y: 243, endPoint x: 957, endPoint y: 206, distance: 86.7
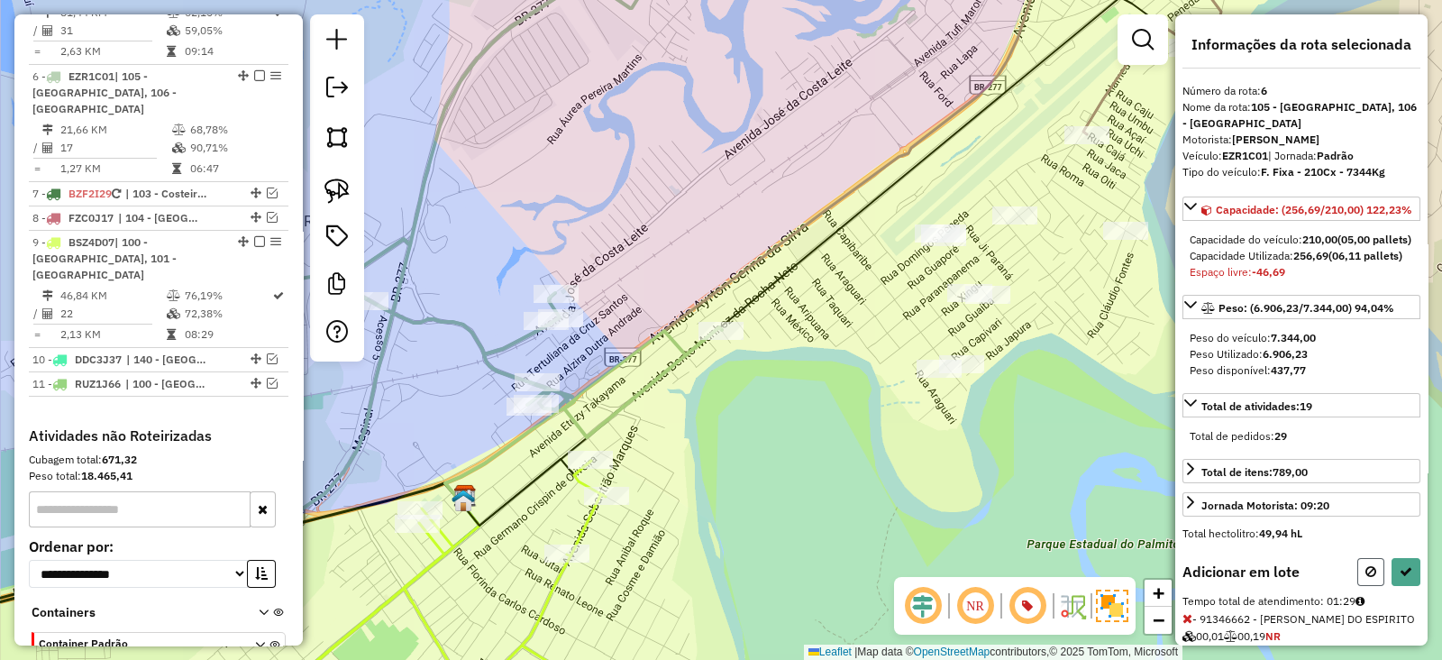
click at [1364, 586] on button at bounding box center [1371, 572] width 27 height 28
select select "**********"
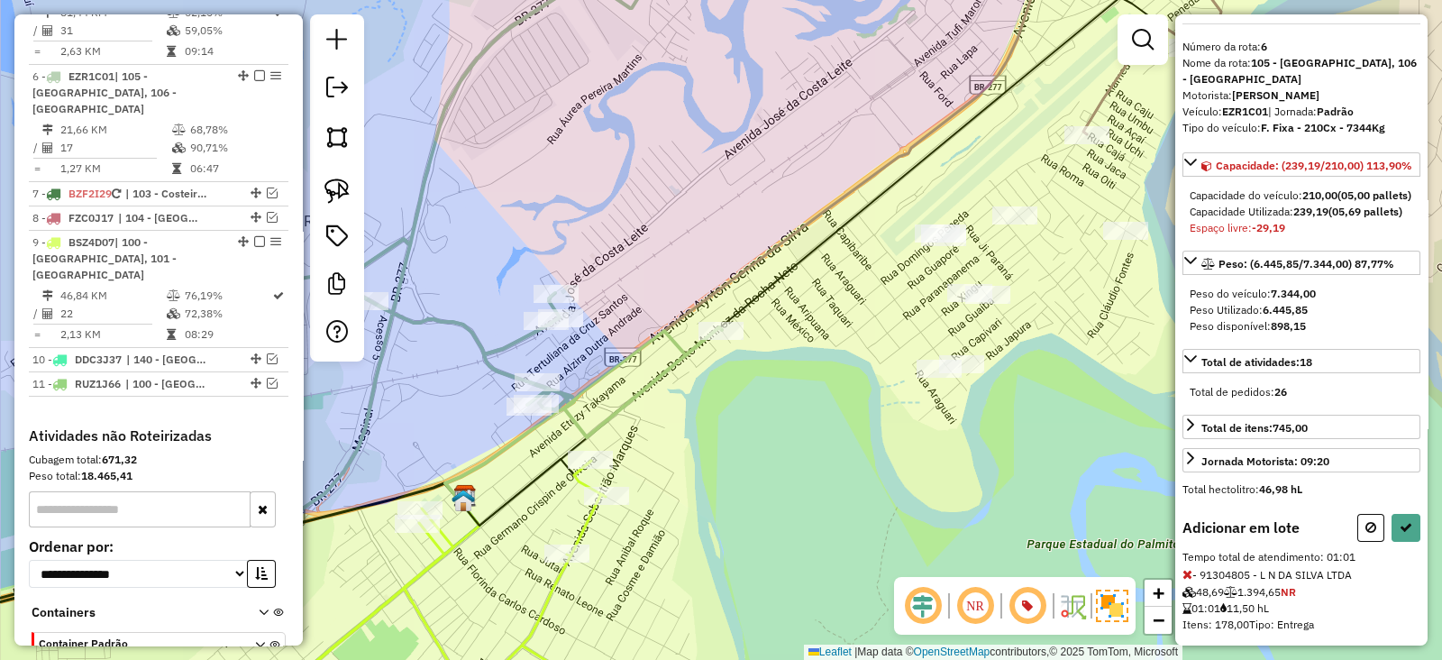
scroll to position [112, 0]
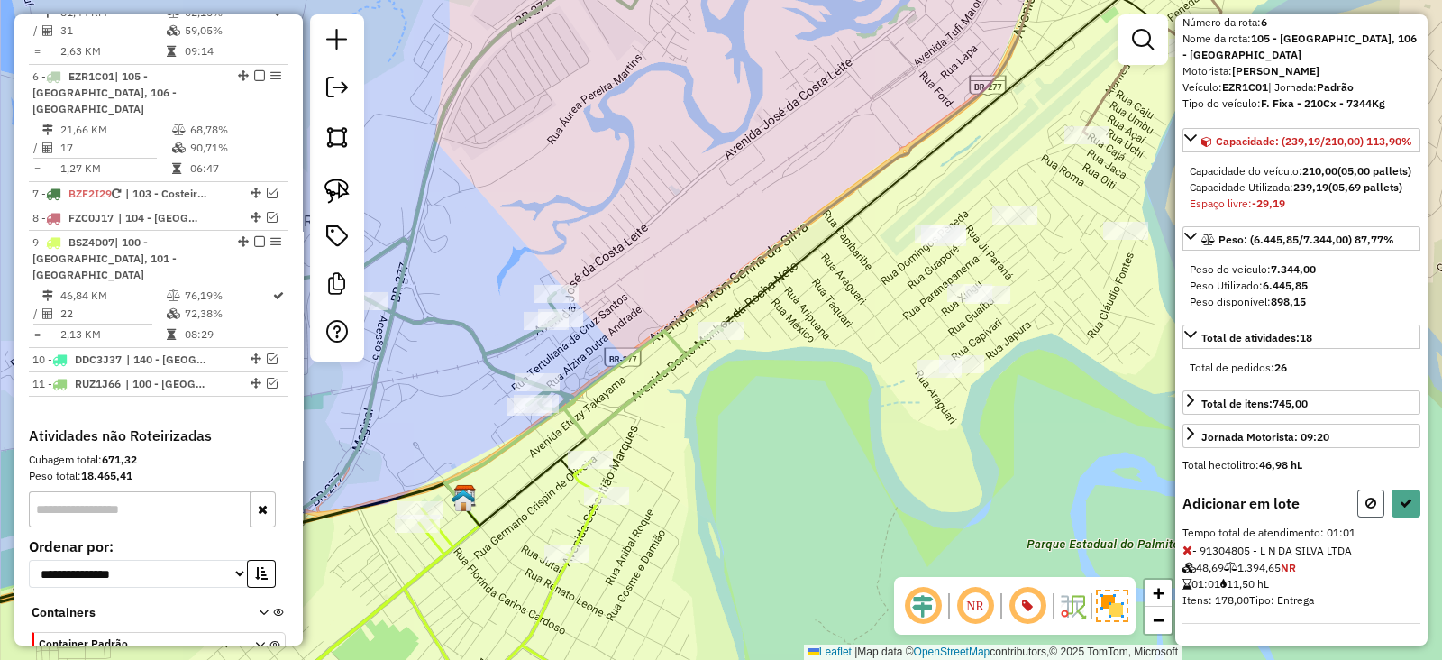
click at [1370, 509] on icon at bounding box center [1371, 503] width 11 height 13
select select "**********"
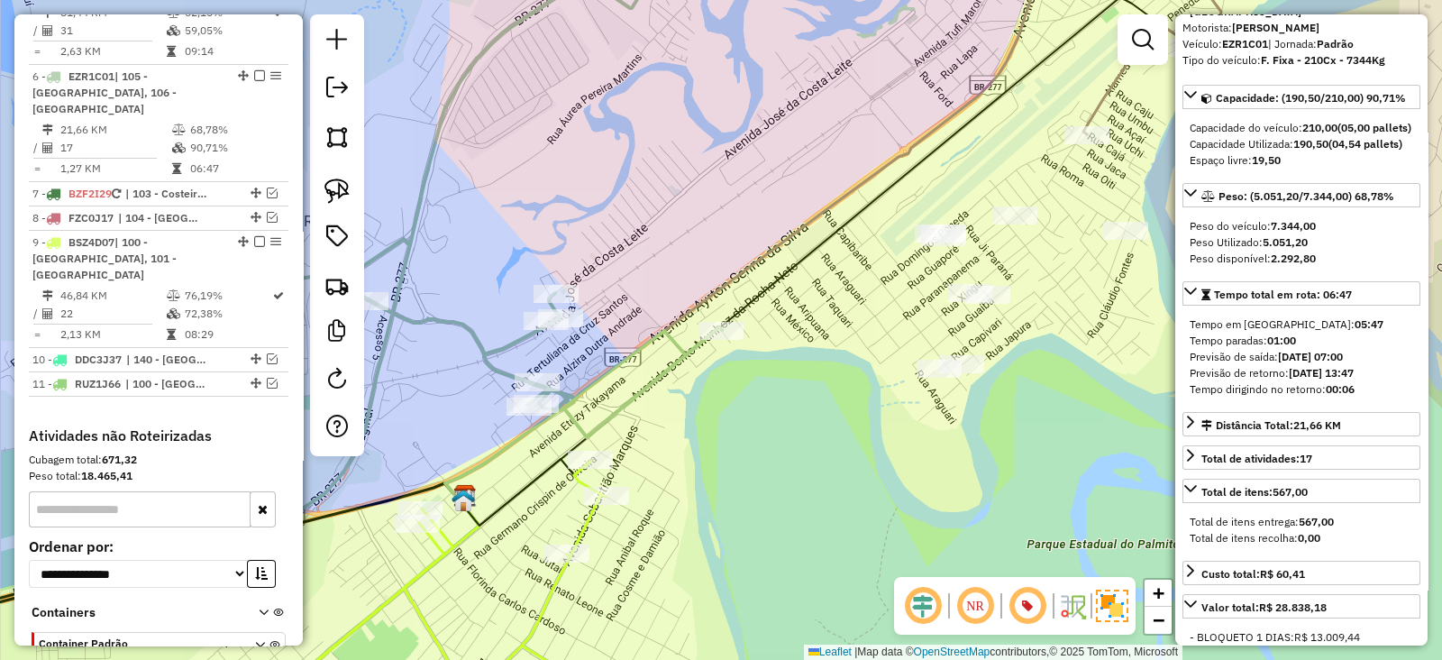
click at [727, 314] on icon at bounding box center [811, 261] width 701 height 528
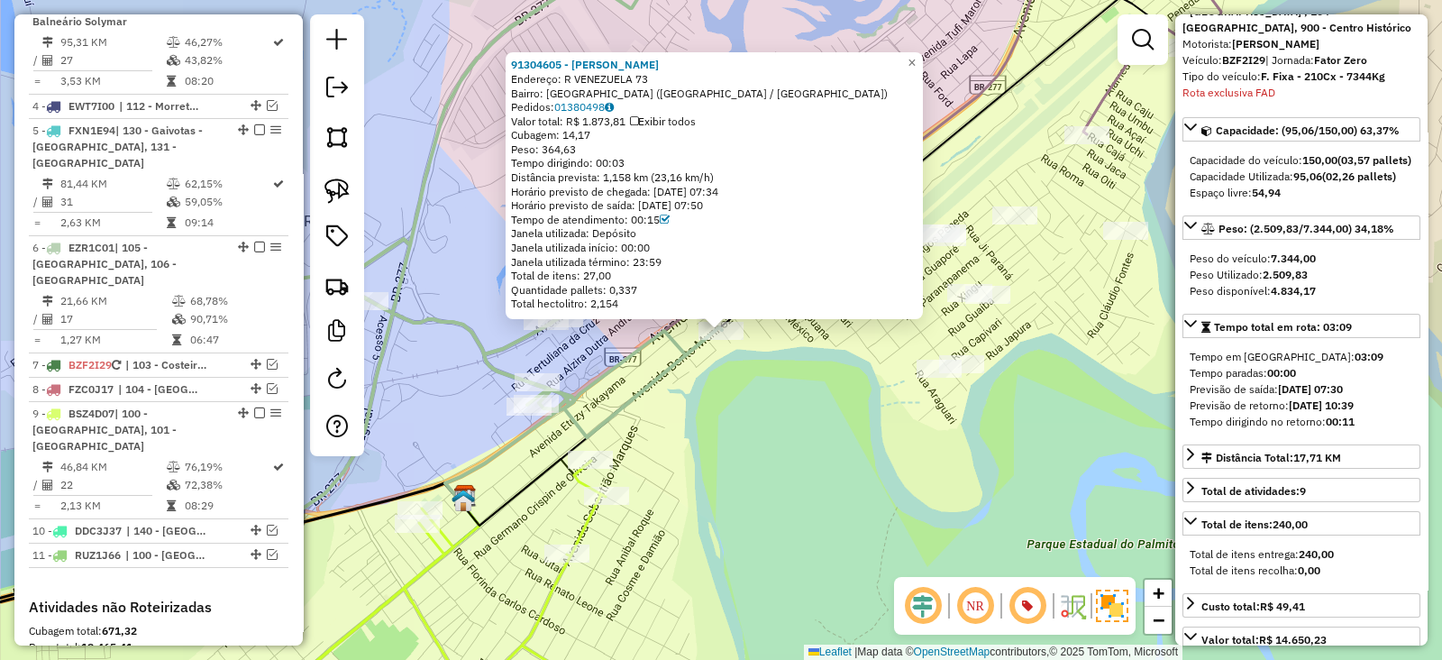
scroll to position [782, 0]
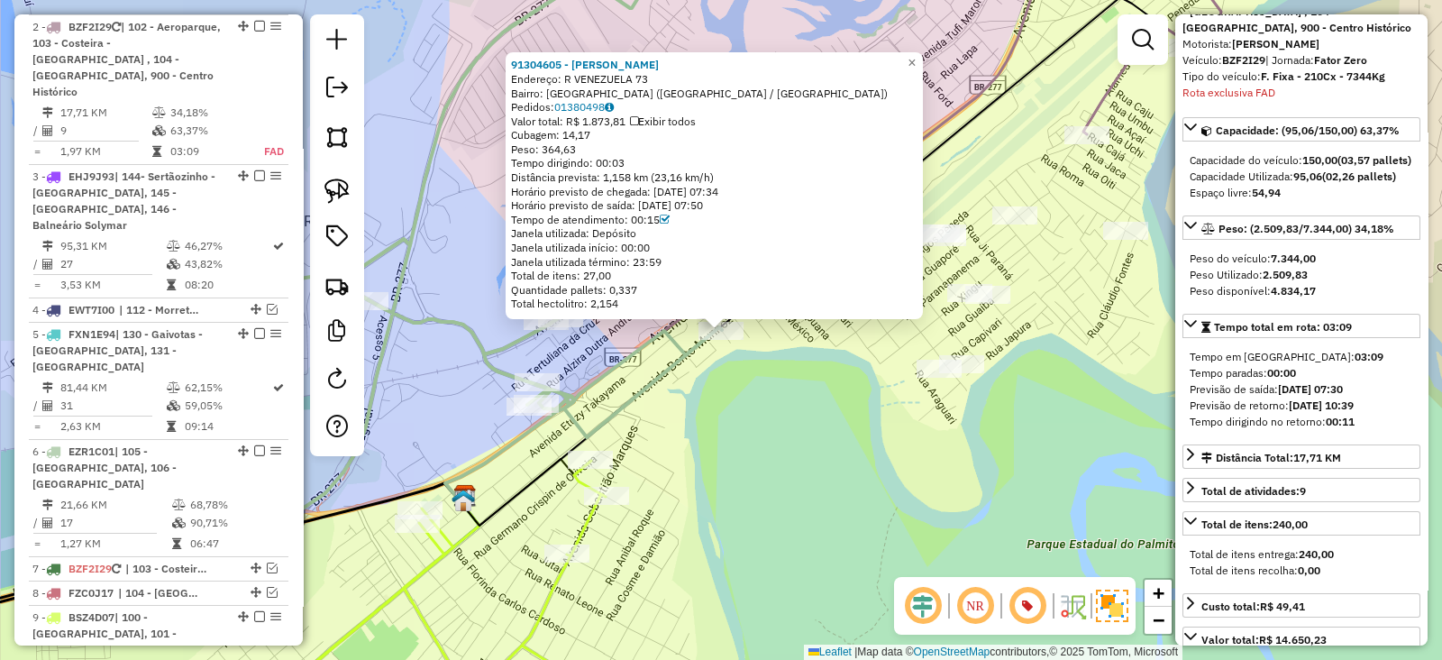
click at [765, 391] on div "91304605 - MARIA DALILA FREITAS Endereço: R VENEZUELA 73 Bairro: JARDIM AMERICA…" at bounding box center [721, 330] width 1442 height 660
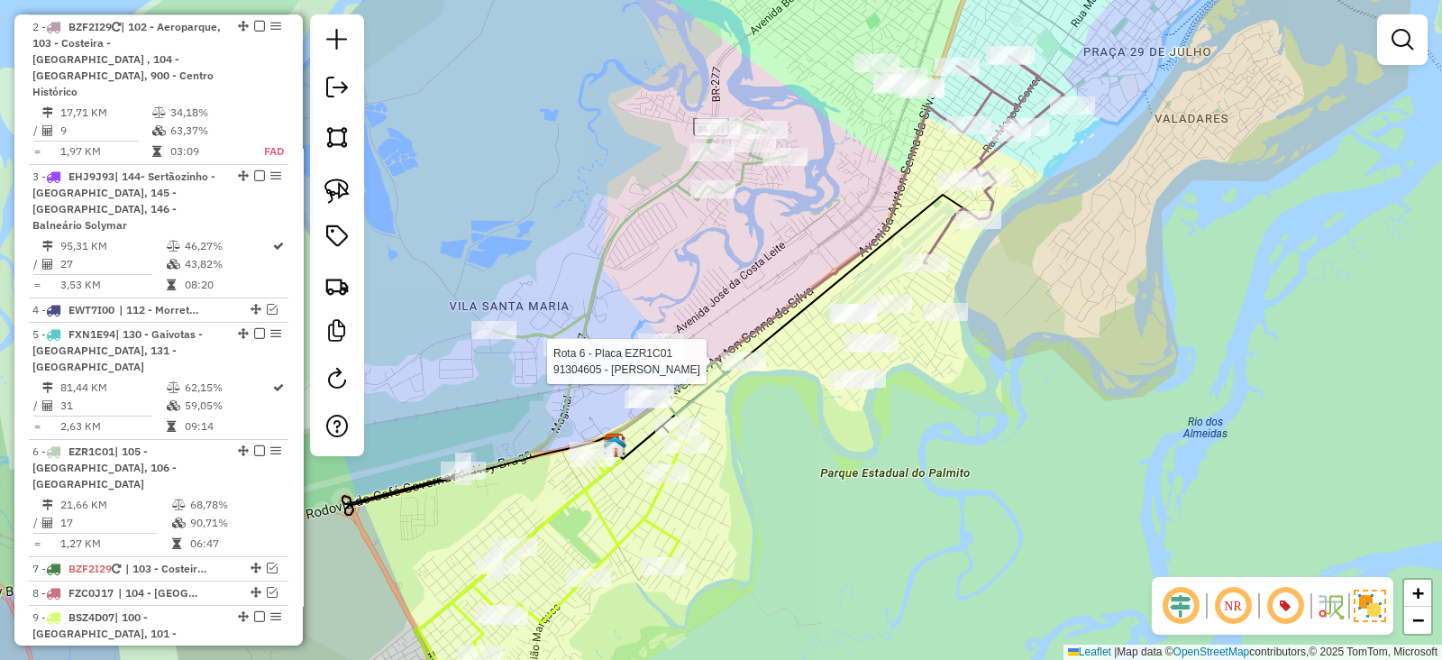
select select "**********"
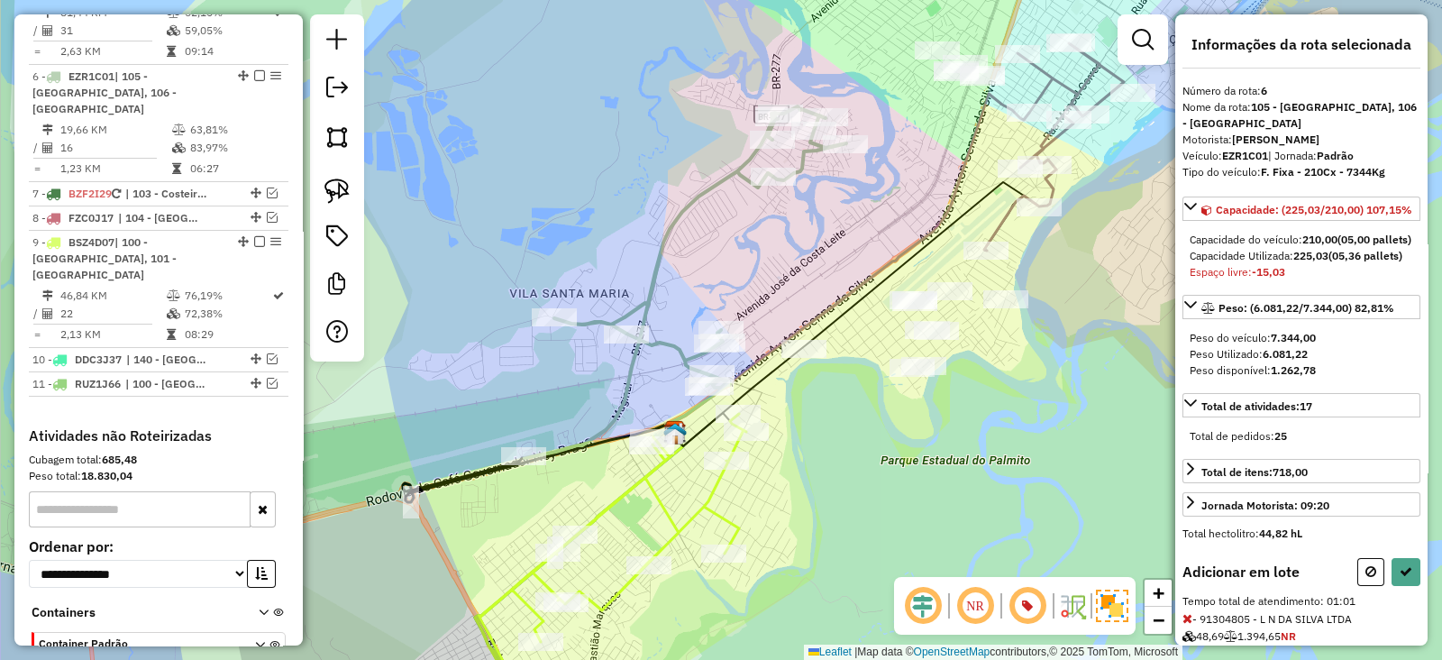
scroll to position [113, 0]
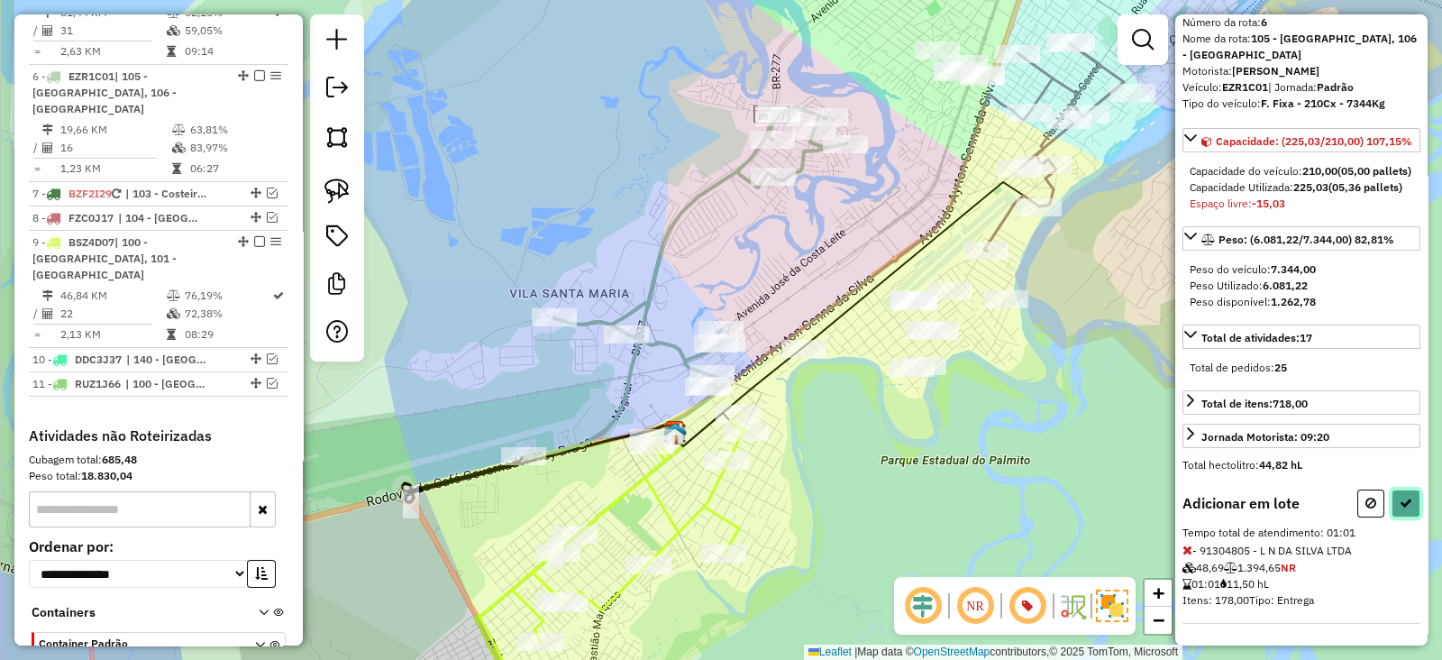
click at [1399, 510] on button at bounding box center [1406, 503] width 29 height 28
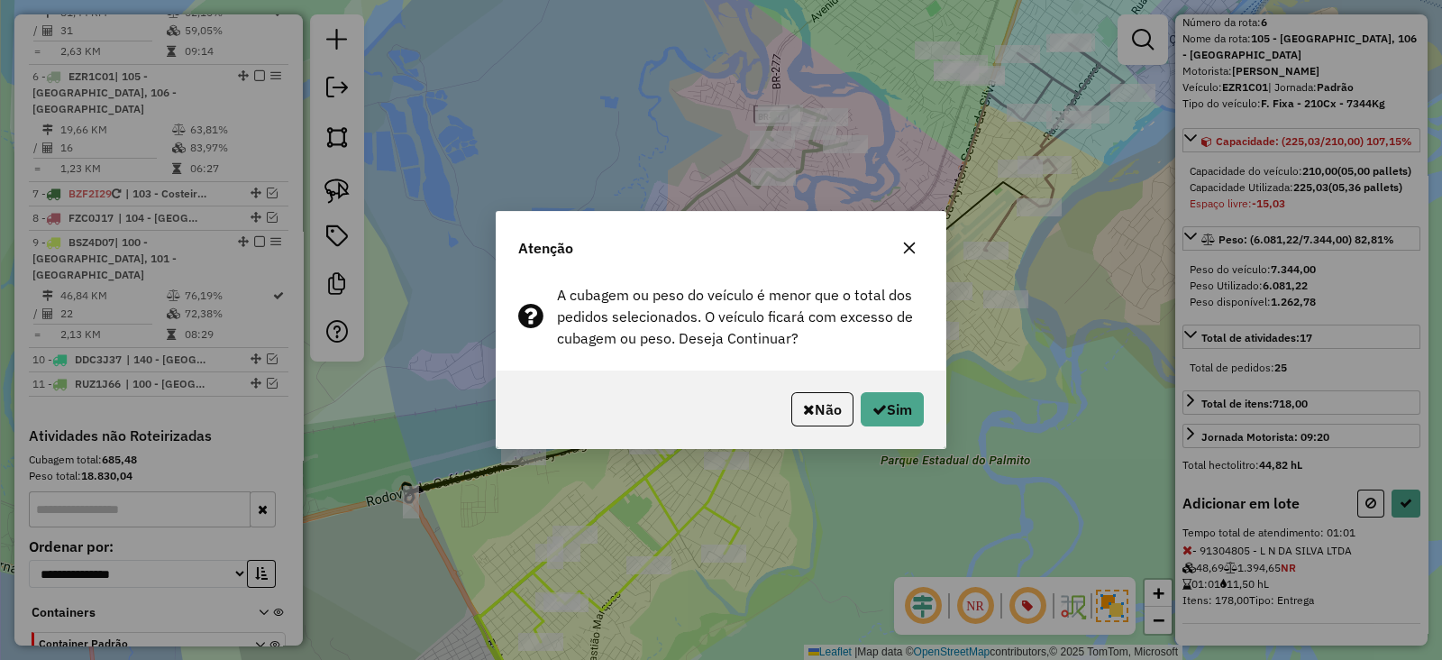
click at [855, 398] on p-footer "Não Sim" at bounding box center [854, 409] width 140 height 34
drag, startPoint x: 858, startPoint y: 398, endPoint x: 866, endPoint y: 403, distance: 9.3
click at [861, 399] on button "Sim" at bounding box center [892, 409] width 63 height 34
click at [866, 403] on hb-app "Aguarde... Pop-up bloqueado! Seu navegador bloqueou automáticamente a abertura …" at bounding box center [721, 330] width 1442 height 660
select select "**********"
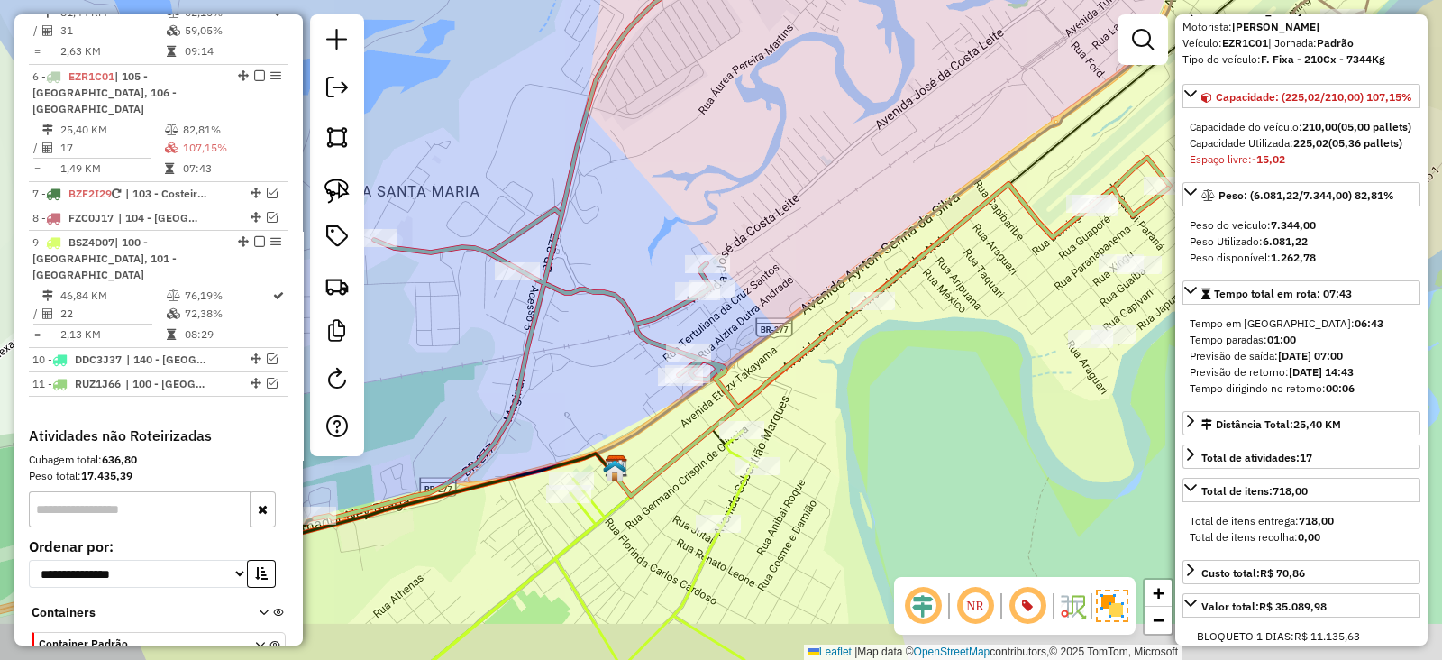
drag, startPoint x: 782, startPoint y: 475, endPoint x: 847, endPoint y: 411, distance: 91.2
click at [855, 407] on div "Janela de atendimento Grade de atendimento Capacidade Transportadoras Veículos …" at bounding box center [721, 330] width 1442 height 660
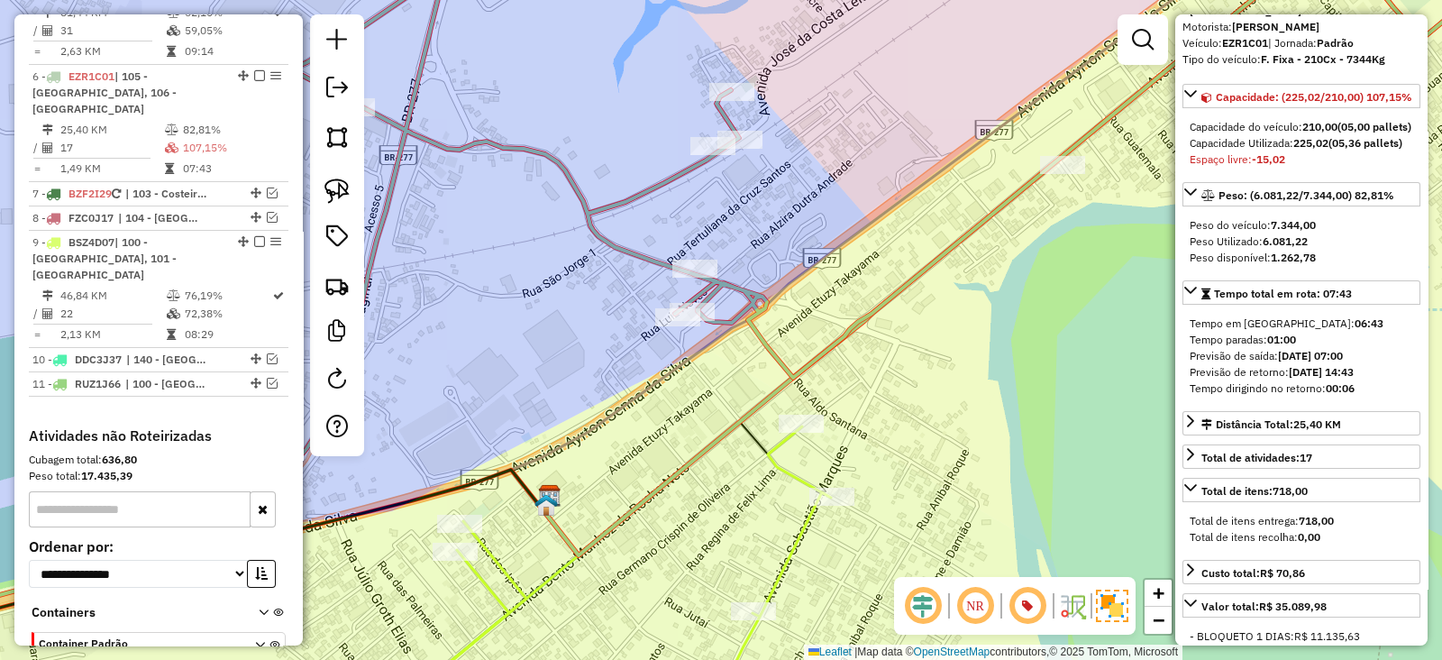
drag, startPoint x: 727, startPoint y: 300, endPoint x: 819, endPoint y: 328, distance: 97.0
click at [819, 328] on div "Janela de atendimento Grade de atendimento Capacidade Transportadoras Veículos …" at bounding box center [721, 330] width 1442 height 660
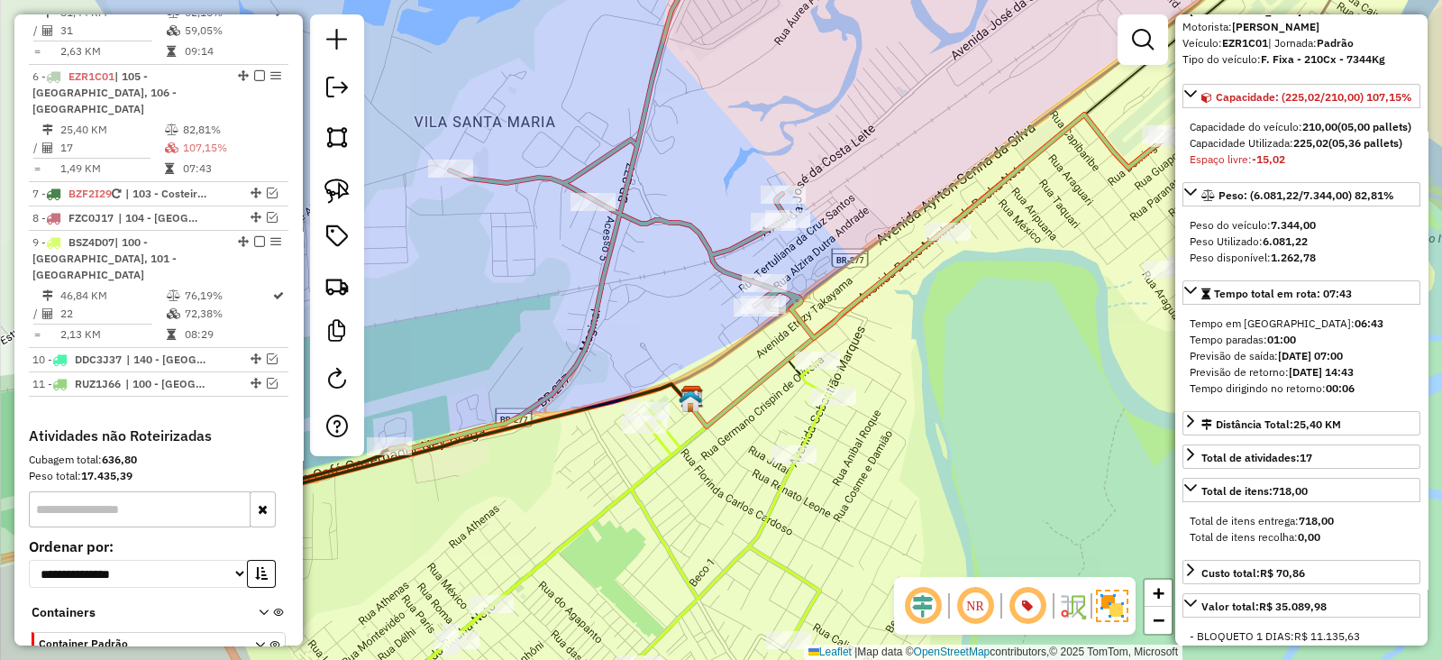
drag, startPoint x: 939, startPoint y: 268, endPoint x: 667, endPoint y: 313, distance: 275.9
click at [667, 312] on div "Janela de atendimento Grade de atendimento Capacidade Transportadoras Veículos …" at bounding box center [721, 330] width 1442 height 660
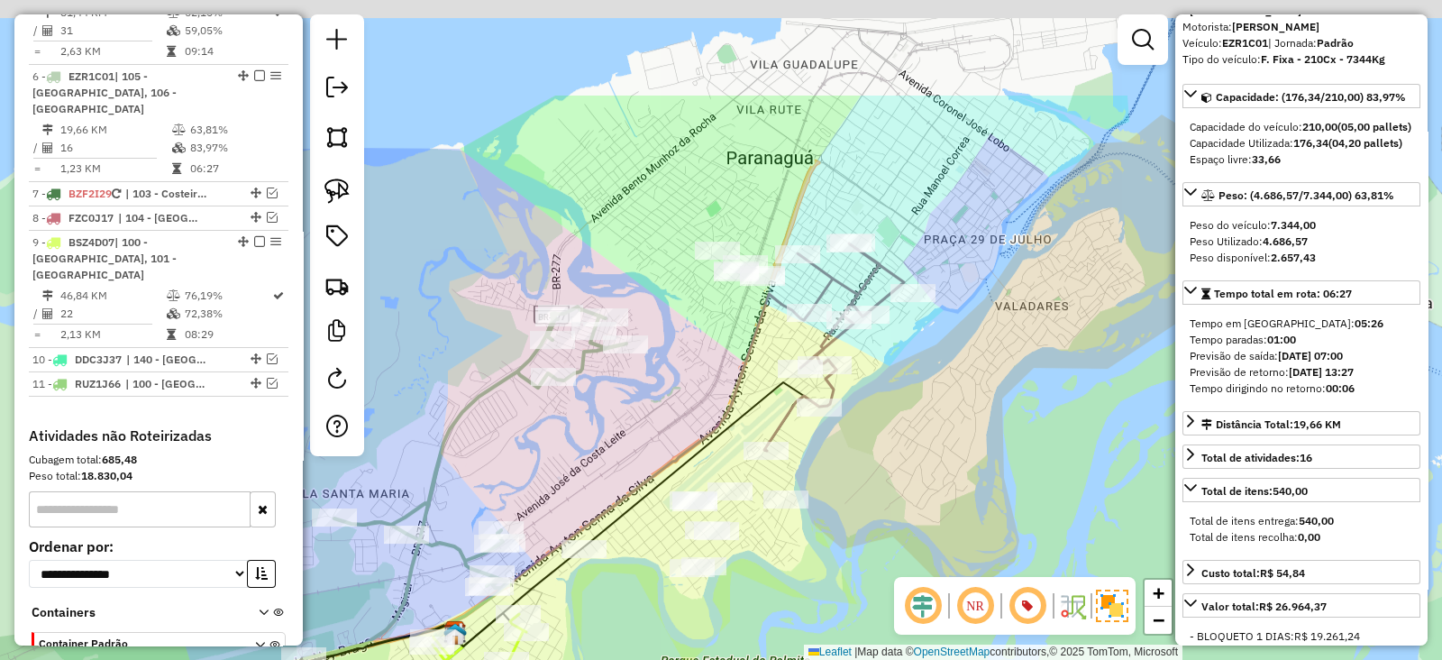
drag, startPoint x: 654, startPoint y: 208, endPoint x: 661, endPoint y: 398, distance: 190.3
click at [659, 398] on div "Janela de atendimento Grade de atendimento Capacidade Transportadoras Veículos …" at bounding box center [721, 330] width 1442 height 660
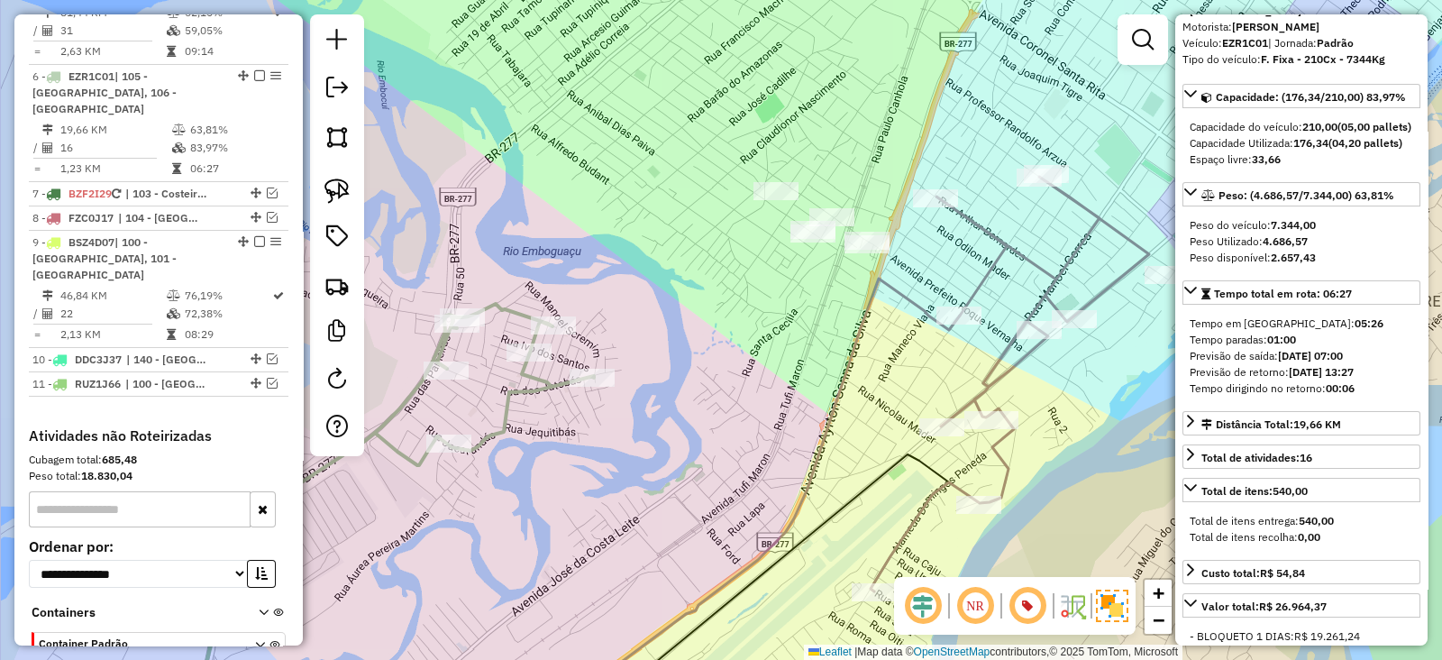
click at [590, 387] on div at bounding box center [592, 378] width 45 height 18
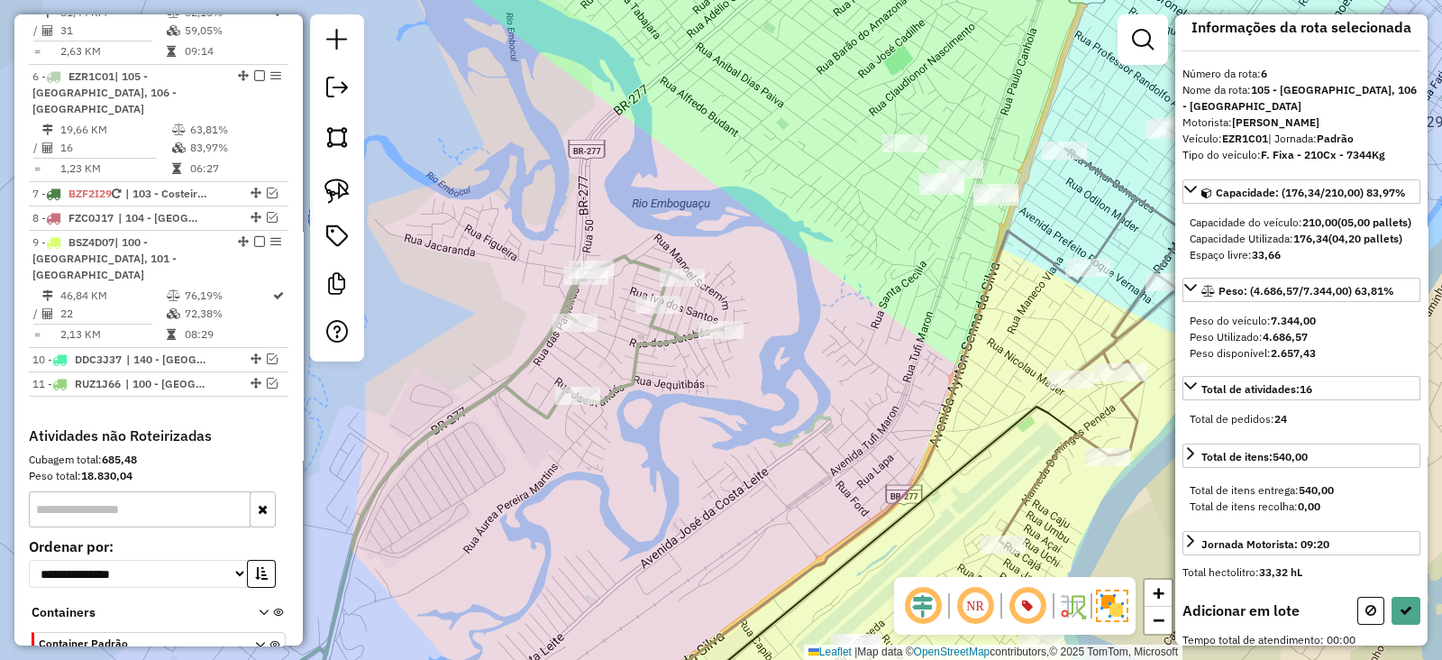
scroll to position [0, 0]
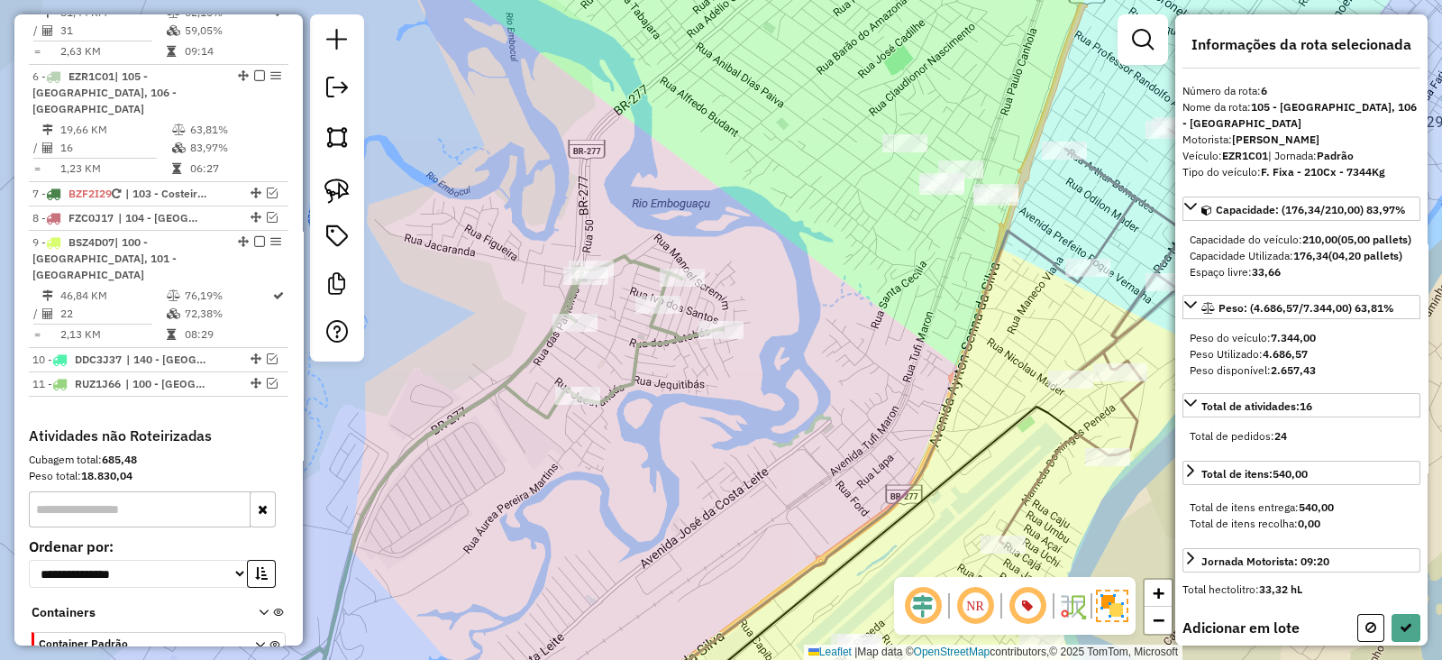
drag, startPoint x: 856, startPoint y: 241, endPoint x: 793, endPoint y: 293, distance: 81.9
click at [794, 291] on div "Janela de atendimento Grade de atendimento Capacidade Transportadoras Veículos …" at bounding box center [721, 330] width 1442 height 660
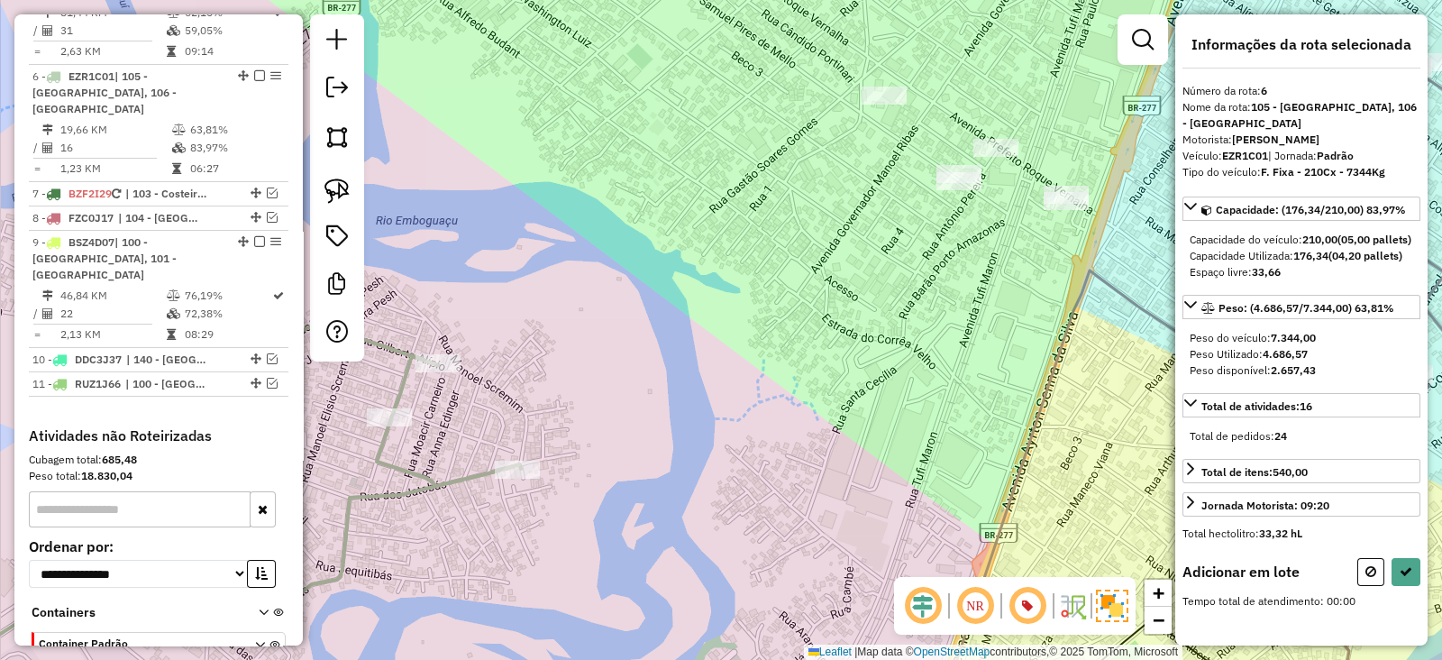
drag, startPoint x: 877, startPoint y: 241, endPoint x: 802, endPoint y: 327, distance: 114.4
click at [804, 325] on div "Janela de atendimento Grade de atendimento Capacidade Transportadoras Veículos …" at bounding box center [721, 330] width 1442 height 660
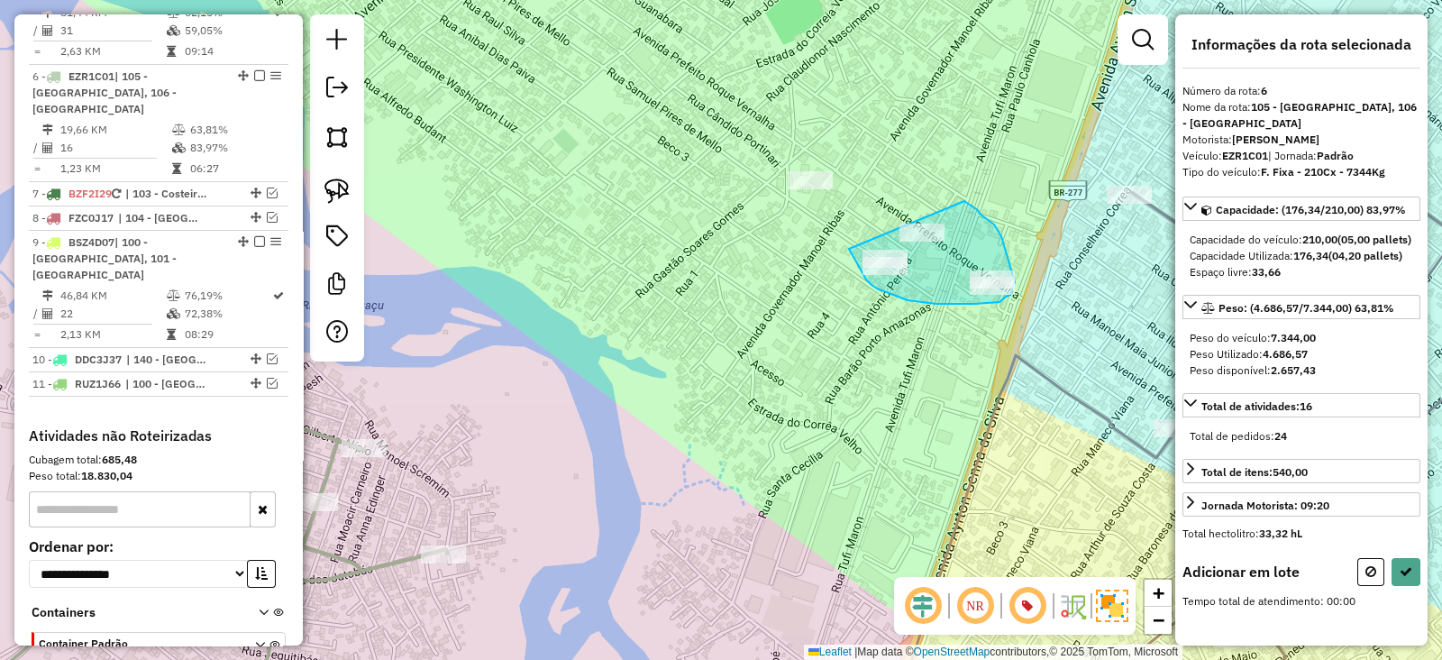
drag, startPoint x: 849, startPoint y: 249, endPoint x: 951, endPoint y: 217, distance: 106.6
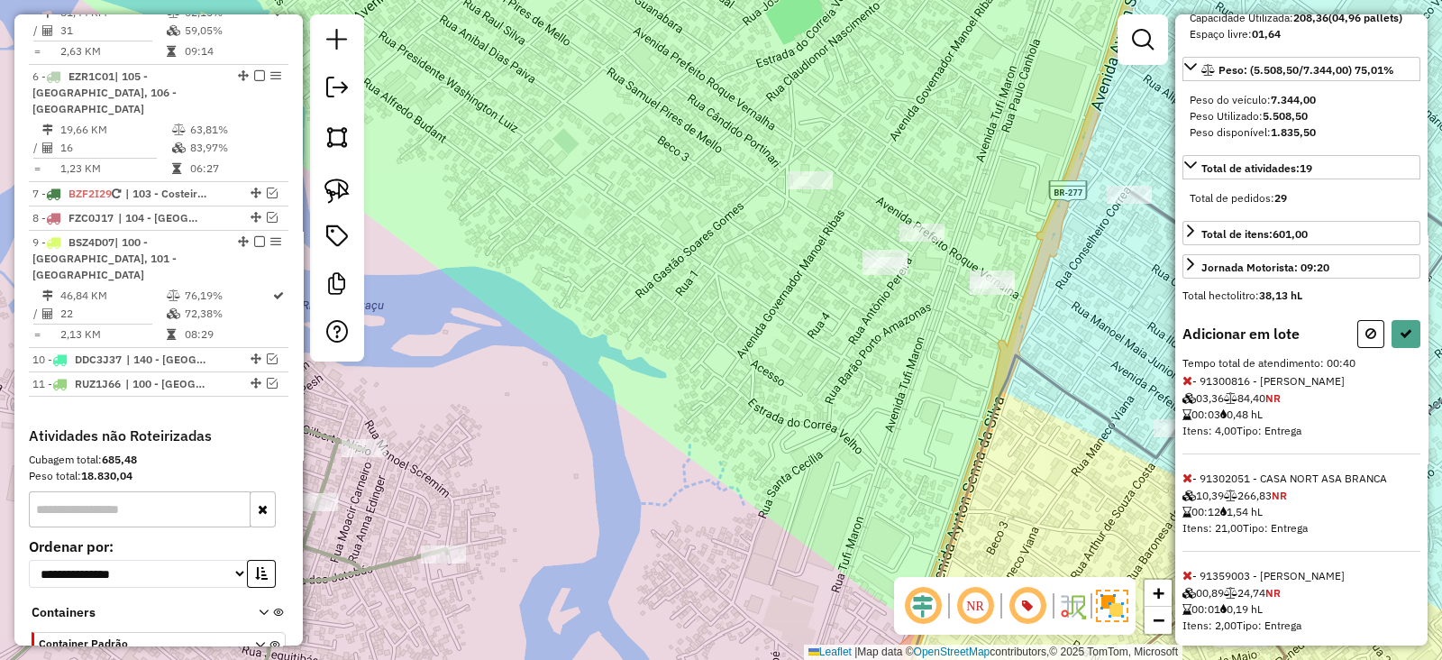
scroll to position [338, 0]
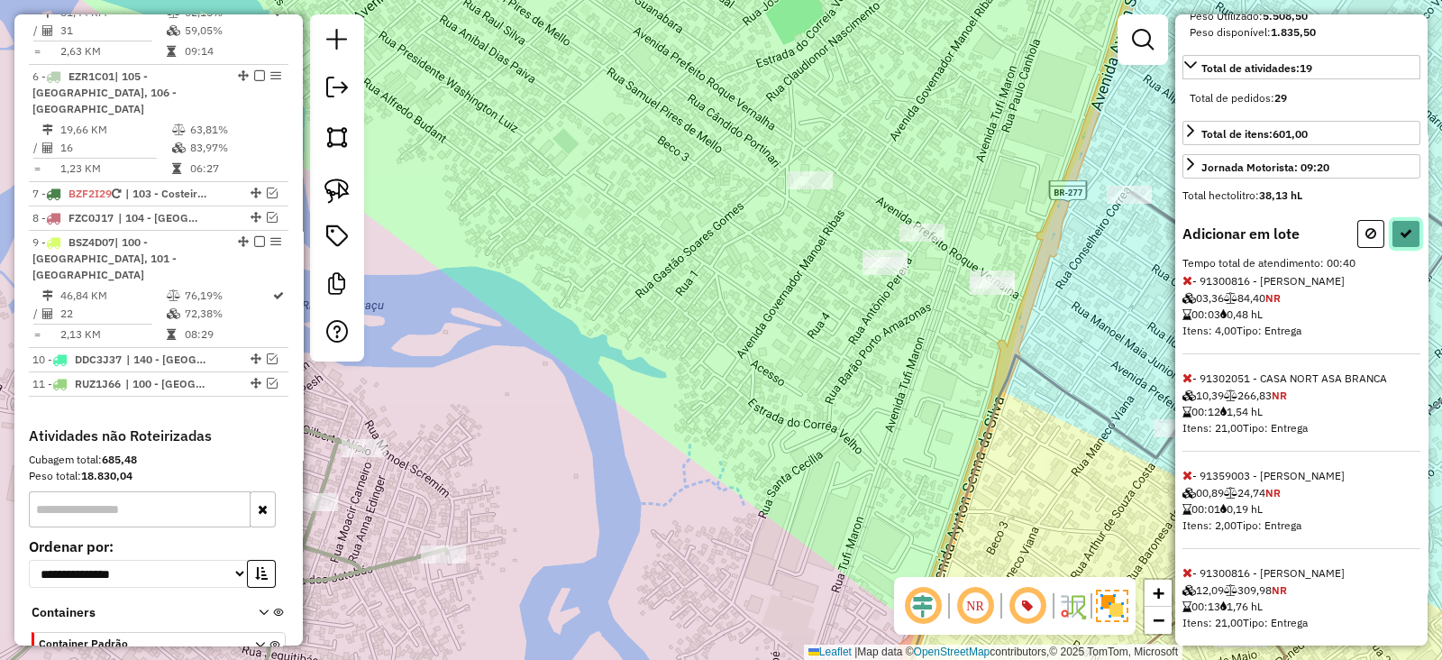
click at [1404, 240] on icon at bounding box center [1406, 233] width 13 height 13
select select "**********"
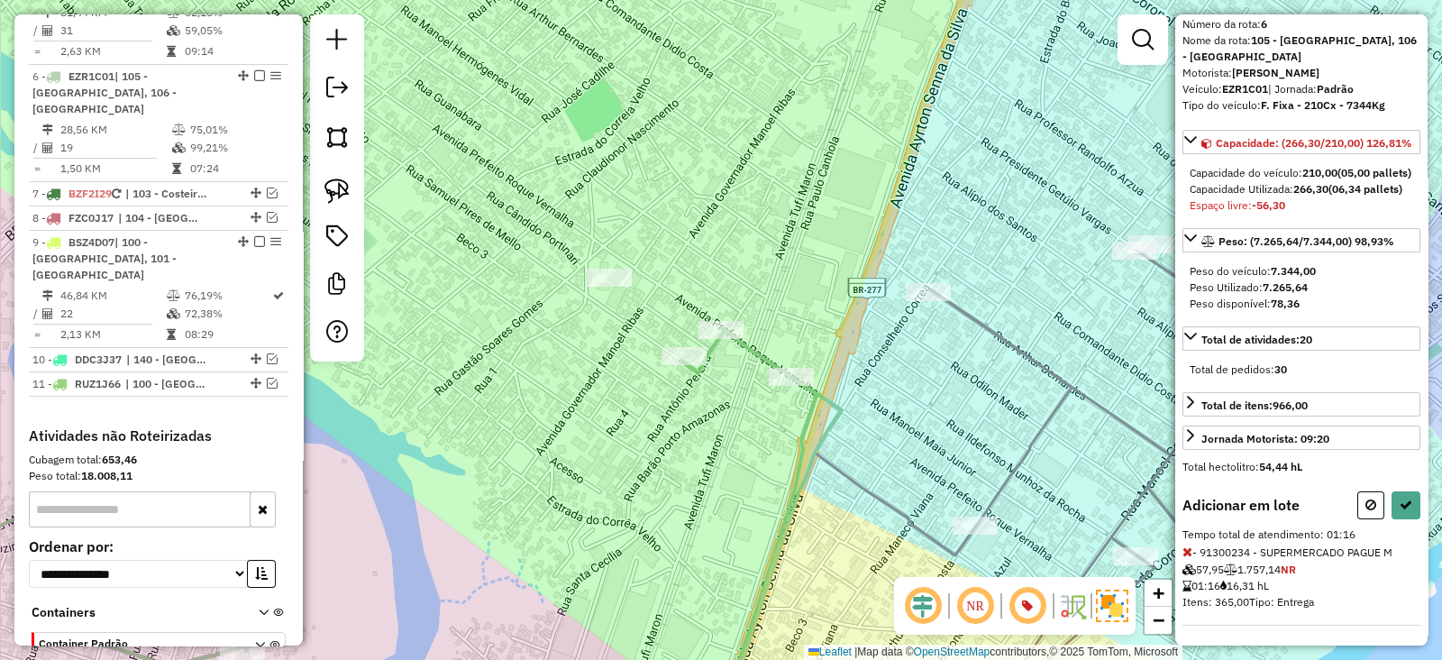
scroll to position [113, 0]
click at [1358, 500] on button at bounding box center [1371, 503] width 27 height 28
select select "**********"
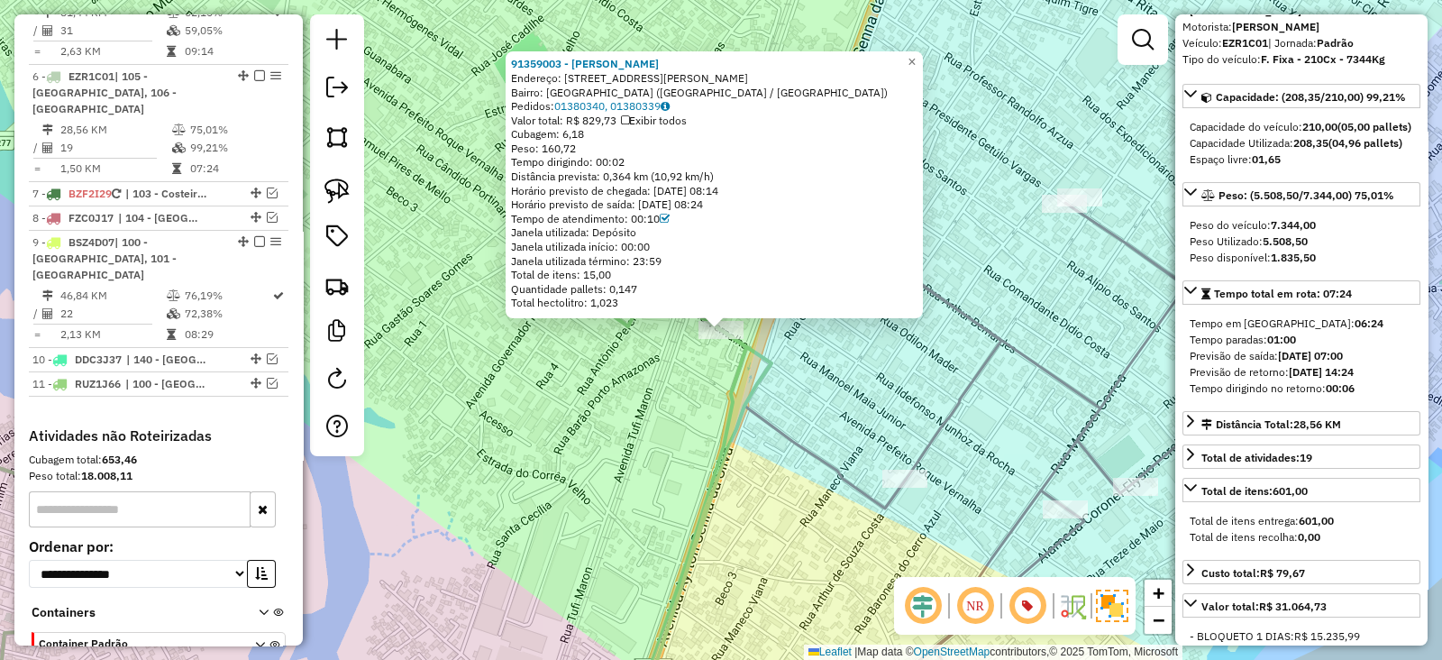
click at [486, 199] on div "91359003 - DINA MARIA DAS NEVES Endereço: R Prefeito Roque Vernalha 200 Bairro:…" at bounding box center [721, 330] width 1442 height 660
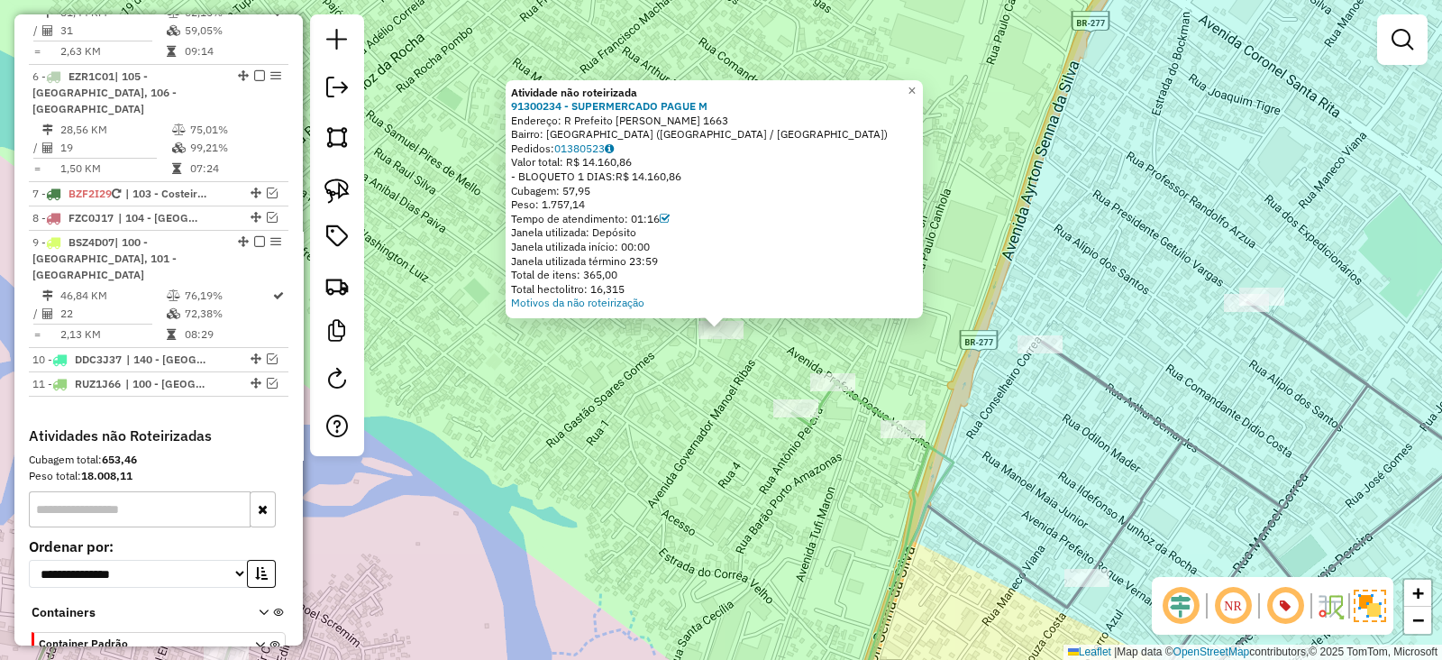
click at [455, 209] on div "Atividade não roteirizada 91300234 - SUPERMERCADO PAGUE M Endereço: R Prefeito …" at bounding box center [721, 330] width 1442 height 660
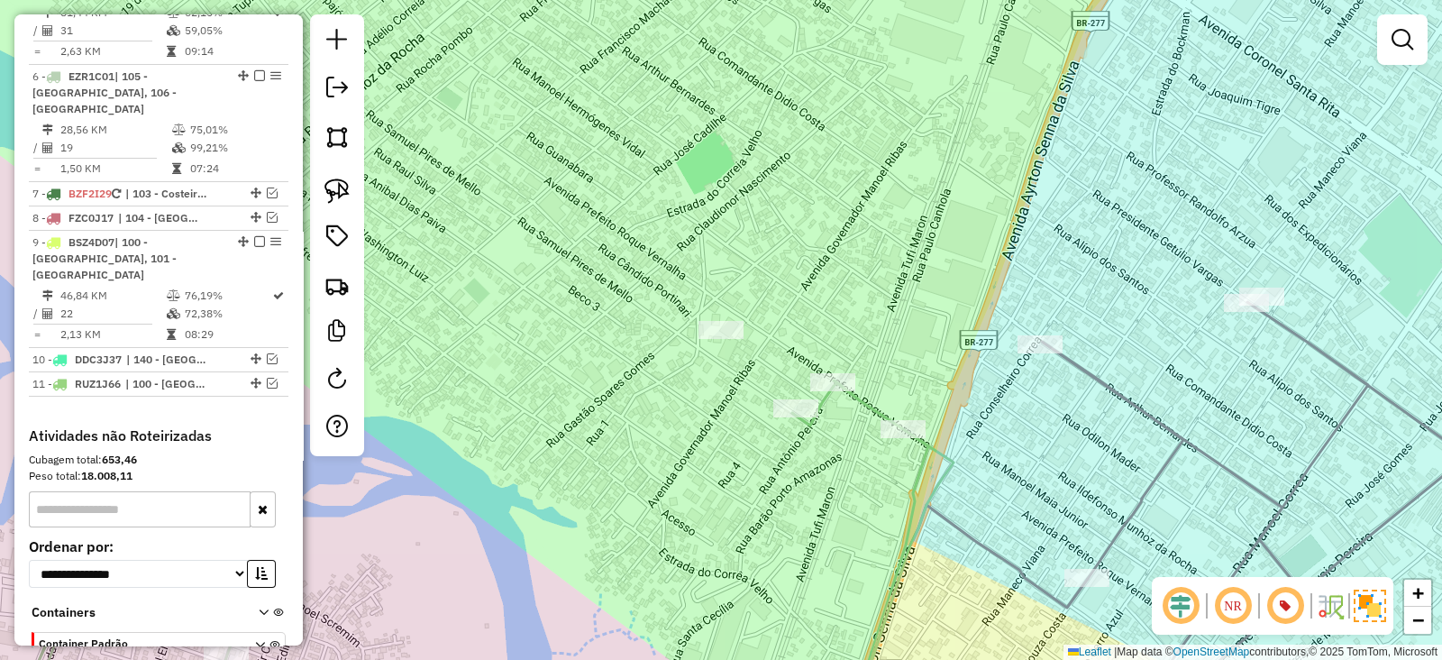
drag, startPoint x: 654, startPoint y: 416, endPoint x: 665, endPoint y: 337, distance: 80.2
click at [663, 349] on div "Janela de atendimento Grade de atendimento Capacidade Transportadoras Veículos …" at bounding box center [721, 330] width 1442 height 660
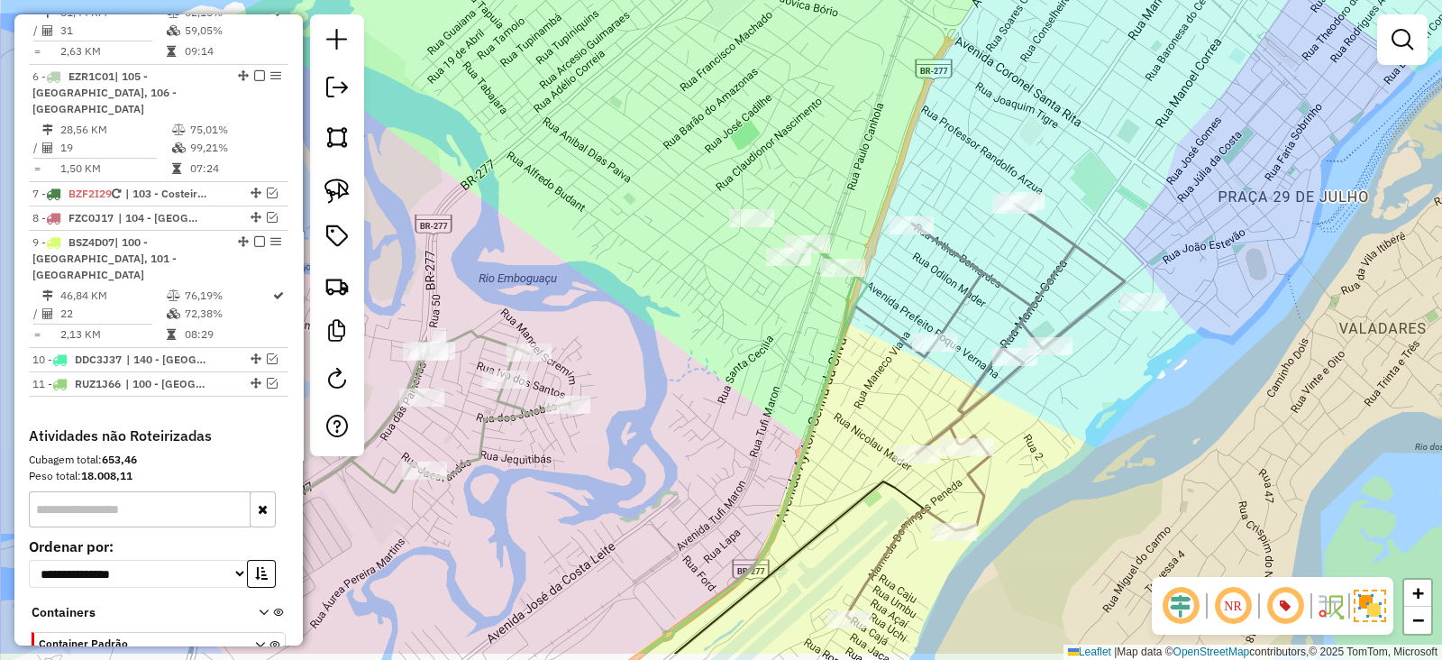
drag, startPoint x: 695, startPoint y: 455, endPoint x: 755, endPoint y: 337, distance: 132.2
click at [755, 343] on div "Janela de atendimento Grade de atendimento Capacidade Transportadoras Veículos …" at bounding box center [721, 330] width 1442 height 660
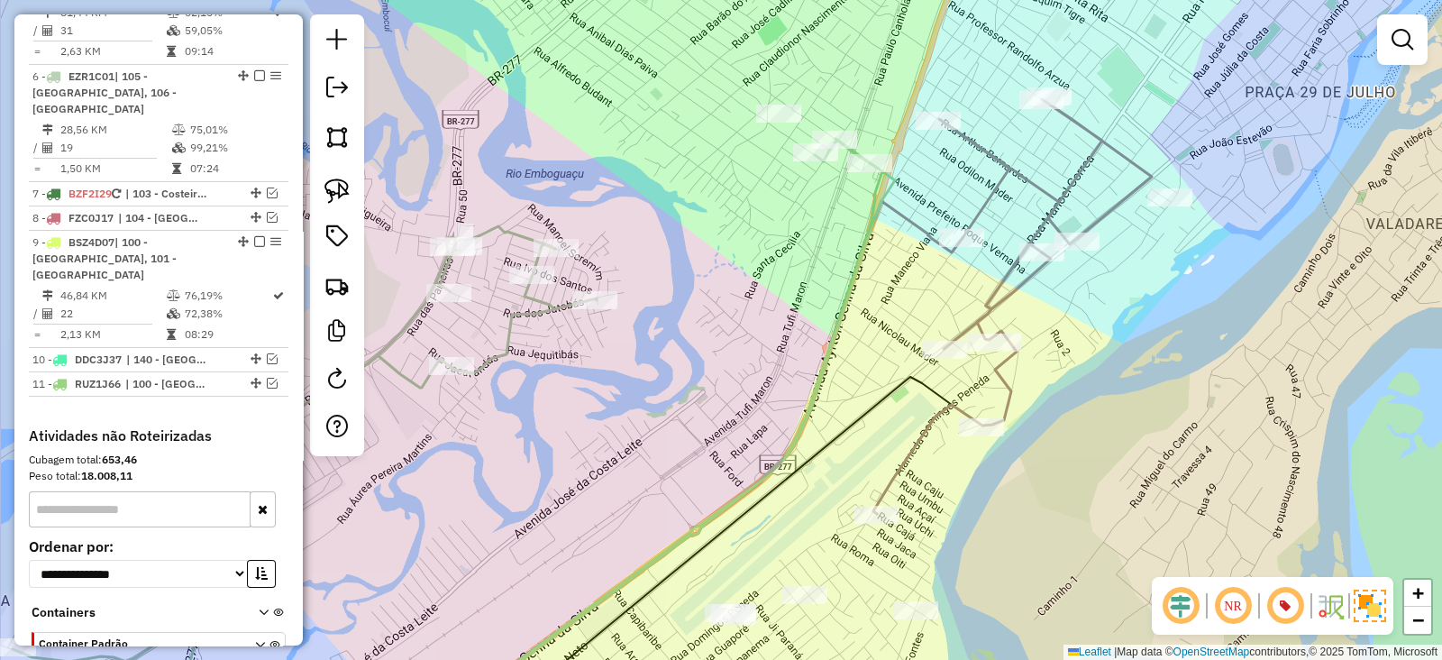
drag, startPoint x: 726, startPoint y: 386, endPoint x: 775, endPoint y: 248, distance: 146.6
click at [755, 282] on div "Janela de atendimento Grade de atendimento Capacidade Transportadoras Veículos …" at bounding box center [721, 330] width 1442 height 660
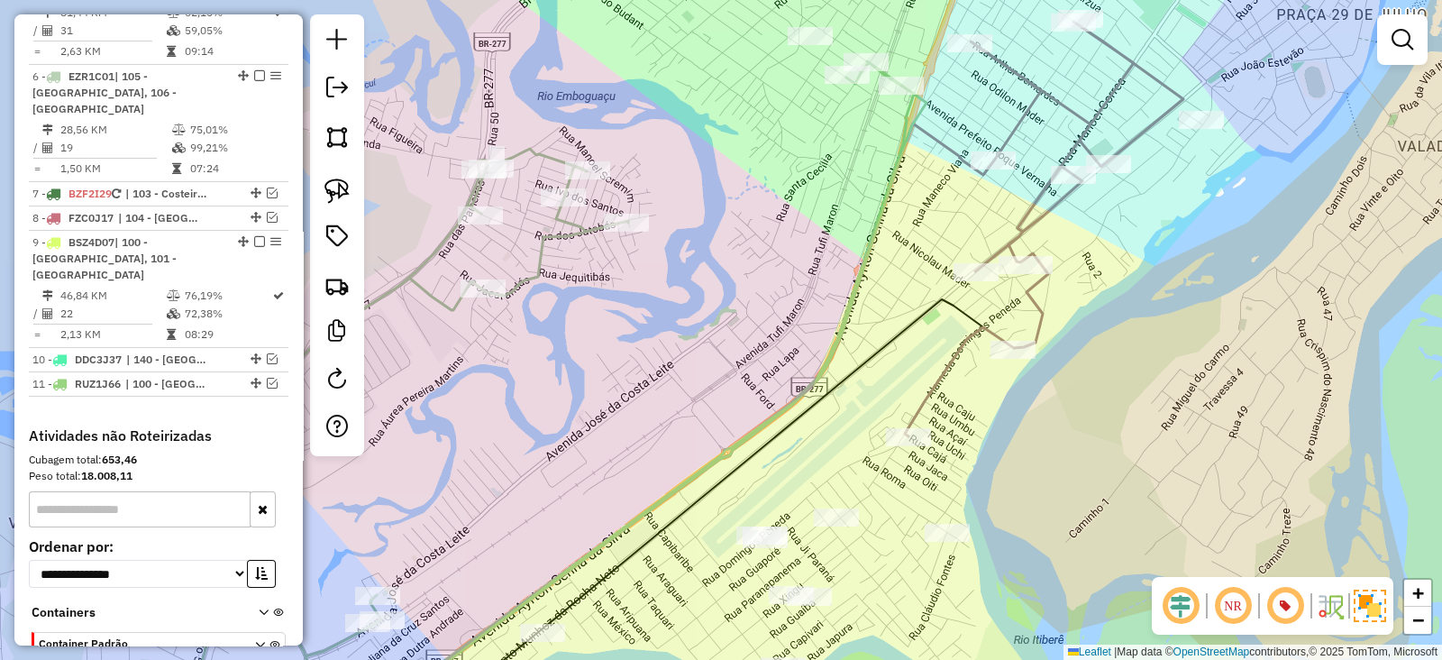
drag, startPoint x: 749, startPoint y: 308, endPoint x: 764, endPoint y: 227, distance: 82.4
click at [764, 227] on div "Janela de atendimento Grade de atendimento Capacidade Transportadoras Veículos …" at bounding box center [721, 330] width 1442 height 660
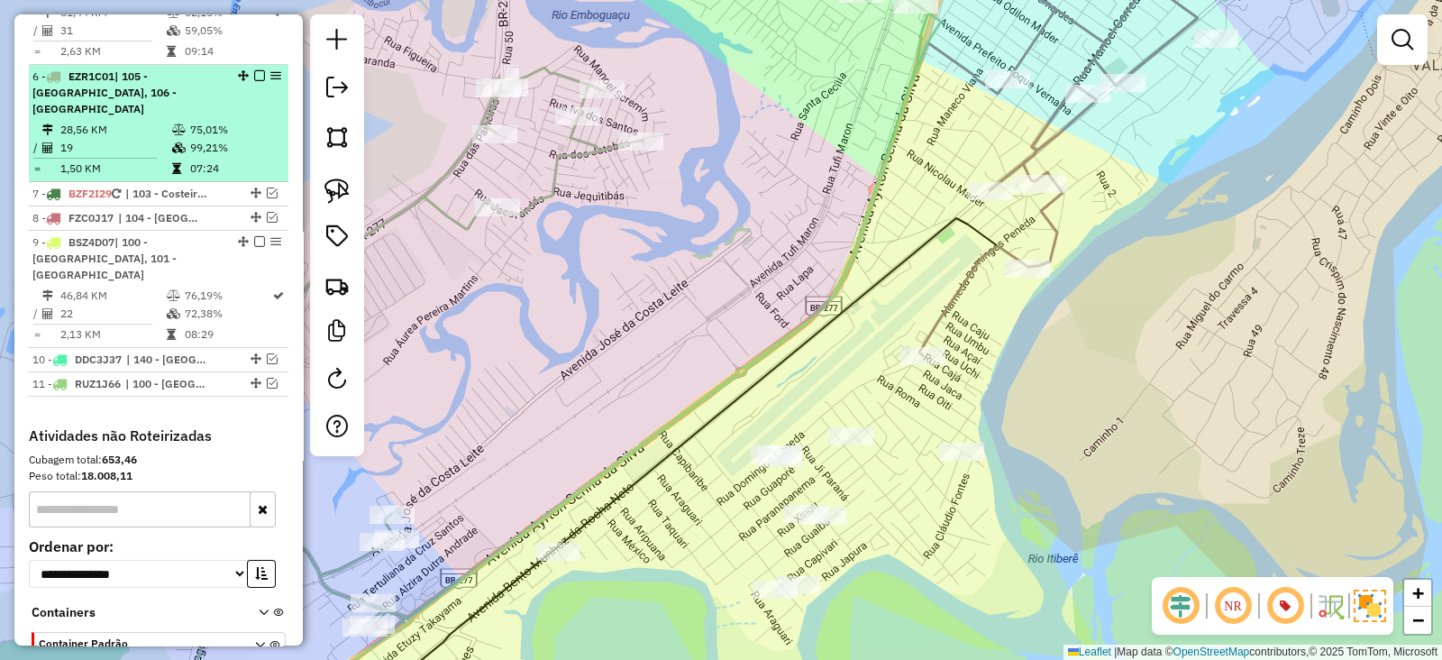
click at [254, 70] on em at bounding box center [259, 75] width 11 height 11
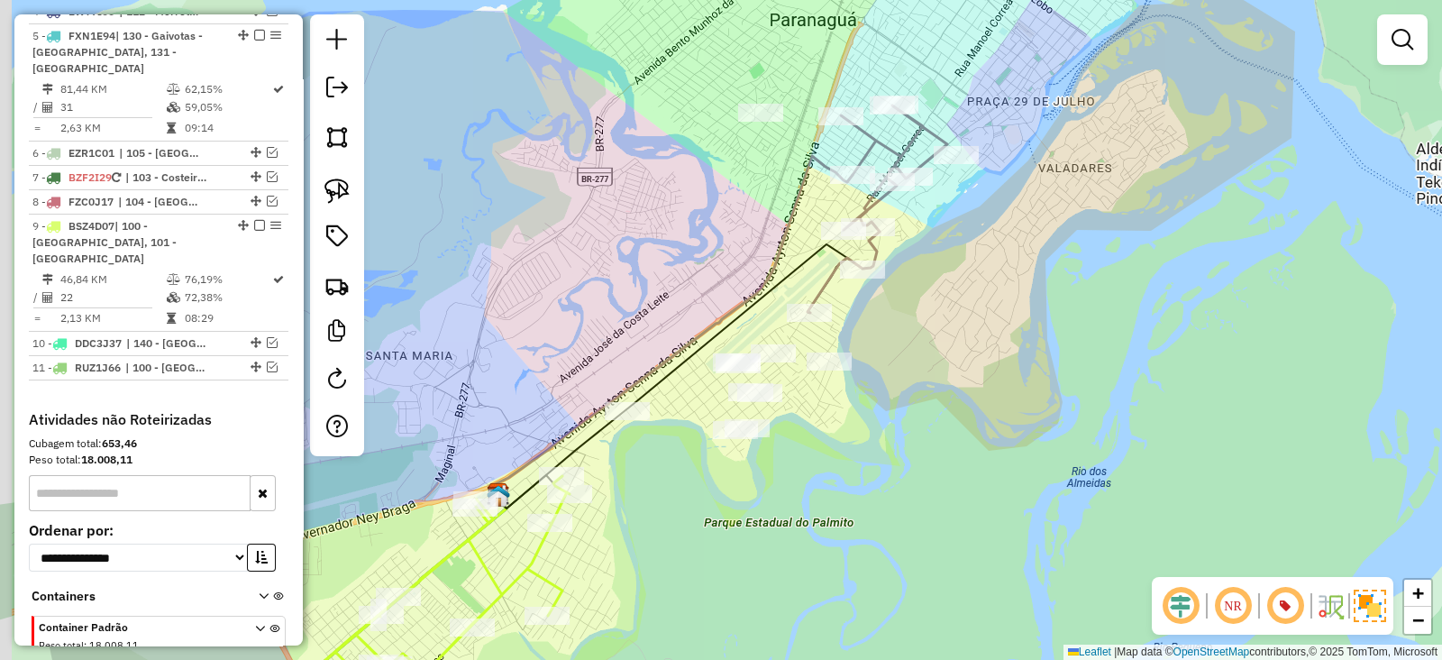
drag, startPoint x: 983, startPoint y: 352, endPoint x: 1020, endPoint y: 338, distance: 40.2
click at [1020, 338] on div "Janela de atendimento Grade de atendimento Capacidade Transportadoras Veículos …" at bounding box center [721, 330] width 1442 height 660
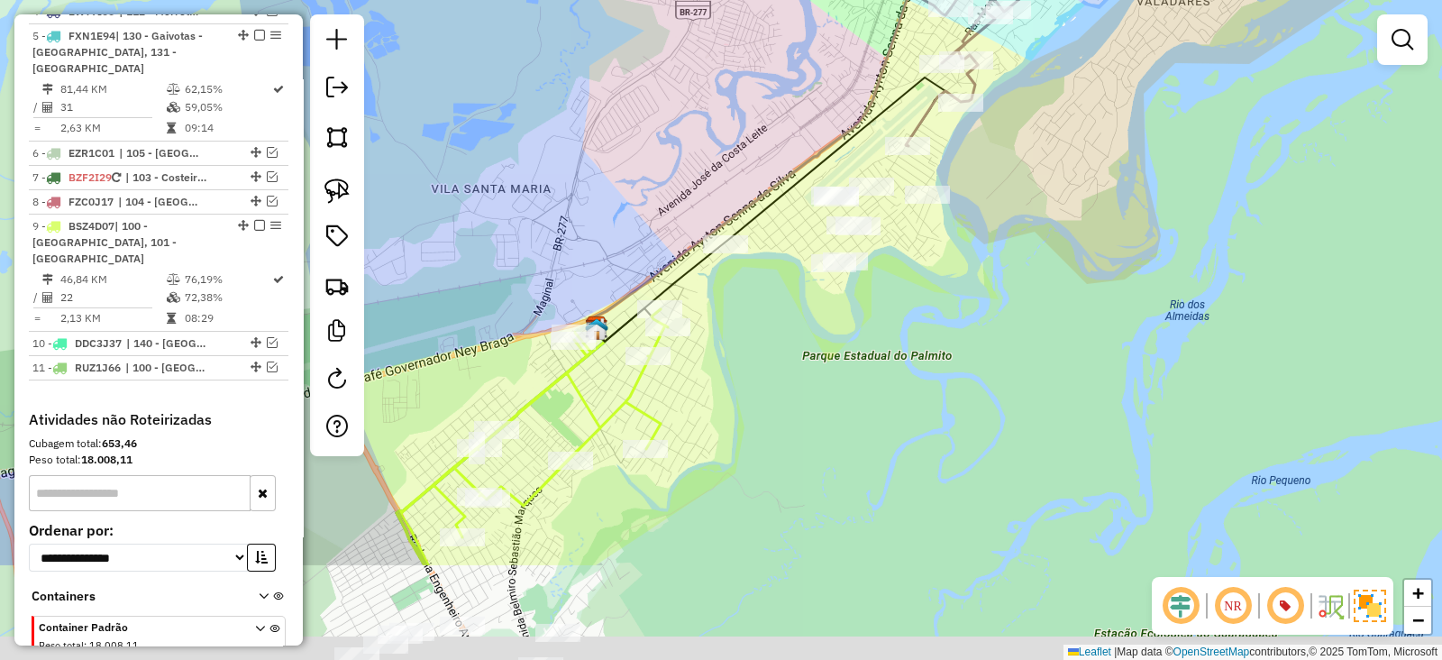
drag, startPoint x: 996, startPoint y: 322, endPoint x: 1002, endPoint y: 308, distance: 14.6
click at [1001, 313] on div "Janela de atendimento Grade de atendimento Capacidade Transportadoras Veículos …" at bounding box center [721, 330] width 1442 height 660
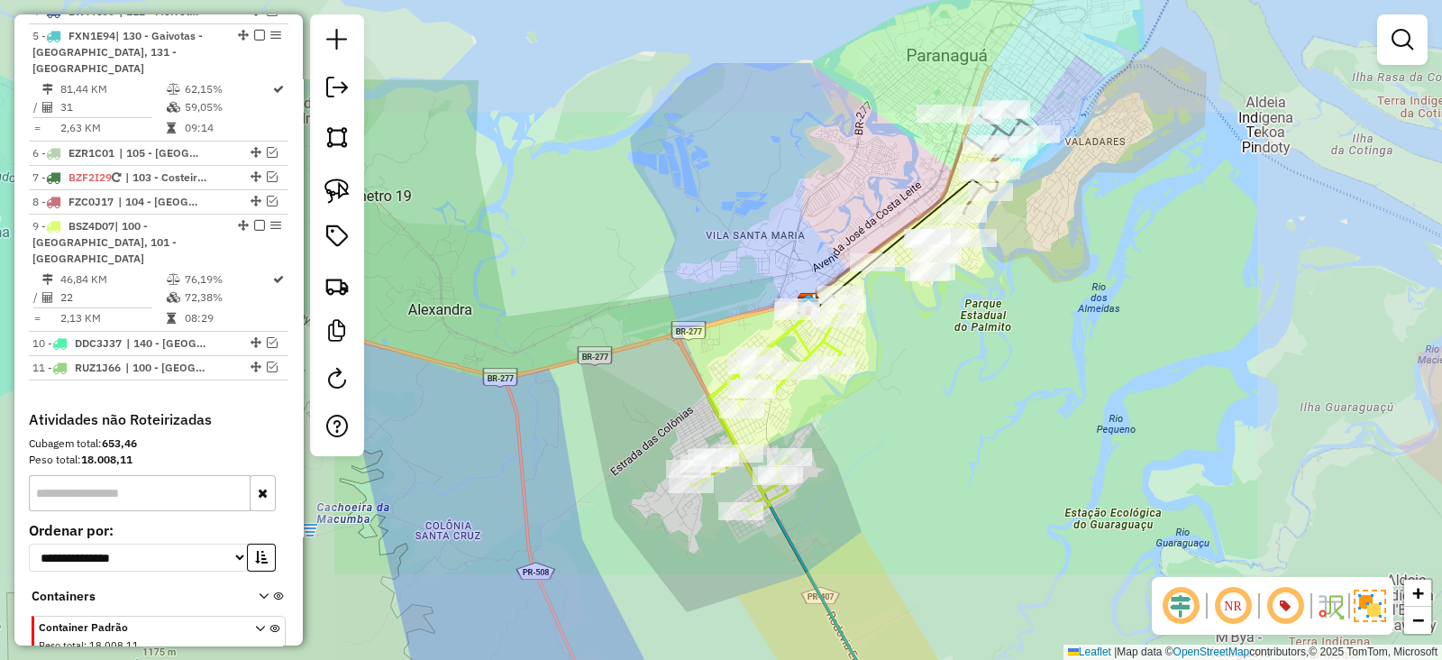
drag, startPoint x: 974, startPoint y: 363, endPoint x: 993, endPoint y: 188, distance: 176.8
click at [983, 240] on div "Janela de atendimento Grade de atendimento Capacidade Transportadoras Veículos …" at bounding box center [721, 330] width 1442 height 660
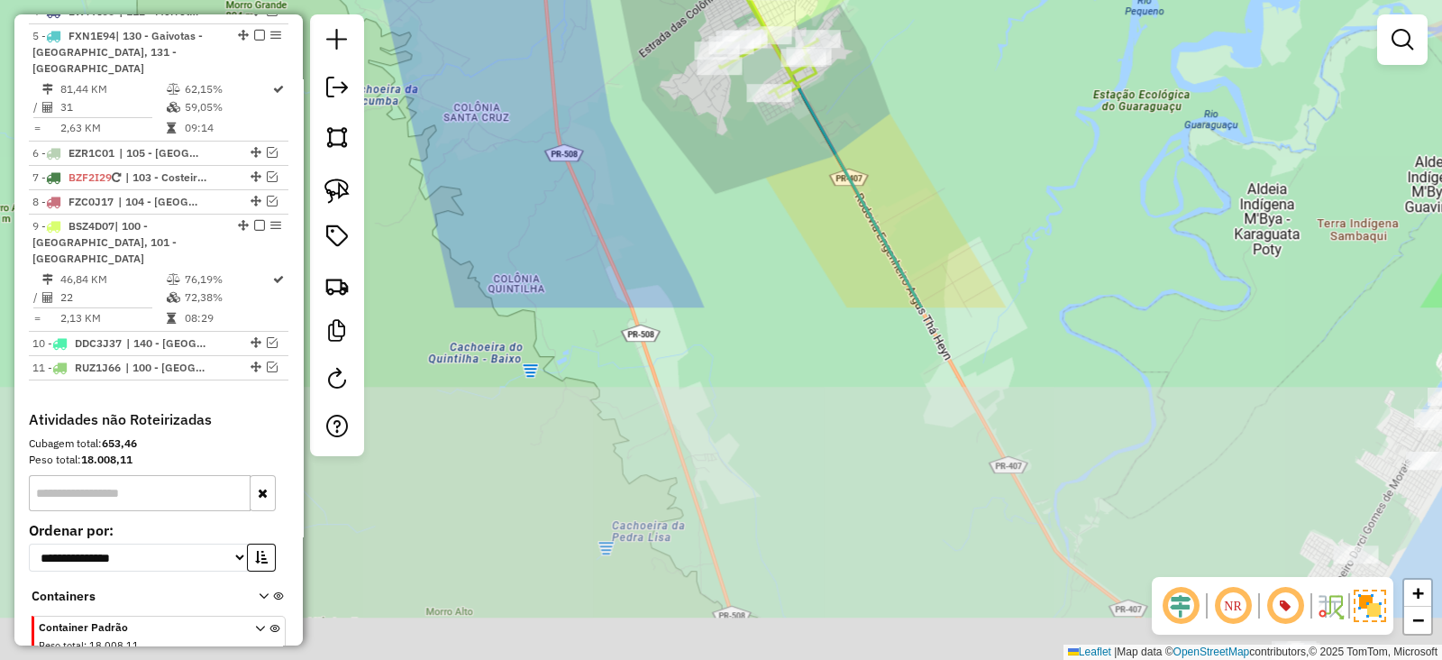
drag, startPoint x: 997, startPoint y: 322, endPoint x: 1011, endPoint y: 178, distance: 144.1
click at [999, 241] on div "Janela de atendimento Grade de atendimento Capacidade Transportadoras Veículos …" at bounding box center [721, 330] width 1442 height 660
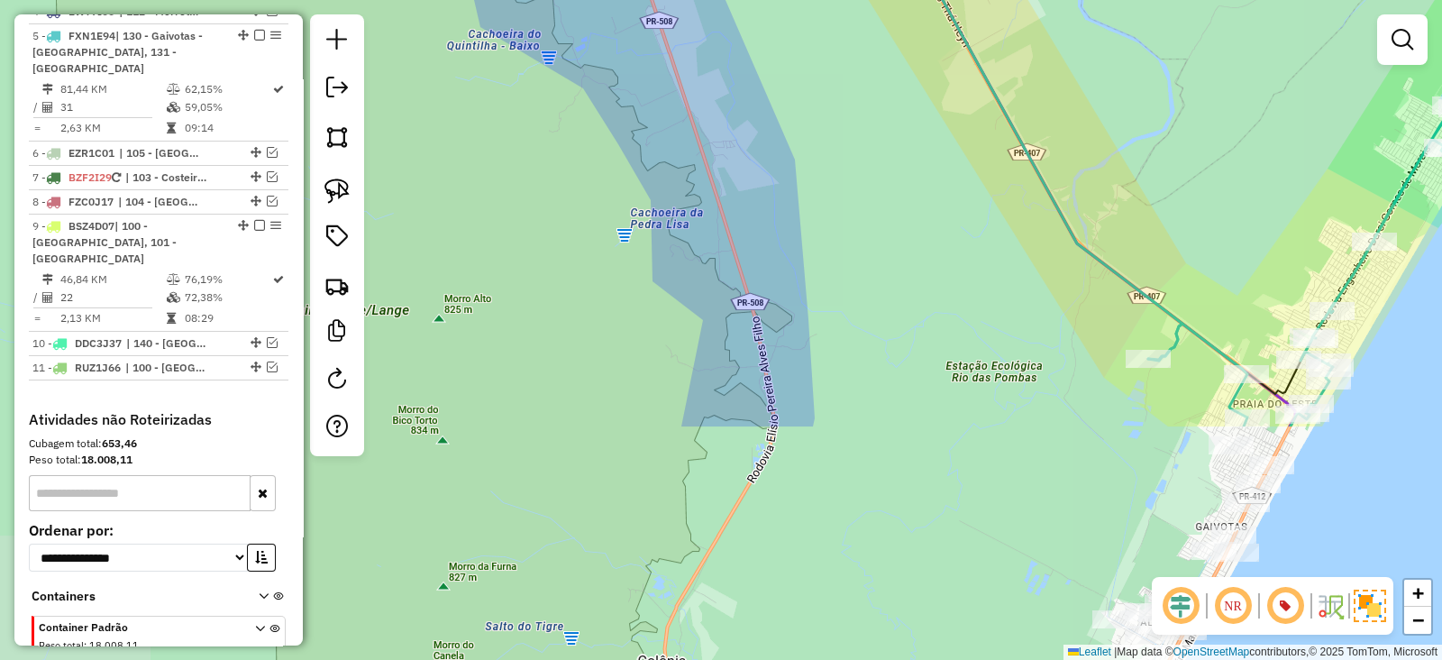
drag, startPoint x: 1001, startPoint y: 374, endPoint x: 717, endPoint y: 111, distance: 387.2
click at [717, 111] on div "Janela de atendimento Grade de atendimento Capacidade Transportadoras Veículos …" at bounding box center [721, 330] width 1442 height 660
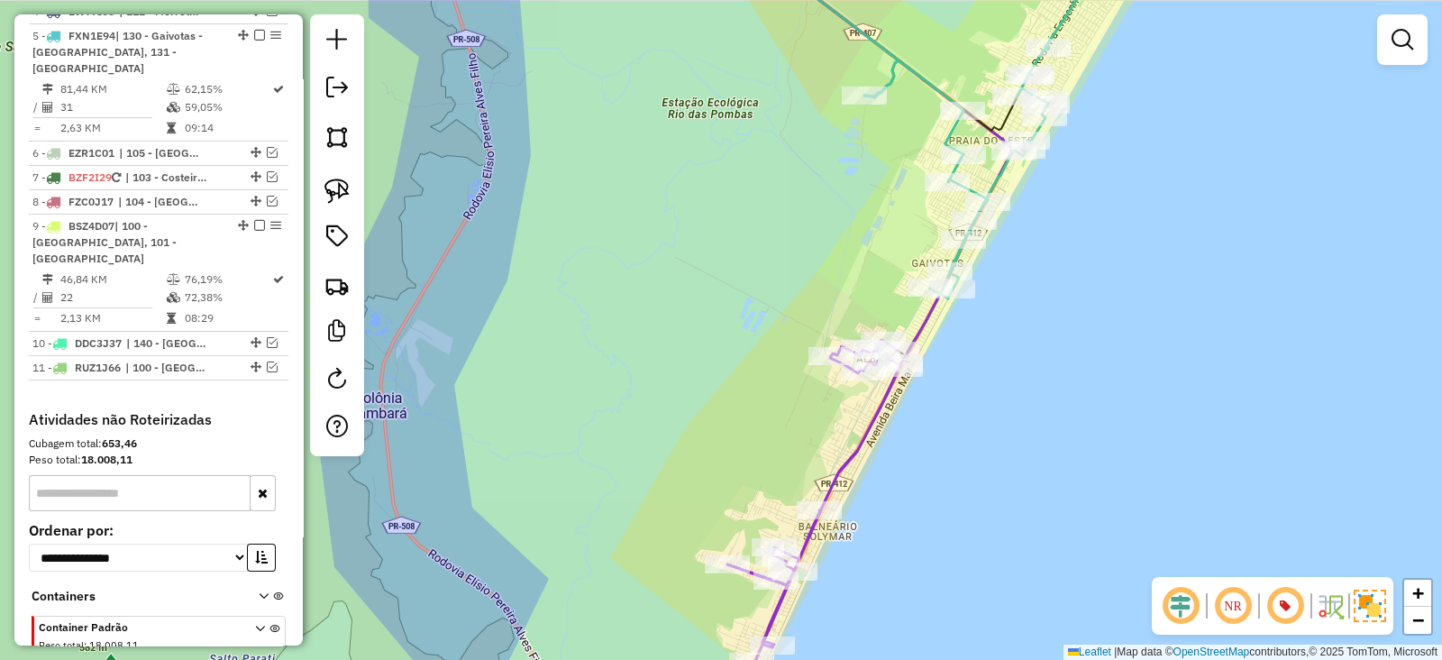
drag, startPoint x: 792, startPoint y: 314, endPoint x: 789, endPoint y: 65, distance: 248.8
click at [771, 101] on div "Janela de atendimento Grade de atendimento Capacidade Transportadoras Veículos …" at bounding box center [721, 330] width 1442 height 660
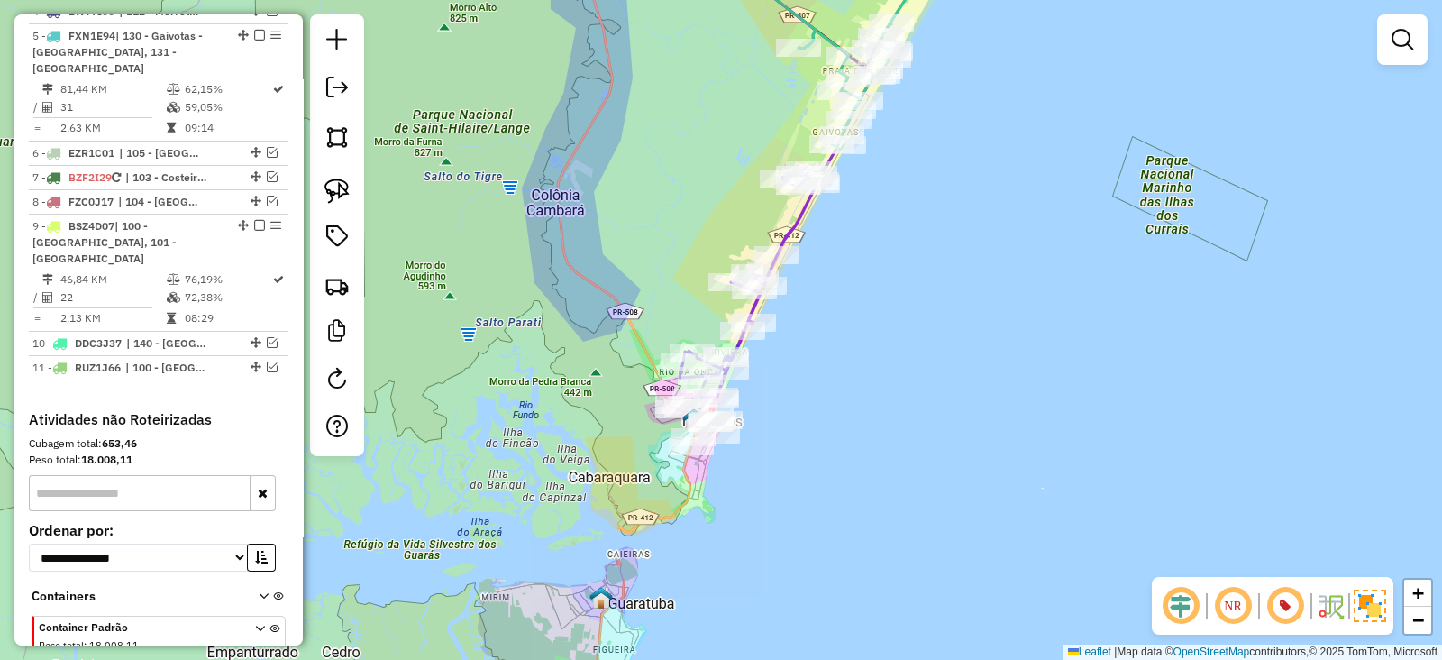
drag, startPoint x: 952, startPoint y: 261, endPoint x: 851, endPoint y: 565, distance: 320.1
click at [851, 565] on div "Rota 3 - Placa EHJ9J93 91300727 - JOAO MESSIAS Janela de atendimento Grade de a…" at bounding box center [721, 330] width 1442 height 660
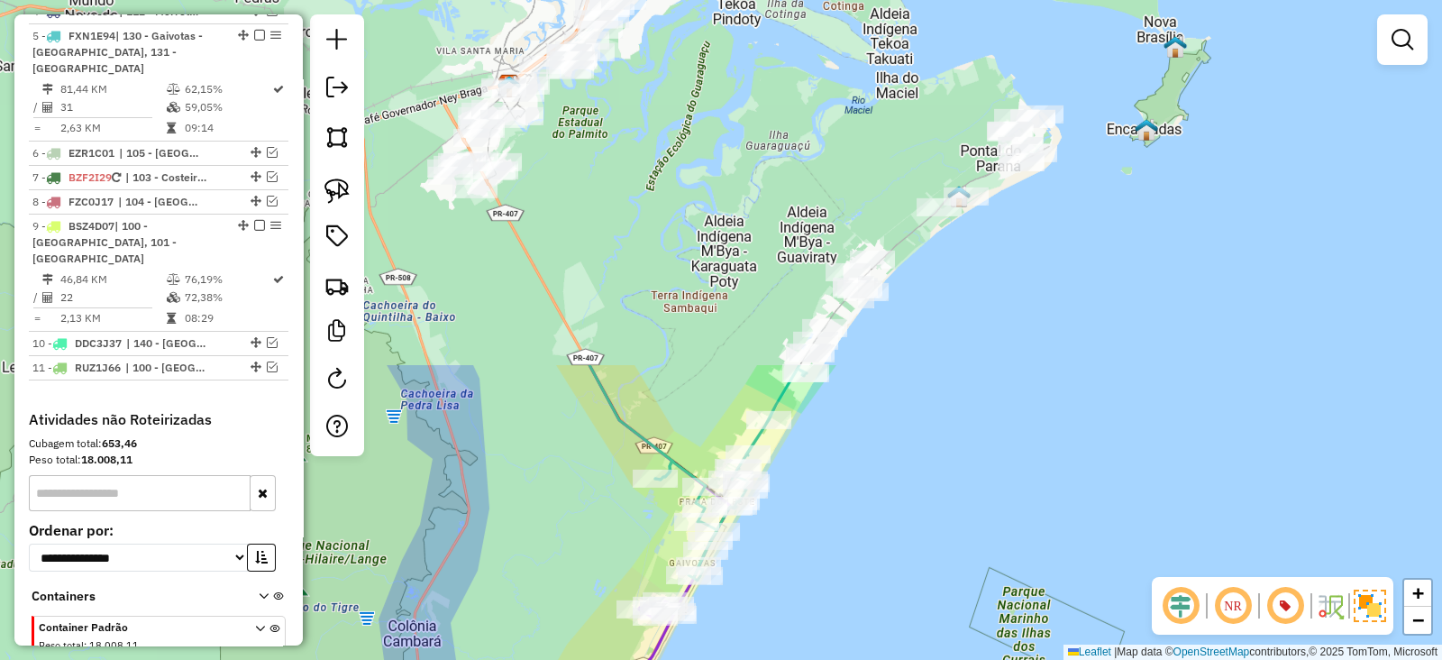
drag, startPoint x: 727, startPoint y: 263, endPoint x: 875, endPoint y: 489, distance: 269.5
click at [872, 478] on div "Janela de atendimento Grade de atendimento Capacidade Transportadoras Veículos …" at bounding box center [721, 330] width 1442 height 660
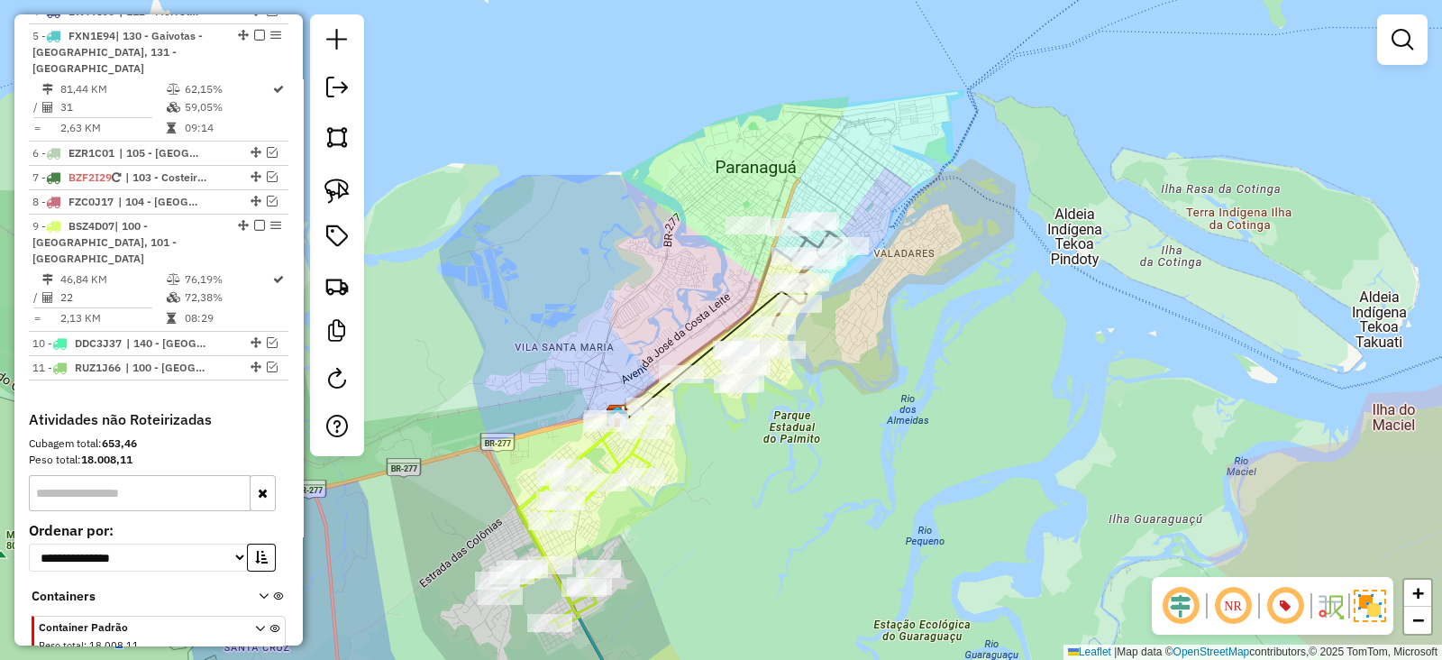
drag, startPoint x: 827, startPoint y: 431, endPoint x: 844, endPoint y: 436, distance: 18.0
click at [844, 436] on div "Janela de atendimento Grade de atendimento Capacidade Transportadoras Veículos …" at bounding box center [721, 330] width 1442 height 660
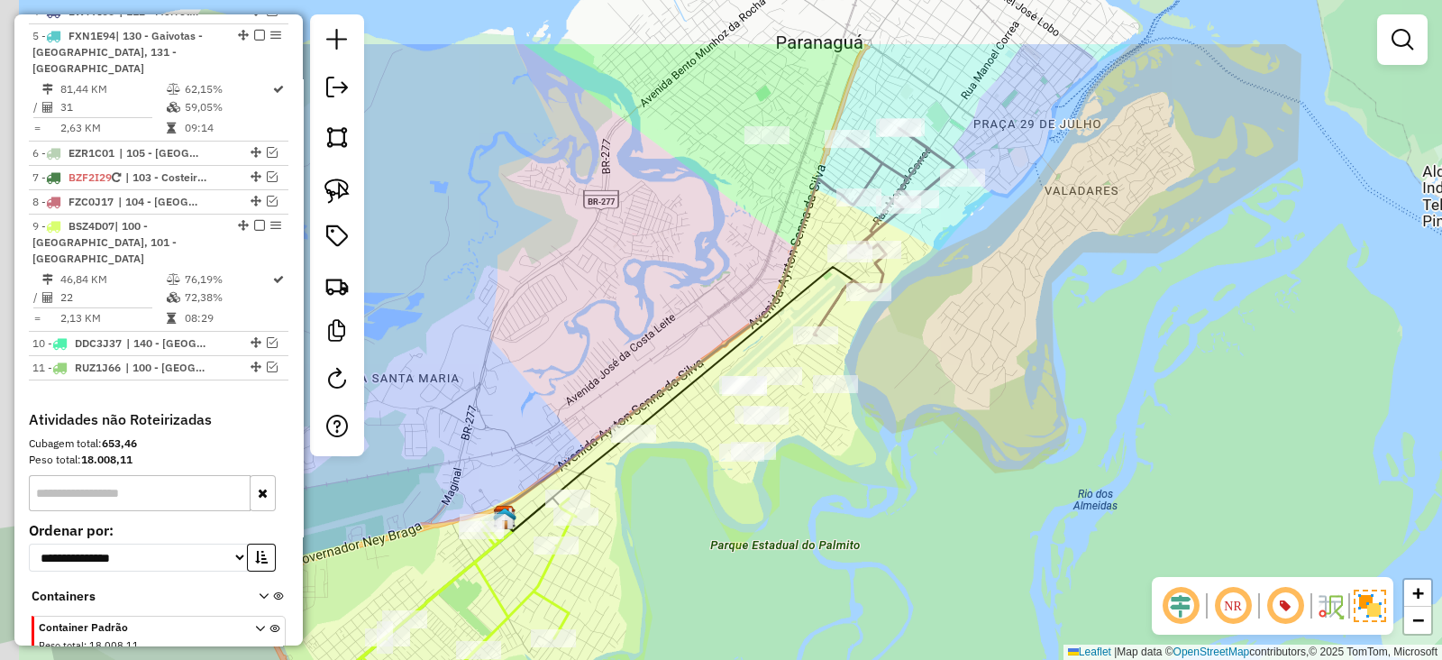
drag, startPoint x: 831, startPoint y: 324, endPoint x: 905, endPoint y: 448, distance: 144.7
click at [910, 444] on div "Janela de atendimento Grade de atendimento Capacidade Transportadoras Veículos …" at bounding box center [721, 330] width 1442 height 660
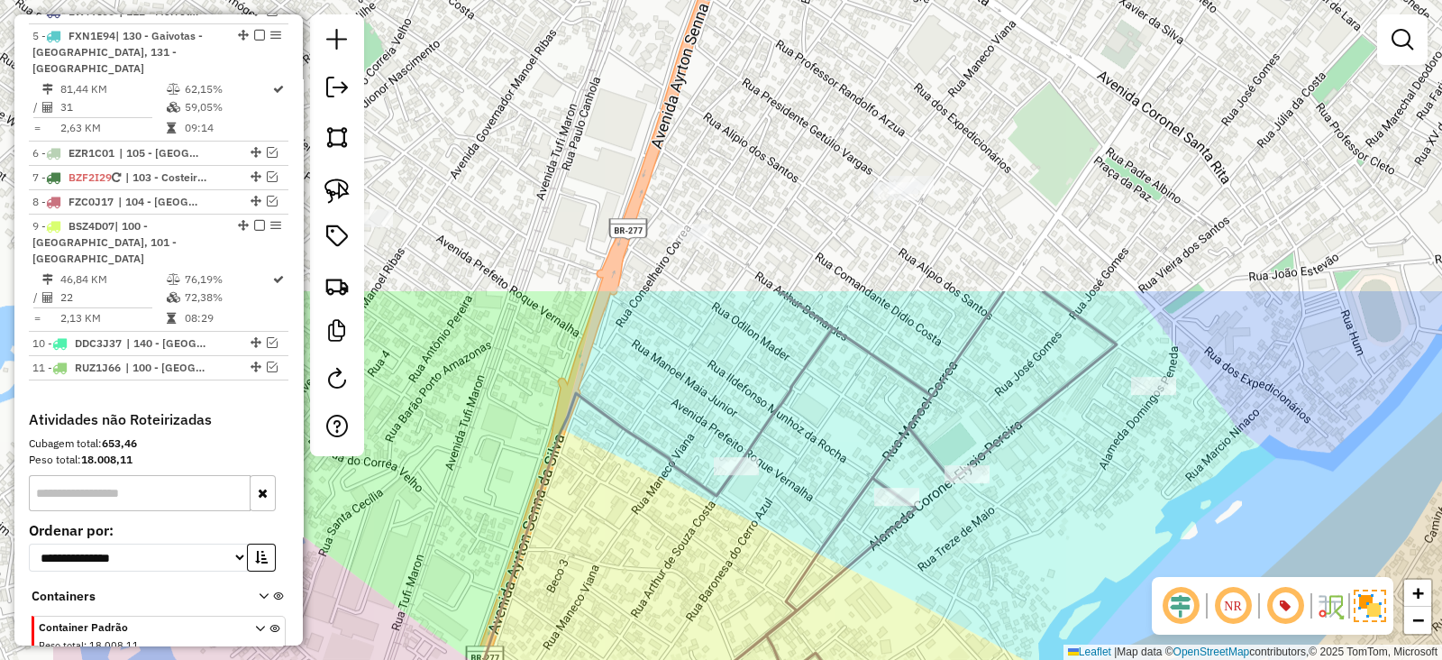
drag, startPoint x: 881, startPoint y: 189, endPoint x: 1028, endPoint y: 462, distance: 309.4
click at [1028, 462] on div "Janela de atendimento Grade de atendimento Capacidade Transportadoras Veículos …" at bounding box center [721, 330] width 1442 height 660
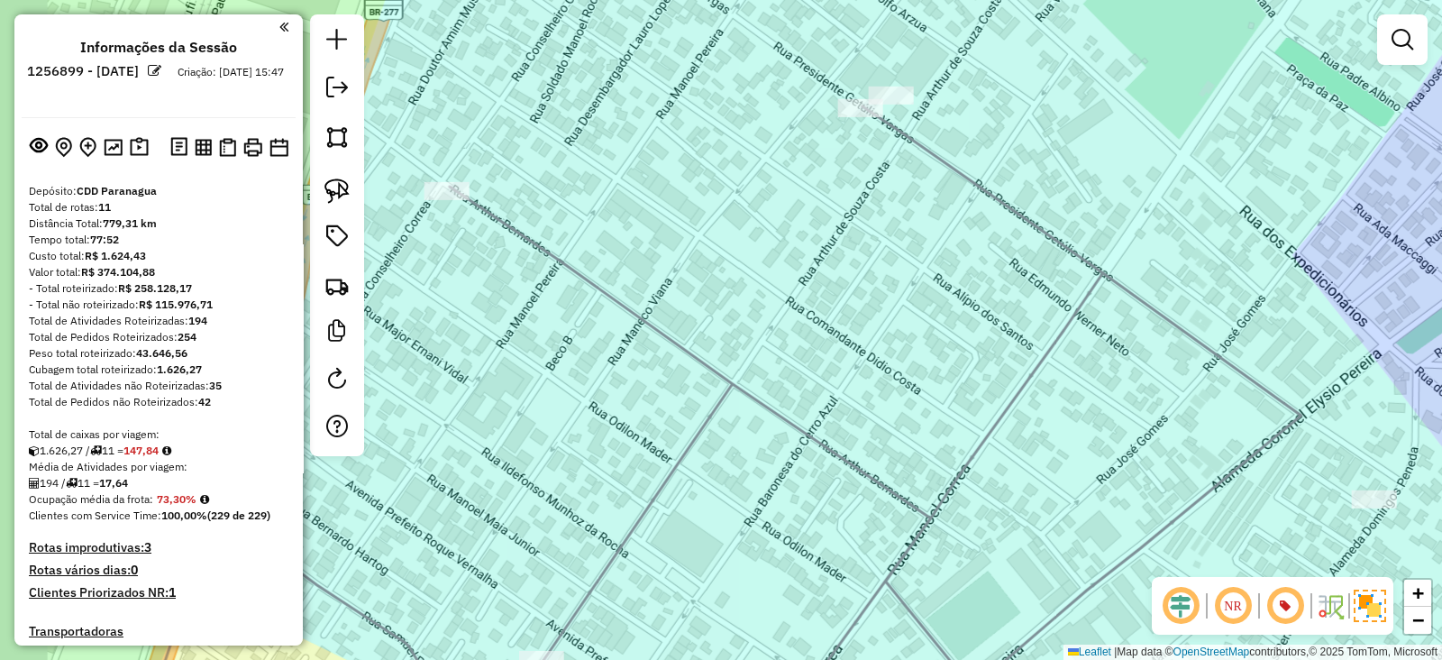
scroll to position [1081, 0]
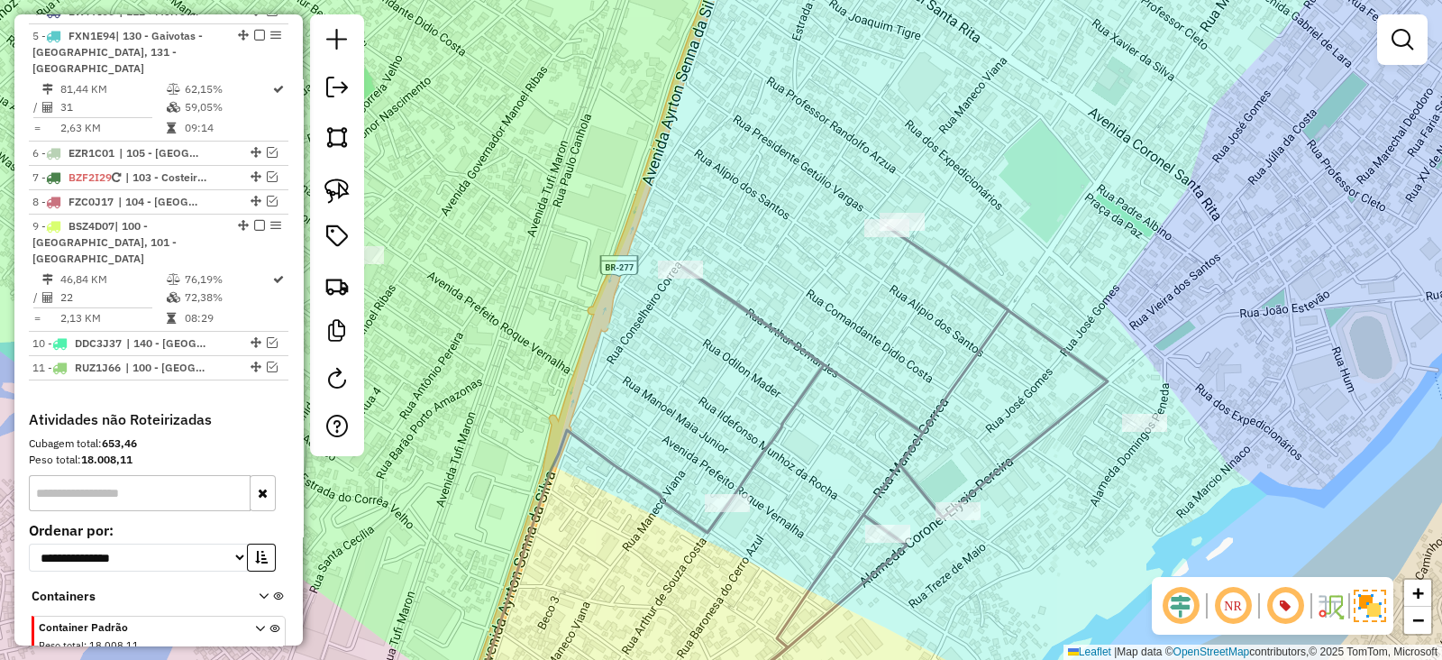
click at [837, 289] on icon at bounding box center [894, 476] width 425 height 499
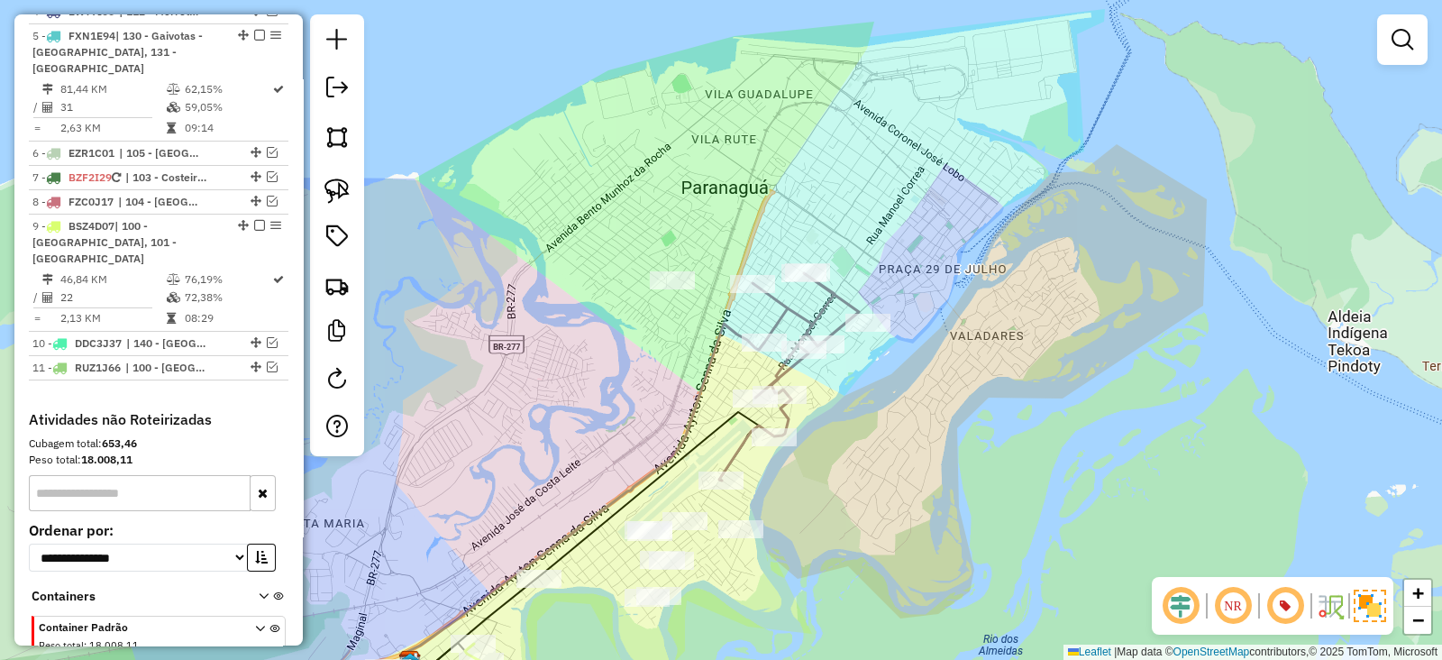
drag, startPoint x: 700, startPoint y: 398, endPoint x: 725, endPoint y: 318, distance: 83.2
click at [725, 324] on icon at bounding box center [582, 494] width 363 height 341
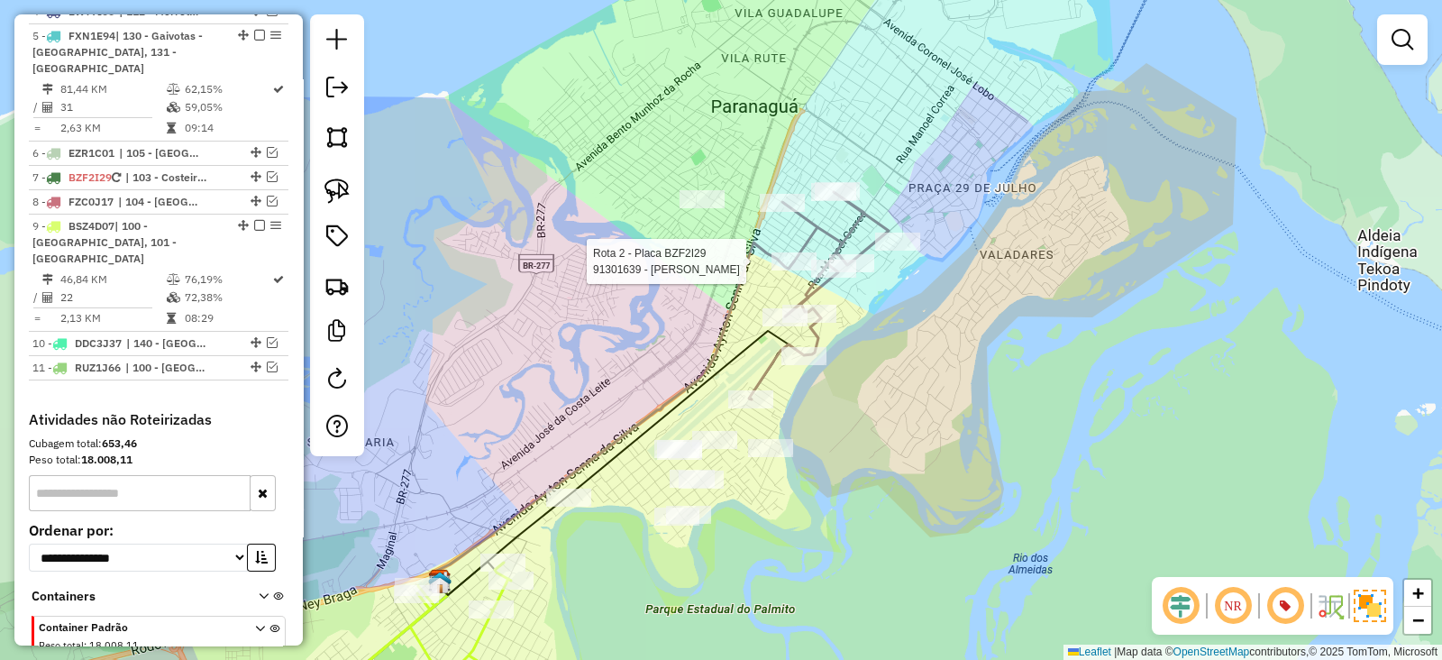
select select "**********"
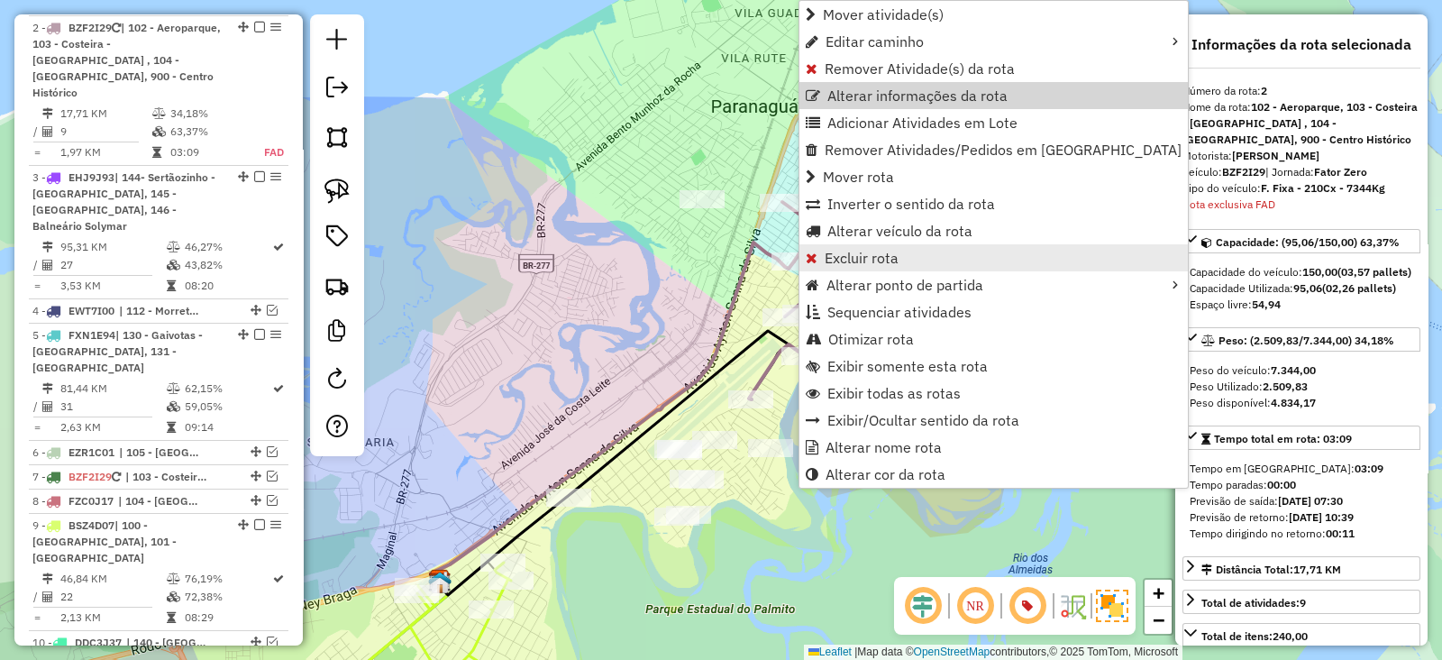
scroll to position [782, 0]
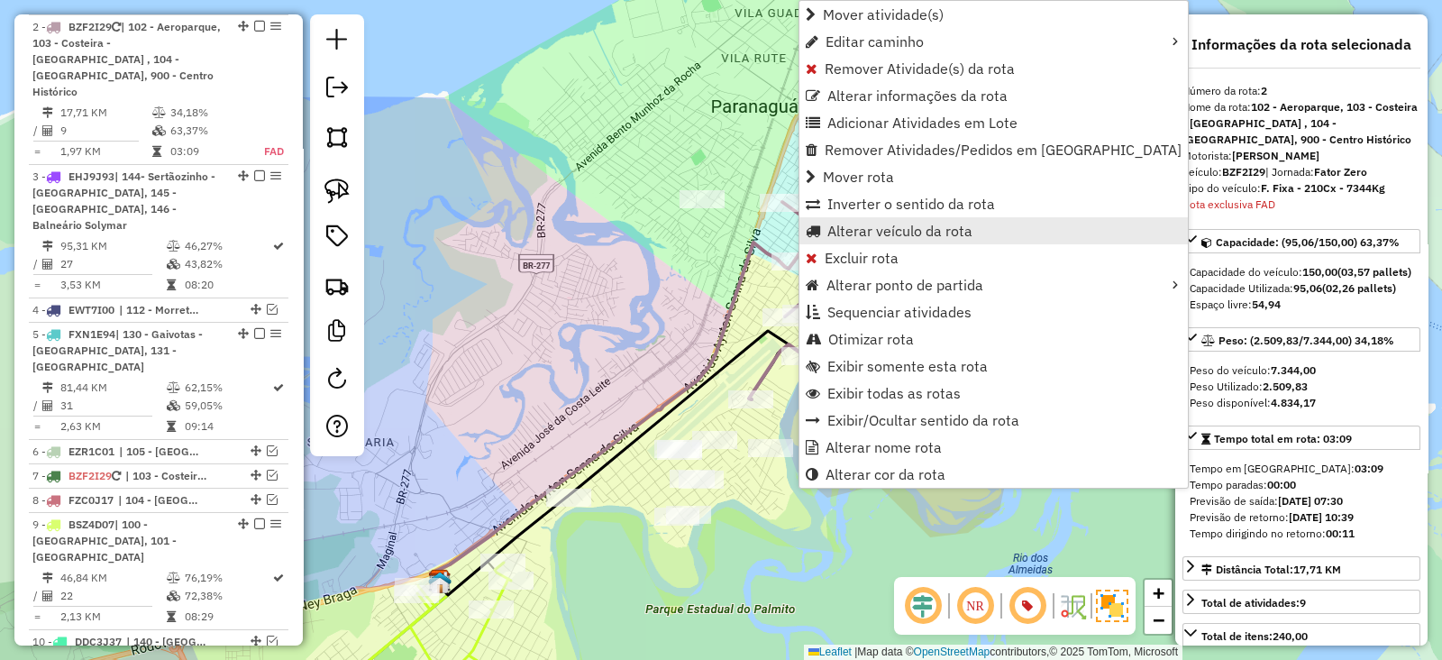
click at [903, 229] on span "Alterar veículo da rota" at bounding box center [900, 231] width 145 height 14
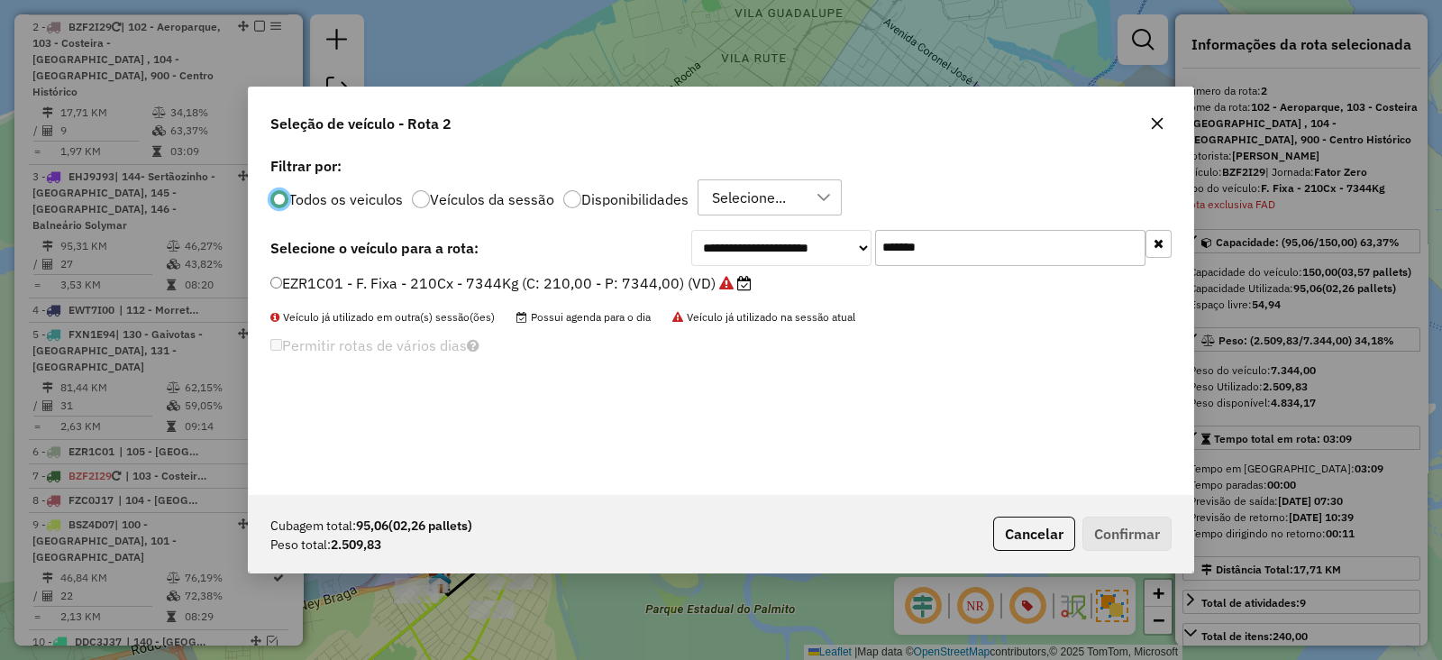
scroll to position [9, 5]
drag, startPoint x: 658, startPoint y: 253, endPoint x: 613, endPoint y: 253, distance: 45.1
click at [613, 253] on div "**********" at bounding box center [720, 248] width 901 height 36
paste input "text"
type input "*******"
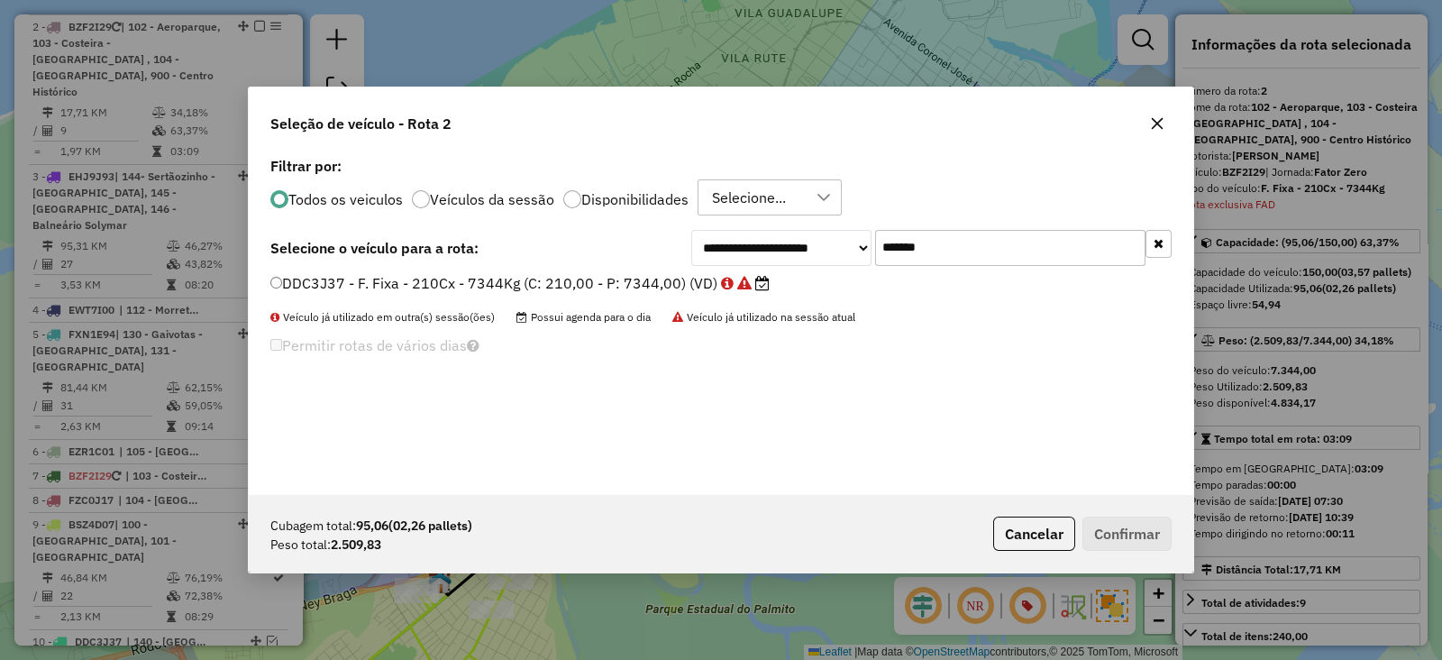
click at [581, 284] on label "DDC3J37 - F. Fixa - 210Cx - 7344Kg (C: 210,00 - P: 7344,00) (VD)" at bounding box center [519, 283] width 499 height 22
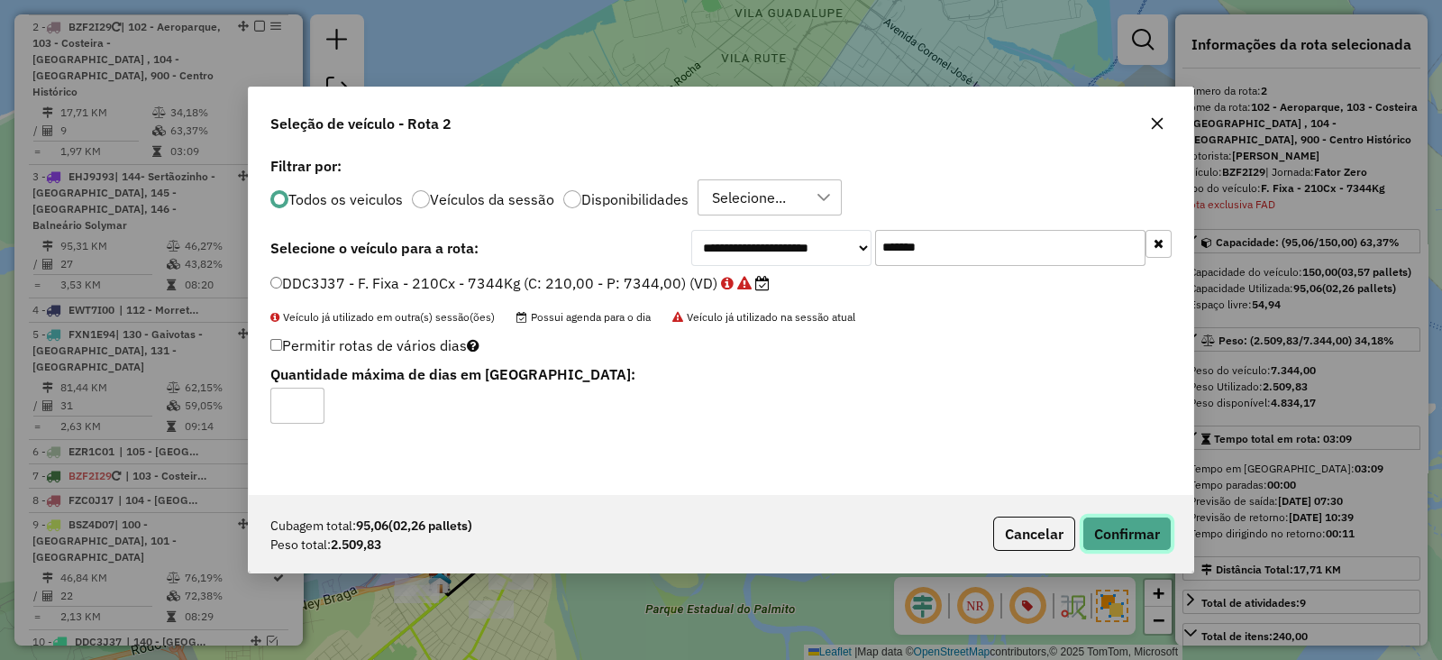
click at [1128, 530] on button "Confirmar" at bounding box center [1127, 534] width 89 height 34
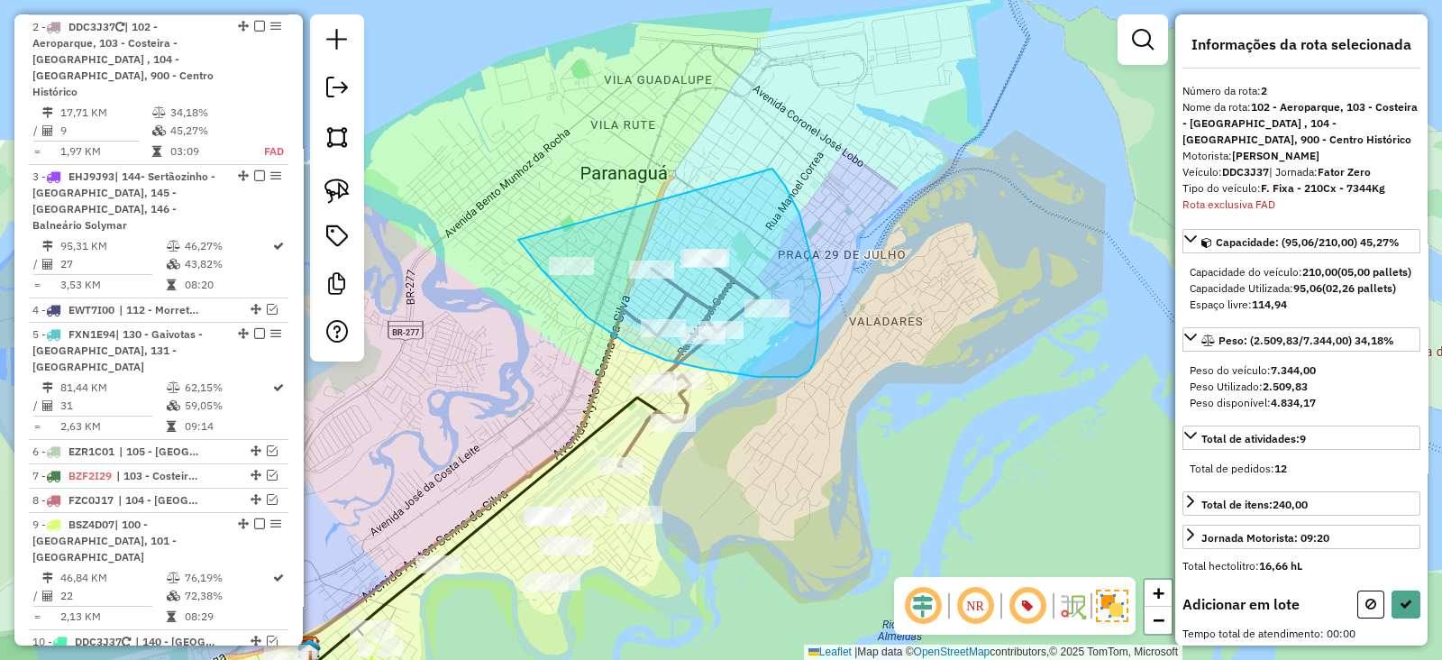
drag, startPoint x: 518, startPoint y: 240, endPoint x: 773, endPoint y: 169, distance: 264.0
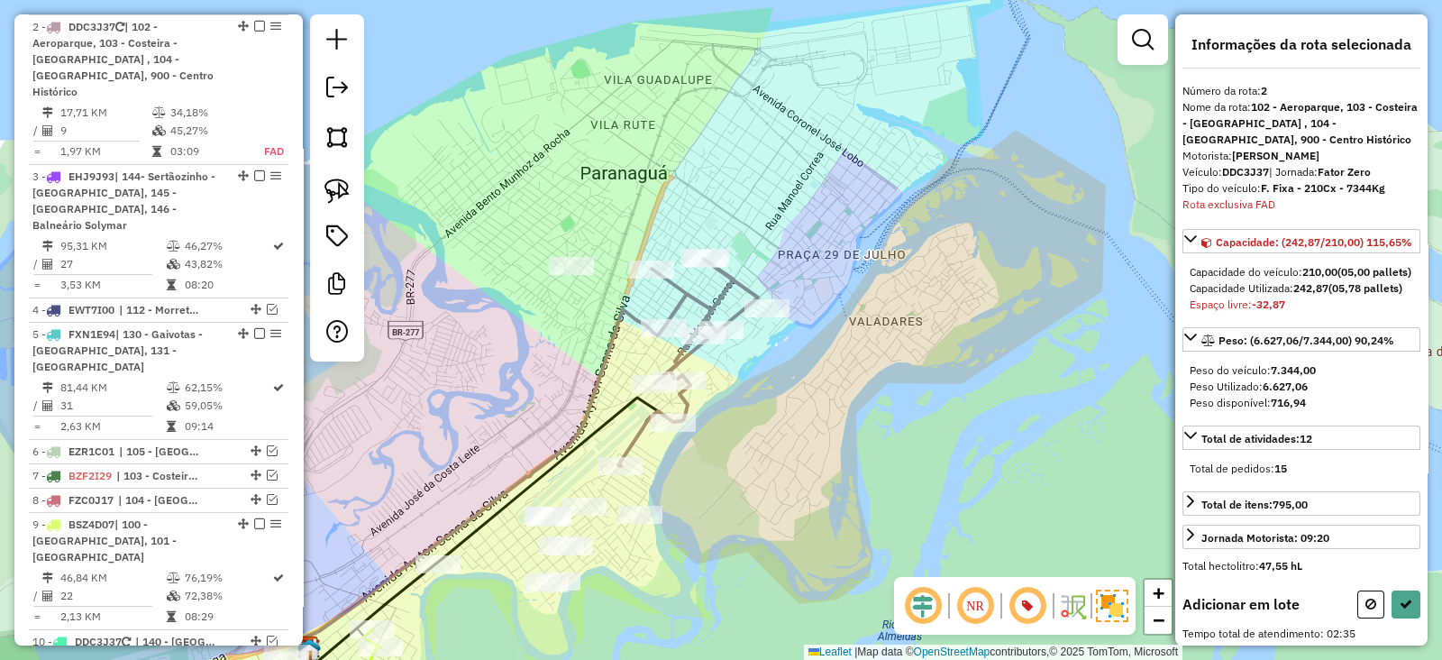
scroll to position [338, 0]
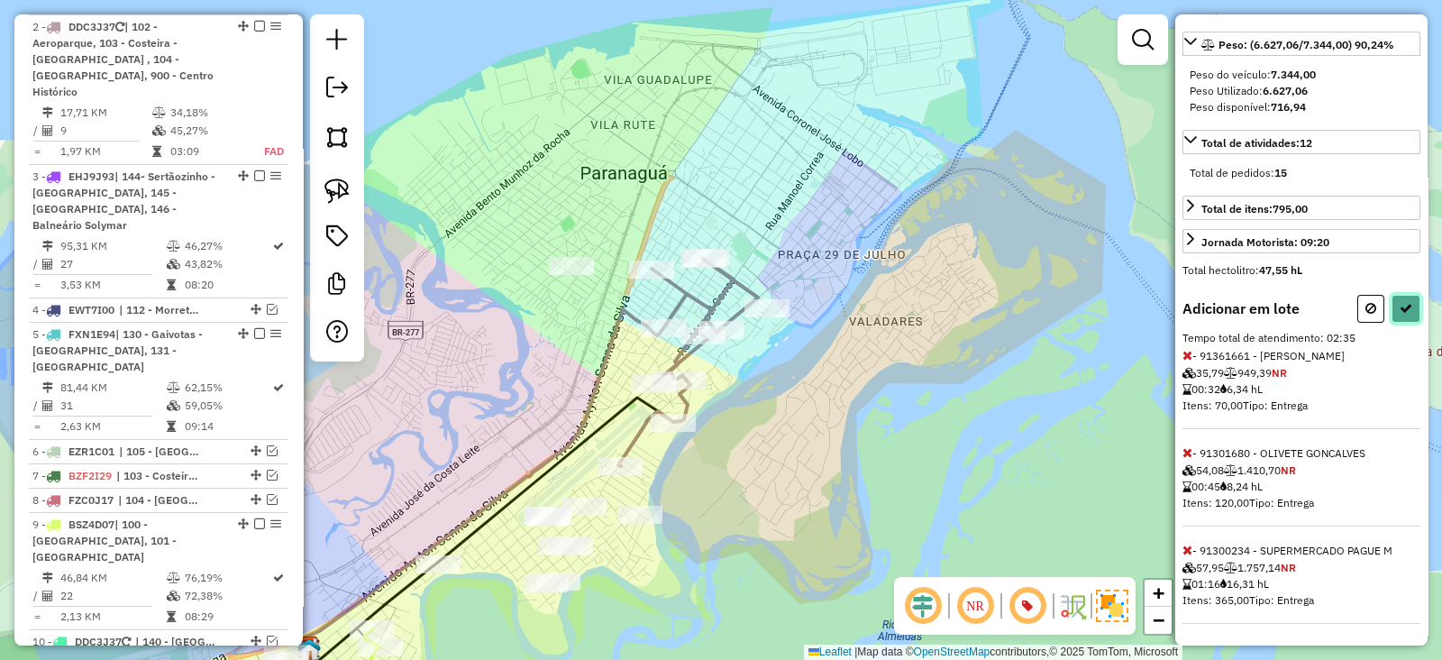
click at [1402, 317] on button at bounding box center [1406, 309] width 29 height 28
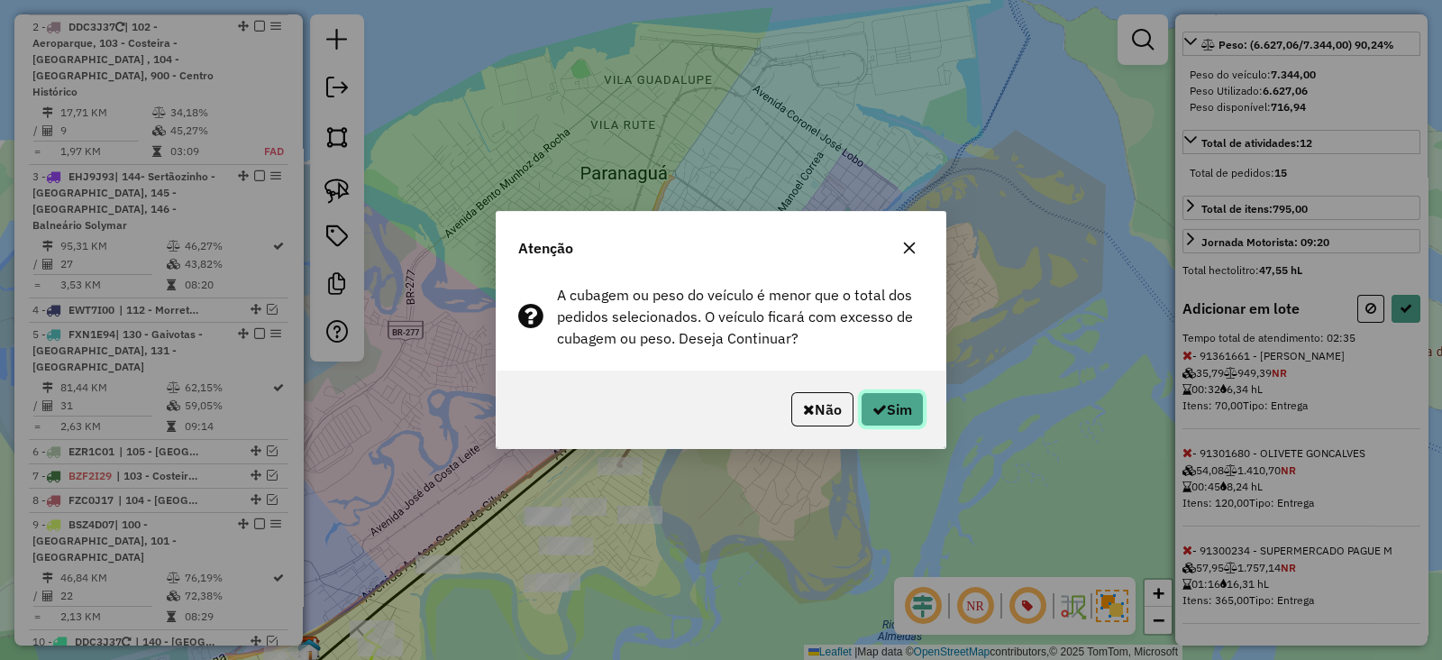
click at [892, 411] on button "Sim" at bounding box center [892, 409] width 63 height 34
select select "**********"
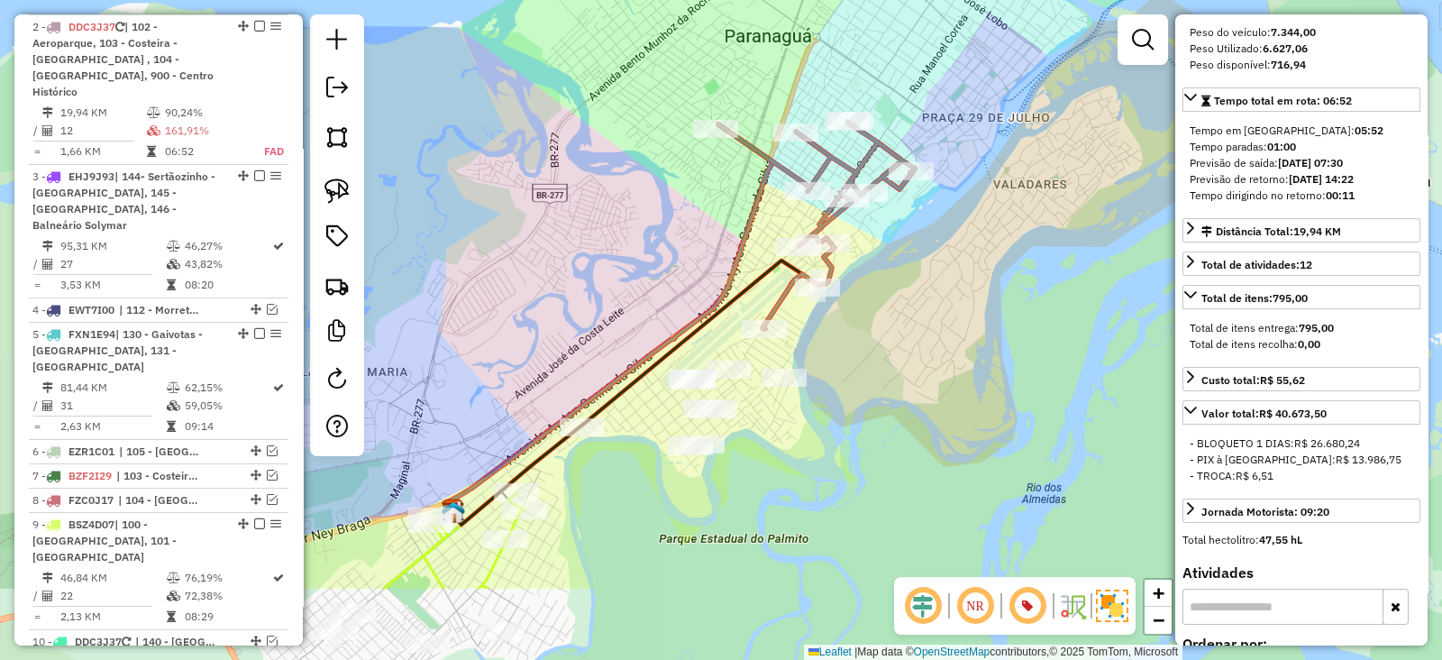
drag, startPoint x: 749, startPoint y: 508, endPoint x: 866, endPoint y: 398, distance: 160.7
click at [866, 398] on div "Janela de atendimento Grade de atendimento Capacidade Transportadoras Veículos …" at bounding box center [721, 330] width 1442 height 660
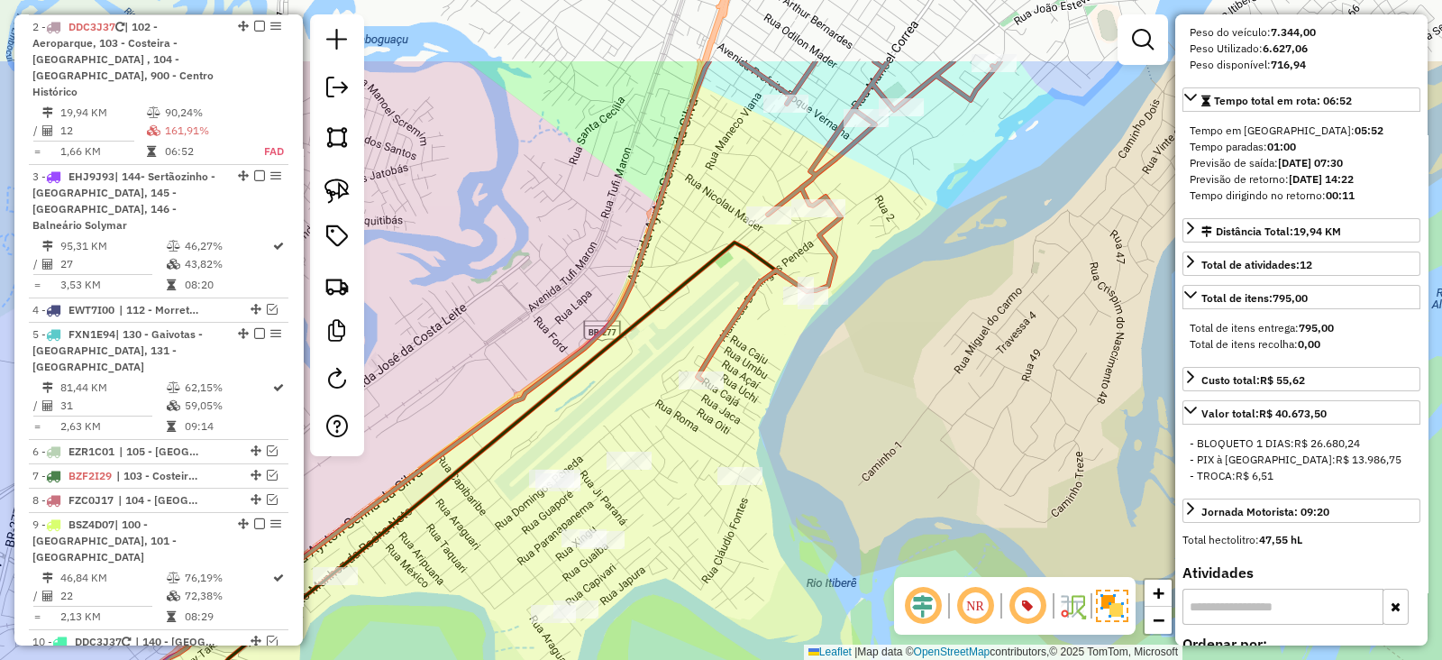
drag, startPoint x: 868, startPoint y: 423, endPoint x: 876, endPoint y: 489, distance: 67.2
click at [876, 489] on div "Janela de atendimento Grade de atendimento Capacidade Transportadoras Veículos …" at bounding box center [721, 330] width 1442 height 660
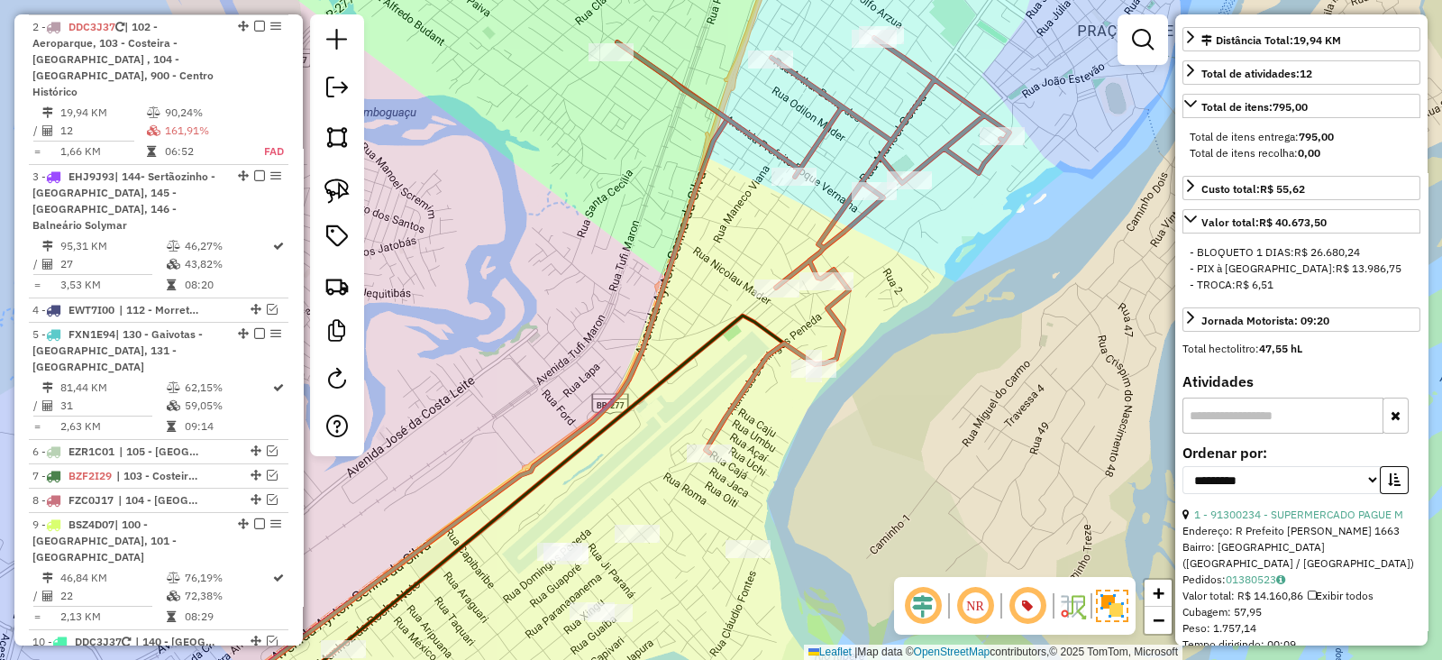
scroll to position [563, 0]
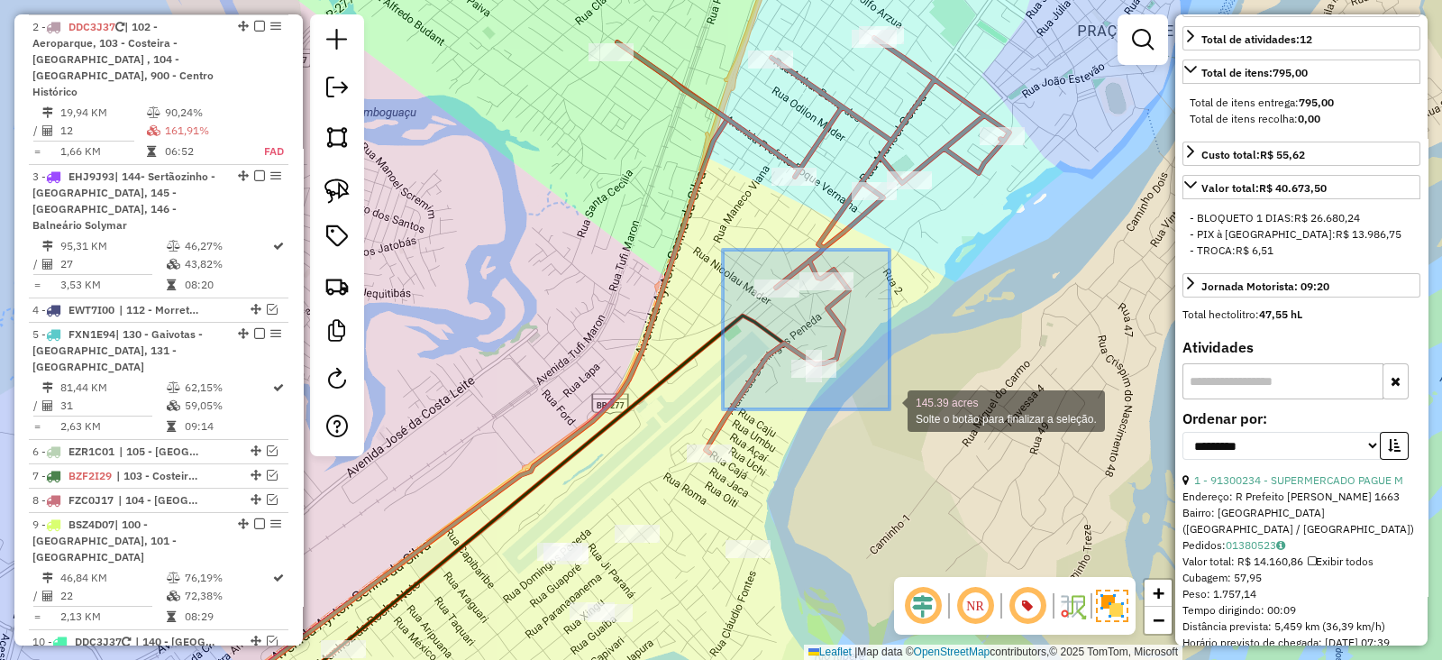
drag, startPoint x: 758, startPoint y: 271, endPoint x: 890, endPoint y: 409, distance: 190.6
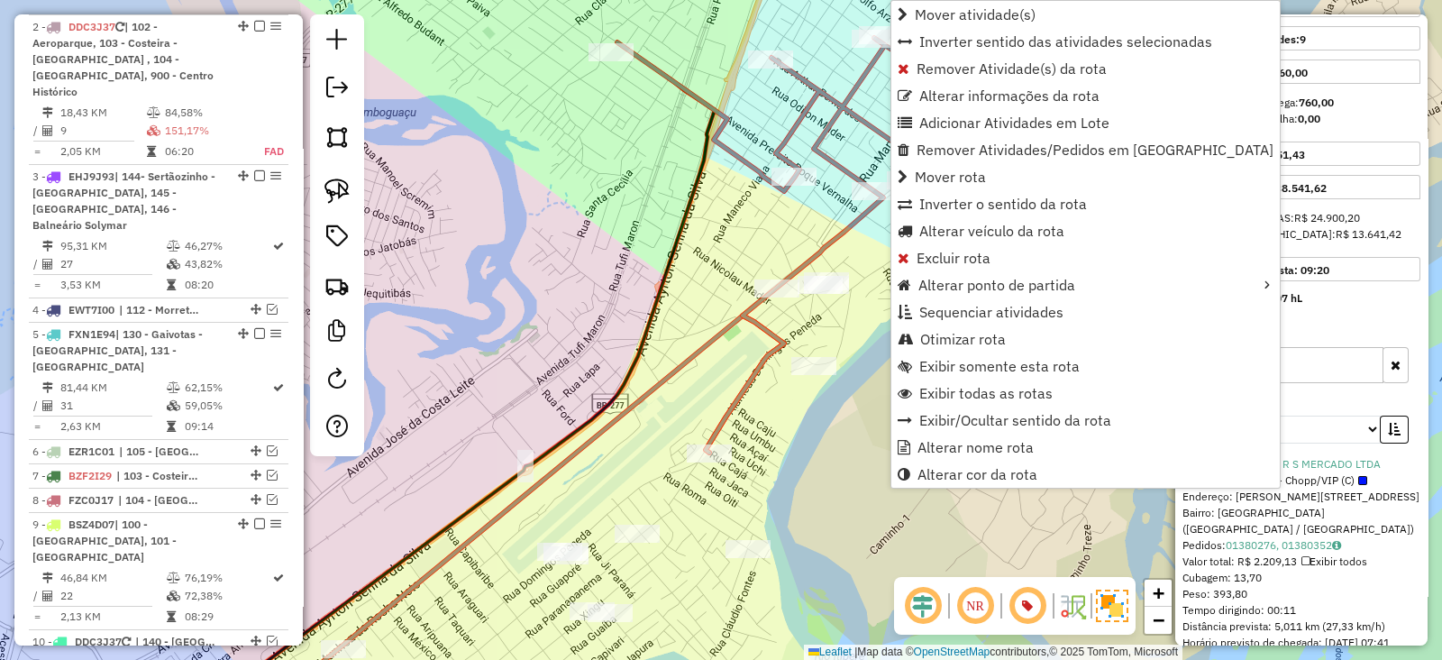
click at [640, 298] on div "Janela de atendimento Grade de atendimento Capacidade Transportadoras Veículos …" at bounding box center [721, 330] width 1442 height 660
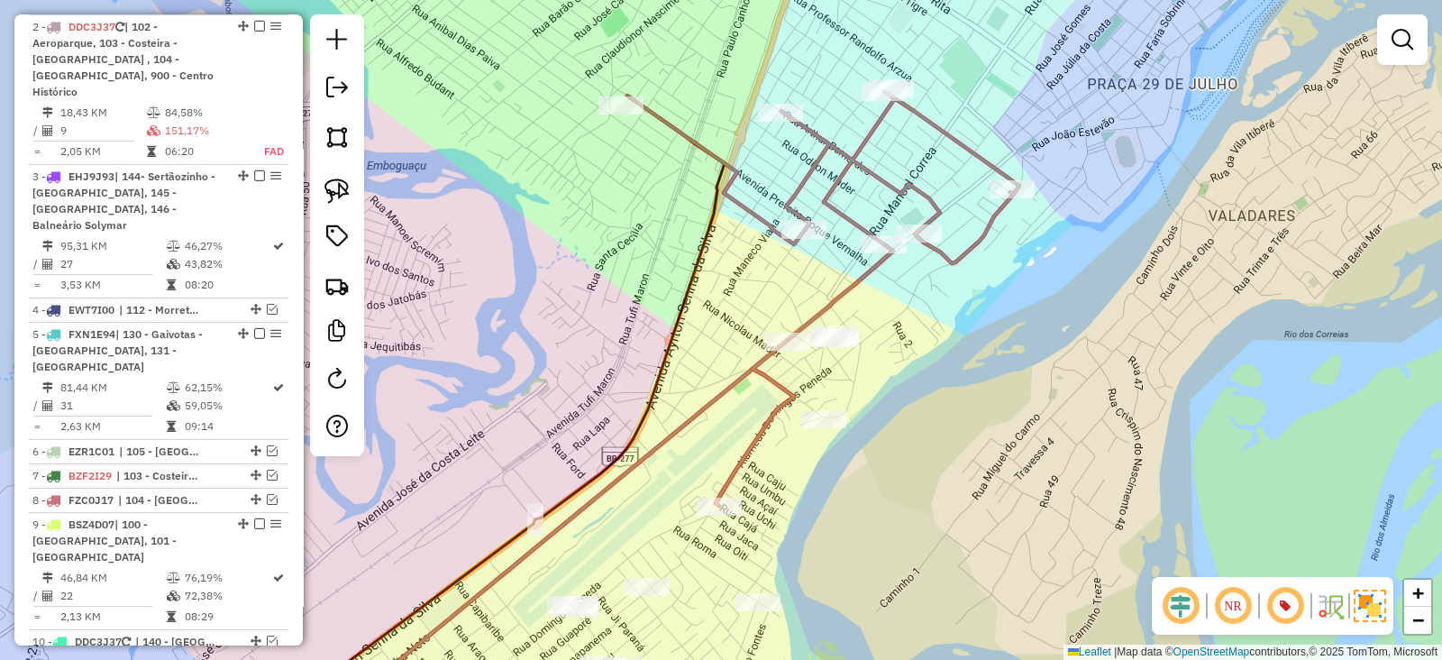
drag, startPoint x: 919, startPoint y: 285, endPoint x: 939, endPoint y: 360, distance: 77.4
click at [939, 360] on div "Janela de atendimento Grade de atendimento Capacidade Transportadoras Veículos …" at bounding box center [721, 330] width 1442 height 660
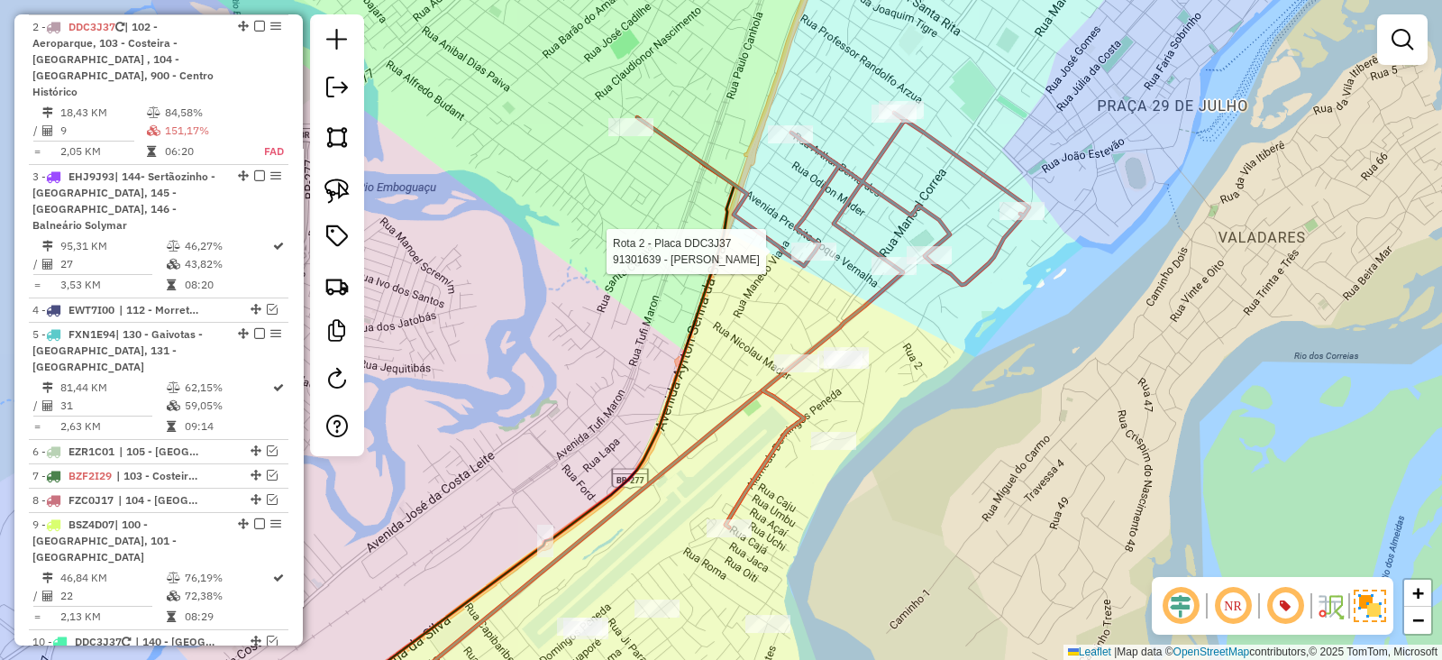
select select "**********"
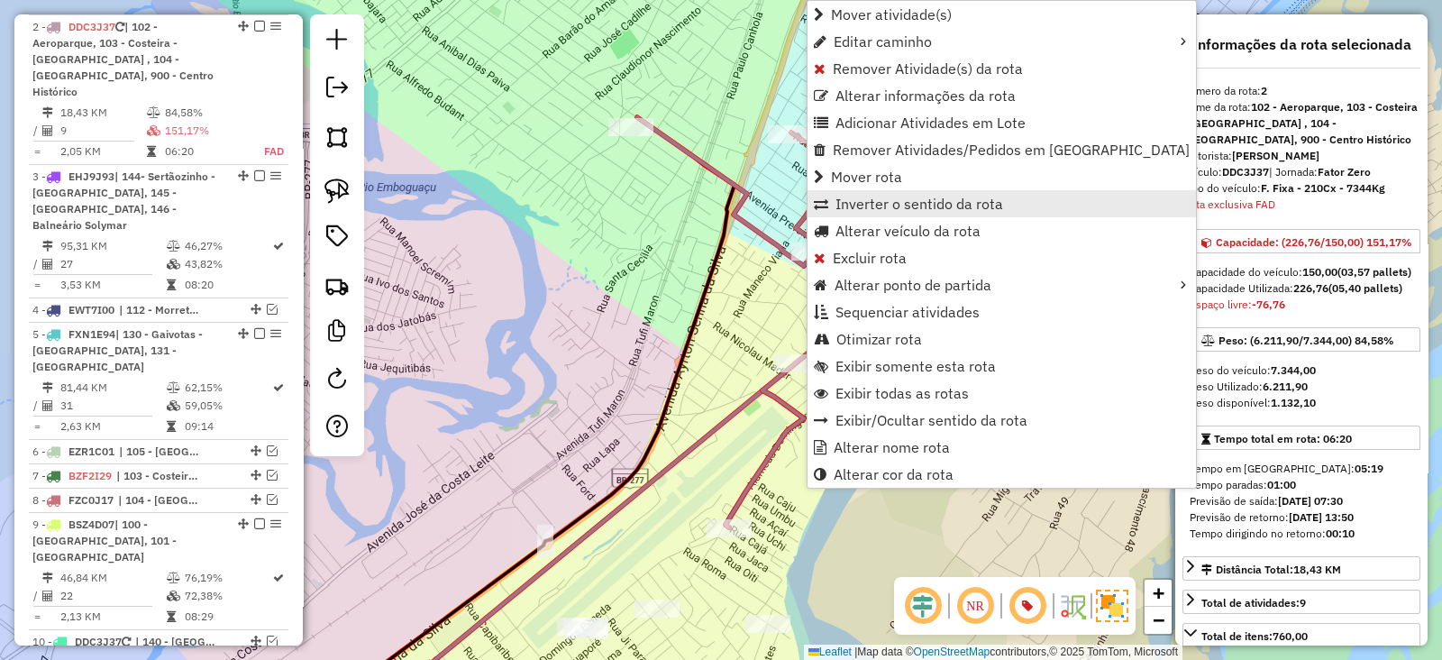
click at [904, 214] on link "Inverter o sentido da rota" at bounding box center [1002, 203] width 389 height 27
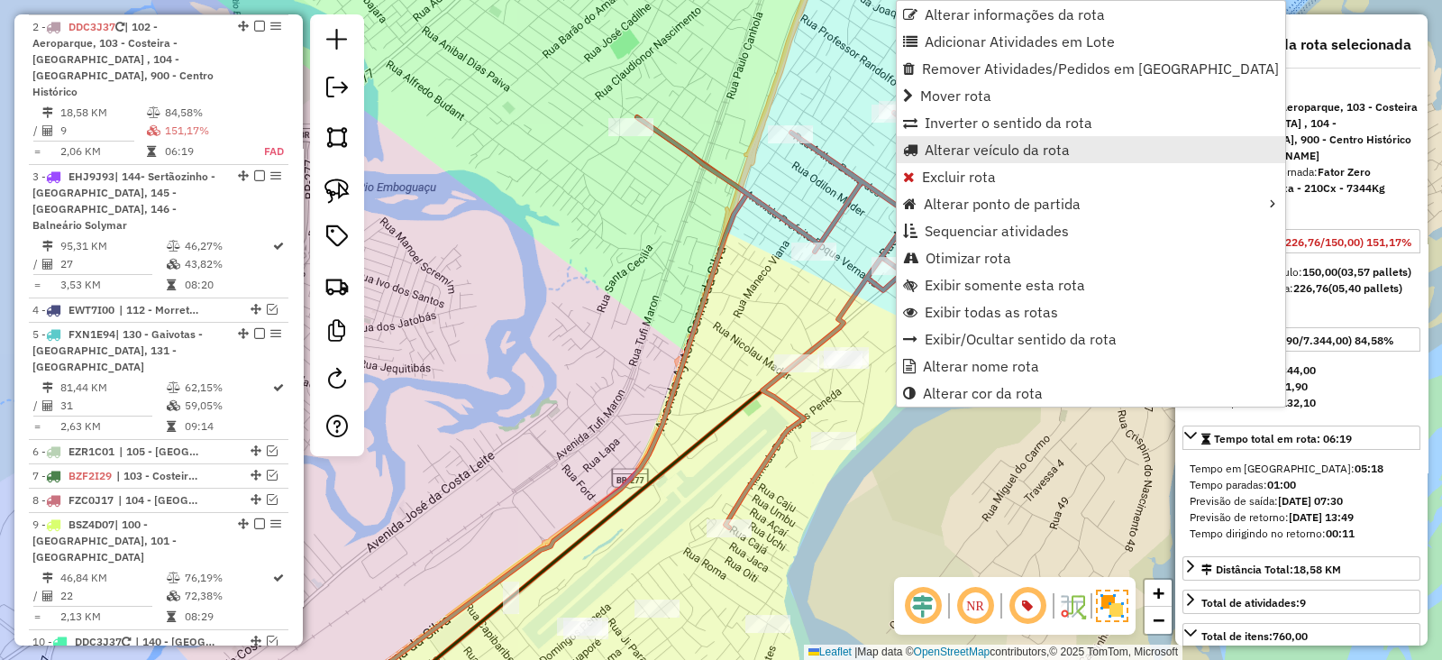
drag, startPoint x: 929, startPoint y: 201, endPoint x: 964, endPoint y: 142, distance: 68.7
click at [964, 142] on ul "Alterar informações da rota Adicionar Atividades em Lote Remover Atividades/Ped…" at bounding box center [1091, 204] width 389 height 406
click at [978, 143] on span "Alterar veículo da rota" at bounding box center [997, 149] width 145 height 14
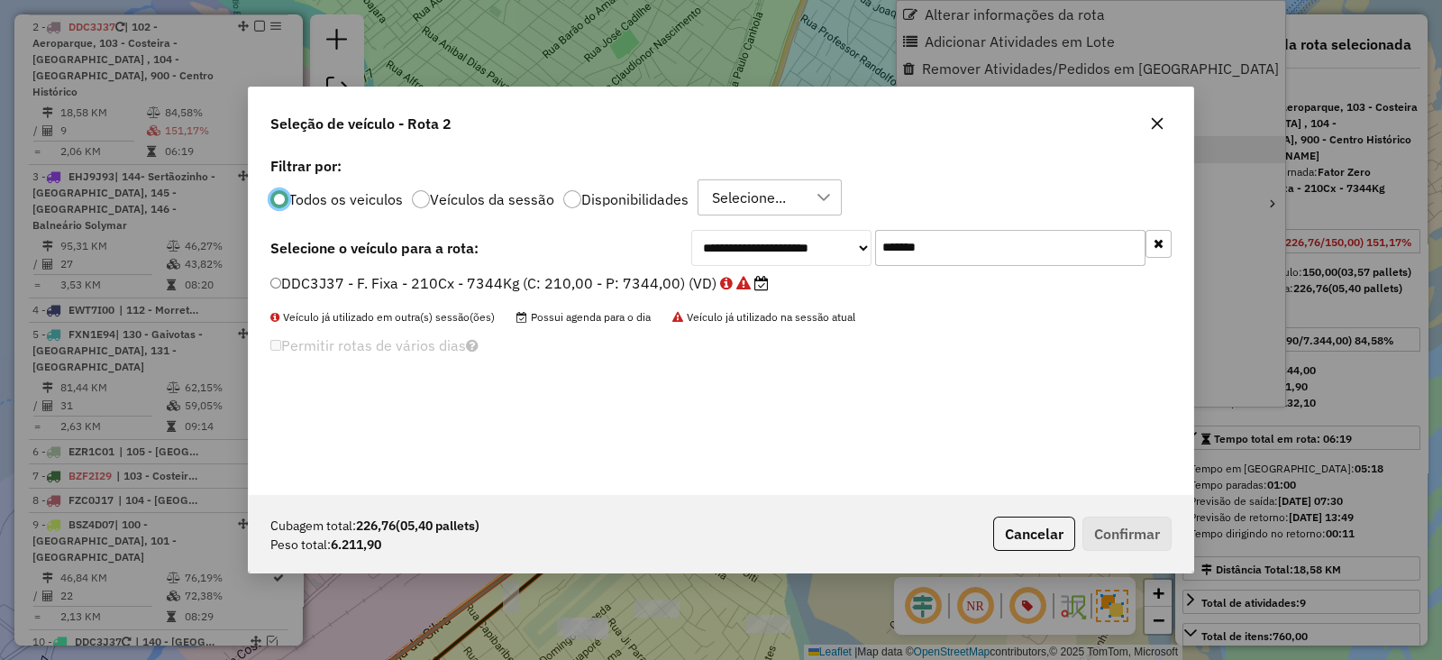
scroll to position [9, 5]
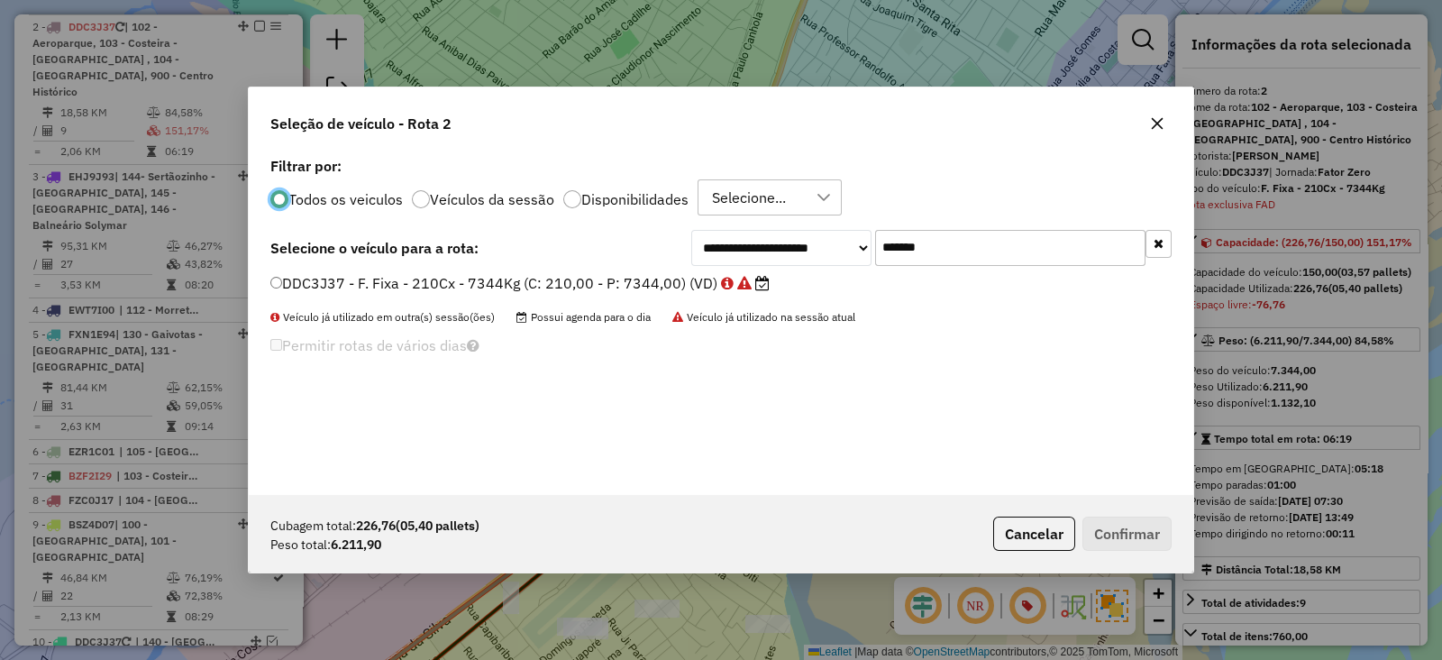
drag, startPoint x: 965, startPoint y: 240, endPoint x: 591, endPoint y: 253, distance: 374.4
click at [591, 253] on div "**********" at bounding box center [720, 248] width 901 height 36
paste input "text"
type input "*******"
click at [593, 310] on span "Possui agenda para o dia" at bounding box center [584, 317] width 134 height 14
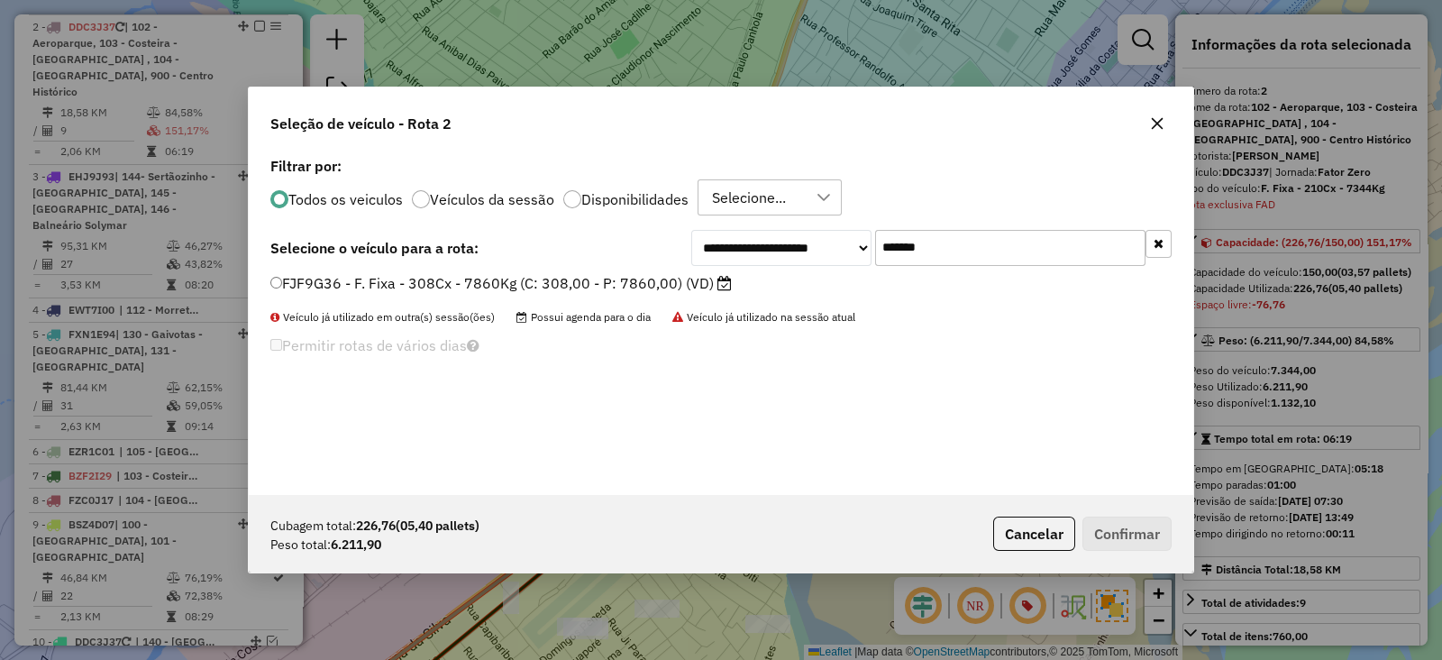
click at [570, 285] on label "FJF9G36 - F. Fixa - 308Cx - 7860Kg (C: 308,00 - P: 7860,00) (VD)" at bounding box center [501, 283] width 462 height 22
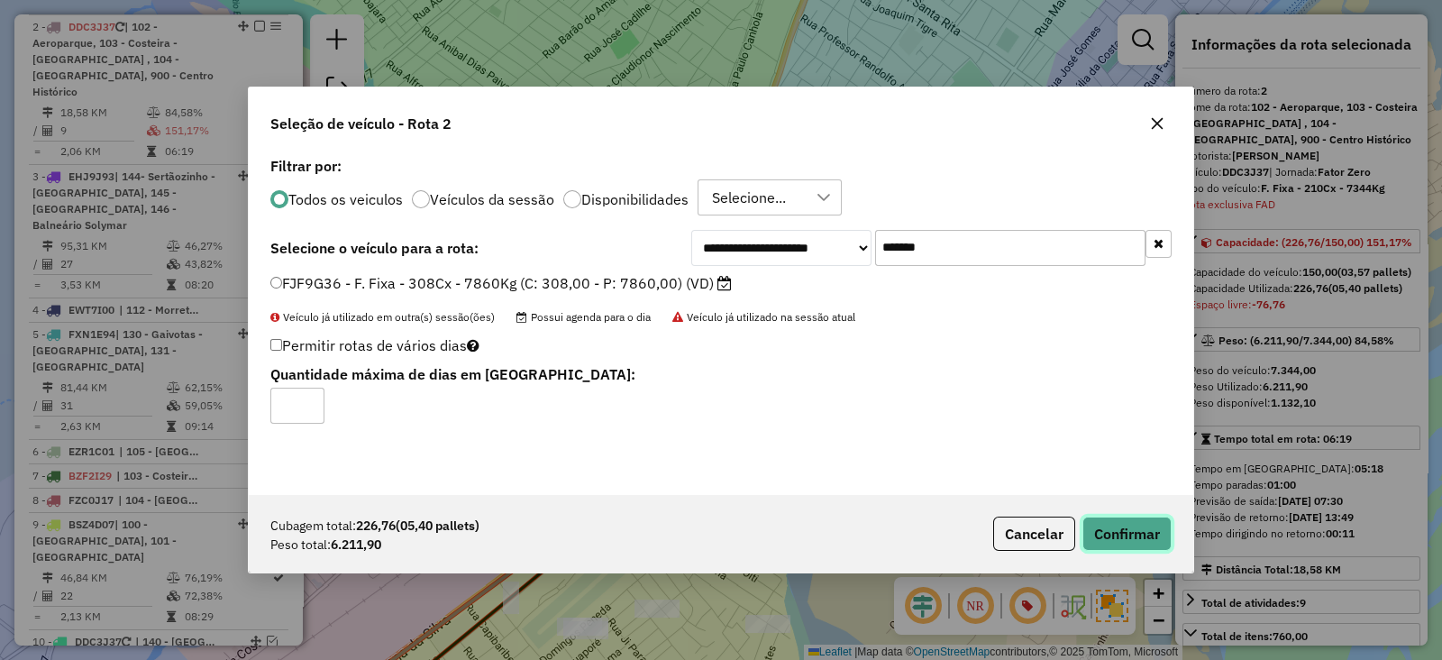
click at [1093, 526] on button "Confirmar" at bounding box center [1127, 534] width 89 height 34
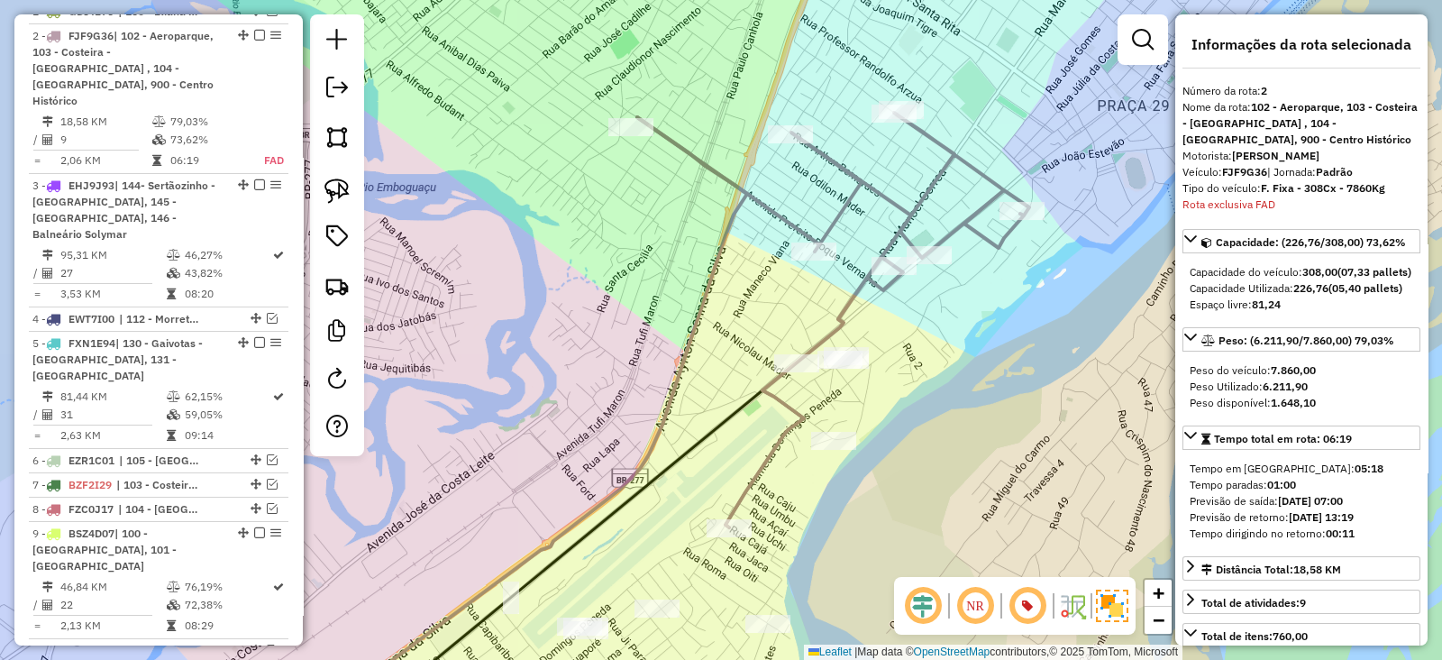
scroll to position [782, 0]
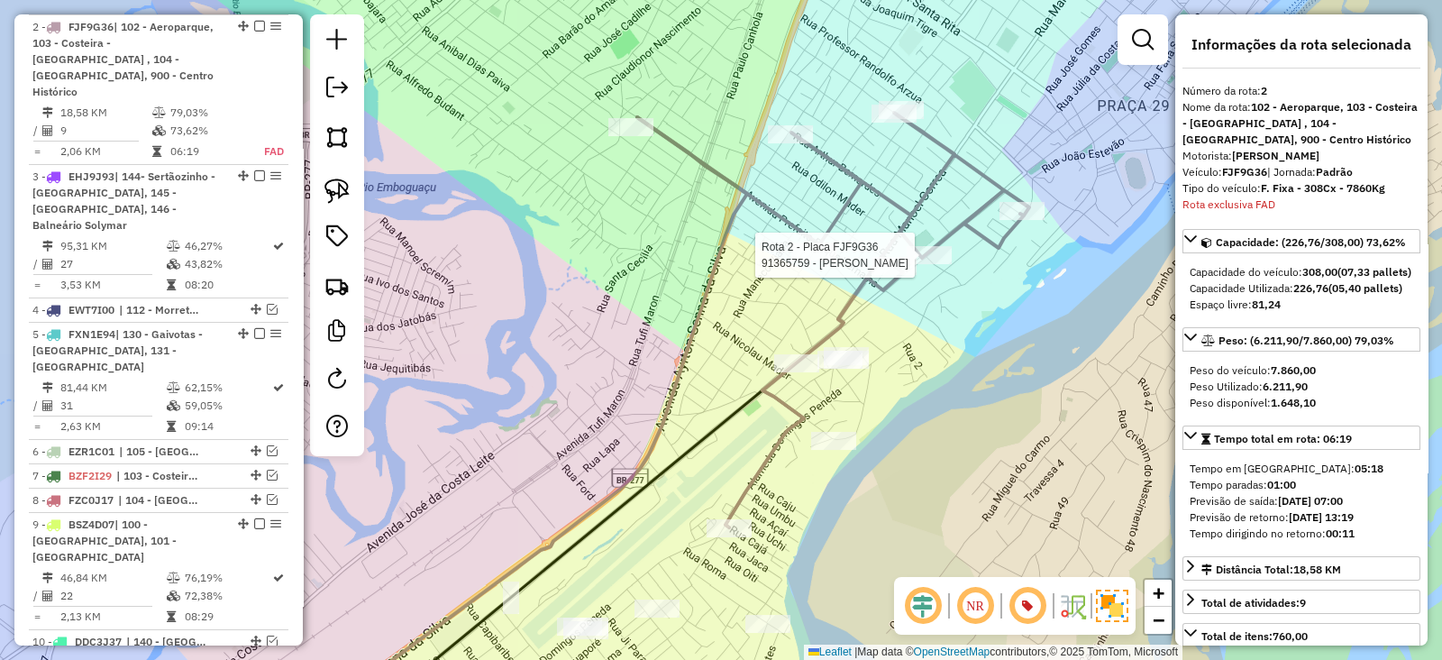
click at [941, 264] on div at bounding box center [929, 255] width 45 height 18
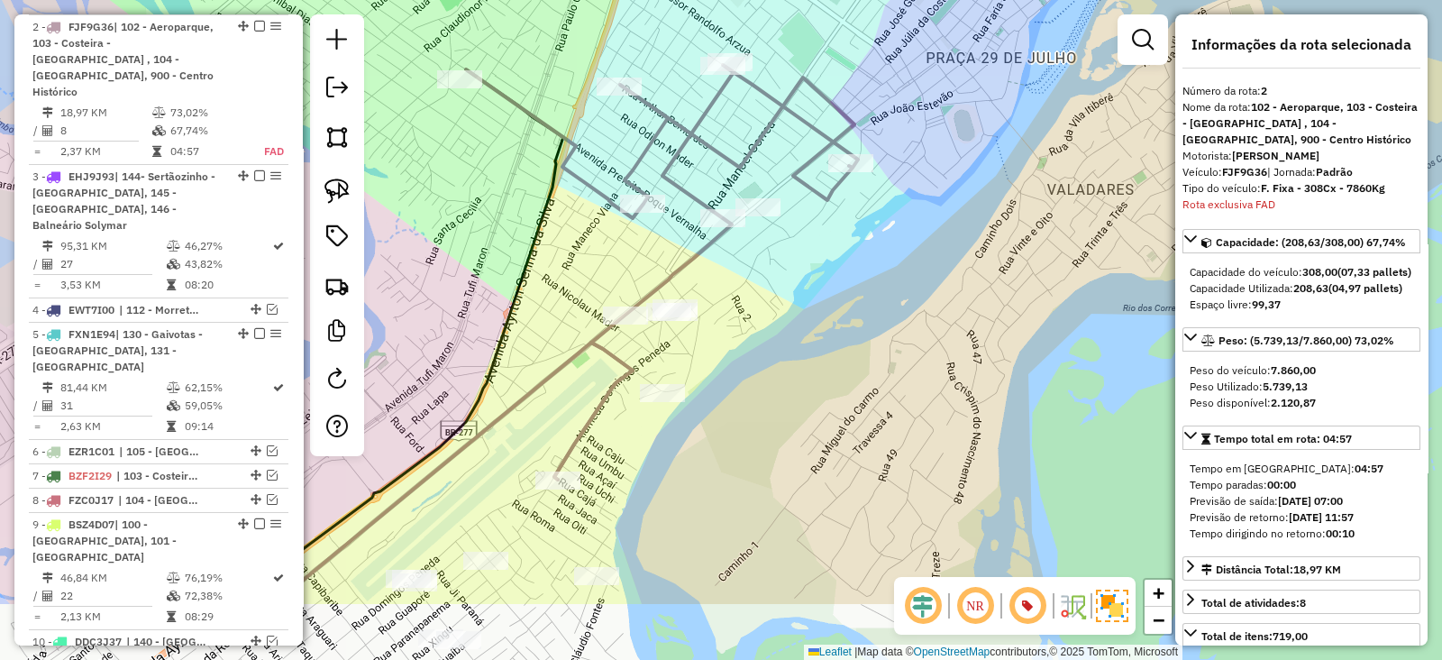
drag, startPoint x: 786, startPoint y: 357, endPoint x: 845, endPoint y: 284, distance: 93.6
click at [845, 284] on div "Janela de atendimento Grade de atendimento Capacidade Transportadoras Veículos …" at bounding box center [721, 330] width 1442 height 660
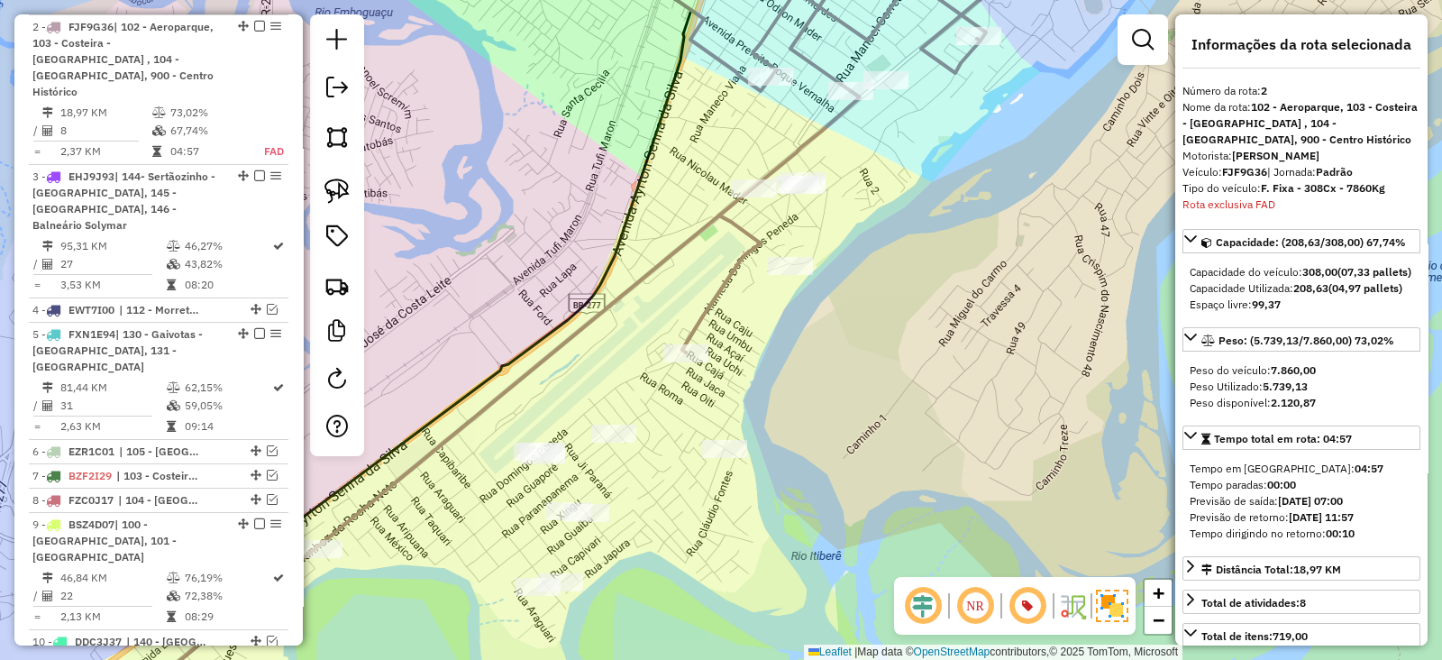
drag, startPoint x: 859, startPoint y: 320, endPoint x: 849, endPoint y: 330, distance: 14.0
click at [887, 306] on div "Janela de atendimento Grade de atendimento Capacidade Transportadoras Veículos …" at bounding box center [721, 330] width 1442 height 660
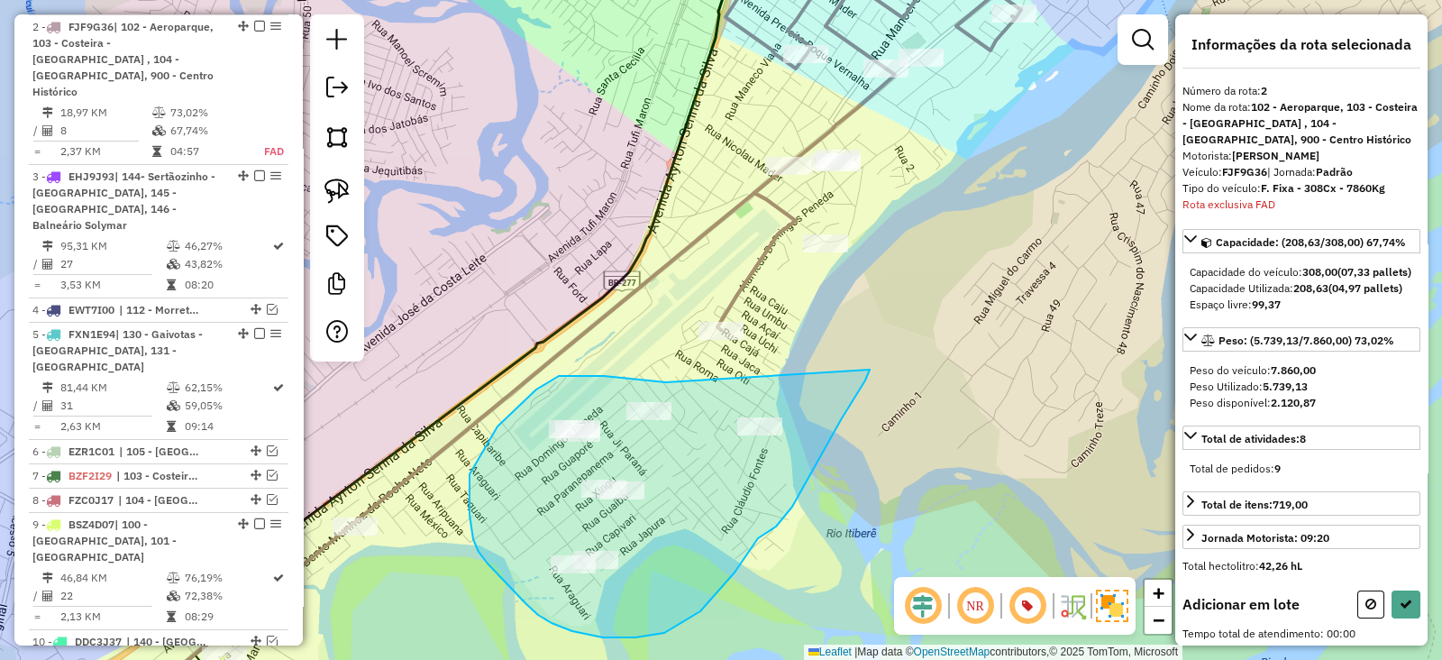
drag, startPoint x: 666, startPoint y: 382, endPoint x: 870, endPoint y: 370, distance: 204.1
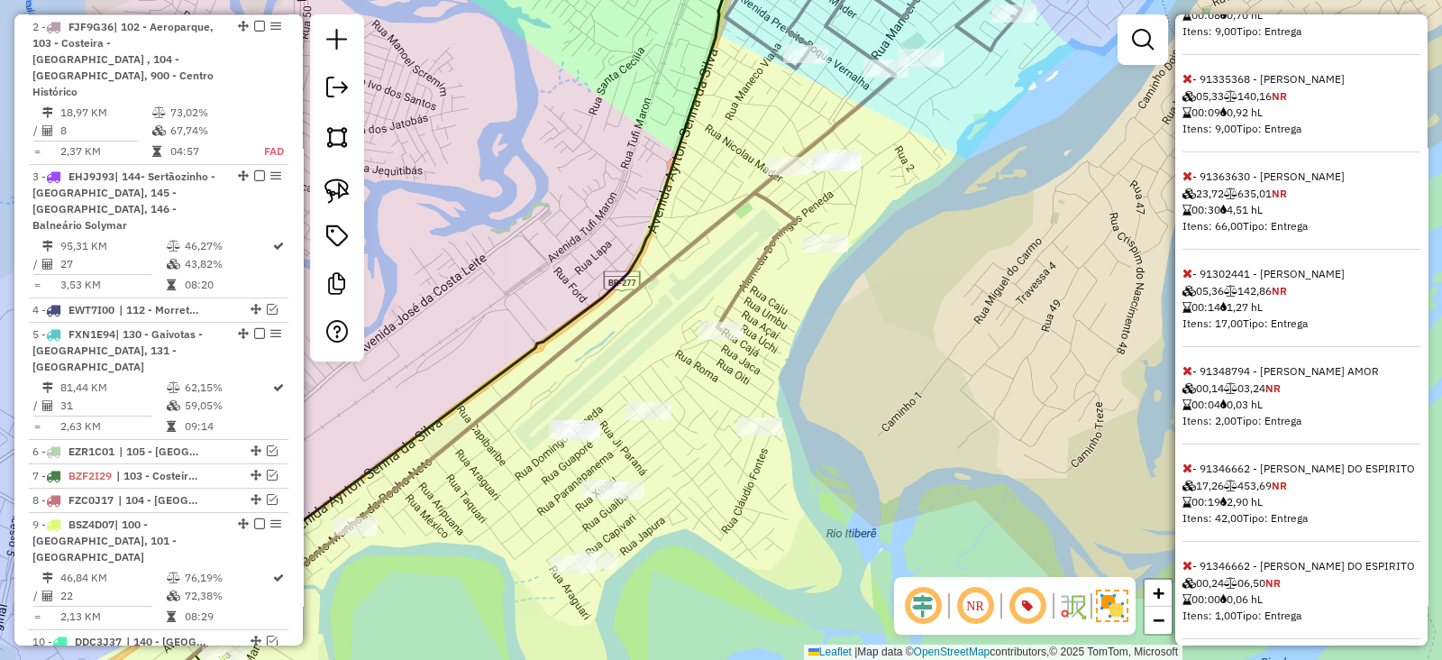
scroll to position [788, 0]
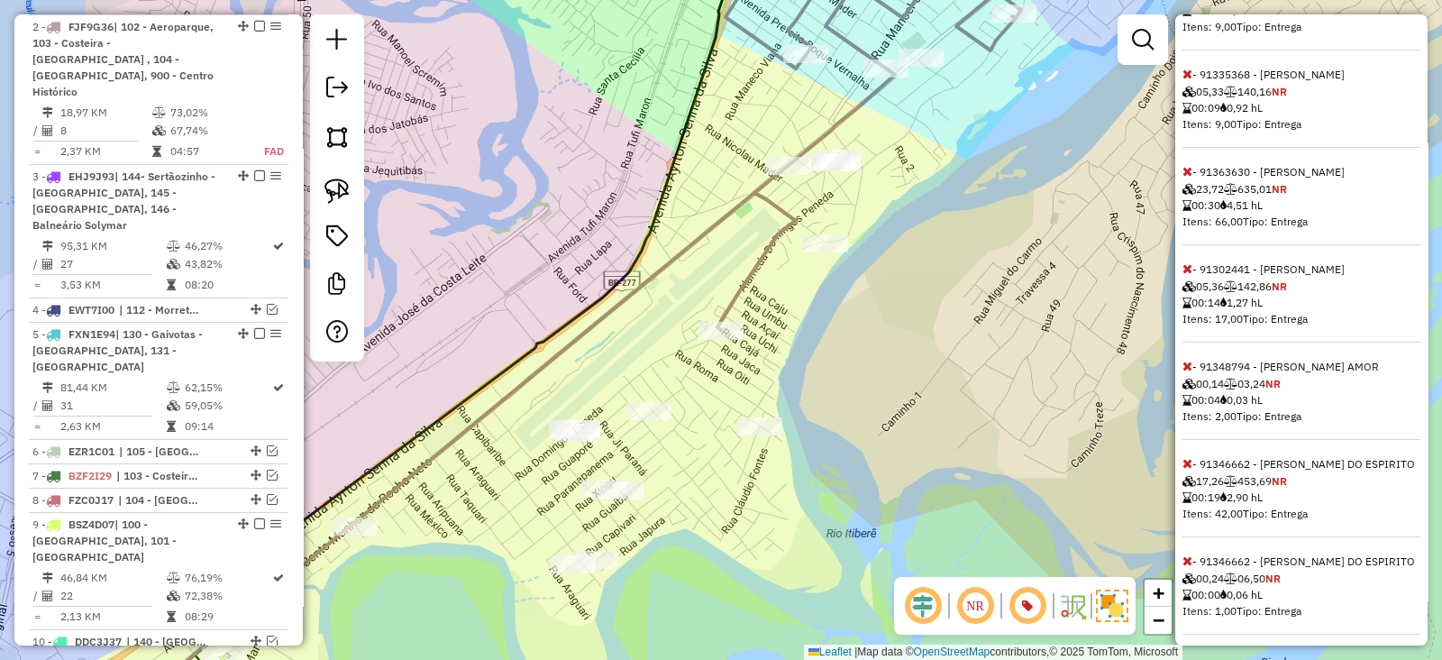
click at [1186, 179] on span at bounding box center [1188, 171] width 10 height 16
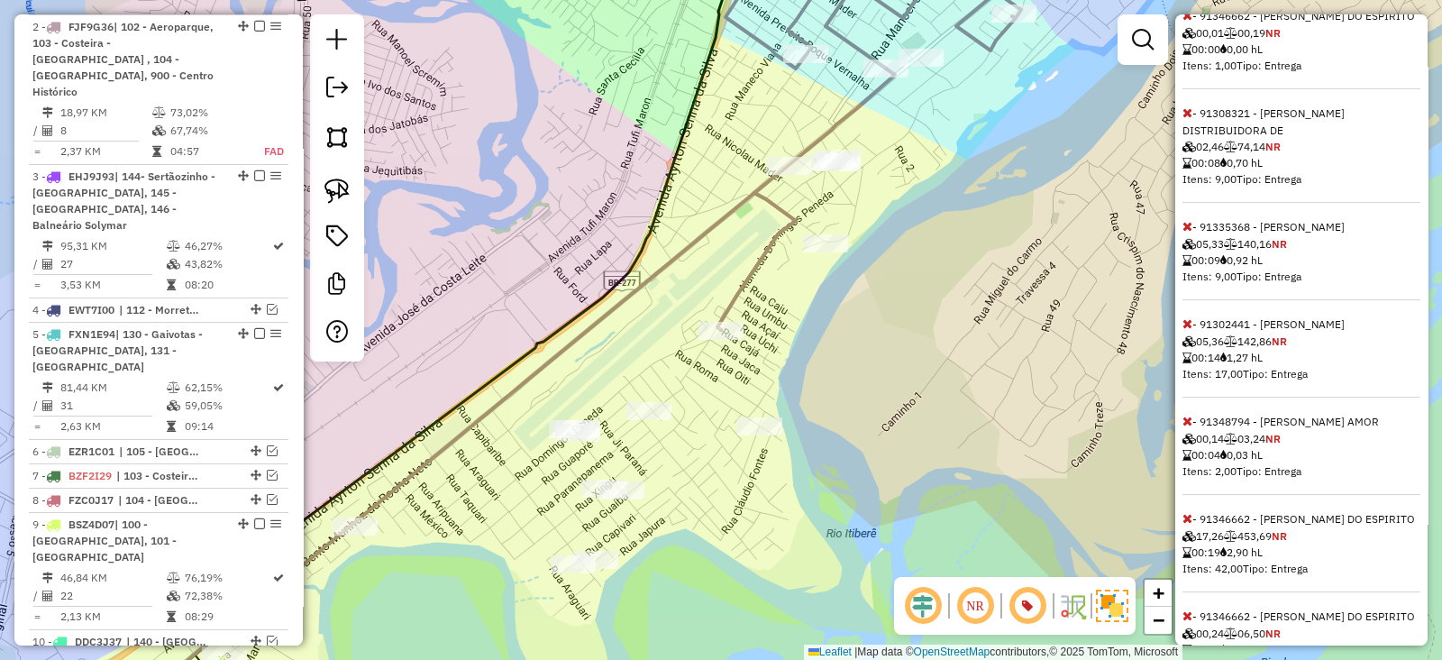
scroll to position [600, 0]
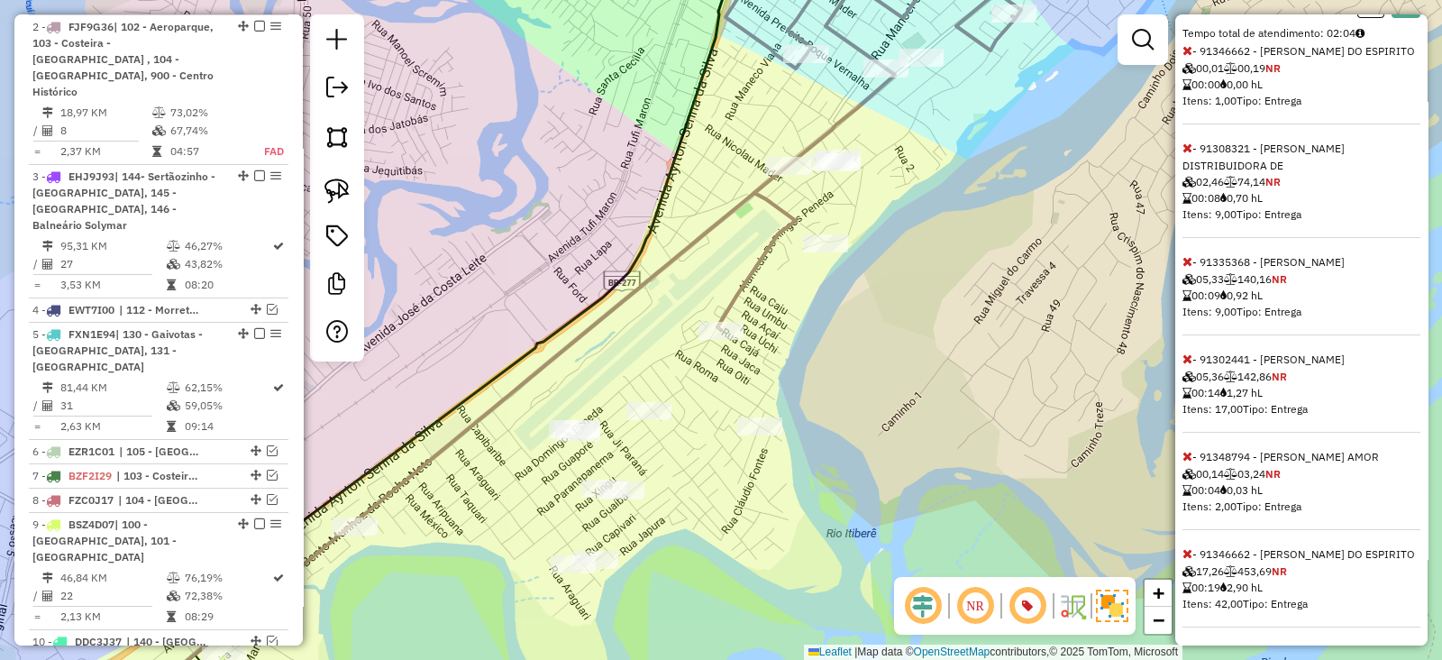
click at [1186, 268] on icon at bounding box center [1188, 261] width 10 height 13
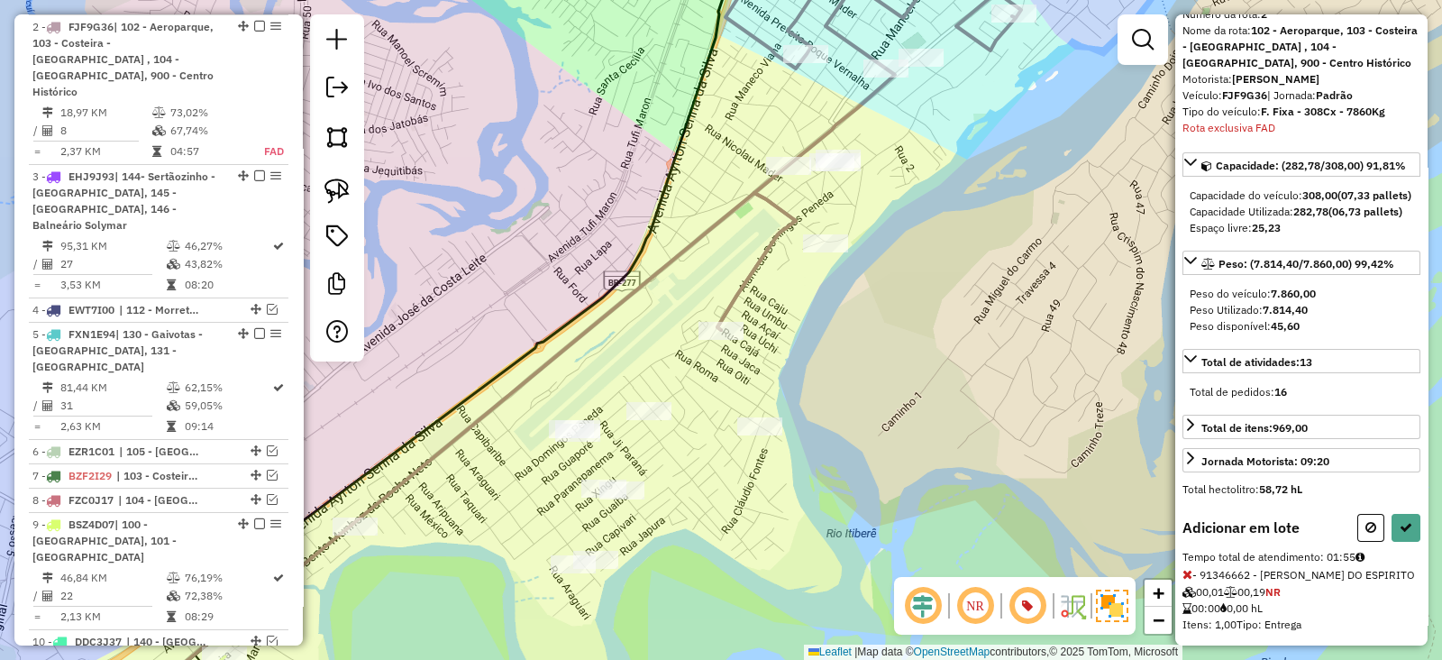
scroll to position [112, 0]
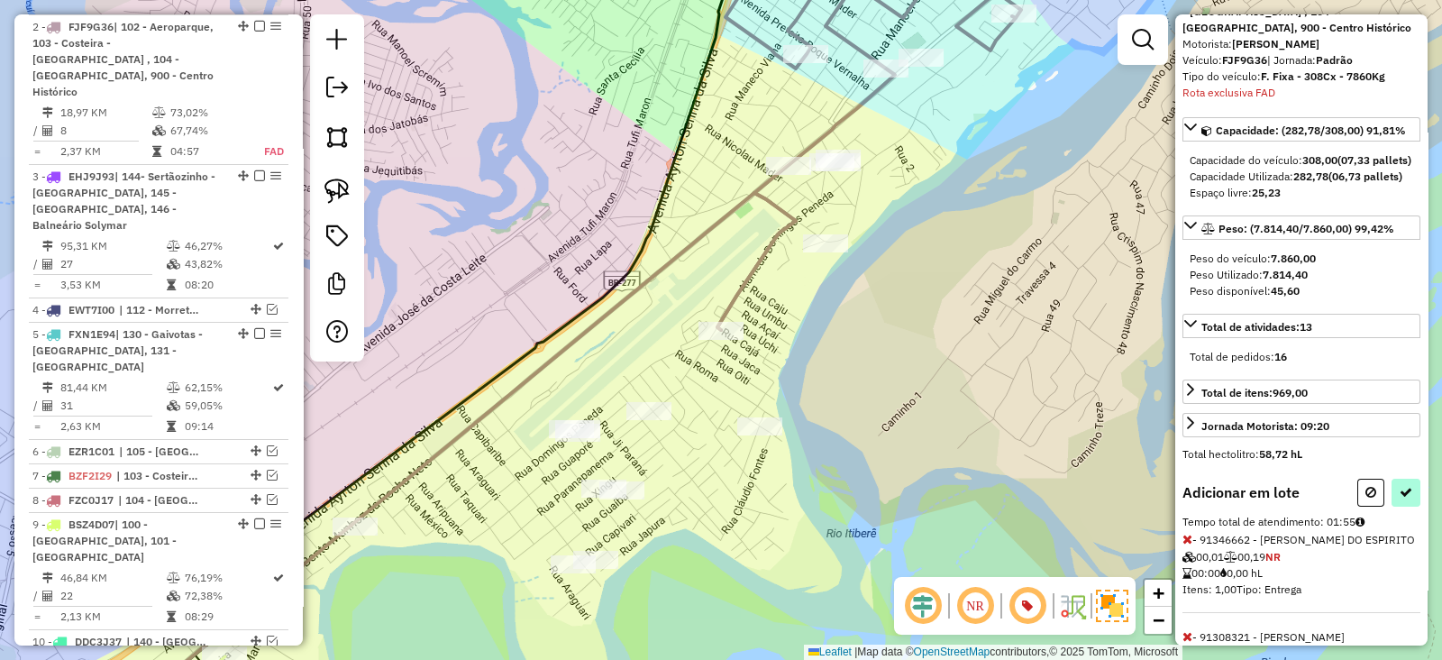
click at [1404, 505] on div "Informações da rota selecionada Número da rota: 2 Nome da rota: 102 - Aeroparqu…" at bounding box center [1302, 329] width 252 height 631
click at [1400, 499] on icon at bounding box center [1406, 492] width 13 height 13
select select "**********"
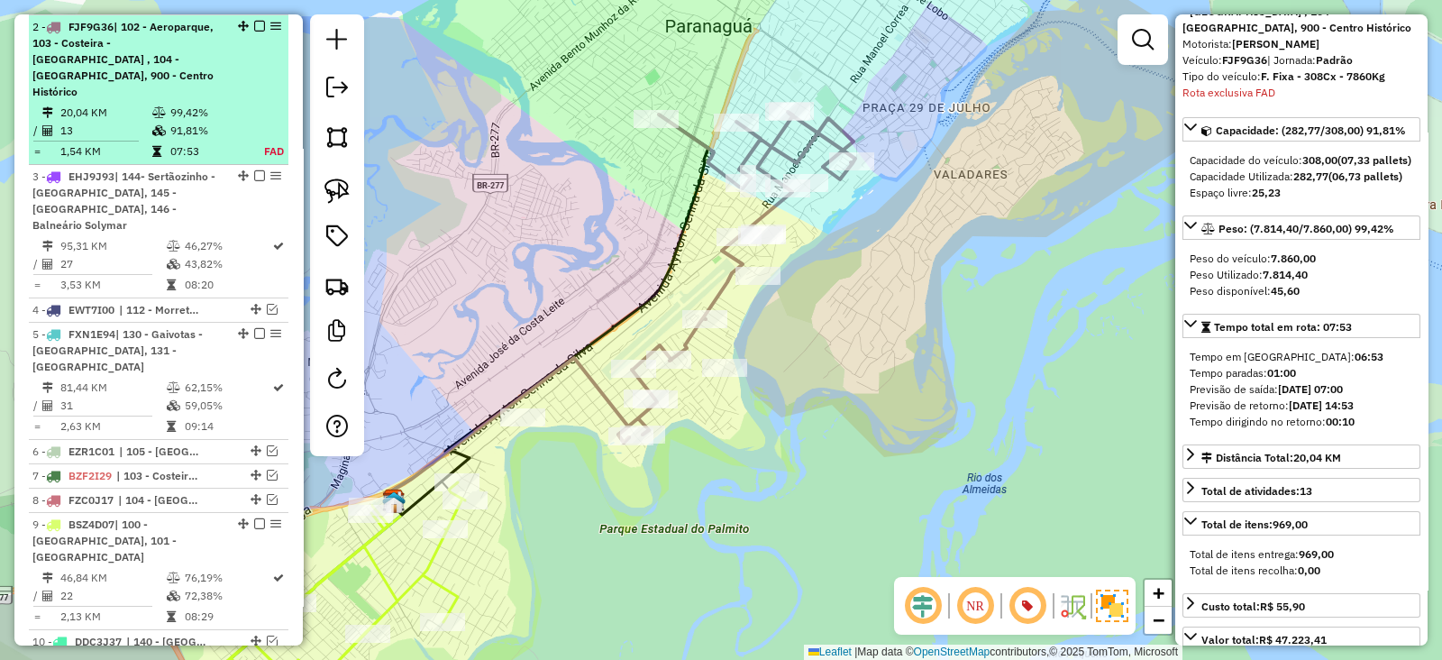
click at [254, 22] on em at bounding box center [259, 26] width 11 height 11
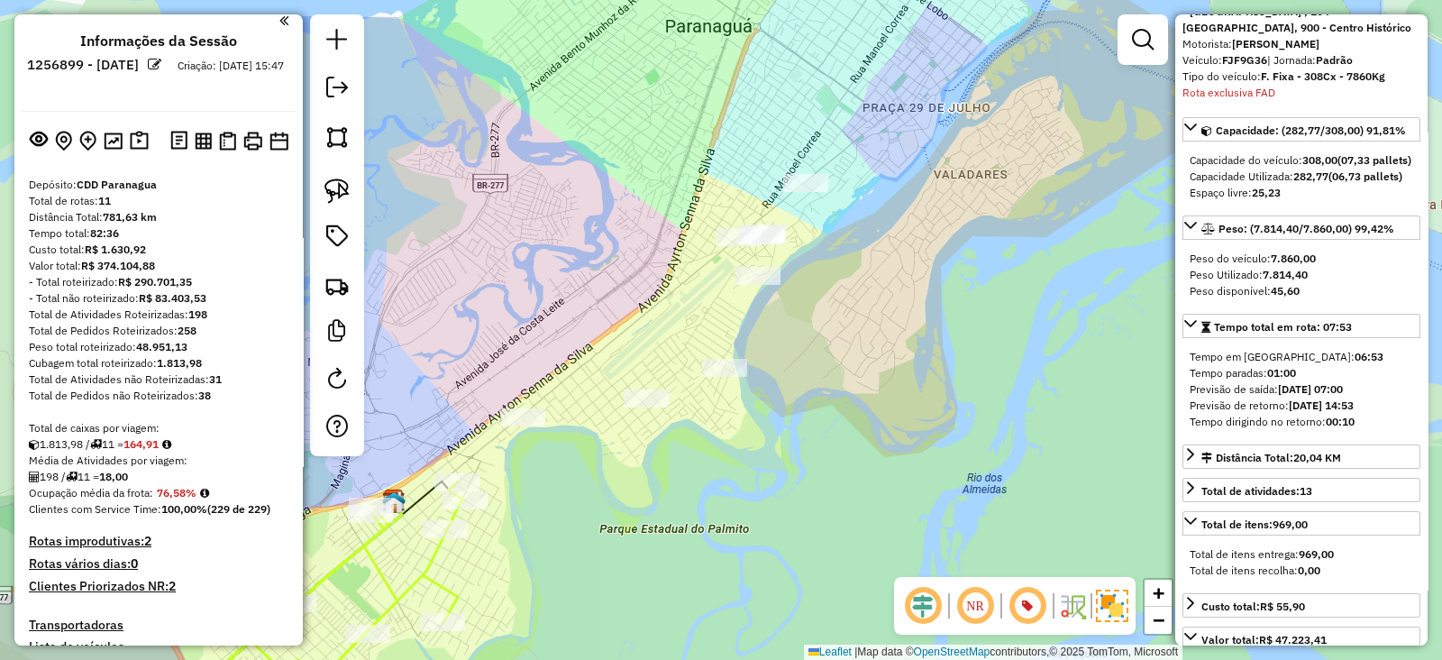
scroll to position [0, 0]
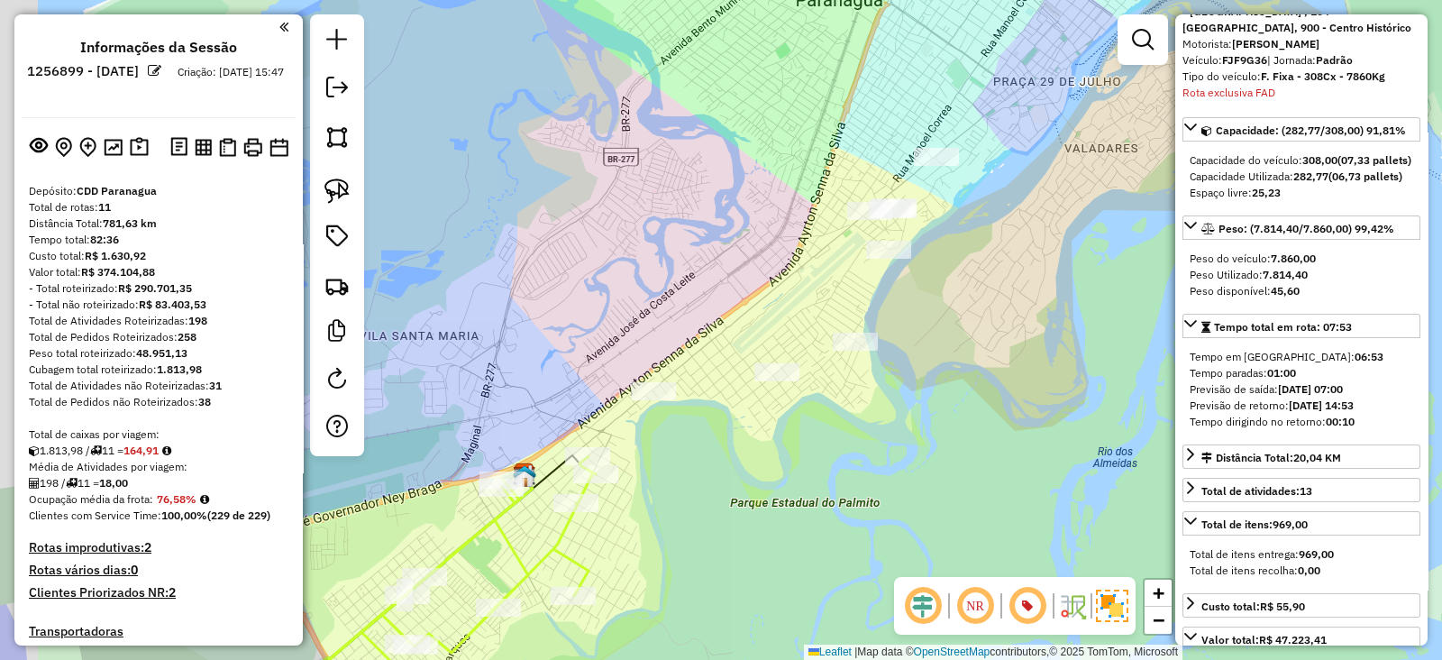
drag, startPoint x: 862, startPoint y: 511, endPoint x: 1006, endPoint y: 482, distance: 147.1
click at [1006, 482] on div "Janela de atendimento Grade de atendimento Capacidade Transportadoras Veículos …" at bounding box center [721, 330] width 1442 height 660
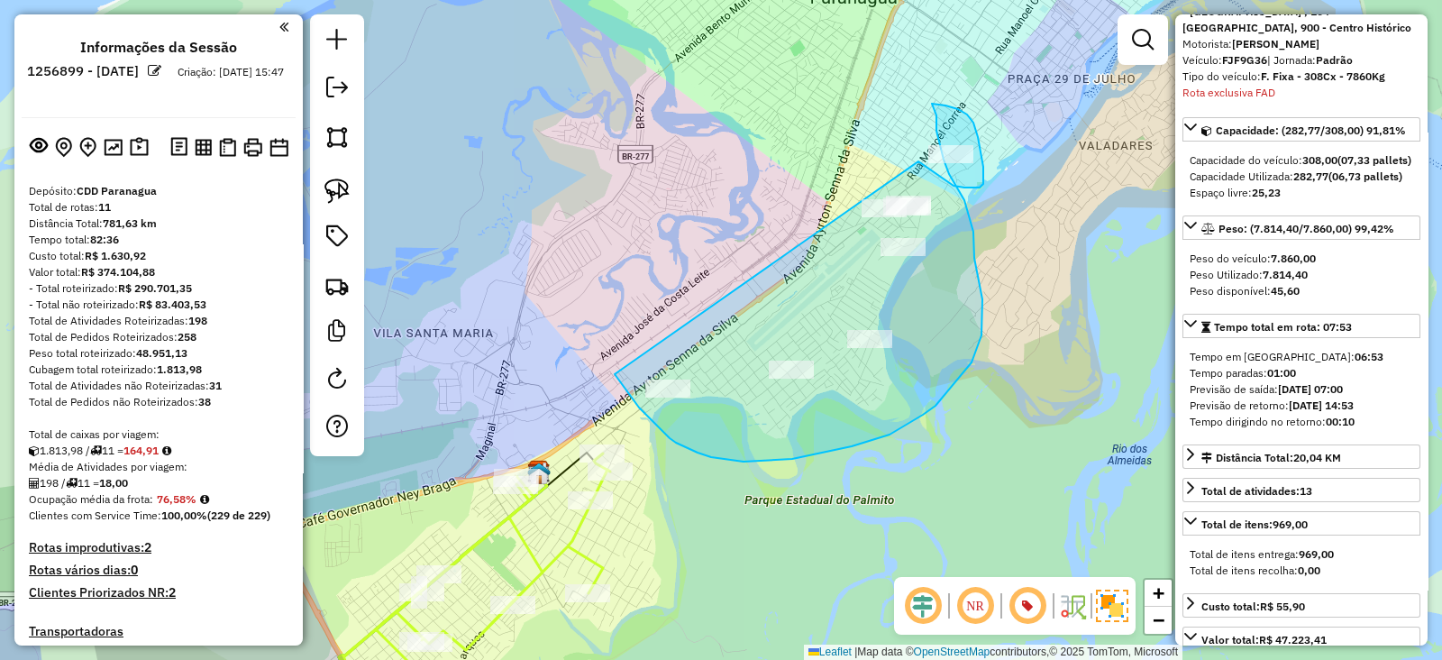
drag, startPoint x: 615, startPoint y: 374, endPoint x: 919, endPoint y: 161, distance: 370.9
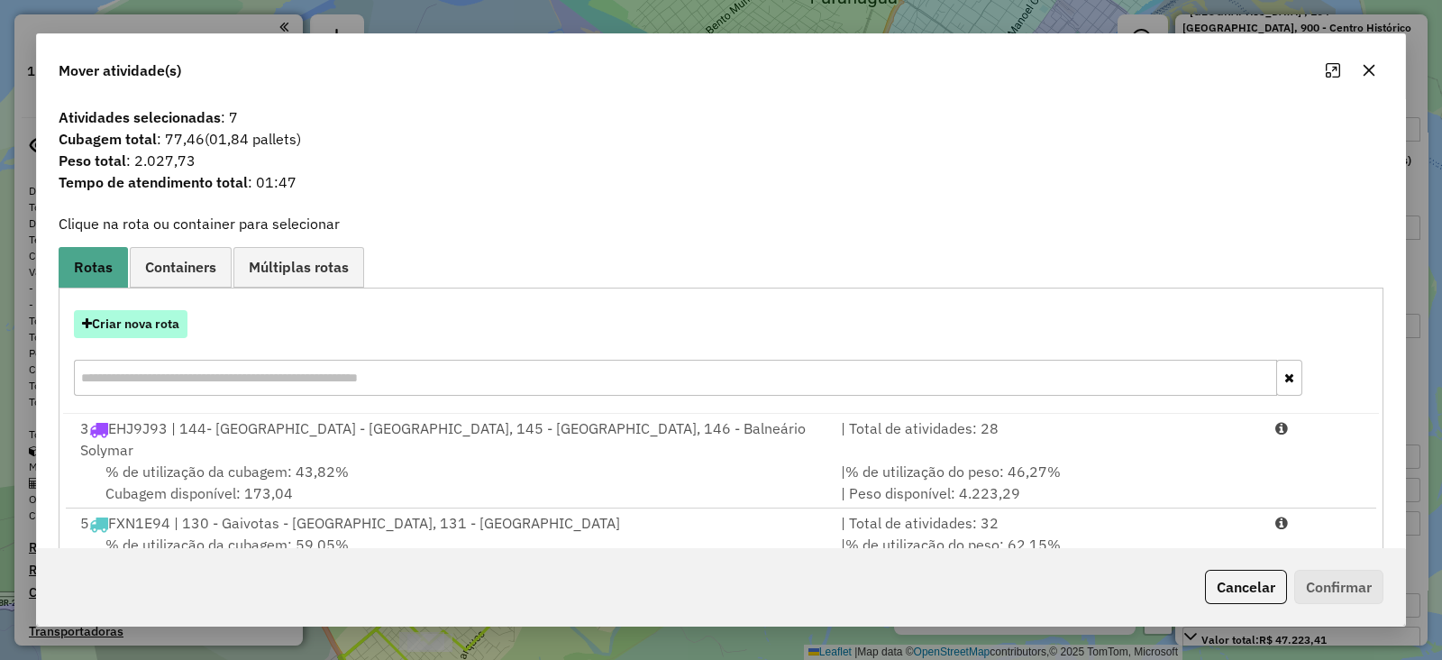
click at [180, 315] on button "Criar nova rota" at bounding box center [131, 324] width 114 height 28
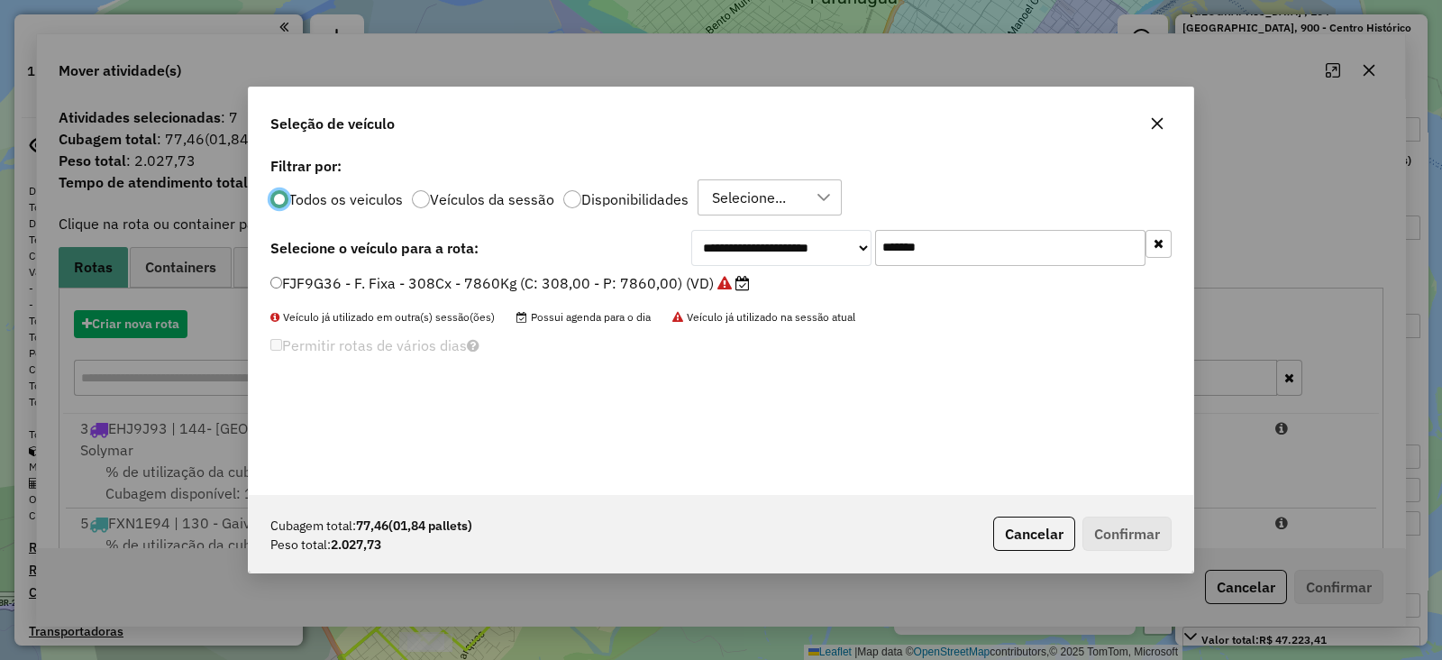
scroll to position [9, 5]
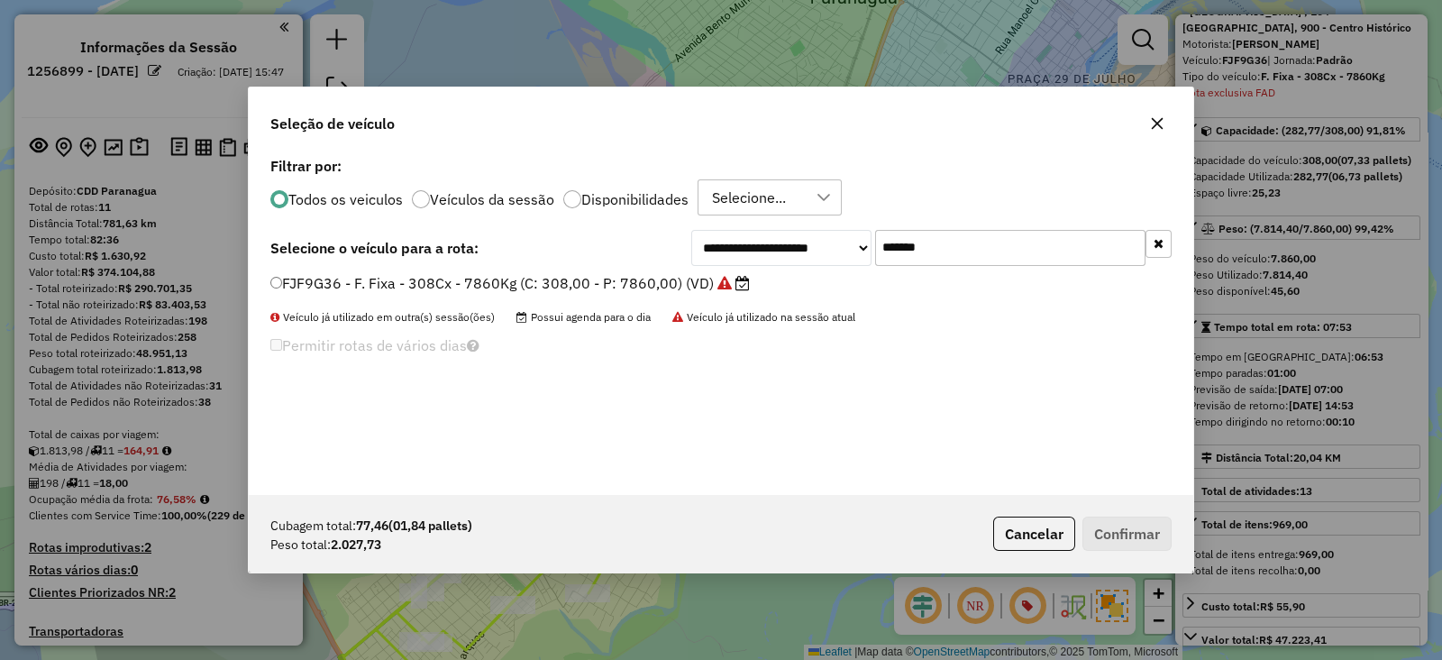
drag, startPoint x: 936, startPoint y: 259, endPoint x: 619, endPoint y: 234, distance: 317.3
click at [619, 234] on div "**********" at bounding box center [720, 248] width 901 height 36
paste input "text"
type input "*******"
click at [575, 290] on label "DDC3J37 - F. Fixa - 210Cx - 7344Kg (C: 210,00 - P: 7344,00) (VD)" at bounding box center [519, 283] width 499 height 22
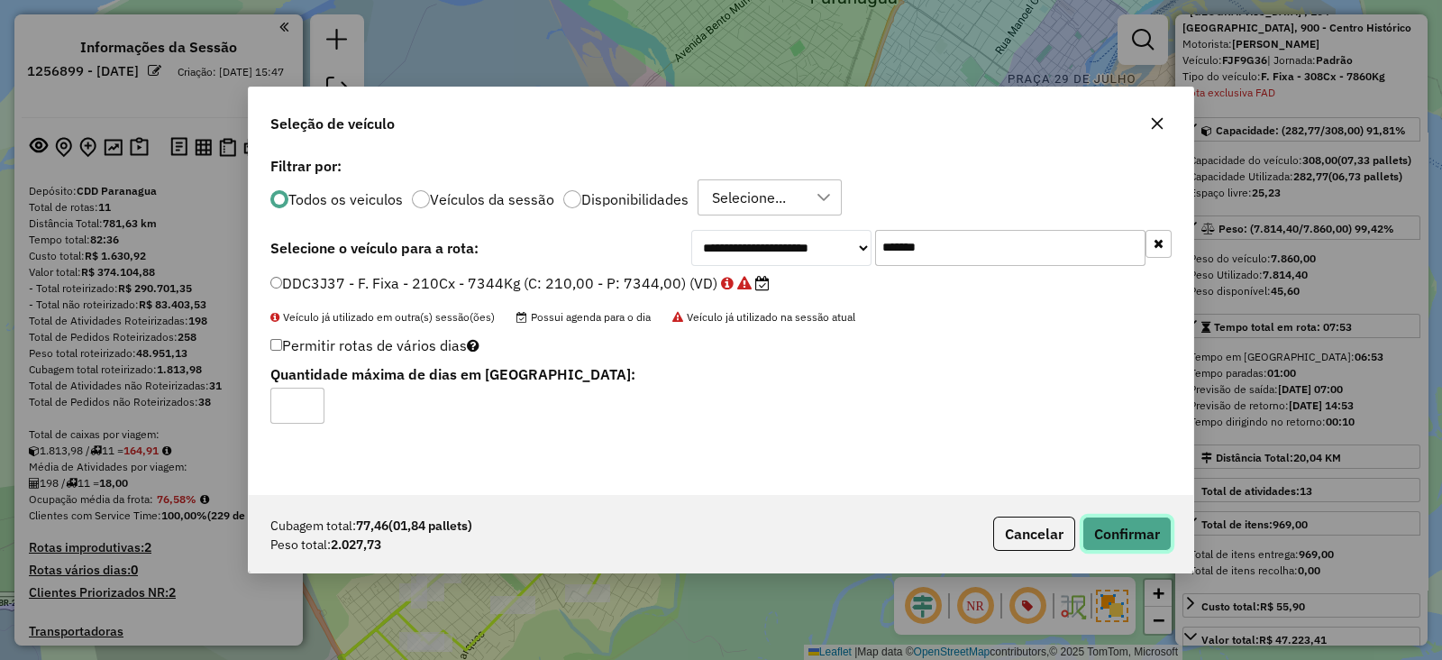
click at [1113, 543] on button "Confirmar" at bounding box center [1127, 534] width 89 height 34
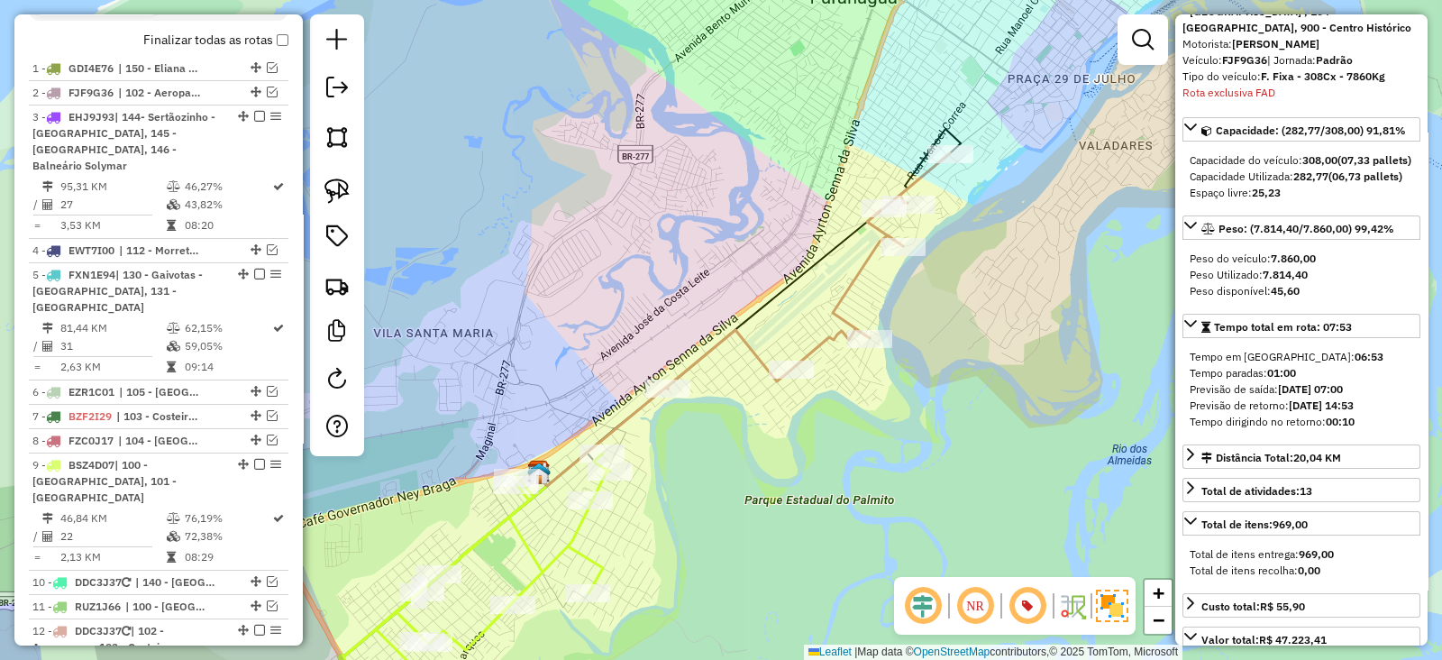
scroll to position [782, 0]
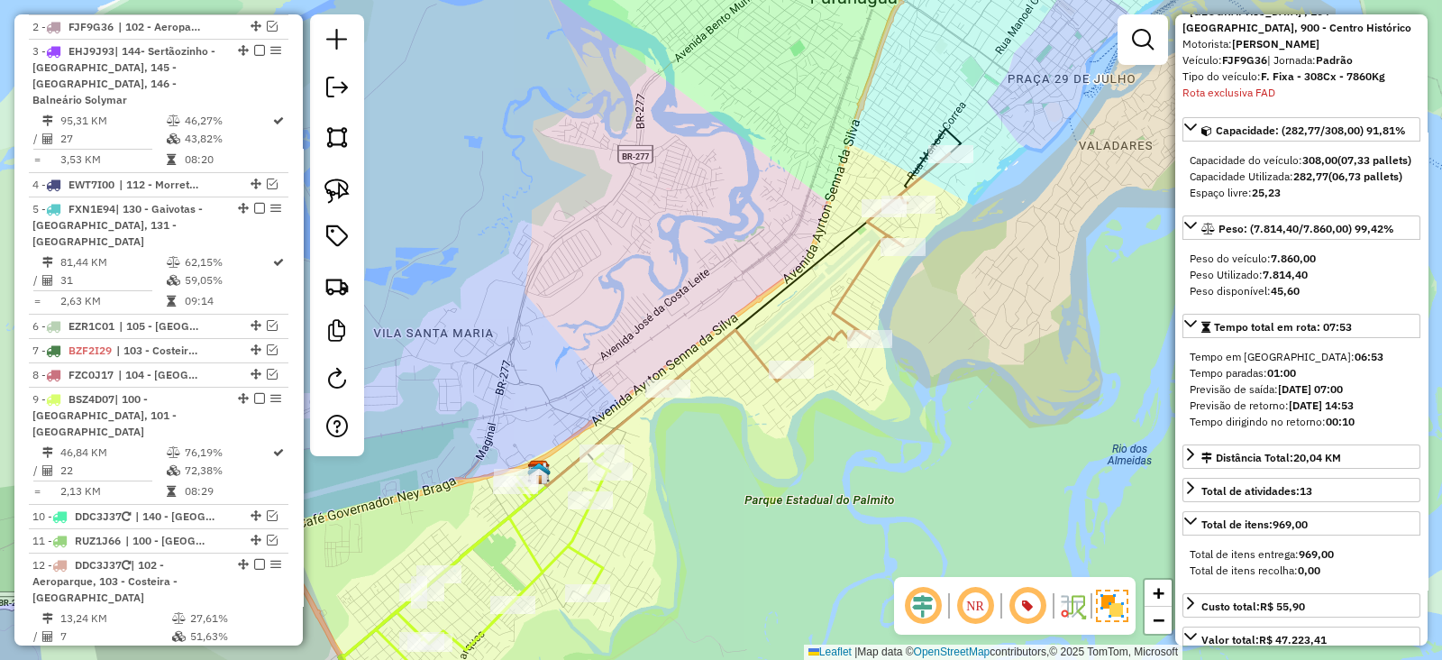
drag, startPoint x: 728, startPoint y: 475, endPoint x: 843, endPoint y: 344, distance: 173.8
click at [843, 344] on div "Janela de atendimento Grade de atendimento Capacidade Transportadoras Veículos …" at bounding box center [721, 330] width 1442 height 660
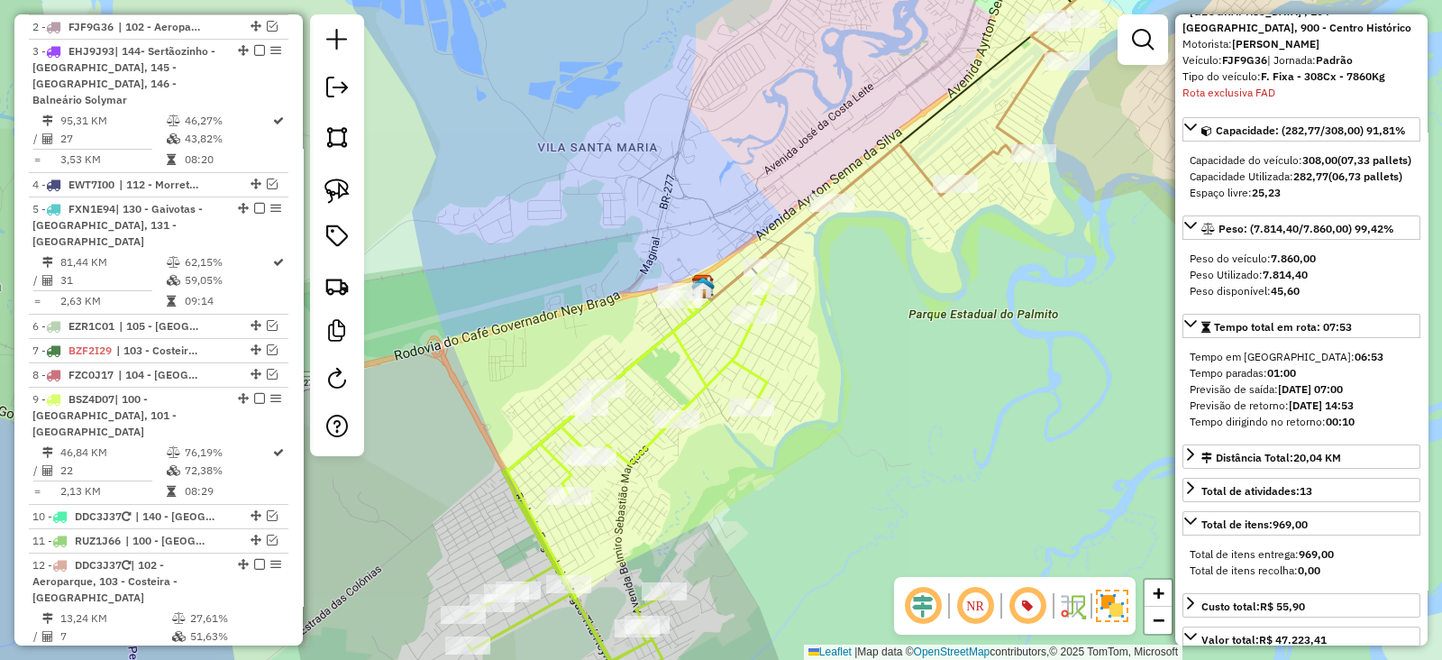
drag, startPoint x: 782, startPoint y: 412, endPoint x: 881, endPoint y: 298, distance: 150.8
click at [881, 299] on div "Janela de atendimento Grade de atendimento Capacidade Transportadoras Veículos …" at bounding box center [721, 330] width 1442 height 660
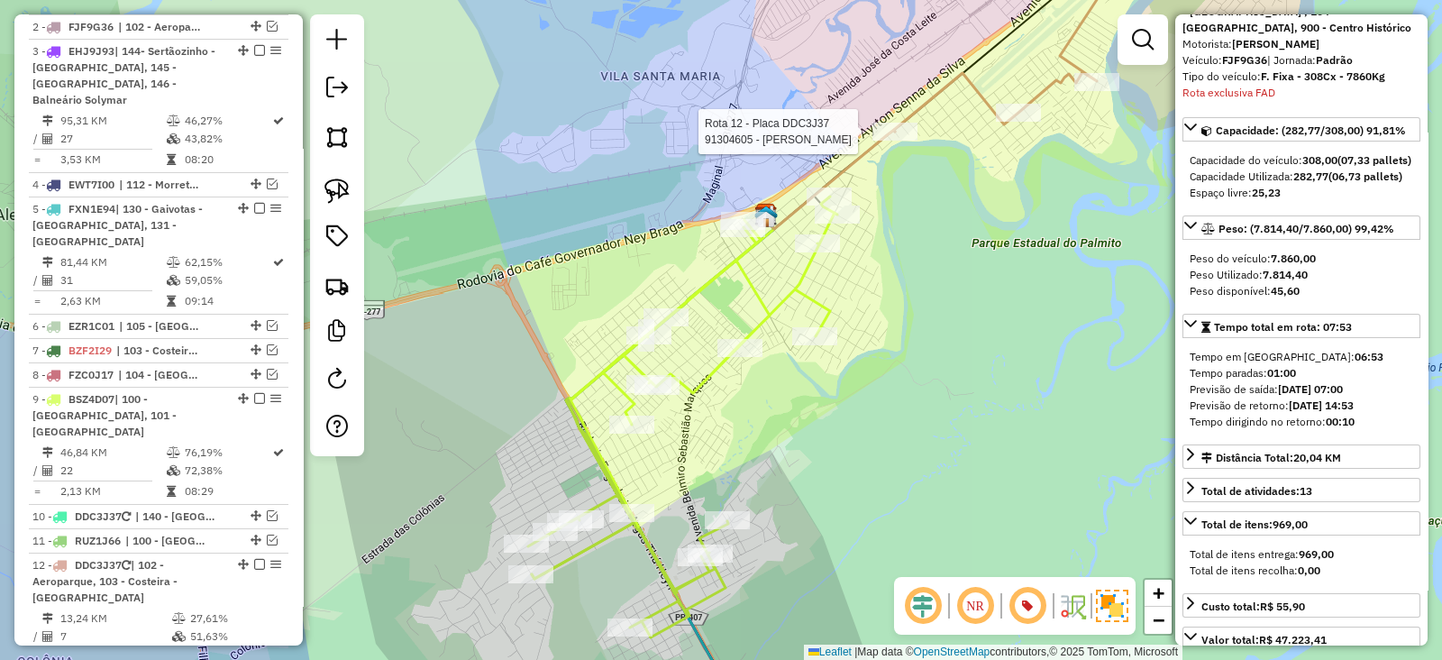
click at [903, 141] on div at bounding box center [895, 132] width 45 height 18
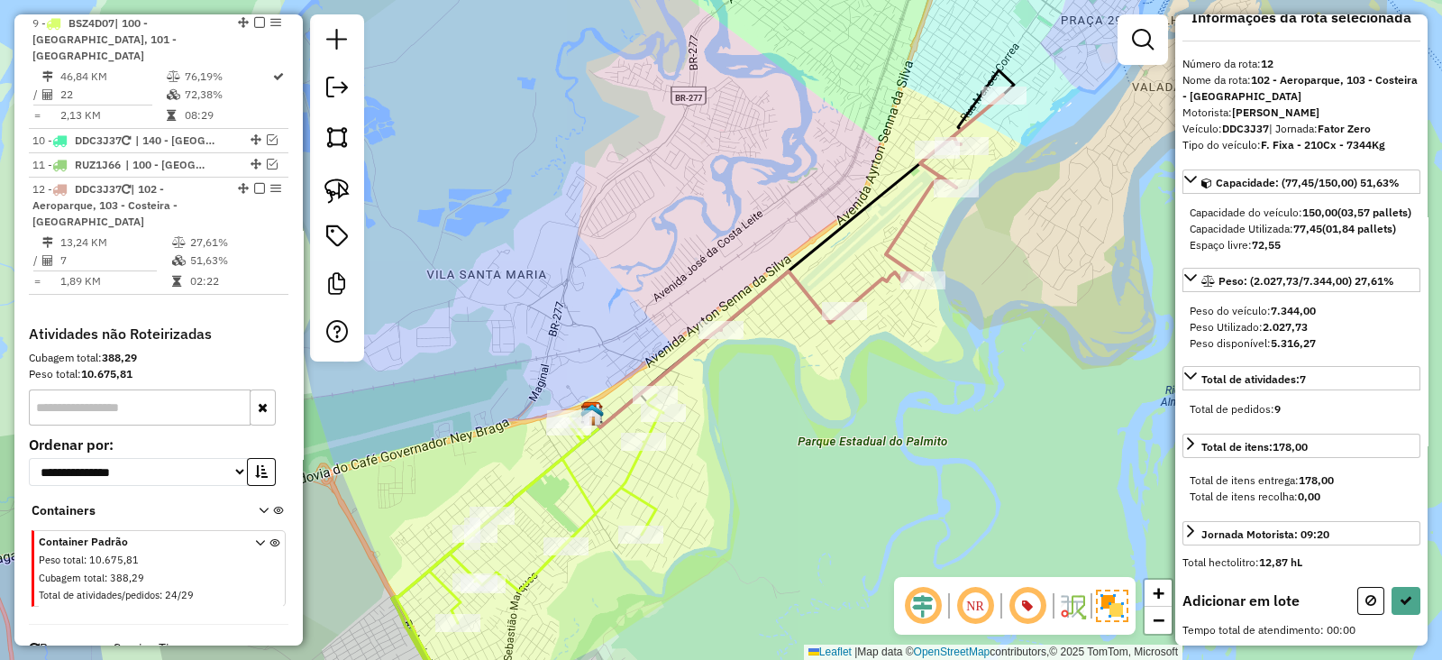
scroll to position [0, 0]
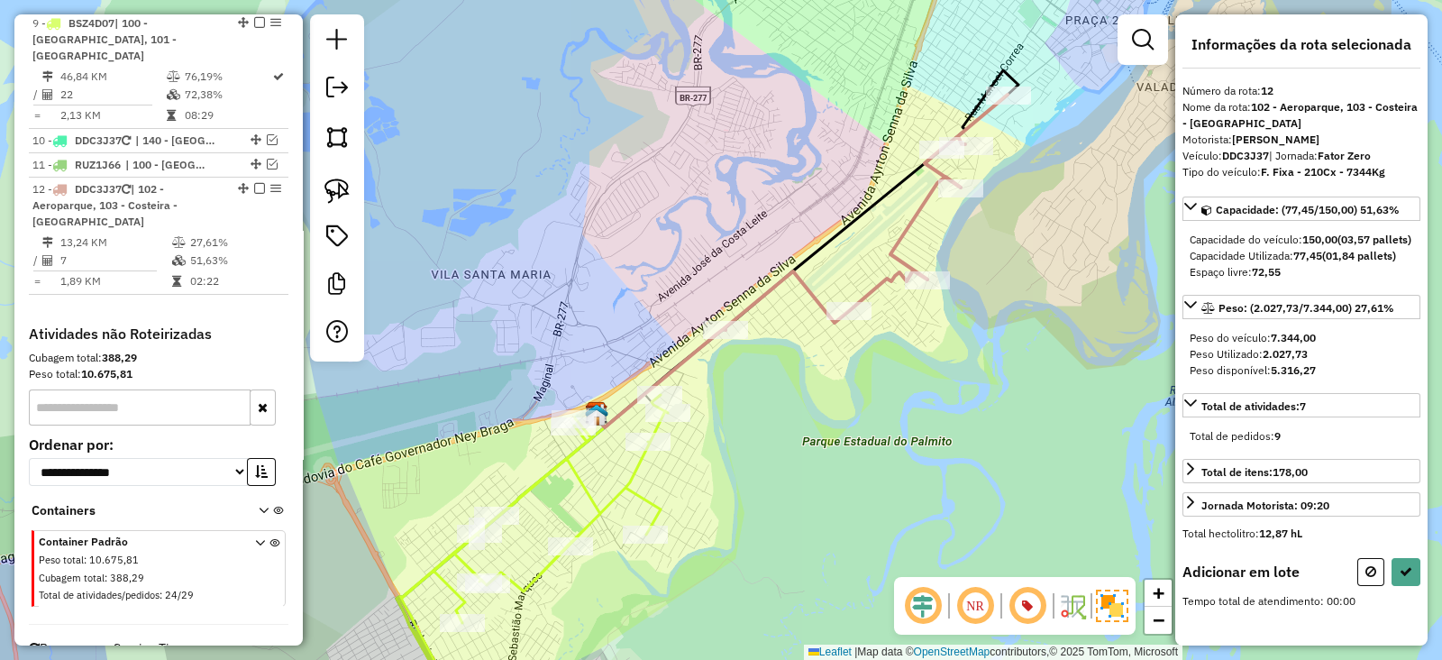
drag, startPoint x: 802, startPoint y: 434, endPoint x: 952, endPoint y: 343, distance: 175.2
click at [952, 343] on div "Janela de atendimento Grade de atendimento Capacidade Transportadoras Veículos …" at bounding box center [721, 330] width 1442 height 660
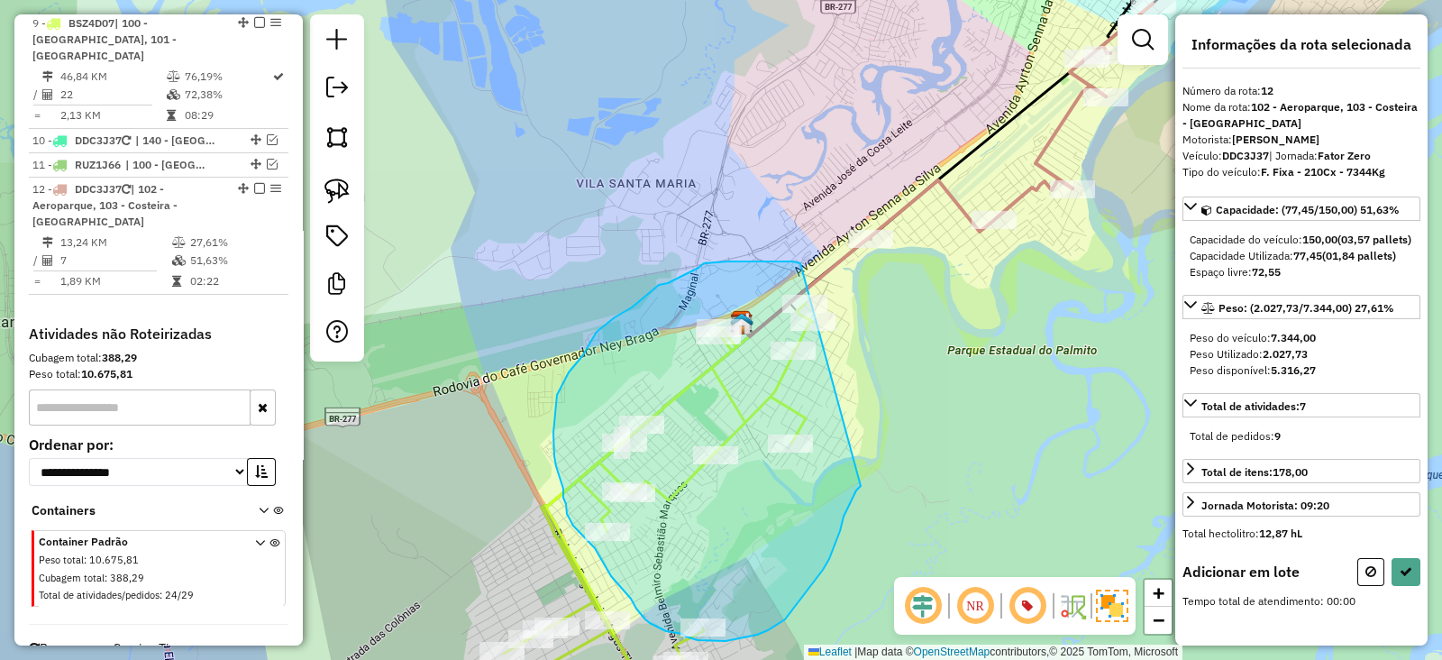
drag, startPoint x: 801, startPoint y: 263, endPoint x: 863, endPoint y: 481, distance: 226.8
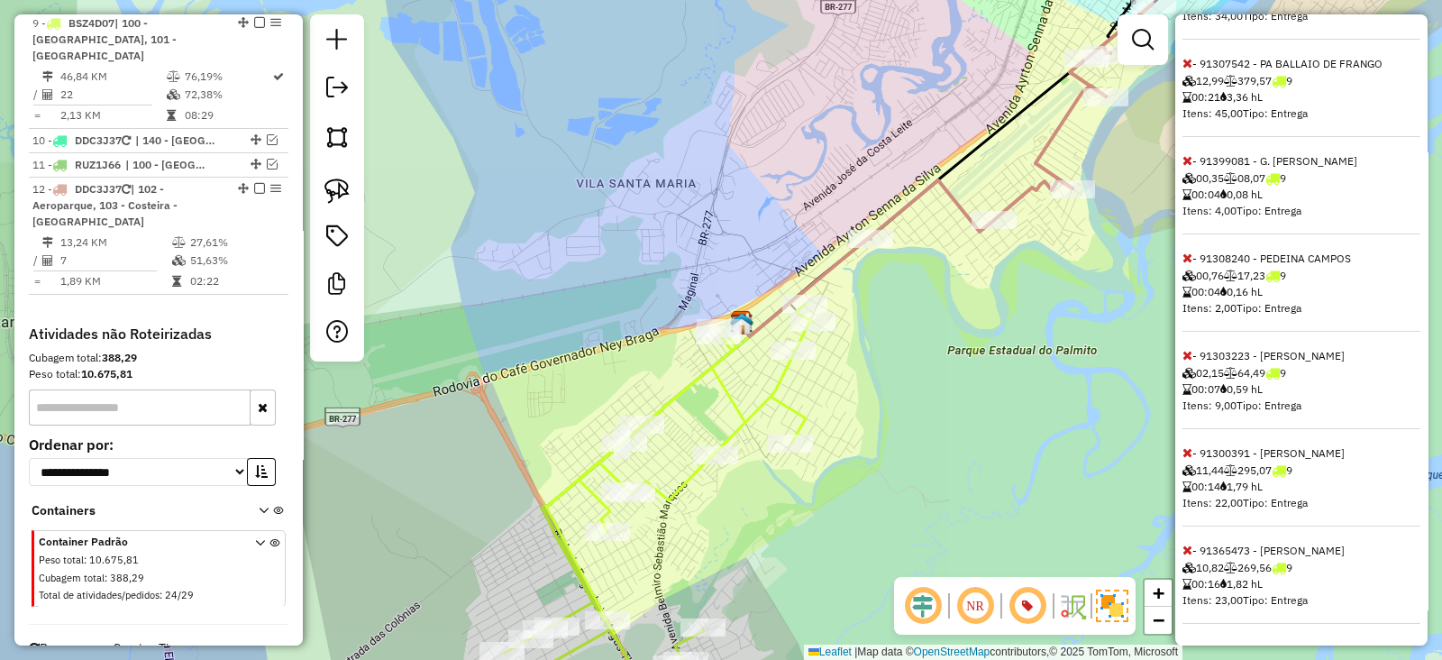
scroll to position [1280, 0]
click at [1189, 550] on icon at bounding box center [1188, 550] width 10 height 13
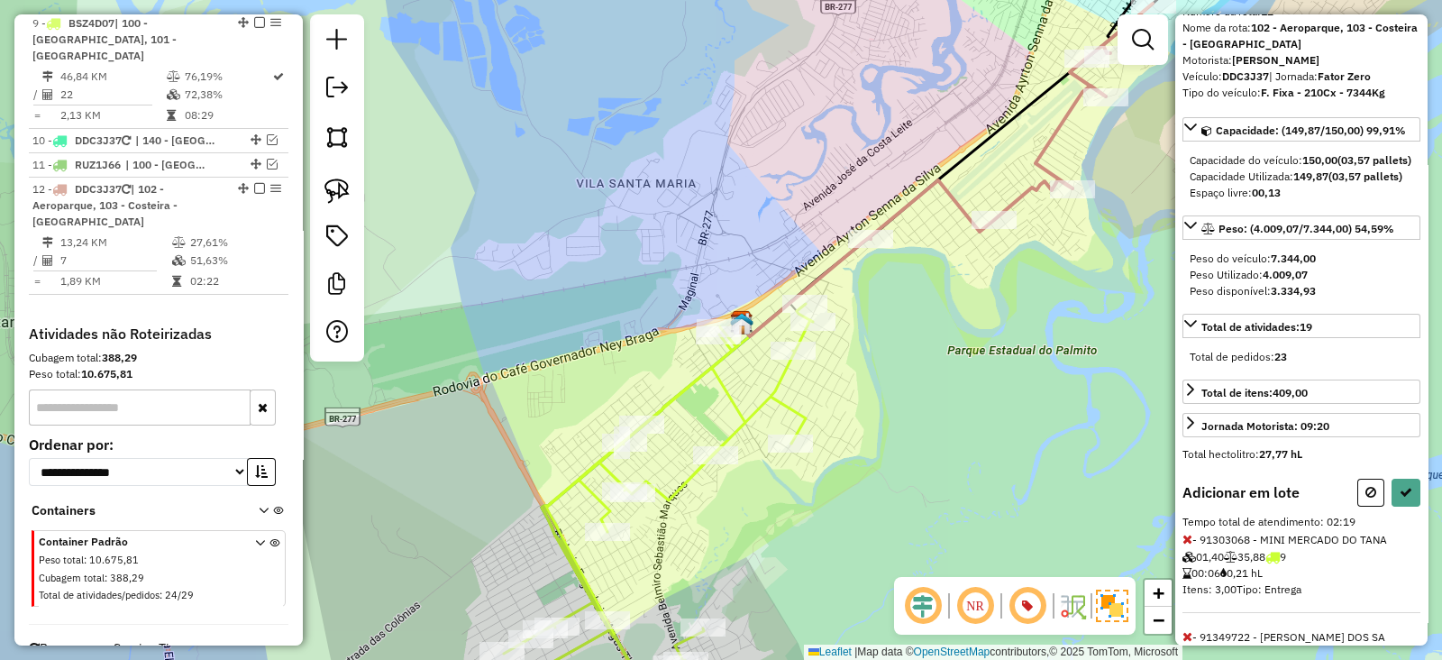
scroll to position [112, 0]
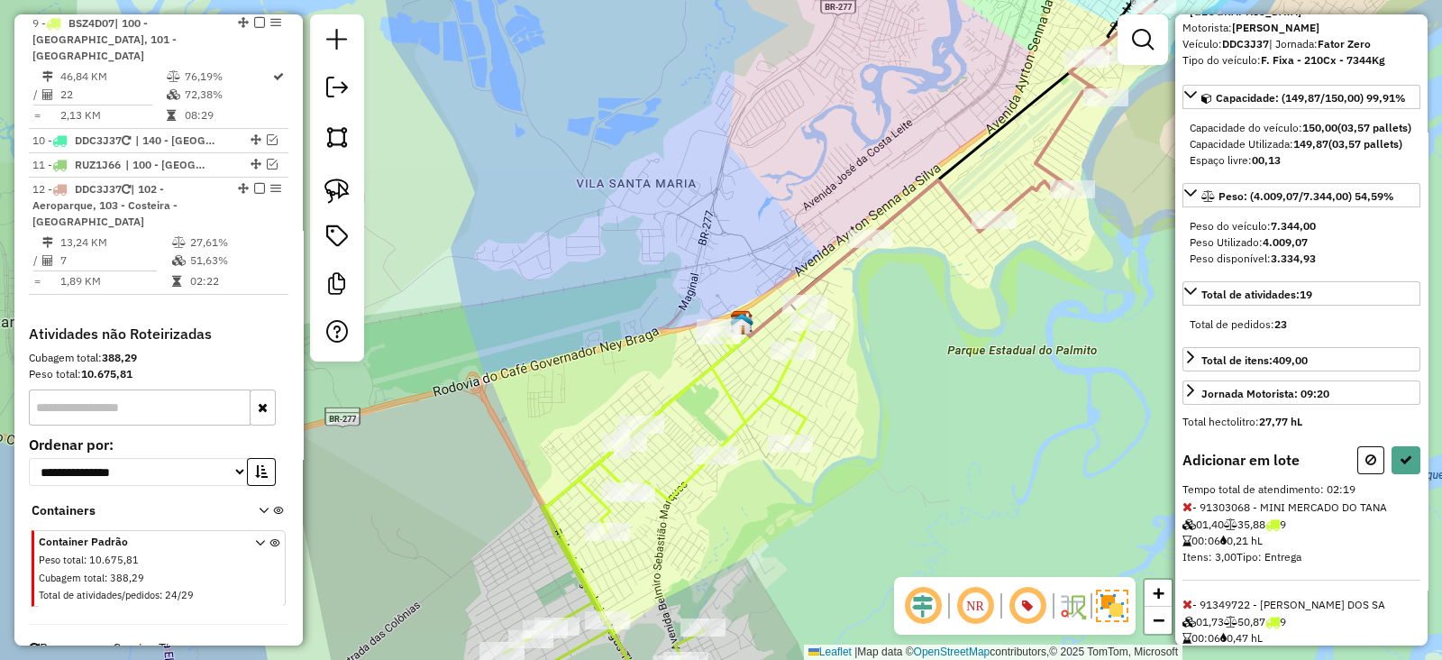
click at [1417, 484] on div "Informações da rota selecionada Número da rota: 12 Nome da rota: 102 - Aeroparq…" at bounding box center [1302, 329] width 252 height 631
click at [1413, 474] on button at bounding box center [1406, 460] width 29 height 28
select select "**********"
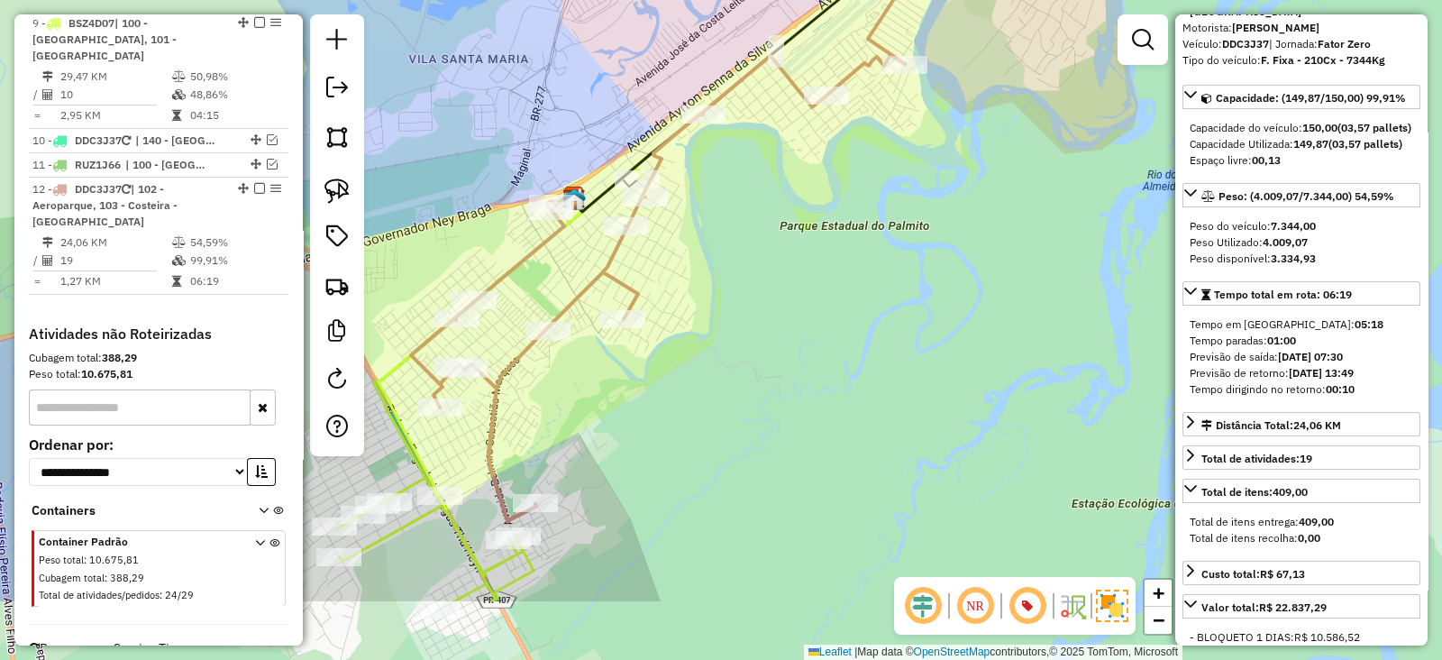
drag, startPoint x: 1020, startPoint y: 381, endPoint x: 853, endPoint y: 255, distance: 209.1
click at [853, 255] on div "Janela de atendimento Grade de atendimento Capacidade Transportadoras Veículos …" at bounding box center [721, 330] width 1442 height 660
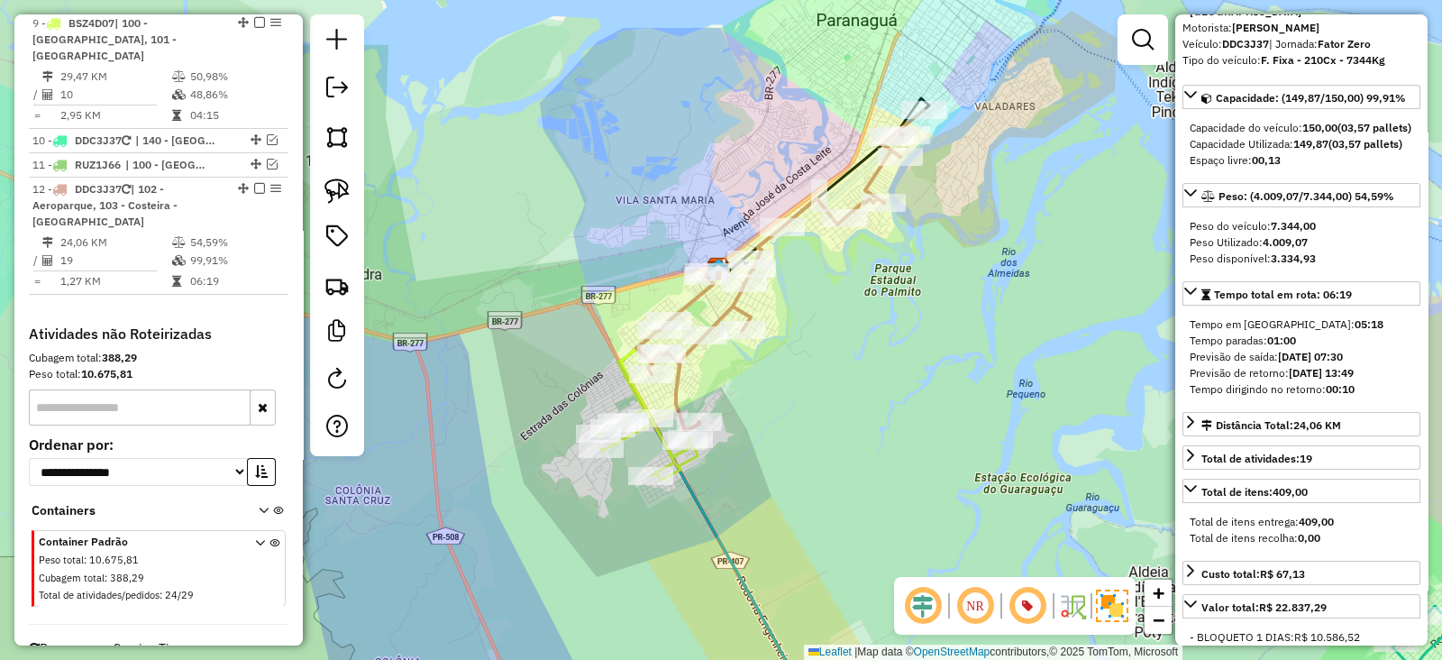
drag, startPoint x: 929, startPoint y: 230, endPoint x: 931, endPoint y: 264, distance: 34.4
click at [931, 264] on div "Janela de atendimento Grade de atendimento Capacidade Transportadoras Veículos …" at bounding box center [721, 330] width 1442 height 660
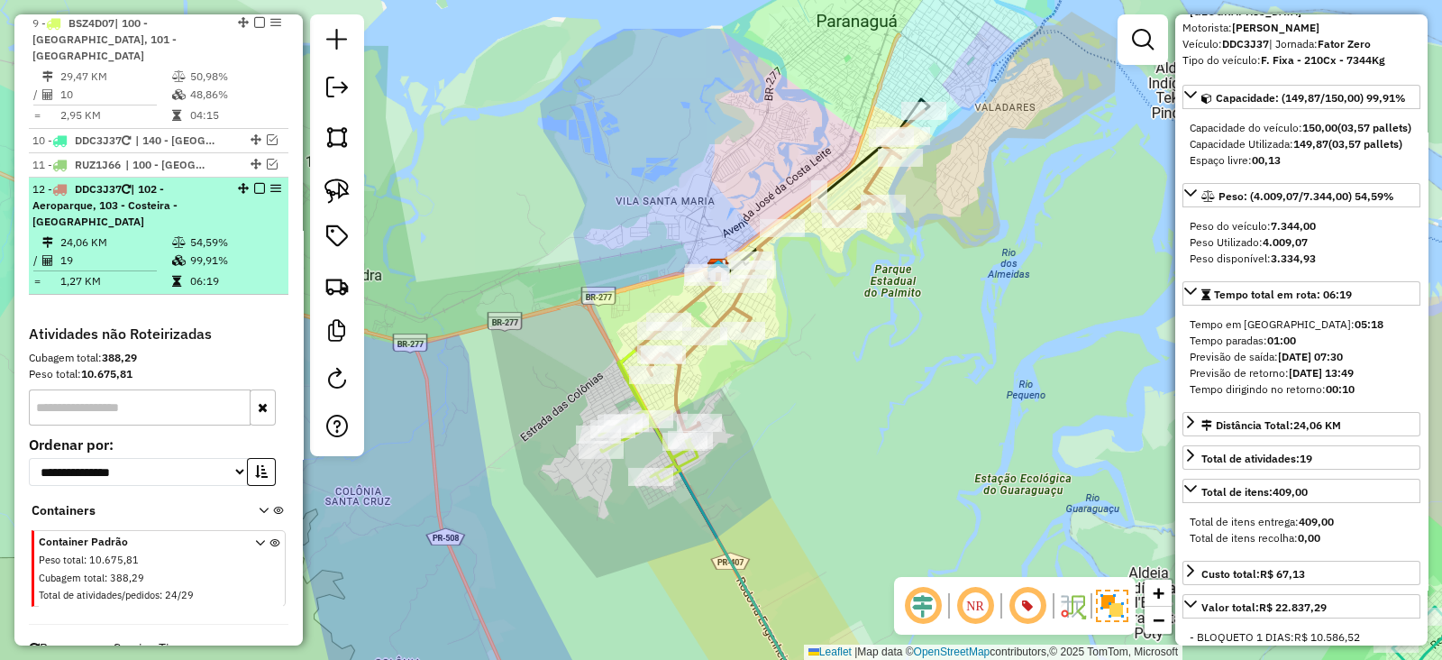
click at [254, 183] on em at bounding box center [259, 188] width 11 height 11
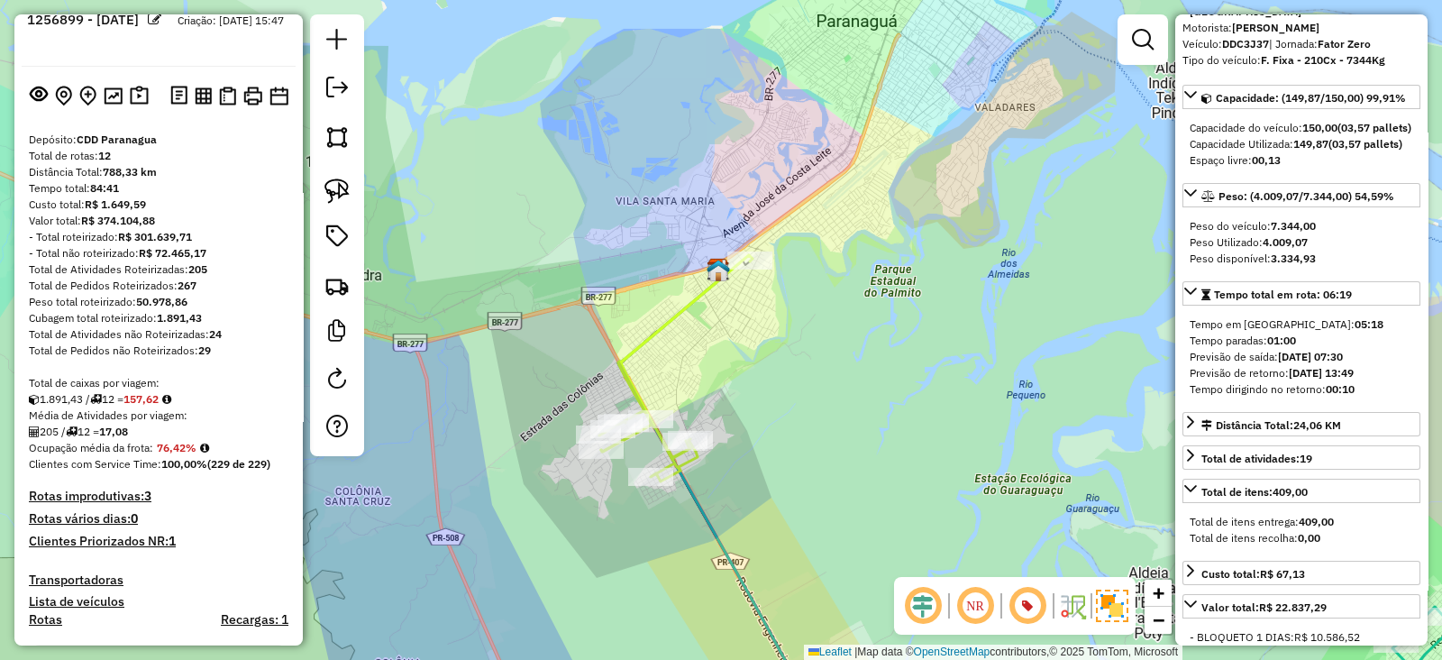
scroll to position [164, 0]
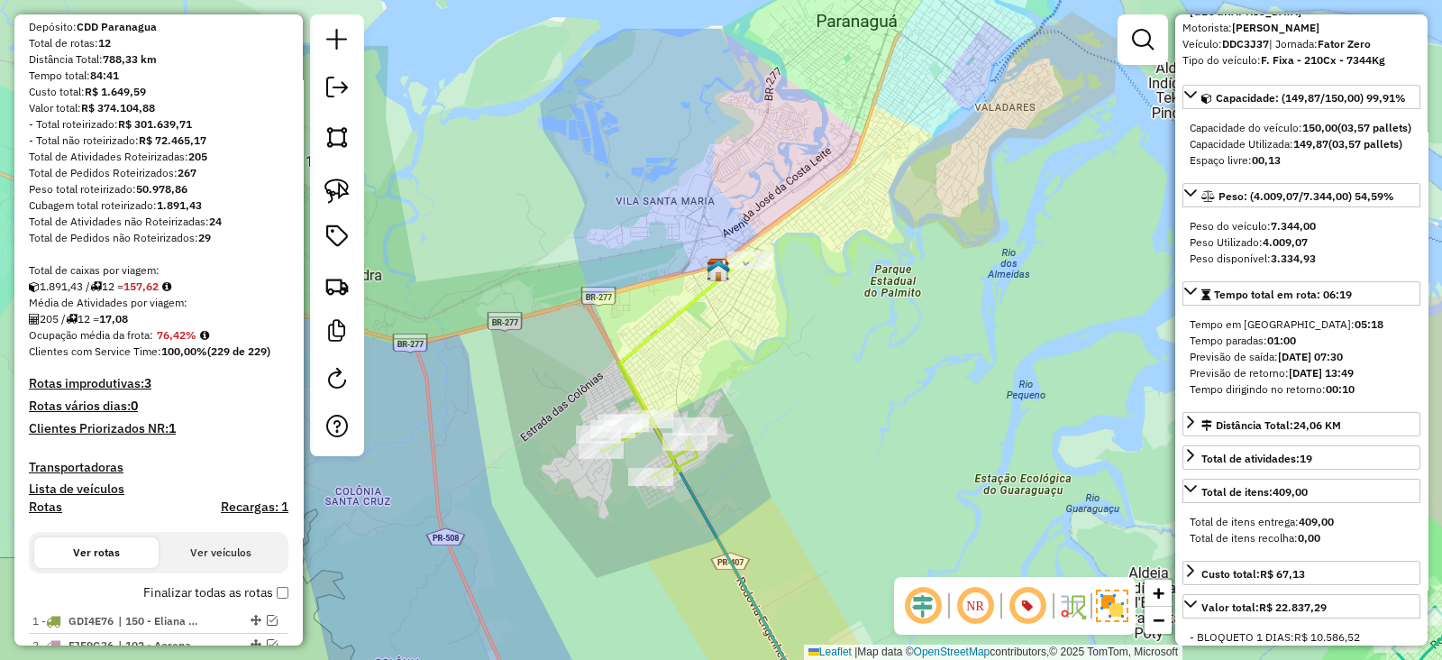
drag, startPoint x: 711, startPoint y: 449, endPoint x: 819, endPoint y: 430, distance: 108.9
click at [718, 417] on div at bounding box center [694, 426] width 45 height 18
drag, startPoint x: 819, startPoint y: 430, endPoint x: 744, endPoint y: 137, distance: 302.4
click at [744, 142] on div "Rota 9 - Placa BSZ4D07 91399530 - [PERSON_NAME] Janela de atendimento Grade de …" at bounding box center [721, 330] width 1442 height 660
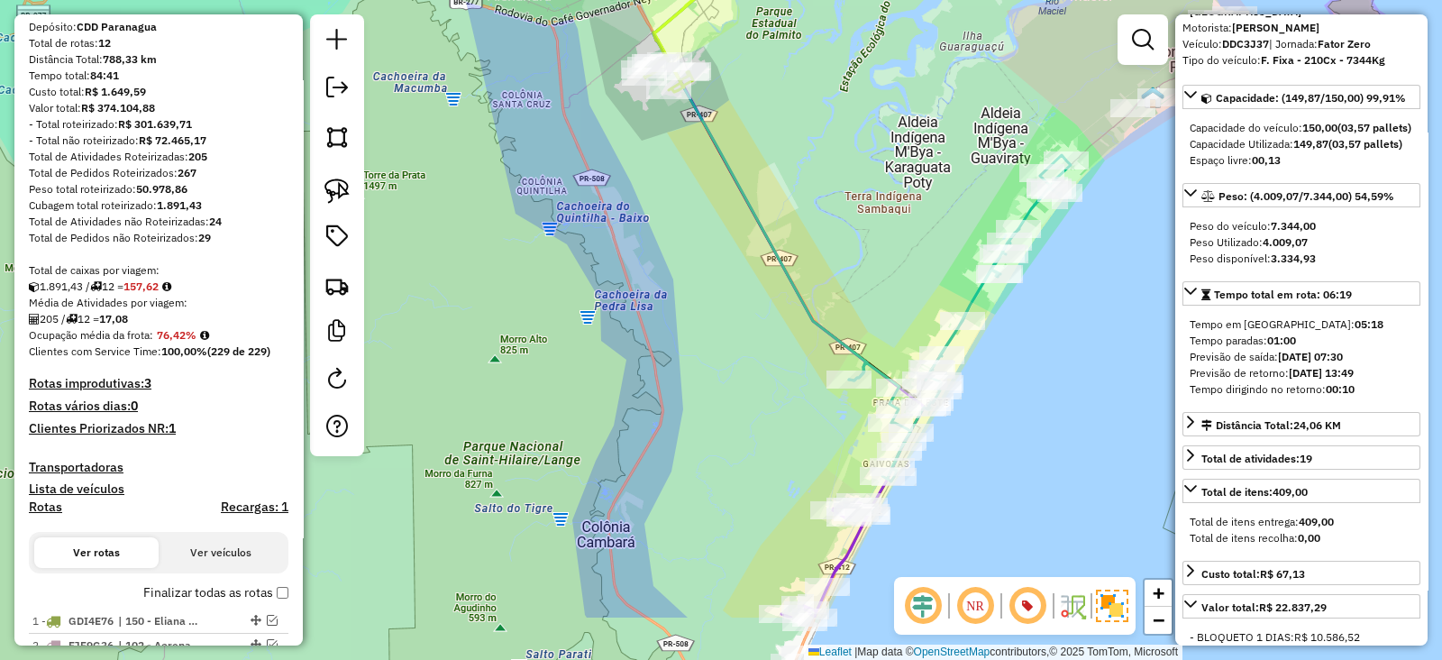
click at [861, 312] on div "Janela de atendimento Grade de atendimento Capacidade Transportadoras Veículos …" at bounding box center [721, 330] width 1442 height 660
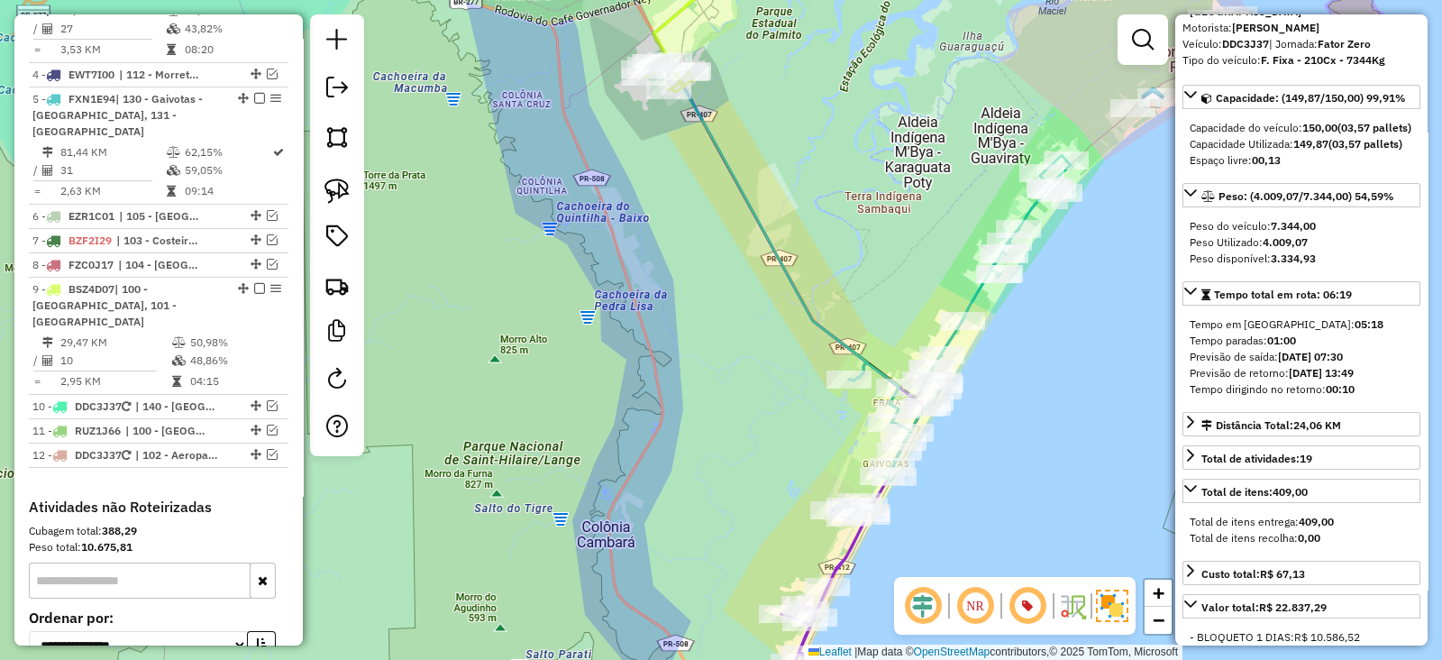
scroll to position [1066, 0]
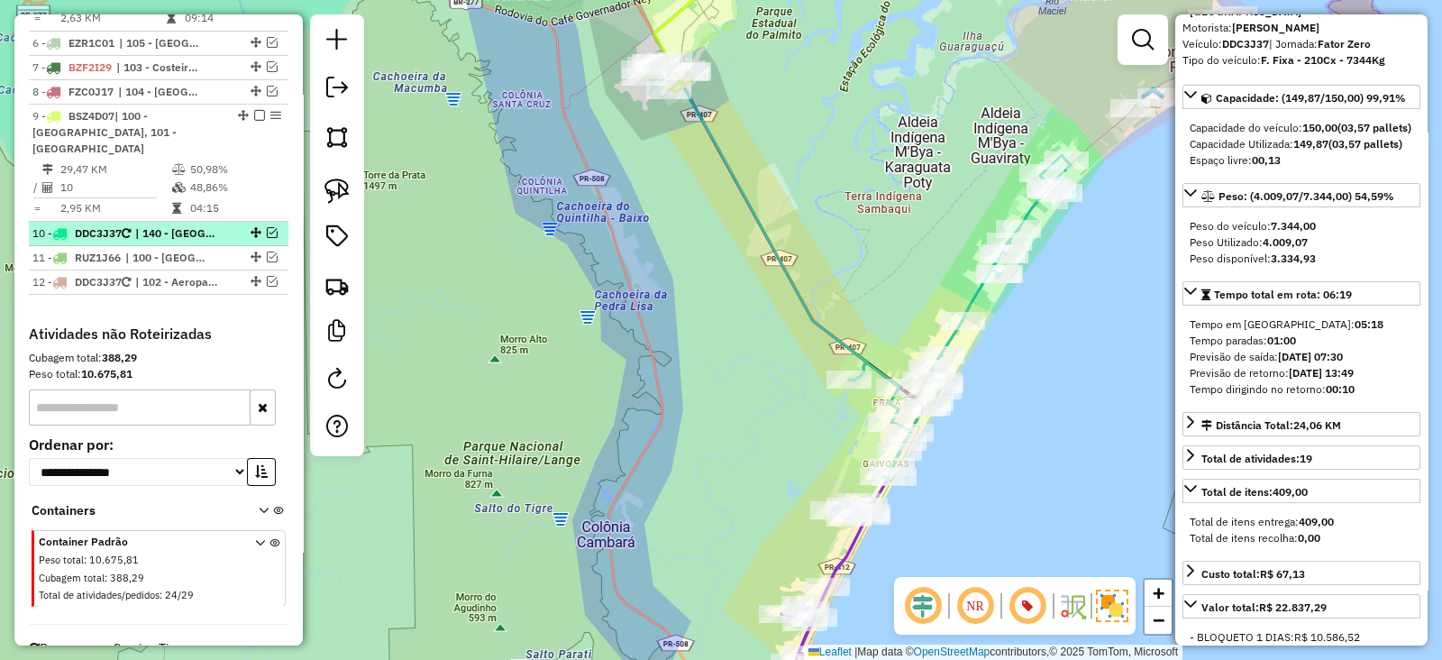
click at [267, 227] on em at bounding box center [272, 232] width 11 height 11
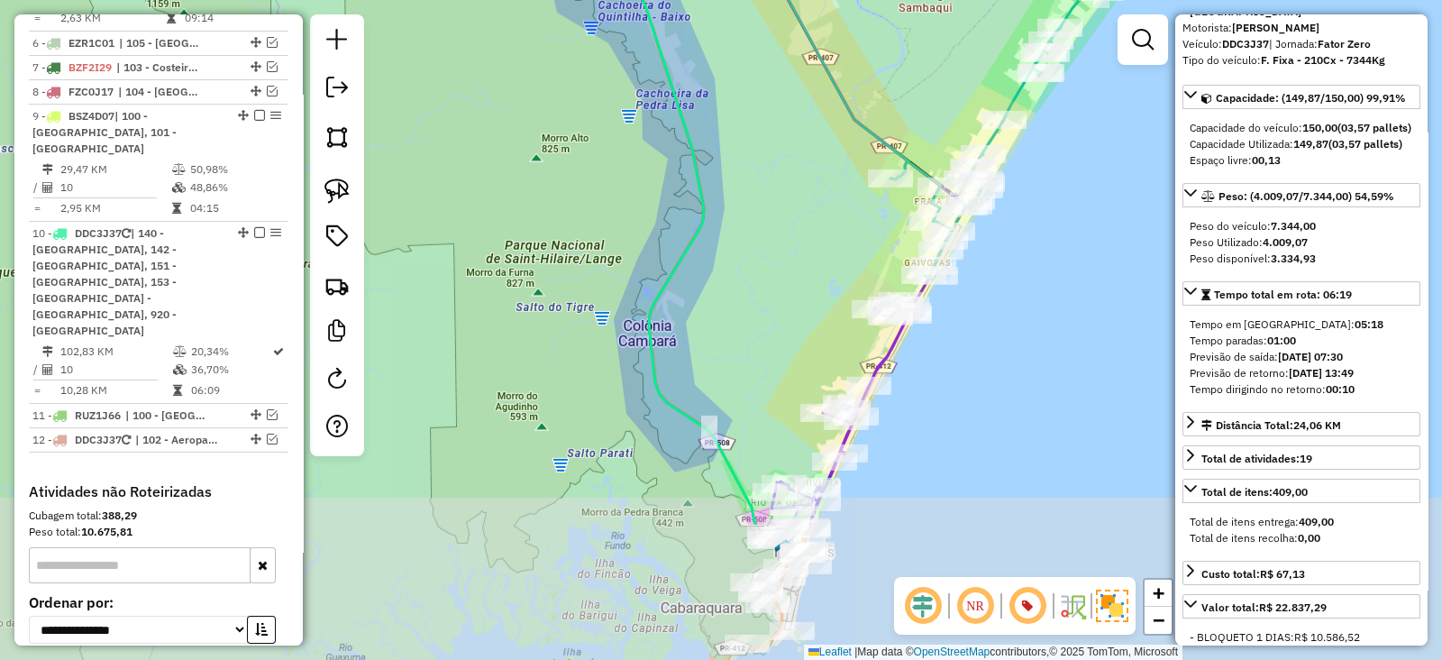
drag, startPoint x: 681, startPoint y: 211, endPoint x: 691, endPoint y: 112, distance: 99.7
click at [691, 112] on icon at bounding box center [673, 149] width 169 height 752
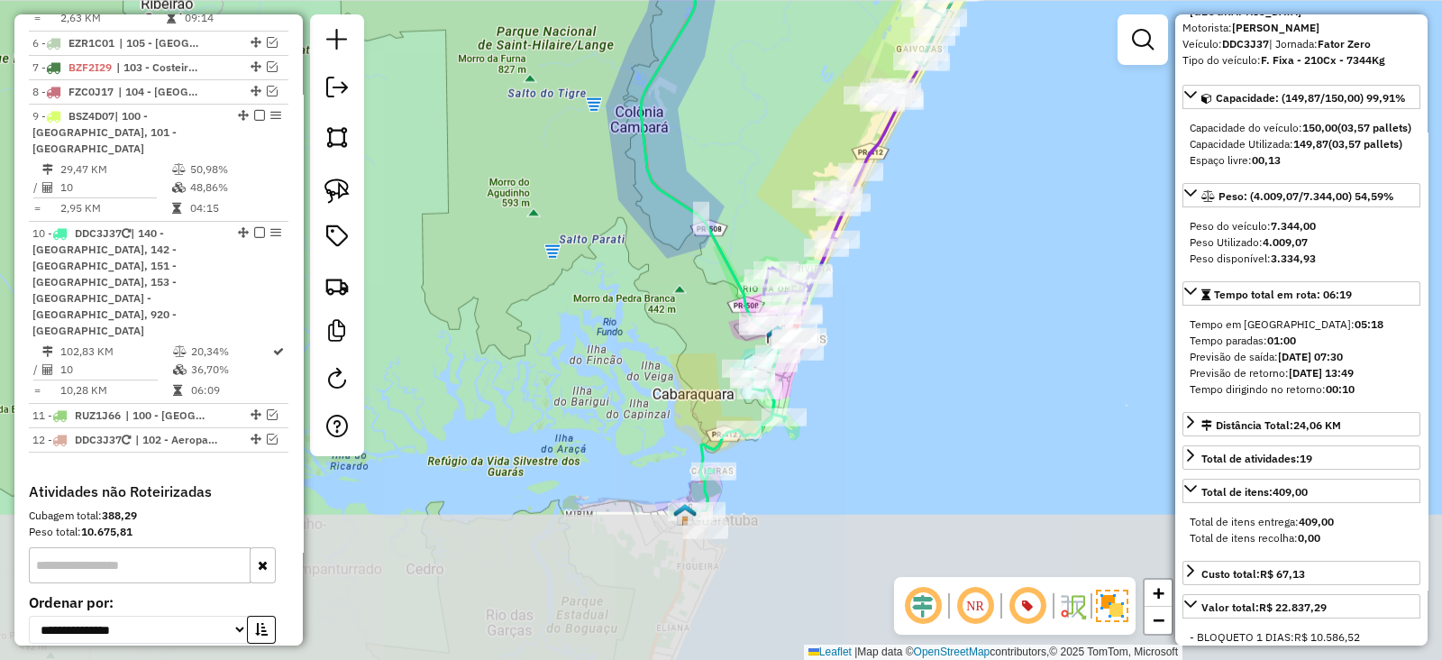
drag, startPoint x: 753, startPoint y: 308, endPoint x: 744, endPoint y: 95, distance: 213.8
click at [744, 95] on div "Janela de atendimento Grade de atendimento Capacidade Transportadoras Veículos …" at bounding box center [721, 330] width 1442 height 660
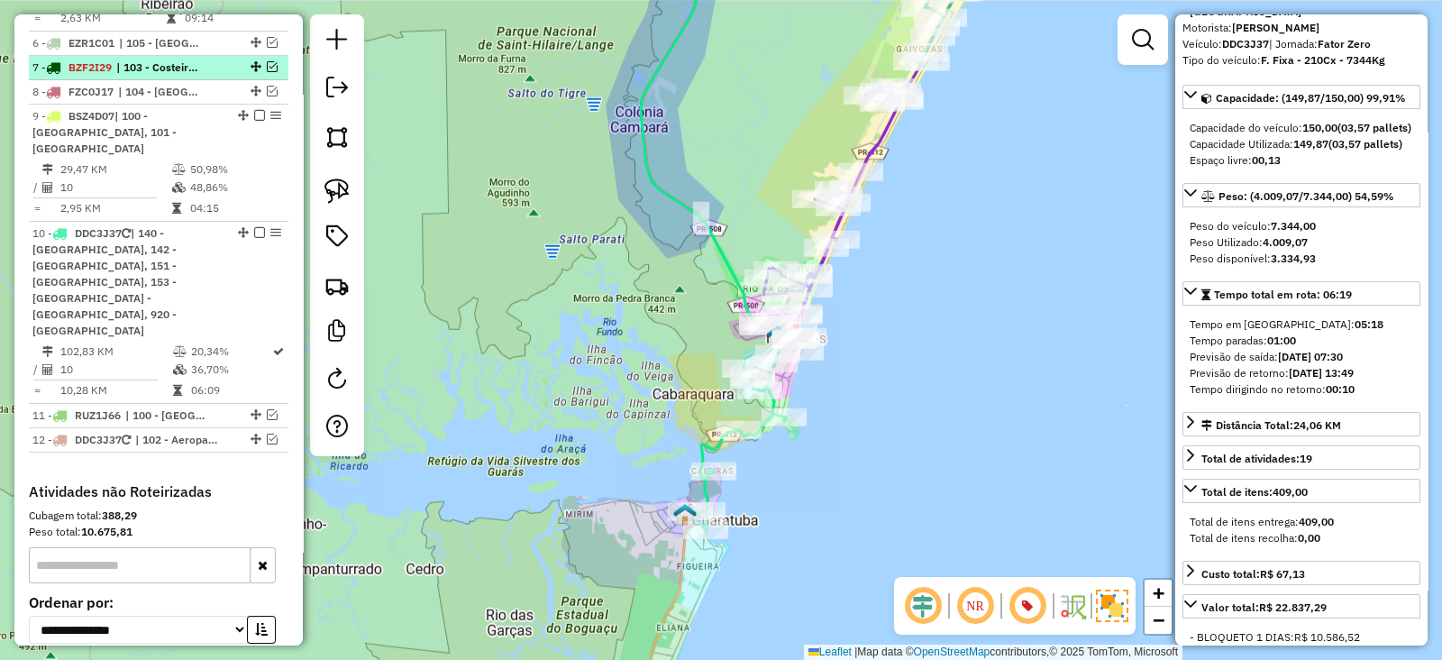
click at [270, 61] on em at bounding box center [272, 66] width 11 height 11
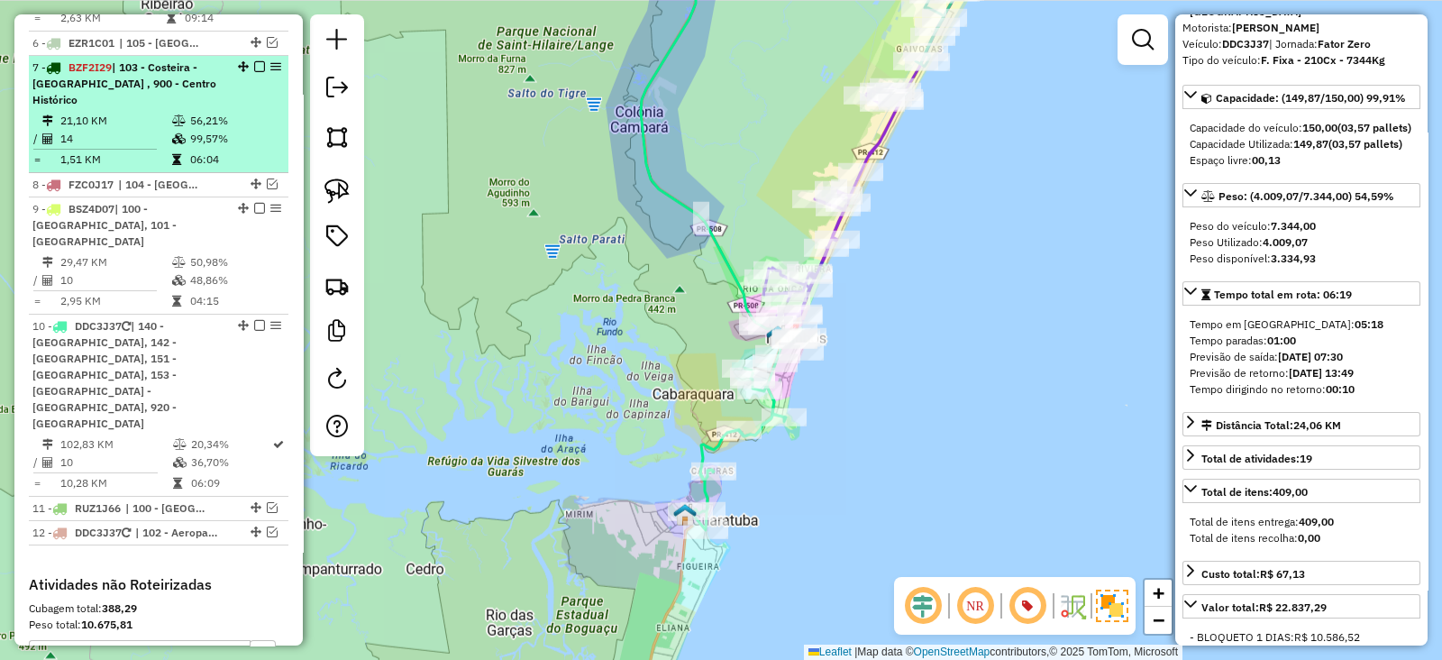
click at [254, 61] on em at bounding box center [259, 66] width 11 height 11
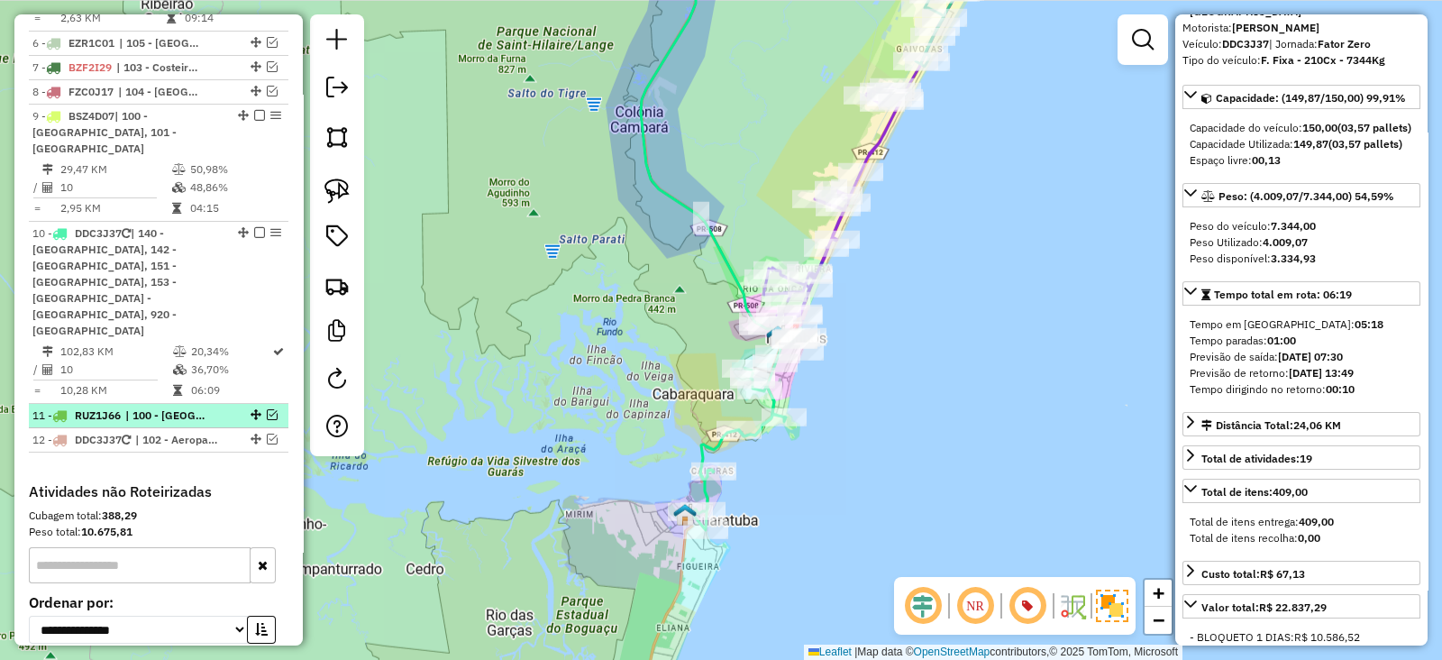
click at [267, 409] on em at bounding box center [272, 414] width 11 height 11
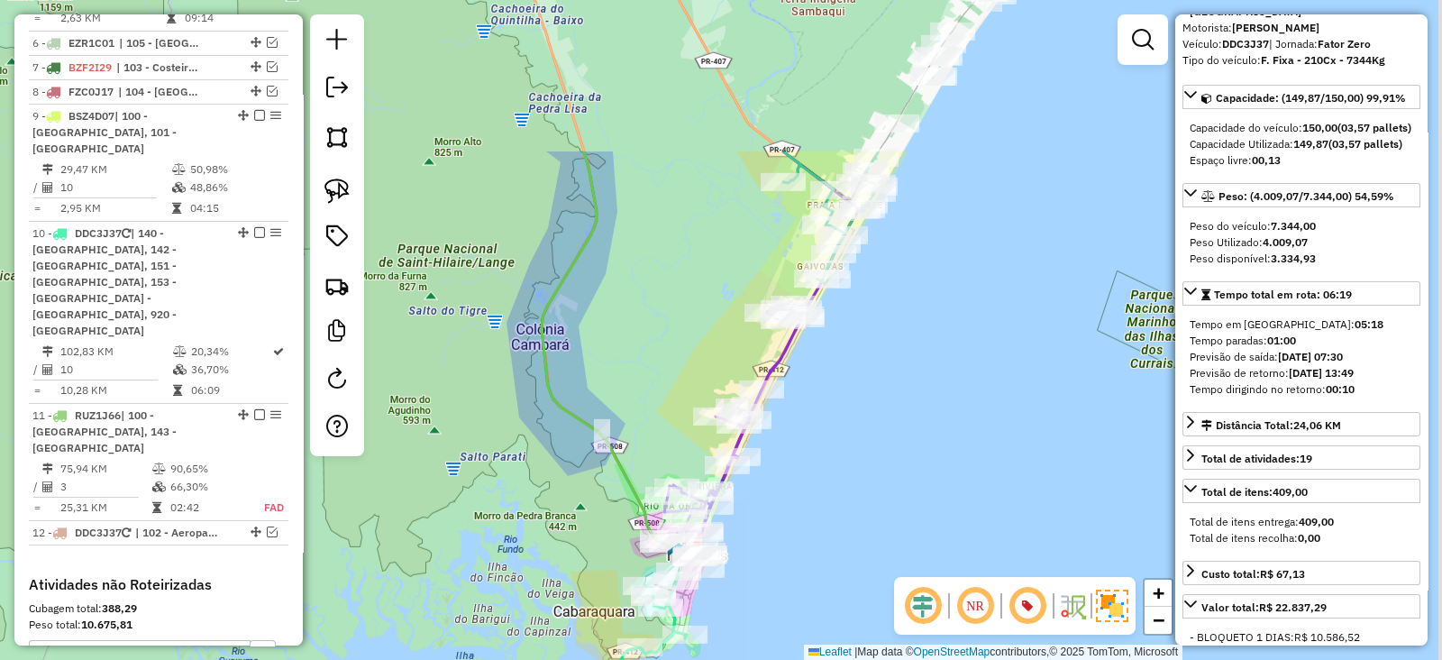
drag, startPoint x: 730, startPoint y: 194, endPoint x: 624, endPoint y: 421, distance: 250.8
click at [625, 495] on div "Janela de atendimento Grade de atendimento Capacidade Transportadoras Veículos …" at bounding box center [721, 330] width 1442 height 660
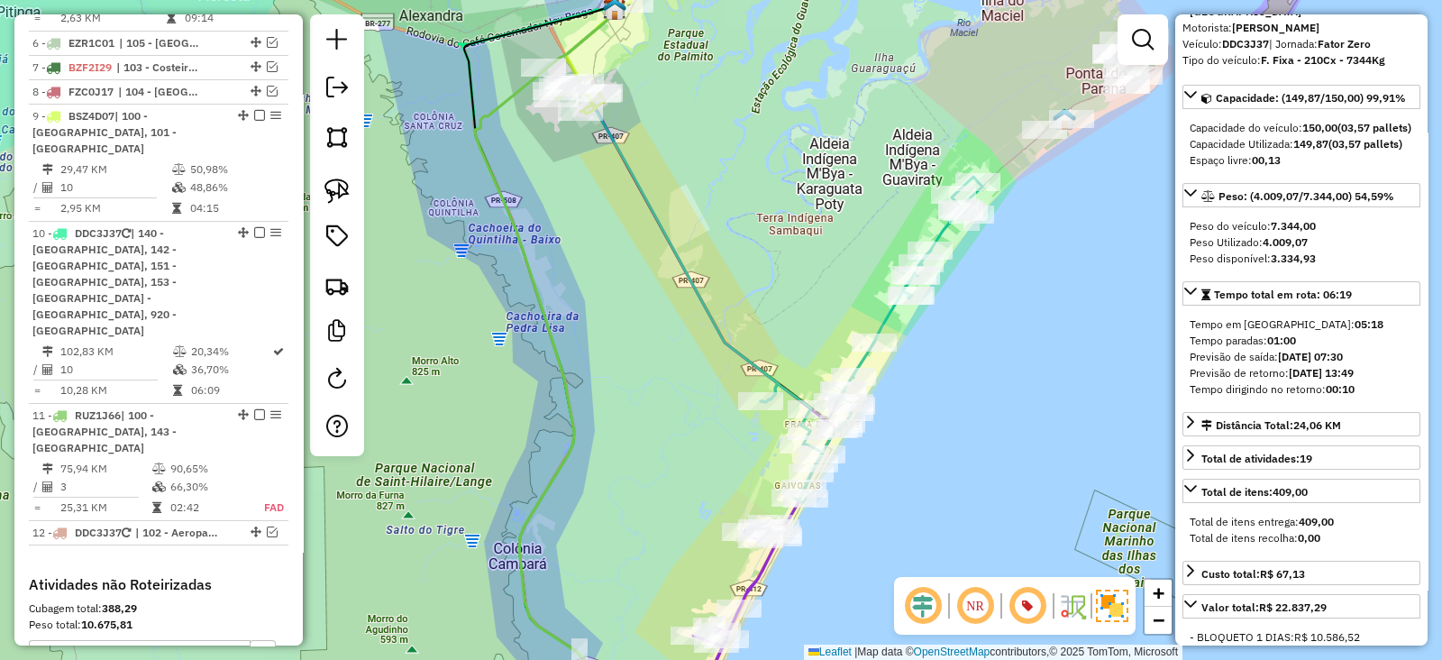
drag, startPoint x: 633, startPoint y: 152, endPoint x: 760, endPoint y: 420, distance: 296.4
click at [760, 419] on div "Janela de atendimento Grade de atendimento Capacidade Transportadoras Veículos …" at bounding box center [721, 330] width 1442 height 660
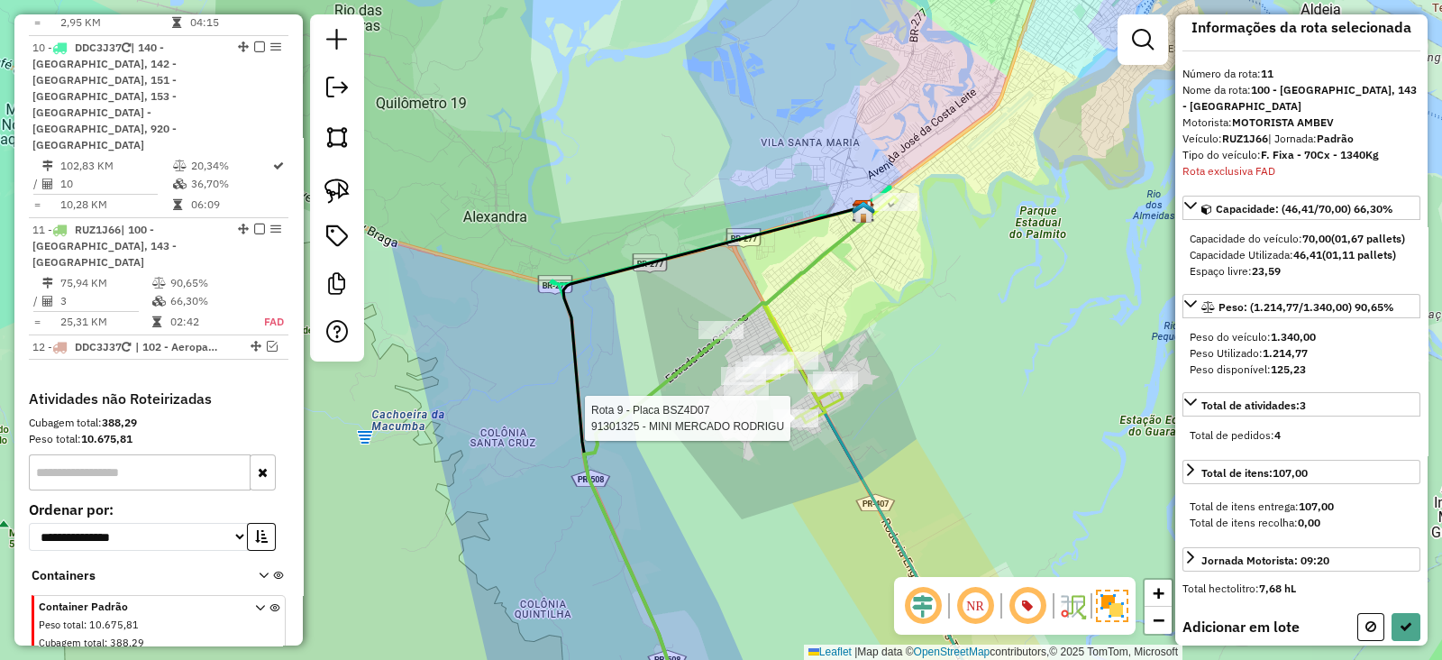
scroll to position [0, 0]
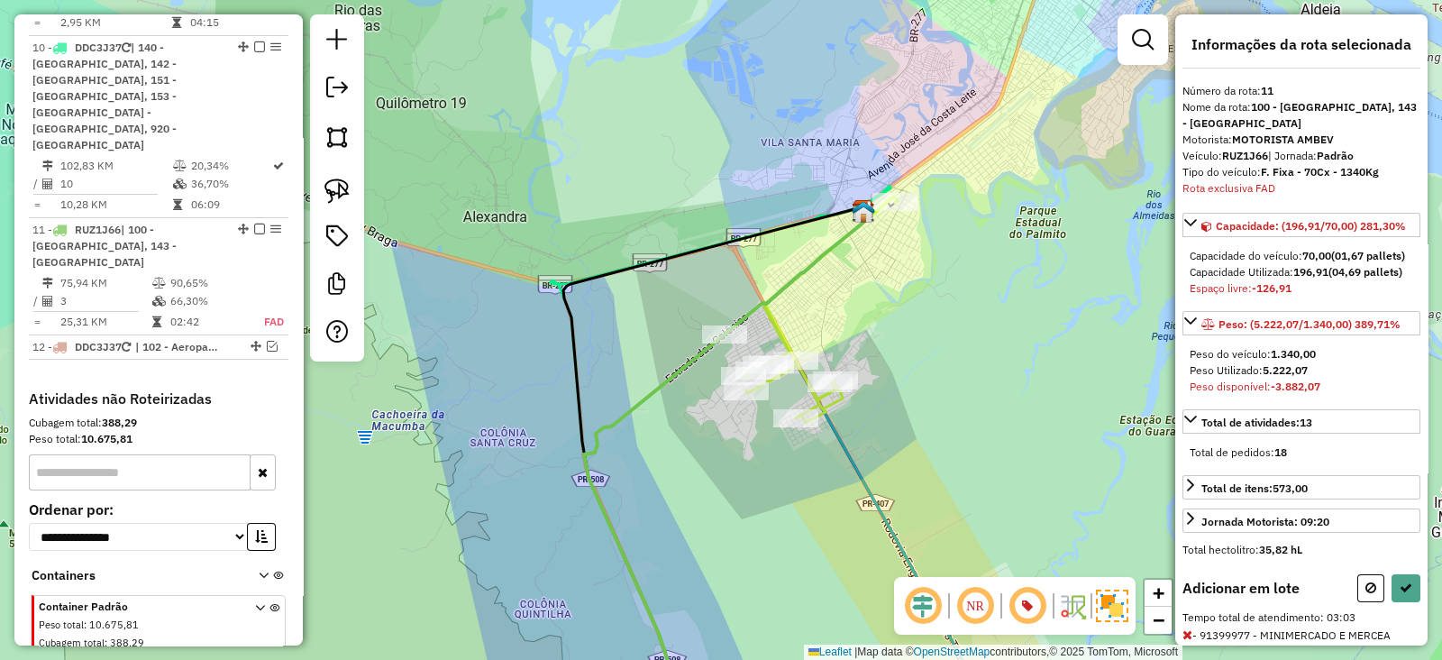
click at [1366, 602] on div "Informações da rota selecionada Número da rota: 11 Nome da rota: 100 - [GEOGRAP…" at bounding box center [1302, 329] width 252 height 631
click at [1366, 602] on button at bounding box center [1371, 588] width 27 height 28
select select "**********"
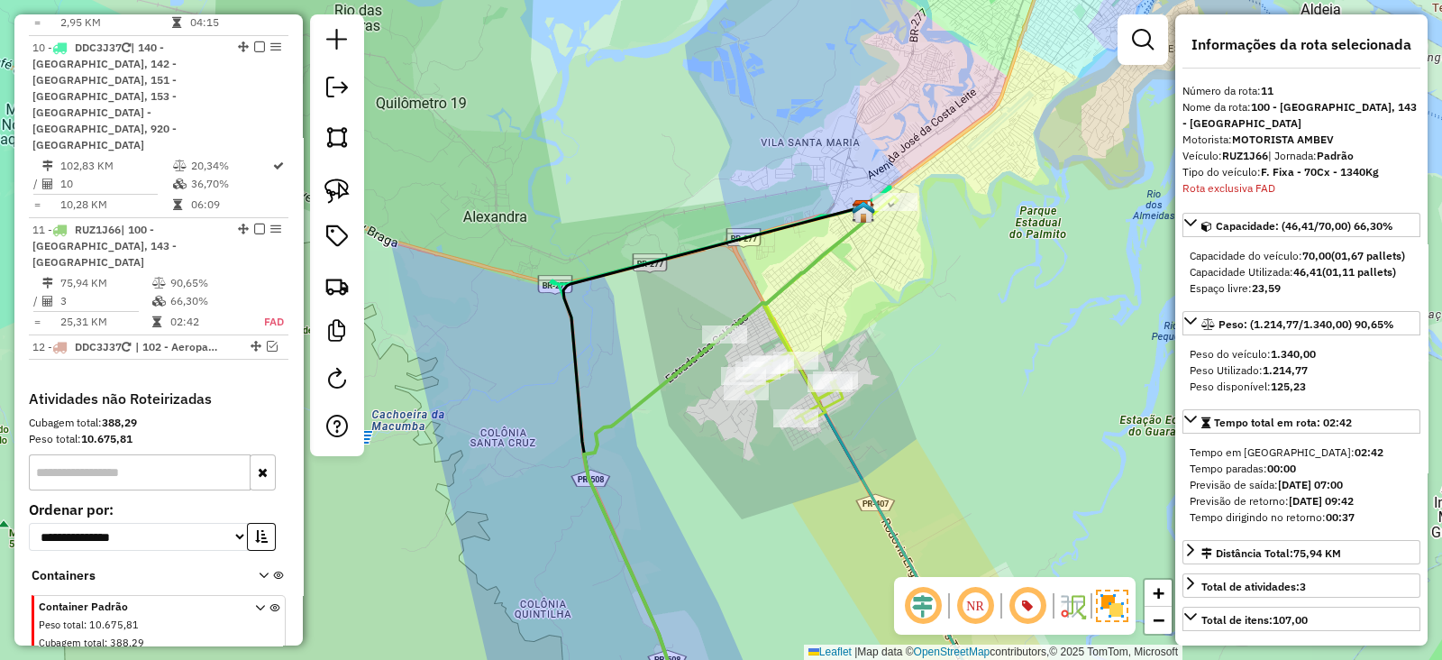
drag, startPoint x: 857, startPoint y: 215, endPoint x: 847, endPoint y: 199, distance: 18.3
click at [847, 199] on div "Janela de atendimento Grade de atendimento Capacidade Transportadoras Veículos …" at bounding box center [721, 330] width 1442 height 660
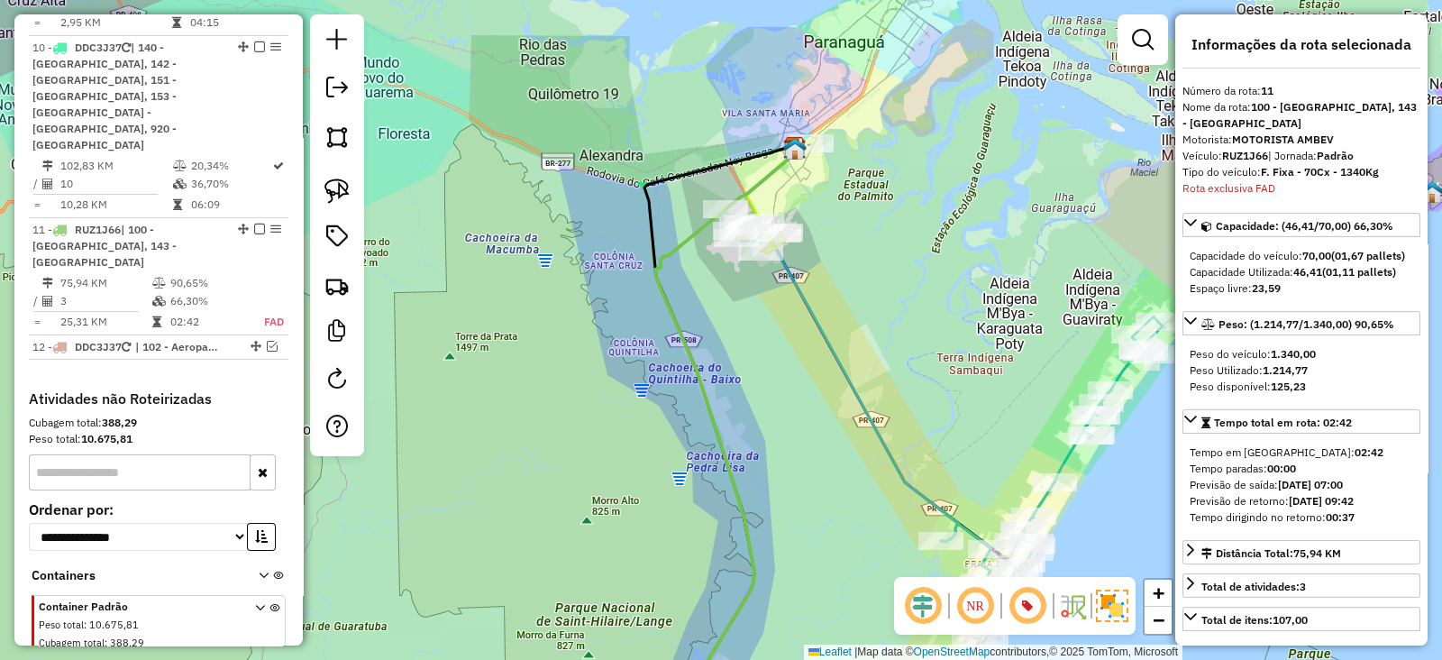
drag, startPoint x: 873, startPoint y: 459, endPoint x: 838, endPoint y: 101, distance: 359.5
click at [838, 102] on div "Janela de atendimento Grade de atendimento Capacidade Transportadoras Veículos …" at bounding box center [721, 330] width 1442 height 660
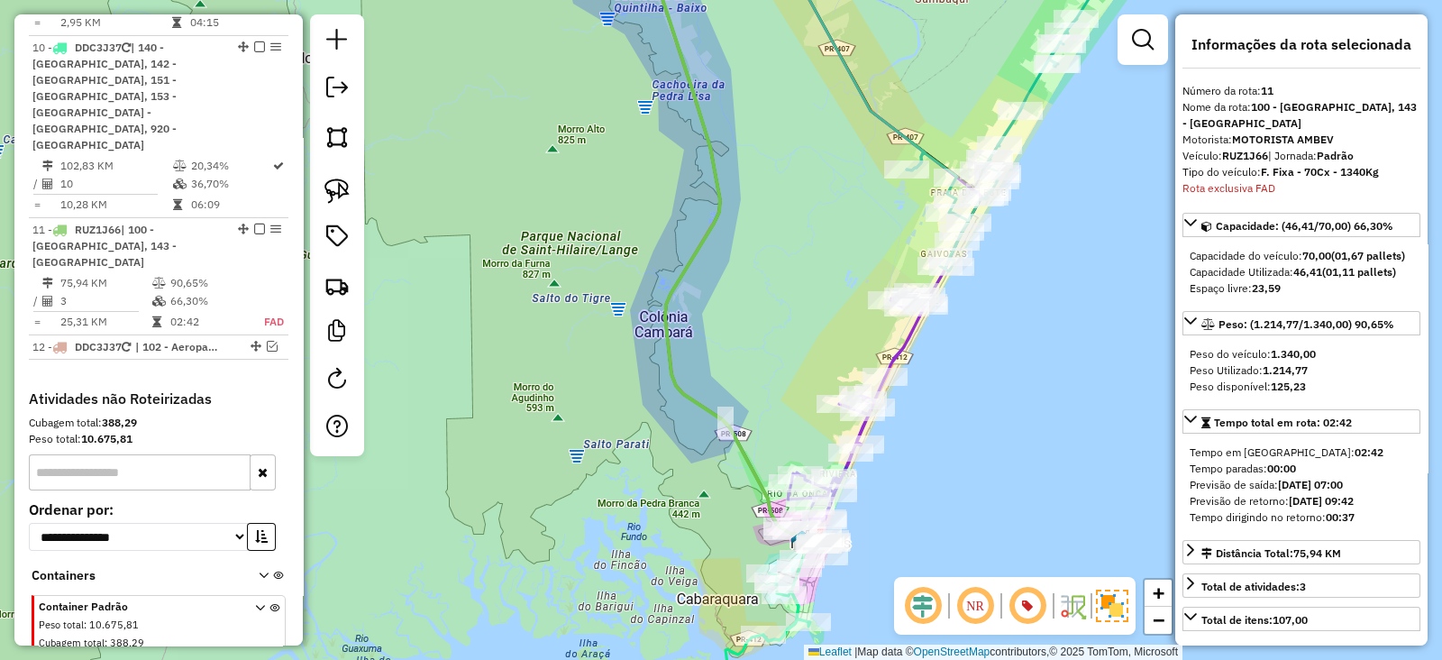
drag, startPoint x: 766, startPoint y: 127, endPoint x: 766, endPoint y: 95, distance: 32.5
click at [766, 105] on div "Janela de atendimento Grade de atendimento Capacidade Transportadoras Veículos …" at bounding box center [721, 330] width 1442 height 660
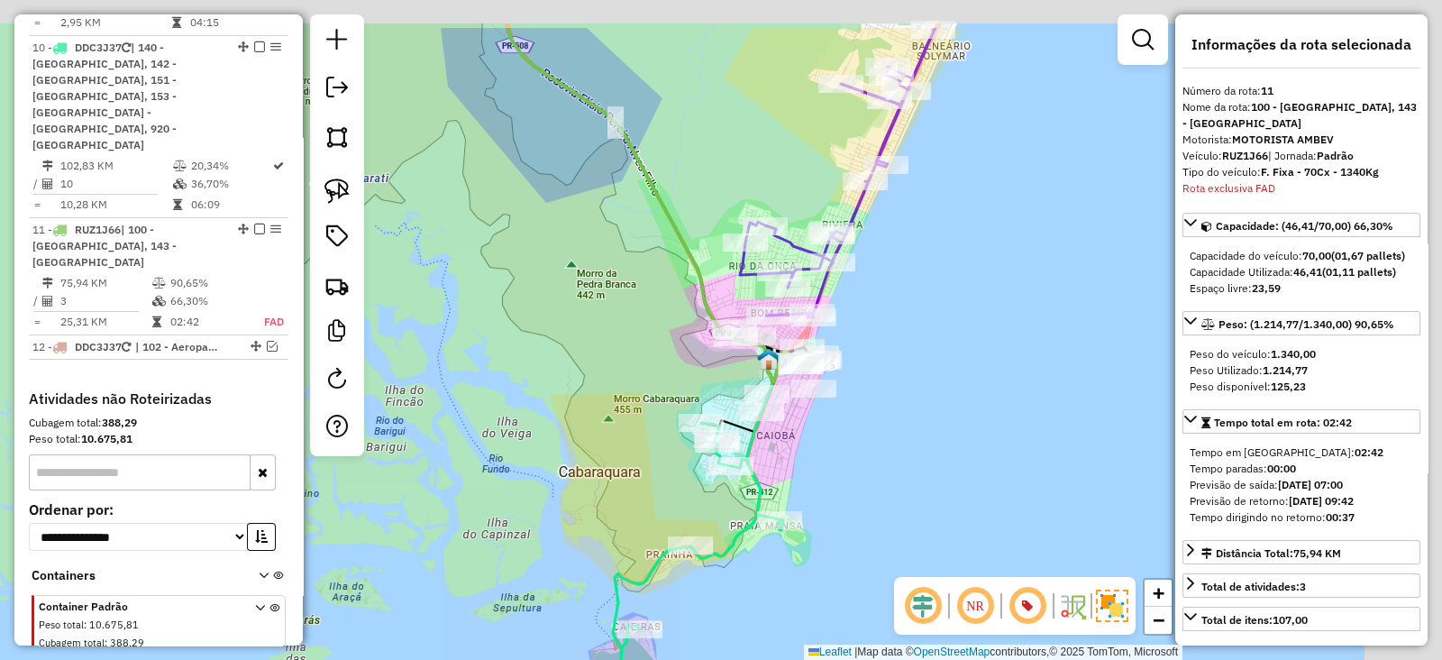
drag, startPoint x: 736, startPoint y: 154, endPoint x: 585, endPoint y: 277, distance: 194.8
click at [591, 271] on div "Janela de atendimento Grade de atendimento Capacidade Transportadoras Veículos …" at bounding box center [721, 330] width 1442 height 660
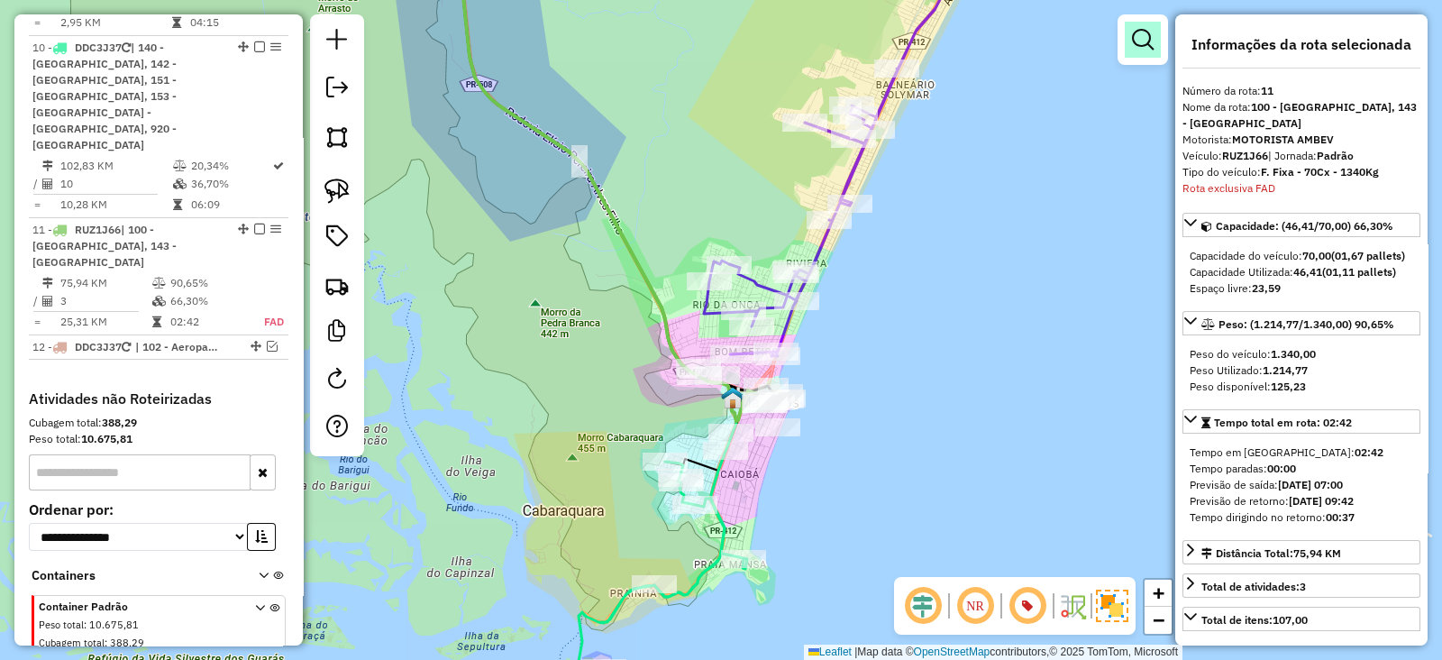
click at [1154, 55] on link at bounding box center [1143, 40] width 36 height 36
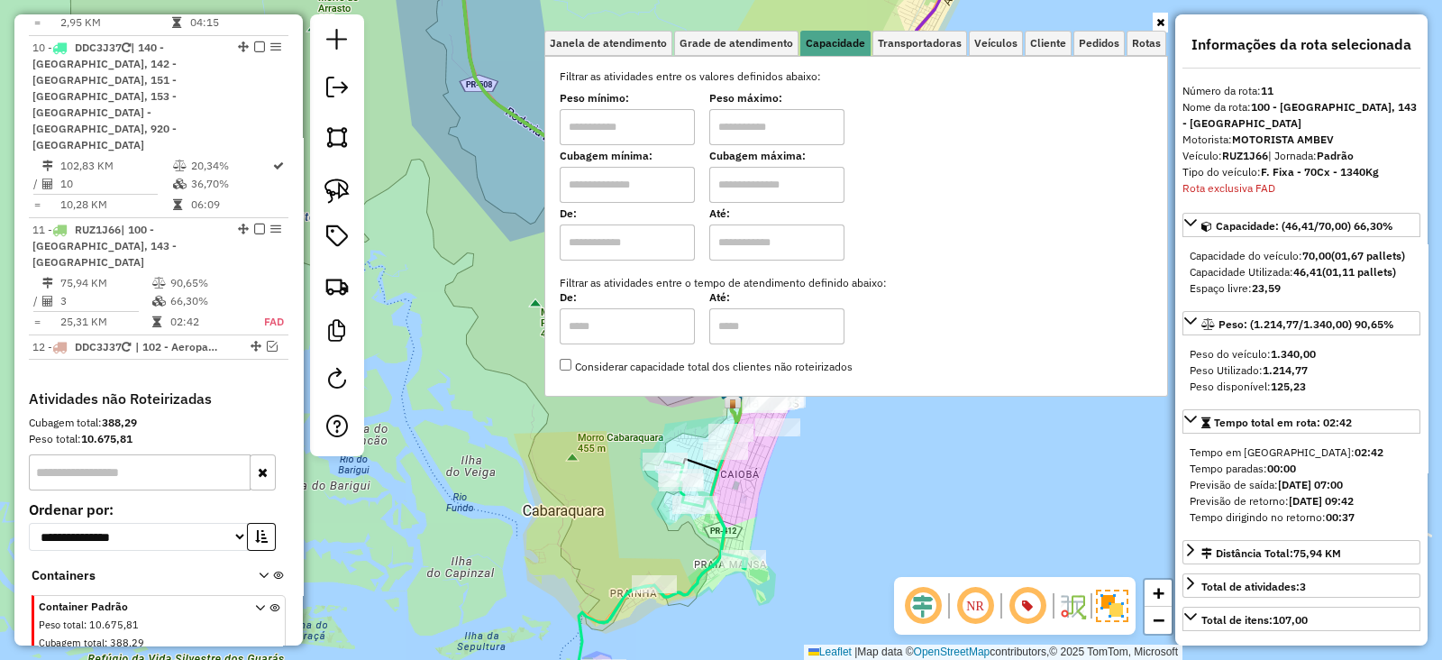
click at [645, 171] on input "text" at bounding box center [627, 185] width 135 height 36
type input "****"
click at [769, 182] on input "text" at bounding box center [776, 185] width 135 height 36
type input "****"
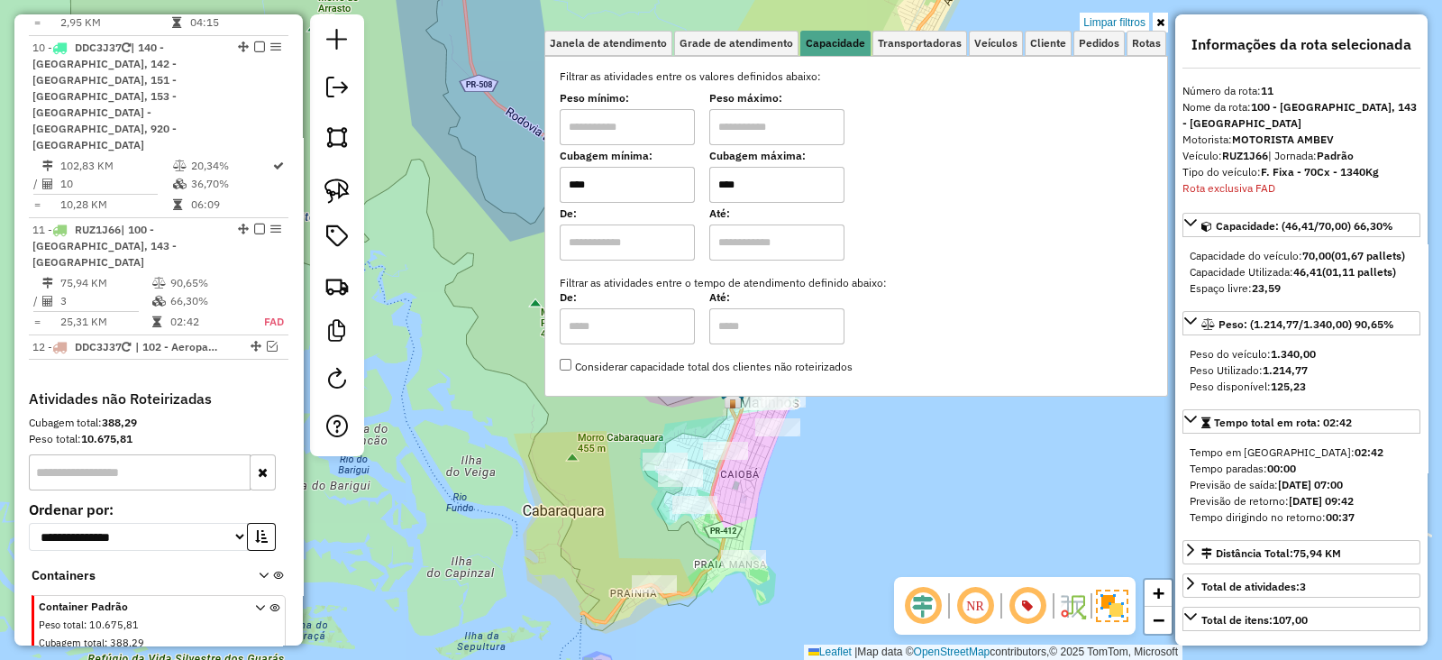
click at [496, 216] on div "Limpar filtros Janela de atendimento Grade de atendimento Capacidade Transporta…" at bounding box center [721, 330] width 1442 height 660
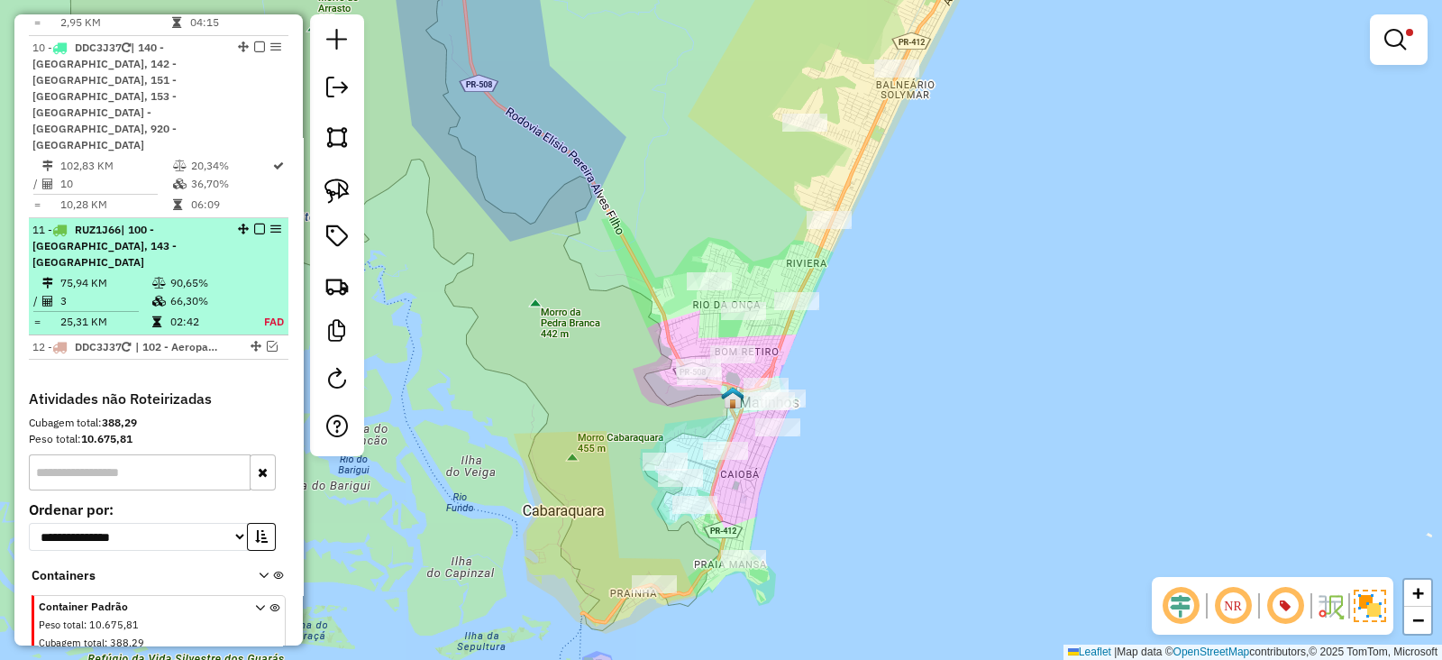
click at [207, 292] on td "66,30%" at bounding box center [206, 301] width 75 height 18
select select "**********"
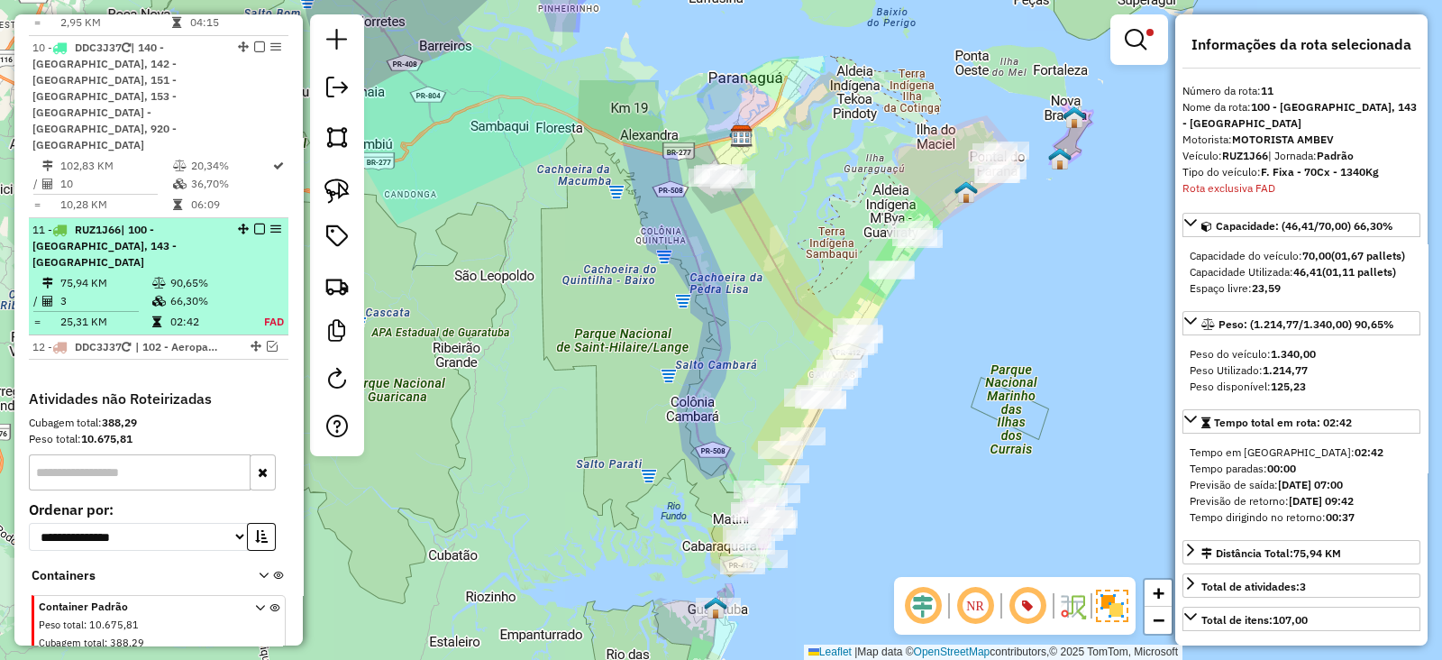
click at [206, 292] on td "66,30%" at bounding box center [206, 301] width 75 height 18
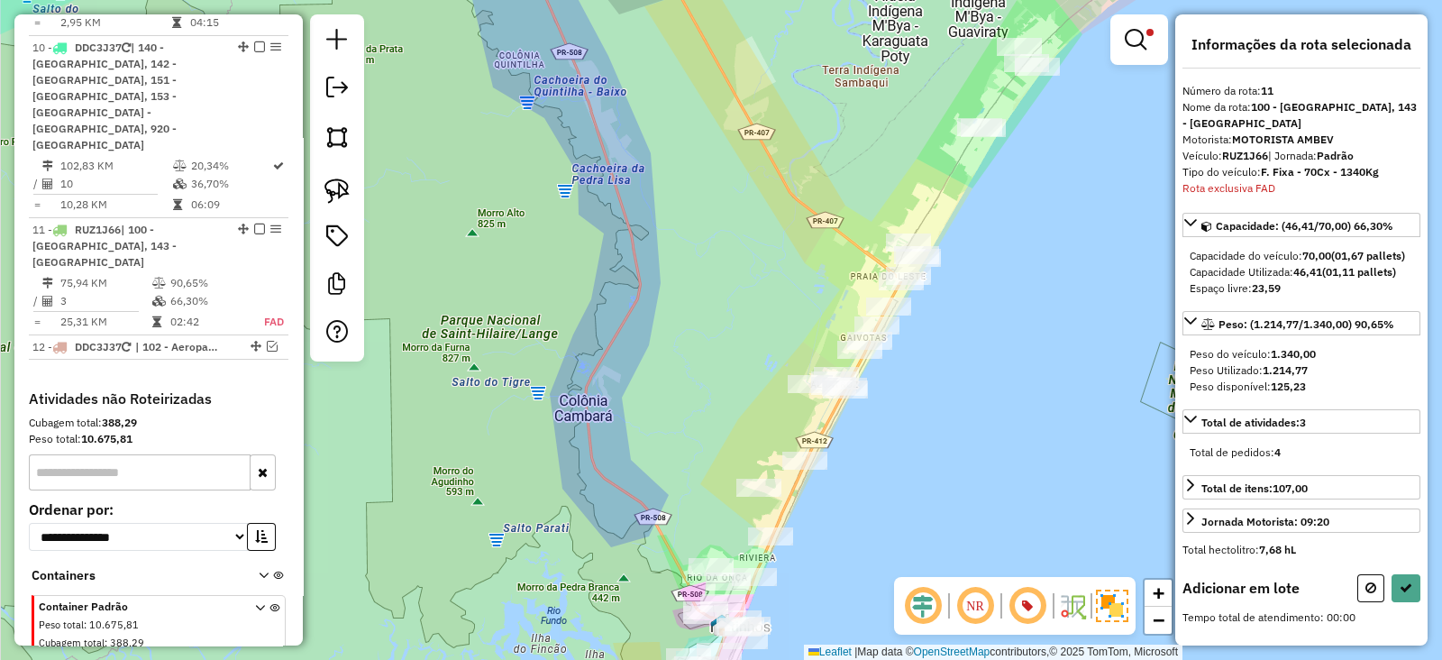
drag, startPoint x: 902, startPoint y: 484, endPoint x: 945, endPoint y: 344, distance: 146.0
click at [945, 344] on div "Limpar filtros Janela de atendimento Grade de atendimento Capacidade Transporta…" at bounding box center [721, 330] width 1442 height 660
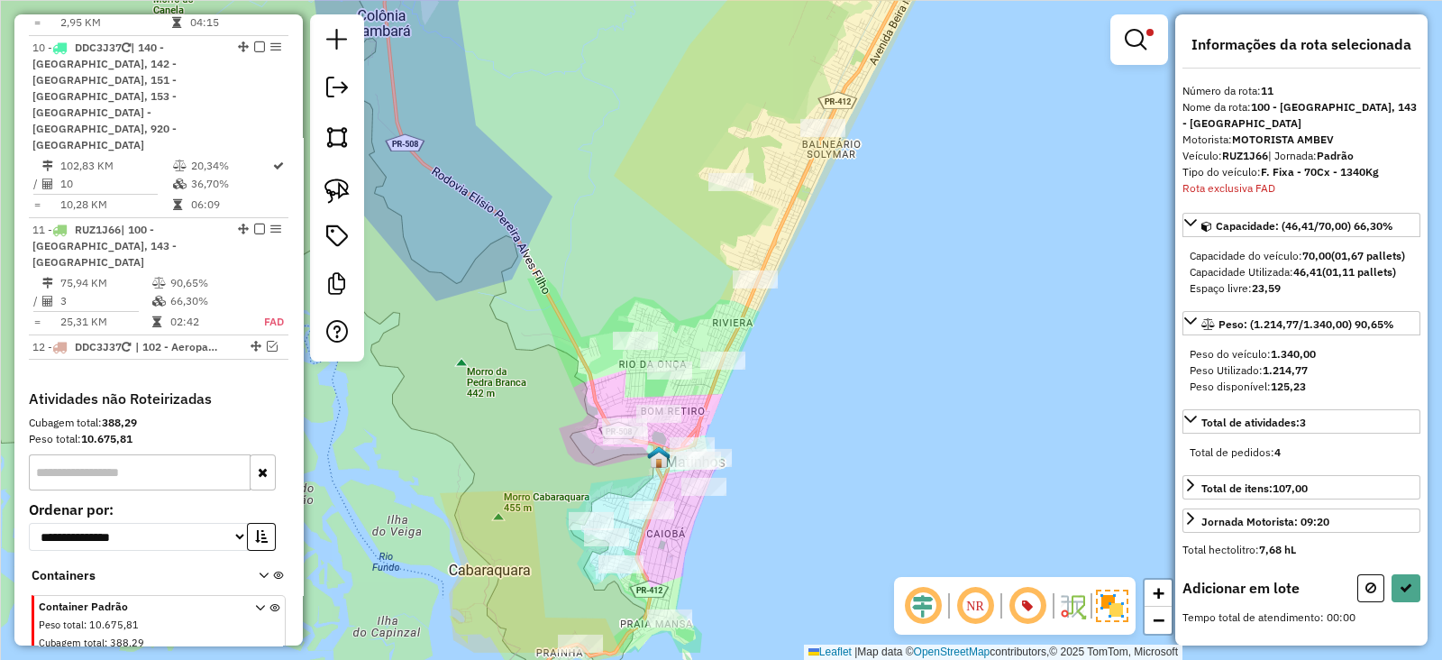
drag, startPoint x: 921, startPoint y: 444, endPoint x: 943, endPoint y: 361, distance: 84.8
click at [943, 361] on div "Limpar filtros Janela de atendimento Grade de atendimento Capacidade Transporta…" at bounding box center [721, 330] width 1442 height 660
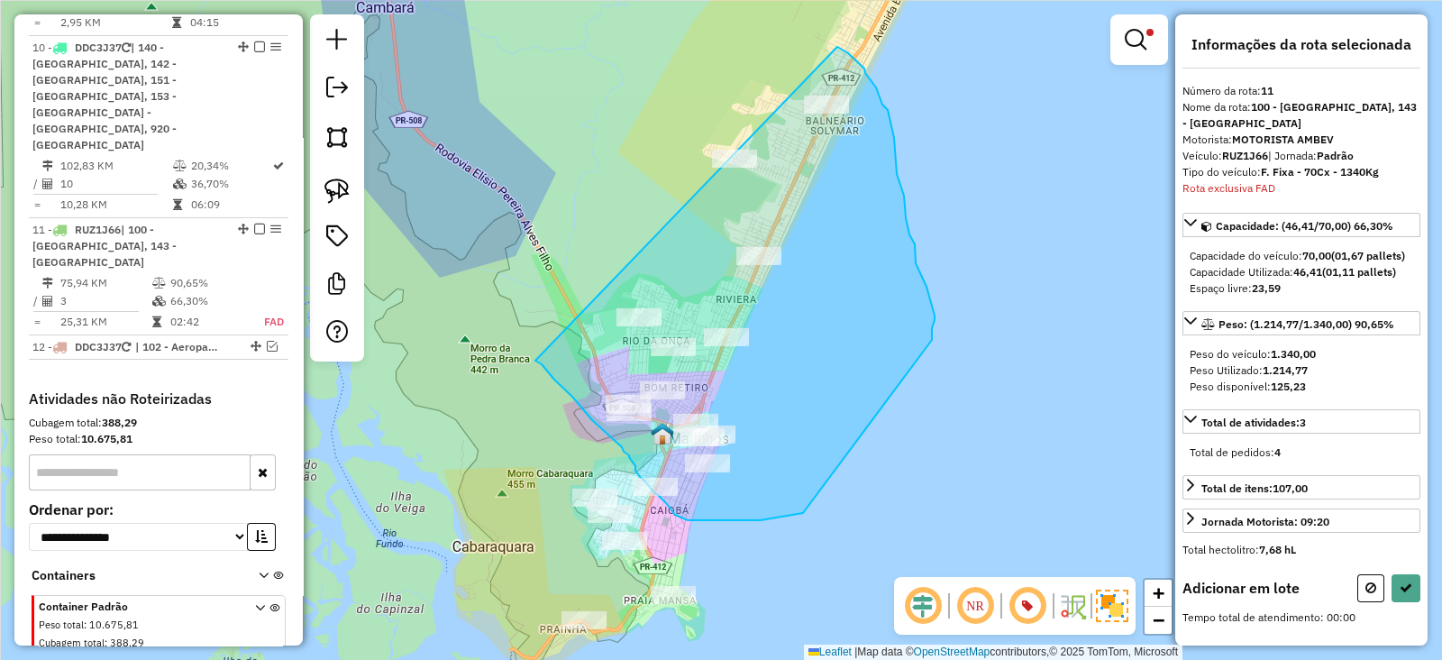
drag, startPoint x: 542, startPoint y: 364, endPoint x: 784, endPoint y: 36, distance: 408.0
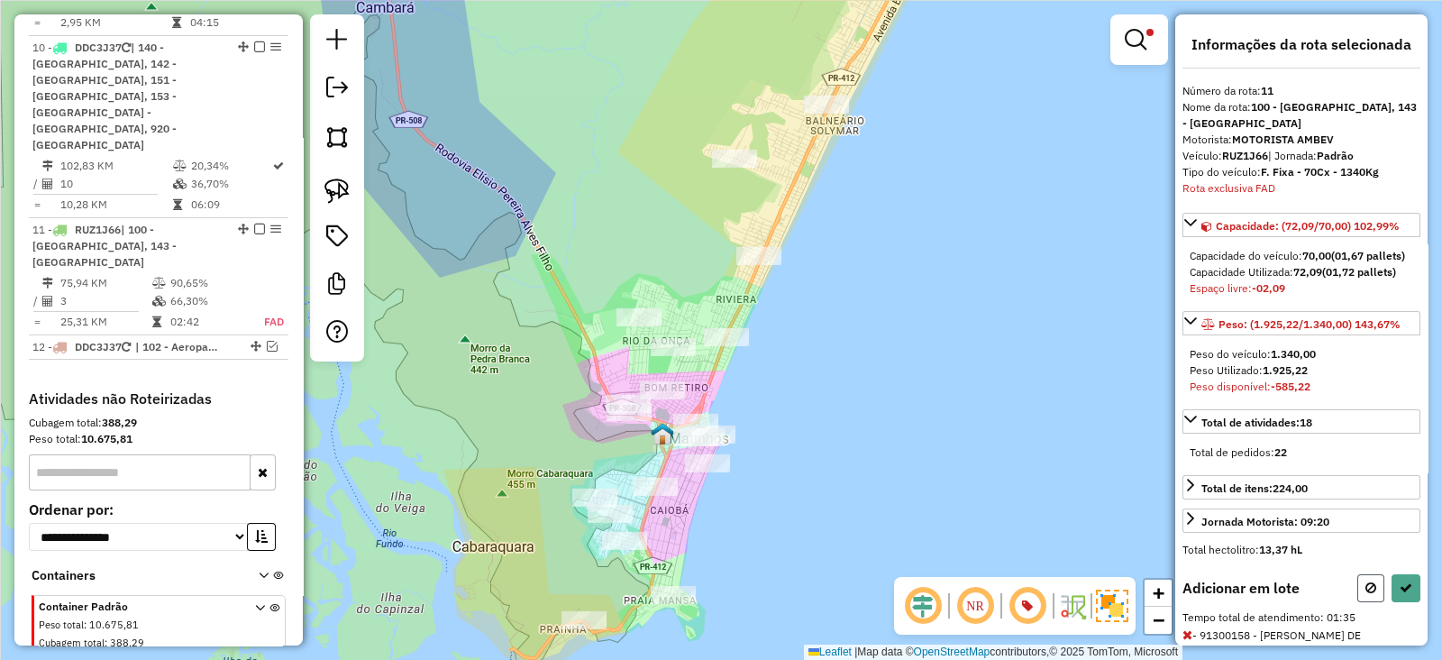
click at [1370, 594] on icon at bounding box center [1371, 587] width 11 height 13
select select "**********"
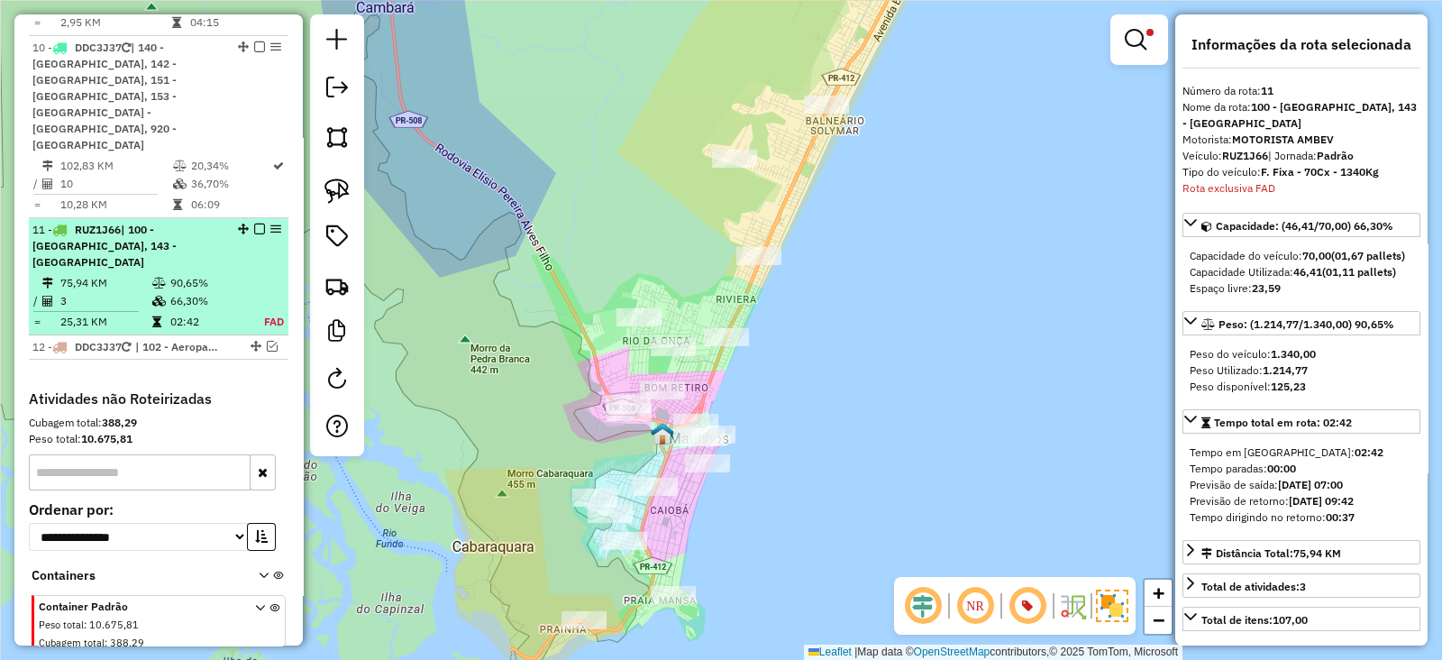
click at [59, 274] on td "75,94 KM" at bounding box center [105, 283] width 92 height 18
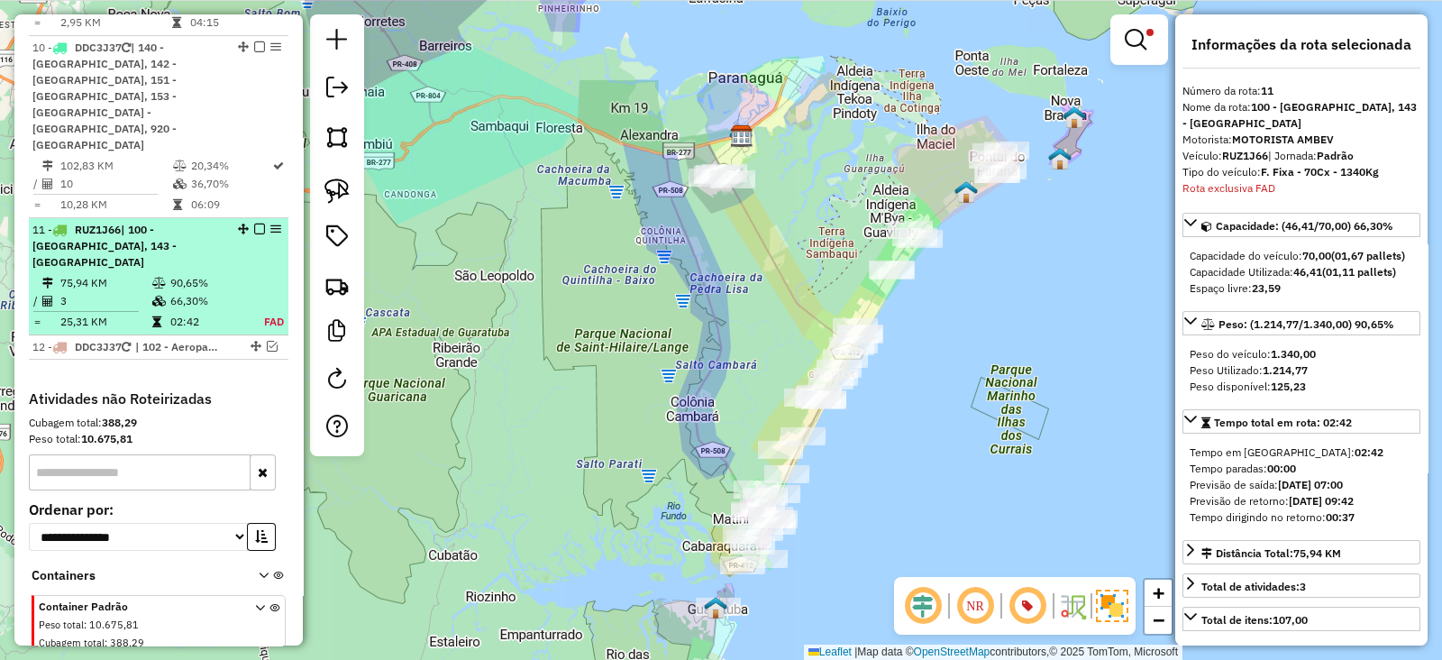
click at [183, 313] on td "02:42" at bounding box center [206, 322] width 75 height 18
click at [195, 292] on td "66,30%" at bounding box center [206, 301] width 75 height 18
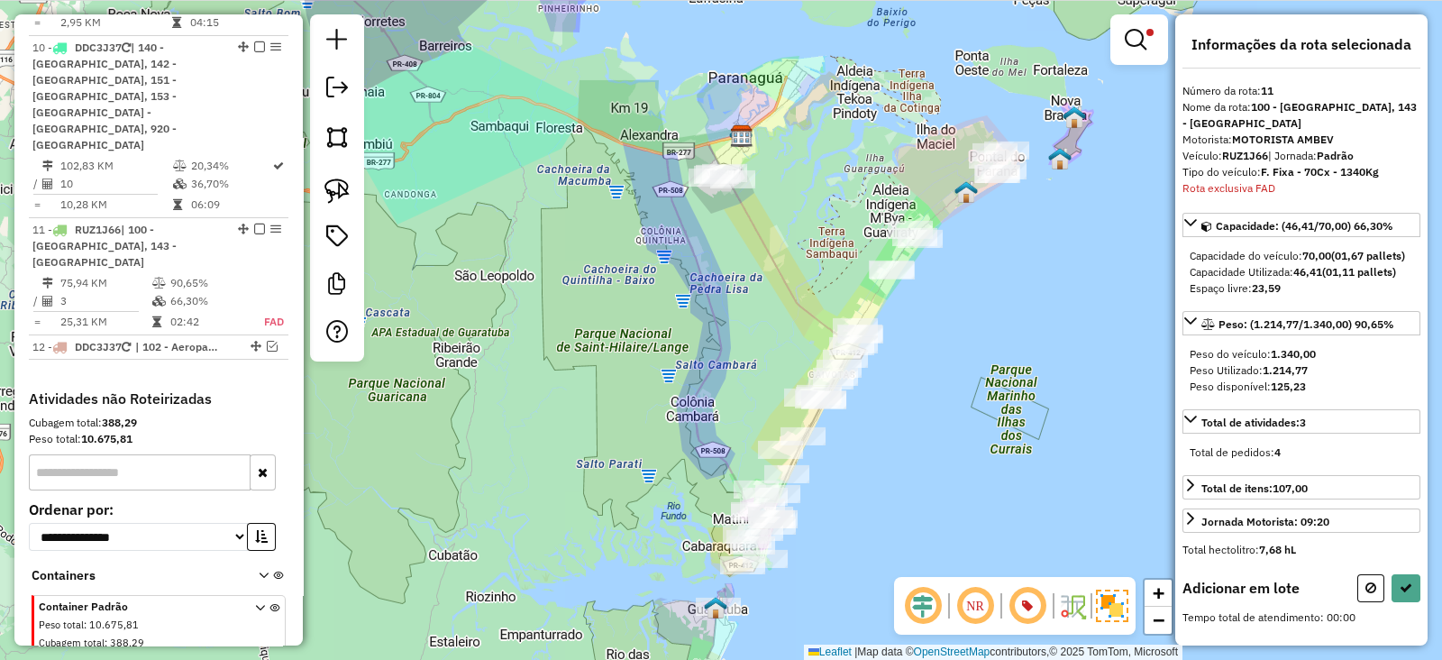
select select "**********"
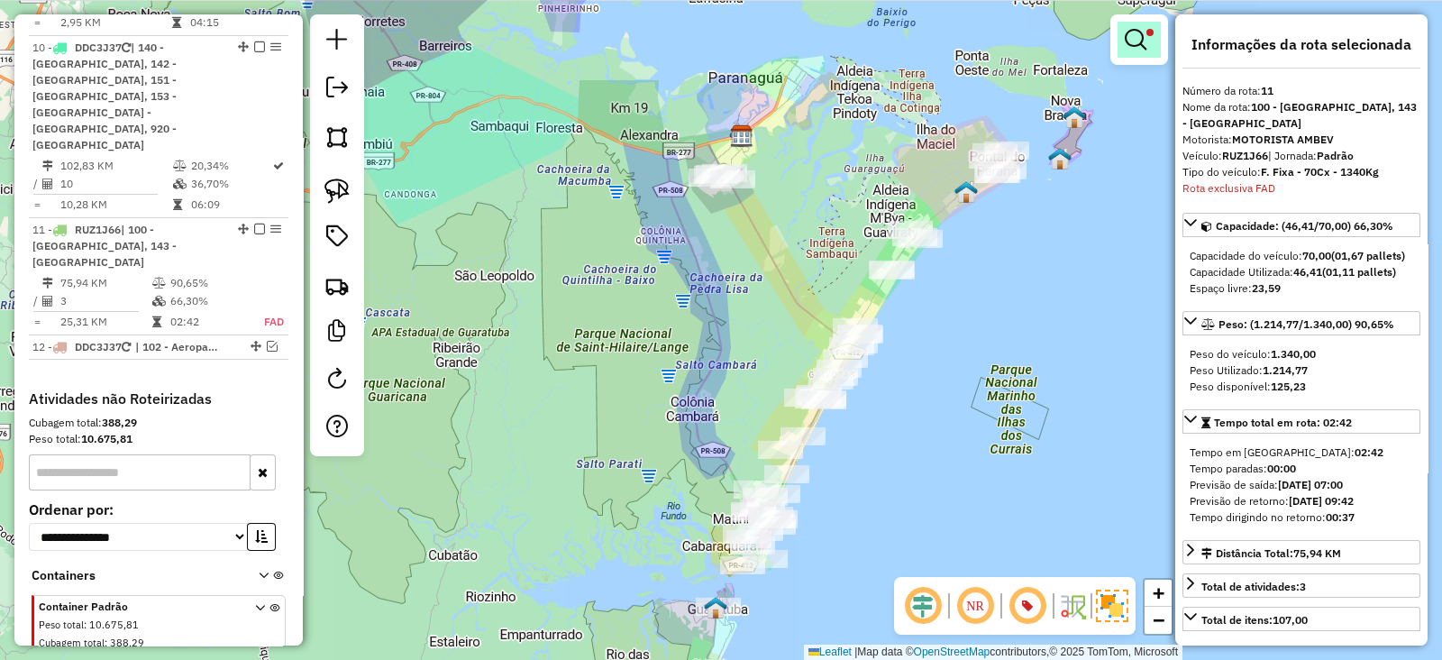
click at [1153, 38] on link at bounding box center [1139, 40] width 43 height 36
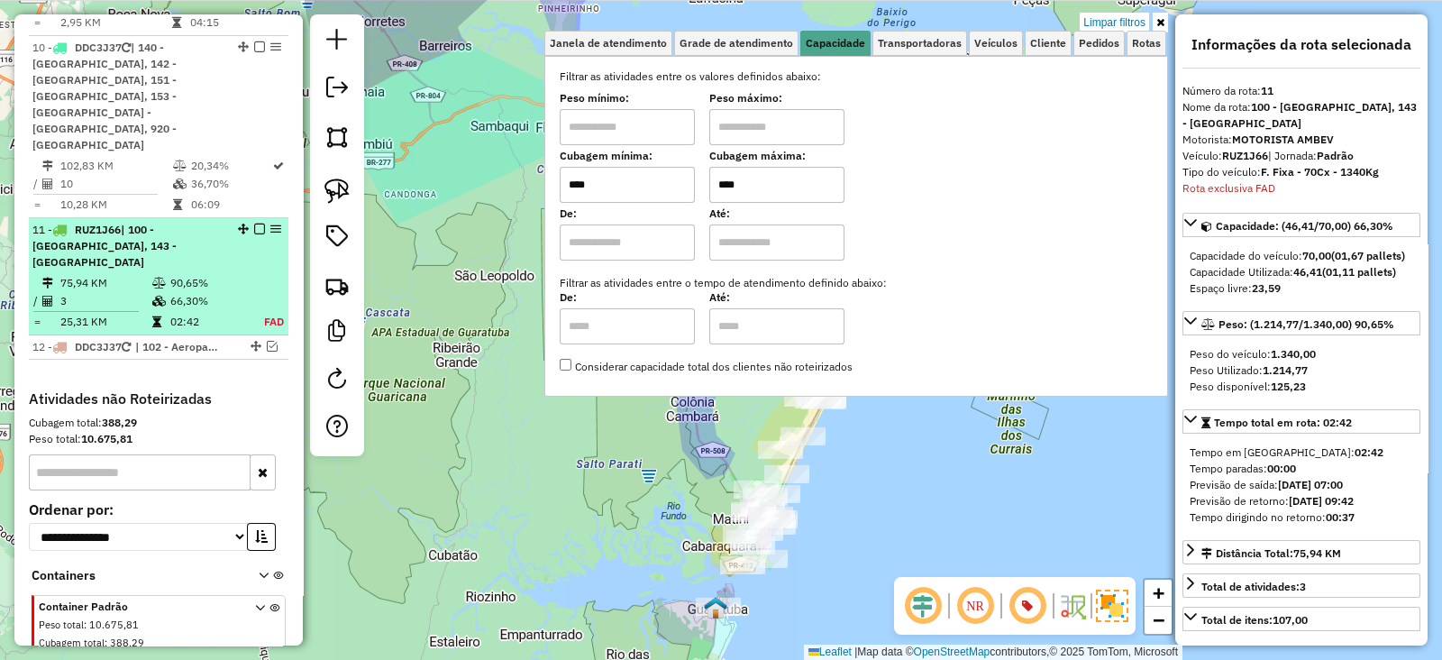
drag, startPoint x: 784, startPoint y: 180, endPoint x: 202, endPoint y: 175, distance: 582.4
click at [202, 175] on hb-router-mapa "Informações da Sessão 1256899 - [DATE] Criação: [DATE] 15:47 Depósito: CDD Para…" at bounding box center [721, 330] width 1442 height 660
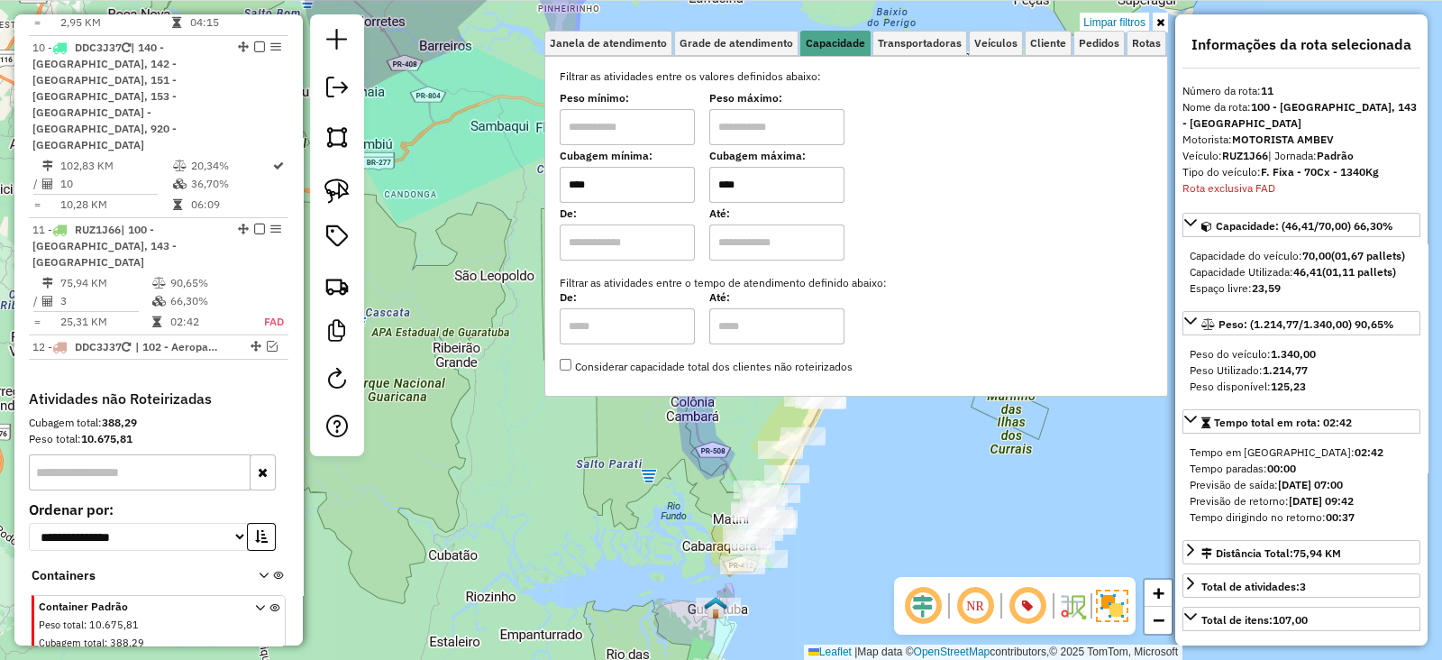
type input "****"
drag, startPoint x: 776, startPoint y: 124, endPoint x: 773, endPoint y: 140, distance: 16.5
click at [776, 124] on input "text" at bounding box center [776, 127] width 135 height 36
type input "*****"
drag, startPoint x: 654, startPoint y: 124, endPoint x: 654, endPoint y: 135, distance: 11.8
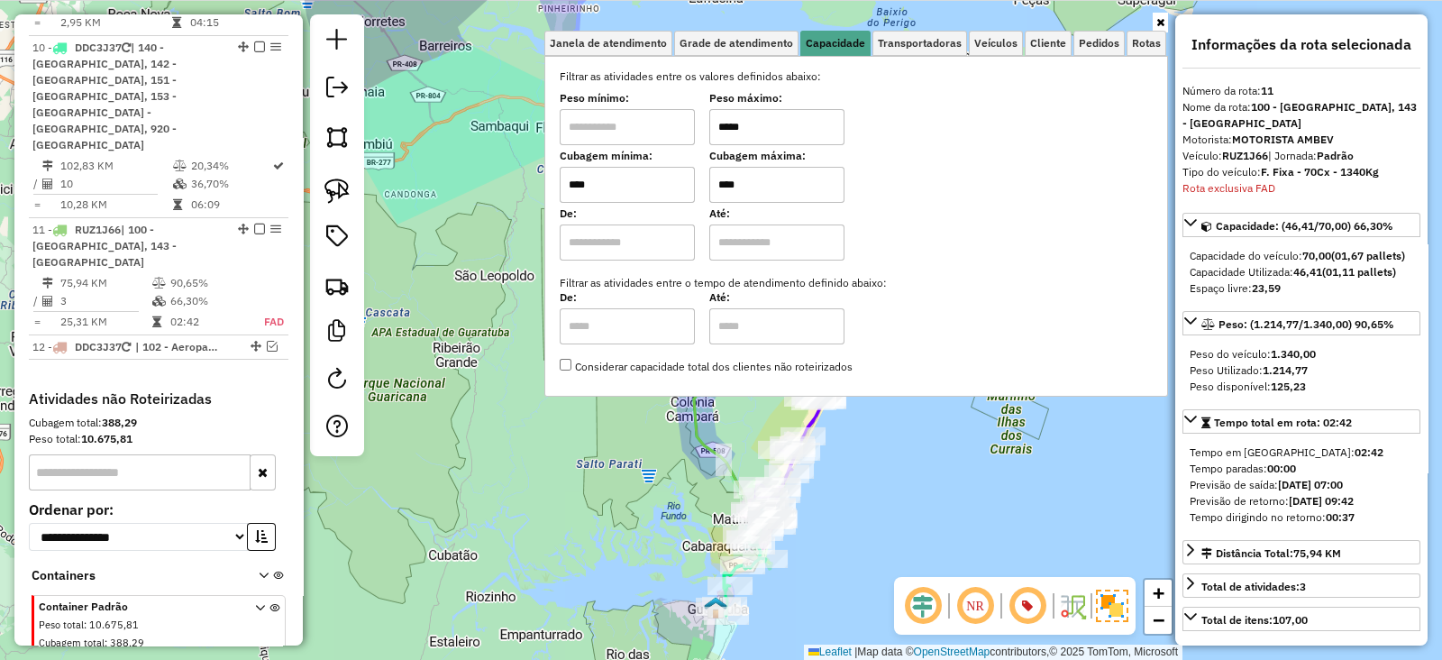
click at [654, 124] on input "text" at bounding box center [627, 127] width 135 height 36
type input "****"
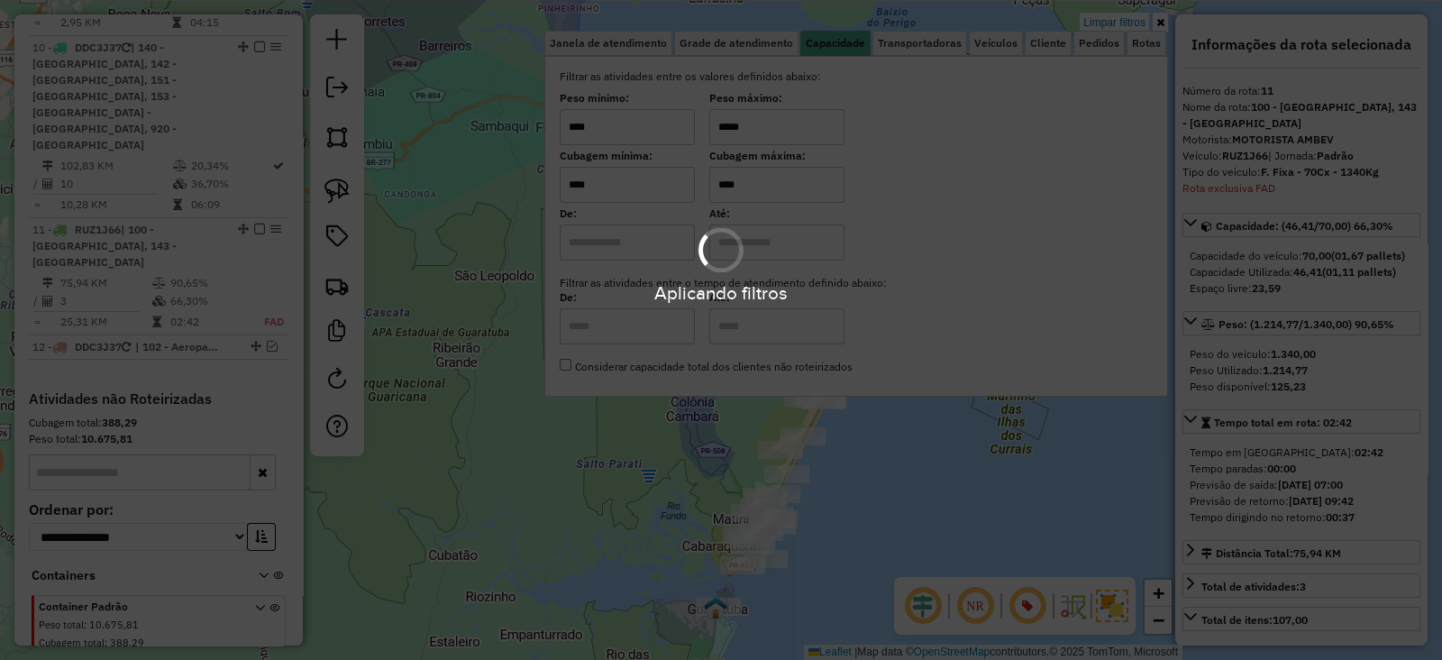
click at [553, 561] on hb-app "Aplicando filtros Pop-up bloqueado! Seu navegador bloqueou automáticamente a ab…" at bounding box center [721, 330] width 1442 height 660
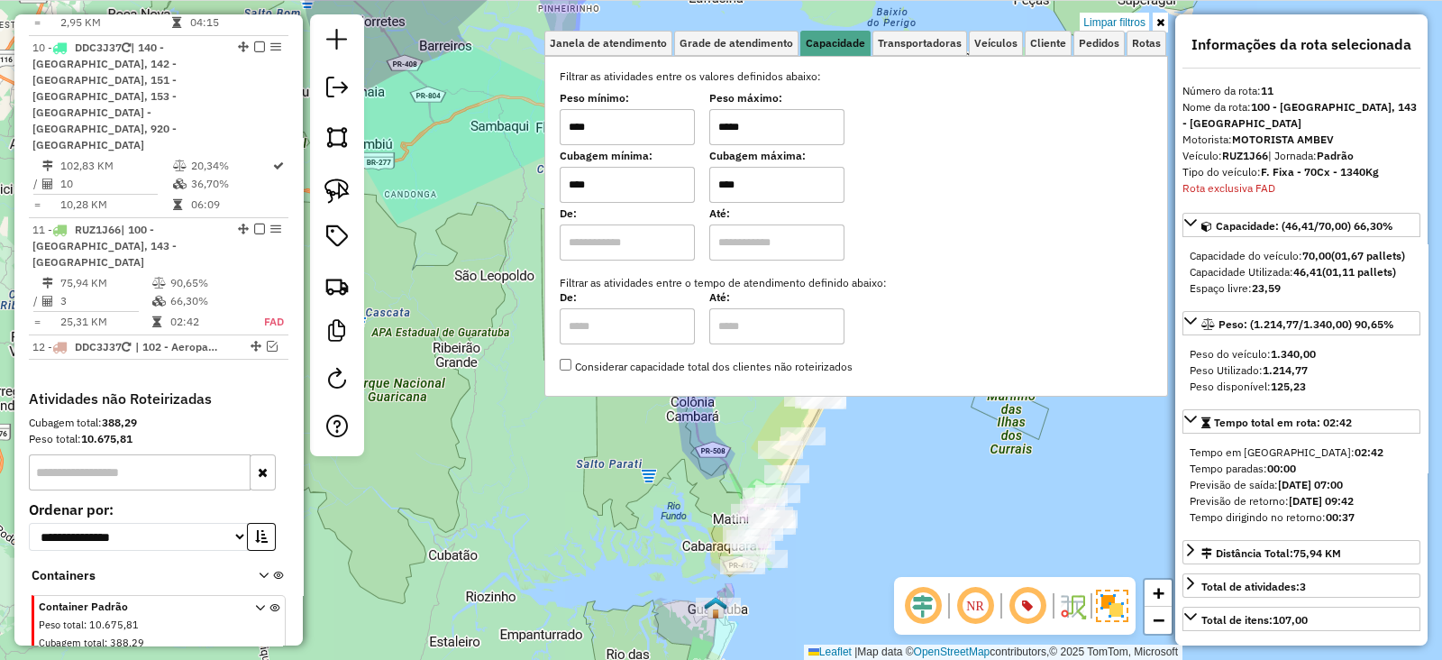
click at [559, 531] on div "Limpar filtros Janela de atendimento Grade de atendimento Capacidade Transporta…" at bounding box center [721, 330] width 1442 height 660
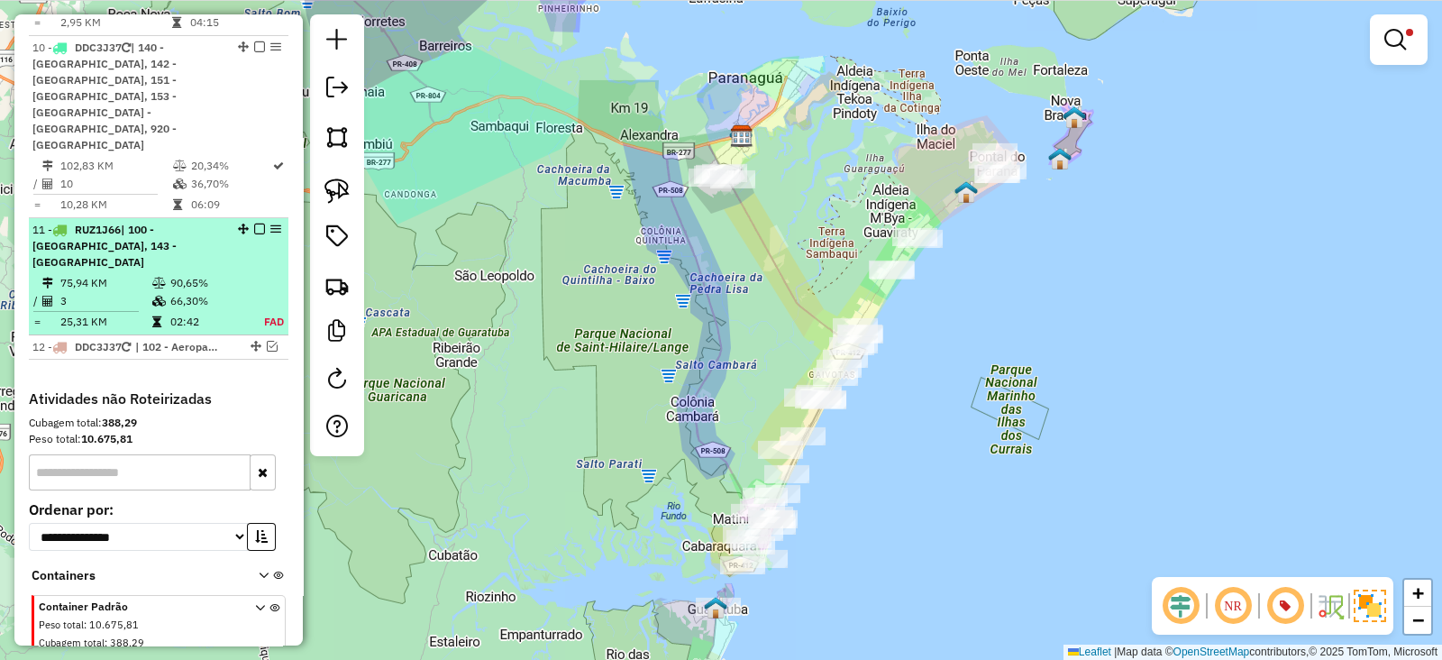
click at [177, 223] on span "| 100 - [GEOGRAPHIC_DATA], 143 - [GEOGRAPHIC_DATA]" at bounding box center [104, 246] width 144 height 46
select select "**********"
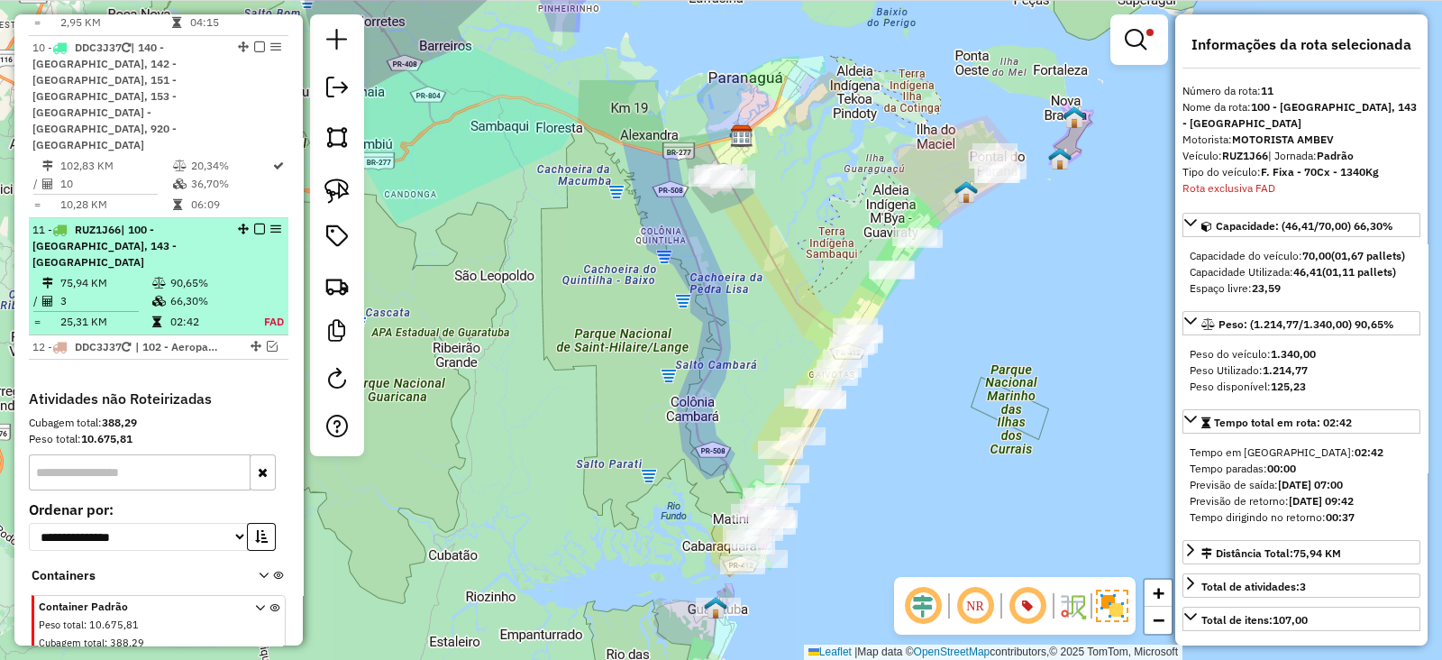
click at [177, 223] on span "| 100 - [GEOGRAPHIC_DATA], 143 - [GEOGRAPHIC_DATA]" at bounding box center [104, 246] width 144 height 46
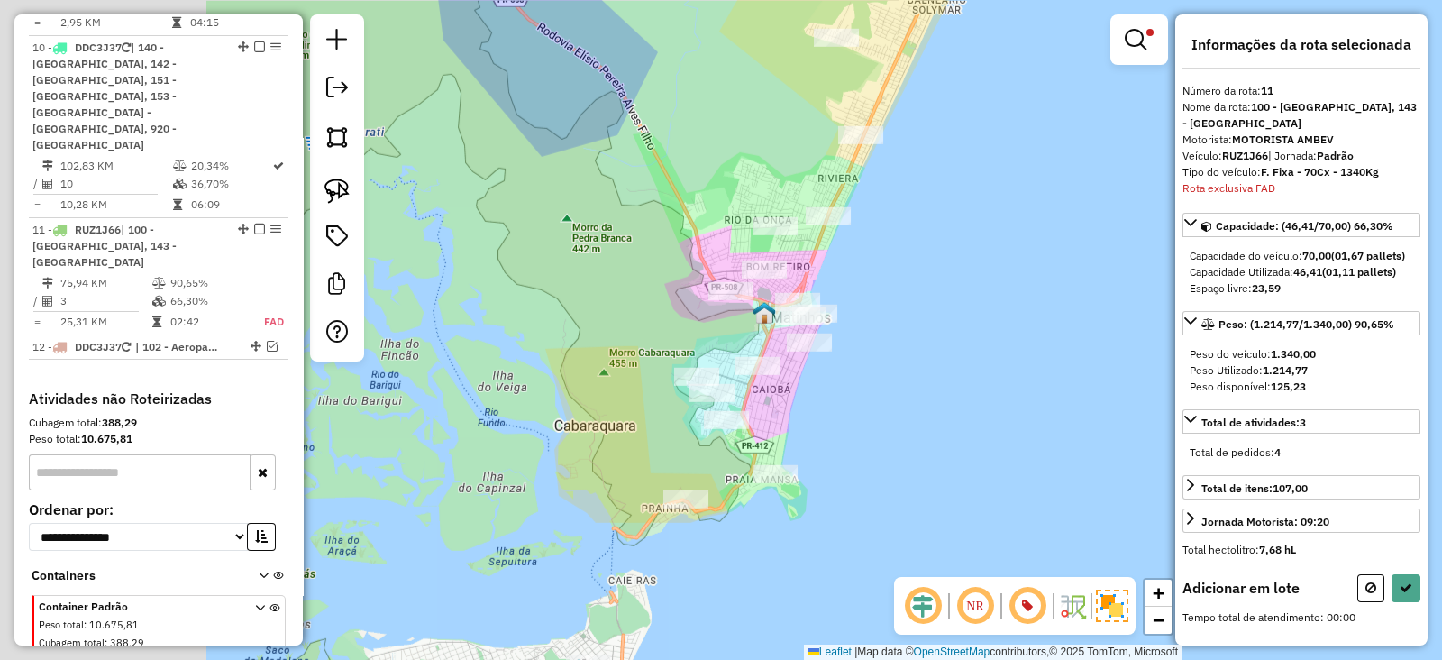
drag, startPoint x: 956, startPoint y: 343, endPoint x: 959, endPoint y: 333, distance: 11.4
click at [1010, 296] on div "Limpar filtros Janela de atendimento Grade de atendimento Capacidade Transporta…" at bounding box center [721, 330] width 1442 height 660
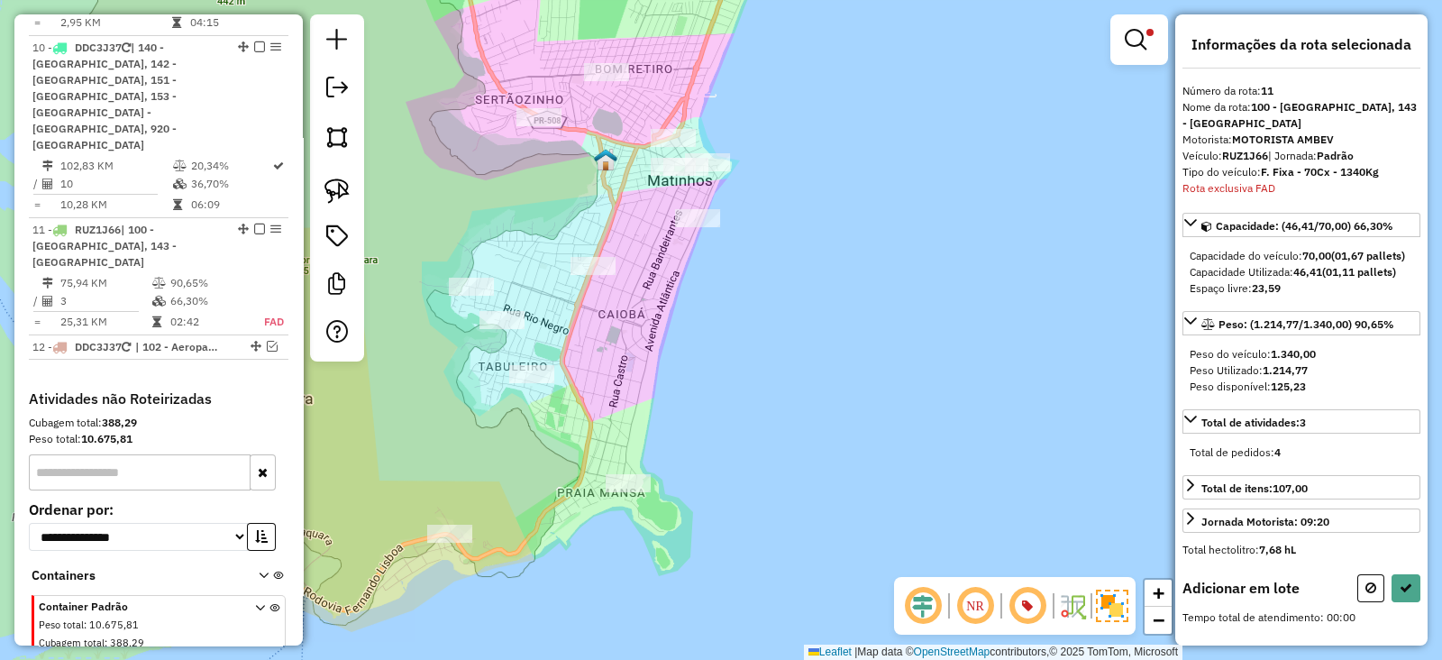
drag, startPoint x: 718, startPoint y: 317, endPoint x: 746, endPoint y: 365, distance: 54.9
click at [771, 345] on div "Limpar filtros Janela de atendimento Grade de atendimento Capacidade Transporta…" at bounding box center [721, 330] width 1442 height 660
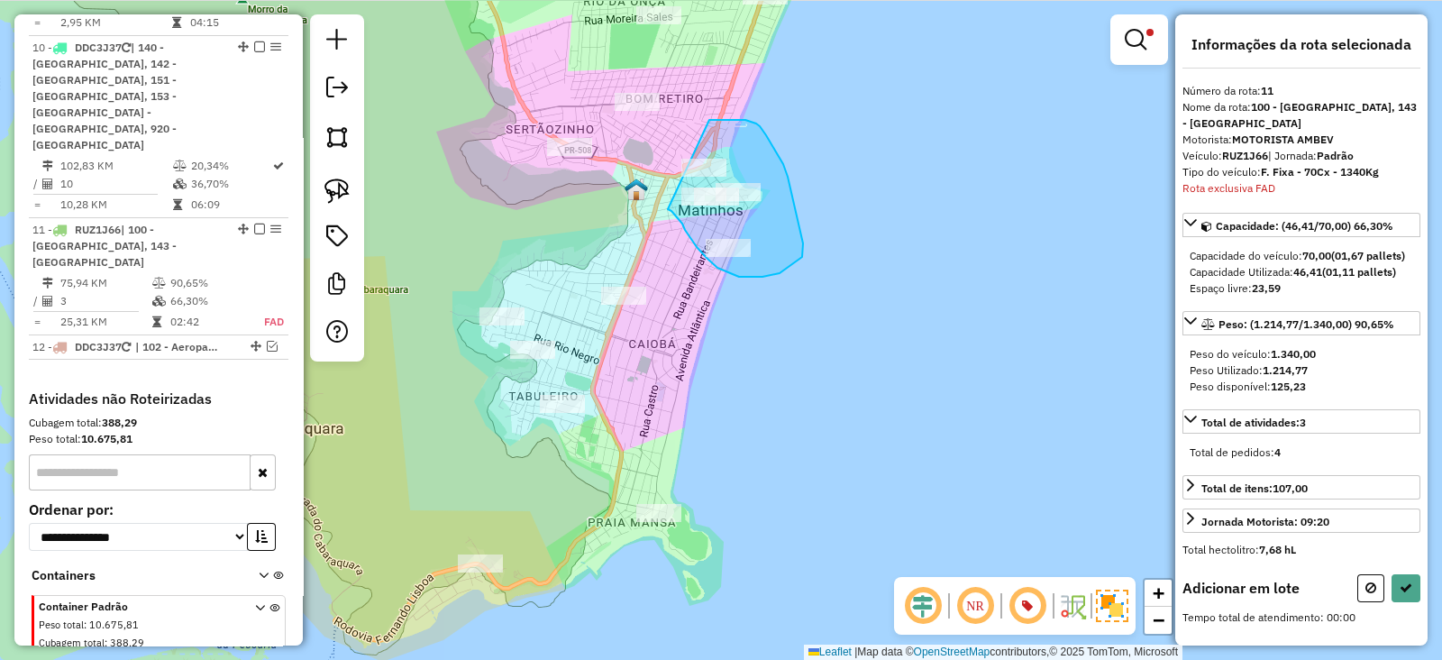
drag, startPoint x: 668, startPoint y: 209, endPoint x: 695, endPoint y: 127, distance: 86.4
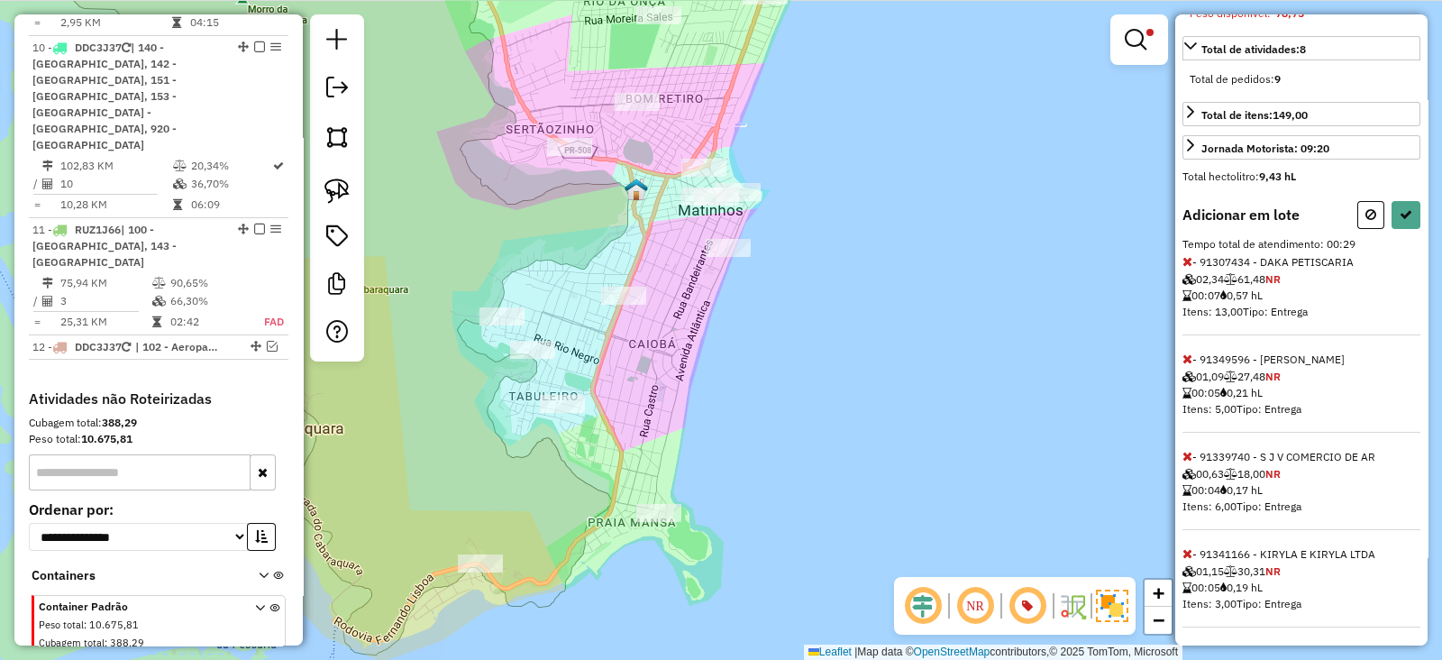
scroll to position [486, 0]
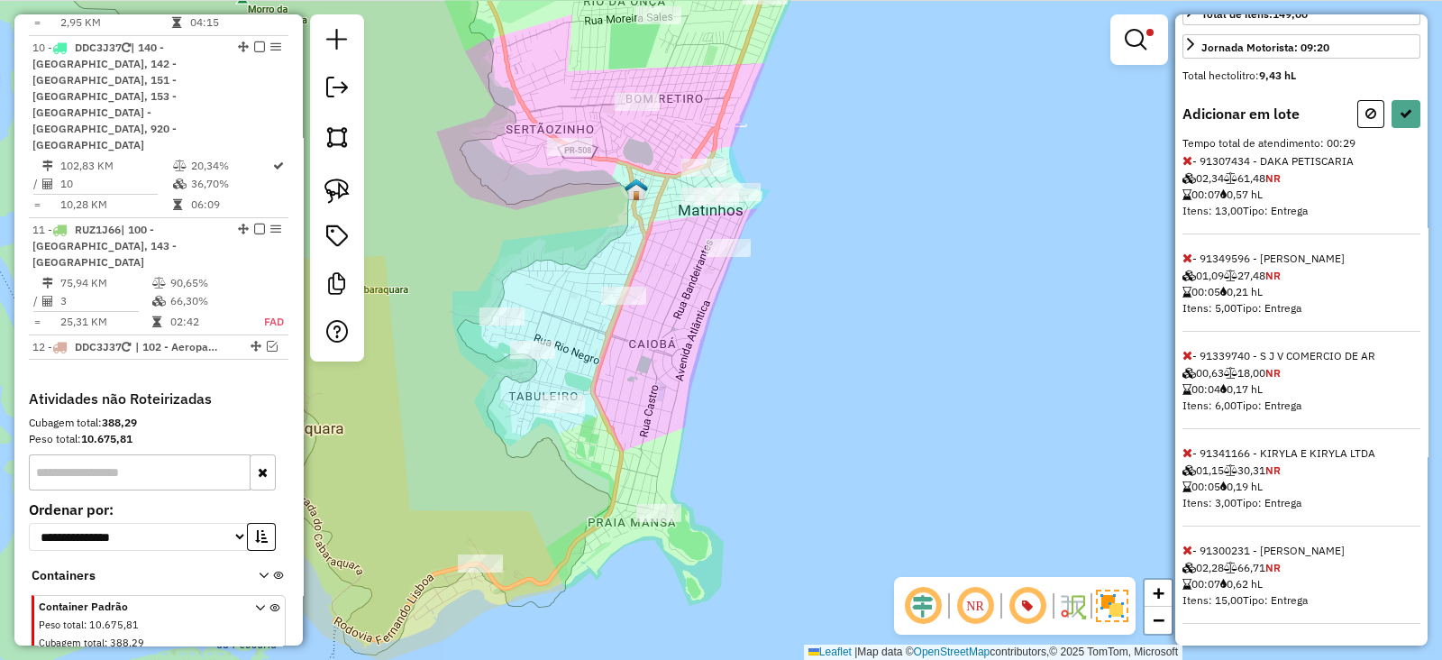
click at [1188, 156] on icon at bounding box center [1188, 160] width 10 height 13
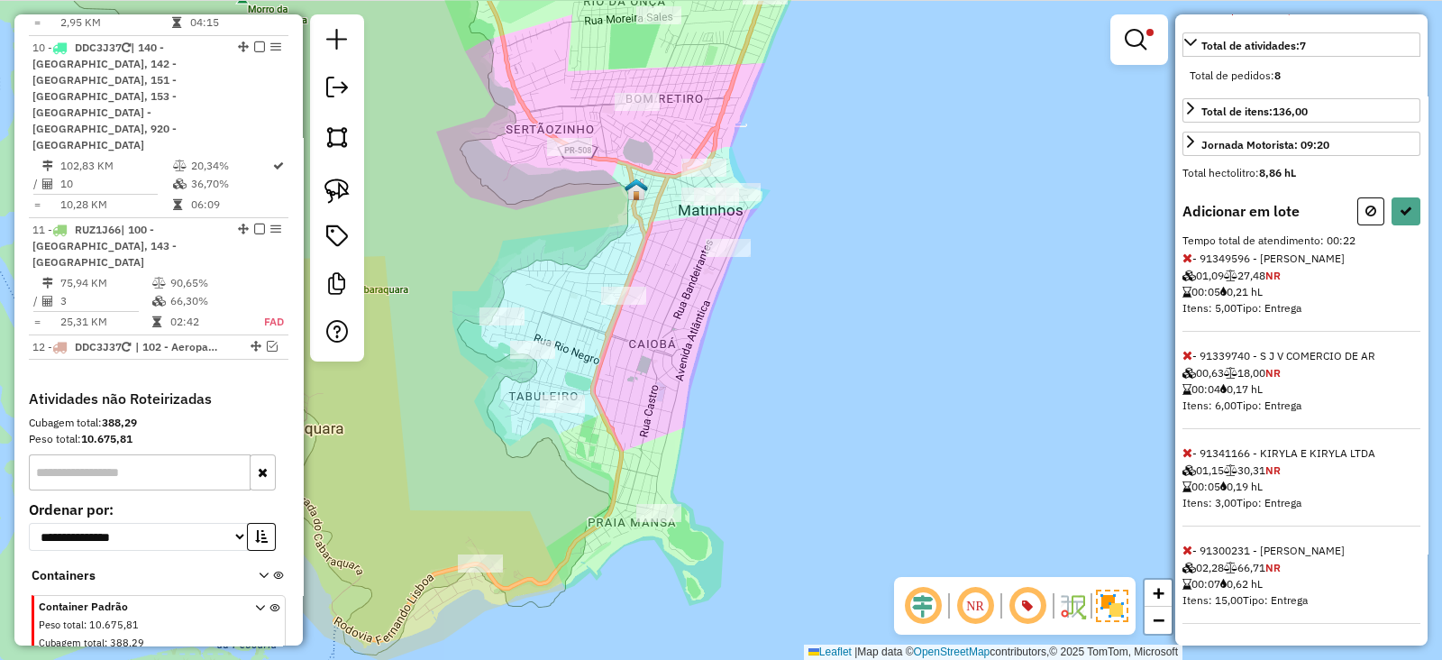
click at [1186, 548] on icon at bounding box center [1188, 550] width 10 height 13
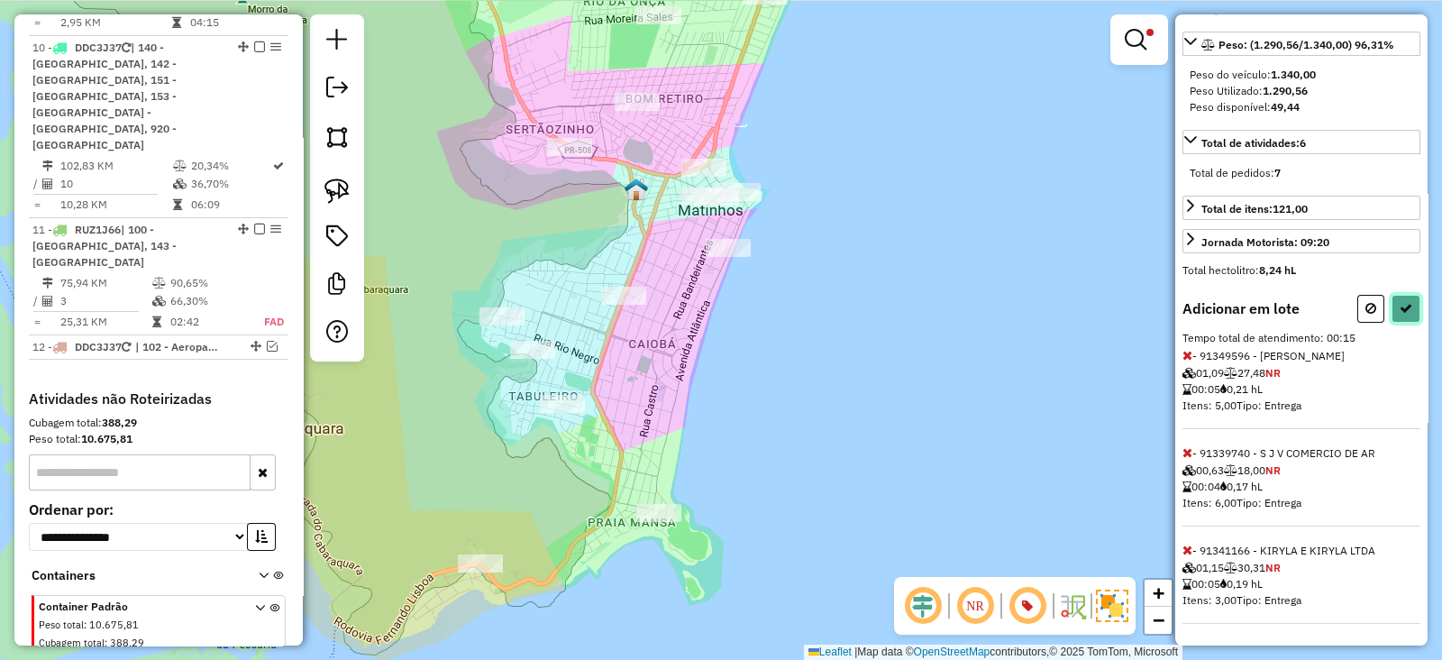
click at [1393, 317] on button at bounding box center [1406, 309] width 29 height 28
select select "**********"
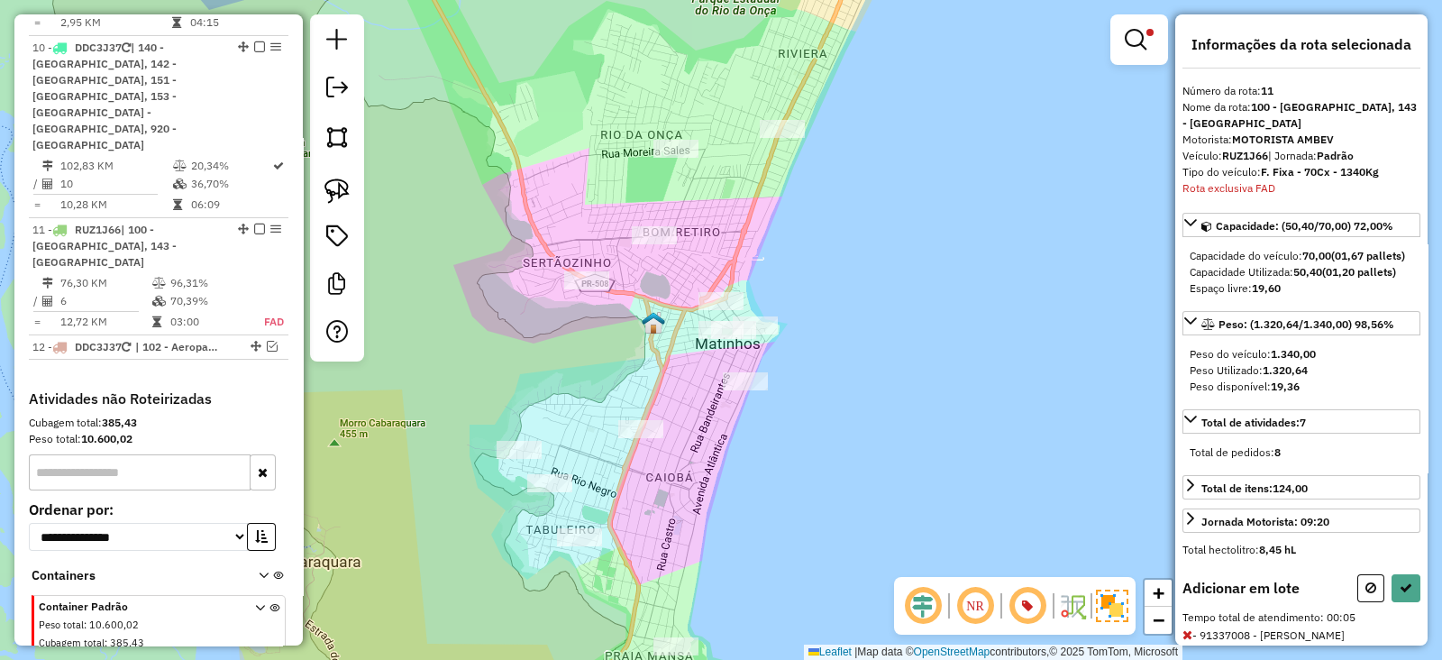
scroll to position [97, 0]
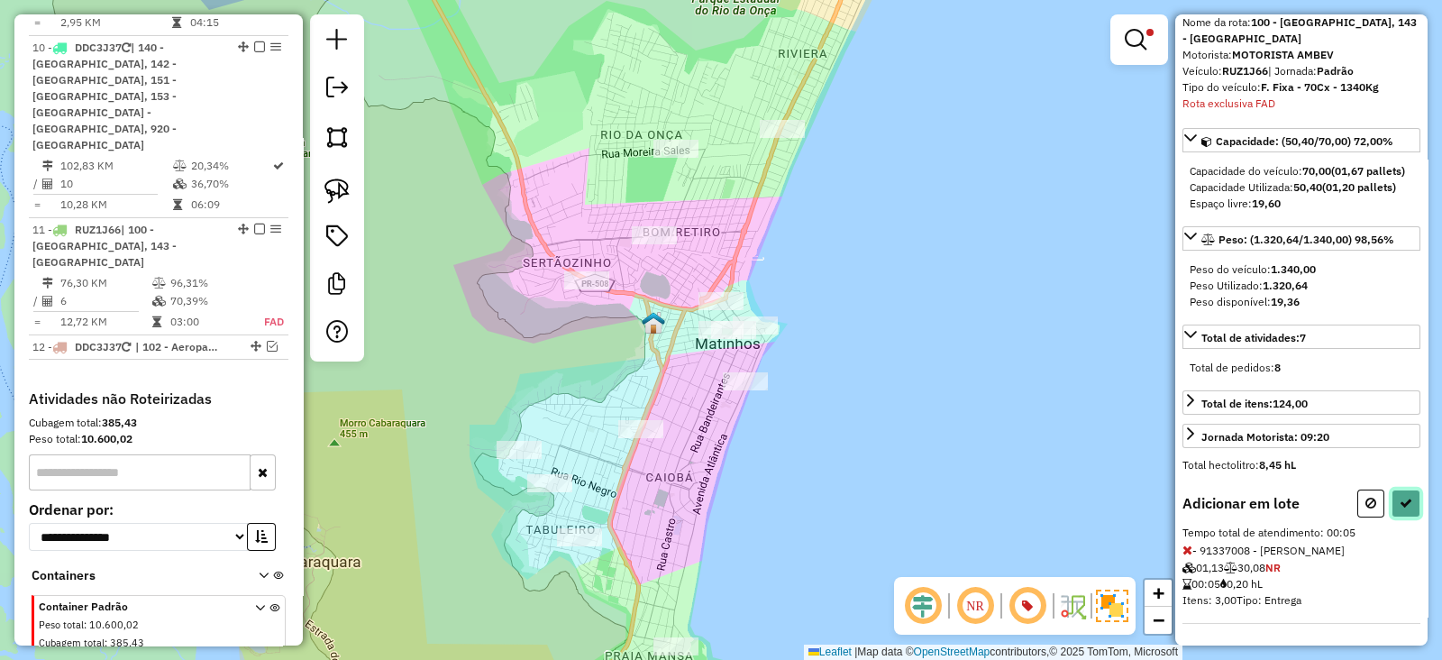
click at [1400, 499] on icon at bounding box center [1406, 503] width 13 height 13
select select "**********"
click at [1359, 504] on button at bounding box center [1371, 503] width 27 height 28
select select "**********"
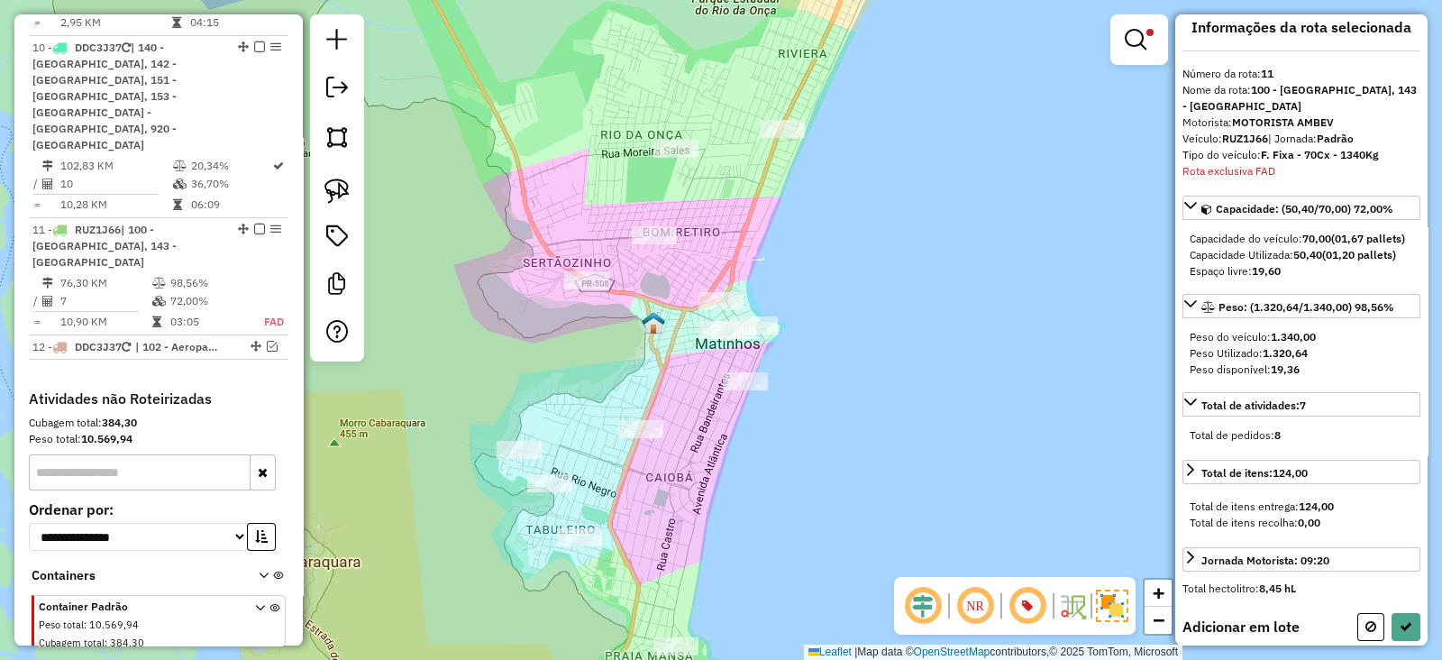
scroll to position [0, 0]
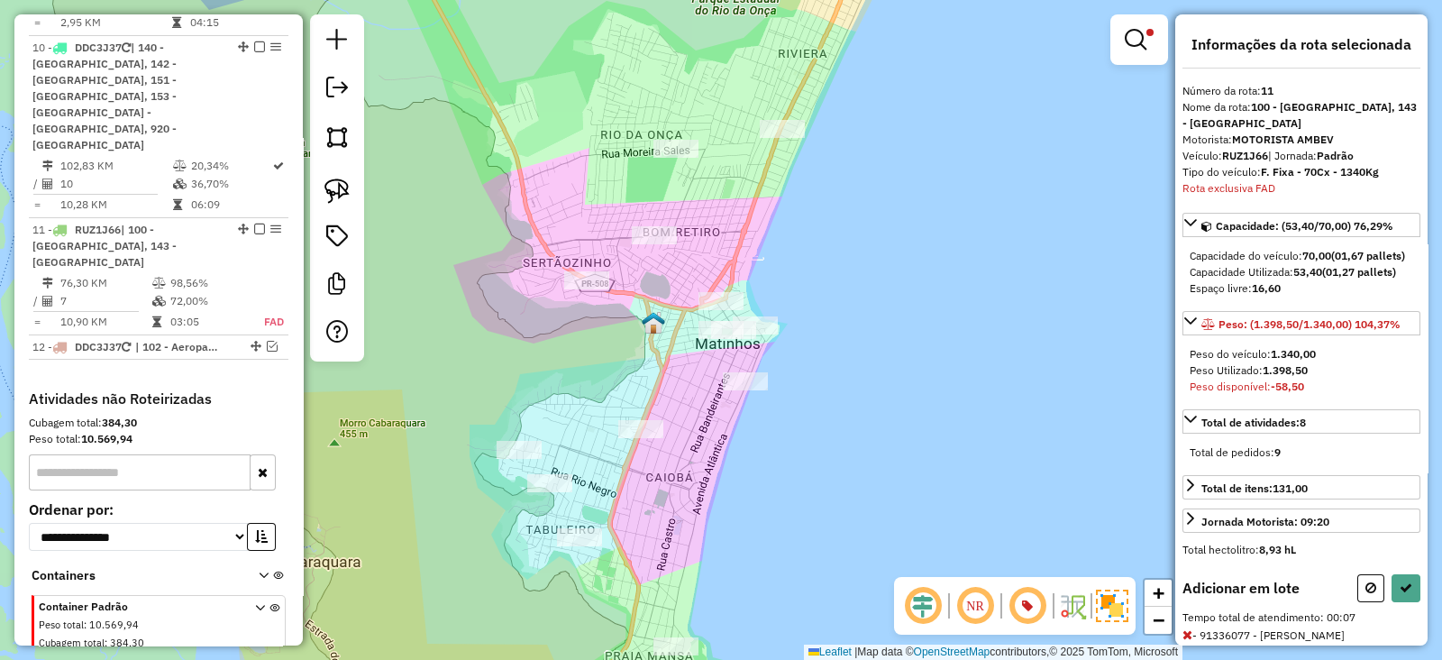
click at [1381, 593] on div at bounding box center [1389, 588] width 63 height 28
click at [1368, 590] on button at bounding box center [1371, 588] width 27 height 28
select select "**********"
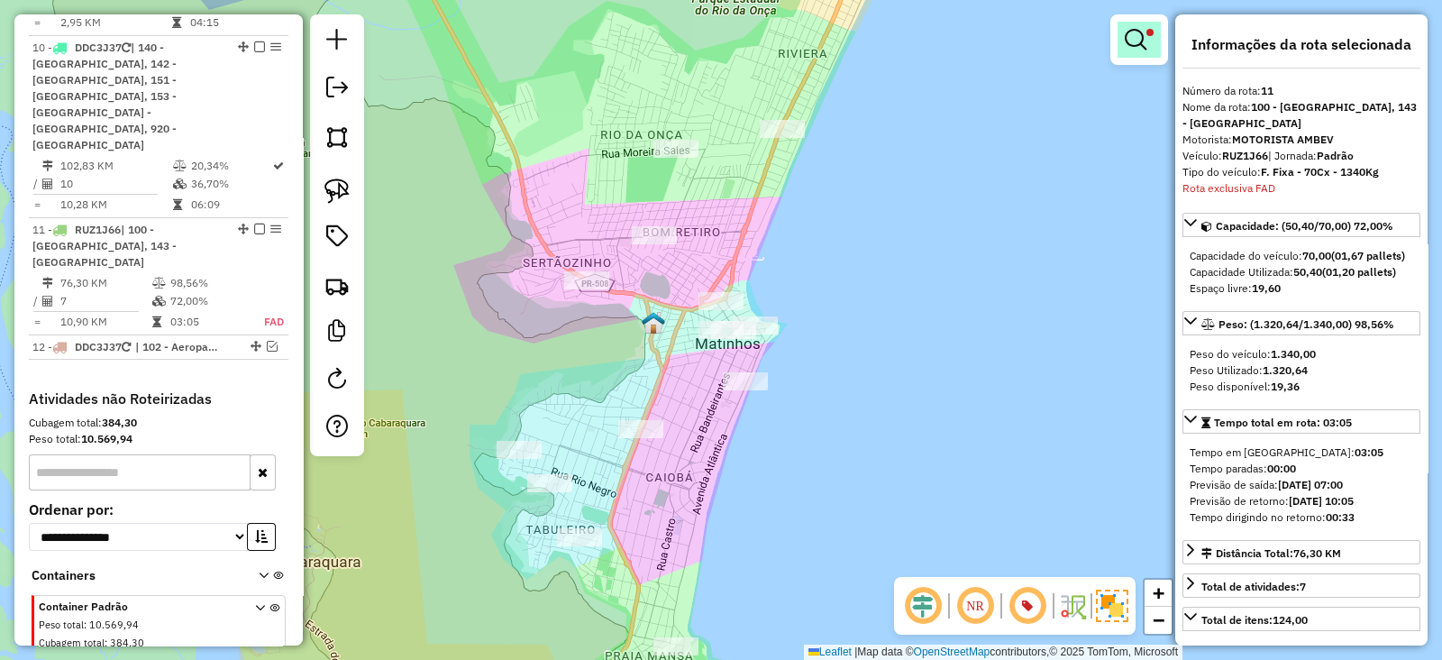
click at [1118, 56] on link at bounding box center [1139, 40] width 43 height 36
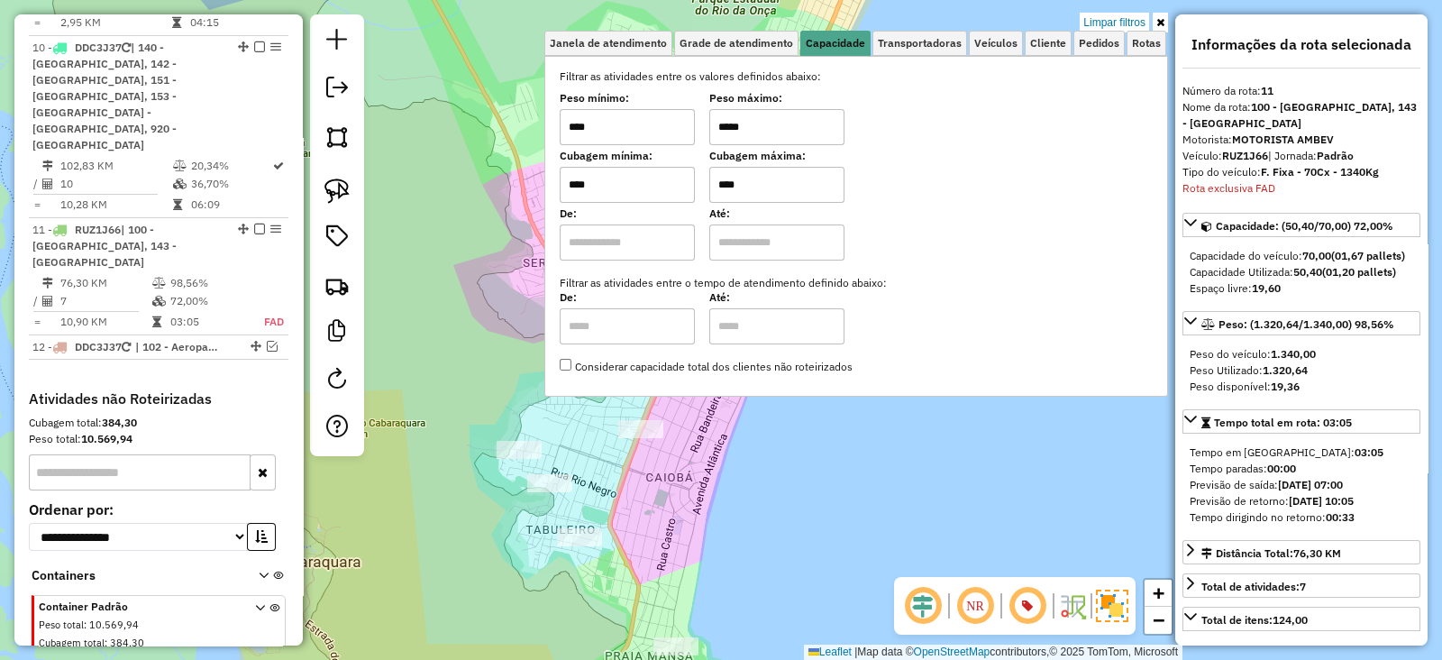
drag, startPoint x: 821, startPoint y: 115, endPoint x: 590, endPoint y: 135, distance: 231.6
click at [590, 135] on div "Peso mínimo: **** Peso máximo: *****" at bounding box center [856, 120] width 593 height 50
type input "*****"
click at [409, 218] on div "Limpar filtros Janela de atendimento Grade de atendimento Capacidade Transporta…" at bounding box center [721, 330] width 1442 height 660
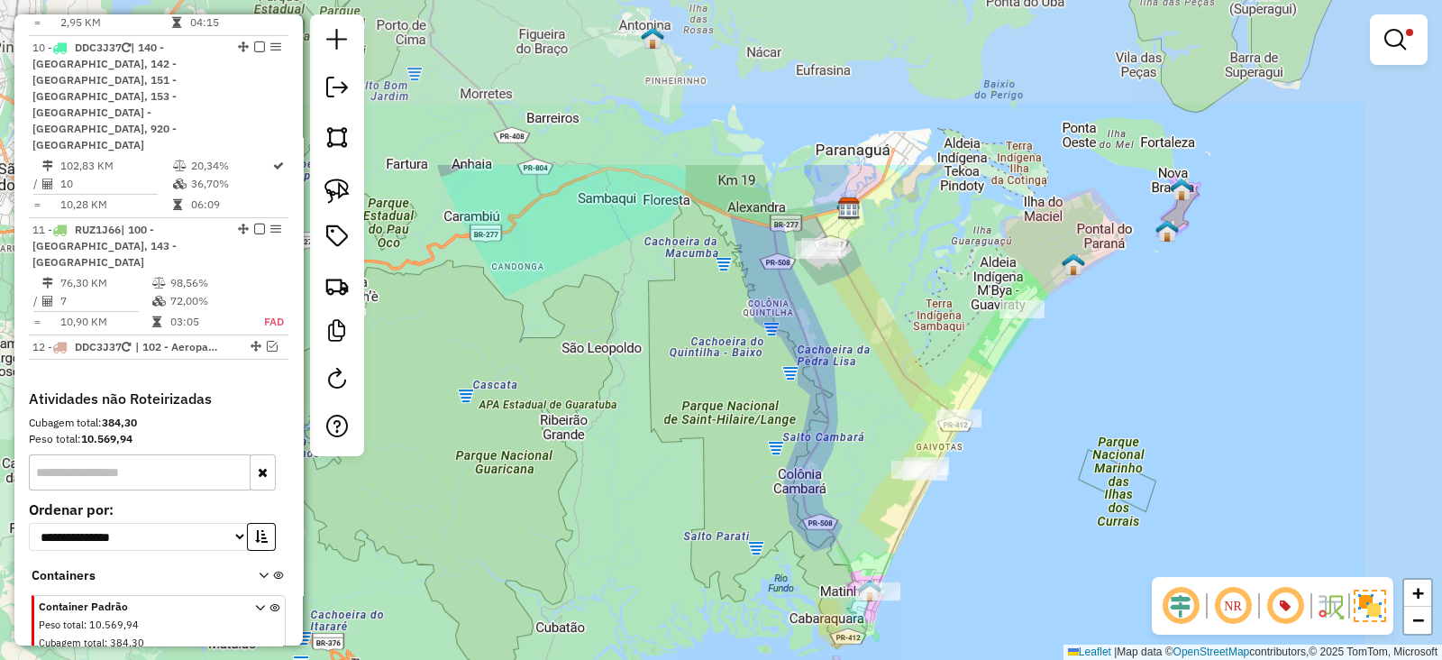
drag, startPoint x: 1077, startPoint y: 277, endPoint x: 951, endPoint y: 507, distance: 262.2
click at [951, 507] on div "Limpar filtros Janela de atendimento Grade de atendimento Capacidade Transporta…" at bounding box center [721, 330] width 1442 height 660
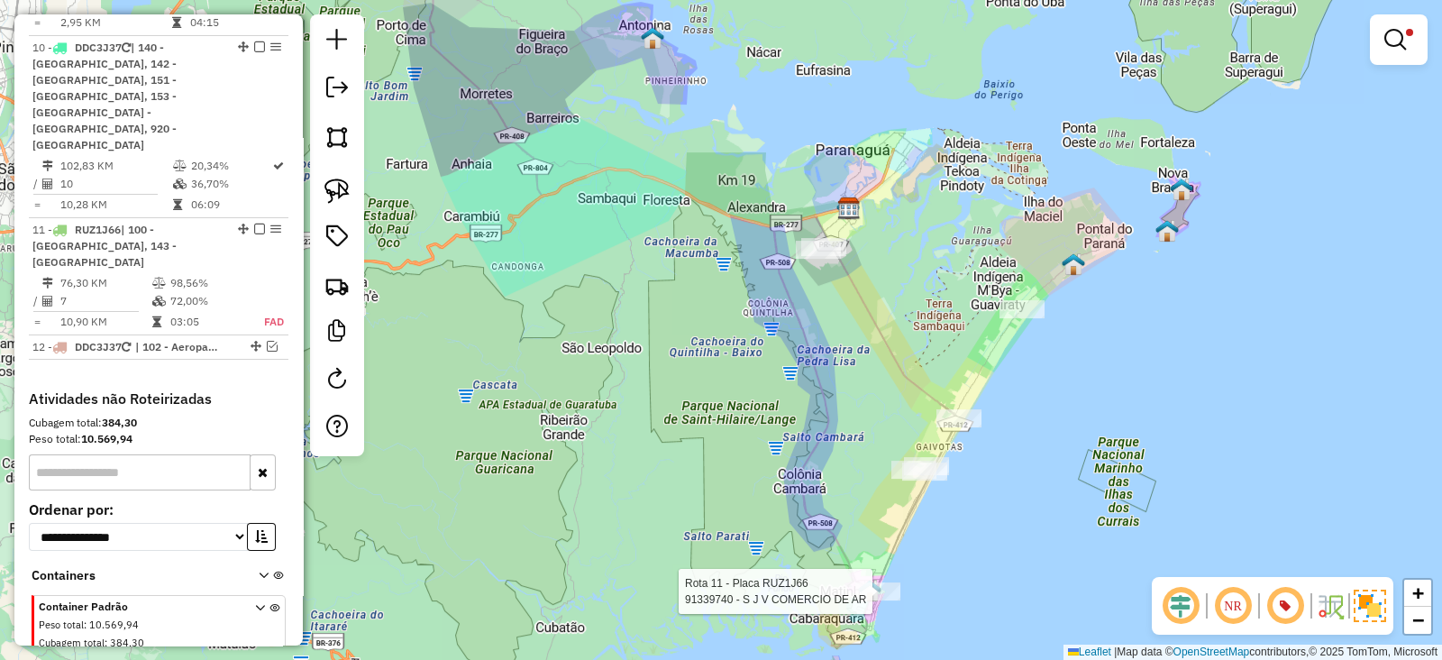
select select "**********"
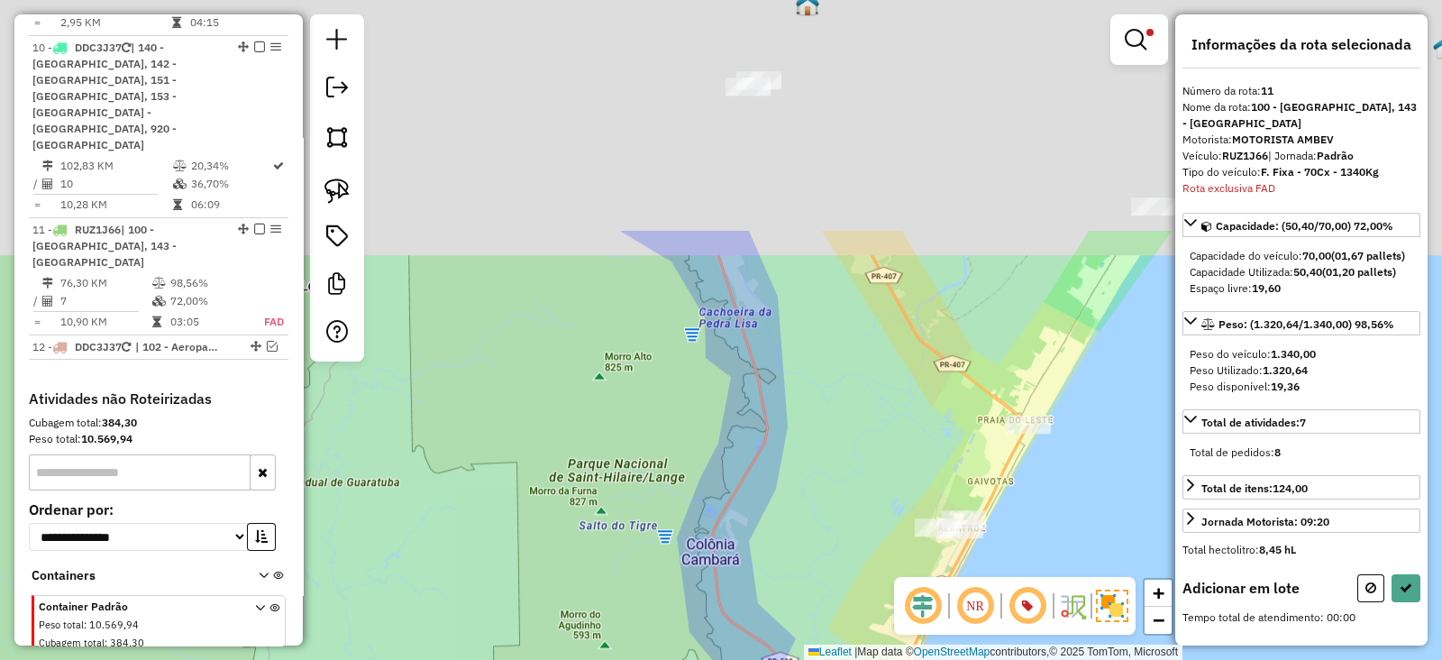
drag, startPoint x: 695, startPoint y: 148, endPoint x: 915, endPoint y: 508, distance: 421.6
click at [915, 500] on div "Limpar filtros Janela de atendimento Grade de atendimento Capacidade Transporta…" at bounding box center [721, 330] width 1442 height 660
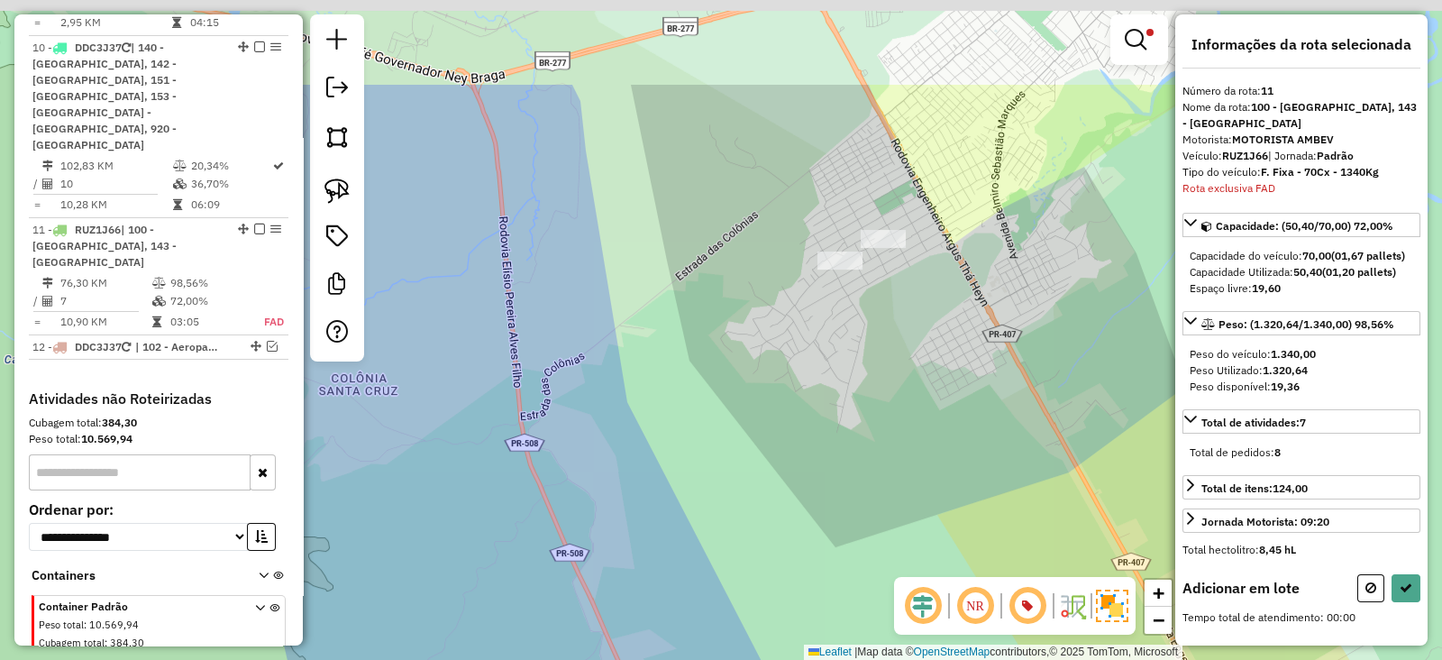
drag, startPoint x: 787, startPoint y: 327, endPoint x: 749, endPoint y: 412, distance: 92.8
click at [749, 412] on div "Limpar filtros Janela de atendimento Grade de atendimento Capacidade Transporta…" at bounding box center [721, 330] width 1442 height 660
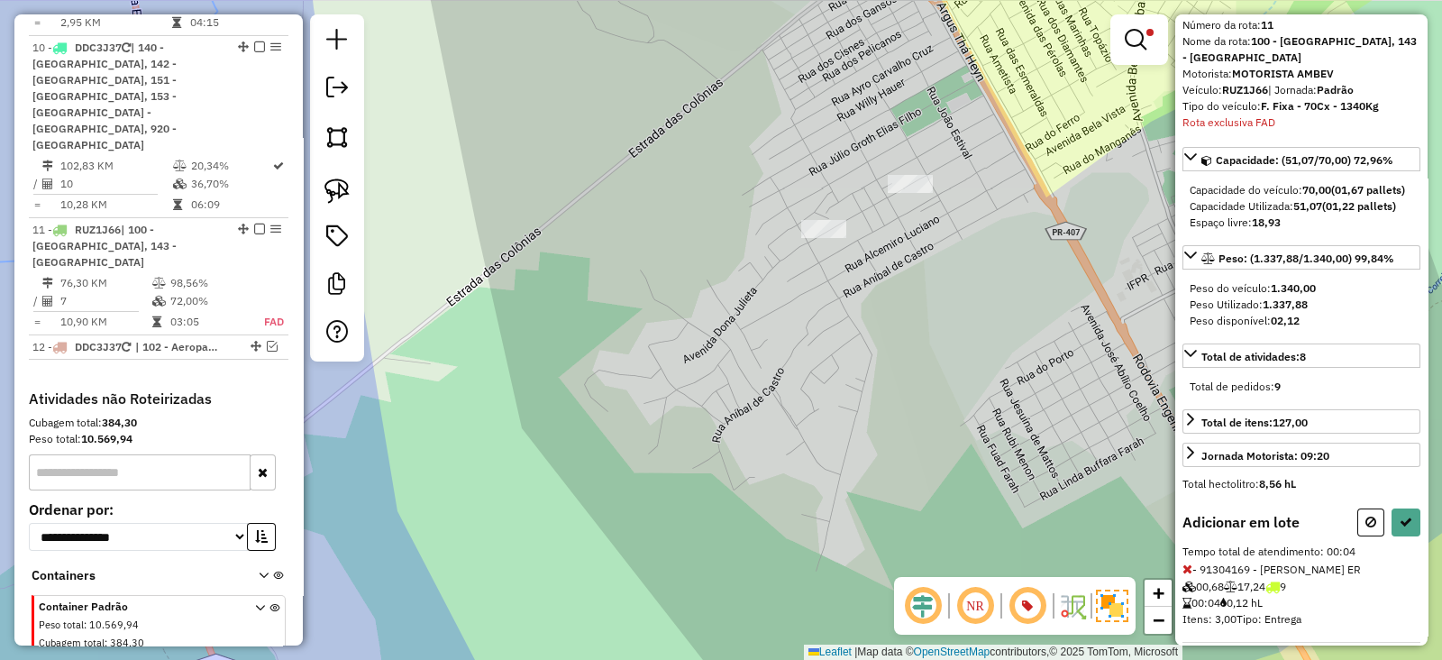
scroll to position [97, 0]
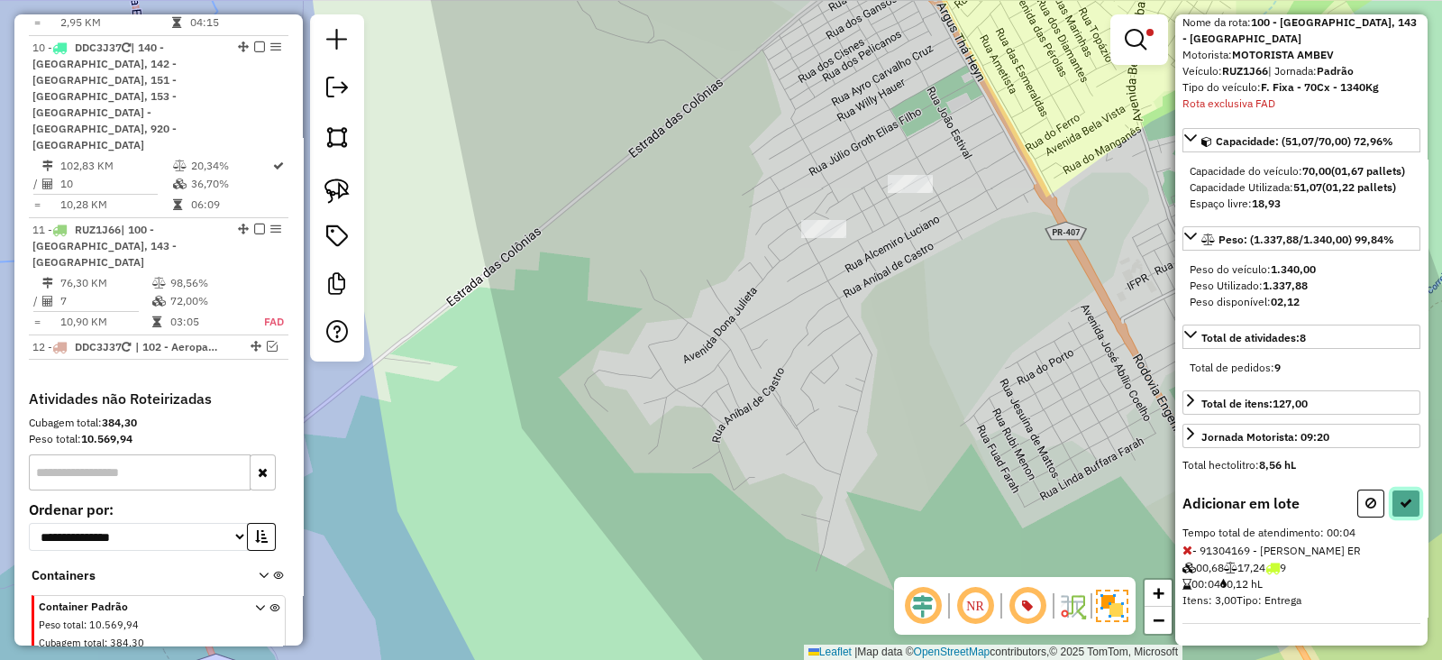
click at [1408, 499] on button at bounding box center [1406, 503] width 29 height 28
select select "**********"
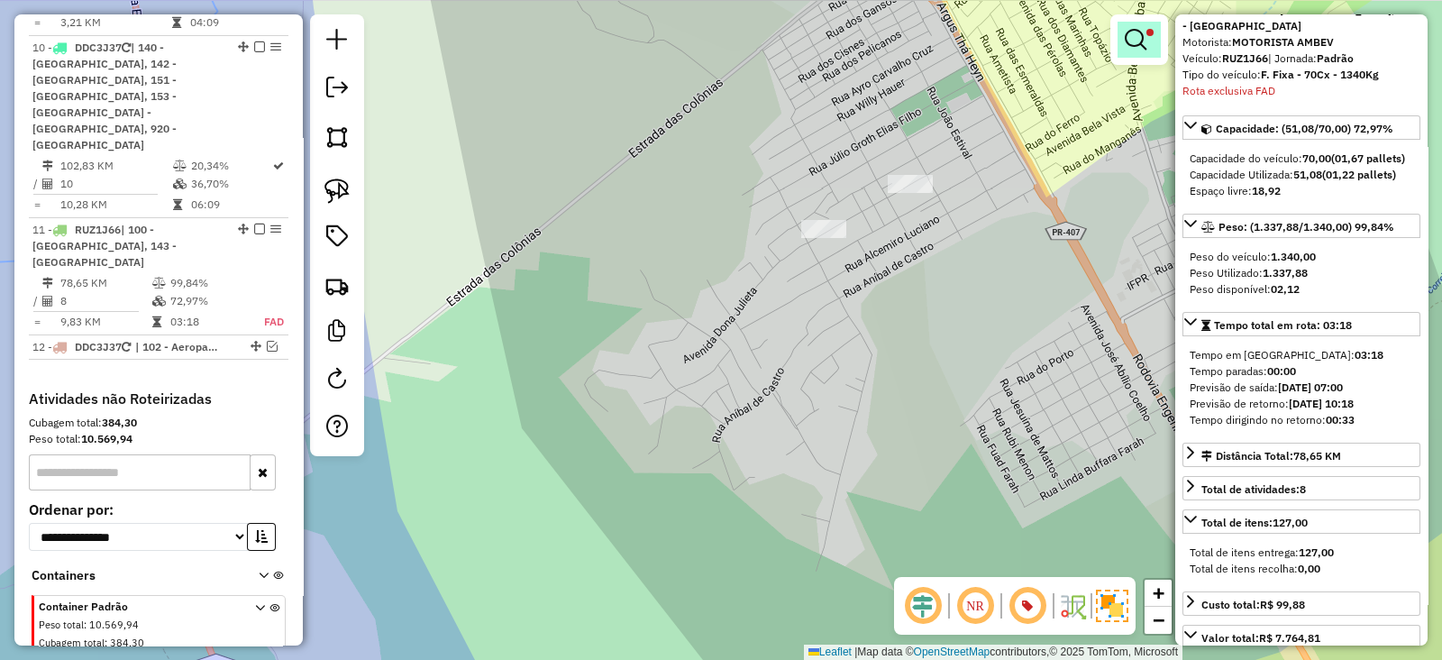
click at [1121, 42] on link at bounding box center [1139, 40] width 43 height 36
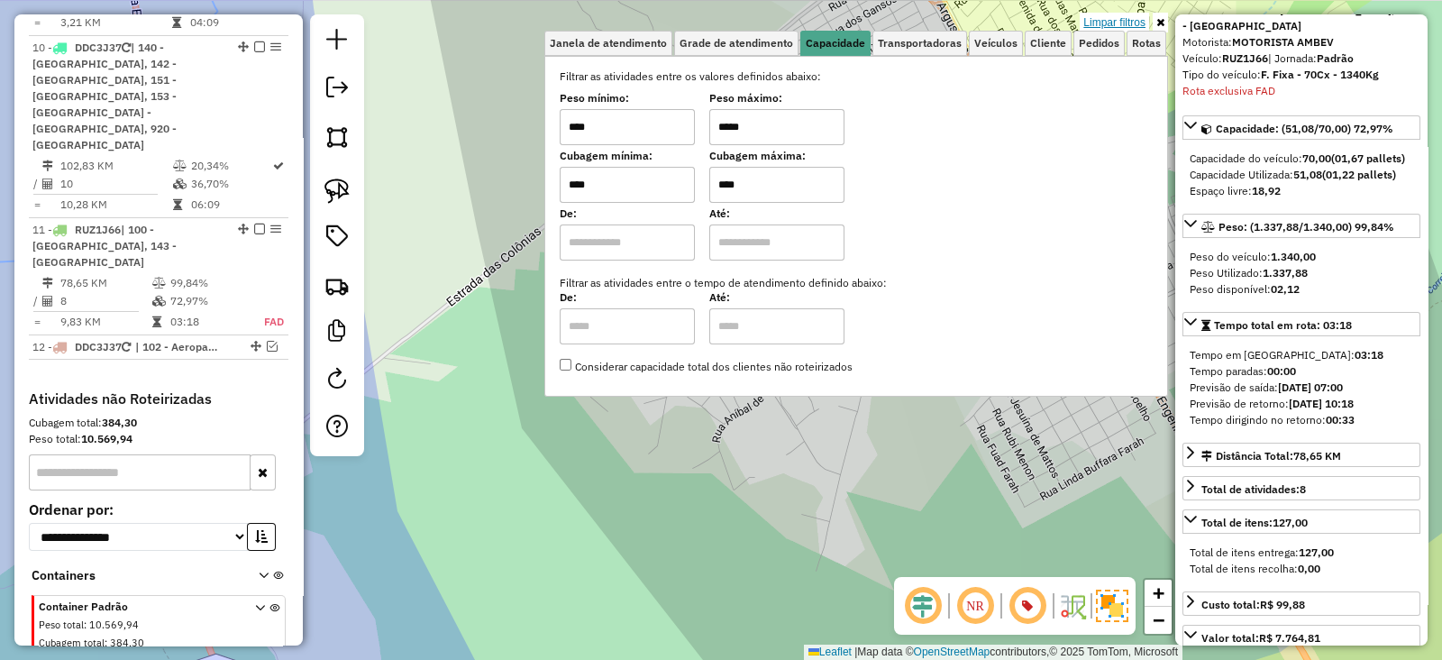
click at [1104, 22] on link "Limpar filtros" at bounding box center [1114, 23] width 69 height 20
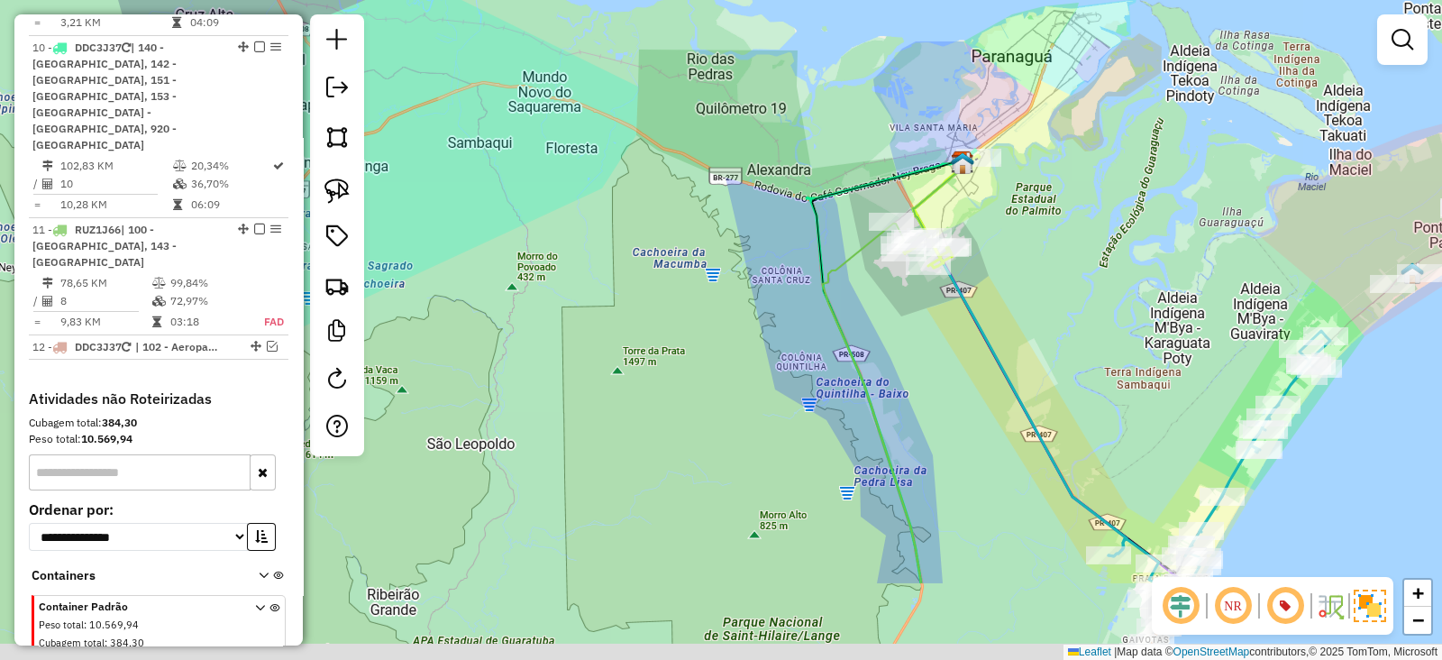
drag, startPoint x: 1043, startPoint y: 424, endPoint x: 994, endPoint y: 264, distance: 166.8
click at [996, 272] on div "Janela de atendimento Grade de atendimento Capacidade Transportadoras Veículos …" at bounding box center [721, 330] width 1442 height 660
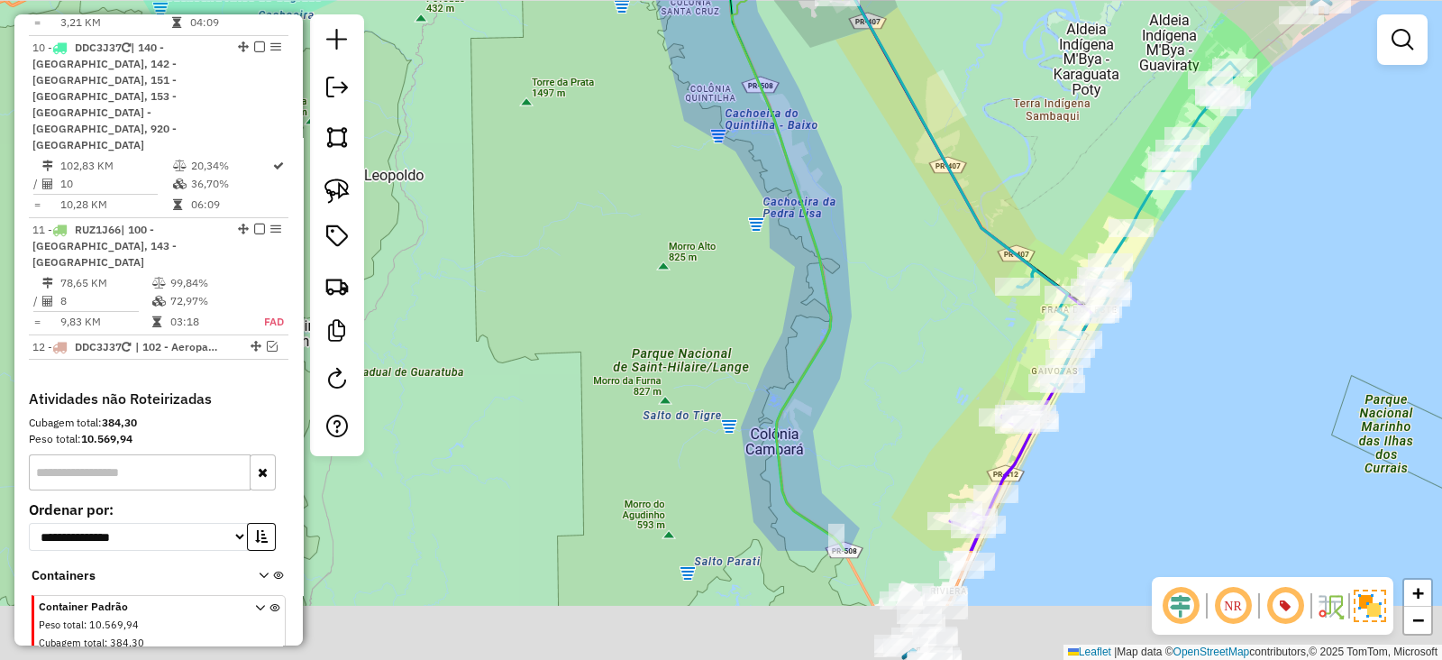
drag, startPoint x: 1020, startPoint y: 380, endPoint x: 933, endPoint y: 97, distance: 295.1
click at [933, 97] on div "Janela de atendimento Grade de atendimento Capacidade Transportadoras Veículos …" at bounding box center [721, 330] width 1442 height 660
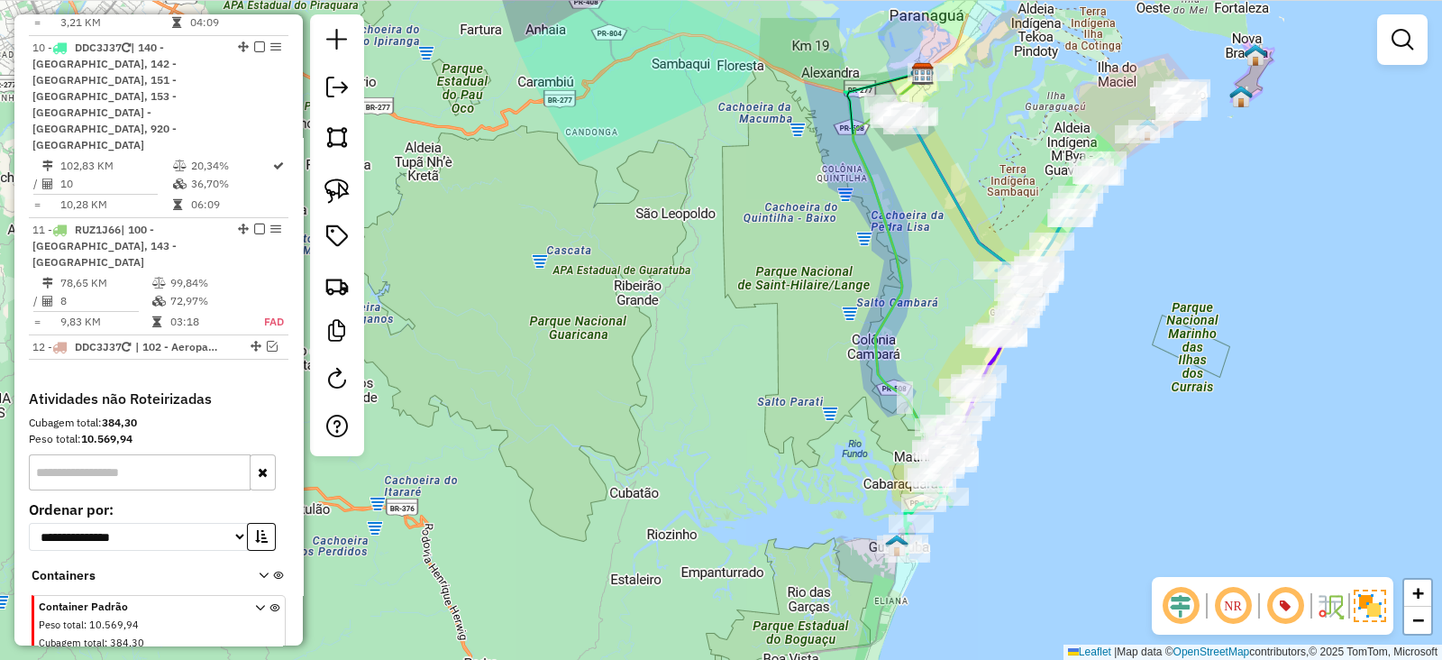
drag, startPoint x: 917, startPoint y: 160, endPoint x: 944, endPoint y: 364, distance: 205.5
click at [944, 364] on div "Janela de atendimento Grade de atendimento Capacidade Transportadoras Veículos …" at bounding box center [721, 330] width 1442 height 660
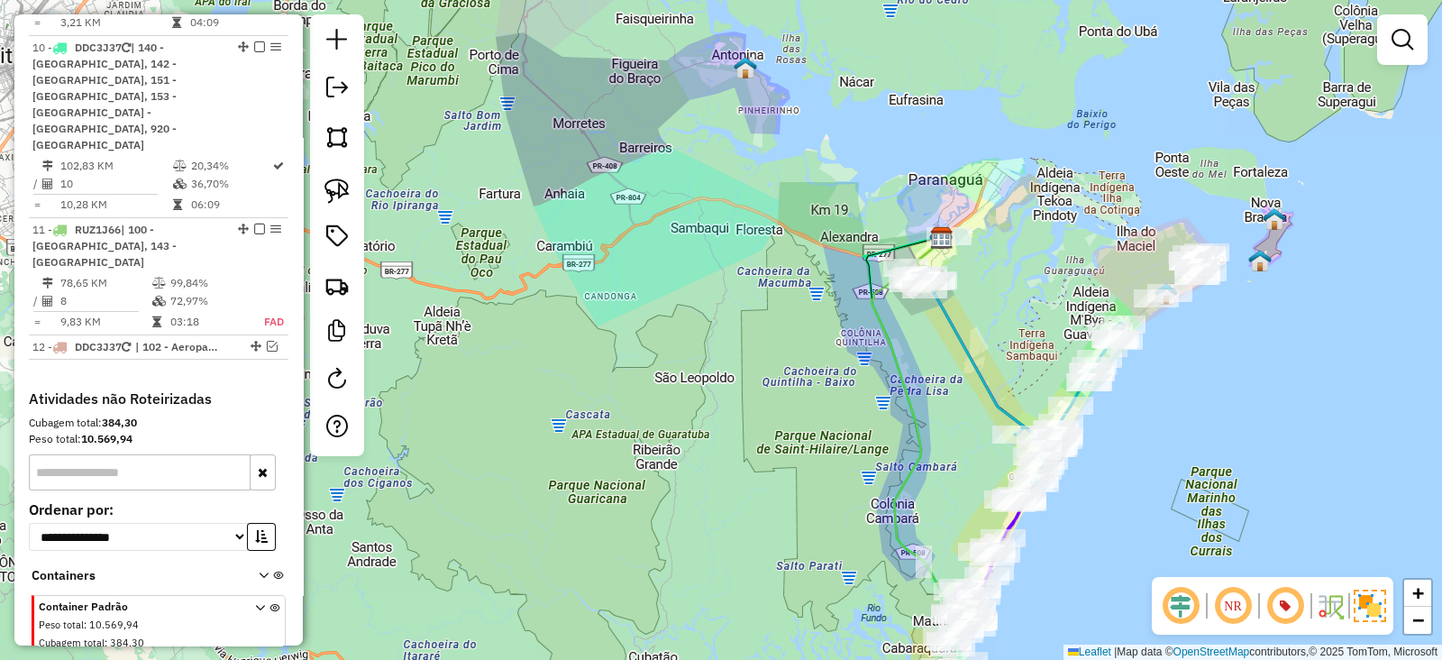
drag, startPoint x: 970, startPoint y: 462, endPoint x: 919, endPoint y: 268, distance: 201.2
click at [919, 268] on div "Janela de atendimento Grade de atendimento Capacidade Transportadoras Veículos …" at bounding box center [721, 330] width 1442 height 660
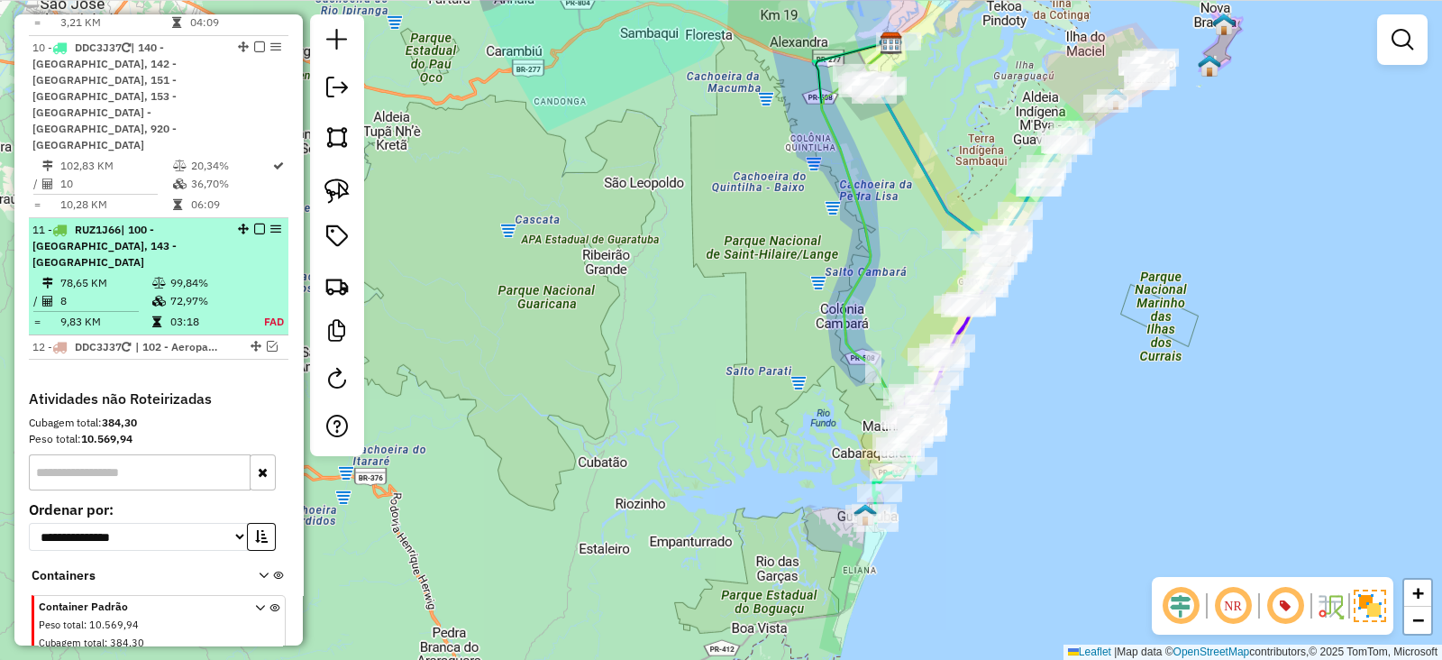
click at [254, 224] on em at bounding box center [259, 229] width 11 height 11
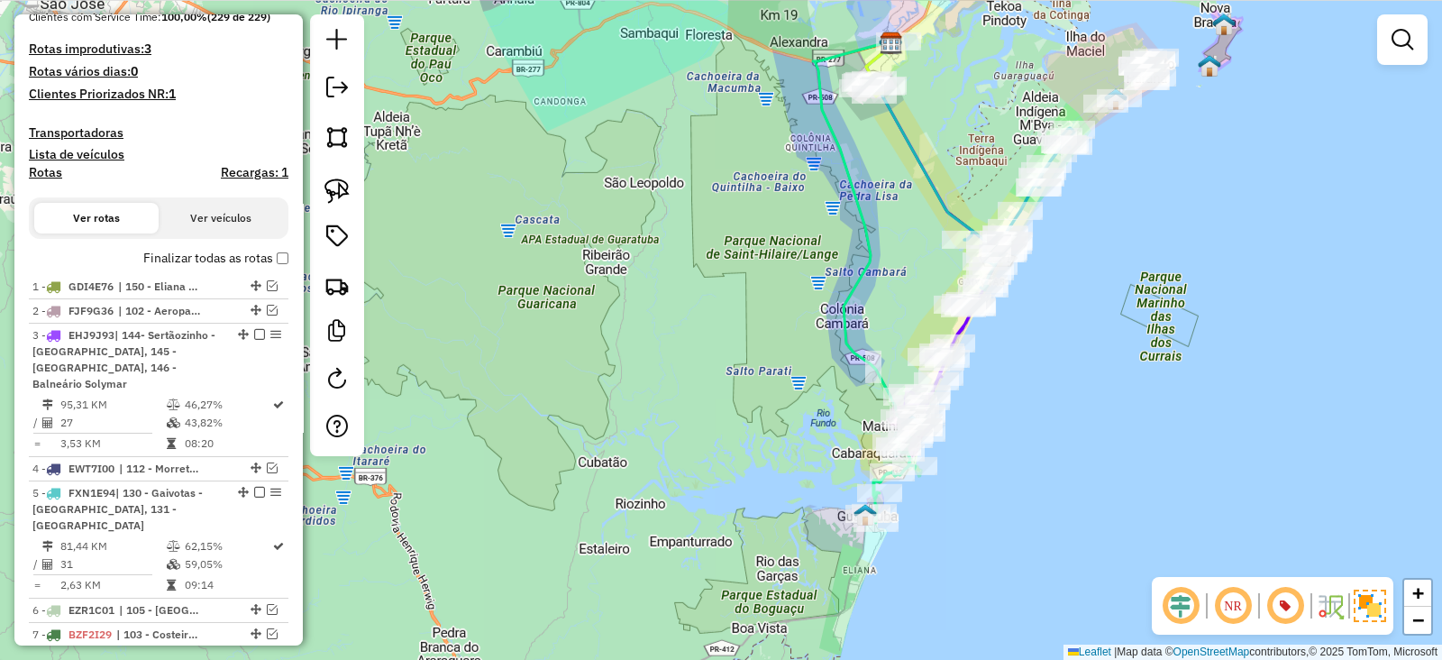
scroll to position [0, 0]
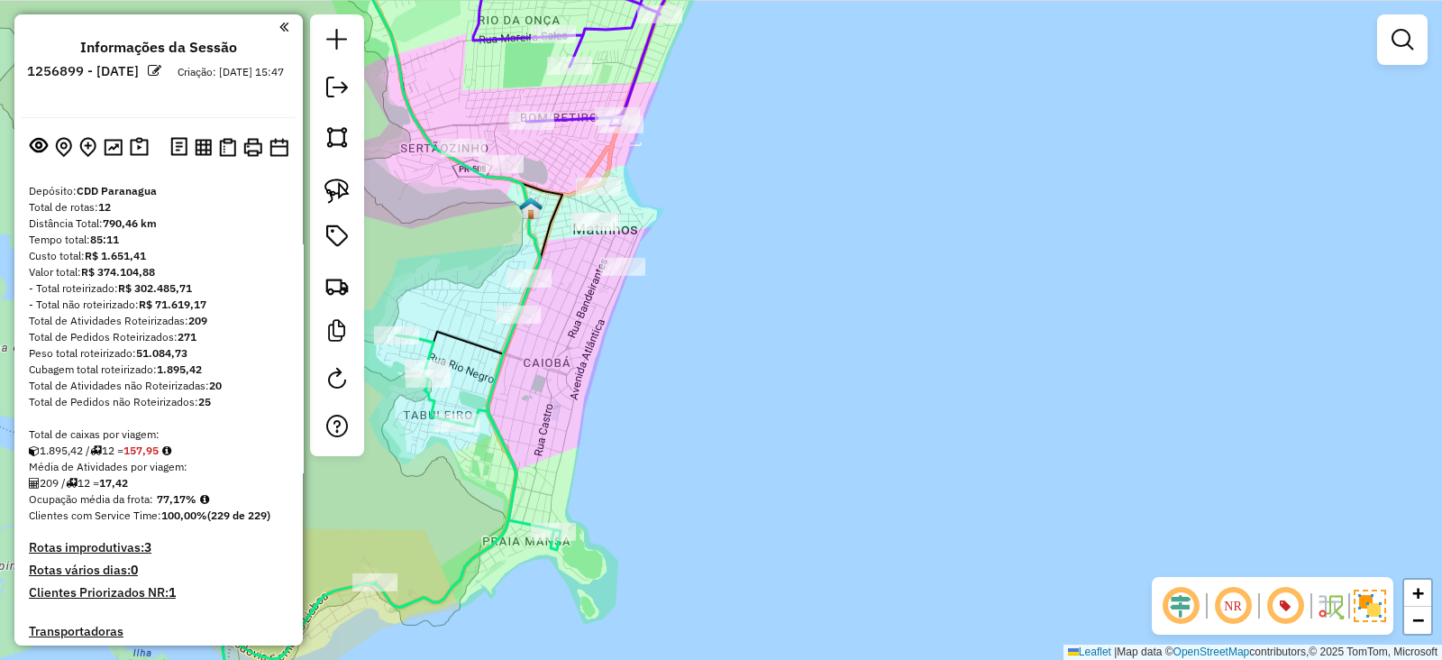
drag, startPoint x: 733, startPoint y: 304, endPoint x: 923, endPoint y: 277, distance: 192.1
click at [923, 277] on div "Janela de atendimento Grade de atendimento Capacidade Transportadoras Veículos …" at bounding box center [721, 330] width 1442 height 660
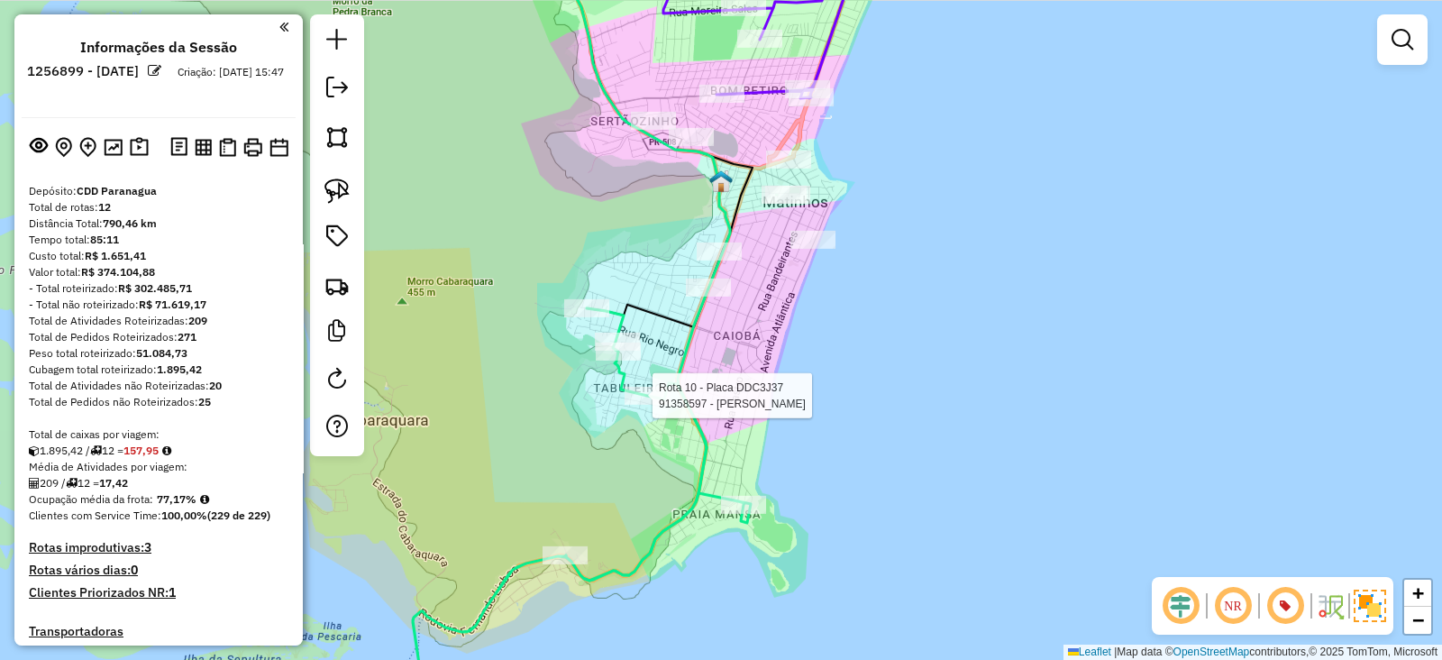
click at [649, 405] on div at bounding box center [647, 396] width 45 height 18
select select "**********"
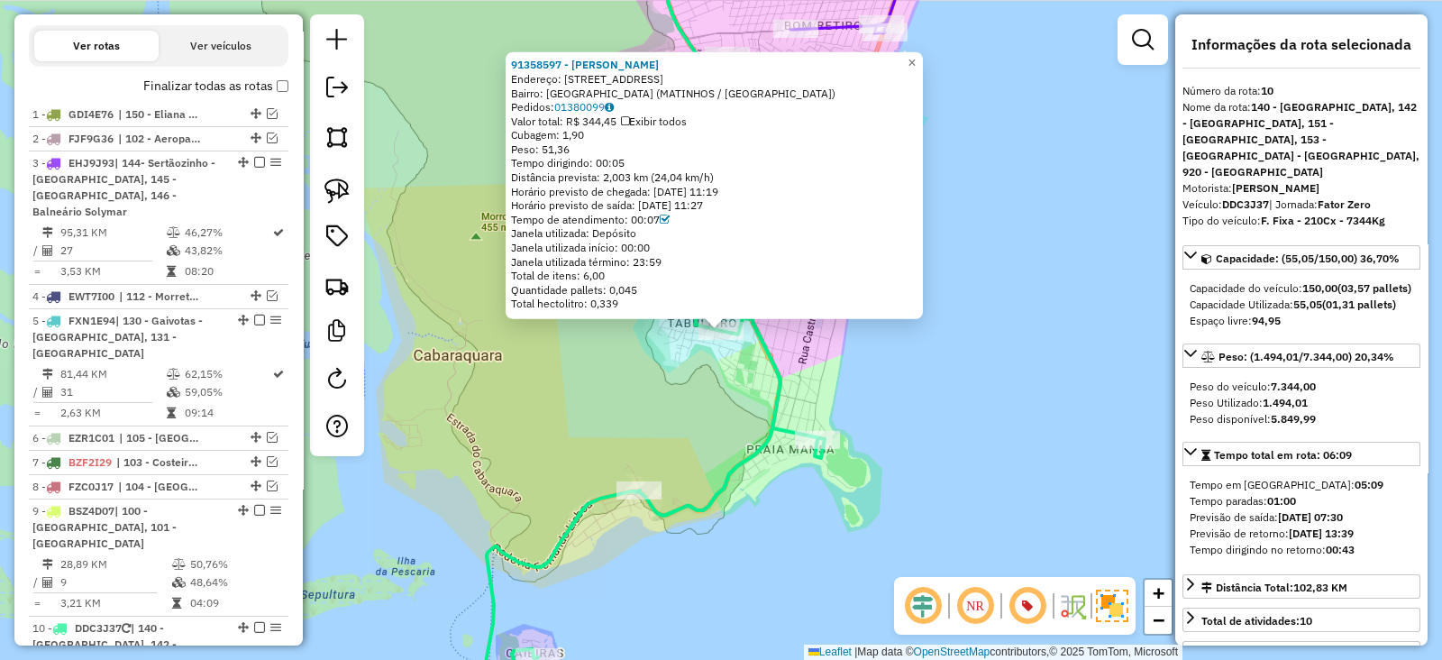
scroll to position [1175, 0]
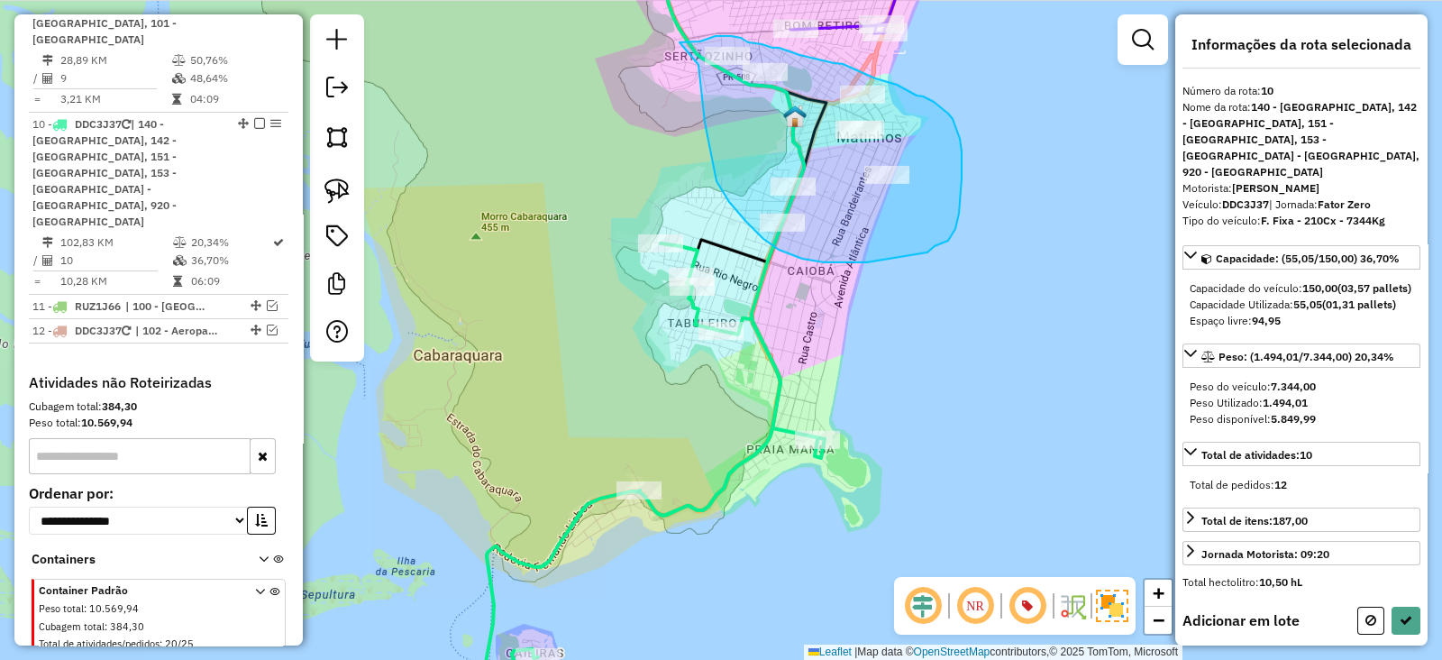
drag, startPoint x: 699, startPoint y: 65, endPoint x: 672, endPoint y: 110, distance: 52.1
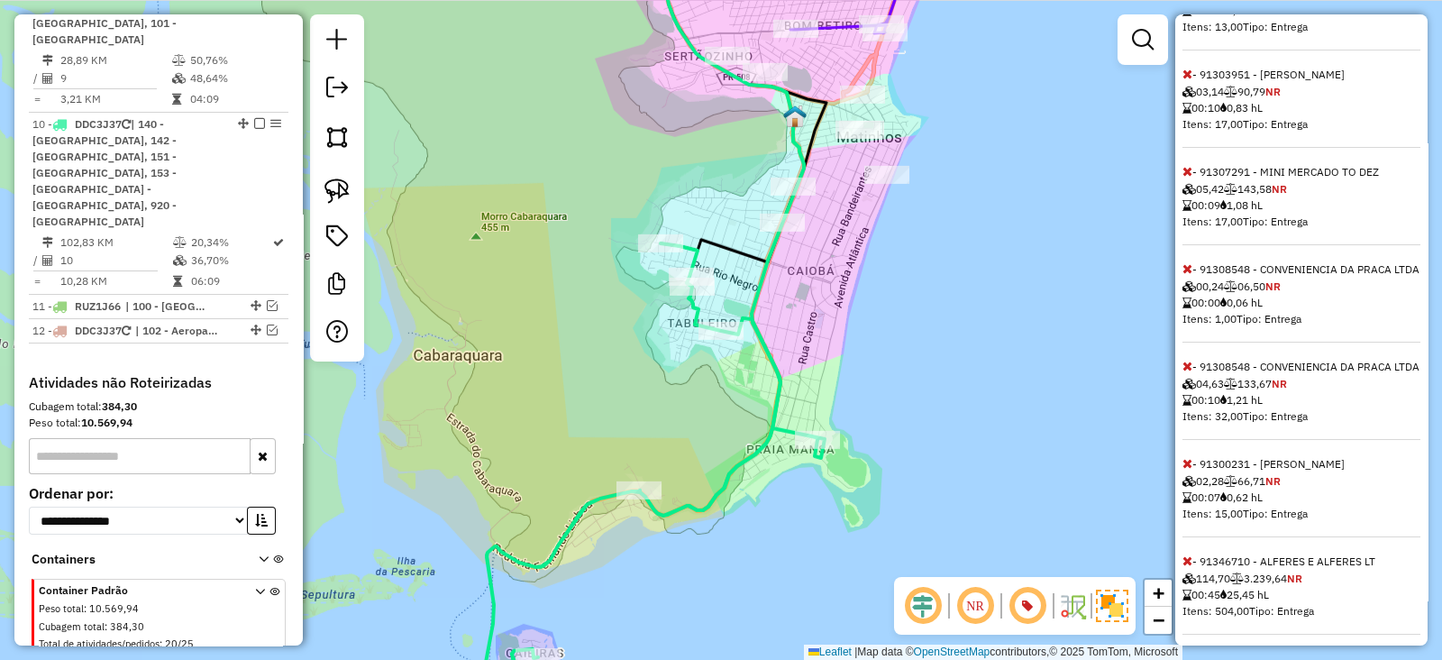
scroll to position [859, 0]
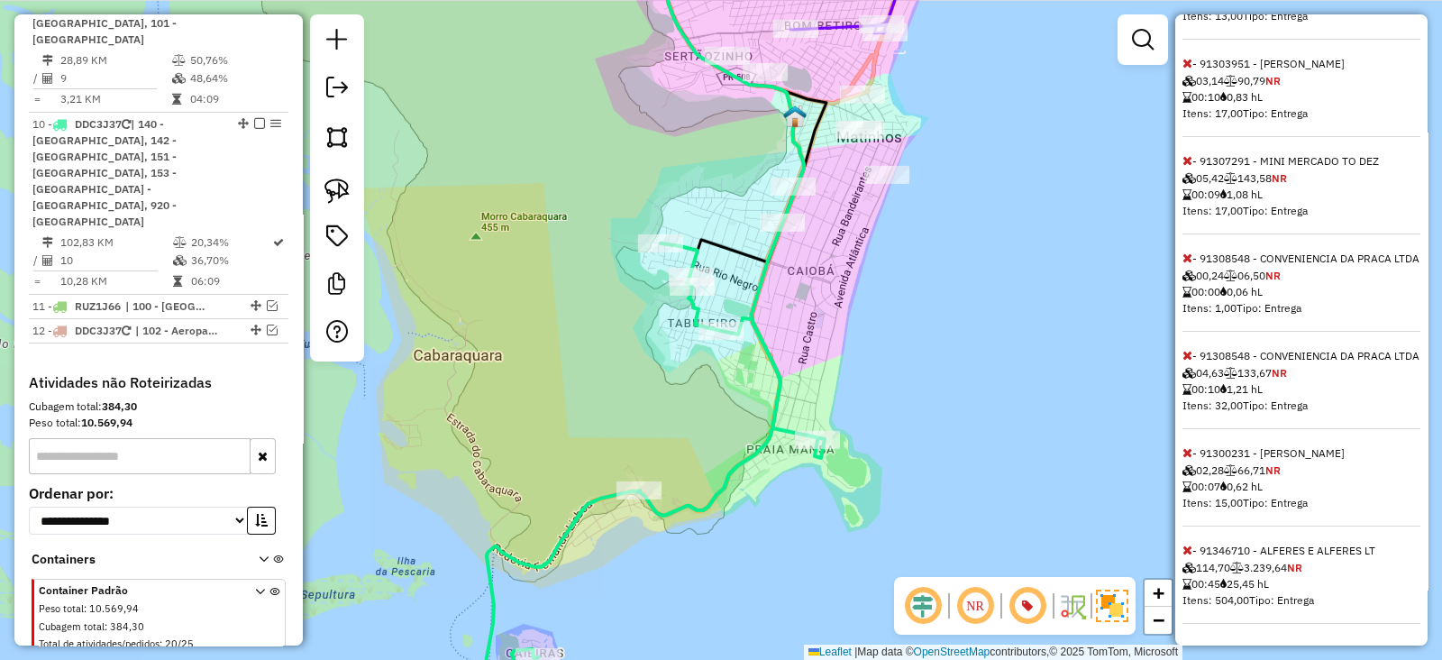
click at [1190, 545] on icon at bounding box center [1188, 550] width 10 height 13
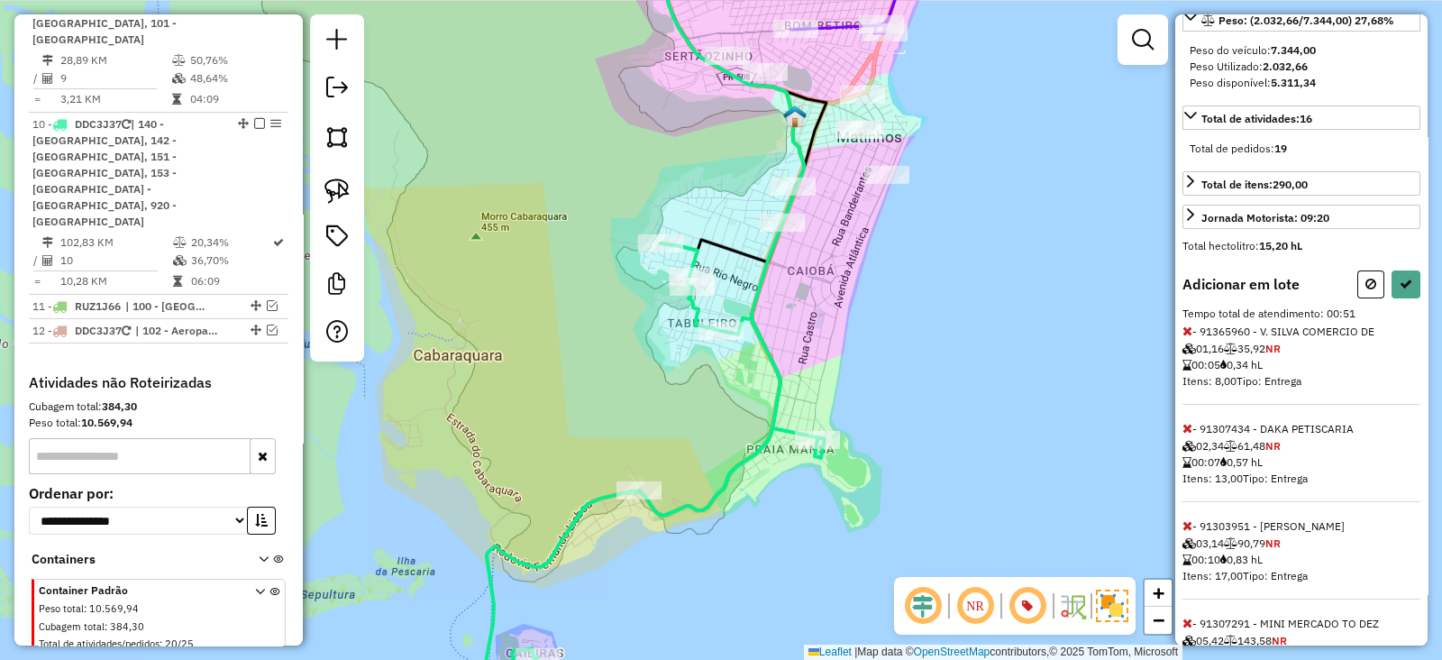
scroll to position [338, 0]
click at [1400, 276] on icon at bounding box center [1406, 282] width 13 height 13
select select "**********"
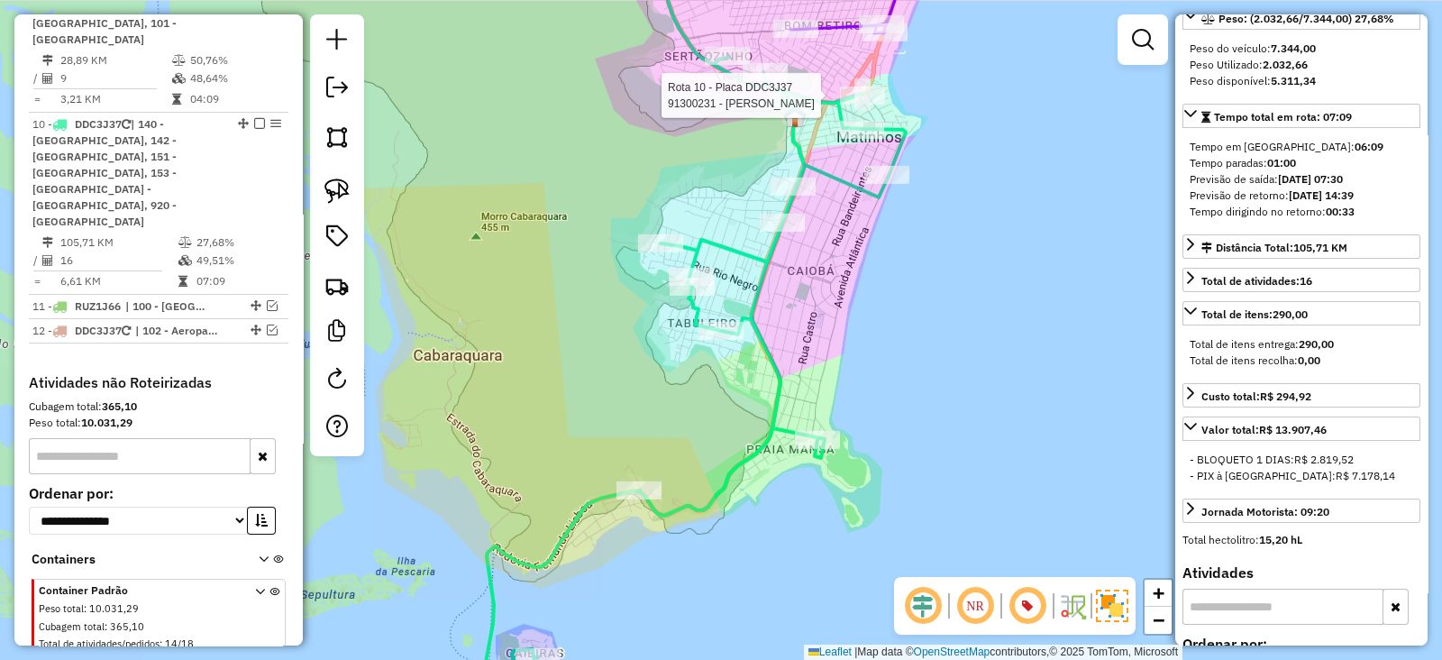
click at [840, 105] on div at bounding box center [862, 96] width 45 height 18
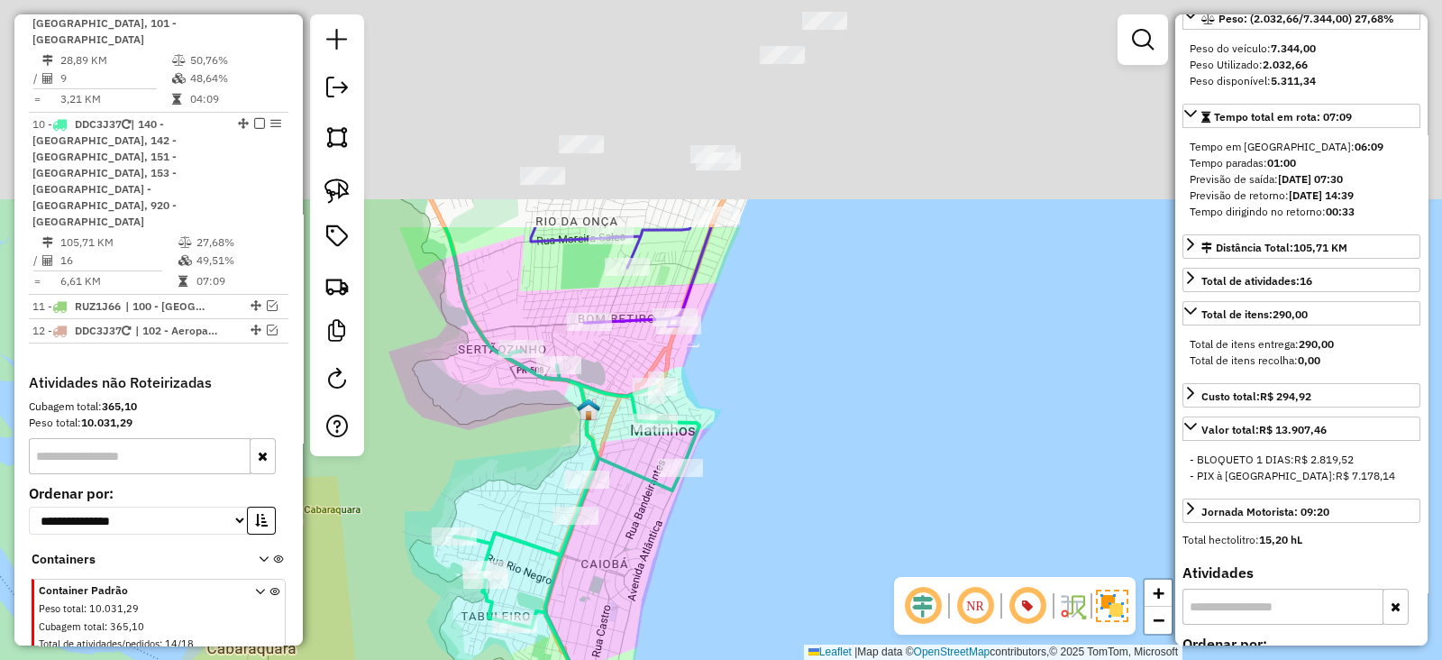
drag, startPoint x: 1023, startPoint y: 139, endPoint x: 769, endPoint y: 493, distance: 436.0
click at [769, 493] on div "Janela de atendimento Grade de atendimento Capacidade Transportadoras Veículos …" at bounding box center [721, 330] width 1442 height 660
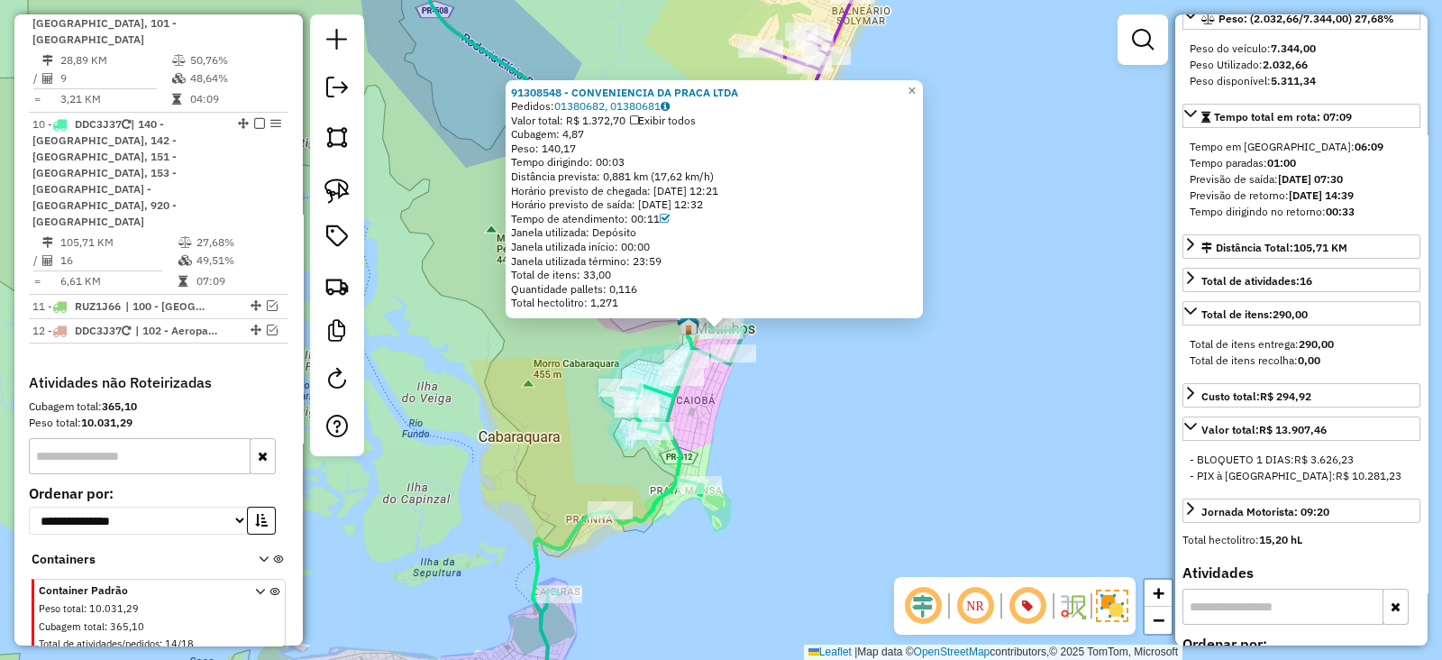
click at [828, 449] on div "91308548 - CONVENIENCIA DA PRACA LTDA Pedidos: 01380682, 01380681 Valor total: …" at bounding box center [721, 330] width 1442 height 660
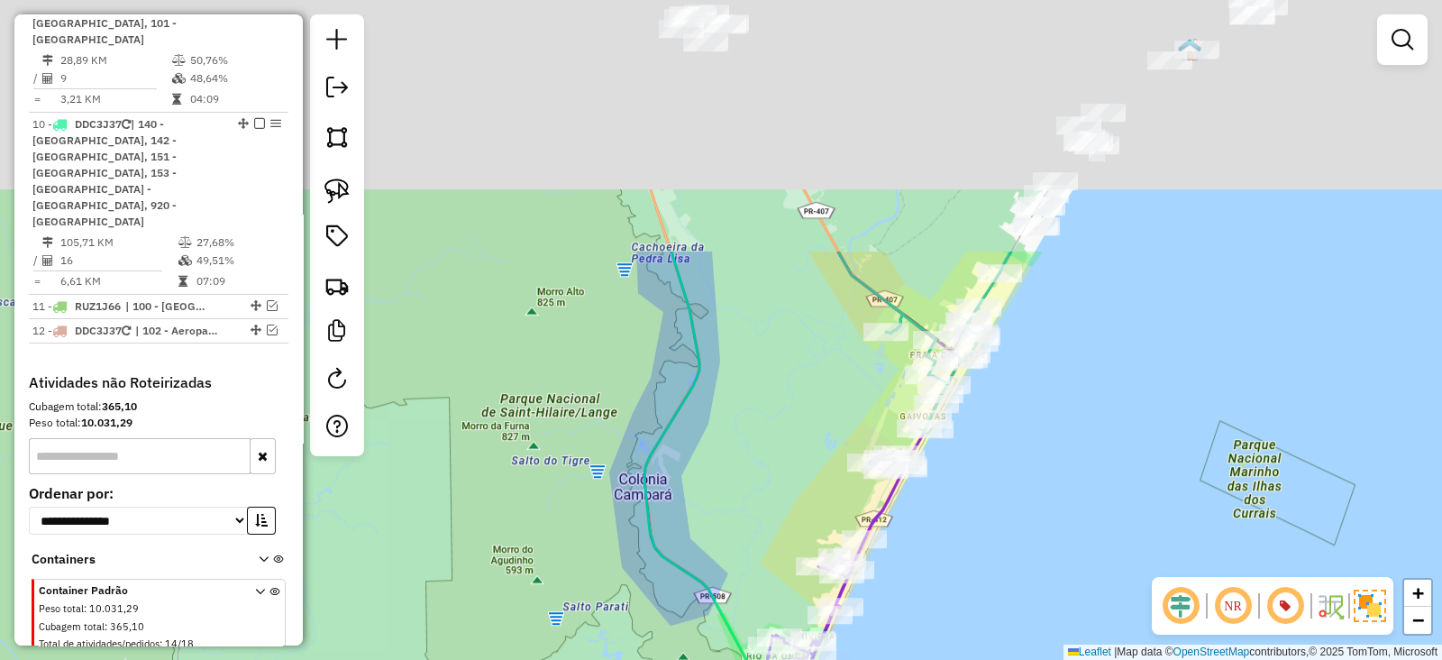
drag, startPoint x: 726, startPoint y: 129, endPoint x: 760, endPoint y: 437, distance: 310.2
click at [753, 416] on div "Janela de atendimento Grade de atendimento Capacidade Transportadoras Veículos …" at bounding box center [721, 330] width 1442 height 660
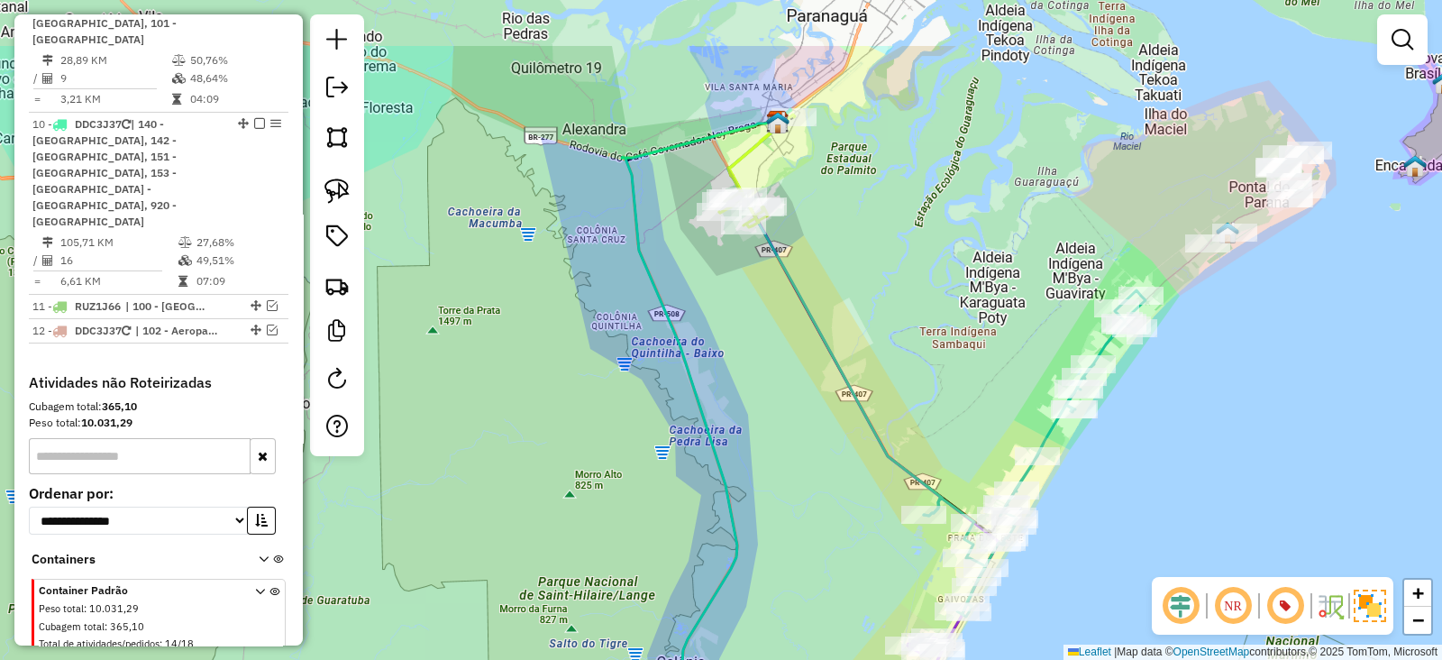
drag, startPoint x: 780, startPoint y: 267, endPoint x: 801, endPoint y: 386, distance: 120.8
click at [801, 386] on div "Janela de atendimento Grade de atendimento Capacidade Transportadoras Veículos …" at bounding box center [721, 330] width 1442 height 660
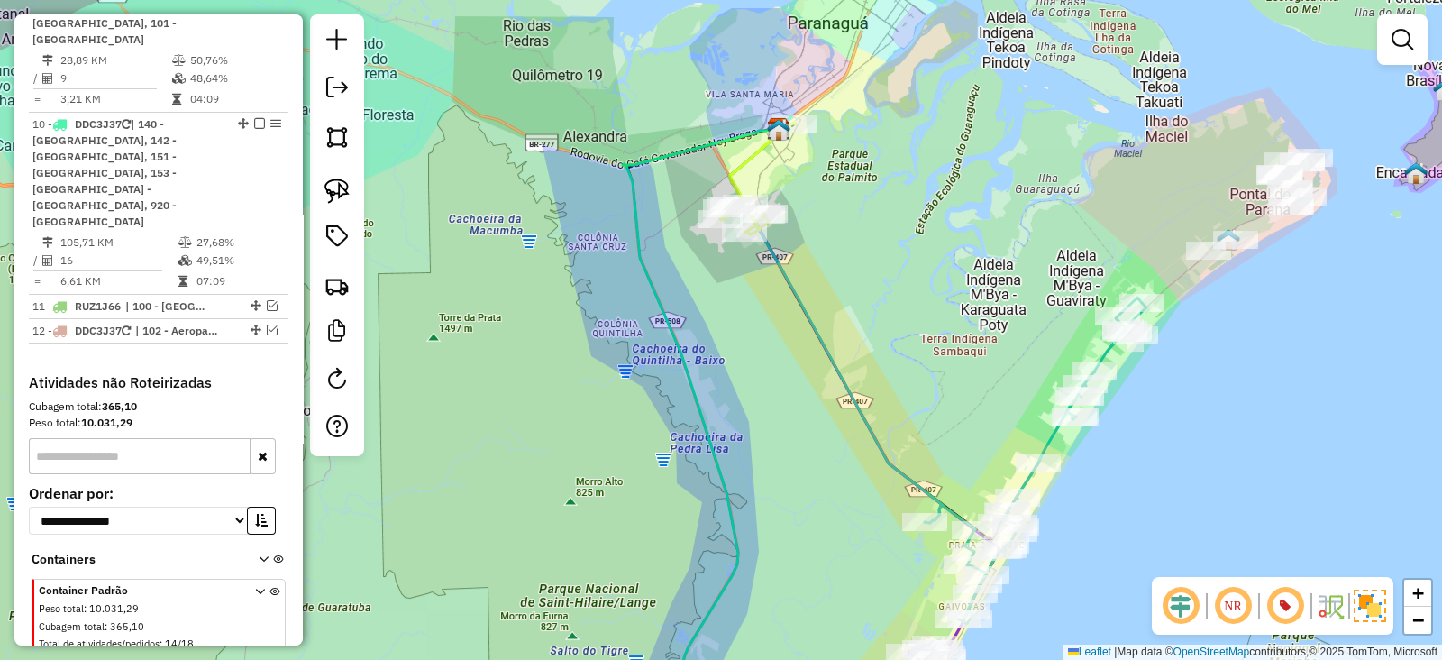
click at [637, 200] on icon at bounding box center [707, 420] width 169 height 609
select select "**********"
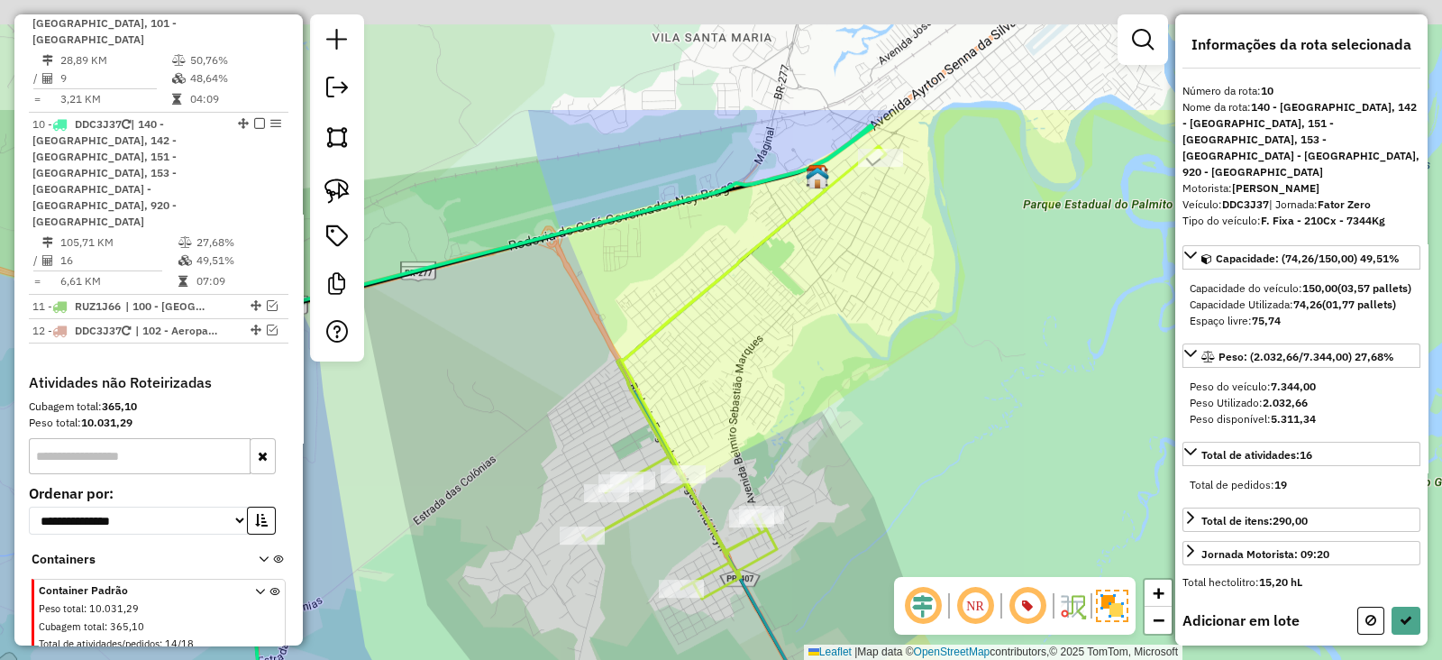
drag, startPoint x: 746, startPoint y: 146, endPoint x: 806, endPoint y: 331, distance: 194.4
click at [799, 330] on div "Janela de atendimento Grade de atendimento Capacidade Transportadoras Veículos …" at bounding box center [721, 330] width 1442 height 660
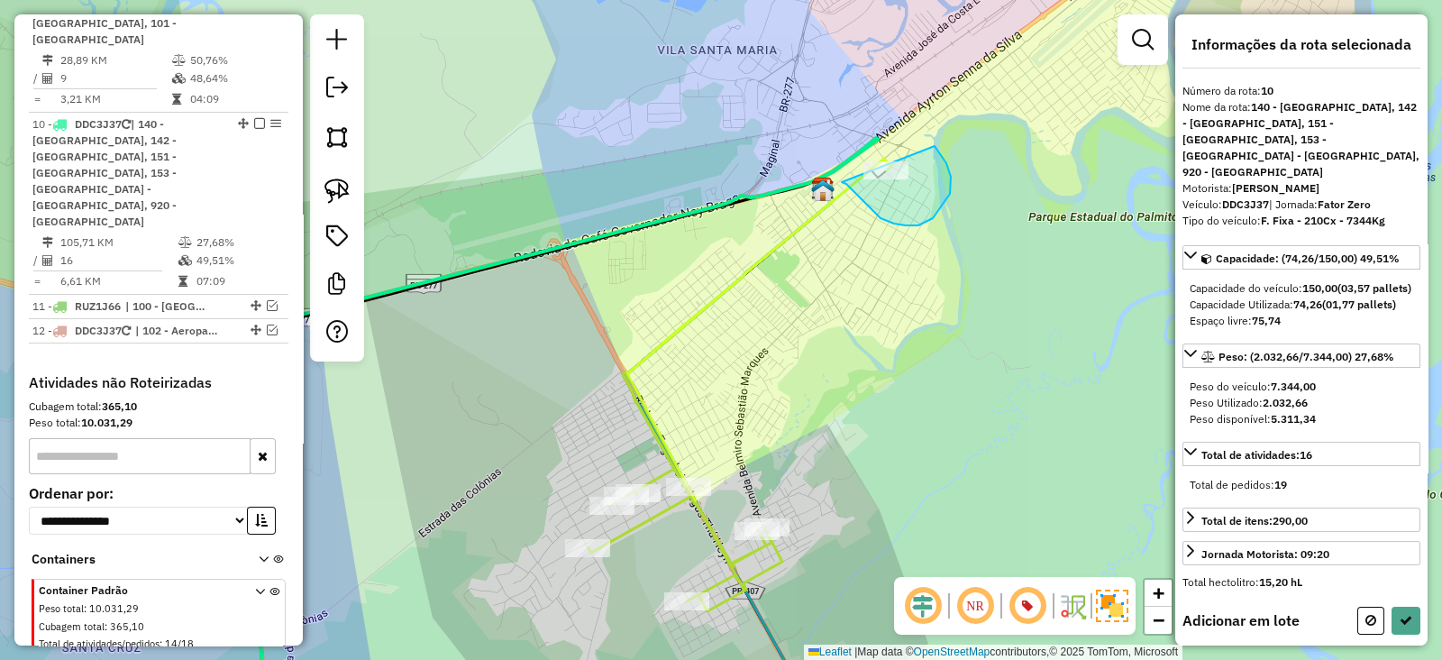
drag, startPoint x: 842, startPoint y: 182, endPoint x: 851, endPoint y: 126, distance: 56.6
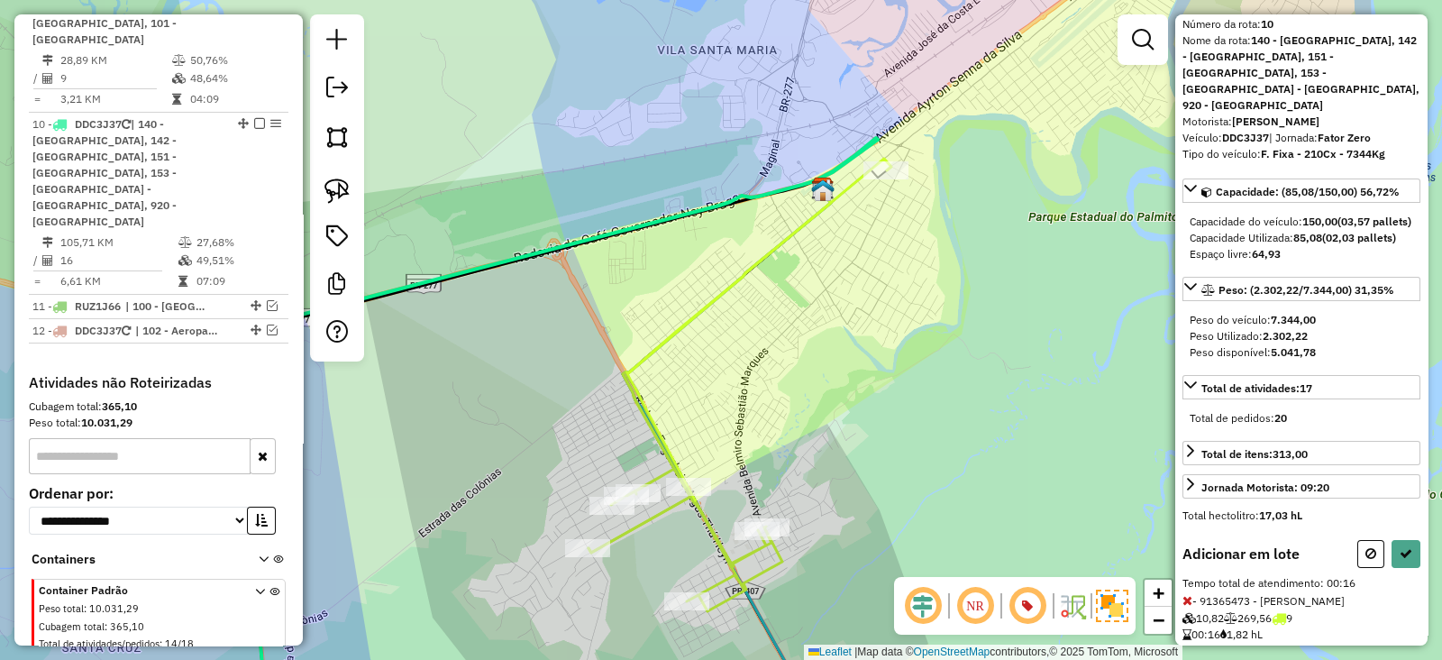
scroll to position [113, 0]
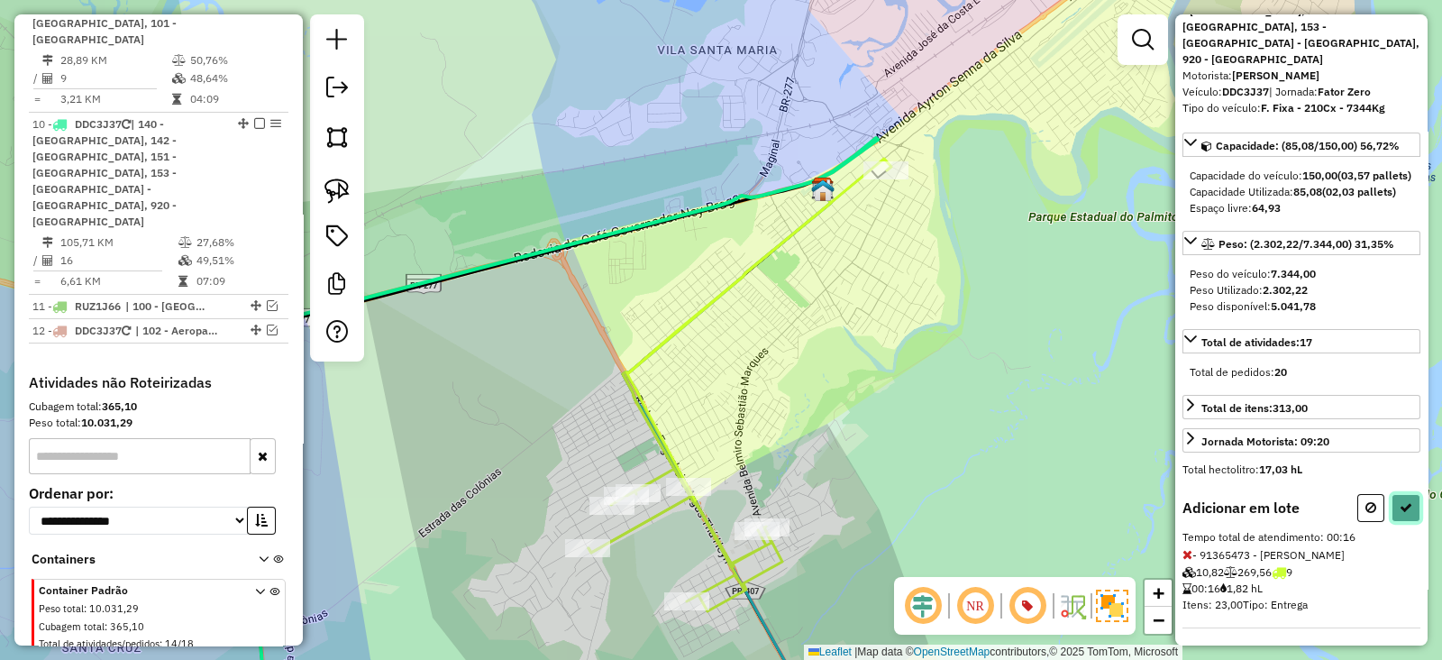
click at [1398, 495] on button at bounding box center [1406, 508] width 29 height 28
select select "**********"
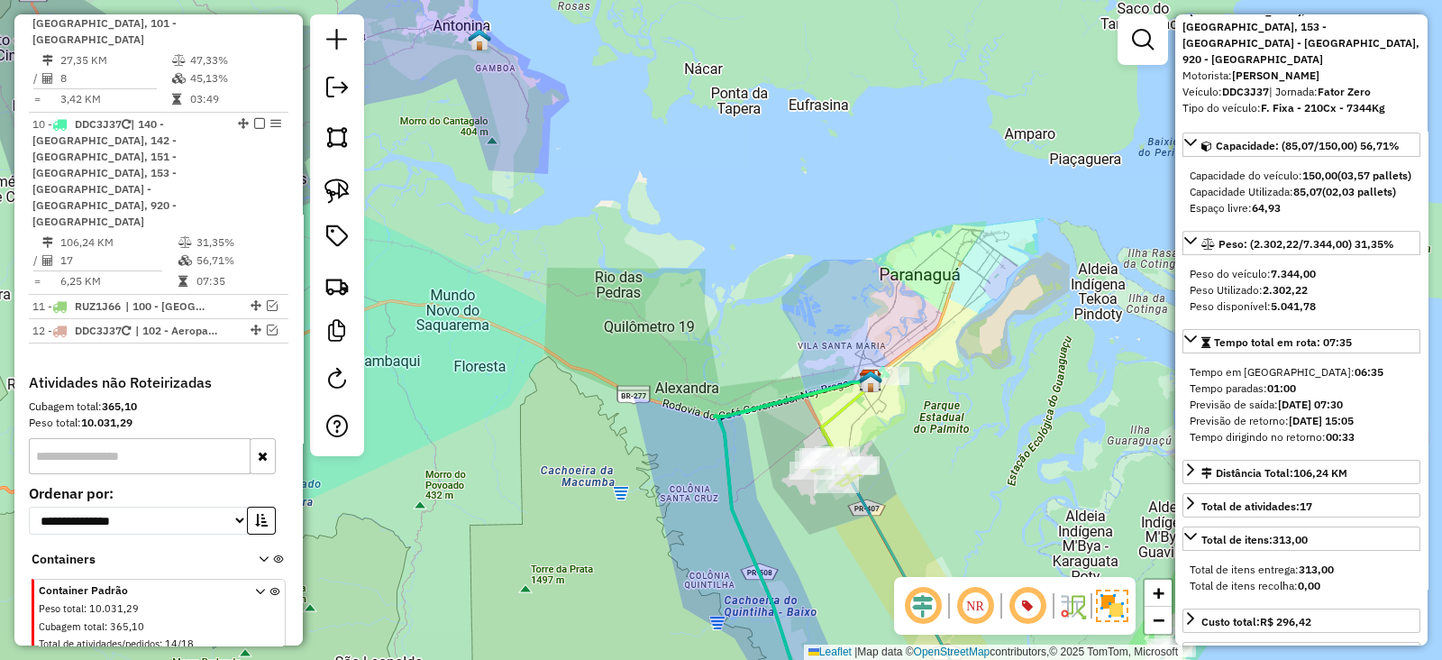
drag, startPoint x: 920, startPoint y: 468, endPoint x: 789, endPoint y: 98, distance: 392.3
click at [794, 132] on div "Janela de atendimento Grade de atendimento Capacidade Transportadoras Veículos …" at bounding box center [721, 330] width 1442 height 660
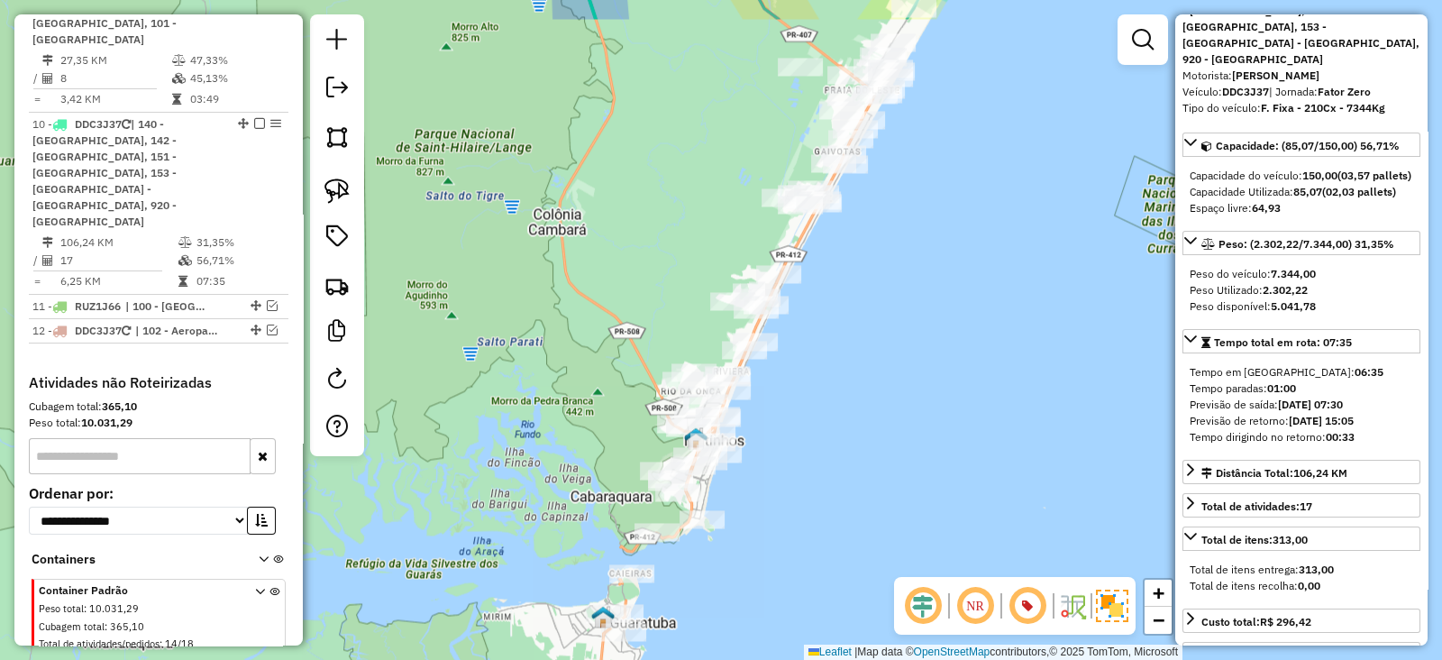
drag, startPoint x: 810, startPoint y: 428, endPoint x: 879, endPoint y: 331, distance: 119.6
click at [879, 331] on div "Janela de atendimento Grade de atendimento Capacidade Transportadoras Veículos …" at bounding box center [721, 330] width 1442 height 660
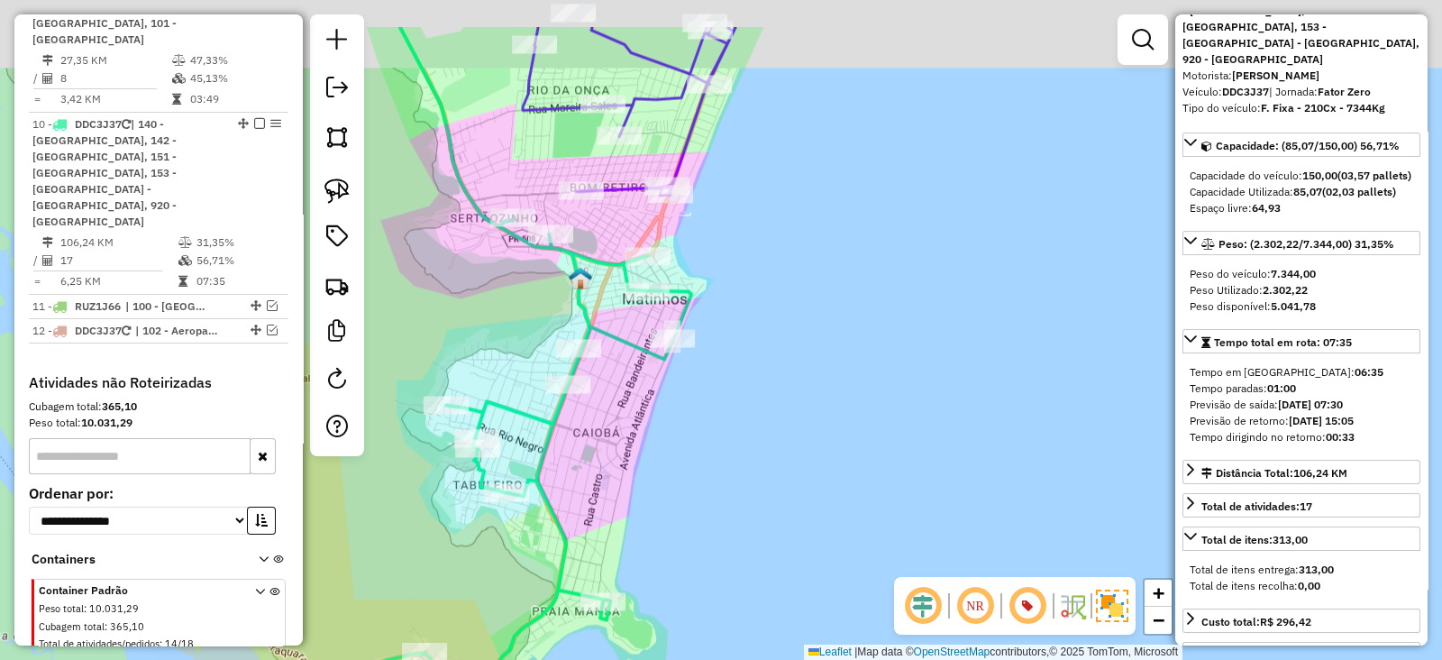
drag, startPoint x: 745, startPoint y: 252, endPoint x: 757, endPoint y: 331, distance: 80.3
click at [757, 331] on div "Janela de atendimento Grade de atendimento Capacidade Transportadoras Veículos …" at bounding box center [721, 330] width 1442 height 660
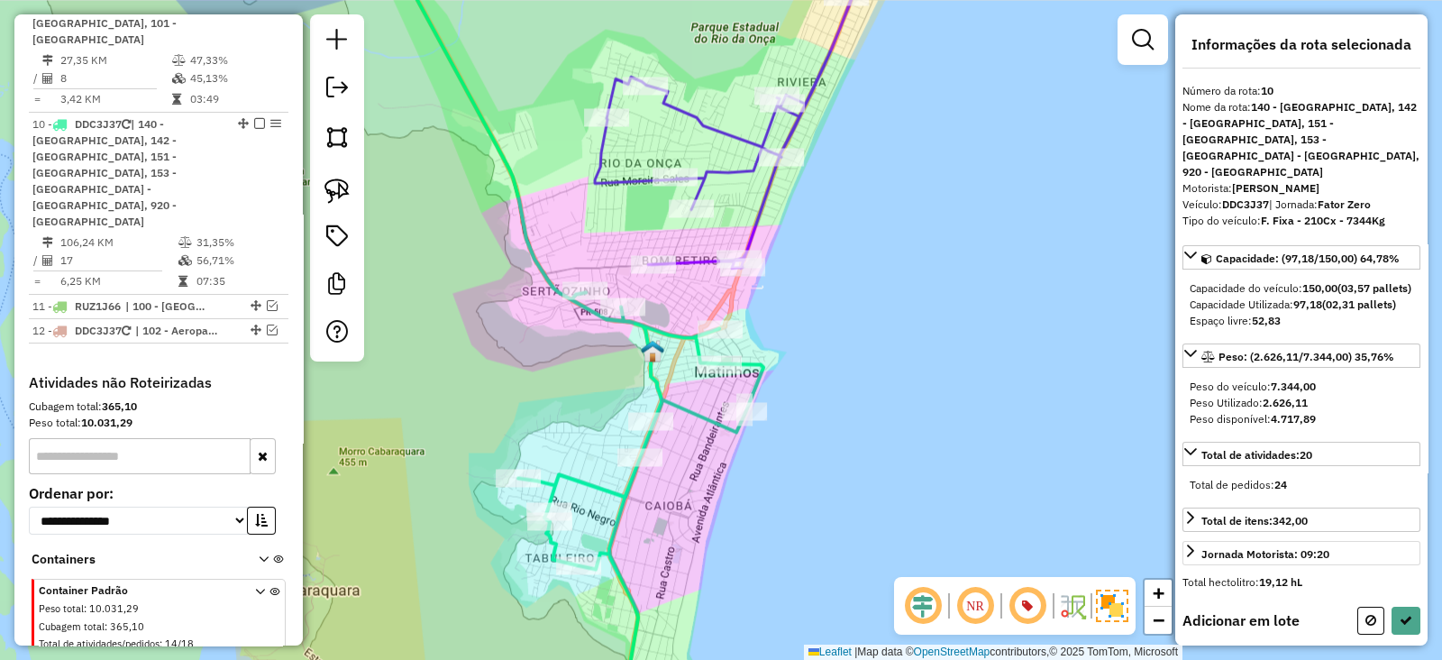
scroll to position [307, 0]
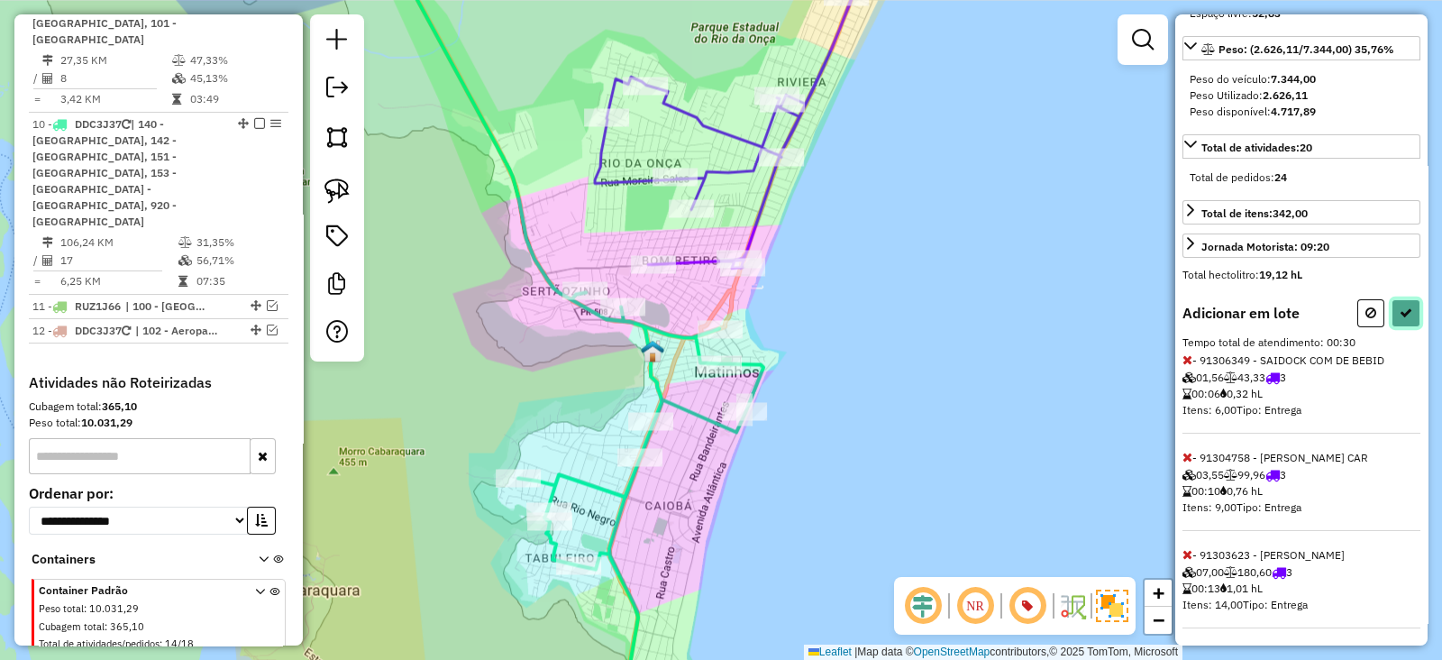
click at [1394, 300] on button at bounding box center [1406, 313] width 29 height 28
select select "**********"
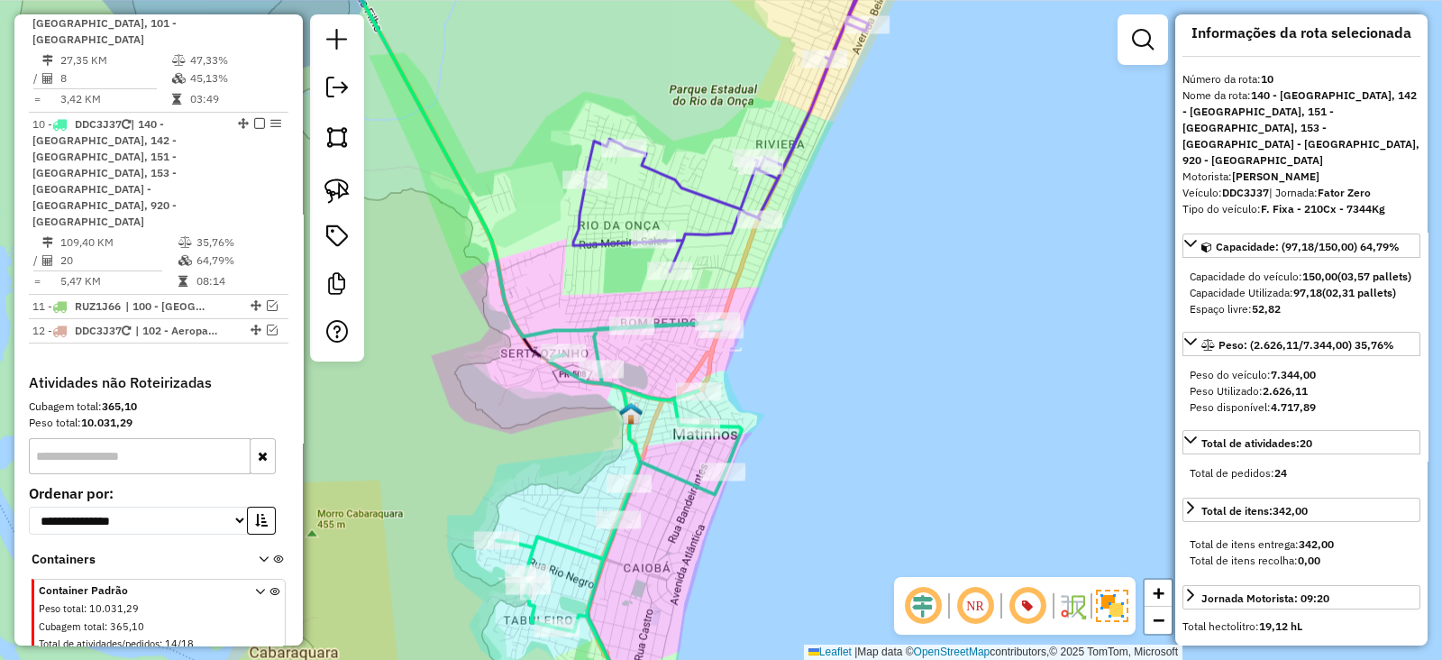
scroll to position [16, 0]
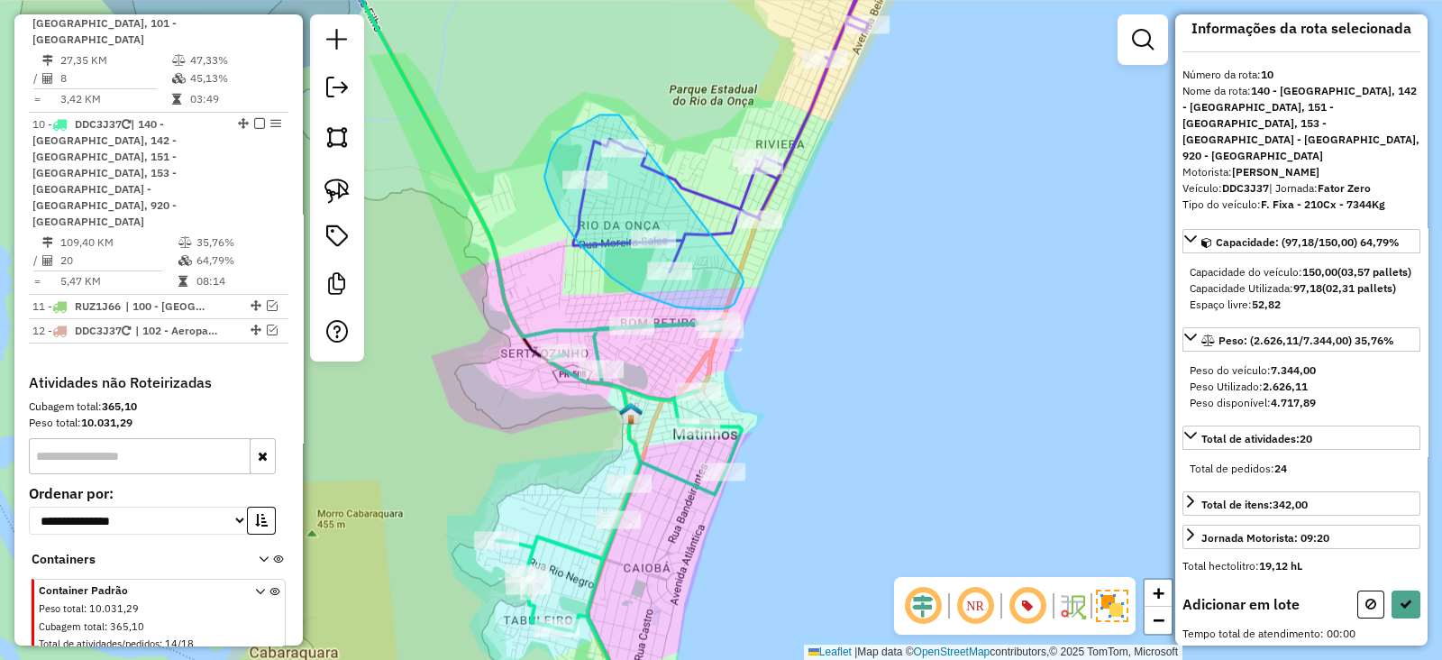
drag, startPoint x: 619, startPoint y: 114, endPoint x: 727, endPoint y: 242, distance: 166.9
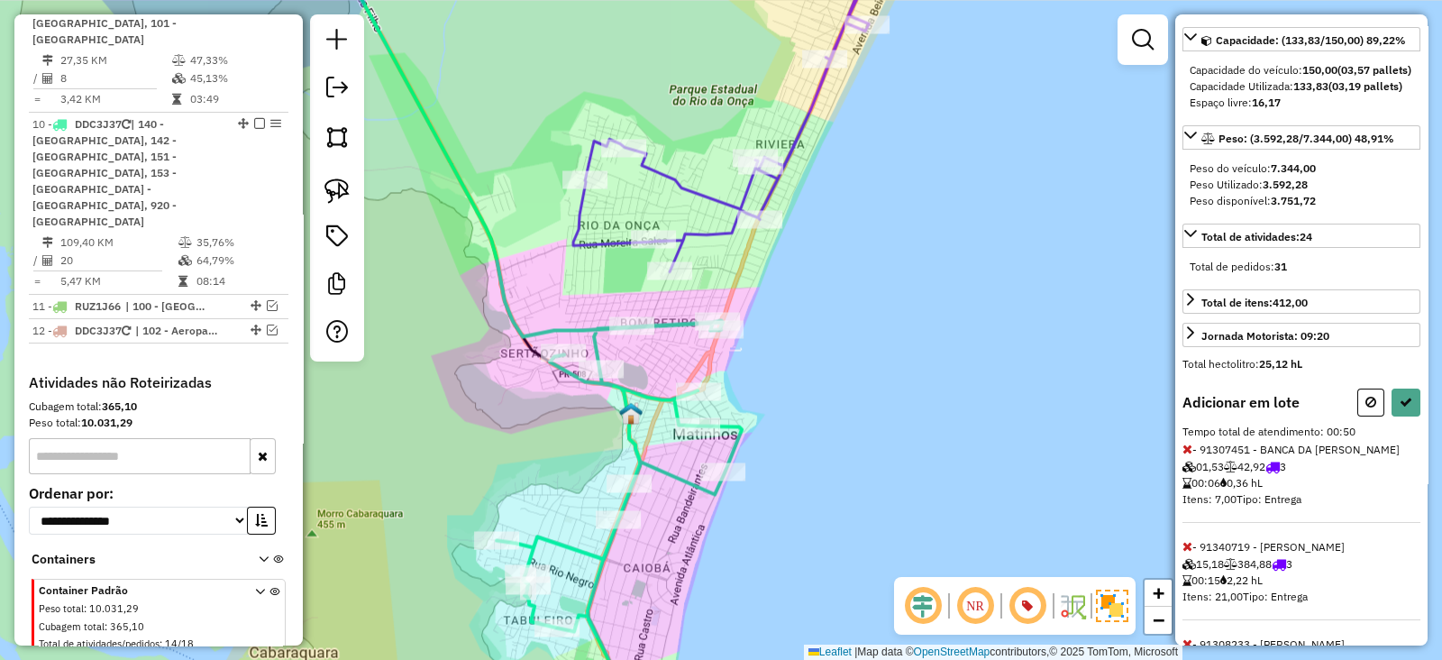
scroll to position [224, 0]
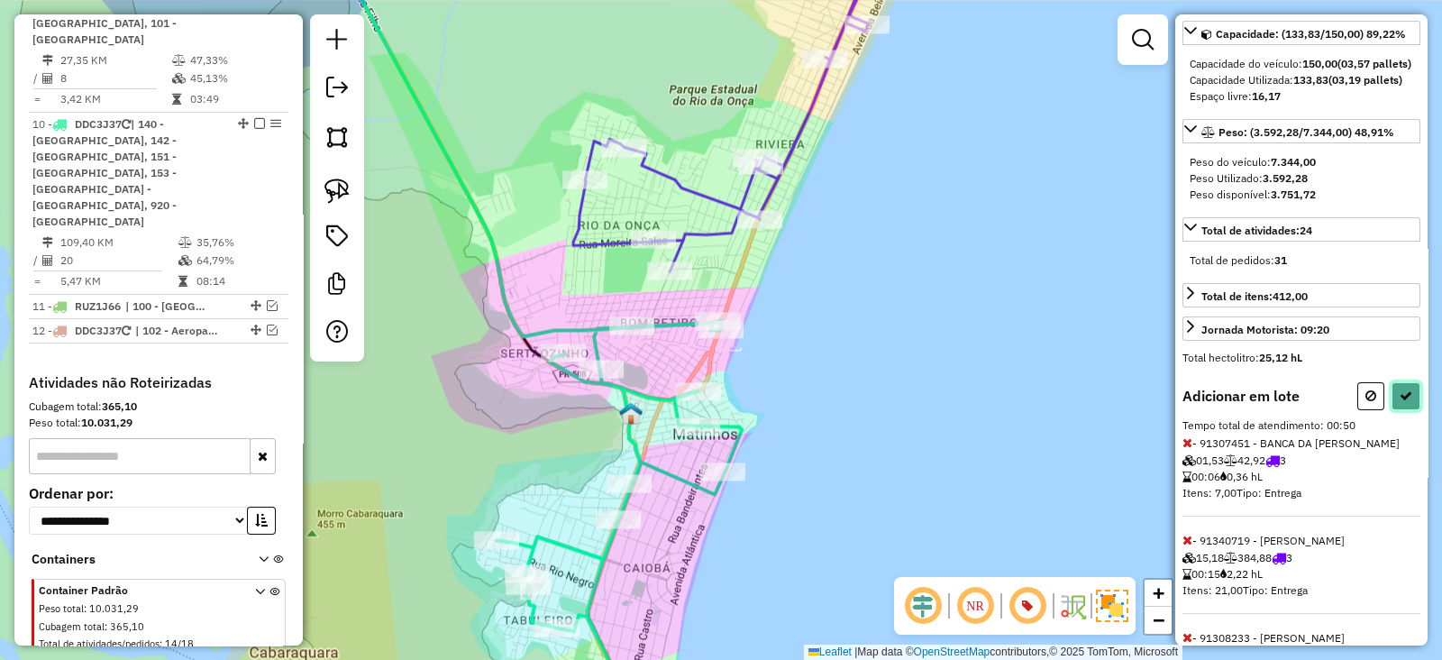
click at [1398, 400] on button at bounding box center [1406, 396] width 29 height 28
select select "**********"
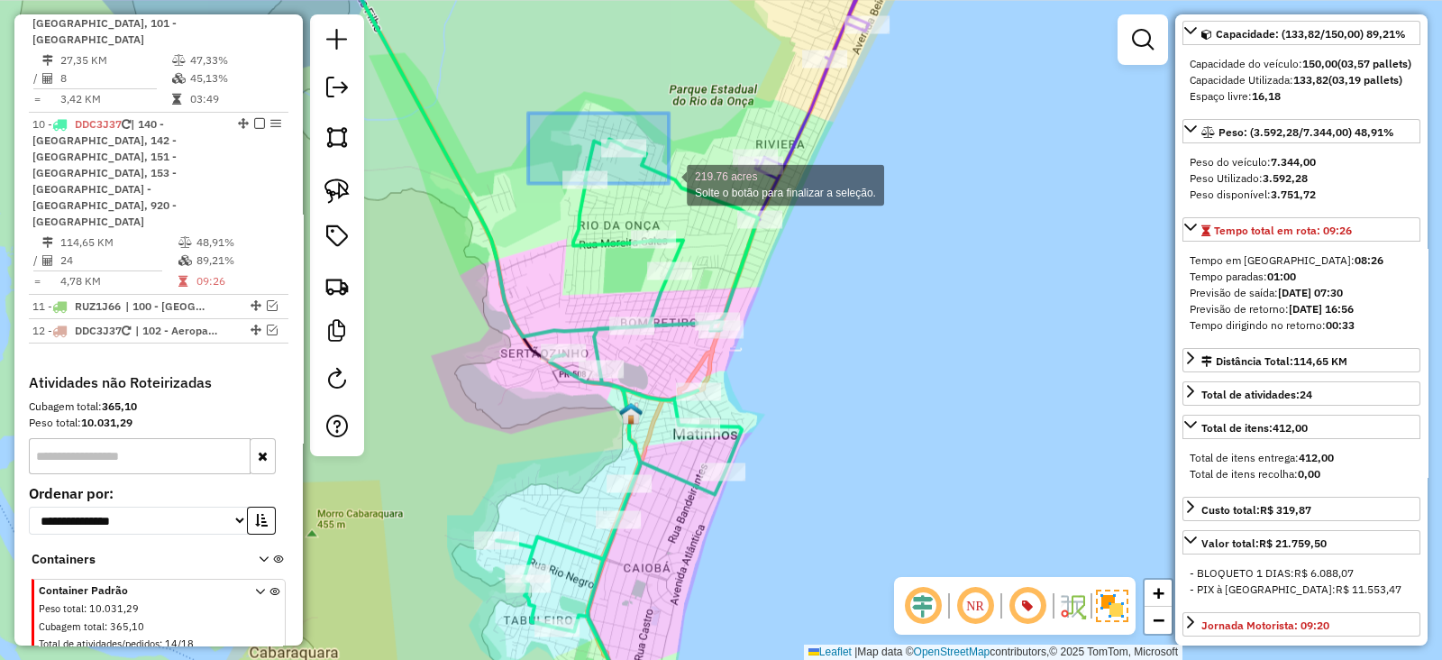
drag, startPoint x: 528, startPoint y: 114, endPoint x: 669, endPoint y: 183, distance: 156.4
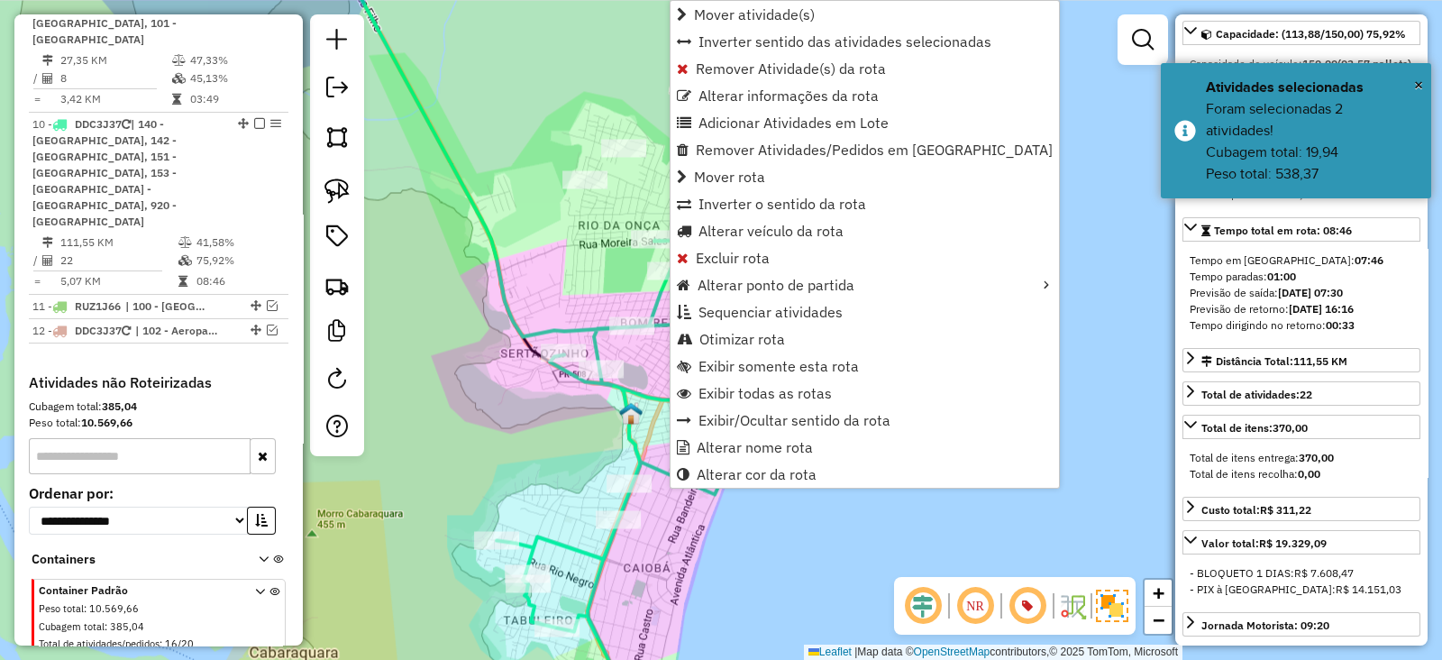
click at [544, 270] on div "Janela de atendimento Grade de atendimento Capacidade Transportadoras Veículos …" at bounding box center [721, 330] width 1442 height 660
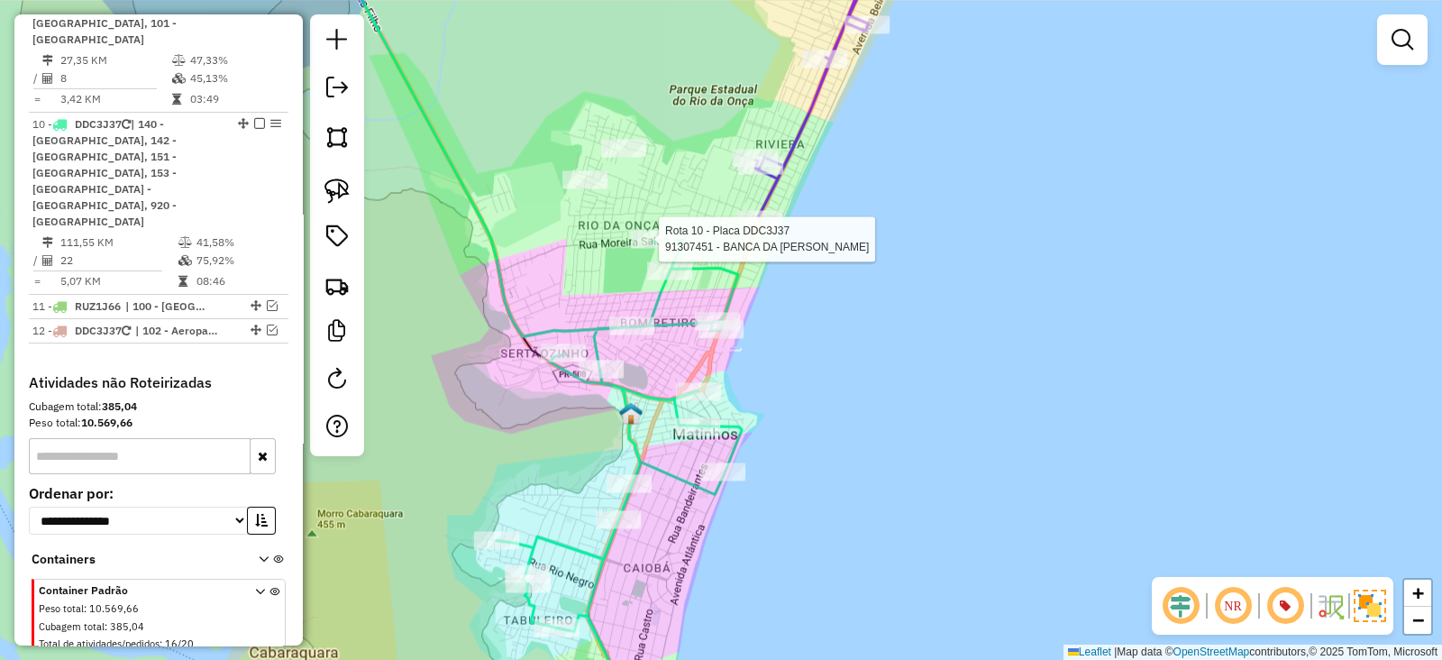
select select "**********"
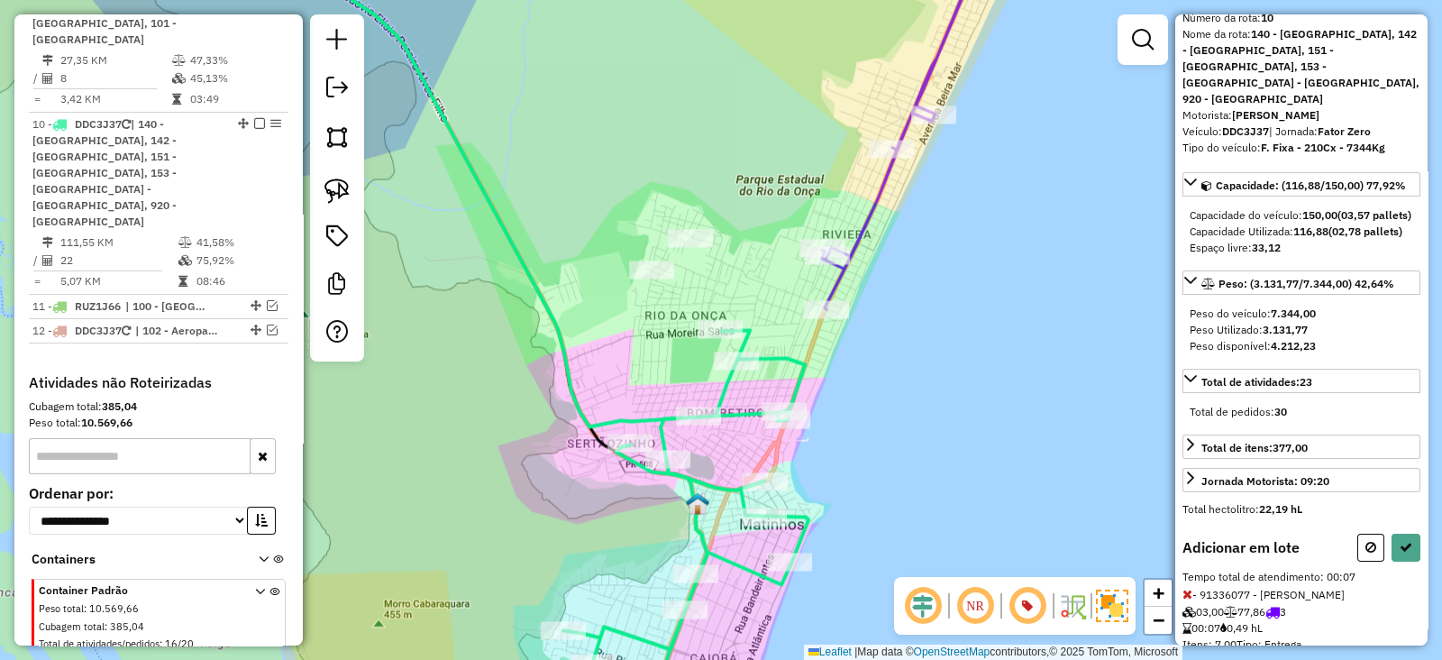
scroll to position [130, 0]
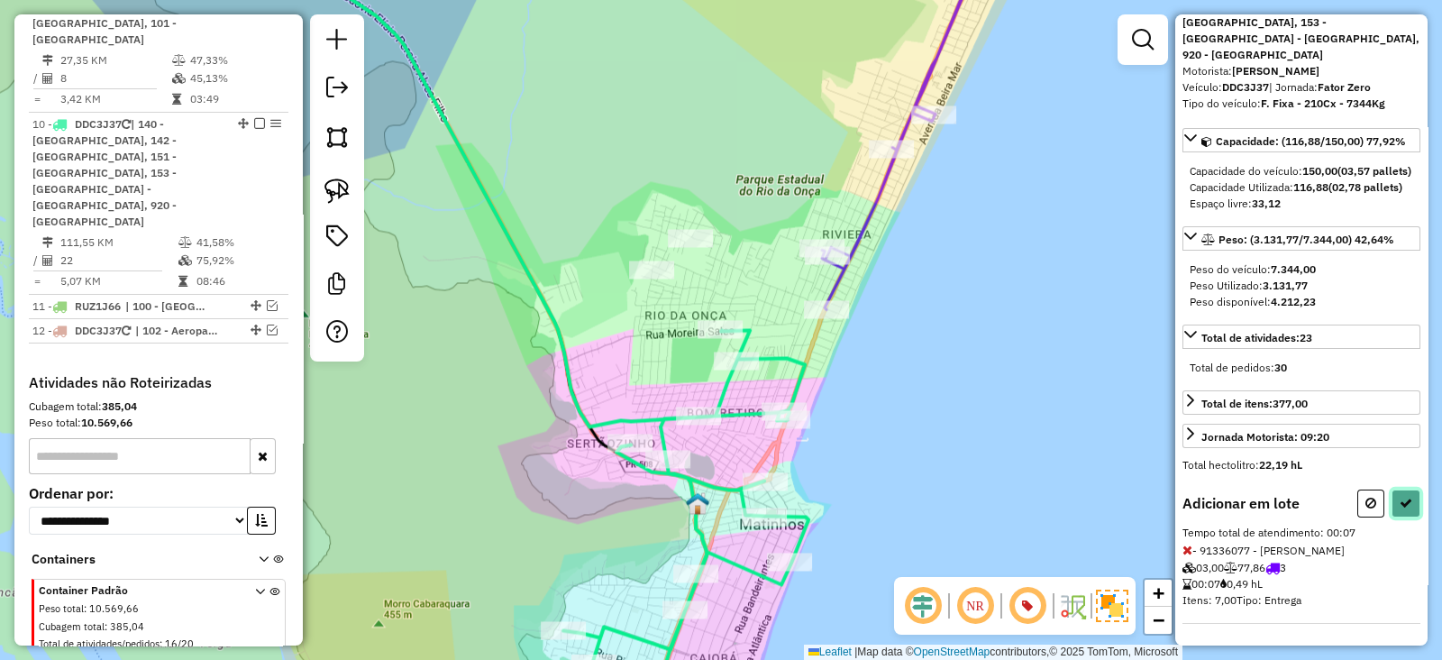
click at [1397, 511] on button at bounding box center [1406, 503] width 29 height 28
select select "**********"
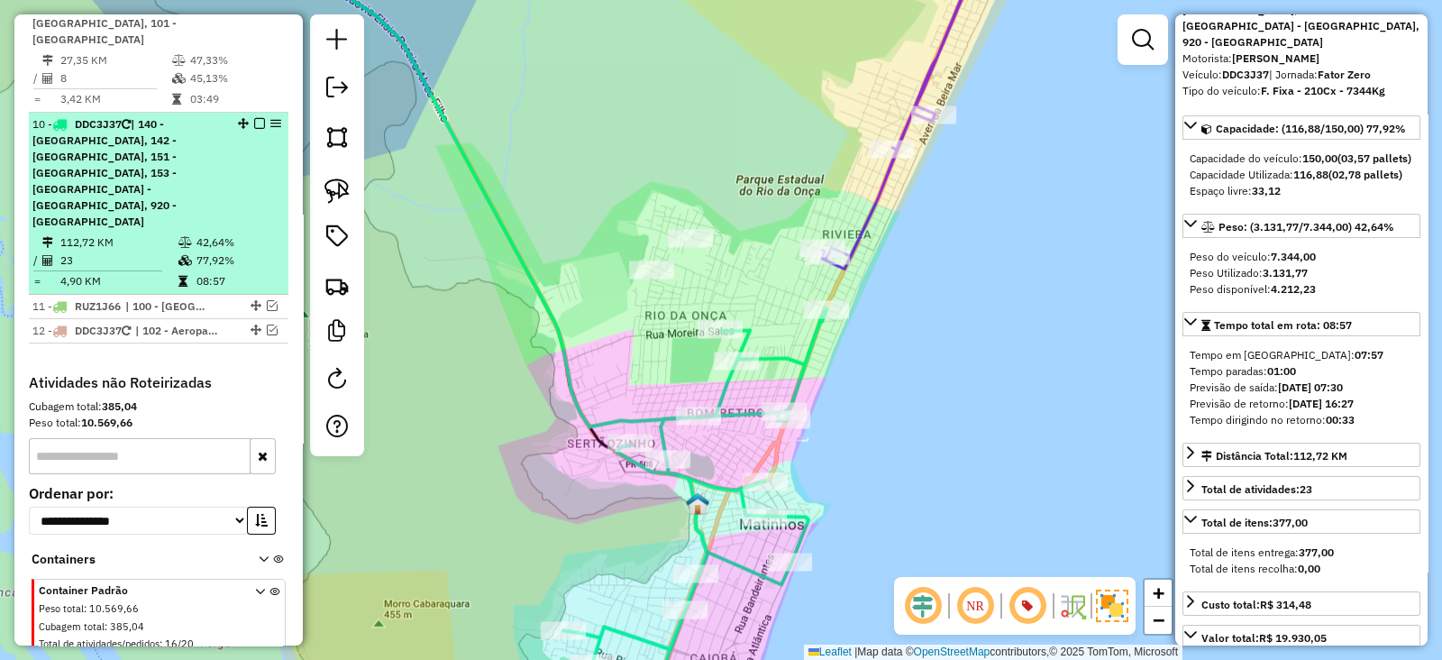
click at [254, 118] on em at bounding box center [259, 123] width 11 height 11
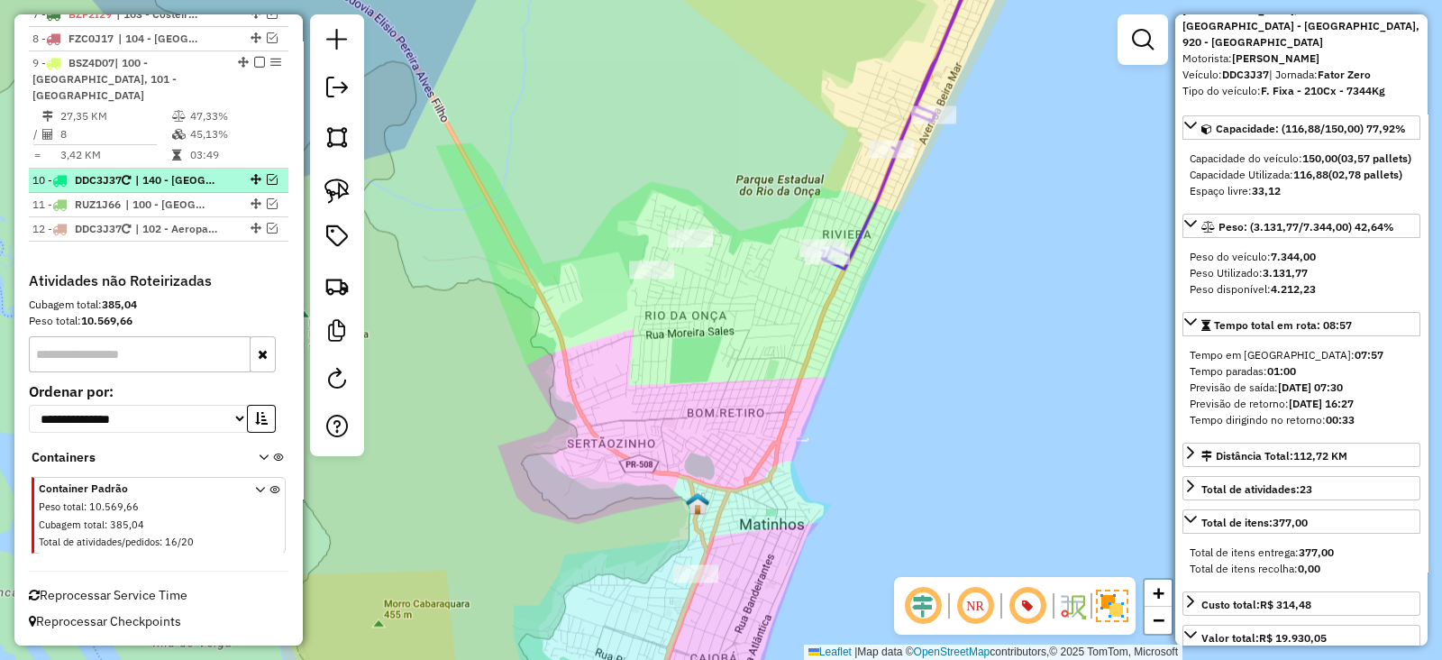
scroll to position [1066, 0]
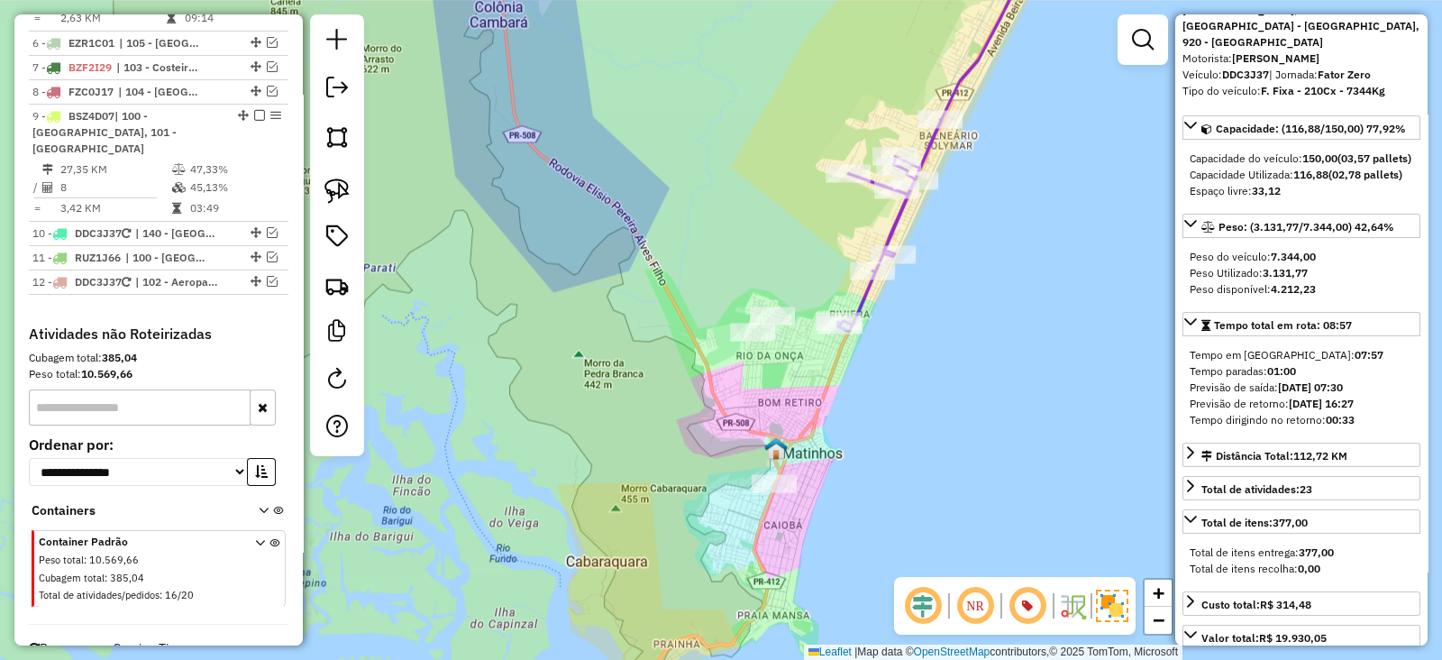
drag, startPoint x: 900, startPoint y: 464, endPoint x: 870, endPoint y: 299, distance: 167.6
click at [870, 299] on div "Janela de atendimento Grade de atendimento Capacidade Transportadoras Veículos …" at bounding box center [721, 330] width 1442 height 660
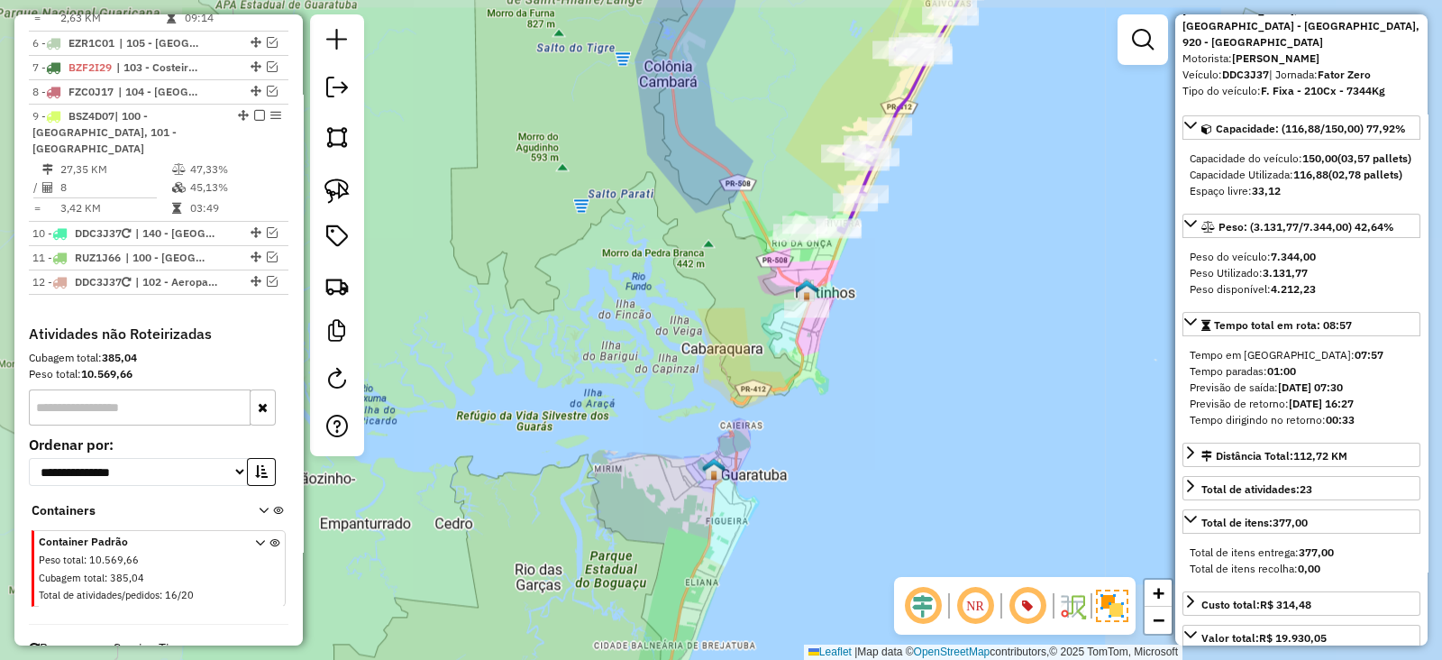
drag, startPoint x: 899, startPoint y: 261, endPoint x: 849, endPoint y: 427, distance: 173.1
click at [853, 408] on div "Janela de atendimento Grade de atendimento Capacidade Transportadoras Veículos …" at bounding box center [721, 330] width 1442 height 660
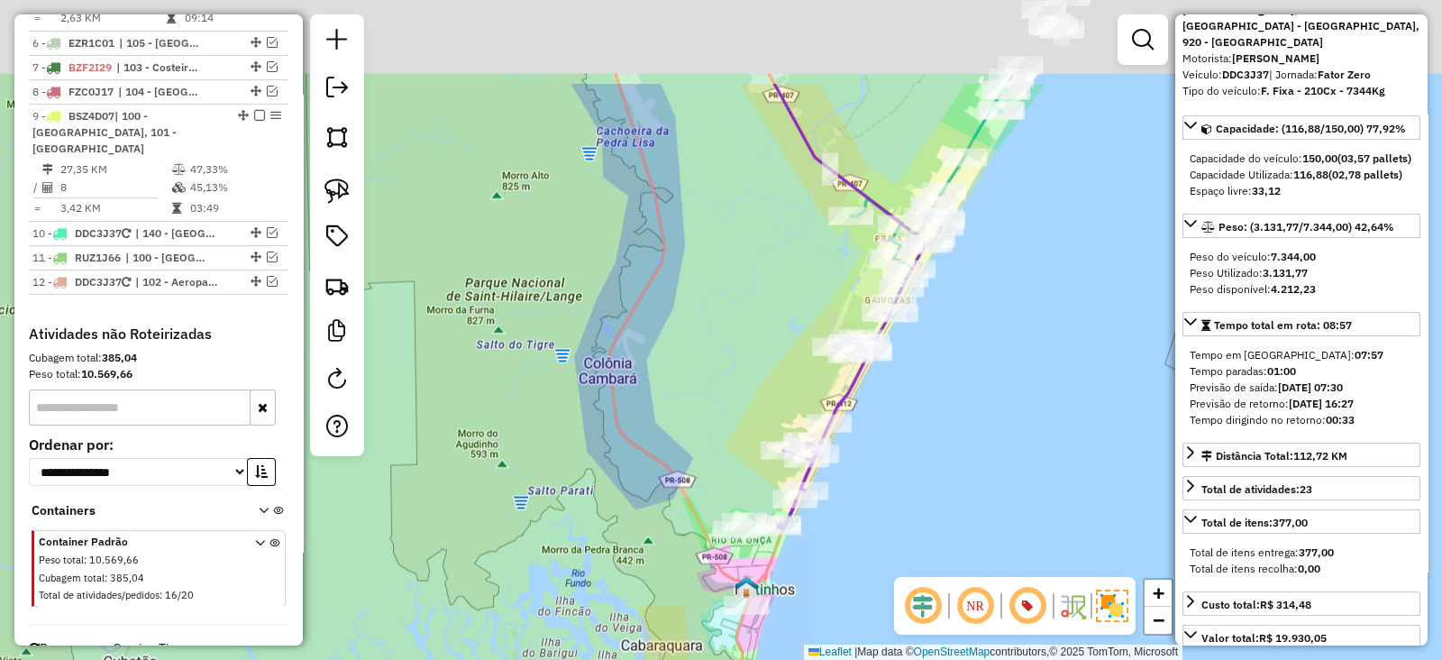
drag, startPoint x: 717, startPoint y: 161, endPoint x: 694, endPoint y: 412, distance: 251.6
click at [694, 412] on div "Janela de atendimento Grade de atendimento Capacidade Transportadoras Veículos …" at bounding box center [721, 330] width 1442 height 660
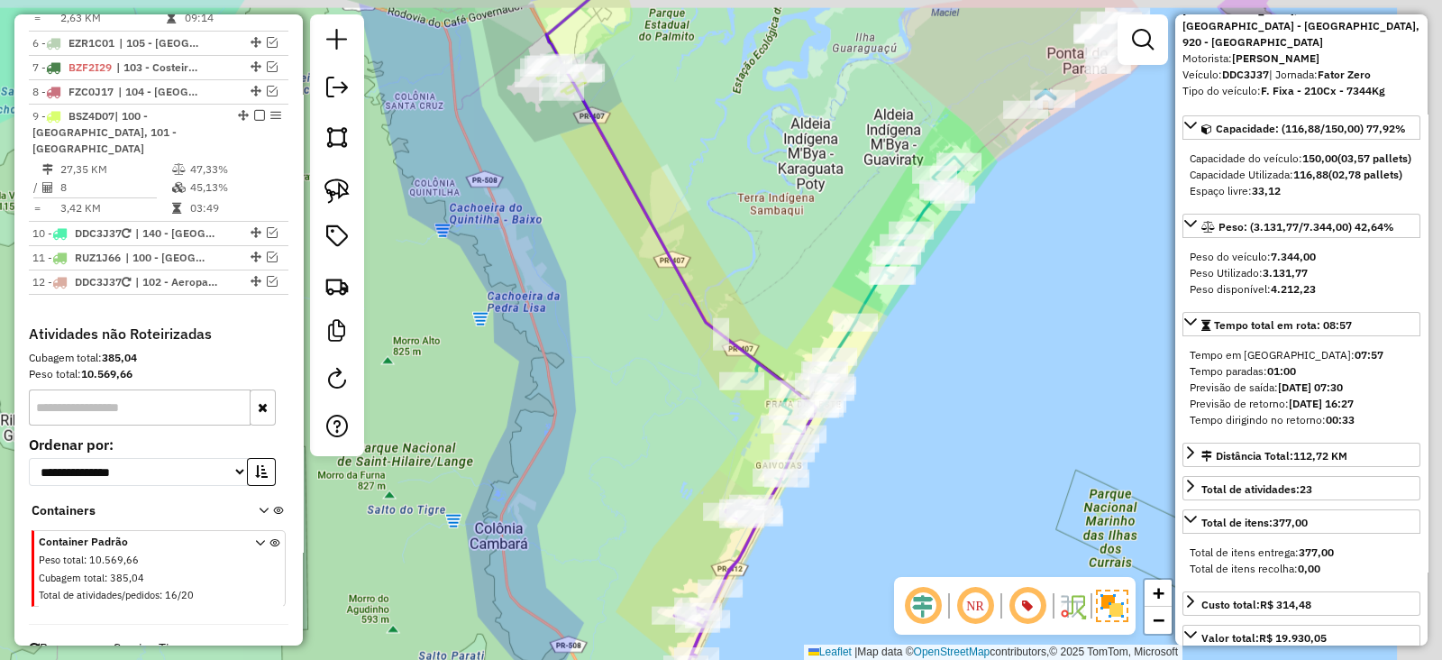
drag, startPoint x: 898, startPoint y: 228, endPoint x: 771, endPoint y: 296, distance: 144.0
click at [776, 290] on div "Janela de atendimento Grade de atendimento Capacidade Transportadoras Veículos …" at bounding box center [721, 330] width 1442 height 660
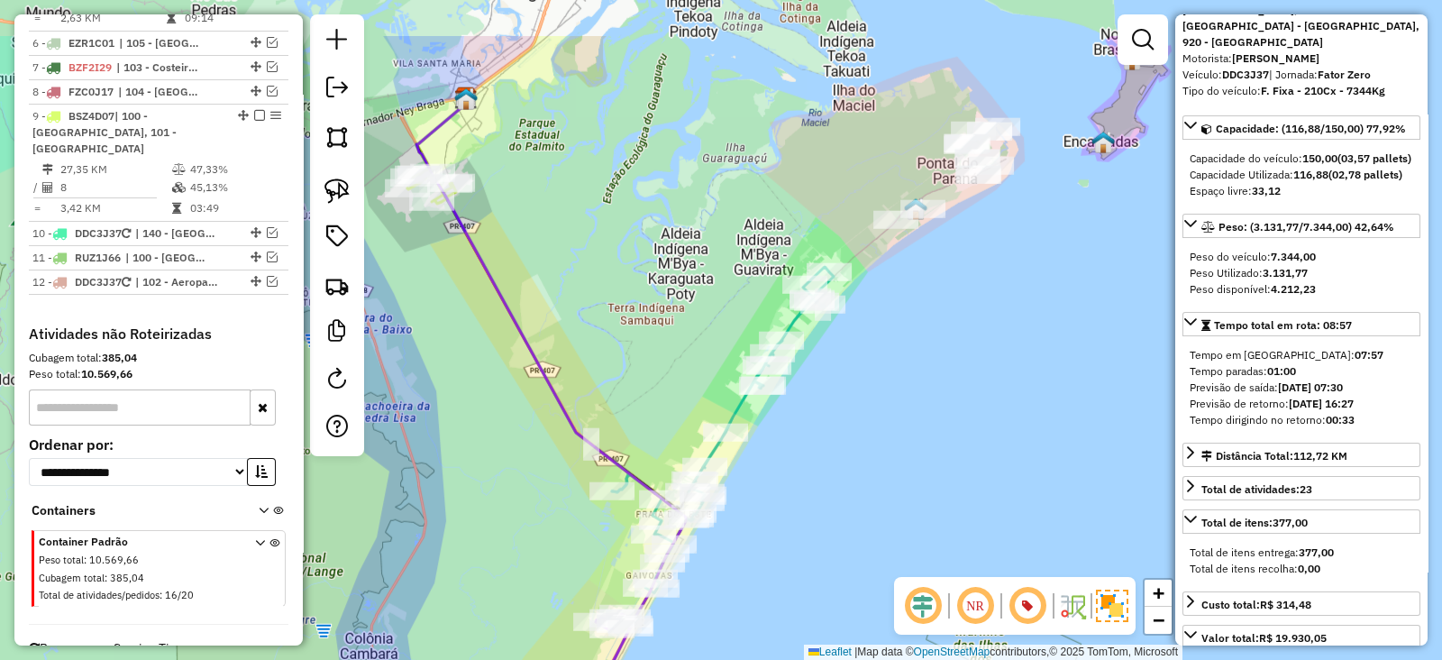
drag, startPoint x: 707, startPoint y: 252, endPoint x: 691, endPoint y: 266, distance: 20.4
click at [691, 266] on div "Janela de atendimento Grade de atendimento Capacidade Transportadoras Veículos …" at bounding box center [721, 330] width 1442 height 660
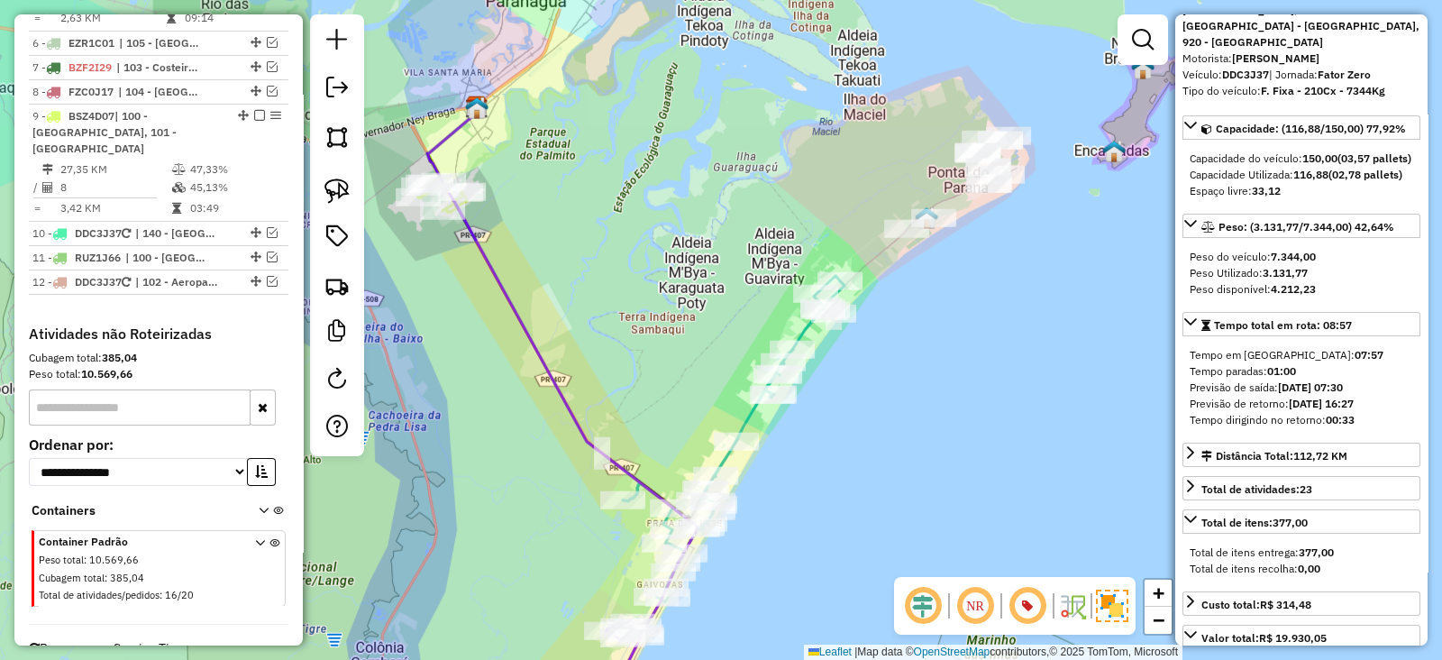
drag, startPoint x: 936, startPoint y: 304, endPoint x: 972, endPoint y: 367, distance: 72.7
click at [972, 367] on div "Janela de atendimento Grade de atendimento Capacidade Transportadoras Veículos …" at bounding box center [721, 330] width 1442 height 660
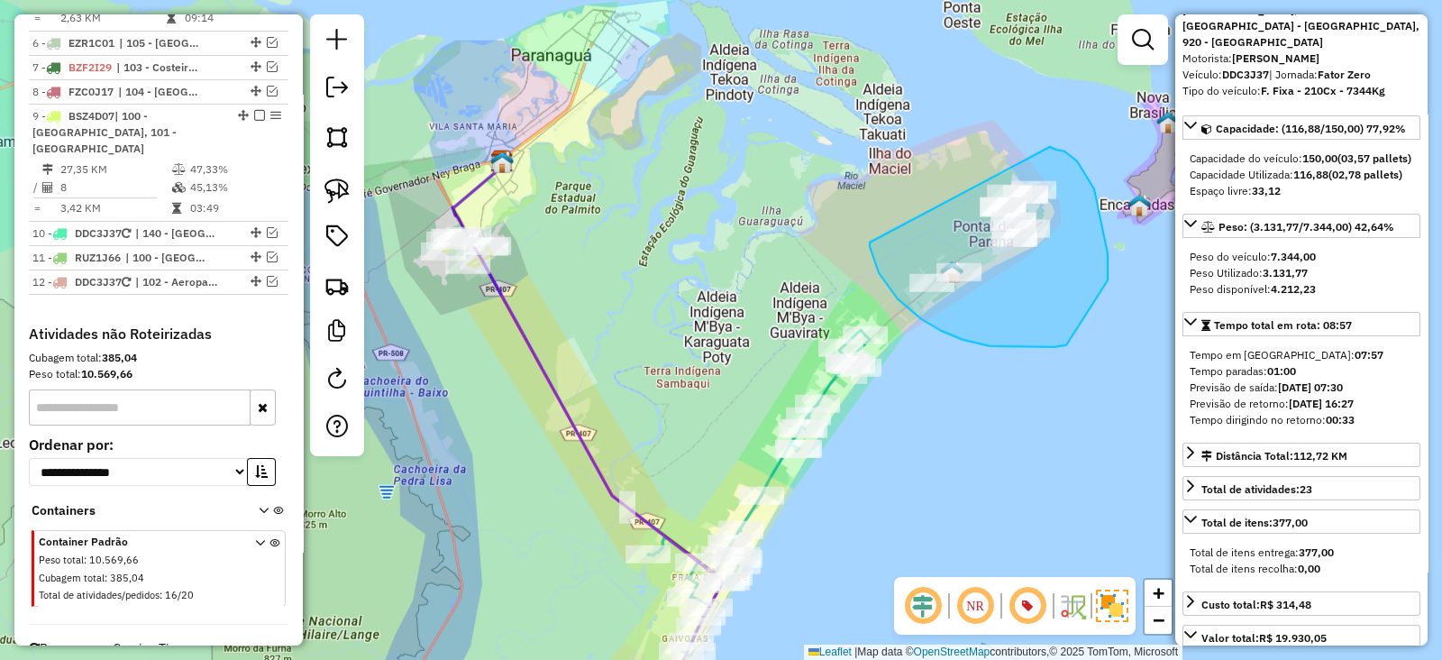
drag, startPoint x: 870, startPoint y: 247, endPoint x: 1041, endPoint y: 145, distance: 199.3
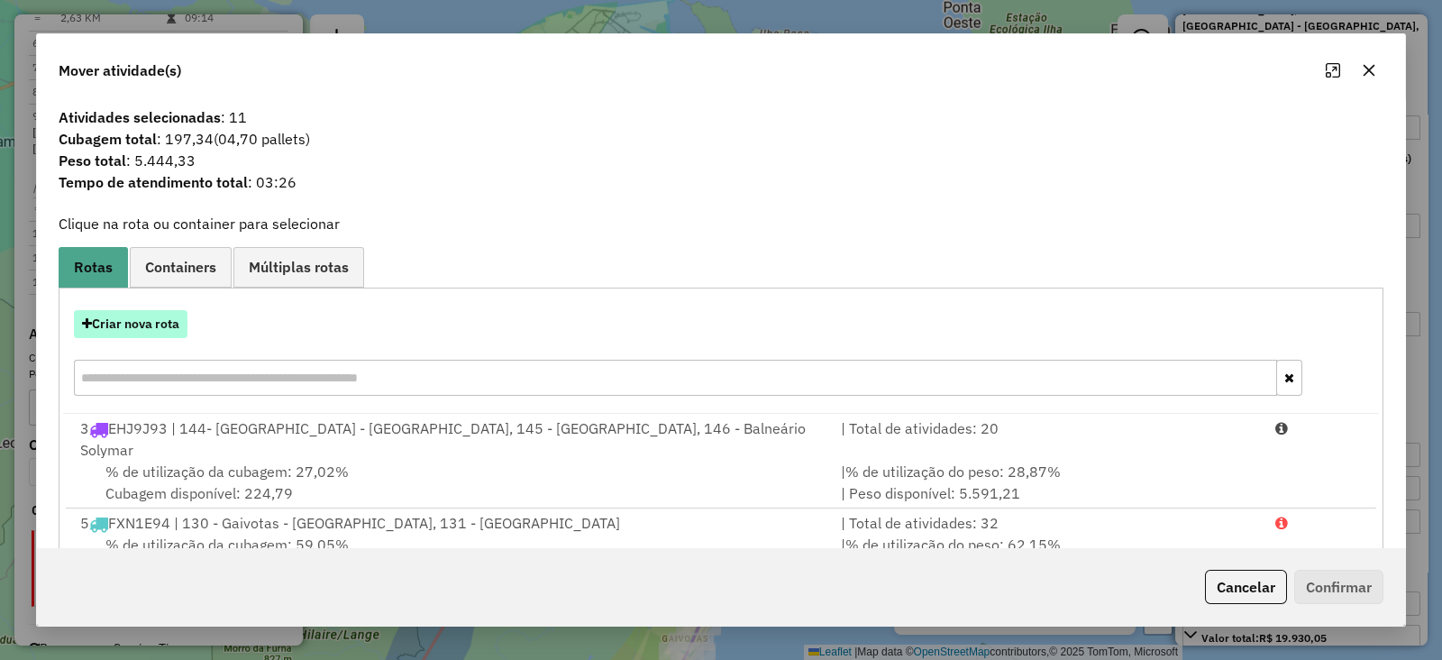
click at [188, 313] on button "Criar nova rota" at bounding box center [131, 324] width 114 height 28
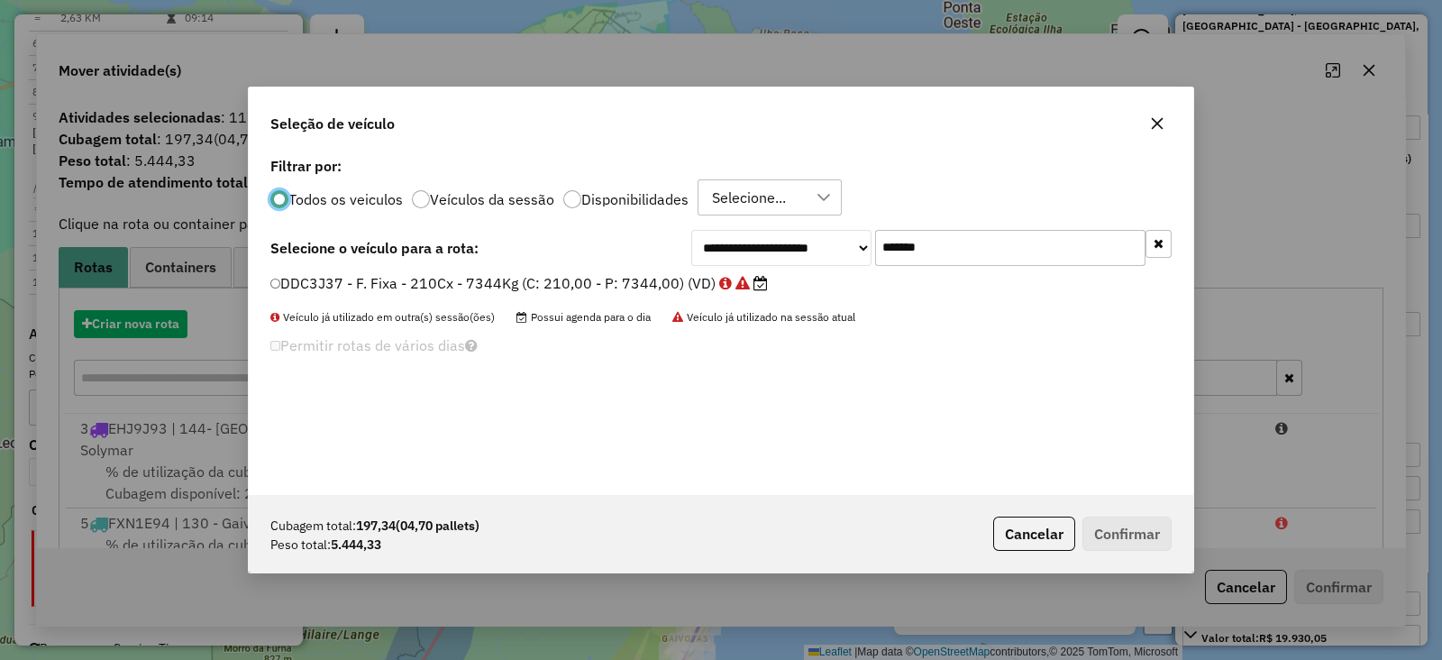
scroll to position [9, 5]
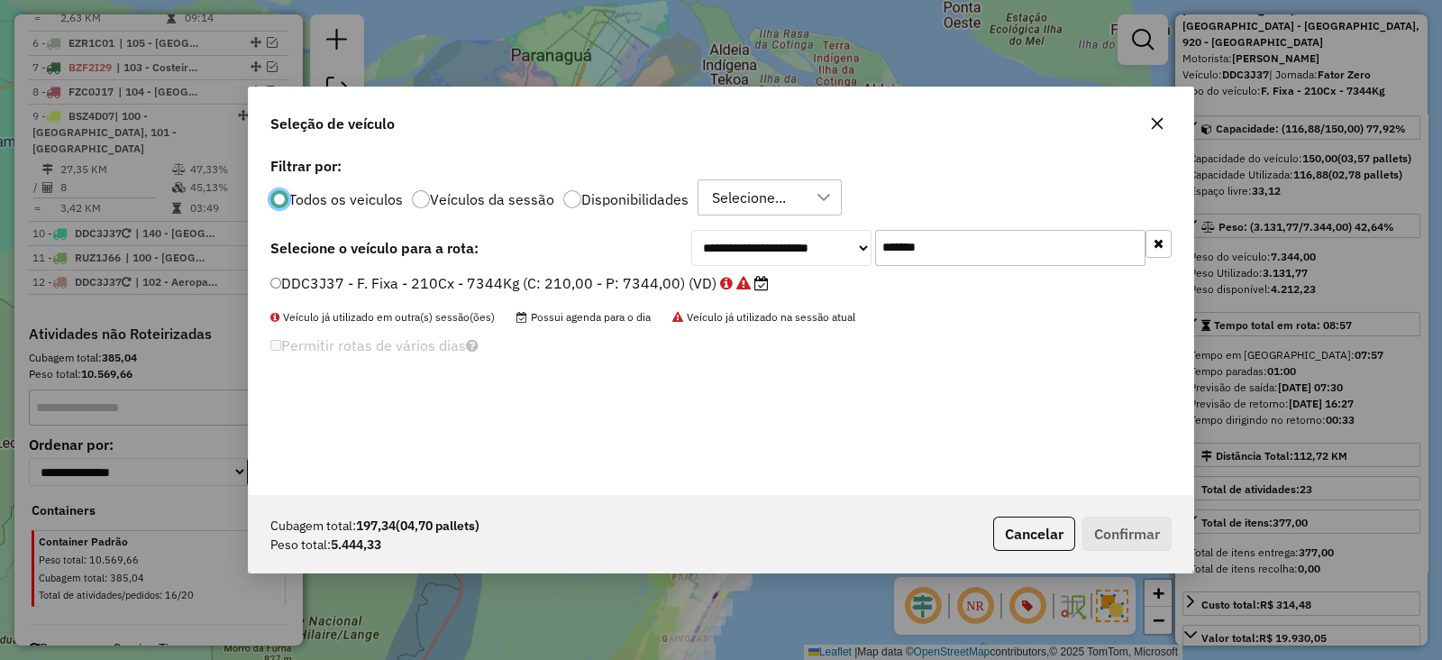
drag, startPoint x: 942, startPoint y: 254, endPoint x: 537, endPoint y: 249, distance: 404.8
click at [537, 249] on div "**********" at bounding box center [720, 248] width 901 height 36
paste input "text"
type input "*******"
click at [523, 287] on label "BSZ4D07 - F. Fixa - 308Cx - 7860Kg (C: 308,00 - P: 7860,00) (VD)" at bounding box center [511, 283] width 482 height 22
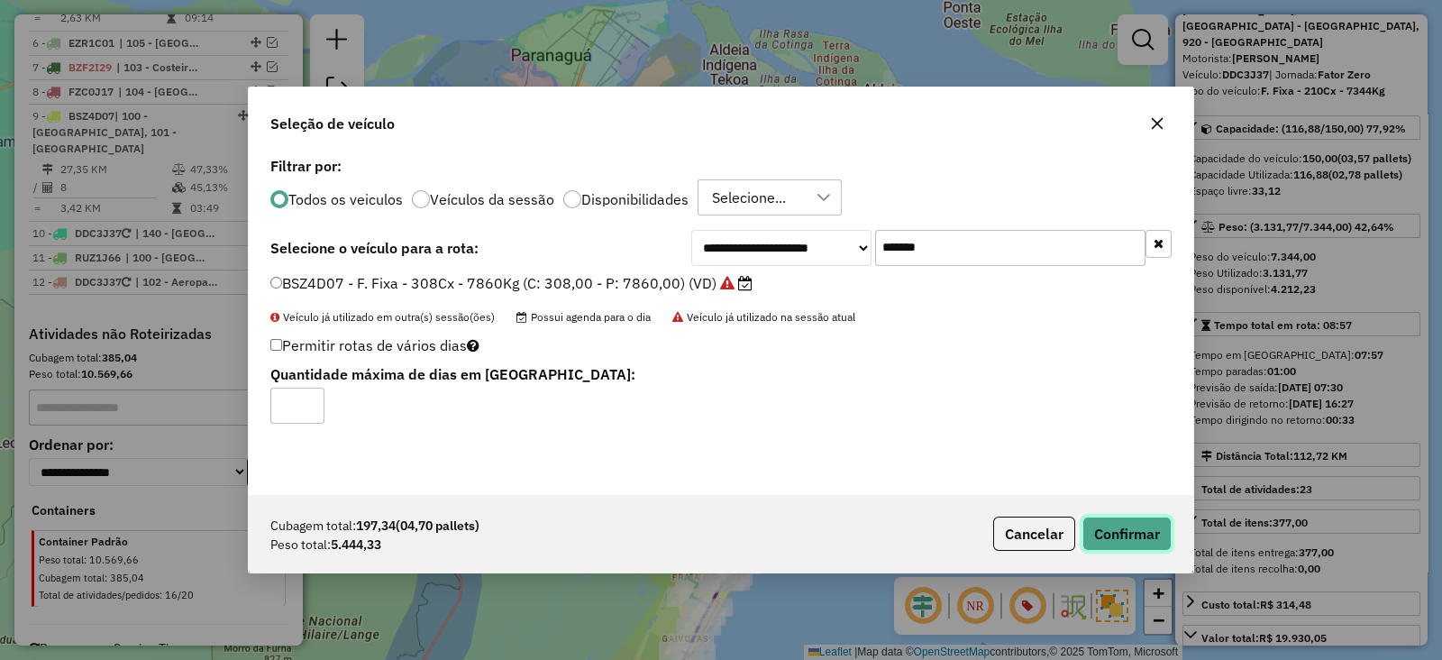
click at [1149, 521] on button "Confirmar" at bounding box center [1127, 534] width 89 height 34
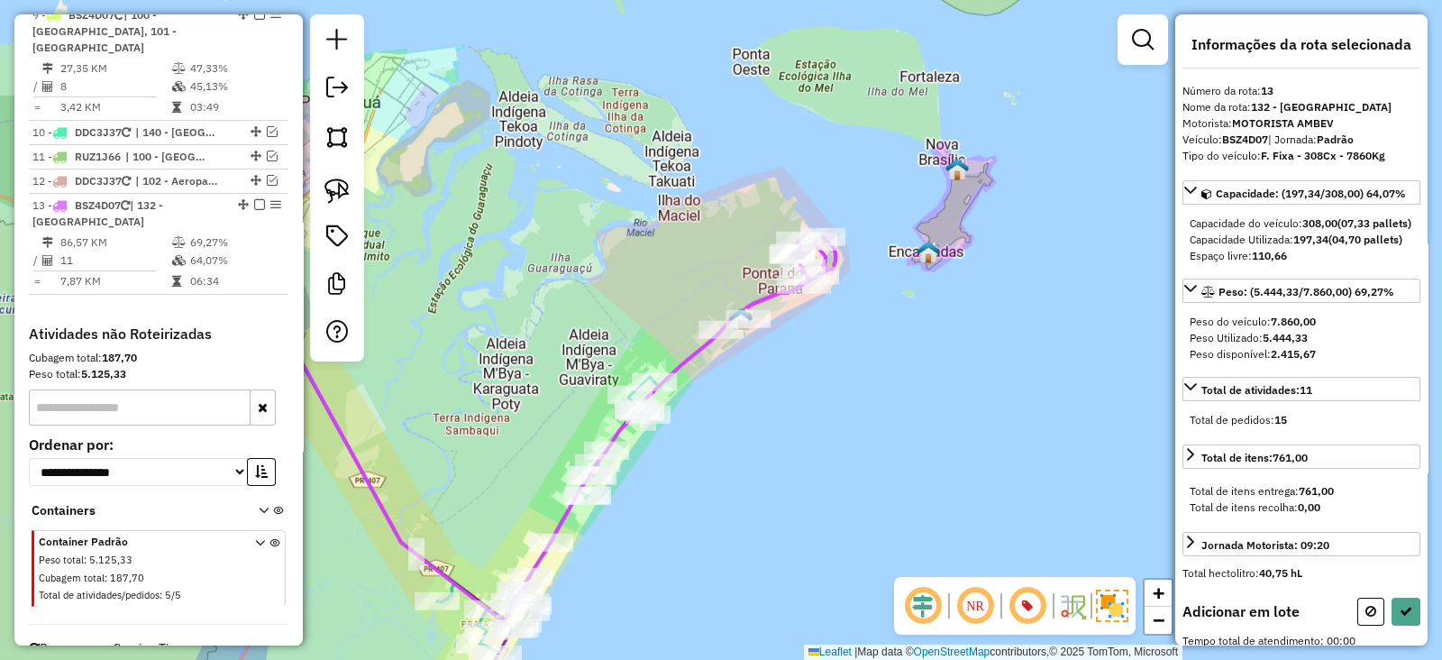
scroll to position [0, 0]
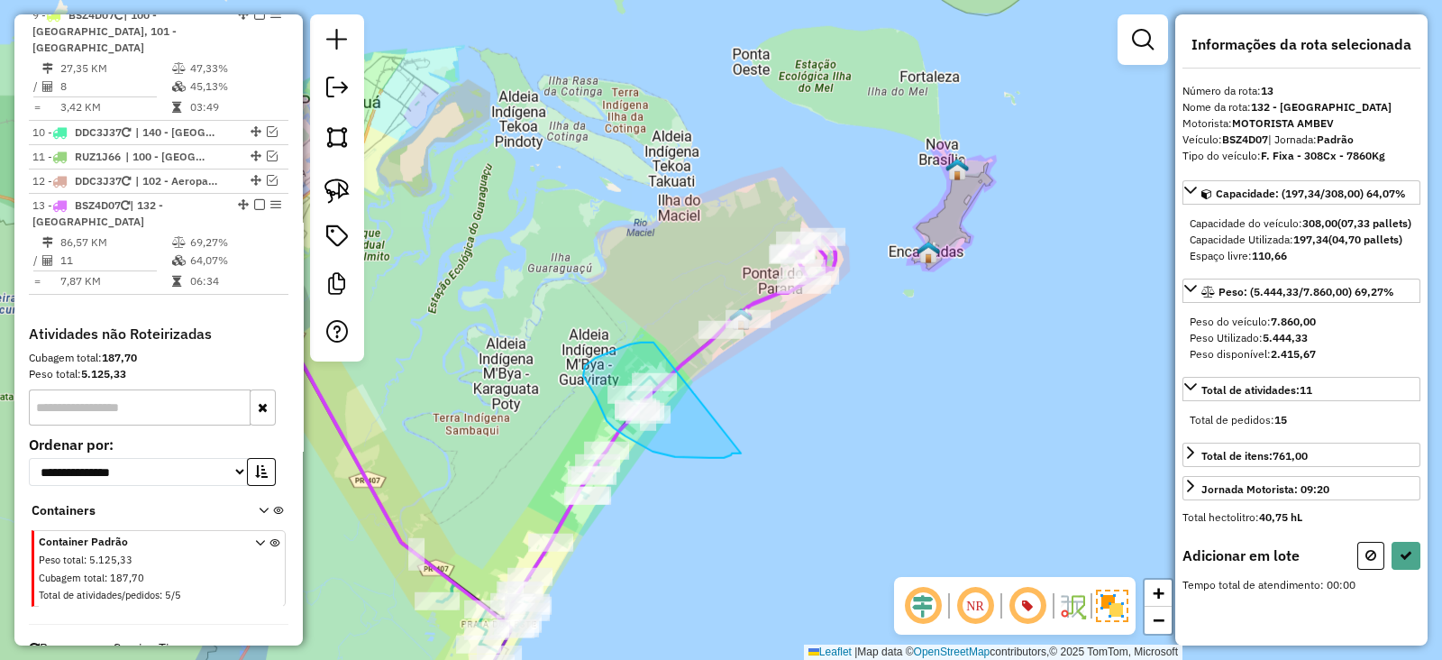
drag, startPoint x: 654, startPoint y: 343, endPoint x: 741, endPoint y: 453, distance: 141.2
click at [741, 453] on div "Janela de atendimento Grade de atendimento Capacidade Transportadoras Veículos …" at bounding box center [721, 330] width 1442 height 660
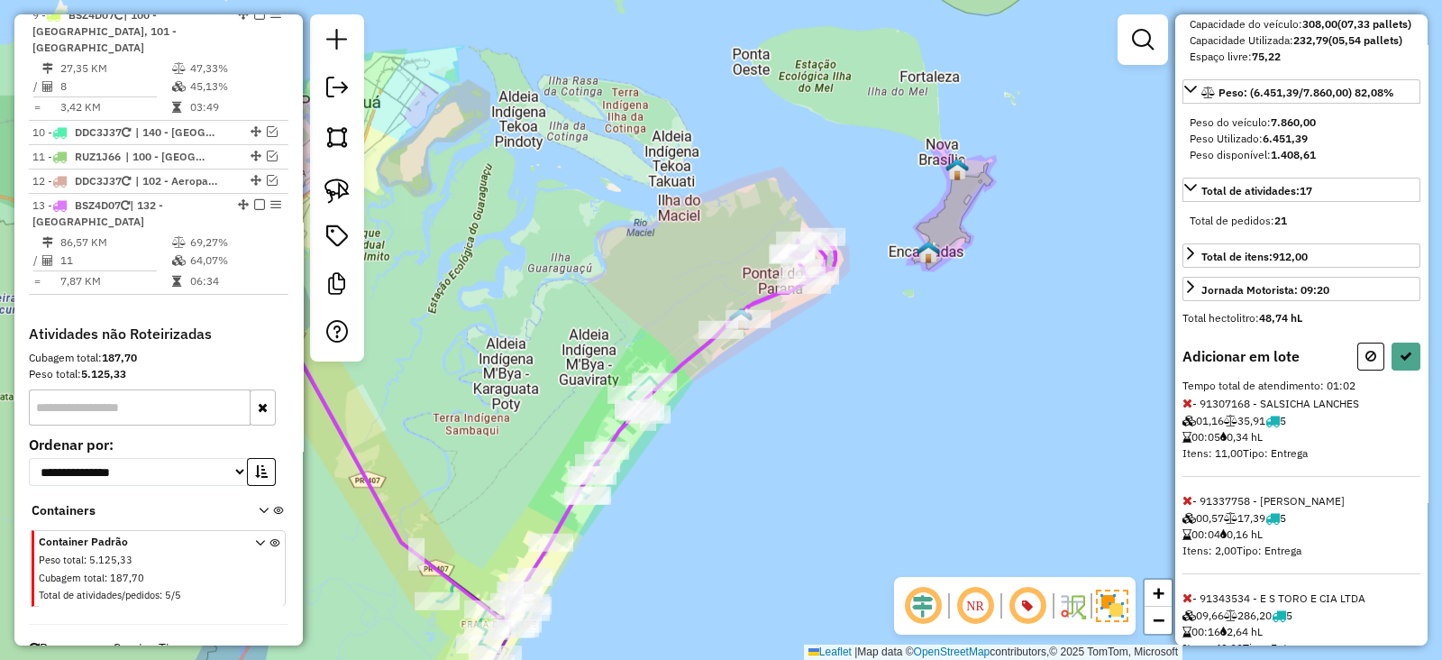
scroll to position [338, 0]
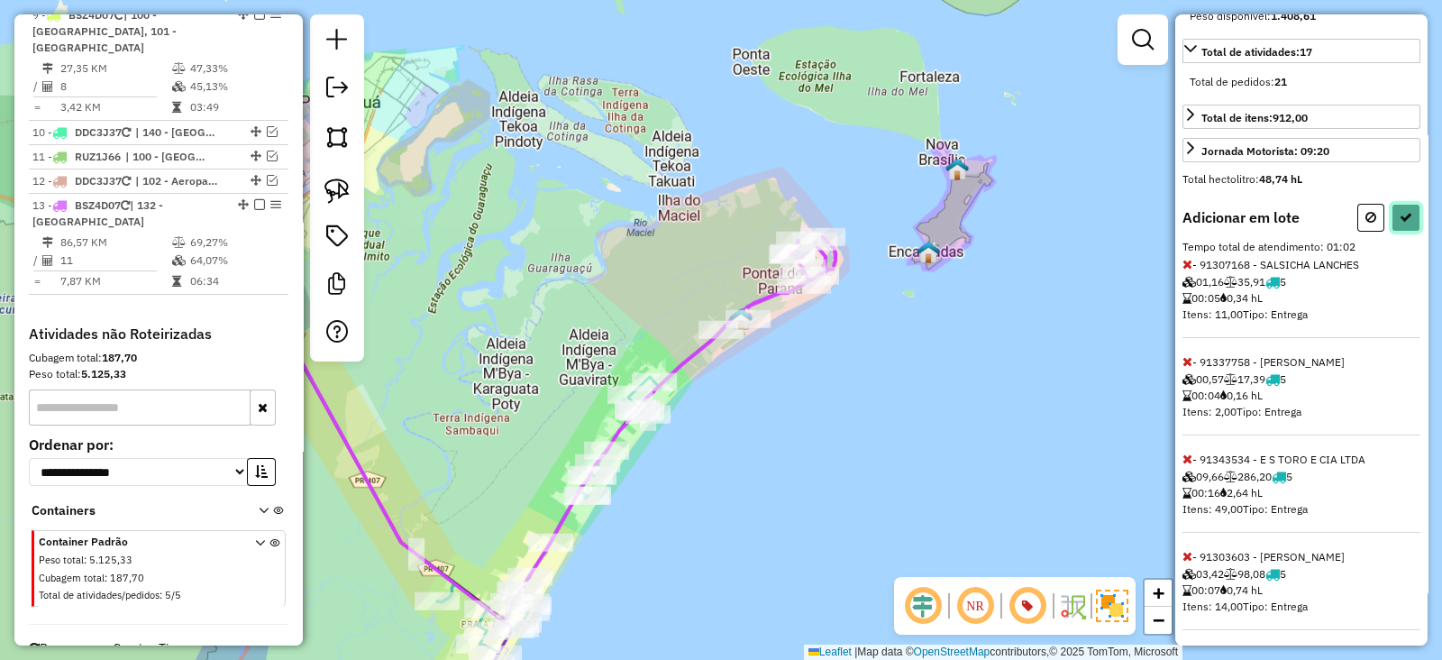
click at [1392, 232] on button at bounding box center [1406, 218] width 29 height 28
select select "**********"
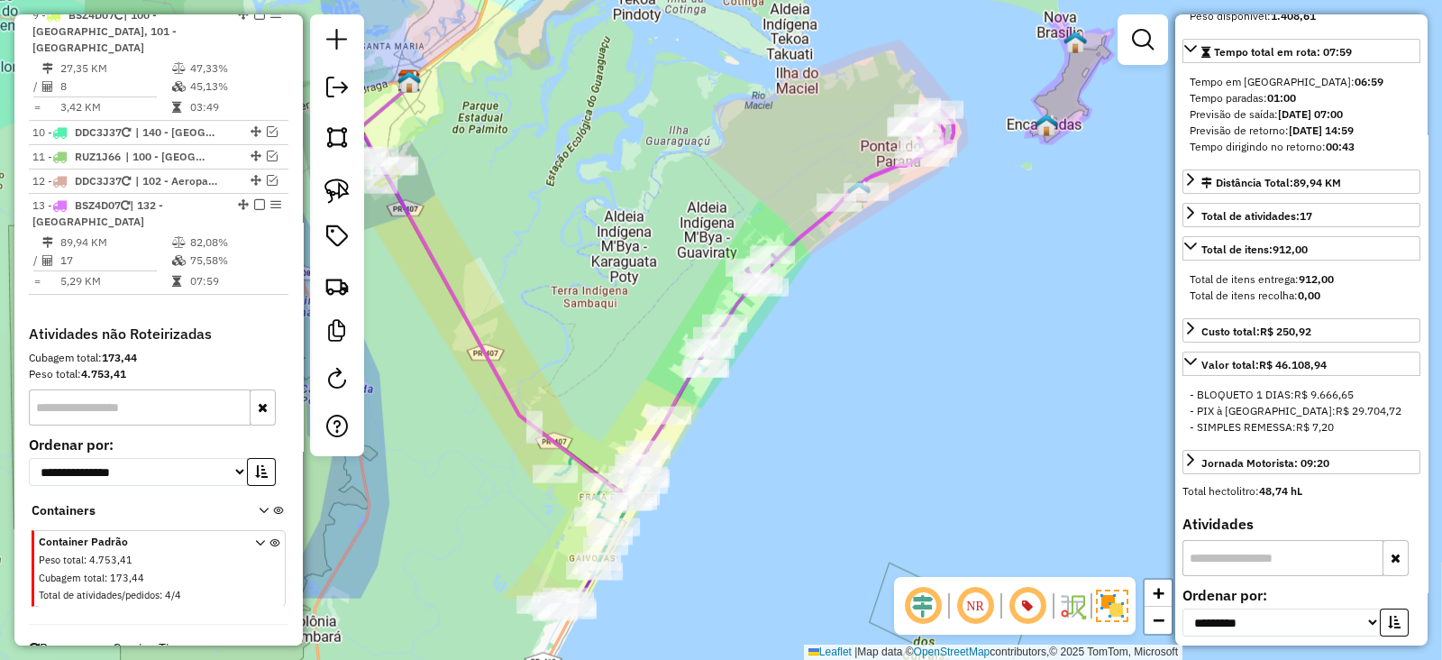
drag, startPoint x: 813, startPoint y: 385, endPoint x: 889, endPoint y: 274, distance: 134.3
click at [889, 274] on div "Janela de atendimento Grade de atendimento Capacidade Transportadoras Veículos …" at bounding box center [721, 330] width 1442 height 660
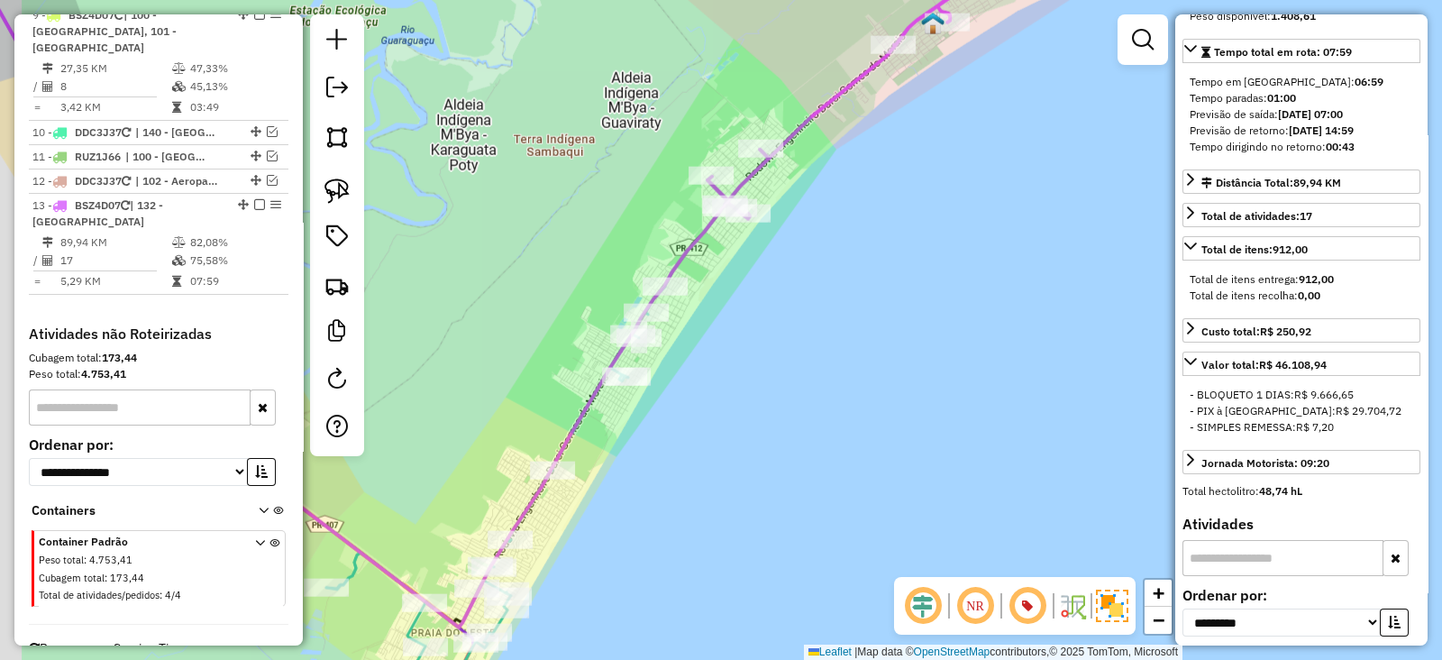
drag, startPoint x: 776, startPoint y: 314, endPoint x: 820, endPoint y: 263, distance: 67.1
click at [820, 263] on div "Janela de atendimento Grade de atendimento Capacidade Transportadoras Veículos …" at bounding box center [721, 330] width 1442 height 660
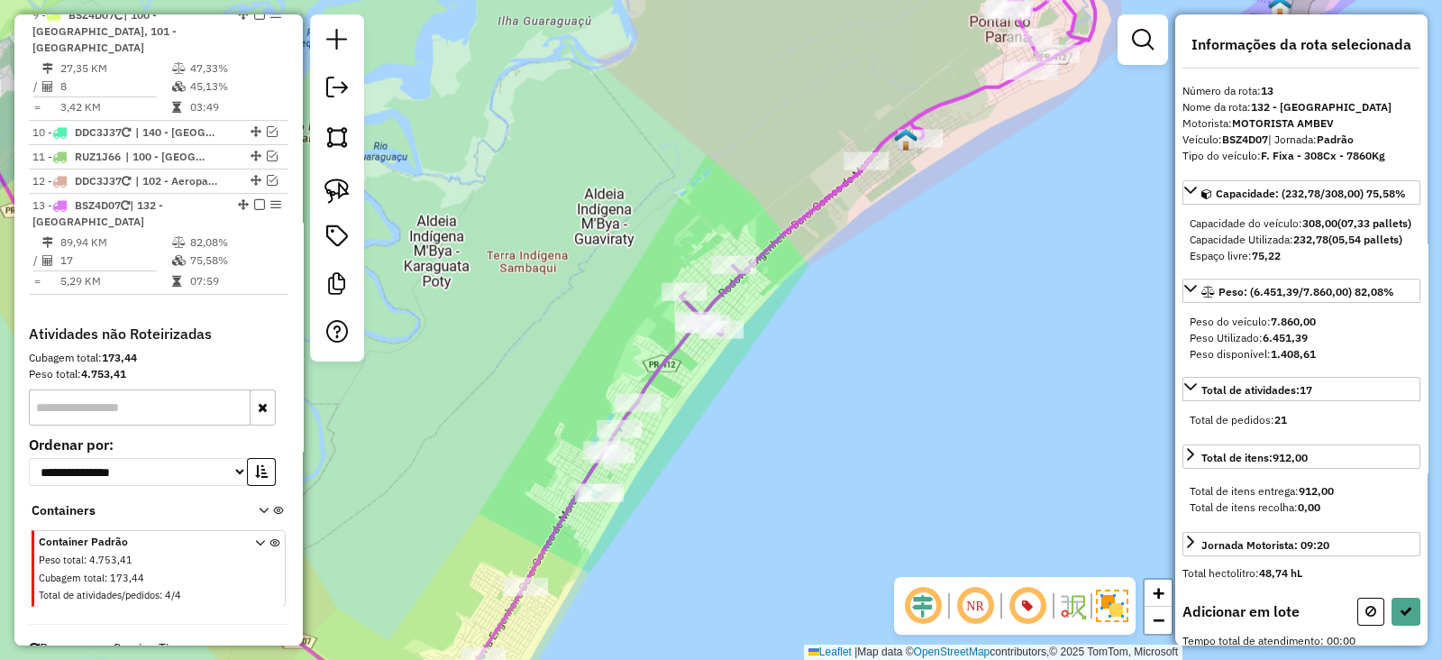
scroll to position [0, 0]
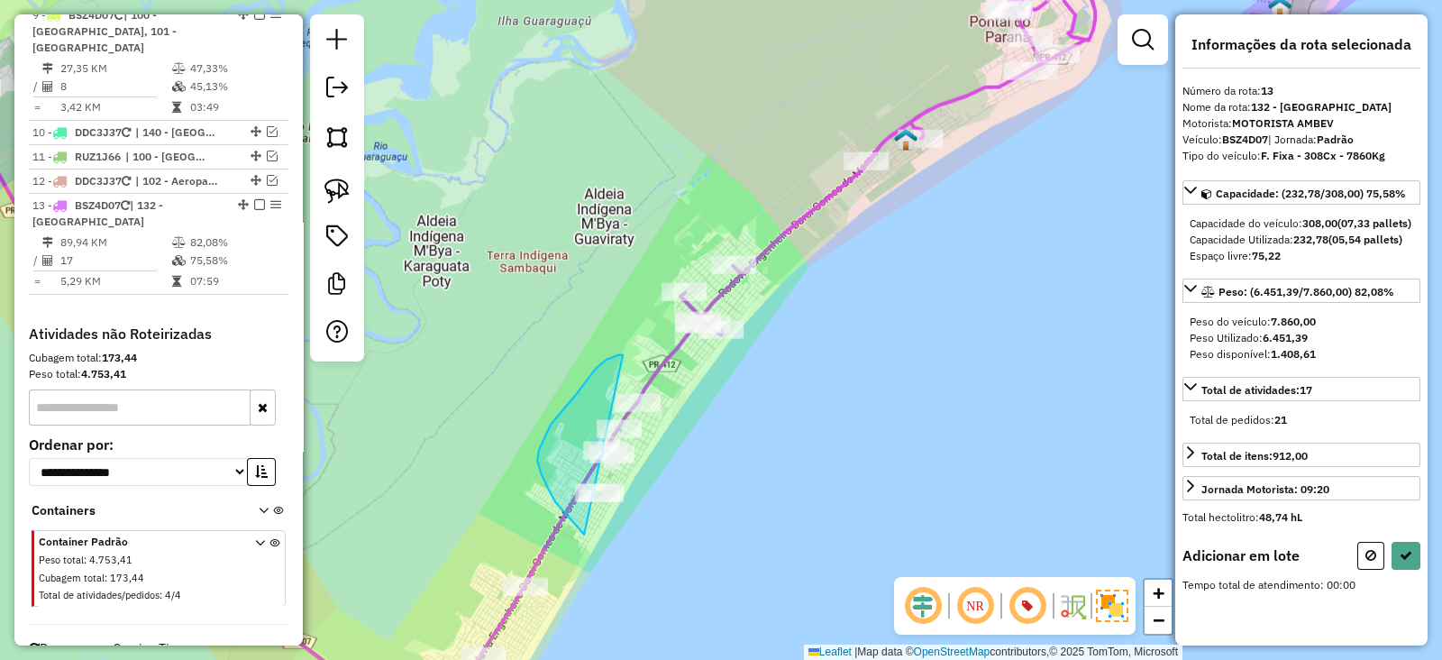
drag, startPoint x: 623, startPoint y: 355, endPoint x: 746, endPoint y: 430, distance: 143.6
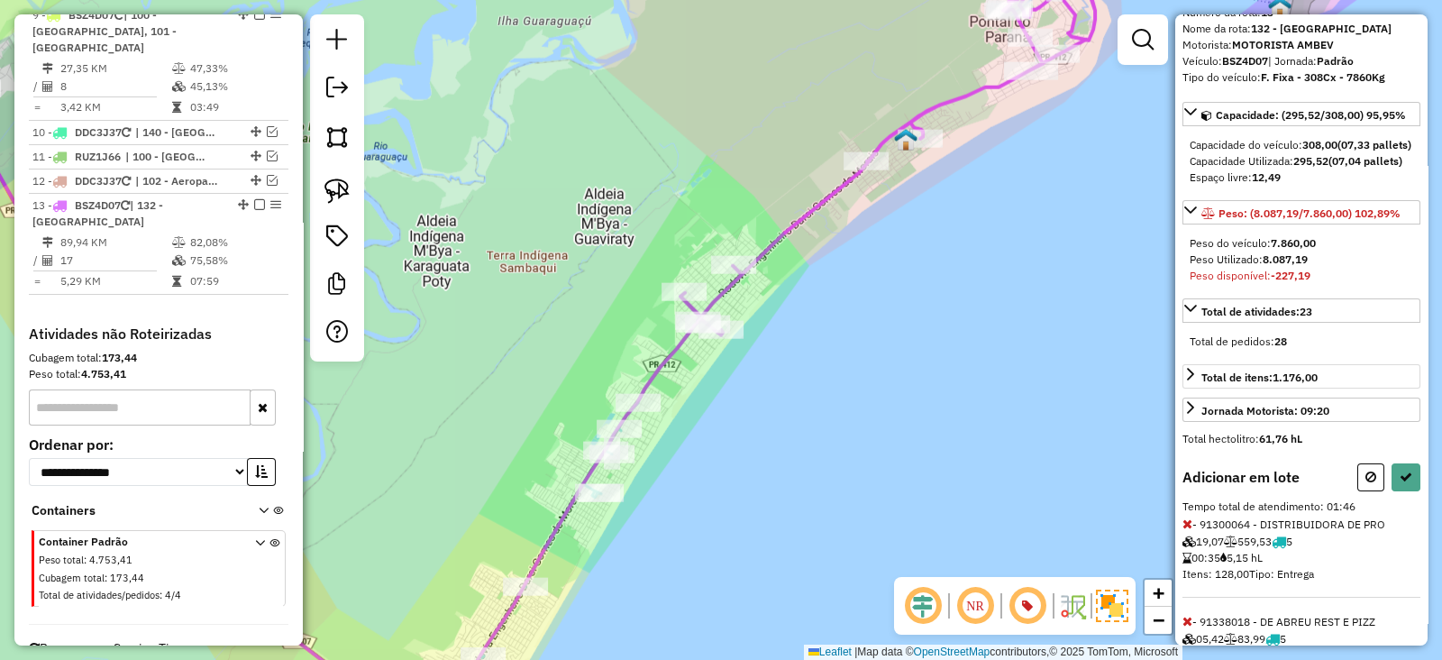
scroll to position [112, 0]
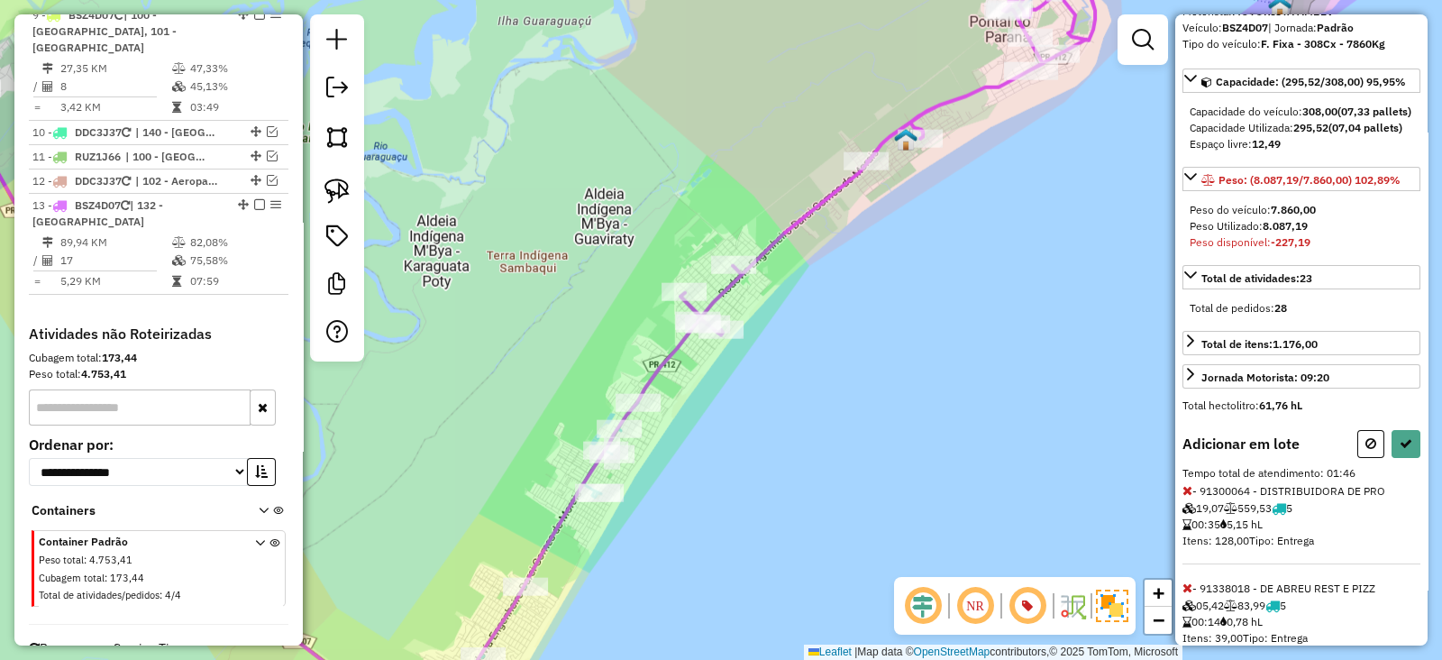
click at [1358, 458] on button at bounding box center [1371, 444] width 27 height 28
select select "**********"
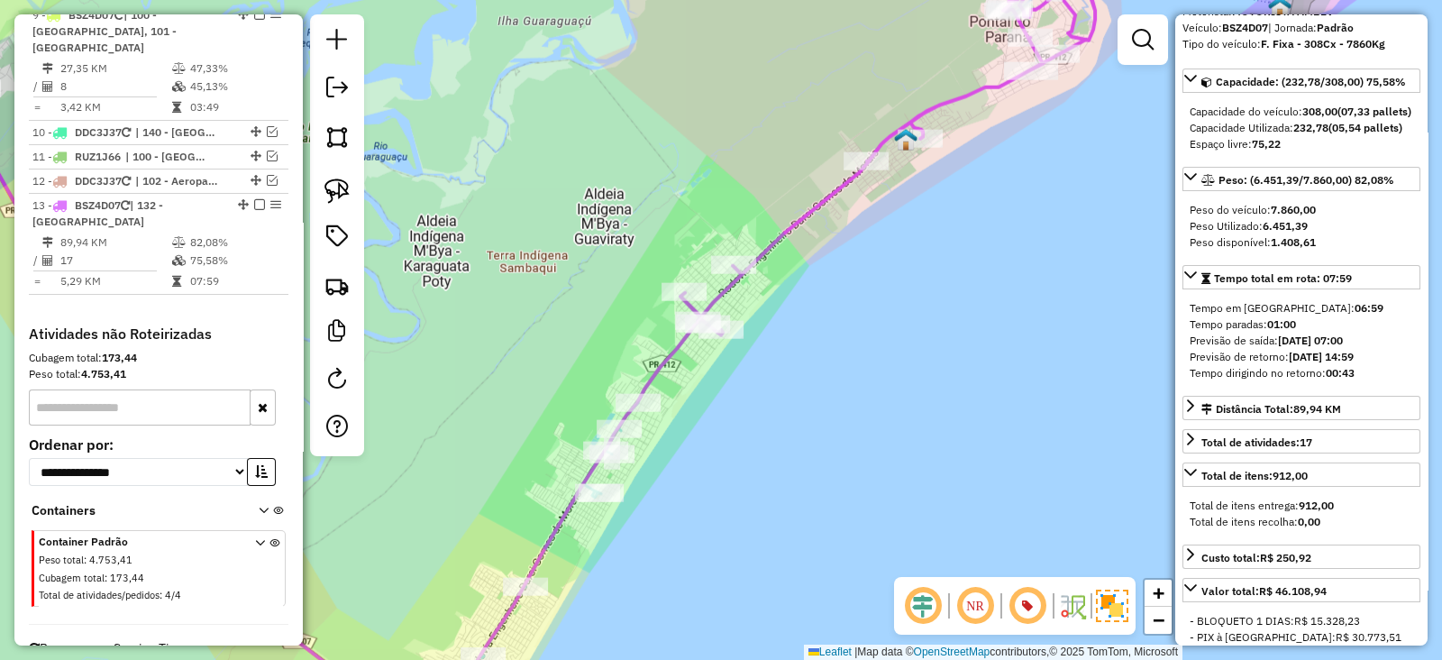
drag, startPoint x: 900, startPoint y: 467, endPoint x: 992, endPoint y: 416, distance: 104.9
click at [992, 416] on div "Janela de atendimento Grade de atendimento Capacidade Transportadoras Veículos …" at bounding box center [721, 330] width 1442 height 660
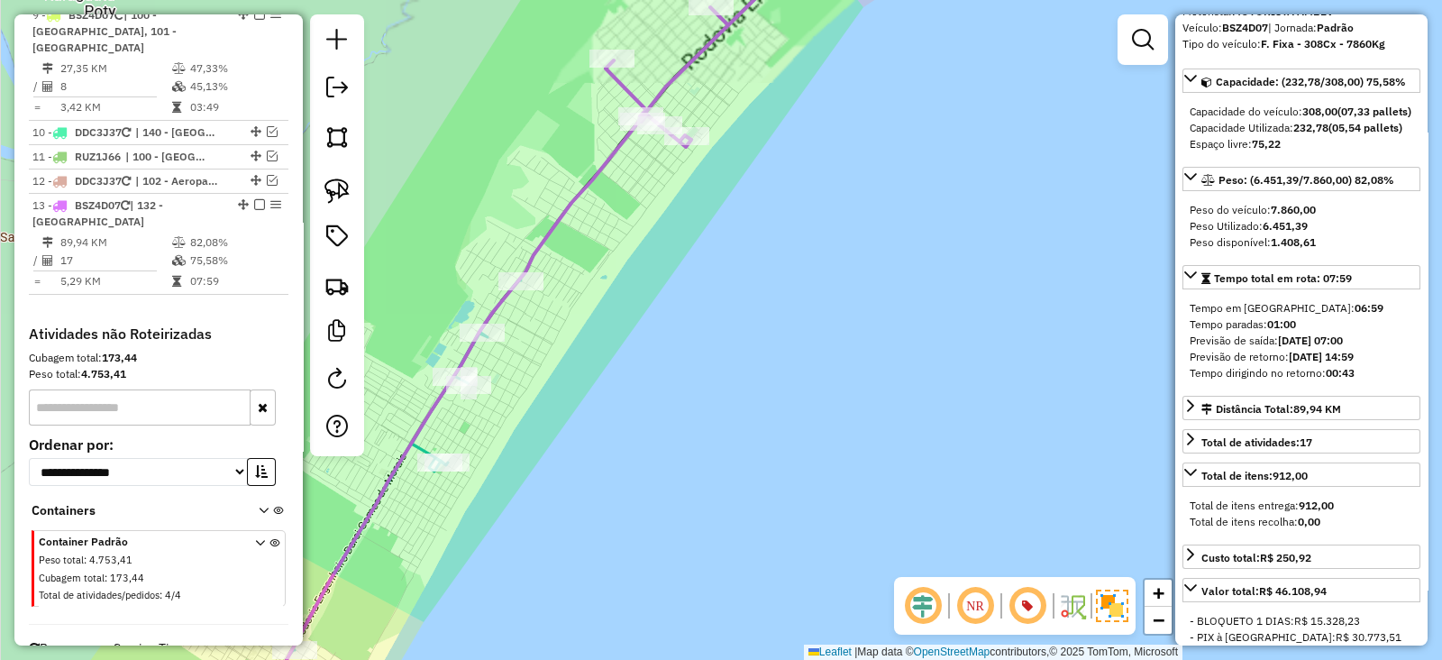
drag, startPoint x: 792, startPoint y: 315, endPoint x: 878, endPoint y: 297, distance: 87.5
click at [878, 297] on div "Janela de atendimento Grade de atendimento Capacidade Transportadoras Veículos …" at bounding box center [721, 330] width 1442 height 660
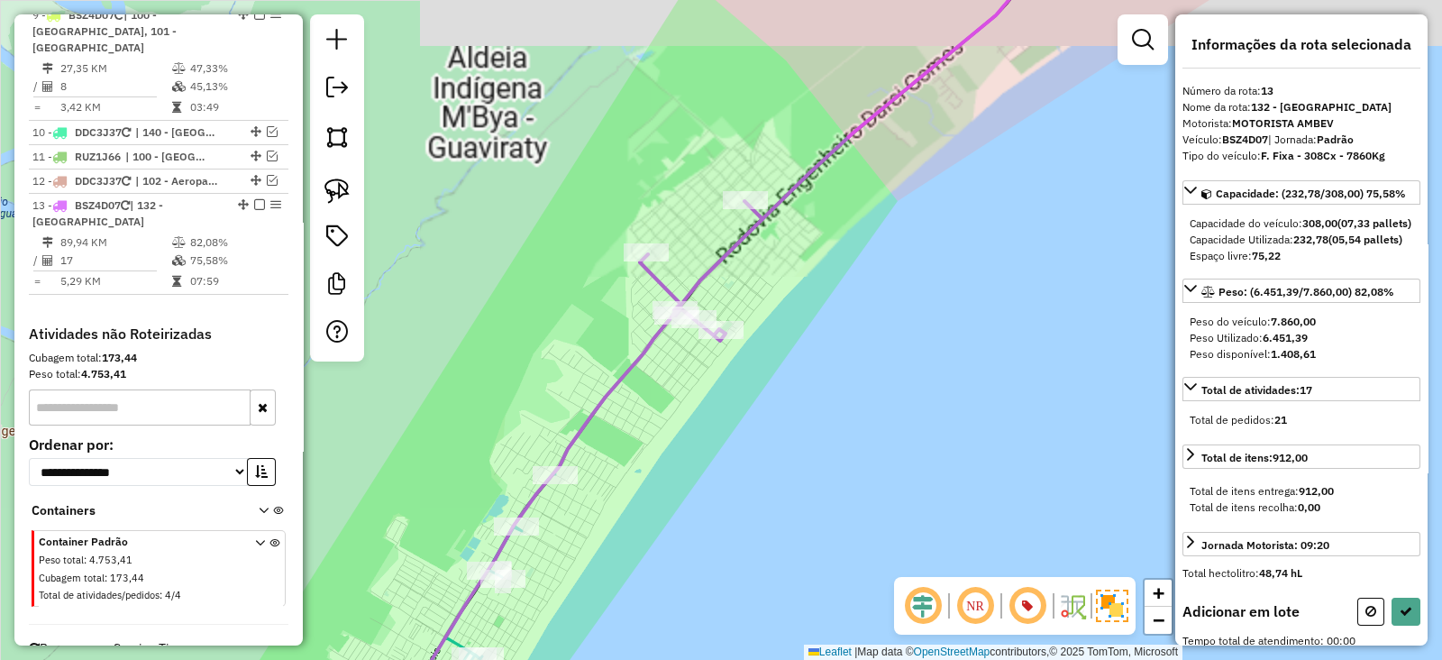
scroll to position [0, 0]
click at [749, 288] on div "Janela de atendimento Grade de atendimento Capacidade Transportadoras Veículos …" at bounding box center [721, 330] width 1442 height 660
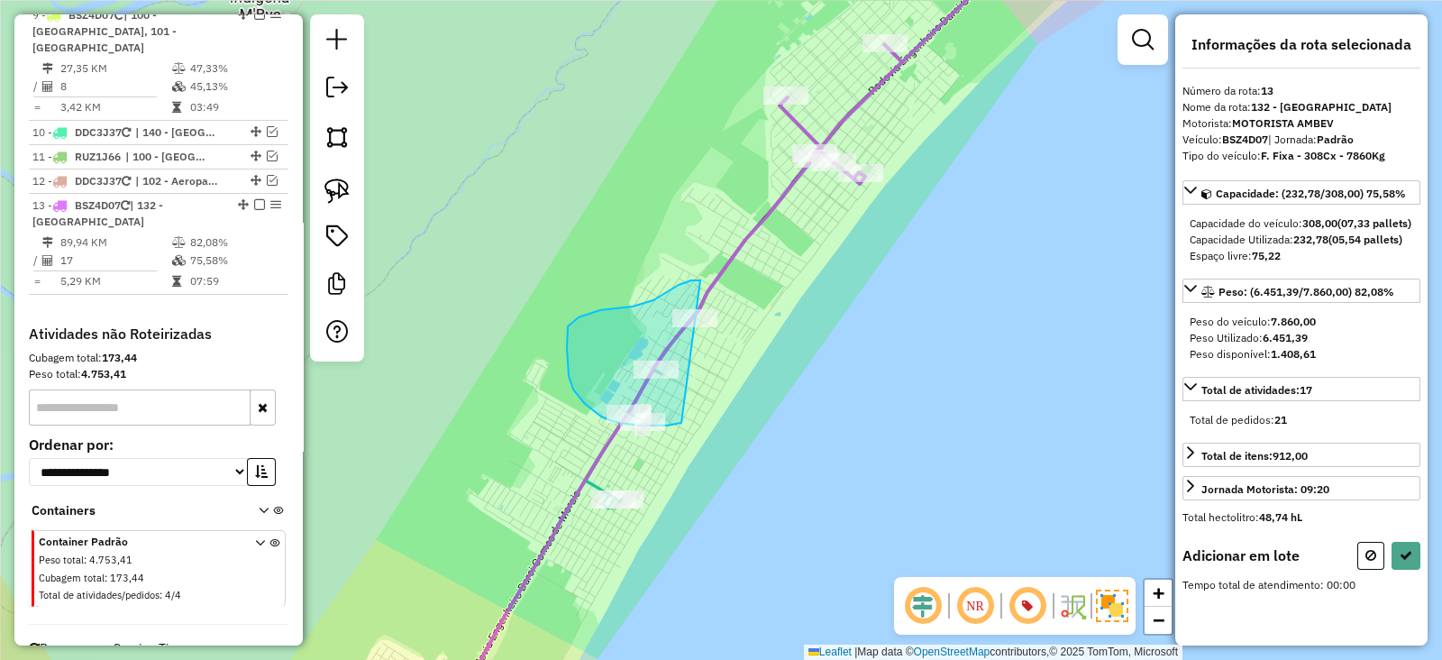
drag, startPoint x: 700, startPoint y: 280, endPoint x: 682, endPoint y: 423, distance: 143.7
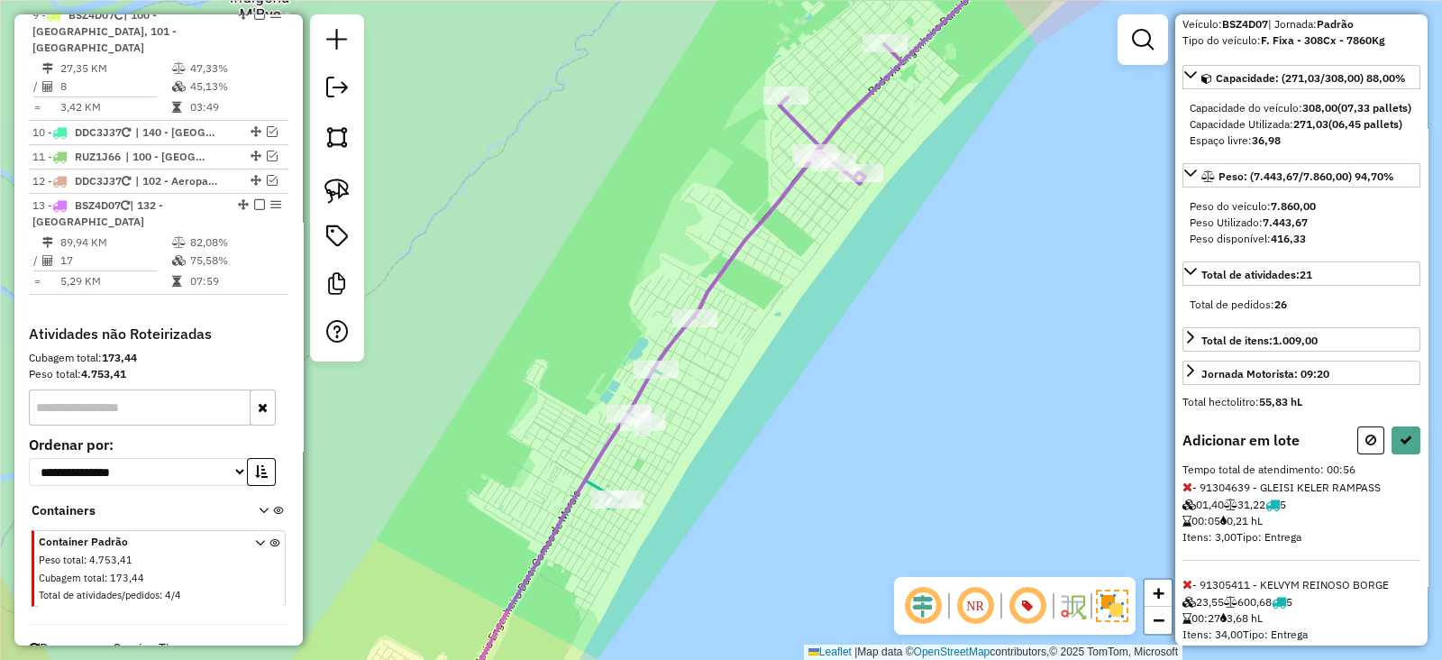
scroll to position [338, 0]
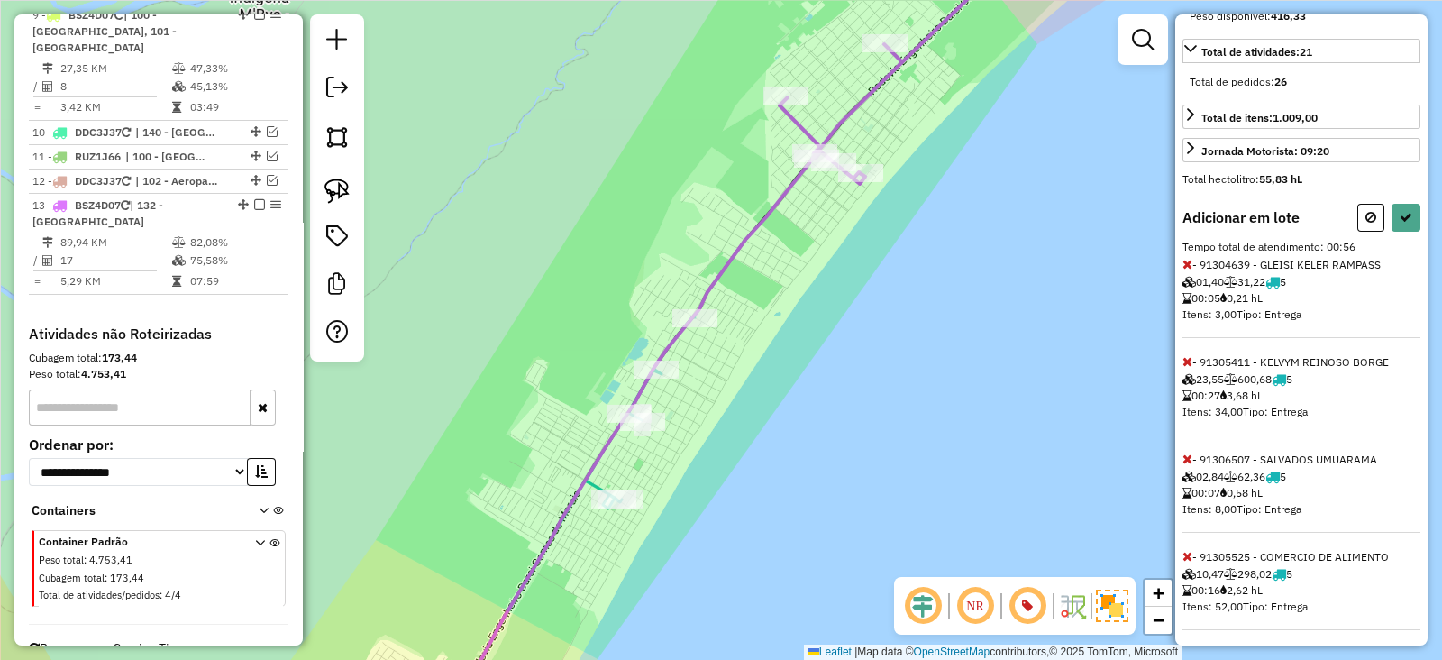
click at [1385, 232] on div at bounding box center [1389, 218] width 63 height 28
click at [1402, 224] on icon at bounding box center [1406, 217] width 13 height 13
select select "**********"
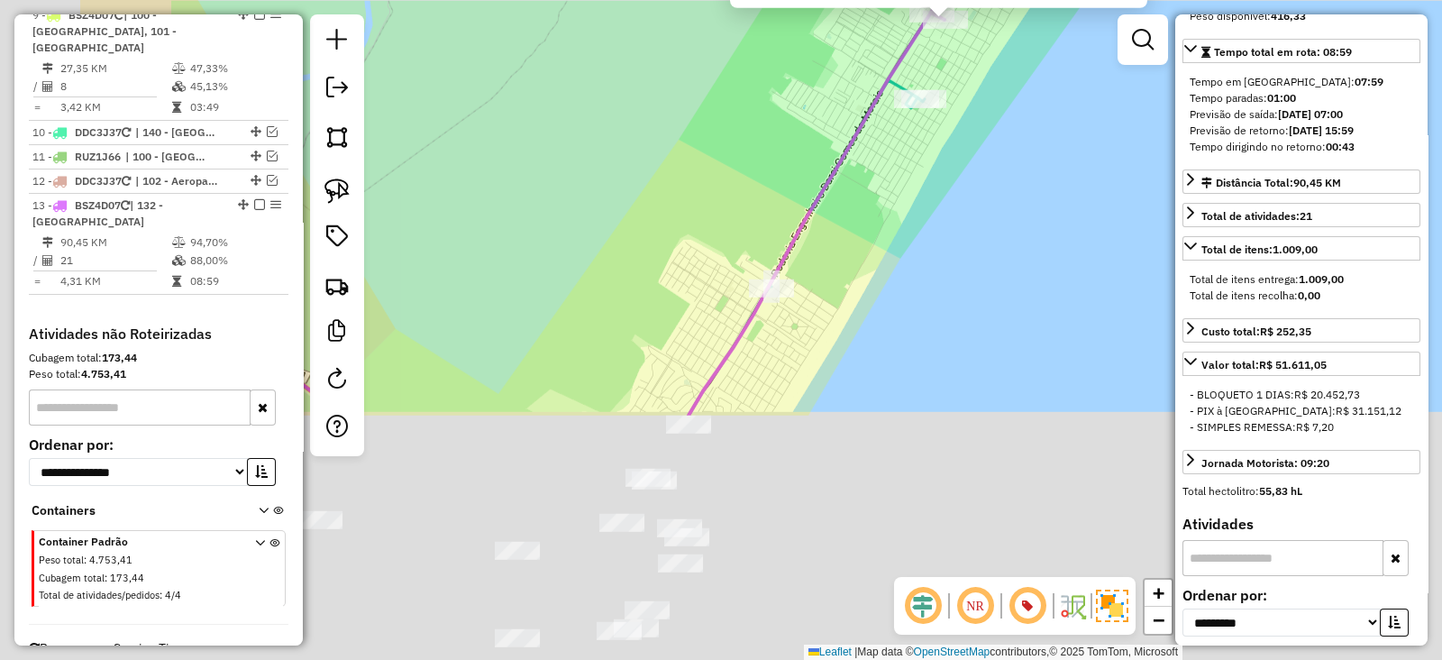
drag, startPoint x: 862, startPoint y: 339, endPoint x: 924, endPoint y: 251, distance: 108.0
click at [924, 251] on div "91304639 - GLEISI KELER RAMPASS Endereço: BAL LEBLON 484 Bairro: PONTAL DO PARA…" at bounding box center [721, 330] width 1442 height 660
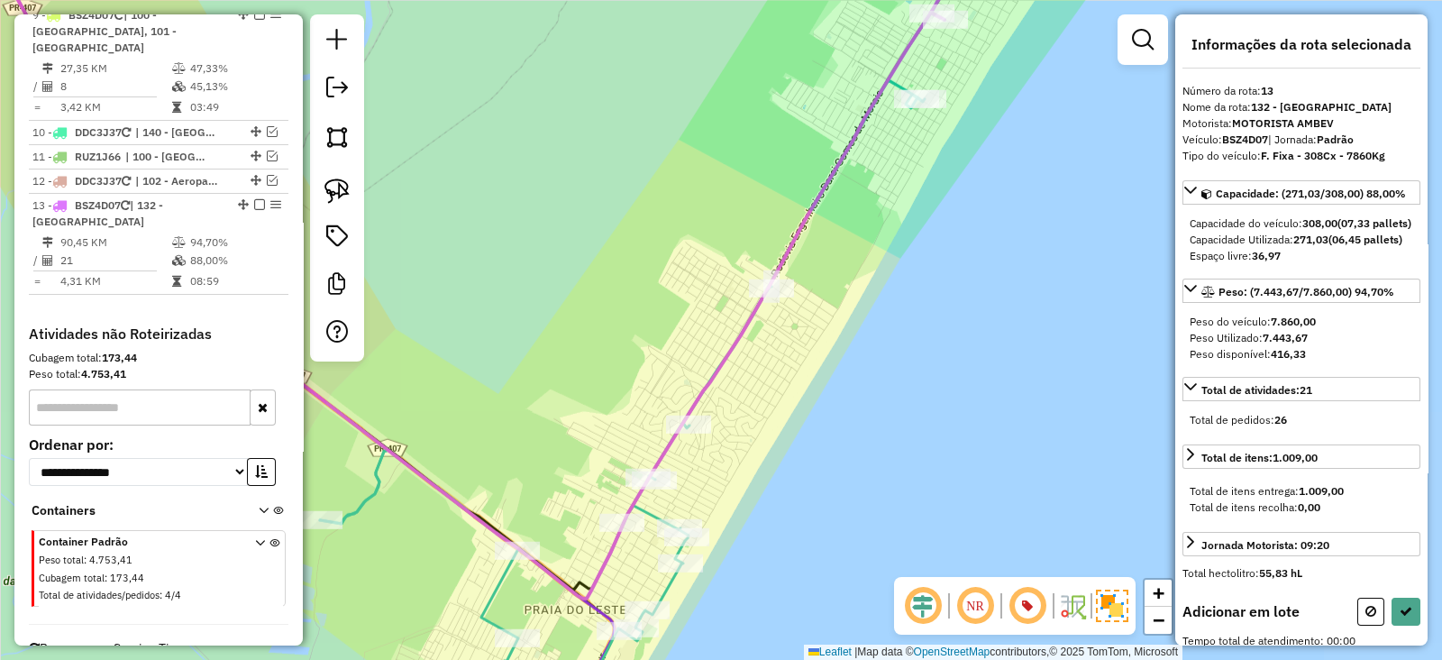
scroll to position [0, 0]
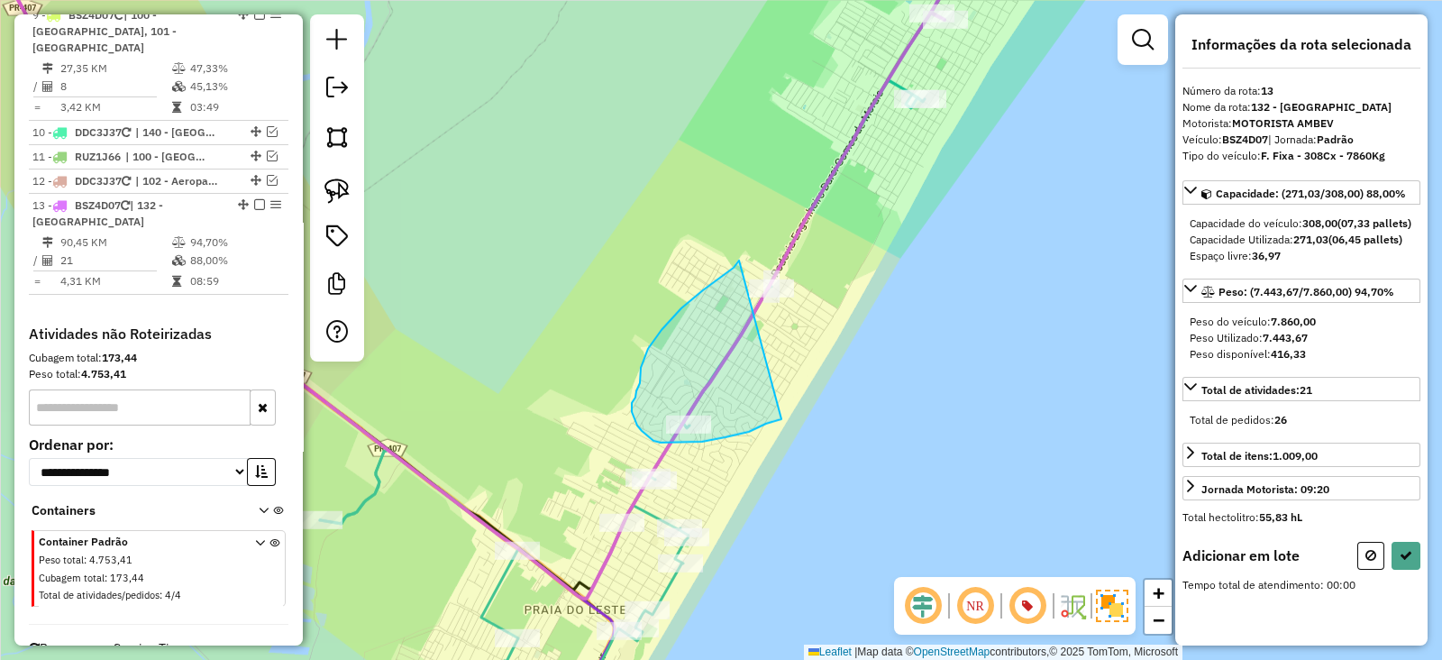
drag, startPoint x: 682, startPoint y: 308, endPoint x: 865, endPoint y: 272, distance: 187.4
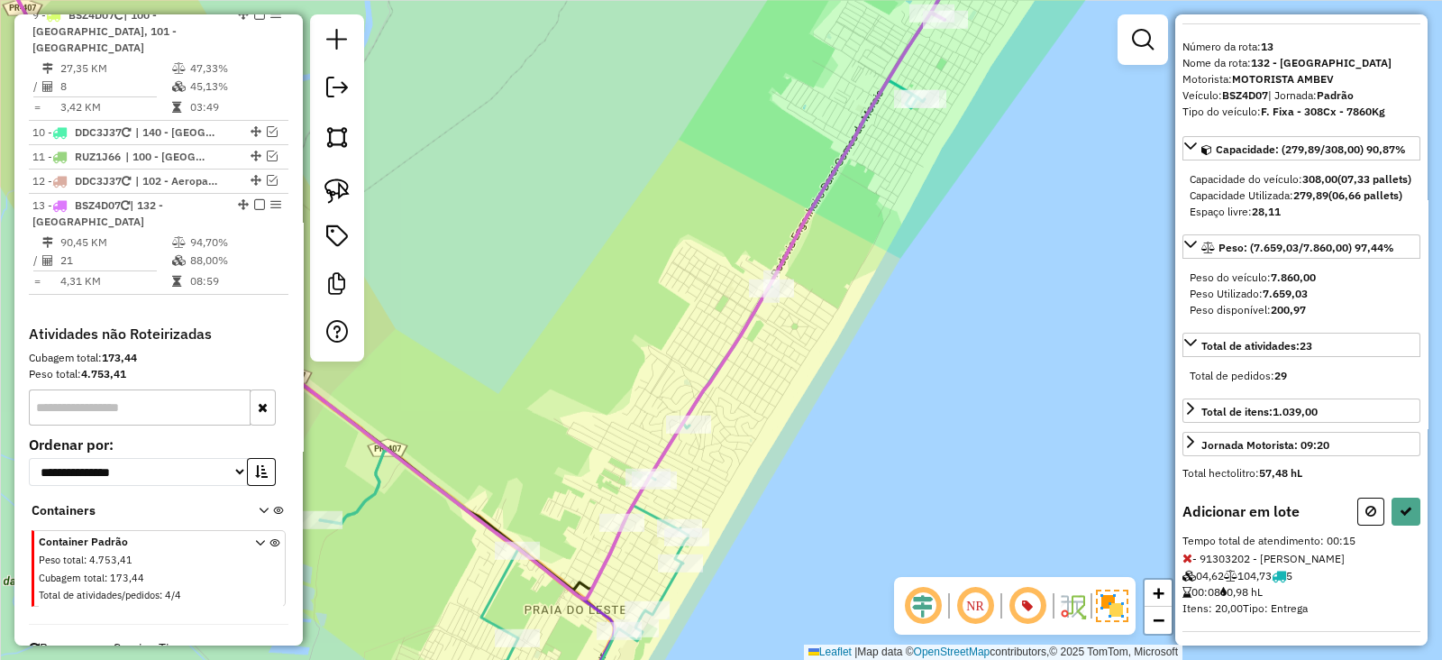
scroll to position [112, 0]
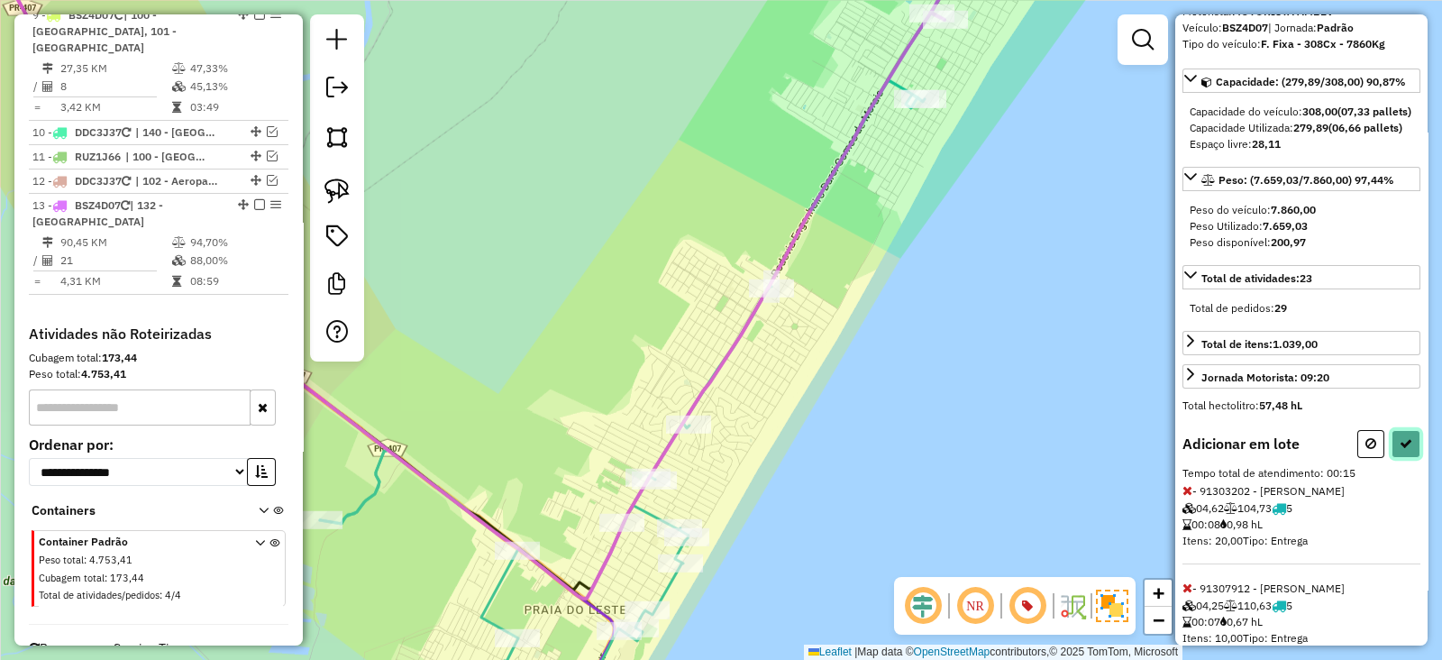
click at [1404, 450] on icon at bounding box center [1406, 443] width 13 height 13
select select "**********"
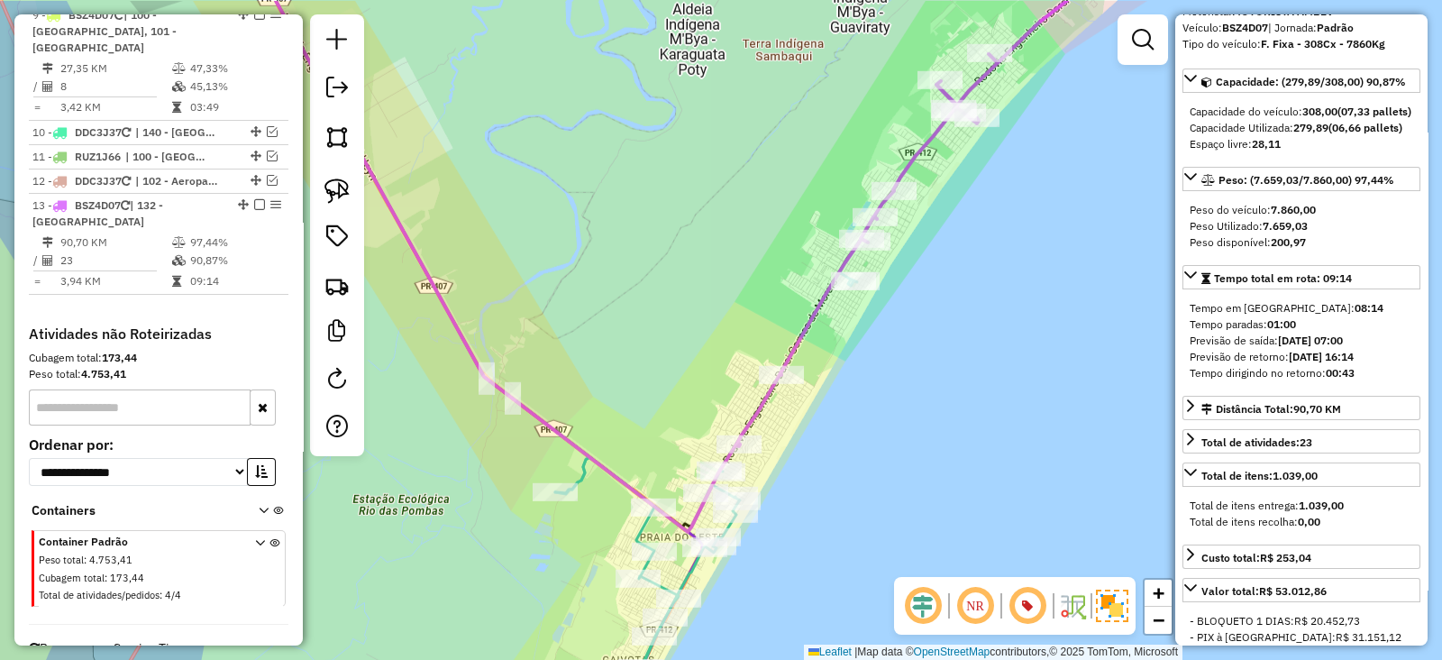
drag, startPoint x: 822, startPoint y: 349, endPoint x: 795, endPoint y: 489, distance: 142.3
click at [795, 489] on div "Janela de atendimento Grade de atendimento Capacidade Transportadoras Veículos …" at bounding box center [721, 330] width 1442 height 660
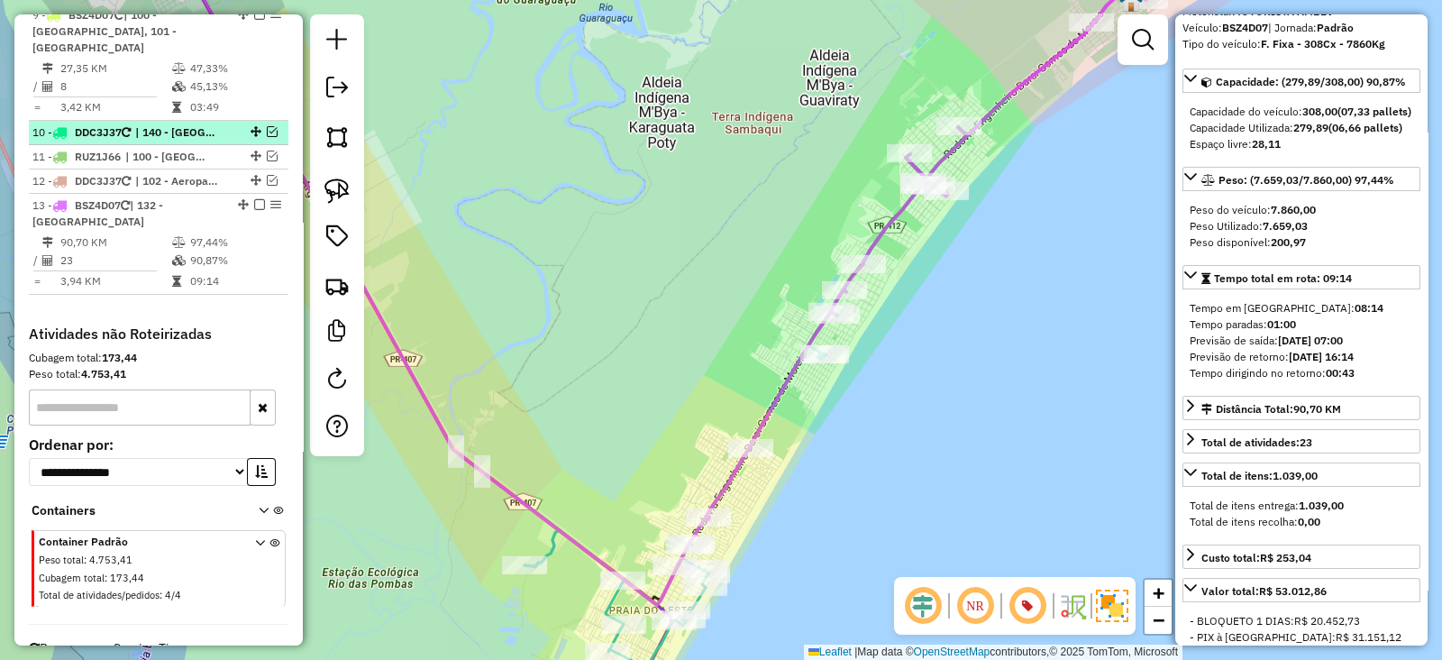
drag, startPoint x: 252, startPoint y: 148, endPoint x: 246, endPoint y: 162, distance: 15.7
click at [254, 199] on em at bounding box center [259, 204] width 11 height 11
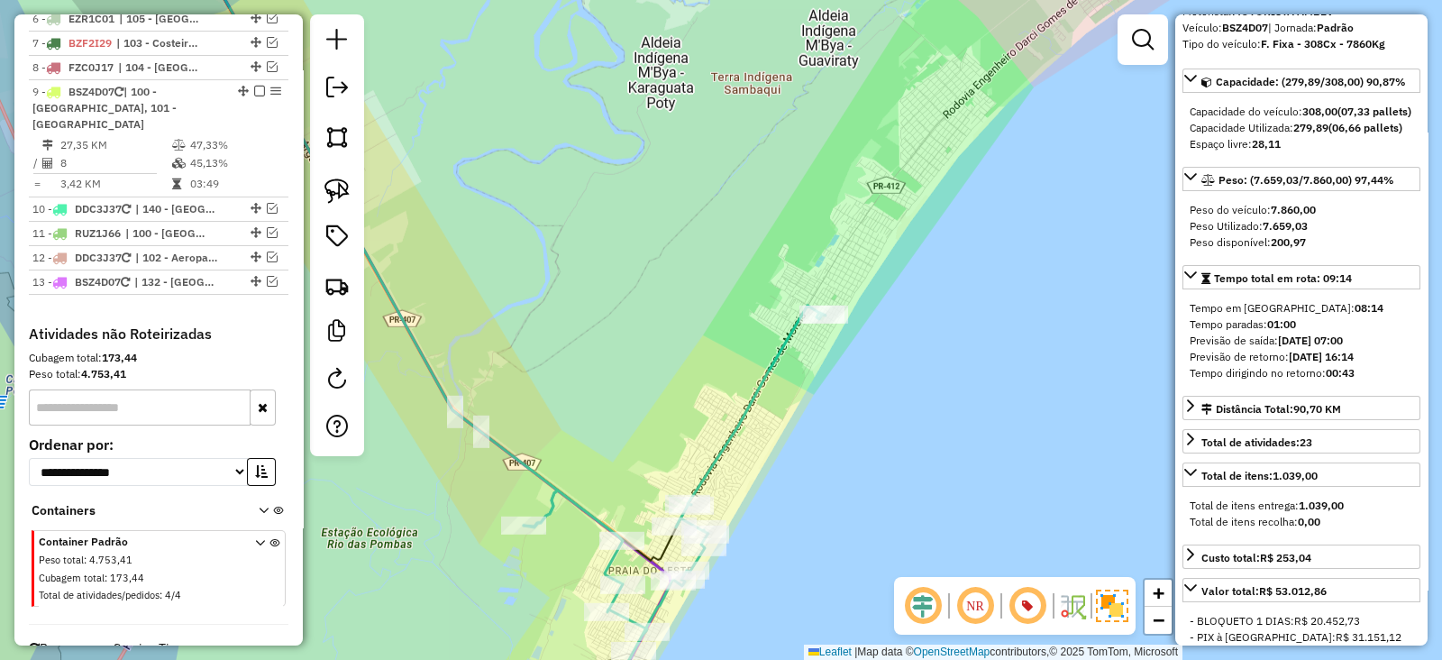
drag, startPoint x: 762, startPoint y: 364, endPoint x: 778, endPoint y: 233, distance: 131.7
click at [778, 306] on icon at bounding box center [675, 496] width 302 height 380
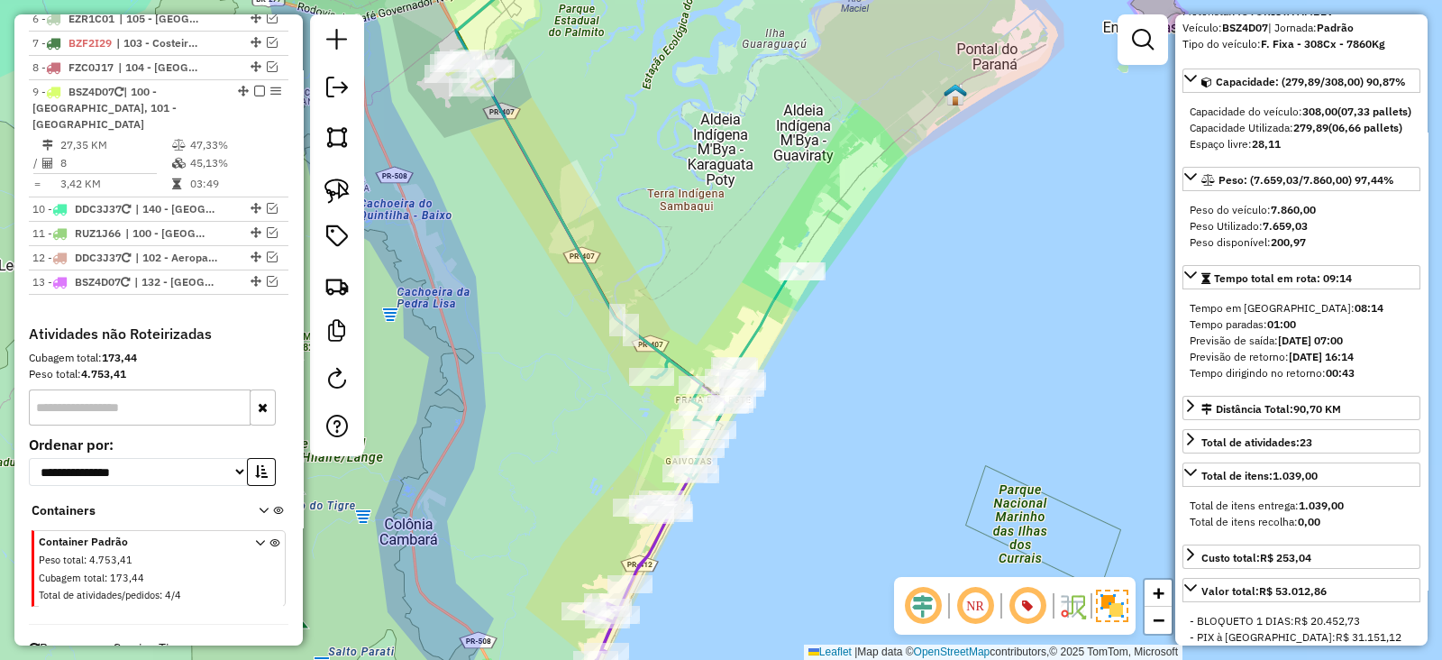
drag, startPoint x: 757, startPoint y: 426, endPoint x: 763, endPoint y: 410, distance: 17.1
click at [763, 410] on div "Janela de atendimento Grade de atendimento Capacidade Transportadoras Veículos …" at bounding box center [721, 330] width 1442 height 660
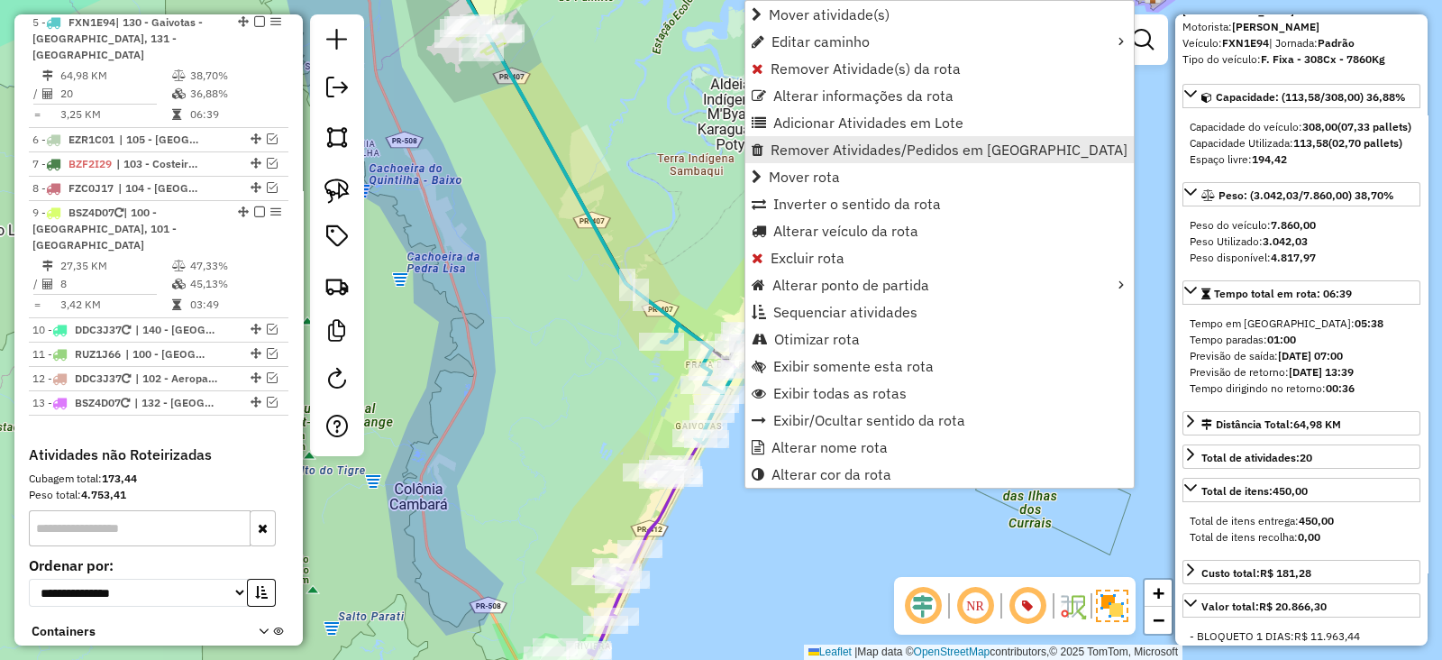
scroll to position [947, 0]
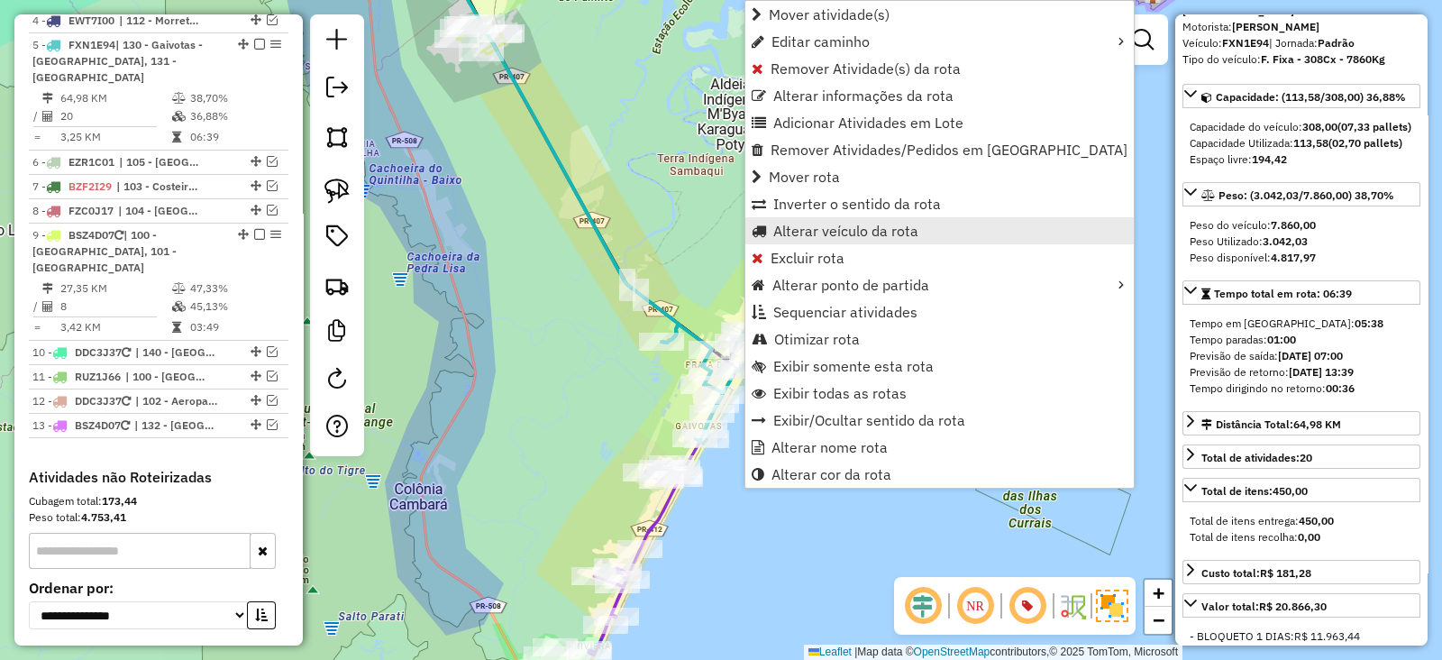
click at [883, 235] on span "Alterar veículo da rota" at bounding box center [845, 231] width 145 height 14
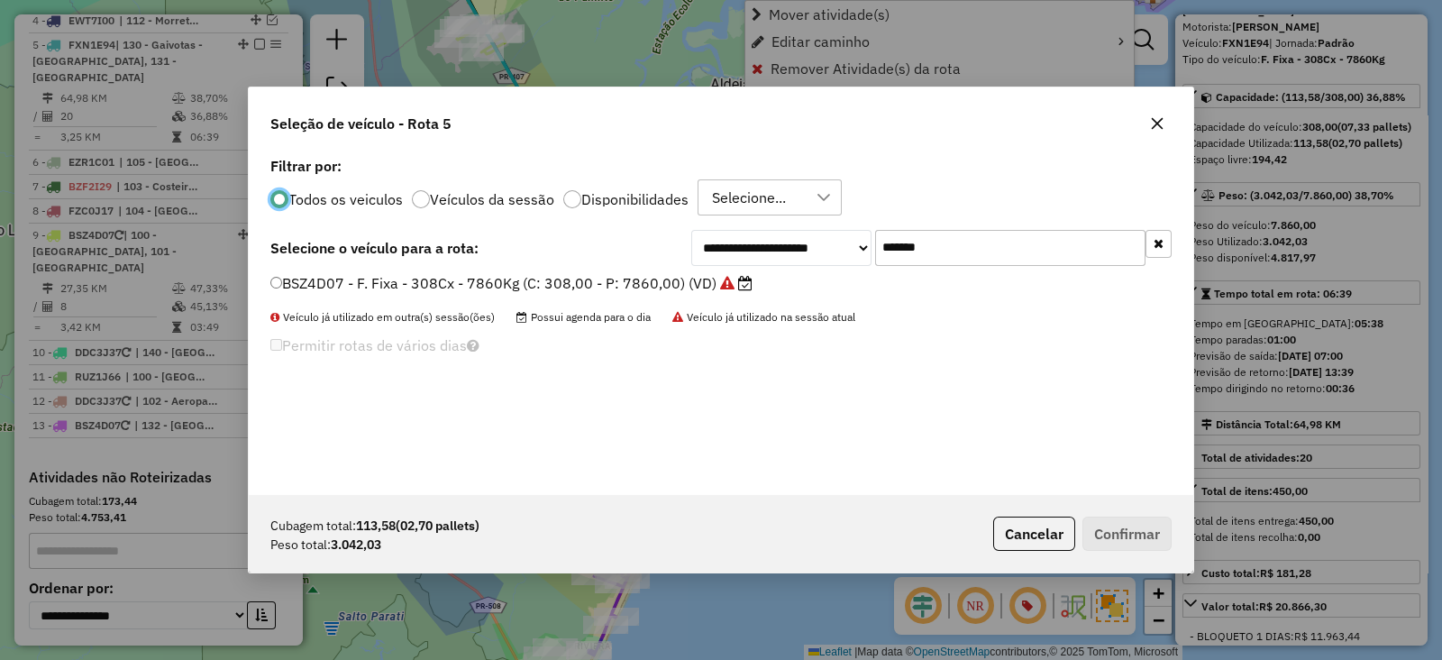
scroll to position [9, 5]
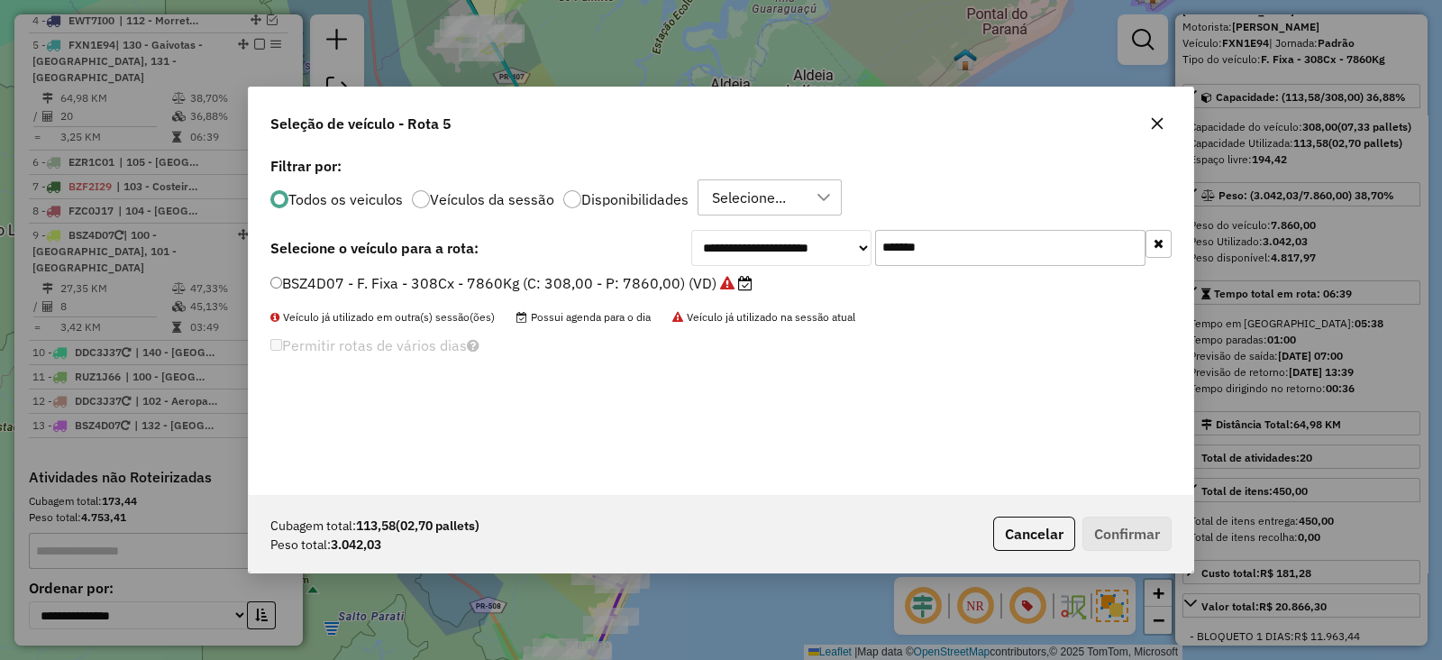
drag, startPoint x: 969, startPoint y: 236, endPoint x: 497, endPoint y: 243, distance: 472.4
click at [497, 243] on div "**********" at bounding box center [720, 248] width 901 height 36
paste input "text"
type input "*******"
click at [547, 285] on label "FXN1E94 - F. Fixa - 308Cx - 7860Kg (C: 308,00 - P: 7860,00) (VD)" at bounding box center [511, 283] width 482 height 22
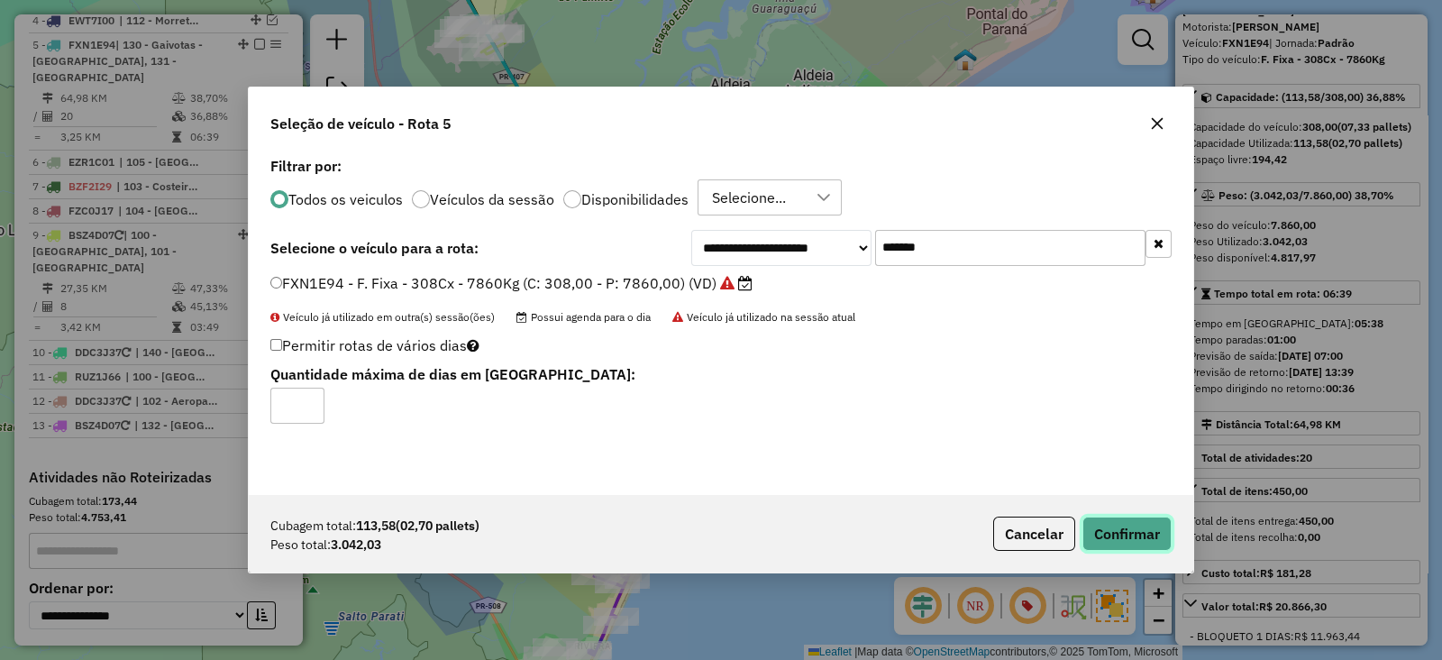
click at [1115, 544] on button "Confirmar" at bounding box center [1127, 534] width 89 height 34
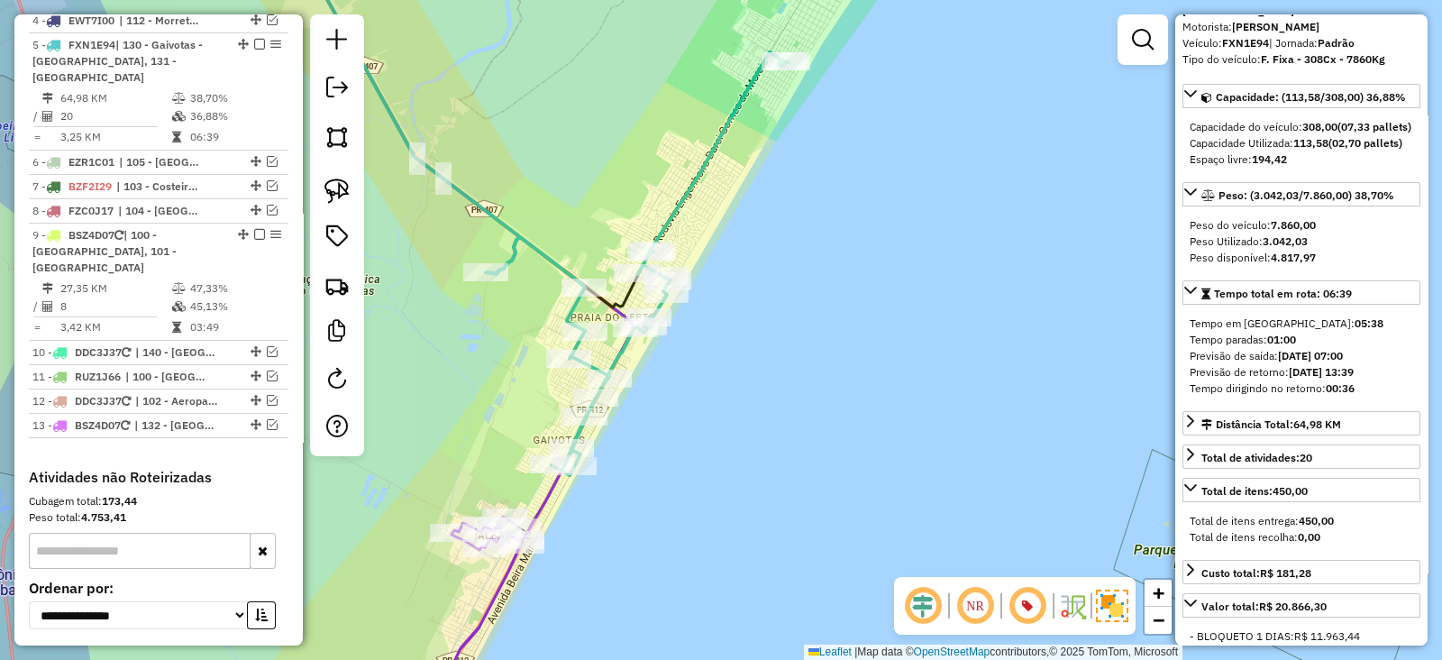
drag, startPoint x: 762, startPoint y: 372, endPoint x: 843, endPoint y: 322, distance: 95.6
click at [859, 325] on div "Janela de atendimento Grade de atendimento Capacidade Transportadoras Veículos …" at bounding box center [721, 330] width 1442 height 660
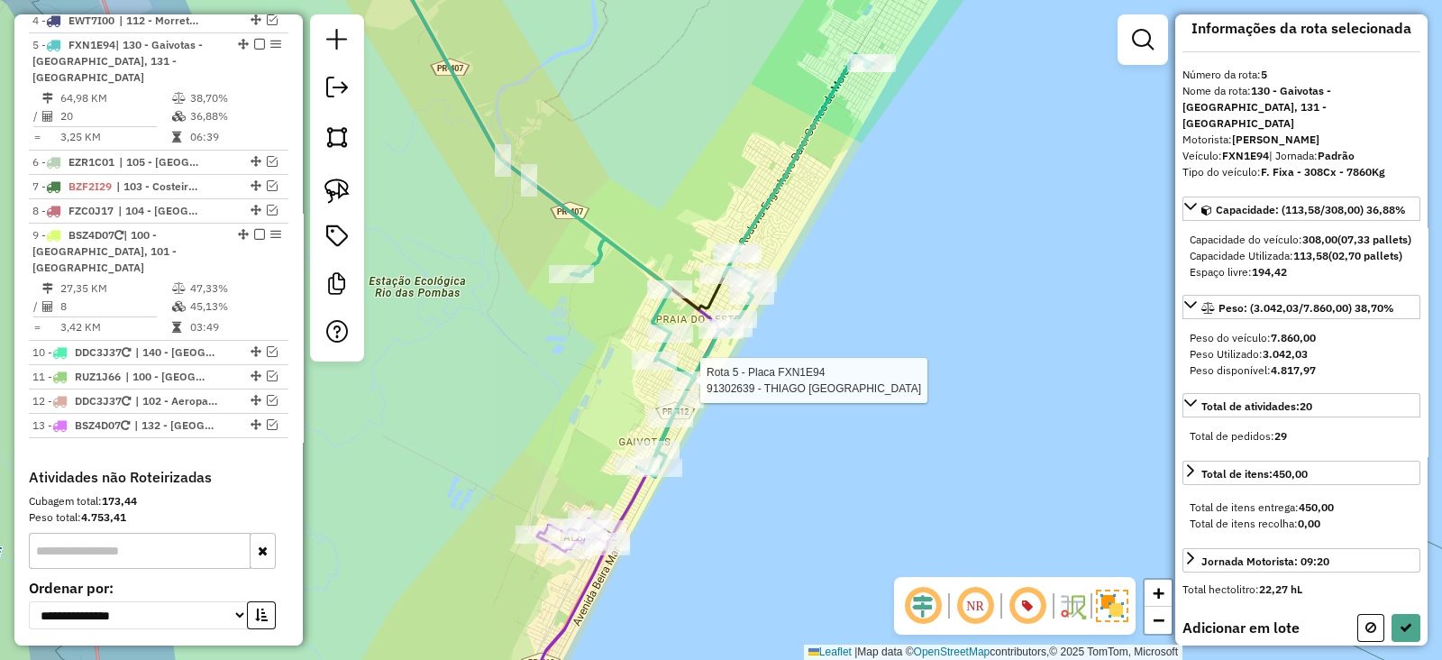
scroll to position [0, 0]
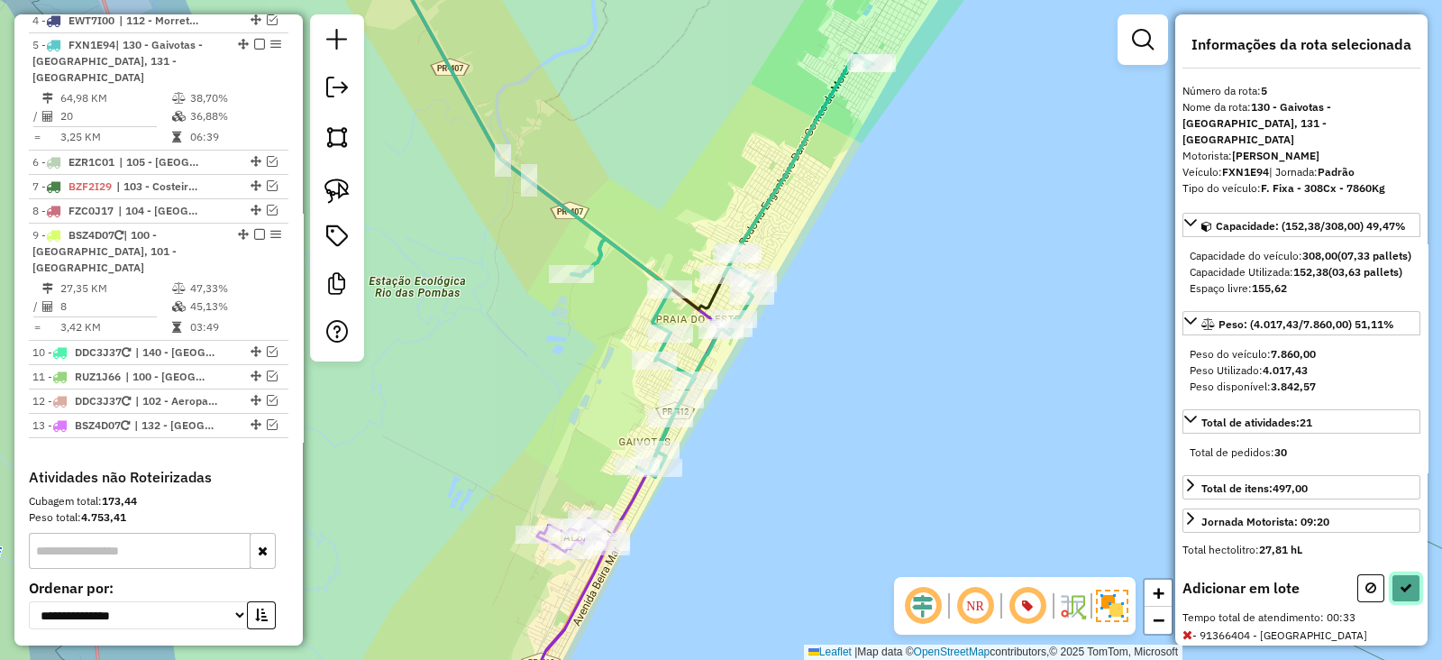
click at [1400, 594] on icon at bounding box center [1406, 587] width 13 height 13
select select "**********"
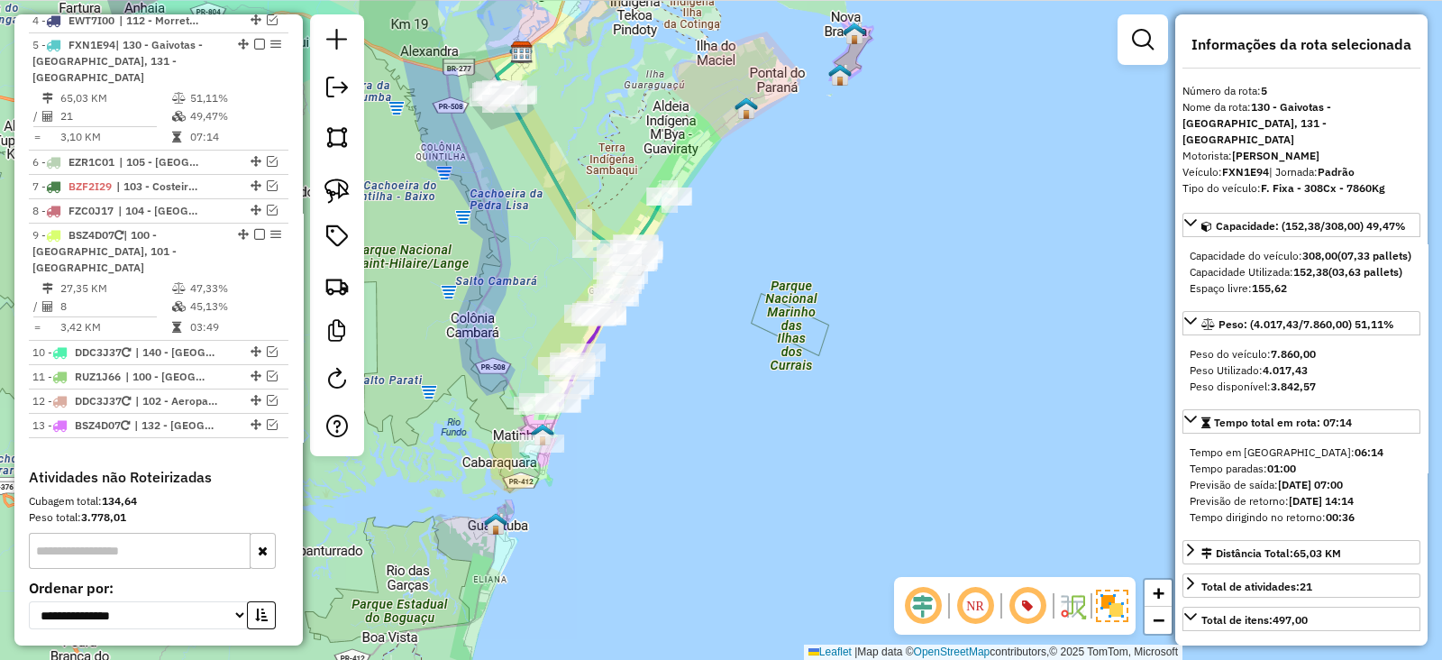
drag, startPoint x: 633, startPoint y: 155, endPoint x: 739, endPoint y: 264, distance: 152.4
click at [739, 264] on div "Rota 5 - Placa FXN1E94 91307552 - DISTRIBUIDORA GUARAG Janela de atendimento Gr…" at bounding box center [721, 330] width 1442 height 660
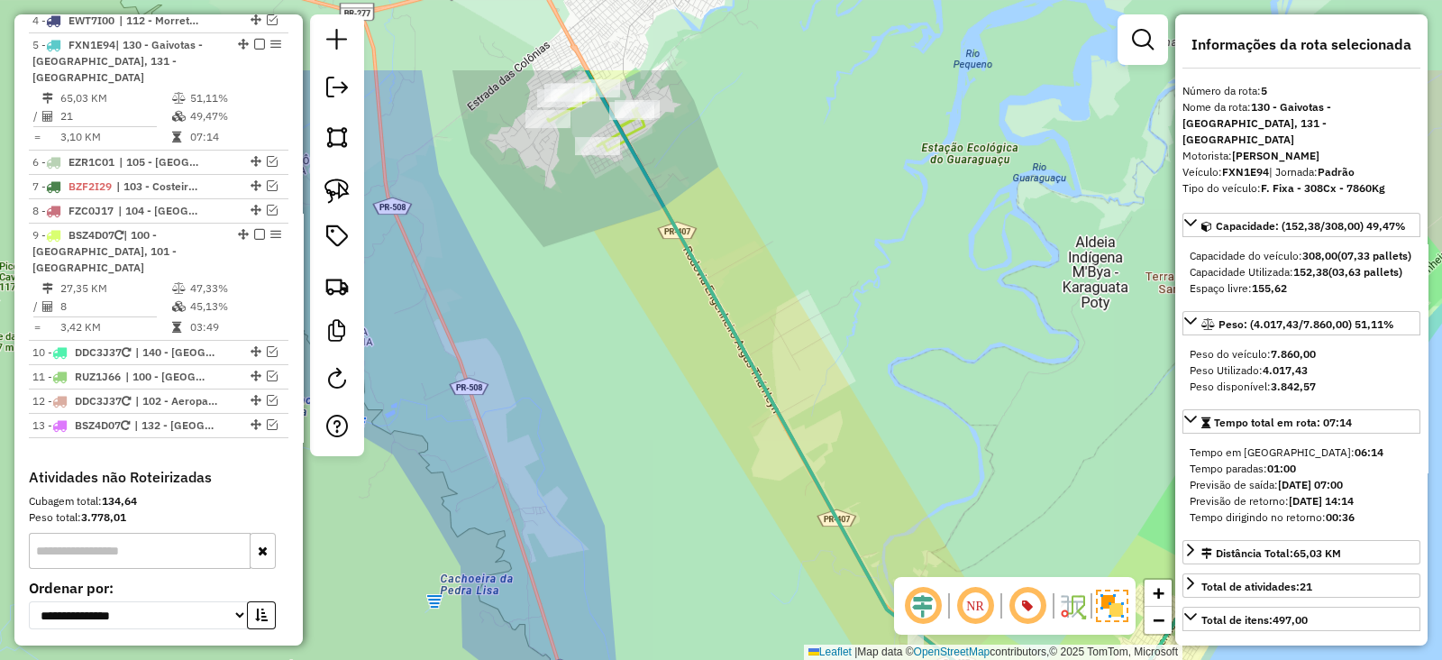
drag, startPoint x: 672, startPoint y: 188, endPoint x: 777, endPoint y: 335, distance: 180.9
click at [777, 335] on div "Janela de atendimento Grade de atendimento Capacidade Transportadoras Veículos …" at bounding box center [721, 330] width 1442 height 660
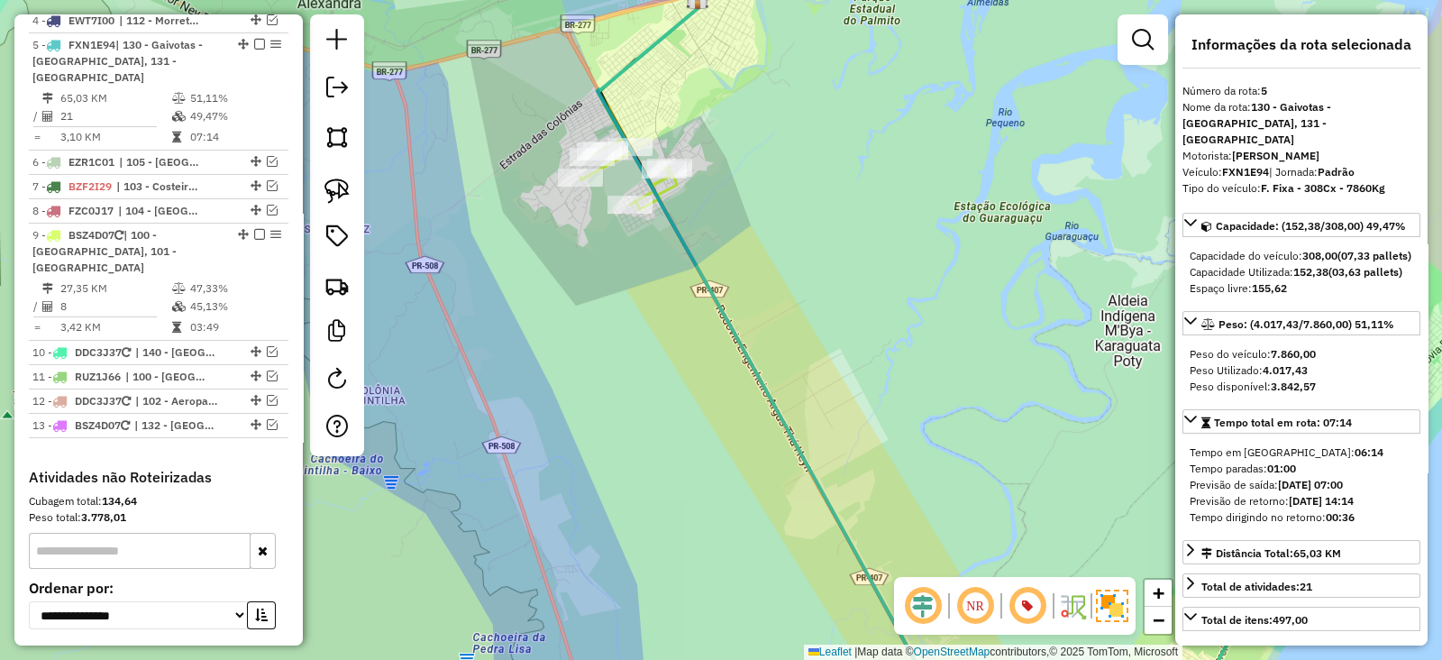
click at [705, 279] on icon at bounding box center [797, 361] width 398 height 727
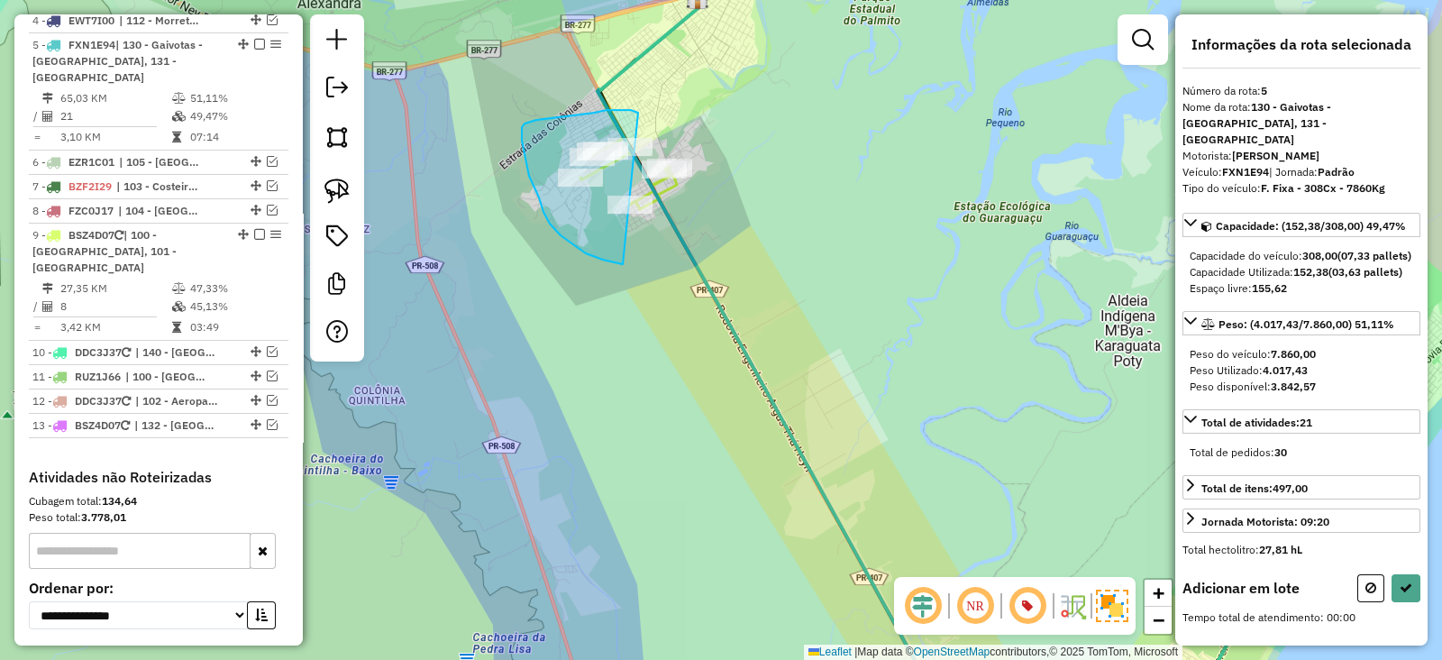
drag, startPoint x: 638, startPoint y: 113, endPoint x: 764, endPoint y: 213, distance: 160.4
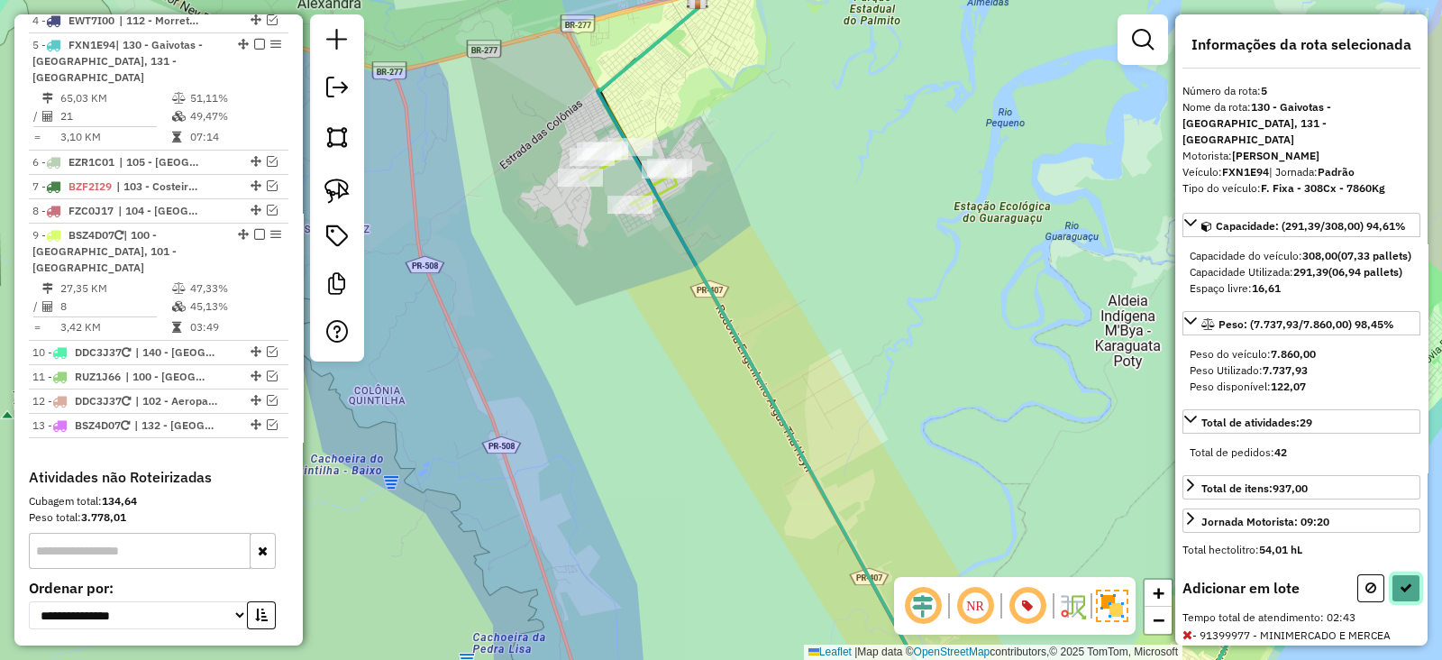
click at [1392, 599] on button at bounding box center [1406, 588] width 29 height 28
select select "**********"
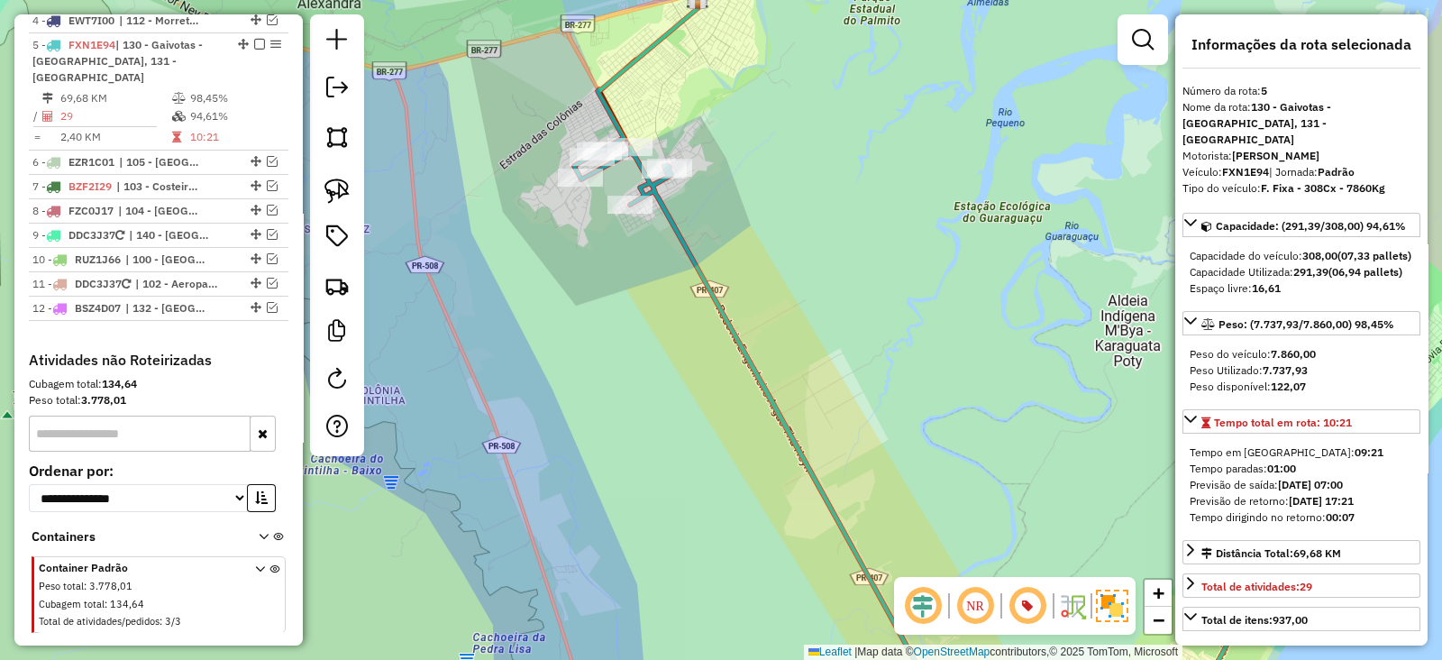
scroll to position [224, 0]
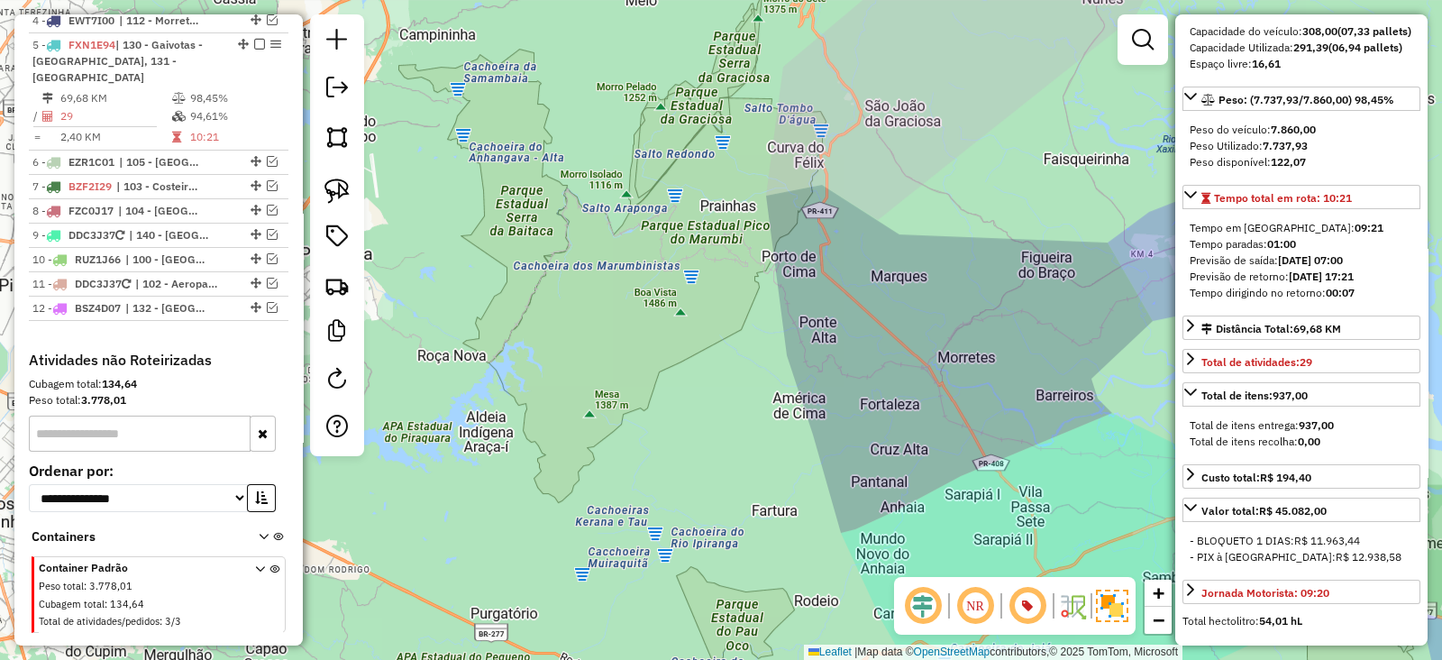
drag, startPoint x: 809, startPoint y: 367, endPoint x: 588, endPoint y: 255, distance: 247.5
click at [588, 255] on div "Janela de atendimento Grade de atendimento Capacidade Transportadoras Veículos …" at bounding box center [721, 330] width 1442 height 660
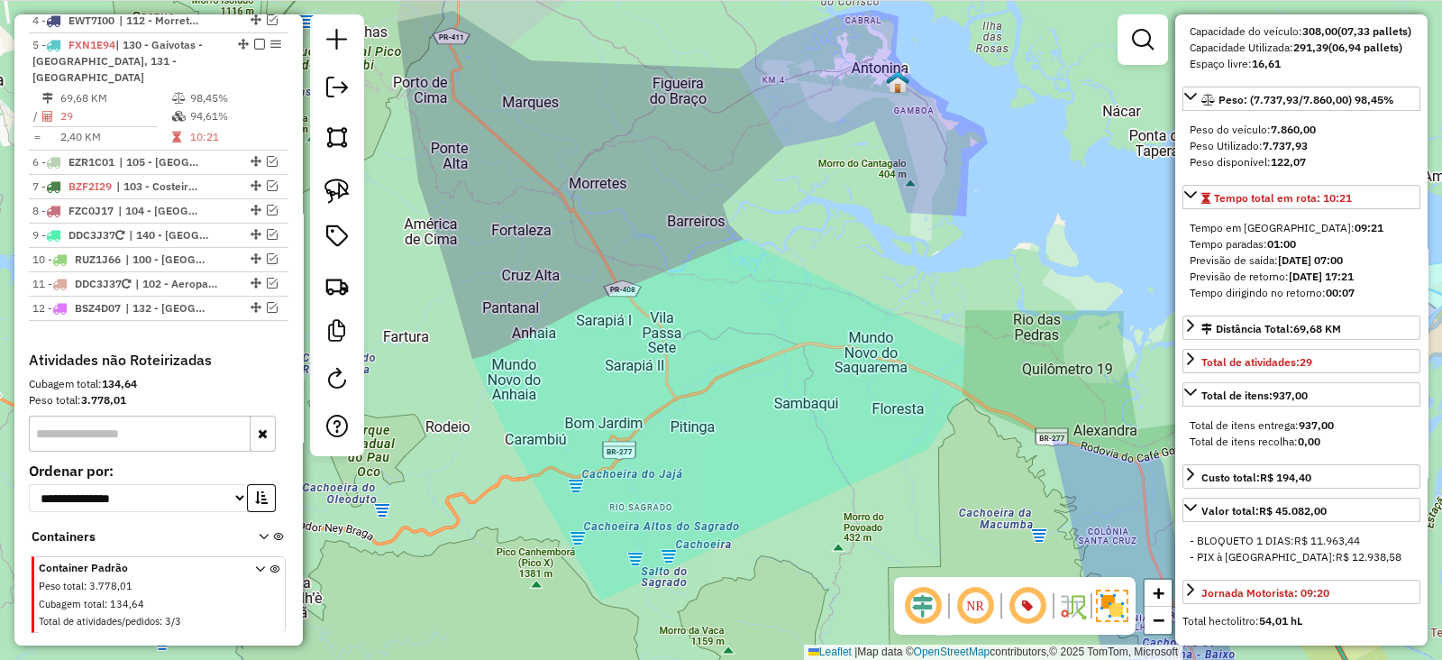
drag, startPoint x: 933, startPoint y: 367, endPoint x: 587, endPoint y: 156, distance: 405.4
click at [595, 161] on div "Janela de atendimento Grade de atendimento Capacidade Transportadoras Veículos …" at bounding box center [721, 330] width 1442 height 660
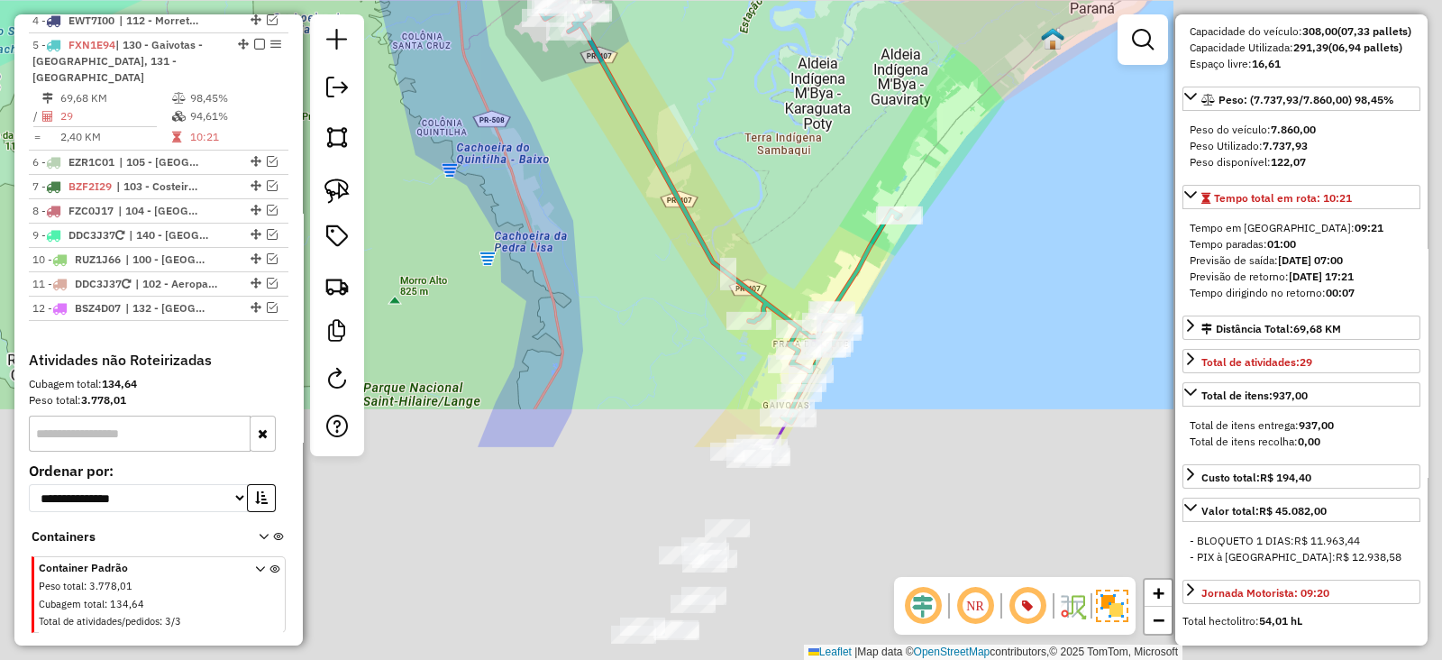
drag, startPoint x: 874, startPoint y: 399, endPoint x: 554, endPoint y: 120, distance: 424.9
click at [554, 120] on div "Janela de atendimento Grade de atendimento Capacidade Transportadoras Veículos …" at bounding box center [721, 330] width 1442 height 660
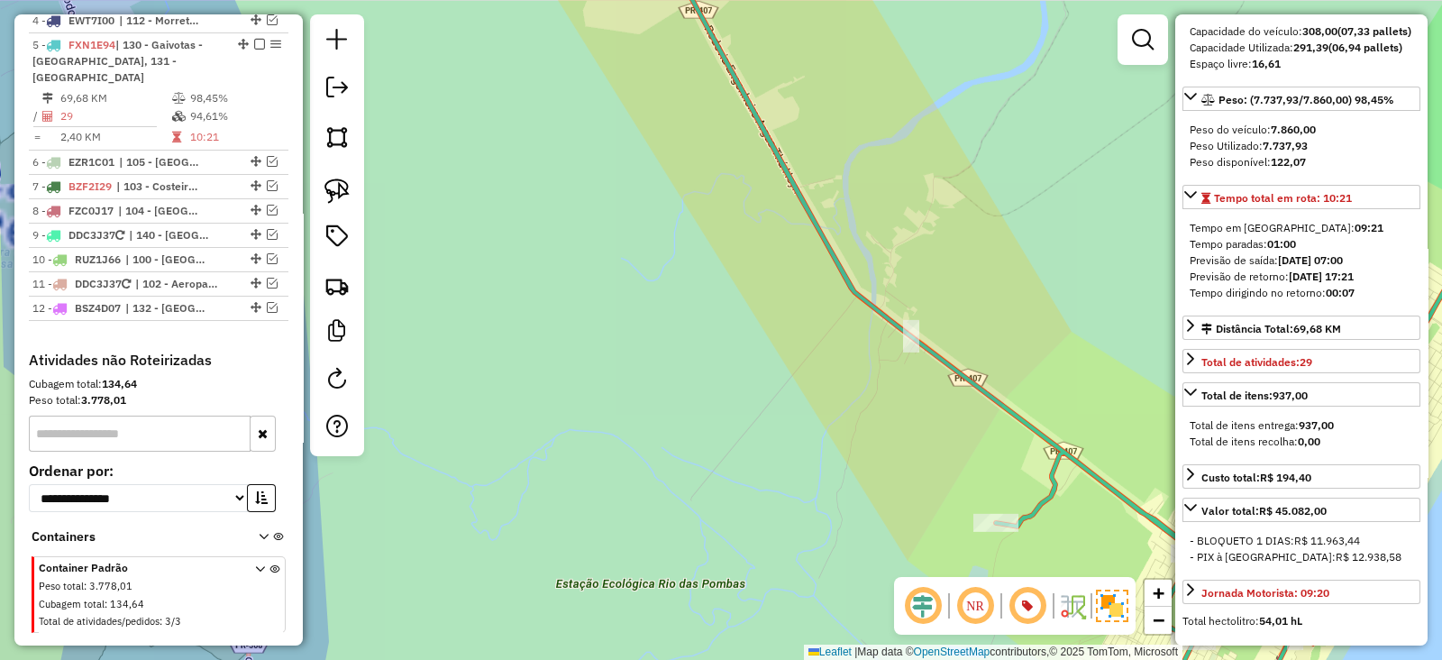
drag, startPoint x: 788, startPoint y: 392, endPoint x: 552, endPoint y: 133, distance: 350.3
click at [552, 133] on div "Janela de atendimento Grade de atendimento Capacidade Transportadoras Veículos …" at bounding box center [721, 330] width 1442 height 660
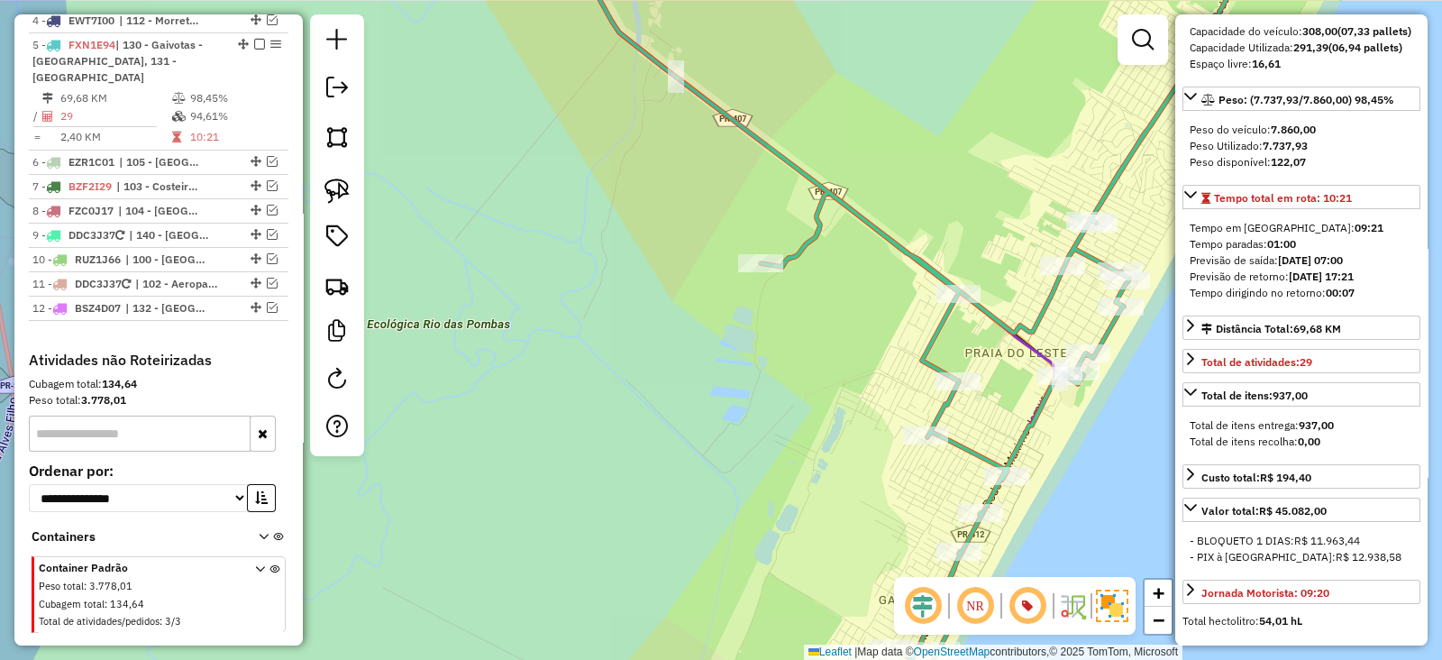
drag, startPoint x: 757, startPoint y: 360, endPoint x: 673, endPoint y: 153, distance: 222.8
click at [674, 153] on div "Janela de atendimento Grade de atendimento Capacidade Transportadoras Veículos …" at bounding box center [721, 330] width 1442 height 660
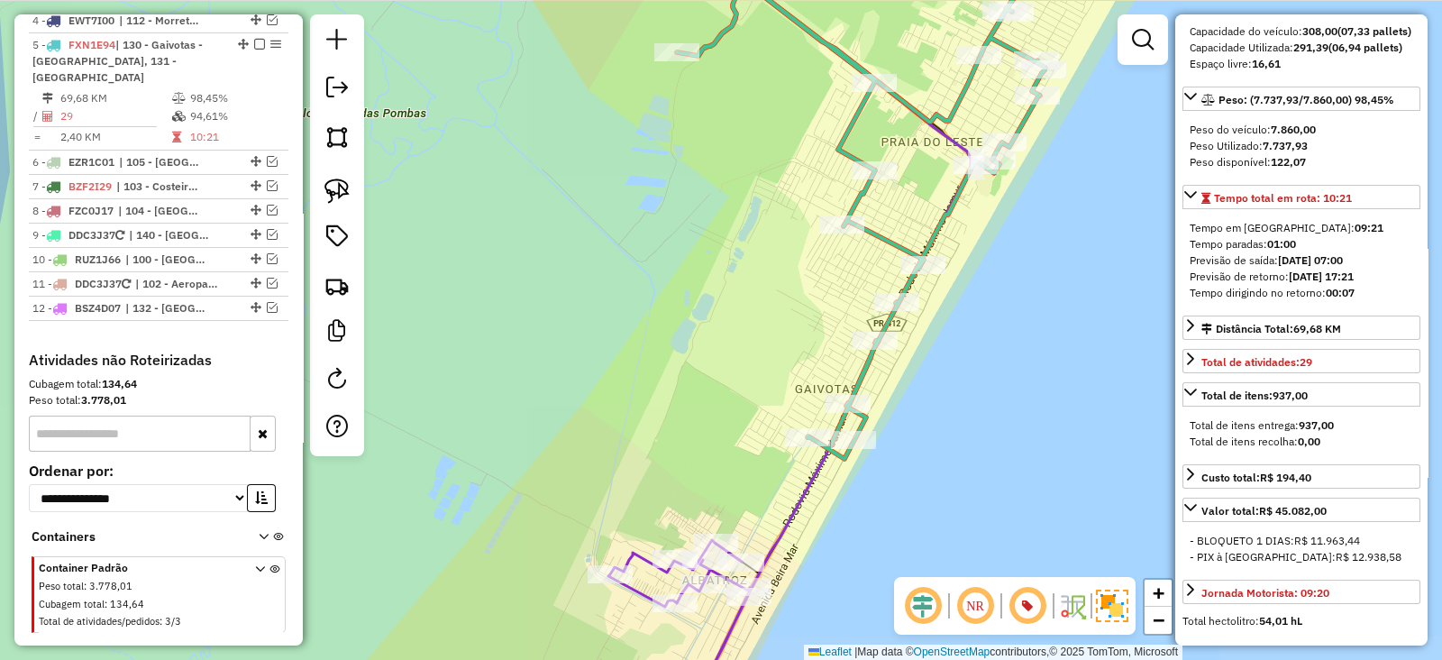
drag, startPoint x: 784, startPoint y: 340, endPoint x: 782, endPoint y: 278, distance: 62.3
click at [782, 278] on div "Janela de atendimento Grade de atendimento Capacidade Transportadoras Veículos …" at bounding box center [721, 330] width 1442 height 660
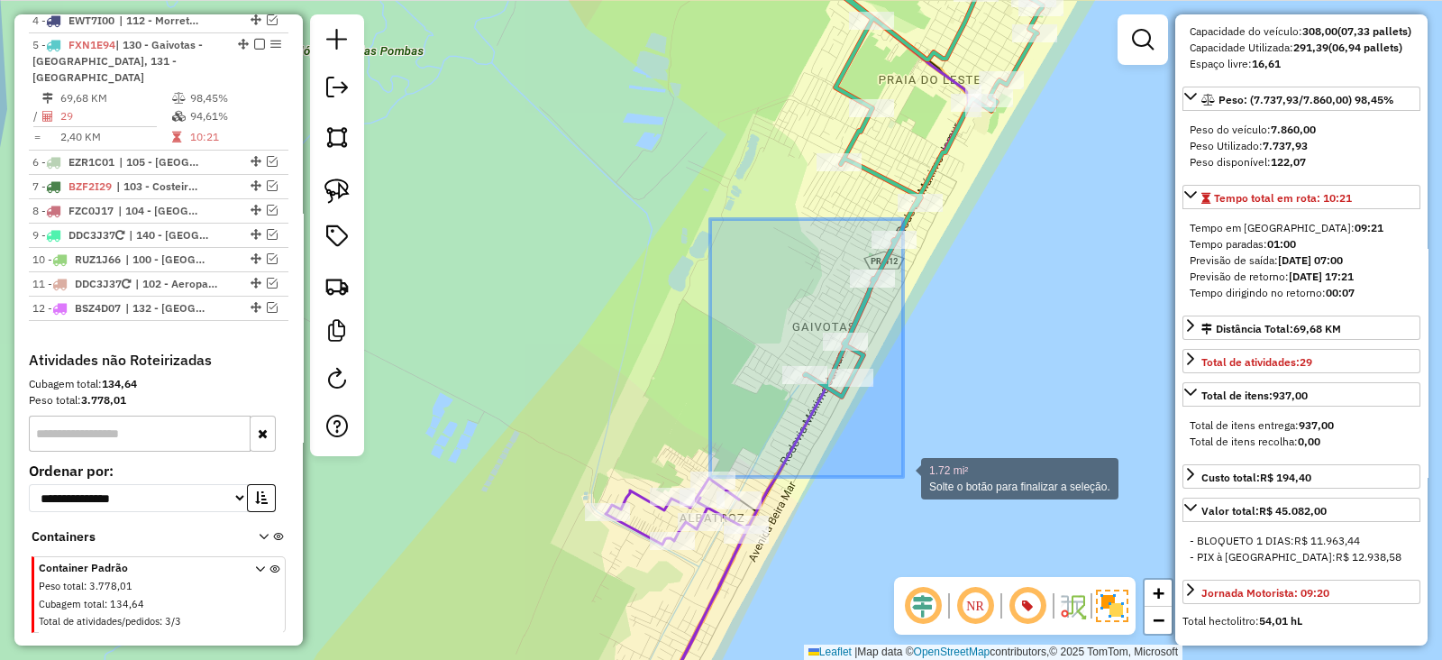
drag, startPoint x: 710, startPoint y: 219, endPoint x: 907, endPoint y: 480, distance: 326.3
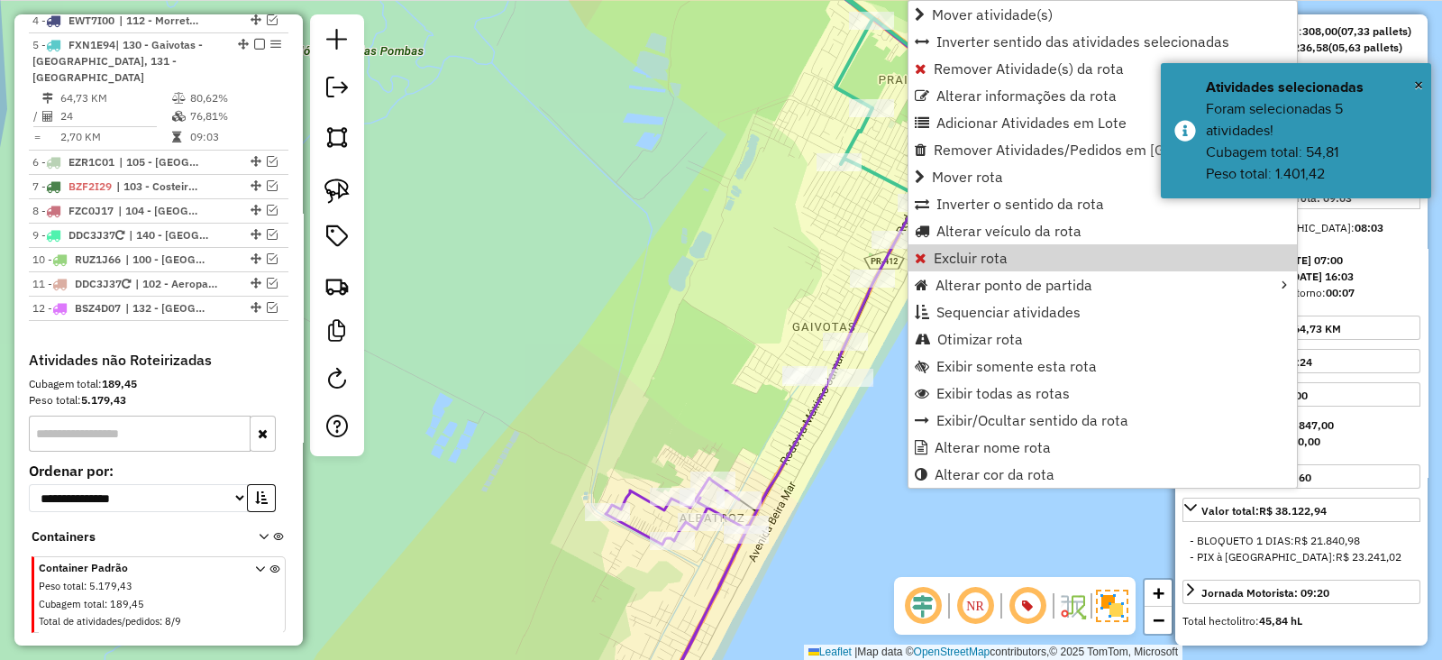
click at [600, 205] on div "Janela de atendimento Grade de atendimento Capacidade Transportadoras Veículos …" at bounding box center [721, 330] width 1442 height 660
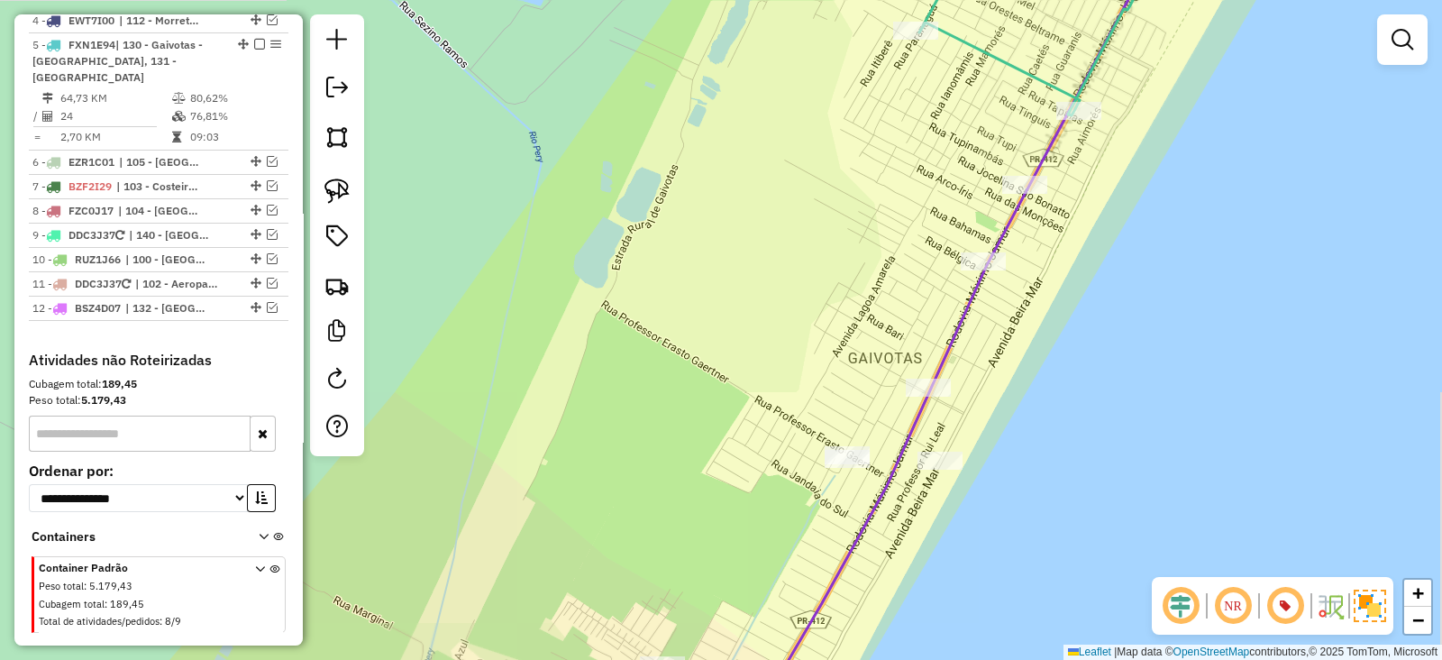
drag, startPoint x: 956, startPoint y: 275, endPoint x: 801, endPoint y: 309, distance: 158.8
click at [801, 309] on div "Janela de atendimento Grade de atendimento Capacidade Transportadoras Veículos …" at bounding box center [721, 330] width 1442 height 660
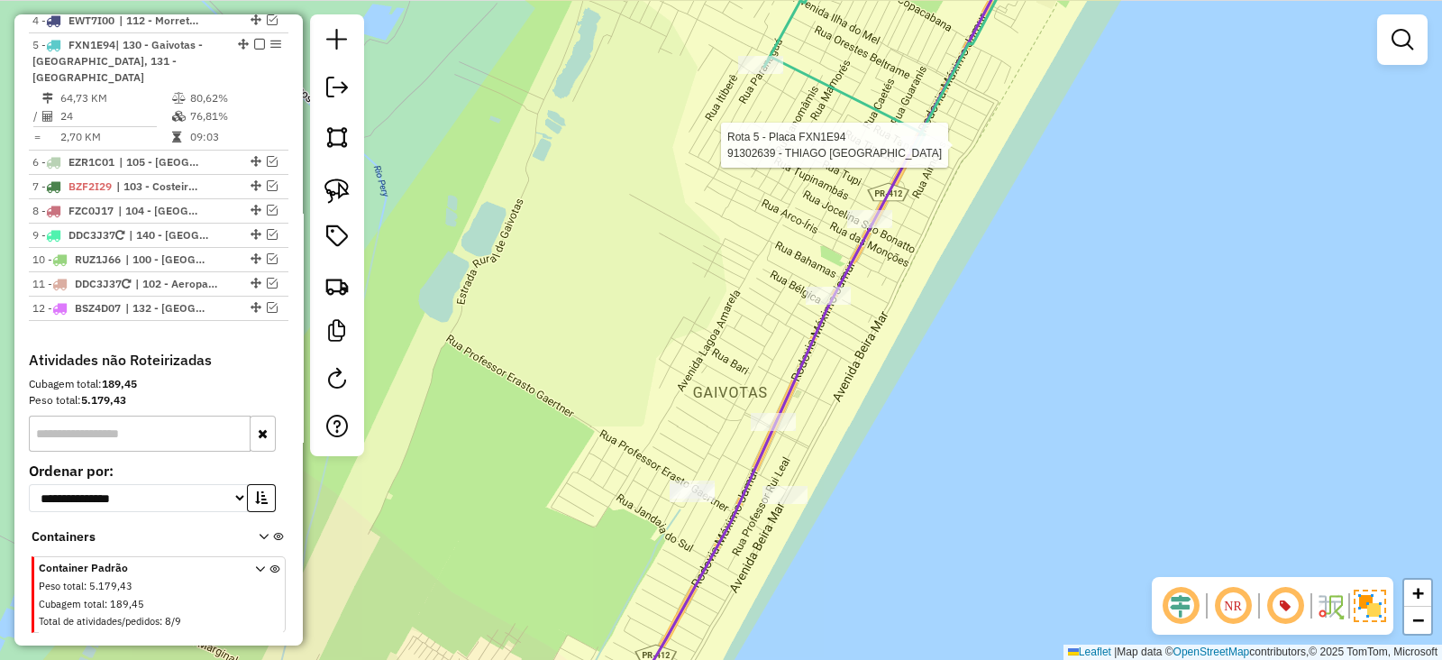
click at [923, 154] on div at bounding box center [923, 145] width 45 height 18
select select "**********"
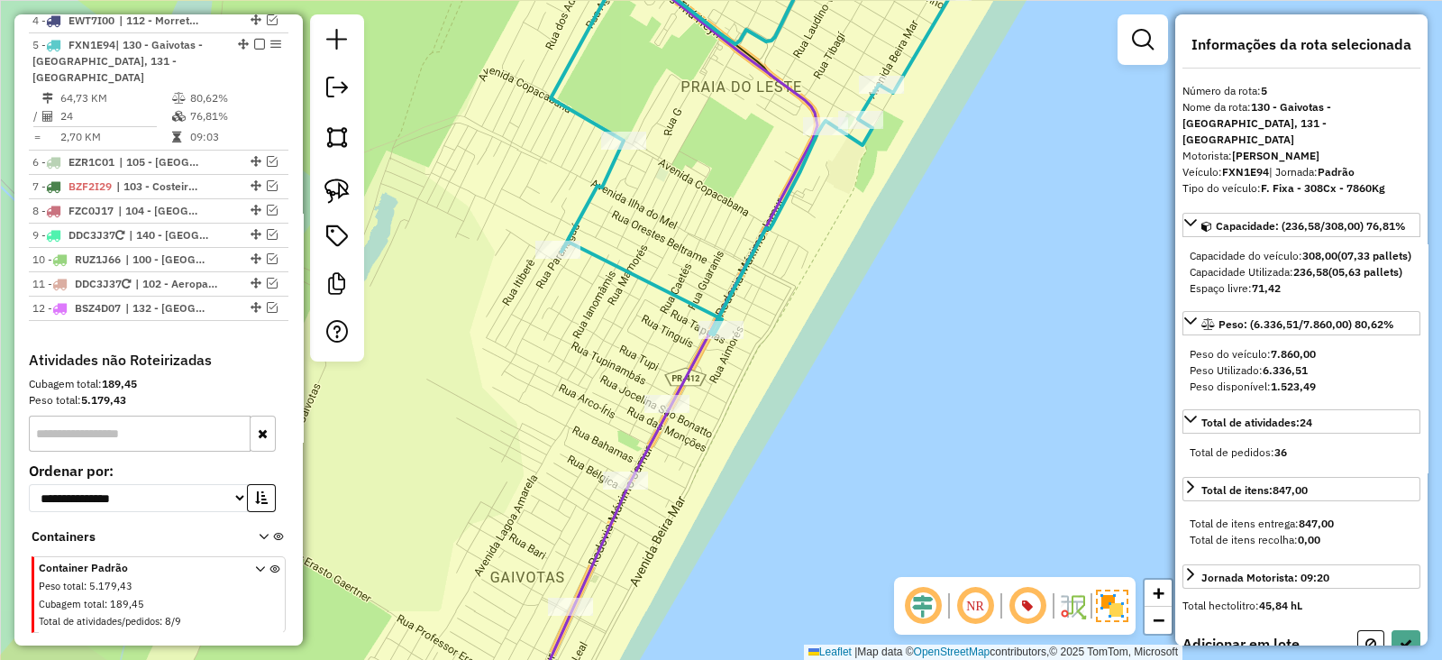
click at [673, 413] on div at bounding box center [667, 404] width 45 height 18
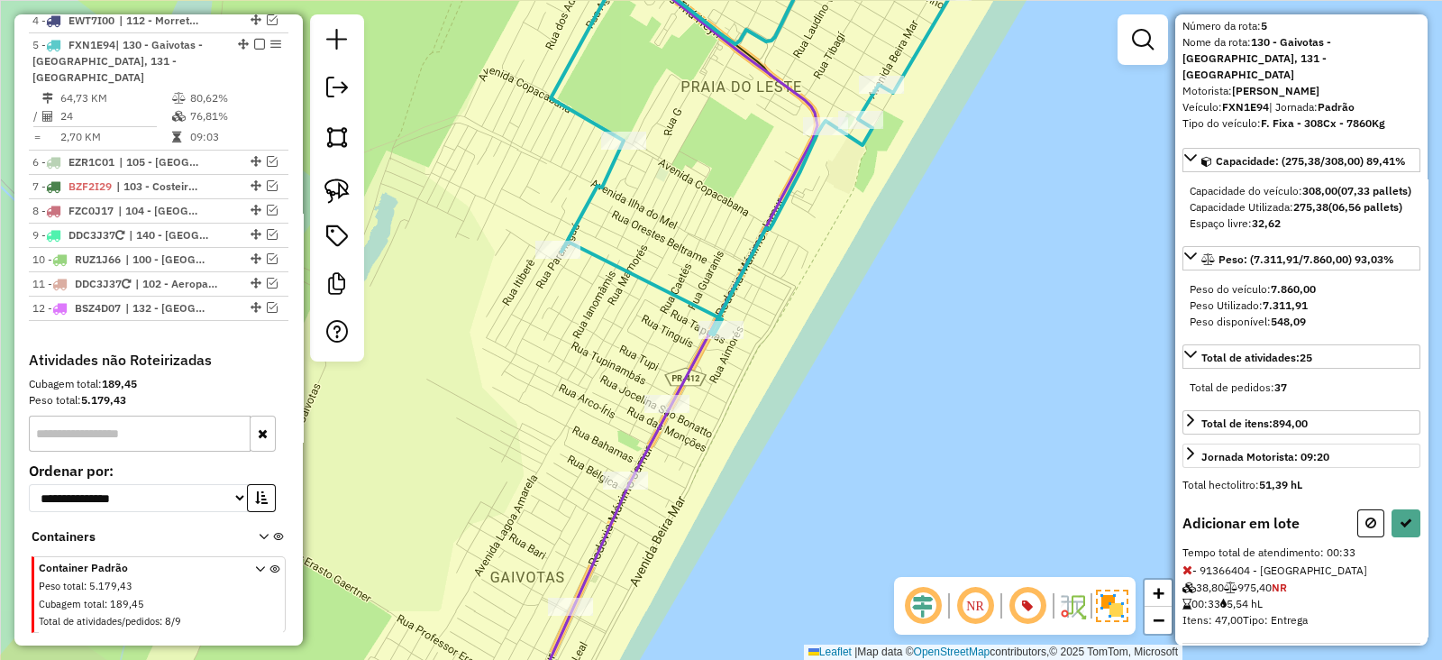
scroll to position [97, 0]
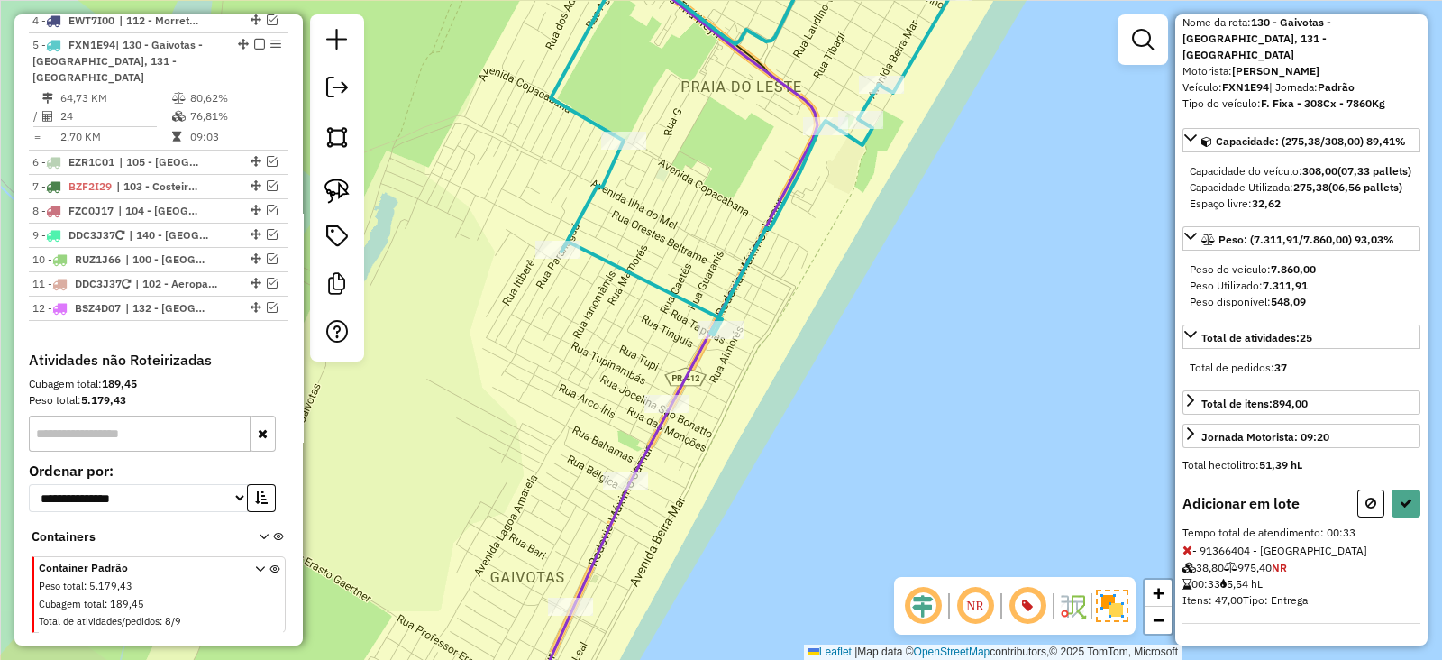
click at [1420, 511] on div "Informações da rota selecionada Número da rota: 5 Nome da rota: 130 - Gaivotas …" at bounding box center [1302, 329] width 252 height 631
click at [1417, 511] on div "Informações da rota selecionada Número da rota: 5 Nome da rota: 130 - Gaivotas …" at bounding box center [1302, 329] width 252 height 631
click at [1409, 506] on button at bounding box center [1406, 503] width 29 height 28
select select "**********"
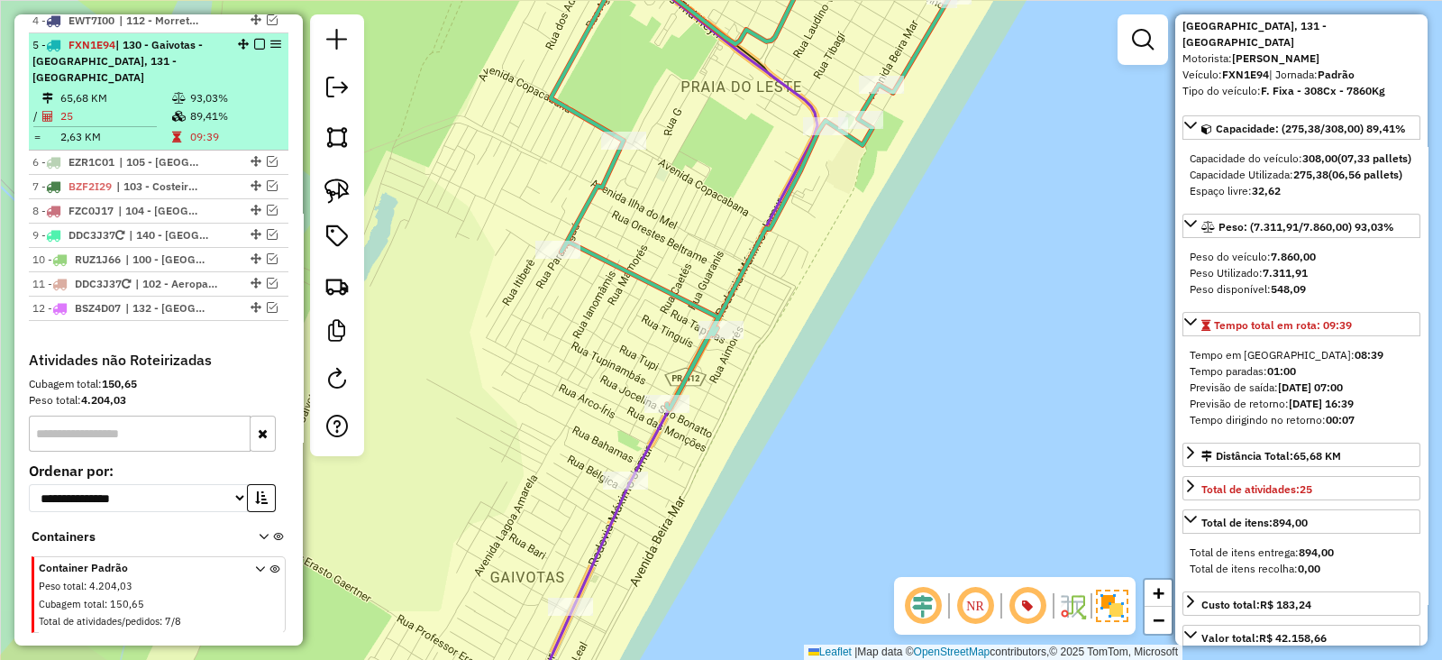
click at [252, 89] on td "93,03%" at bounding box center [234, 98] width 91 height 18
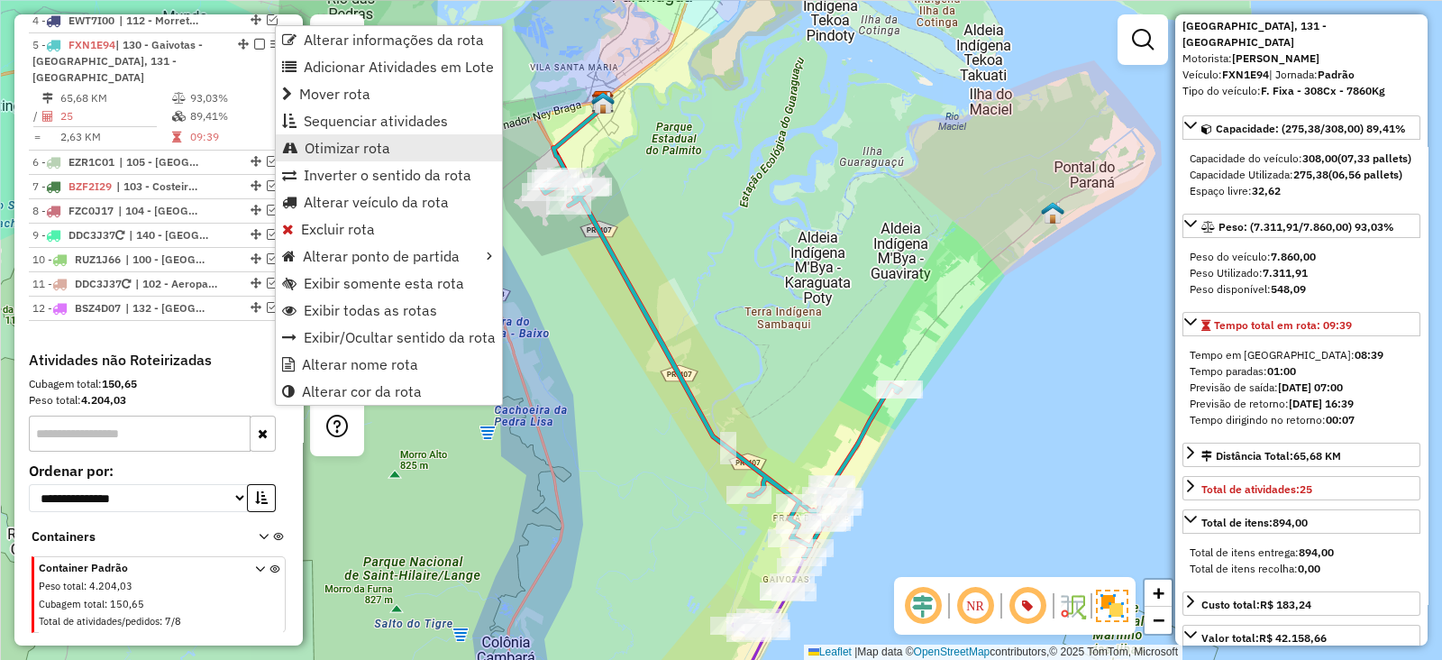
click at [332, 158] on link "Otimizar rota" at bounding box center [389, 147] width 226 height 27
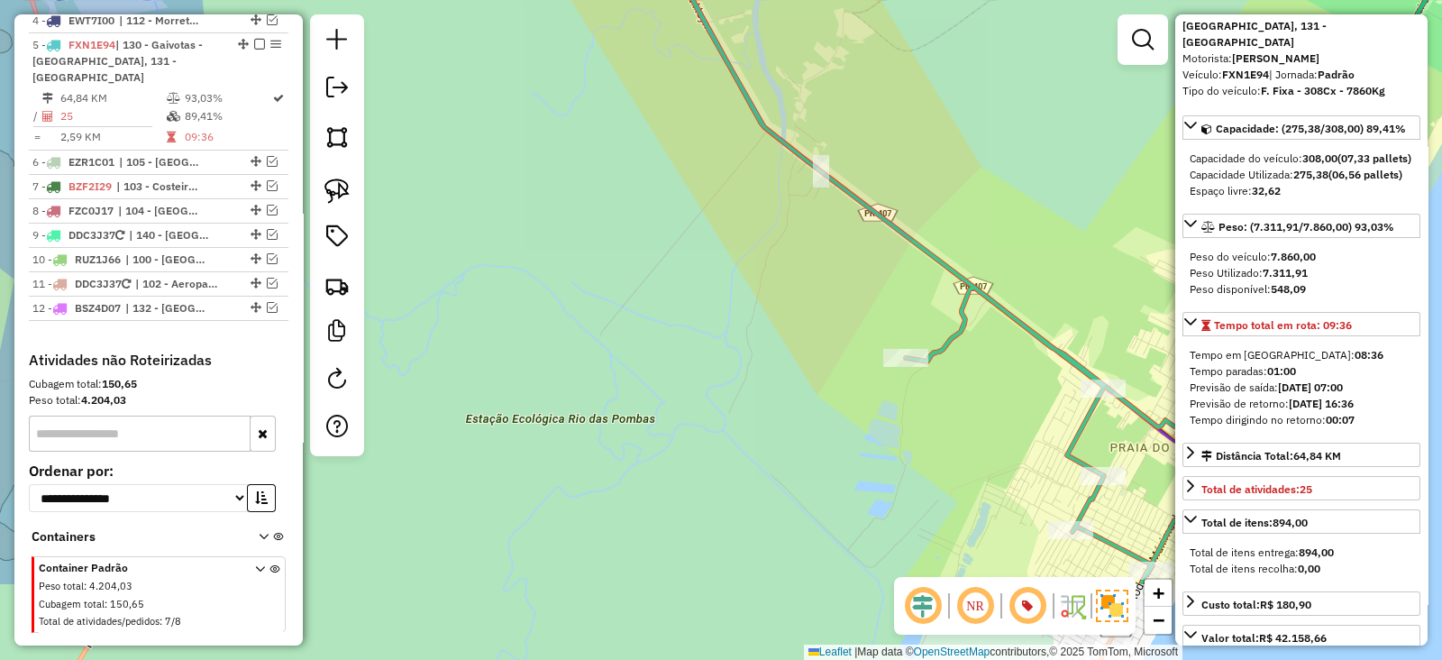
drag, startPoint x: 636, startPoint y: 293, endPoint x: 536, endPoint y: 208, distance: 130.4
click at [541, 209] on div "Janela de atendimento Grade de atendimento Capacidade Transportadoras Veículos …" at bounding box center [721, 330] width 1442 height 660
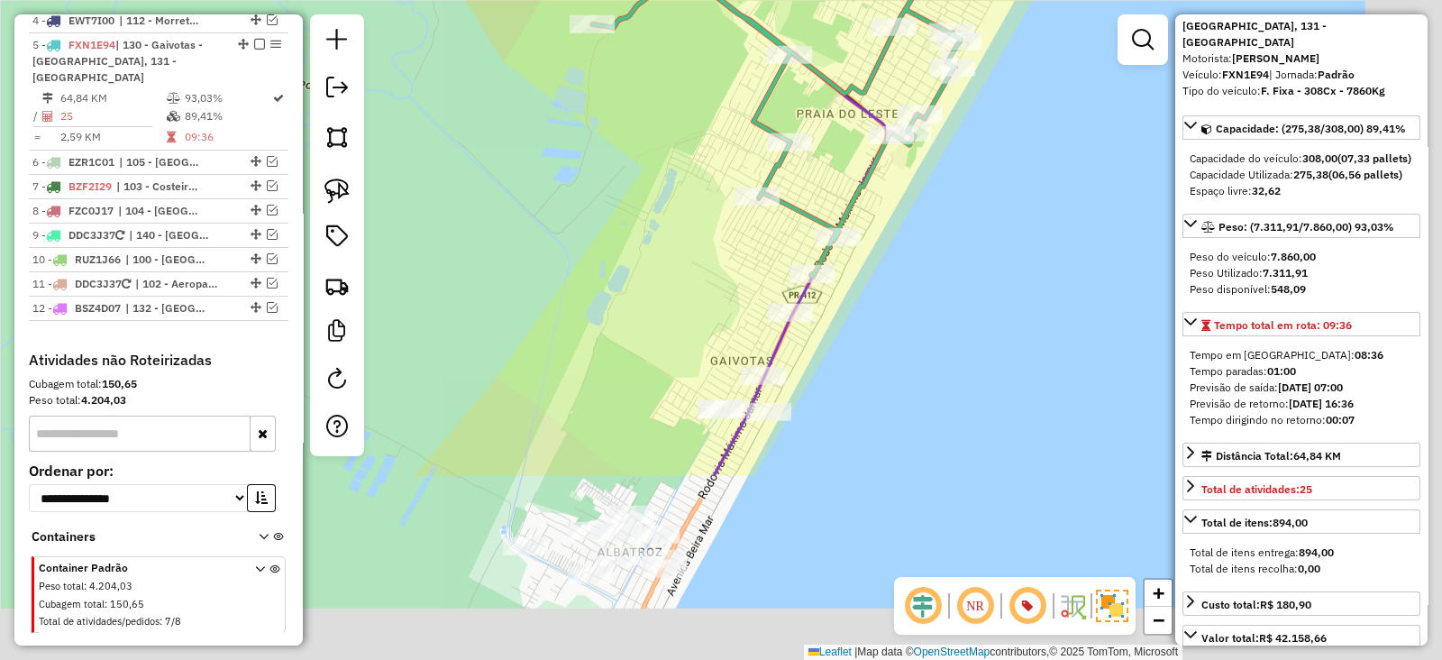
drag, startPoint x: 857, startPoint y: 417, endPoint x: 638, endPoint y: 168, distance: 332.2
click at [638, 168] on div "Janela de atendimento Grade de atendimento Capacidade Transportadoras Veículos …" at bounding box center [721, 330] width 1442 height 660
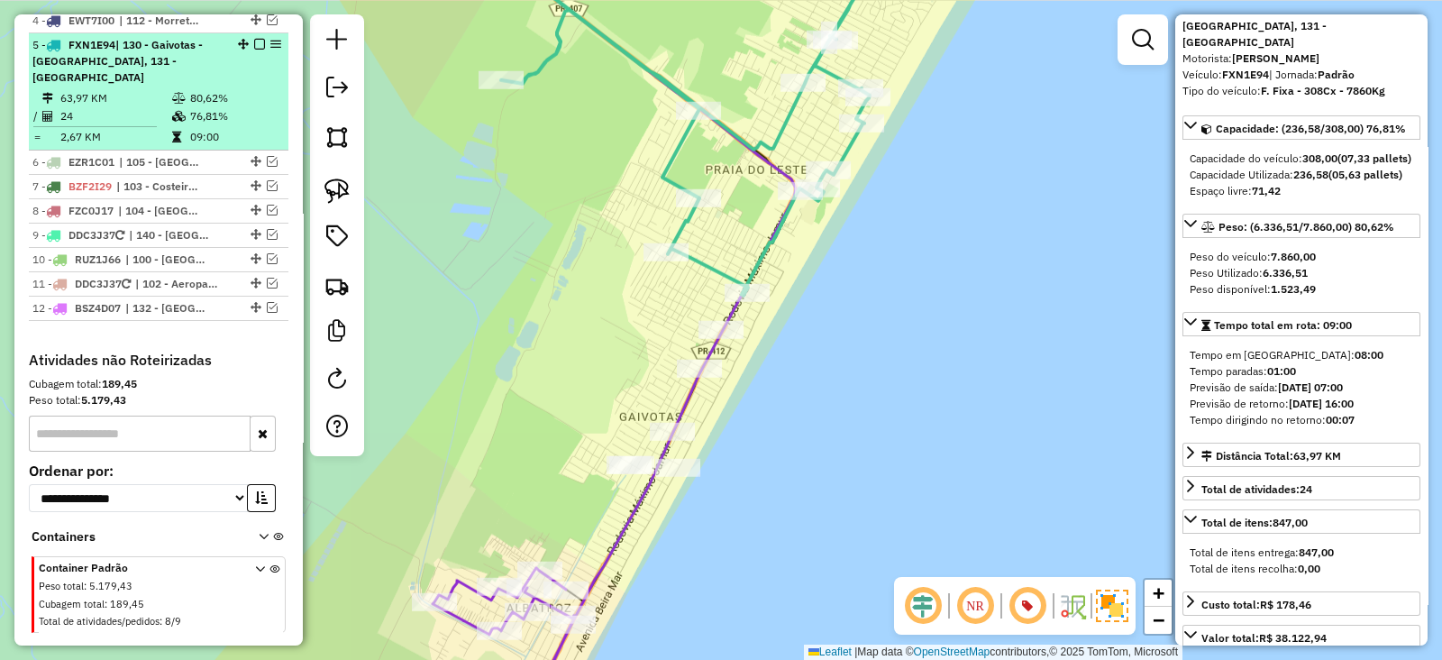
click at [254, 39] on em at bounding box center [259, 44] width 11 height 11
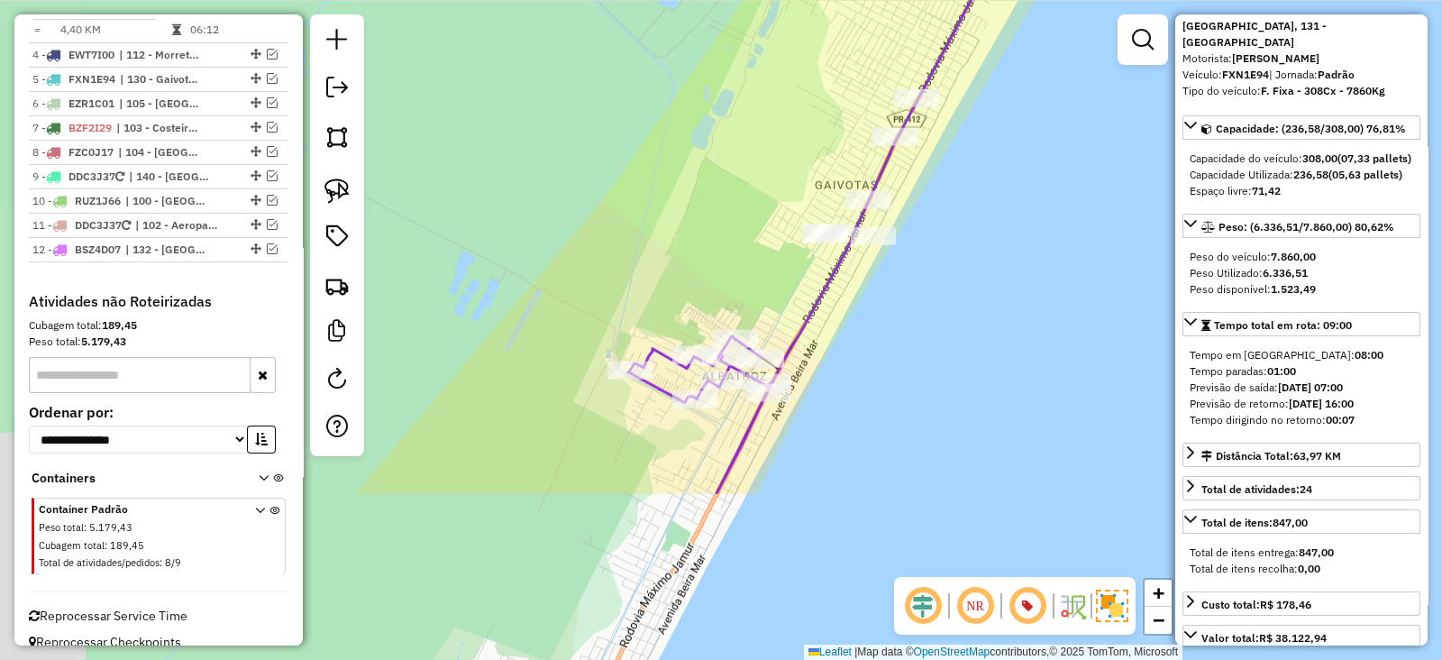
drag, startPoint x: 634, startPoint y: 475, endPoint x: 810, endPoint y: 253, distance: 283.0
click at [810, 253] on div "Janela de atendimento Grade de atendimento Capacidade Transportadoras Veículos …" at bounding box center [721, 330] width 1442 height 660
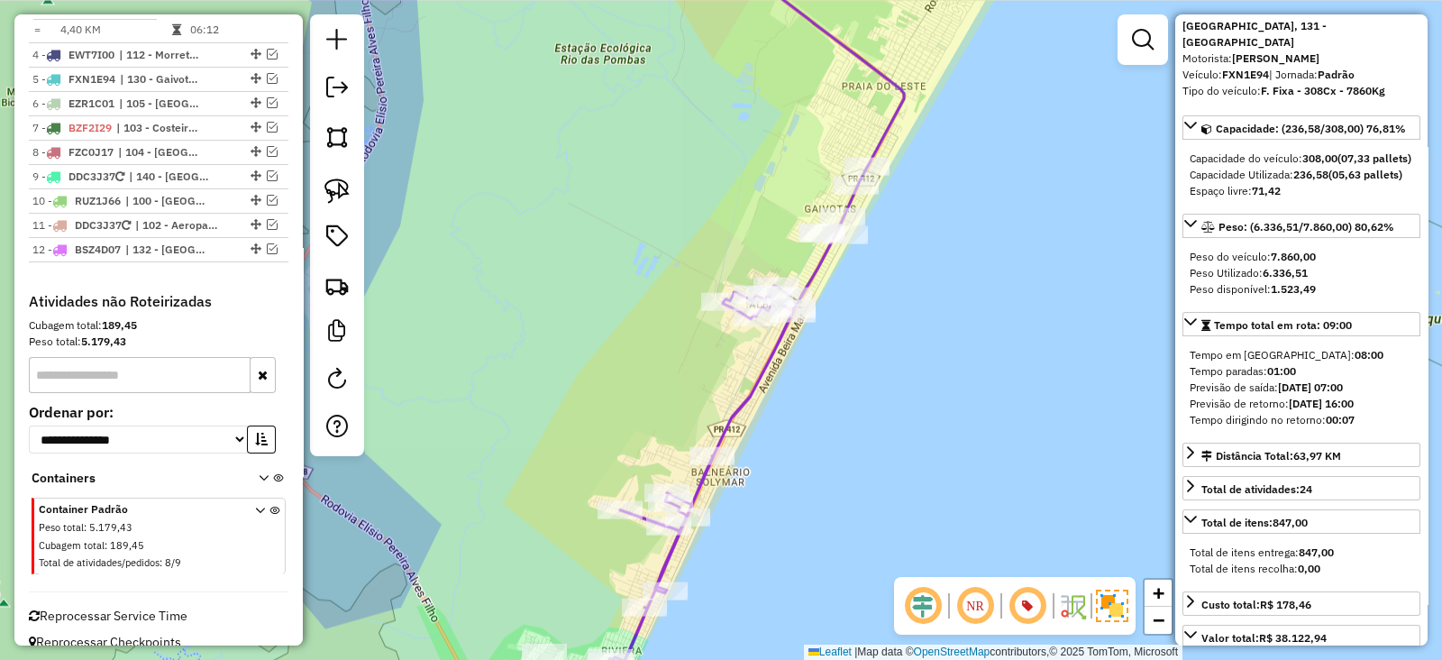
drag, startPoint x: 853, startPoint y: 371, endPoint x: 900, endPoint y: 208, distance: 169.8
click at [900, 208] on div "Janela de atendimento Grade de atendimento Capacidade Transportadoras Veículos …" at bounding box center [721, 330] width 1442 height 660
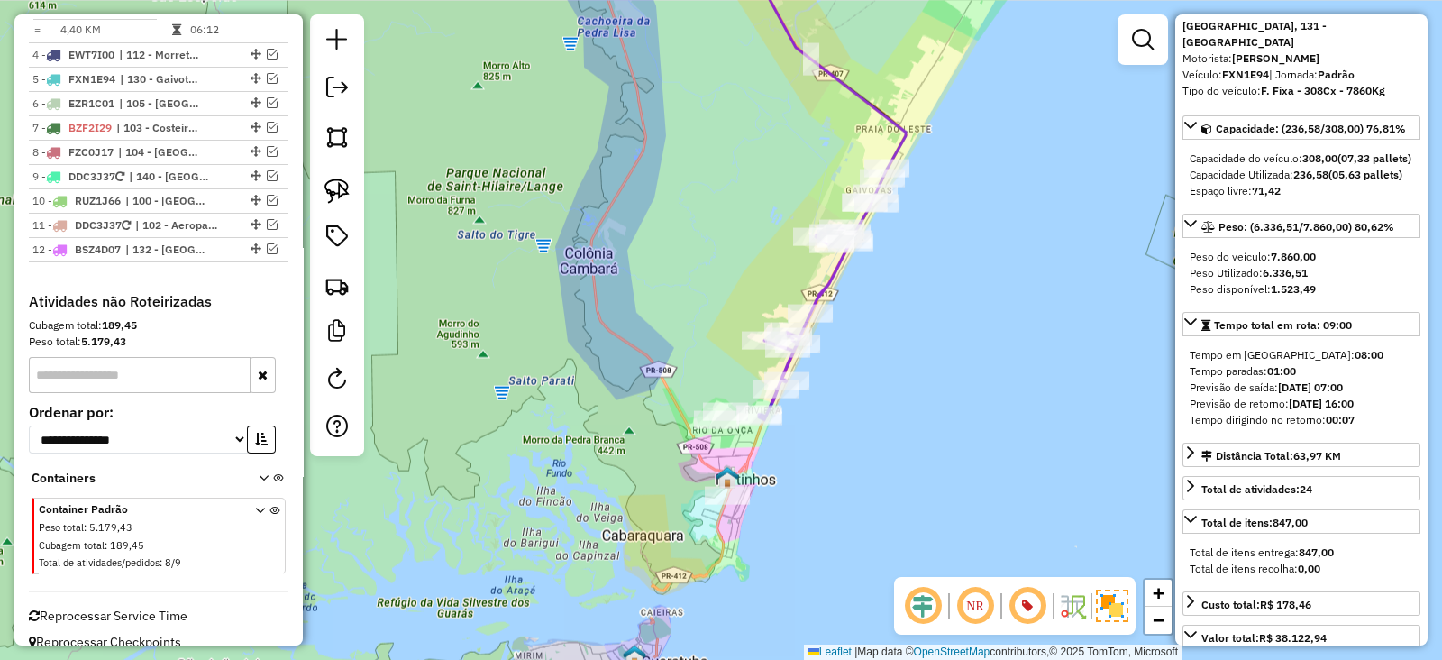
drag, startPoint x: 901, startPoint y: 298, endPoint x: 885, endPoint y: 343, distance: 47.1
click at [885, 343] on div "Janela de atendimento Grade de atendimento Capacidade Transportadoras Veículos …" at bounding box center [721, 330] width 1442 height 660
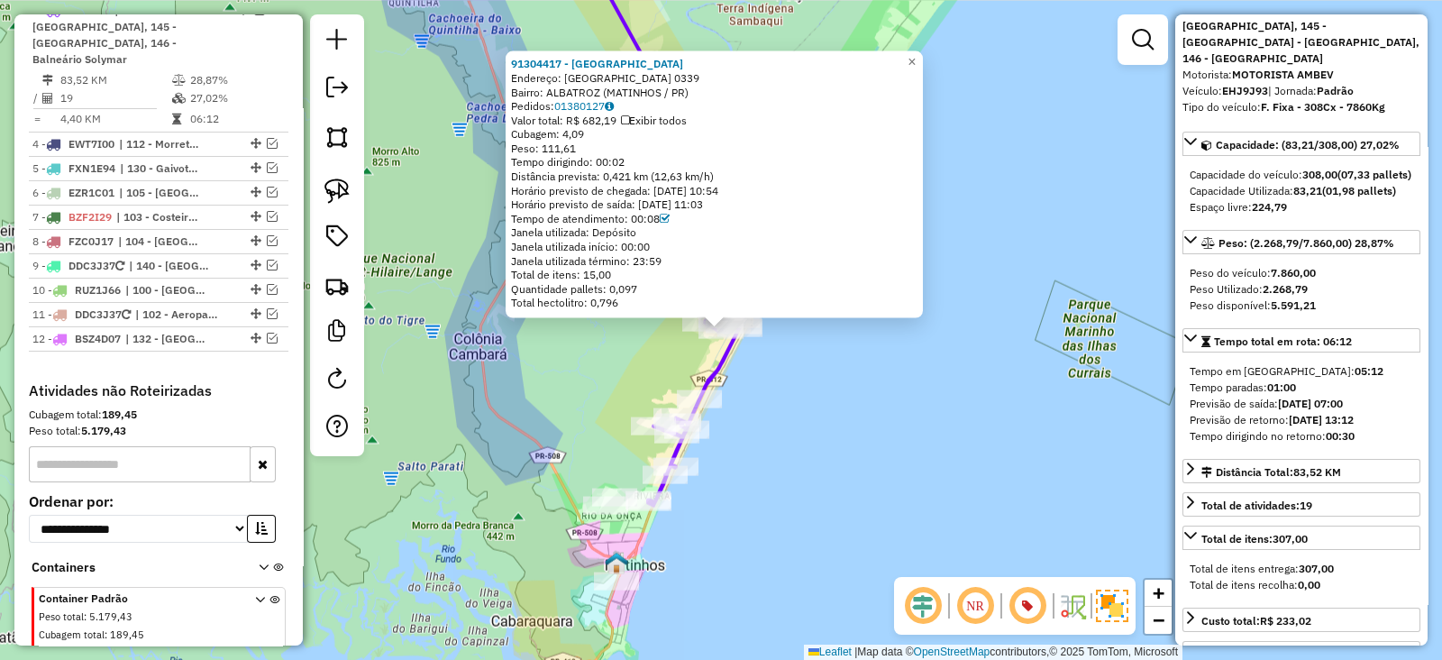
scroll to position [806, 0]
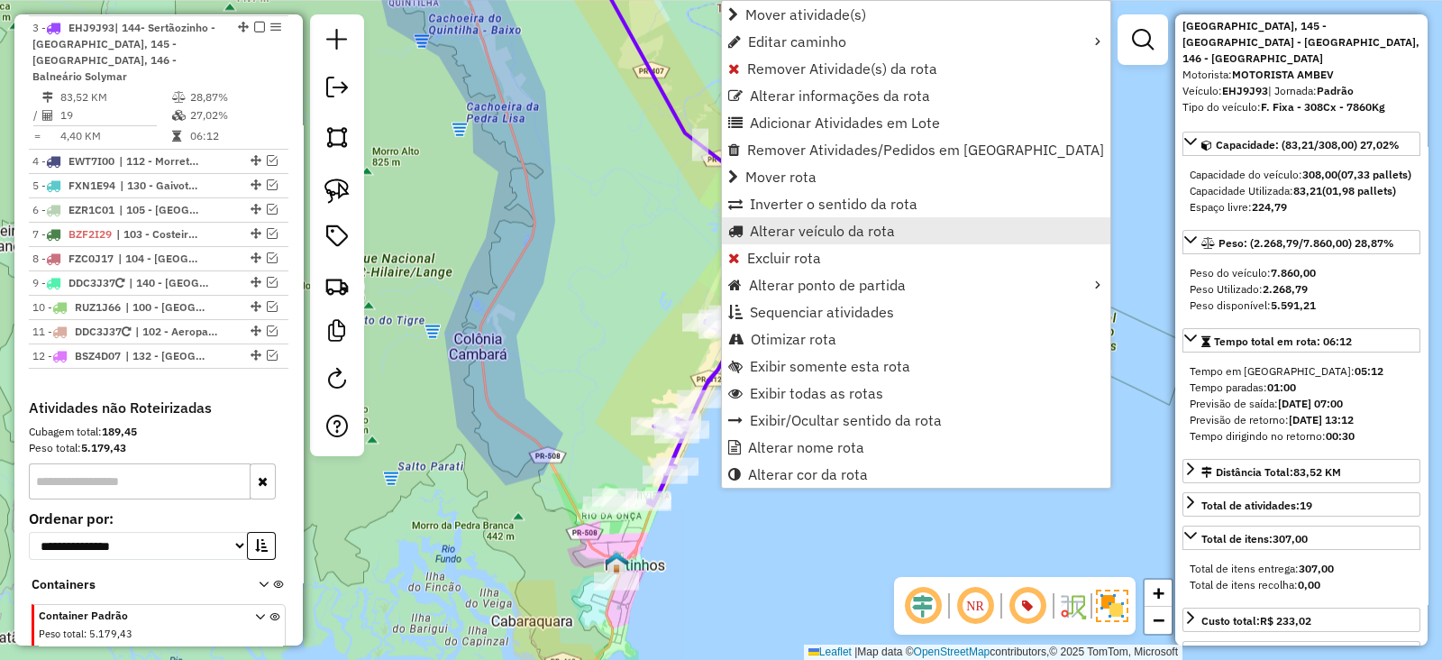
click at [809, 233] on span "Alterar veículo da rota" at bounding box center [822, 231] width 145 height 14
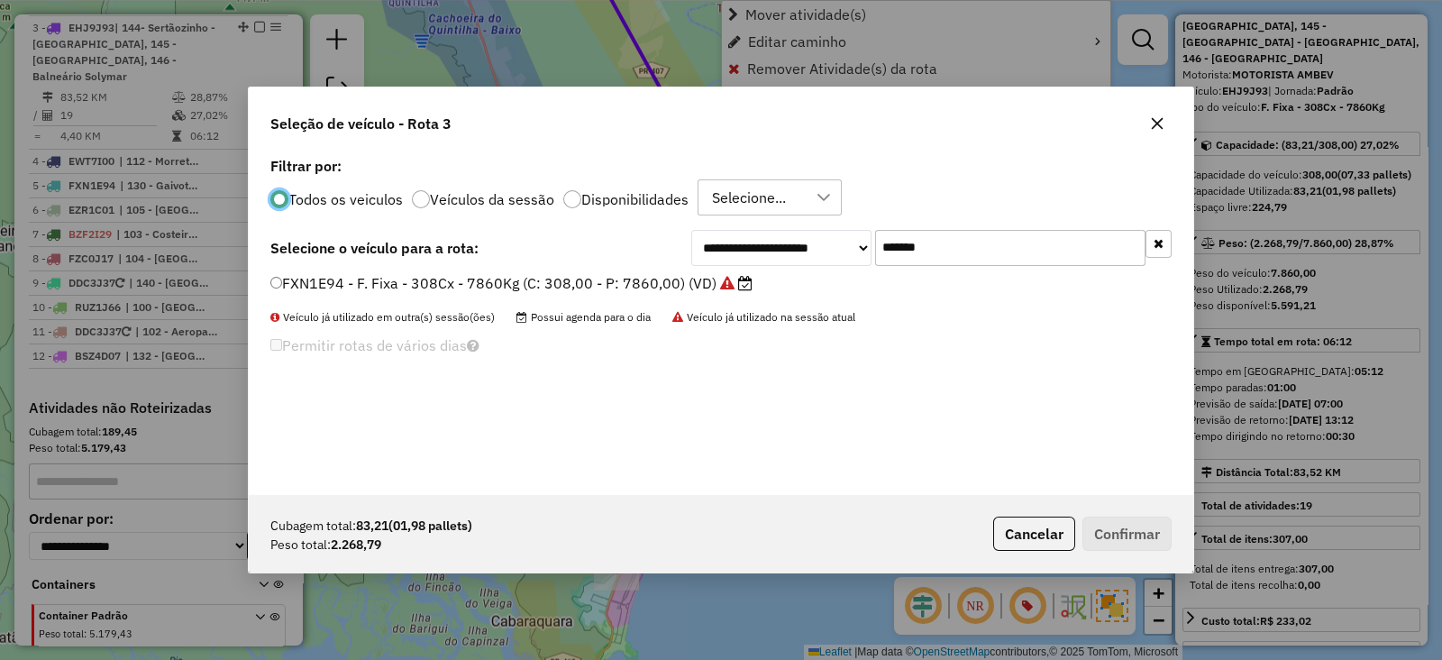
scroll to position [9, 5]
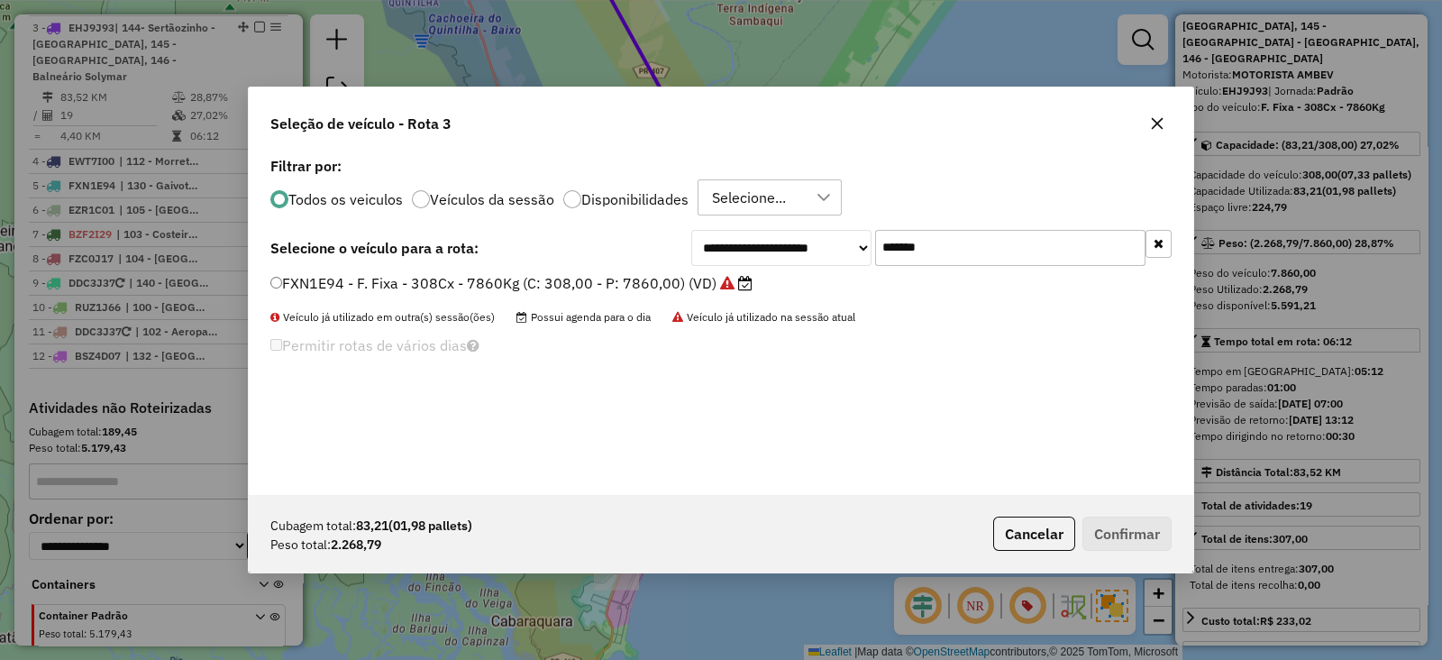
drag, startPoint x: 965, startPoint y: 238, endPoint x: 755, endPoint y: 248, distance: 209.4
click at [755, 248] on div "**********" at bounding box center [931, 248] width 480 height 36
paste input "text"
type input "*******"
click at [658, 274] on label "EHJ9J93 - F. Fixa - 308Cx - 7860Kg (C: 308,00 - P: 7860,00) (VD)" at bounding box center [510, 283] width 480 height 22
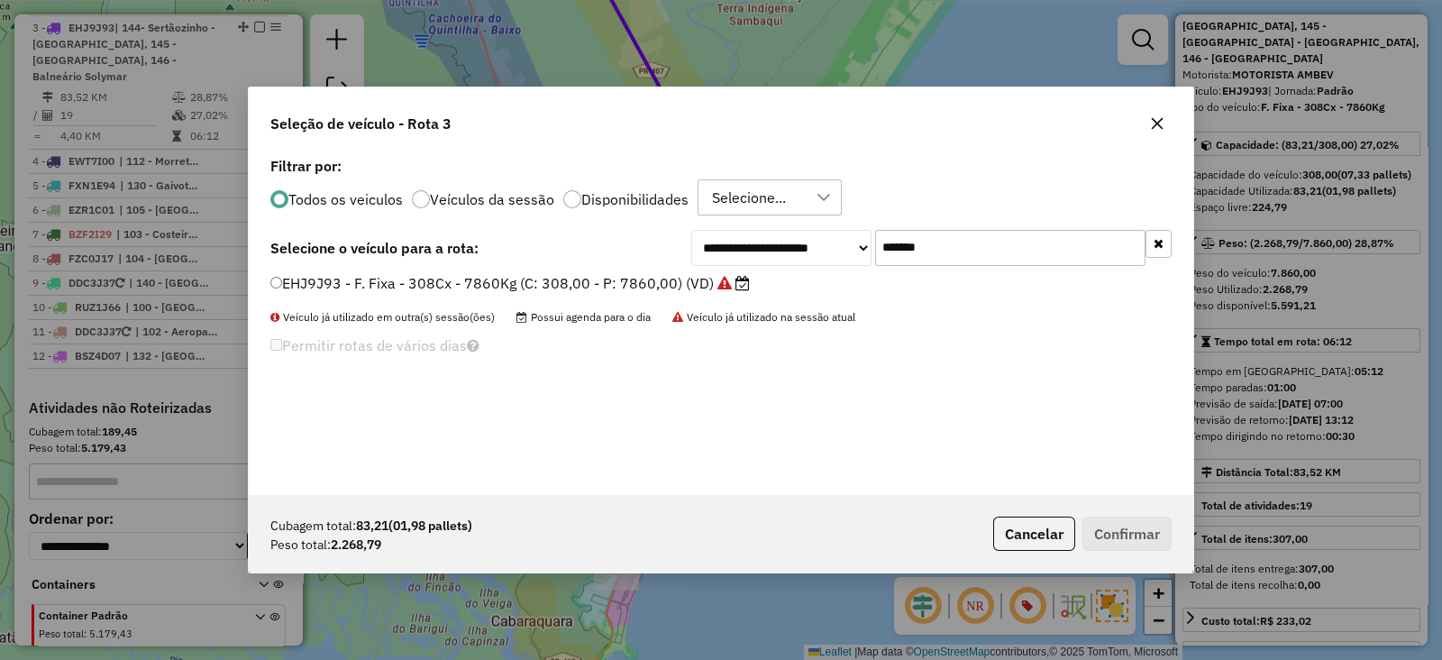
click at [655, 281] on label "EHJ9J93 - F. Fixa - 308Cx - 7860Kg (C: 308,00 - P: 7860,00) (VD)" at bounding box center [510, 283] width 480 height 22
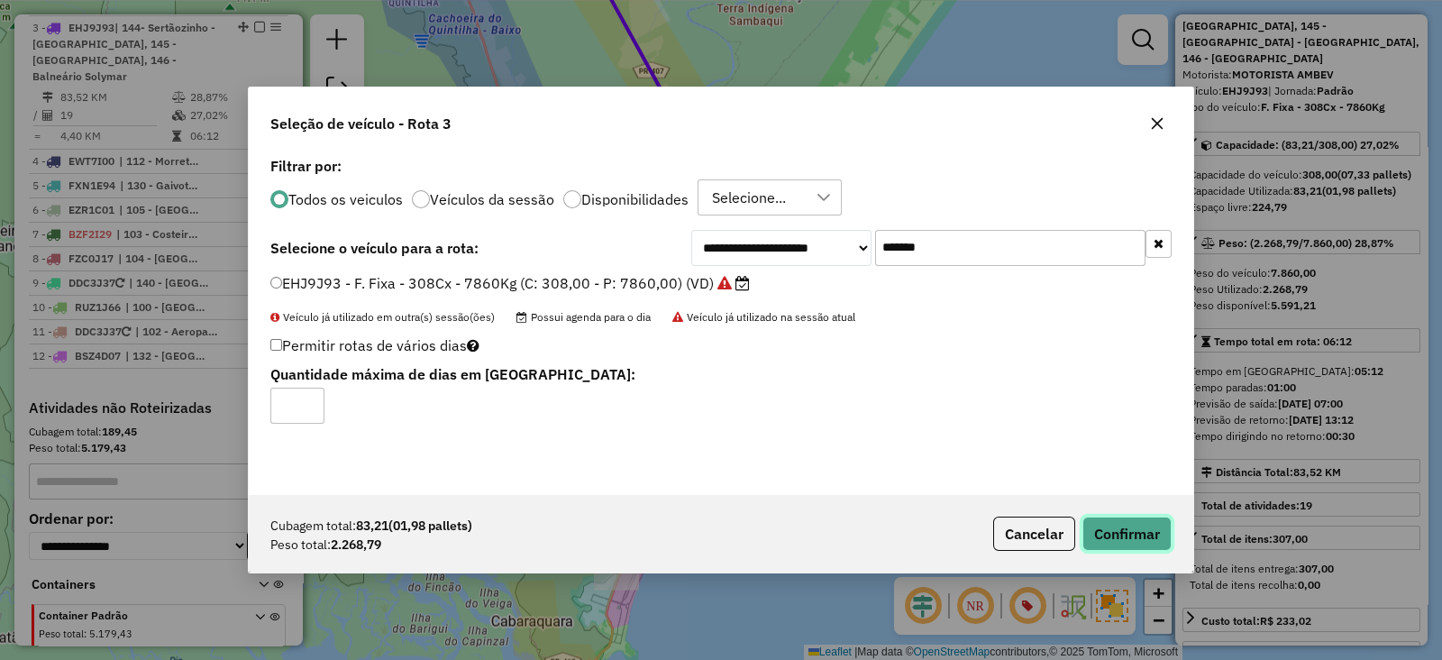
click at [1139, 535] on button "Confirmar" at bounding box center [1127, 534] width 89 height 34
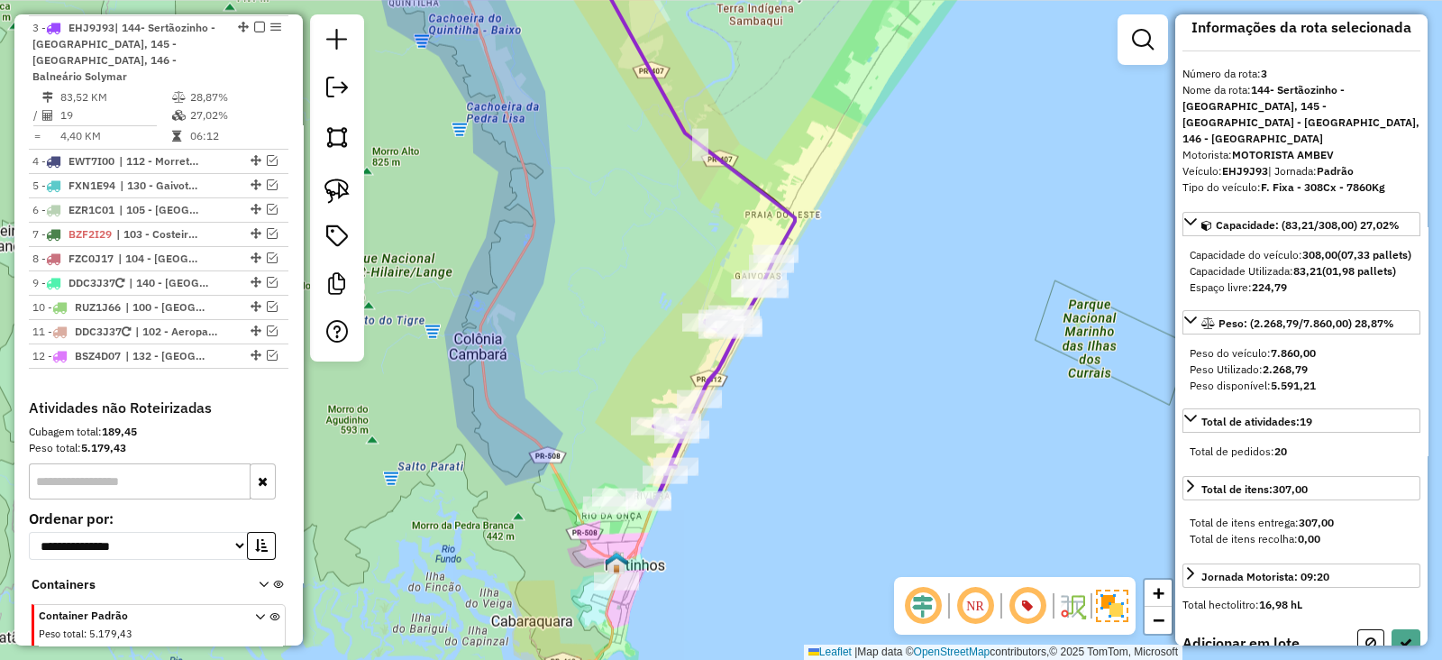
scroll to position [0, 0]
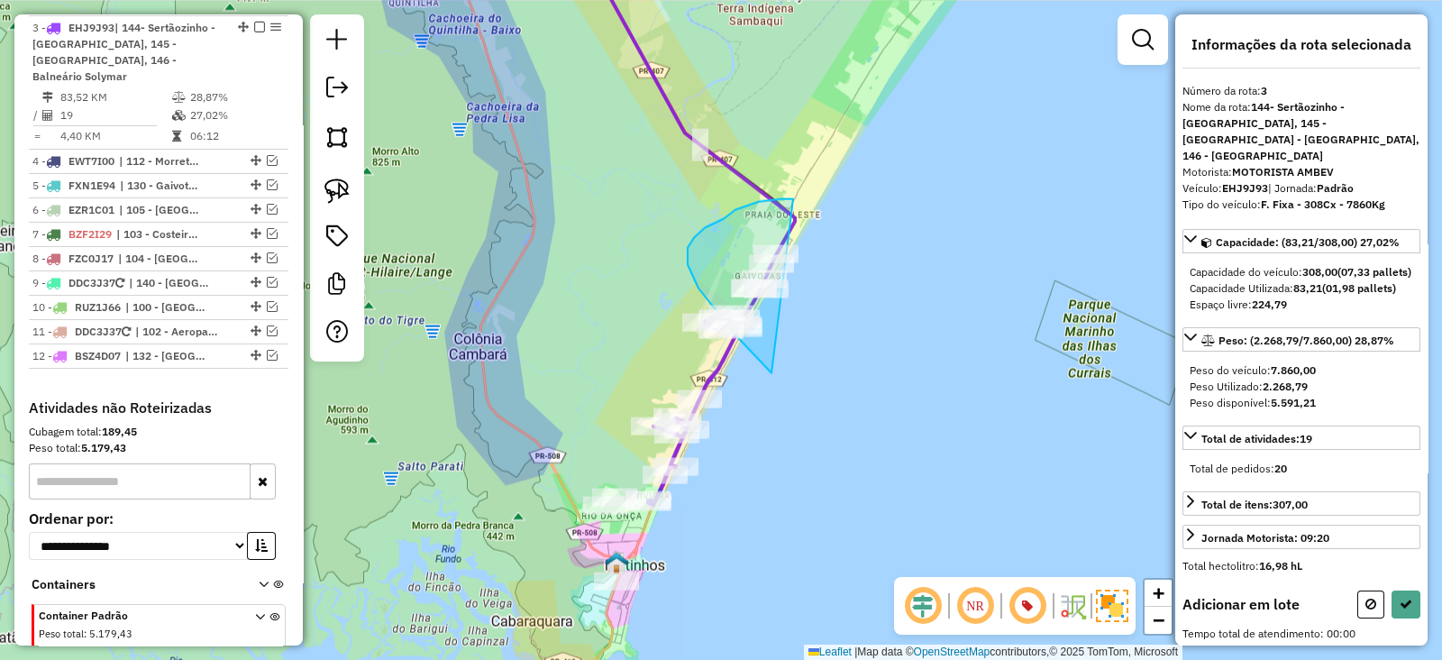
drag, startPoint x: 694, startPoint y: 237, endPoint x: 942, endPoint y: 325, distance: 263.2
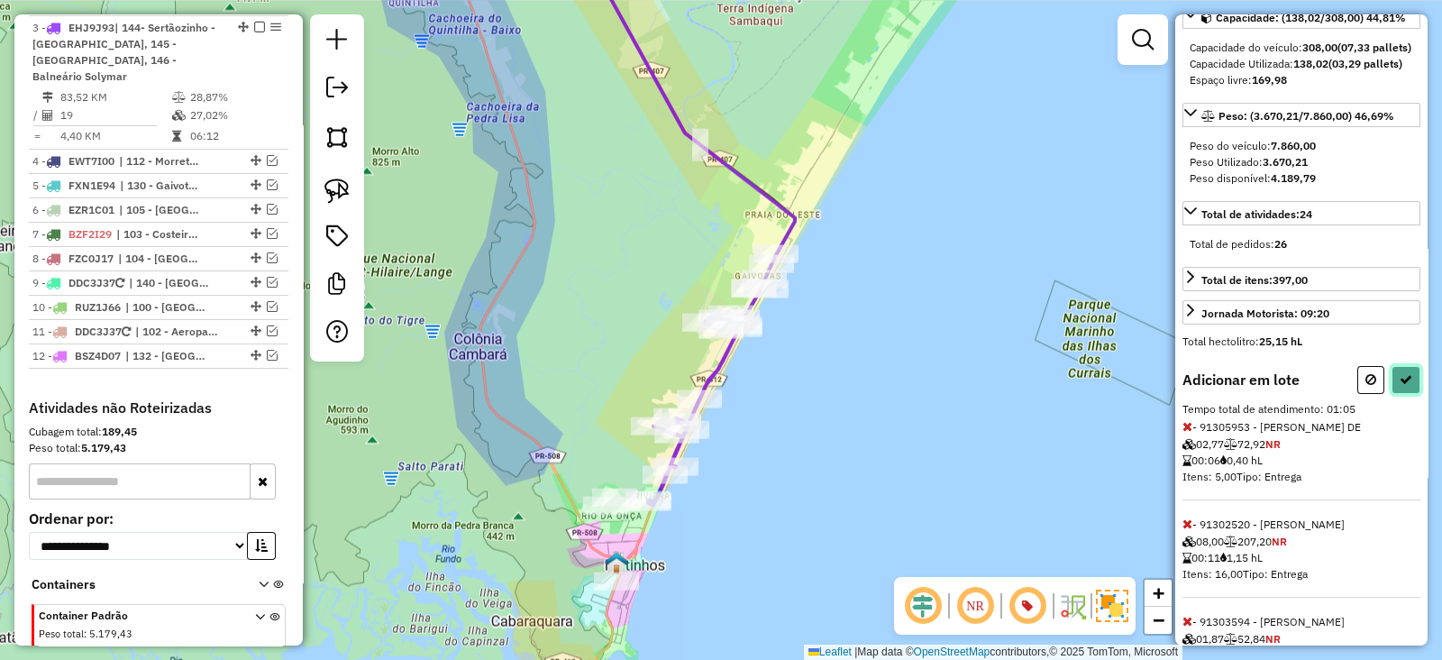
click at [1402, 386] on icon at bounding box center [1406, 379] width 13 height 13
select select "**********"
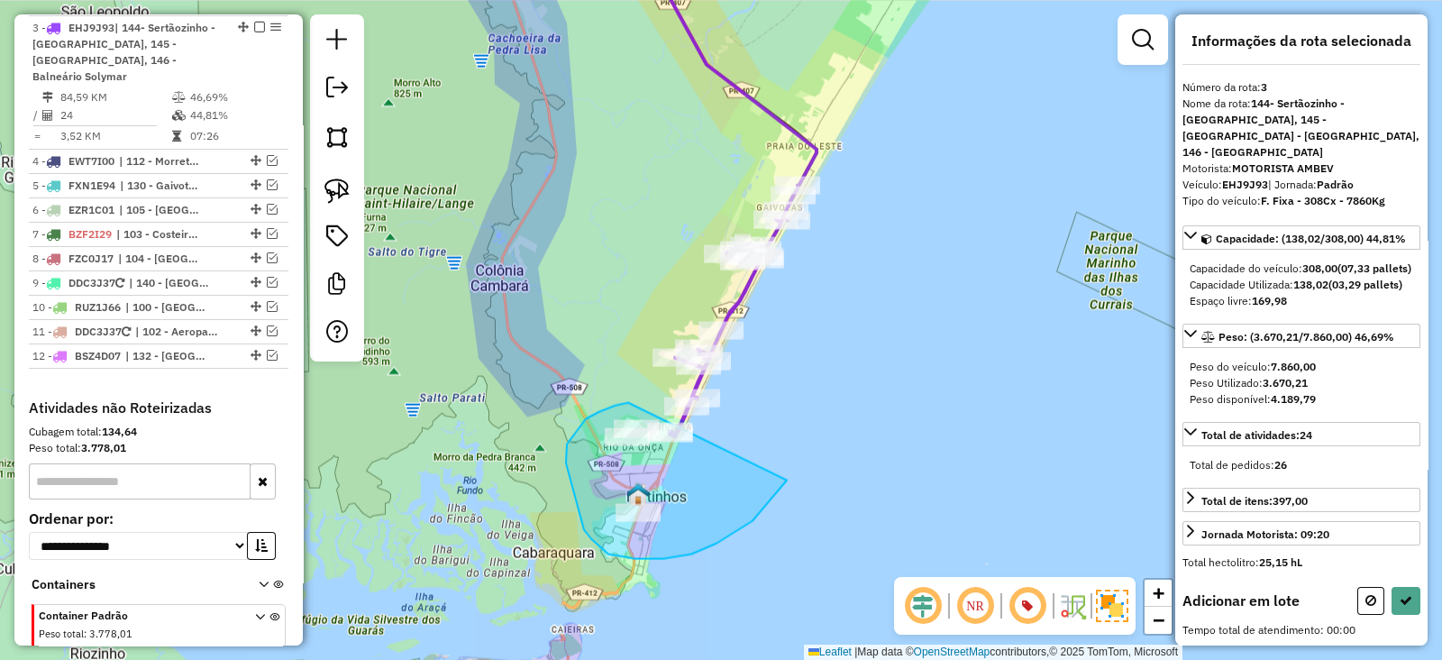
drag, startPoint x: 628, startPoint y: 402, endPoint x: 785, endPoint y: 478, distance: 174.2
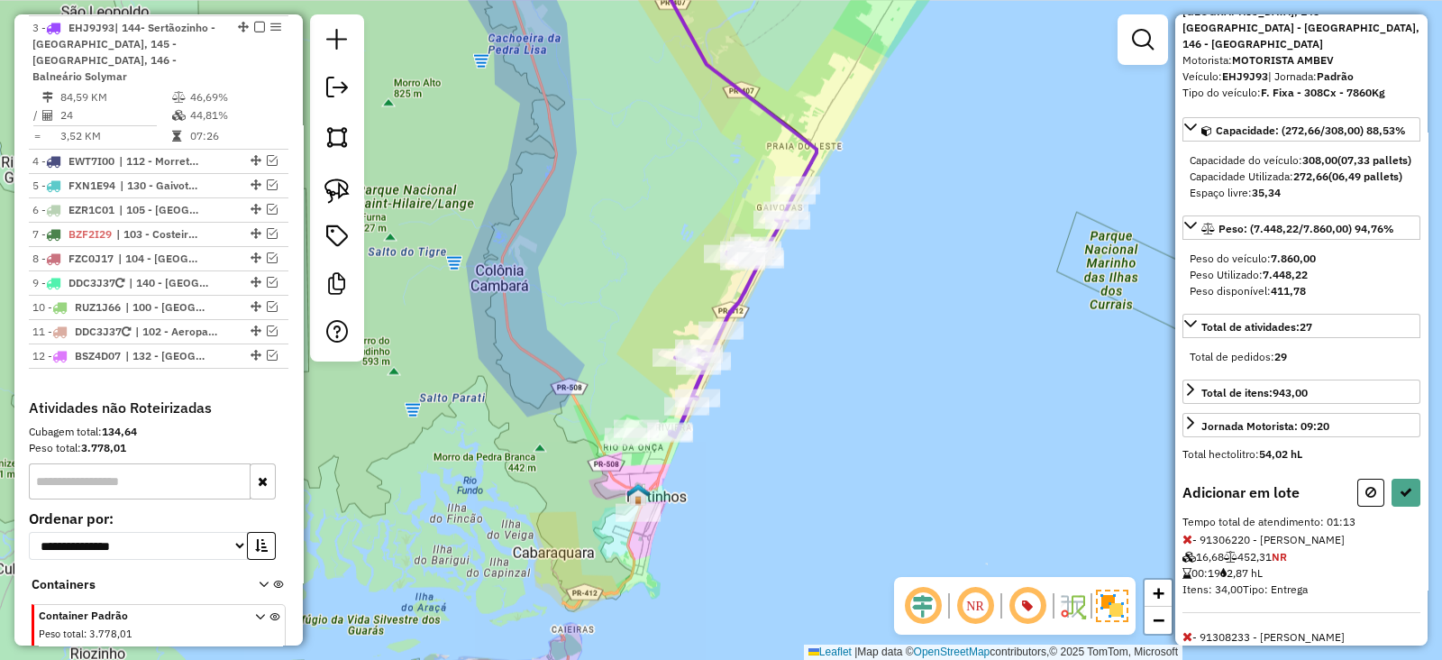
scroll to position [112, 0]
click at [1408, 499] on button at bounding box center [1406, 493] width 29 height 28
select select "**********"
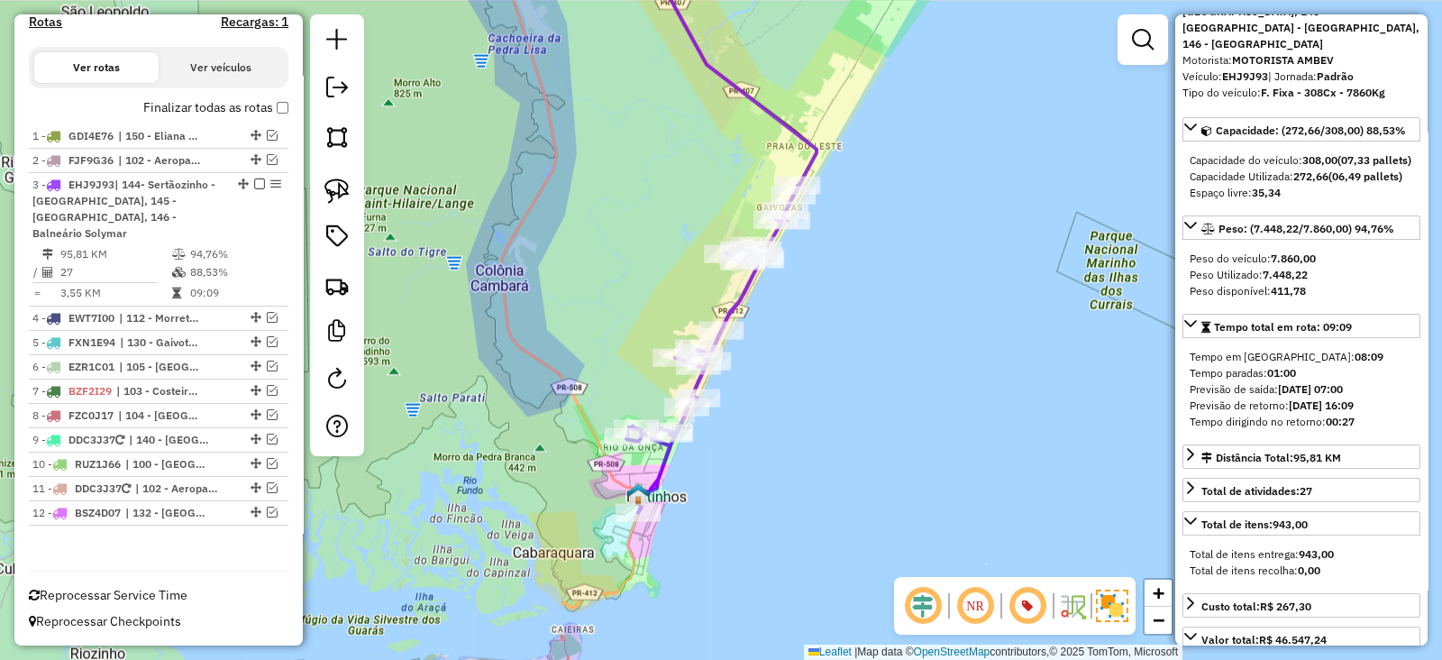
scroll to position [608, 0]
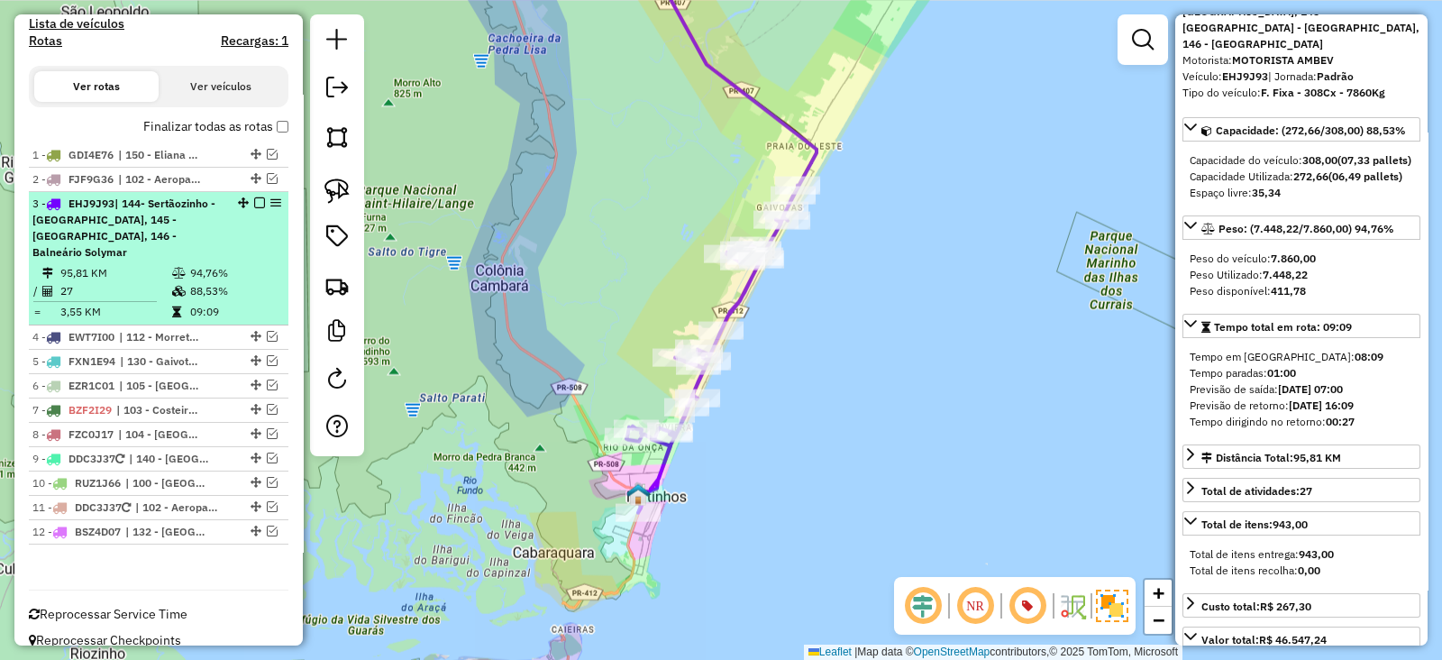
click at [254, 197] on em at bounding box center [259, 202] width 11 height 11
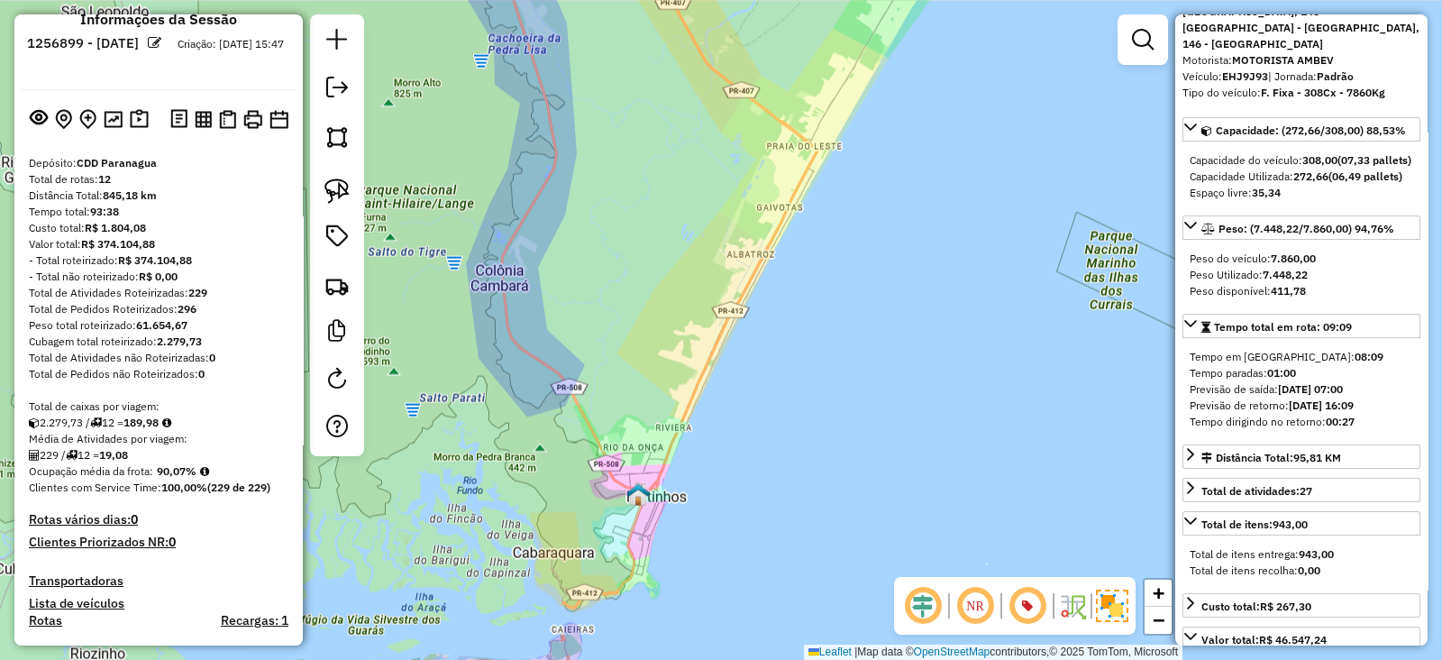
scroll to position [0, 0]
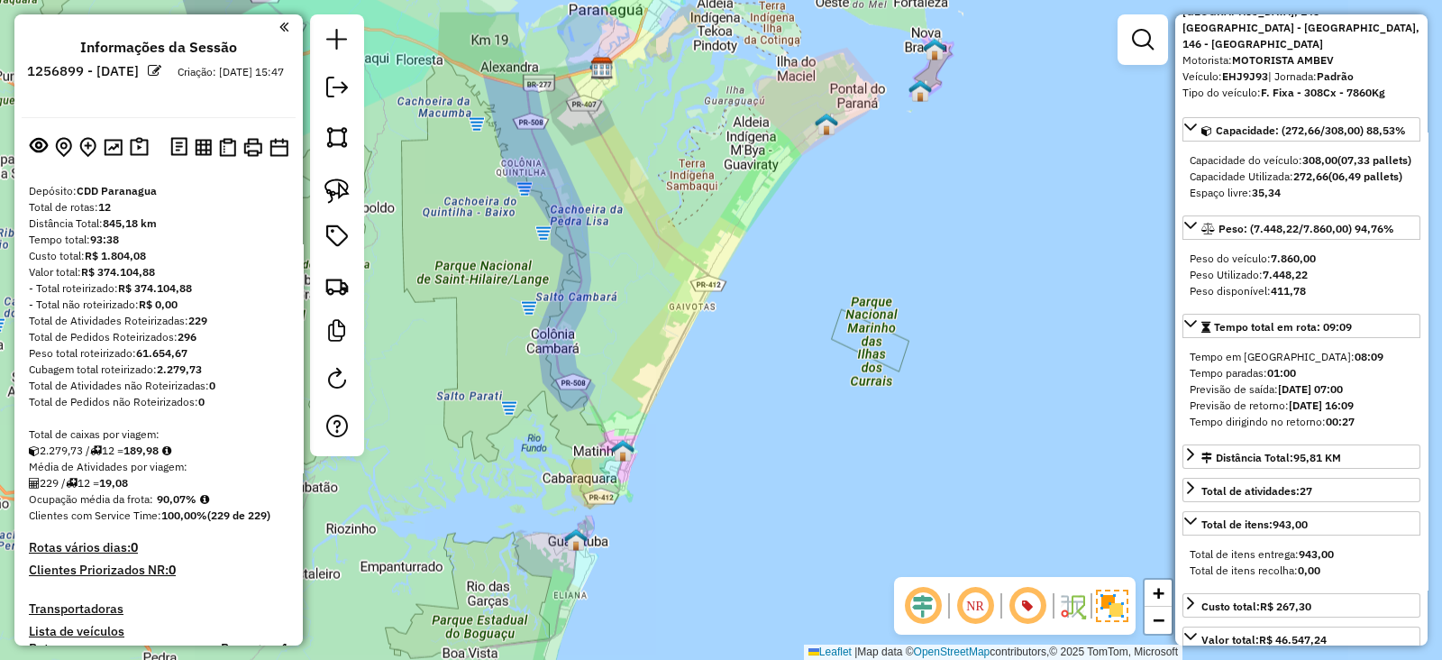
drag, startPoint x: 681, startPoint y: 446, endPoint x: 763, endPoint y: 308, distance: 160.5
click at [763, 308] on div "Janela de atendimento Grade de atendimento Capacidade Transportadoras Veículos …" at bounding box center [721, 330] width 1442 height 660
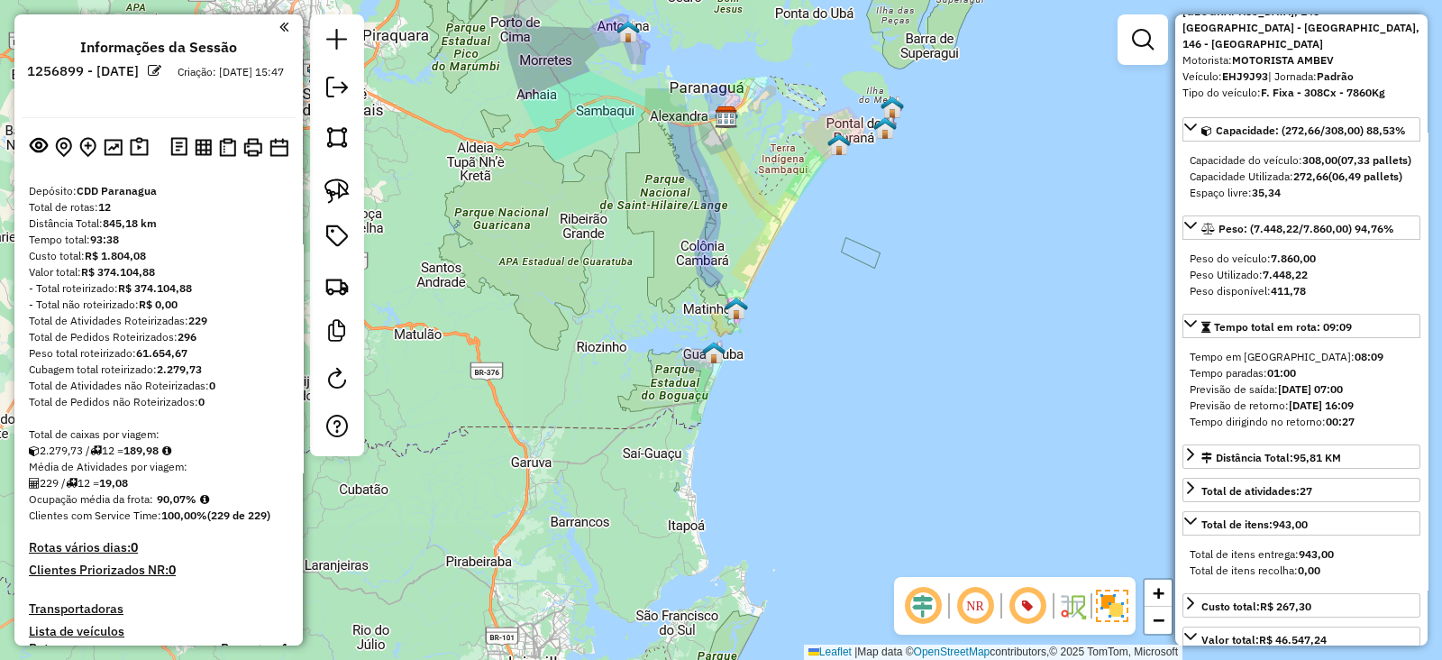
drag, startPoint x: 765, startPoint y: 308, endPoint x: 760, endPoint y: 277, distance: 32.0
click at [760, 277] on div "Janela de atendimento Grade de atendimento Capacidade Transportadoras Veículos …" at bounding box center [721, 330] width 1442 height 660
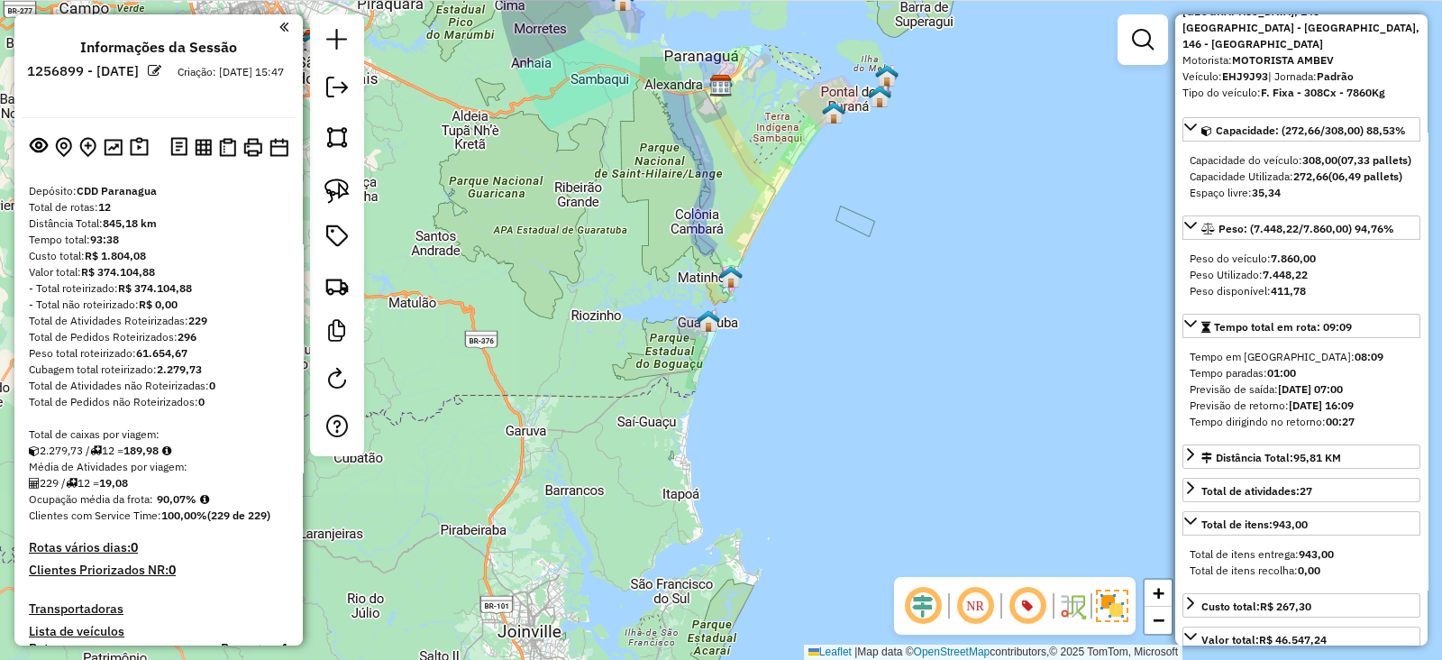
drag, startPoint x: 762, startPoint y: 304, endPoint x: 750, endPoint y: 408, distance: 105.2
click at [750, 408] on div "Janela de atendimento Grade de atendimento Capacidade Transportadoras Veículos …" at bounding box center [721, 330] width 1442 height 660
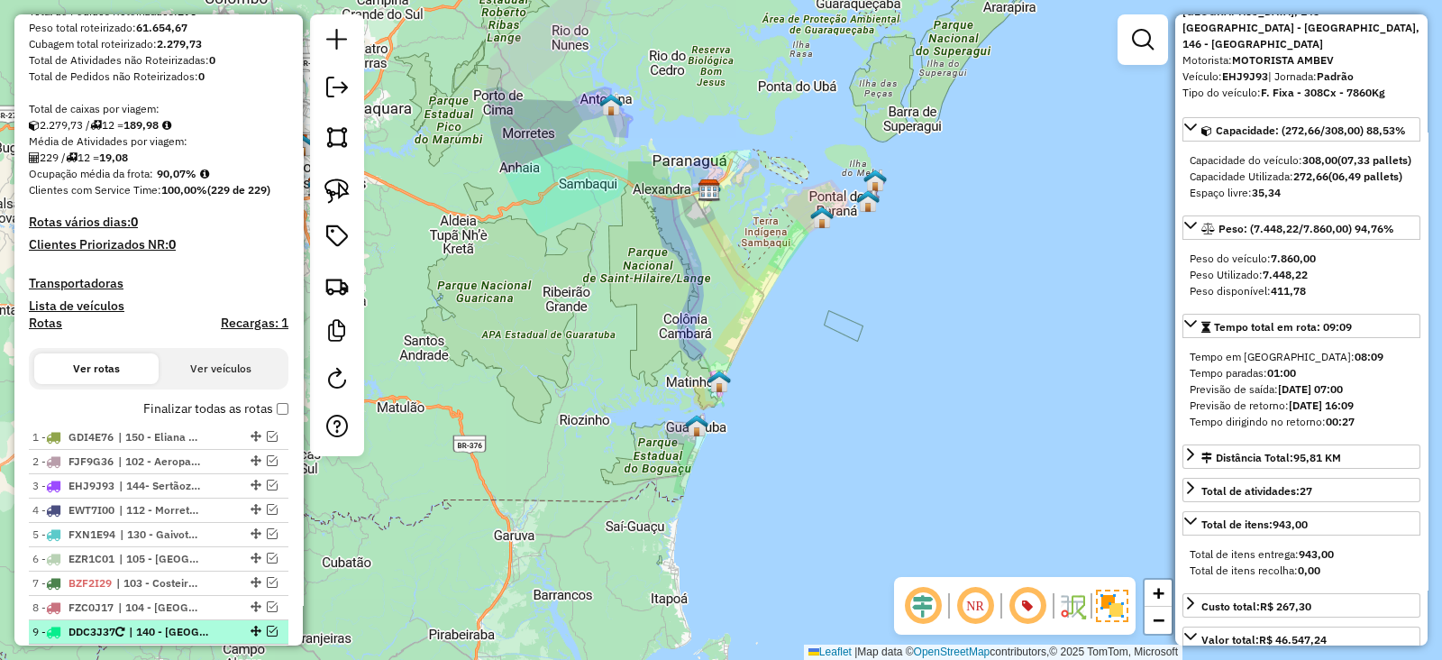
scroll to position [450, 0]
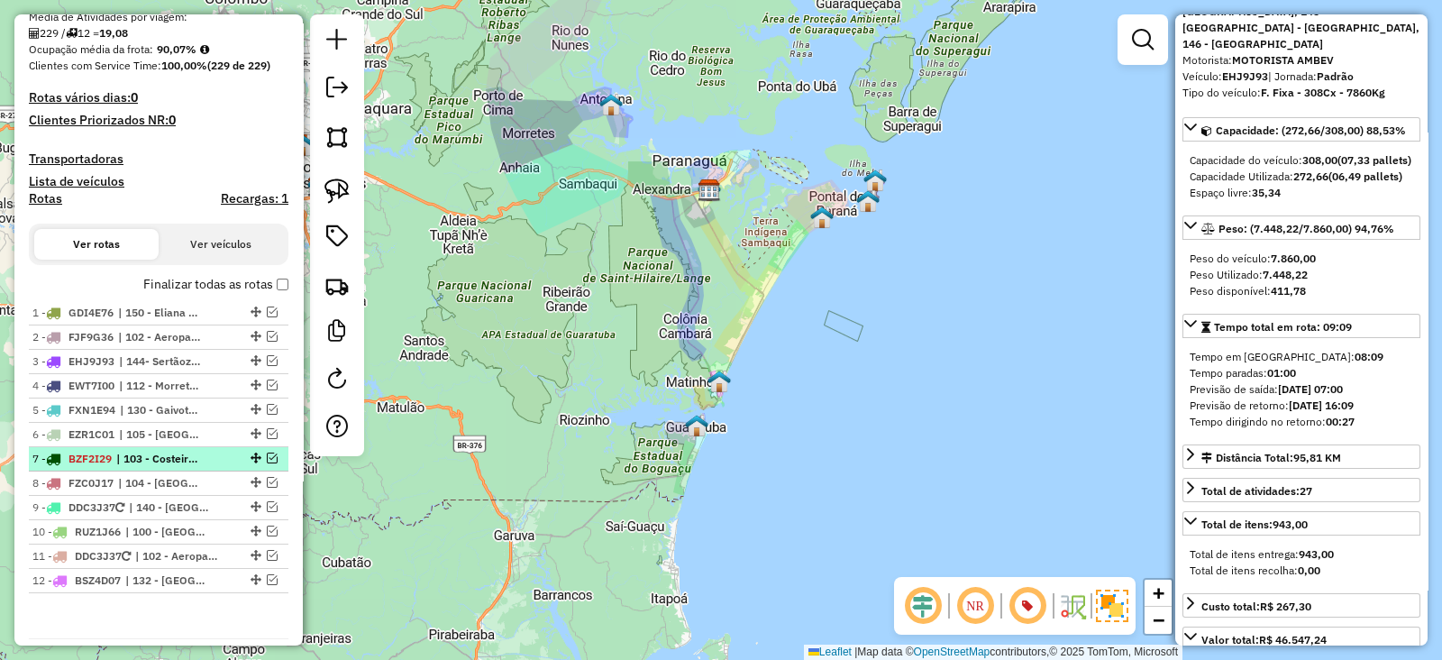
click at [263, 464] on li "7 - BZF2I29 | 103 - Costeira - Estradinha , 900 - Centro Histórico" at bounding box center [159, 459] width 260 height 24
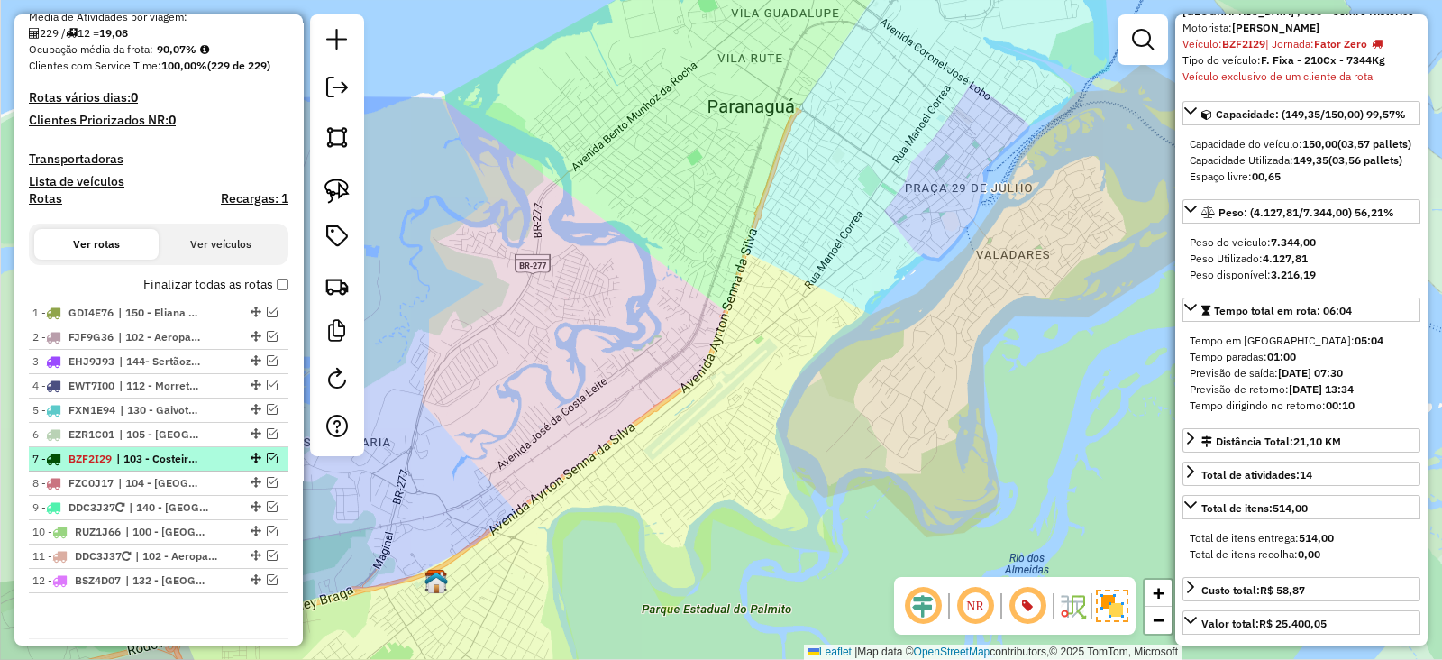
click at [269, 457] on em at bounding box center [272, 458] width 11 height 11
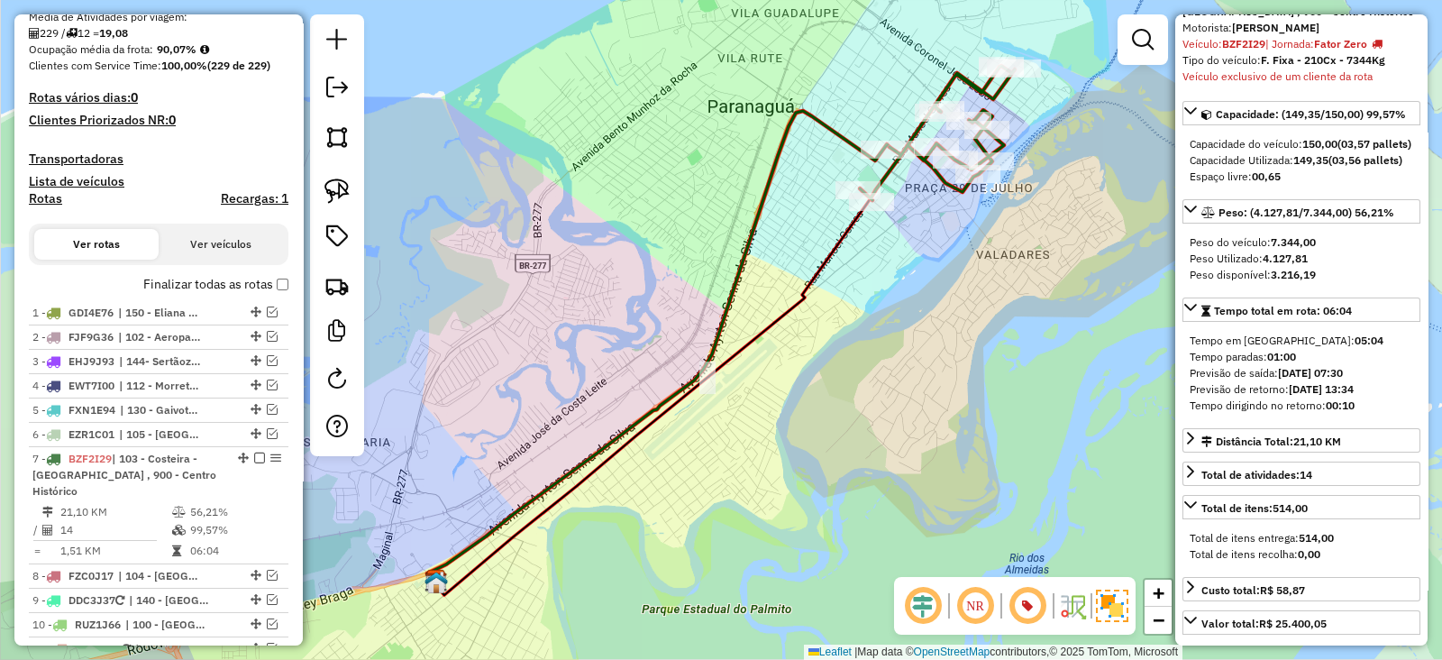
drag, startPoint x: 829, startPoint y: 325, endPoint x: 678, endPoint y: 358, distance: 154.9
click at [678, 358] on div "Janela de atendimento Grade de atendimento Capacidade Transportadoras Veículos …" at bounding box center [721, 330] width 1442 height 660
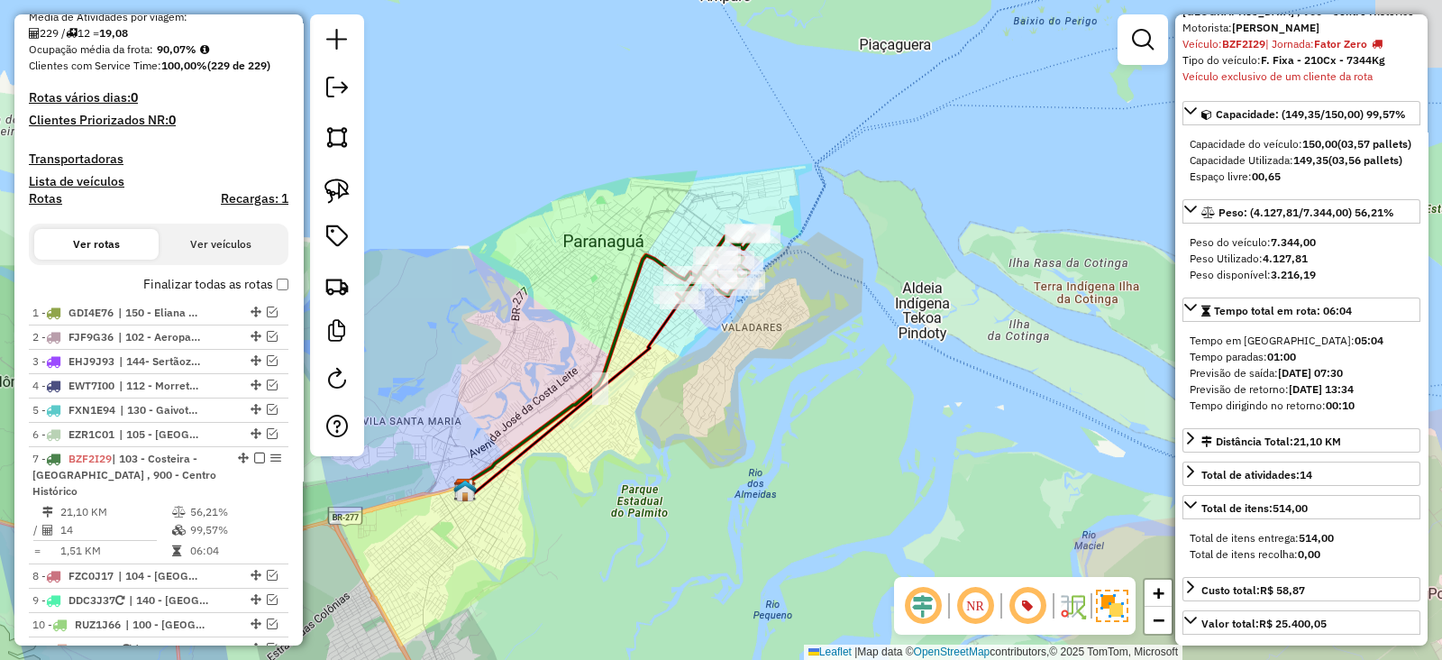
drag, startPoint x: 739, startPoint y: 297, endPoint x: 690, endPoint y: 335, distance: 62.4
click at [690, 335] on div "Janela de atendimento Grade de atendimento Capacidade Transportadoras Veículos …" at bounding box center [721, 330] width 1442 height 660
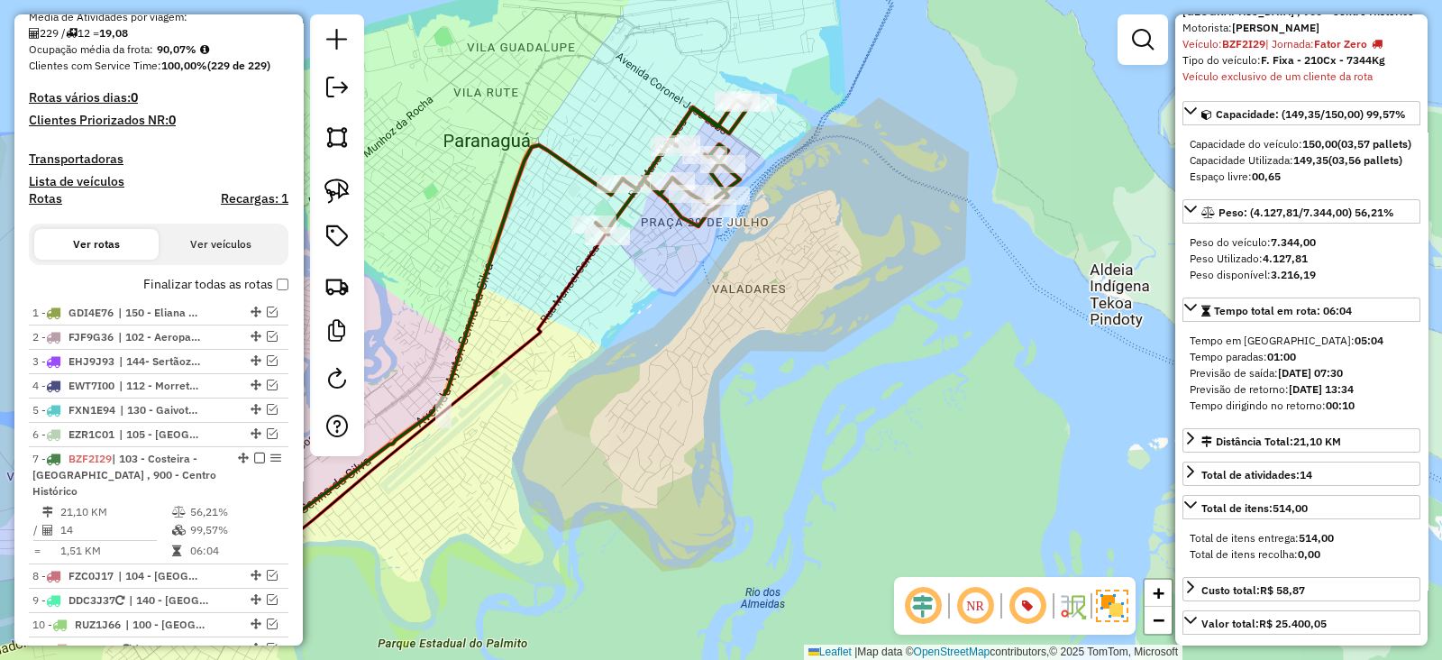
drag, startPoint x: 767, startPoint y: 368, endPoint x: 796, endPoint y: 322, distance: 54.3
click at [796, 322] on div "Janela de atendimento Grade de atendimento Capacidade Transportadoras Veículos …" at bounding box center [721, 330] width 1442 height 660
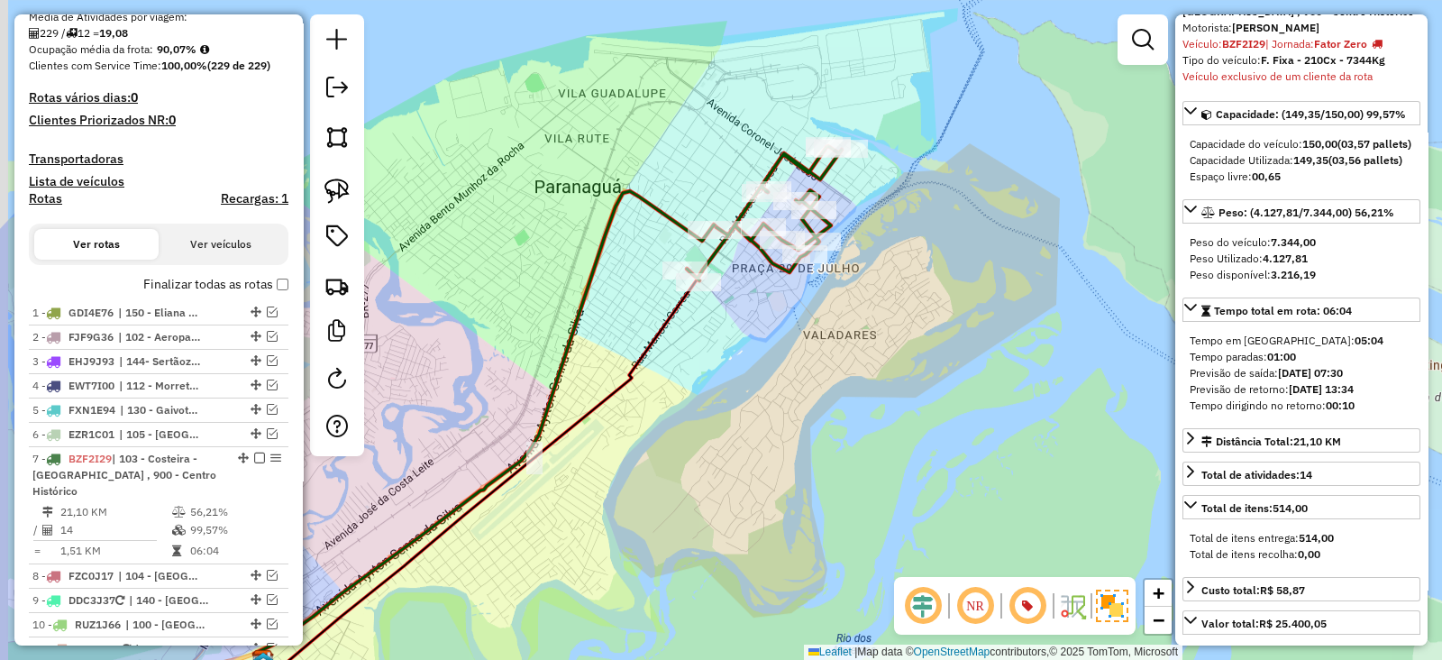
drag, startPoint x: 753, startPoint y: 319, endPoint x: 844, endPoint y: 365, distance: 102.0
click at [844, 365] on div "Janela de atendimento Grade de atendimento Capacidade Transportadoras Veículos …" at bounding box center [721, 330] width 1442 height 660
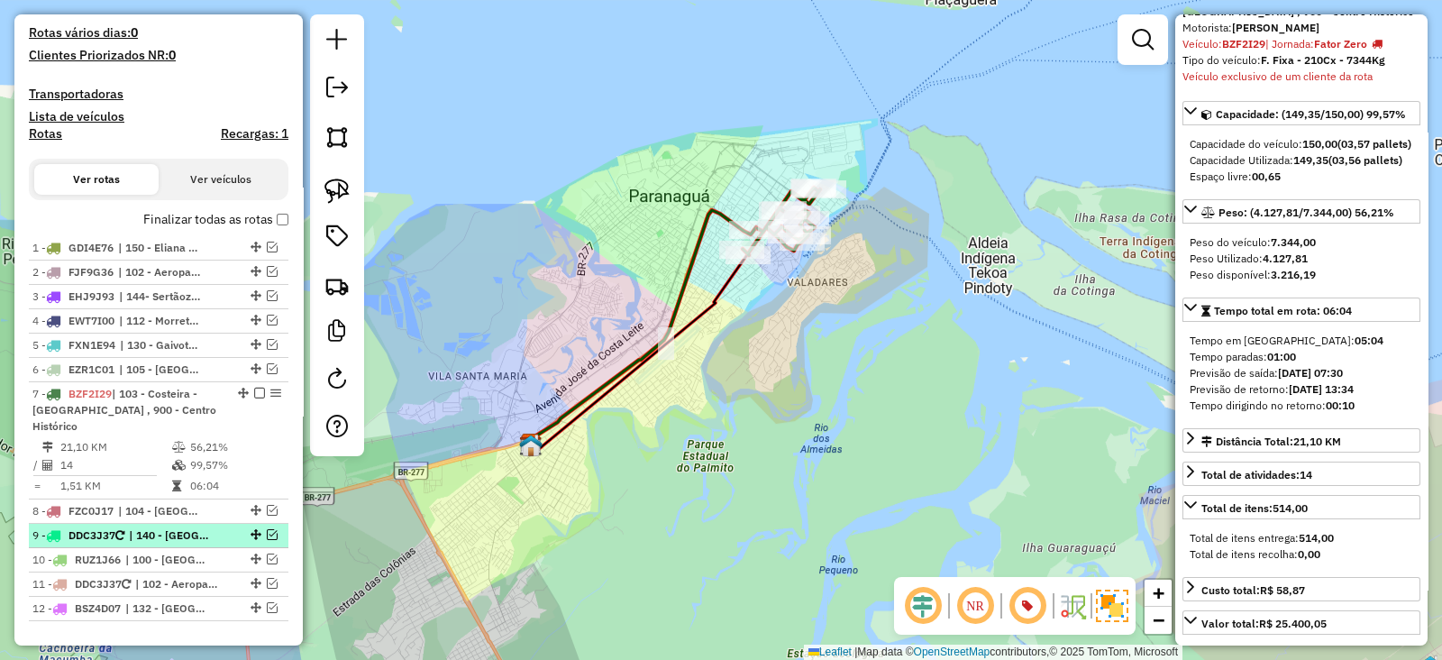
scroll to position [563, 0]
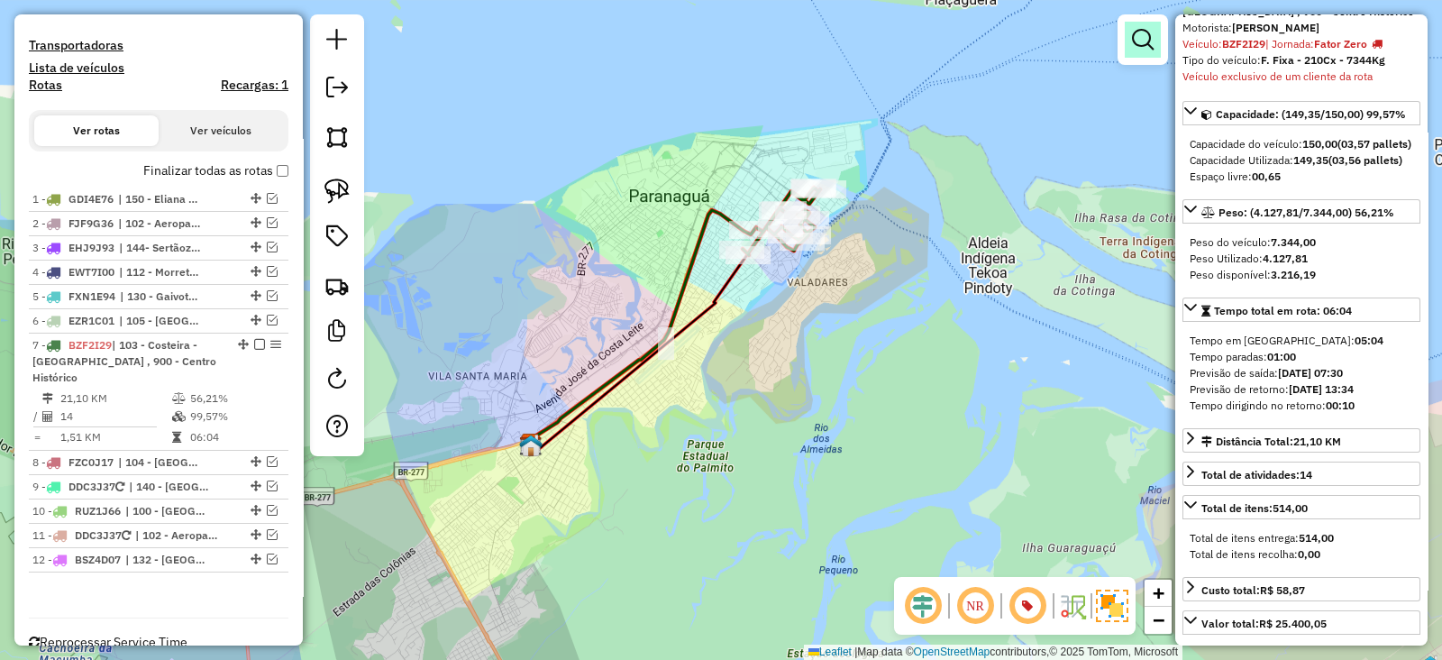
click at [1151, 32] on em at bounding box center [1143, 40] width 22 height 22
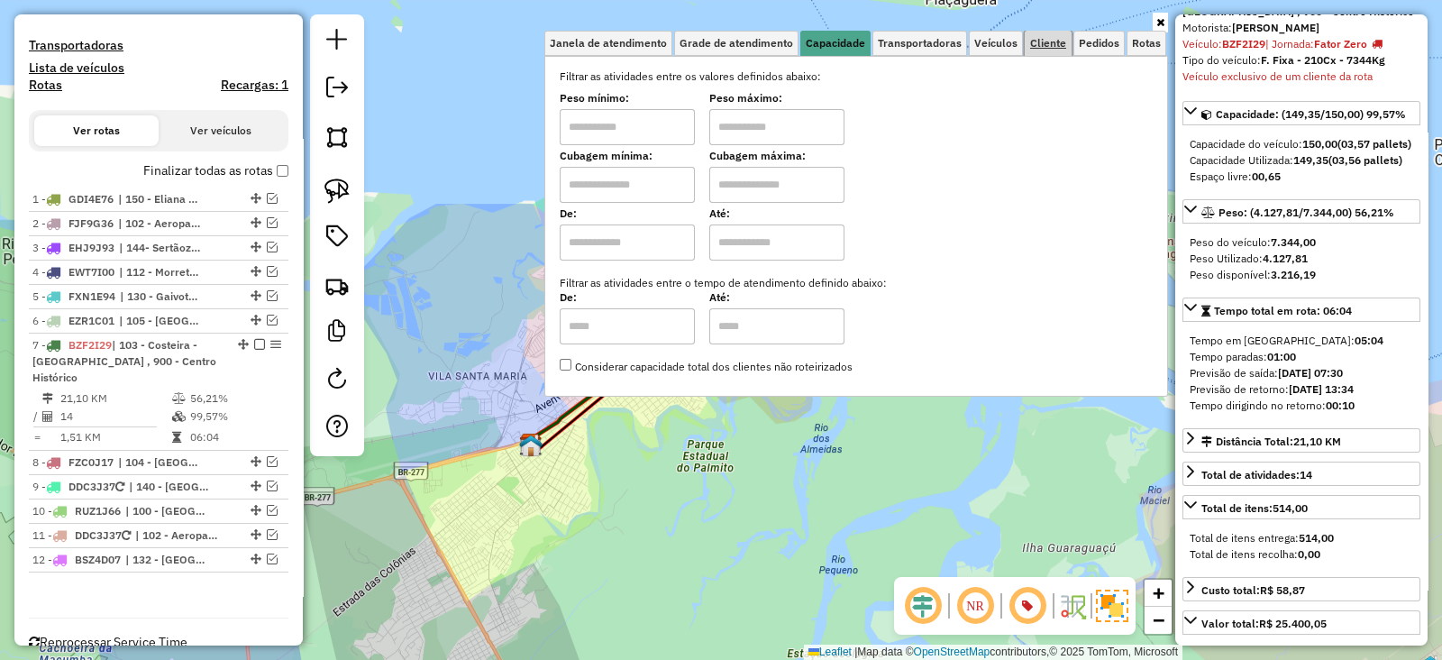
click at [1058, 38] on span "Cliente" at bounding box center [1048, 43] width 36 height 11
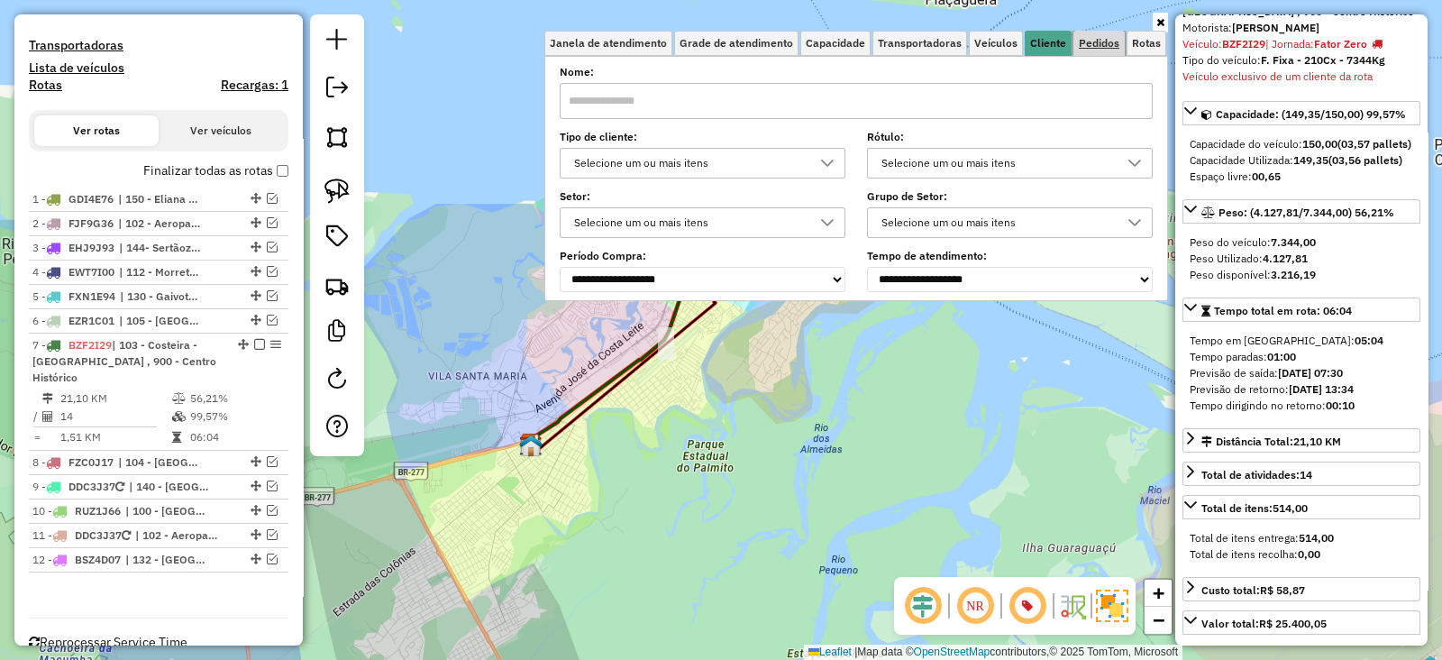
click at [1091, 54] on link "Pedidos" at bounding box center [1099, 43] width 51 height 25
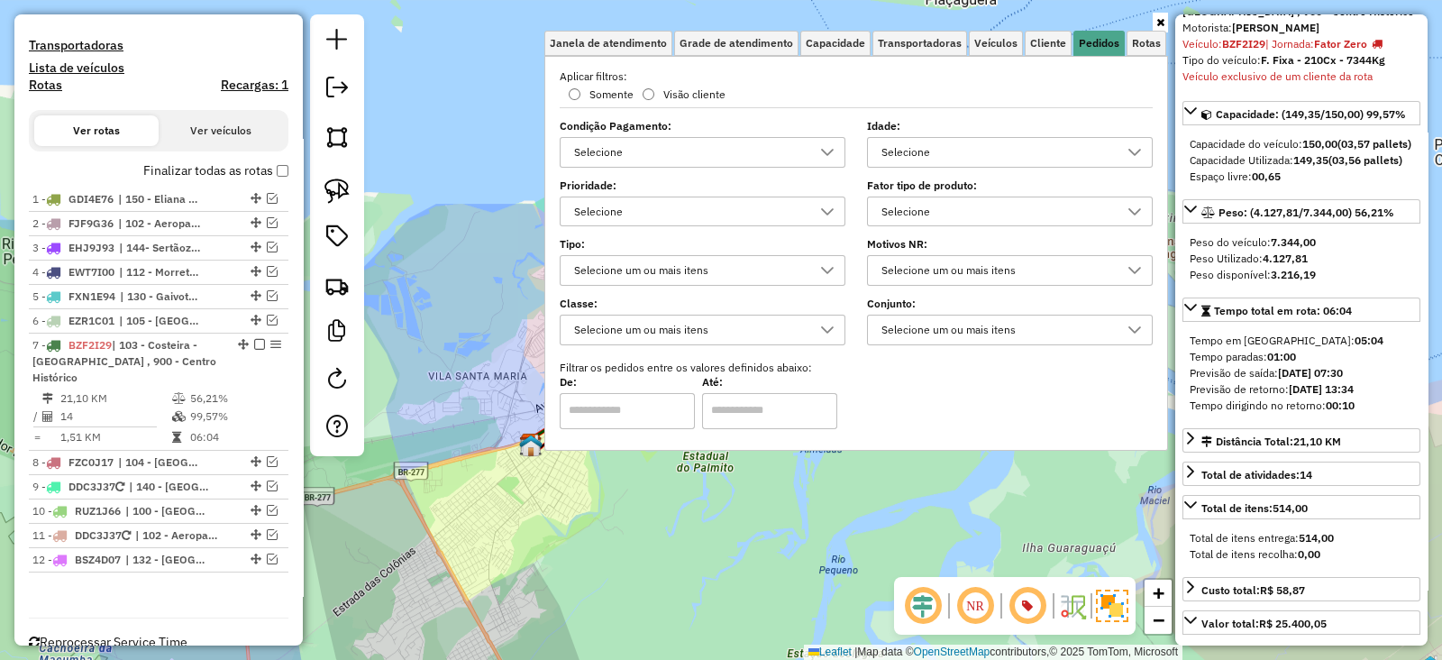
click at [965, 197] on div "Selecione" at bounding box center [996, 211] width 242 height 29
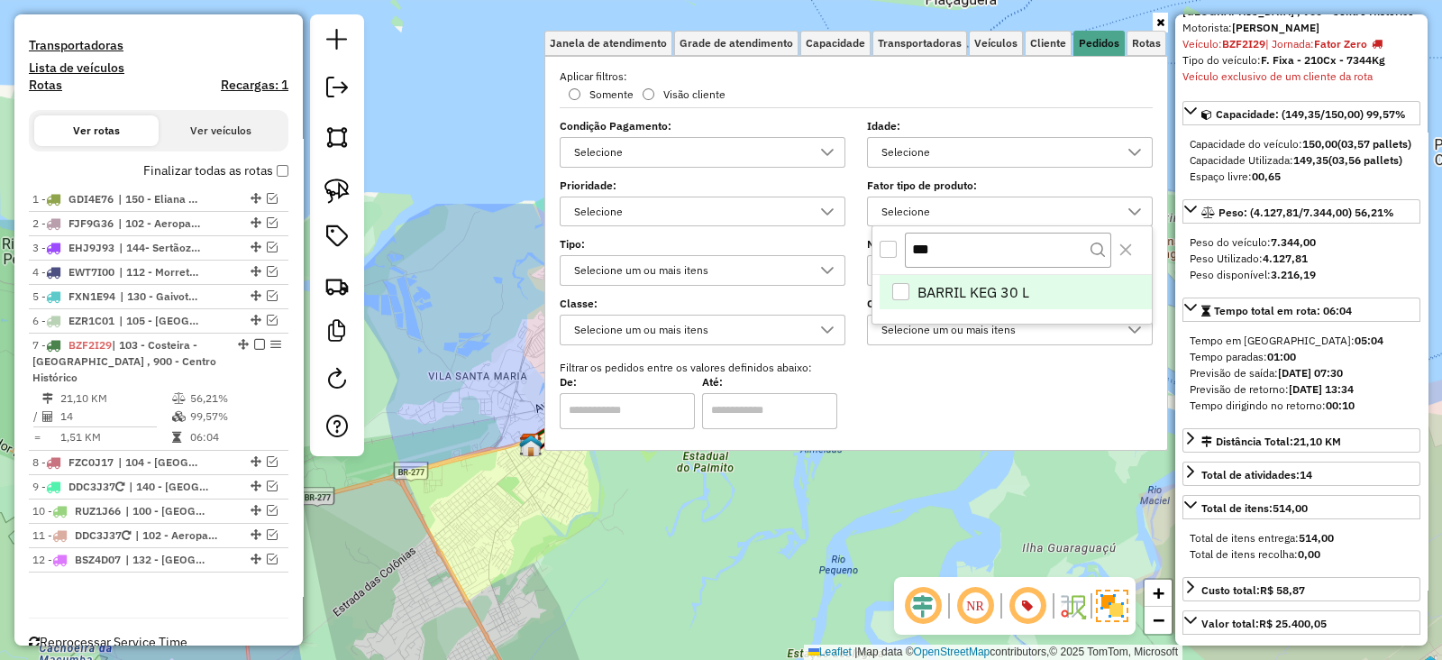
scroll to position [9, 61]
click at [903, 288] on div "BARRIL KEG 30 L" at bounding box center [900, 291] width 17 height 17
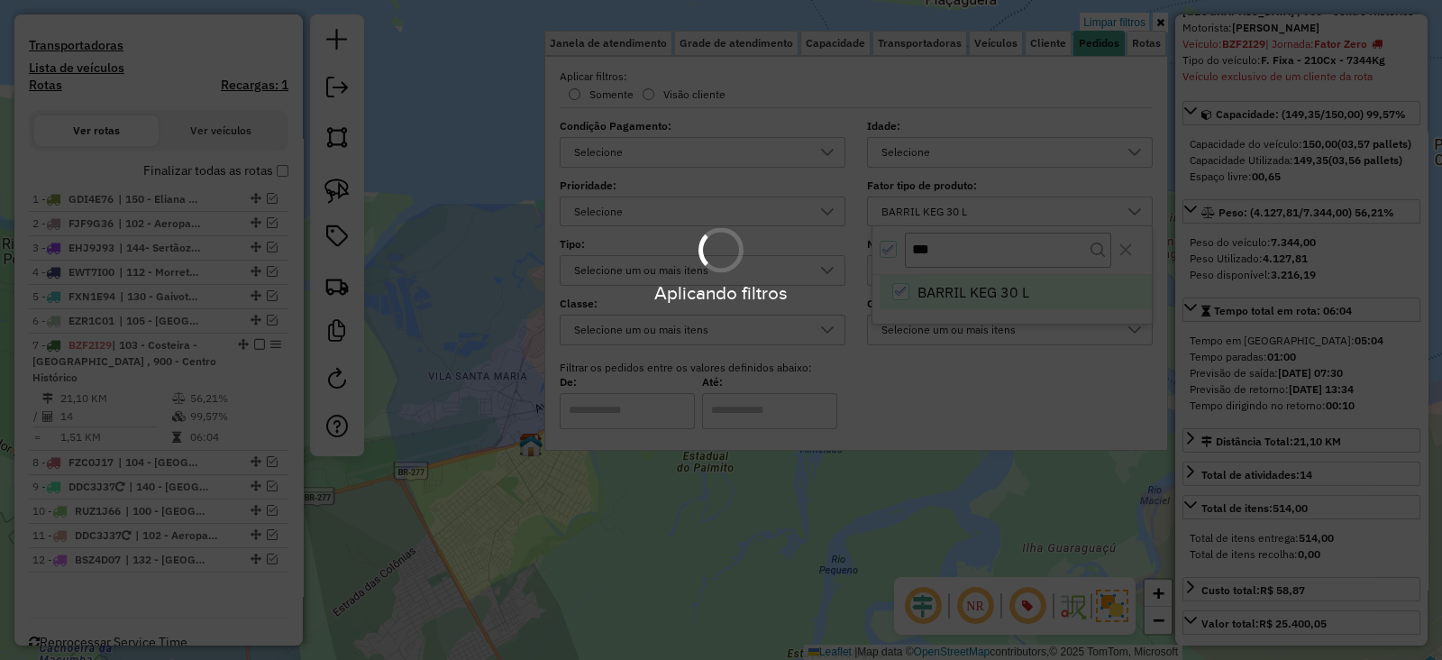
click at [919, 502] on div "Aplicando filtros" at bounding box center [721, 330] width 1442 height 660
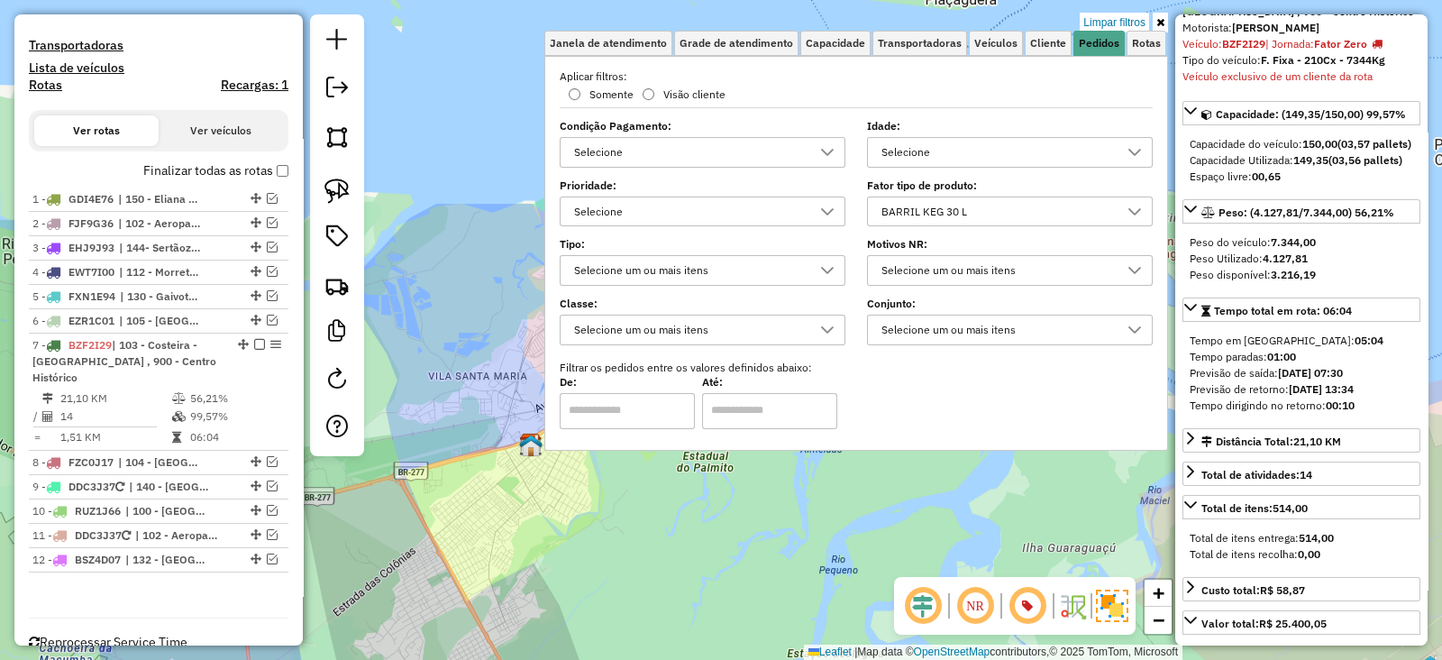
click at [919, 502] on div "Limpar filtros Janela de atendimento Grade de atendimento Capacidade Transporta…" at bounding box center [721, 330] width 1442 height 660
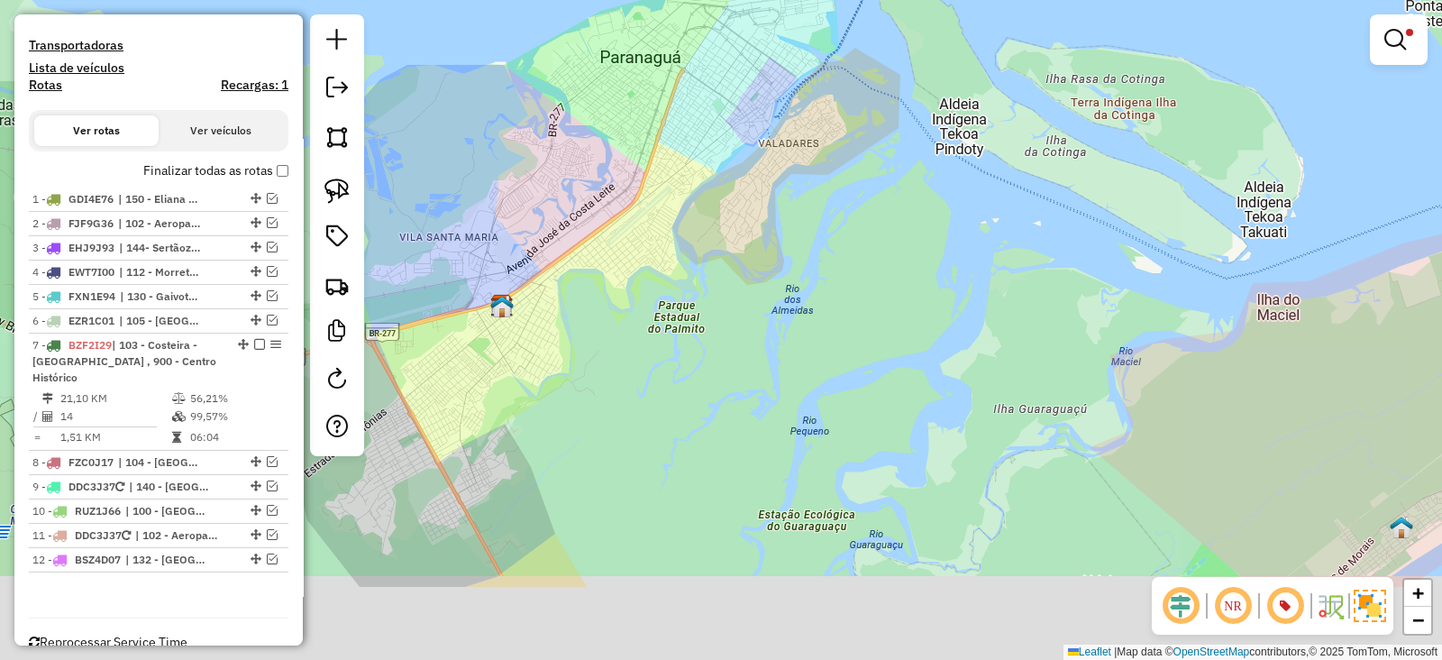
drag, startPoint x: 978, startPoint y: 479, endPoint x: 898, endPoint y: 177, distance: 312.5
click at [903, 190] on div "Limpar filtros Janela de atendimento Grade de atendimento Capacidade Transporta…" at bounding box center [721, 330] width 1442 height 660
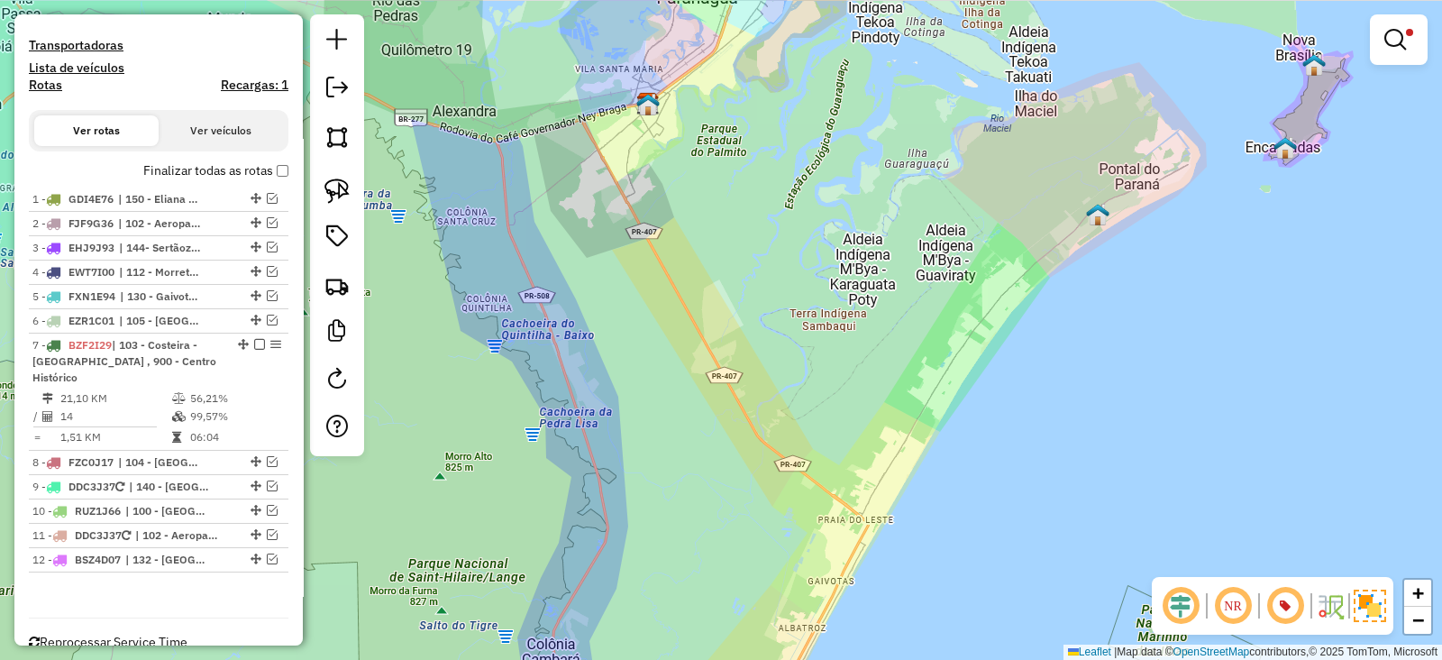
drag, startPoint x: 949, startPoint y: 298, endPoint x: 916, endPoint y: 334, distance: 49.1
click at [916, 334] on div "Limpar filtros Janela de atendimento Grade de atendimento Capacidade Transporta…" at bounding box center [721, 330] width 1442 height 660
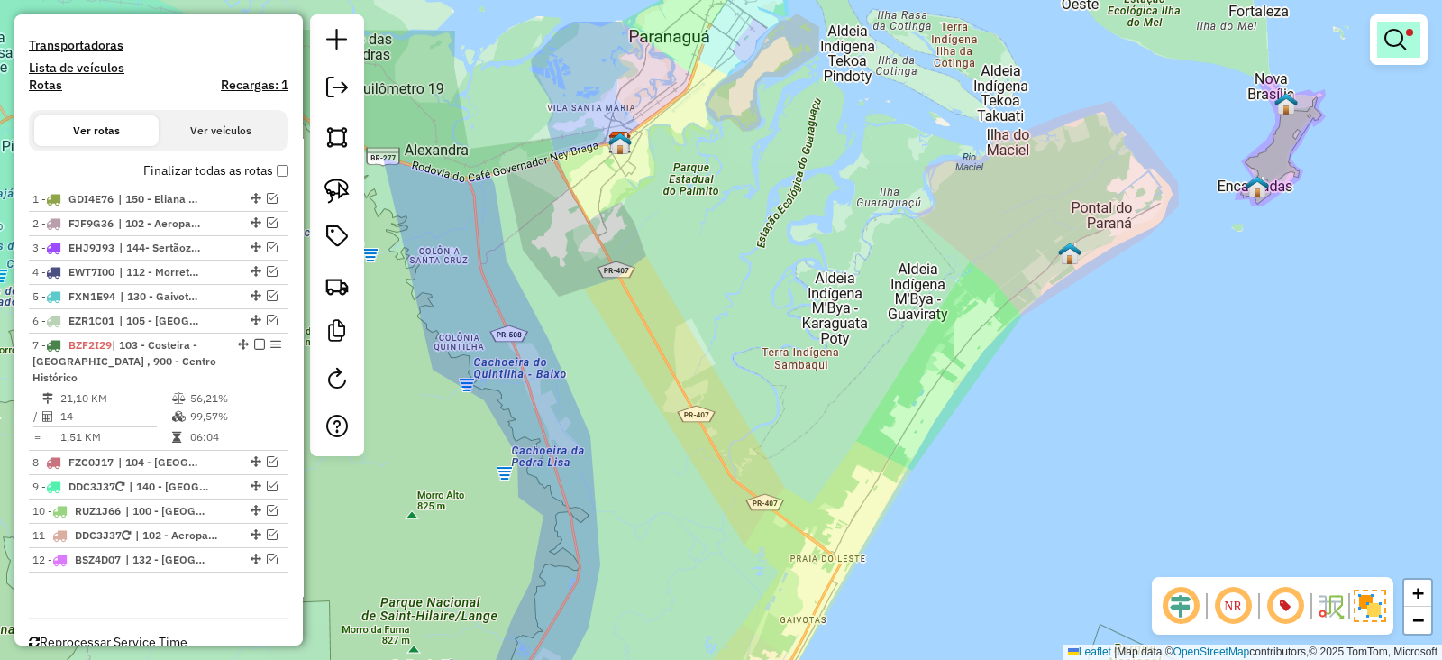
click at [1414, 40] on link at bounding box center [1398, 40] width 43 height 36
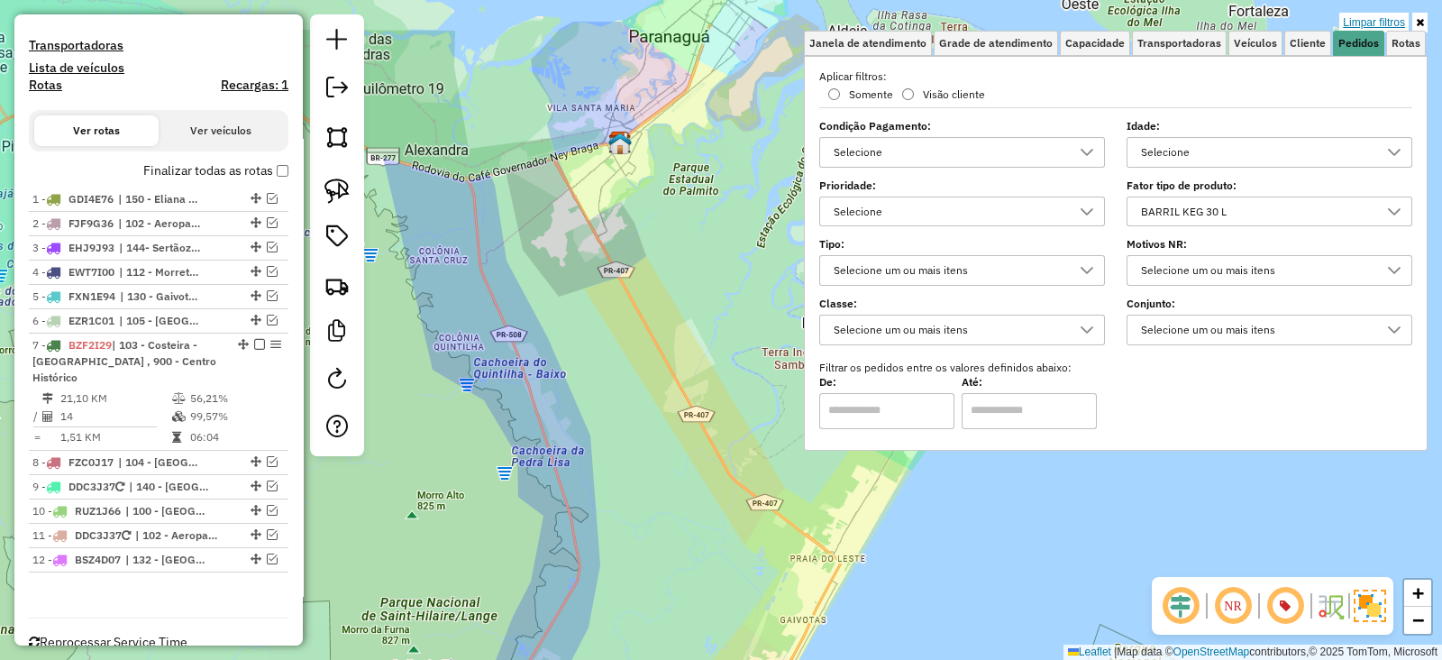
click at [1354, 14] on link "Limpar filtros" at bounding box center [1374, 23] width 69 height 20
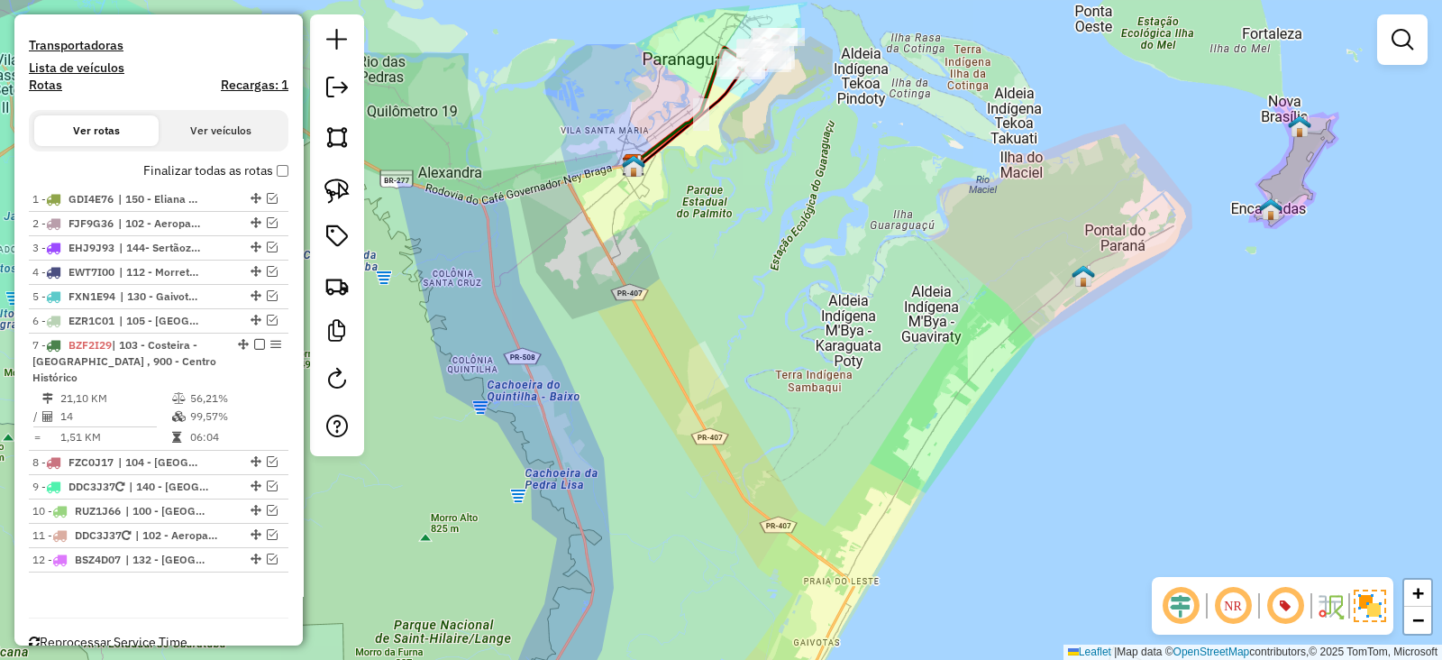
drag, startPoint x: 860, startPoint y: 215, endPoint x: 924, endPoint y: 315, distance: 118.0
click at [923, 313] on div "Janela de atendimento Grade de atendimento Capacidade Transportadoras Veículos …" at bounding box center [721, 330] width 1442 height 660
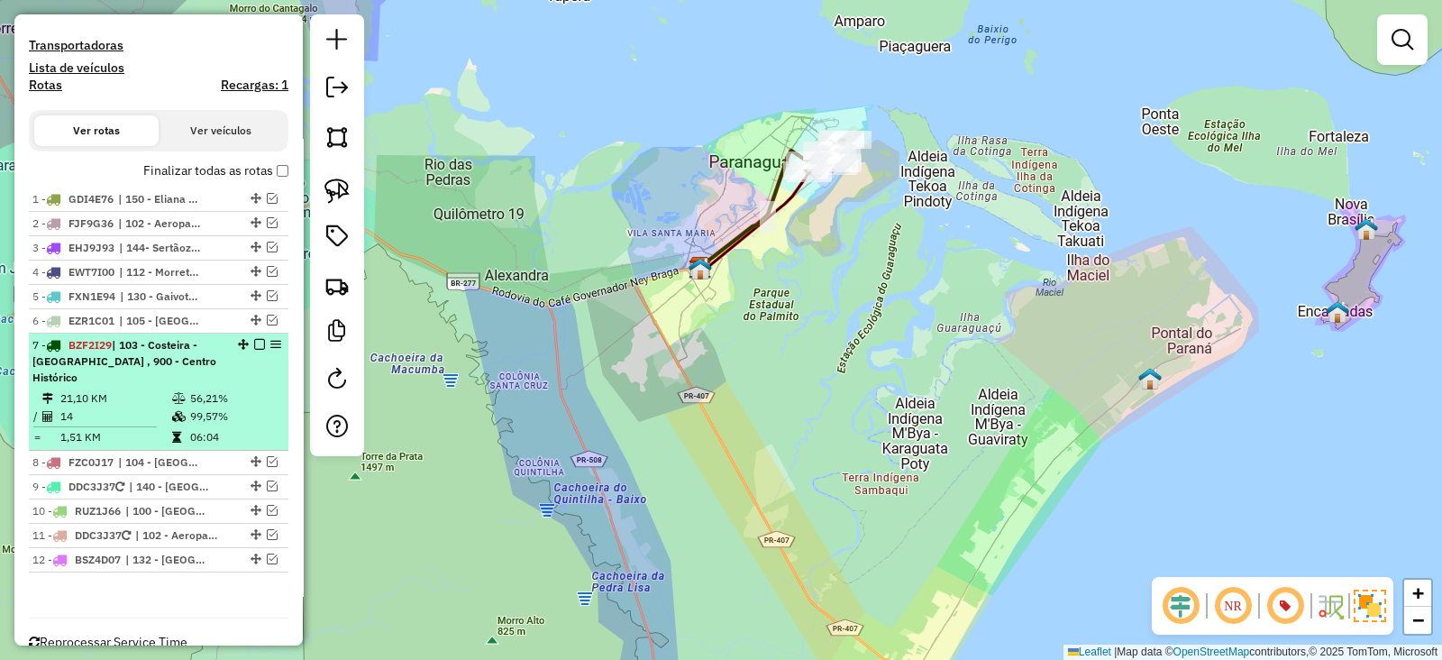
click at [254, 343] on em at bounding box center [259, 344] width 11 height 11
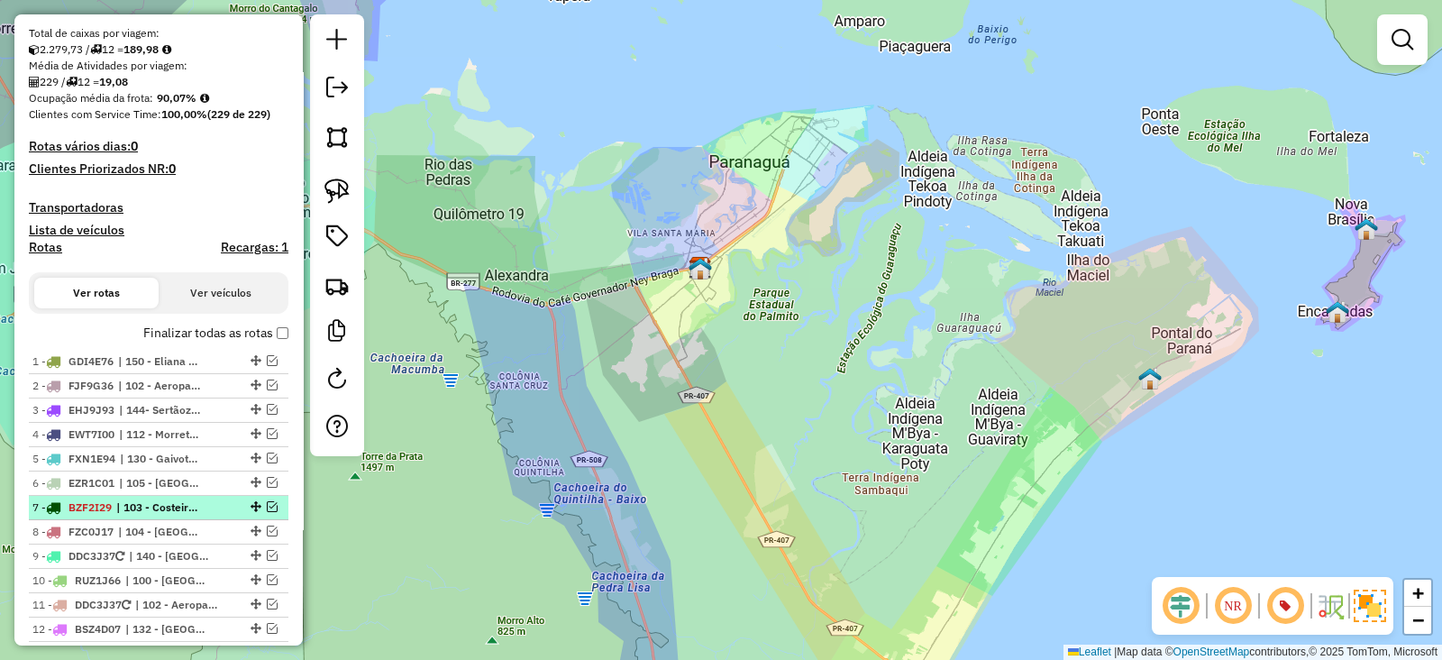
scroll to position [514, 0]
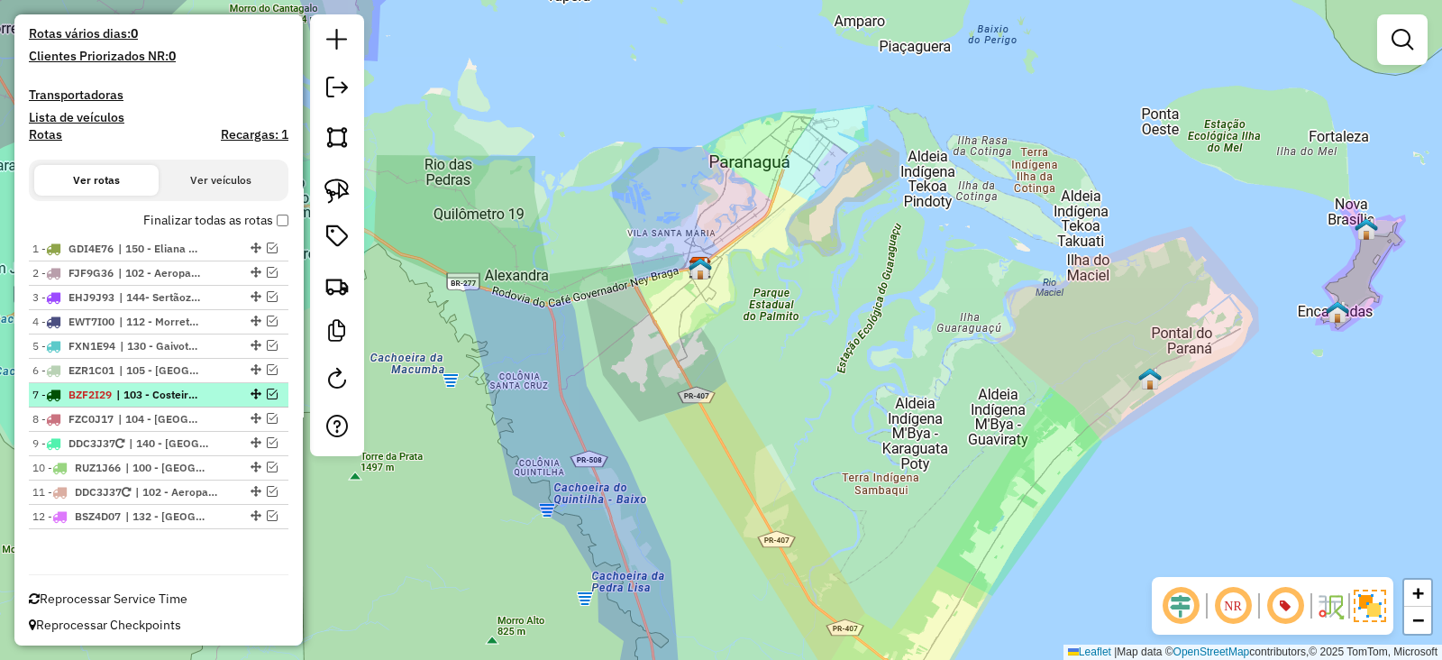
click at [112, 394] on span "BZF2I29" at bounding box center [90, 395] width 43 height 14
select select "**********"
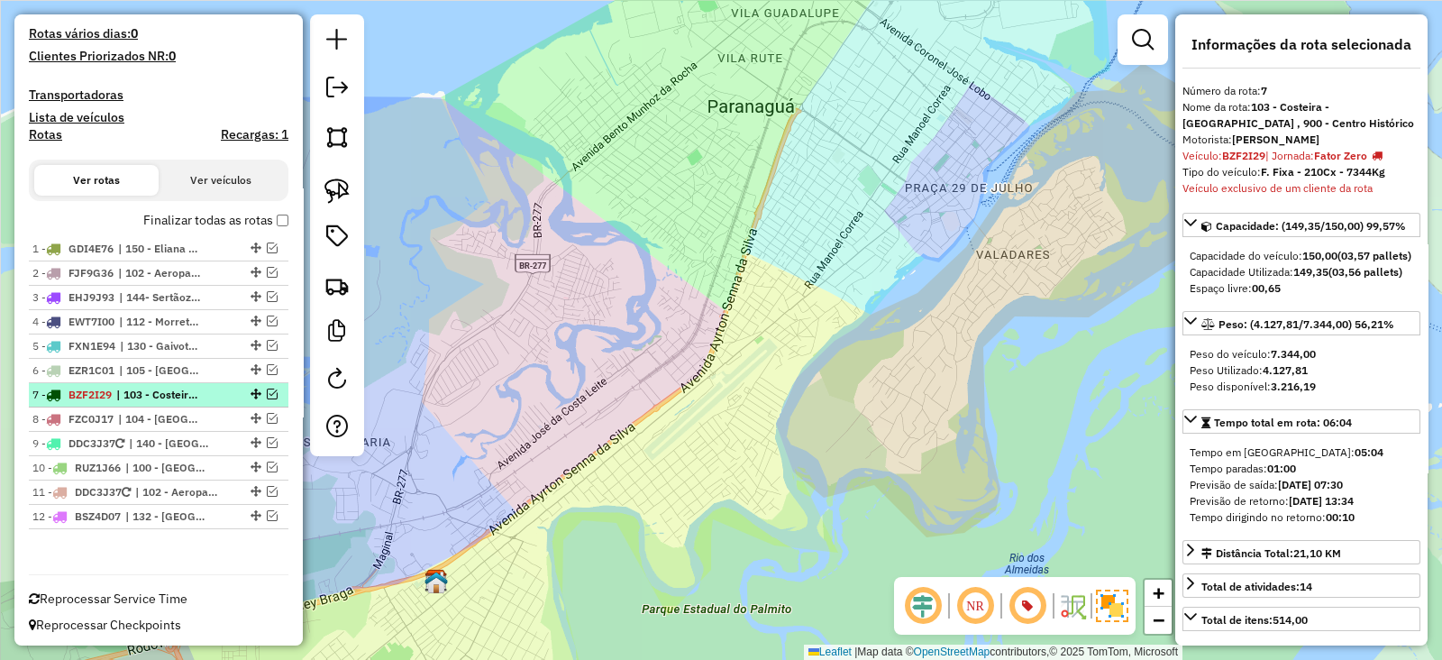
click at [267, 389] on em at bounding box center [272, 394] width 11 height 11
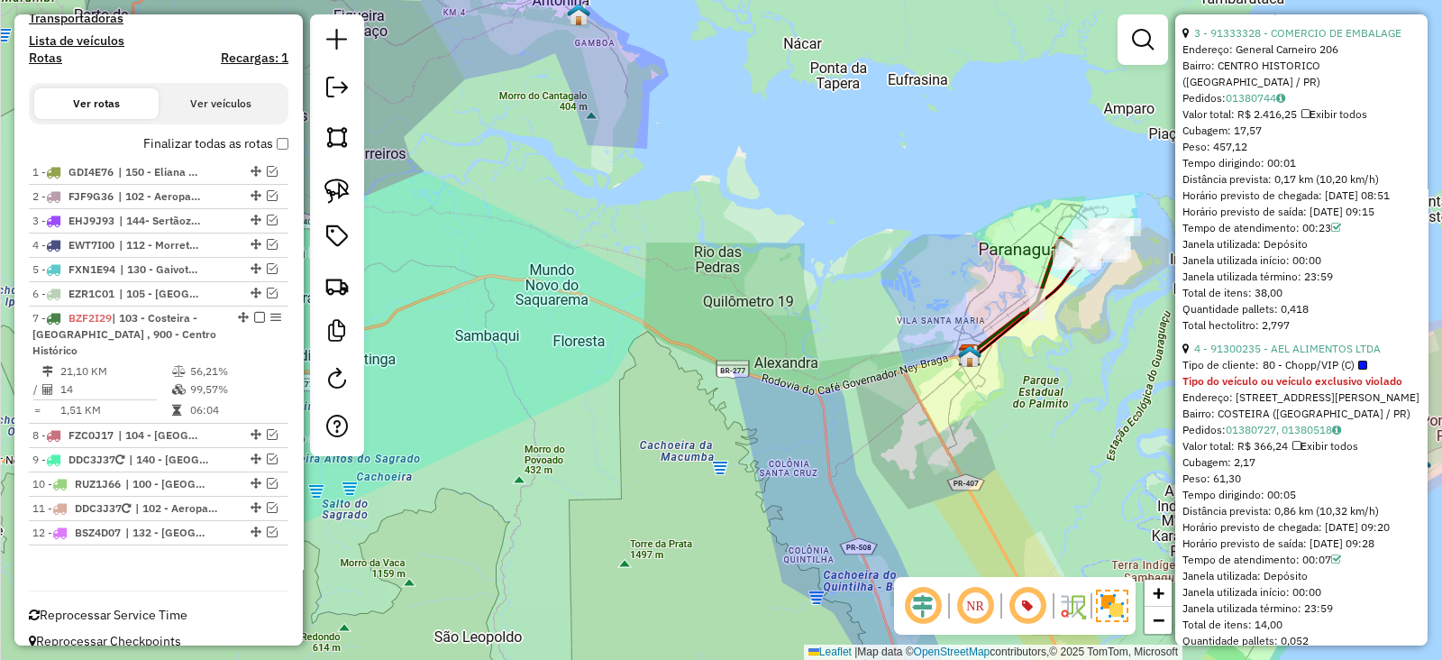
scroll to position [1802, 0]
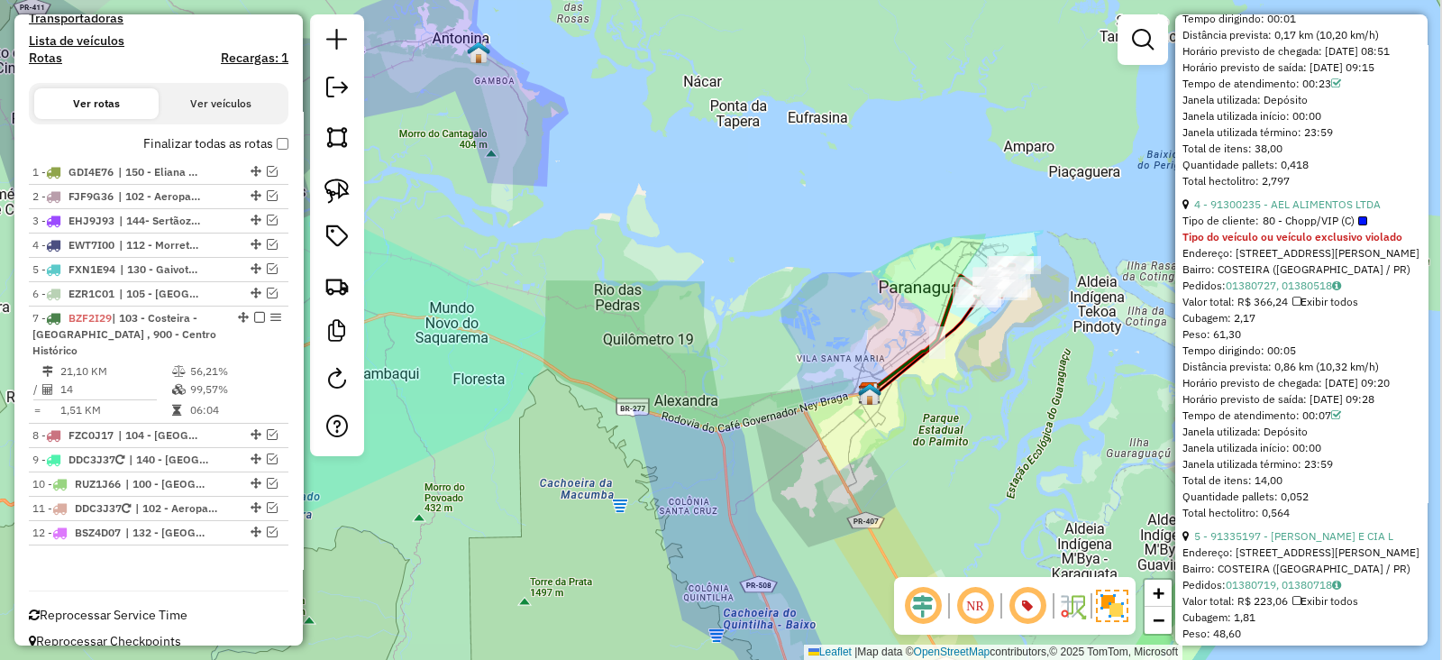
drag, startPoint x: 1087, startPoint y: 299, endPoint x: 987, endPoint y: 337, distance: 107.0
click at [987, 337] on div "Janela de atendimento Grade de atendimento Capacidade Transportadoras Veículos …" at bounding box center [721, 330] width 1442 height 660
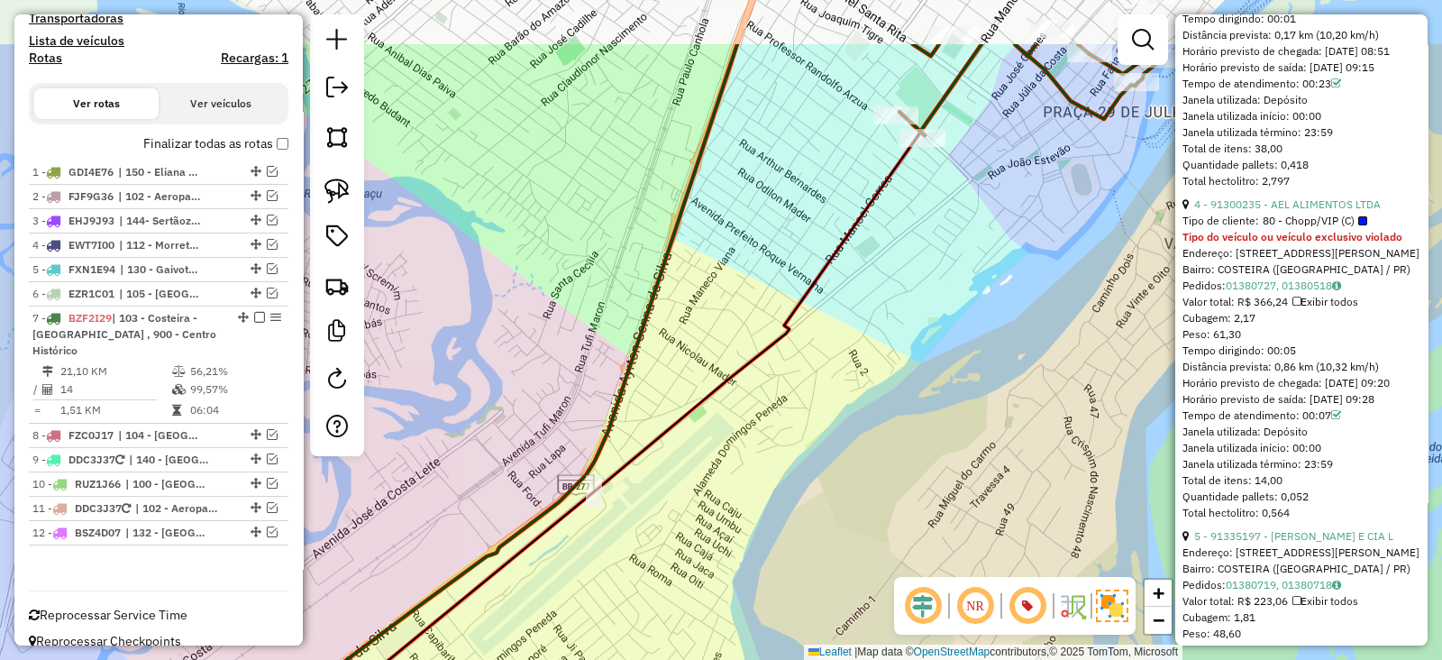
drag, startPoint x: 1003, startPoint y: 261, endPoint x: 998, endPoint y: 420, distance: 158.7
click at [1002, 420] on div "Janela de atendimento Grade de atendimento Capacidade Transportadoras Veículos …" at bounding box center [721, 330] width 1442 height 660
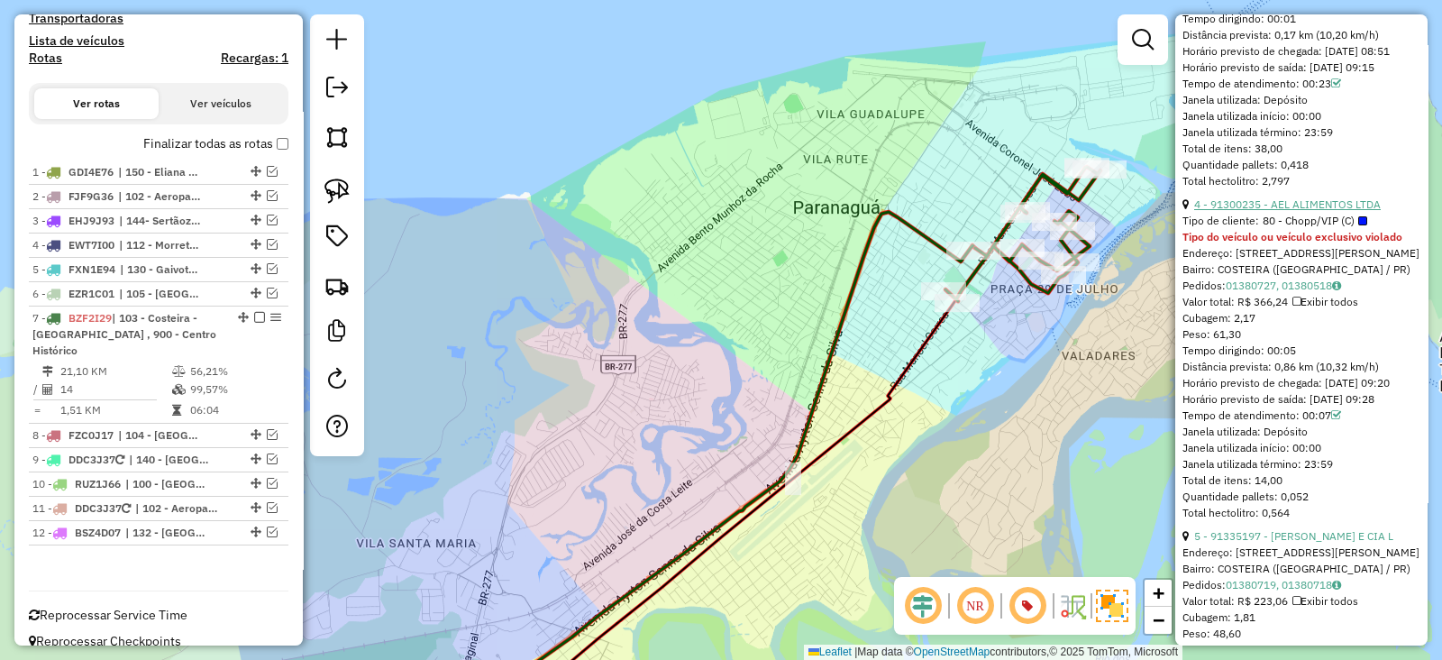
click at [1311, 211] on link "4 - 91300235 - AEL ALIMENTOS LTDA" at bounding box center [1287, 204] width 187 height 14
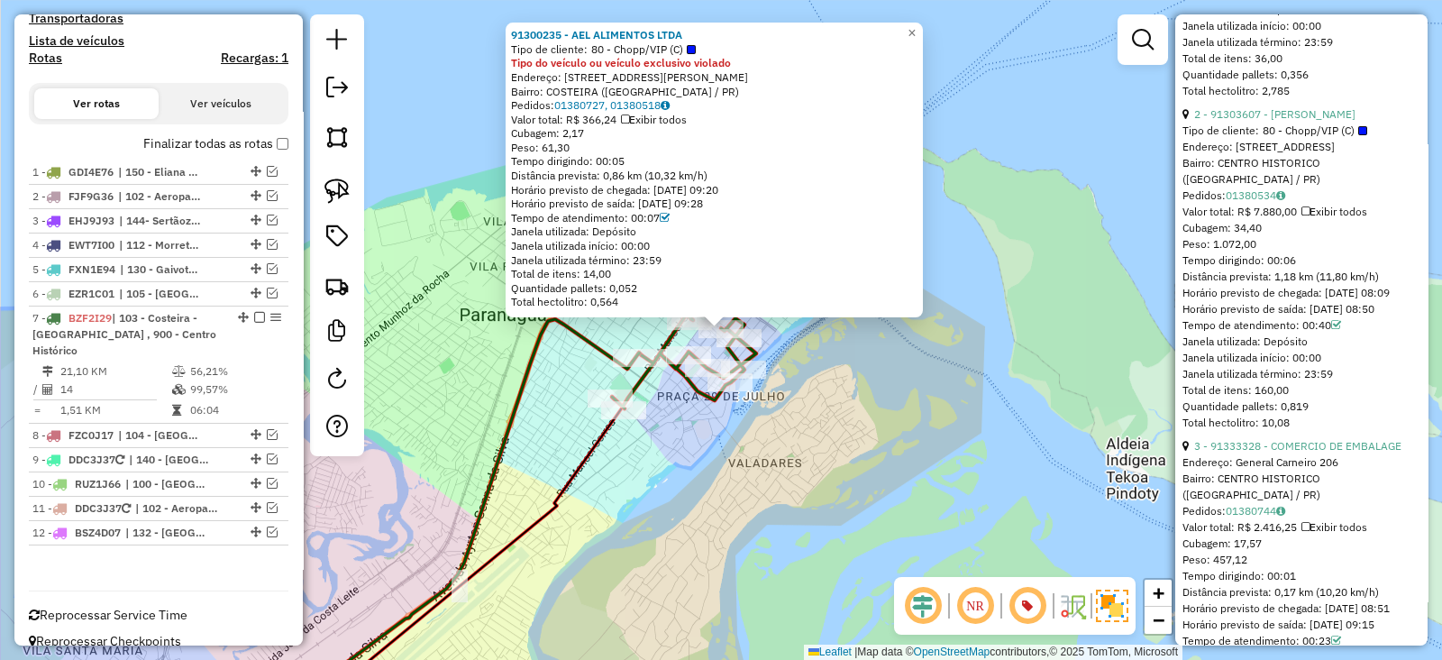
scroll to position [1240, 0]
click at [566, 38] on strong "91300235 - AEL ALIMENTOS LTDA" at bounding box center [596, 35] width 171 height 14
click at [800, 432] on div "91300235 - AEL ALIMENTOS LTDA Tipo de cliente: 80 - Chopp/VIP (C) Tipo do veícu…" at bounding box center [721, 330] width 1442 height 660
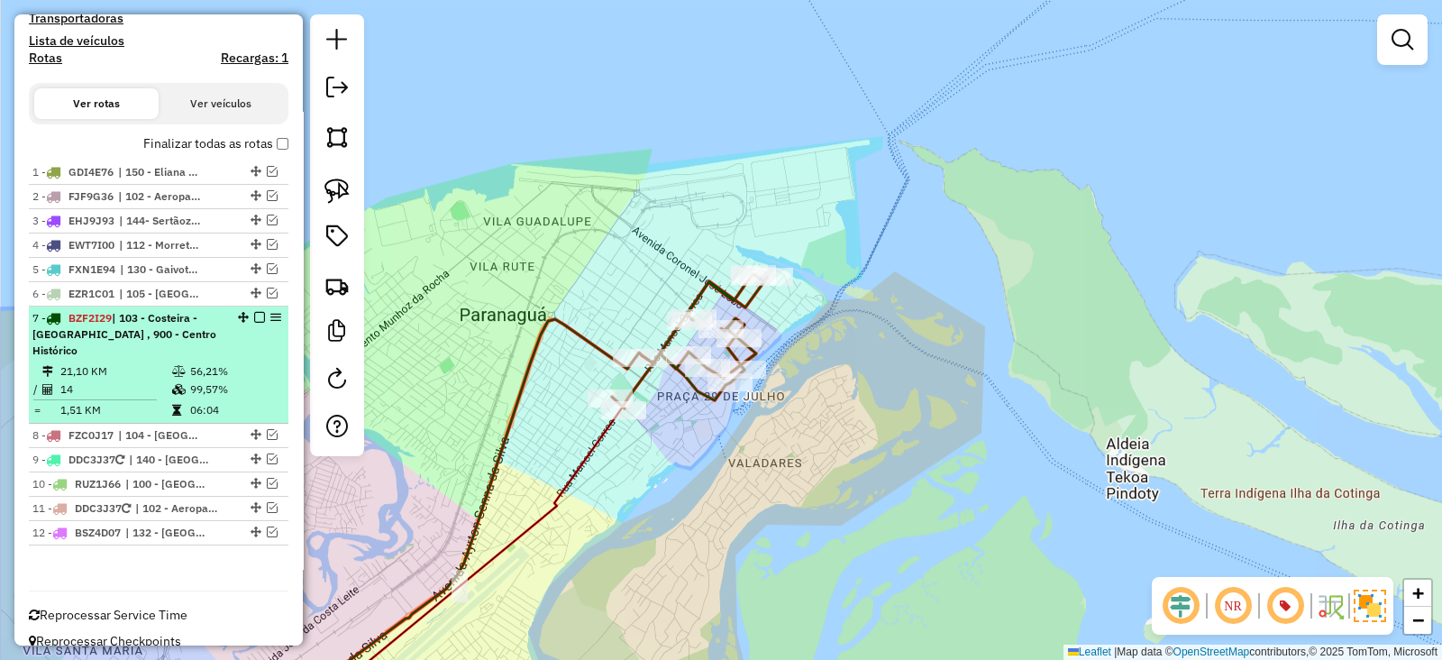
select select "**********"
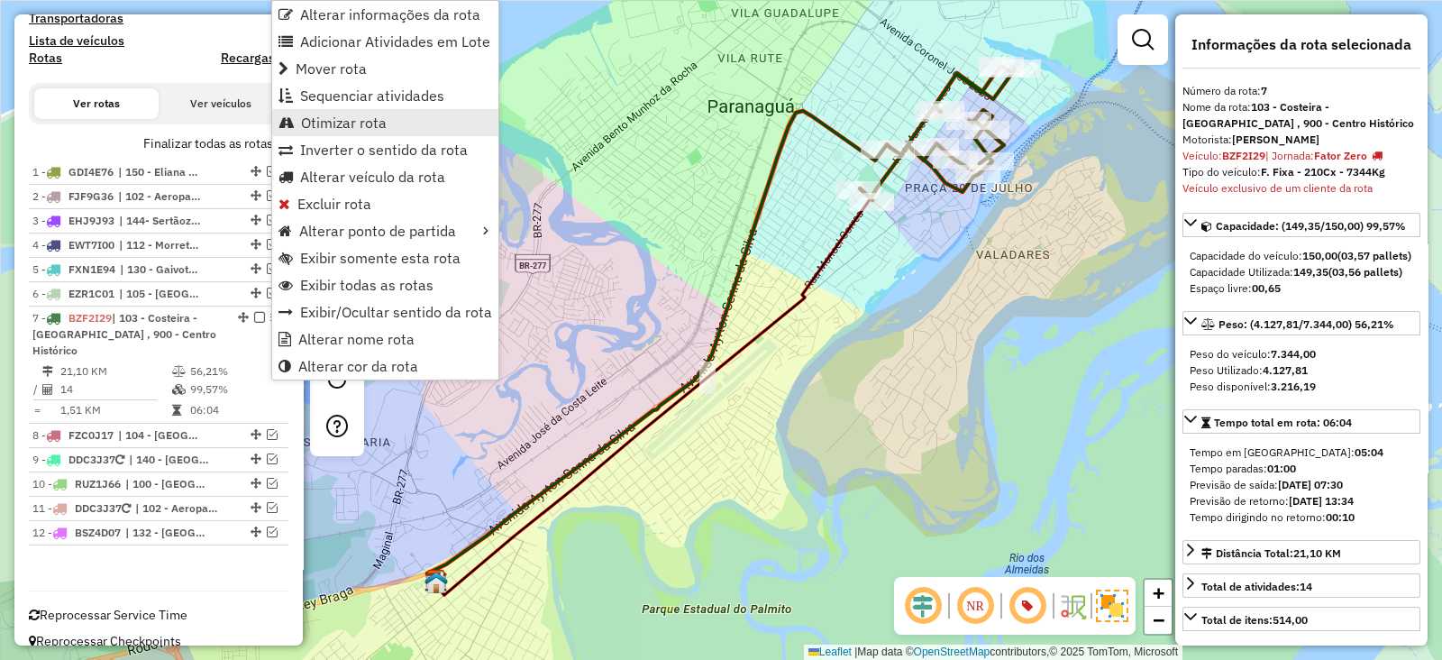
click at [343, 122] on span "Otimizar rota" at bounding box center [344, 122] width 86 height 14
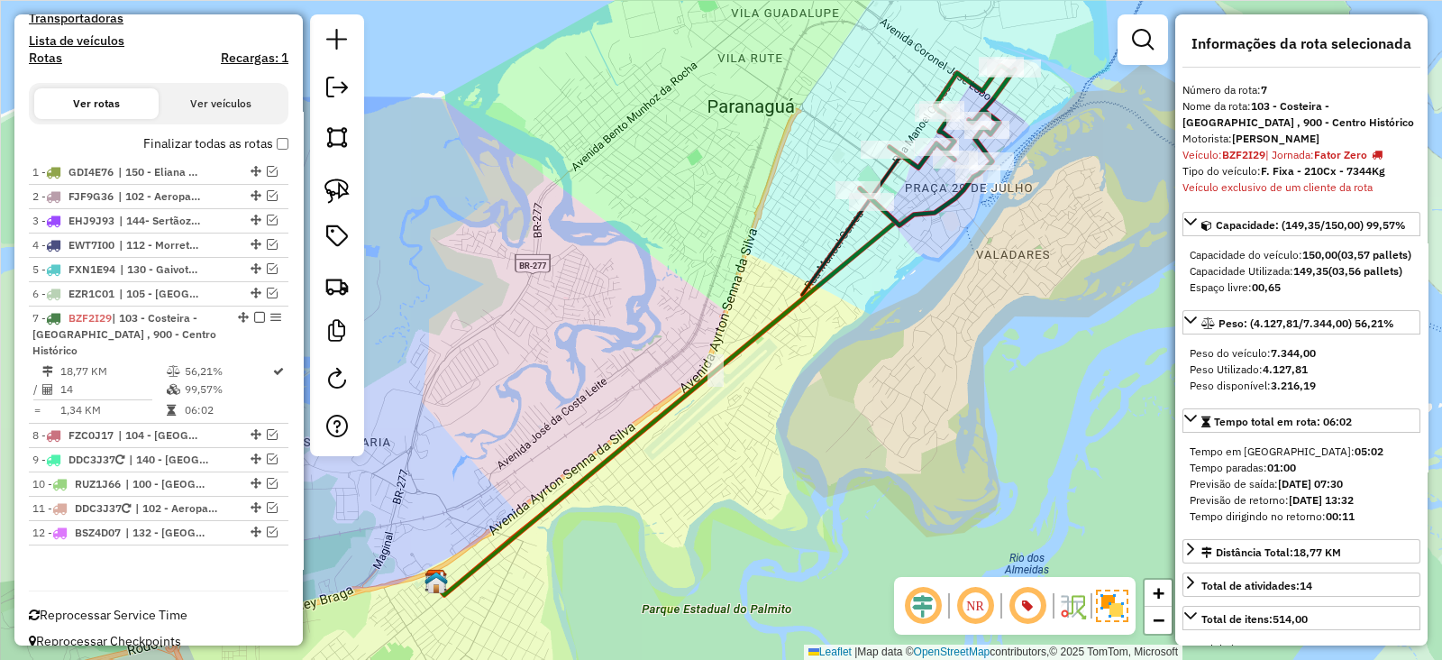
scroll to position [0, 0]
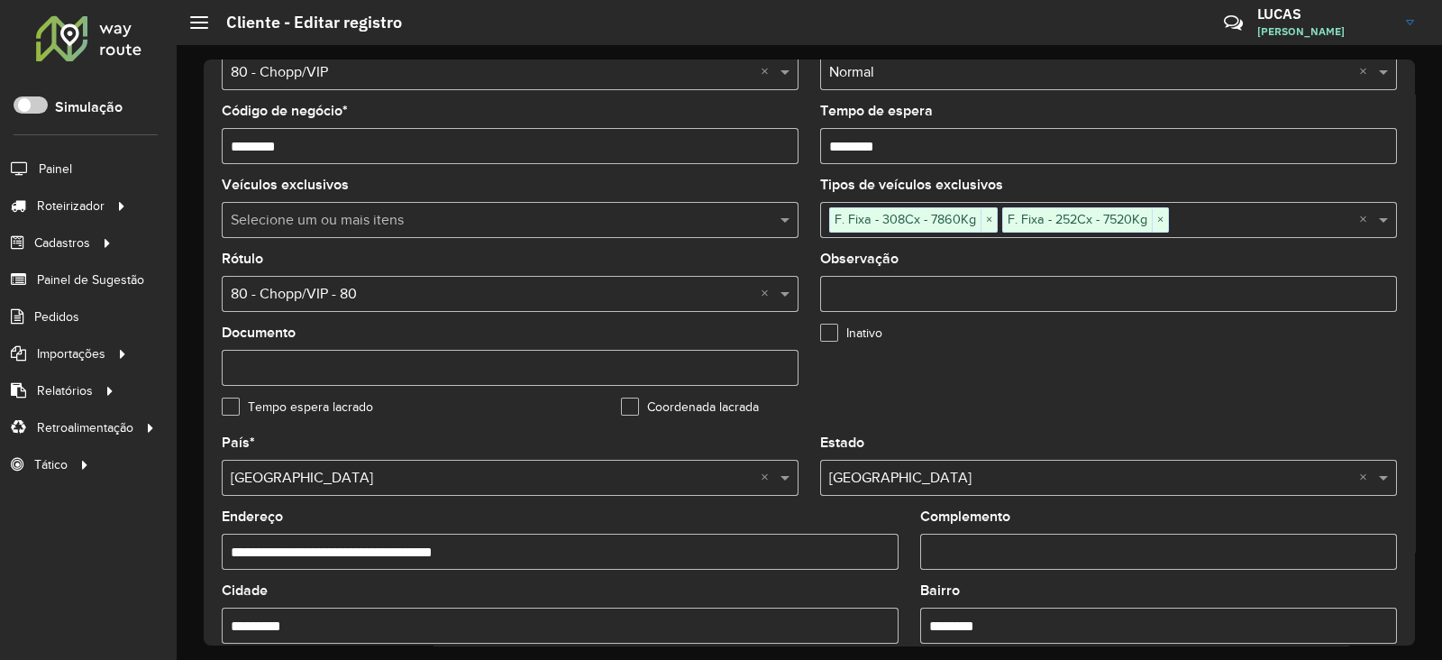
scroll to position [224, 0]
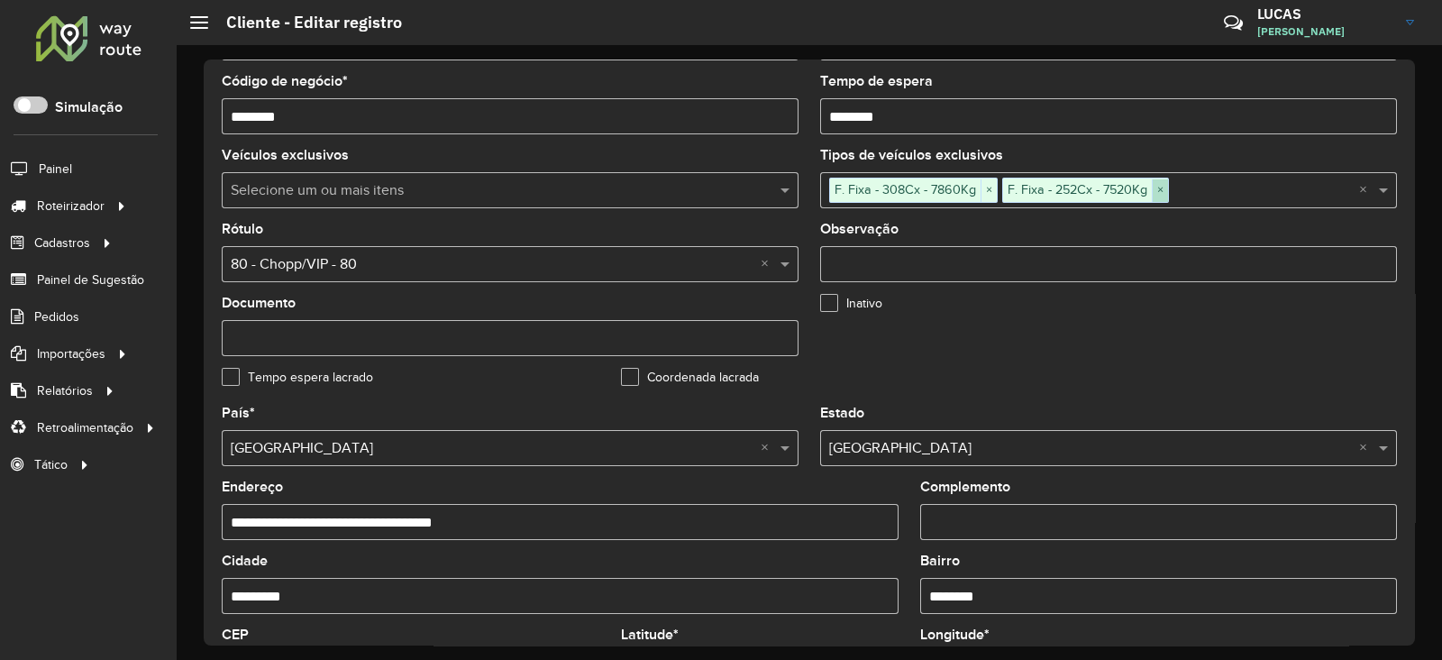
click at [1158, 187] on span "×" at bounding box center [1160, 190] width 16 height 22
click at [983, 187] on span "×" at bounding box center [989, 190] width 16 height 22
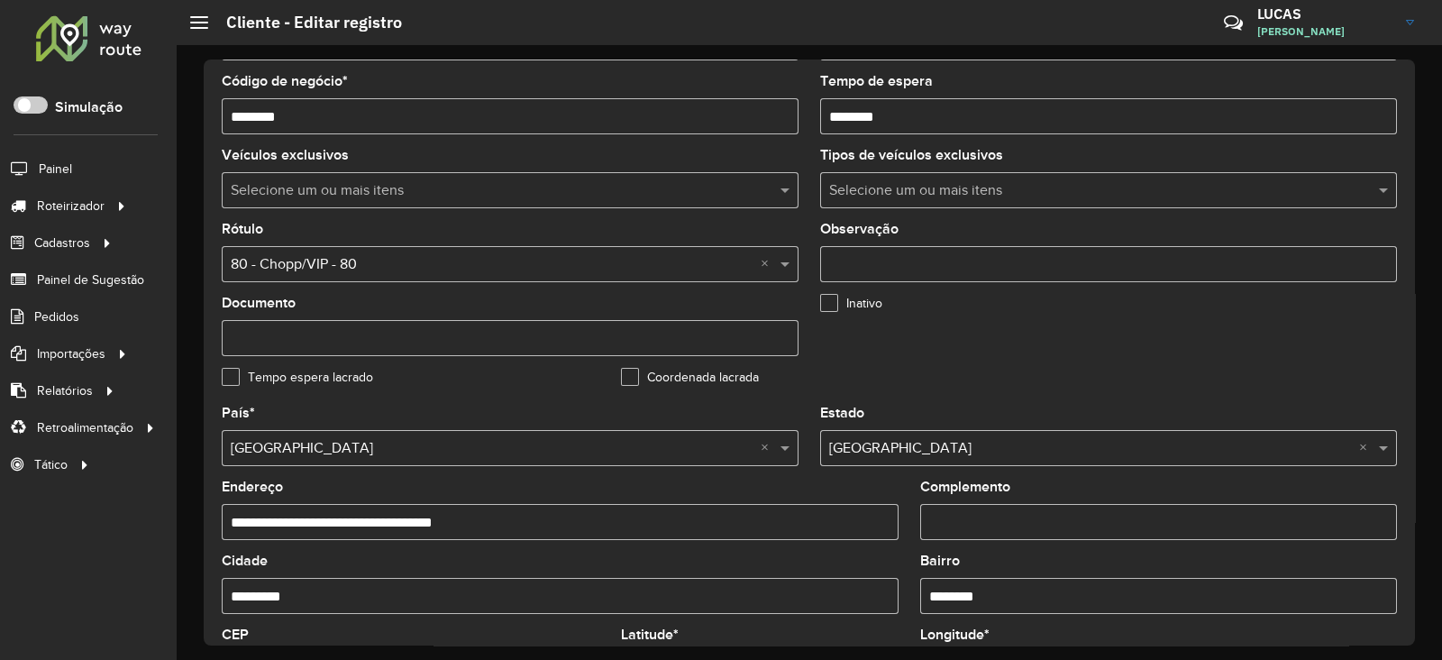
scroll to position [683, 0]
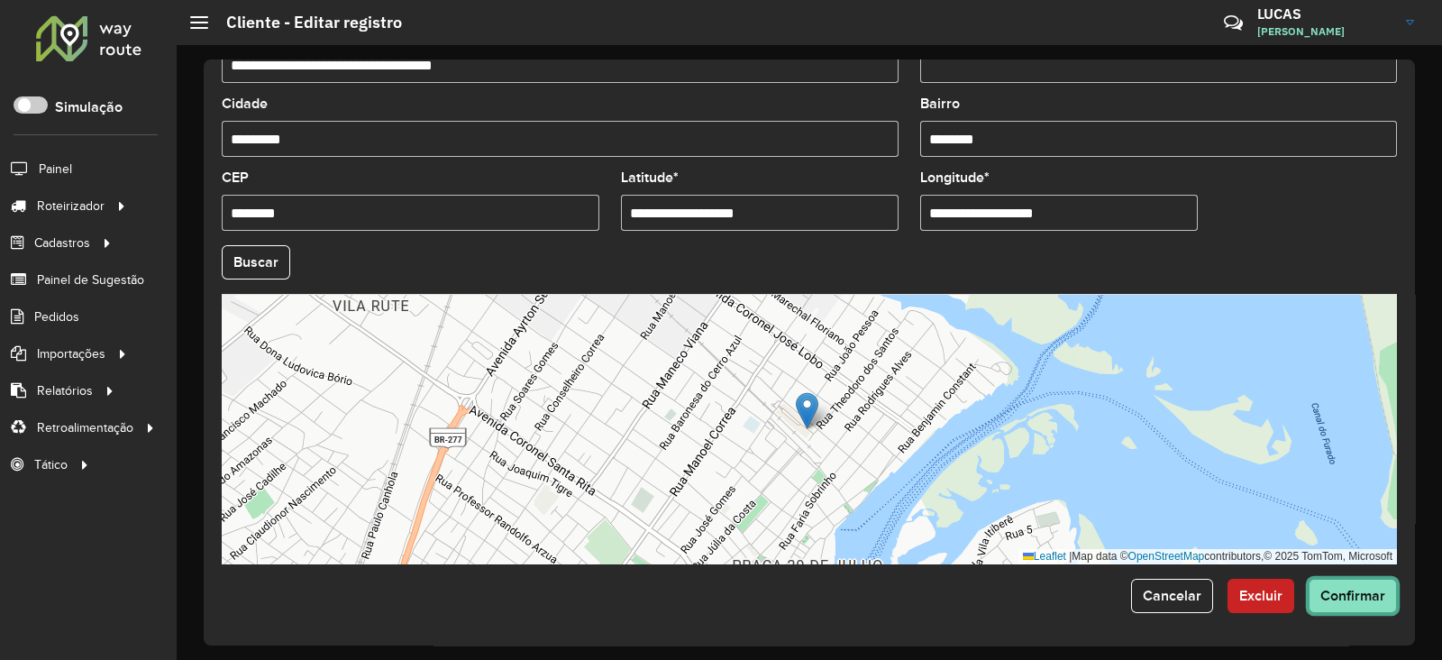
click at [1329, 588] on span "Confirmar" at bounding box center [1353, 595] width 65 height 15
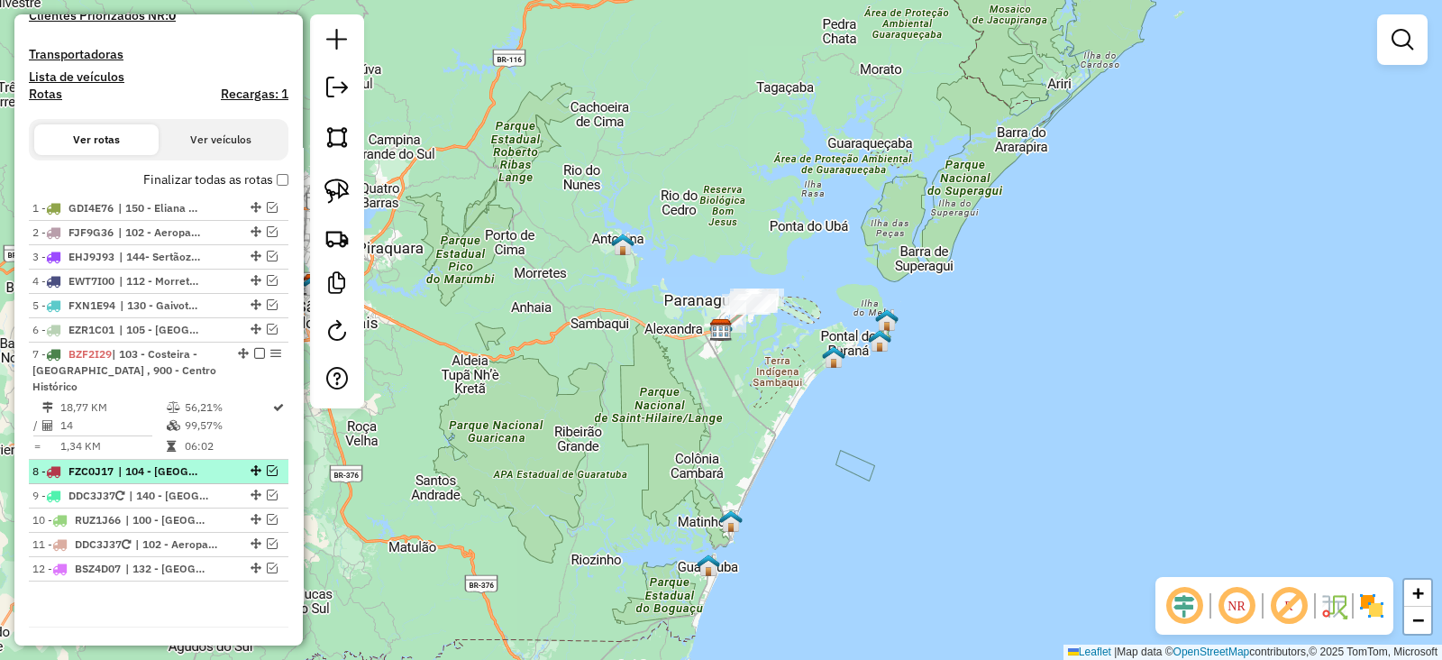
scroll to position [563, 0]
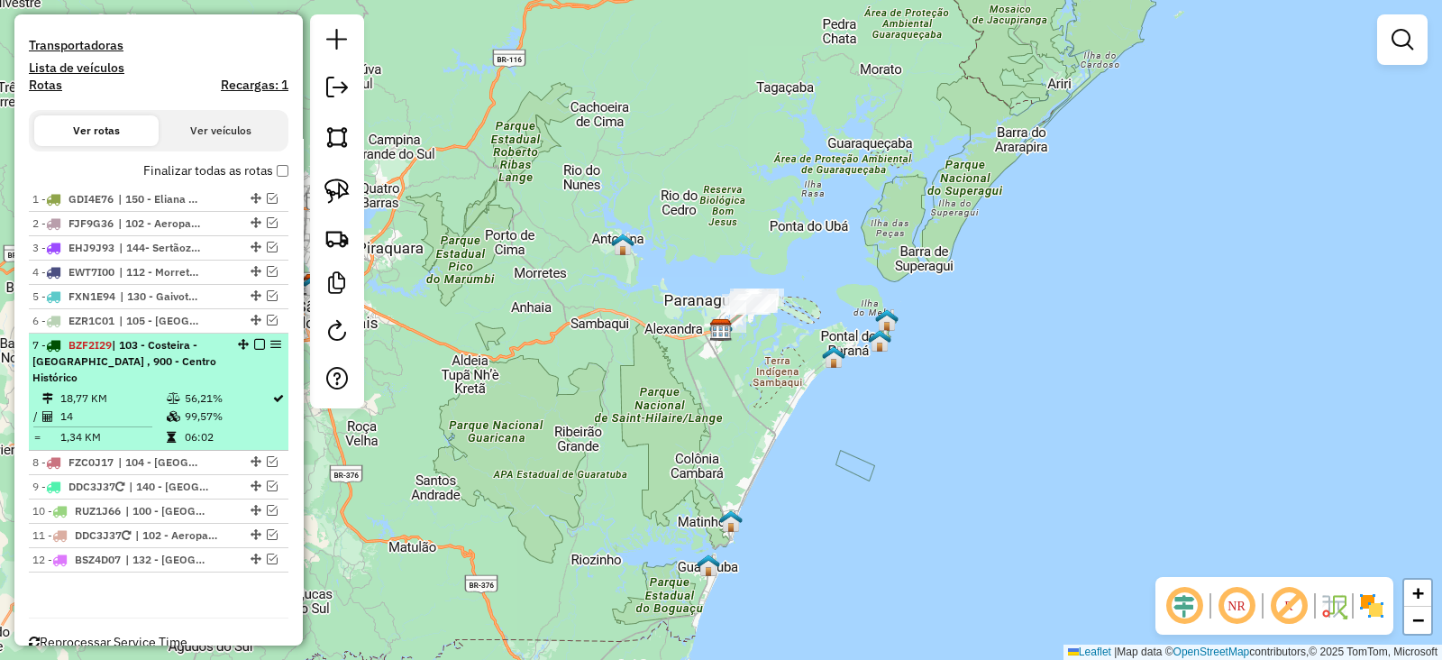
click at [204, 389] on td "56,21%" at bounding box center [227, 398] width 87 height 18
select select "**********"
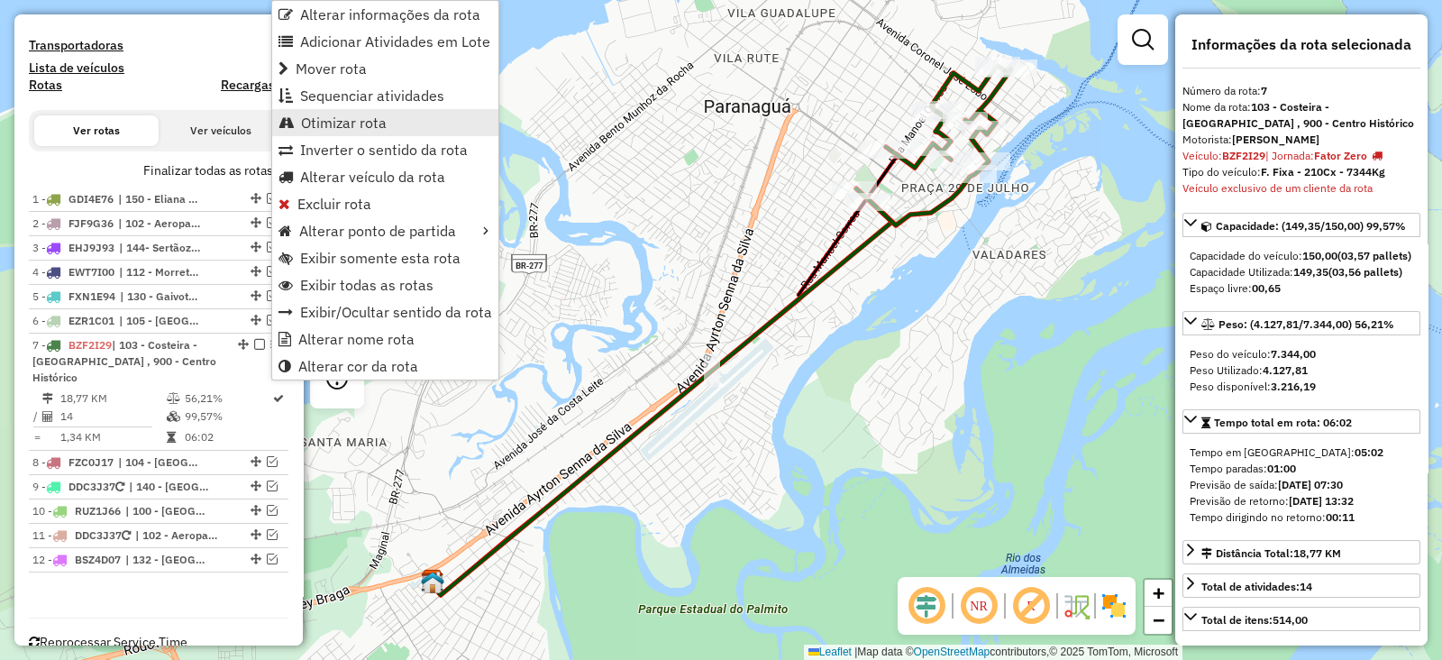
click at [352, 124] on span "Otimizar rota" at bounding box center [344, 122] width 86 height 14
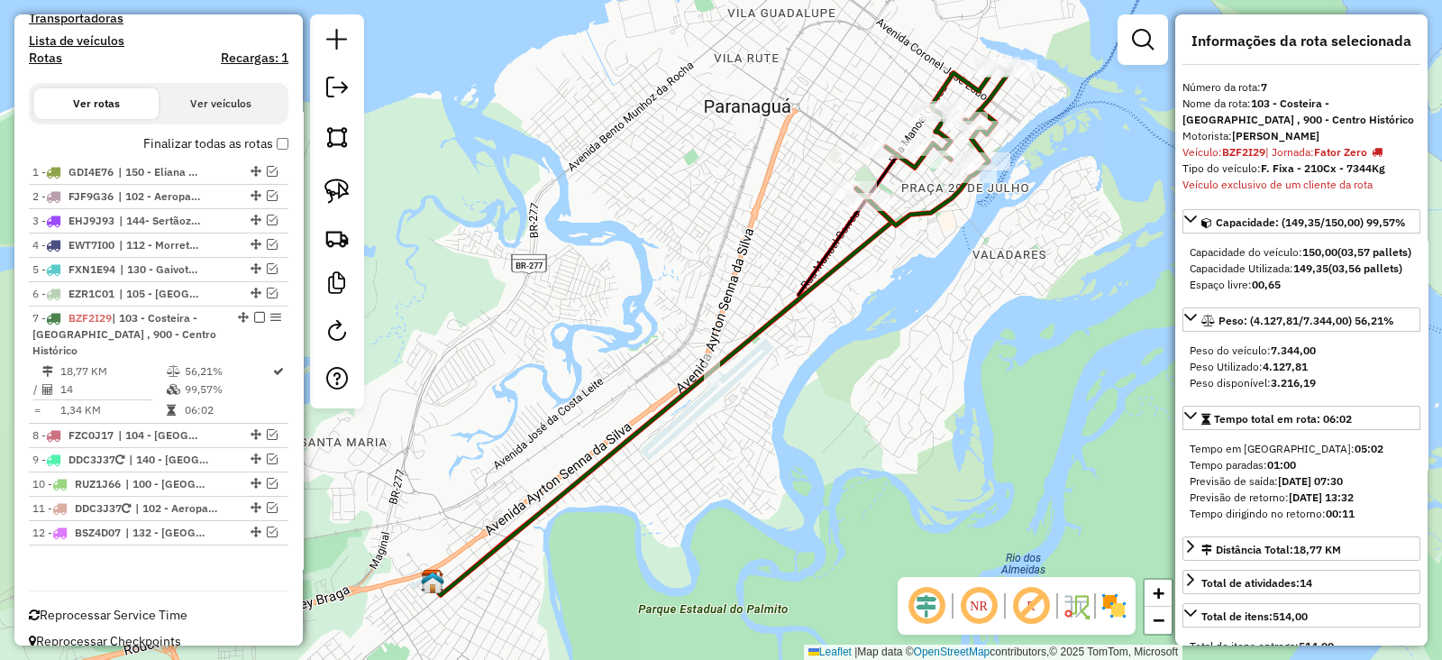
scroll to position [0, 0]
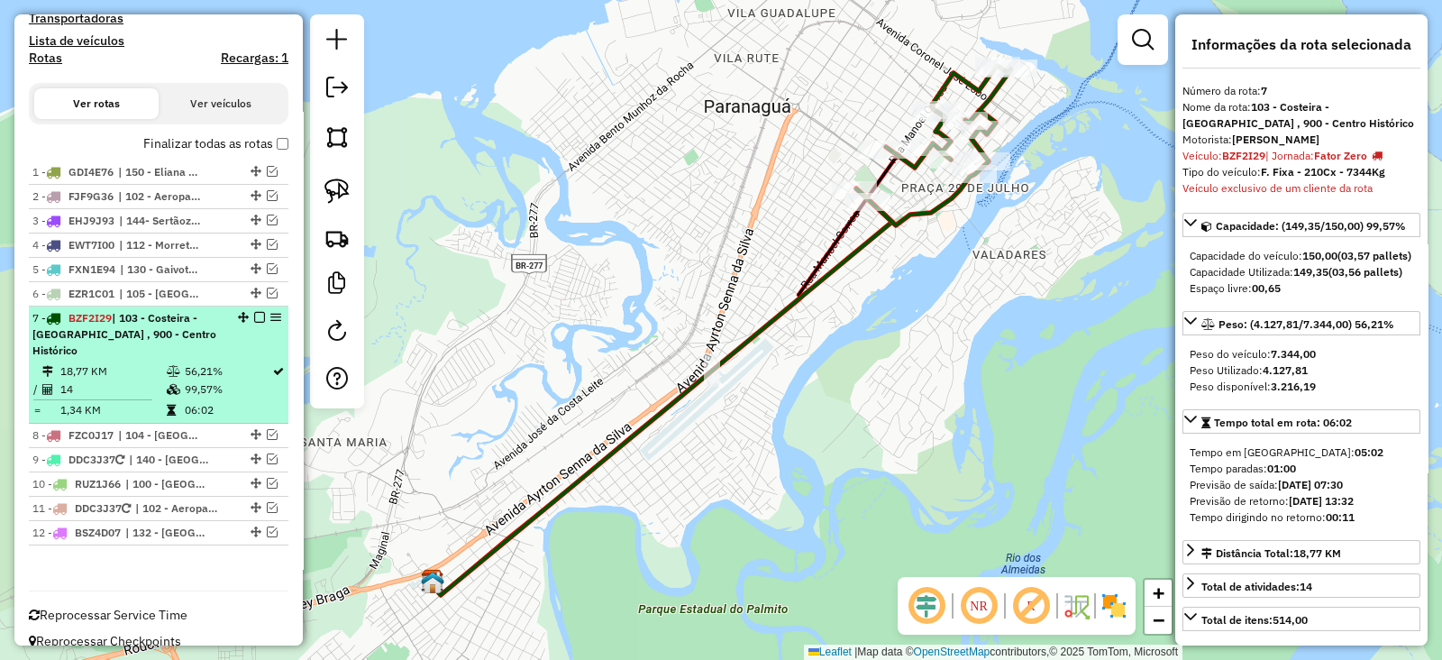
click at [256, 312] on em at bounding box center [259, 317] width 11 height 11
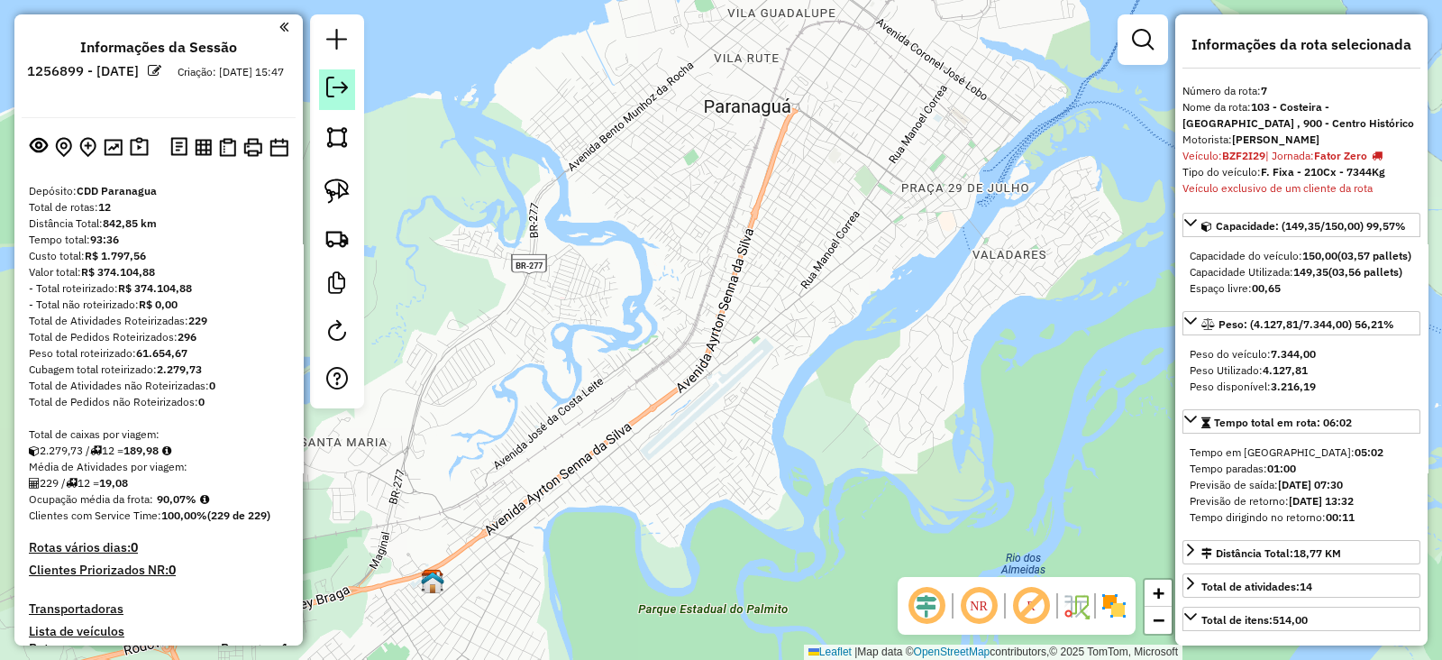
click at [332, 83] on em at bounding box center [337, 88] width 22 height 22
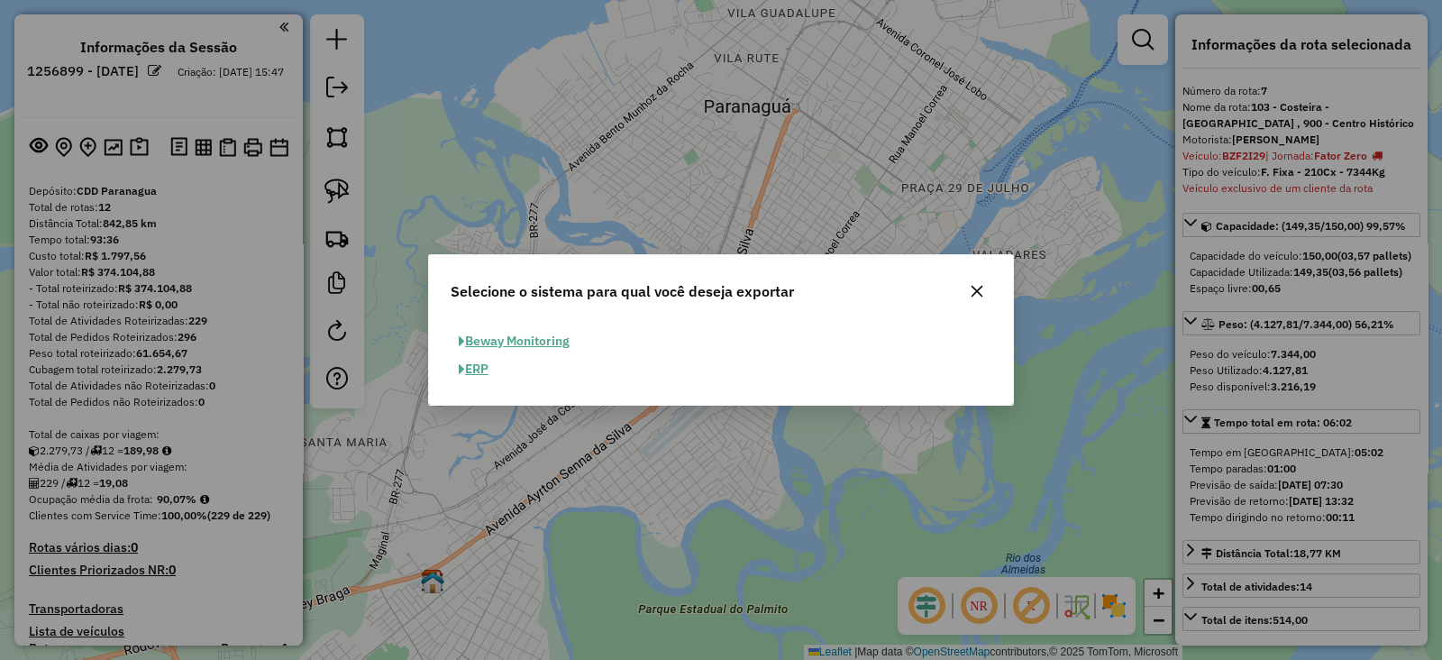
click at [475, 365] on button "ERP" at bounding box center [474, 369] width 46 height 28
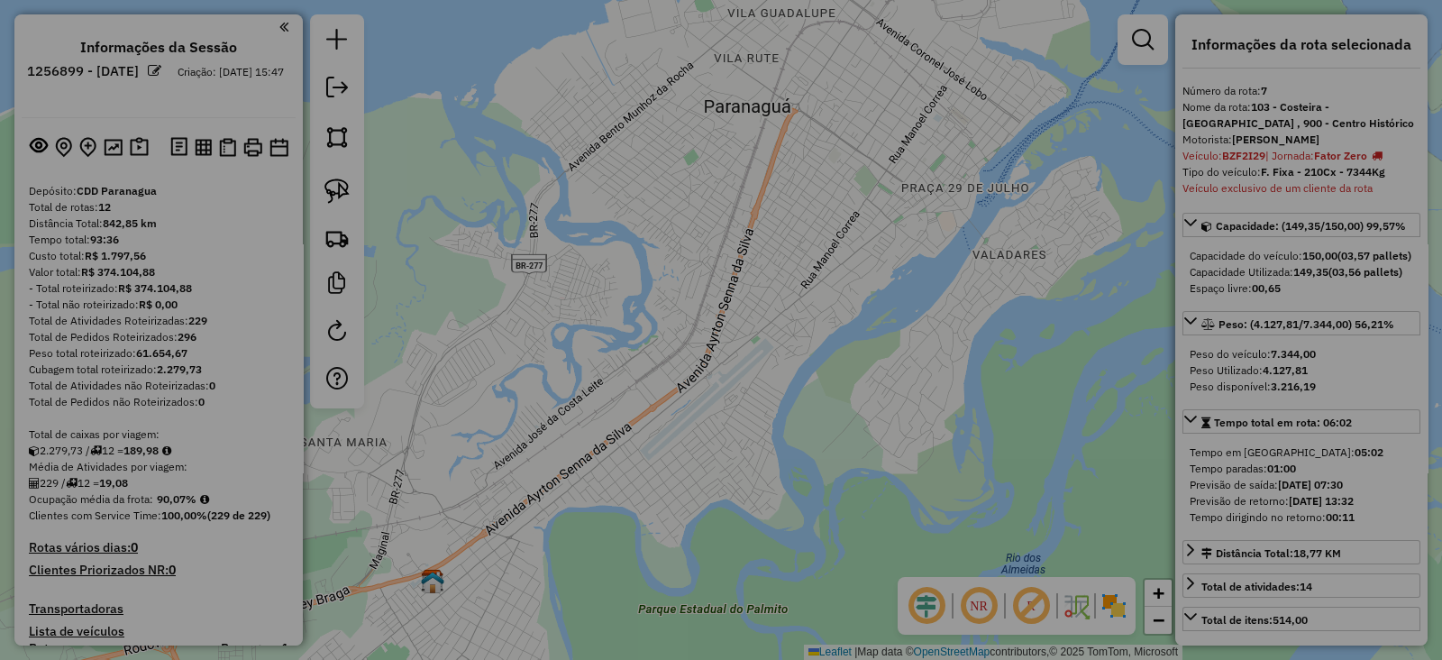
select select "**"
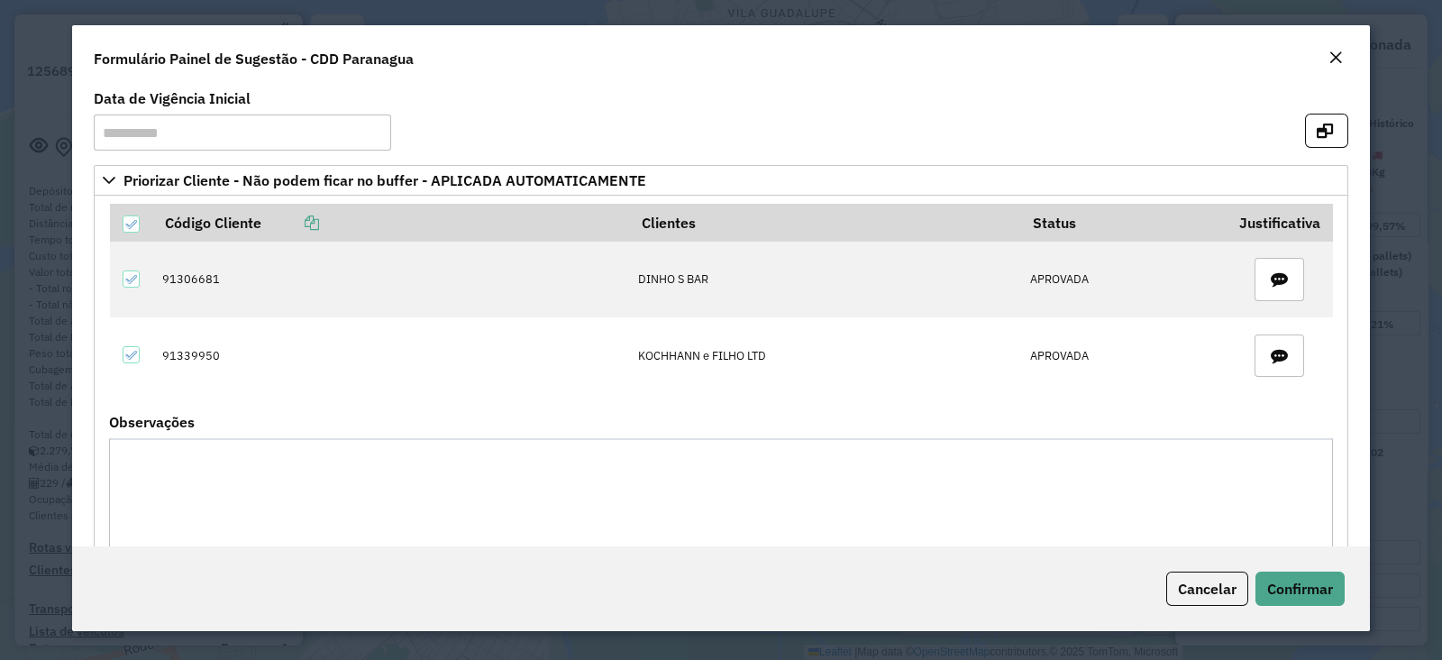
scroll to position [329, 0]
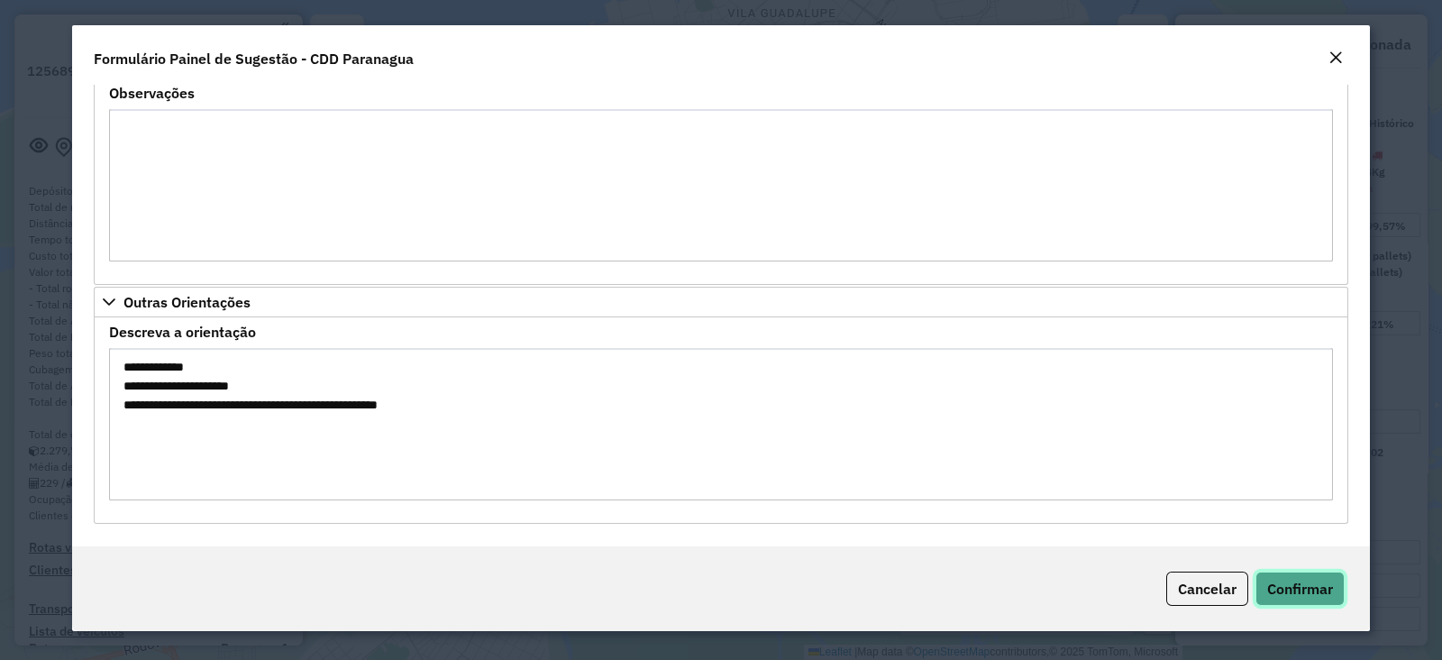
click at [1320, 580] on span "Confirmar" at bounding box center [1300, 589] width 66 height 18
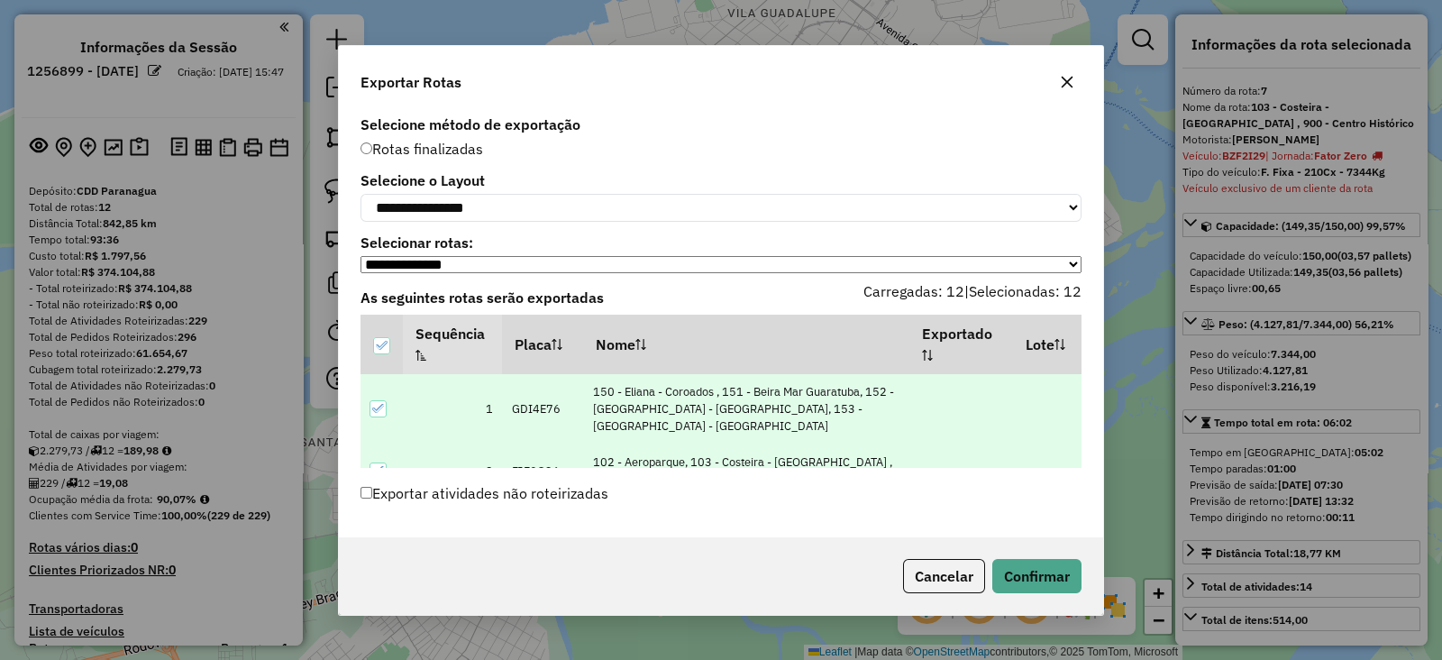
click at [1020, 555] on div "Cancelar Confirmar" at bounding box center [721, 576] width 764 height 78
click at [1024, 574] on button "Confirmar" at bounding box center [1037, 576] width 89 height 34
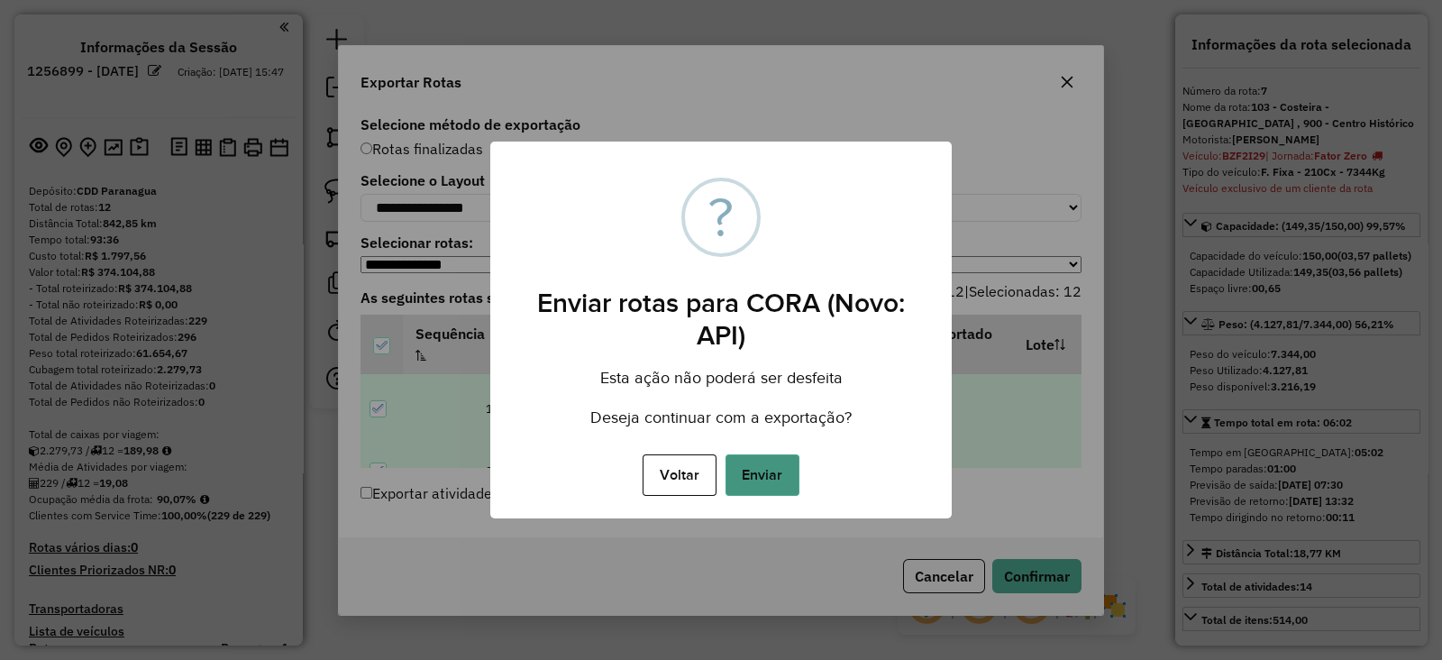
click at [782, 465] on button "Enviar" at bounding box center [763, 474] width 74 height 41
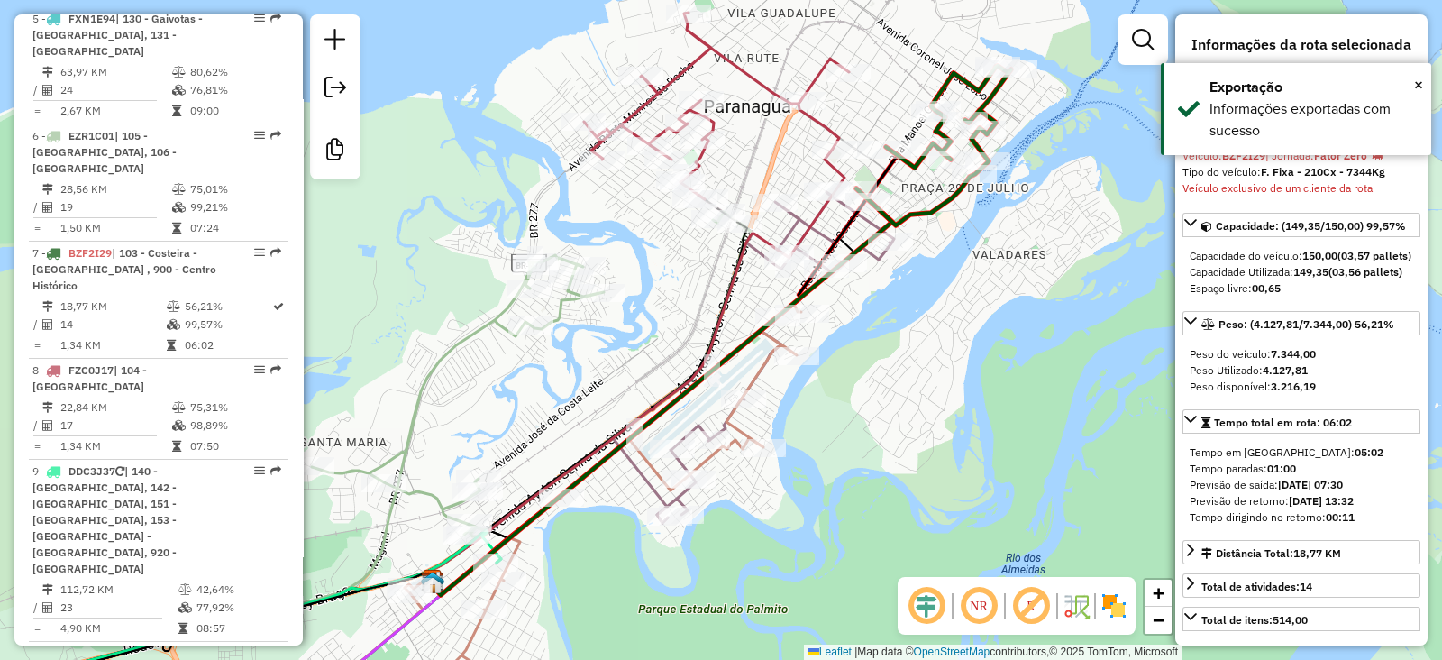
scroll to position [1433, 0]
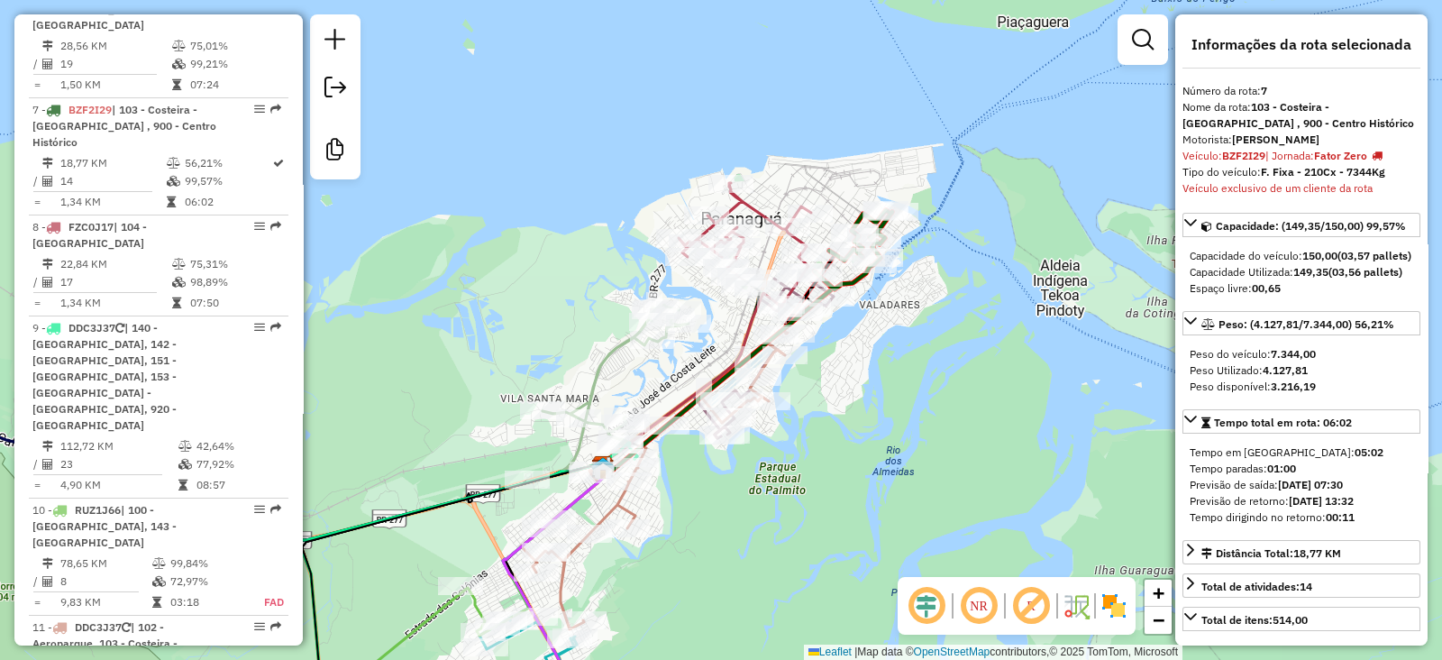
drag, startPoint x: 746, startPoint y: 453, endPoint x: 858, endPoint y: 360, distance: 146.0
click at [858, 360] on div "Janela de atendimento Grade de atendimento Capacidade Transportadoras Veículos …" at bounding box center [721, 330] width 1442 height 660
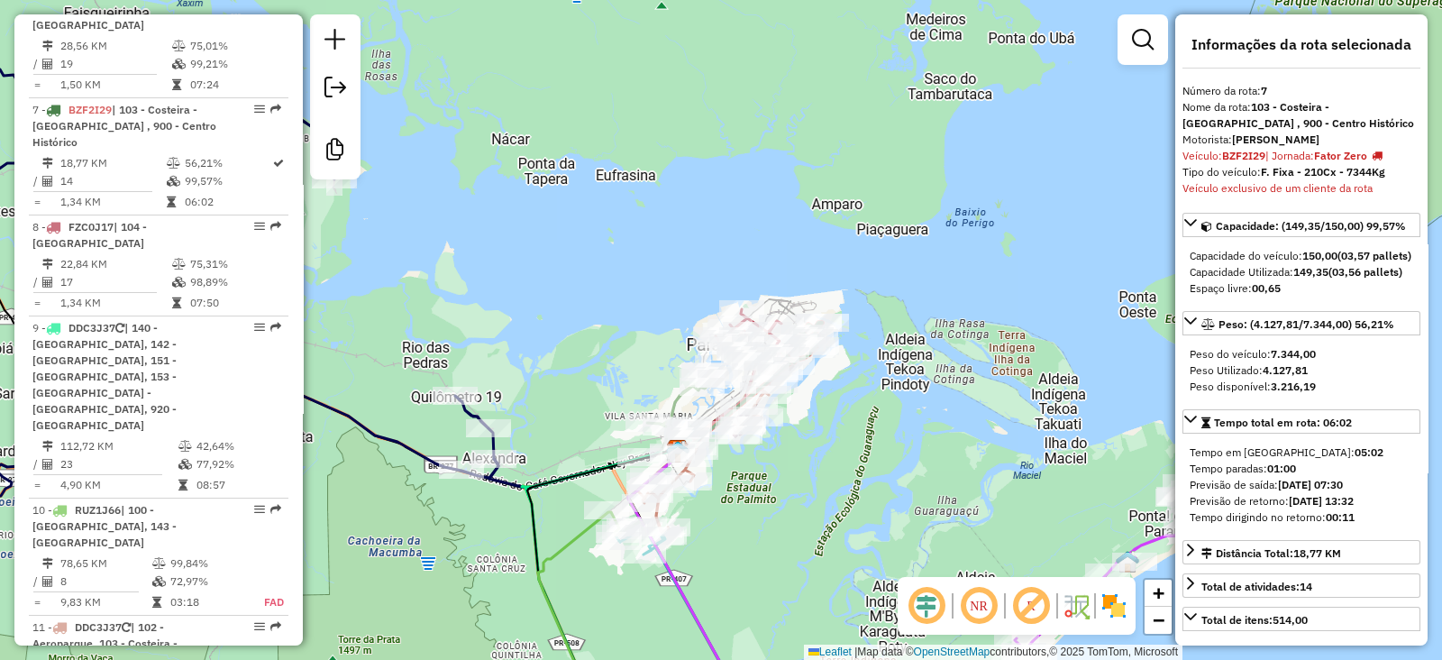
click at [1034, 585] on em at bounding box center [1031, 605] width 43 height 43
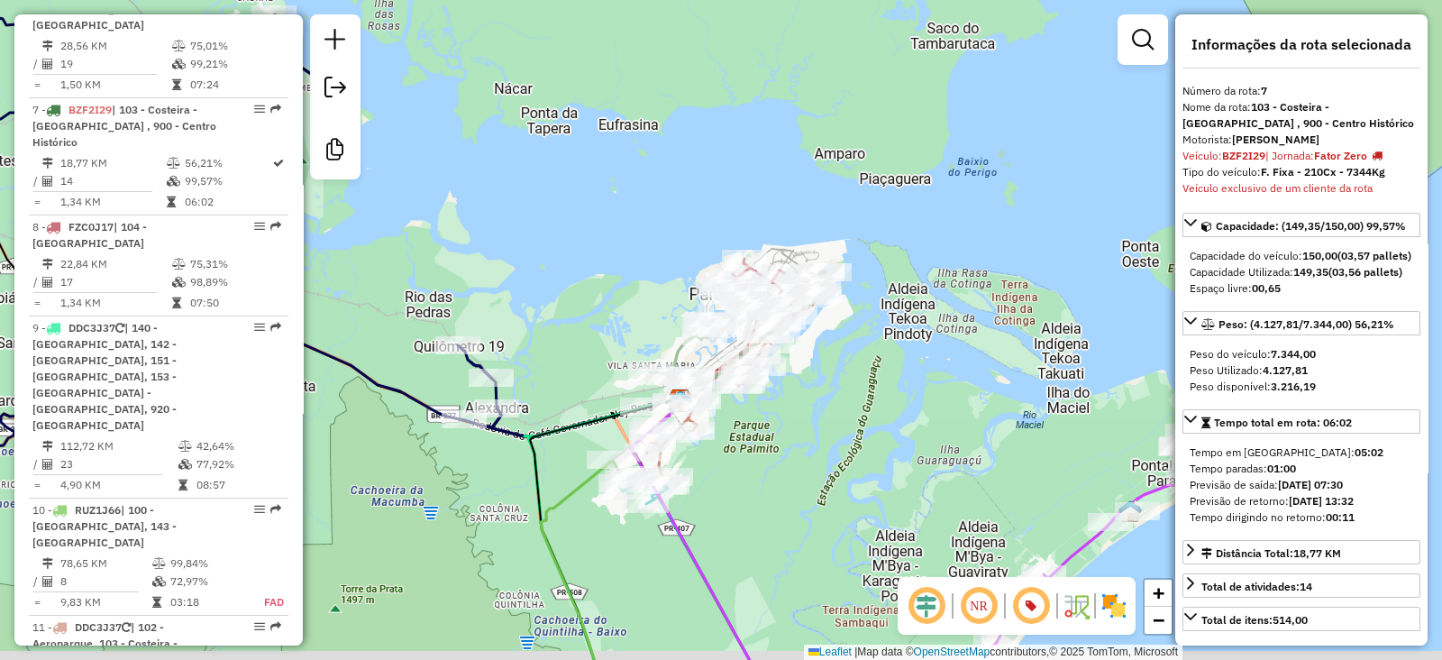
drag, startPoint x: 859, startPoint y: 511, endPoint x: 860, endPoint y: 413, distance: 98.3
click at [860, 413] on div "Janela de atendimento Grade de atendimento Capacidade Transportadoras Veículos …" at bounding box center [721, 330] width 1442 height 660
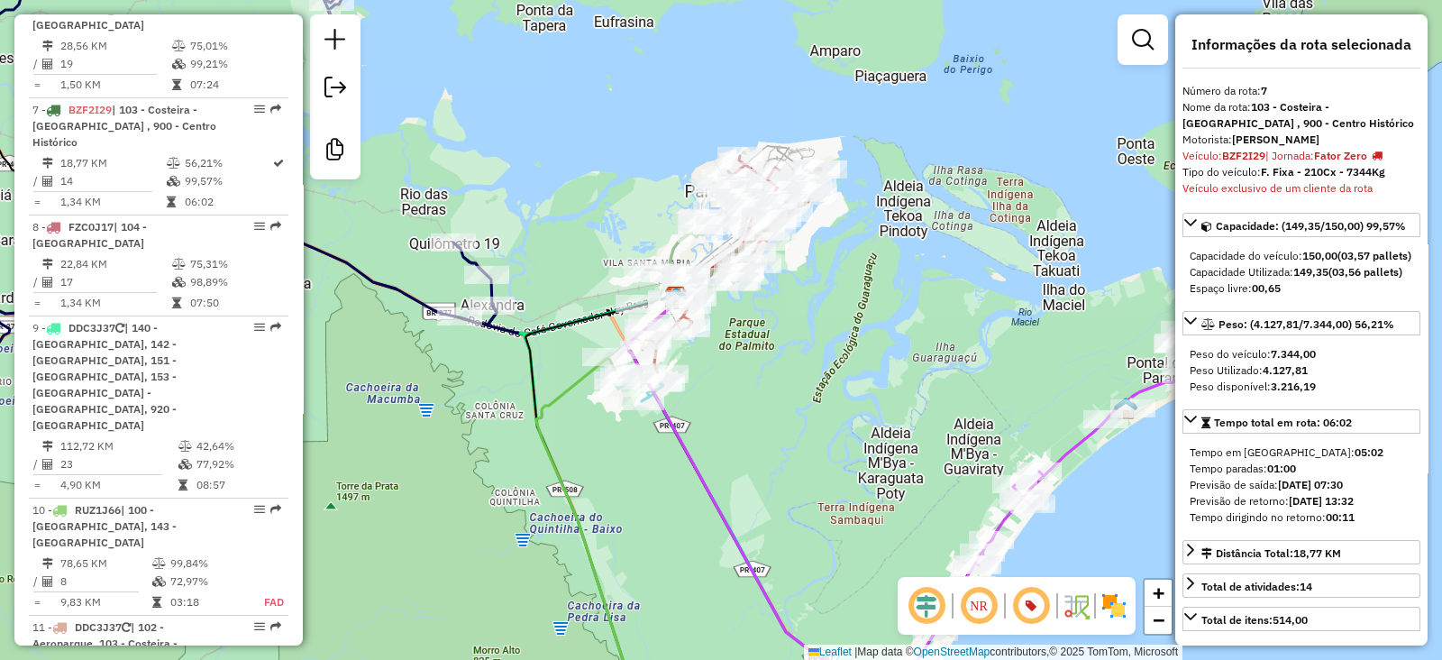
drag, startPoint x: 864, startPoint y: 428, endPoint x: 851, endPoint y: 322, distance: 107.1
click at [851, 321] on div "Janela de atendimento Grade de atendimento Capacidade Transportadoras Veículos …" at bounding box center [721, 330] width 1442 height 660
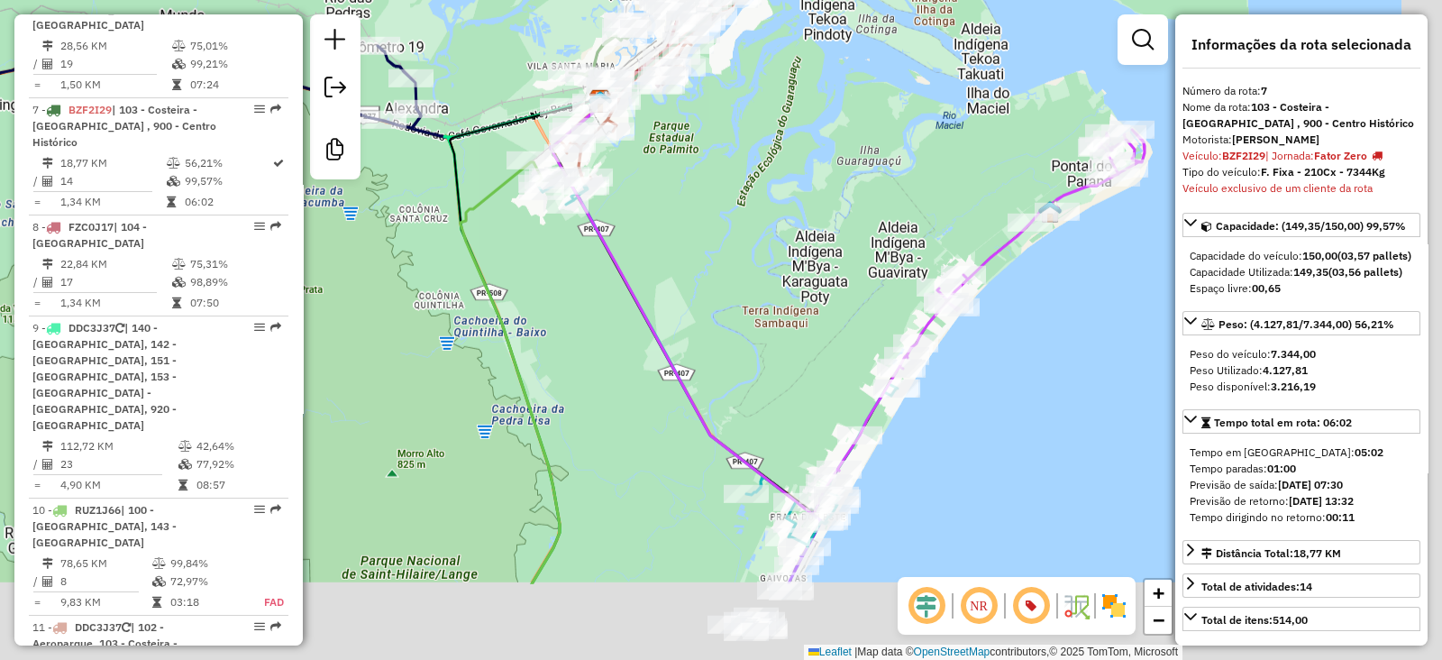
drag, startPoint x: 872, startPoint y: 445, endPoint x: 789, endPoint y: 272, distance: 191.9
click at [789, 272] on div "Janela de atendimento Grade de atendimento Capacidade Transportadoras Veículos …" at bounding box center [721, 330] width 1442 height 660
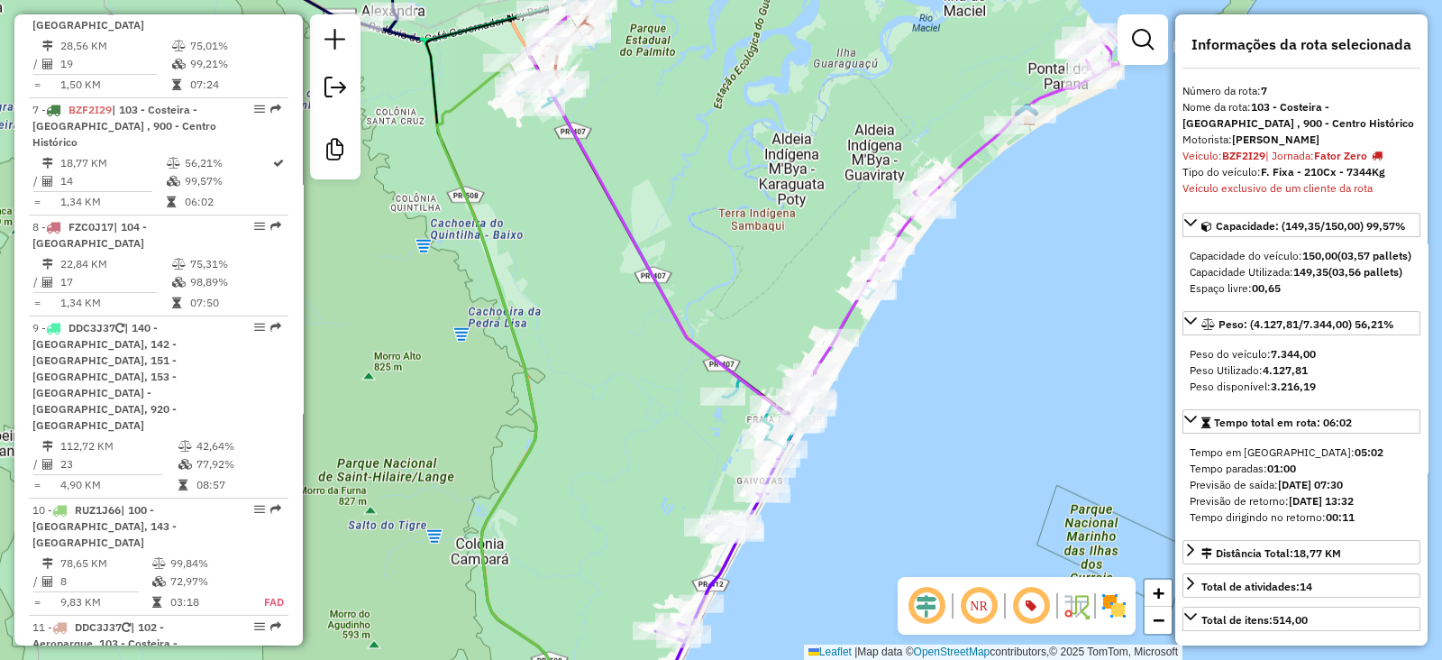
drag, startPoint x: 772, startPoint y: 305, endPoint x: 762, endPoint y: 260, distance: 46.2
click at [762, 260] on div "Janela de atendimento Grade de atendimento Capacidade Transportadoras Veículos …" at bounding box center [721, 330] width 1442 height 660
drag, startPoint x: 733, startPoint y: 308, endPoint x: 732, endPoint y: 244, distance: 64.0
click at [732, 244] on div "Janela de atendimento Grade de atendimento Capacidade Transportadoras Veículos …" at bounding box center [721, 330] width 1442 height 660
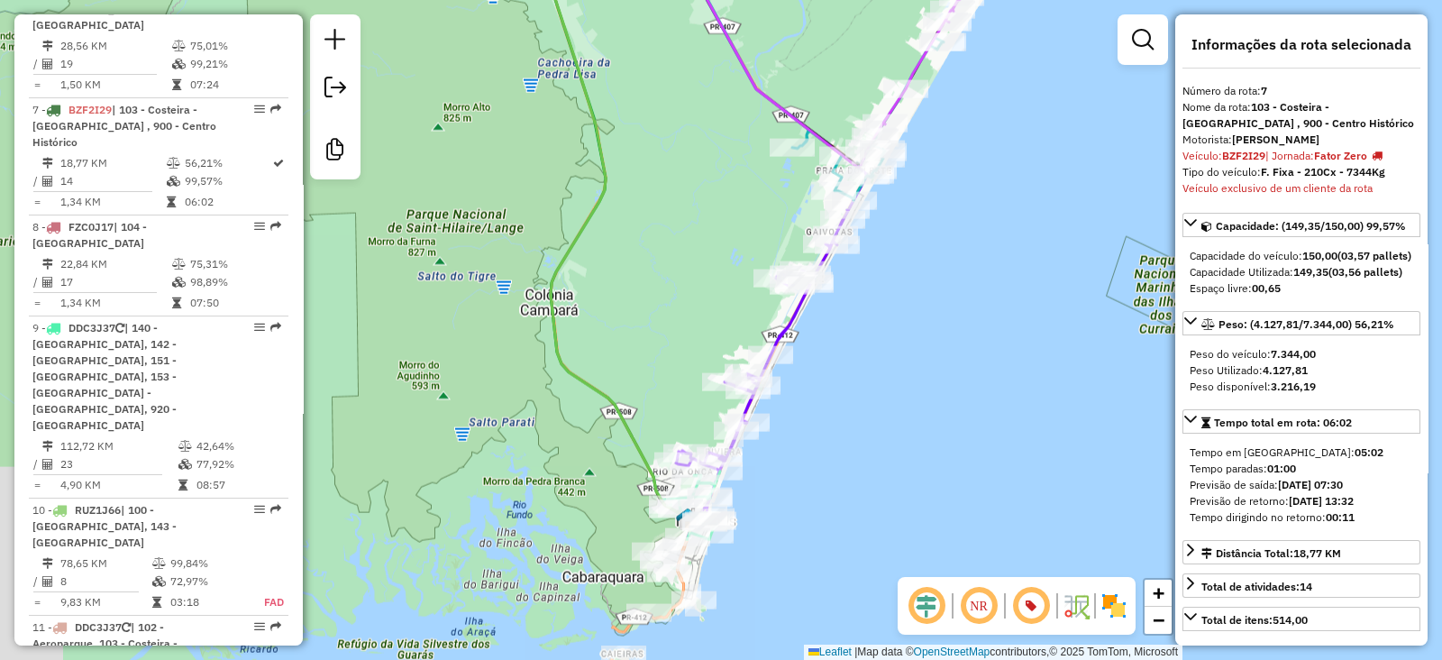
drag, startPoint x: 931, startPoint y: 234, endPoint x: 979, endPoint y: 152, distance: 94.9
click at [975, 159] on div "Janela de atendimento Grade de atendimento Capacidade Transportadoras Veículos …" at bounding box center [721, 330] width 1442 height 660
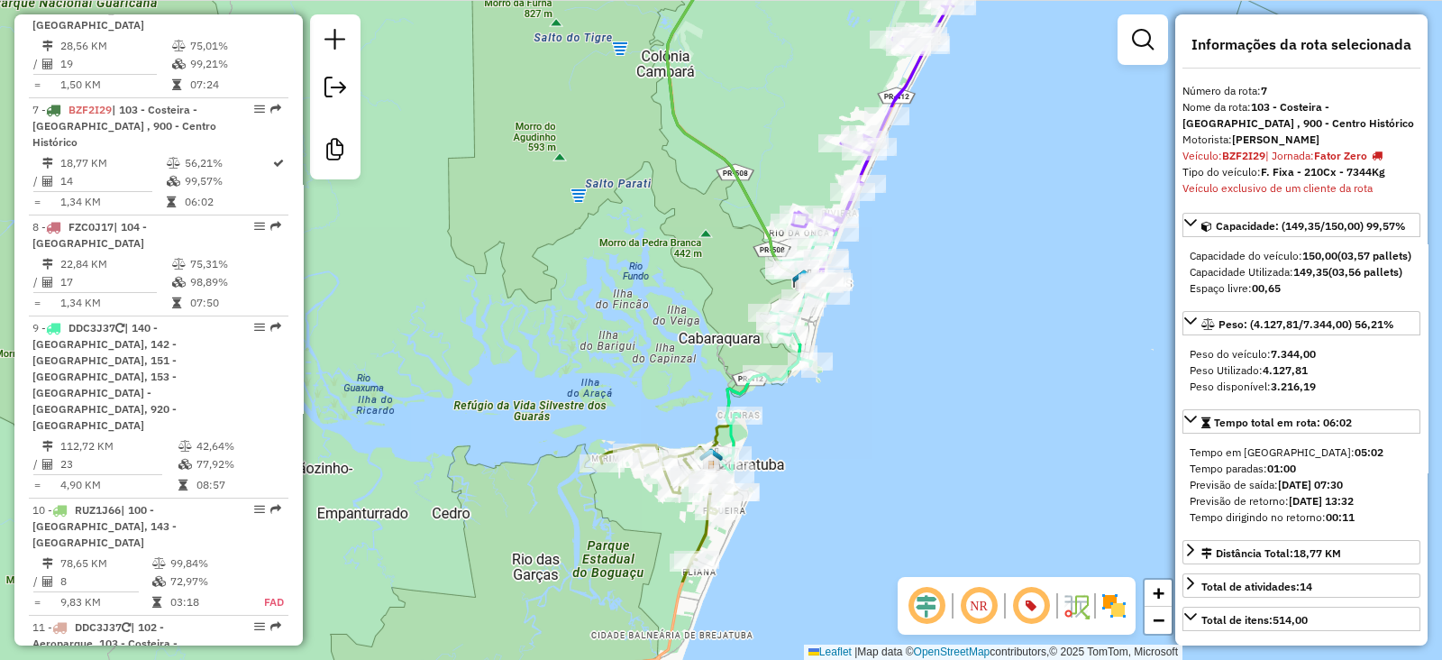
drag, startPoint x: 956, startPoint y: 266, endPoint x: 970, endPoint y: 197, distance: 70.9
click at [970, 197] on div "Janela de atendimento Grade de atendimento Capacidade Transportadoras Veículos …" at bounding box center [721, 330] width 1442 height 660
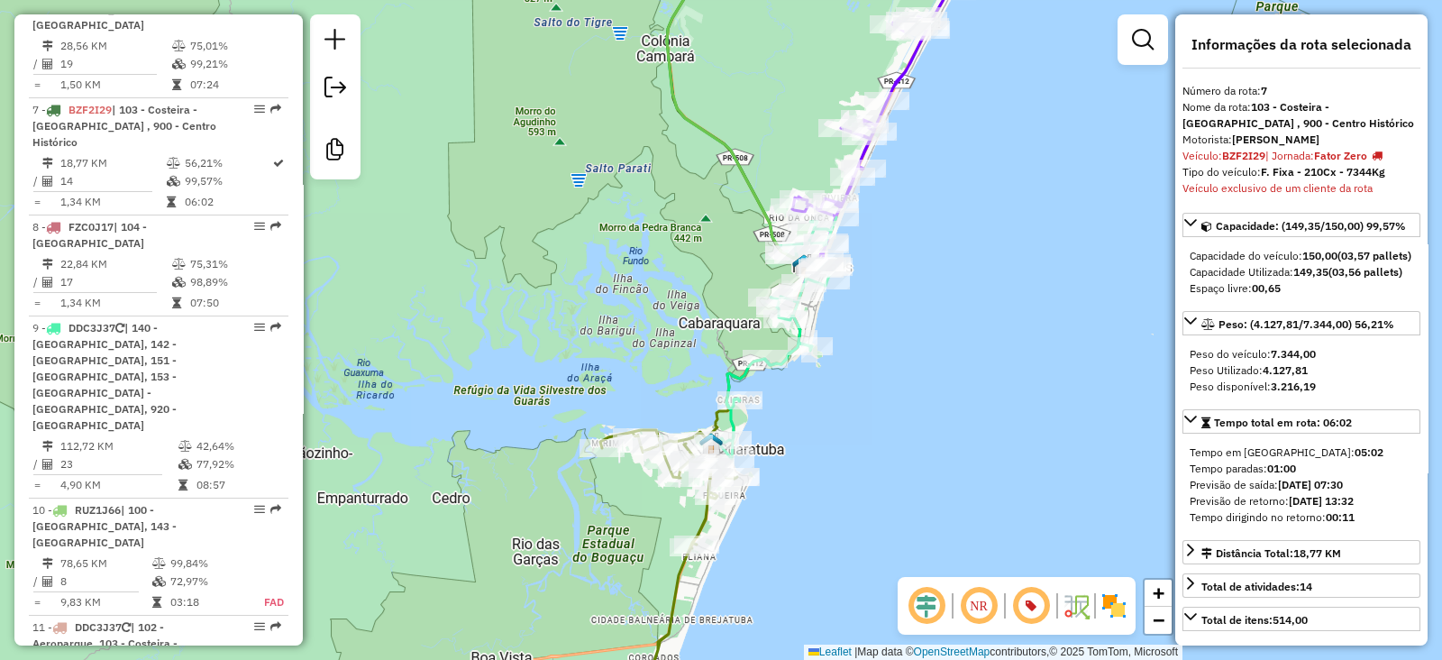
drag, startPoint x: 956, startPoint y: 228, endPoint x: 894, endPoint y: 385, distance: 168.4
click at [903, 351] on div "Janela de atendimento Grade de atendimento Capacidade Transportadoras Veículos …" at bounding box center [721, 330] width 1442 height 660
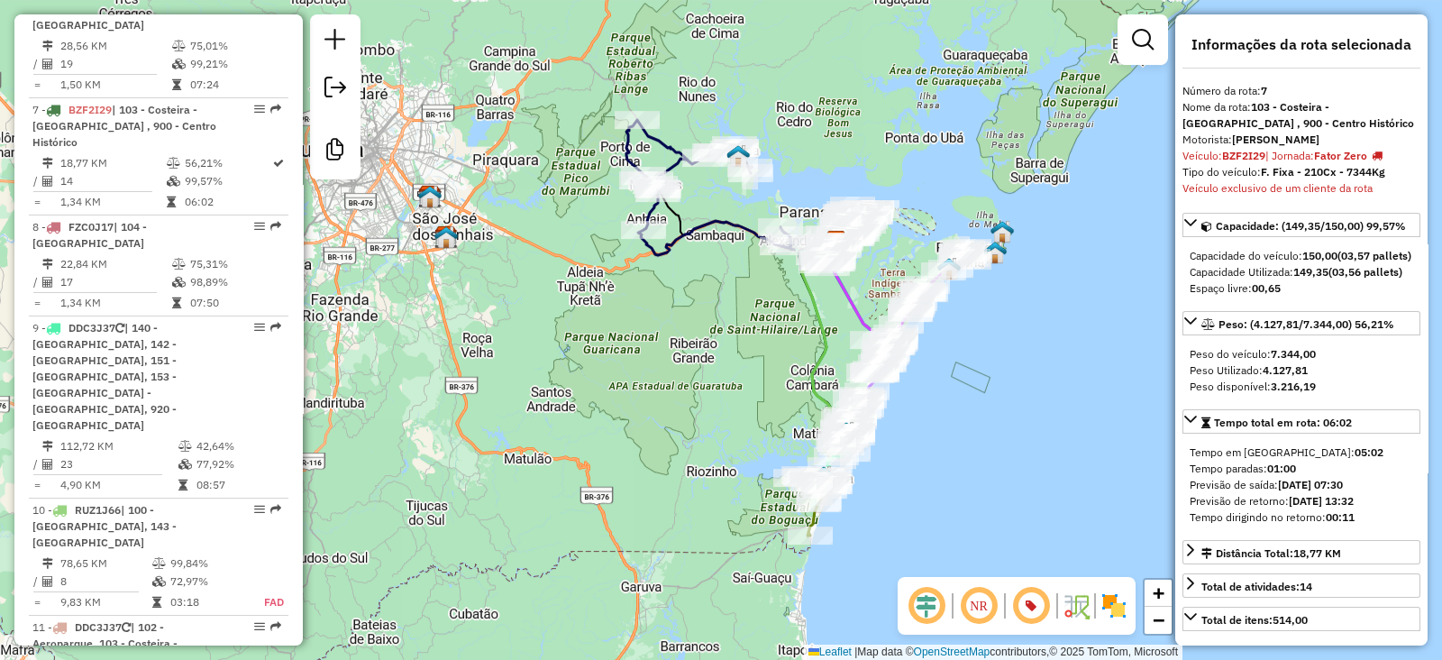
drag, startPoint x: 958, startPoint y: 186, endPoint x: 889, endPoint y: 249, distance: 93.8
click at [891, 249] on div "Janela de atendimento Grade de atendimento Capacidade Transportadoras Veículos …" at bounding box center [721, 330] width 1442 height 660
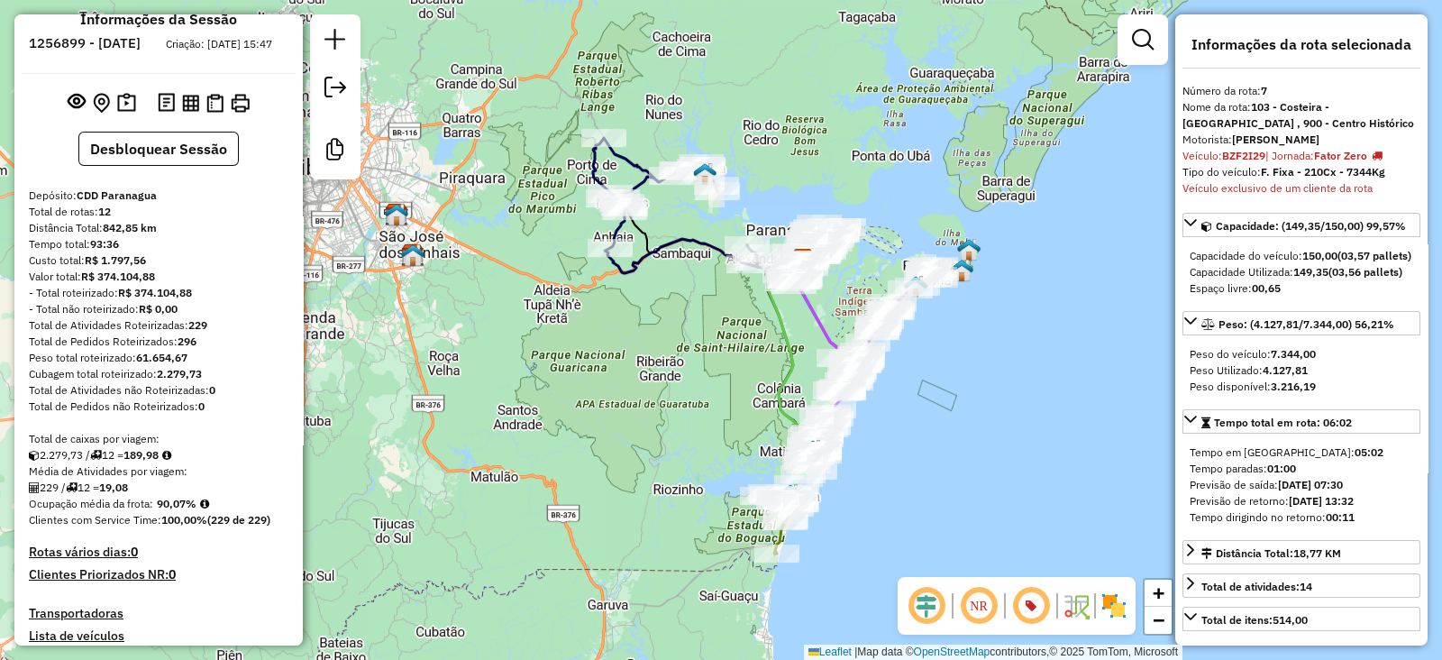
scroll to position [0, 0]
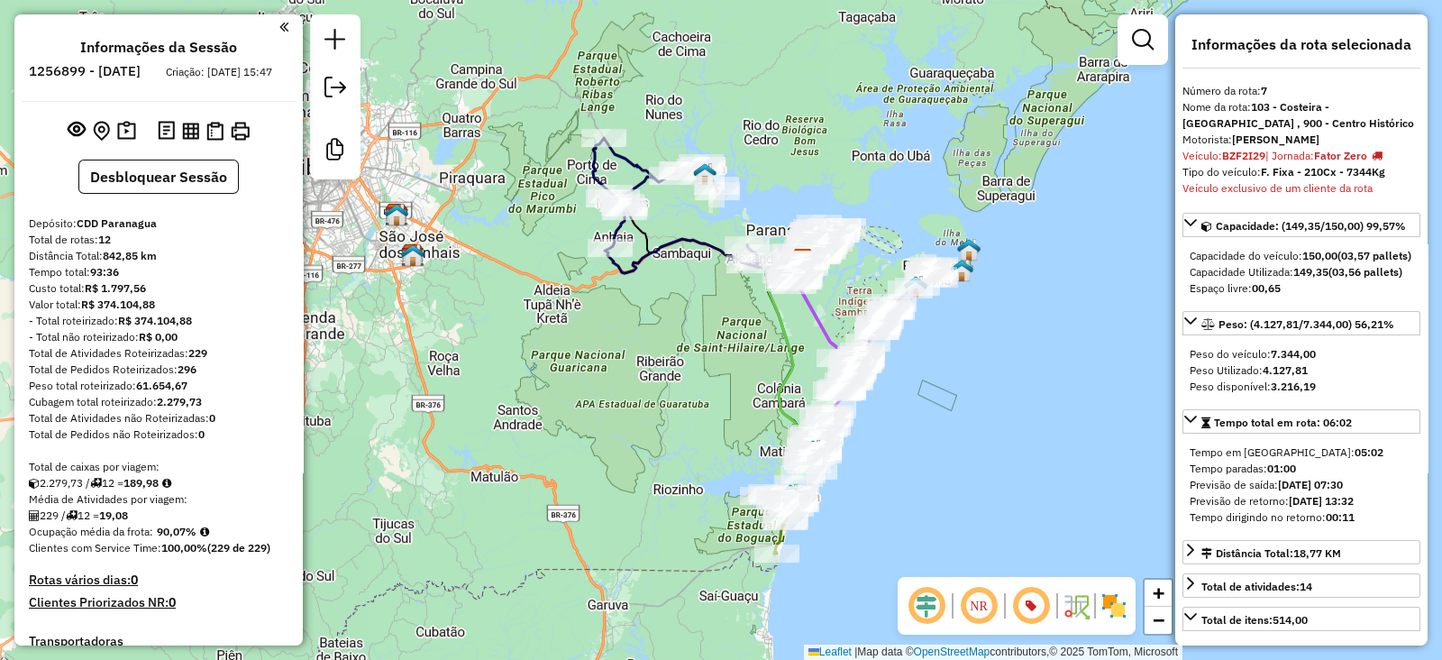
click at [108, 246] on strong "12" at bounding box center [104, 240] width 13 height 14
click at [186, 361] on div "Total de Atividades Roteirizadas: 229" at bounding box center [159, 353] width 260 height 16
click at [151, 489] on strong "189,98" at bounding box center [141, 483] width 35 height 14
click at [152, 489] on strong "189,98" at bounding box center [141, 483] width 35 height 14
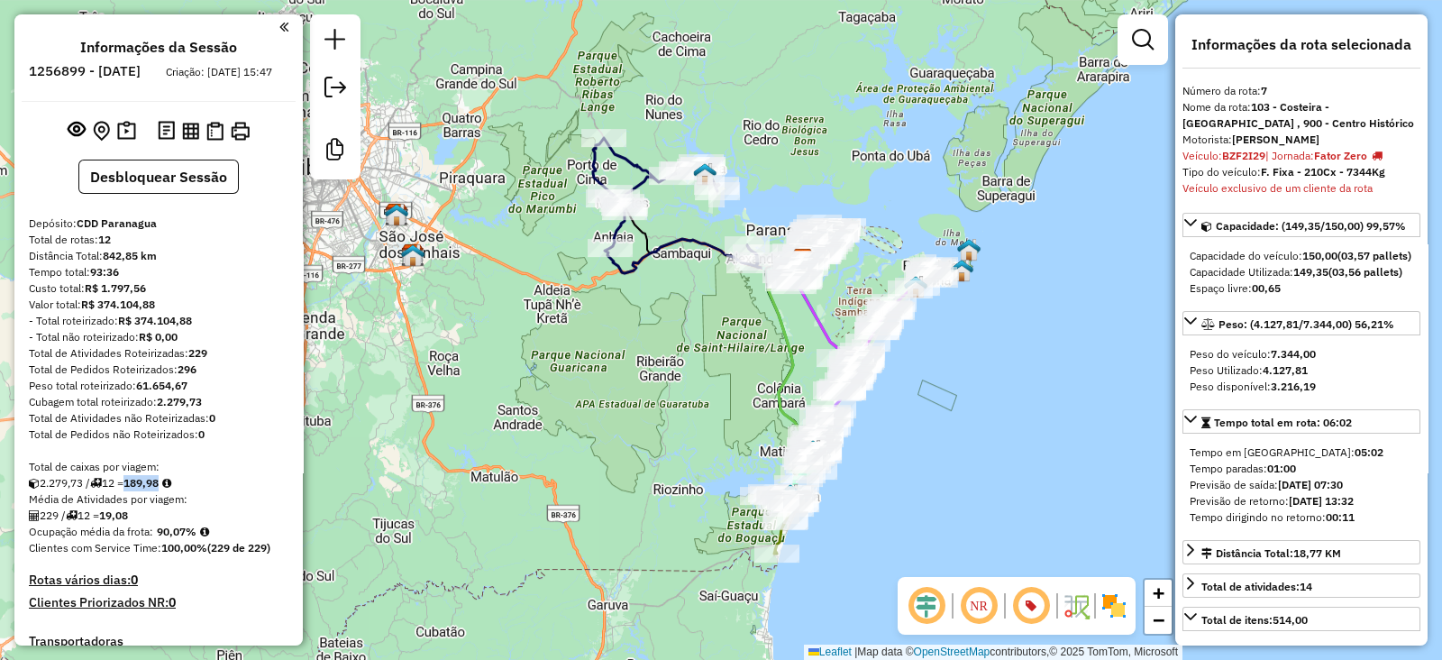
copy strong "189,98"
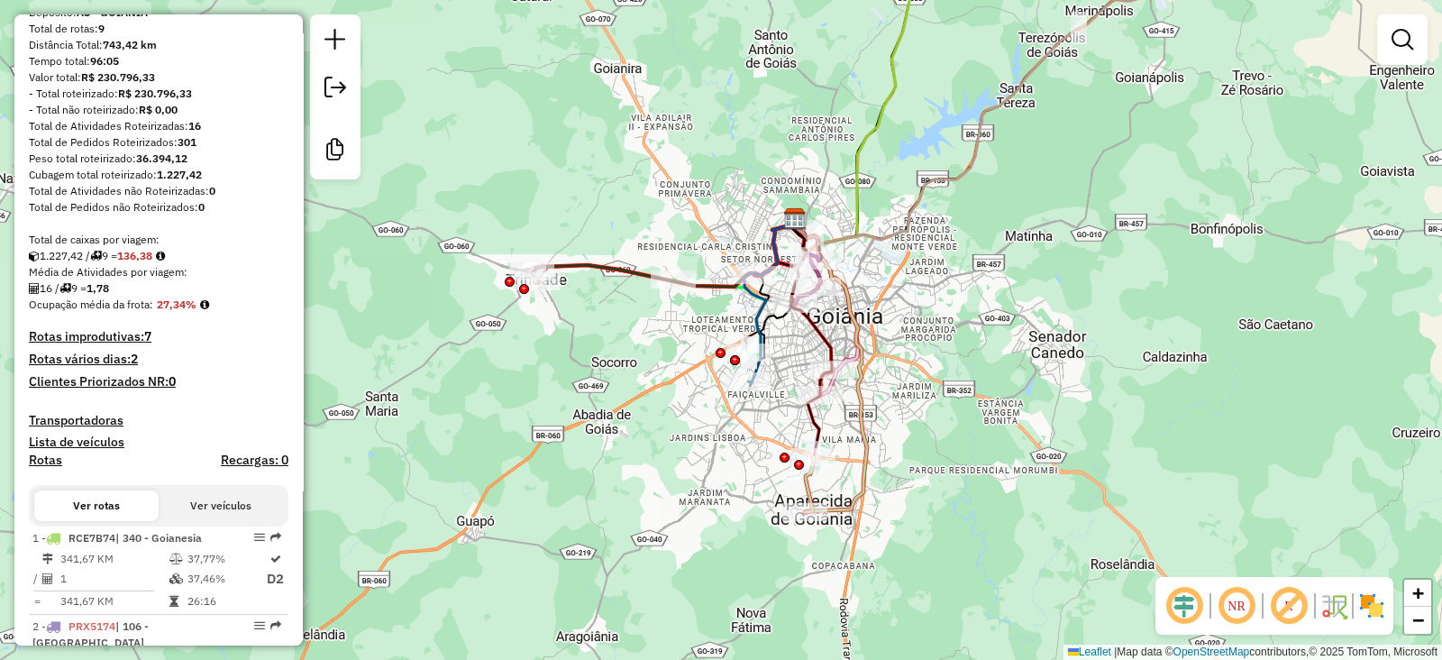
scroll to position [102, 0]
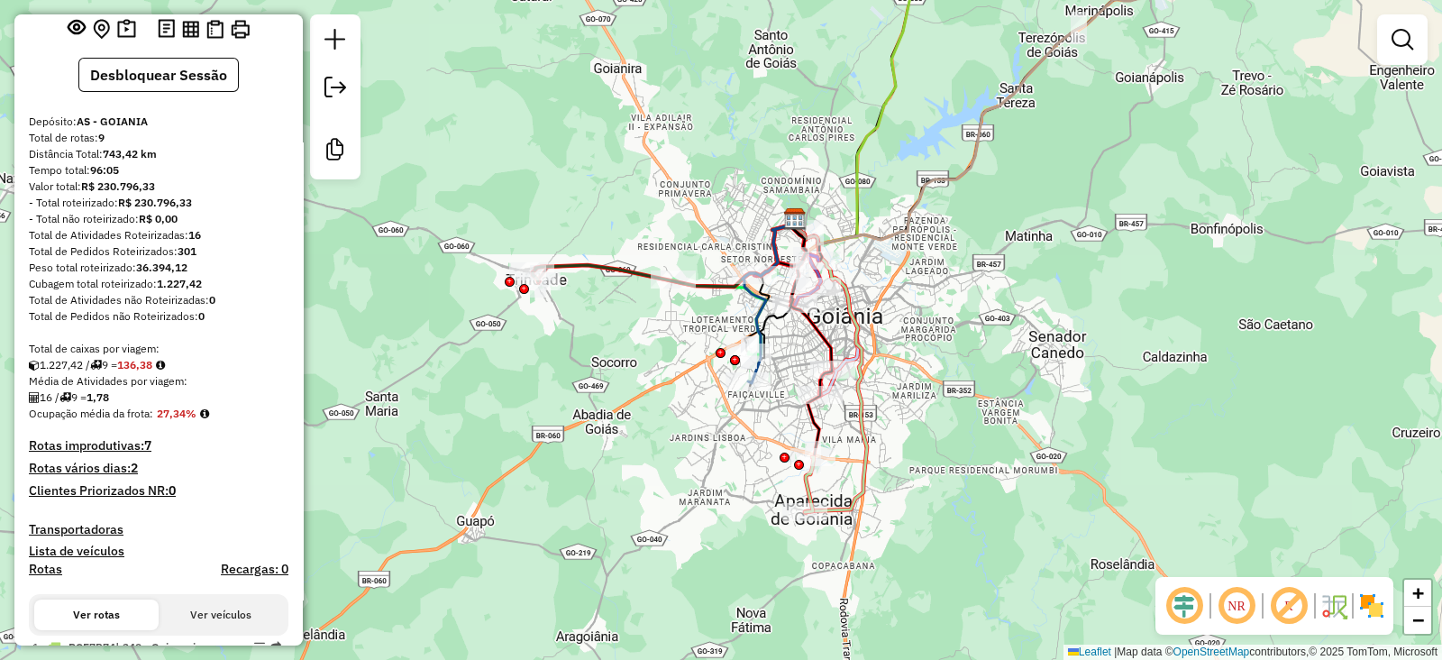
click at [142, 371] on strong "136,38" at bounding box center [134, 365] width 35 height 14
copy strong "136,38"
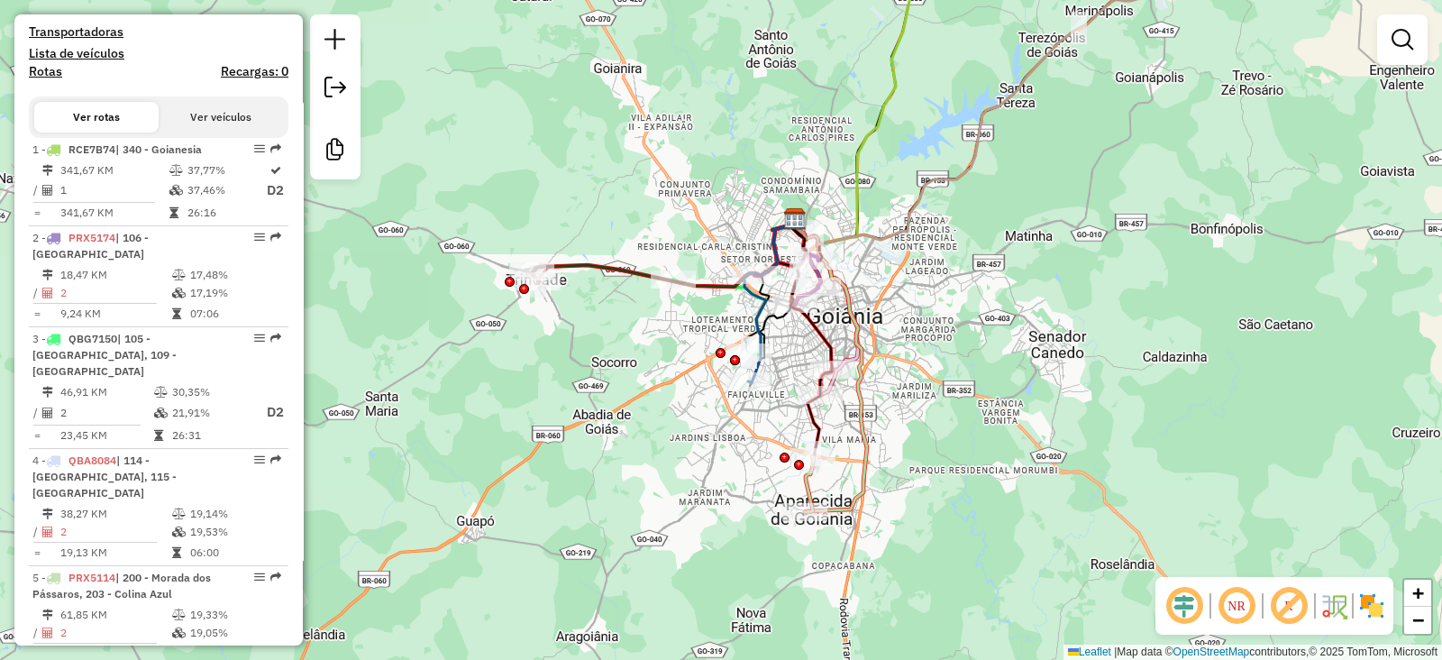
scroll to position [665, 0]
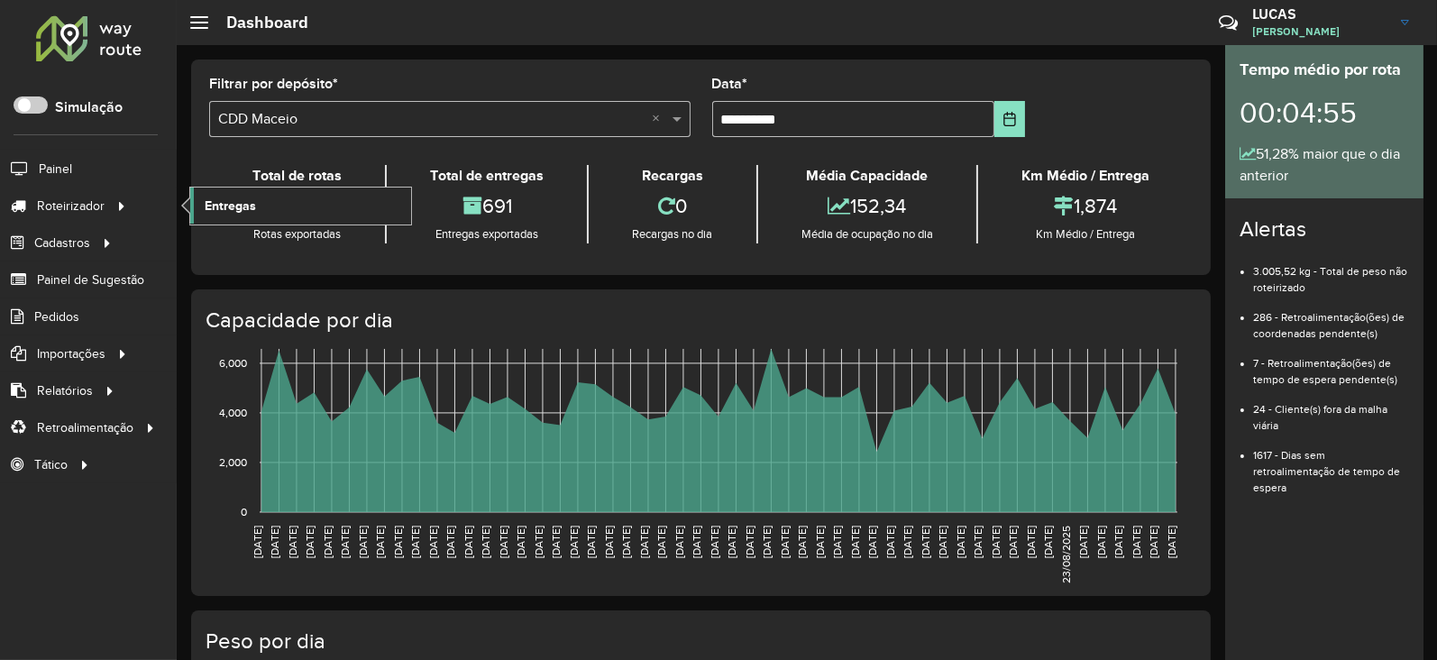
click at [279, 213] on link "Entregas" at bounding box center [300, 206] width 221 height 36
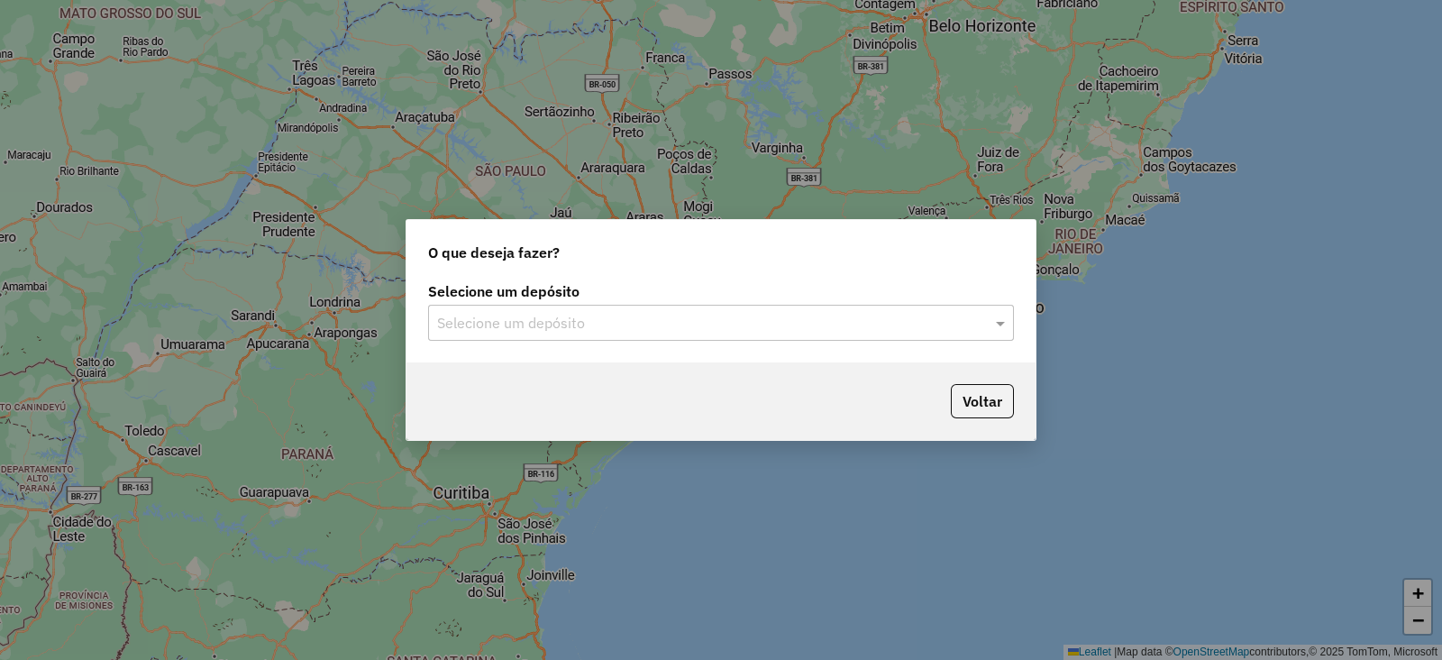
click at [544, 325] on input "text" at bounding box center [703, 324] width 532 height 22
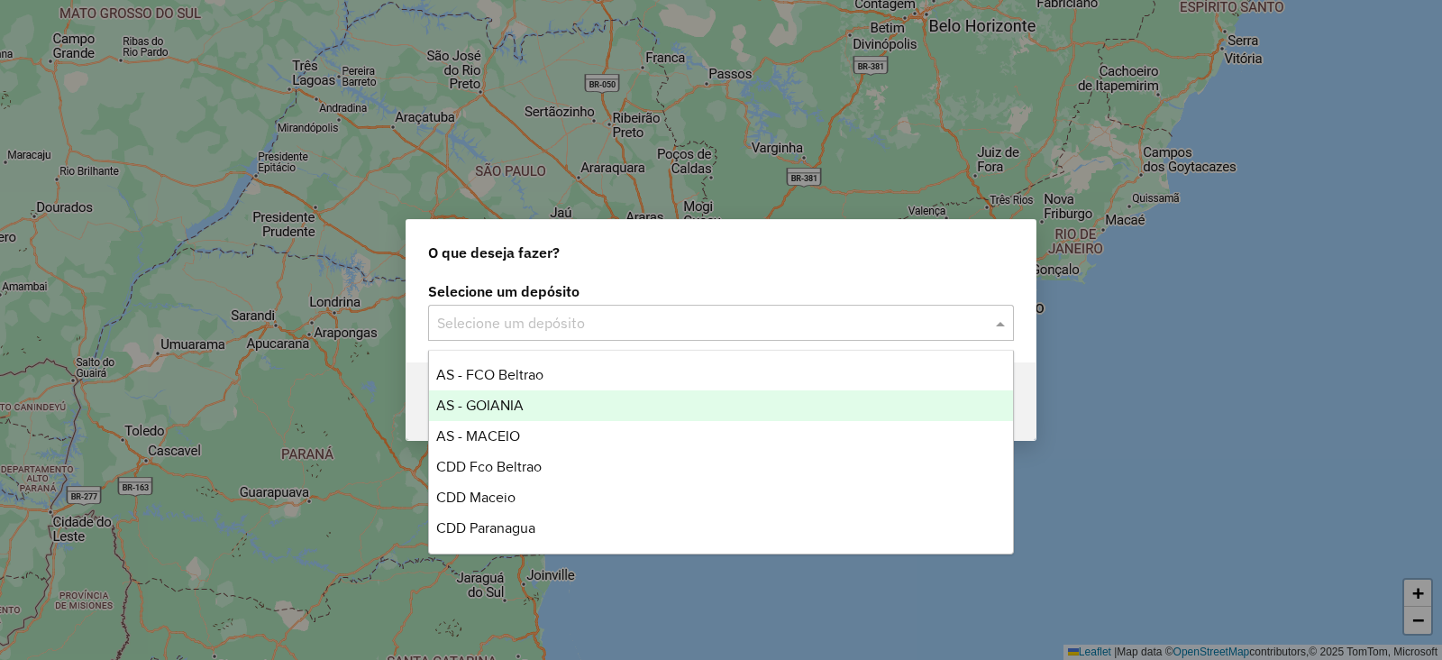
click at [511, 412] on div "AS - GOIANIA" at bounding box center [721, 405] width 584 height 31
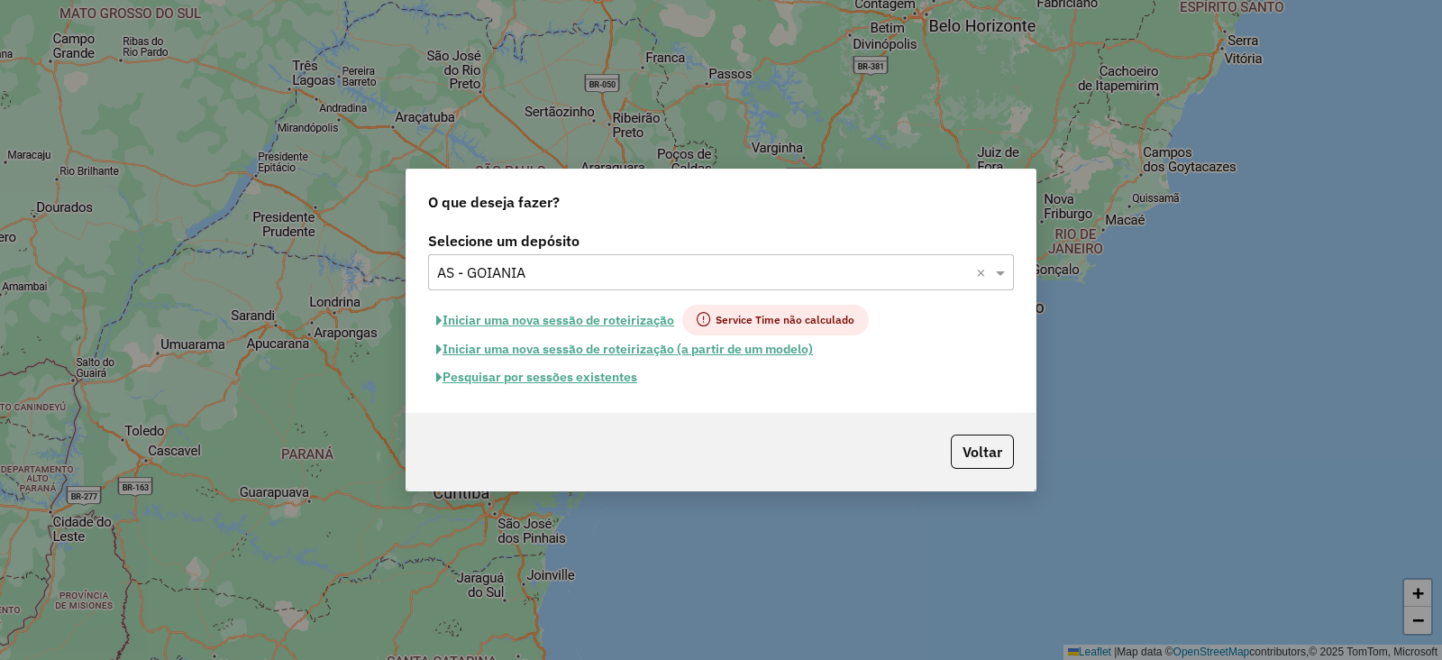
click at [640, 313] on button "Iniciar uma nova sessão de roteirização" at bounding box center [555, 320] width 254 height 31
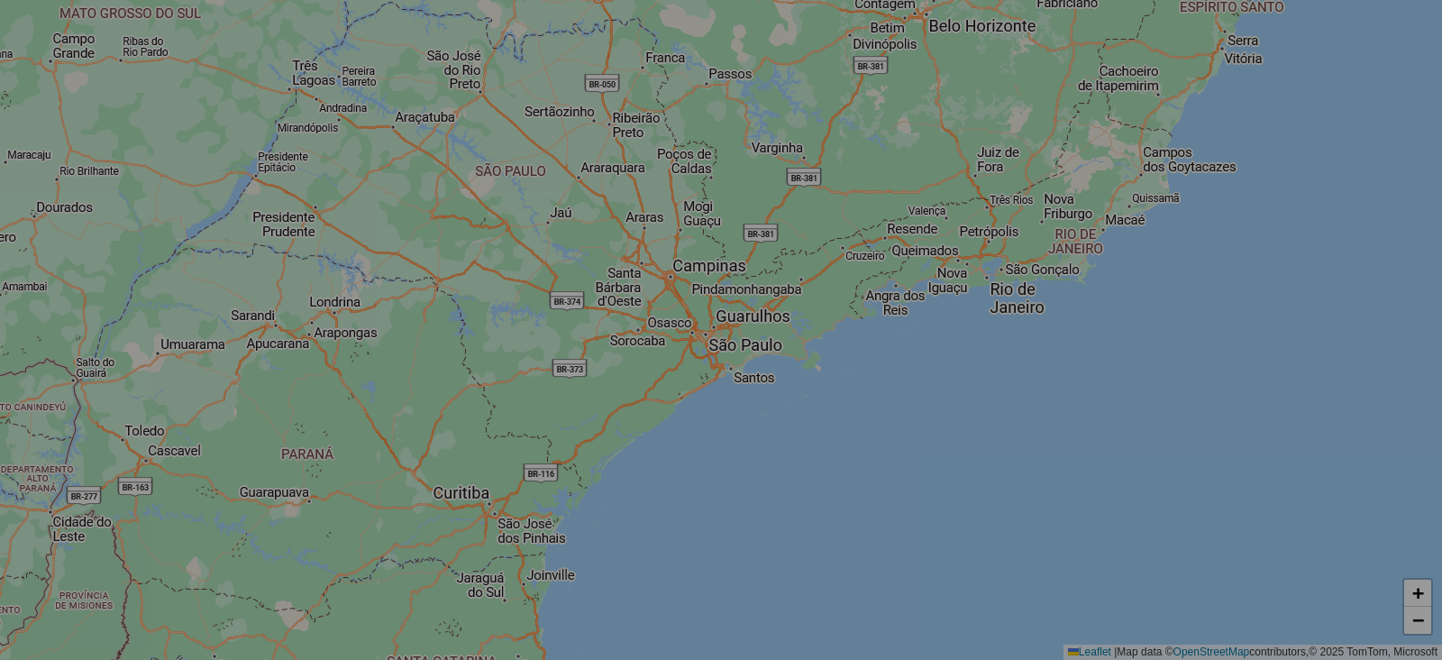
select select "*"
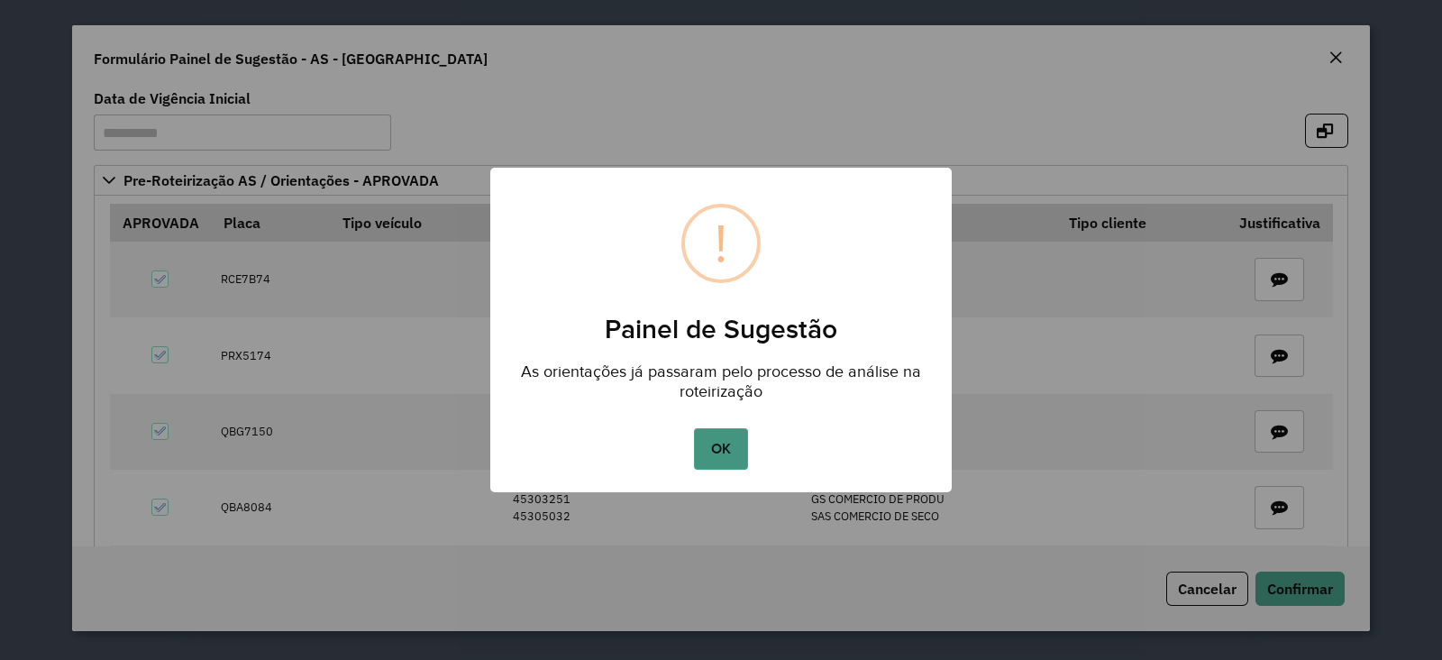
click at [723, 438] on button "OK" at bounding box center [720, 448] width 53 height 41
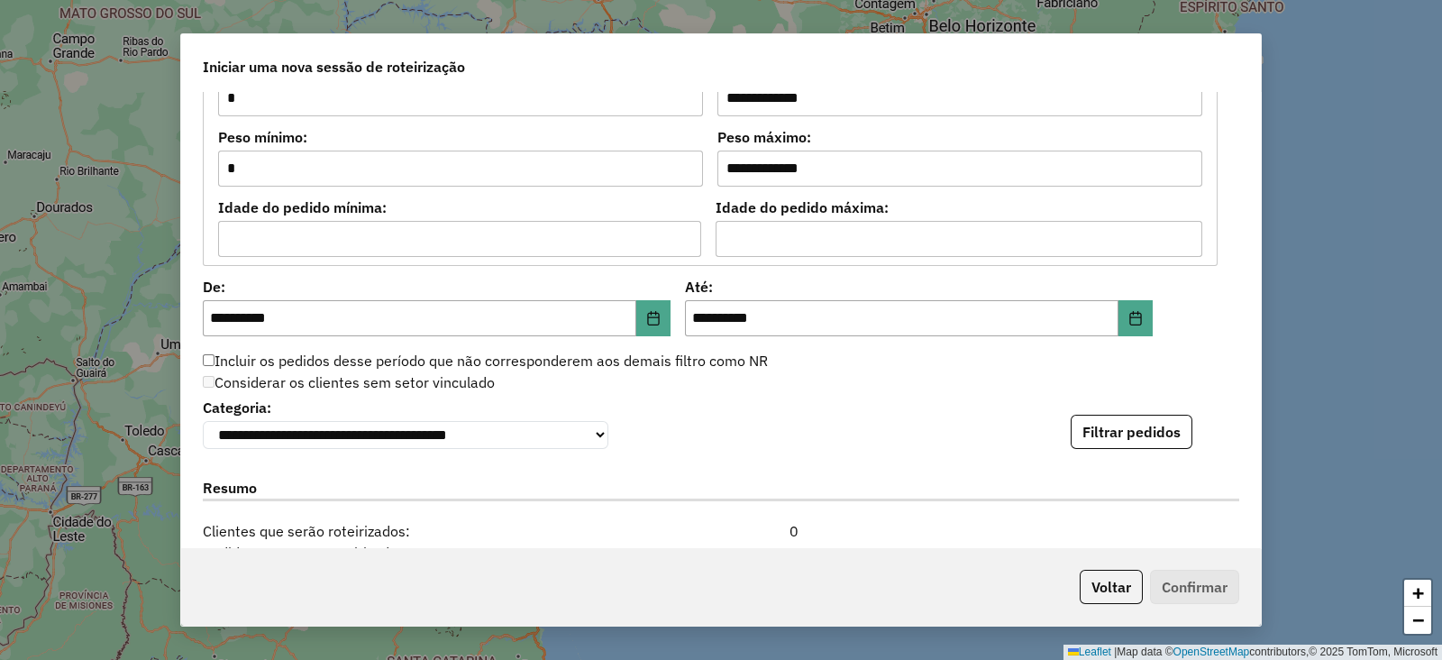
scroll to position [1689, 0]
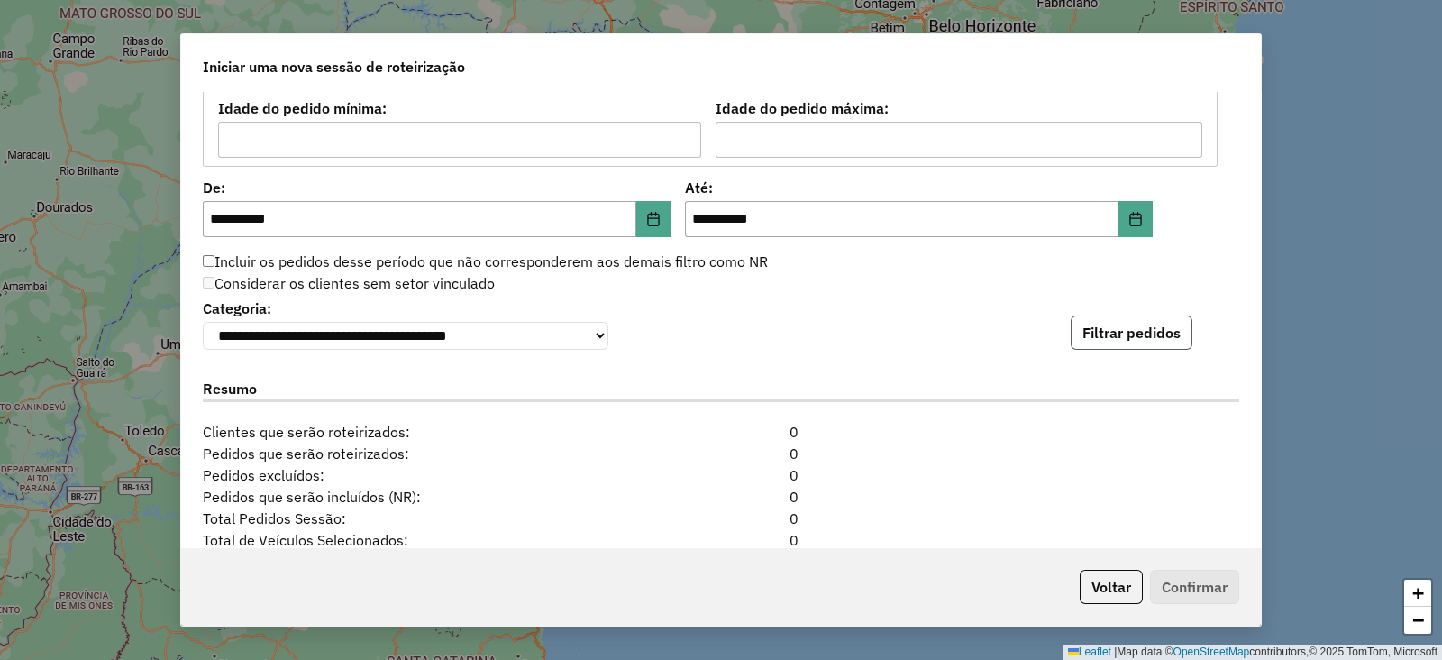
click at [1111, 349] on button "Filtrar pedidos" at bounding box center [1132, 333] width 122 height 34
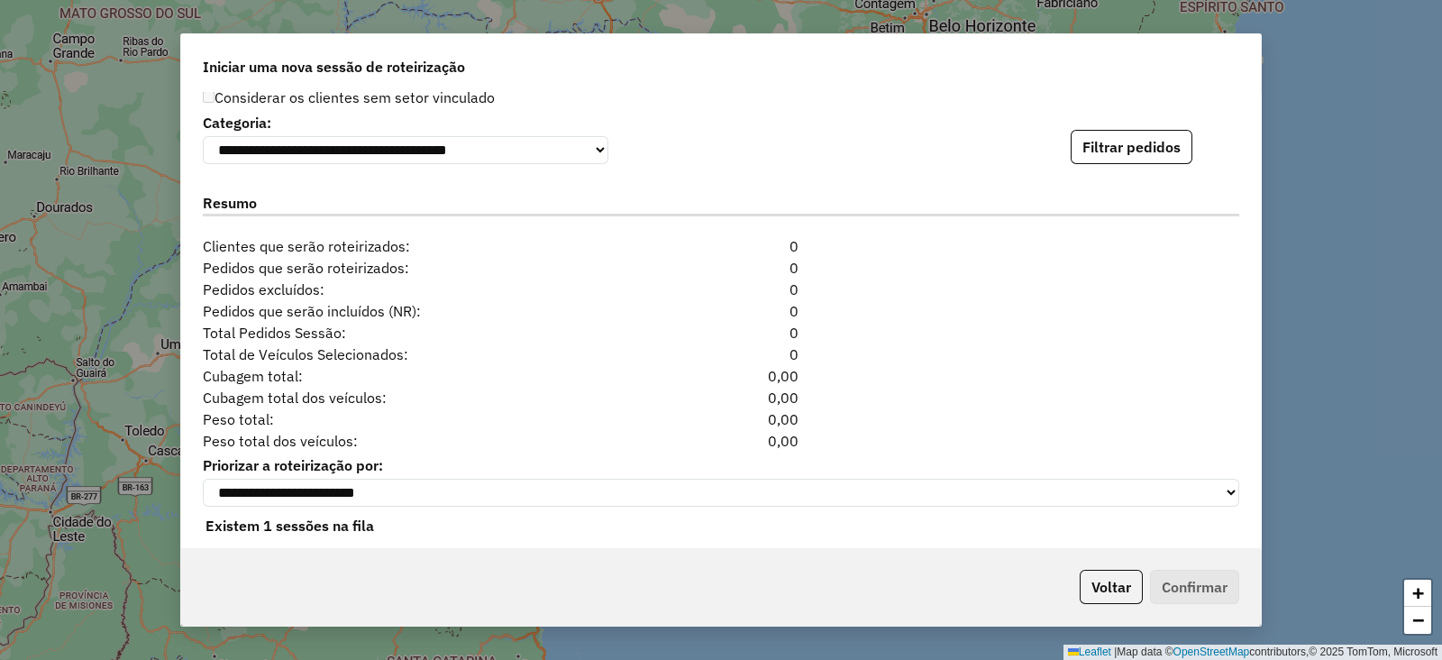
scroll to position [1898, 0]
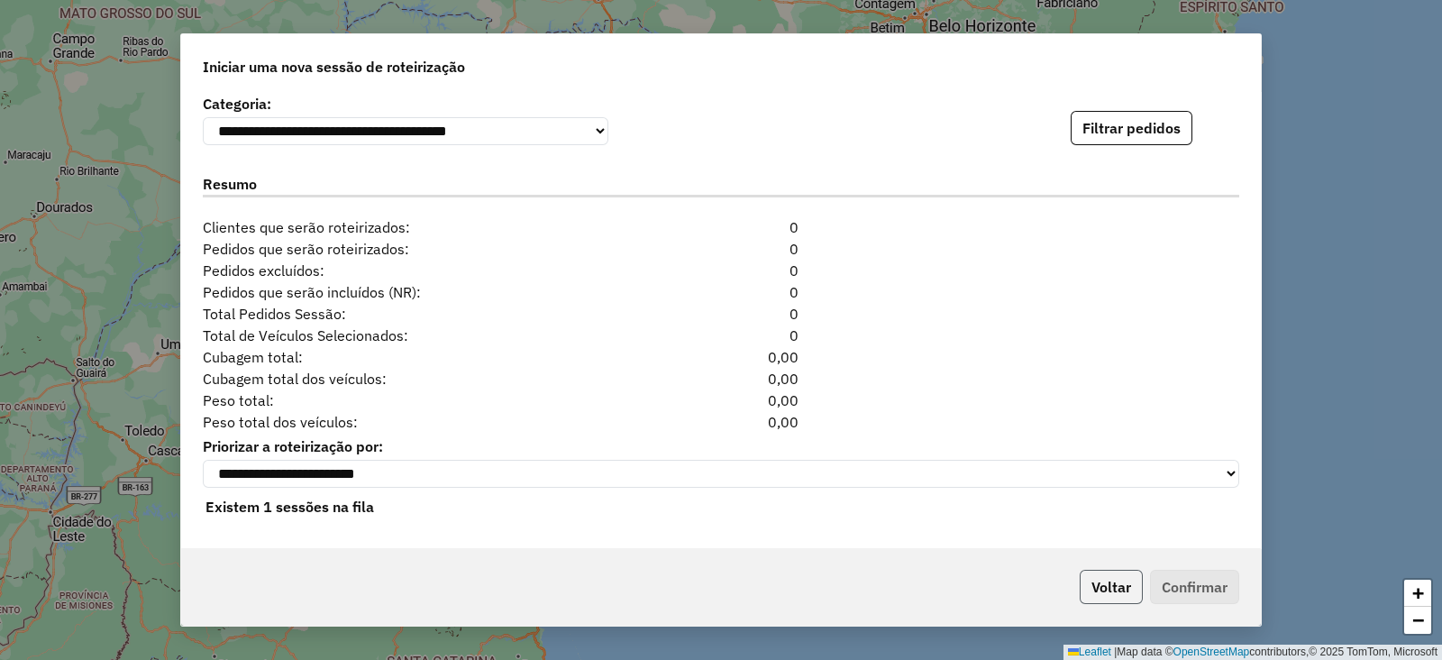
click at [1121, 588] on button "Voltar" at bounding box center [1111, 587] width 63 height 34
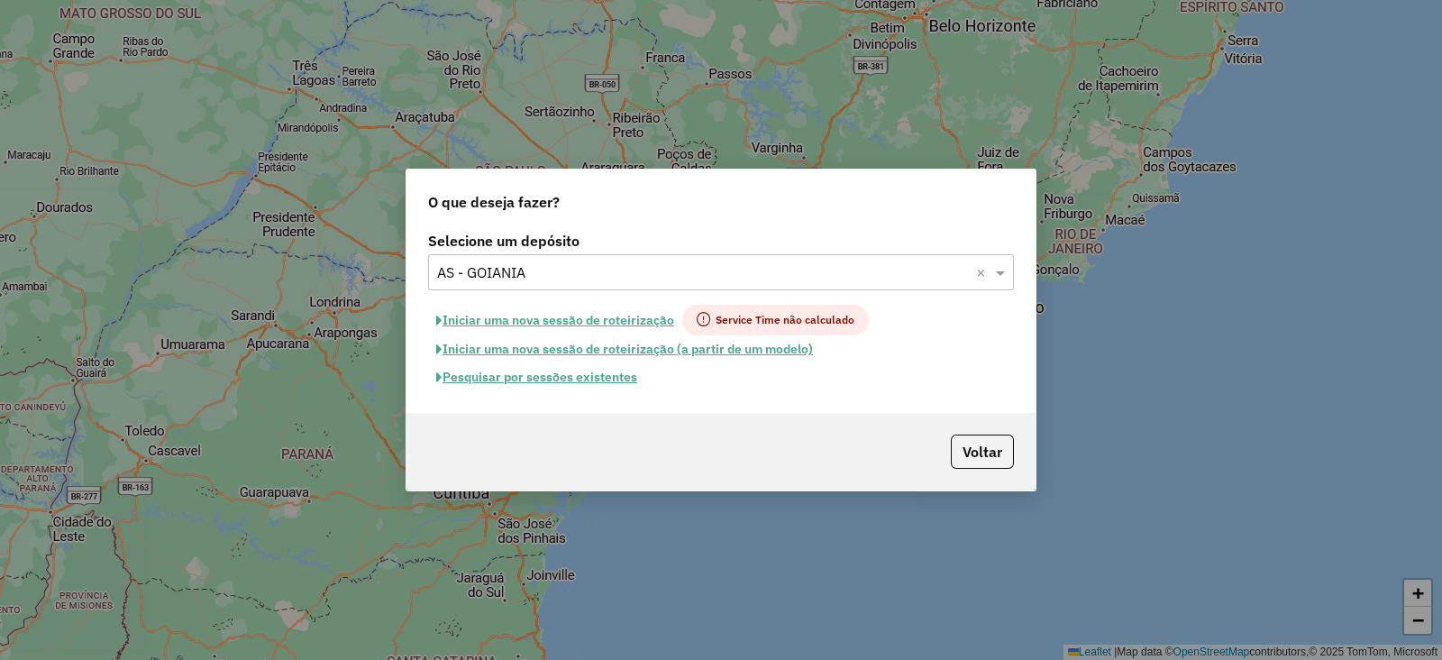
scroll to position [1864, 0]
